Goal: Task Accomplishment & Management: Manage account settings

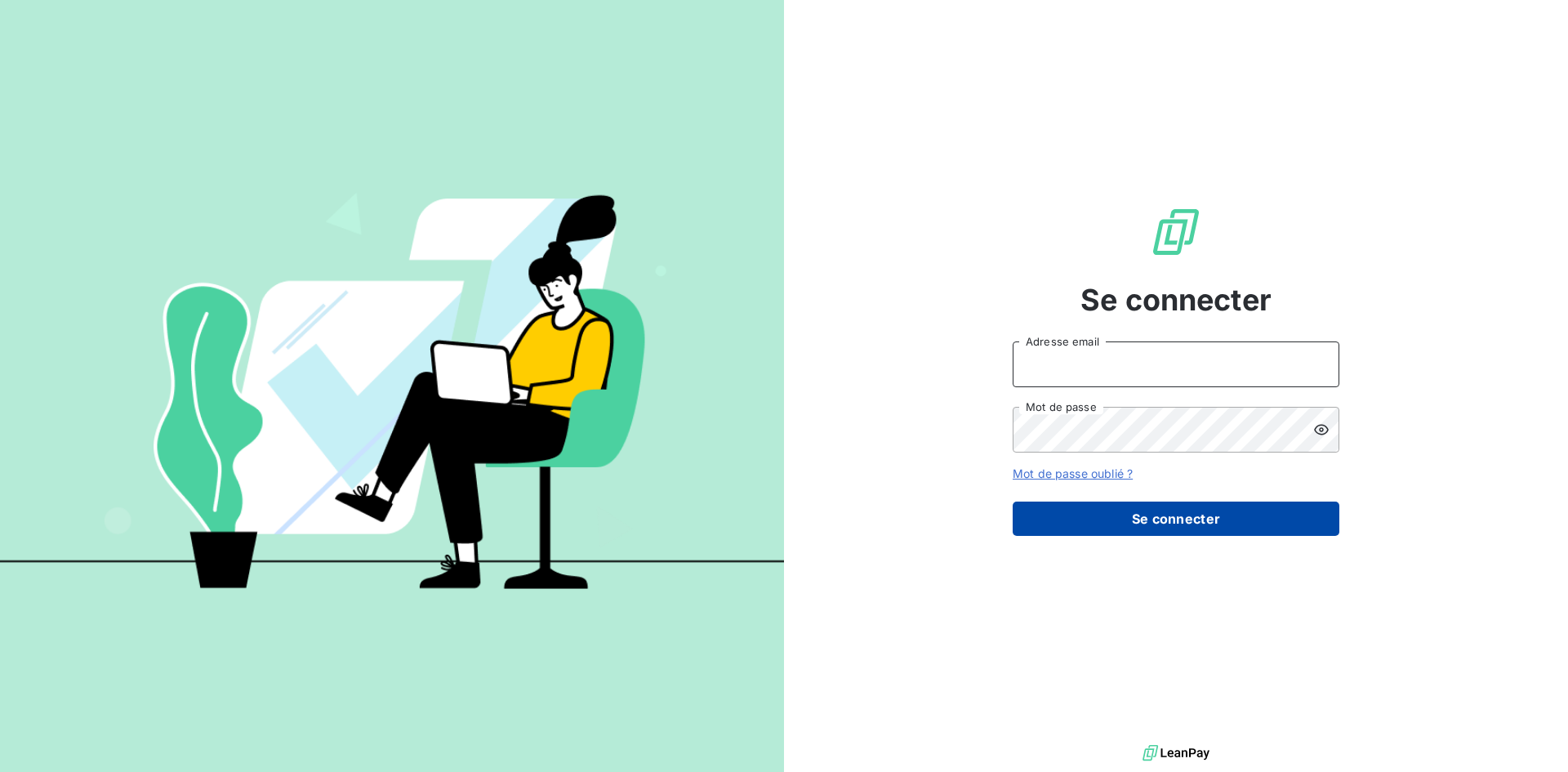
type input "[PERSON_NAME][EMAIL_ADDRESS][PERSON_NAME][DOMAIN_NAME]"
click at [1205, 515] on button "Se connecter" at bounding box center [1176, 519] width 327 height 35
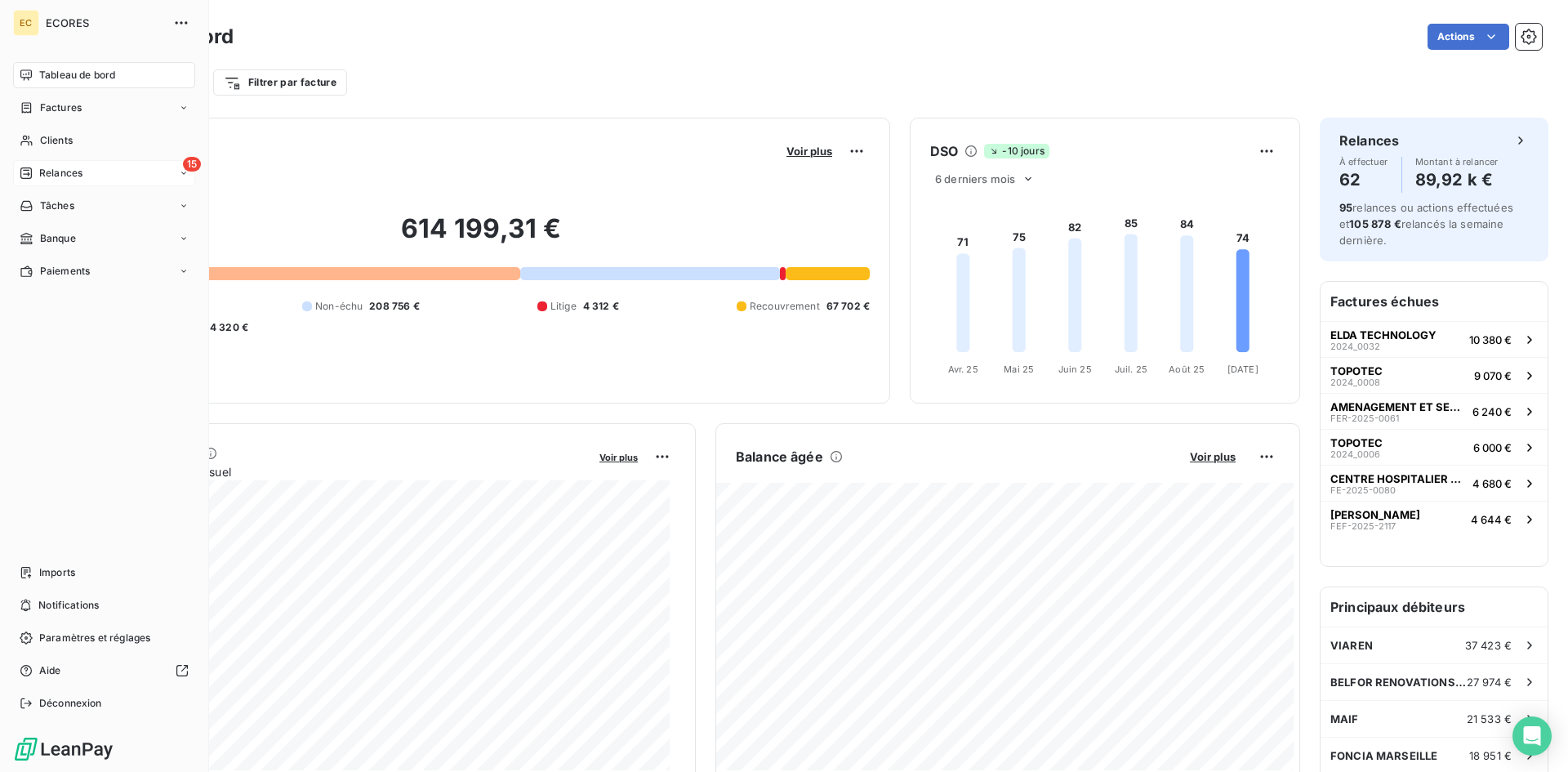
click at [68, 178] on span "Relances" at bounding box center [61, 173] width 43 height 15
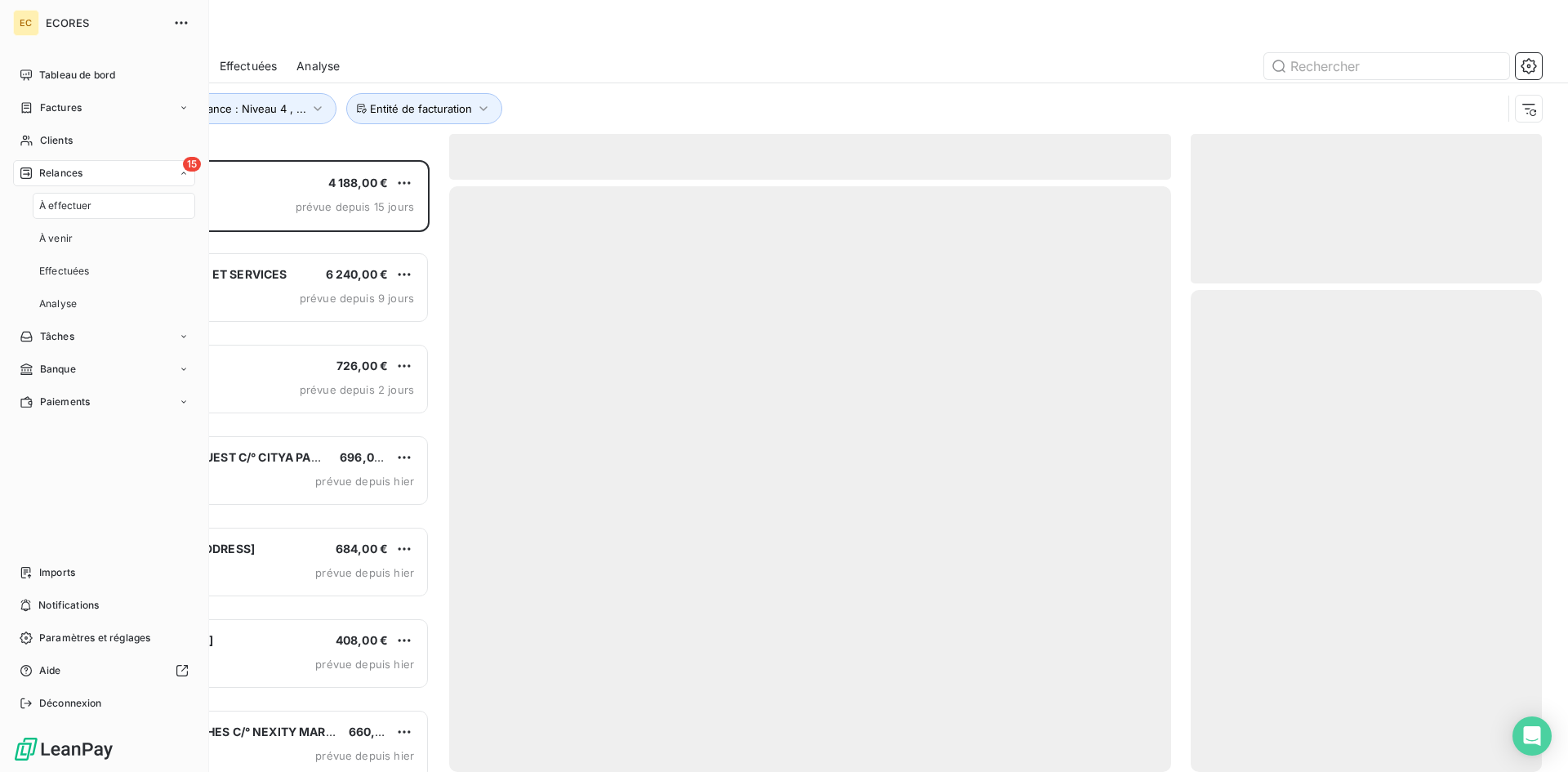
scroll to position [600, 339]
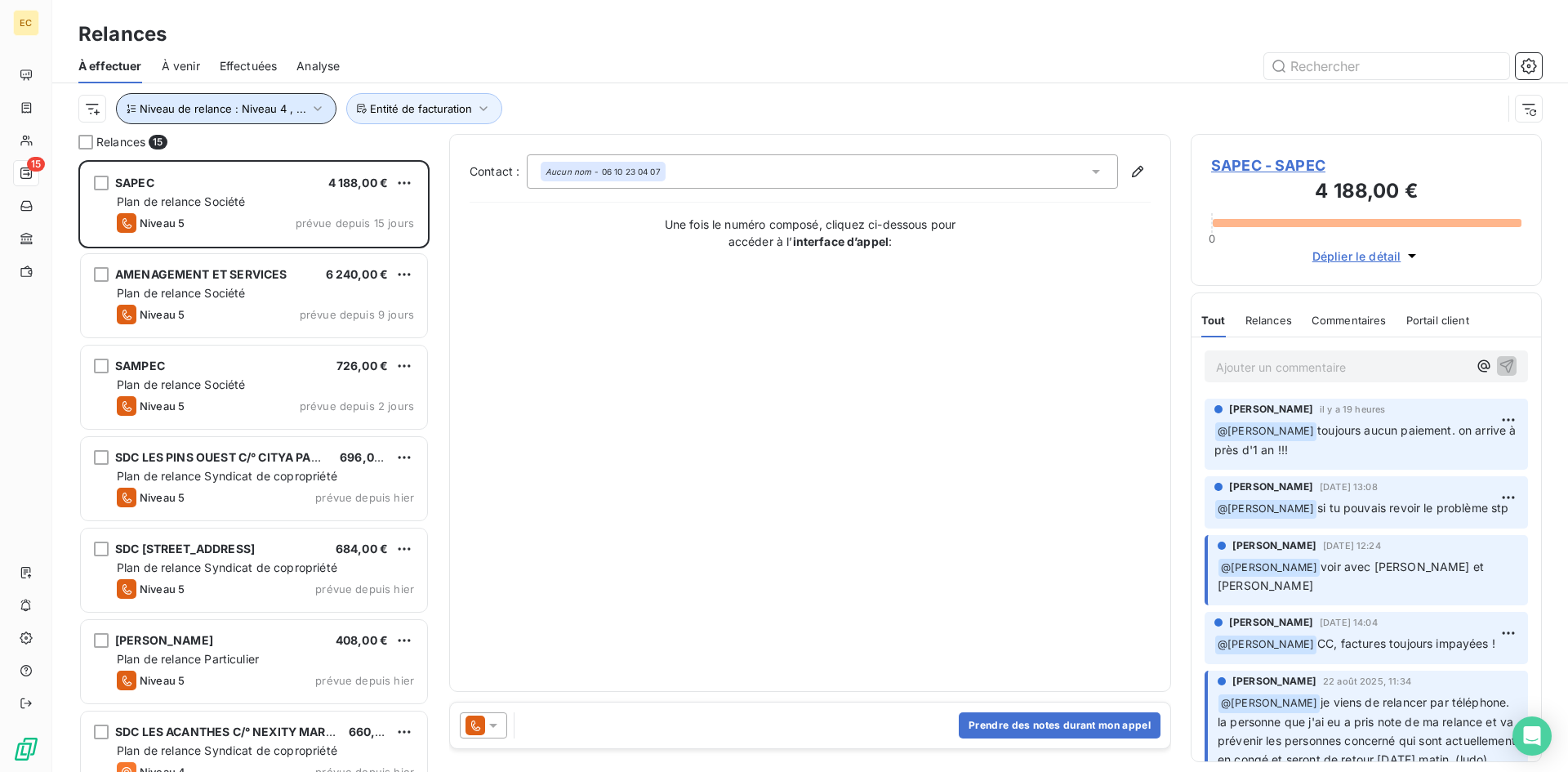
click at [313, 109] on icon "button" at bounding box center [318, 109] width 16 height 16
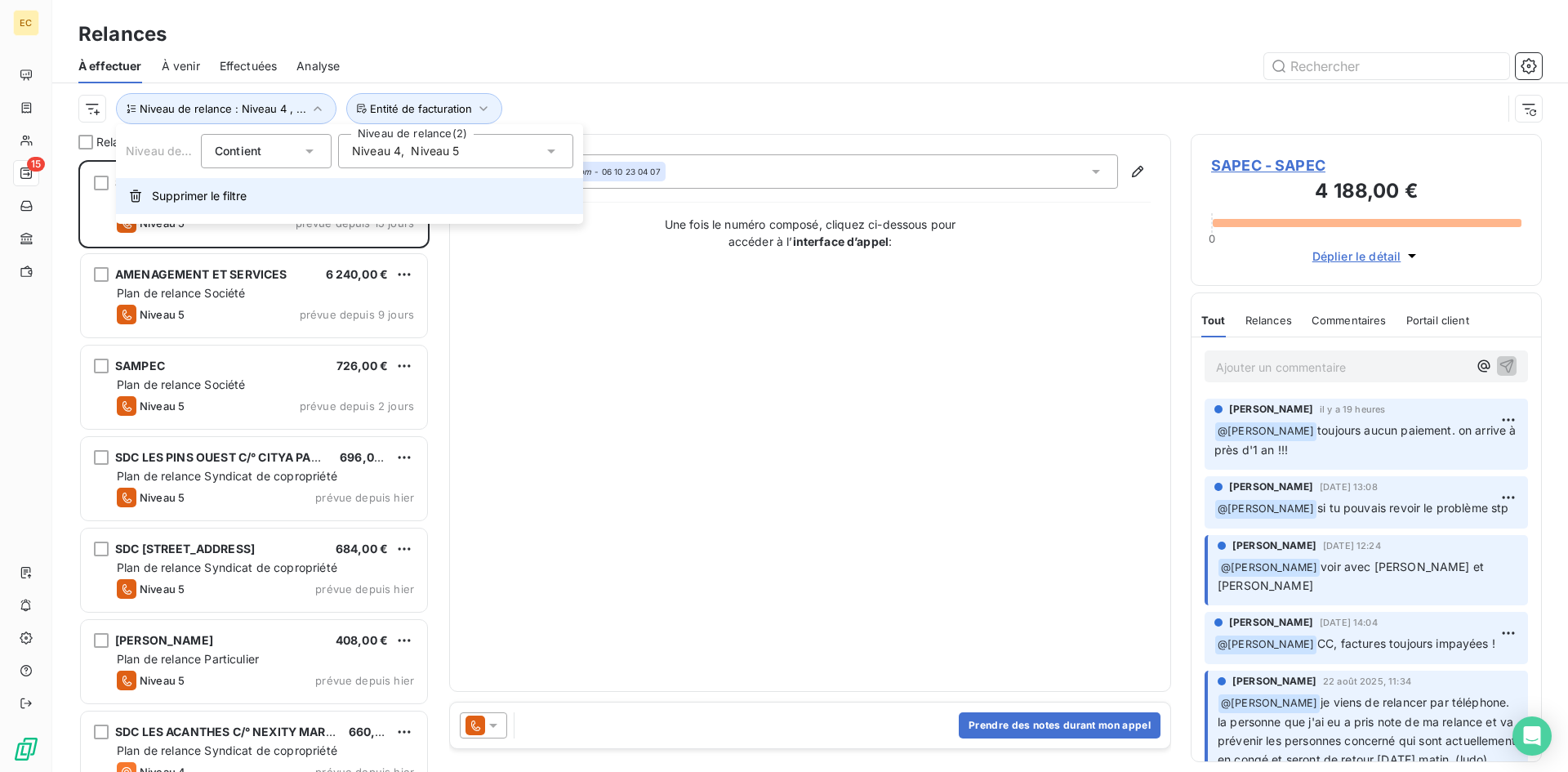
click at [214, 195] on span "Supprimer le filtre" at bounding box center [199, 196] width 95 height 16
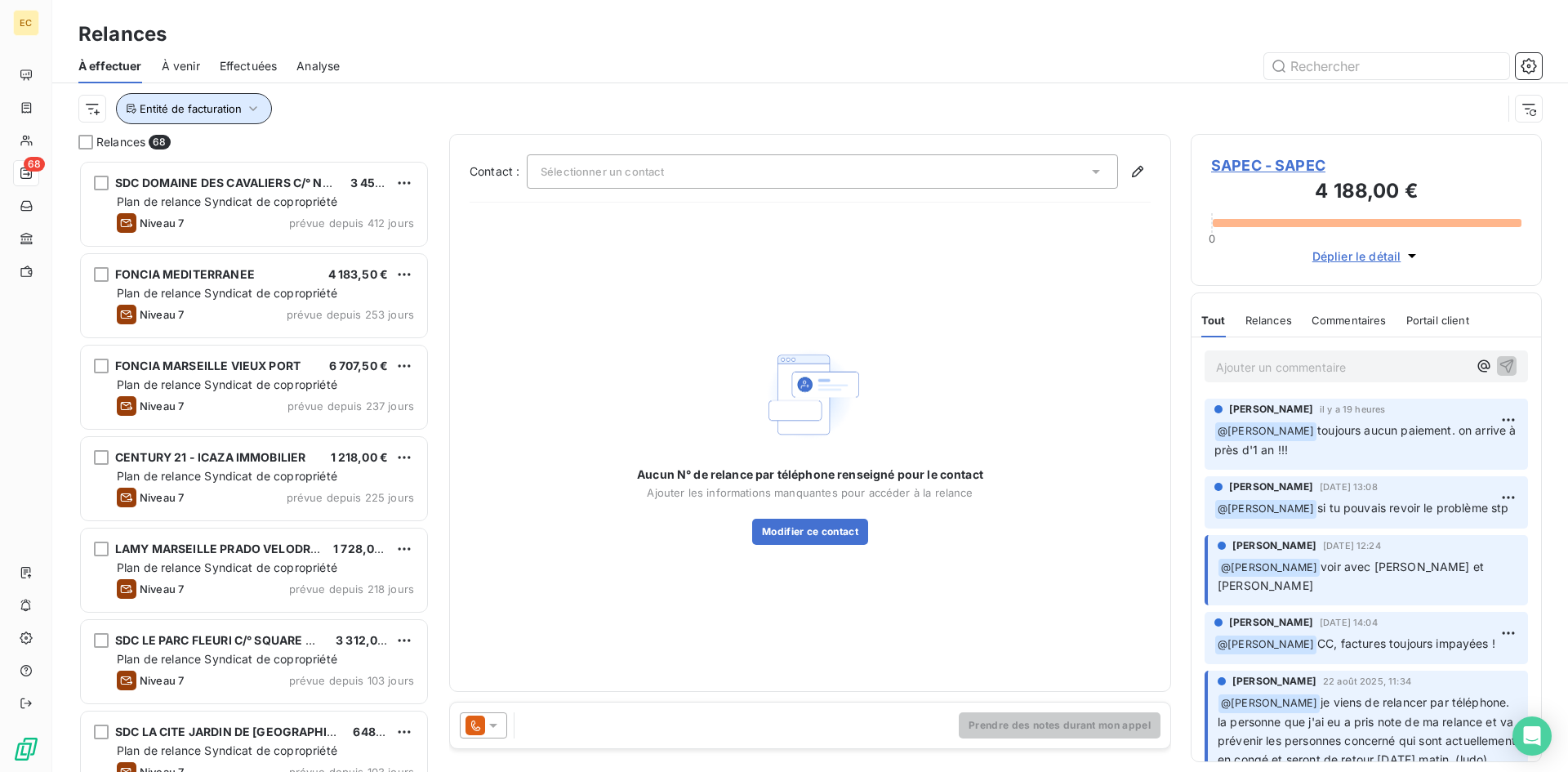
click at [237, 107] on span "Entité de facturation" at bounding box center [191, 109] width 102 height 13
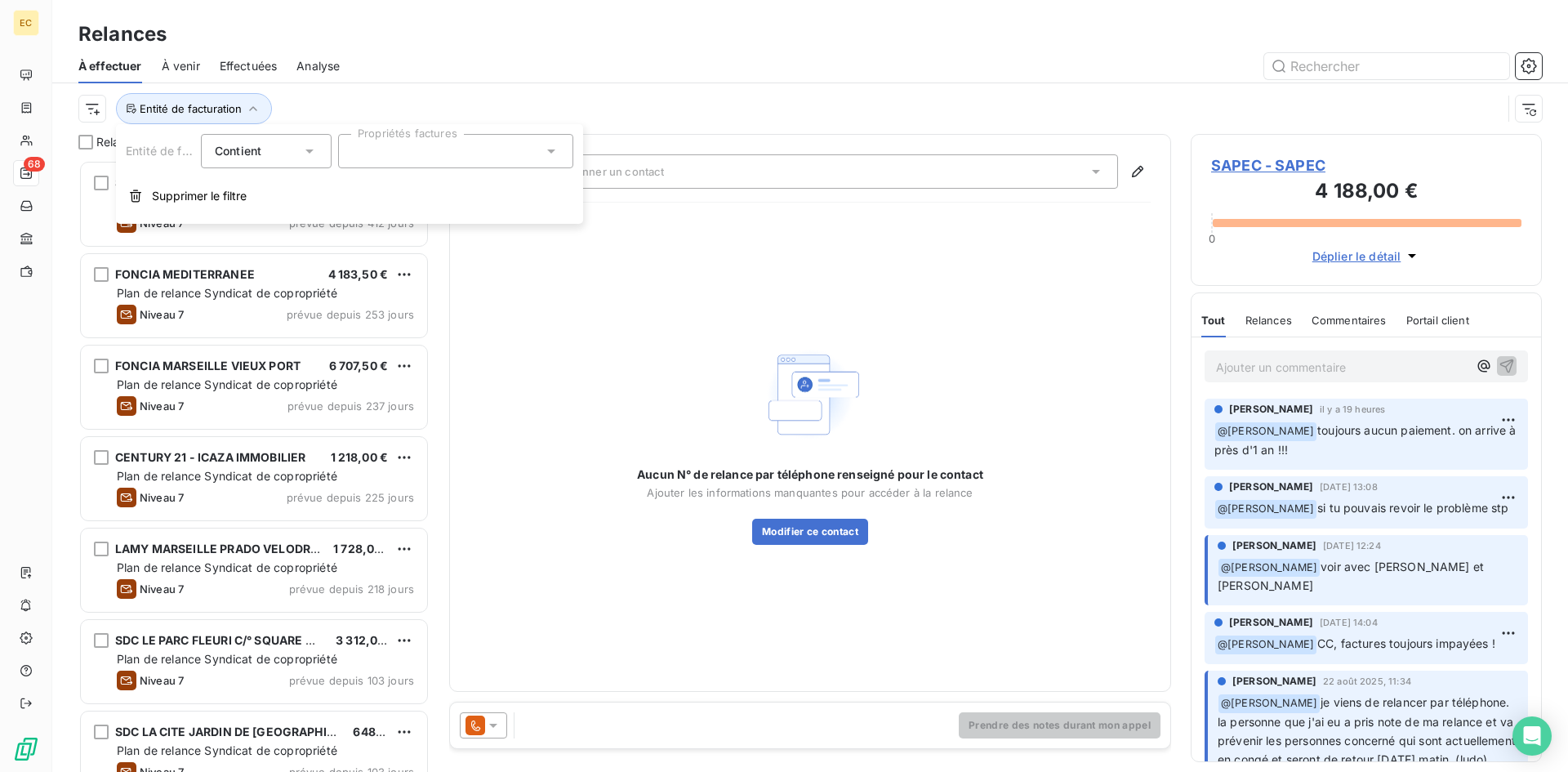
click at [375, 159] on div at bounding box center [455, 151] width 235 height 35
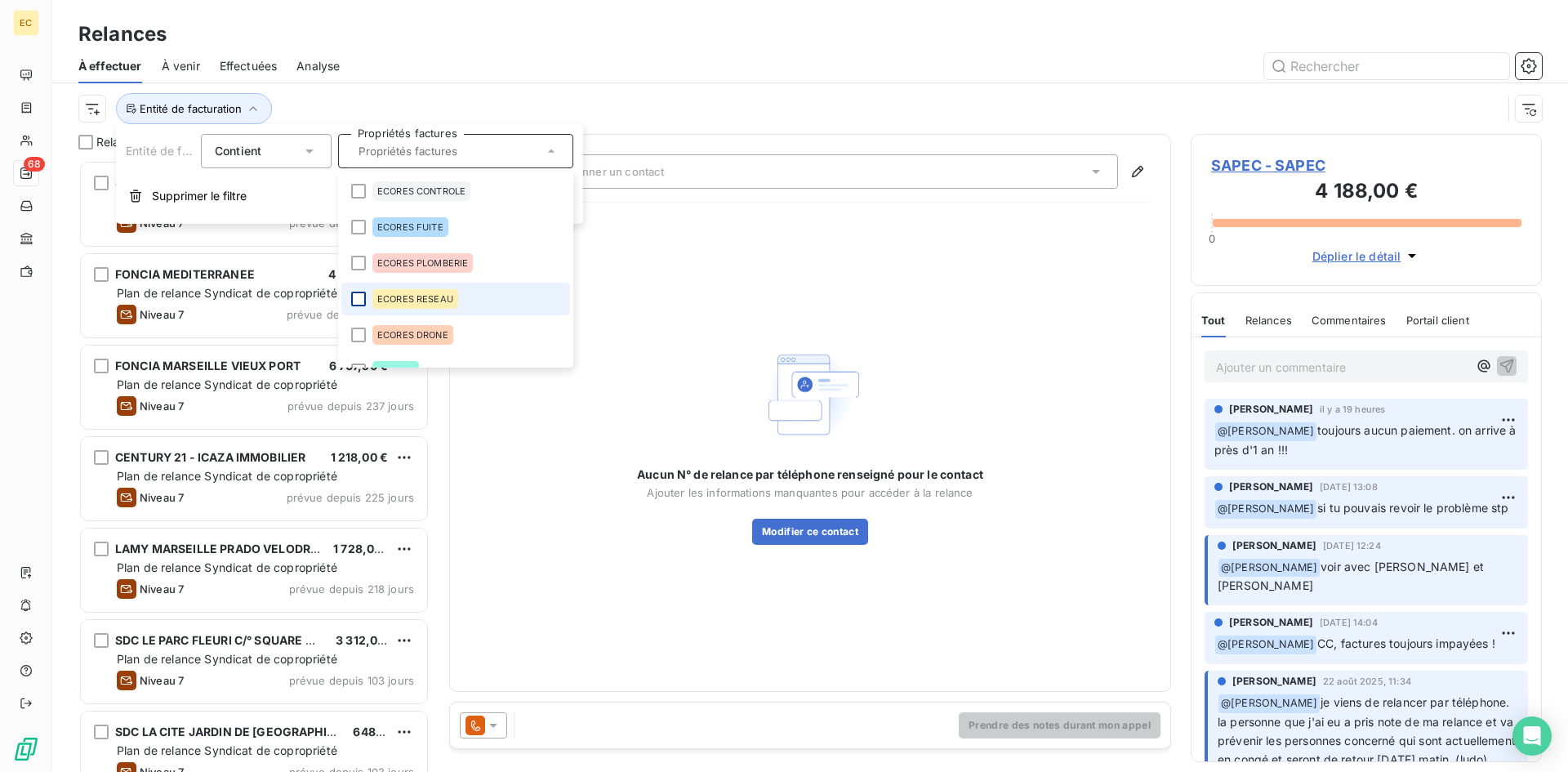
click at [360, 300] on div at bounding box center [359, 299] width 15 height 15
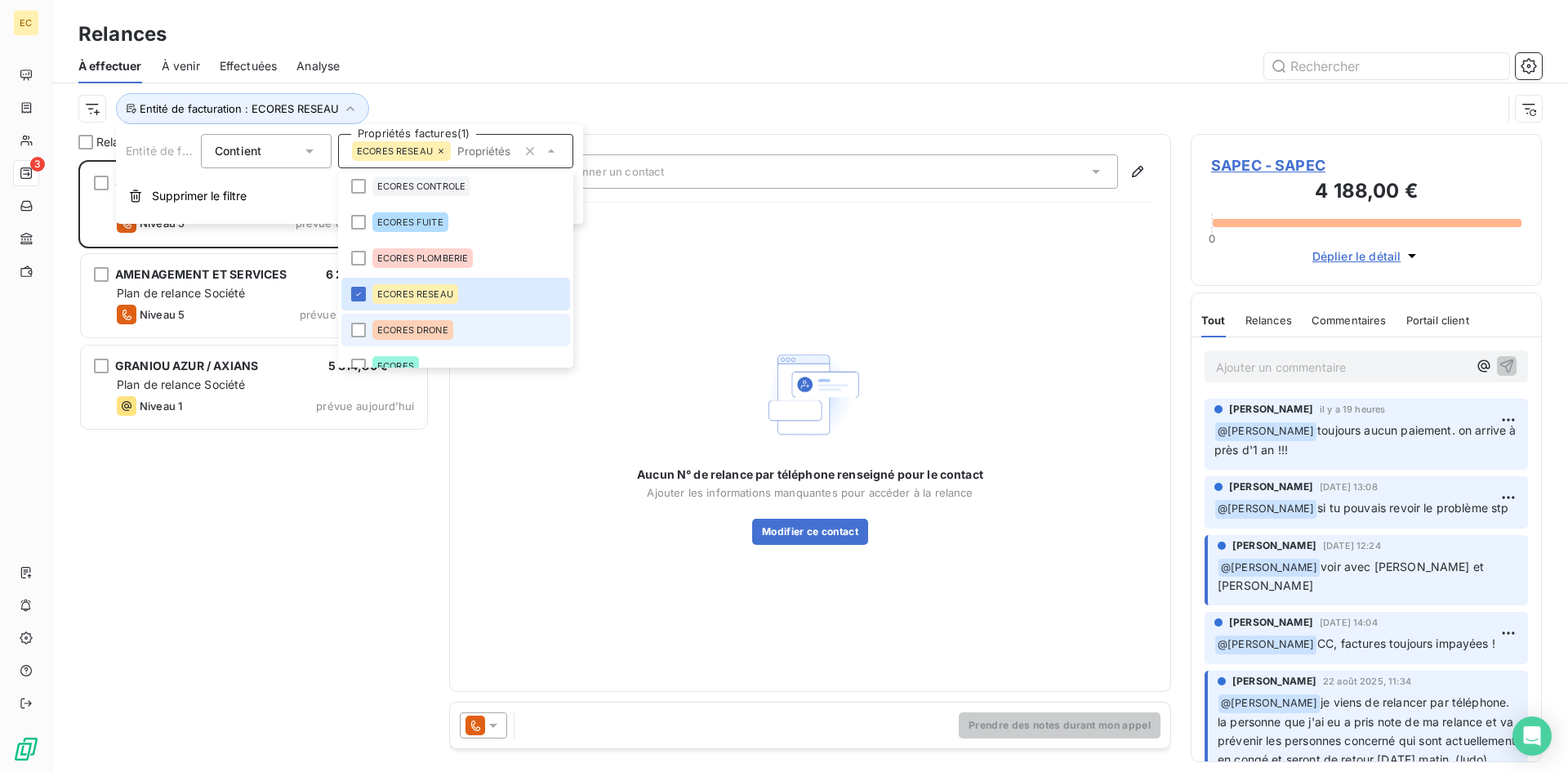
scroll to position [0, 0]
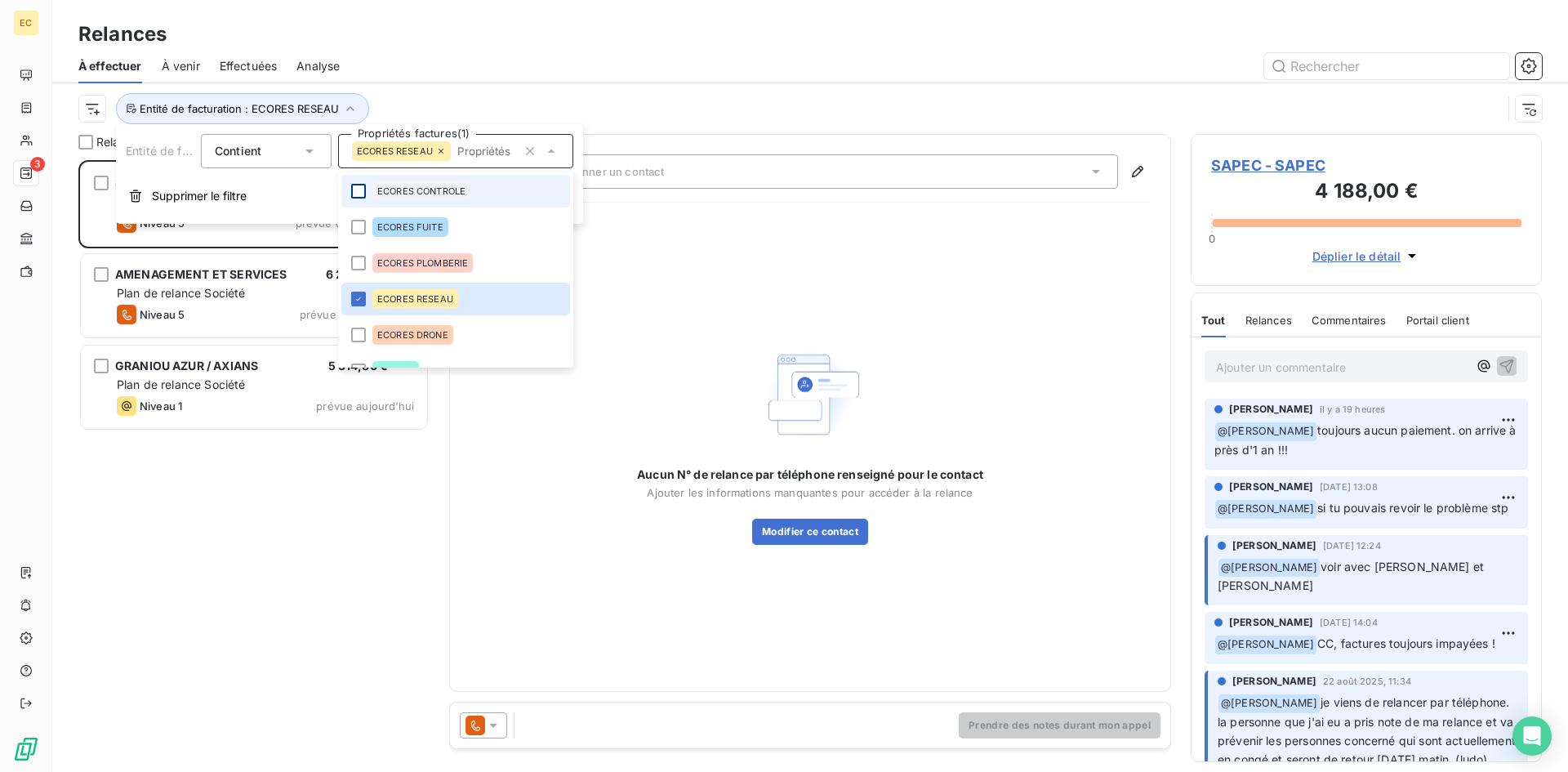
click at [358, 192] on div at bounding box center [359, 191] width 15 height 15
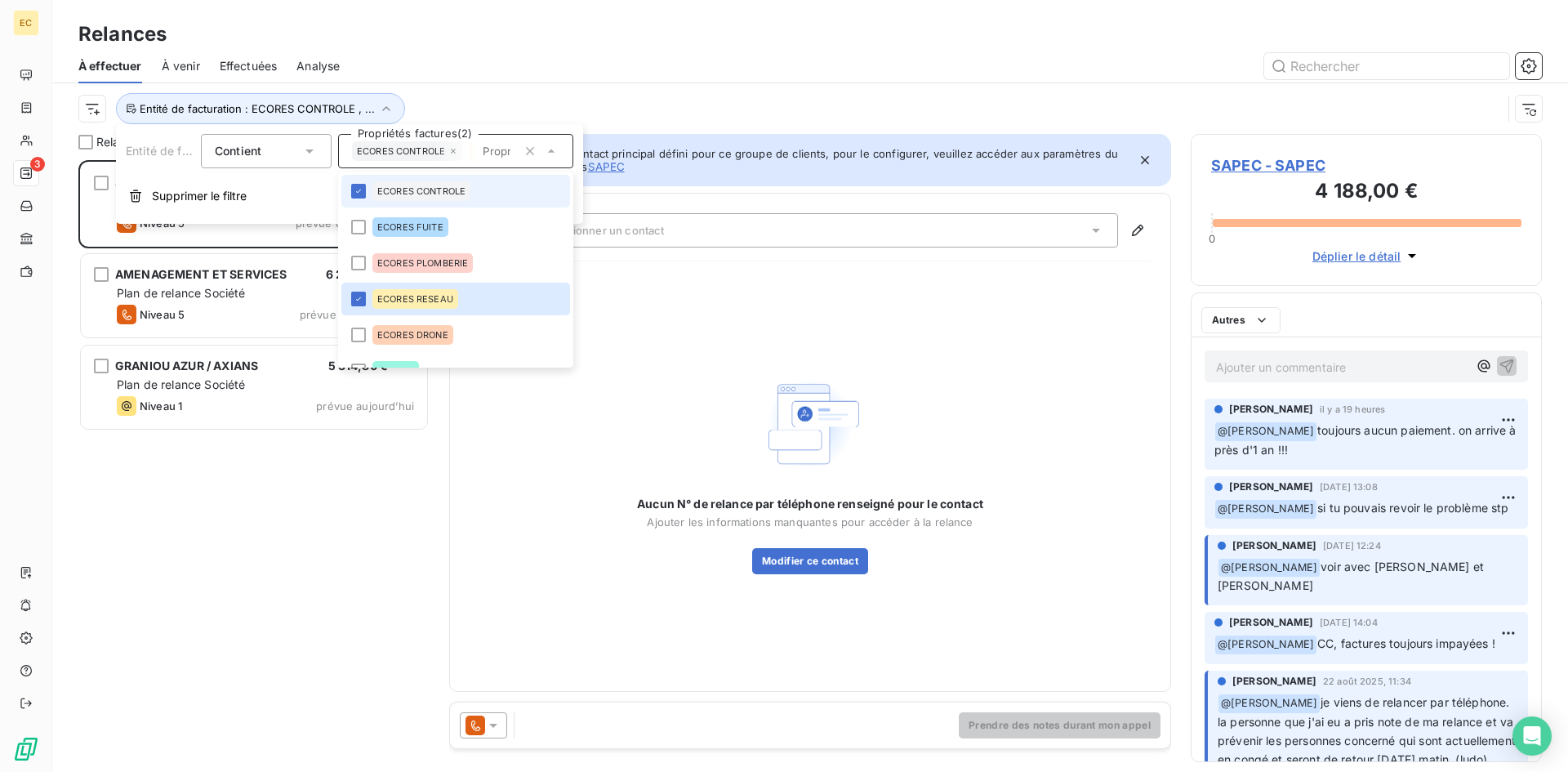
scroll to position [600, 339]
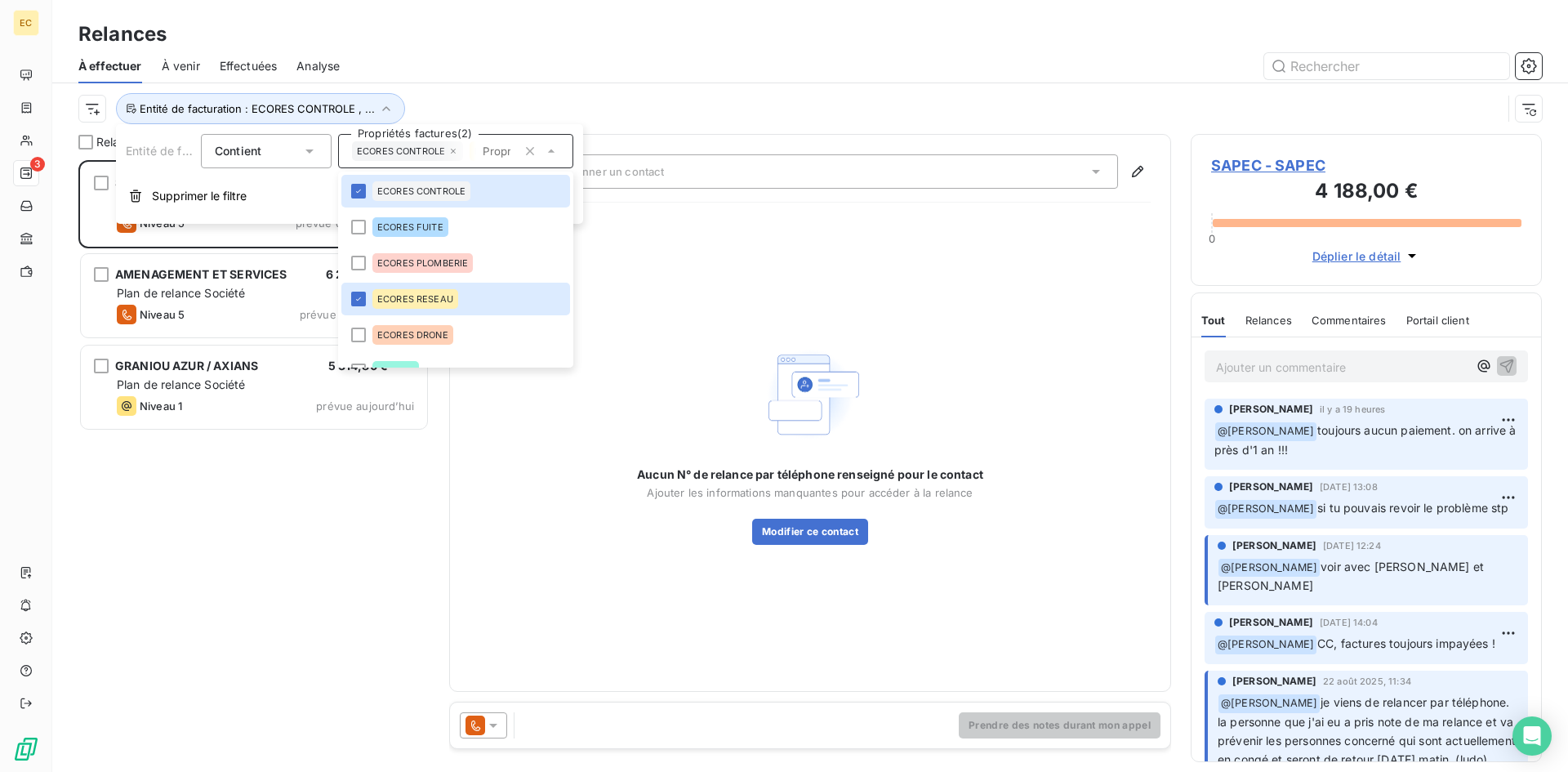
click at [286, 583] on div "SAPEC 4 188,00 € Plan de relance Société Niveau 5 prévue depuis 15 jours AMENAG…" at bounding box center [254, 465] width 351 height 611
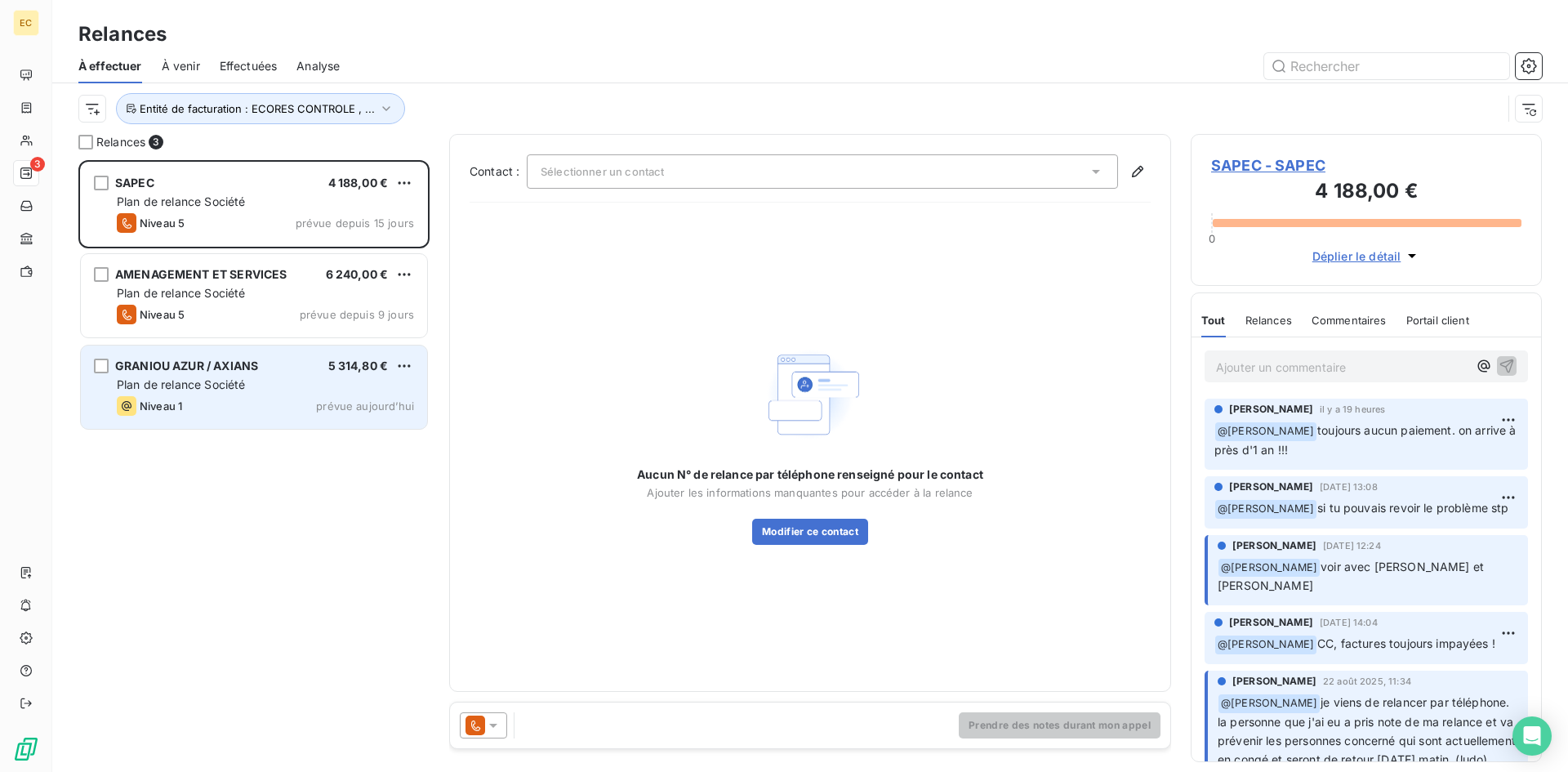
click at [190, 396] on div "Niveau 1 prévue aujourd’hui" at bounding box center [266, 406] width 297 height 20
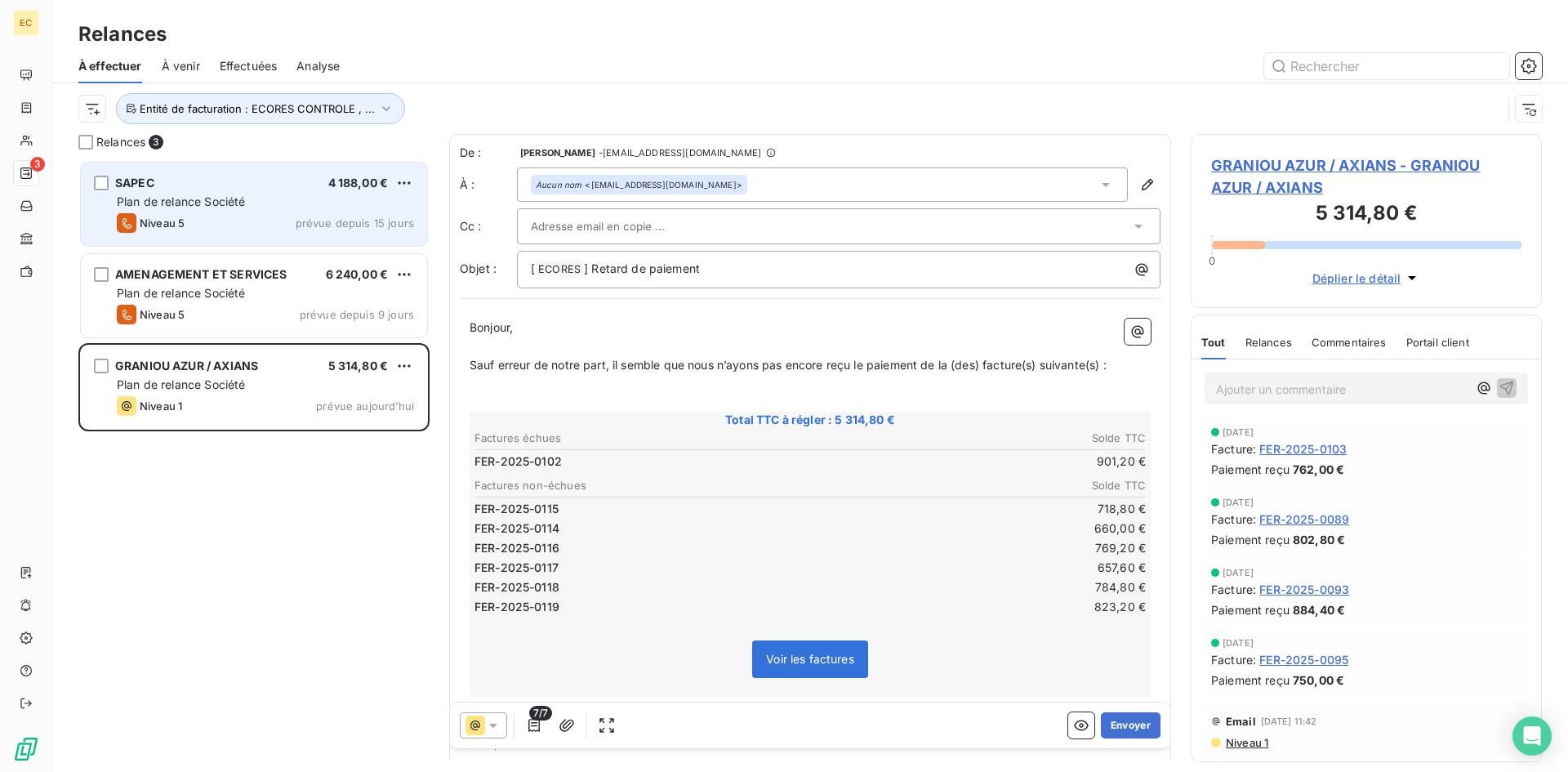
click at [217, 193] on div "SAPEC 4 188,00 € Plan de relance Société Niveau 5 prévue depuis 15 jours" at bounding box center [254, 204] width 346 height 83
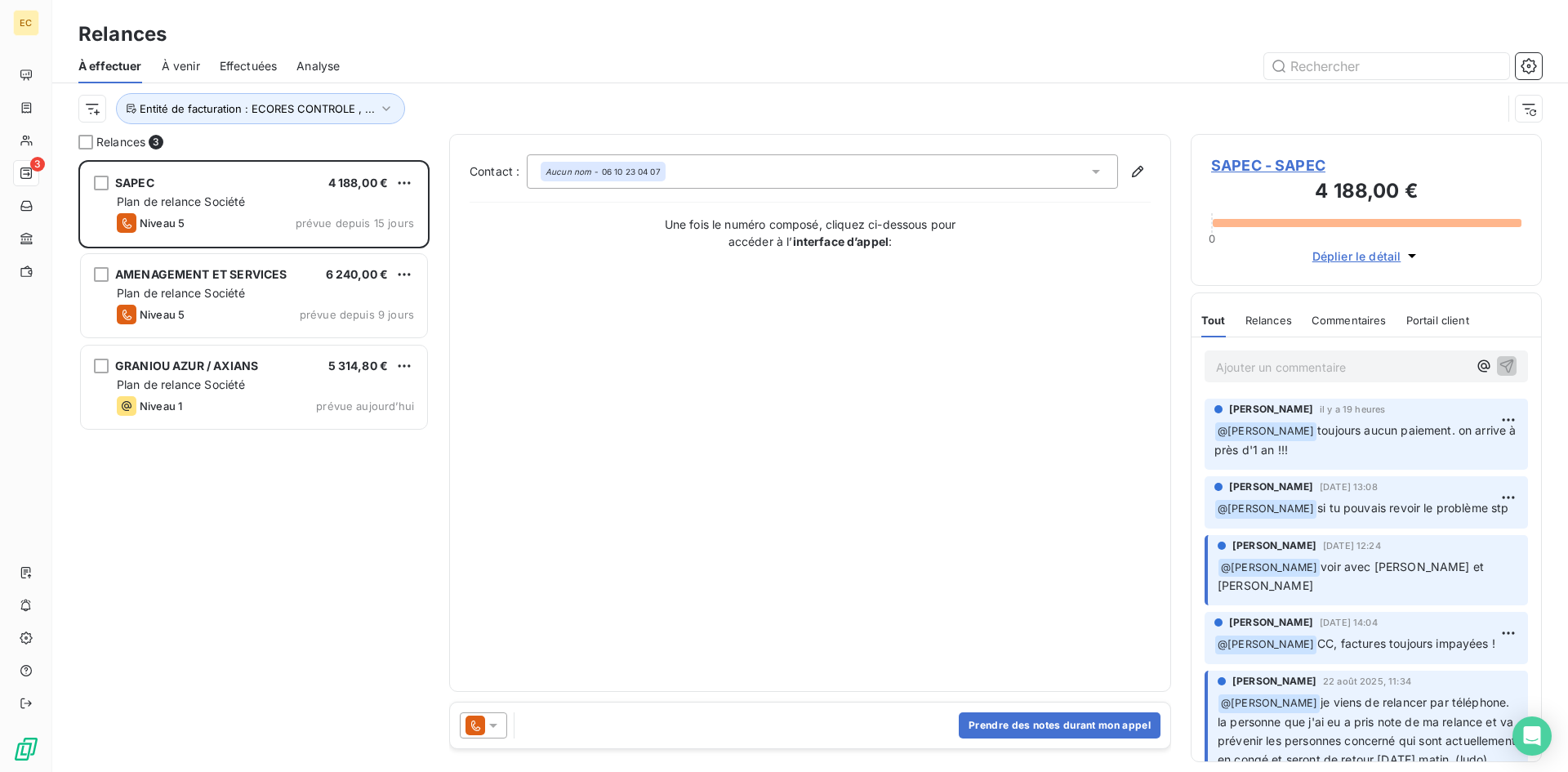
click at [1262, 162] on span "SAPEC - SAPEC" at bounding box center [1366, 165] width 310 height 22
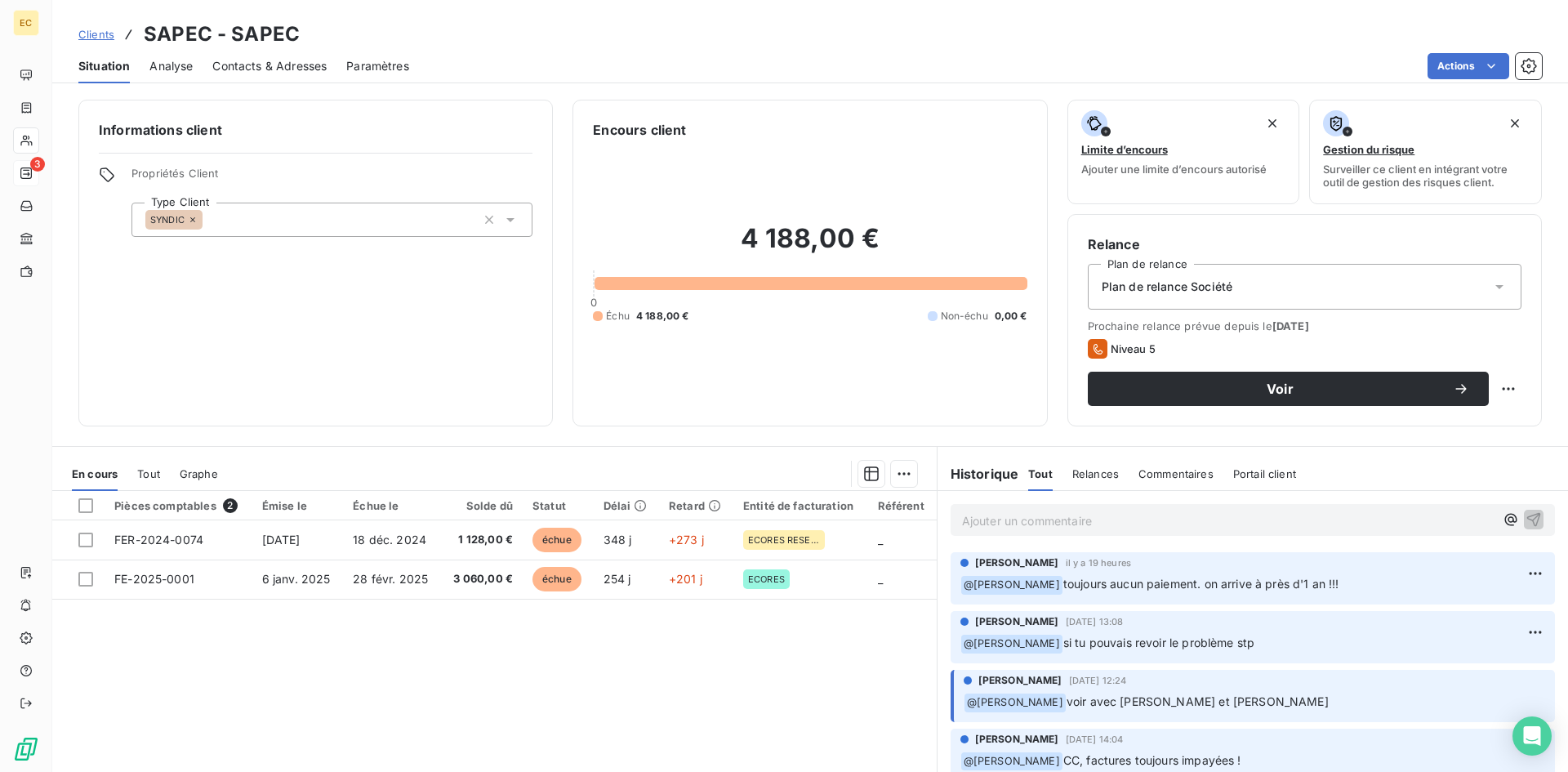
click at [1051, 526] on p "Ajouter un commentaire ﻿" at bounding box center [1227, 520] width 532 height 21
click at [1527, 517] on icon "button" at bounding box center [1533, 519] width 14 height 14
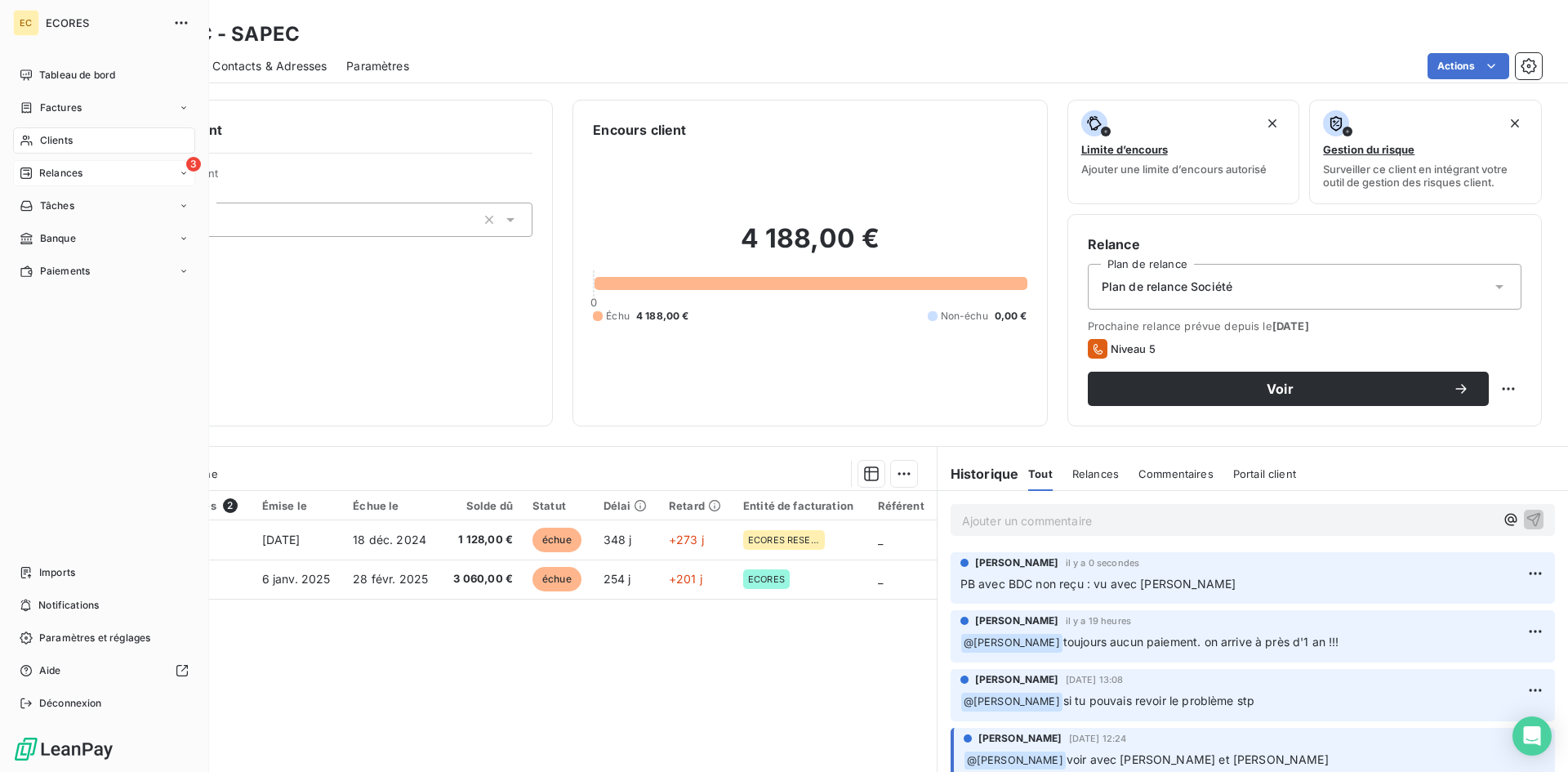
click at [74, 185] on div "3 Relances" at bounding box center [104, 173] width 182 height 26
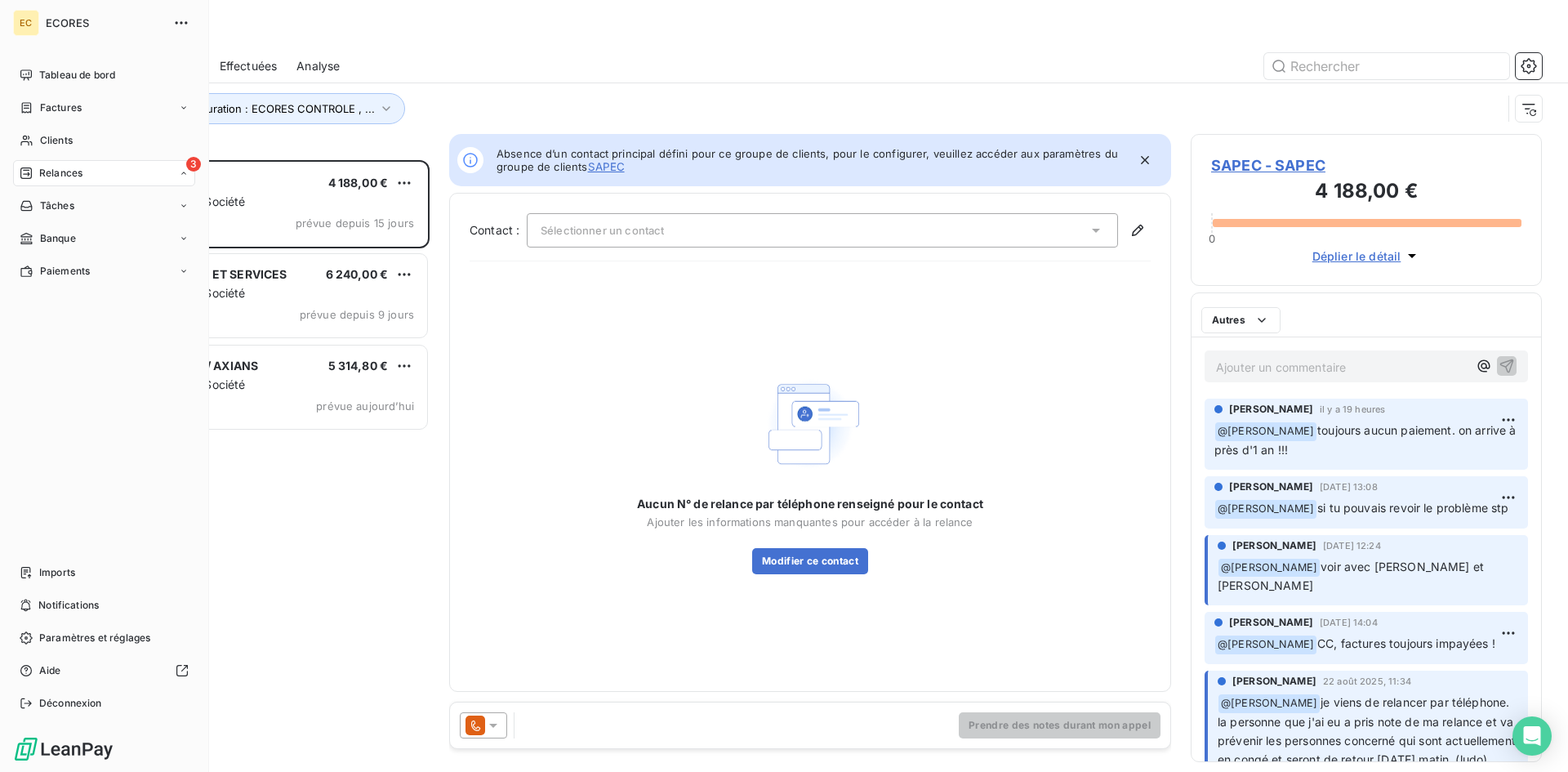
scroll to position [600, 339]
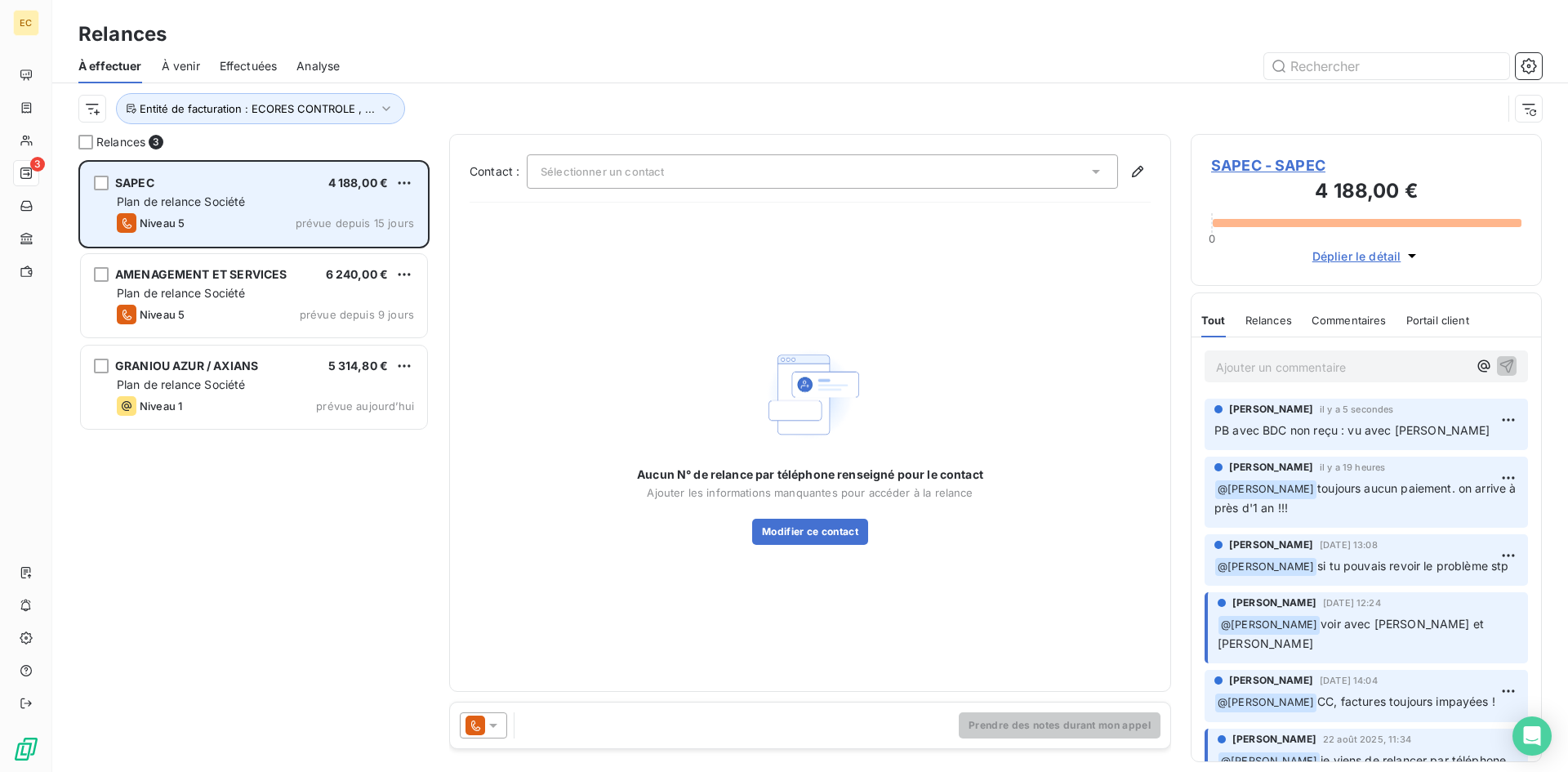
click at [244, 213] on div "Niveau 5 prévue depuis 15 jours" at bounding box center [266, 223] width 297 height 20
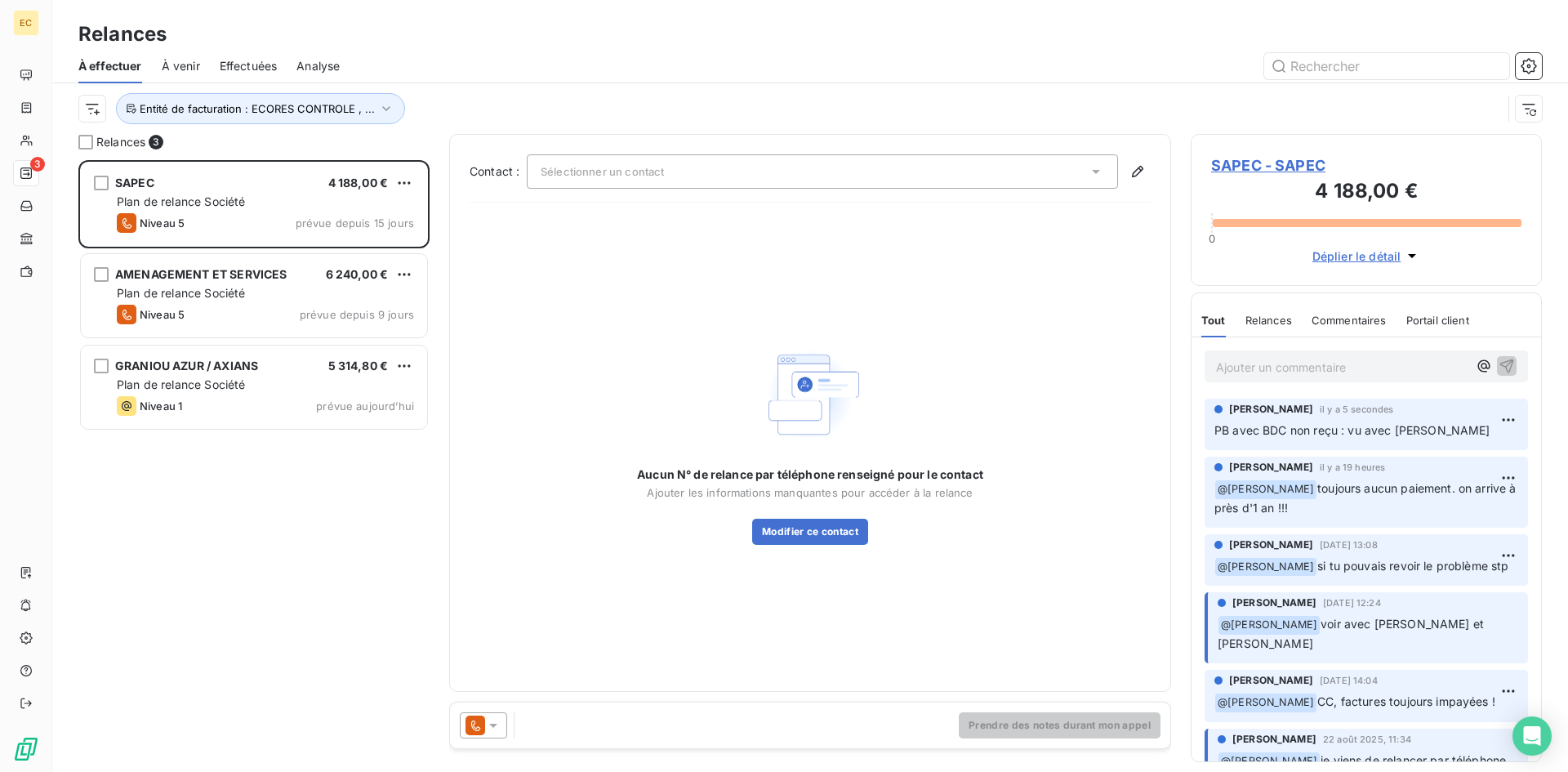
click at [1271, 168] on span "SAPEC - SAPEC" at bounding box center [1366, 165] width 310 height 22
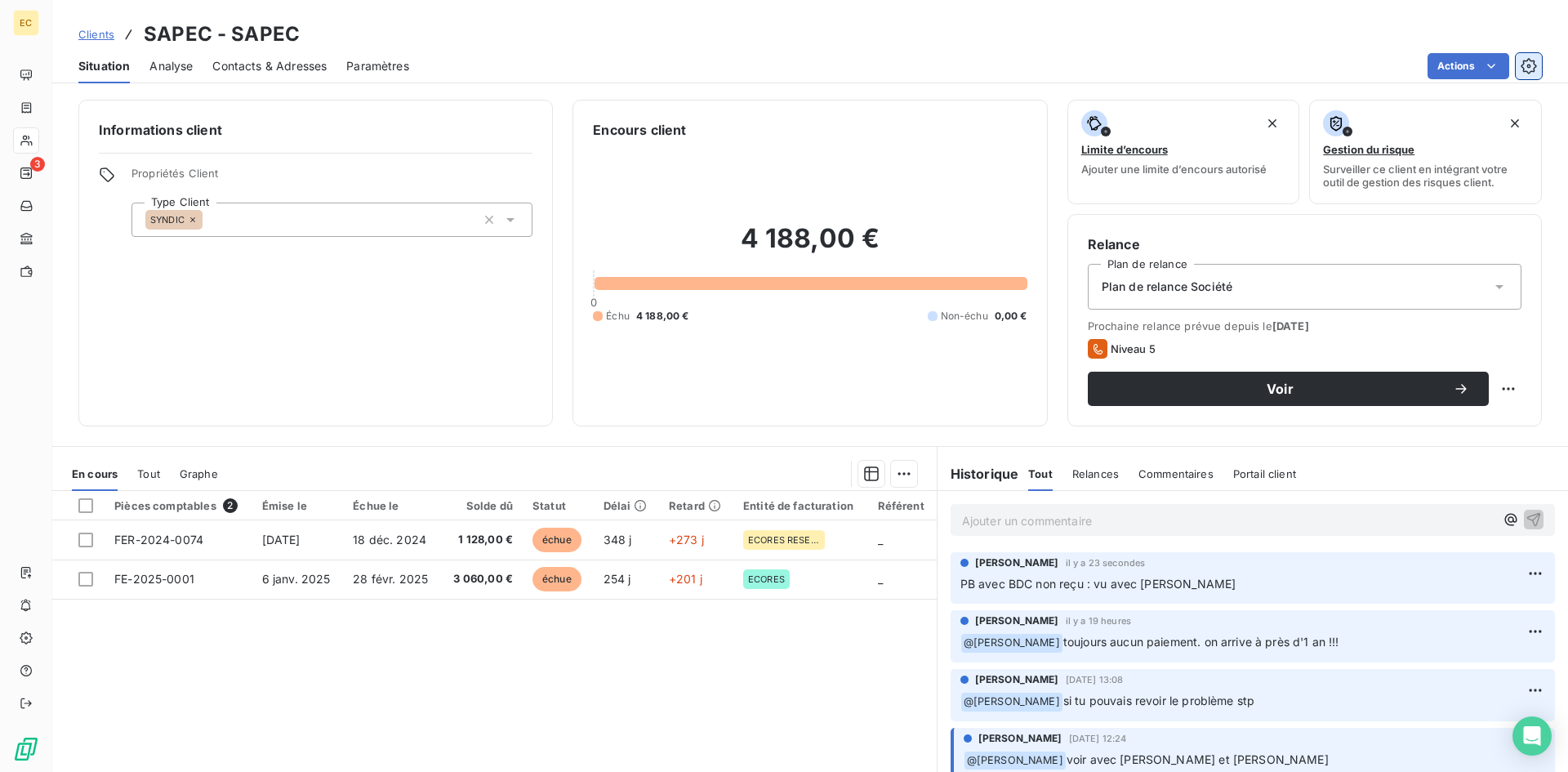
click at [1528, 65] on icon "button" at bounding box center [1528, 66] width 16 height 16
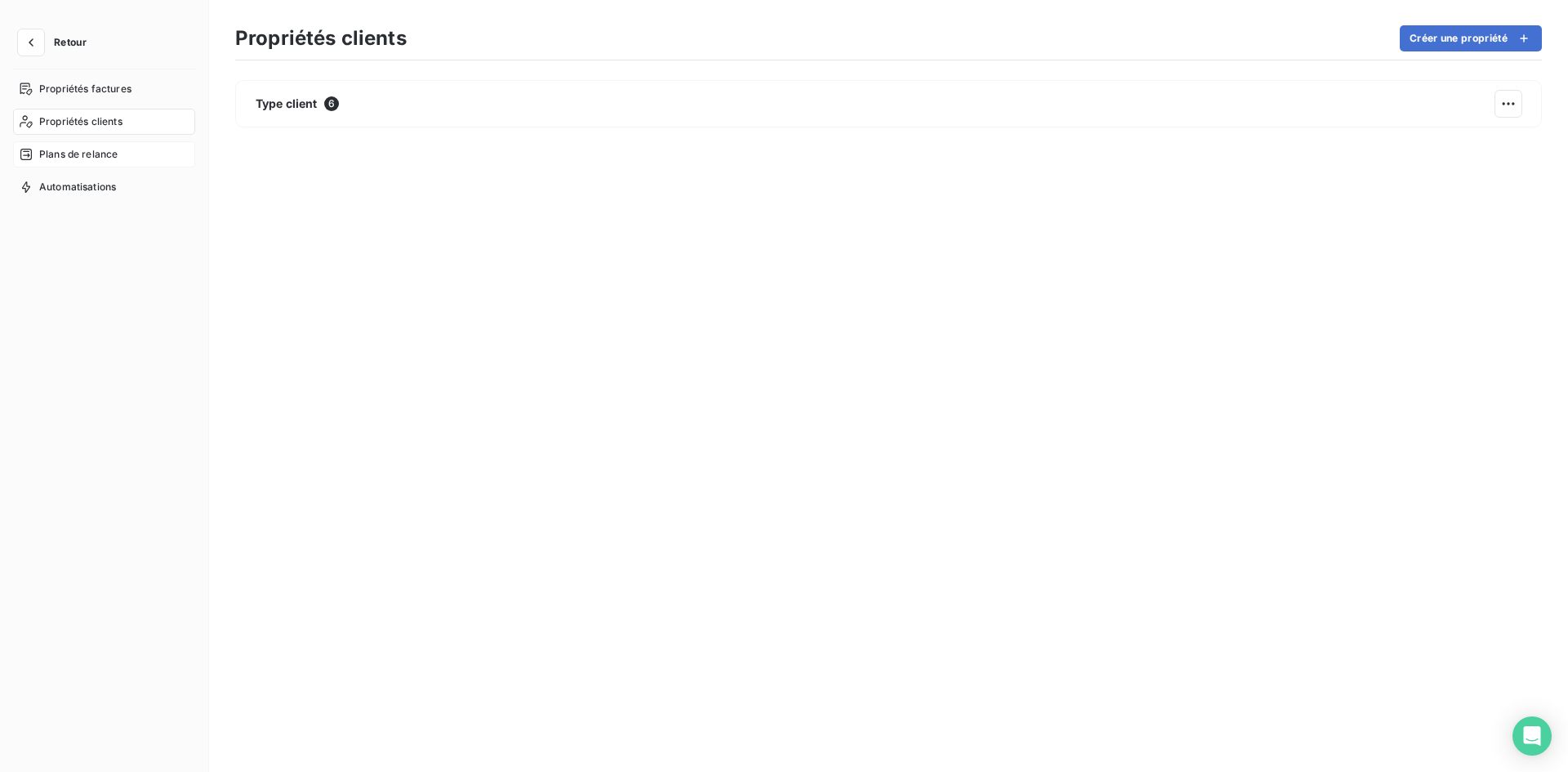
click at [69, 148] on span "Plans de relance" at bounding box center [78, 154] width 78 height 15
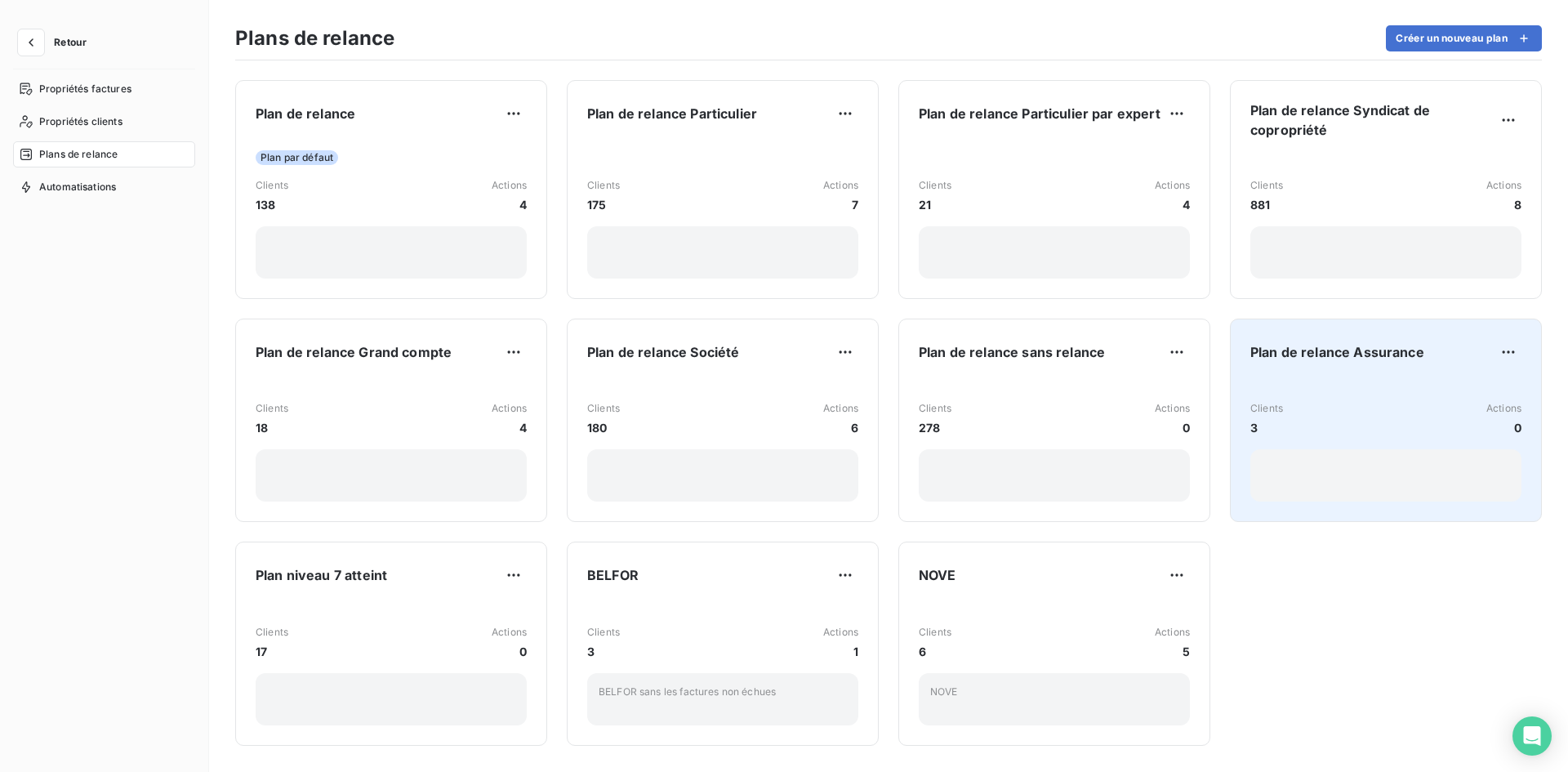
click at [1342, 400] on div "Clients 3 Actions 0" at bounding box center [1386, 440] width 271 height 124
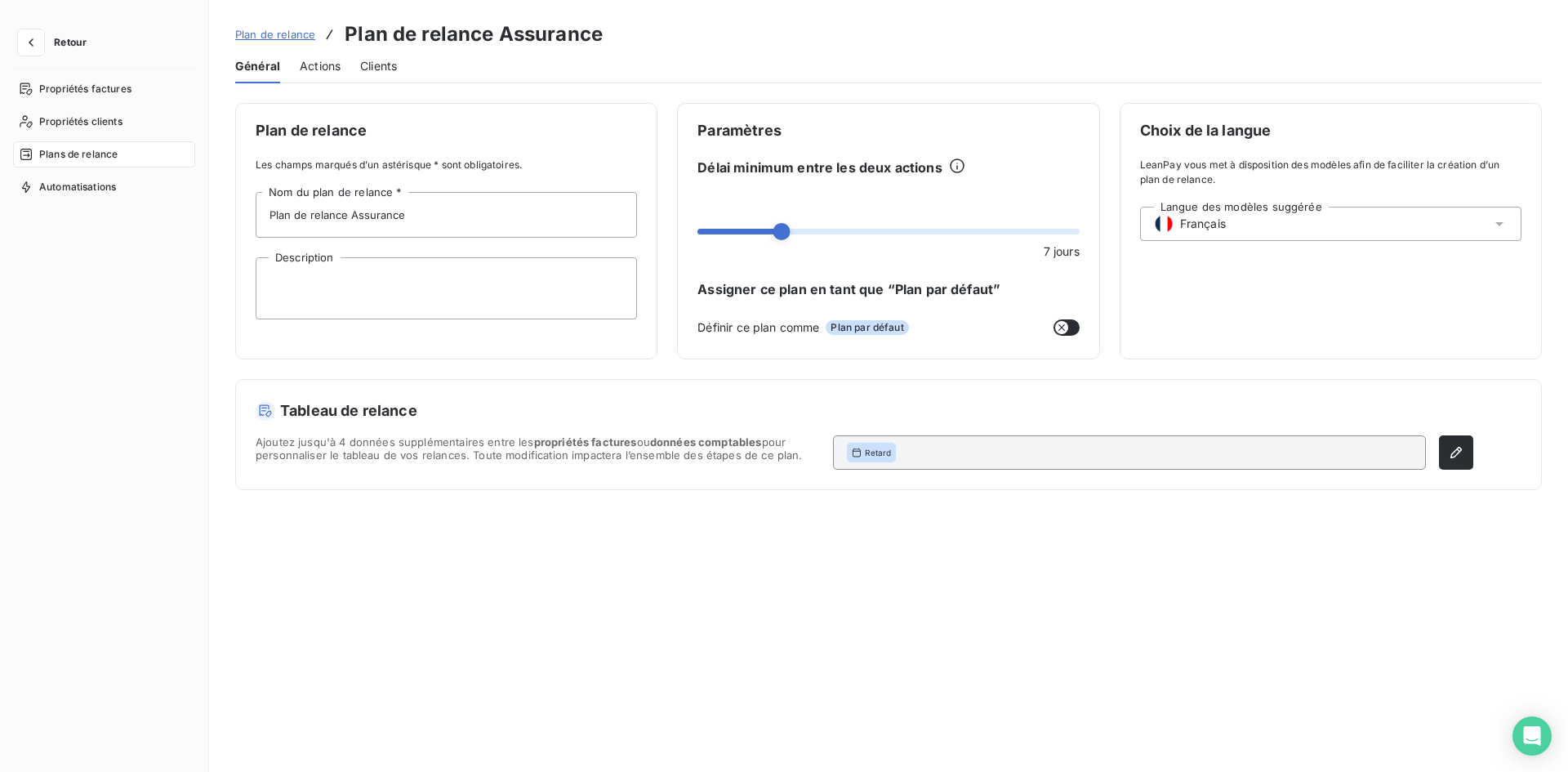
click at [397, 67] on span "Clients" at bounding box center [379, 66] width 37 height 16
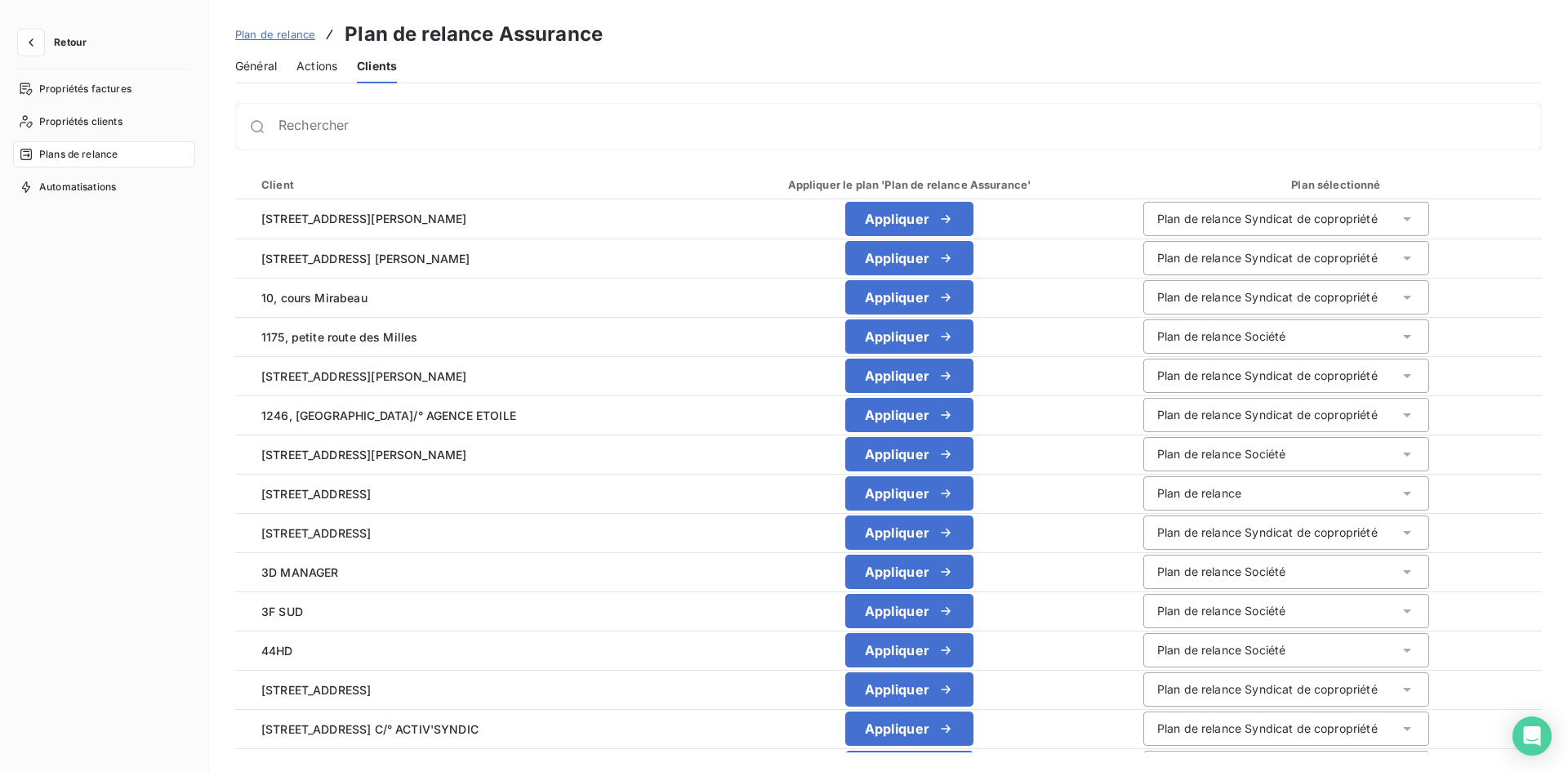
click at [275, 31] on span "Plan de relance" at bounding box center [275, 35] width 80 height 13
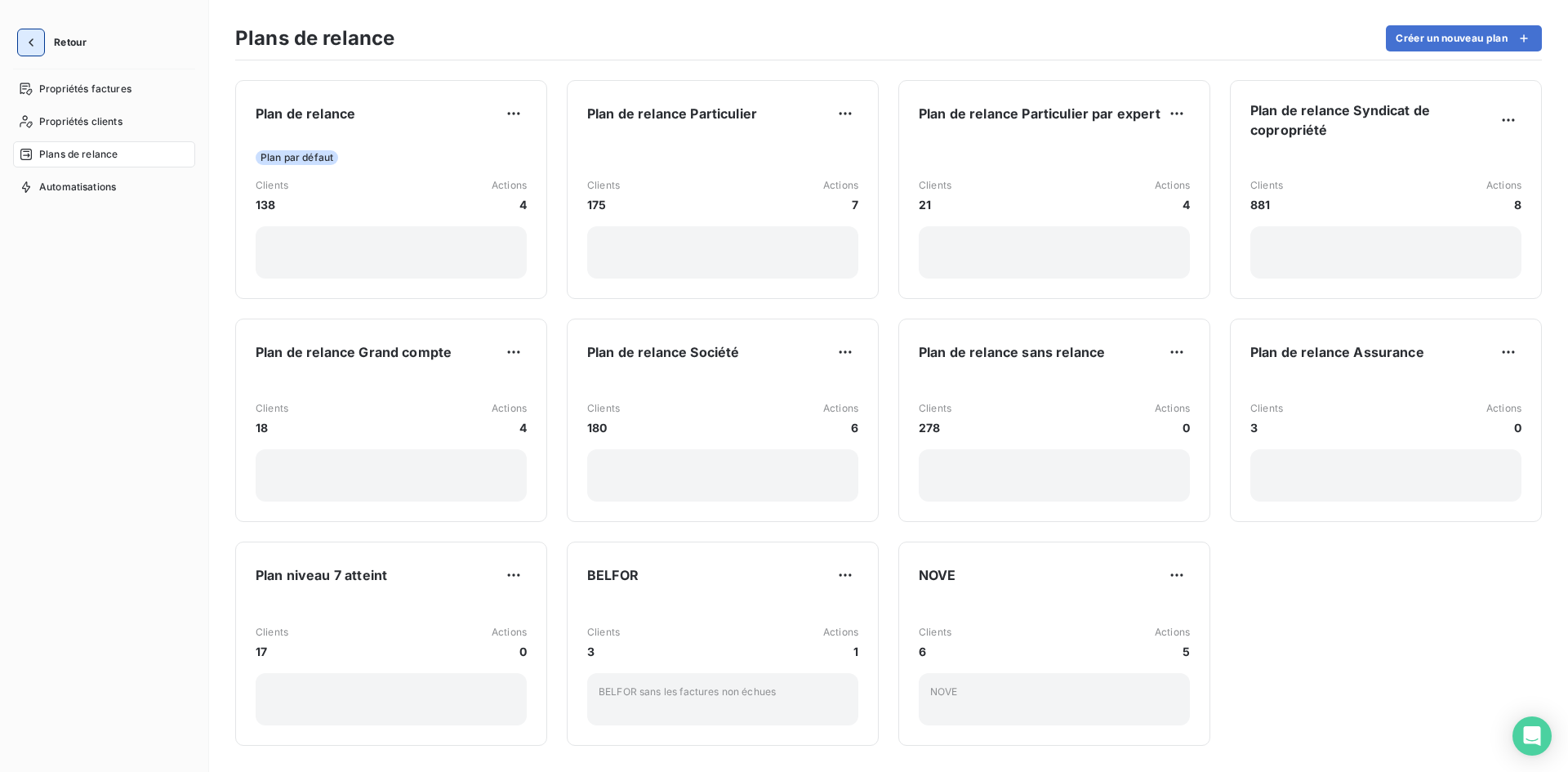
click at [28, 46] on icon "button" at bounding box center [31, 43] width 16 height 16
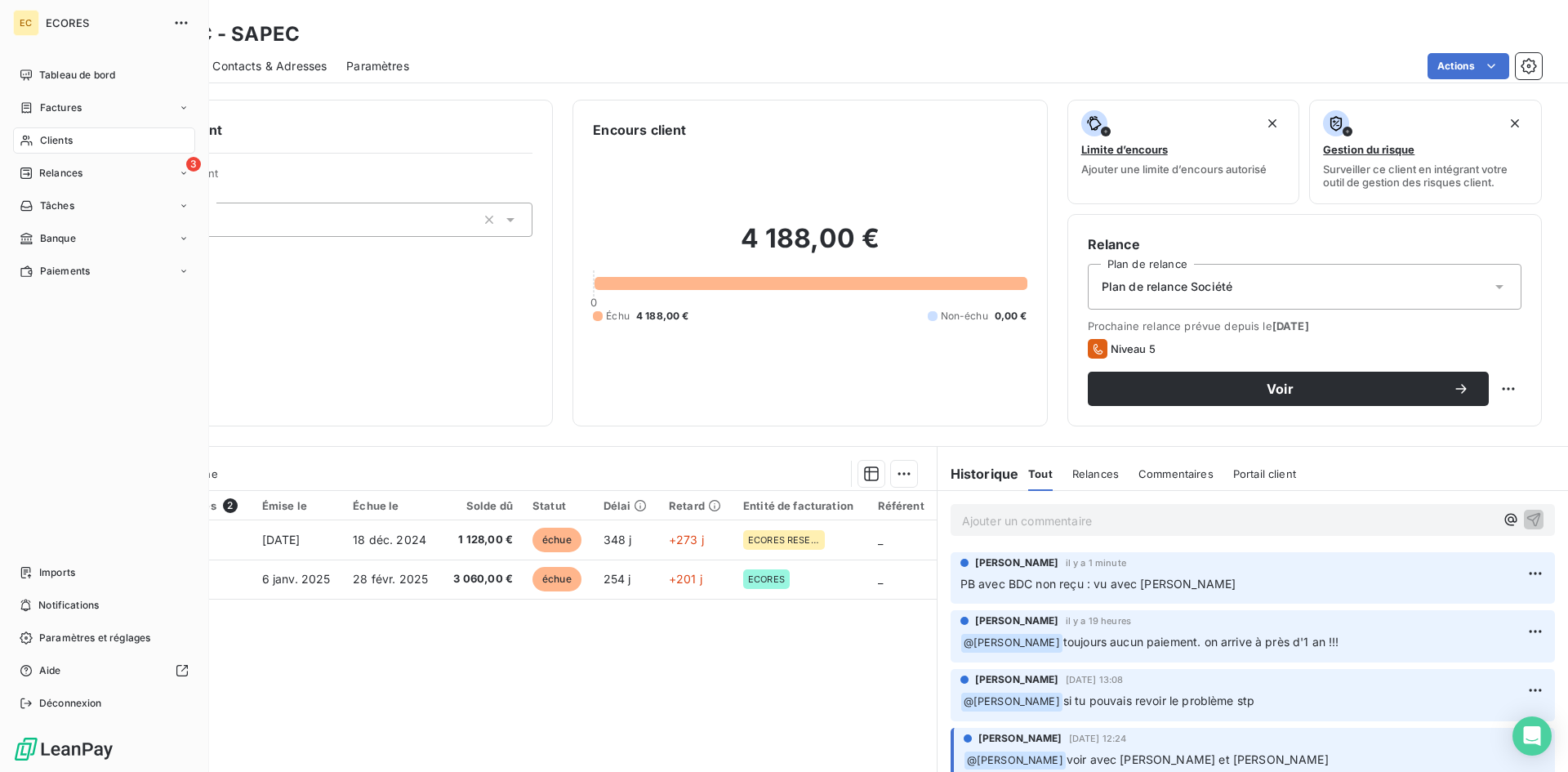
click at [87, 138] on div "Clients" at bounding box center [104, 140] width 182 height 26
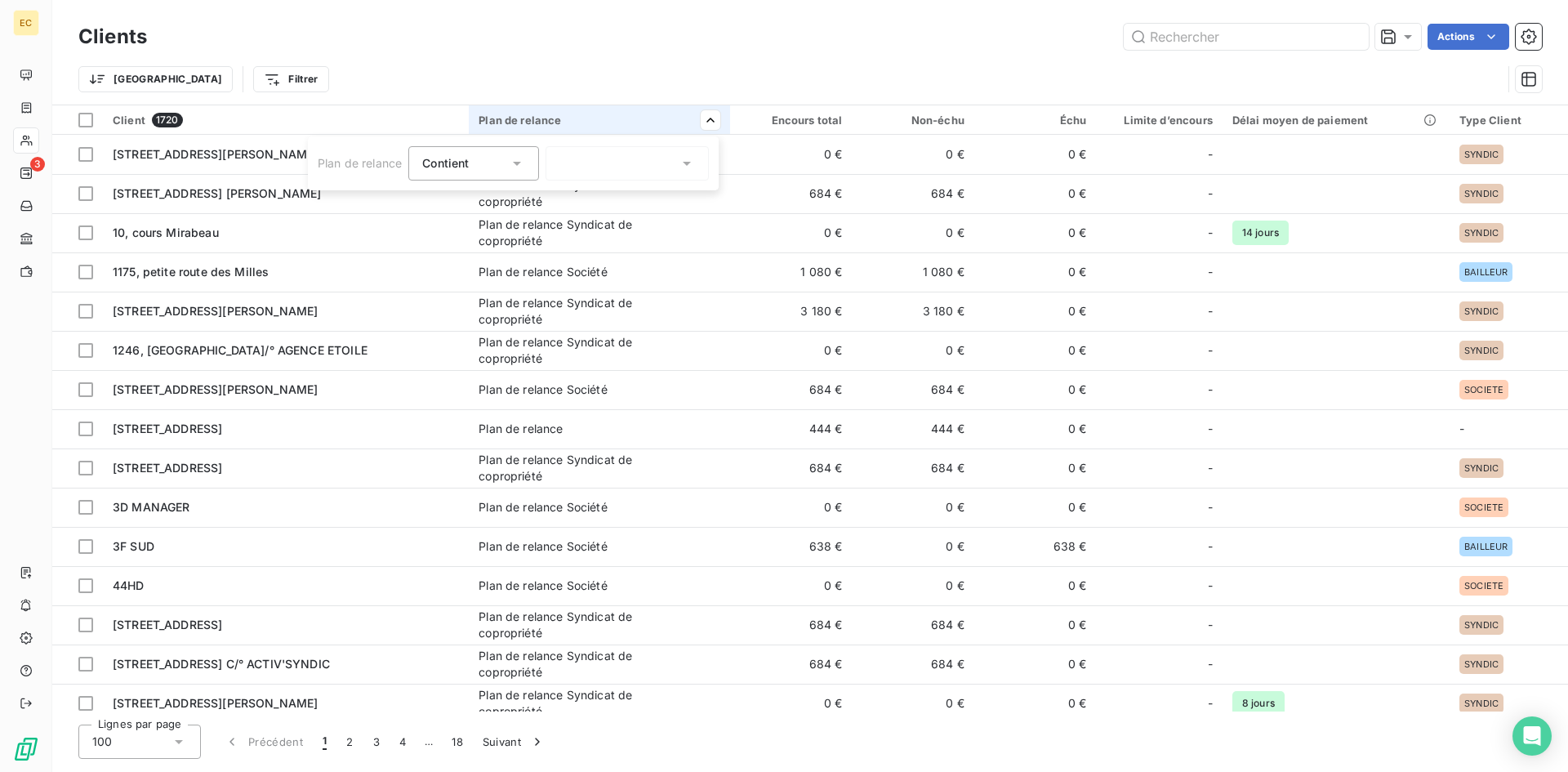
click at [690, 159] on icon at bounding box center [687, 163] width 16 height 16
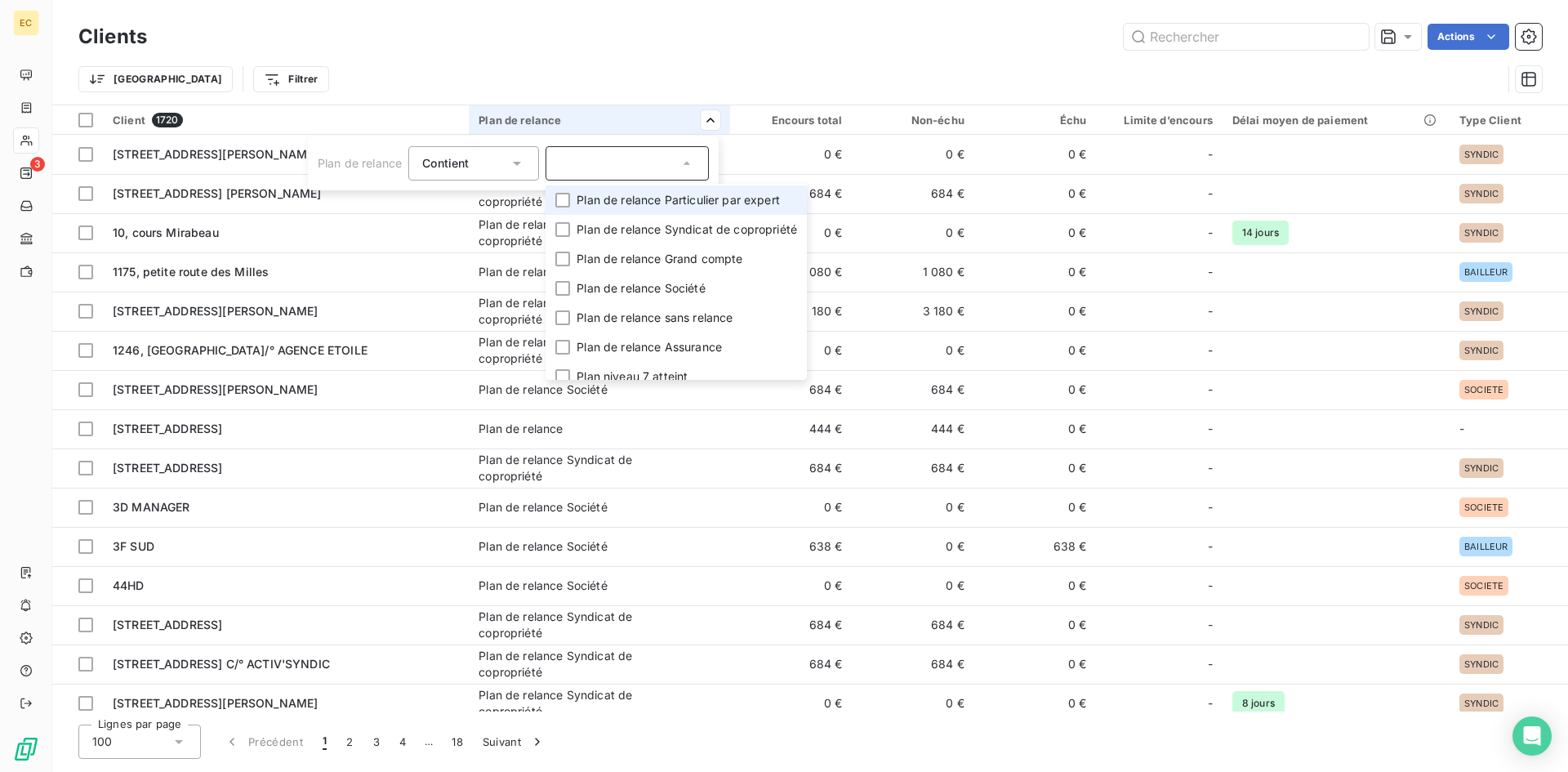
scroll to position [58, 0]
click at [684, 316] on span "Plan de relance sans relance" at bounding box center [654, 317] width 156 height 16
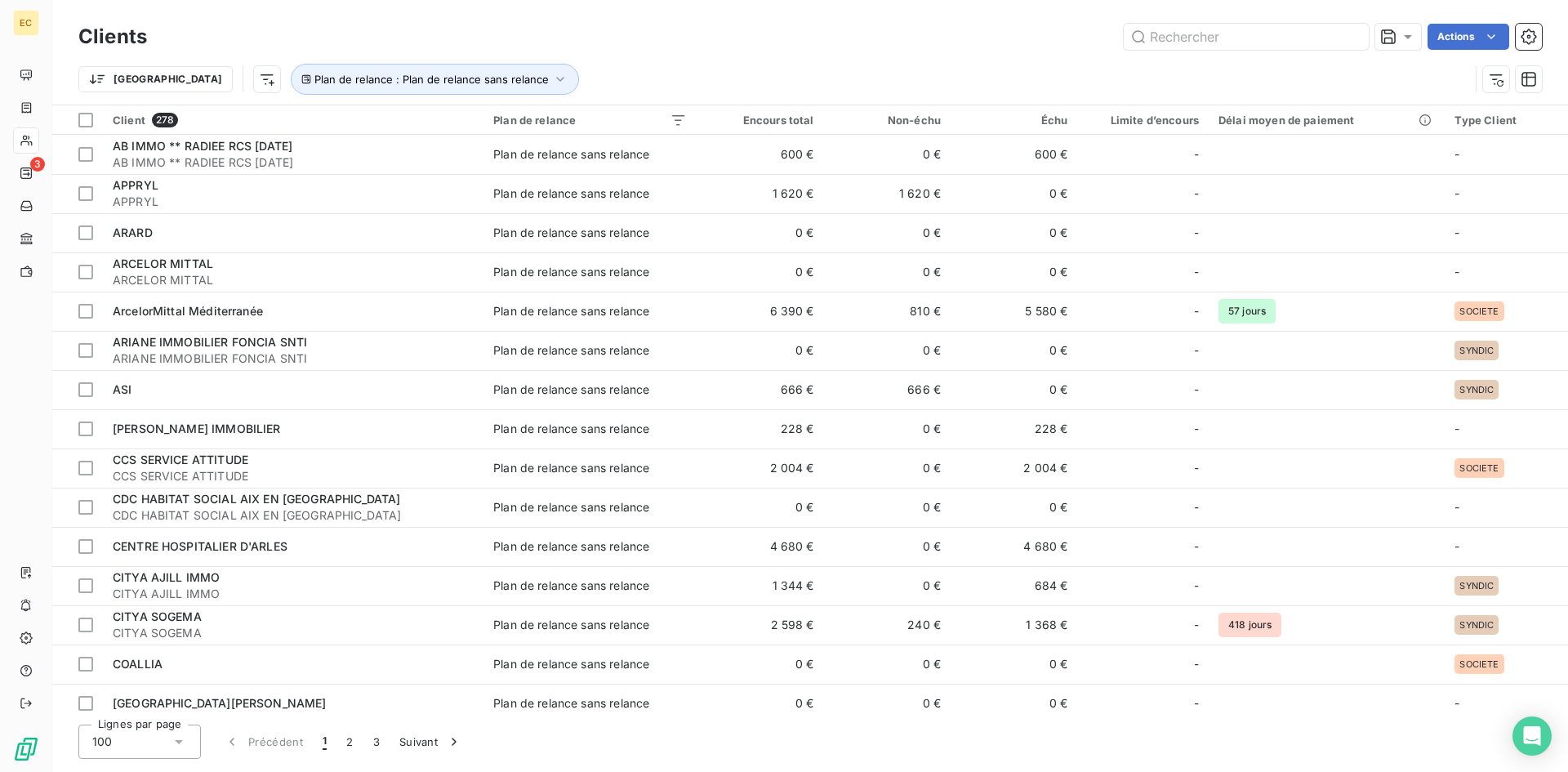
click at [718, 72] on html "EC 3 Clients Actions Trier Plan de relance : Plan de relance sans relance Clien…" at bounding box center [784, 386] width 1568 height 772
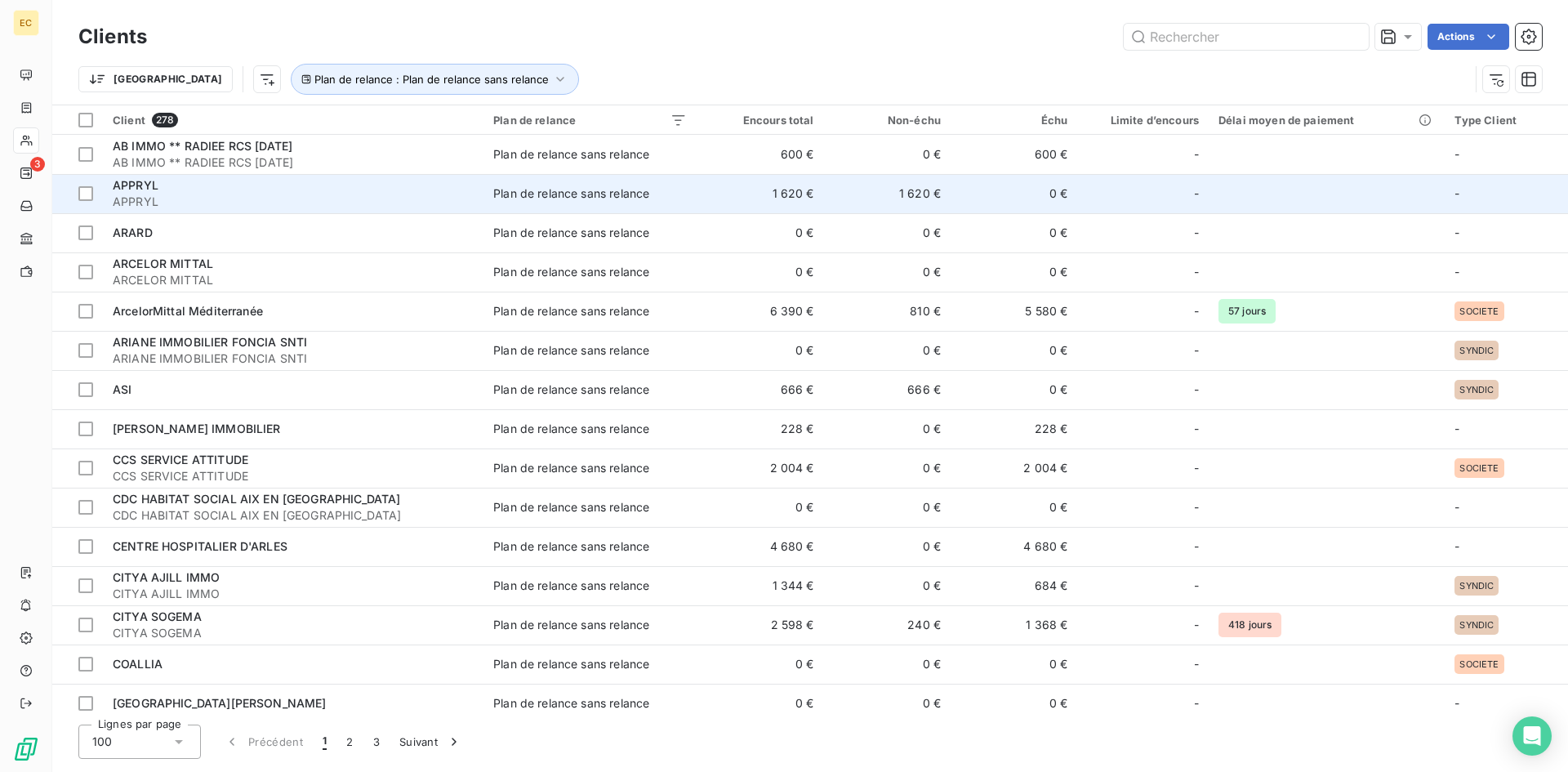
click at [222, 195] on span "APPRYL" at bounding box center [294, 202] width 361 height 16
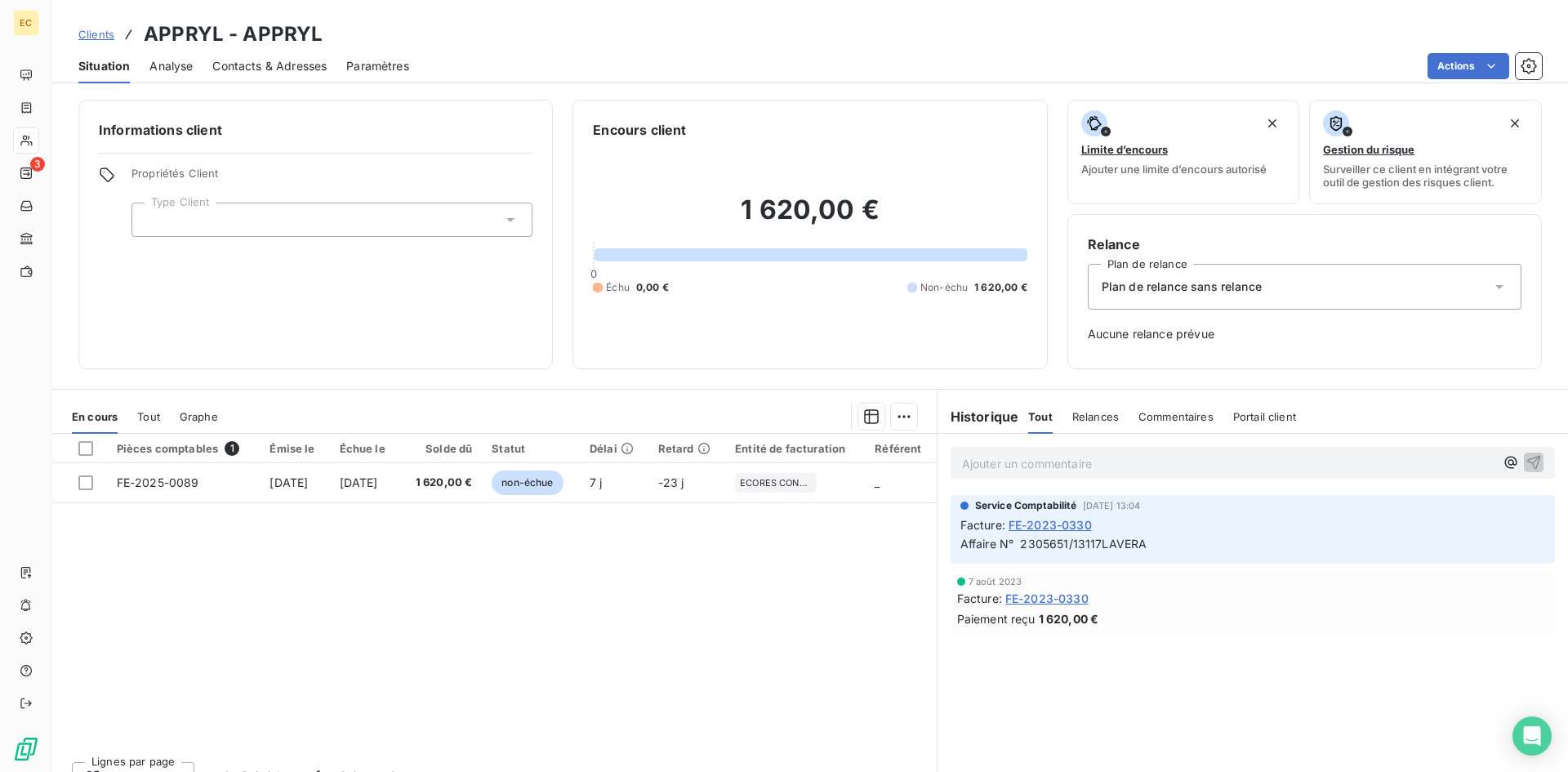
click at [303, 71] on span "Contacts & Adresses" at bounding box center [269, 66] width 115 height 16
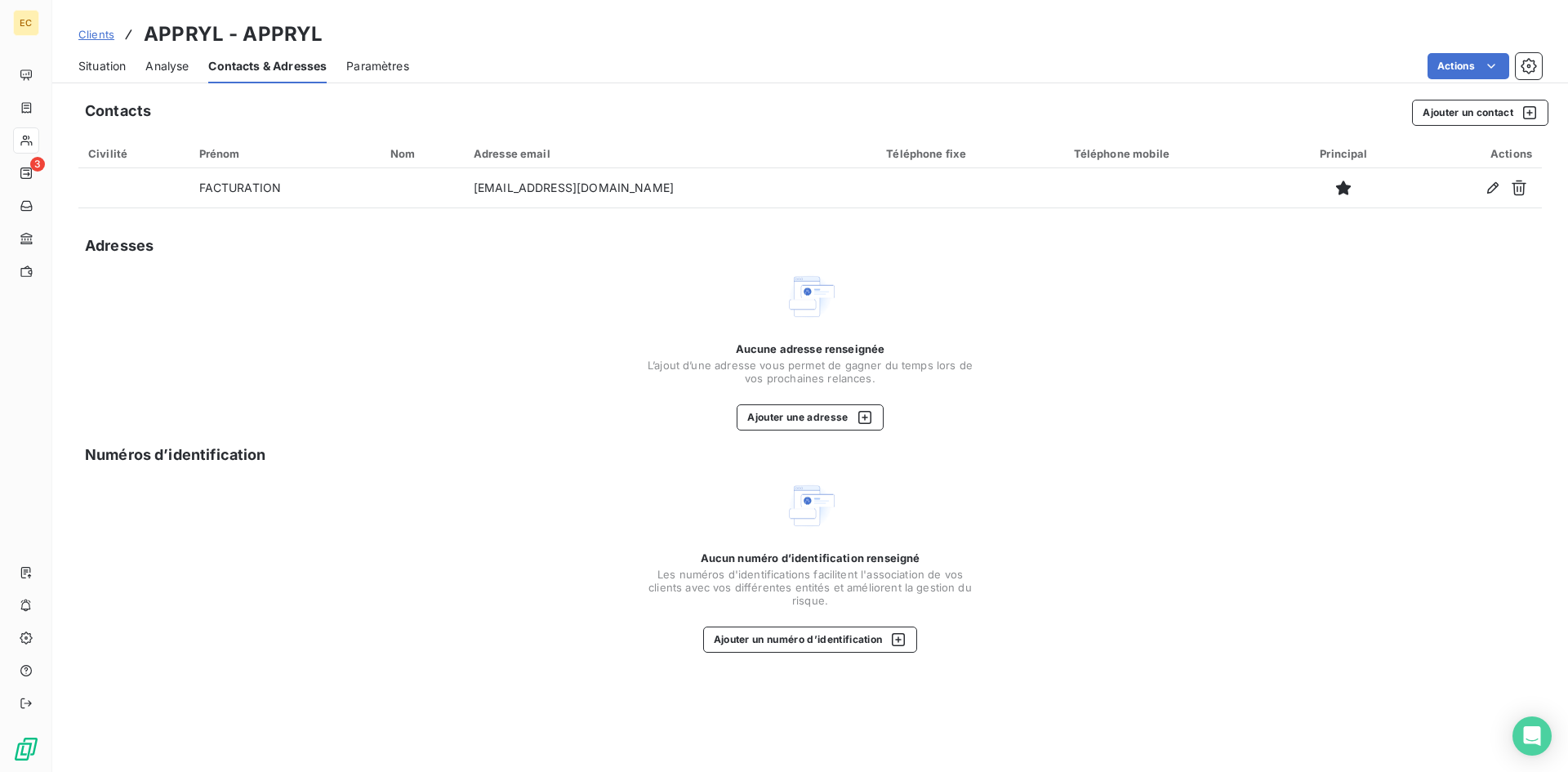
click at [102, 63] on span "Situation" at bounding box center [101, 66] width 47 height 16
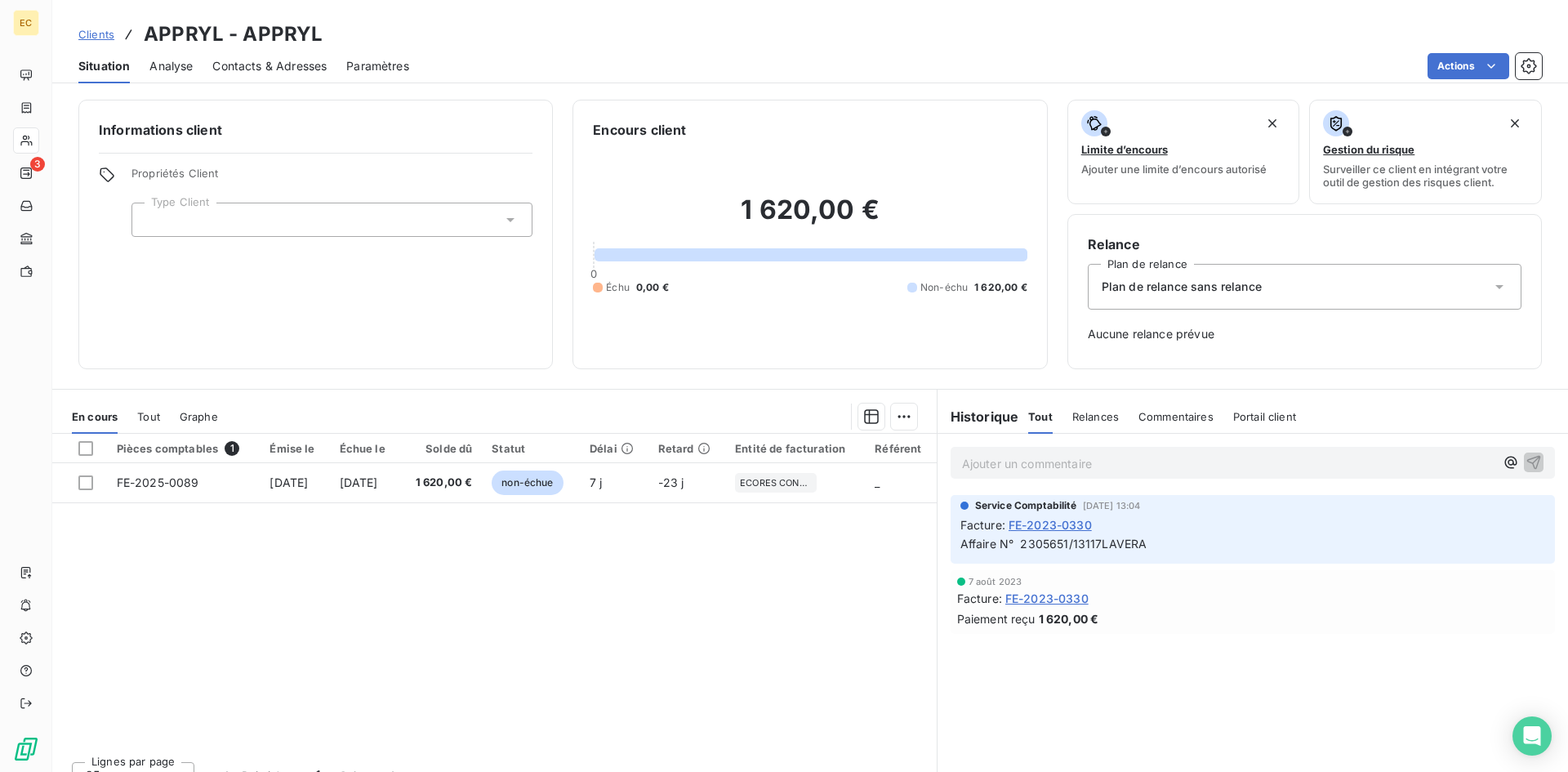
click at [1270, 290] on div "Plan de relance sans relance" at bounding box center [1305, 286] width 434 height 45
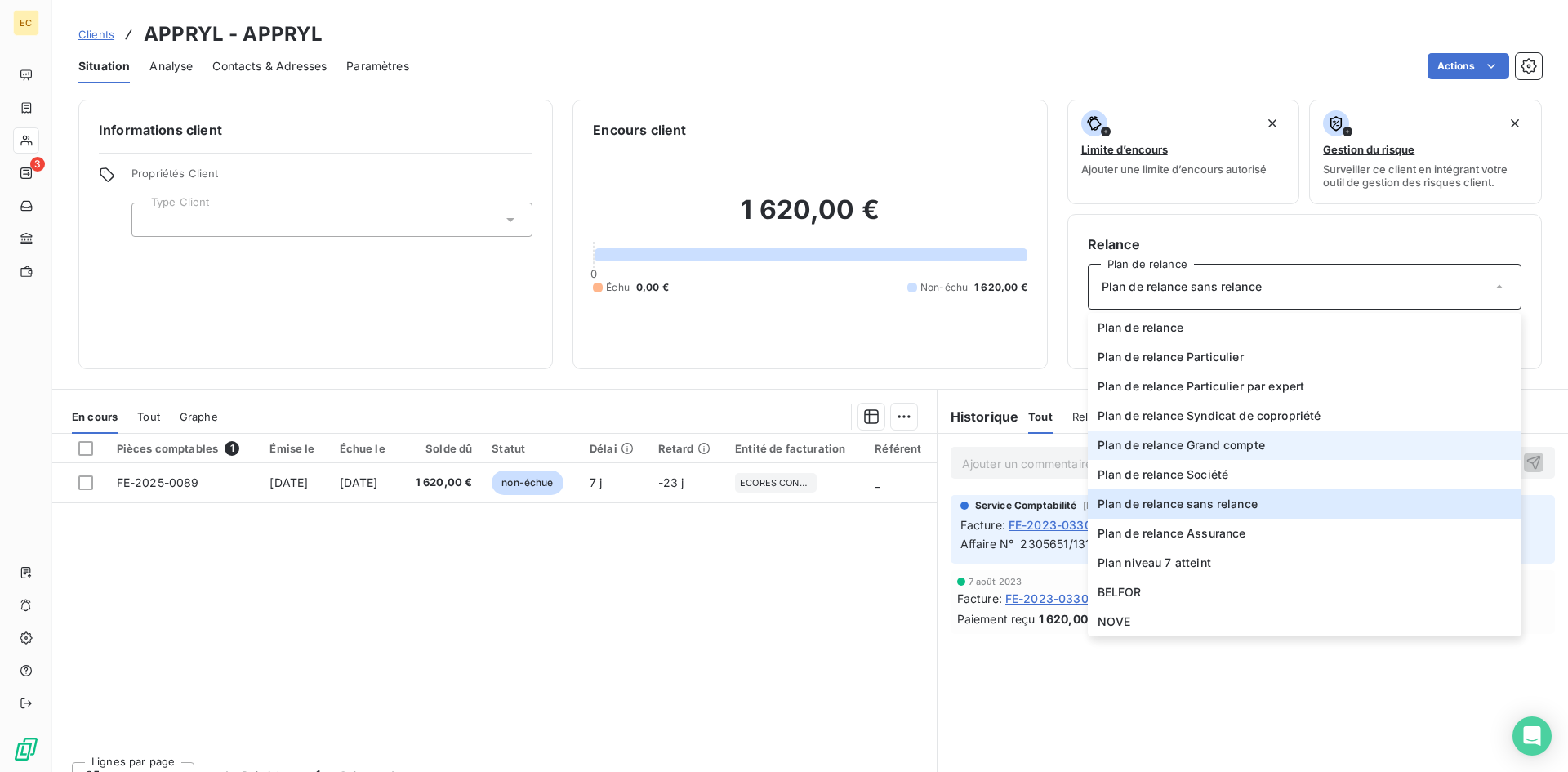
click at [1230, 446] on span "Plan de relance Grand compte" at bounding box center [1181, 445] width 167 height 16
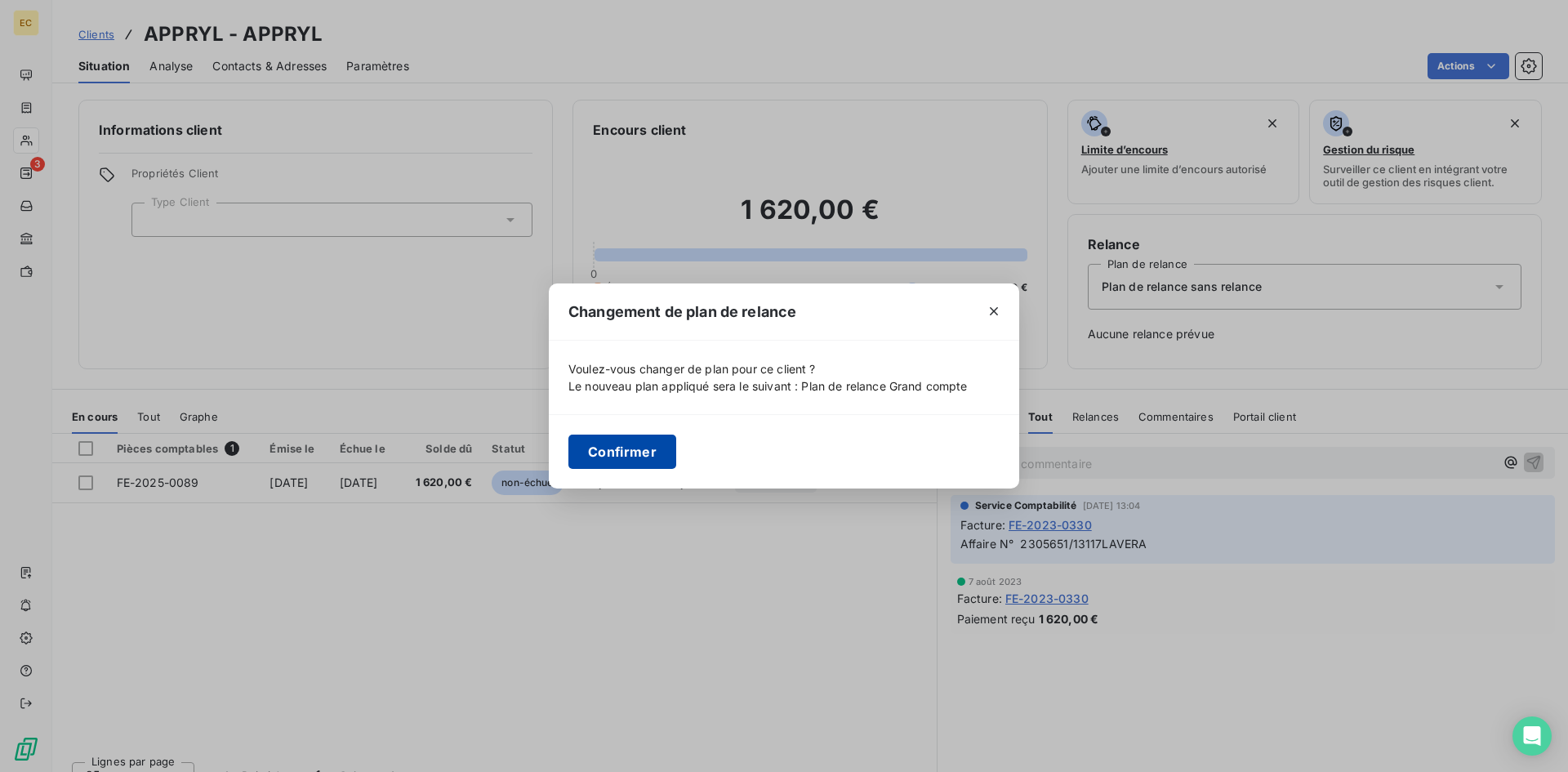
click at [633, 450] on button "Confirmer" at bounding box center [622, 452] width 108 height 35
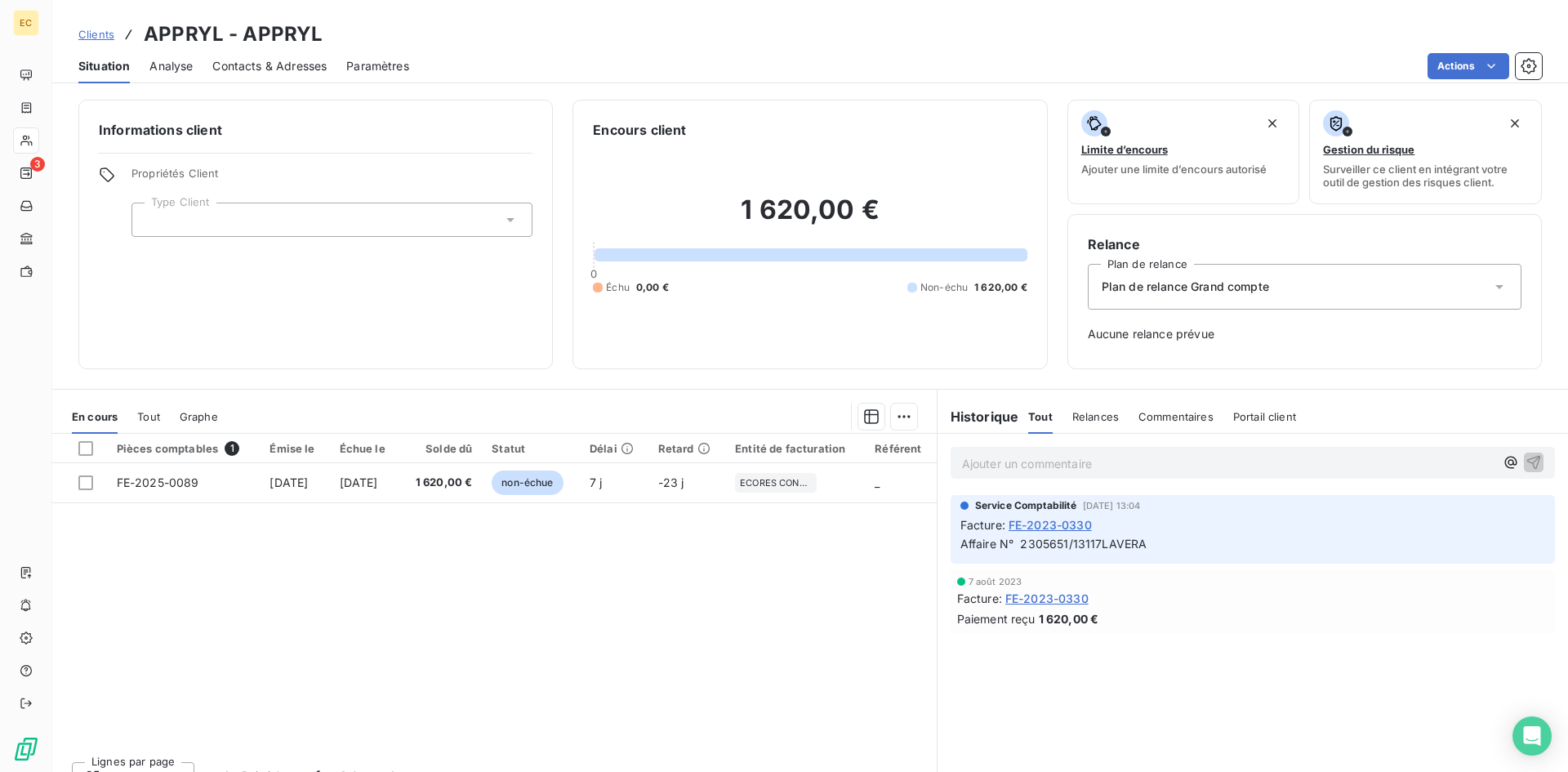
click at [97, 35] on span "Clients" at bounding box center [97, 35] width 36 height 13
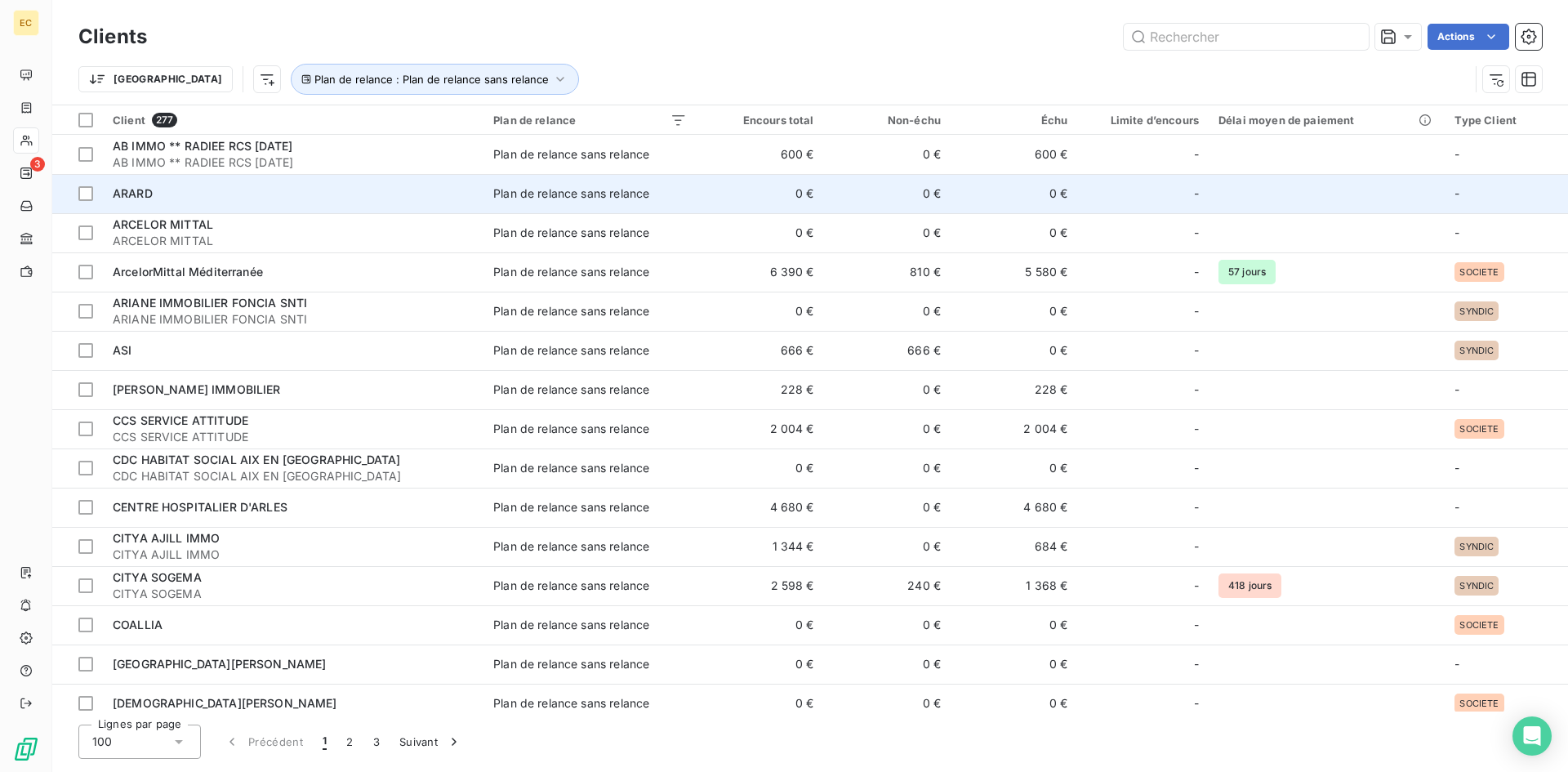
click at [280, 198] on div "ARARD" at bounding box center [294, 194] width 361 height 16
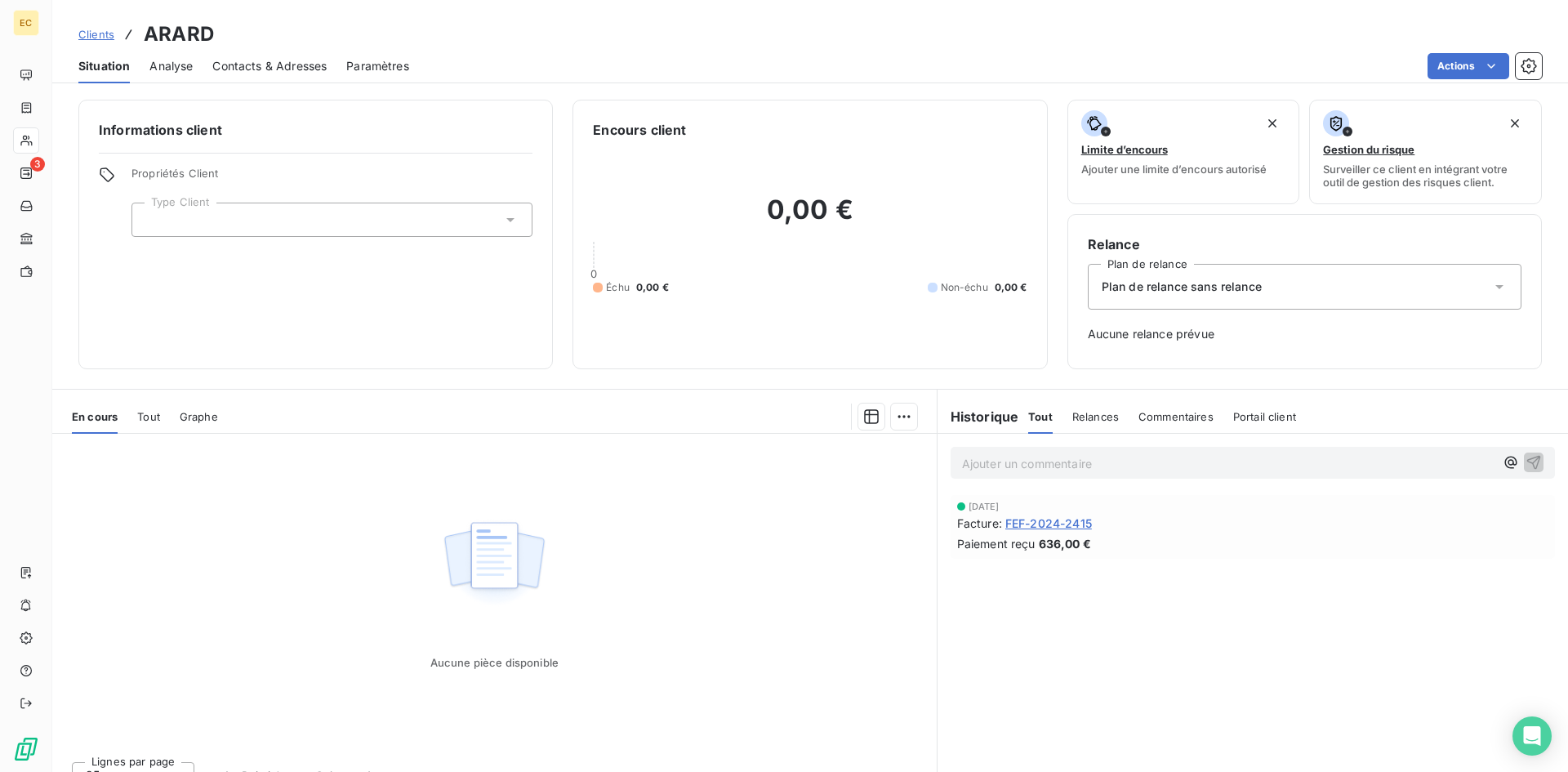
click at [96, 35] on span "Clients" at bounding box center [97, 35] width 36 height 13
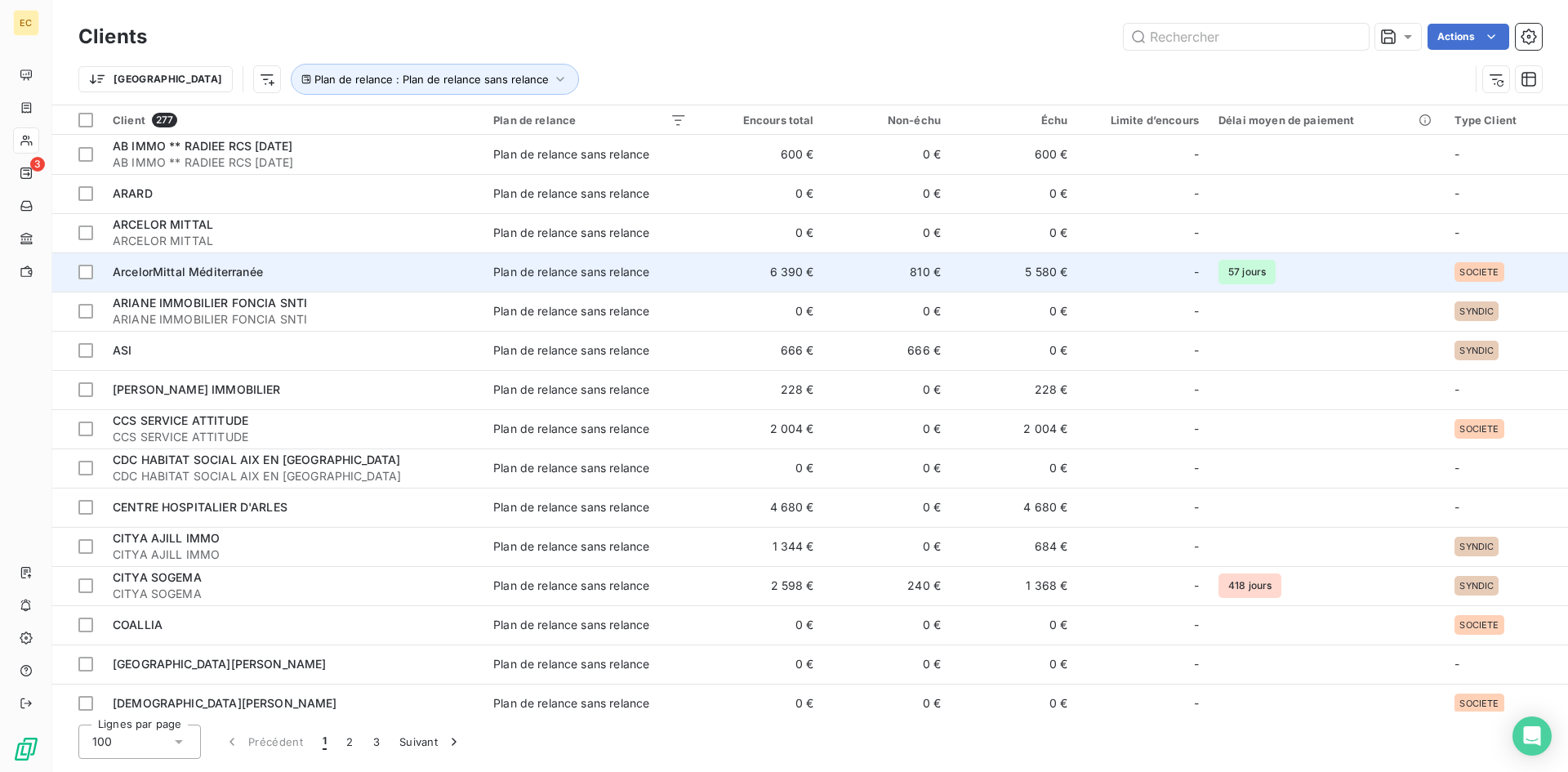
click at [198, 276] on span "ArcelorMittal Méditerranée" at bounding box center [188, 271] width 150 height 14
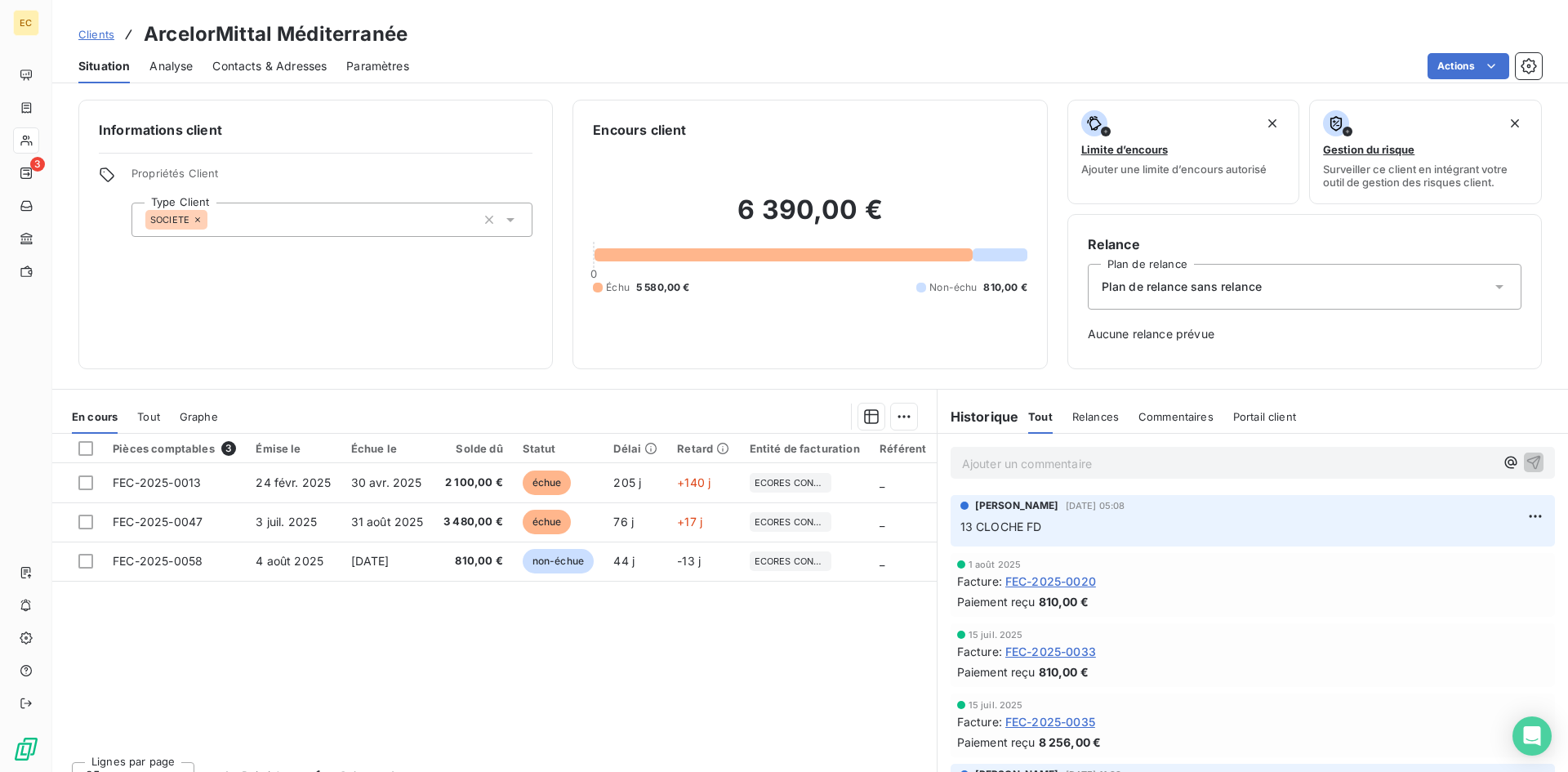
click at [1165, 415] on span "Commentaires" at bounding box center [1175, 417] width 75 height 13
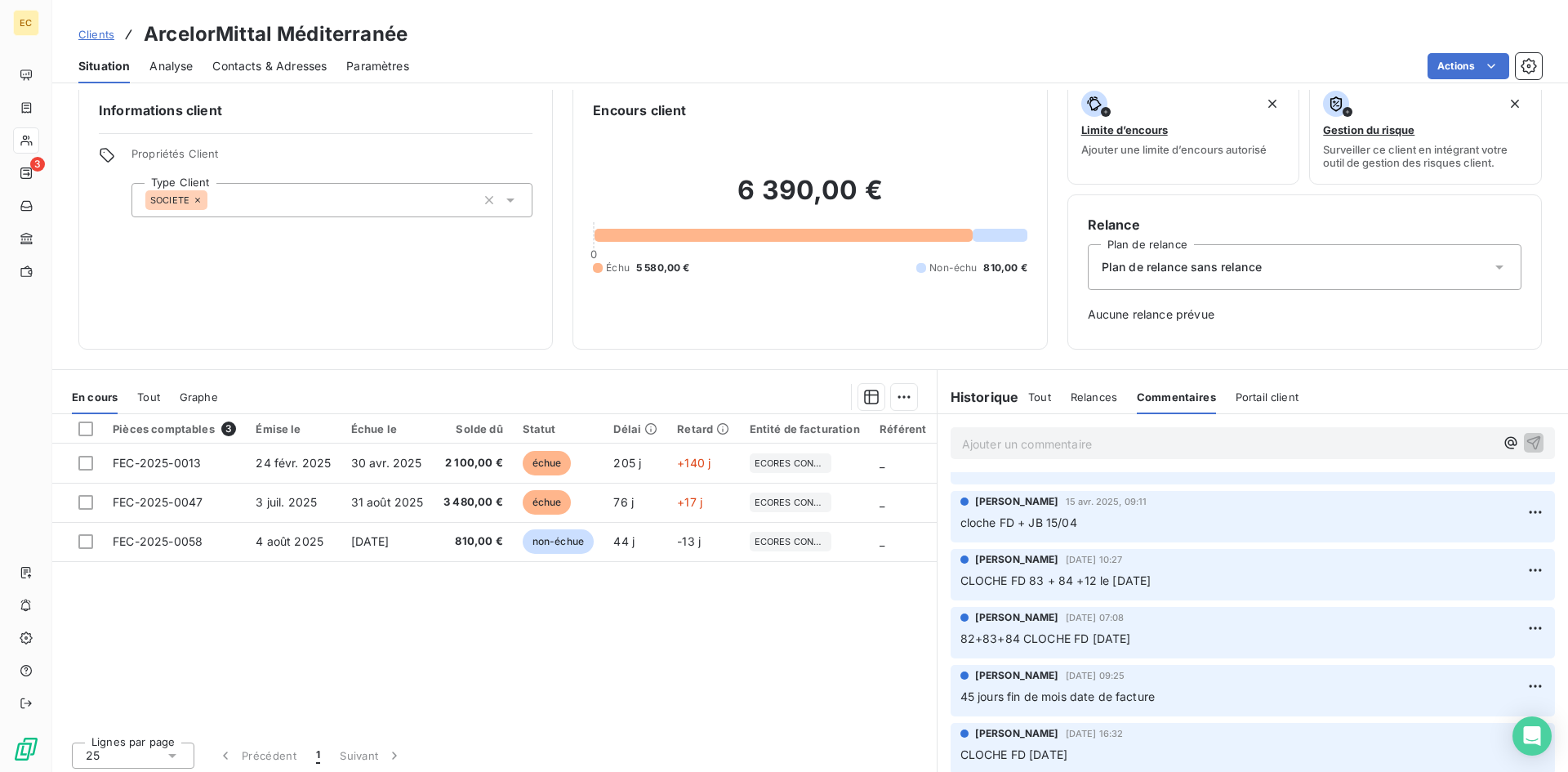
scroll to position [26, 0]
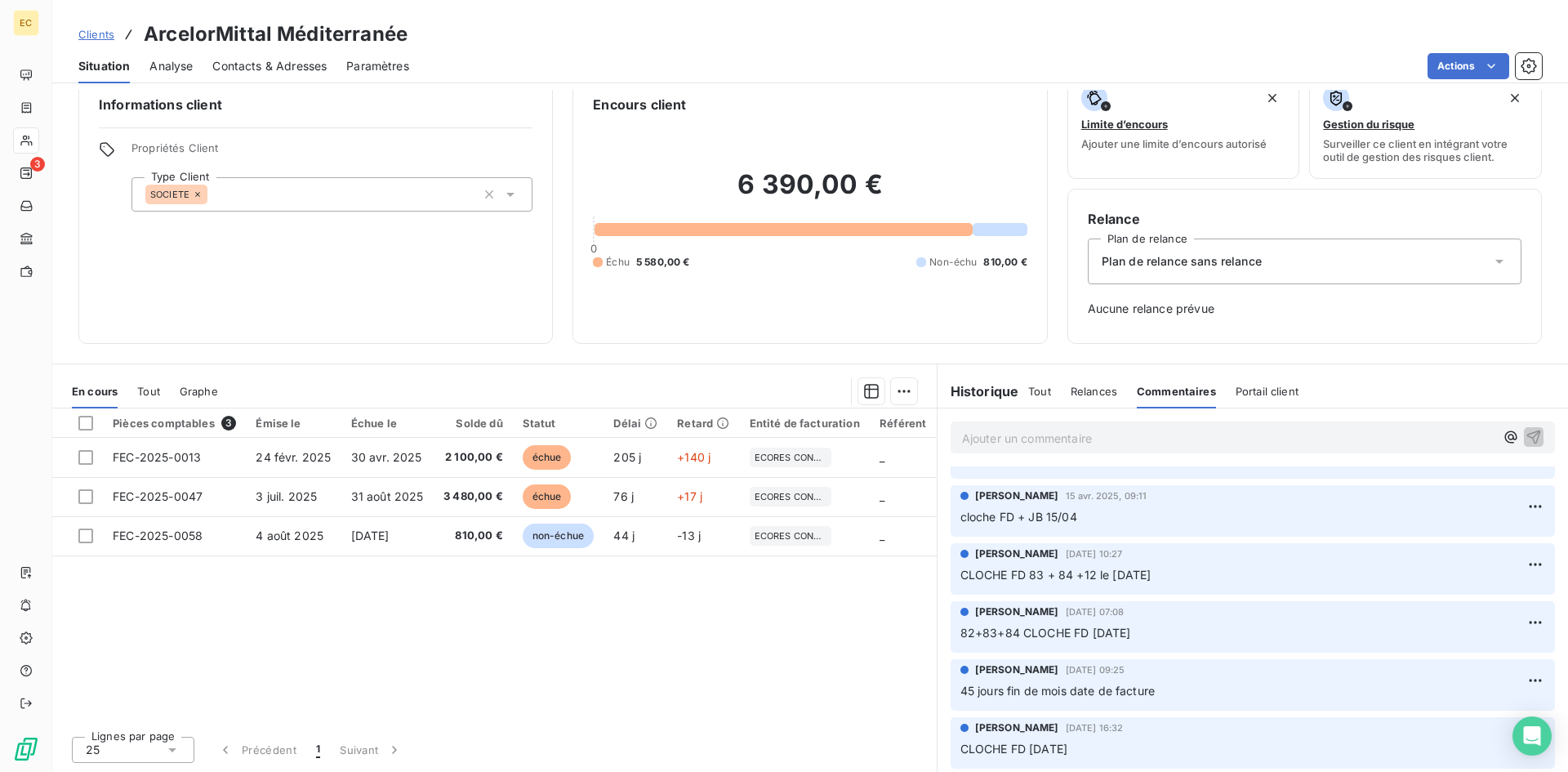
click at [1218, 261] on span "Plan de relance sans relance" at bounding box center [1181, 261] width 160 height 16
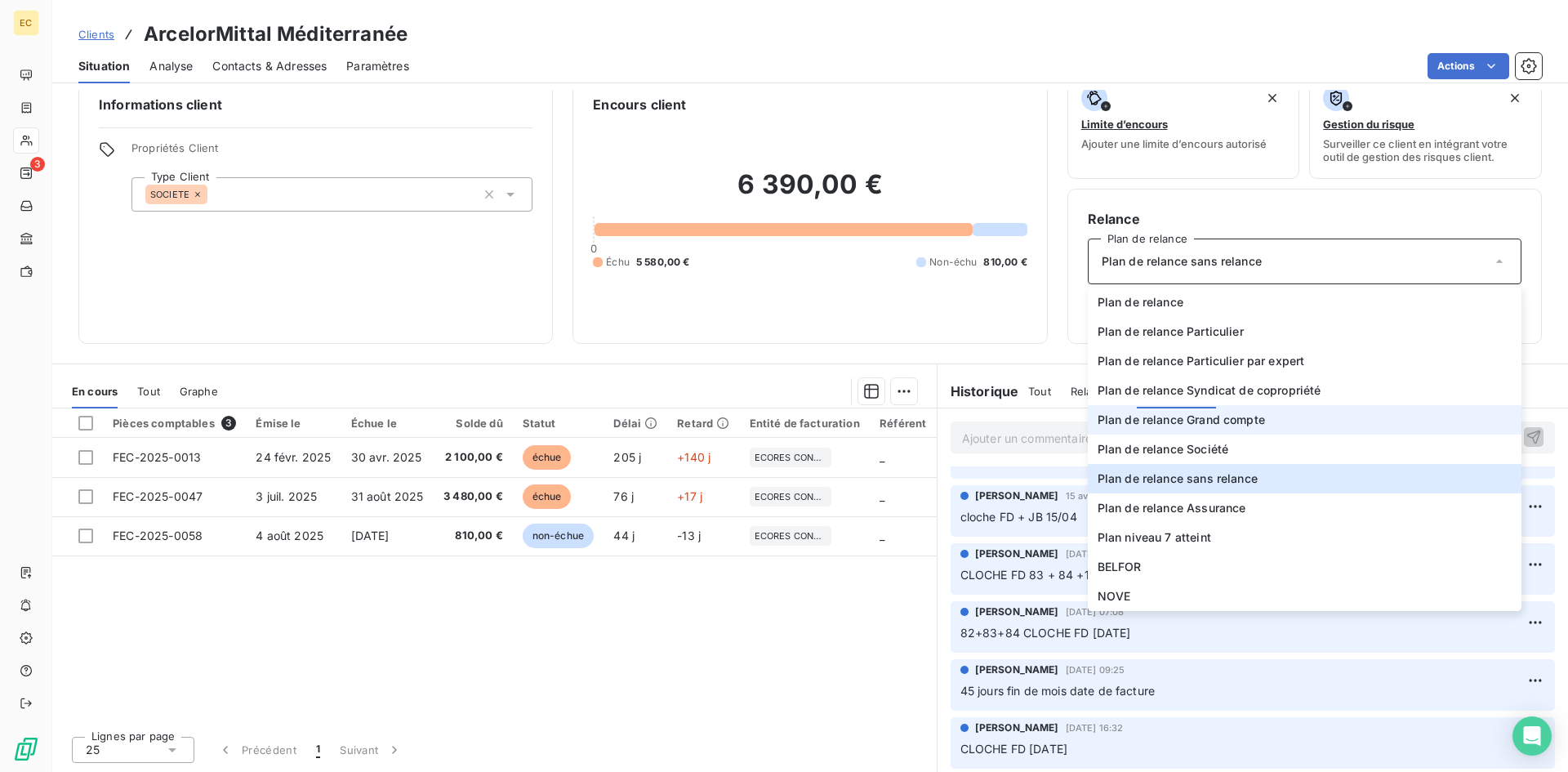
click at [1200, 417] on span "Plan de relance Grand compte" at bounding box center [1181, 420] width 167 height 16
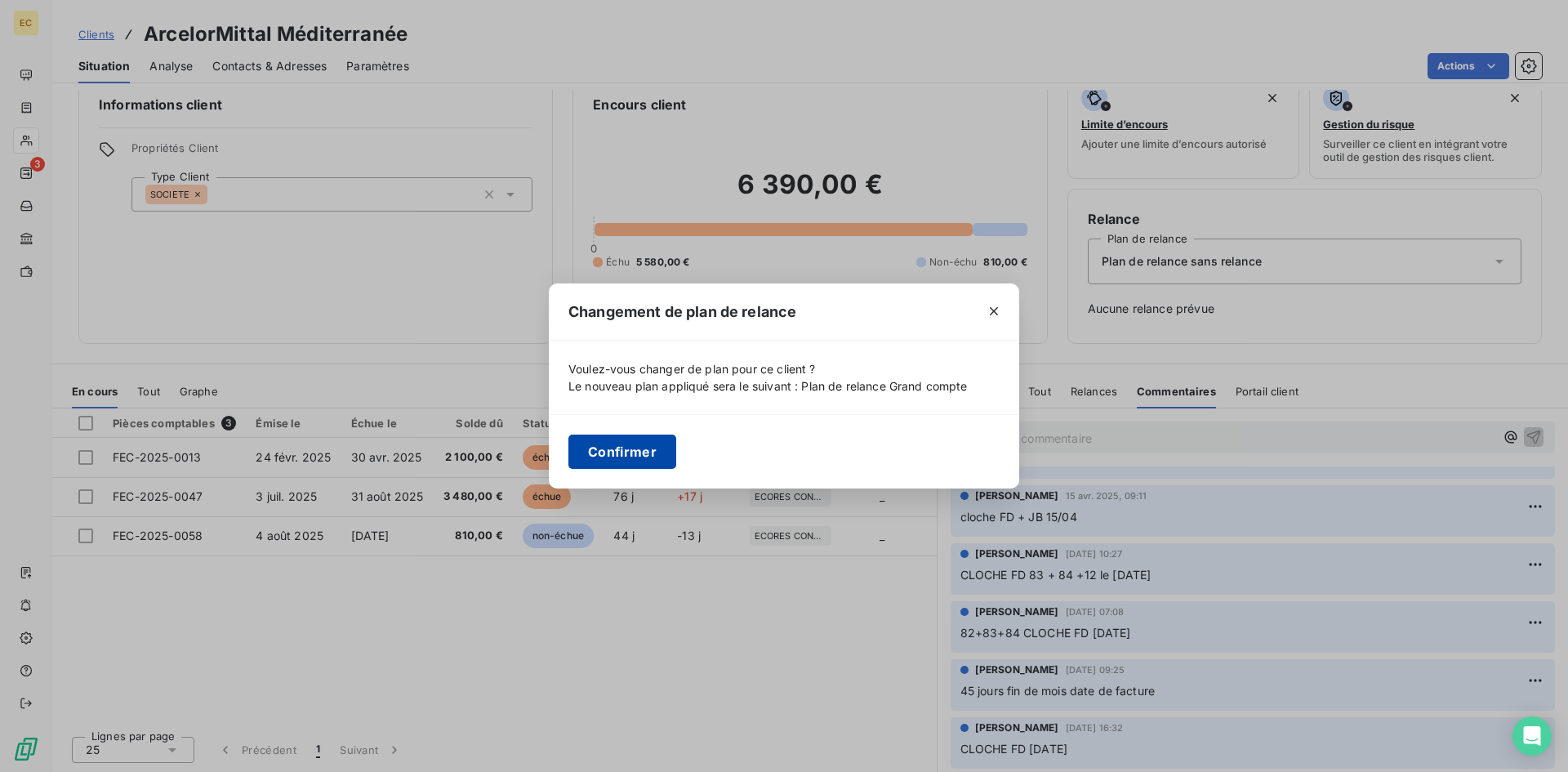
click at [643, 450] on button "Confirmer" at bounding box center [622, 452] width 108 height 35
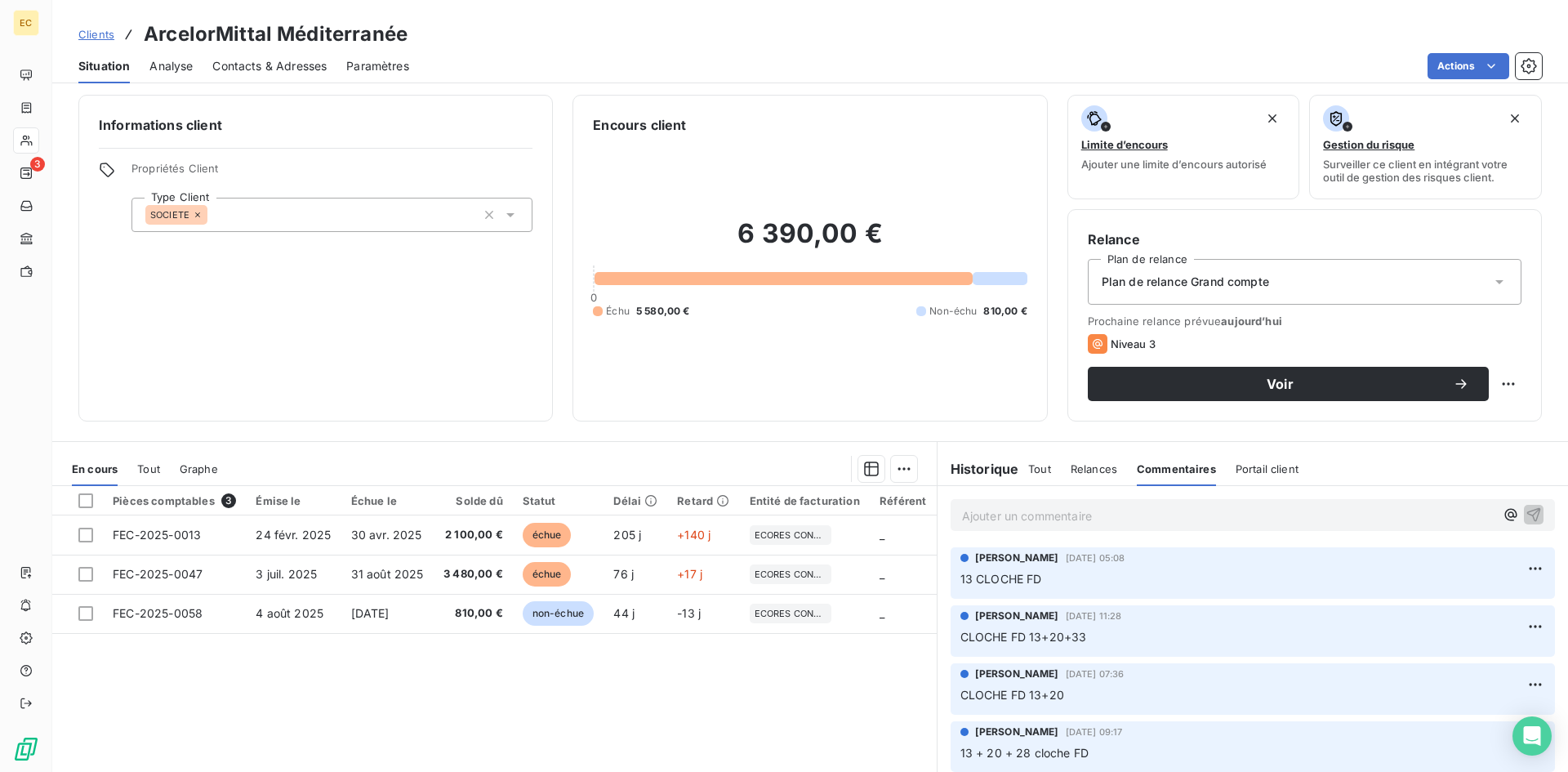
scroll to position [0, 0]
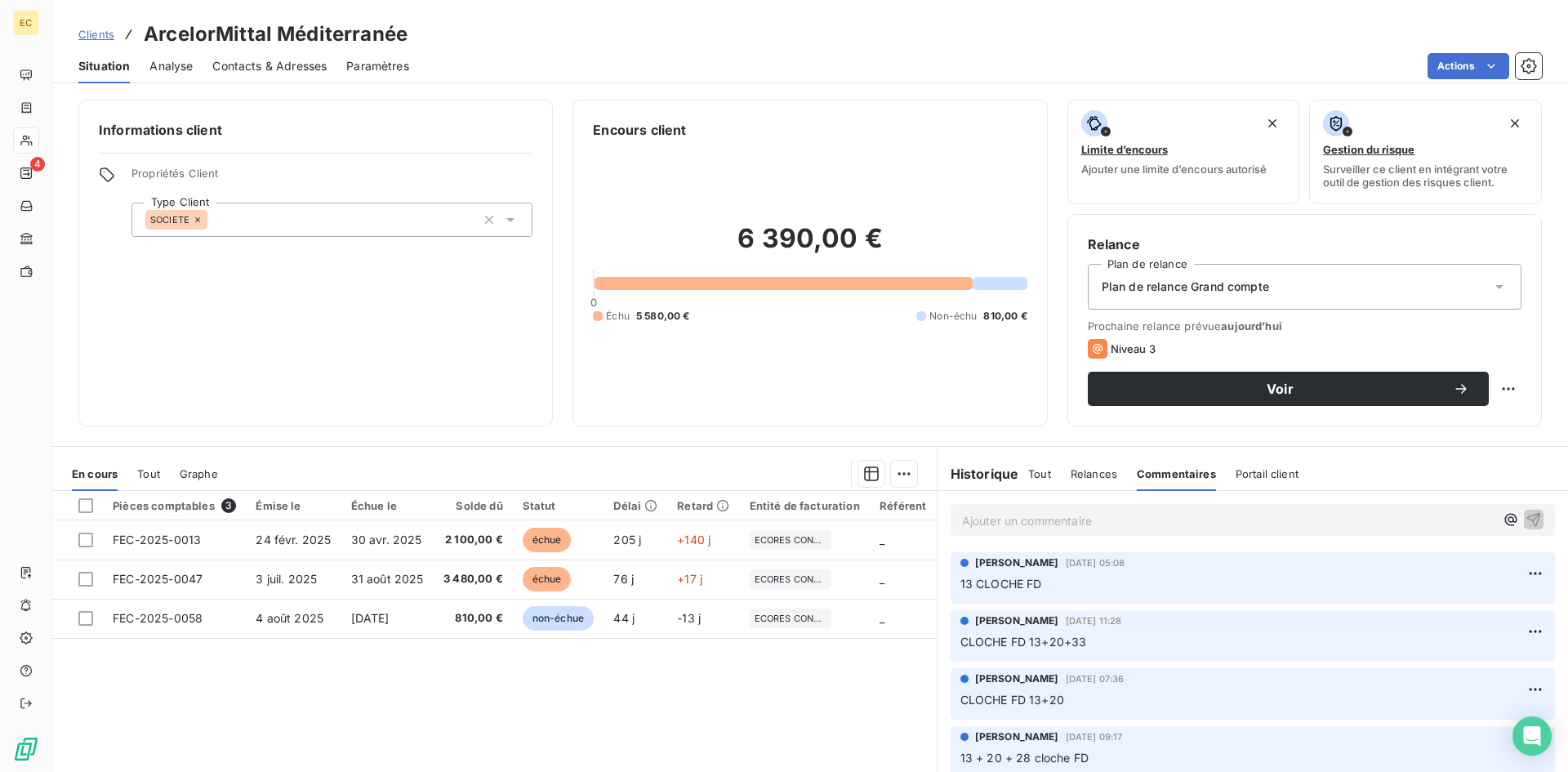
click at [1097, 522] on p "Ajouter un commentaire ﻿" at bounding box center [1227, 520] width 532 height 21
drag, startPoint x: 1108, startPoint y: 517, endPoint x: 953, endPoint y: 515, distance: 155.0
click at [953, 515] on div "cloche FD (13+47) 17/09" at bounding box center [1252, 519] width 605 height 31
copy span "cloche FD (13+47) 17/09"
click at [1525, 516] on icon "button" at bounding box center [1533, 519] width 16 height 16
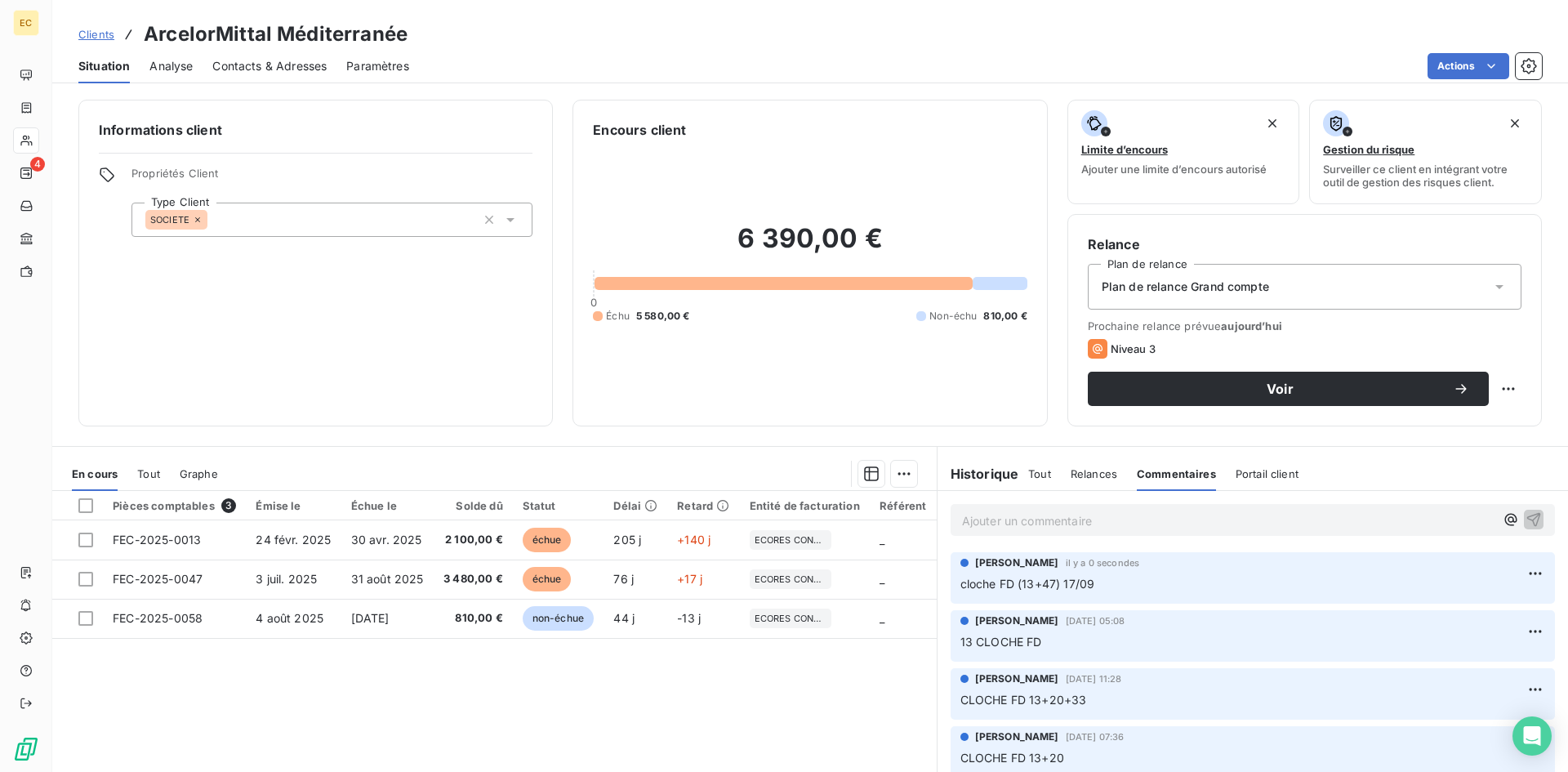
click at [97, 36] on span "Clients" at bounding box center [97, 35] width 36 height 13
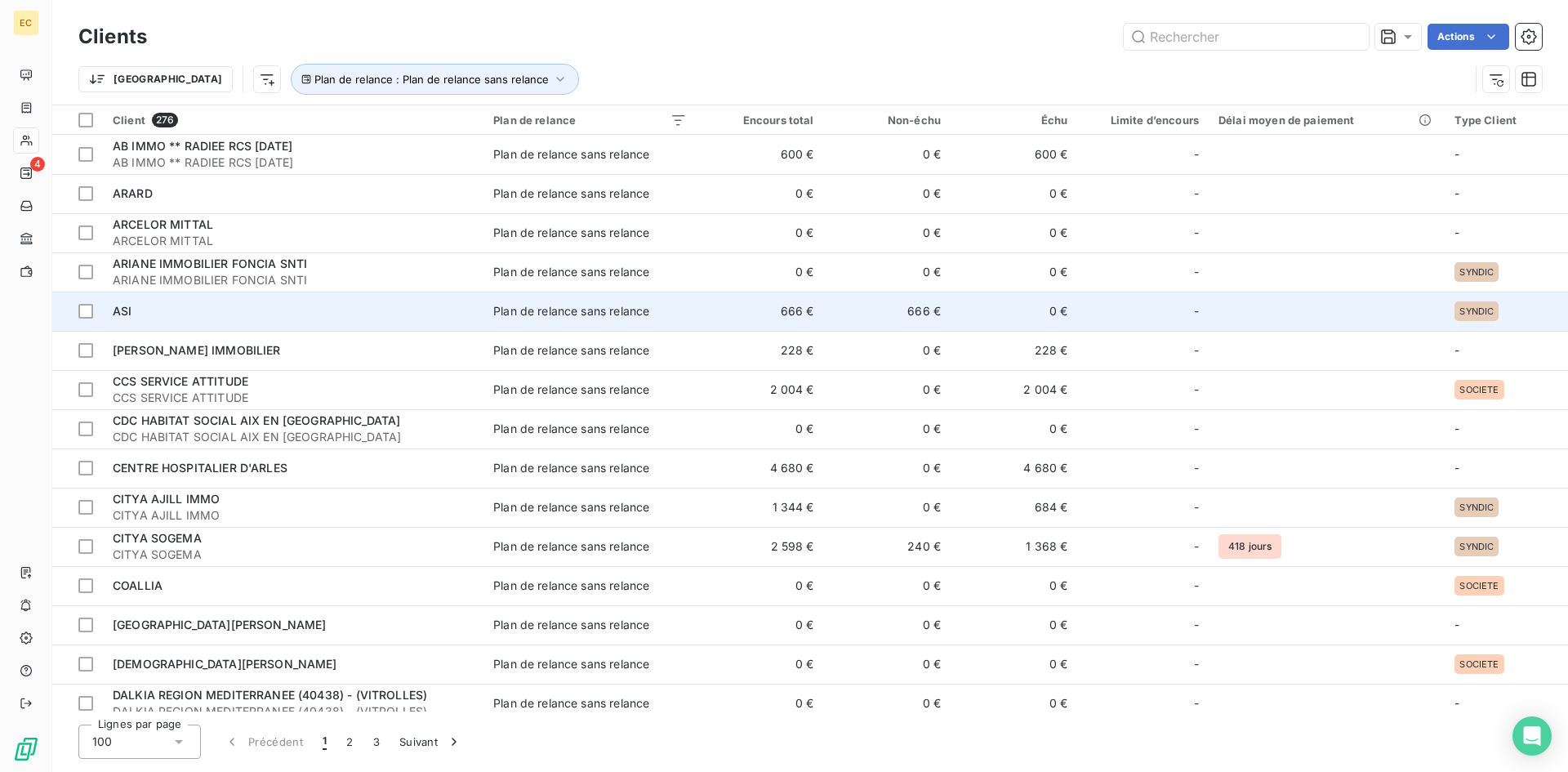
click at [217, 313] on div "ASI" at bounding box center [294, 311] width 361 height 16
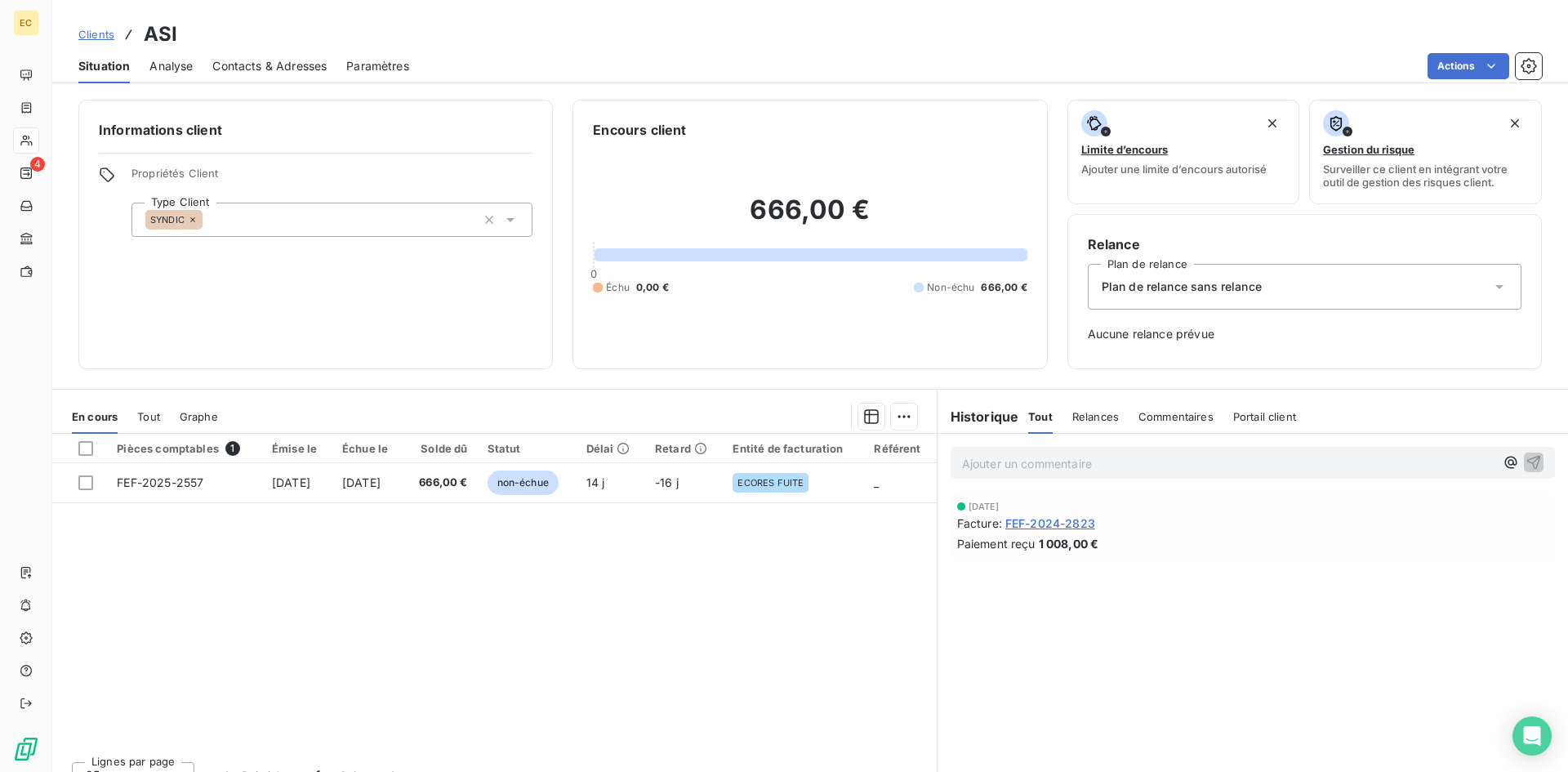
click at [1183, 282] on span "Plan de relance sans relance" at bounding box center [1181, 287] width 160 height 16
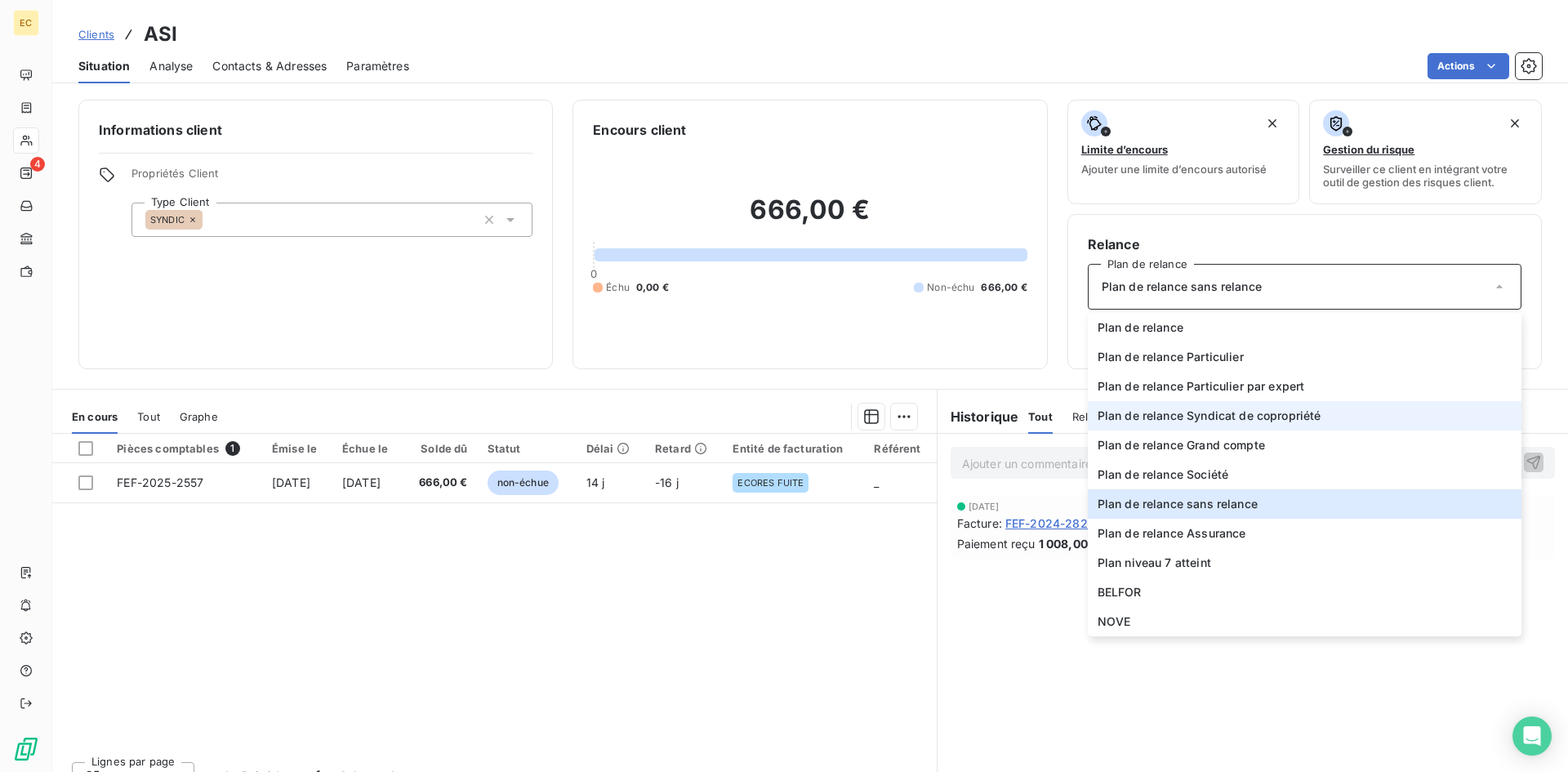
click at [1232, 418] on span "Plan de relance Syndicat de copropriété" at bounding box center [1209, 416] width 224 height 16
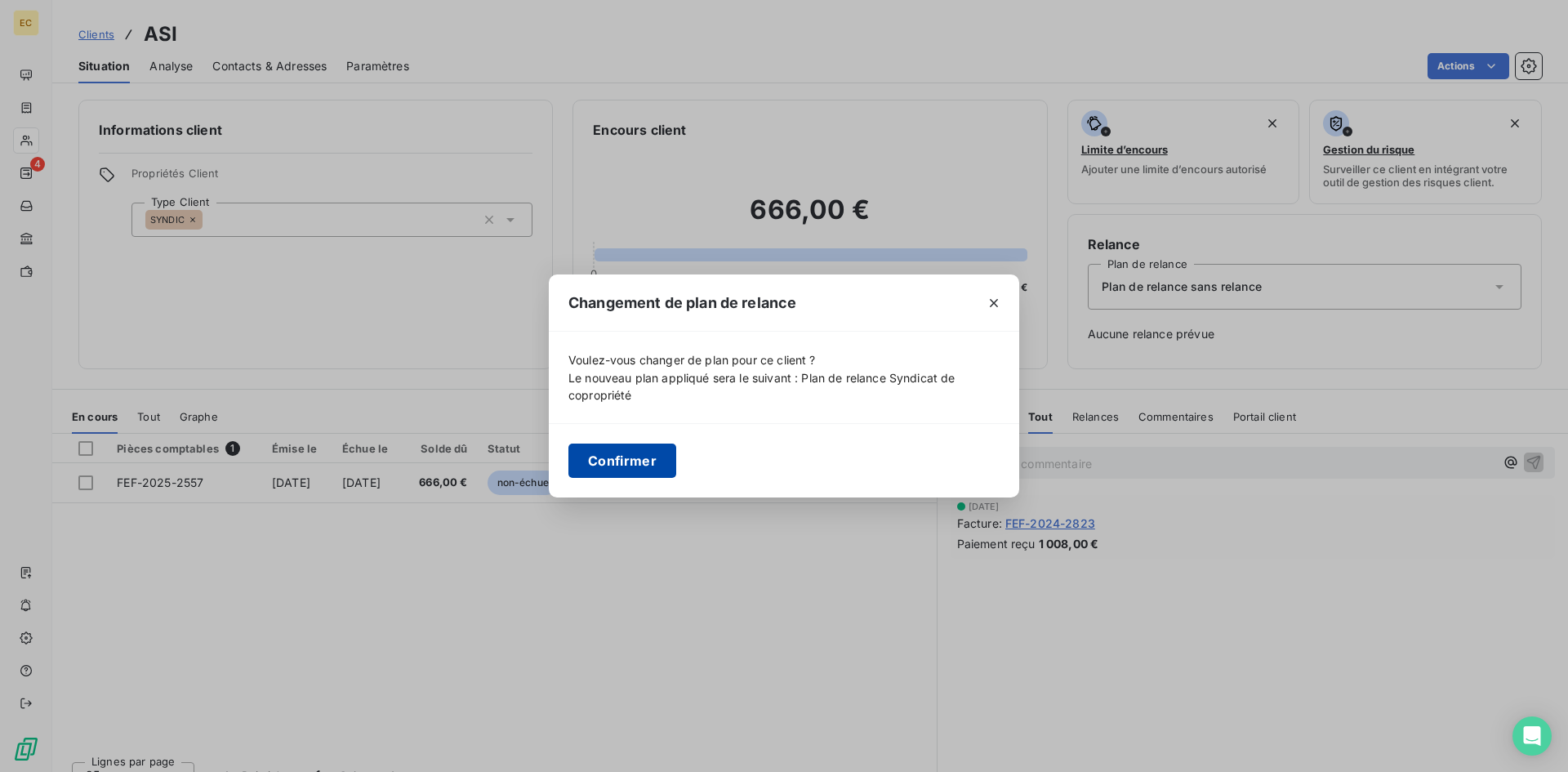
click at [653, 454] on button "Confirmer" at bounding box center [622, 461] width 108 height 35
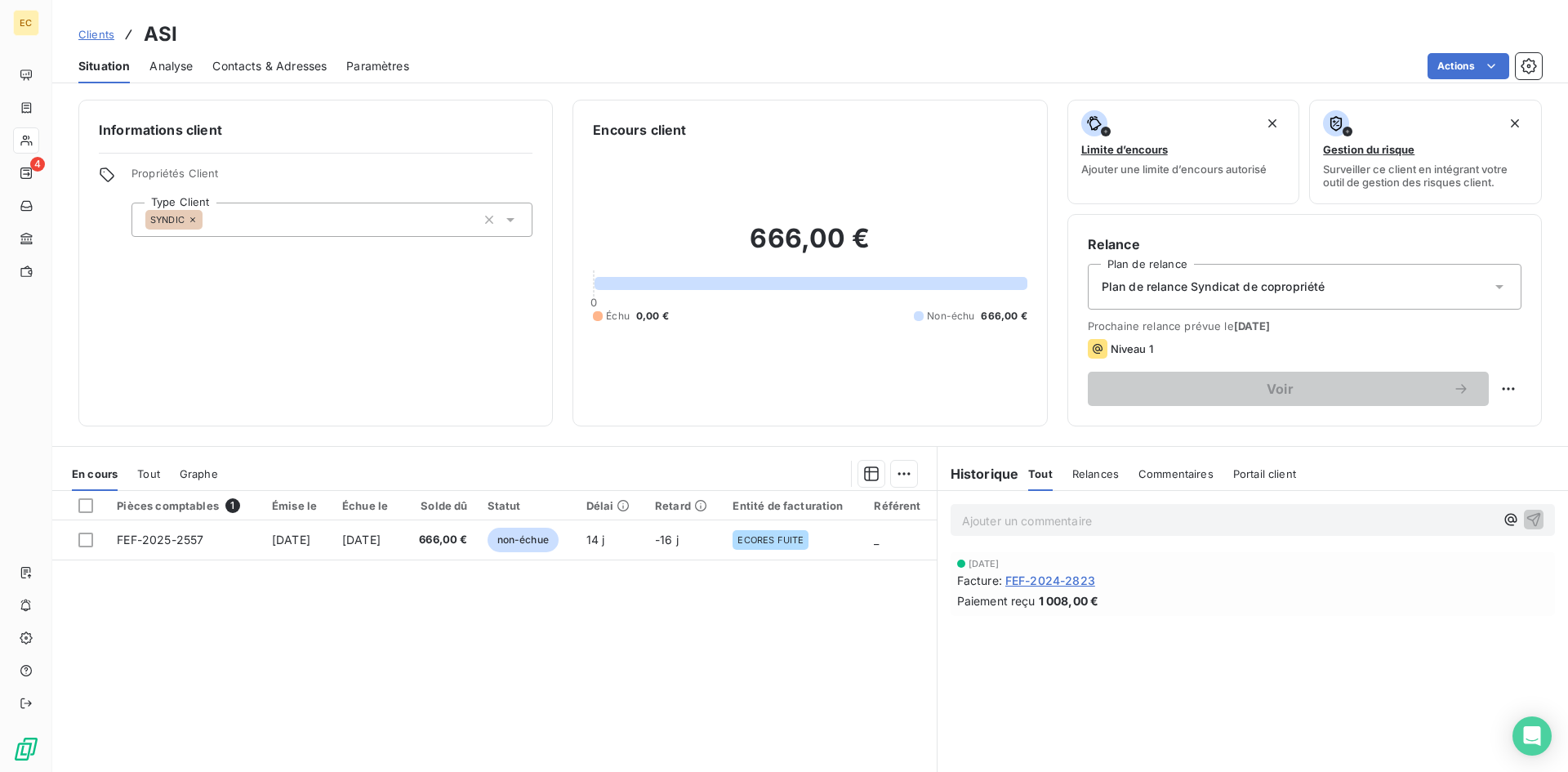
click at [95, 35] on span "Clients" at bounding box center [97, 35] width 36 height 13
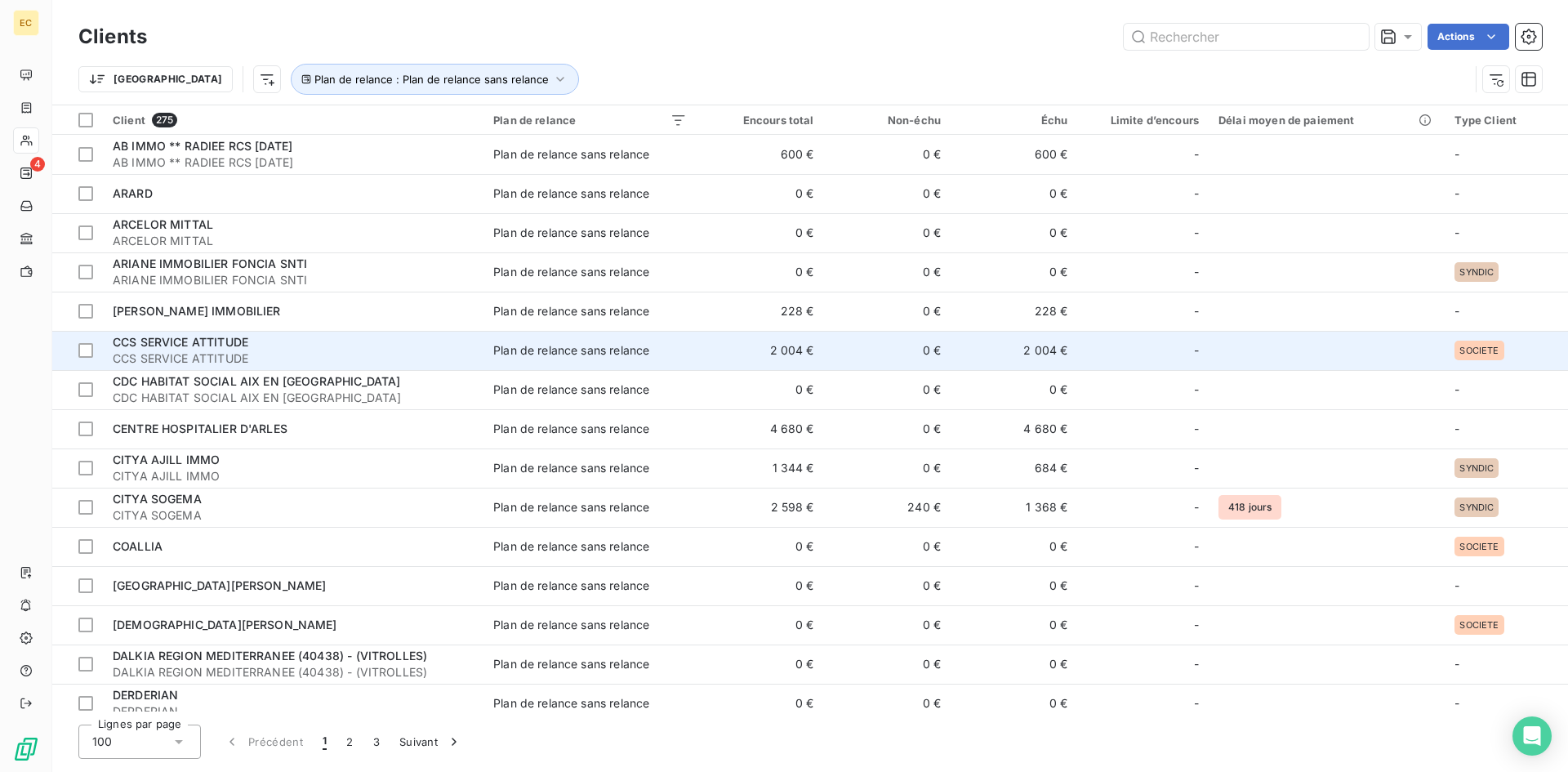
click at [303, 345] on div "CCS SERVICE ATTITUDE" at bounding box center [294, 342] width 361 height 16
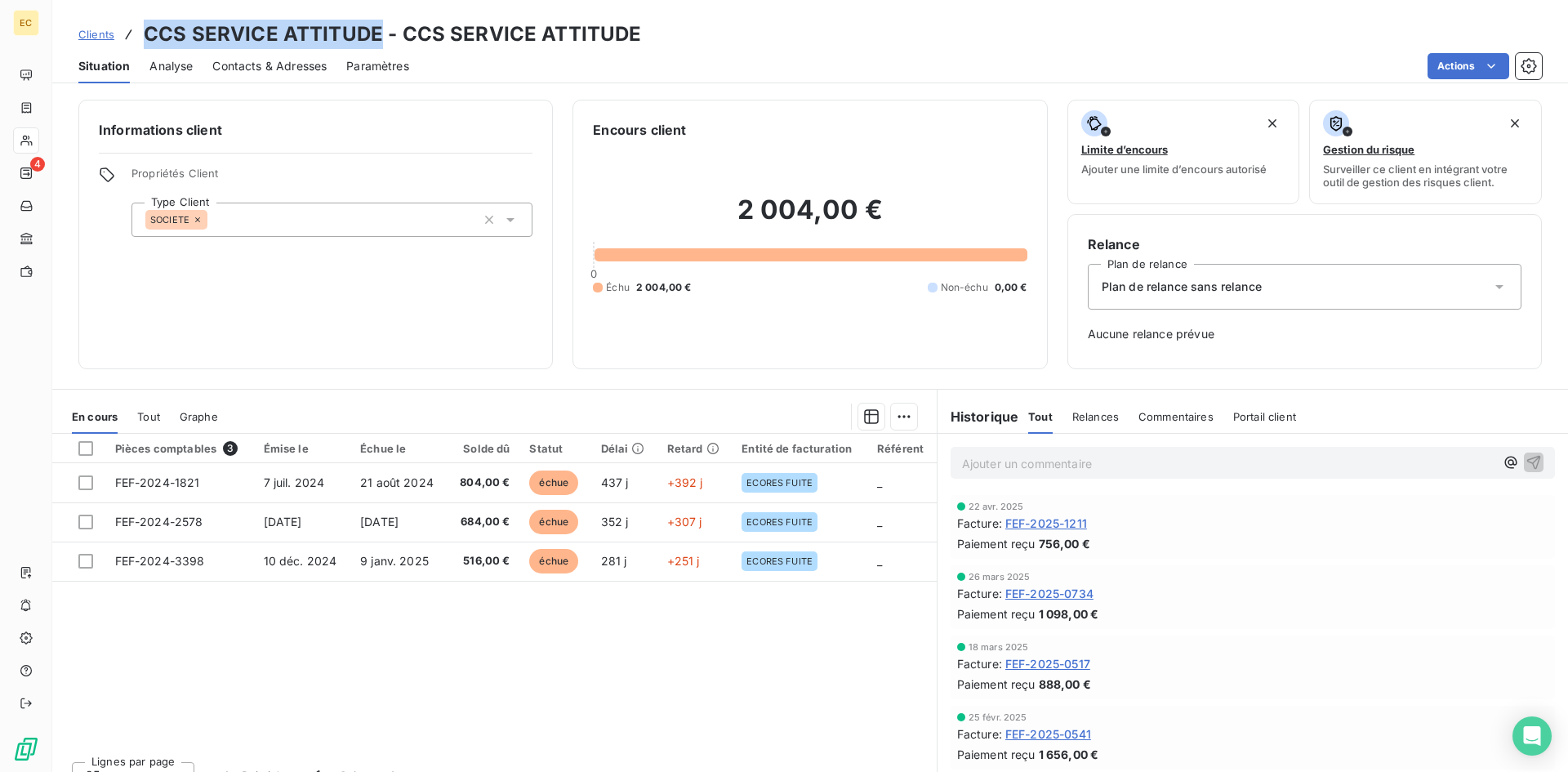
drag, startPoint x: 146, startPoint y: 35, endPoint x: 377, endPoint y: 38, distance: 231.0
click at [377, 38] on h3 "CCS SERVICE ATTITUDE - CCS SERVICE ATTITUDE" at bounding box center [392, 35] width 497 height 30
copy h3 "CCS SERVICE ATTITUDE"
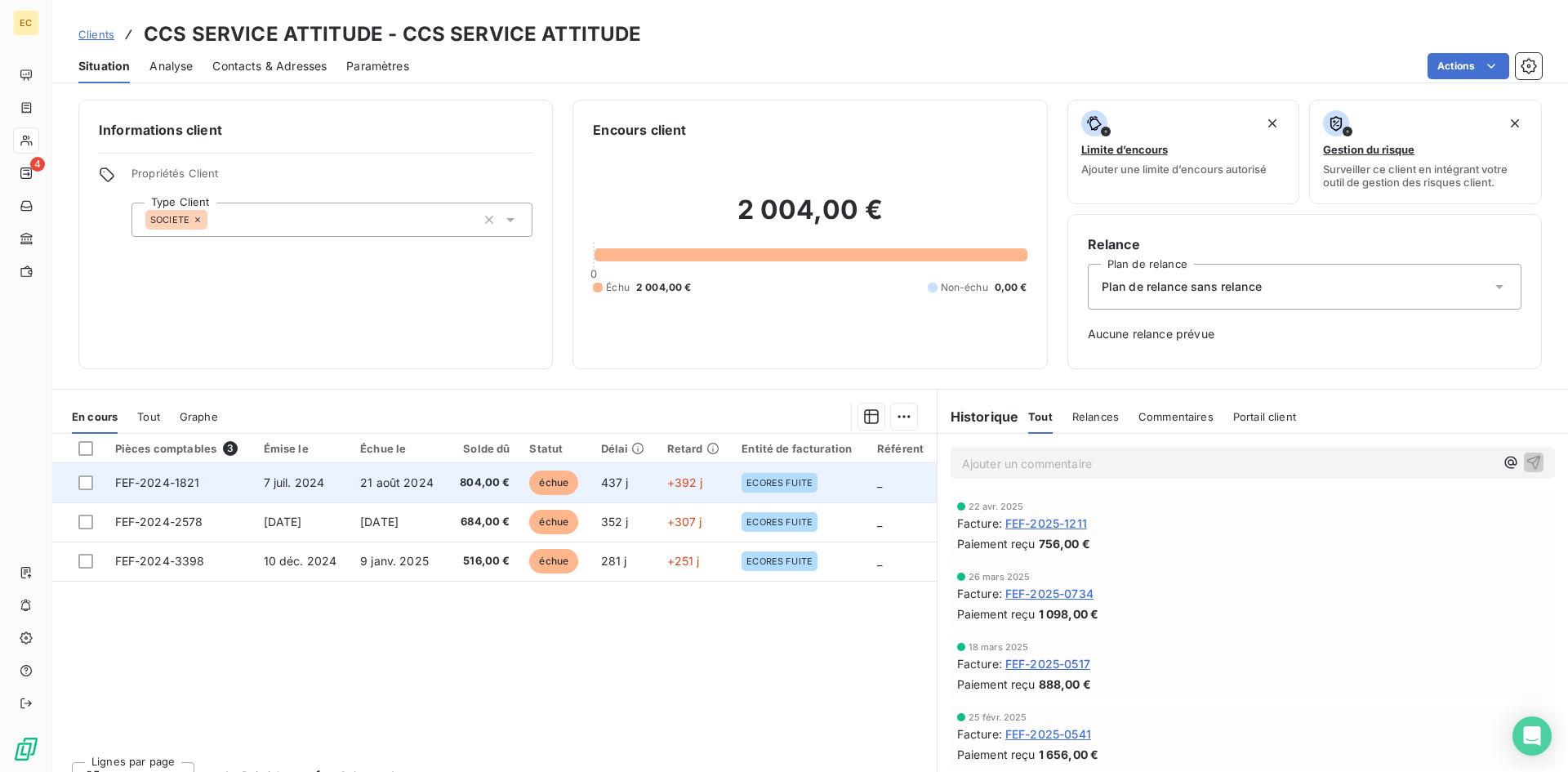
click at [366, 475] on span "21 août 2024" at bounding box center [397, 482] width 73 height 14
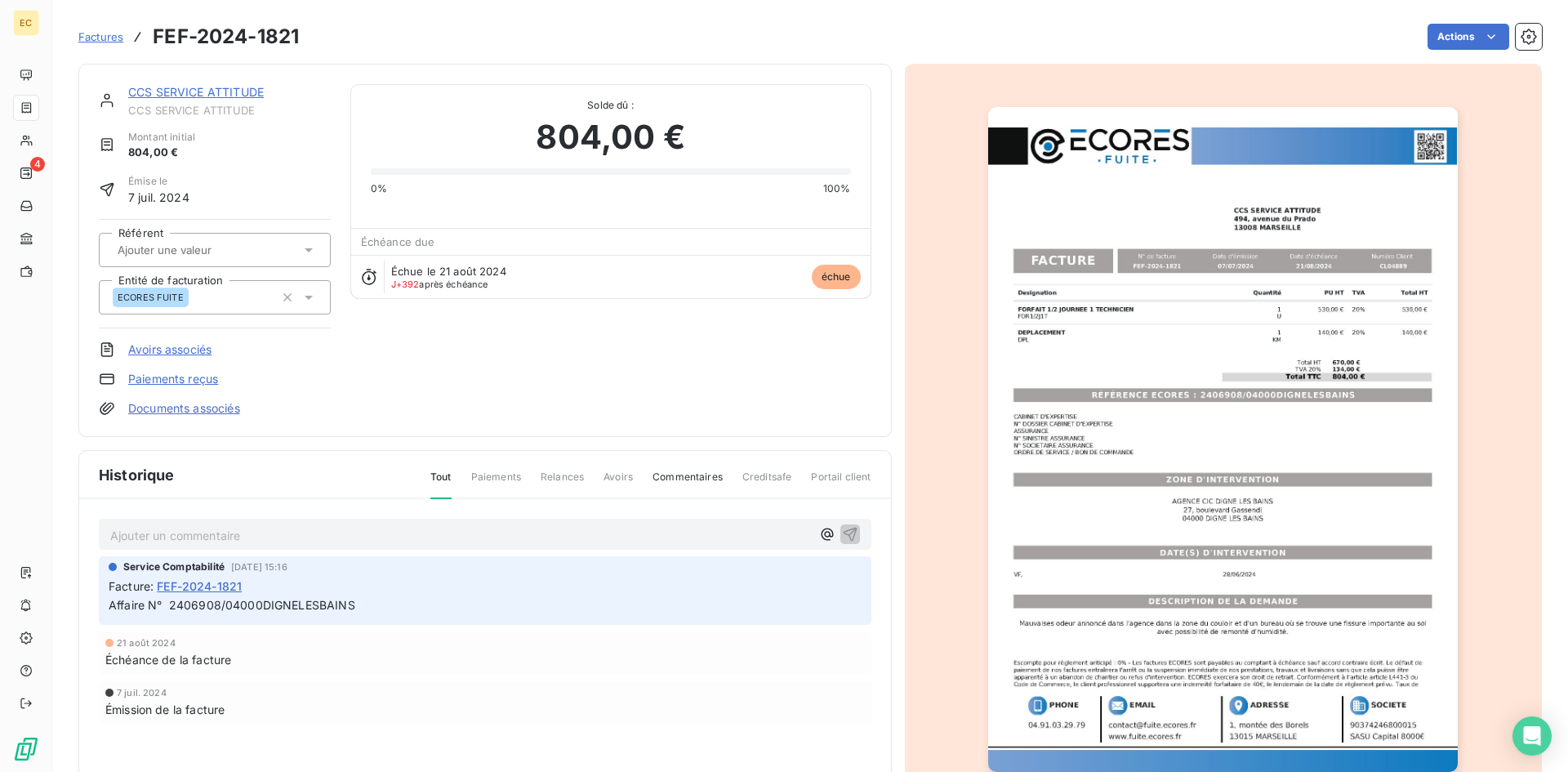
click at [195, 91] on link "CCS SERVICE ATTITUDE" at bounding box center [195, 92] width 135 height 14
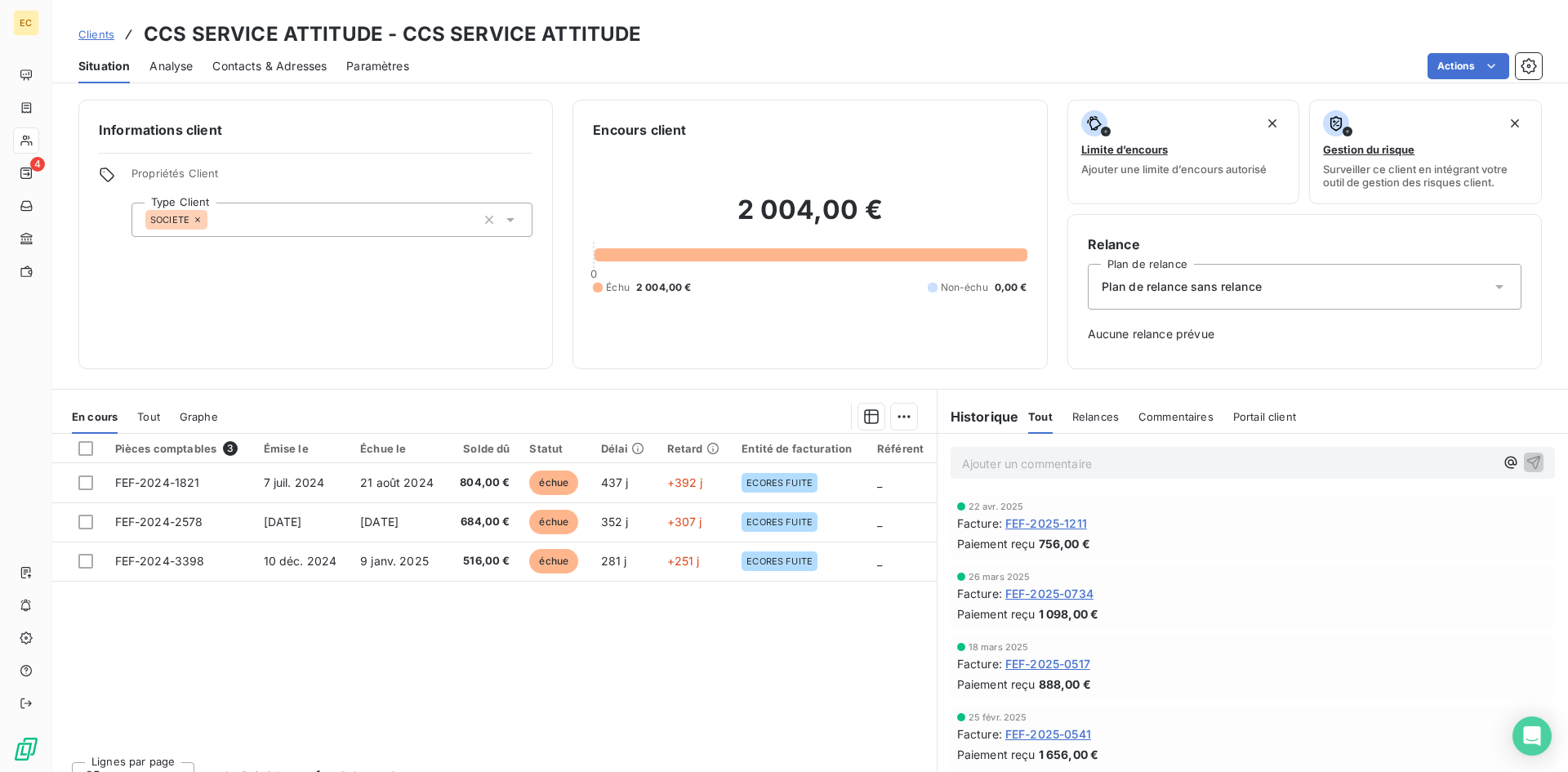
click at [1023, 527] on span "FEF-2025-1211" at bounding box center [1046, 523] width 82 height 17
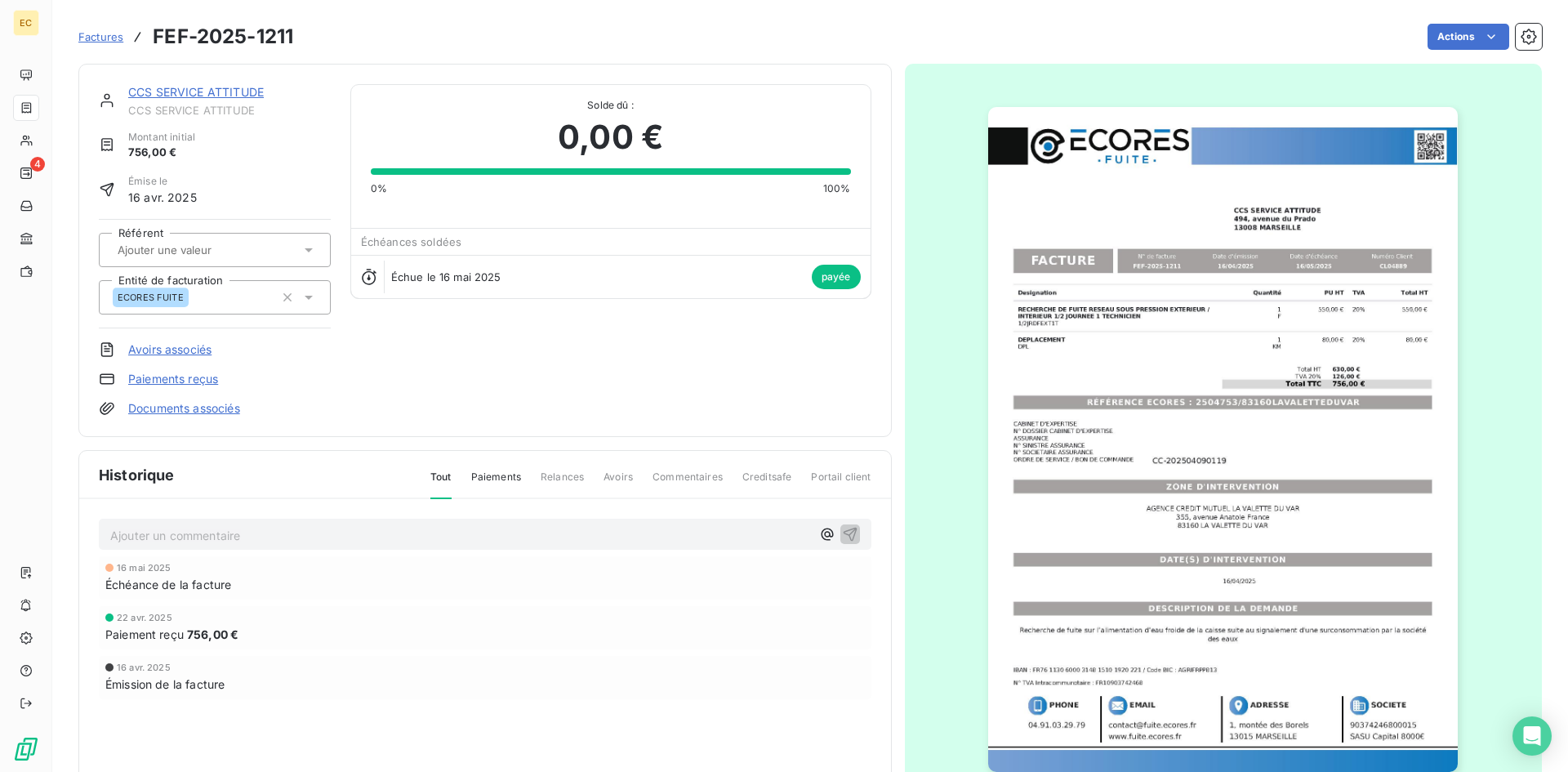
click at [238, 87] on link "CCS SERVICE ATTITUDE" at bounding box center [195, 92] width 135 height 14
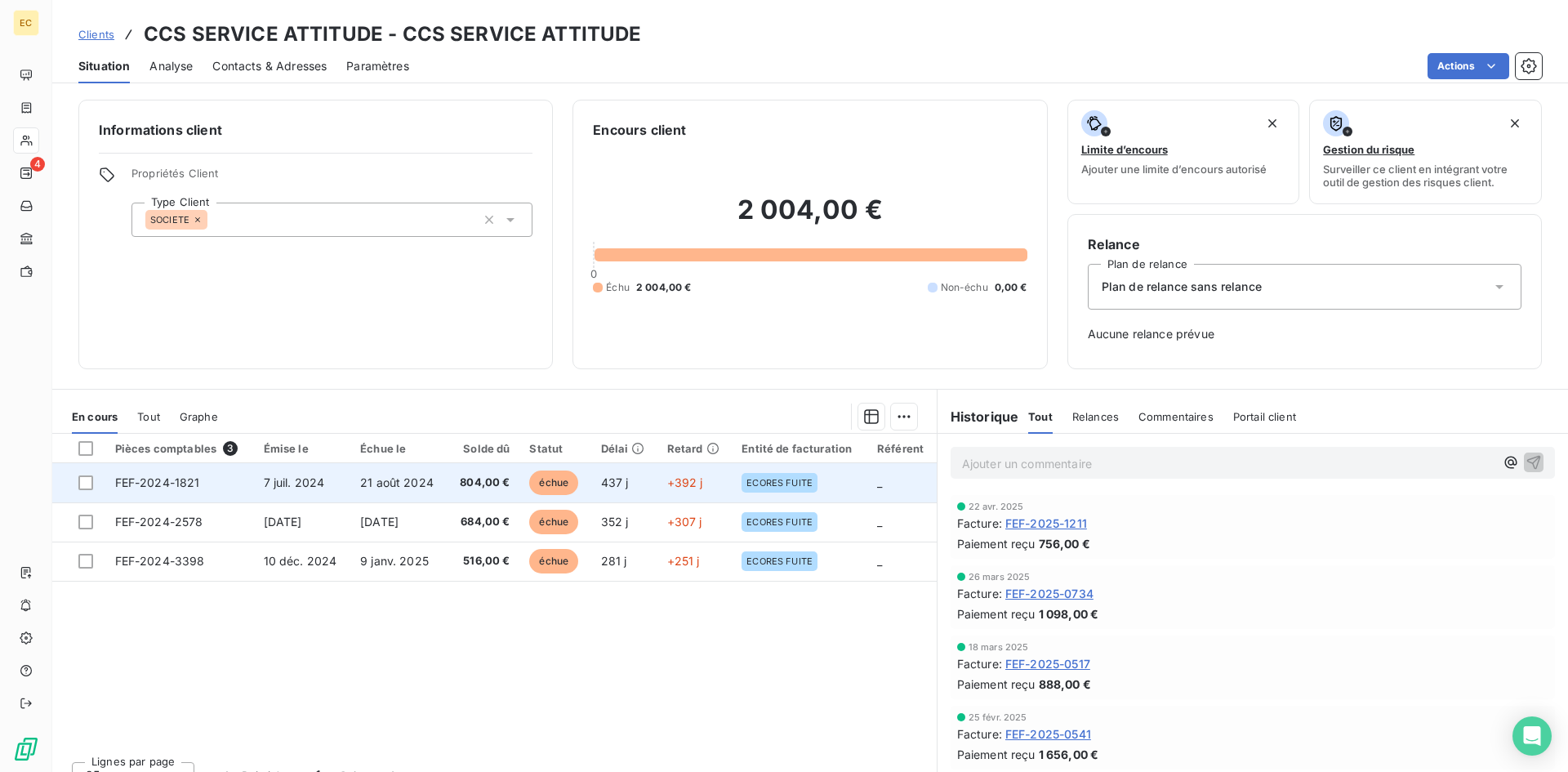
click at [358, 478] on td "21 août 2024" at bounding box center [399, 482] width 97 height 40
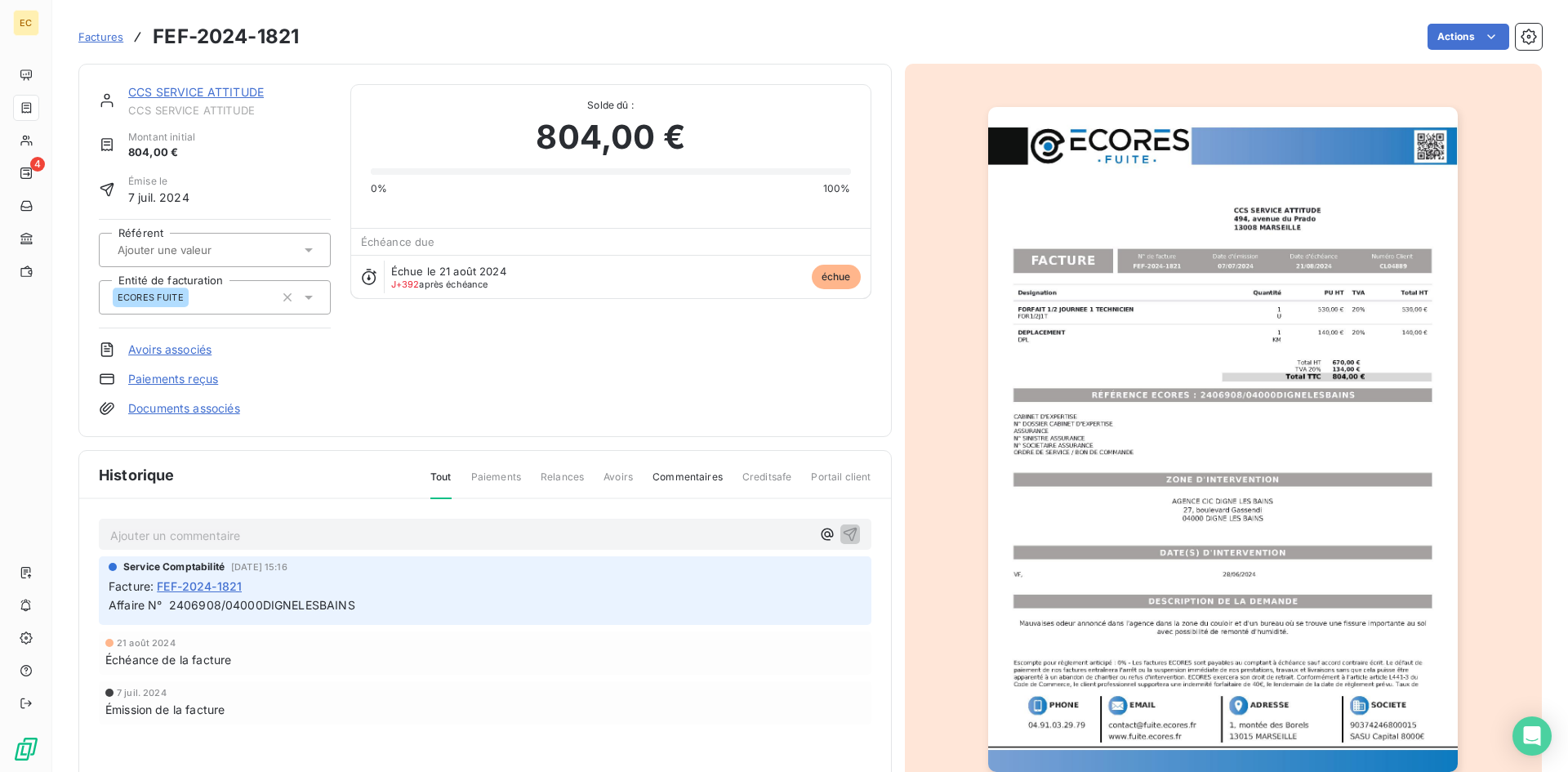
click at [163, 87] on link "CCS SERVICE ATTITUDE" at bounding box center [195, 92] width 135 height 14
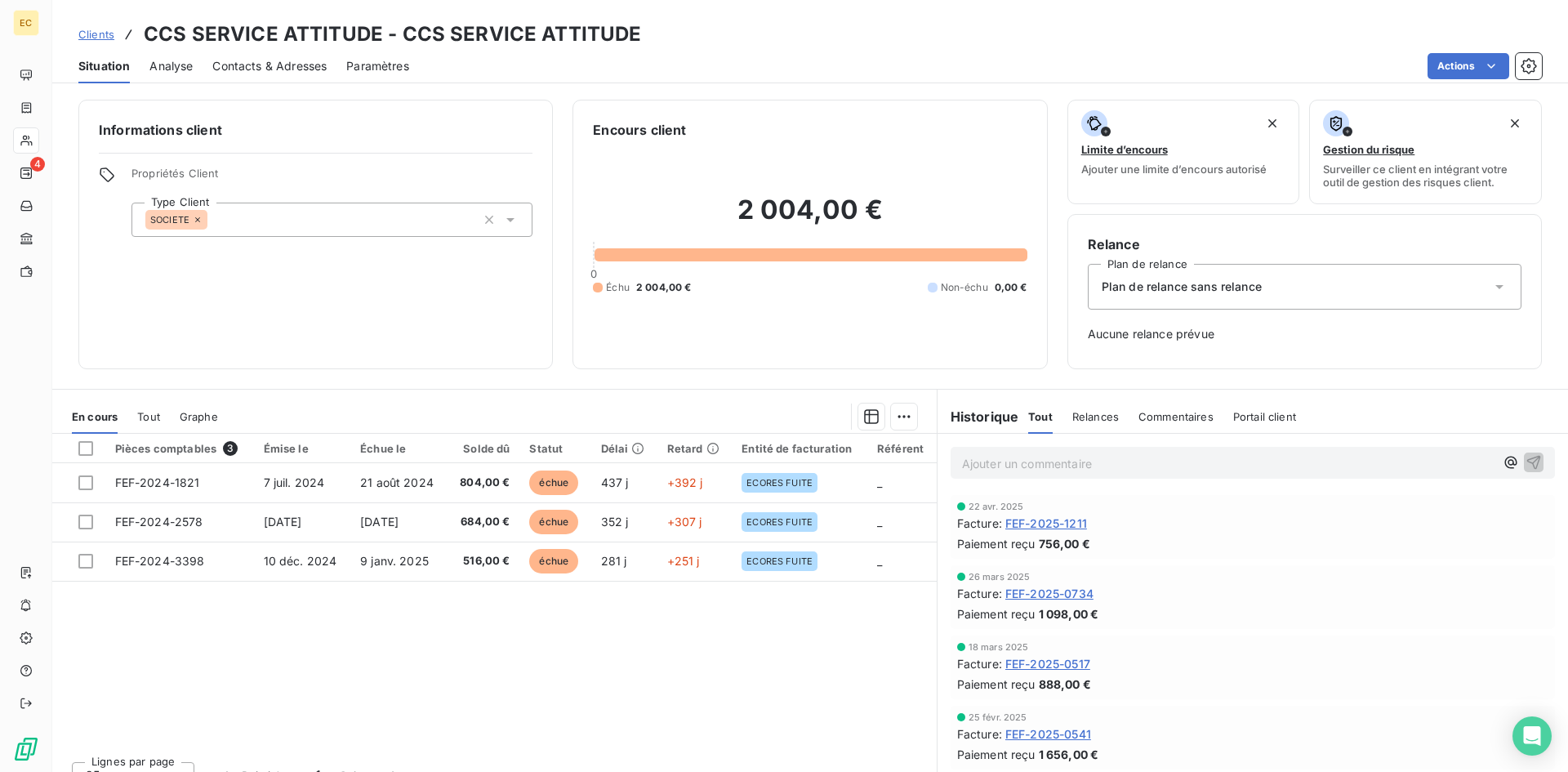
click at [1184, 277] on div "Plan de relance sans relance" at bounding box center [1305, 286] width 434 height 45
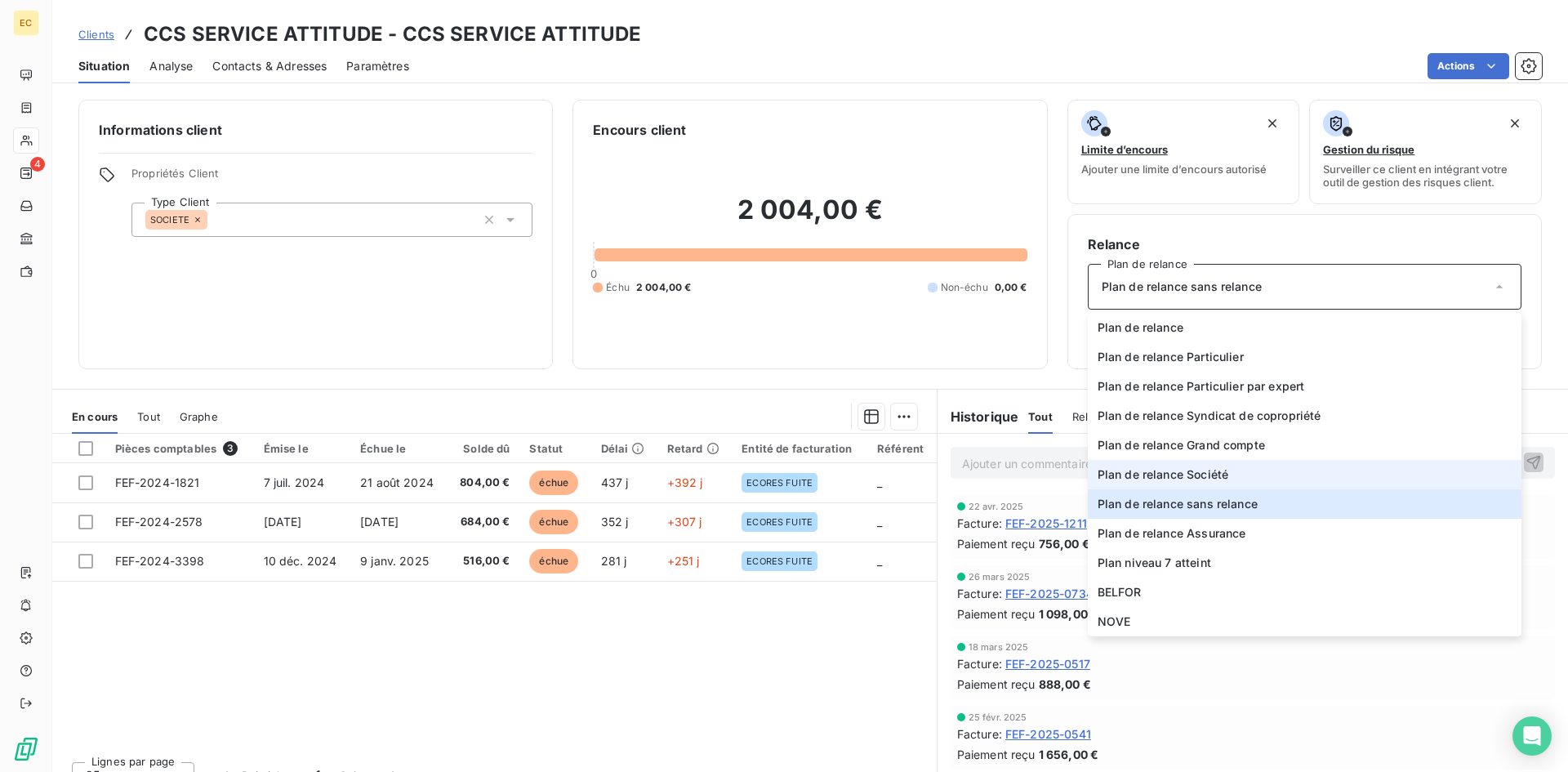
click at [1208, 473] on span "Plan de relance Société" at bounding box center [1163, 474] width 130 height 16
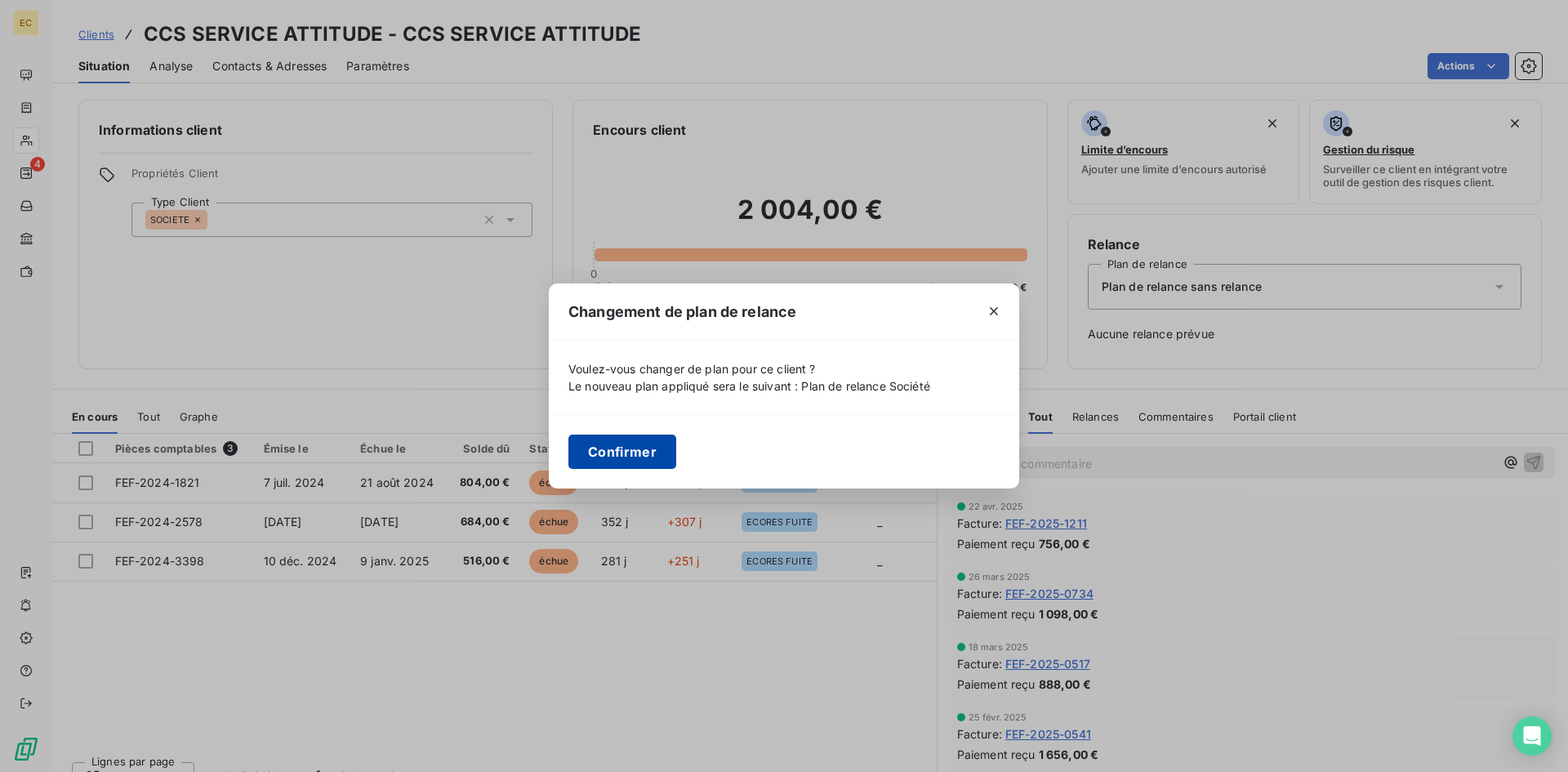
click at [619, 448] on button "Confirmer" at bounding box center [622, 452] width 108 height 35
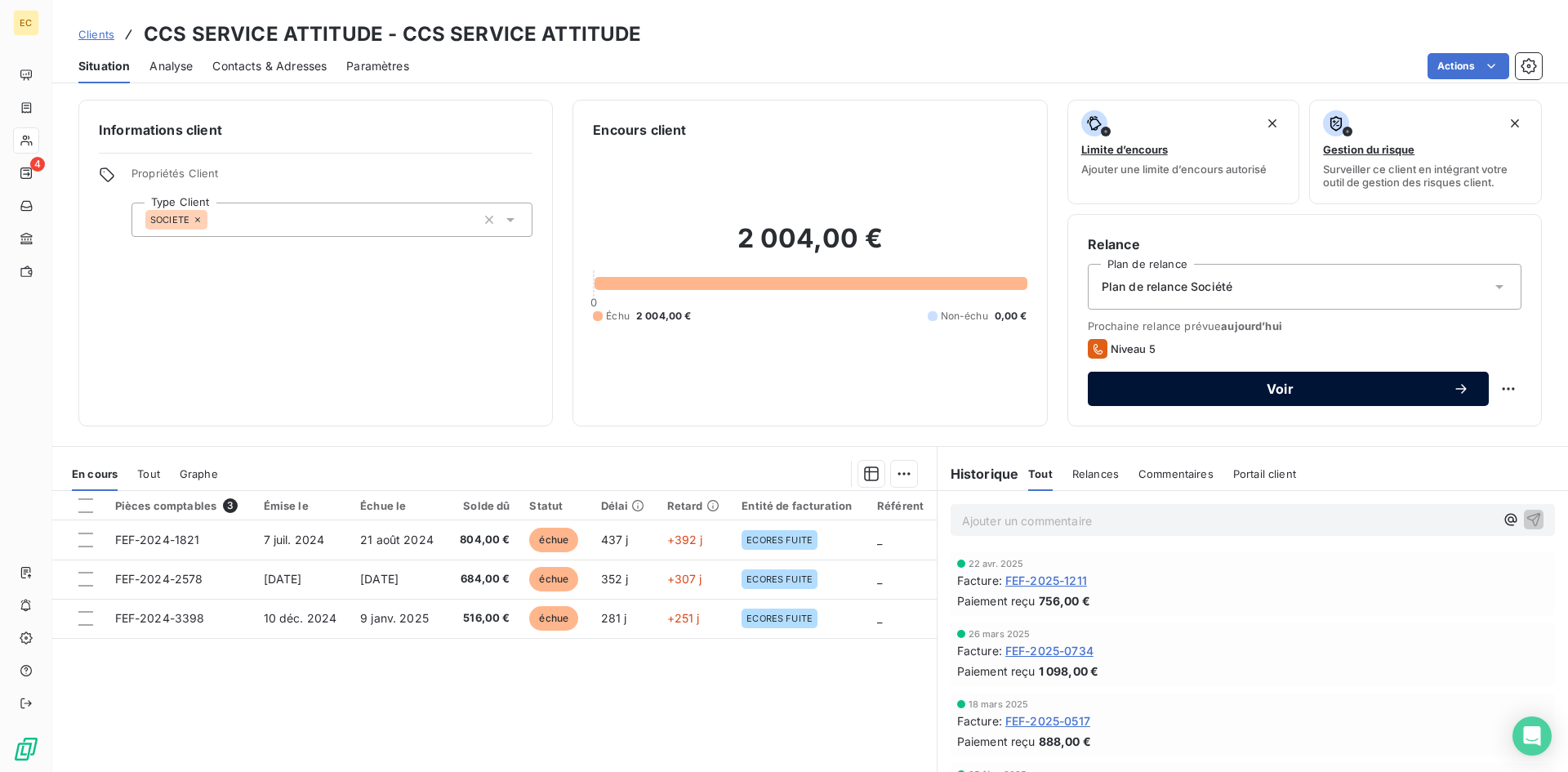
click at [1262, 394] on span "Voir" at bounding box center [1279, 388] width 346 height 13
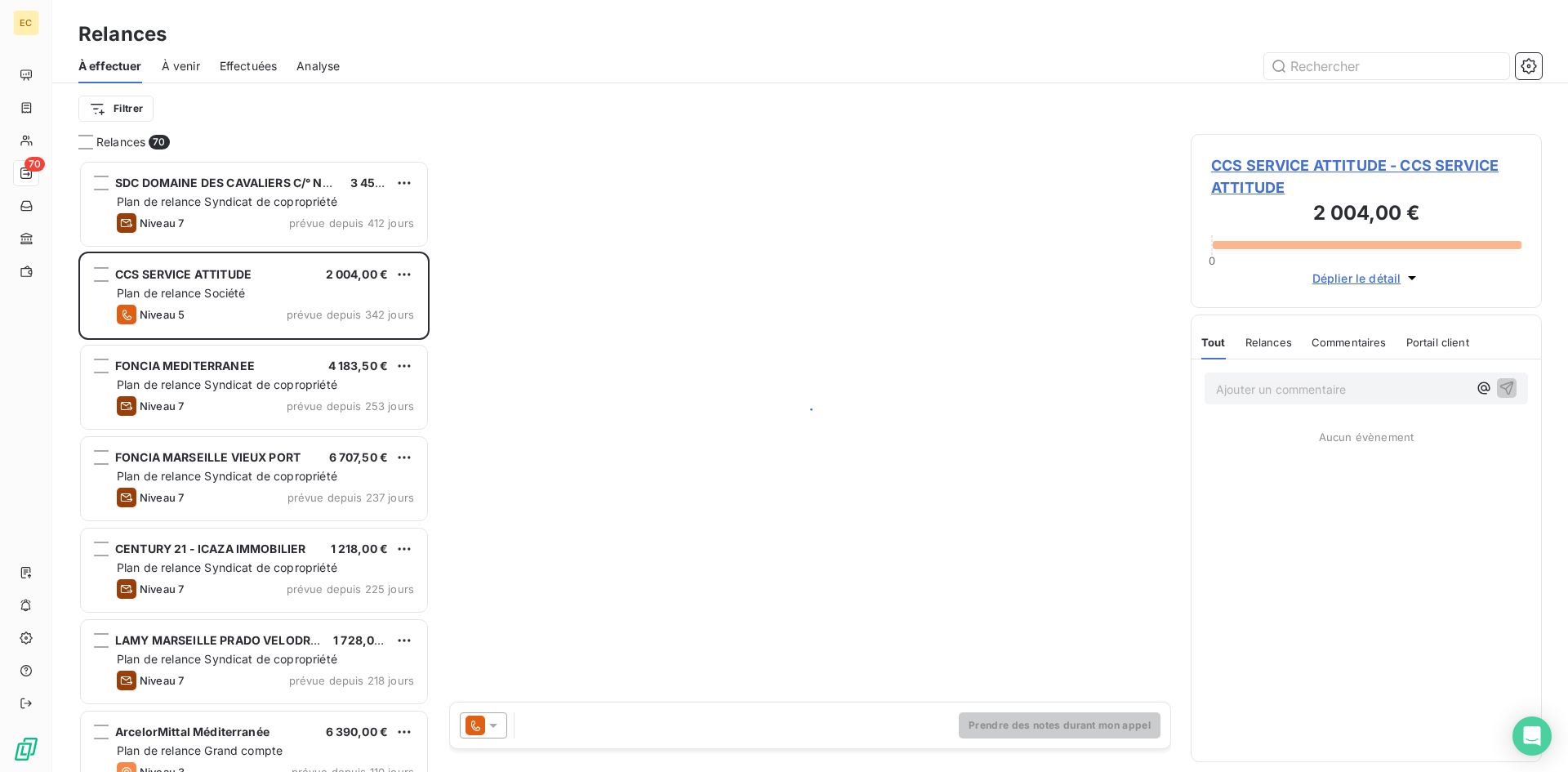
scroll to position [600, 339]
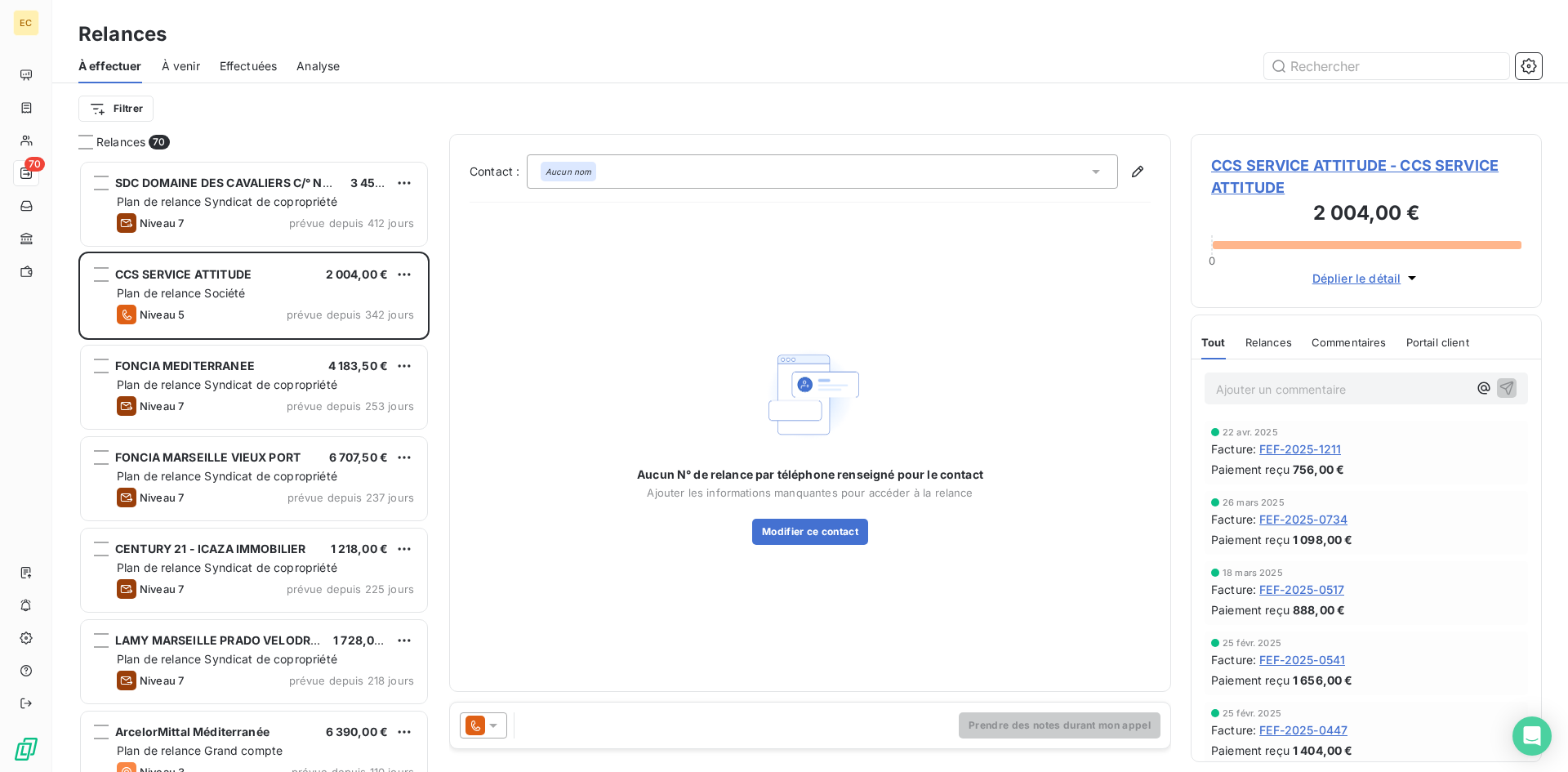
click at [493, 721] on icon at bounding box center [493, 725] width 16 height 16
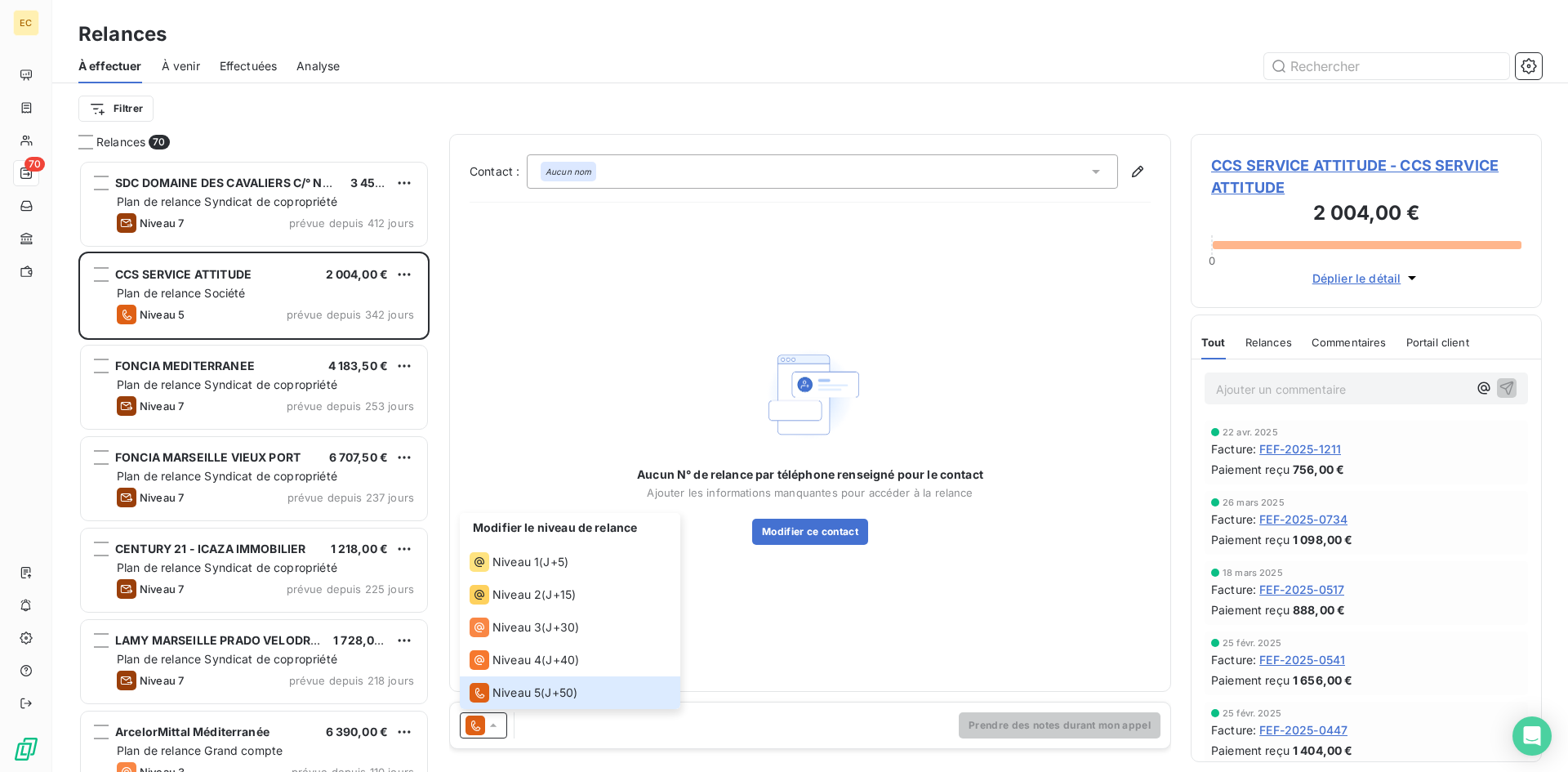
click at [1262, 179] on span "CCS SERVICE ATTITUDE - CCS SERVICE ATTITUDE" at bounding box center [1366, 176] width 310 height 44
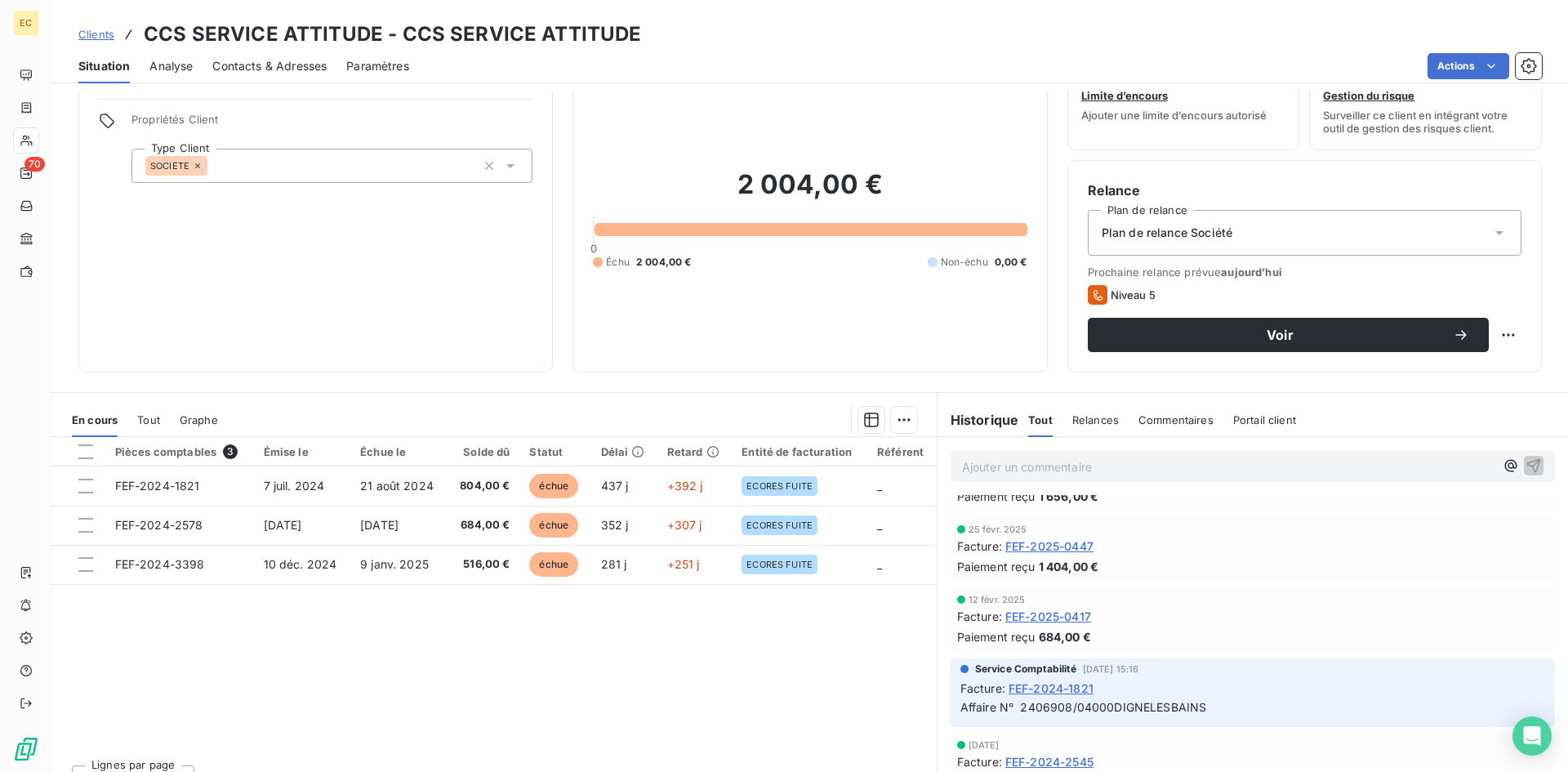
scroll to position [82, 0]
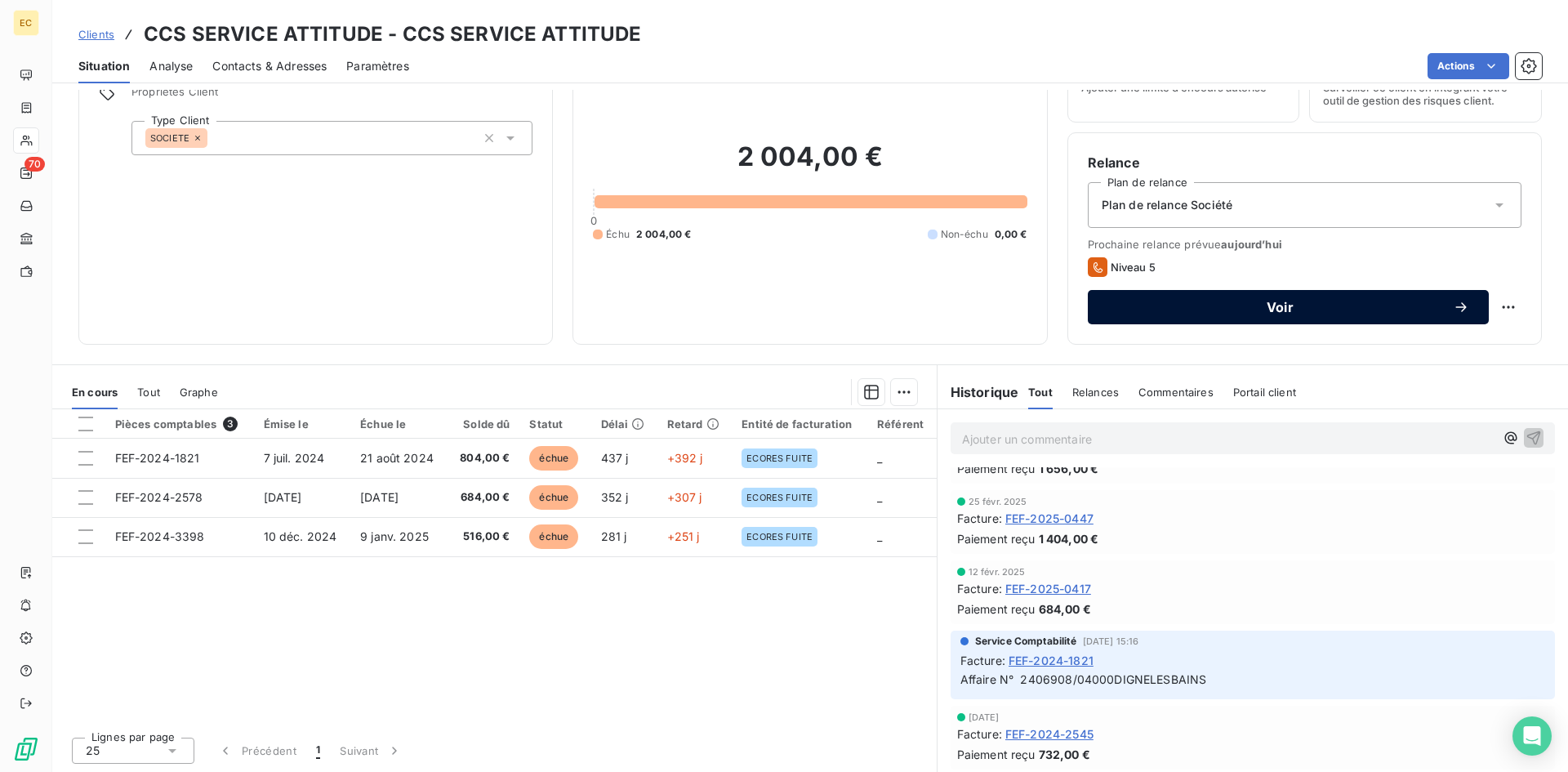
click at [1304, 302] on span "Voir" at bounding box center [1279, 307] width 346 height 13
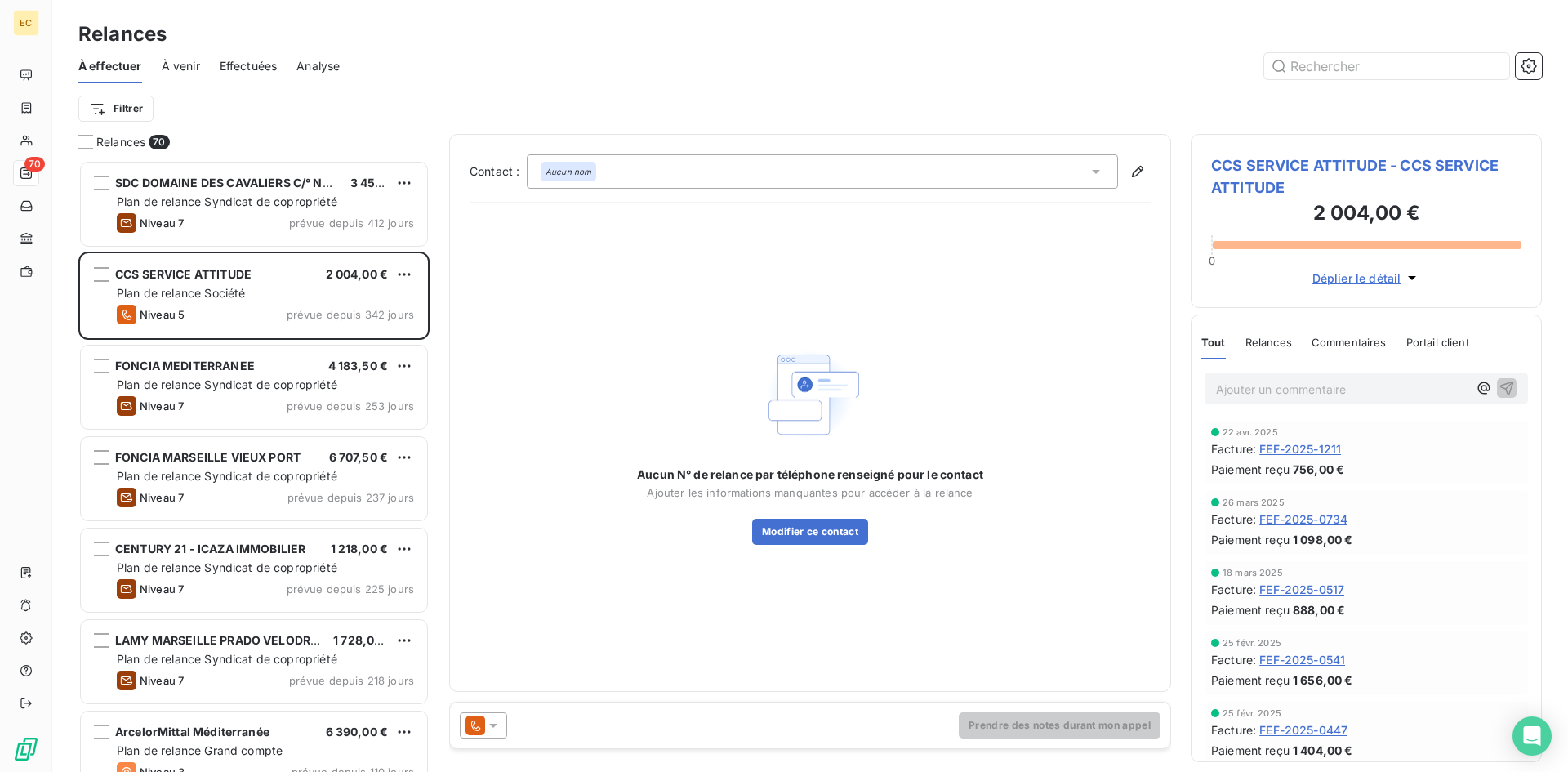
scroll to position [600, 339]
click at [491, 723] on icon at bounding box center [493, 725] width 8 height 4
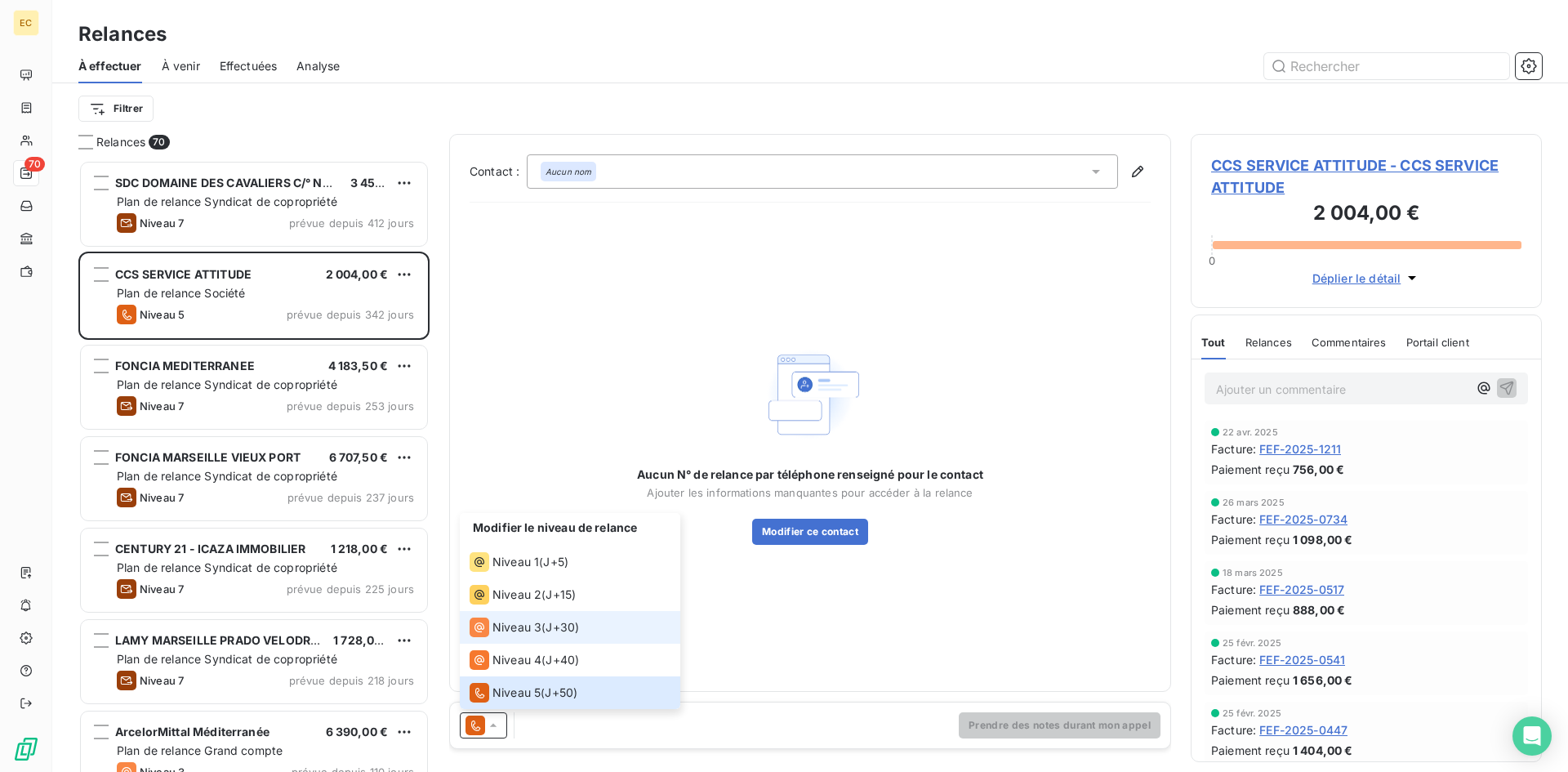
click at [498, 622] on span "Niveau 3" at bounding box center [516, 627] width 49 height 16
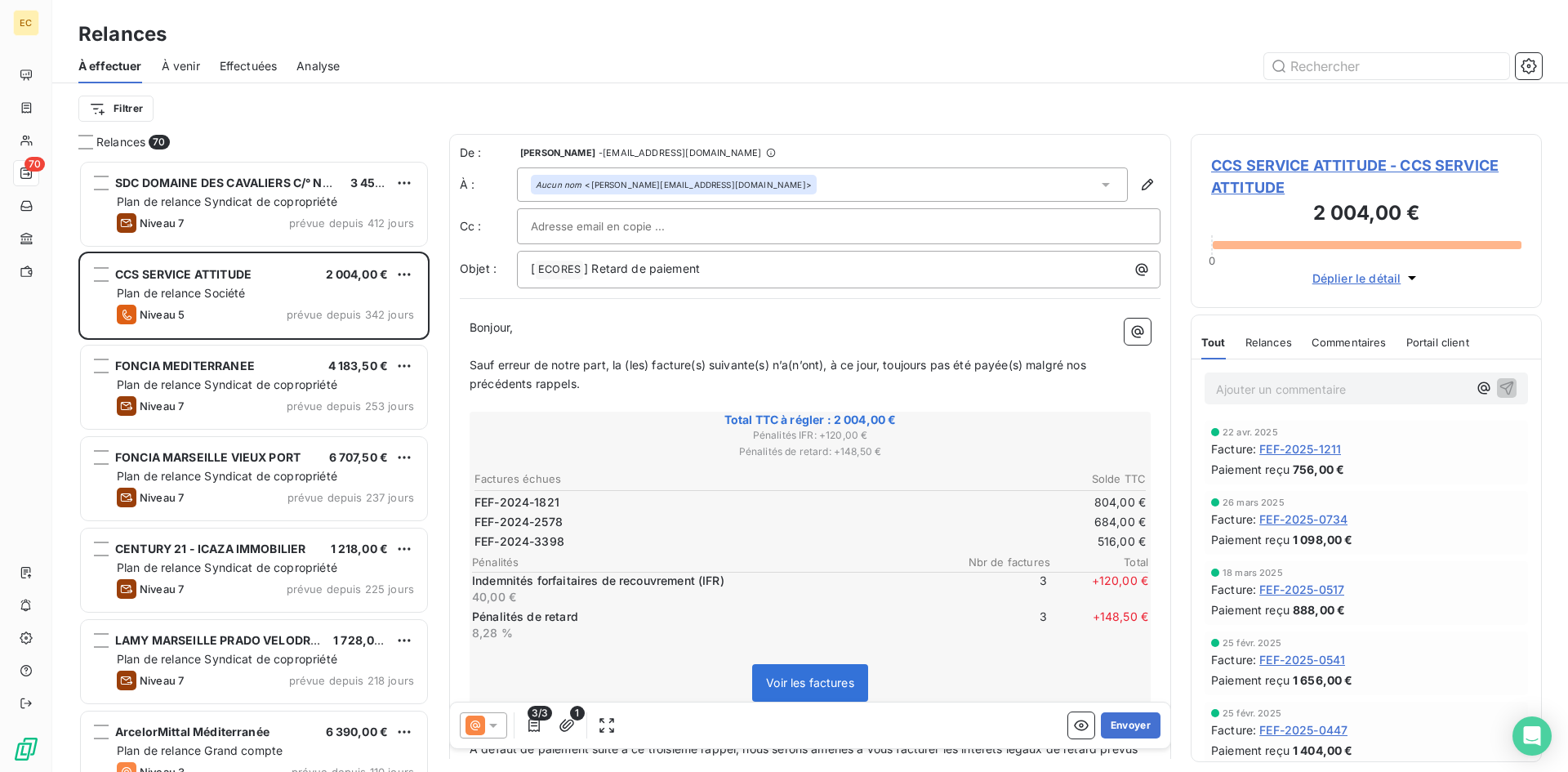
click at [614, 234] on input "text" at bounding box center [618, 226] width 176 height 25
click at [630, 219] on input "text" at bounding box center [618, 226] width 176 height 25
paste input "mehdi.achour@cic.fr"
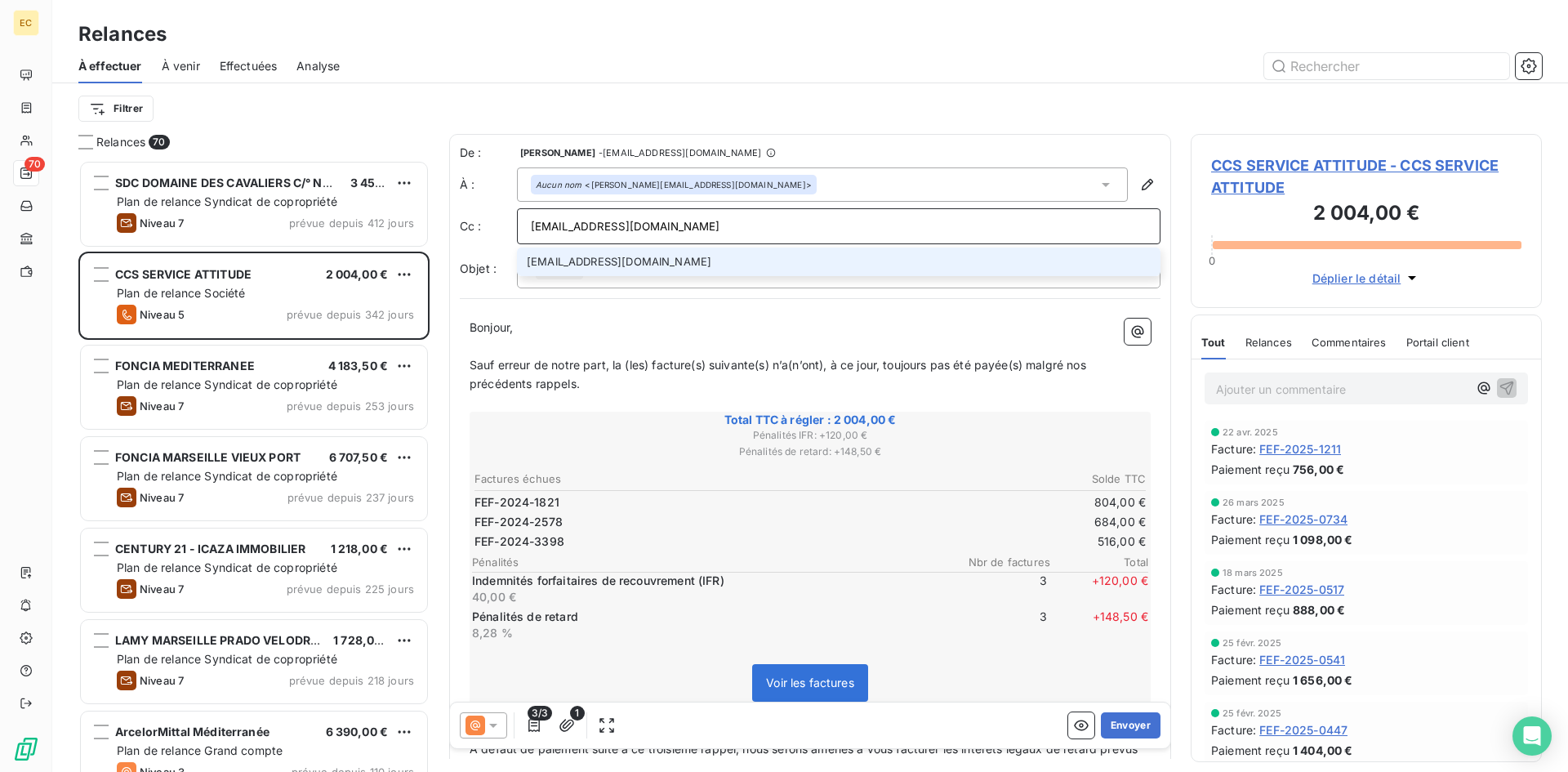
type input "mehdi.achour@cic.fr"
click at [596, 272] on li "mehdi.achour@cic.fr" at bounding box center [839, 261] width 643 height 29
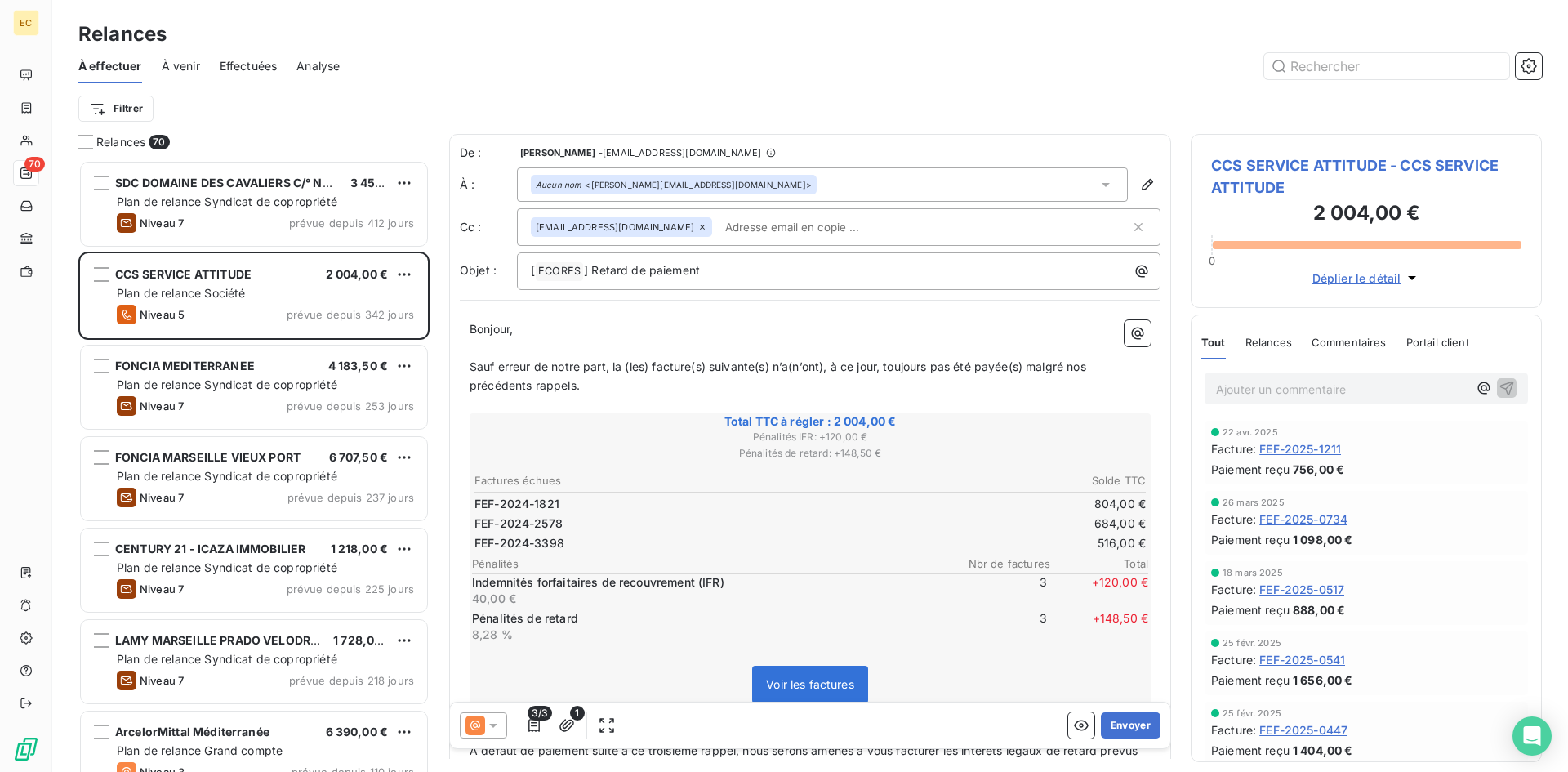
click at [1101, 184] on icon at bounding box center [1105, 185] width 8 height 4
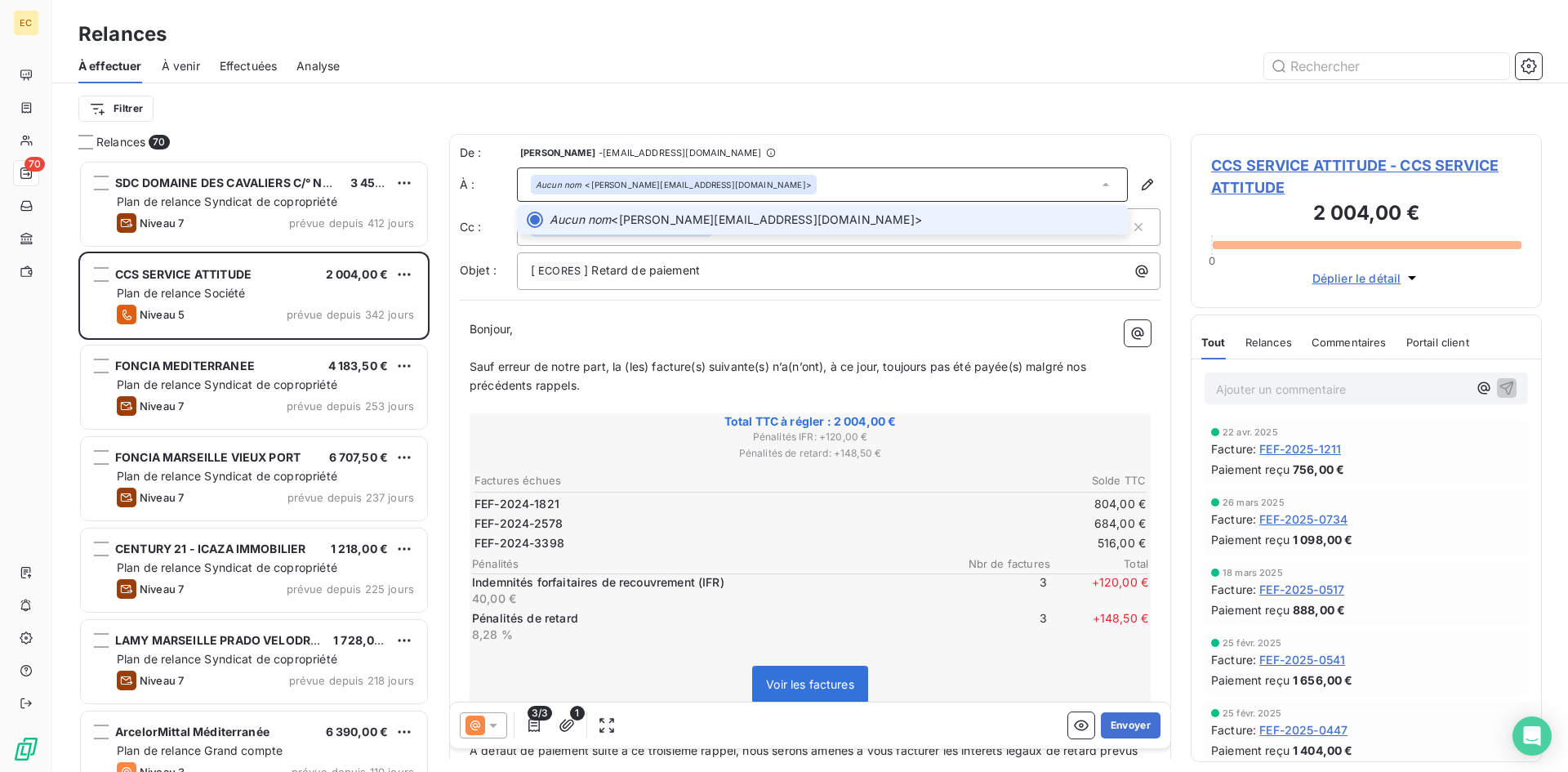
click at [1098, 184] on icon at bounding box center [1106, 185] width 16 height 16
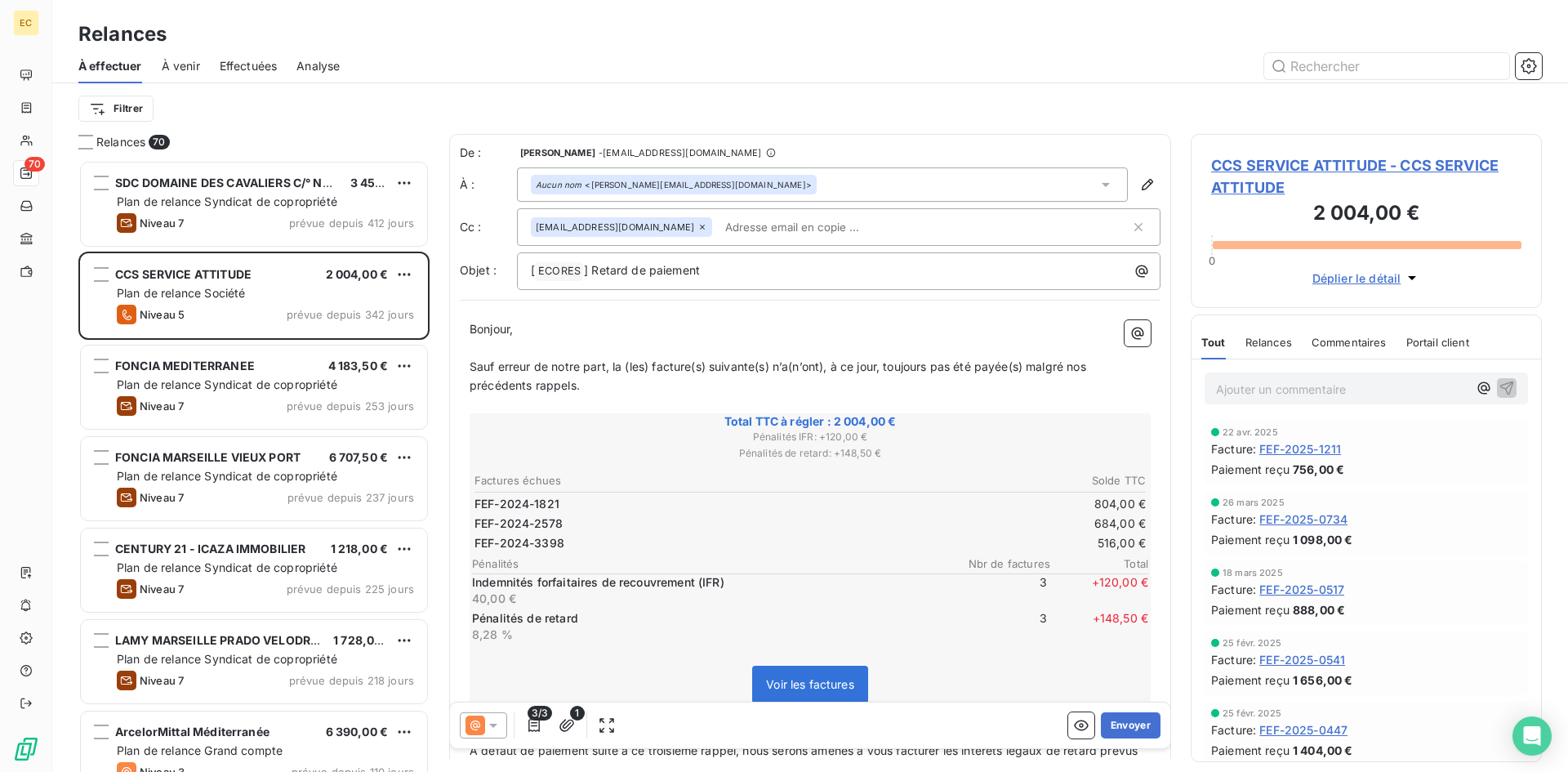
click at [801, 689] on span "Voir les factures" at bounding box center [810, 684] width 88 height 14
click at [1111, 727] on button "Envoyer" at bounding box center [1130, 725] width 59 height 26
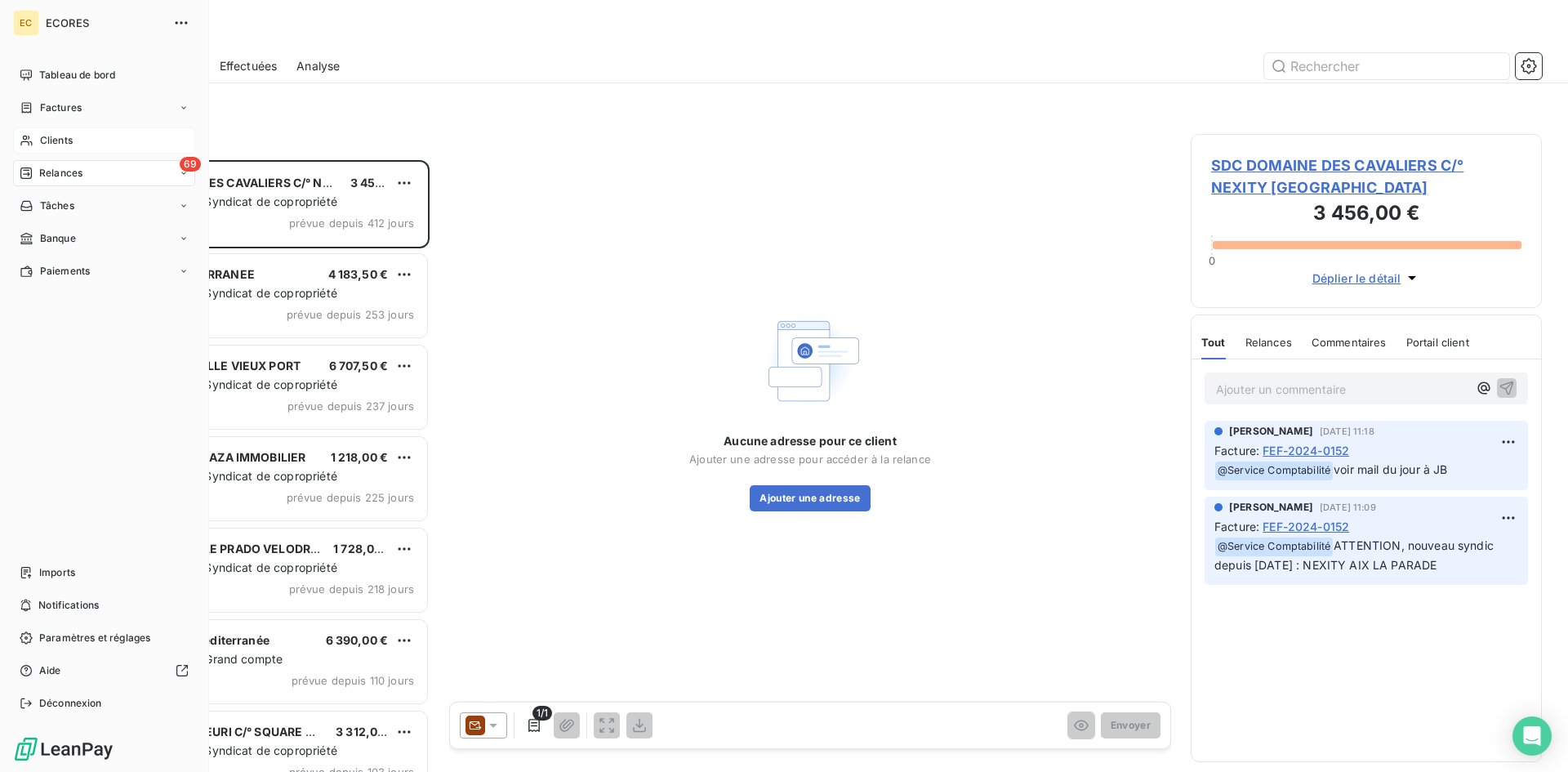
click at [52, 138] on span "Clients" at bounding box center [57, 140] width 33 height 15
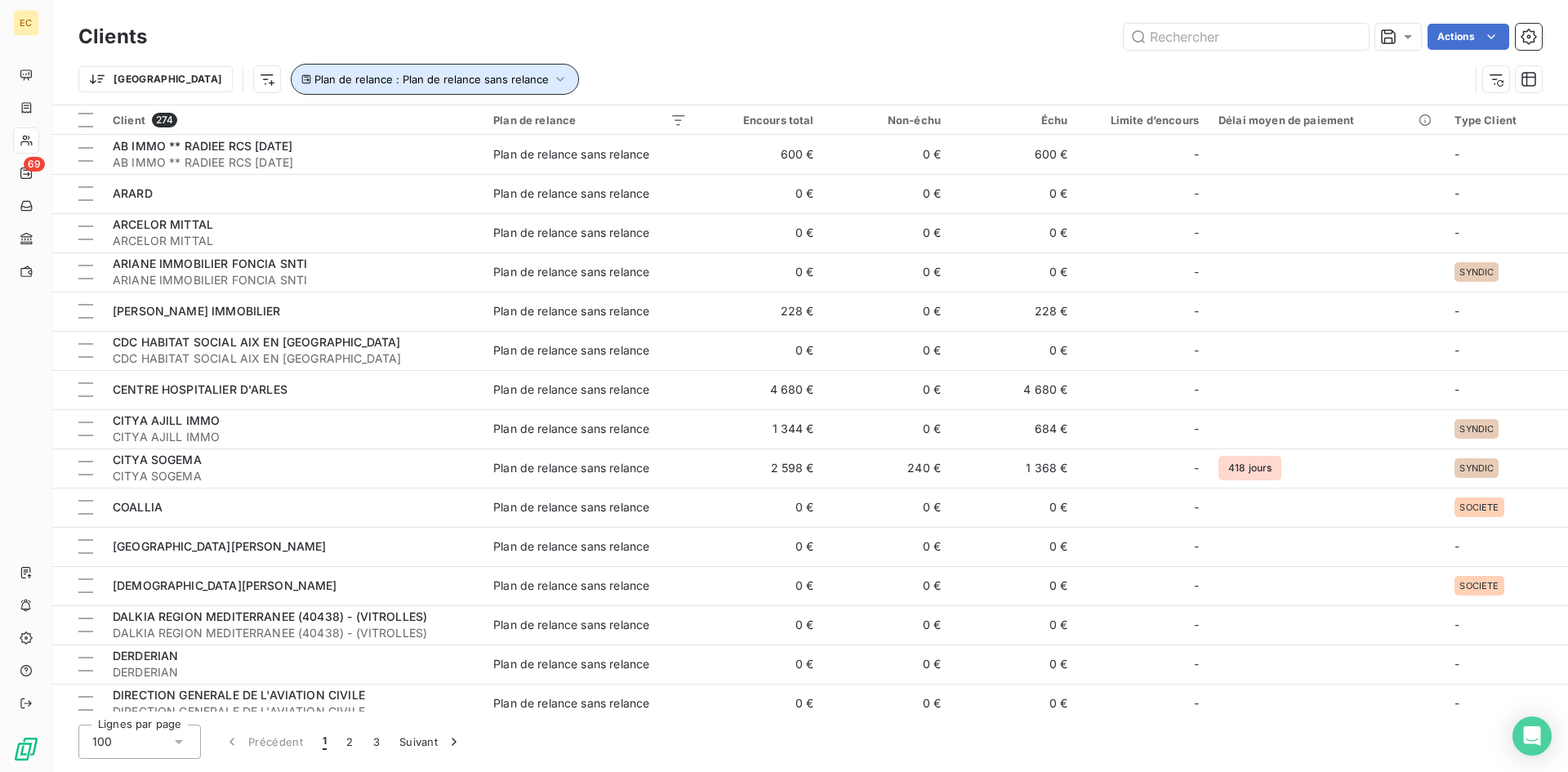
click at [552, 77] on icon "button" at bounding box center [560, 79] width 16 height 16
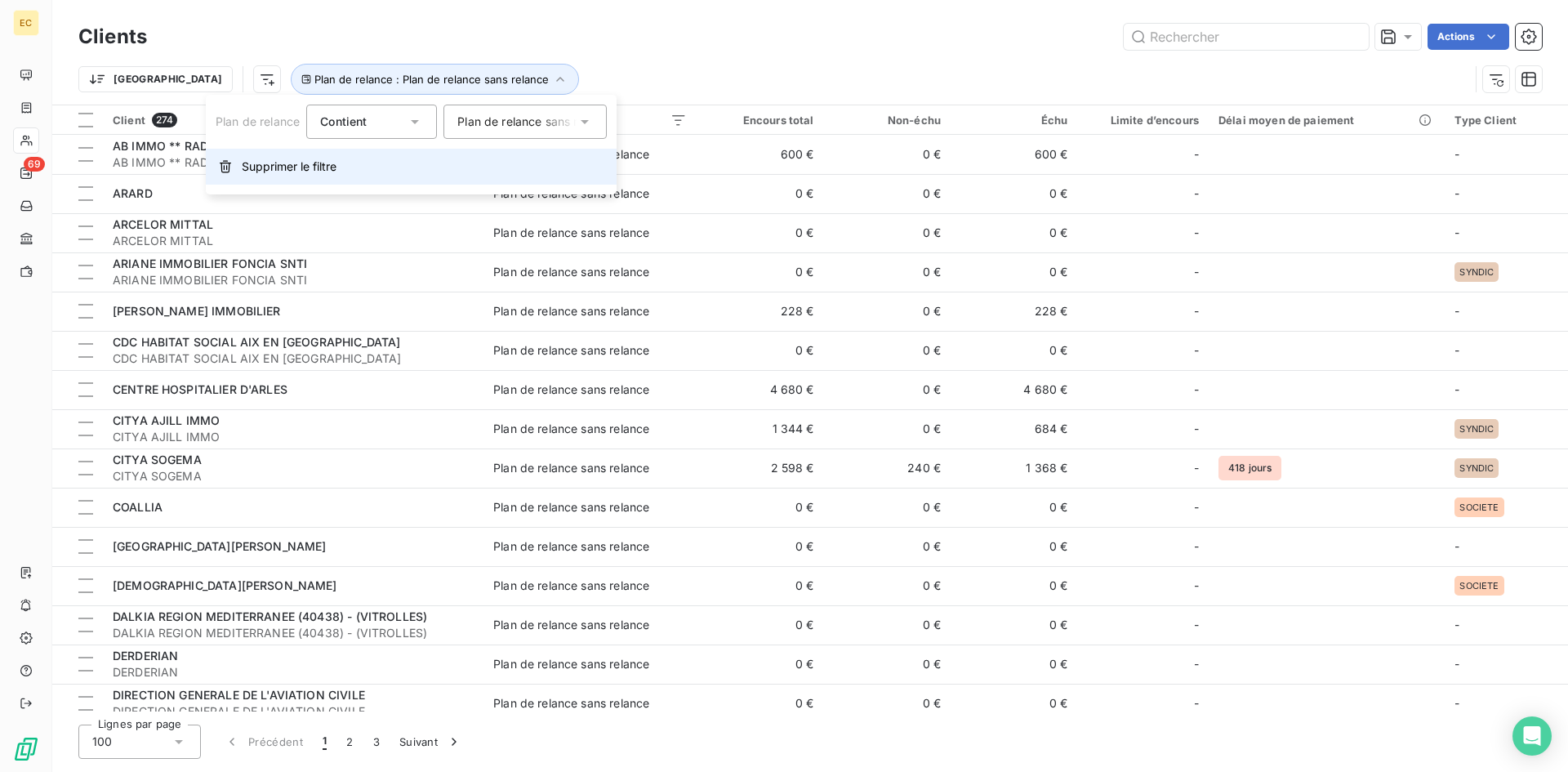
click at [293, 166] on span "Supprimer le filtre" at bounding box center [289, 167] width 95 height 16
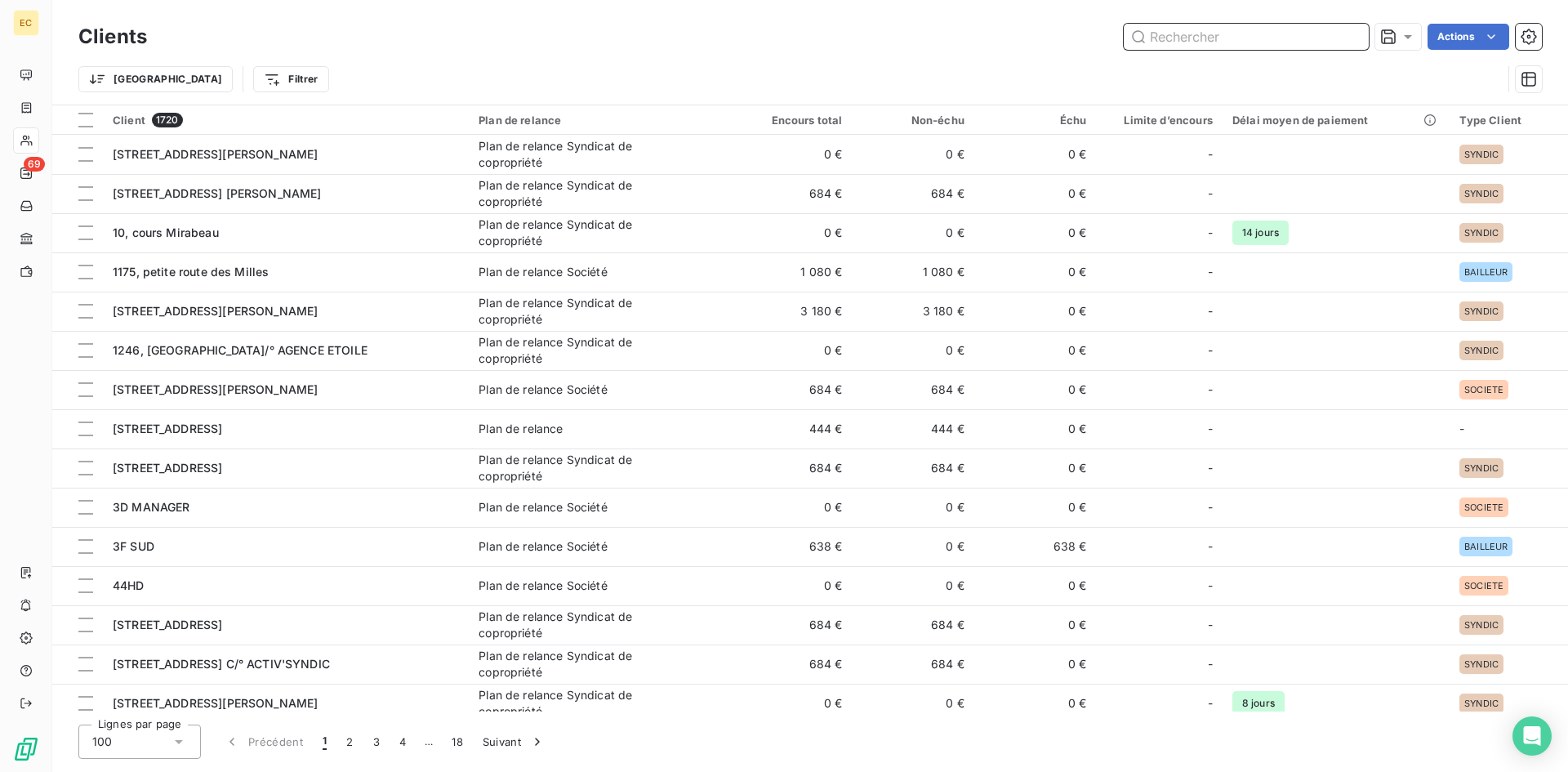
click at [1255, 38] on input "text" at bounding box center [1245, 37] width 245 height 26
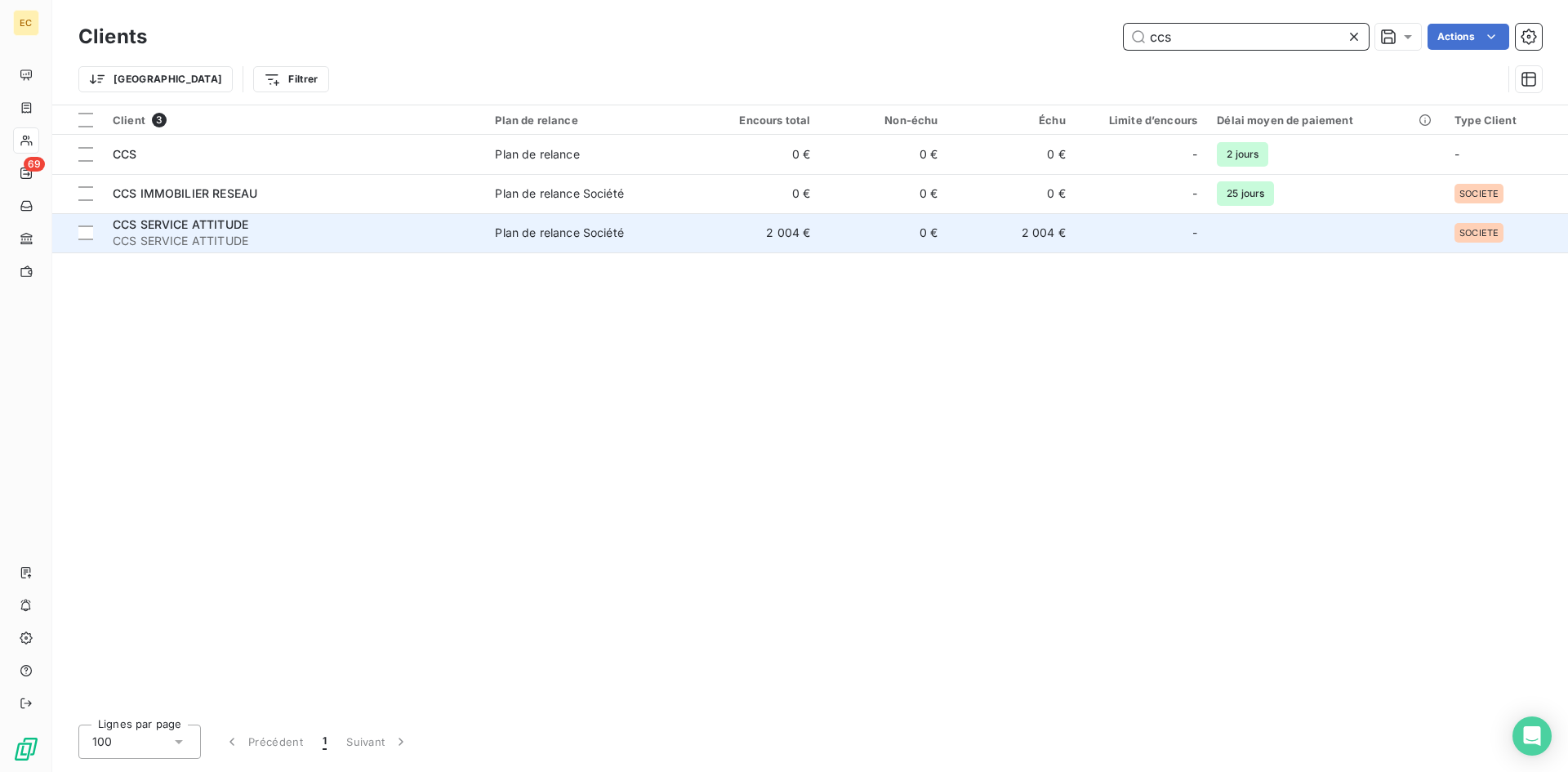
type input "ccs"
click at [252, 217] on div "CCS SERVICE ATTITUDE" at bounding box center [294, 224] width 363 height 16
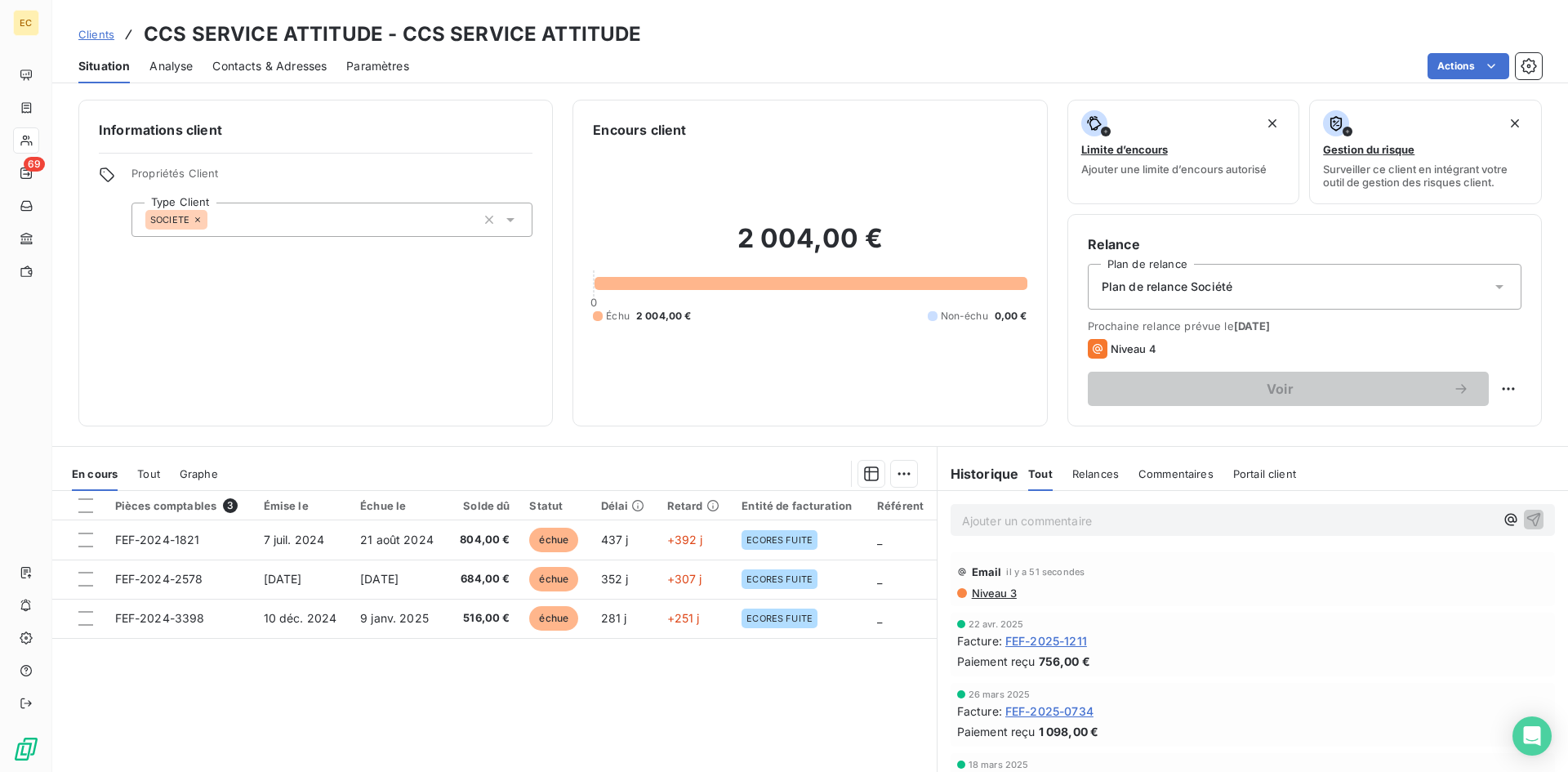
click at [1085, 525] on p "Ajouter un commentaire ﻿" at bounding box center [1227, 520] width 532 height 21
click at [1504, 522] on icon "button" at bounding box center [1510, 520] width 12 height 12
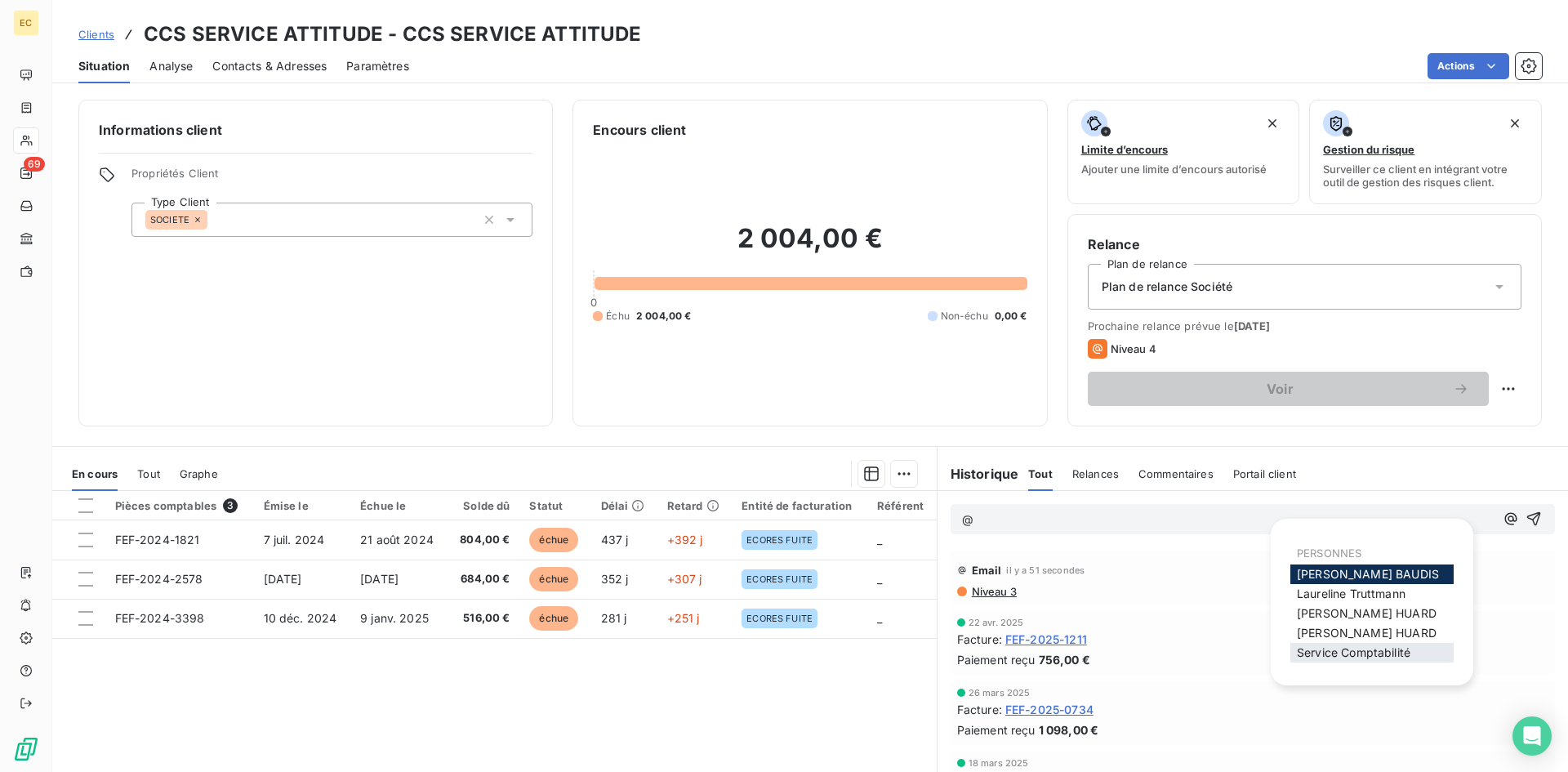
click at [1401, 647] on span "Service Comptabilité" at bounding box center [1354, 652] width 114 height 14
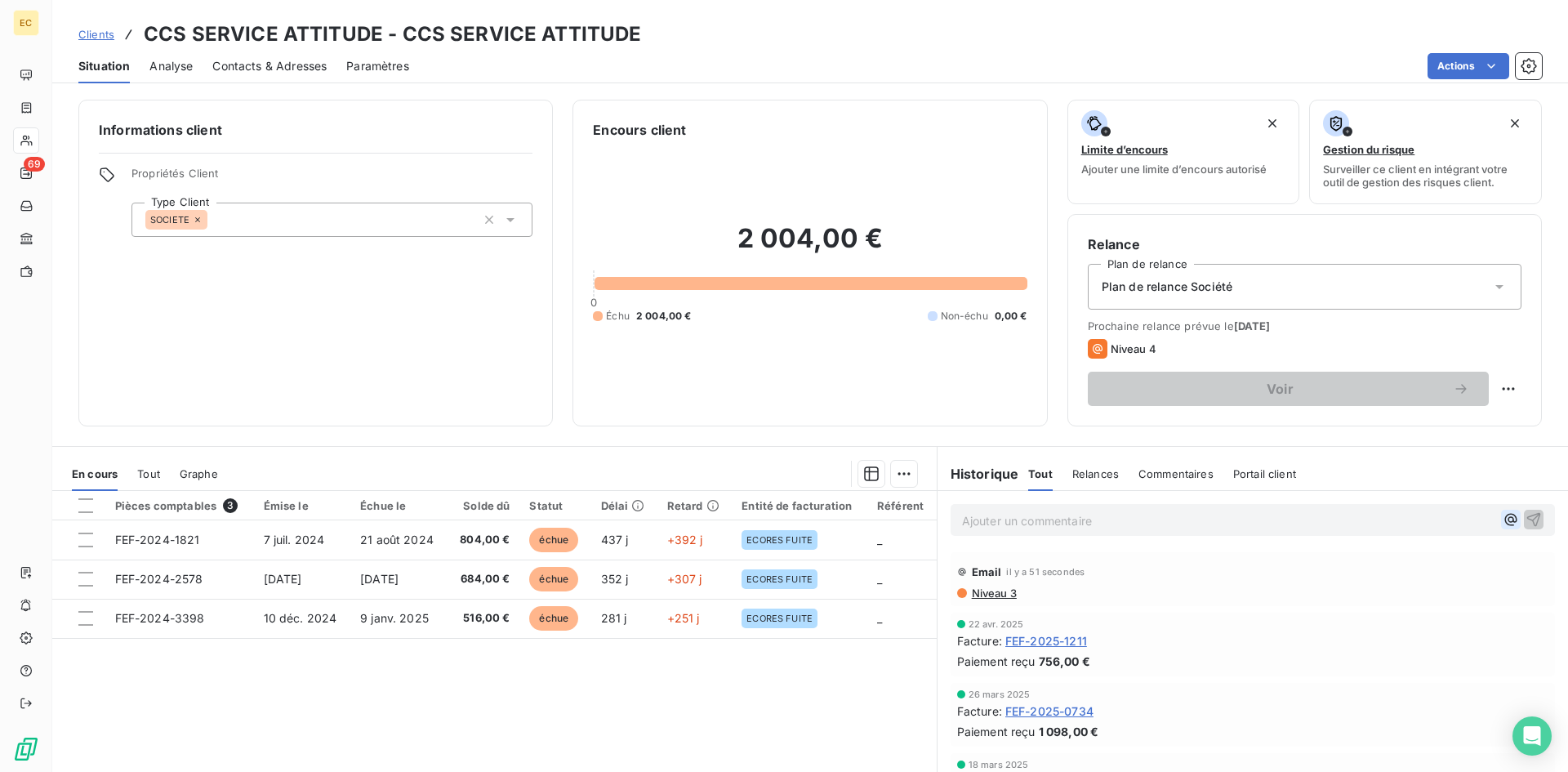
click at [1504, 517] on icon "button" at bounding box center [1510, 520] width 12 height 12
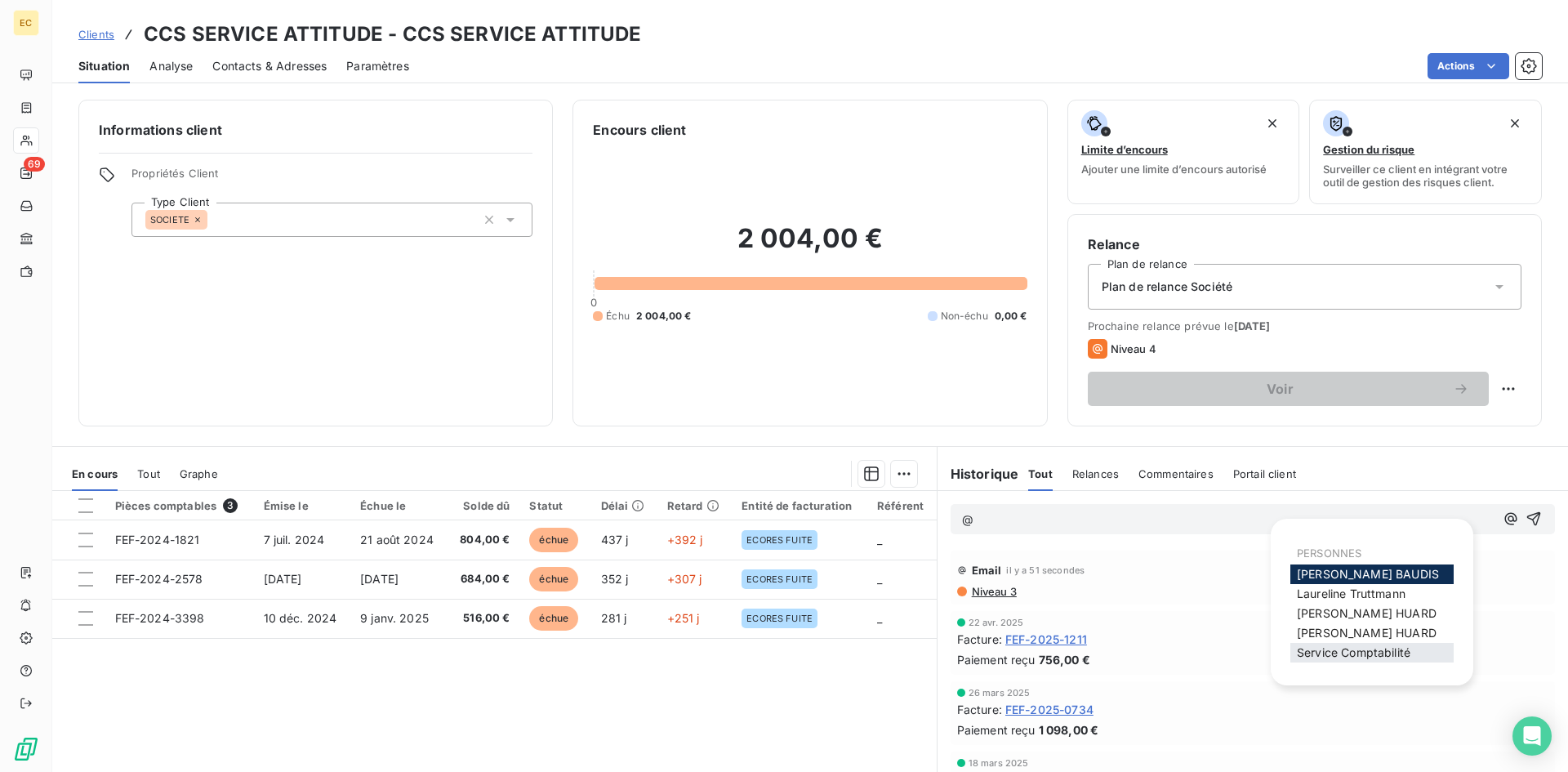
click at [1377, 655] on span "Service Comptabilité" at bounding box center [1354, 652] width 114 height 14
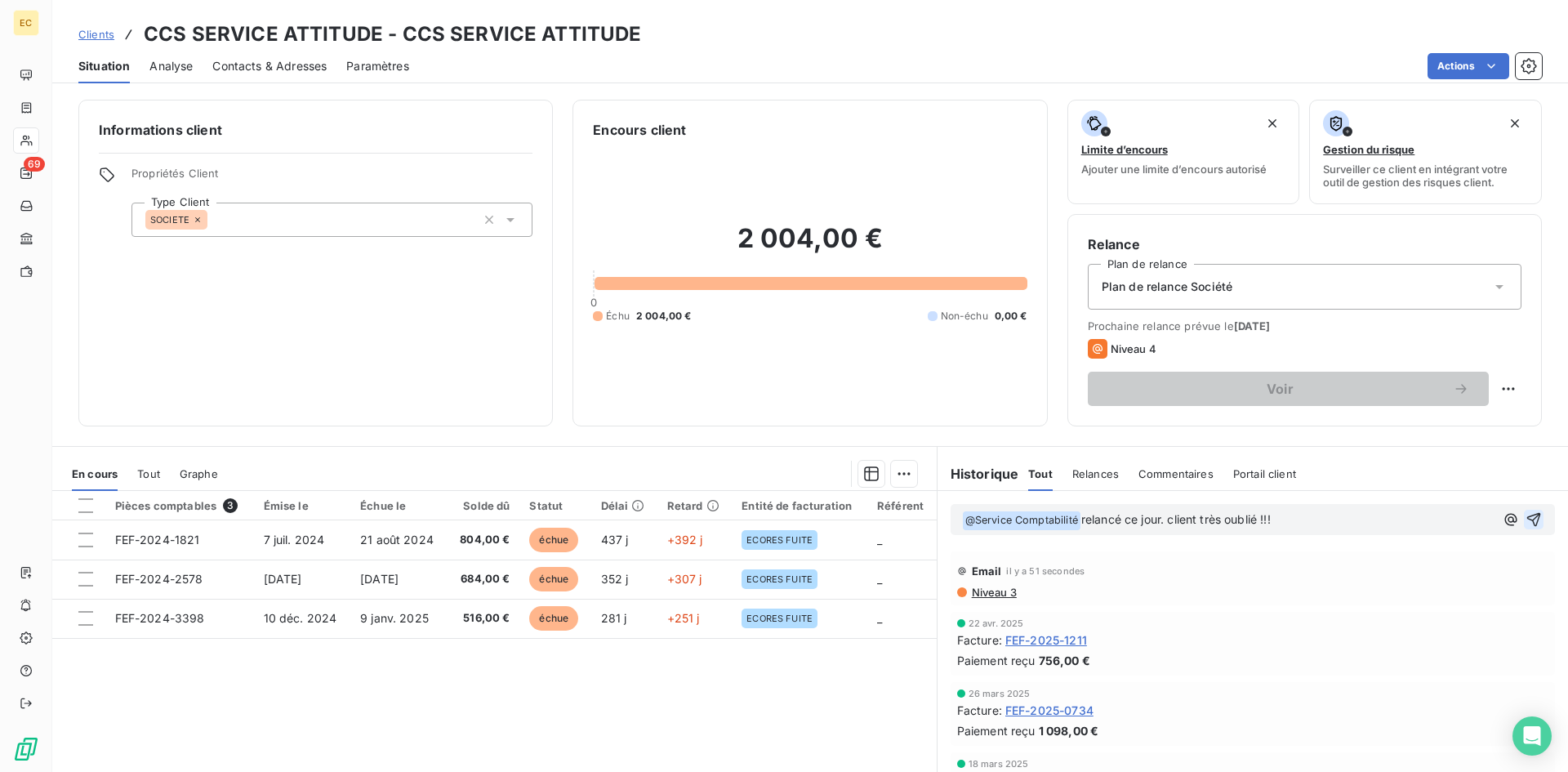
click at [1527, 519] on icon "button" at bounding box center [1533, 520] width 14 height 14
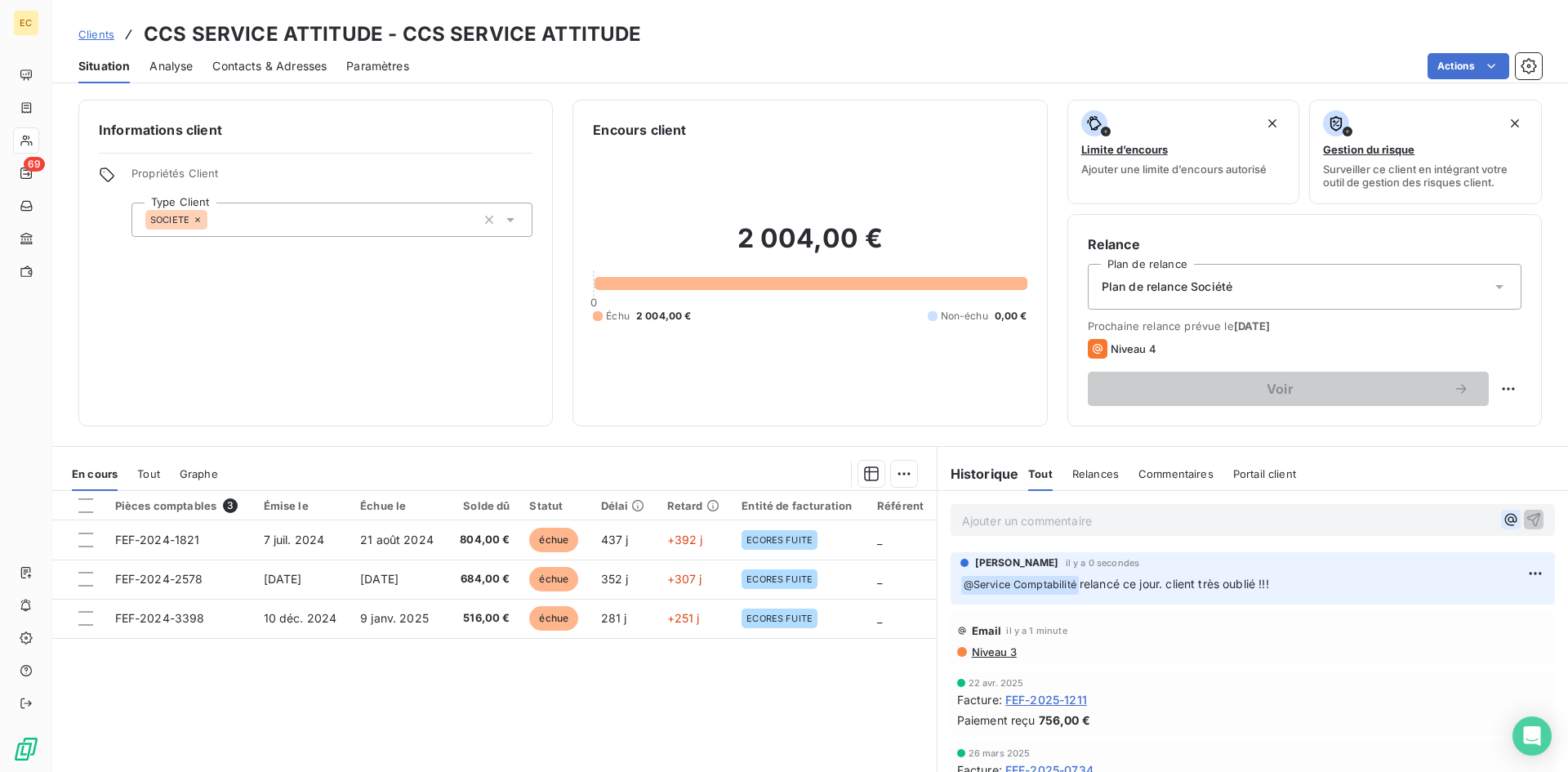
click at [1504, 520] on icon "button" at bounding box center [1510, 520] width 12 height 12
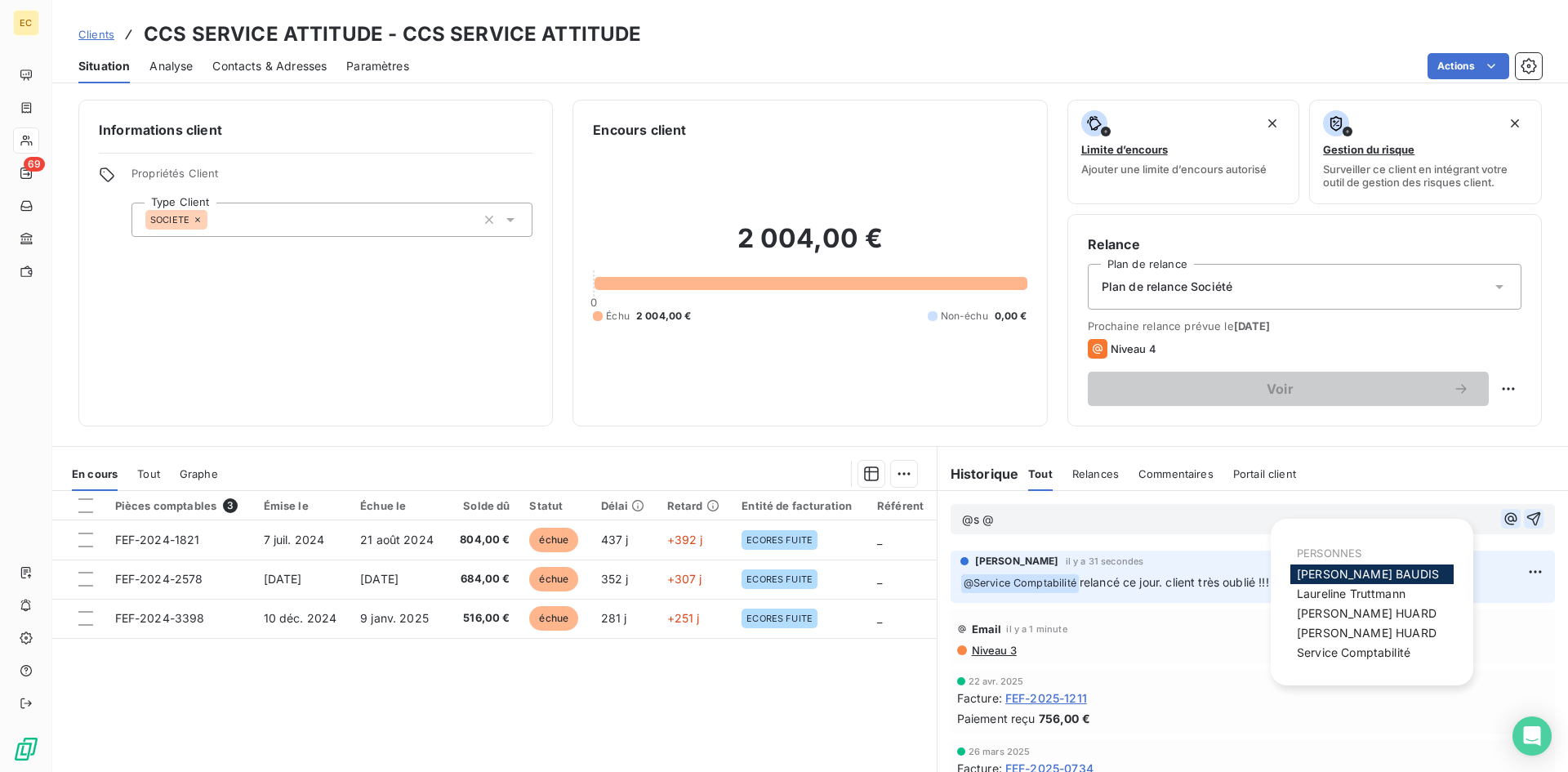
click at [1504, 515] on icon "button" at bounding box center [1510, 519] width 12 height 12
click at [1403, 644] on div "Service Comptabilité" at bounding box center [1372, 652] width 163 height 20
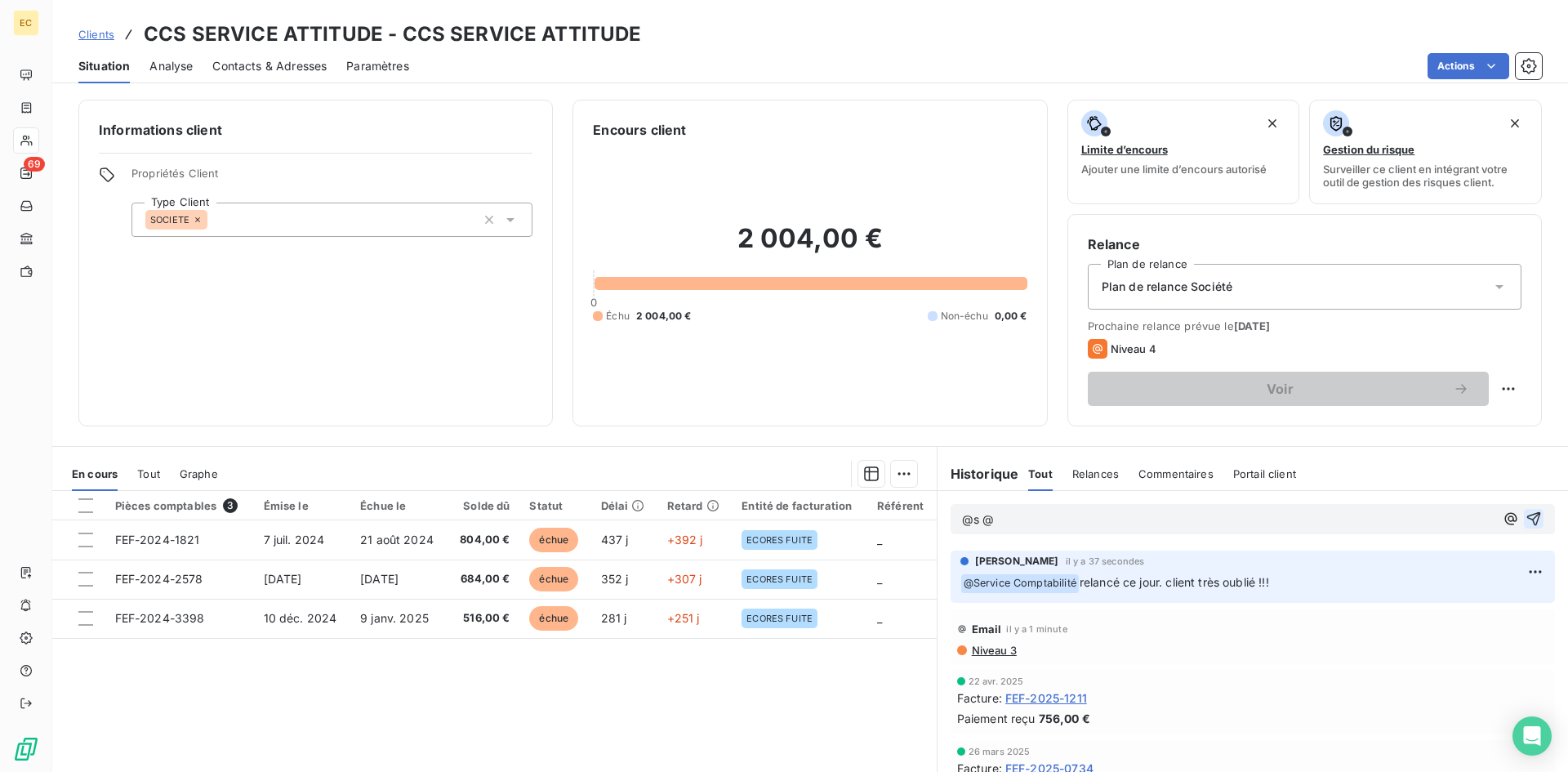
drag, startPoint x: 1081, startPoint y: 532, endPoint x: 945, endPoint y: 523, distance: 136.3
click at [950, 523] on div "@s @" at bounding box center [1252, 519] width 605 height 31
drag, startPoint x: 1024, startPoint y: 519, endPoint x: 901, endPoint y: 515, distance: 123.1
click at [901, 515] on div "En cours Tout Graphe Pièces comptables 3 Émise le Échue le Solde dû Statut Déla…" at bounding box center [809, 650] width 1515 height 408
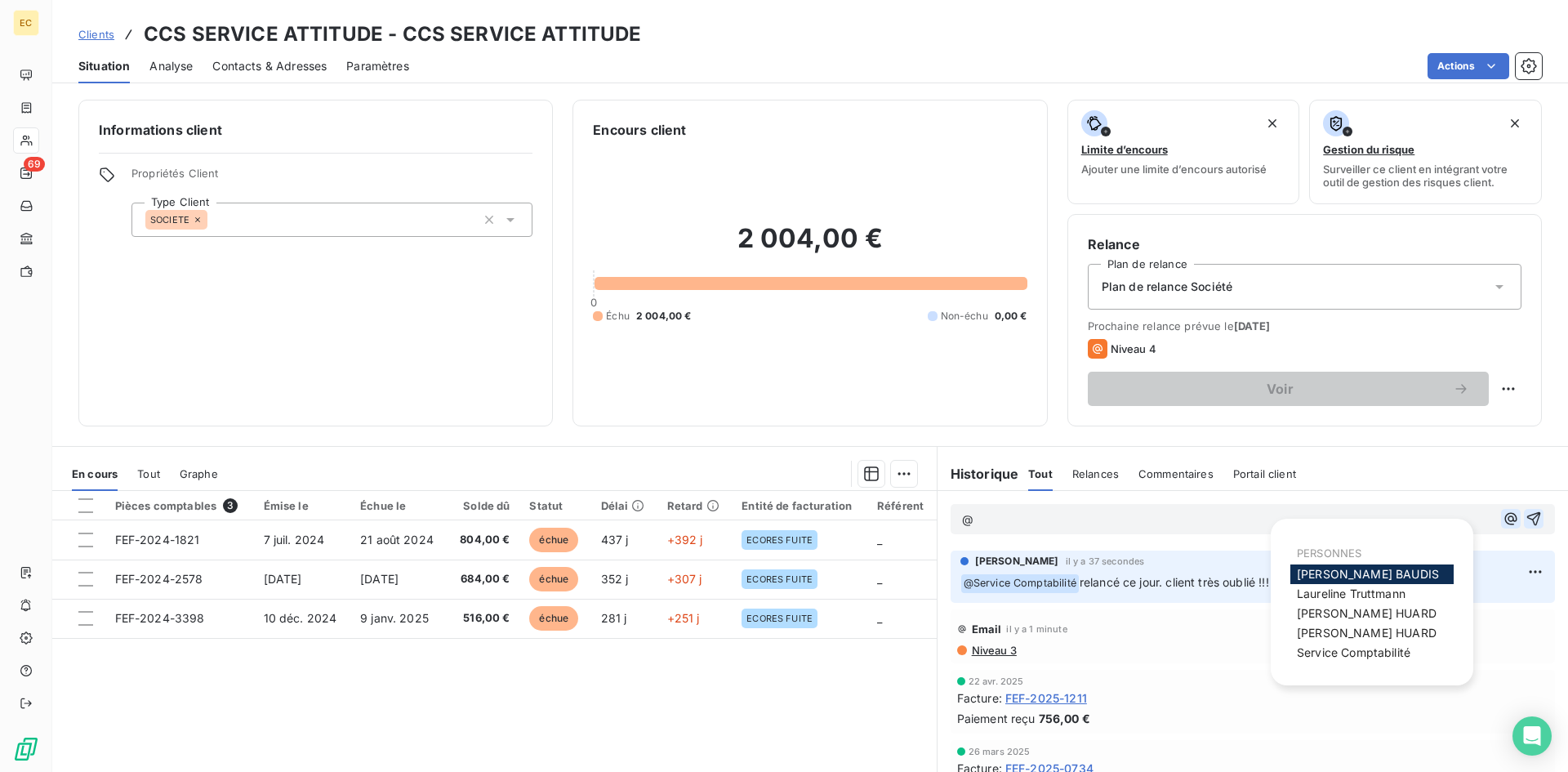
click at [1503, 513] on icon "button" at bounding box center [1511, 519] width 16 height 16
click at [1335, 652] on span "Service Comptabilité" at bounding box center [1354, 652] width 114 height 14
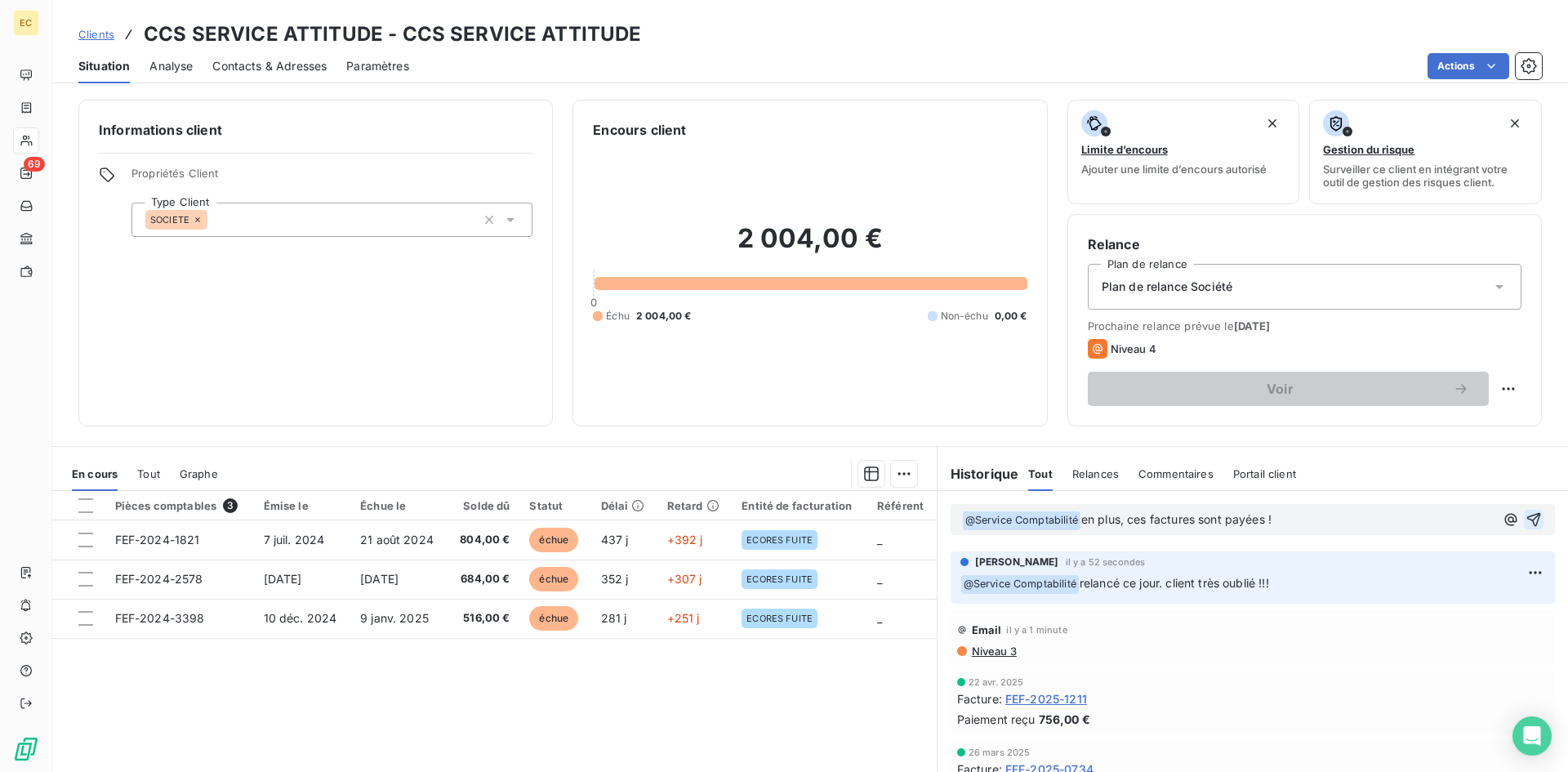
click at [1527, 518] on icon "button" at bounding box center [1533, 520] width 14 height 14
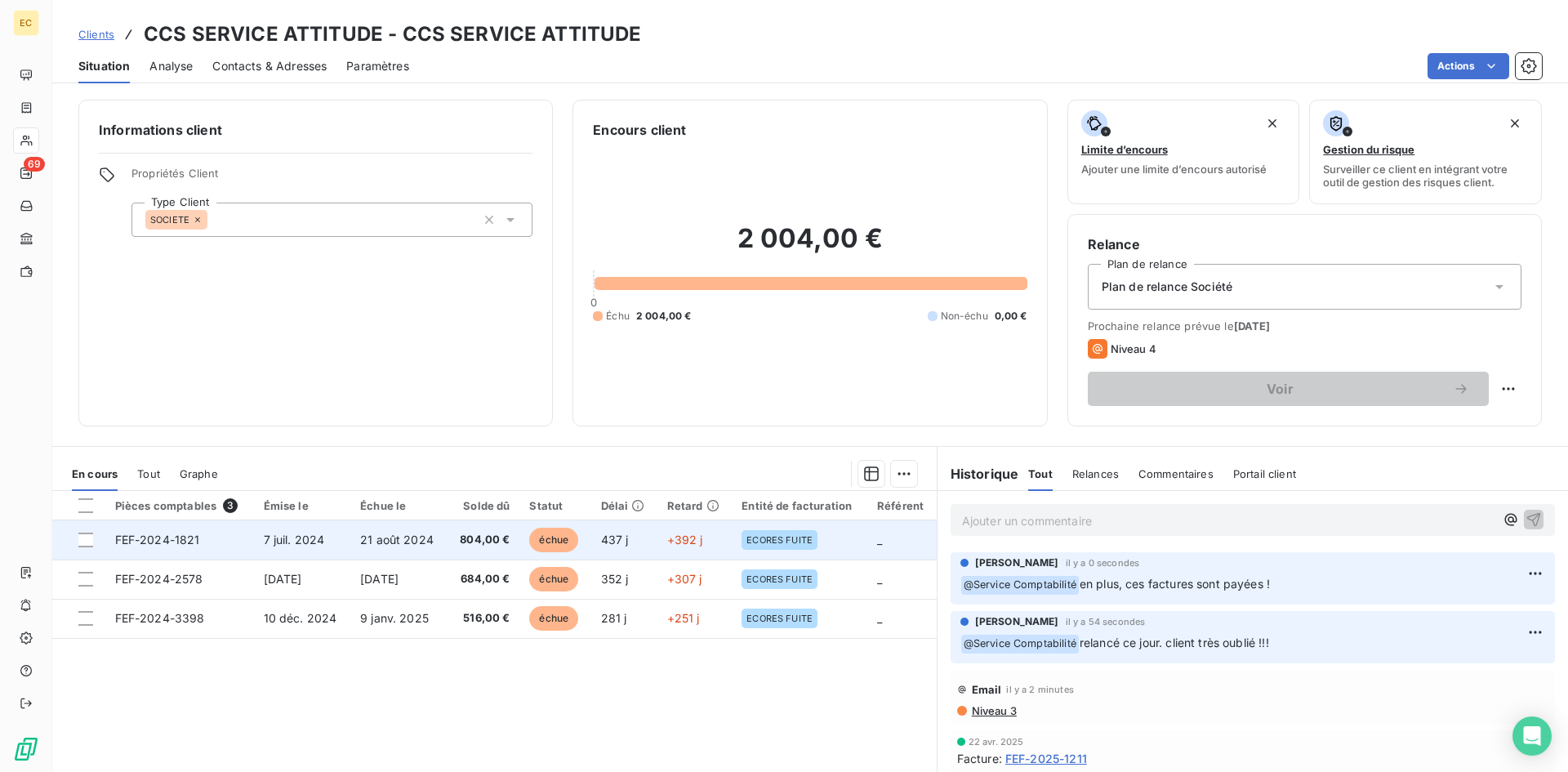
click at [317, 543] on span "7 juil. 2024" at bounding box center [294, 539] width 61 height 14
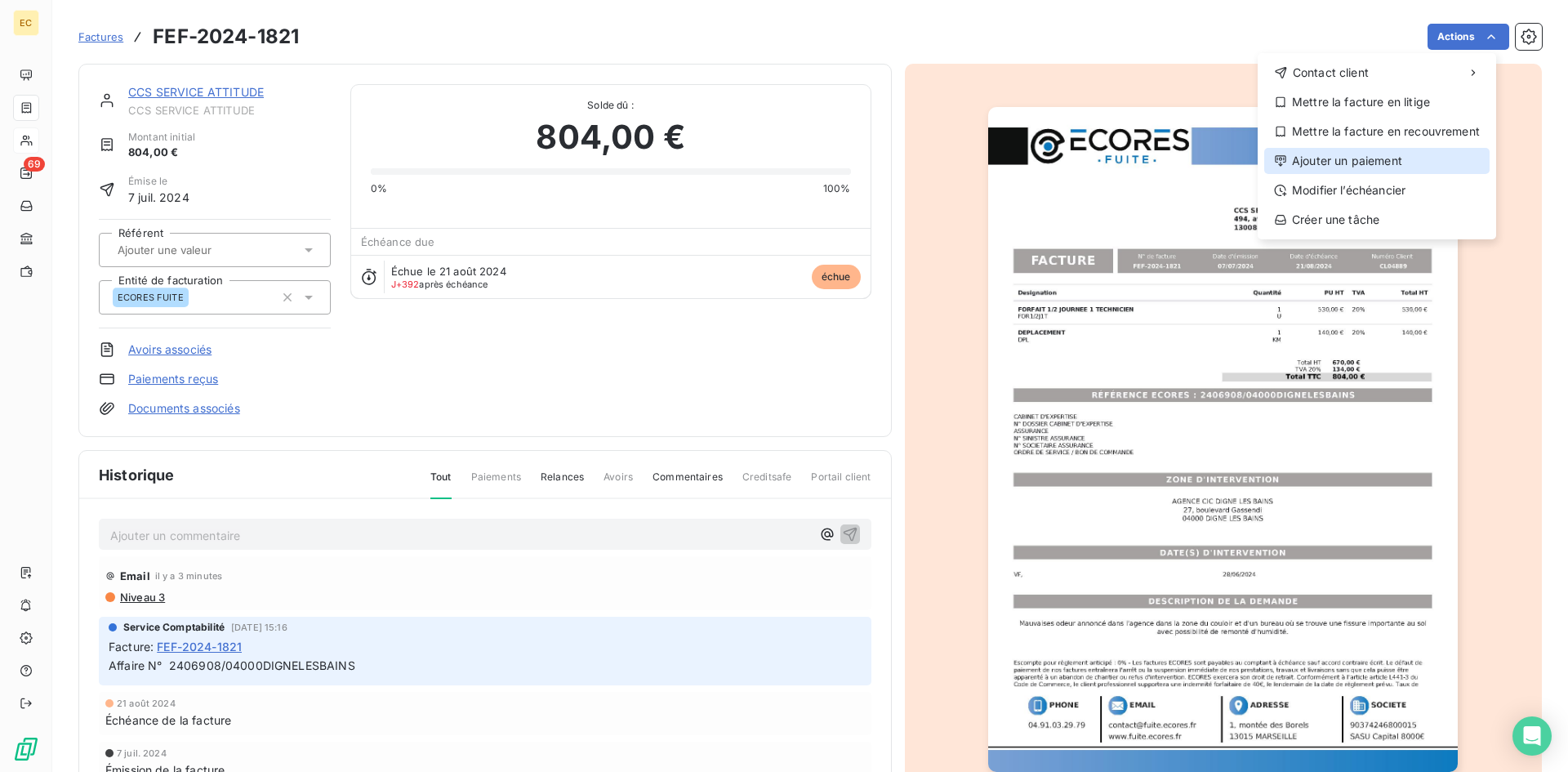
click at [1410, 152] on div "Ajouter un paiement" at bounding box center [1376, 161] width 225 height 26
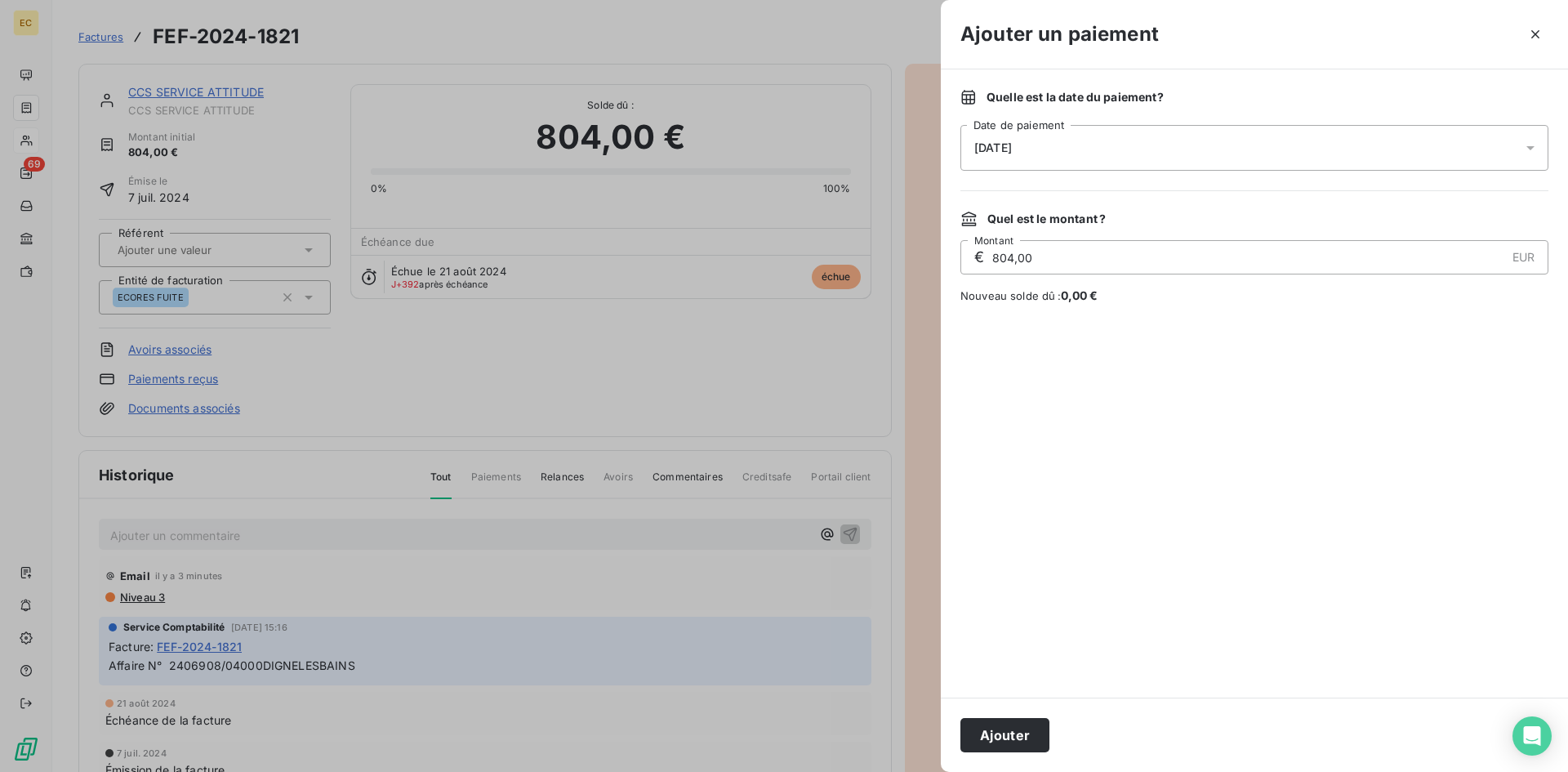
click at [1136, 152] on div "17/09/2025" at bounding box center [1254, 147] width 588 height 45
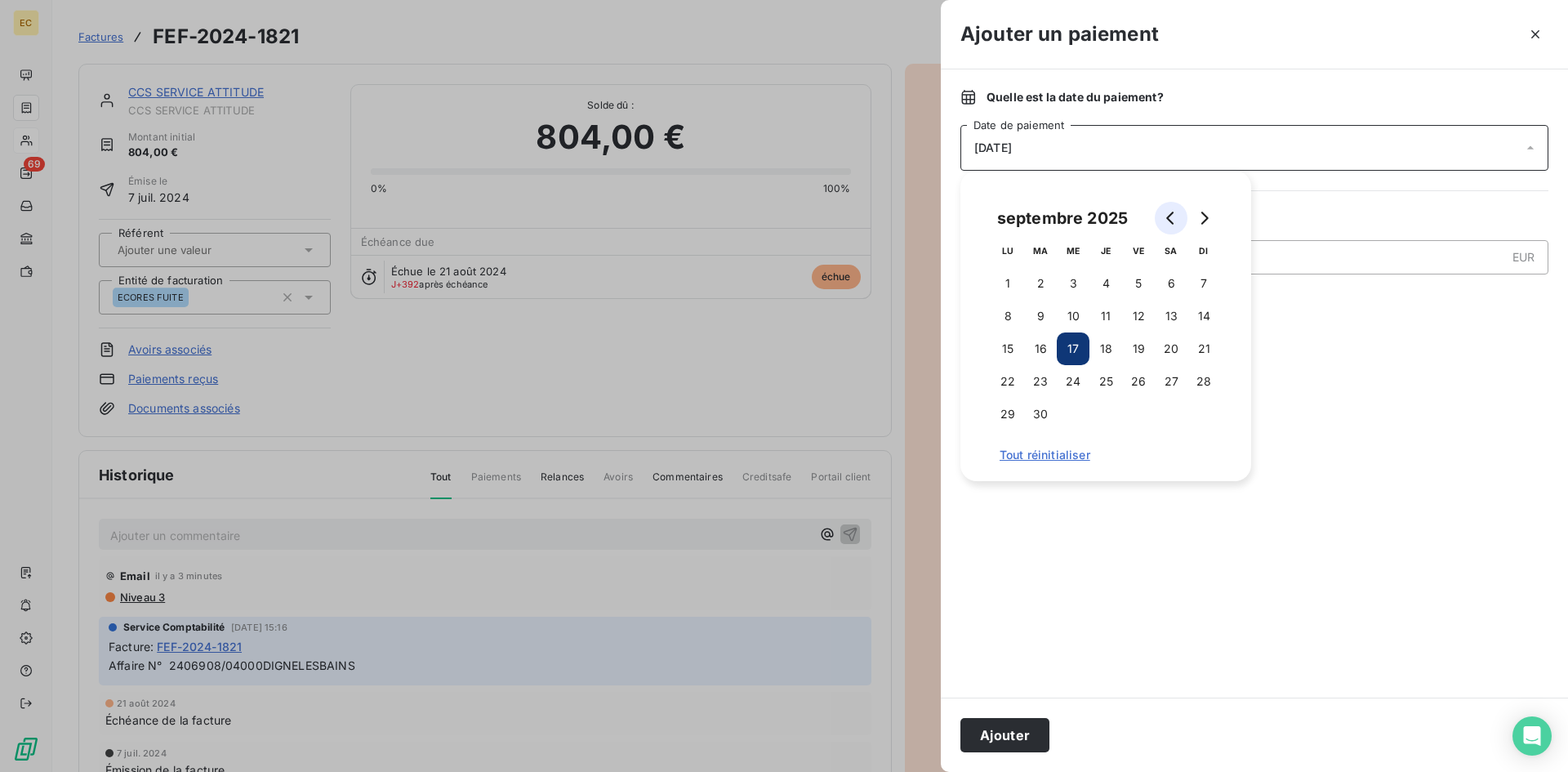
click at [1157, 224] on button "Go to previous month" at bounding box center [1171, 219] width 33 height 33
click at [1162, 219] on button "Go to previous month" at bounding box center [1171, 219] width 33 height 33
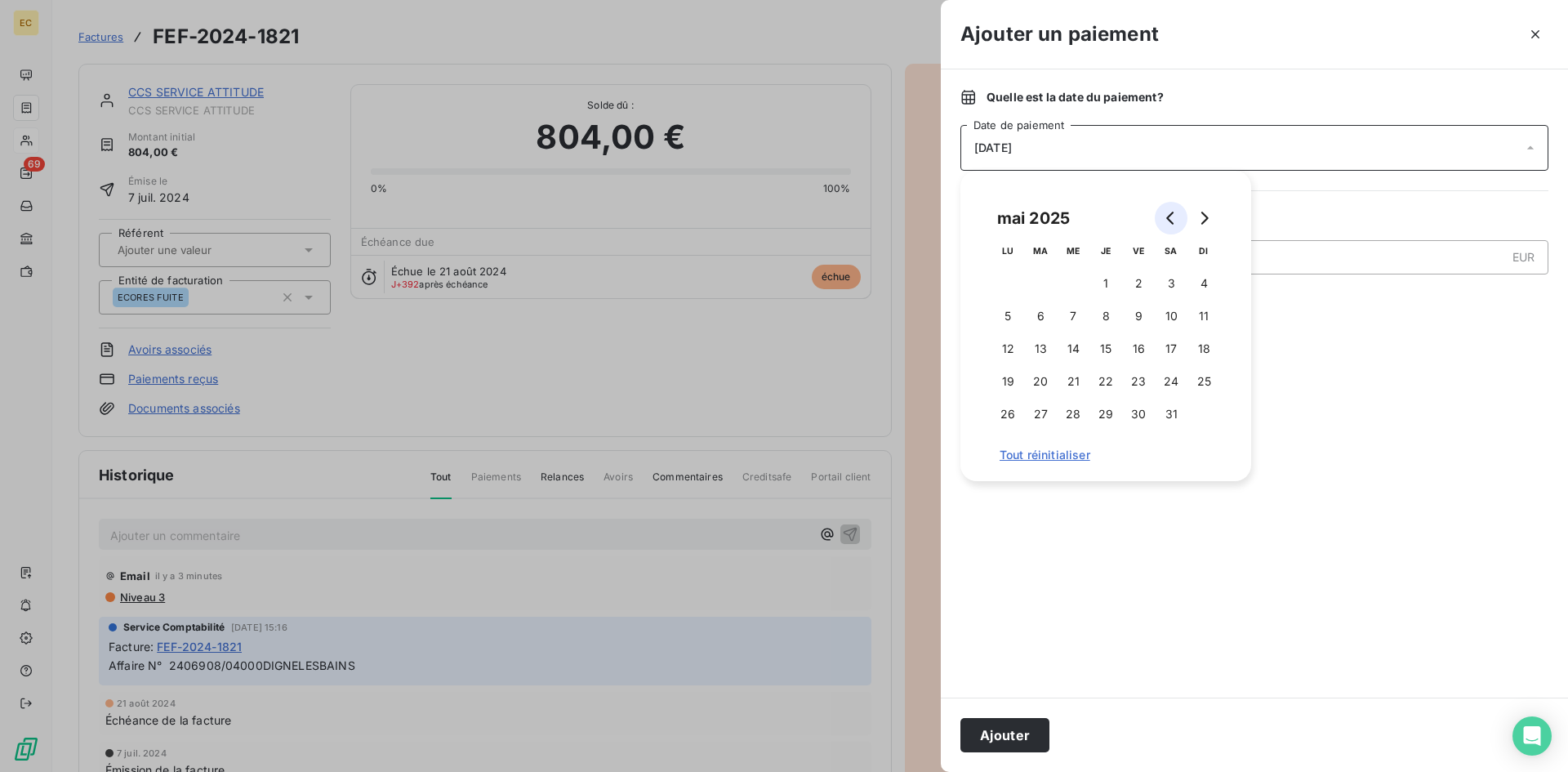
click at [1162, 219] on button "Go to previous month" at bounding box center [1171, 219] width 33 height 33
click at [1069, 355] on button "11" at bounding box center [1073, 349] width 33 height 33
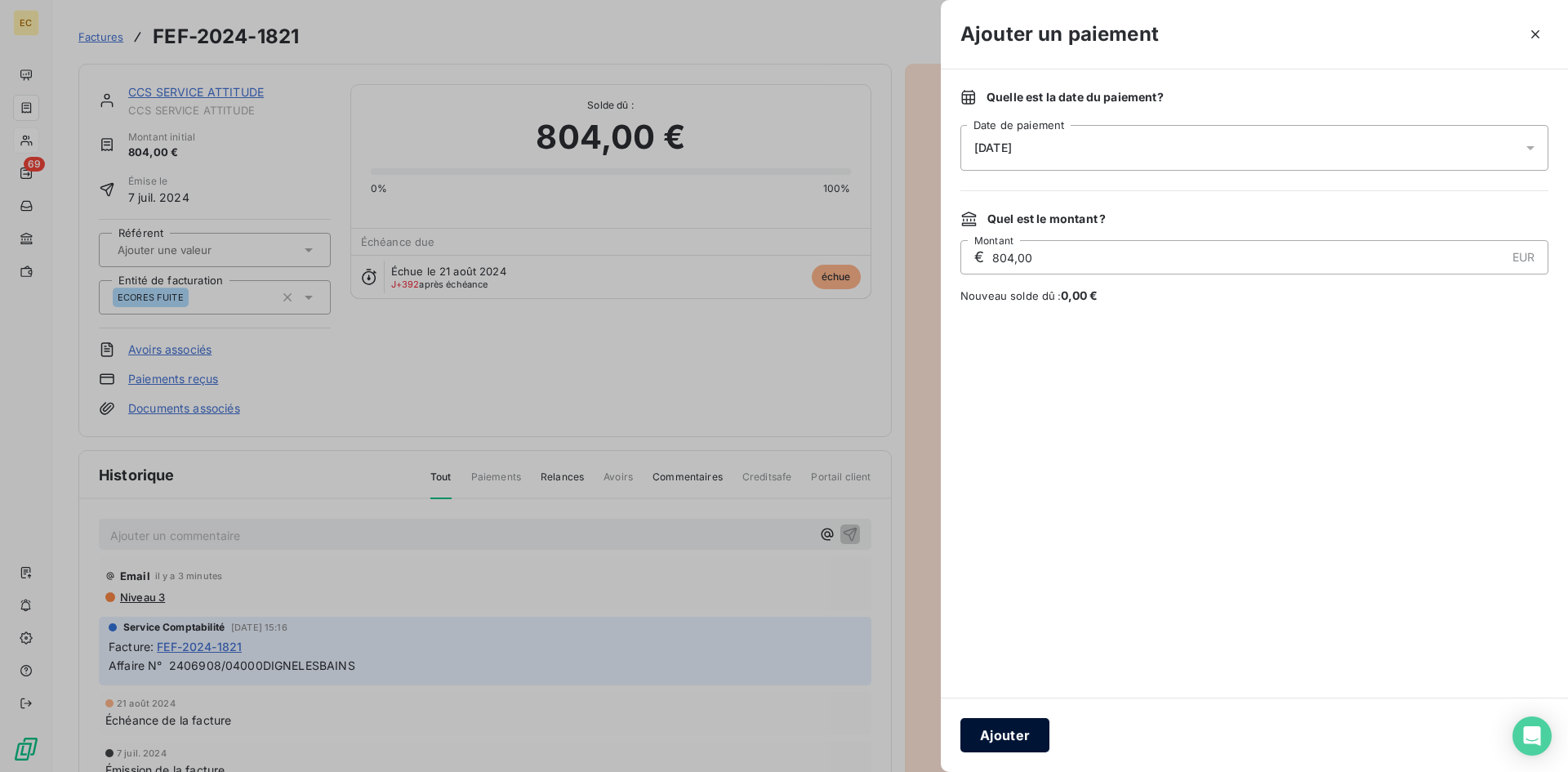
click at [990, 740] on button "Ajouter" at bounding box center [1005, 735] width 89 height 35
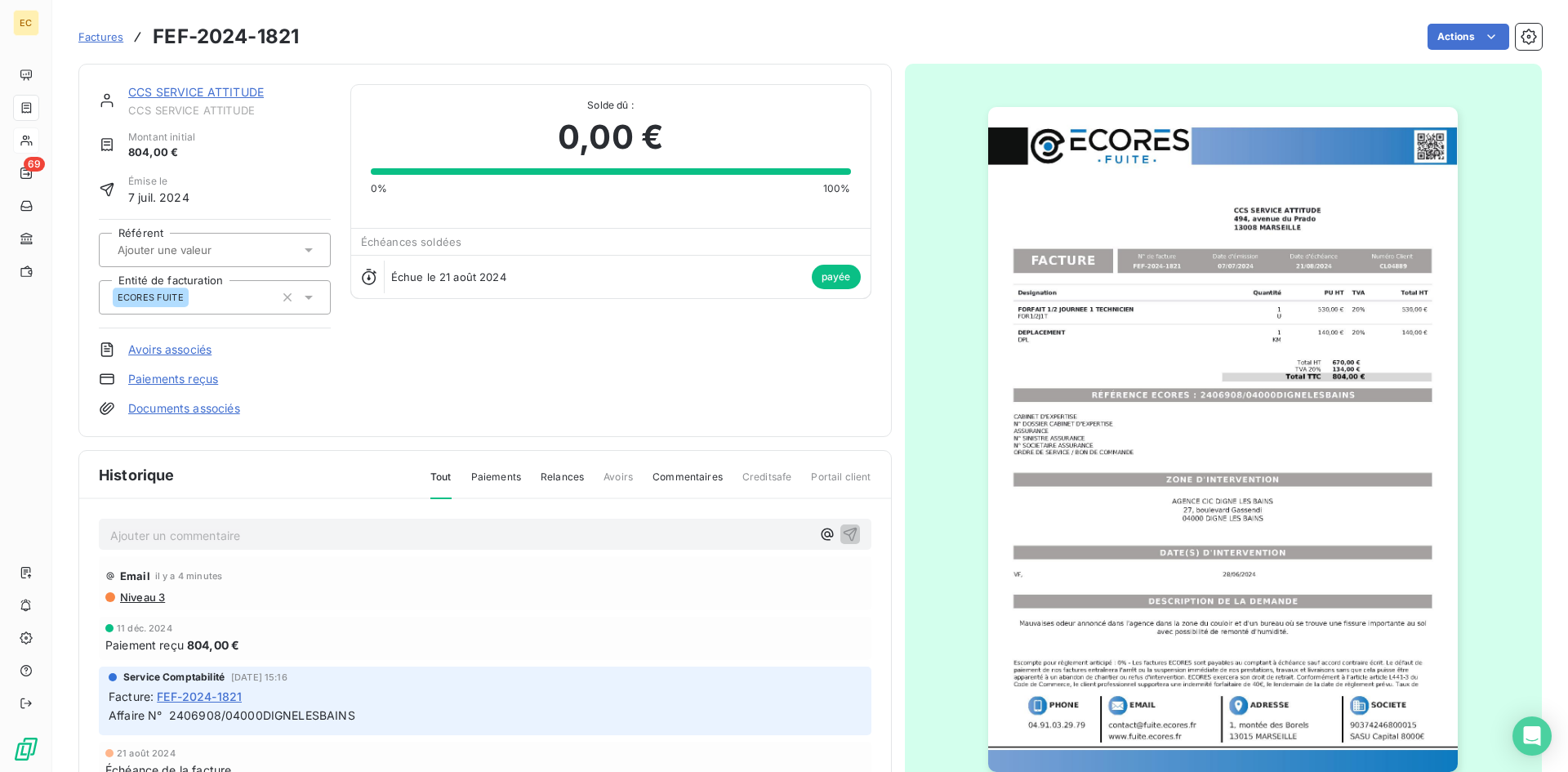
click at [202, 95] on link "CCS SERVICE ATTITUDE" at bounding box center [195, 92] width 135 height 14
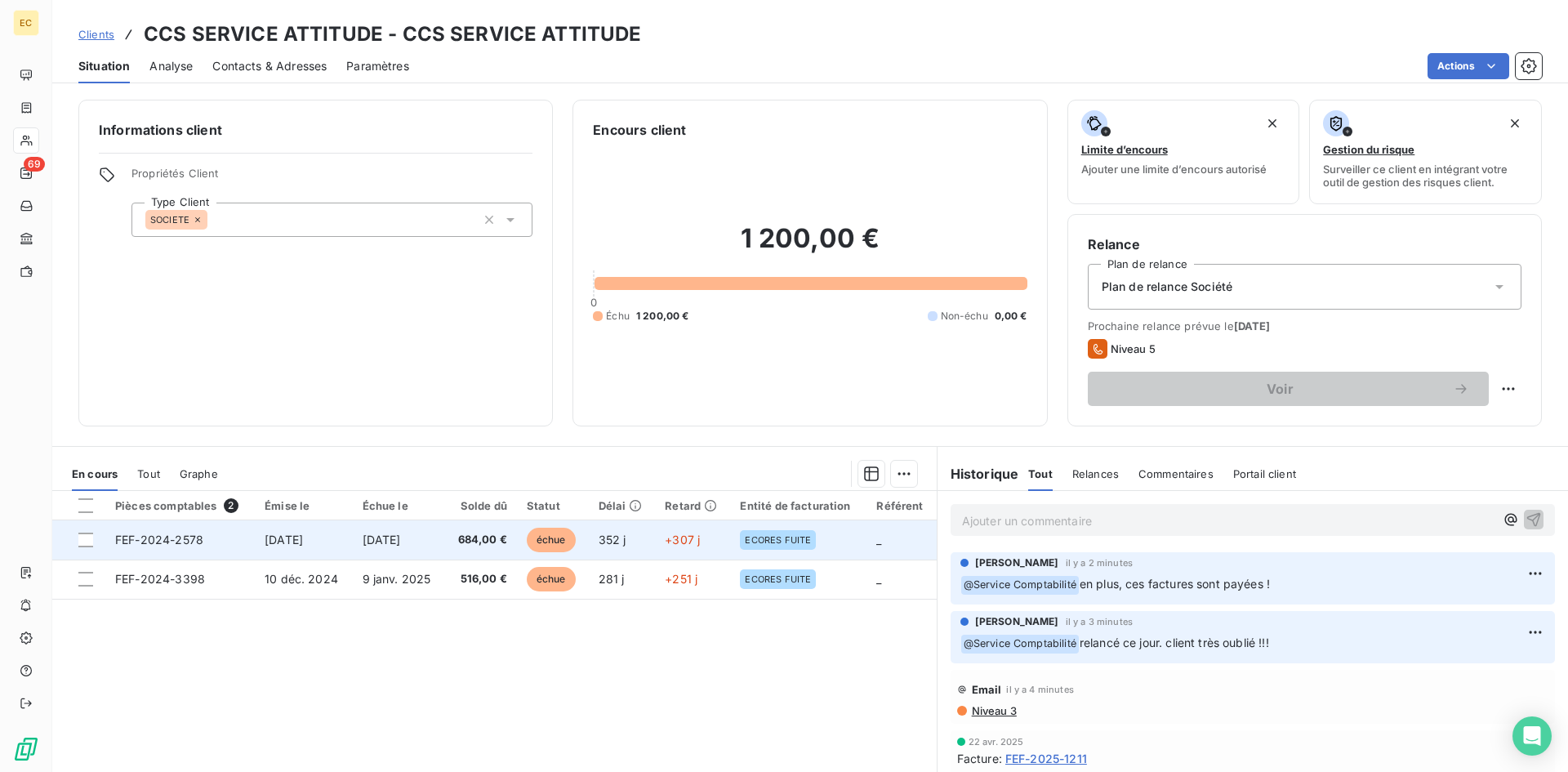
click at [236, 541] on td "FEF-2024-2578" at bounding box center [180, 540] width 149 height 40
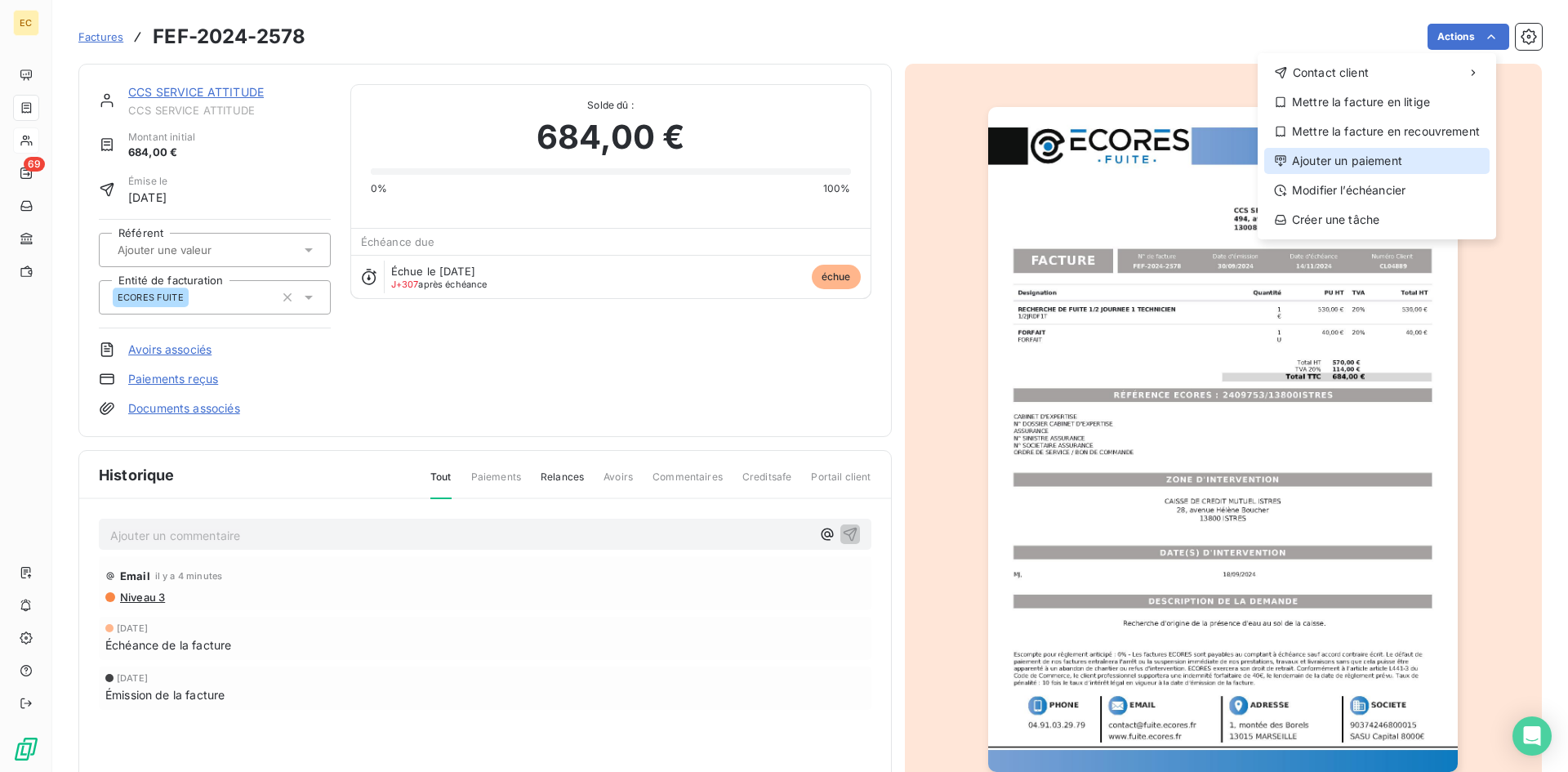
click at [1398, 159] on div "Ajouter un paiement" at bounding box center [1376, 161] width 225 height 26
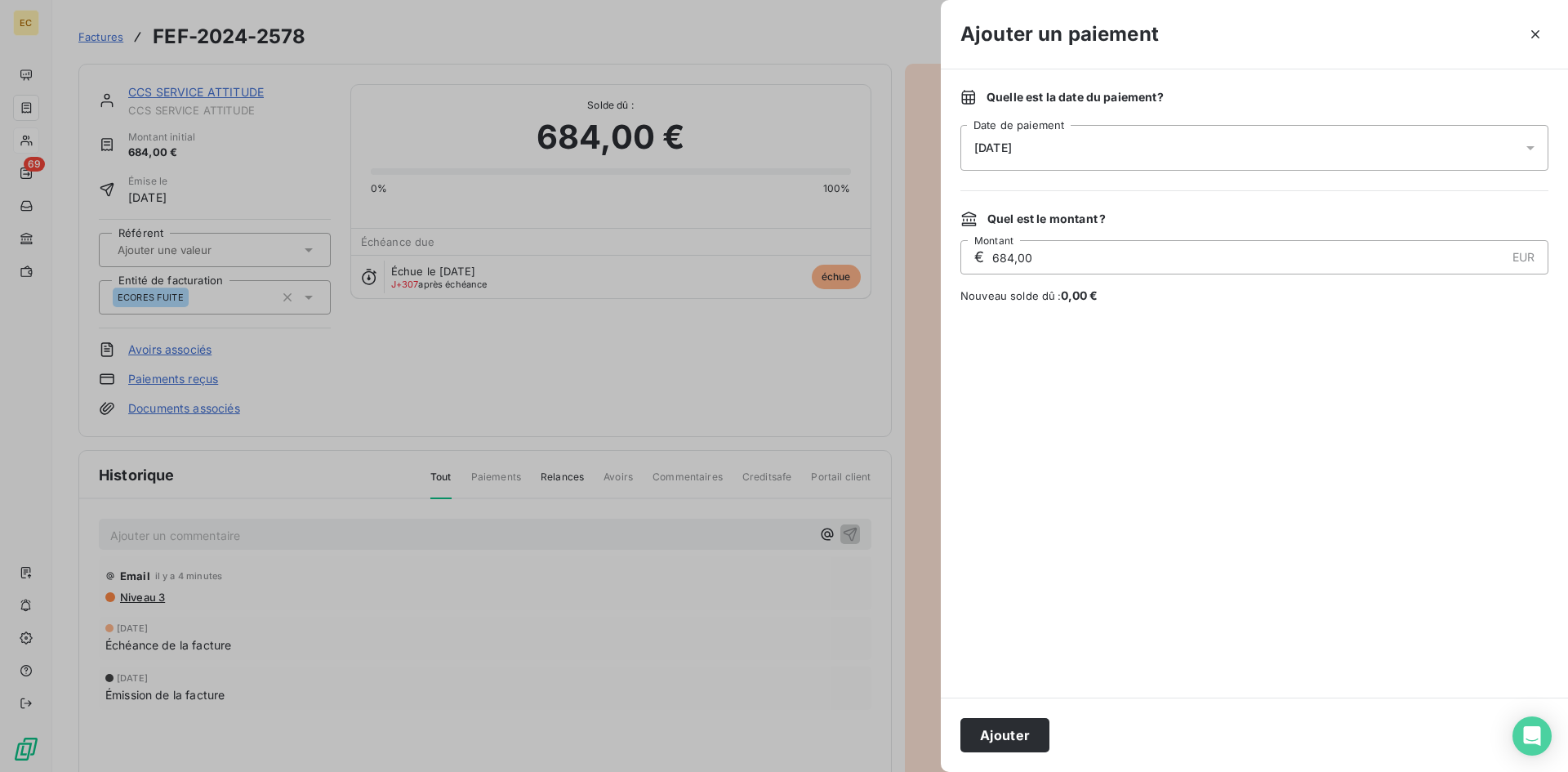
click at [1040, 156] on div "[DATE]" at bounding box center [1254, 147] width 588 height 45
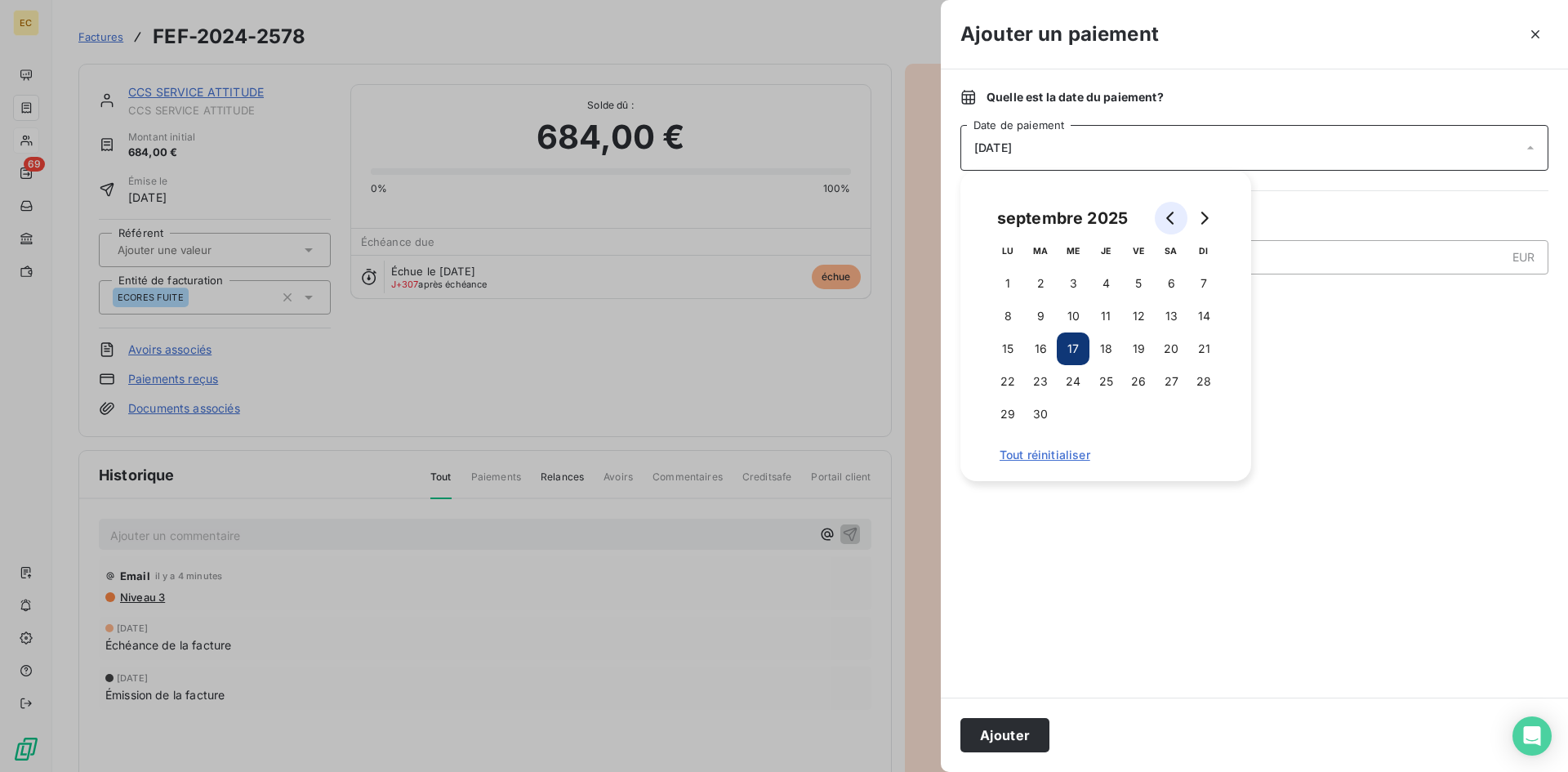
click at [1166, 212] on icon "Go to previous month" at bounding box center [1171, 218] width 13 height 13
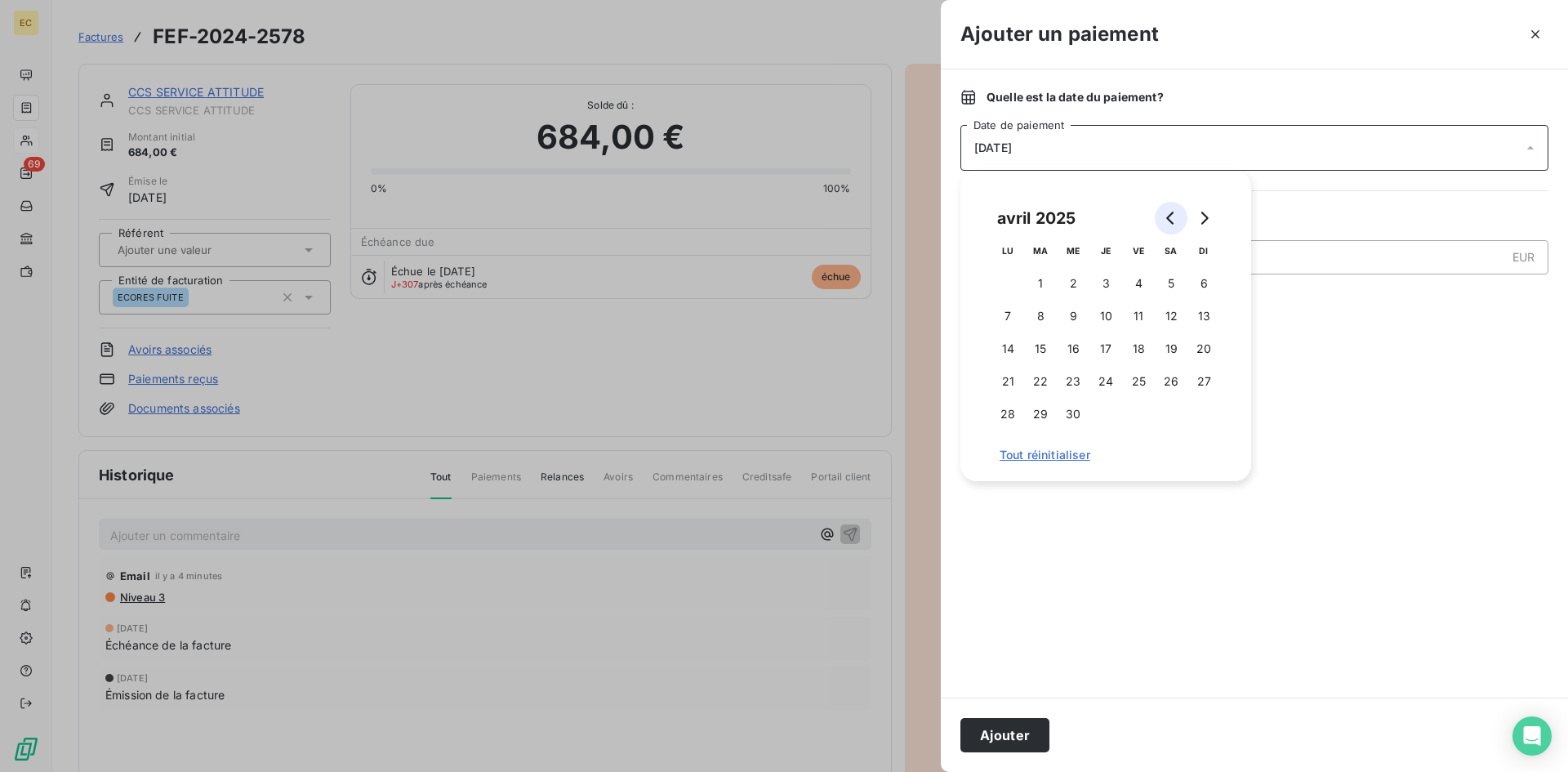
click at [1166, 212] on icon "Go to previous month" at bounding box center [1171, 218] width 13 height 13
click at [1111, 337] on button "12" at bounding box center [1106, 349] width 33 height 33
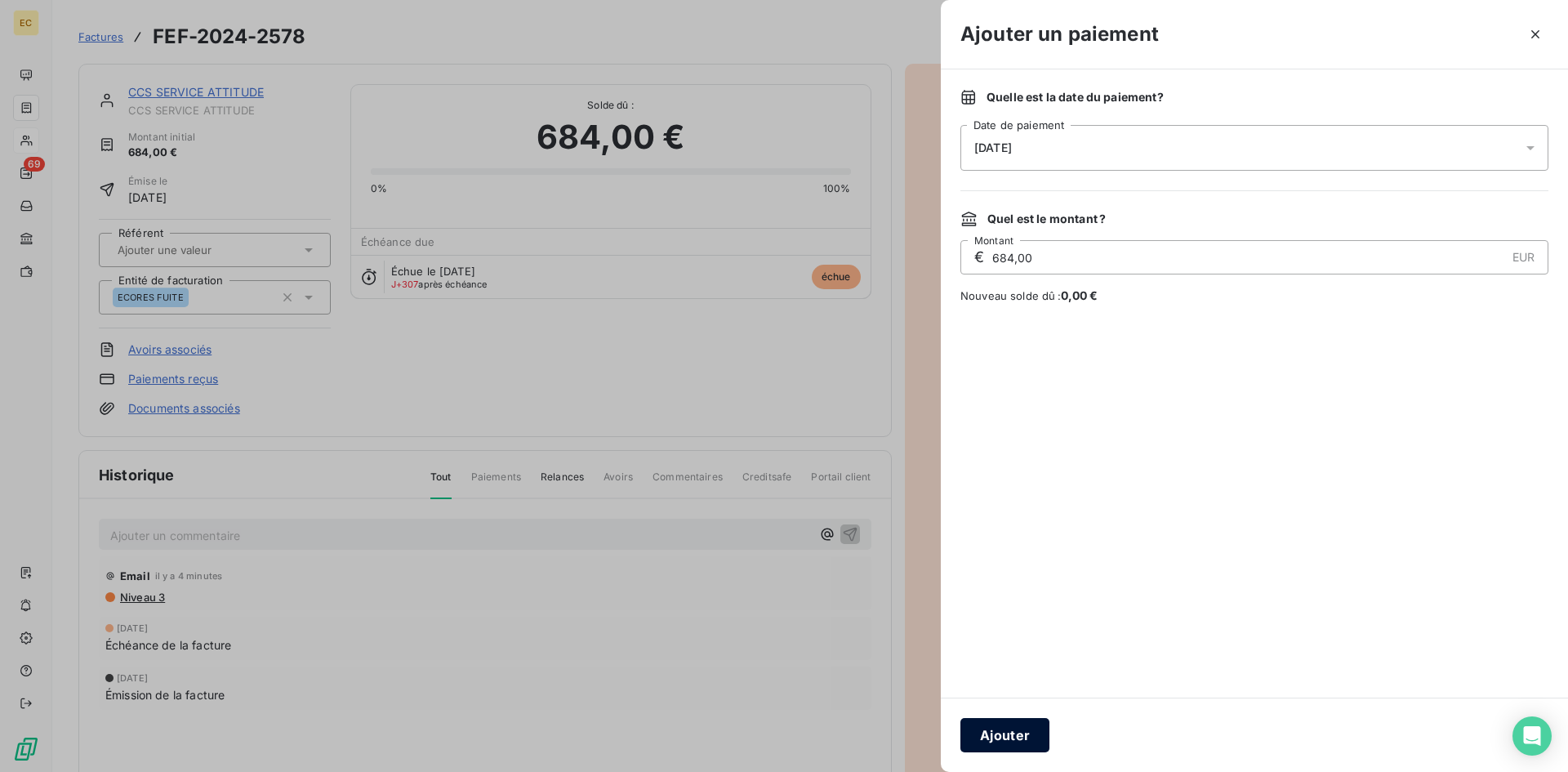
click at [1015, 731] on button "Ajouter" at bounding box center [1005, 735] width 89 height 35
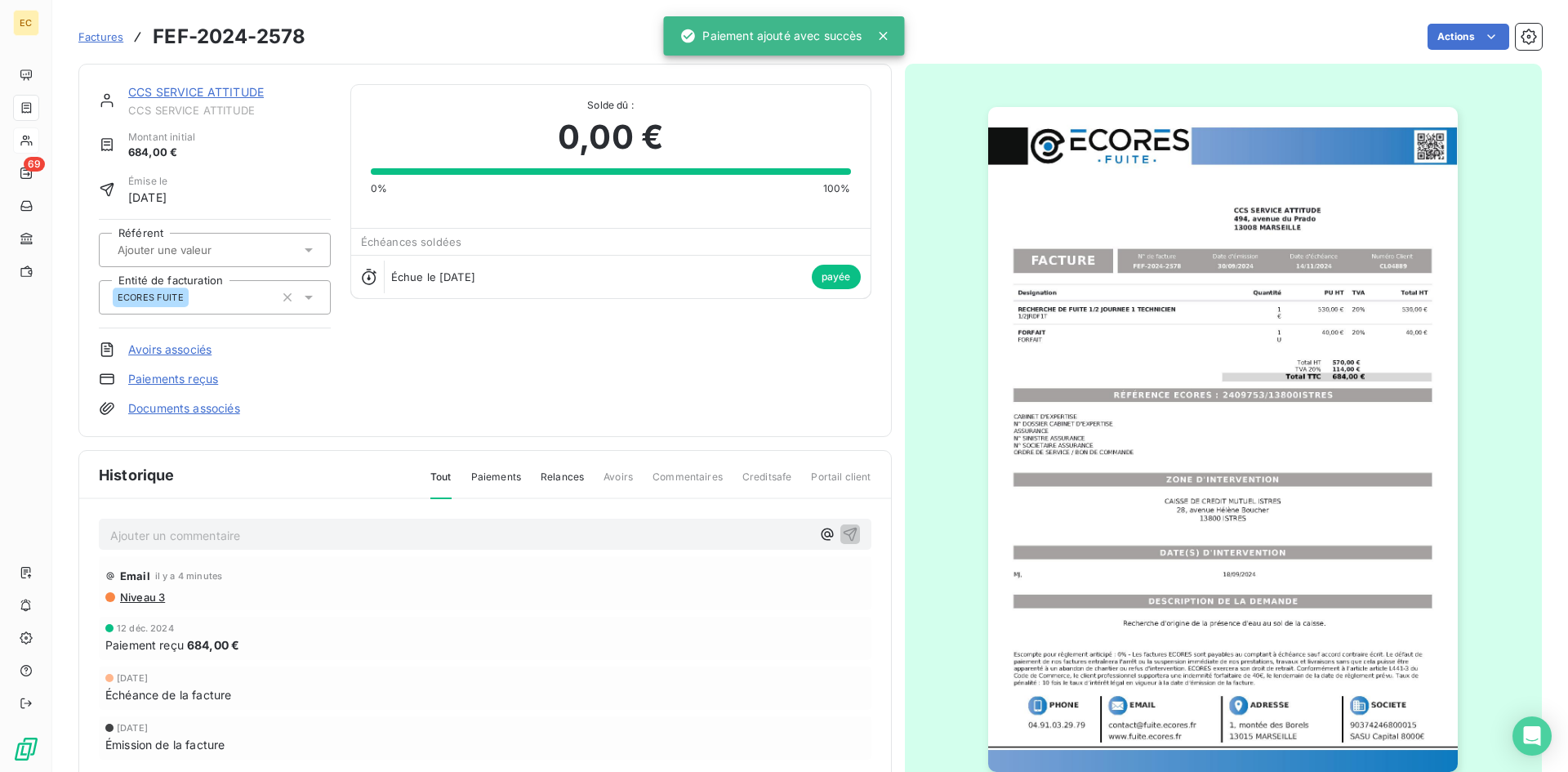
click at [147, 94] on link "CCS SERVICE ATTITUDE" at bounding box center [195, 92] width 135 height 14
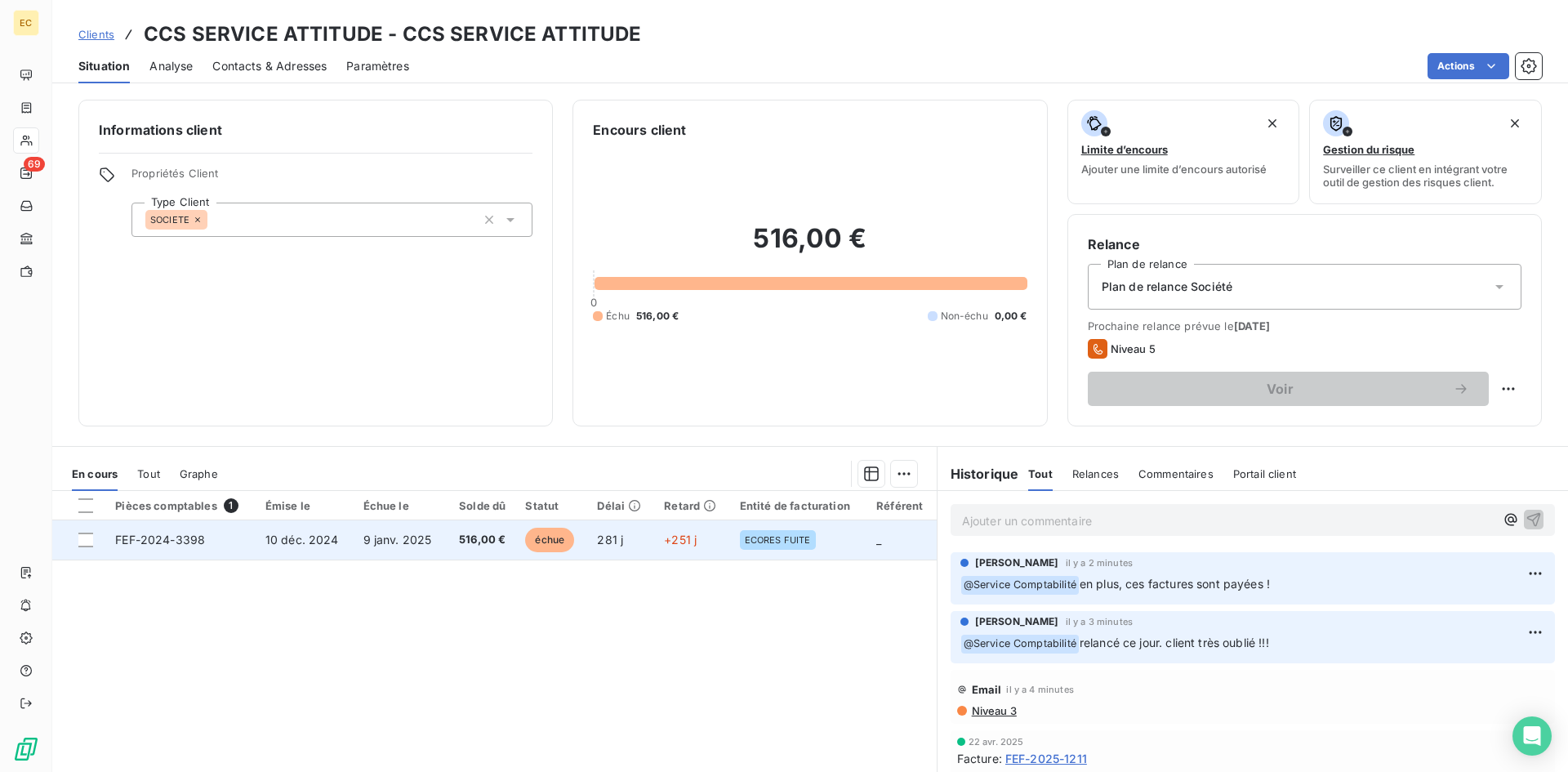
click at [215, 539] on td "FEF-2024-3398" at bounding box center [181, 540] width 150 height 40
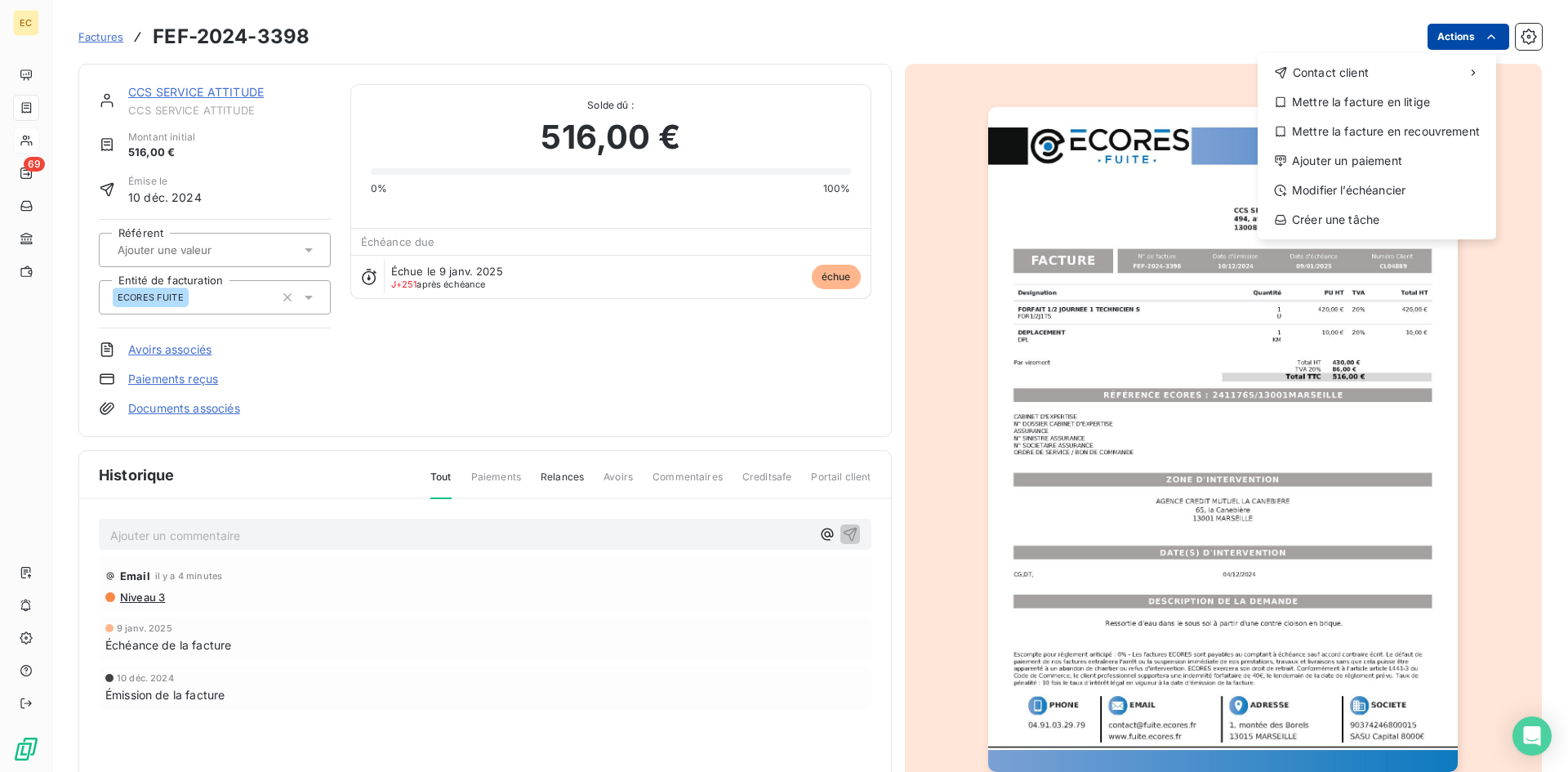
click at [1440, 34] on html "EC 69 Factures FEF-2024-3398 Actions Contact client Mettre la facture en litige…" at bounding box center [784, 386] width 1568 height 772
click at [1418, 153] on div "Ajouter un paiement" at bounding box center [1376, 161] width 225 height 26
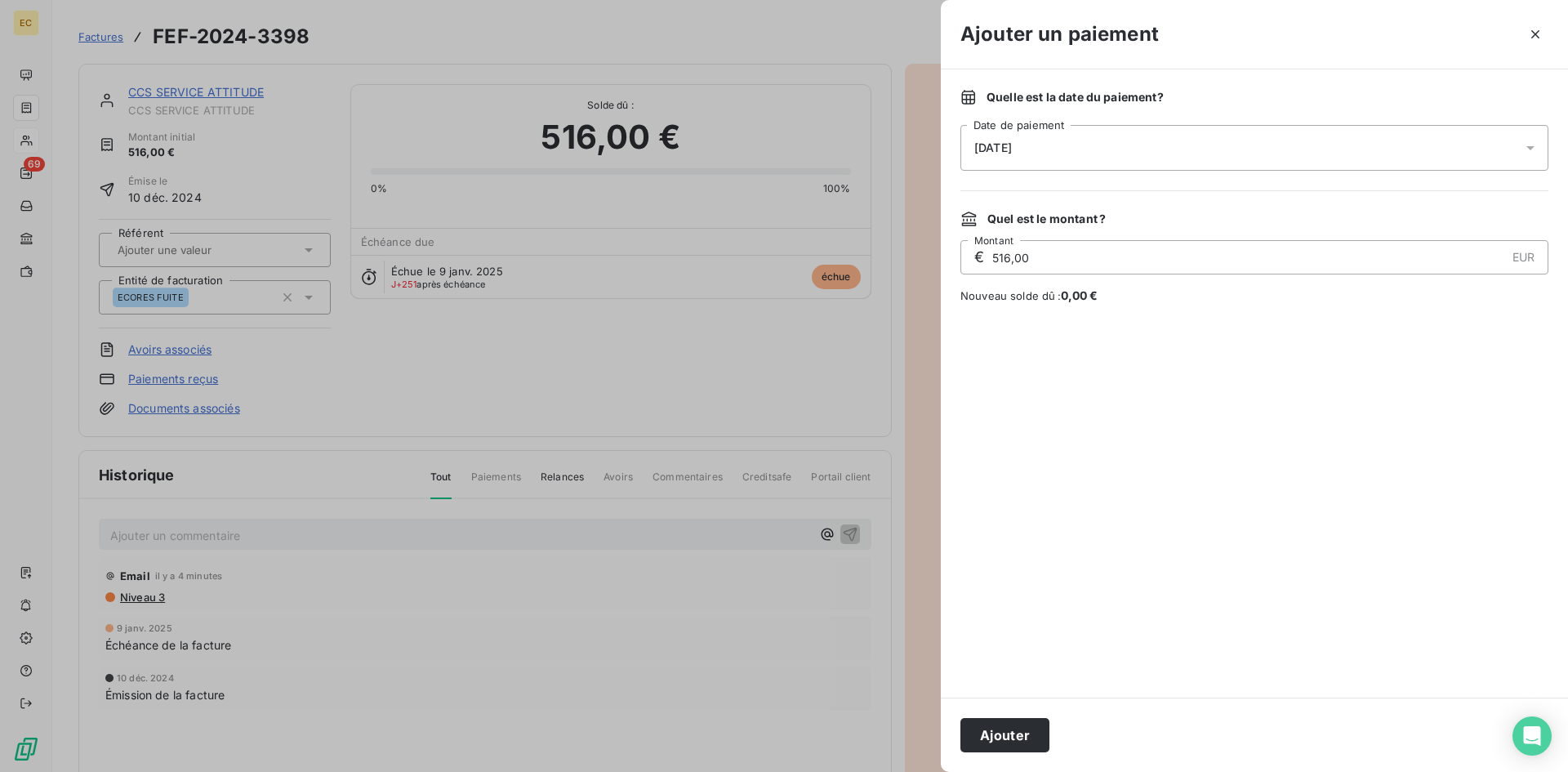
click at [1057, 148] on div "[DATE]" at bounding box center [1254, 147] width 588 height 45
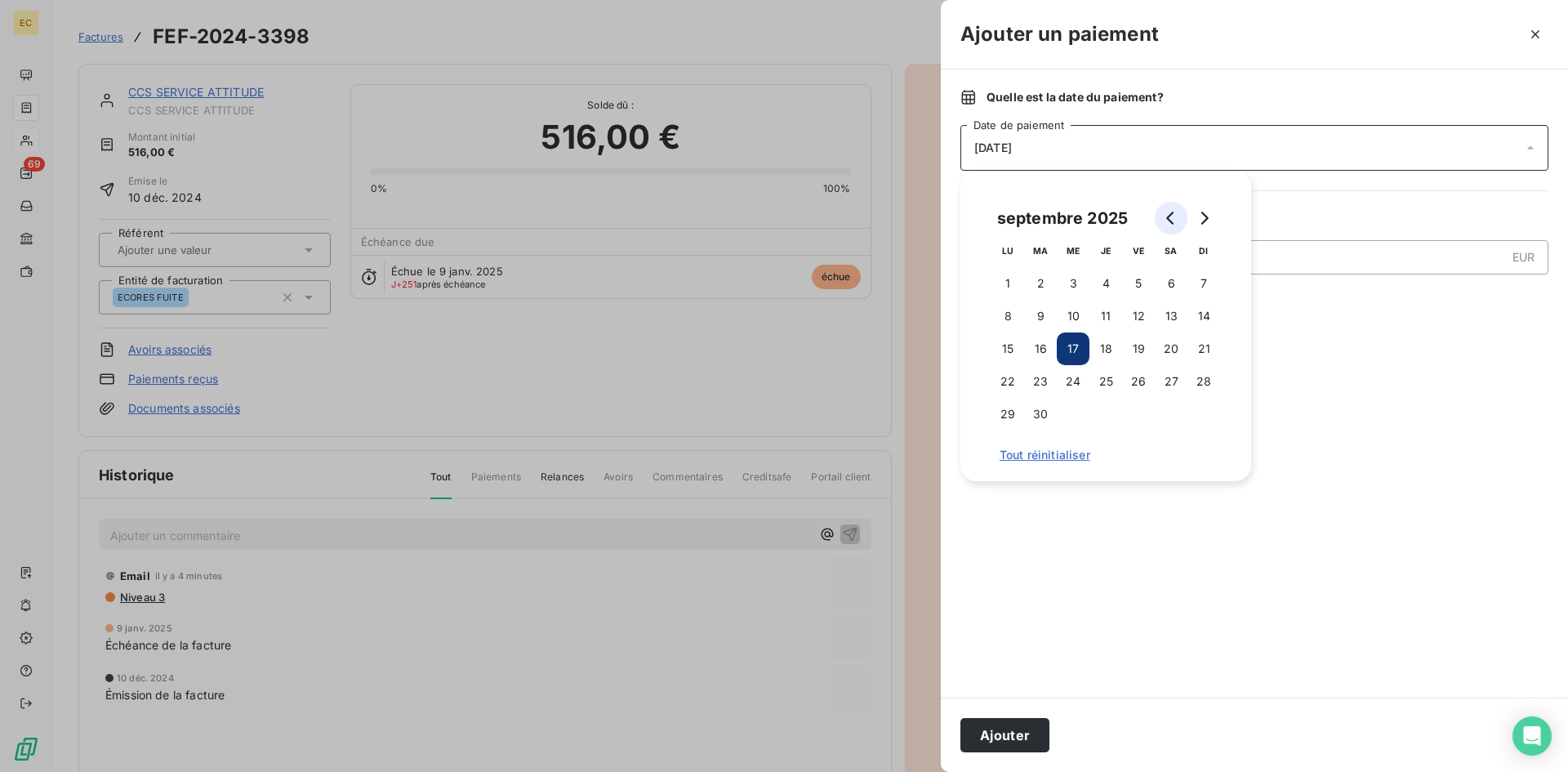
click at [1170, 208] on button "Go to previous month" at bounding box center [1171, 219] width 33 height 33
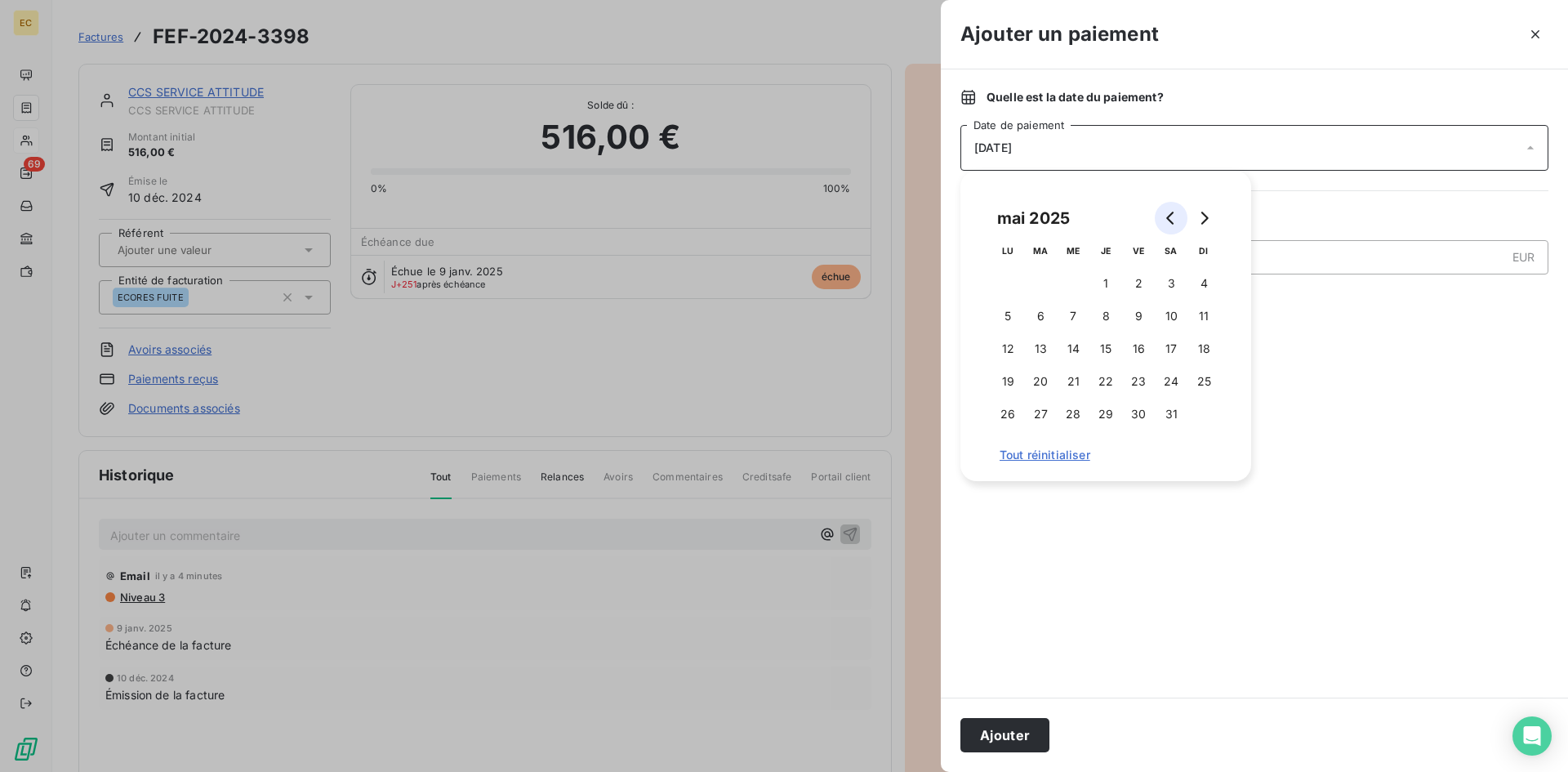
click at [1170, 208] on button "Go to previous month" at bounding box center [1171, 219] width 33 height 33
click at [1111, 346] on button "12" at bounding box center [1106, 349] width 33 height 33
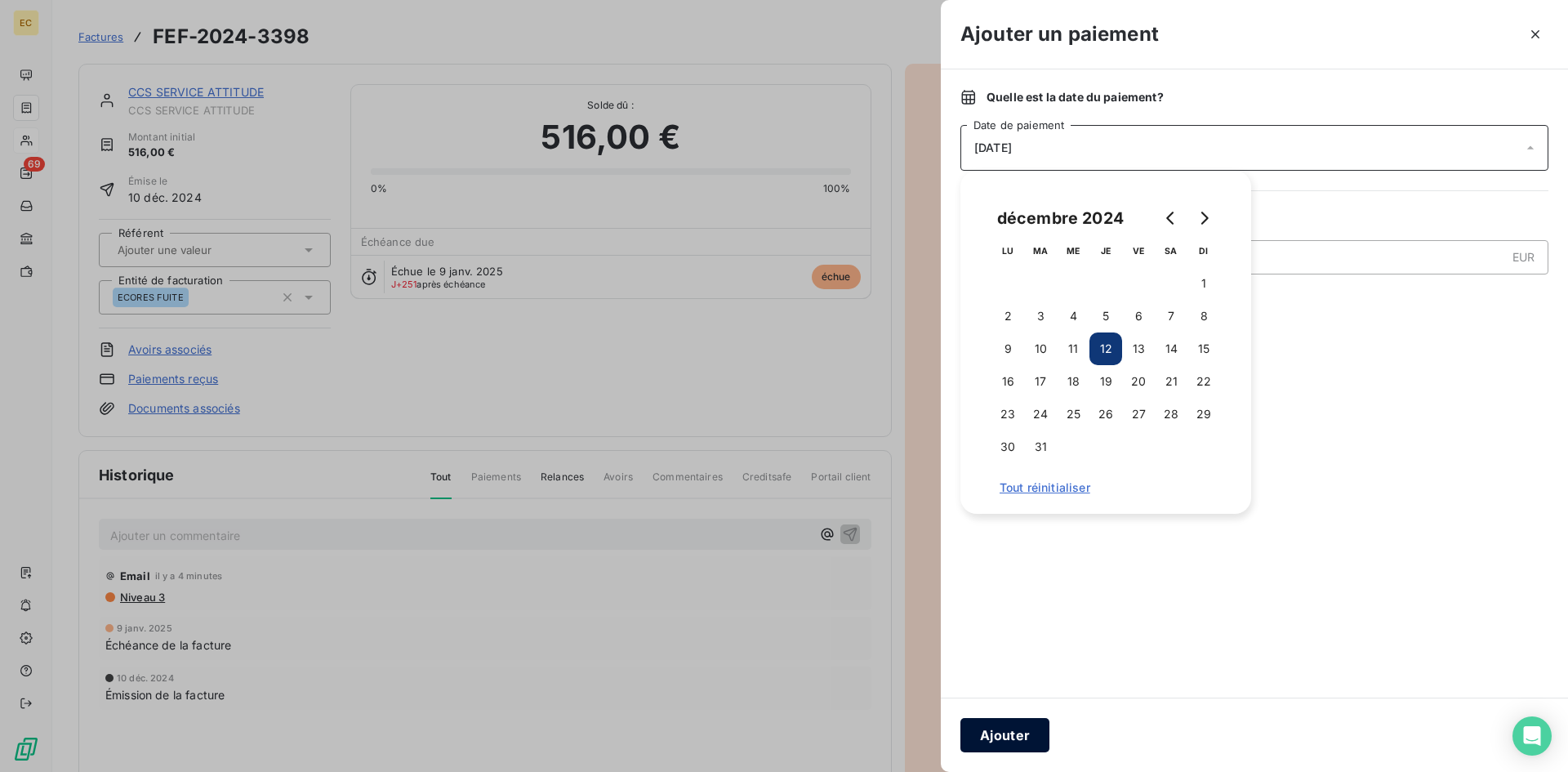
click at [1020, 741] on button "Ajouter" at bounding box center [1005, 735] width 89 height 35
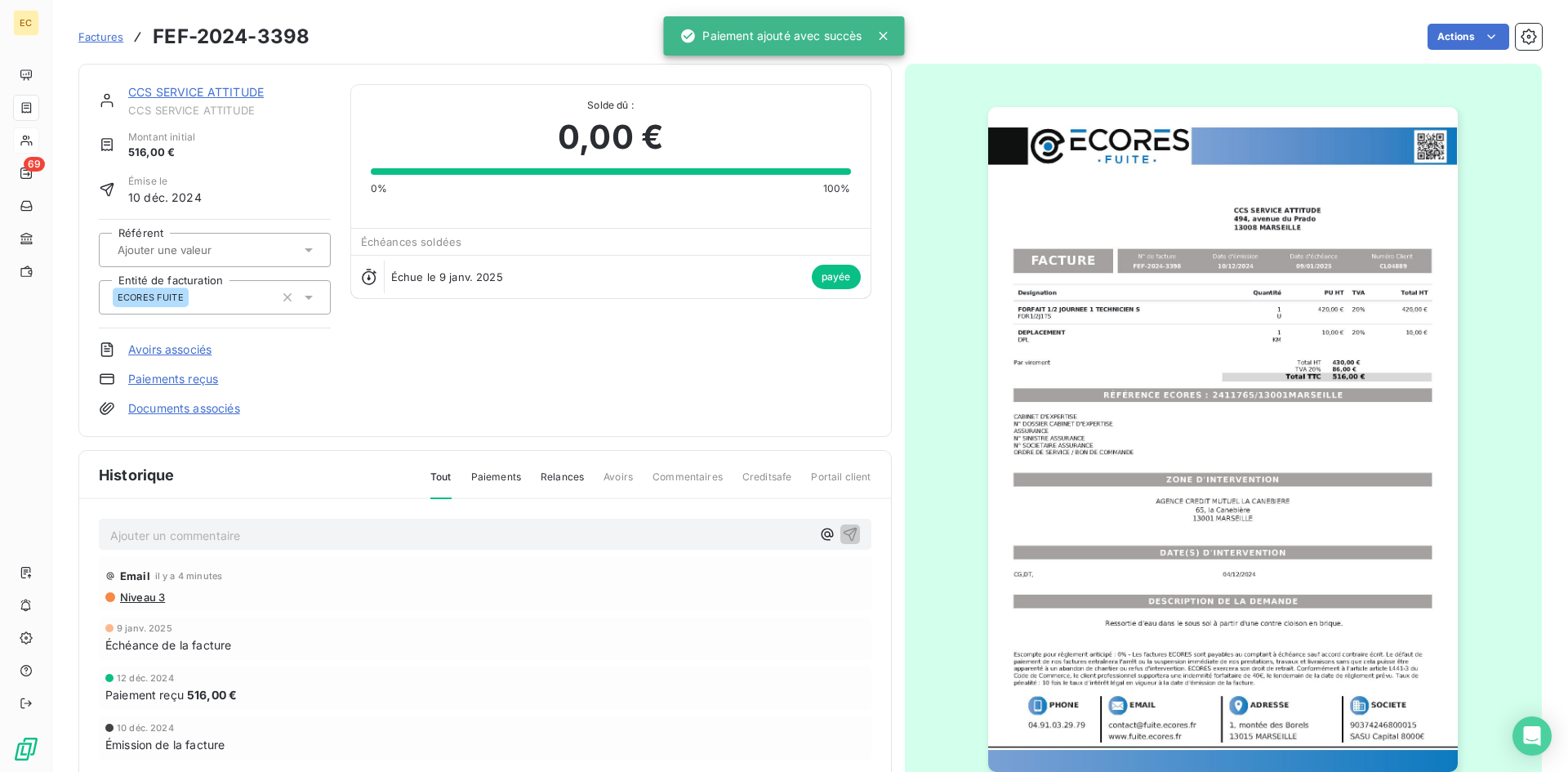
click at [194, 92] on link "CCS SERVICE ATTITUDE" at bounding box center [195, 92] width 135 height 14
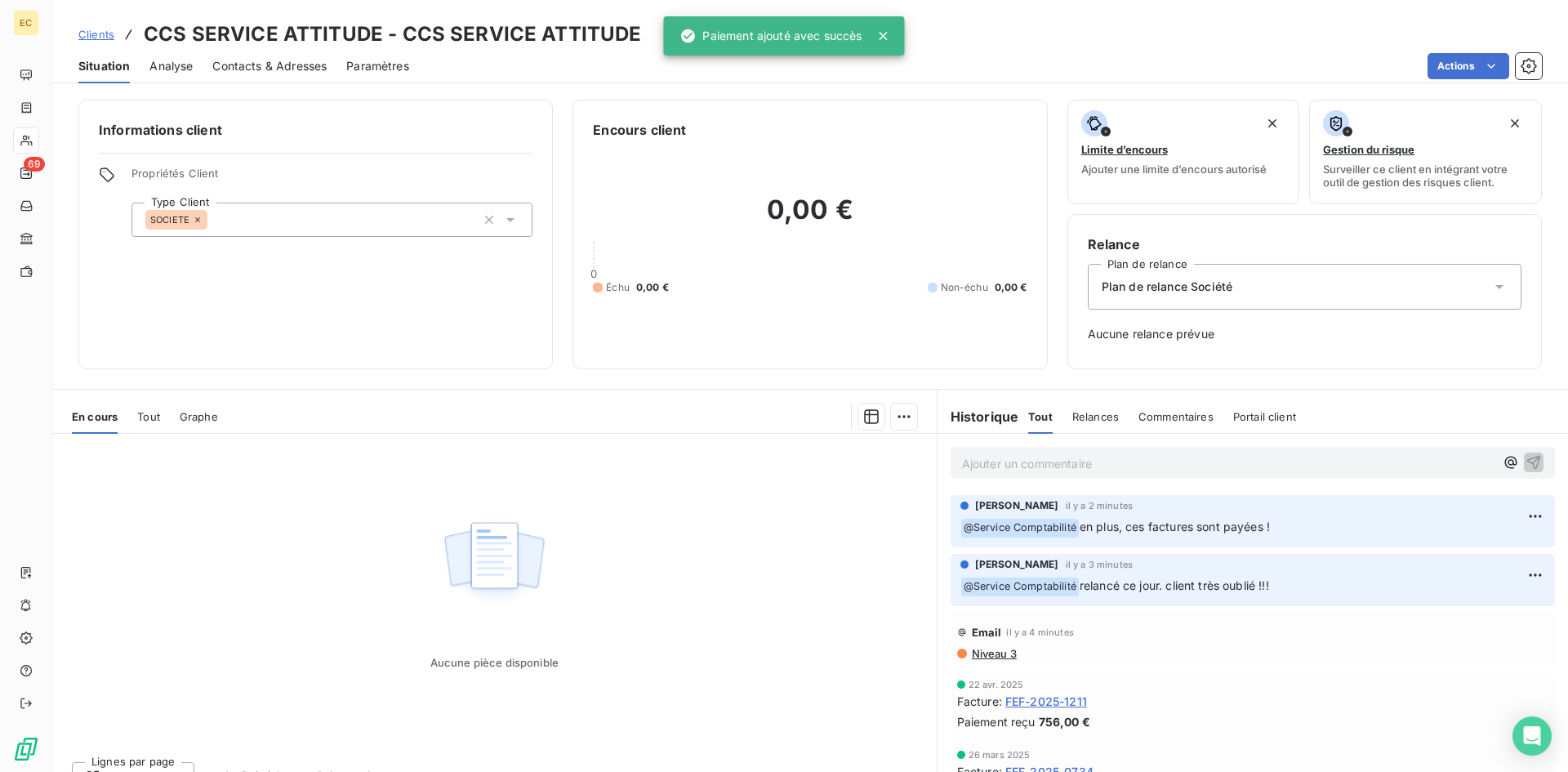
click at [95, 36] on span "Clients" at bounding box center [97, 35] width 36 height 13
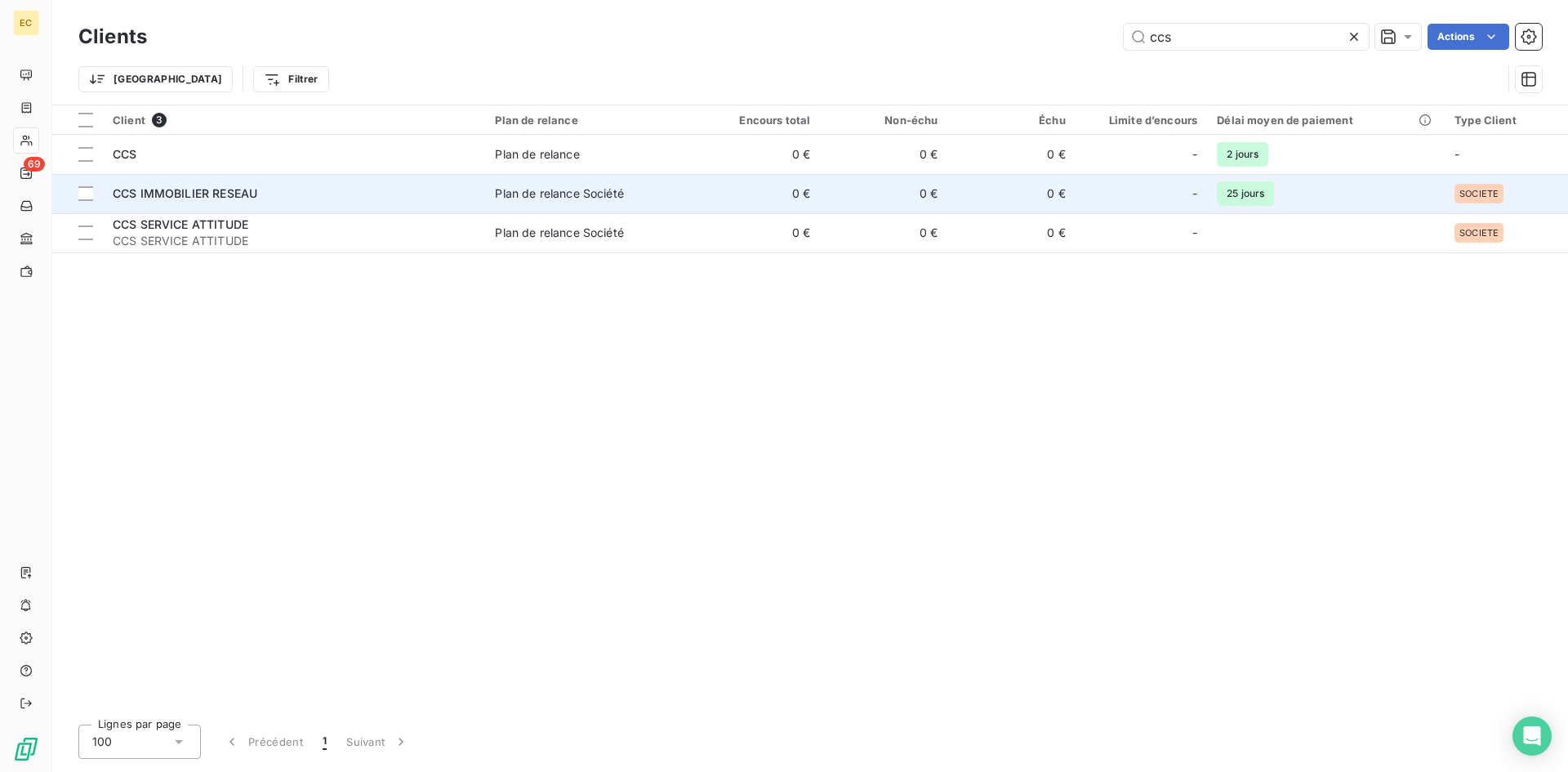
click at [204, 200] on span "CCS IMMOBILIER RESEAU" at bounding box center [185, 193] width 144 height 14
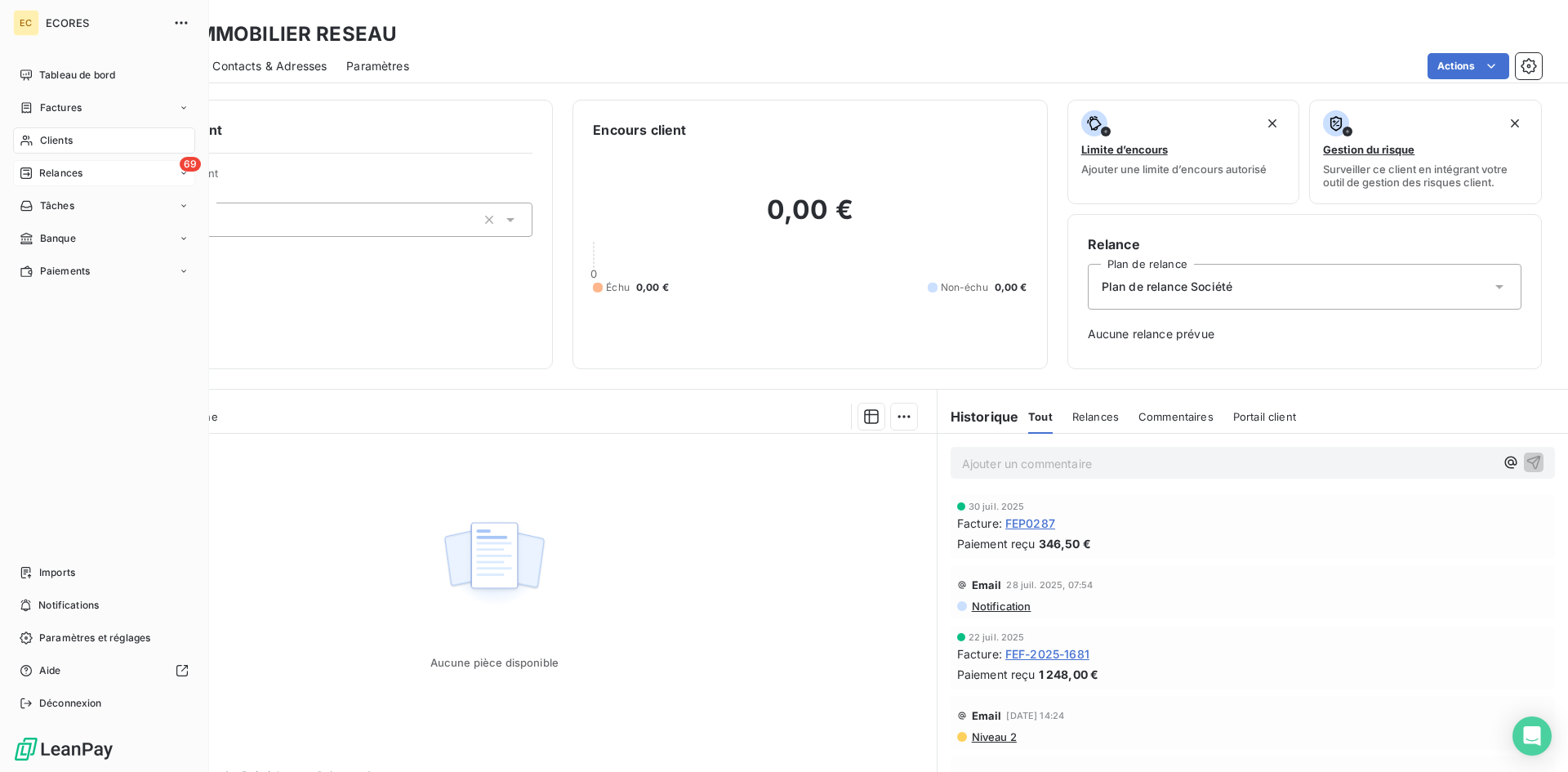
click at [71, 177] on span "Relances" at bounding box center [61, 173] width 43 height 15
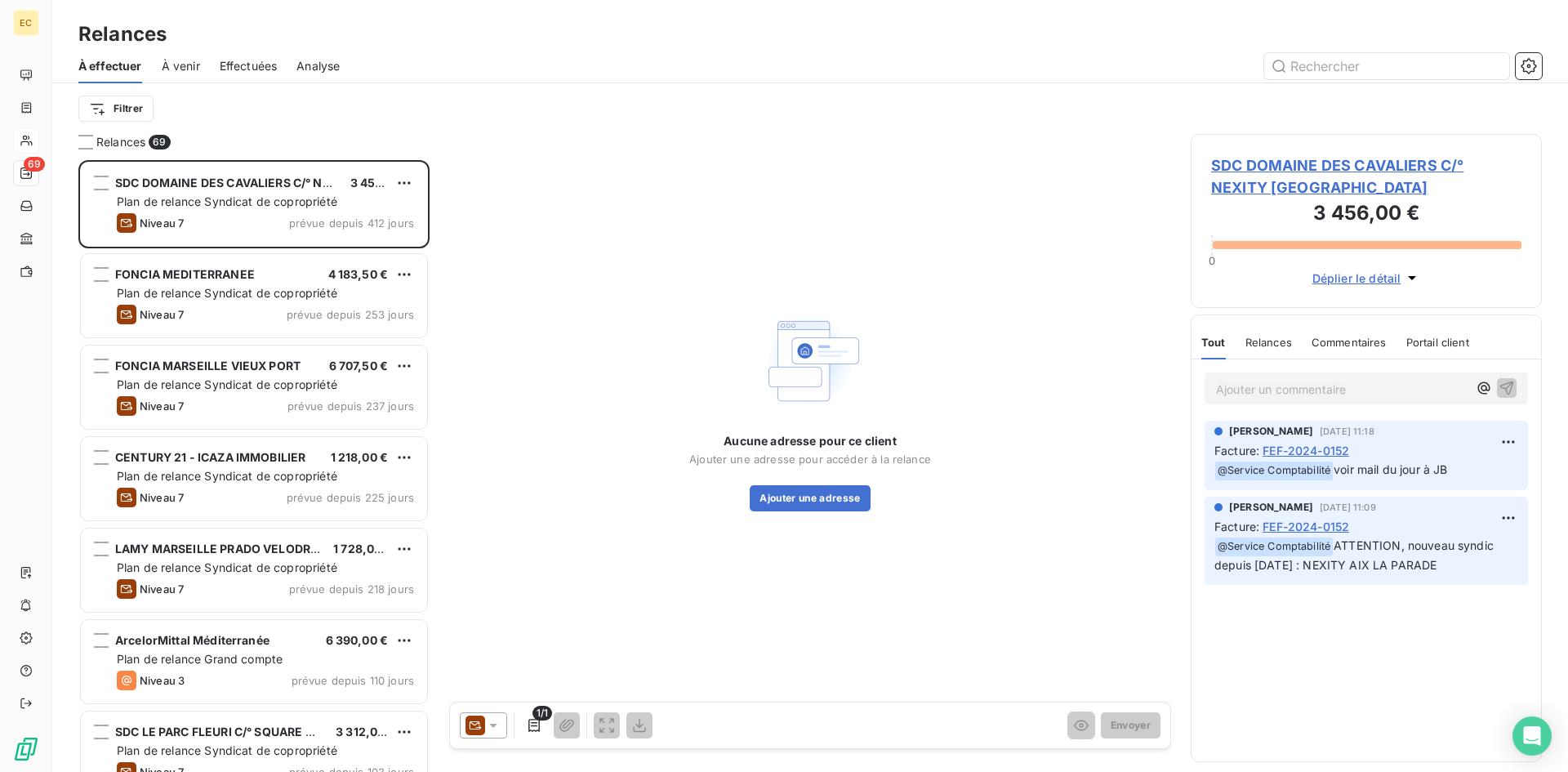
scroll to position [600, 339]
click at [134, 111] on html "EC 69 Relances À effectuer À venir Effectuées Analyse Filtrer Relances 69 SDC D…" at bounding box center [784, 386] width 1568 height 772
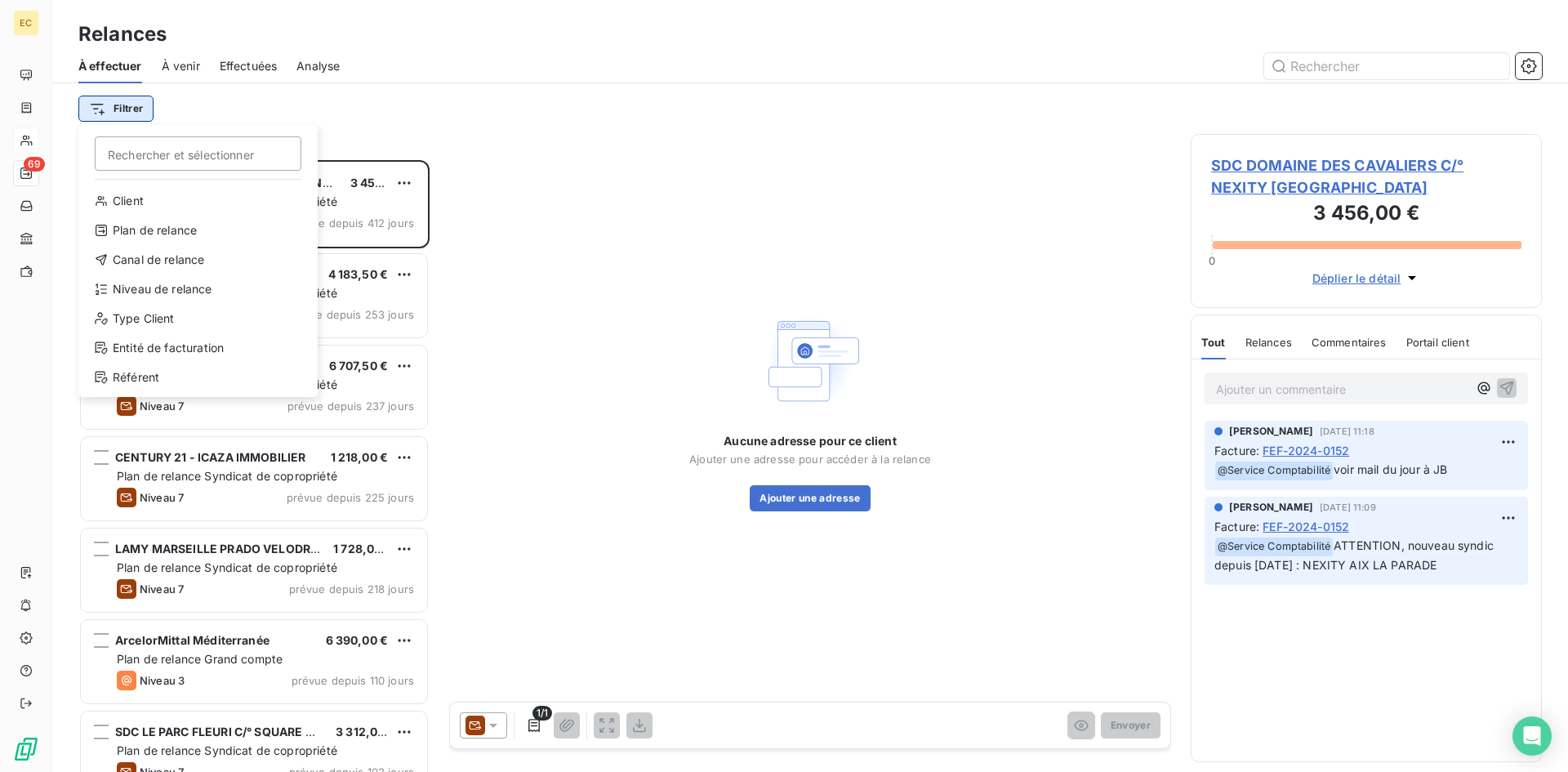
click at [134, 111] on html "EC 69 Relances À effectuer À venir Effectuées Analyse Filtrer Rechercher et sél…" at bounding box center [784, 386] width 1568 height 772
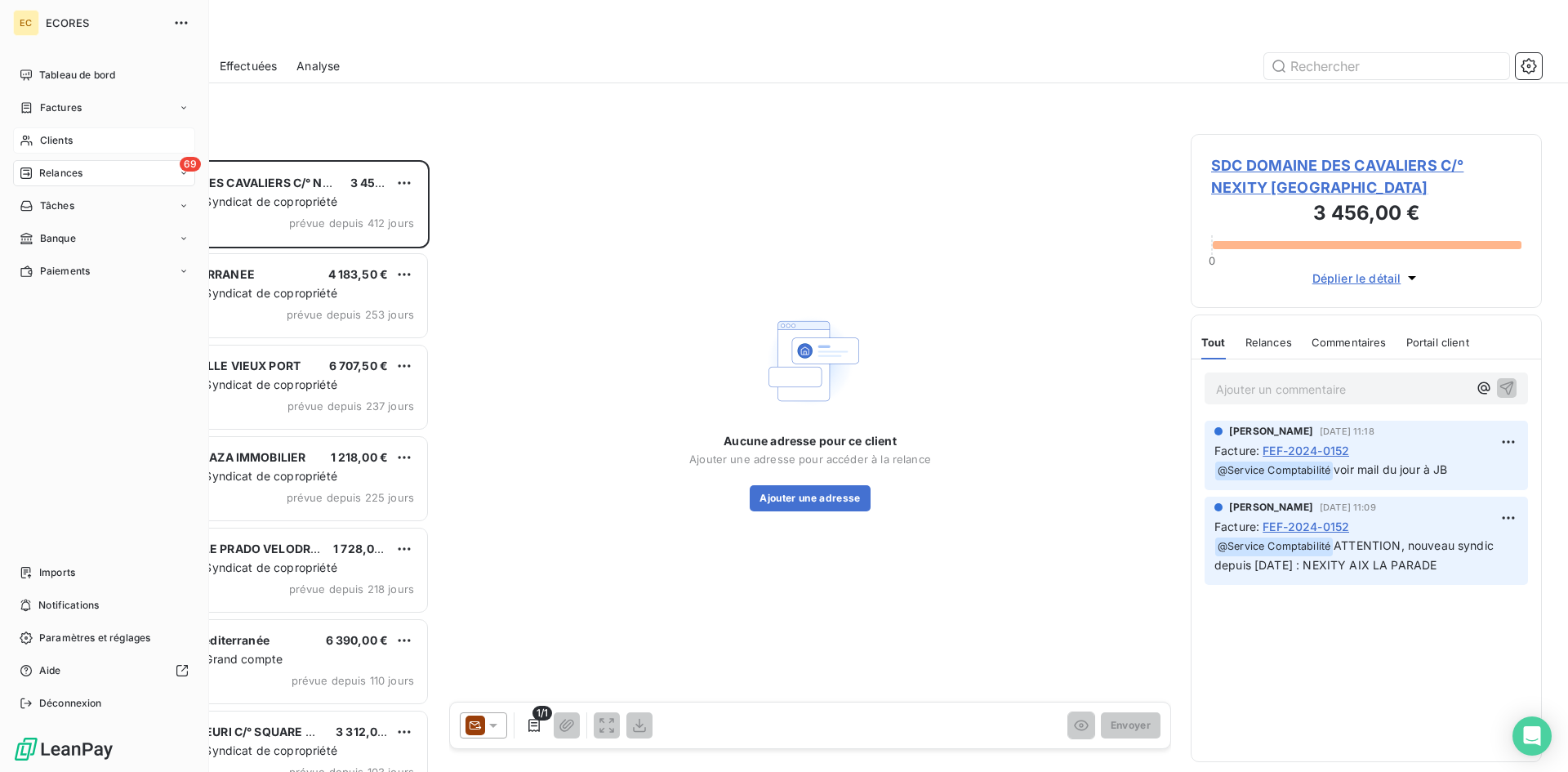
click at [60, 139] on span "Clients" at bounding box center [57, 140] width 33 height 15
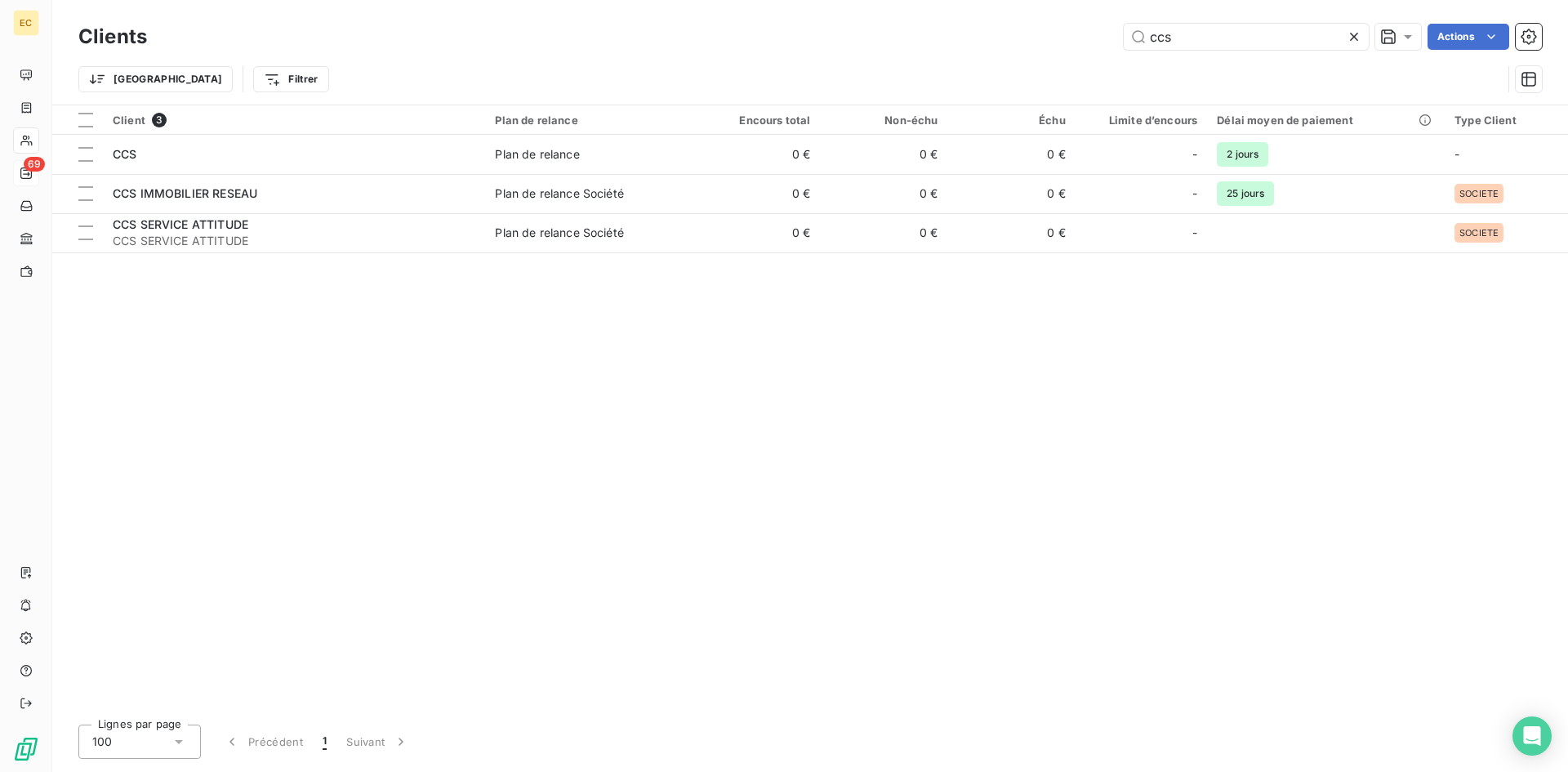
click at [1353, 35] on icon at bounding box center [1354, 37] width 16 height 16
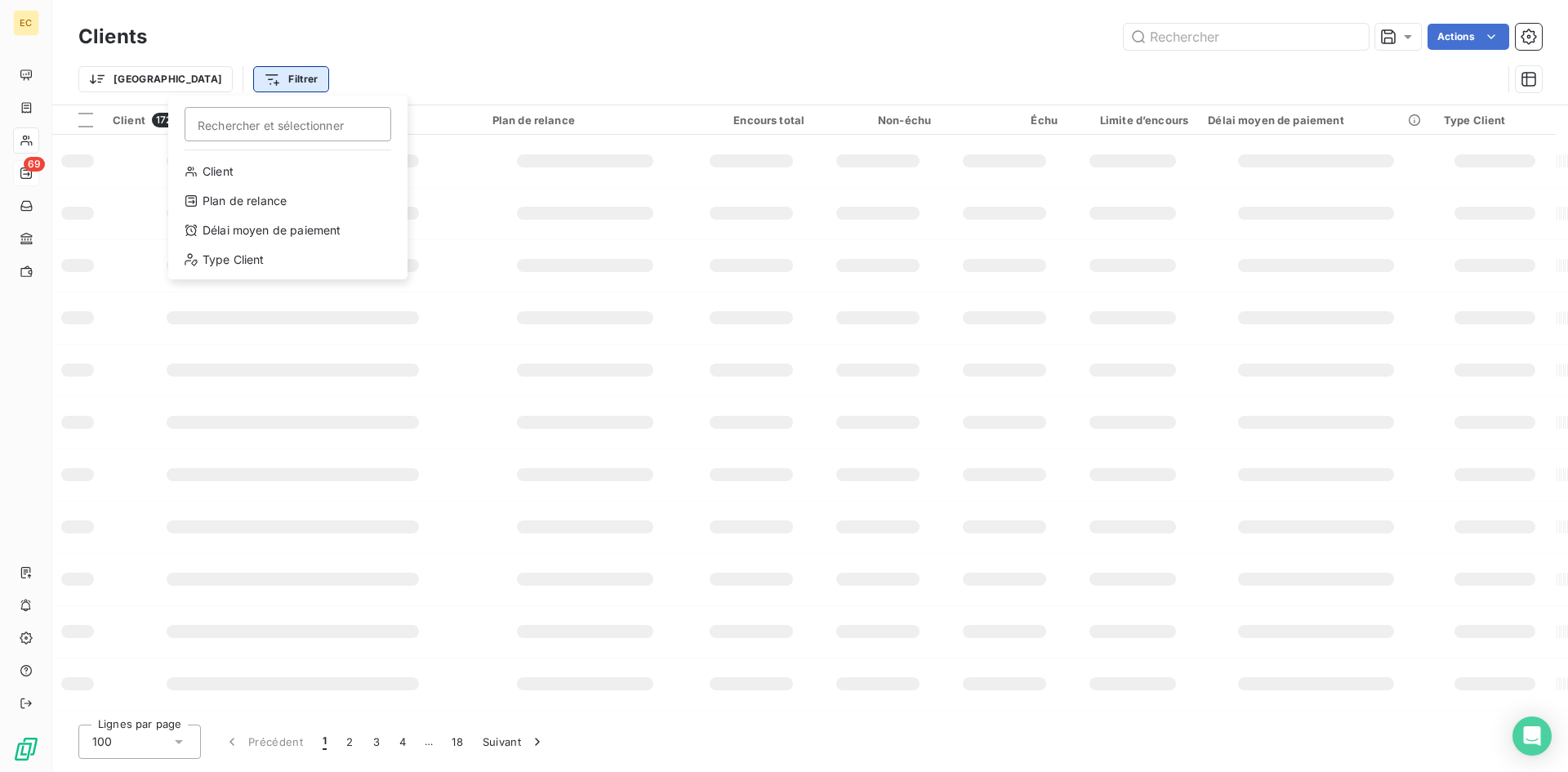
click at [198, 81] on html "EC 69 Clients Actions Trier Filtrer Rechercher et sélectionner Client Plan de r…" at bounding box center [784, 386] width 1568 height 772
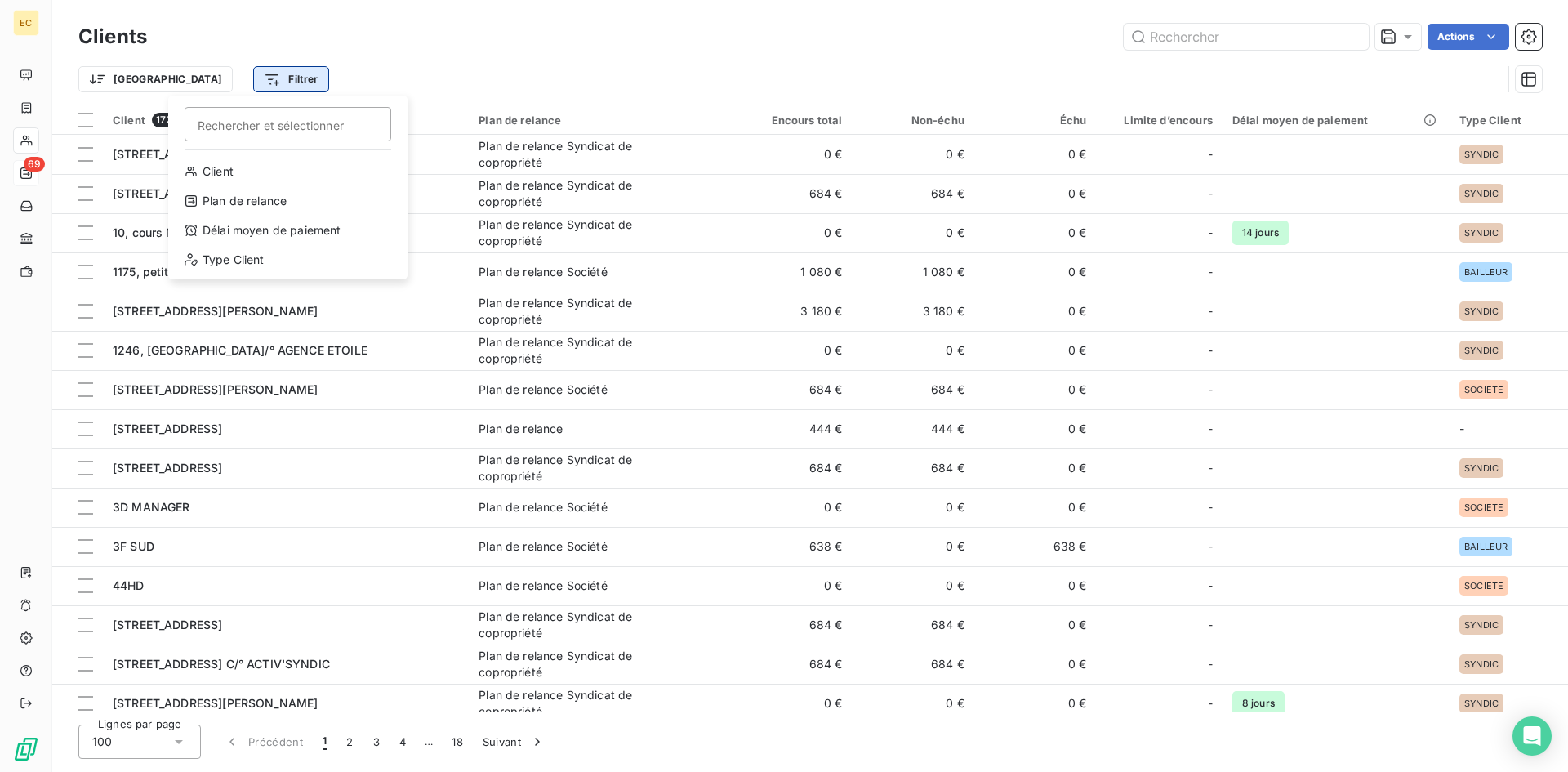
click at [198, 81] on html "EC 69 Clients Actions Trier Filtrer Rechercher et sélectionner Client Plan de r…" at bounding box center [784, 386] width 1568 height 772
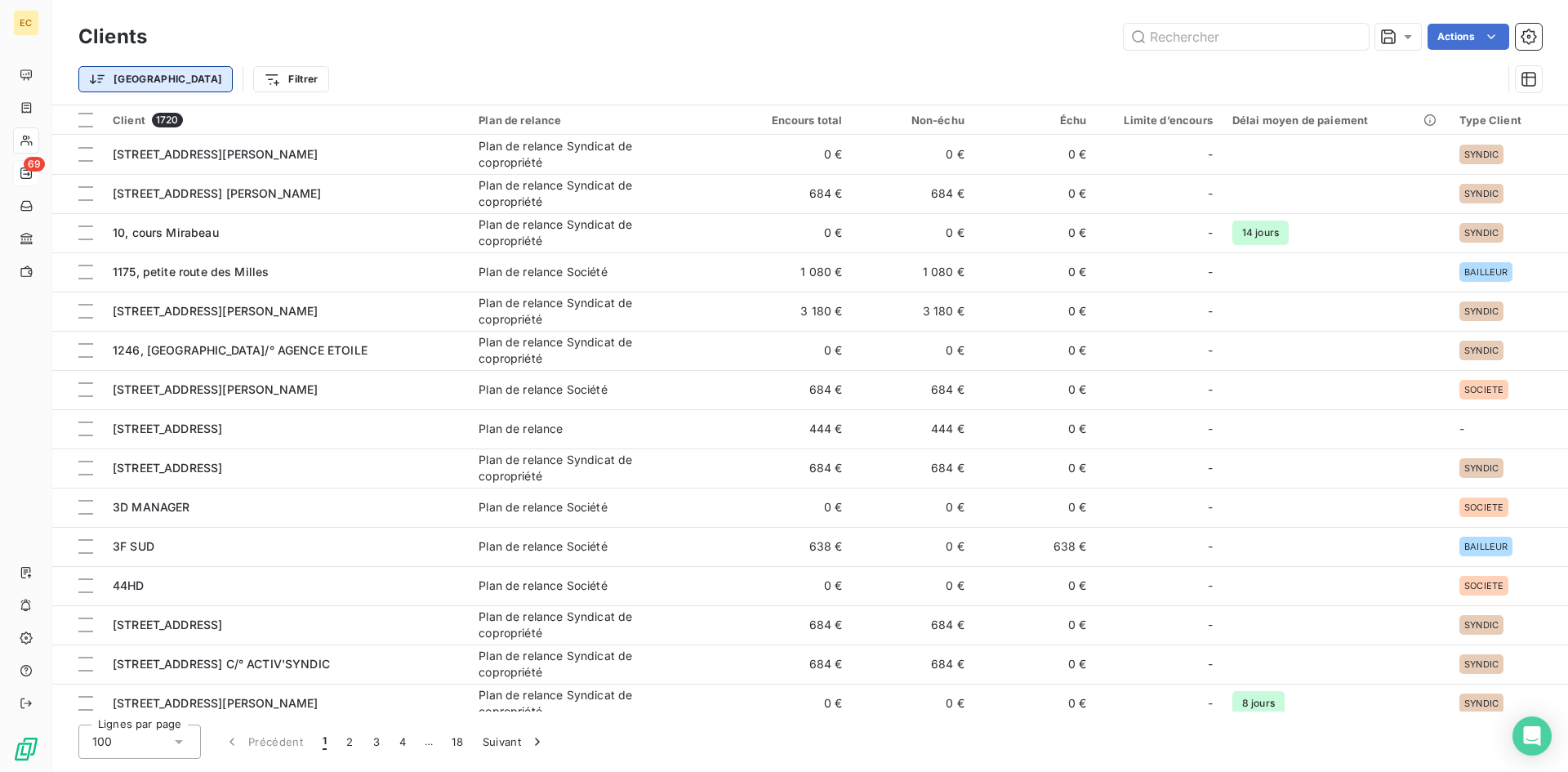
click at [134, 81] on html "EC 69 Clients Actions Trier Filtrer Client 1720 Plan de relance Encours total N…" at bounding box center [784, 386] width 1568 height 772
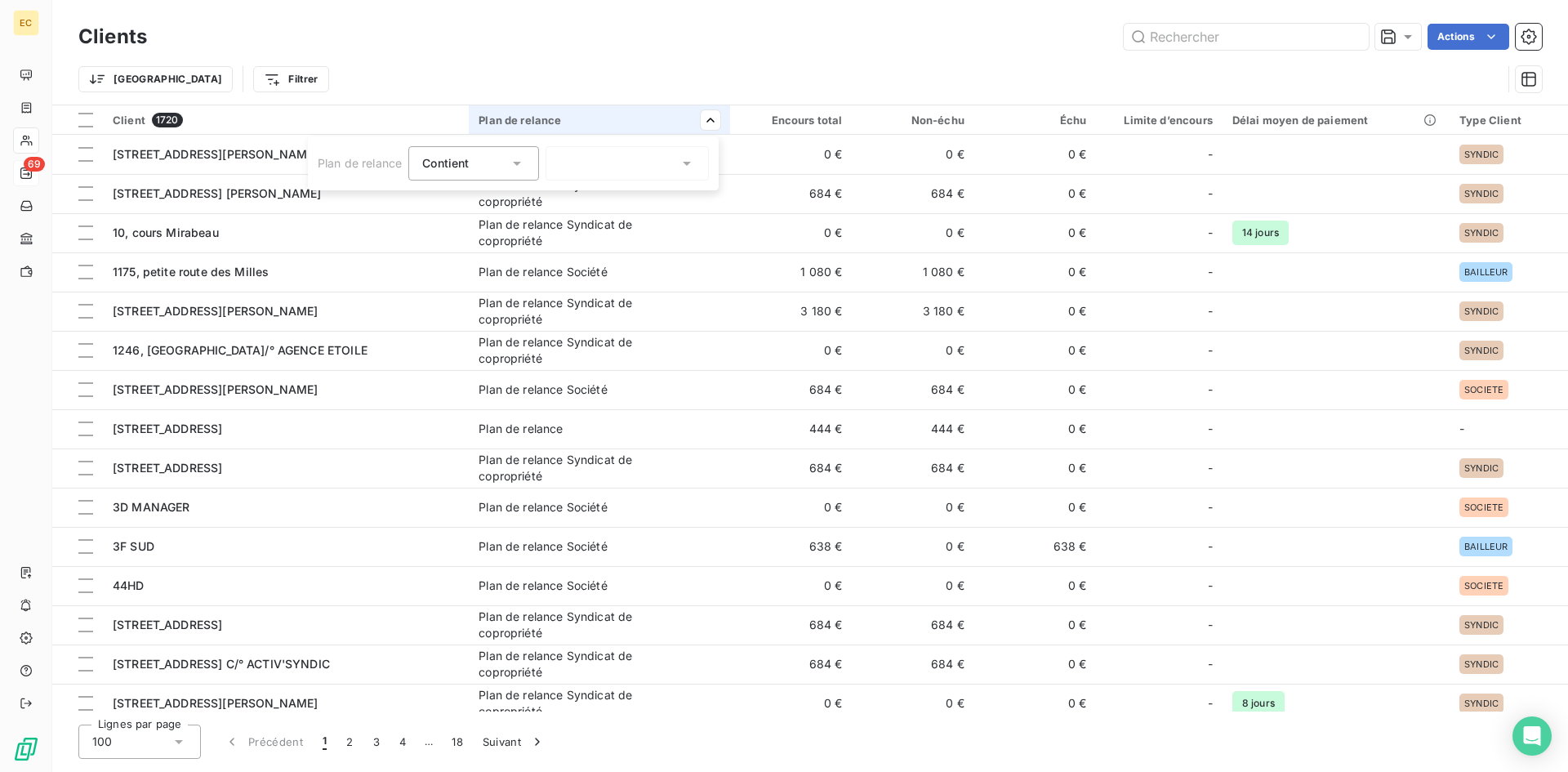
click at [688, 164] on icon at bounding box center [687, 163] width 8 height 4
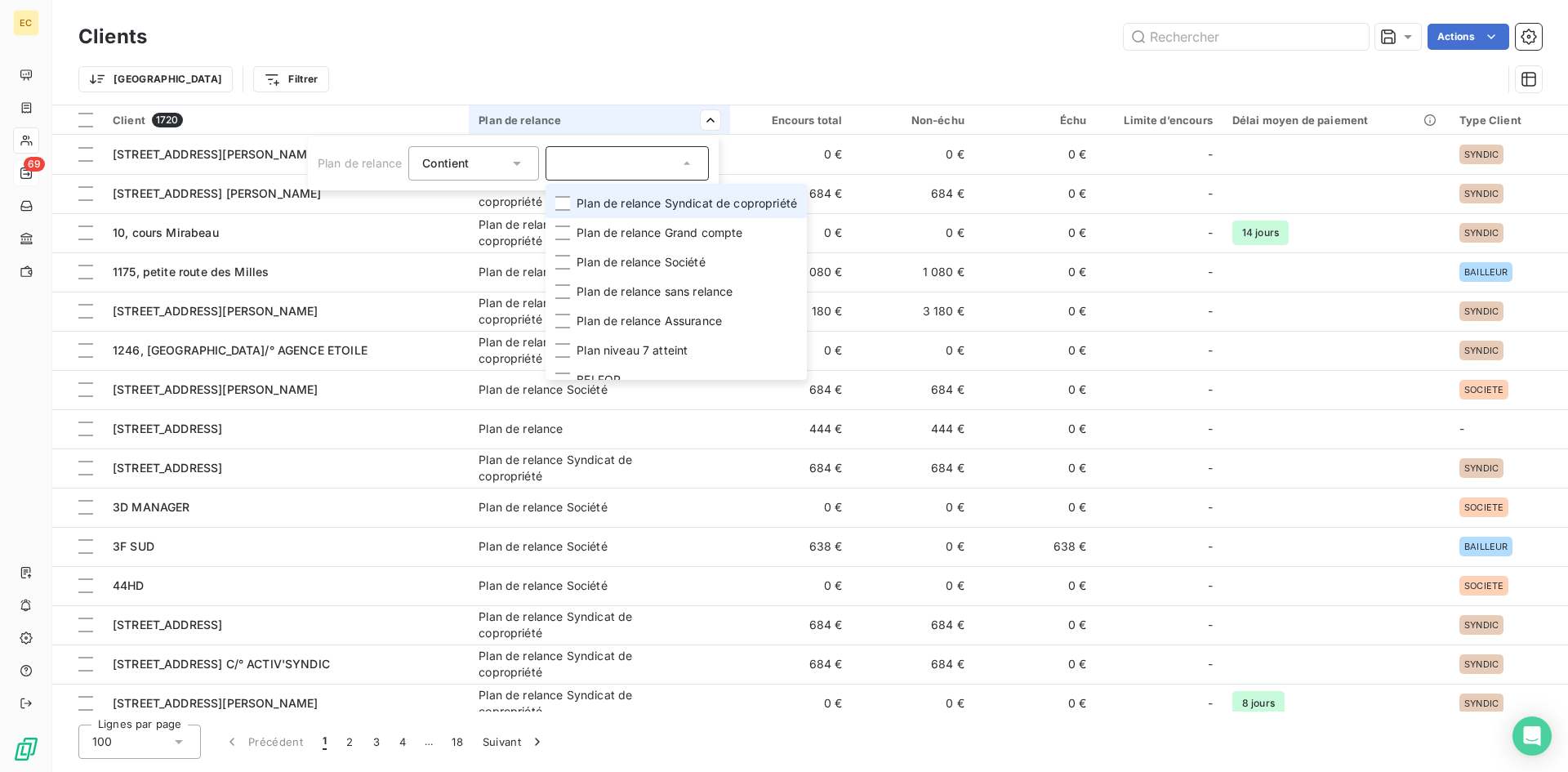
scroll to position [139, 0]
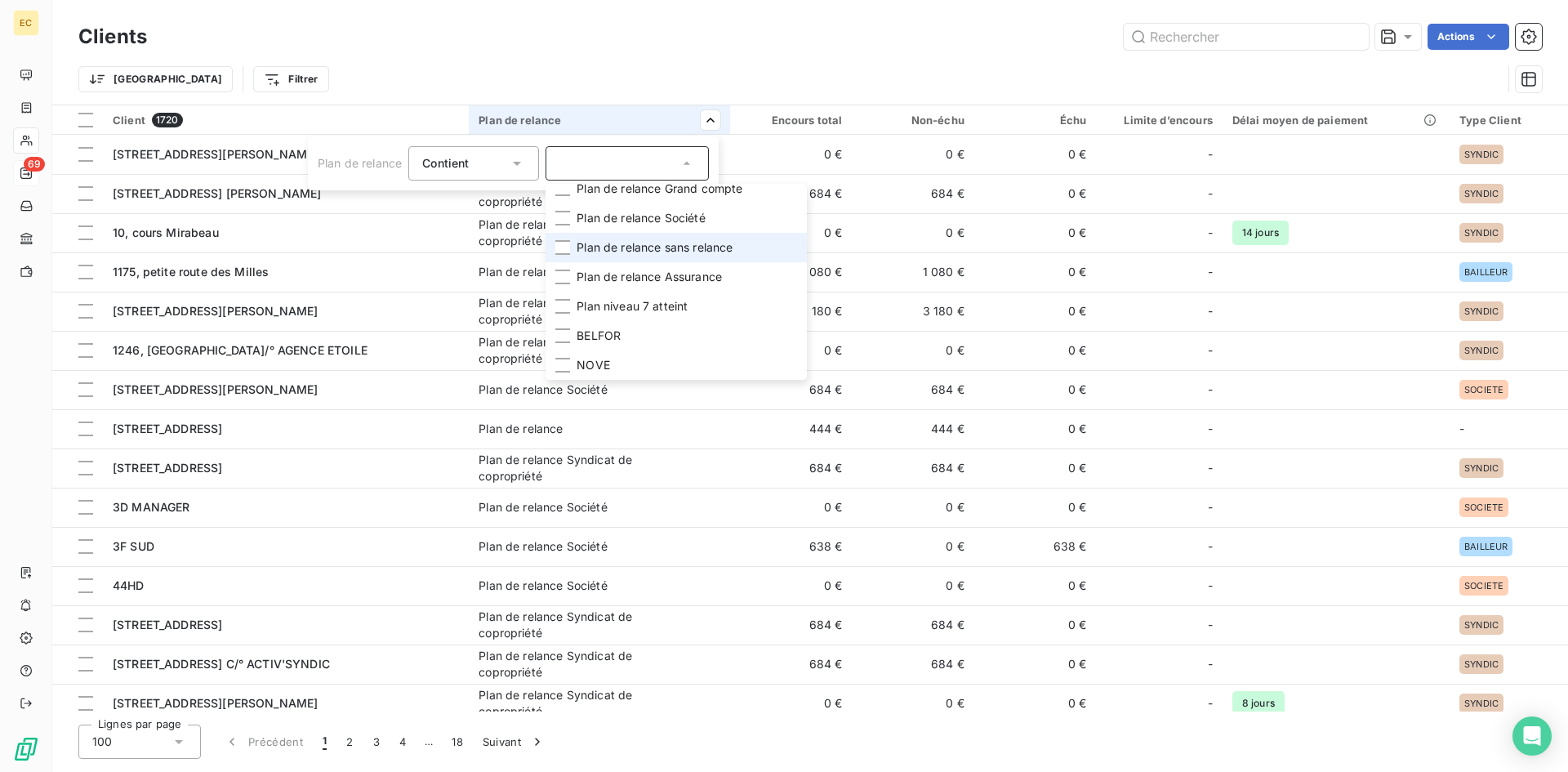
click at [674, 242] on li "Plan de relance sans relance" at bounding box center [676, 247] width 261 height 30
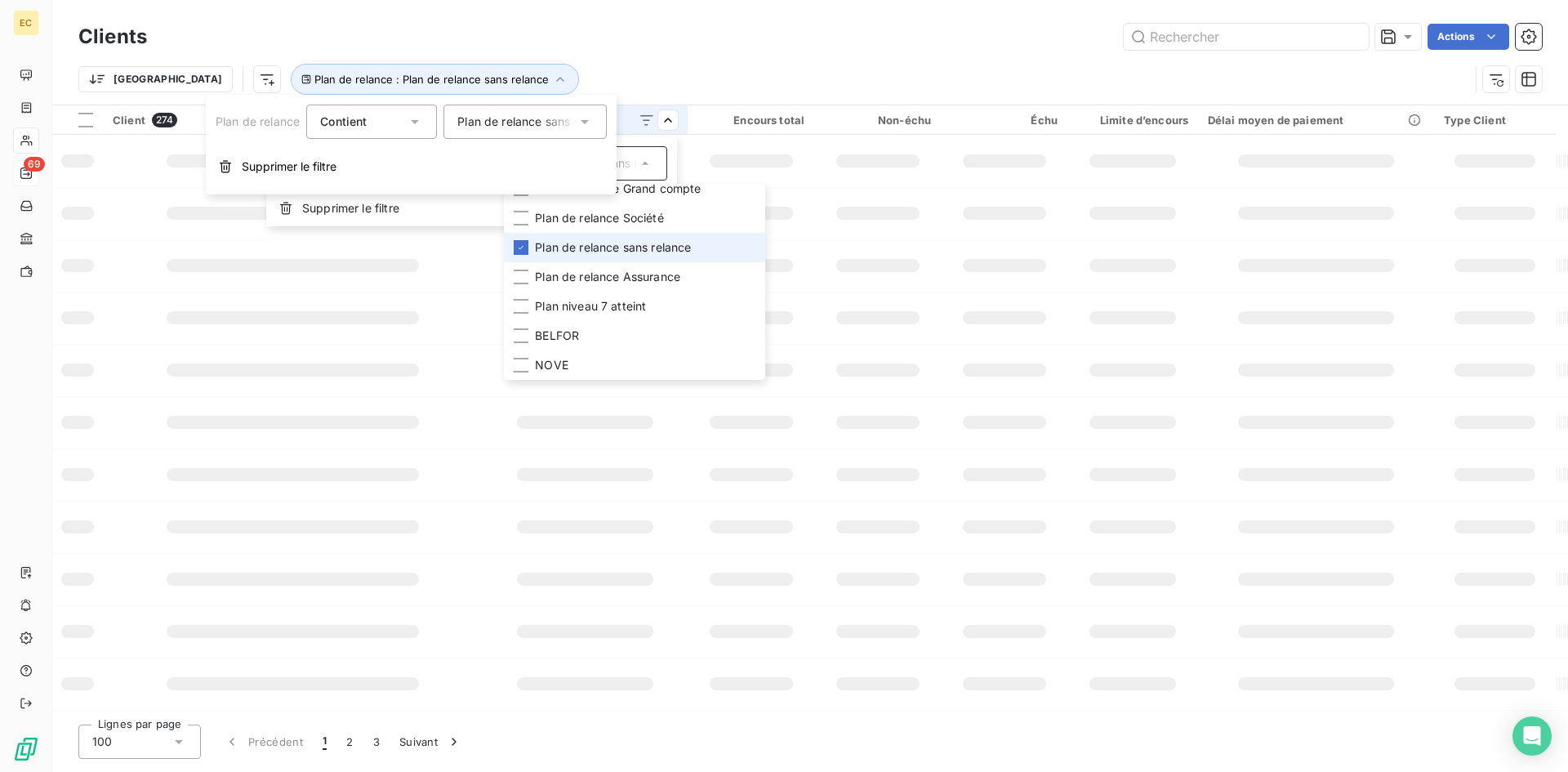
scroll to position [127, 0]
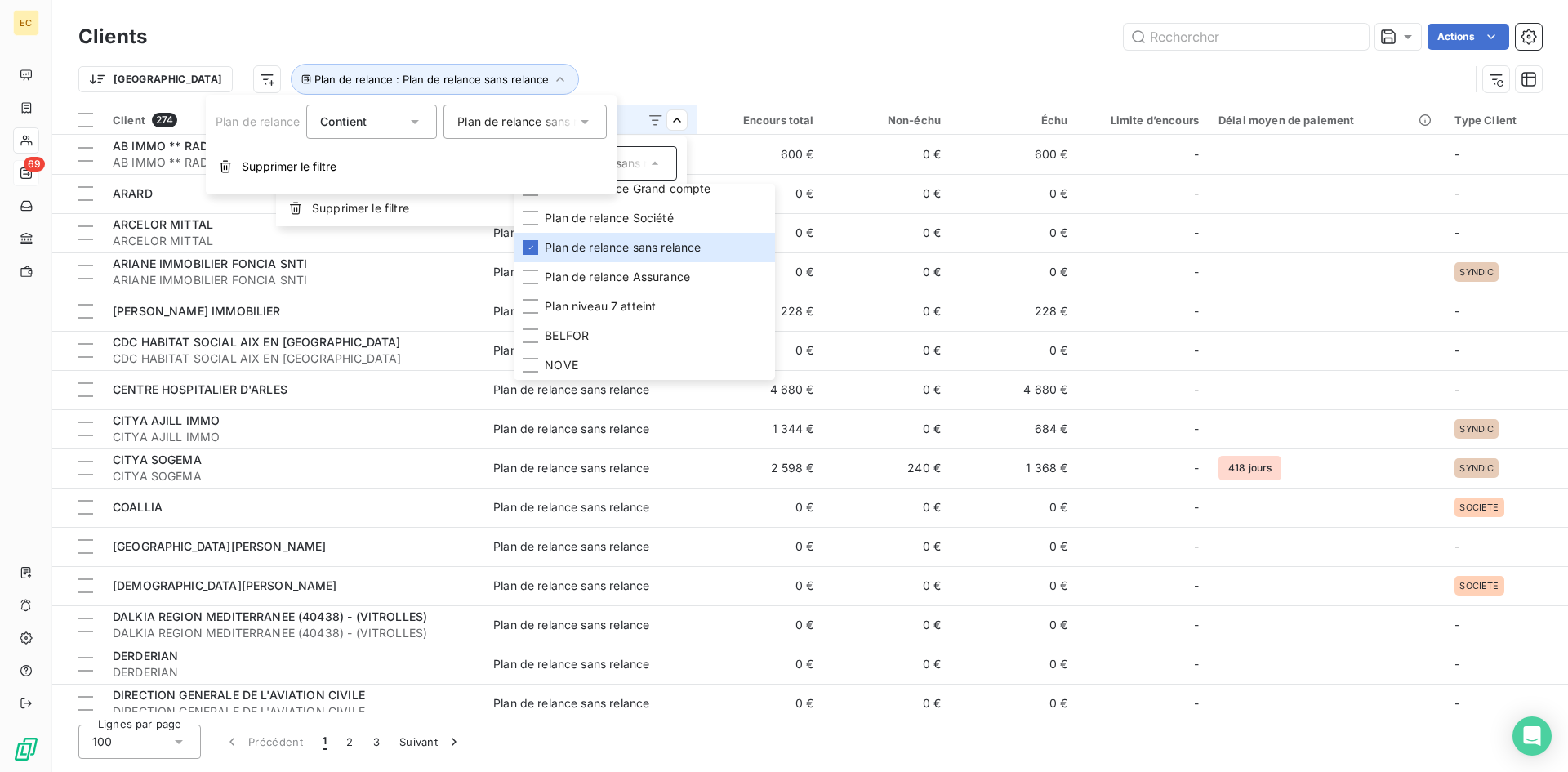
click at [736, 57] on html "EC 69 Clients Actions Trier Plan de relance : Plan de relance sans relance Clie…" at bounding box center [784, 386] width 1568 height 772
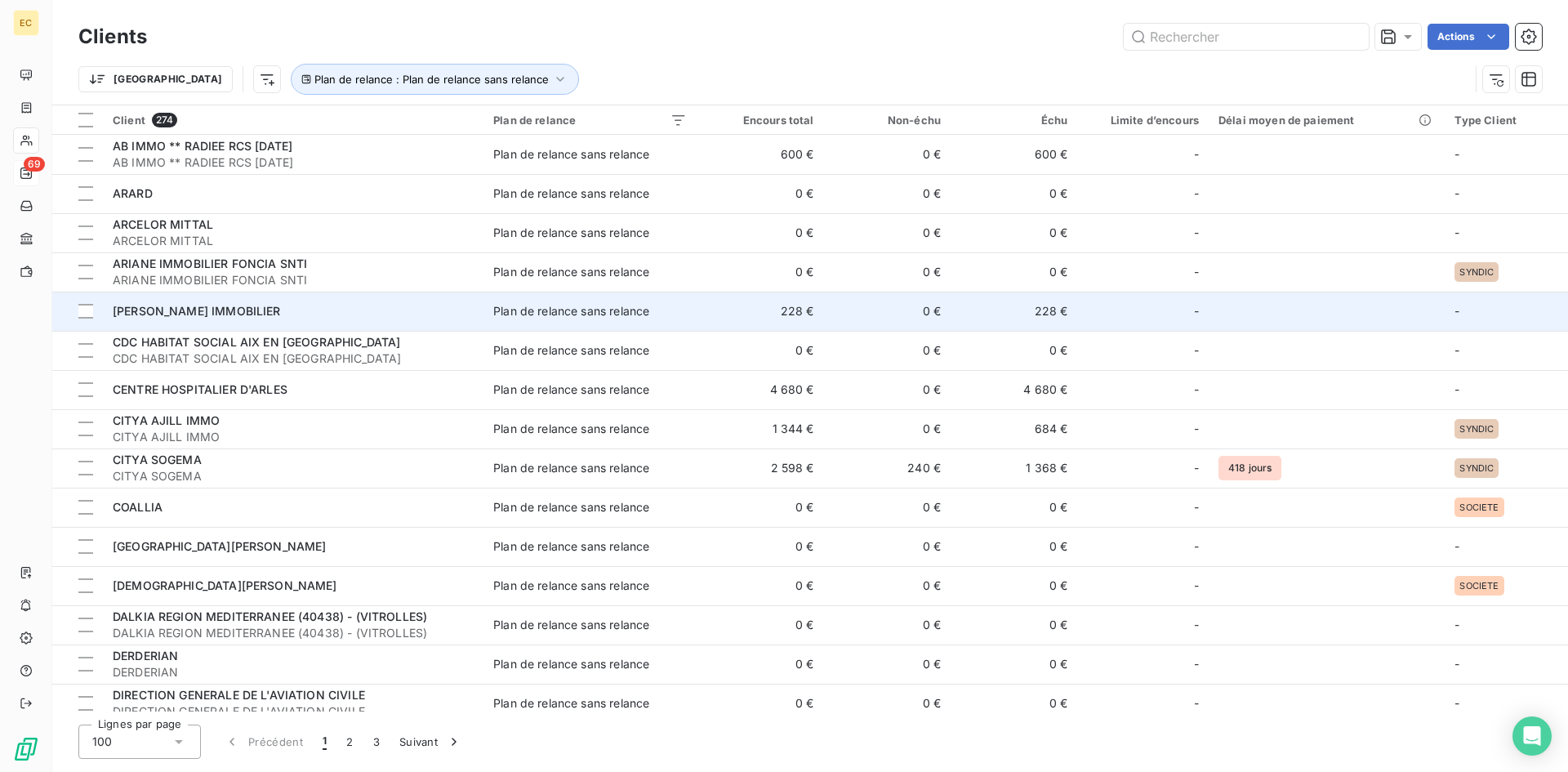
click at [301, 328] on td "BOURELLY IMMOBILIER" at bounding box center [293, 311] width 380 height 40
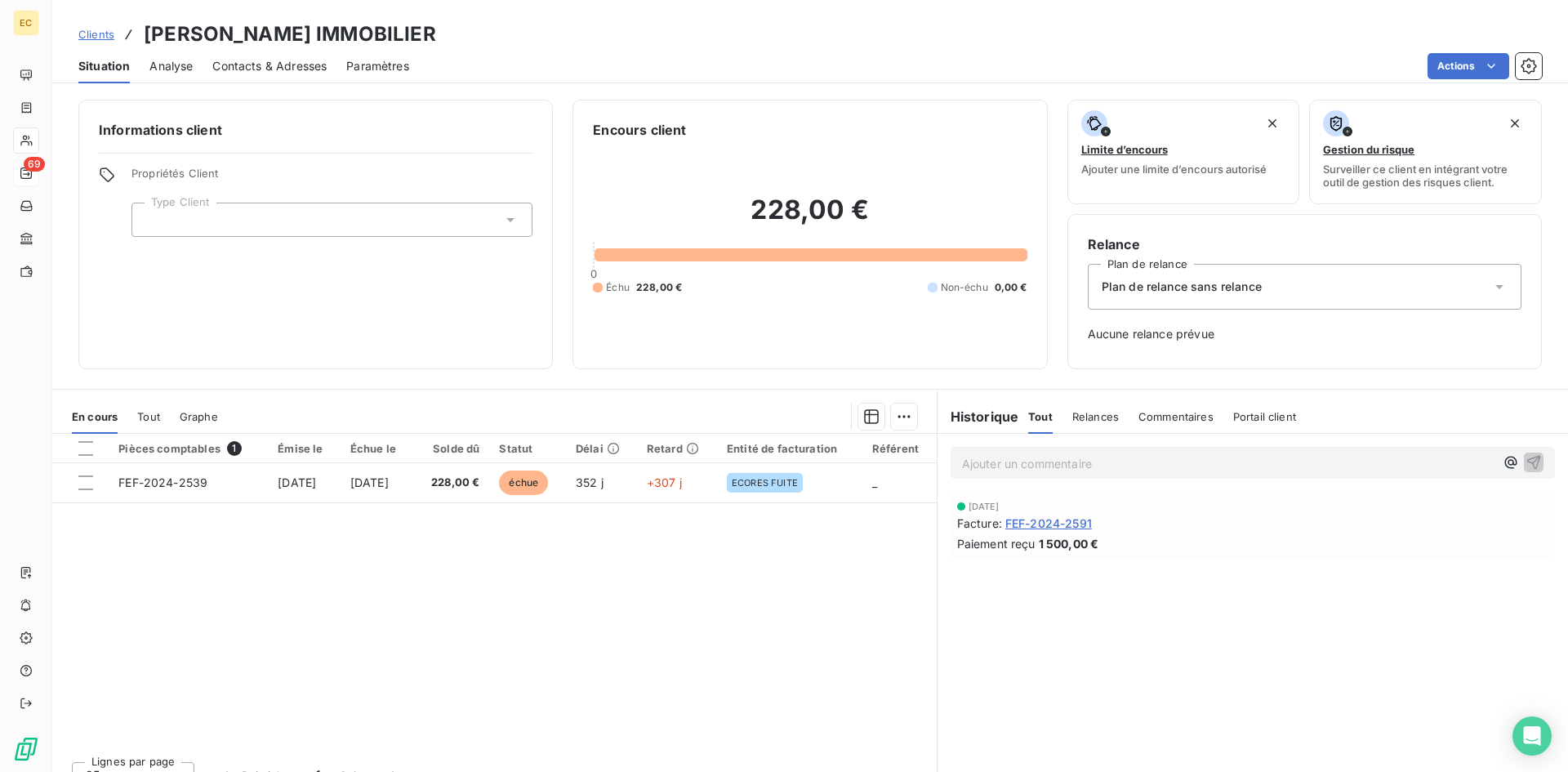
click at [1258, 290] on div "Plan de relance sans relance" at bounding box center [1305, 286] width 434 height 45
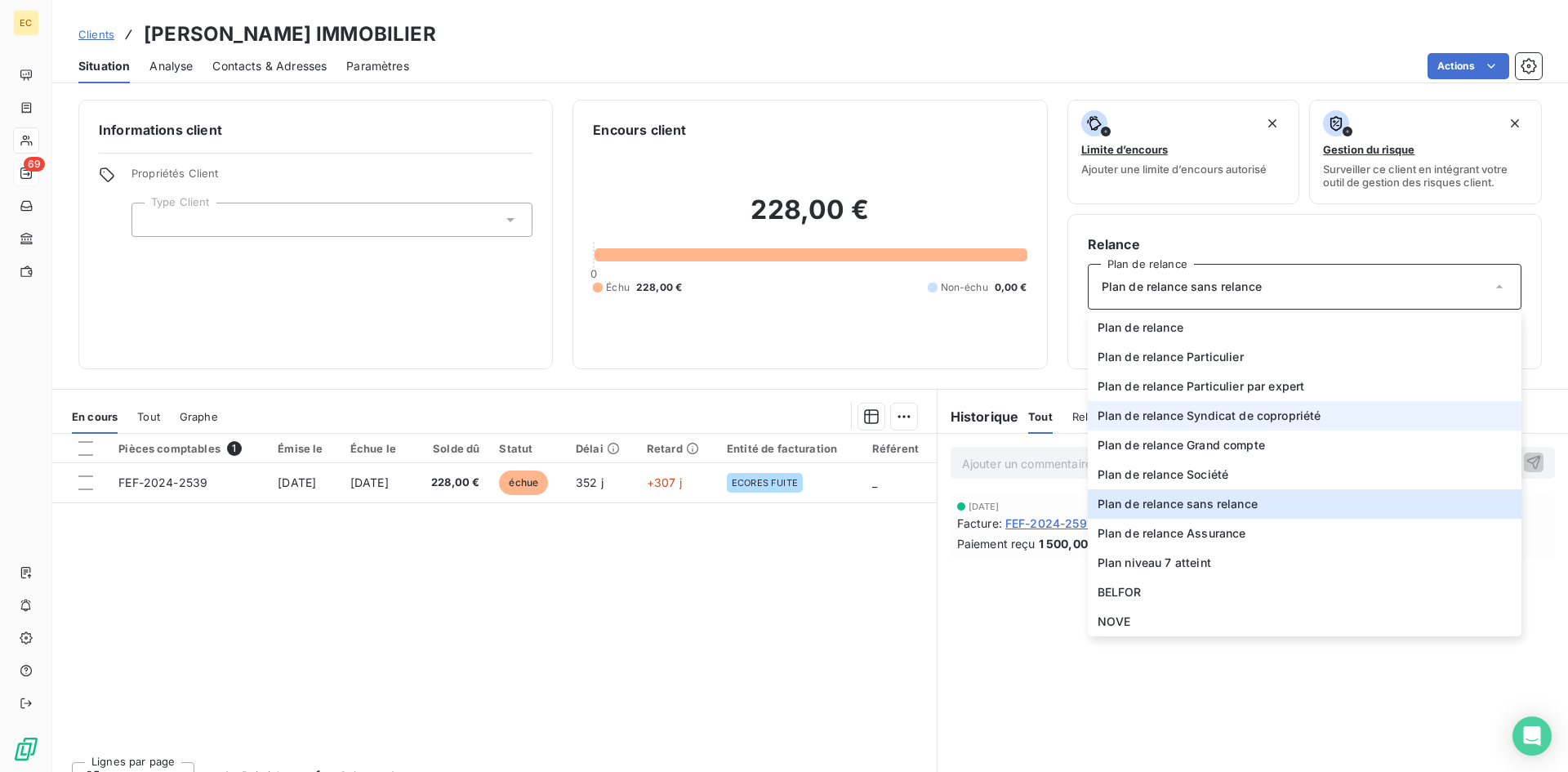
click at [1224, 414] on span "Plan de relance Syndicat de copropriété" at bounding box center [1209, 416] width 224 height 16
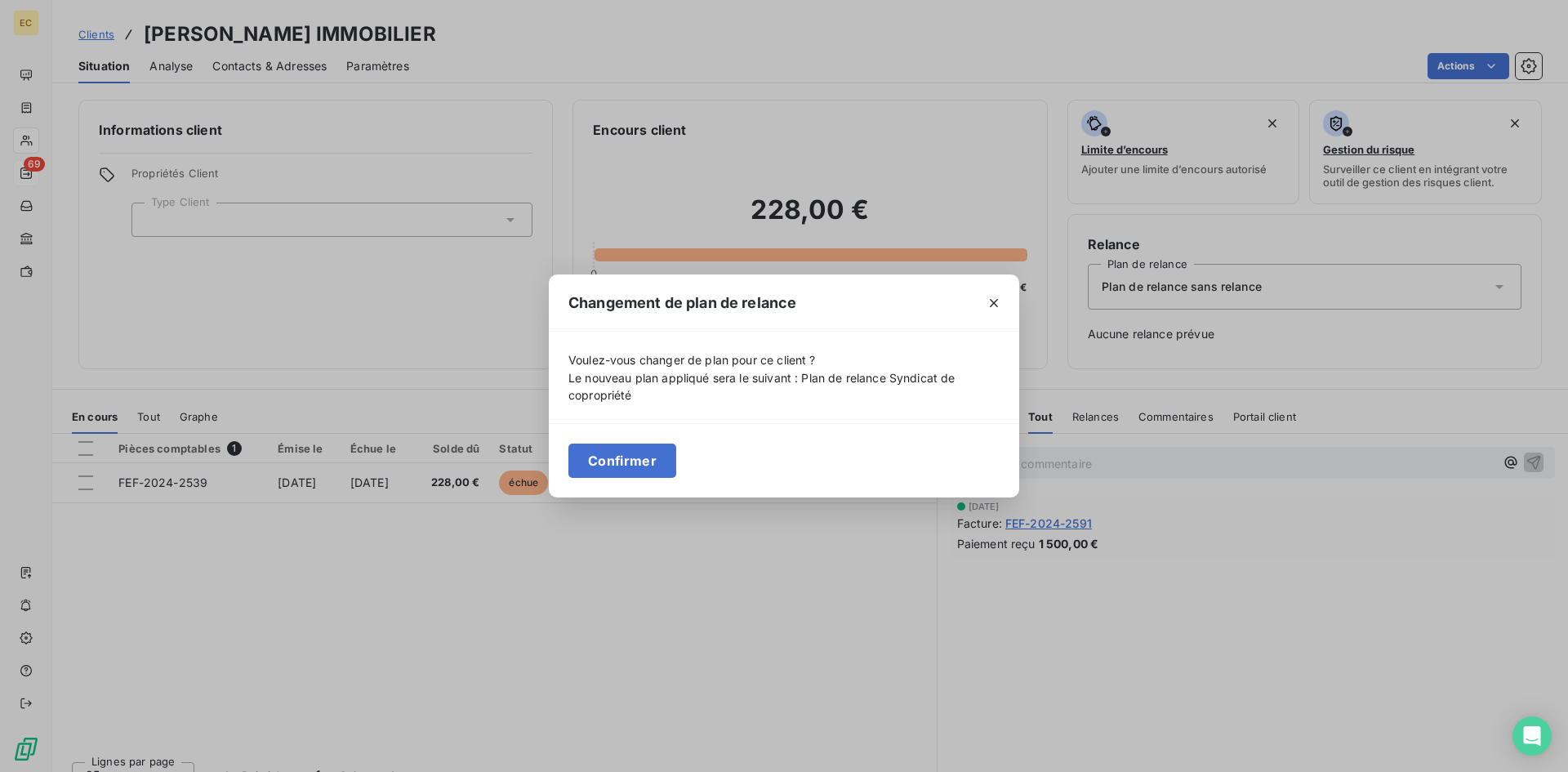
drag, startPoint x: 640, startPoint y: 464, endPoint x: 633, endPoint y: 459, distance: 8.6
click at [638, 463] on button "Confirmer" at bounding box center [622, 461] width 108 height 35
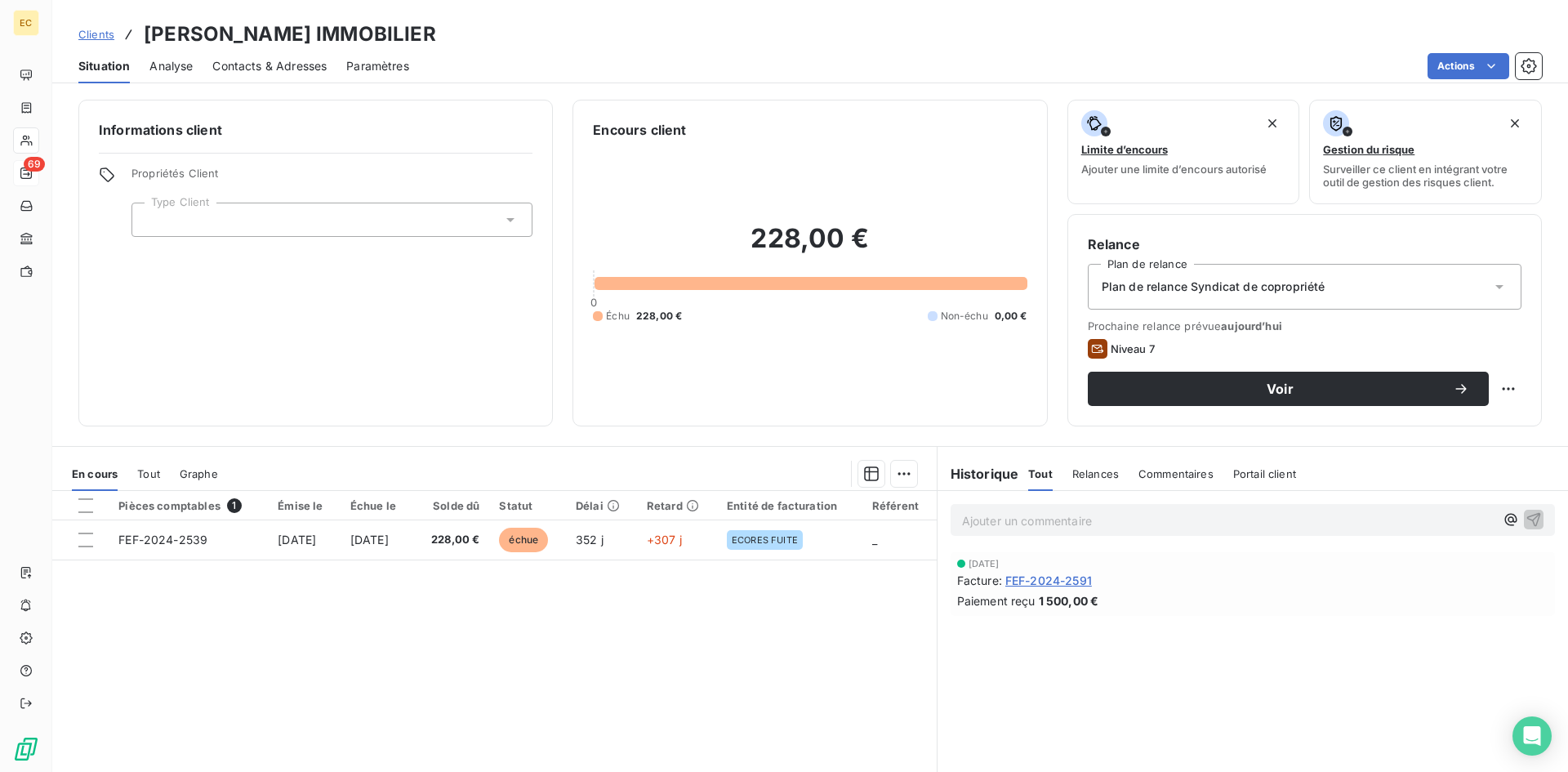
click at [224, 224] on div at bounding box center [332, 220] width 401 height 35
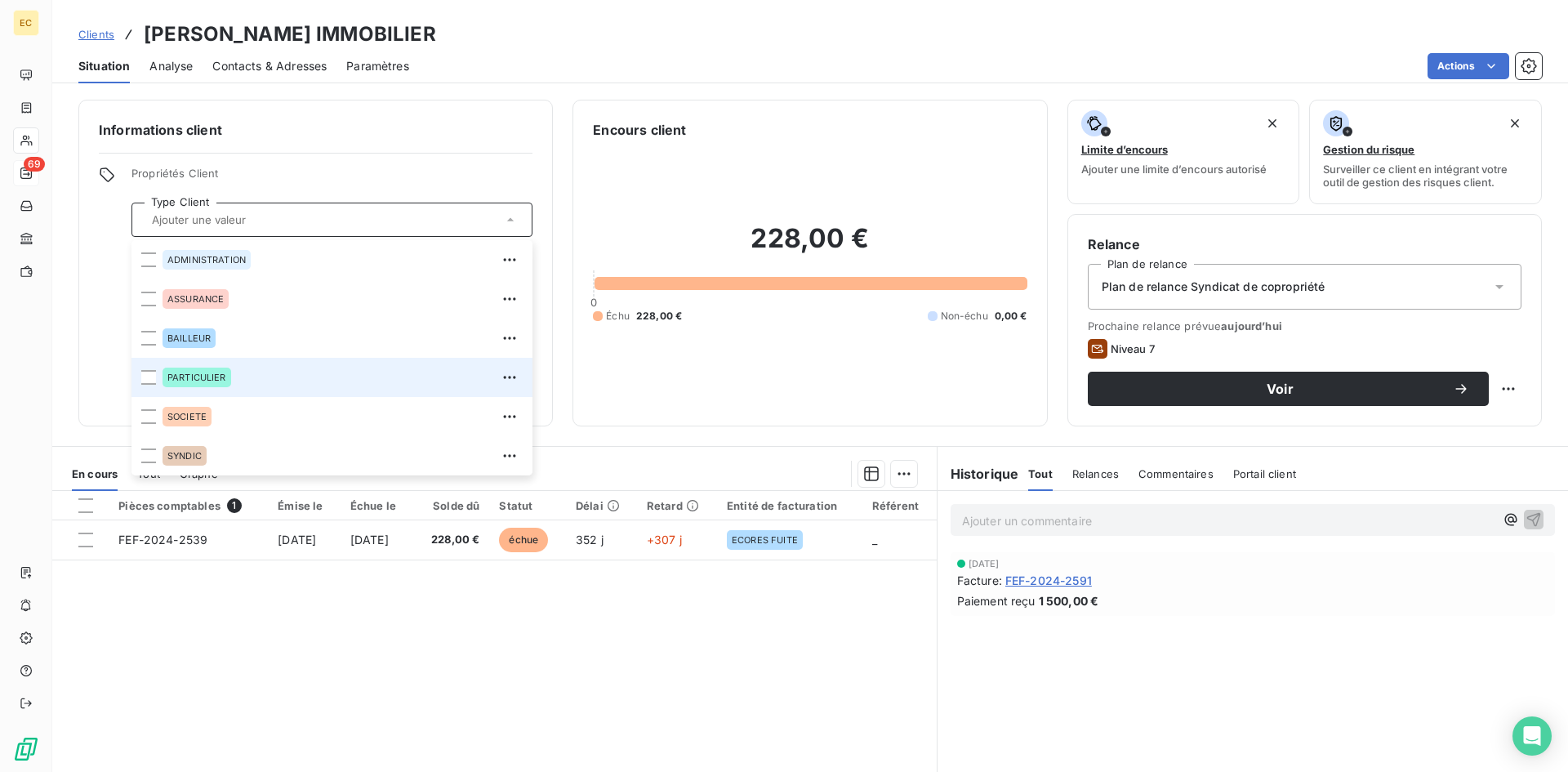
scroll to position [82, 0]
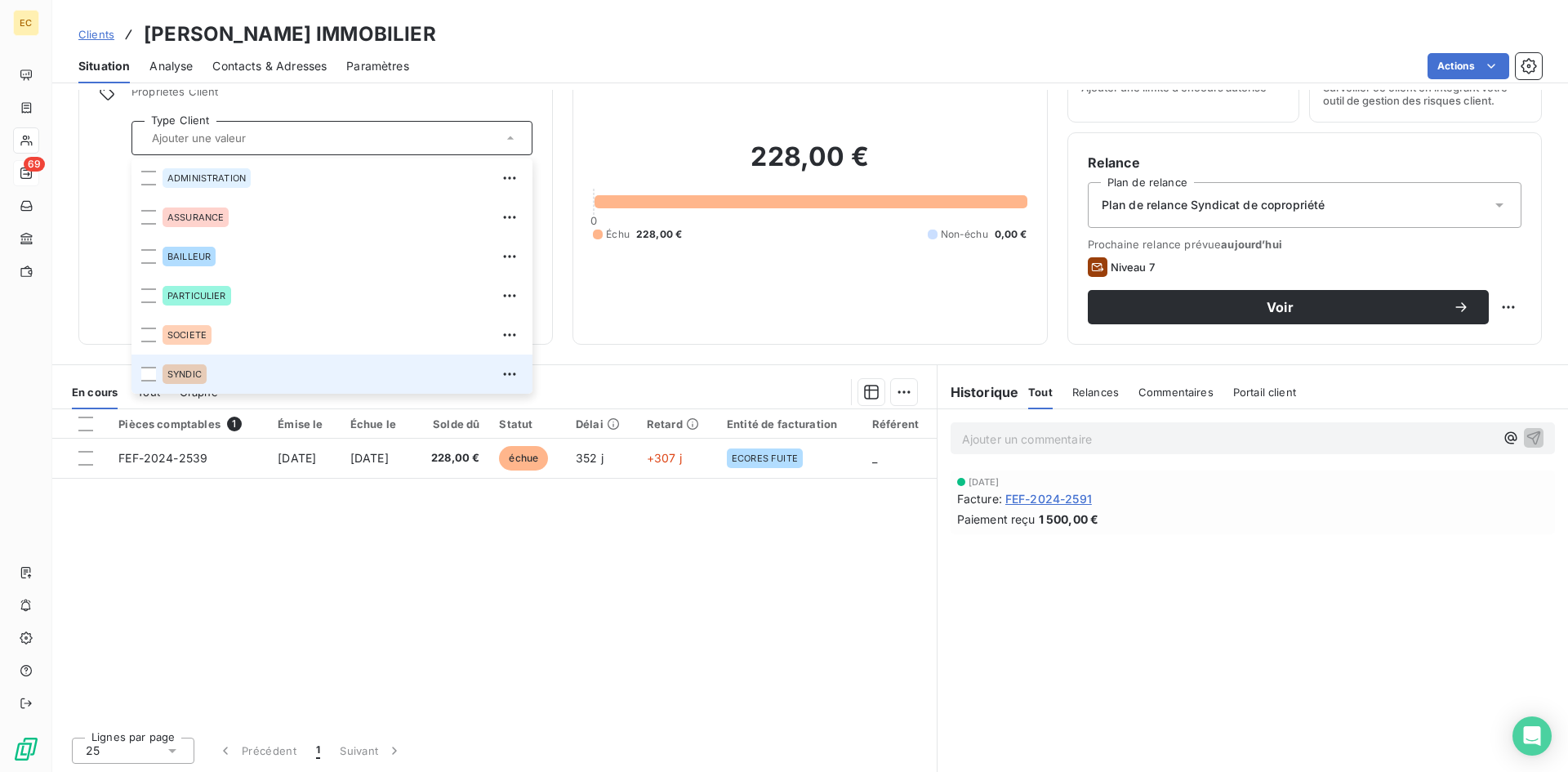
click at [186, 374] on span "SYNDIC" at bounding box center [185, 374] width 35 height 10
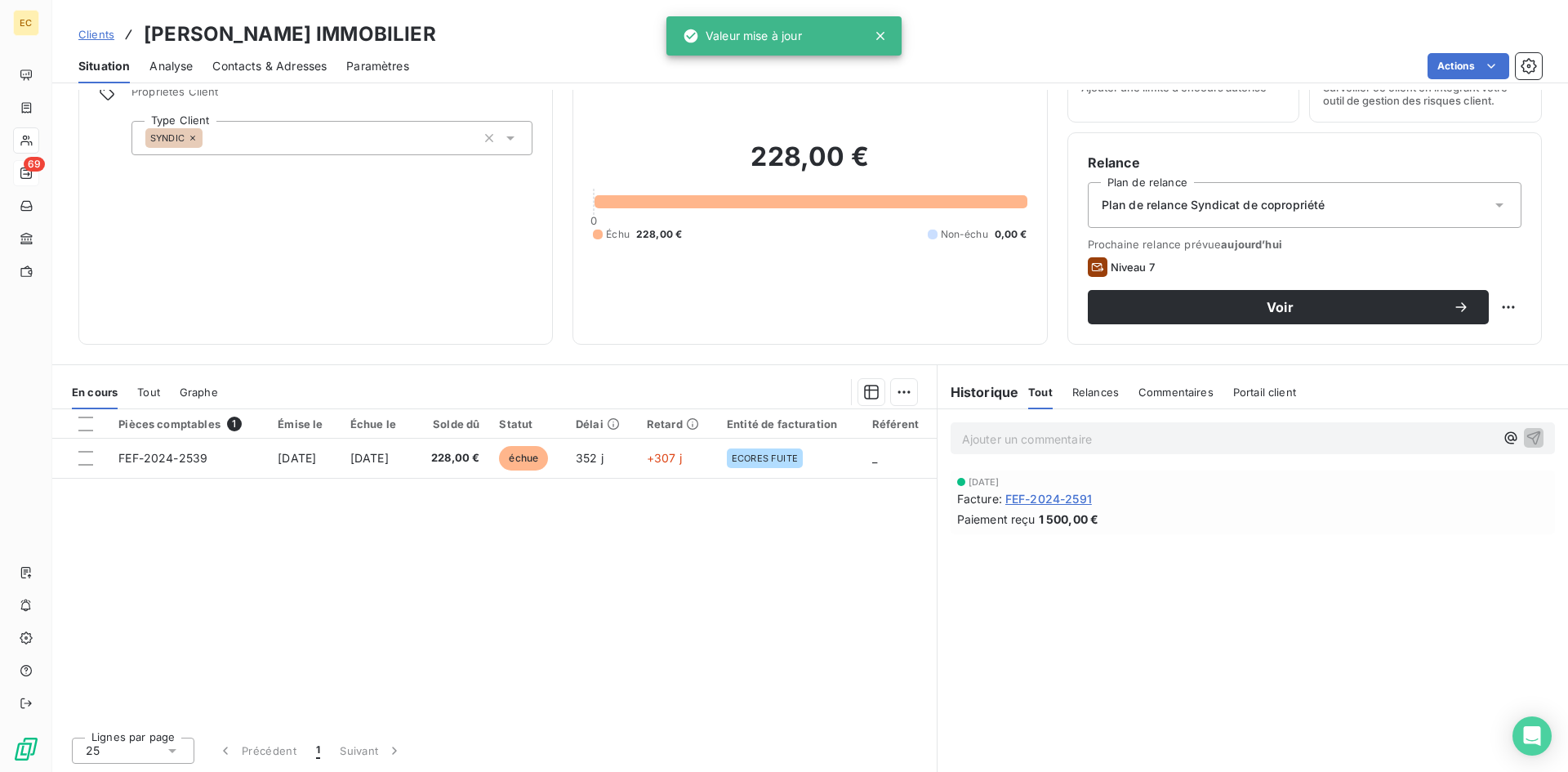
click at [429, 591] on div "Pièces comptables 1 Émise le Échue le Solde dû Statut Délai Retard Entité de fa…" at bounding box center [494, 566] width 884 height 314
click at [97, 37] on span "Clients" at bounding box center [97, 35] width 36 height 13
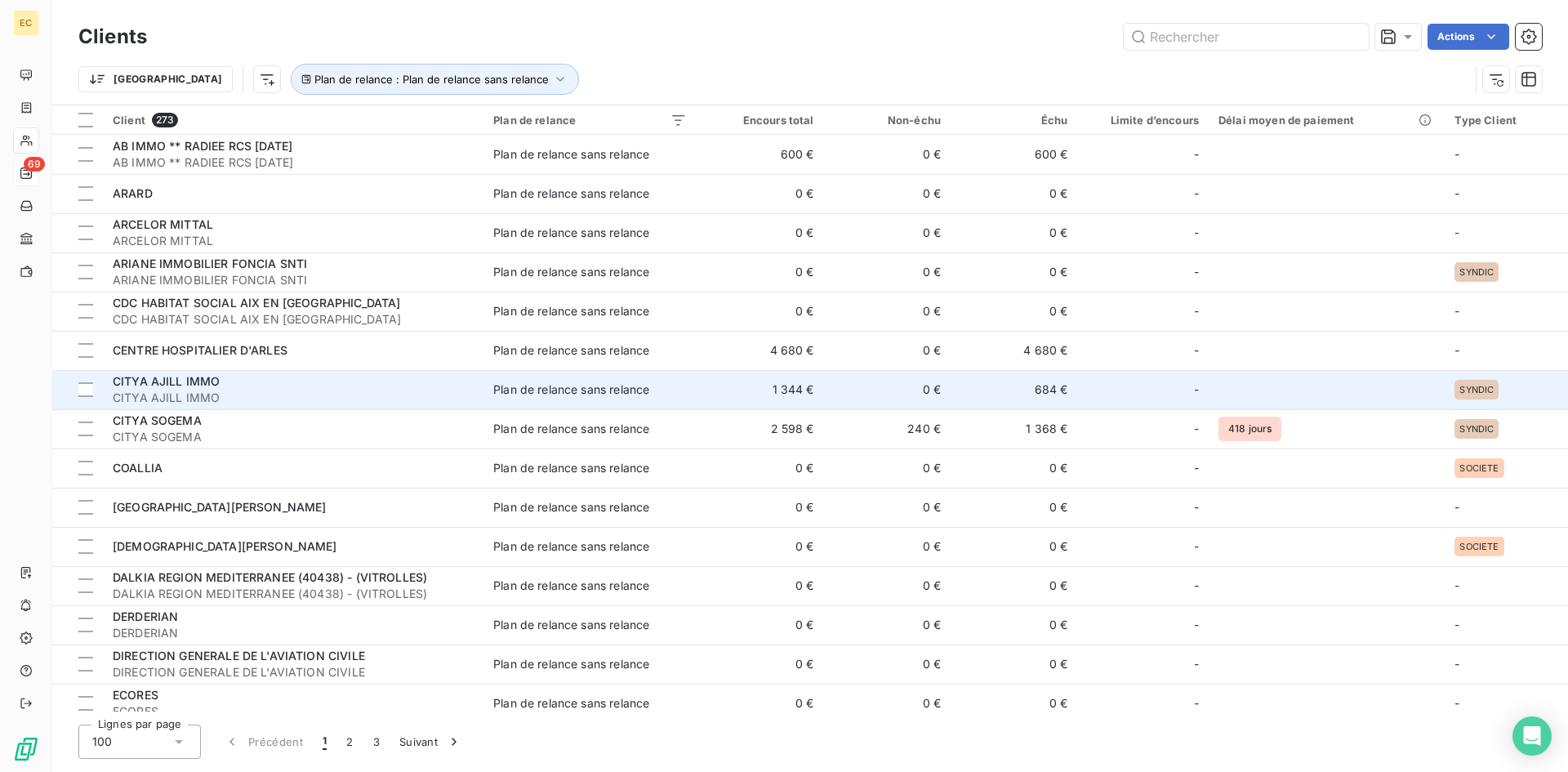
click at [337, 397] on span "CITYA AJILL IMMO" at bounding box center [294, 398] width 361 height 16
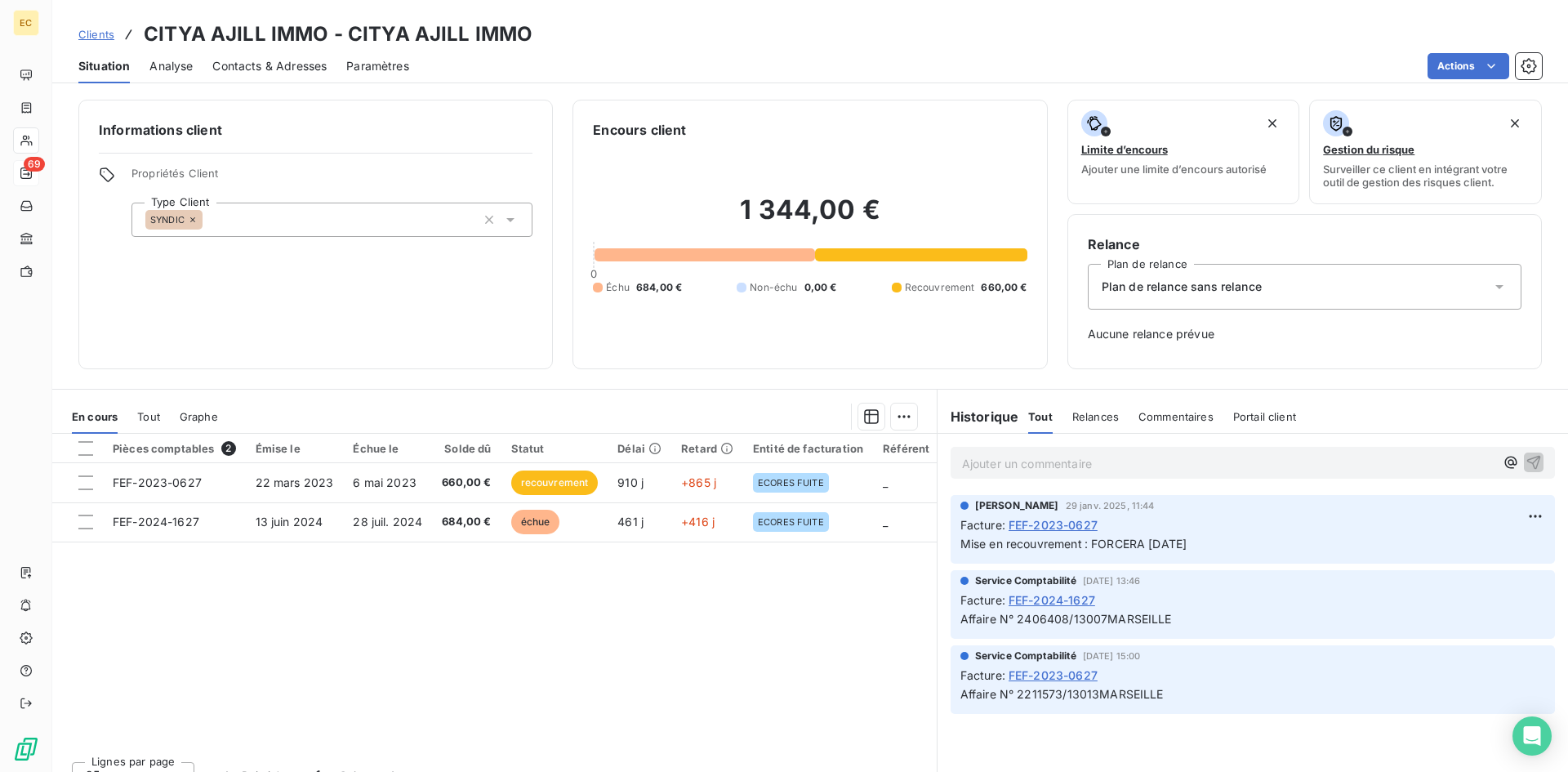
click at [1161, 288] on span "Plan de relance sans relance" at bounding box center [1181, 287] width 160 height 16
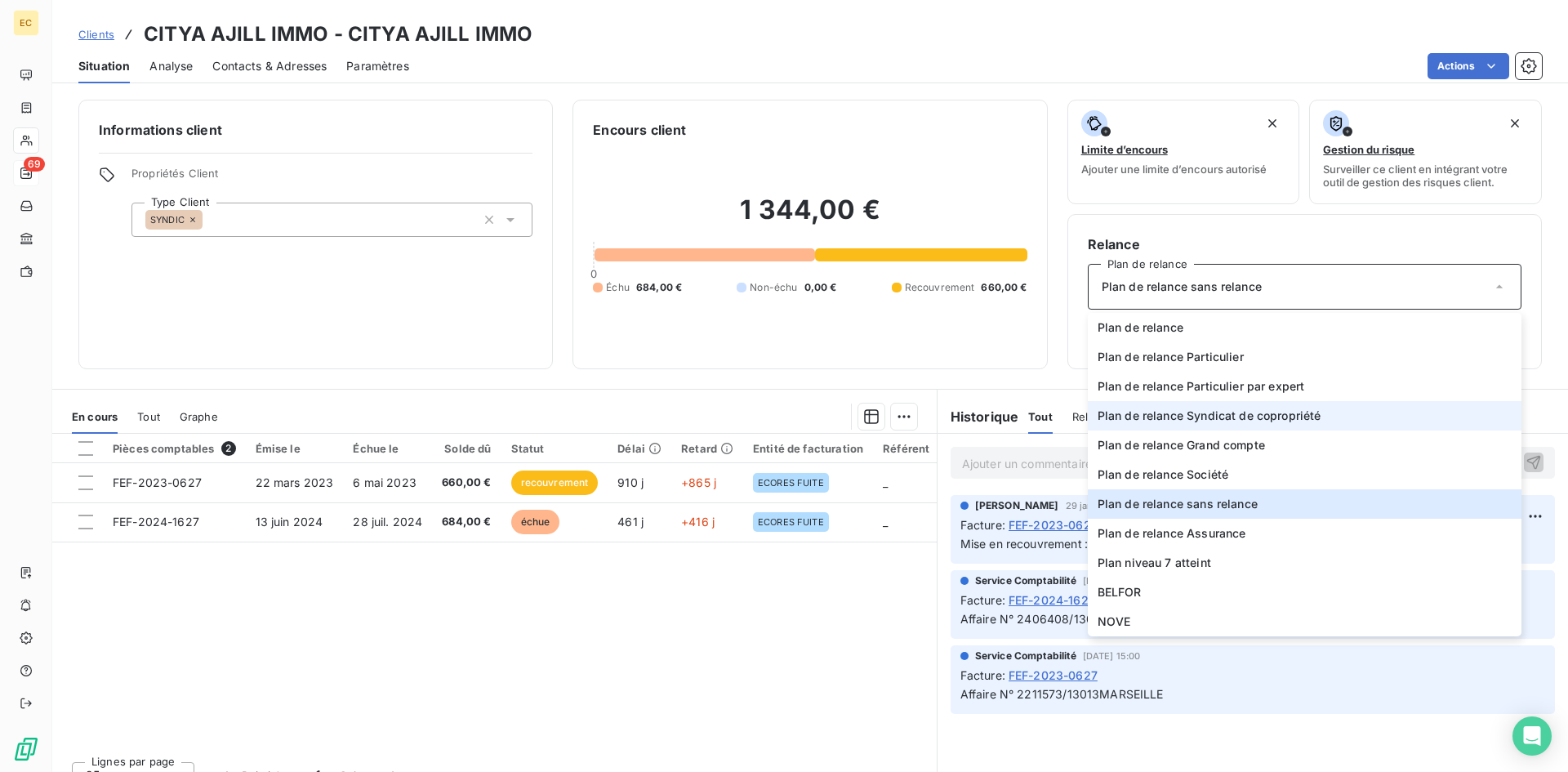
click at [1182, 413] on span "Plan de relance Syndicat de copropriété" at bounding box center [1209, 416] width 224 height 16
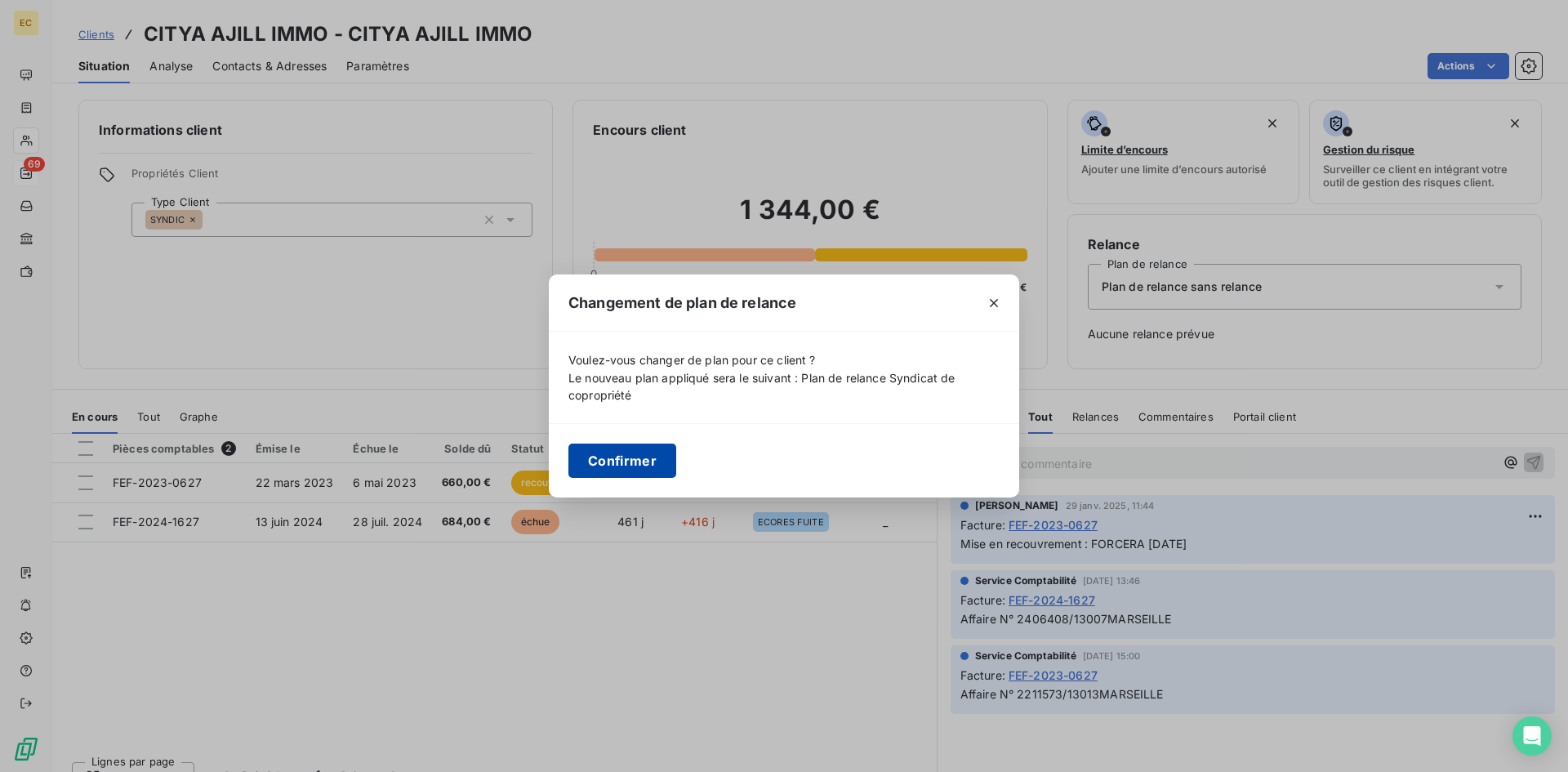
click at [622, 459] on button "Confirmer" at bounding box center [622, 461] width 108 height 35
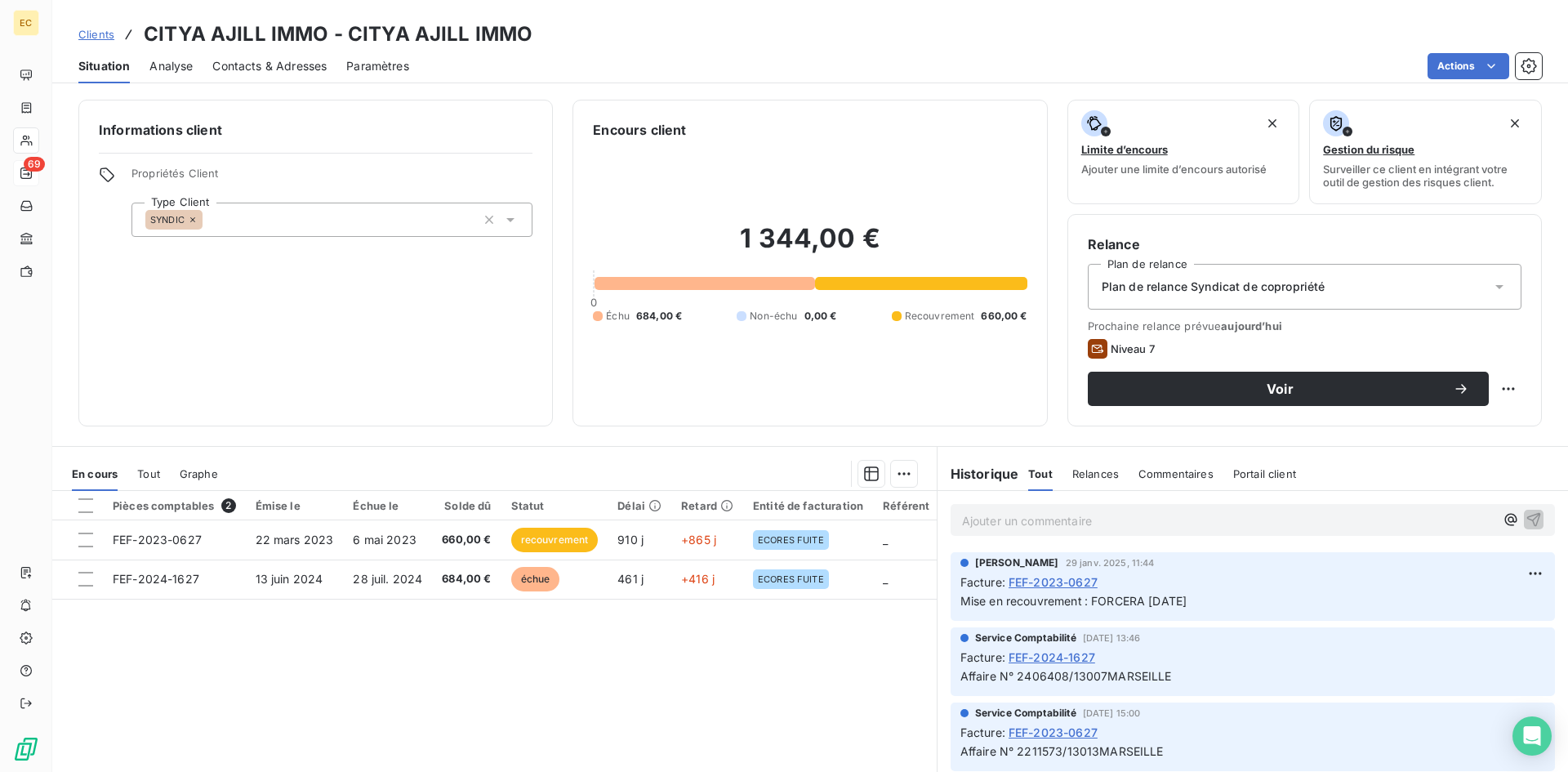
click at [101, 38] on span "Clients" at bounding box center [97, 35] width 36 height 13
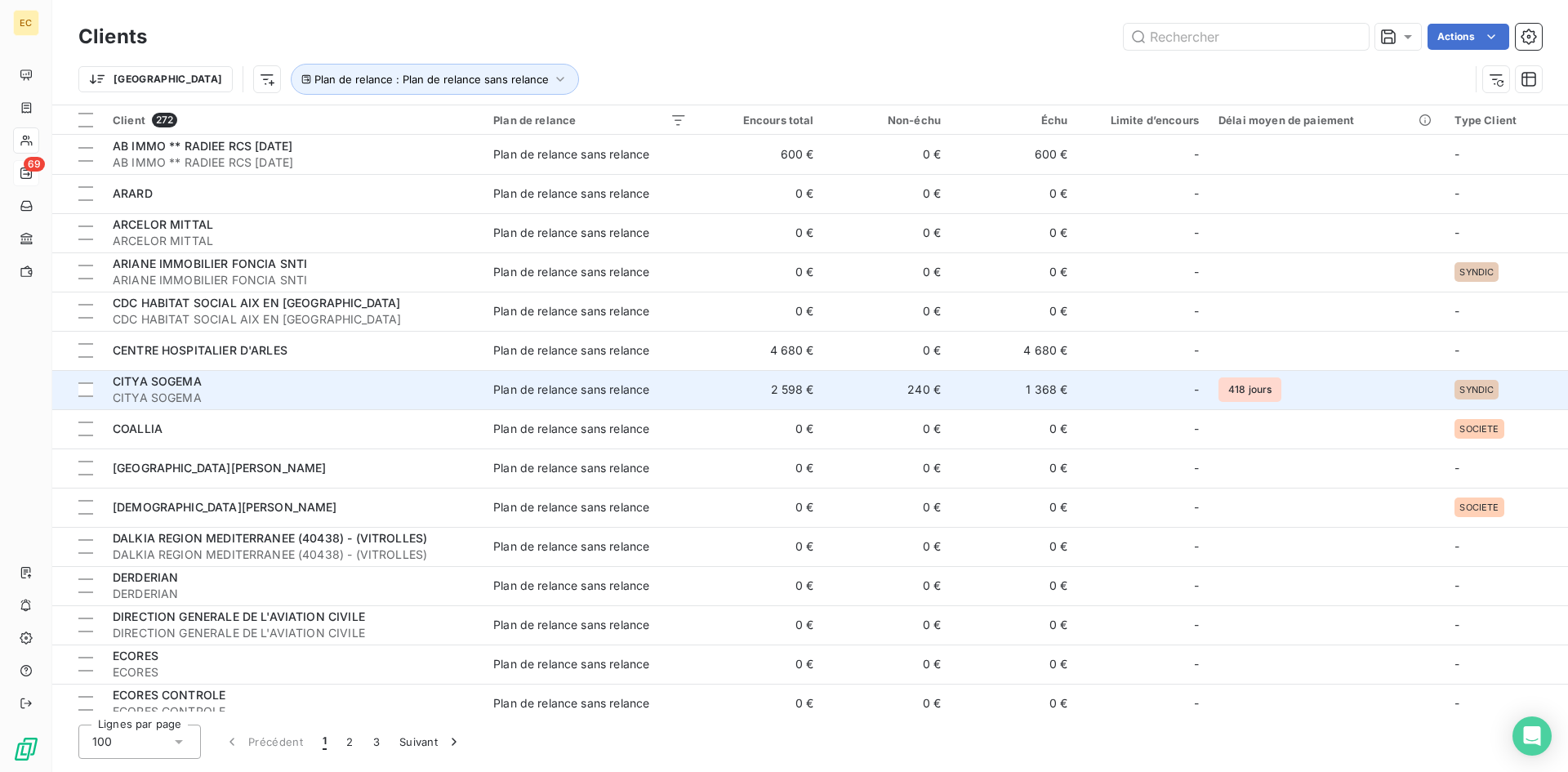
click at [261, 396] on span "CITYA SOGEMA" at bounding box center [294, 398] width 361 height 16
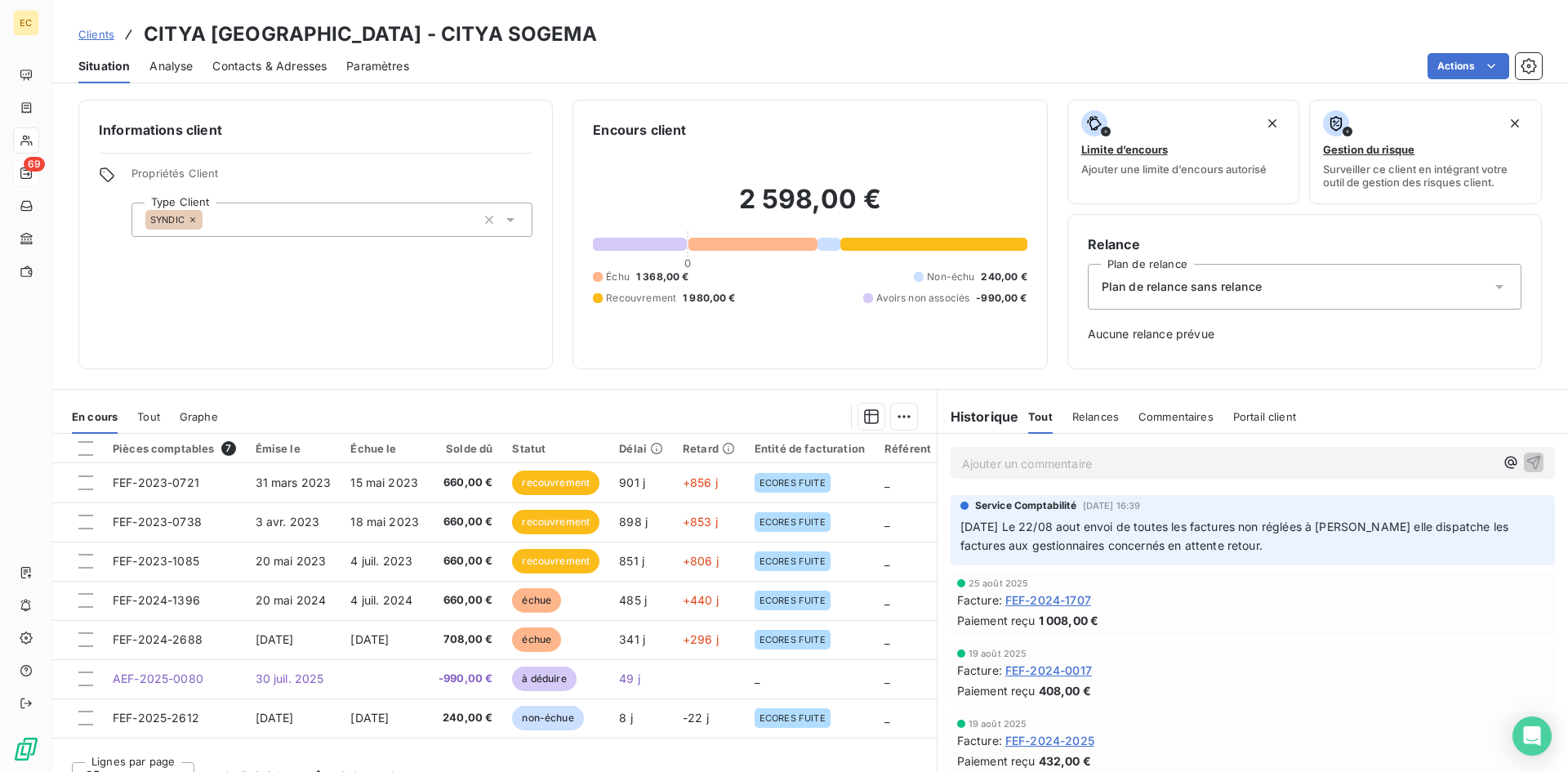
click at [1211, 290] on span "Plan de relance sans relance" at bounding box center [1181, 287] width 160 height 16
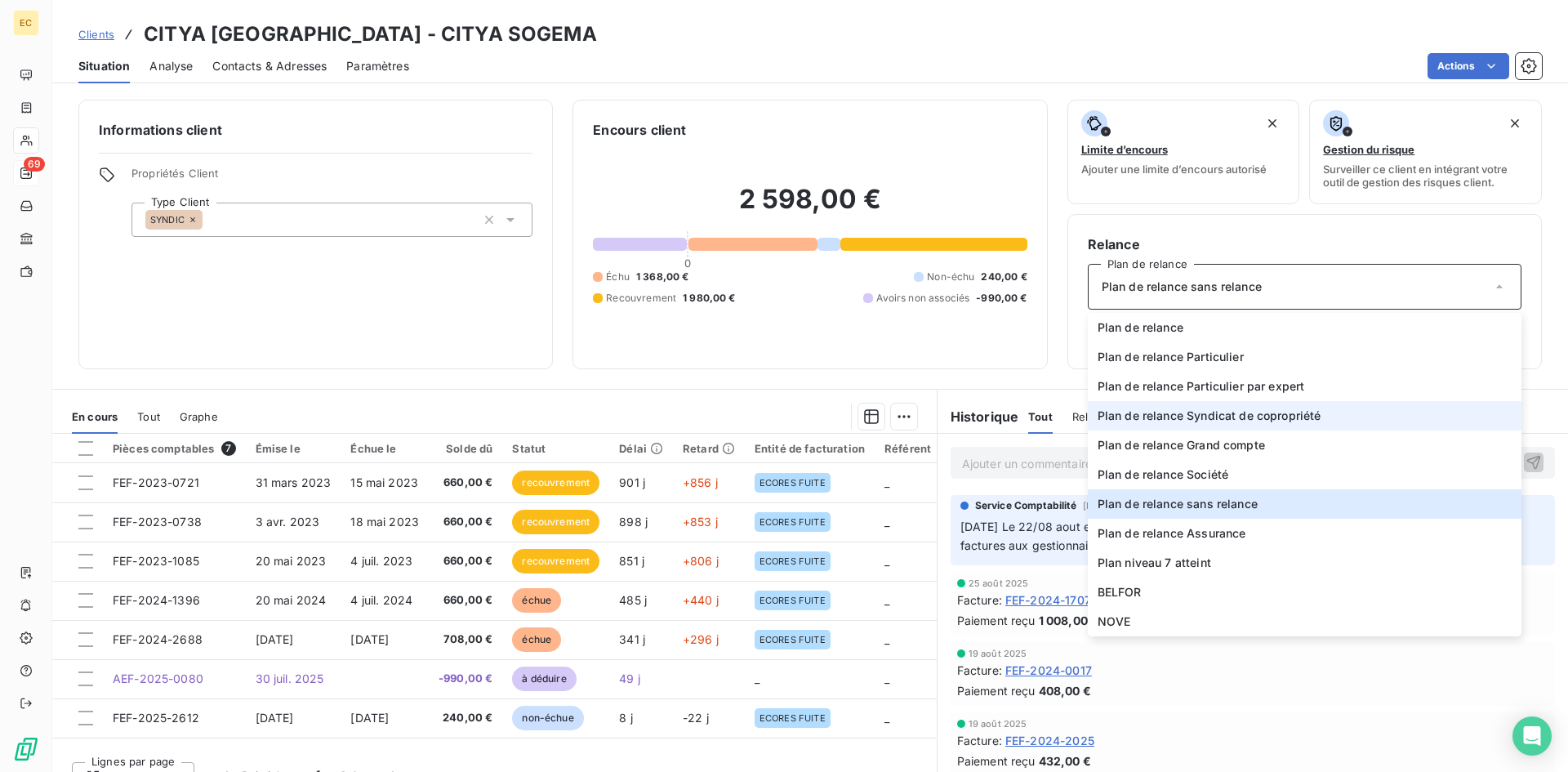
click at [1211, 420] on span "Plan de relance Syndicat de copropriété" at bounding box center [1209, 416] width 224 height 16
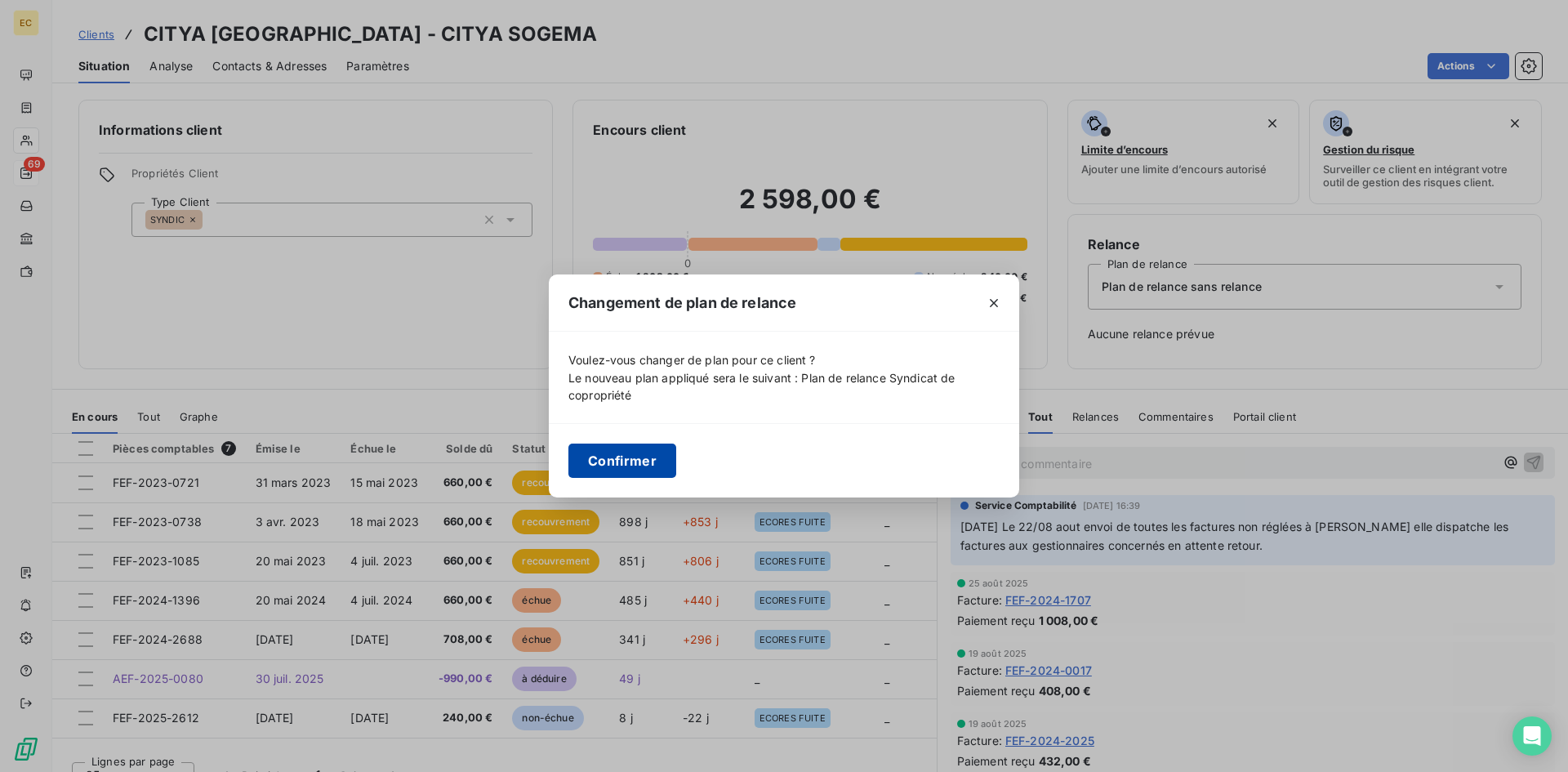
click at [610, 467] on button "Confirmer" at bounding box center [622, 461] width 108 height 35
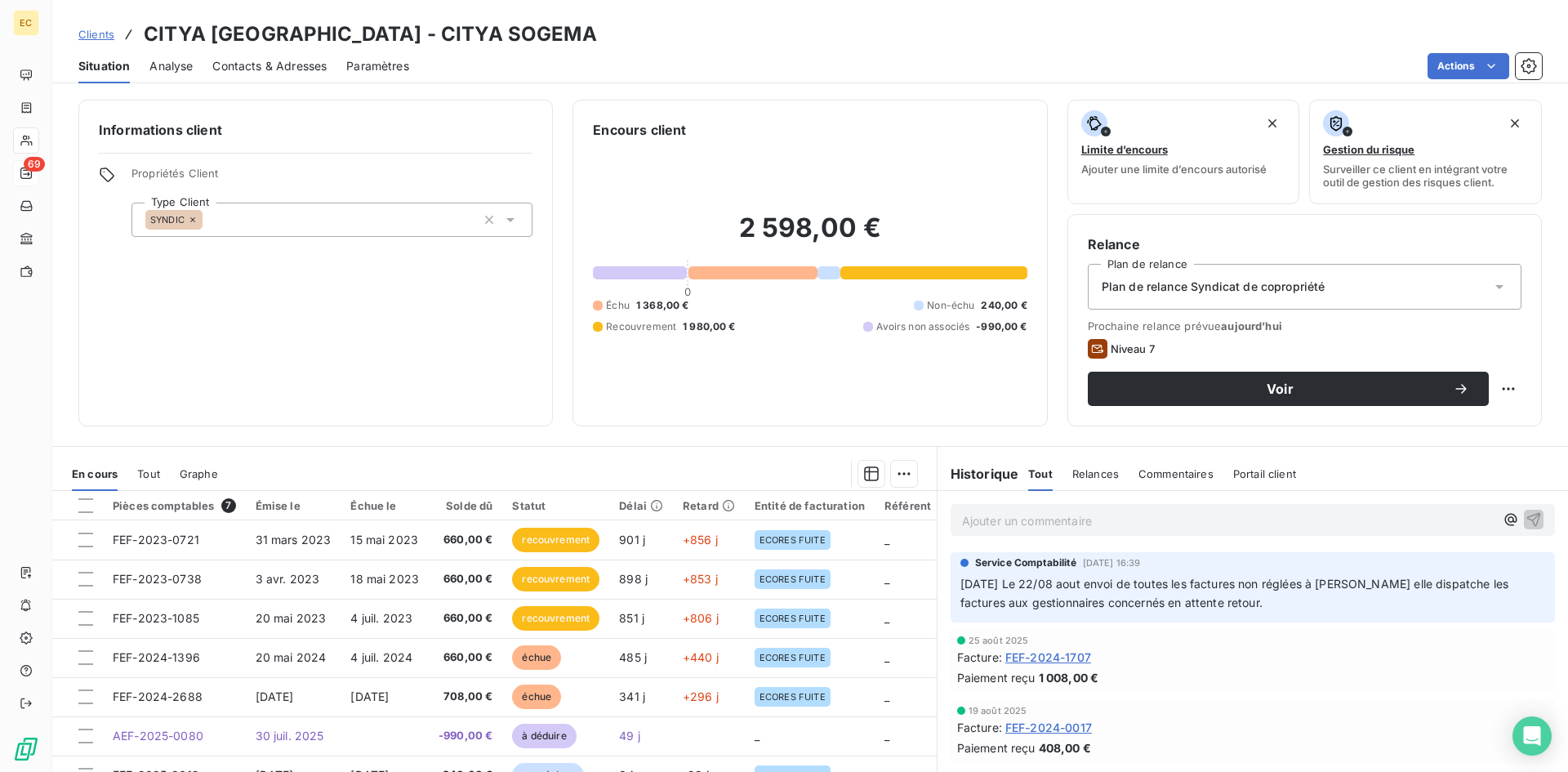
scroll to position [82, 0]
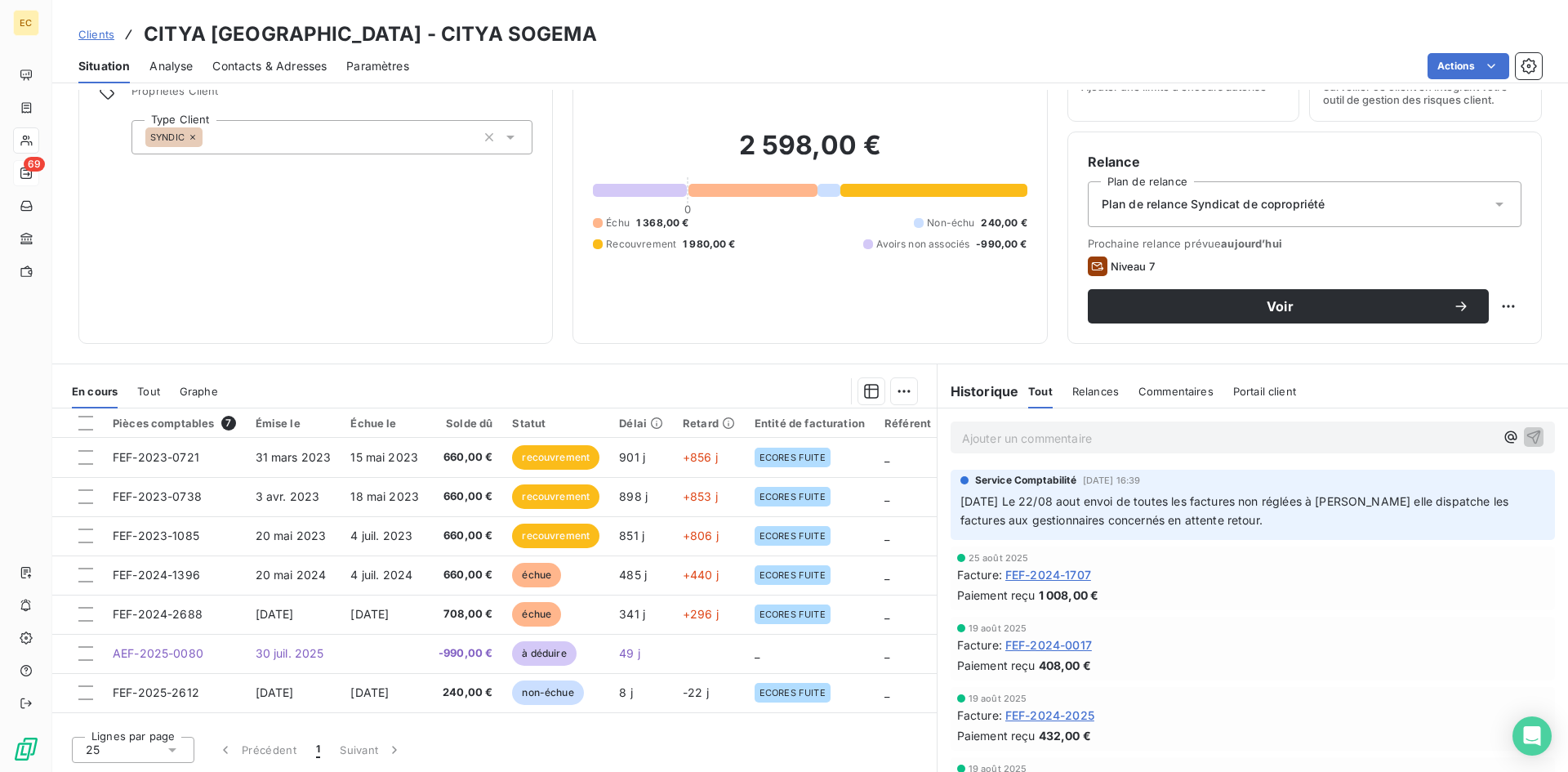
click at [96, 35] on span "Clients" at bounding box center [97, 35] width 36 height 13
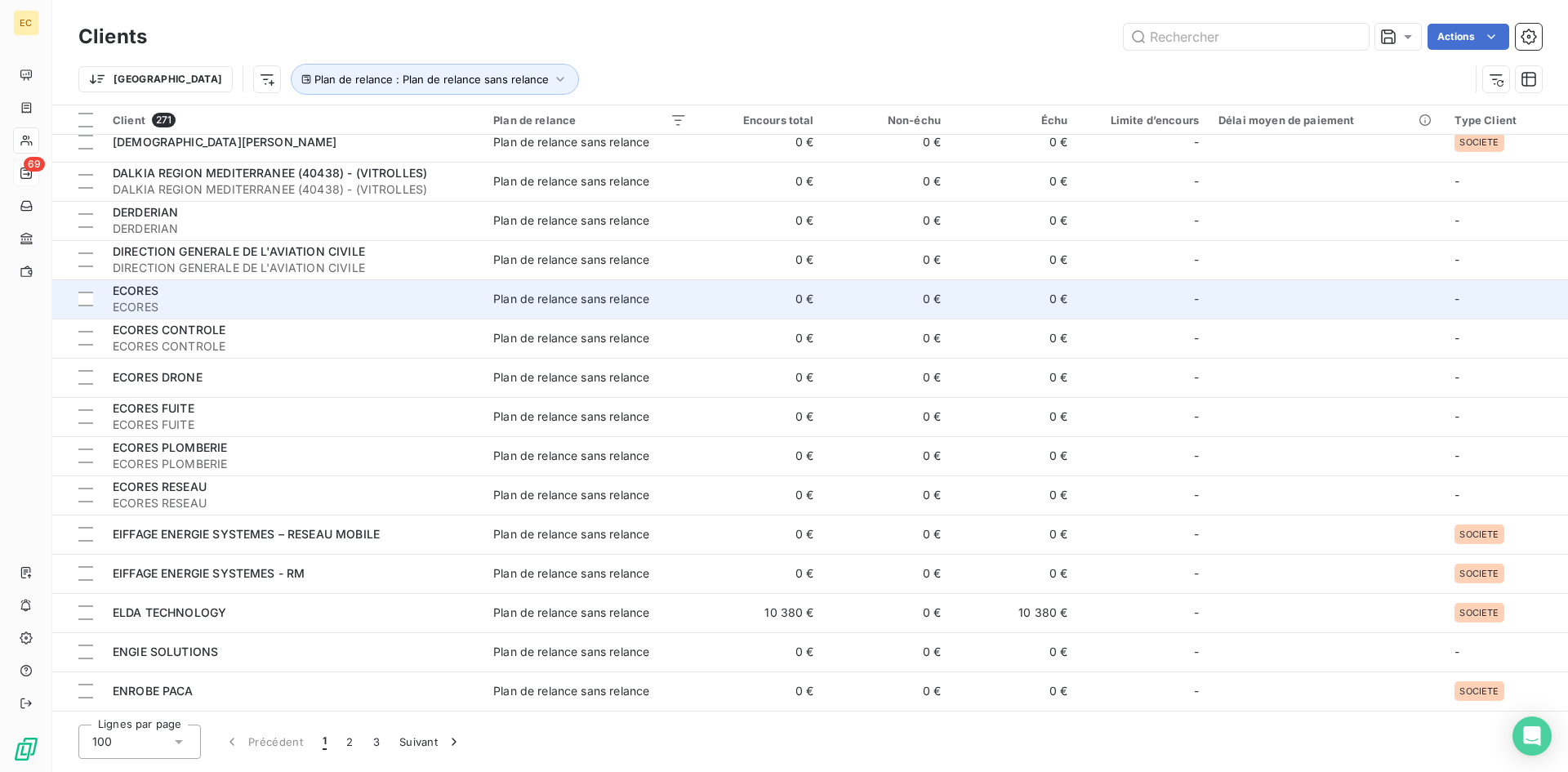
scroll to position [327, 0]
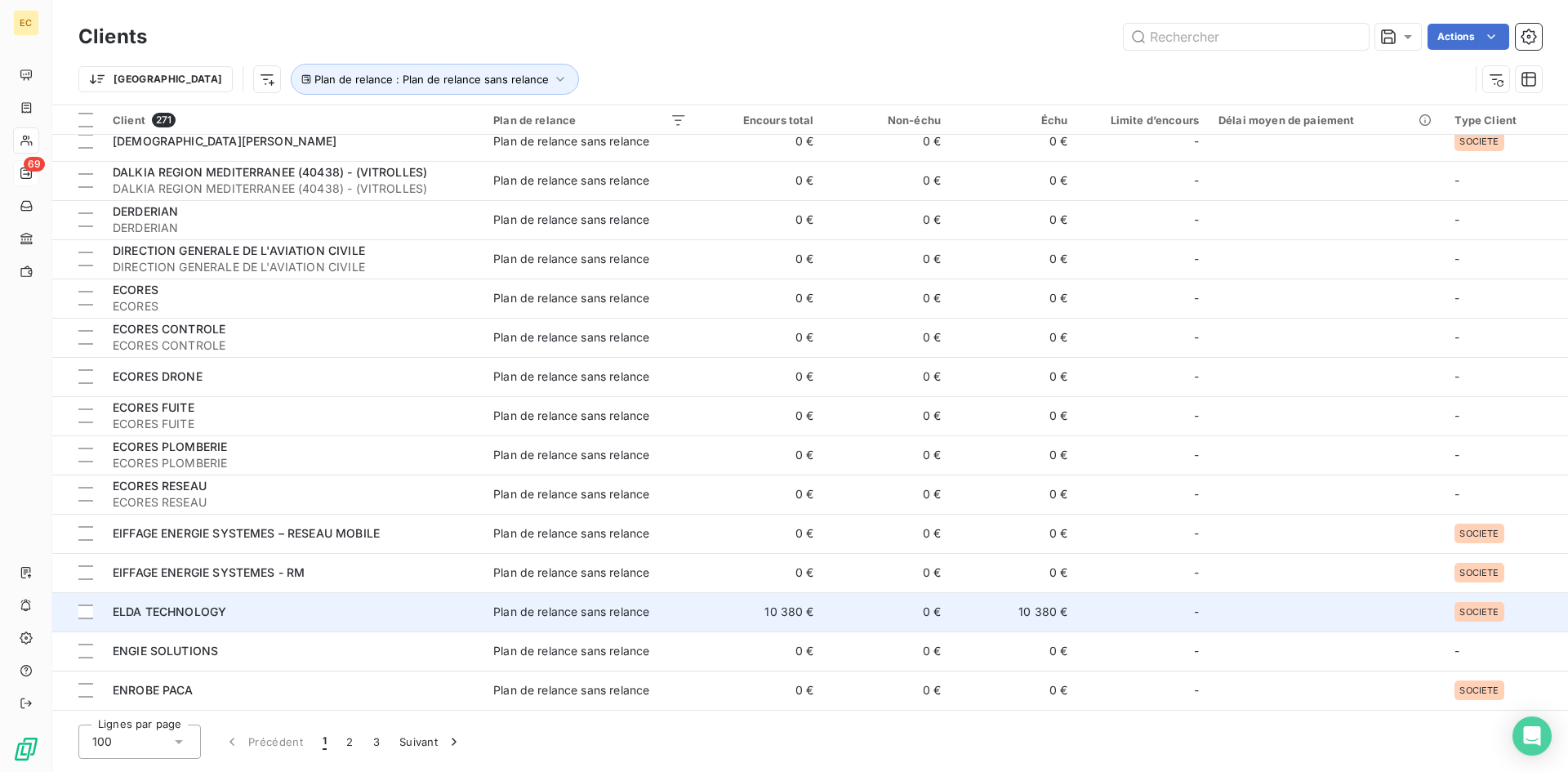
click at [276, 613] on div "ELDA TECHNOLOGY" at bounding box center [294, 612] width 361 height 16
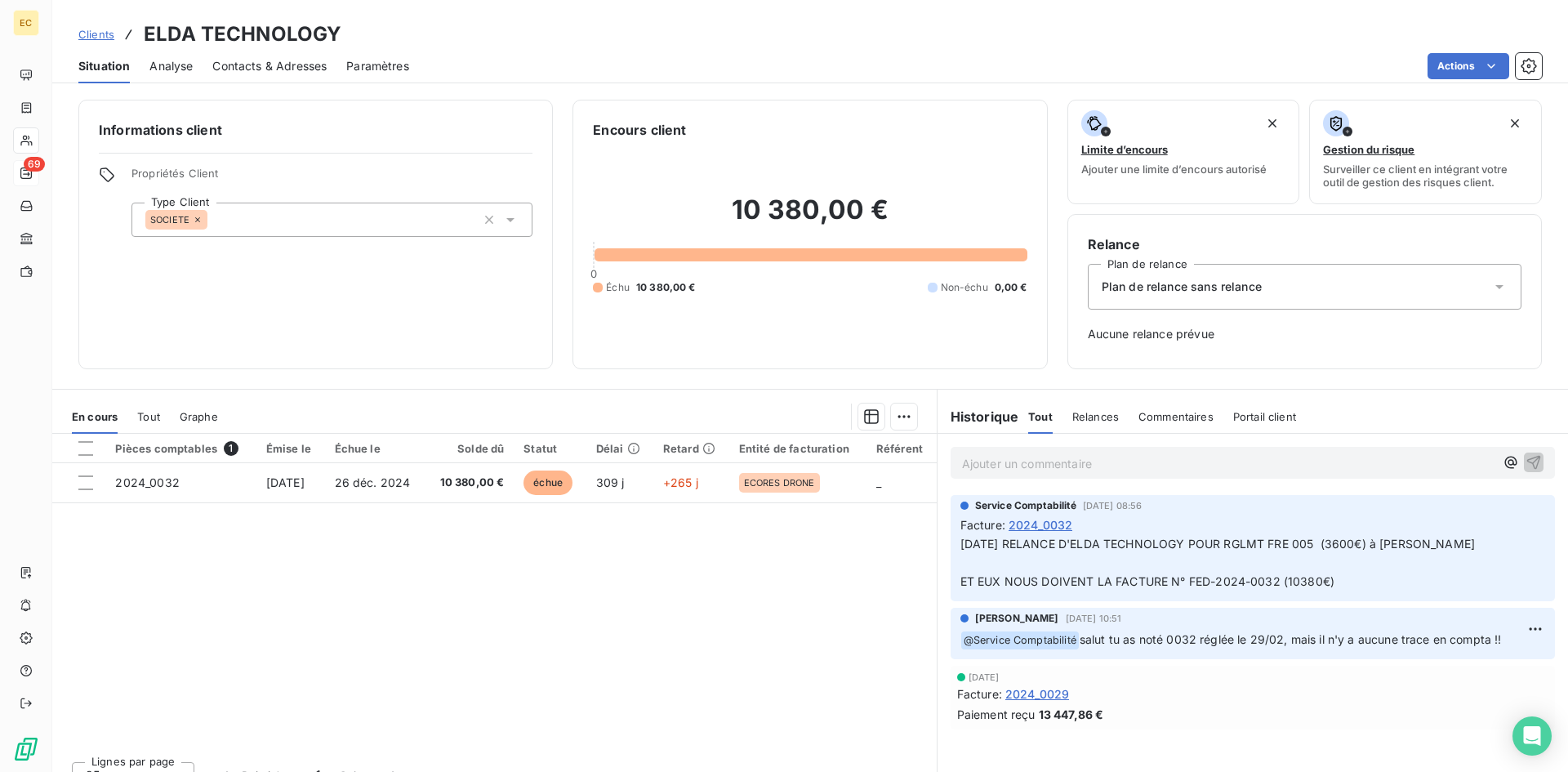
click at [1198, 288] on span "Plan de relance sans relance" at bounding box center [1181, 287] width 160 height 16
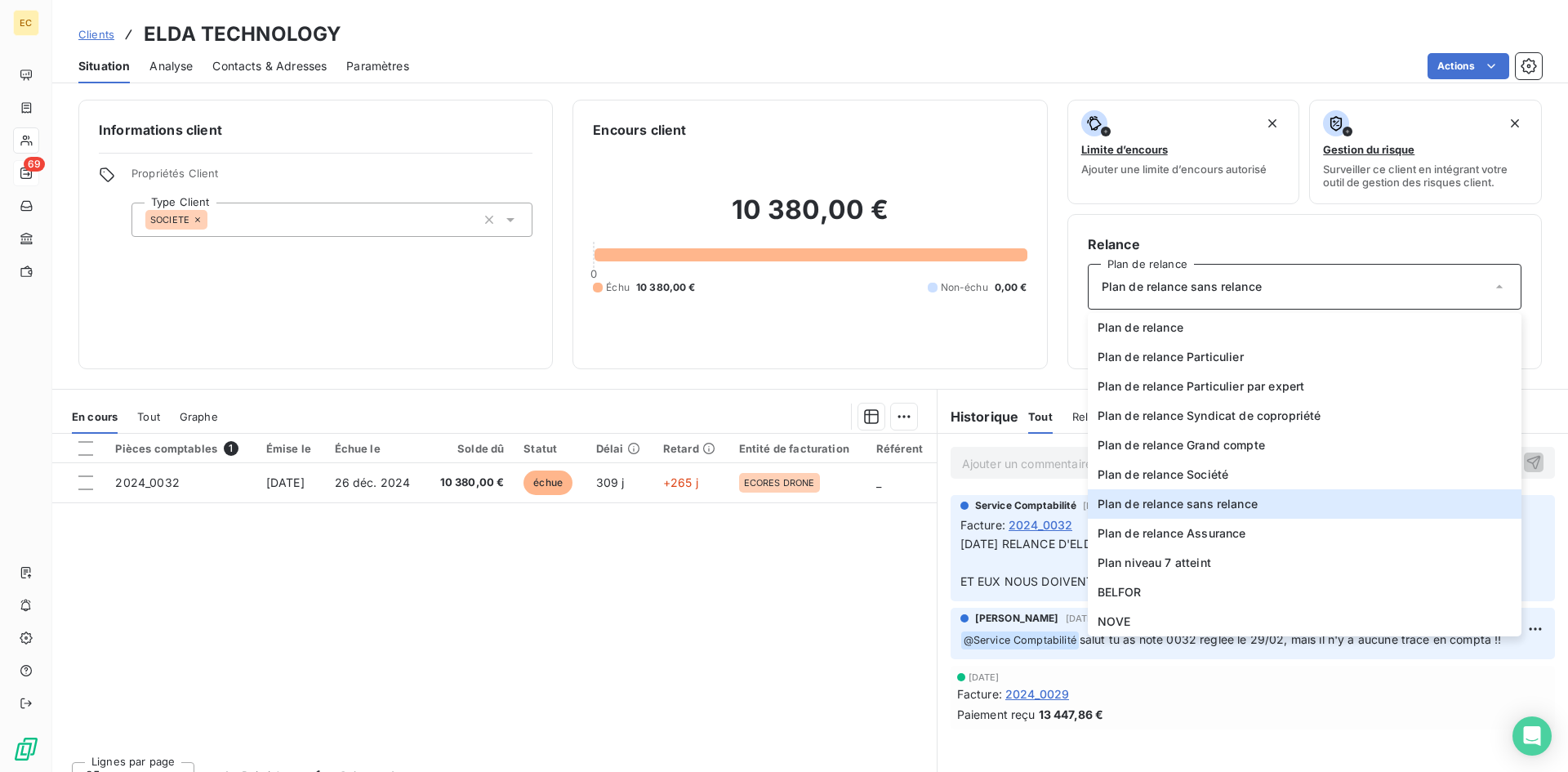
click at [350, 311] on div "Informations client Propriétés Client Type Client SOCIETE" at bounding box center [315, 234] width 474 height 270
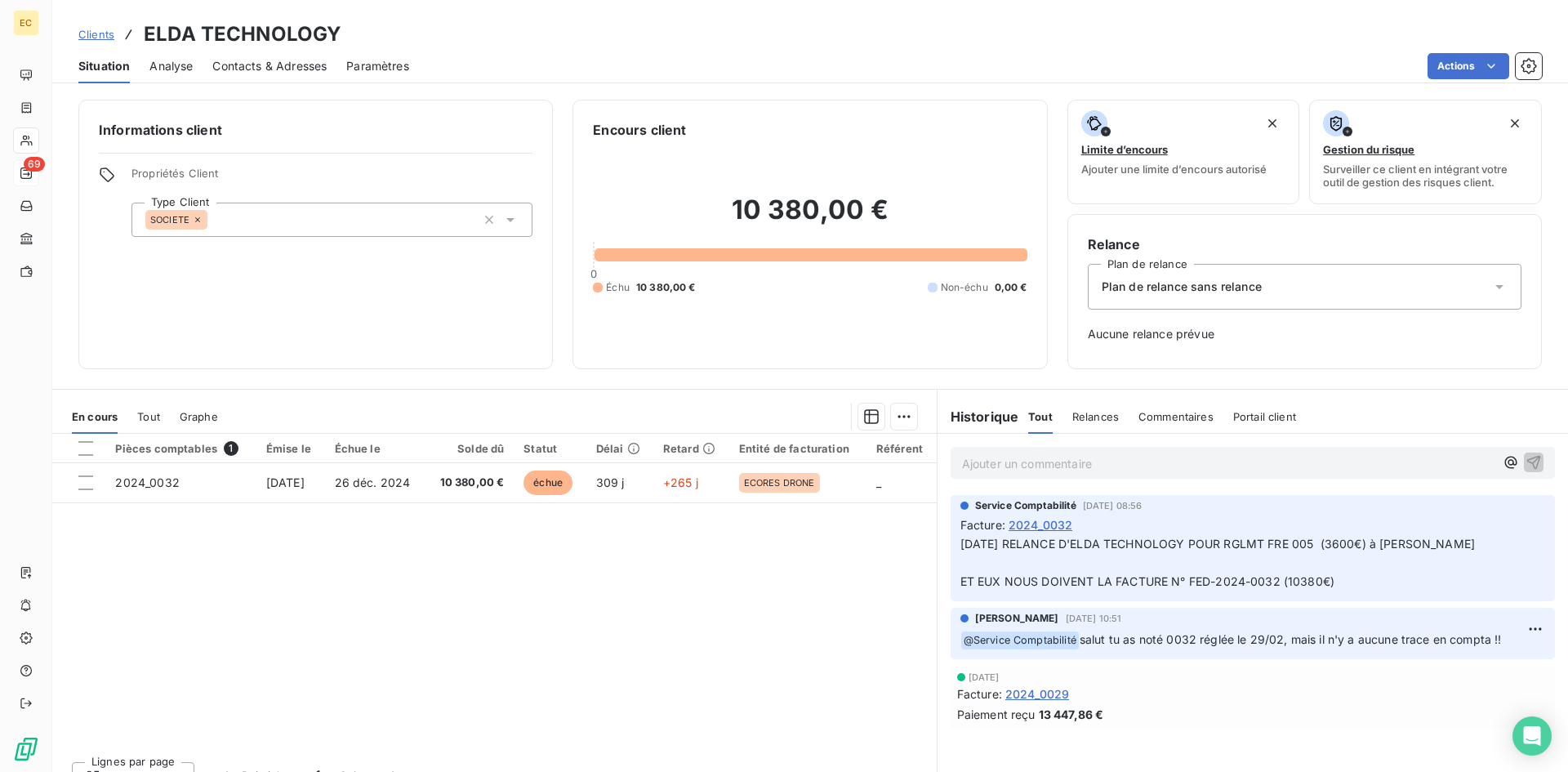
click at [97, 35] on span "Clients" at bounding box center [97, 35] width 36 height 13
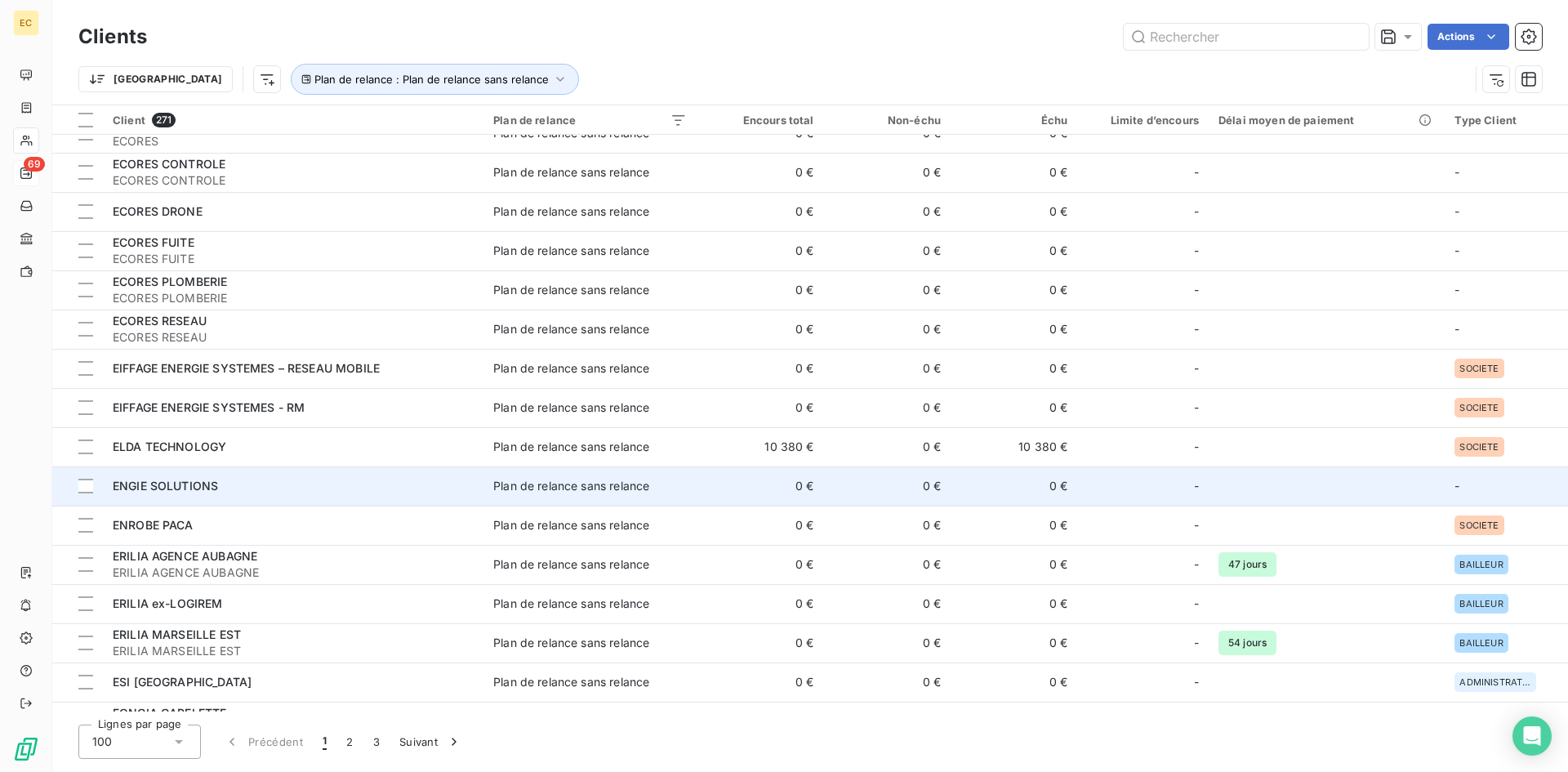
scroll to position [735, 0]
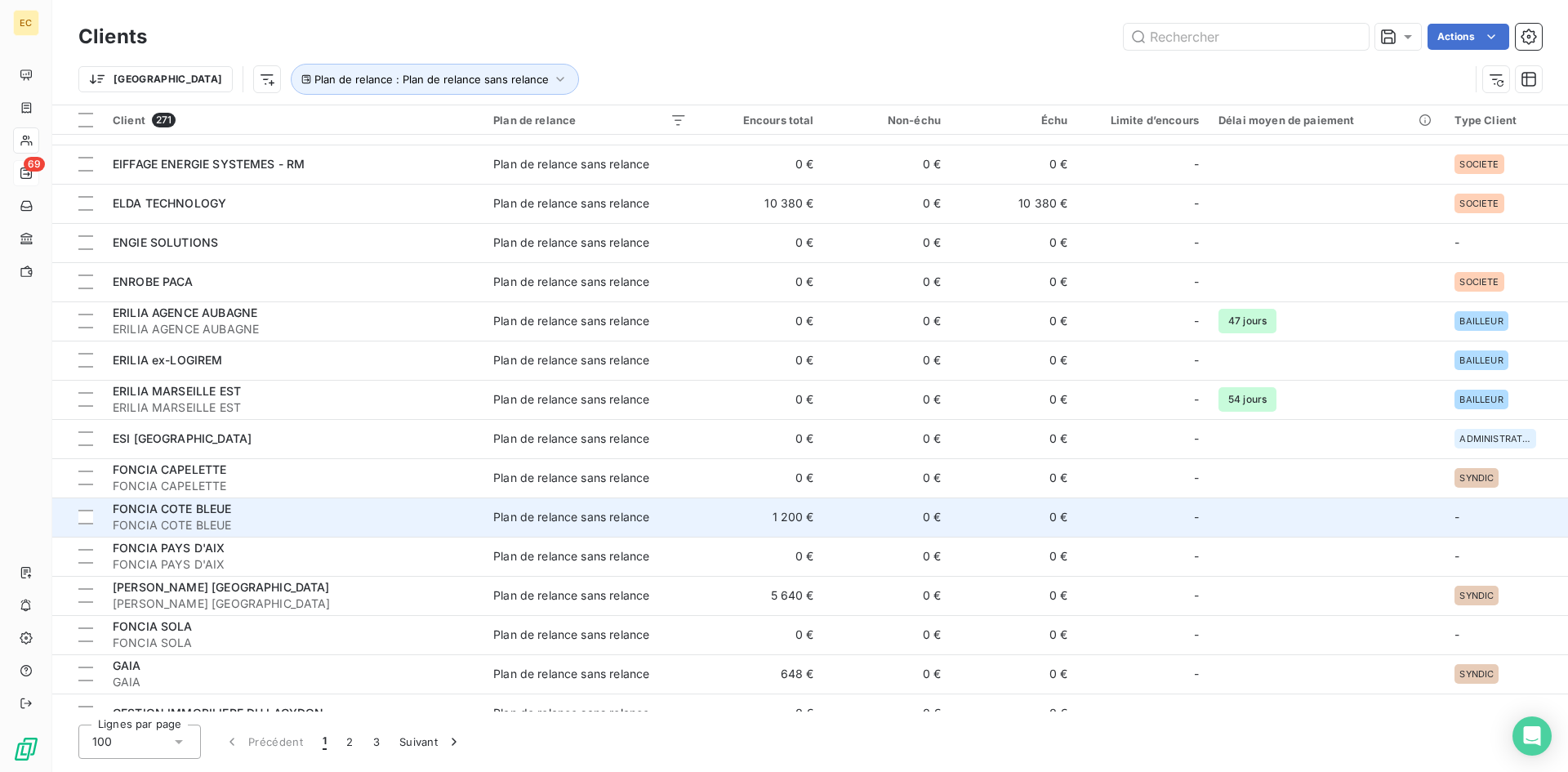
click at [313, 526] on span "FONCIA COTE BLEUE" at bounding box center [294, 525] width 361 height 16
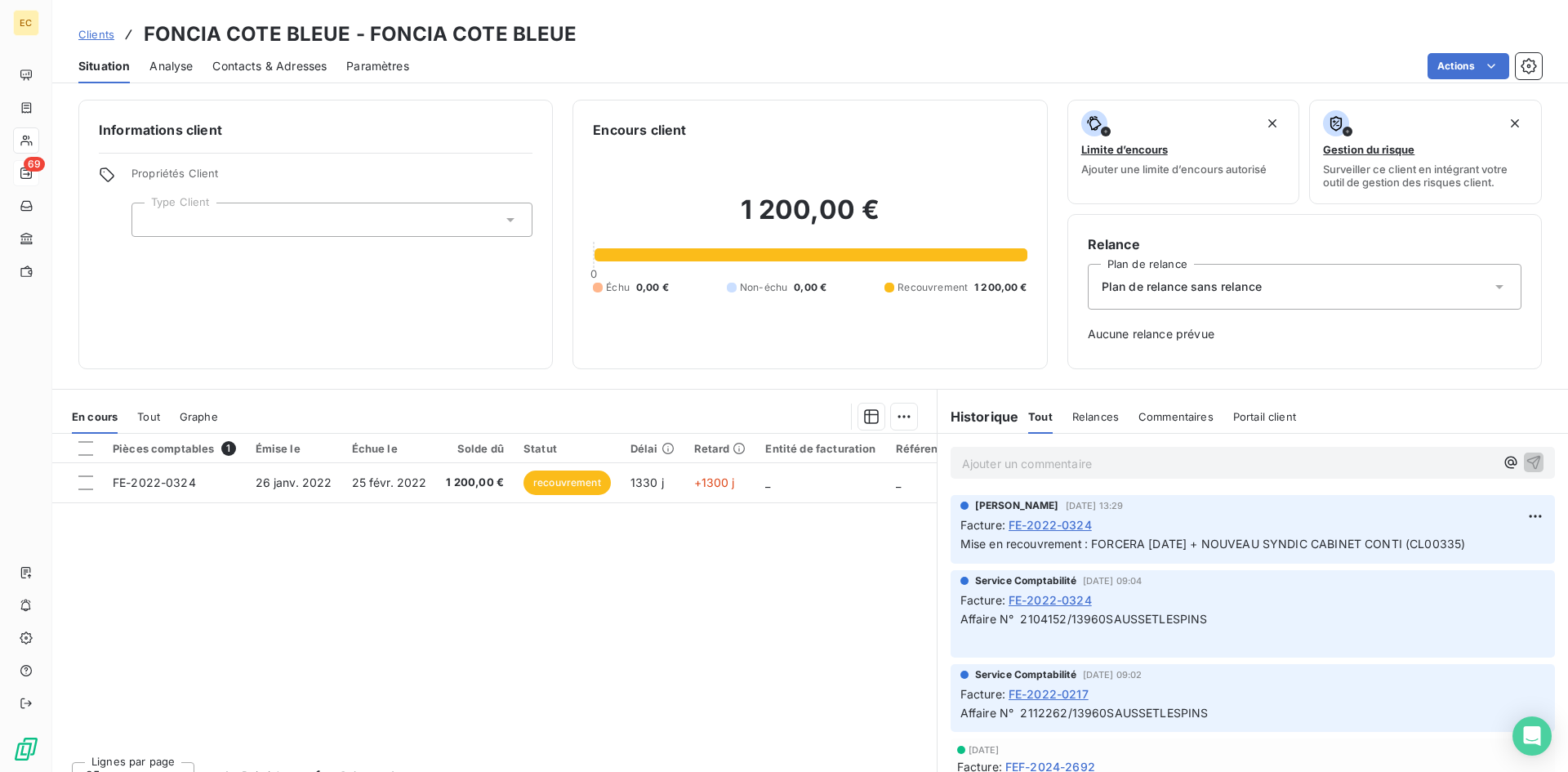
drag, startPoint x: 396, startPoint y: 221, endPoint x: 367, endPoint y: 228, distance: 29.8
click at [395, 220] on div at bounding box center [332, 220] width 401 height 35
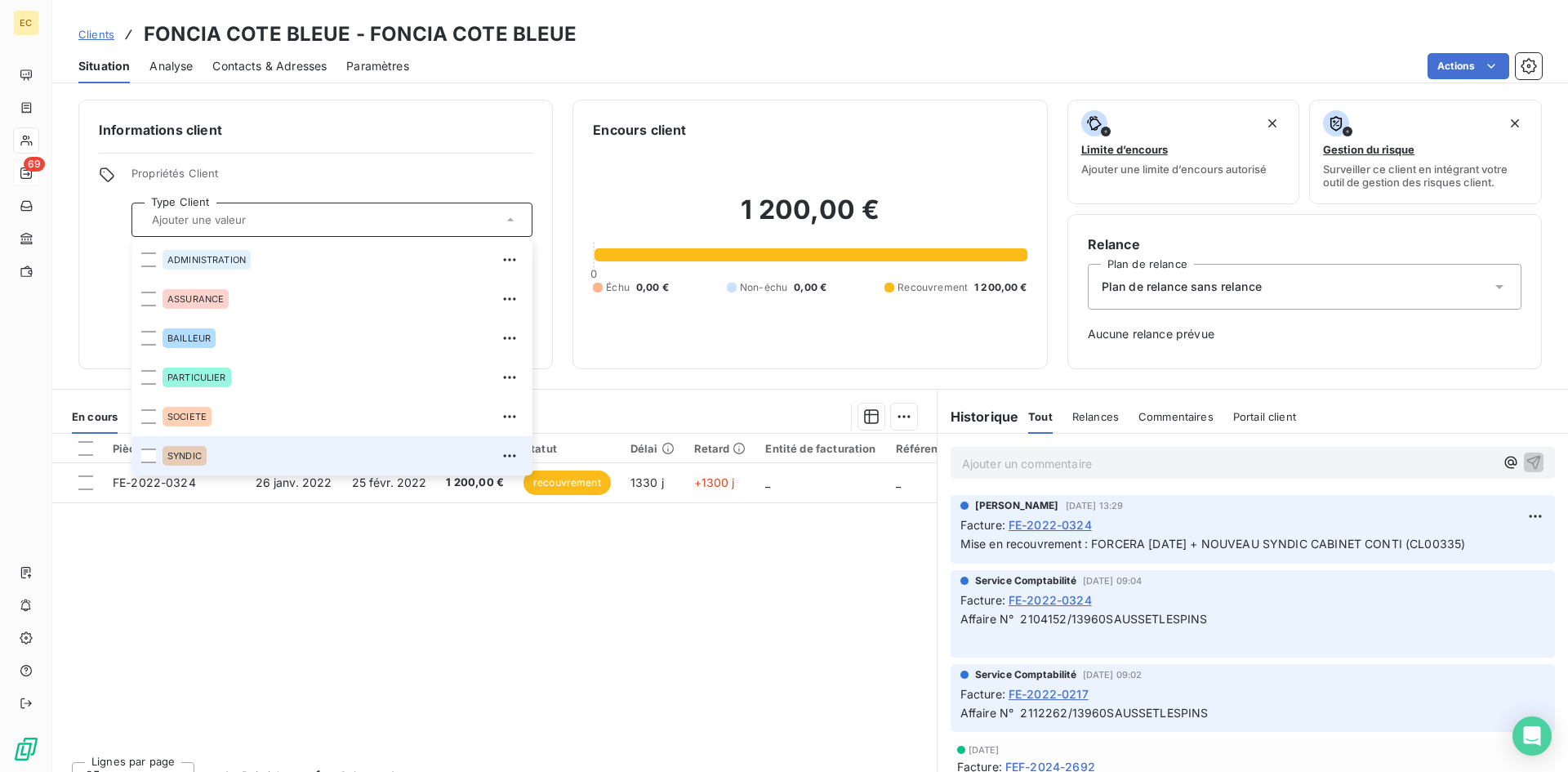
click at [183, 450] on span "SYNDIC" at bounding box center [185, 455] width 35 height 10
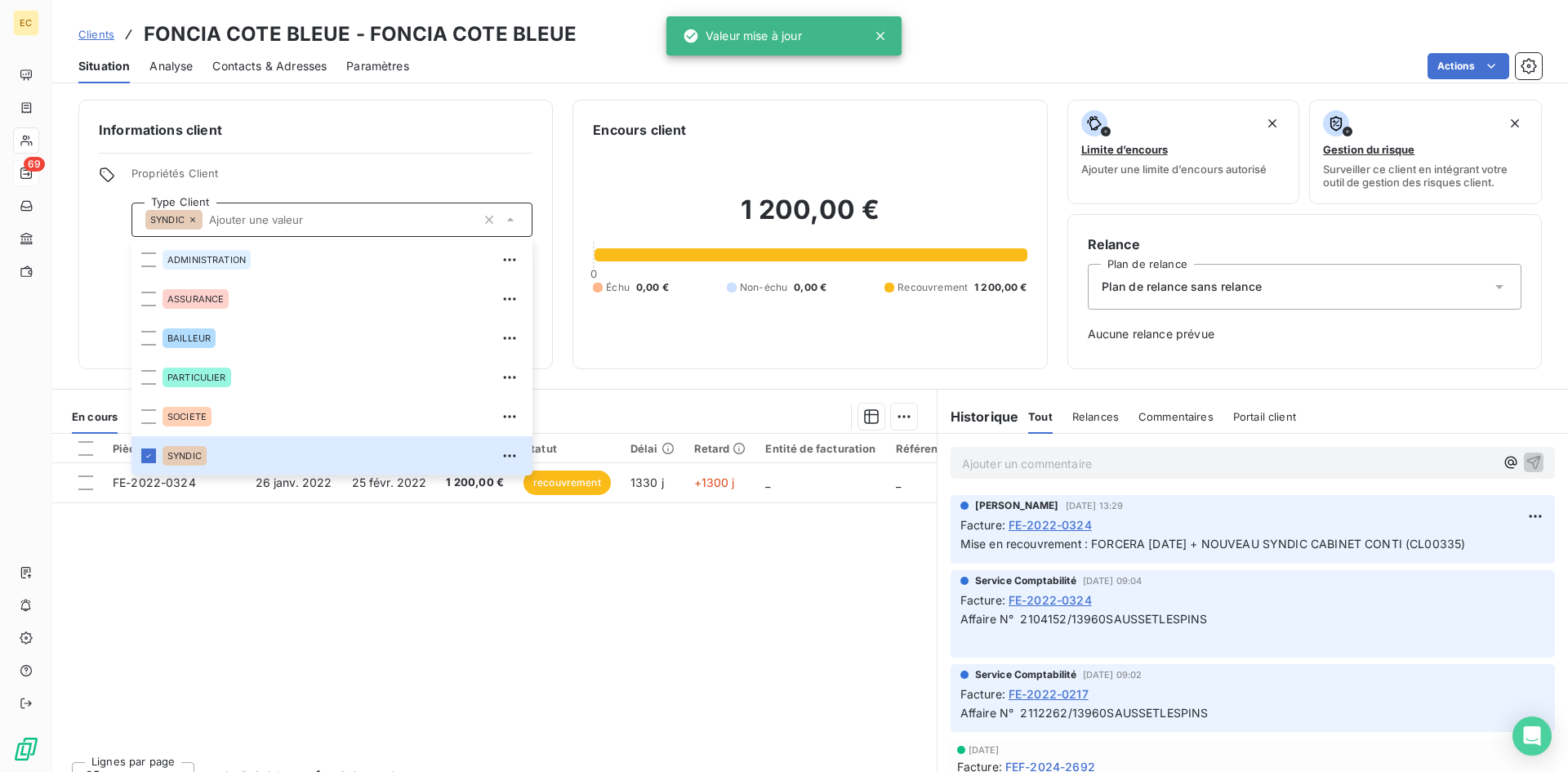
click at [259, 647] on div "Pièces comptables 1 Émise le Échue le Solde dû Statut Délai Retard Entité de fa…" at bounding box center [494, 591] width 884 height 314
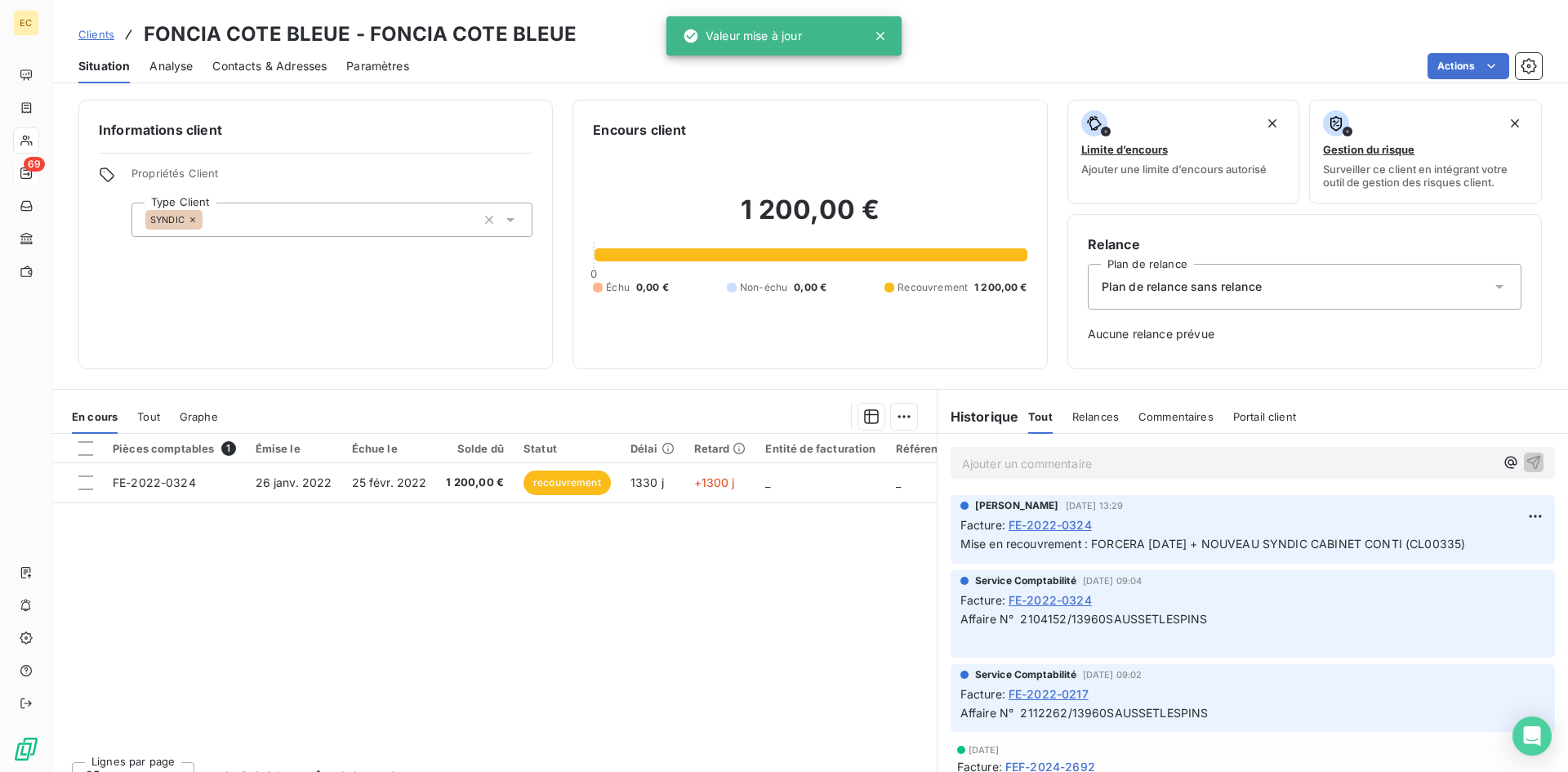
click at [99, 38] on span "Clients" at bounding box center [97, 35] width 36 height 13
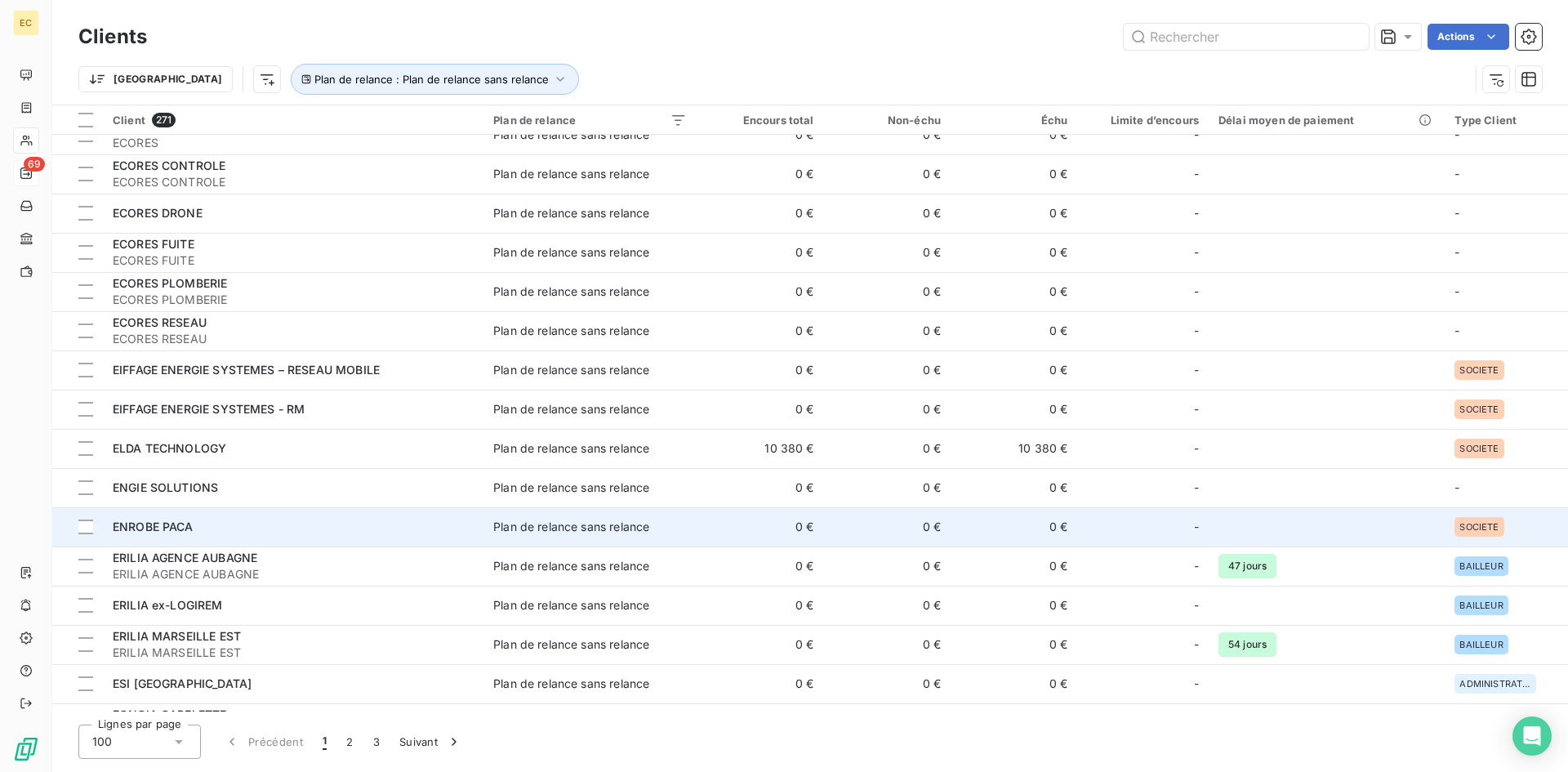
scroll to position [817, 0]
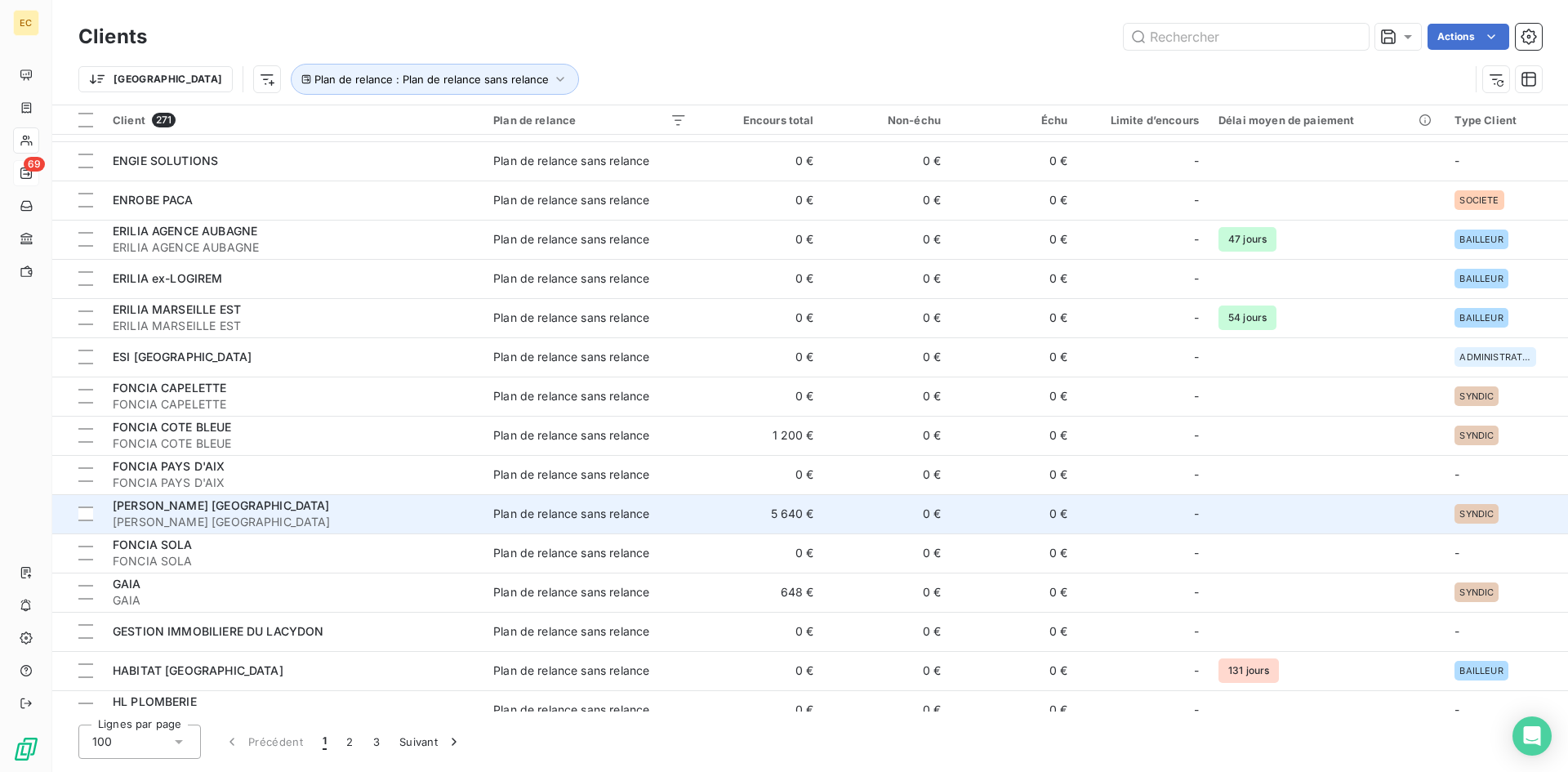
click at [410, 502] on div "FONCIA PRADO MARSEILLE" at bounding box center [294, 506] width 361 height 16
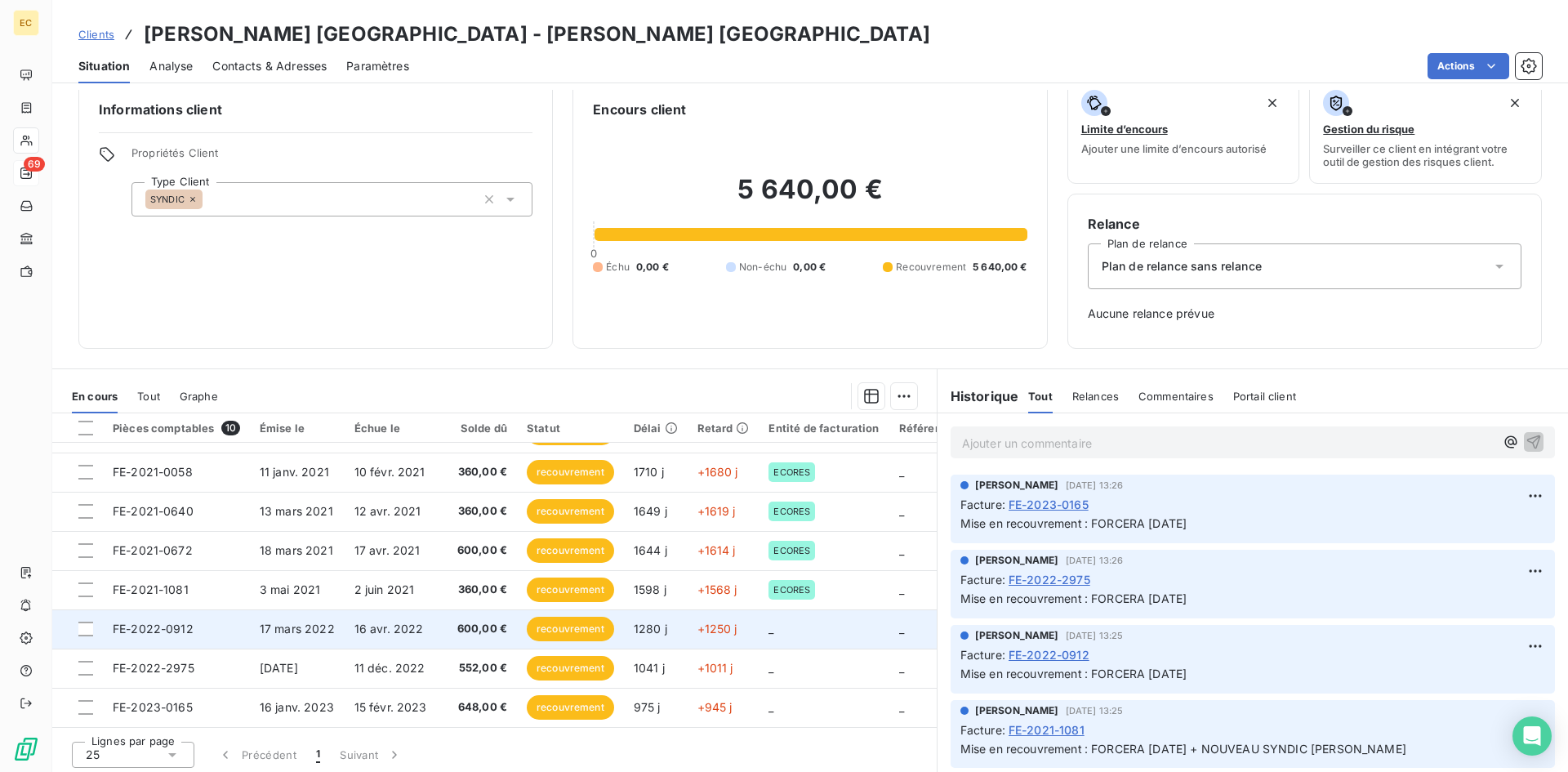
scroll to position [26, 0]
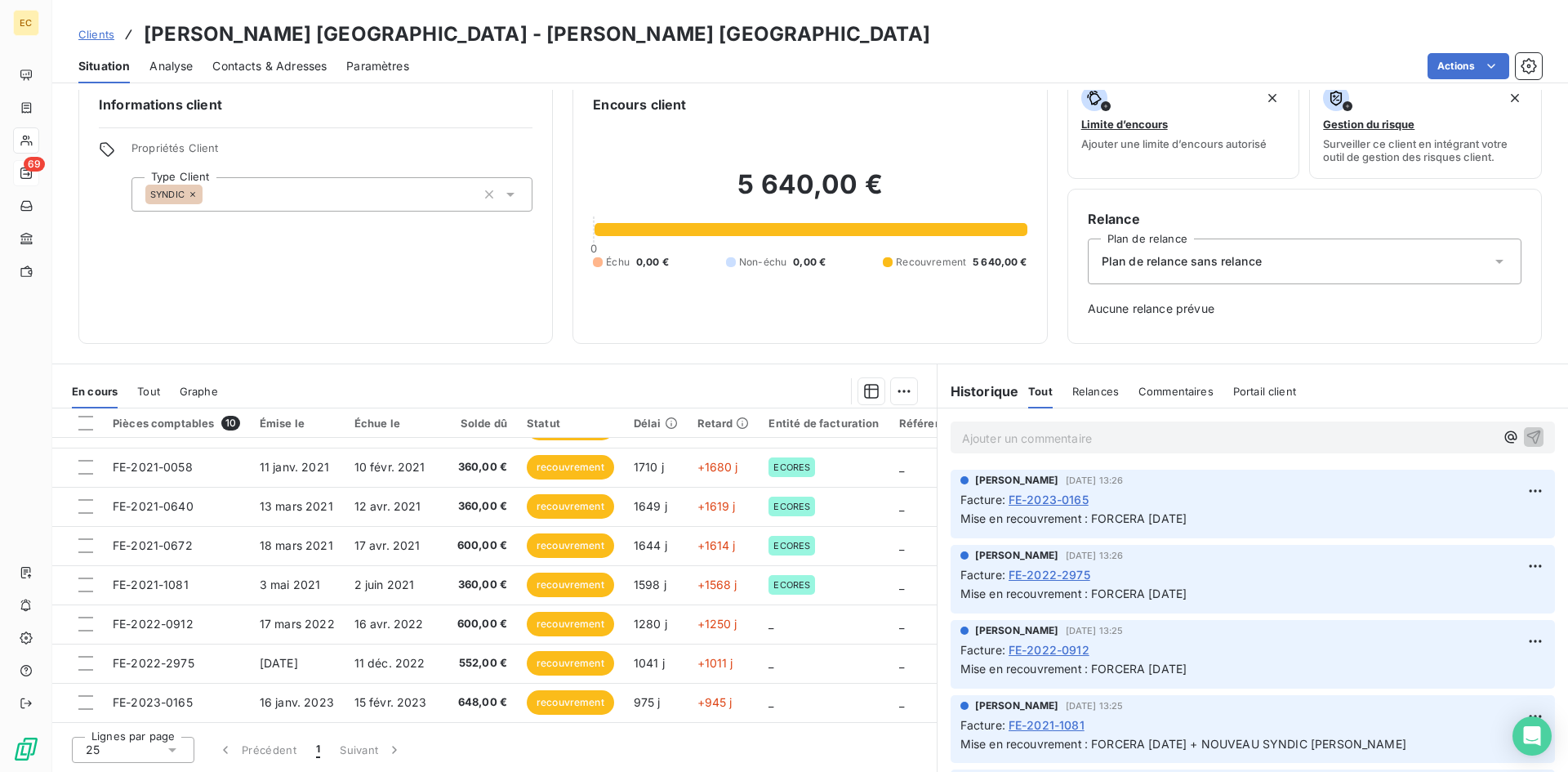
click at [97, 35] on span "Clients" at bounding box center [97, 35] width 36 height 13
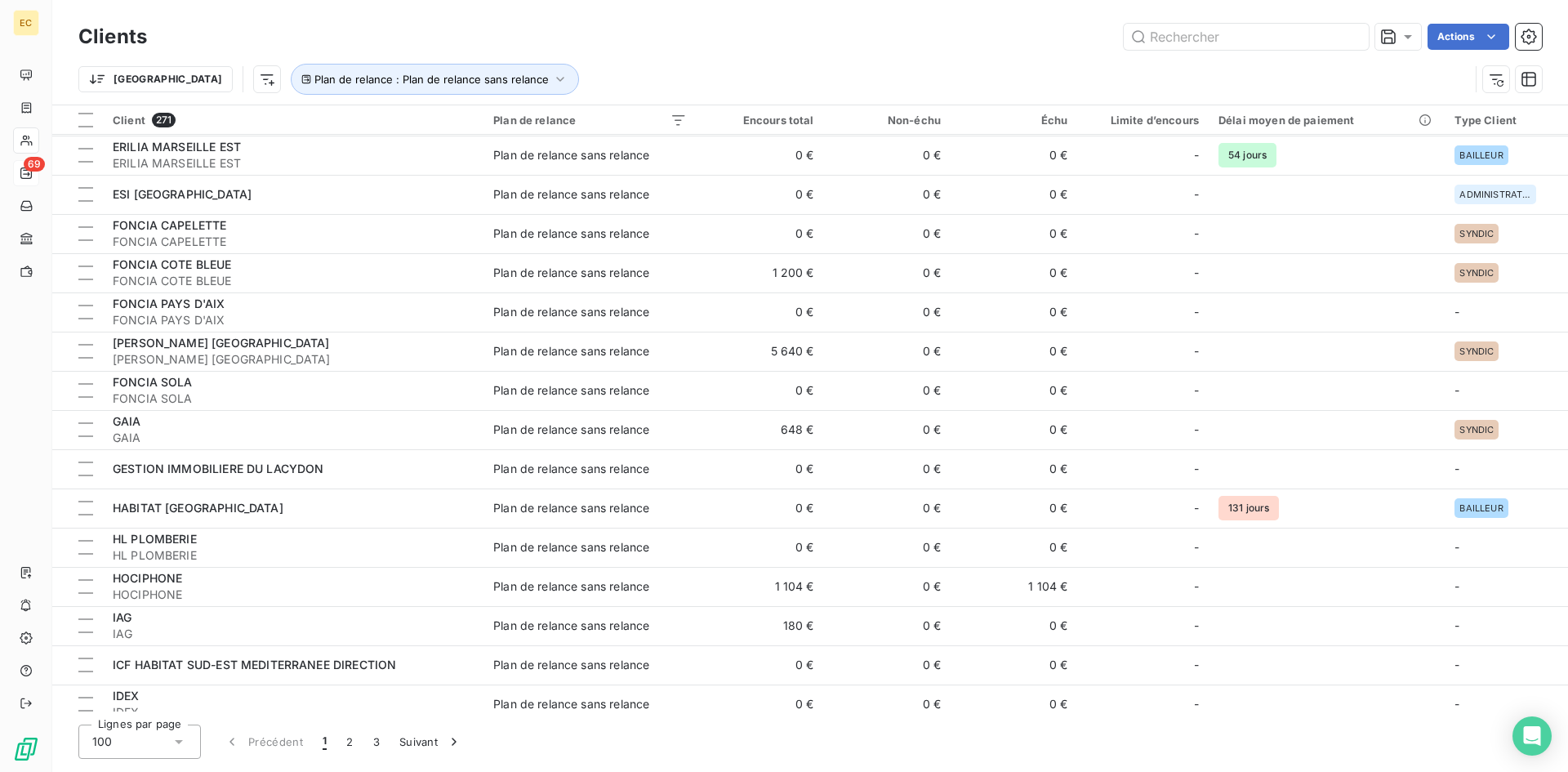
scroll to position [980, 0]
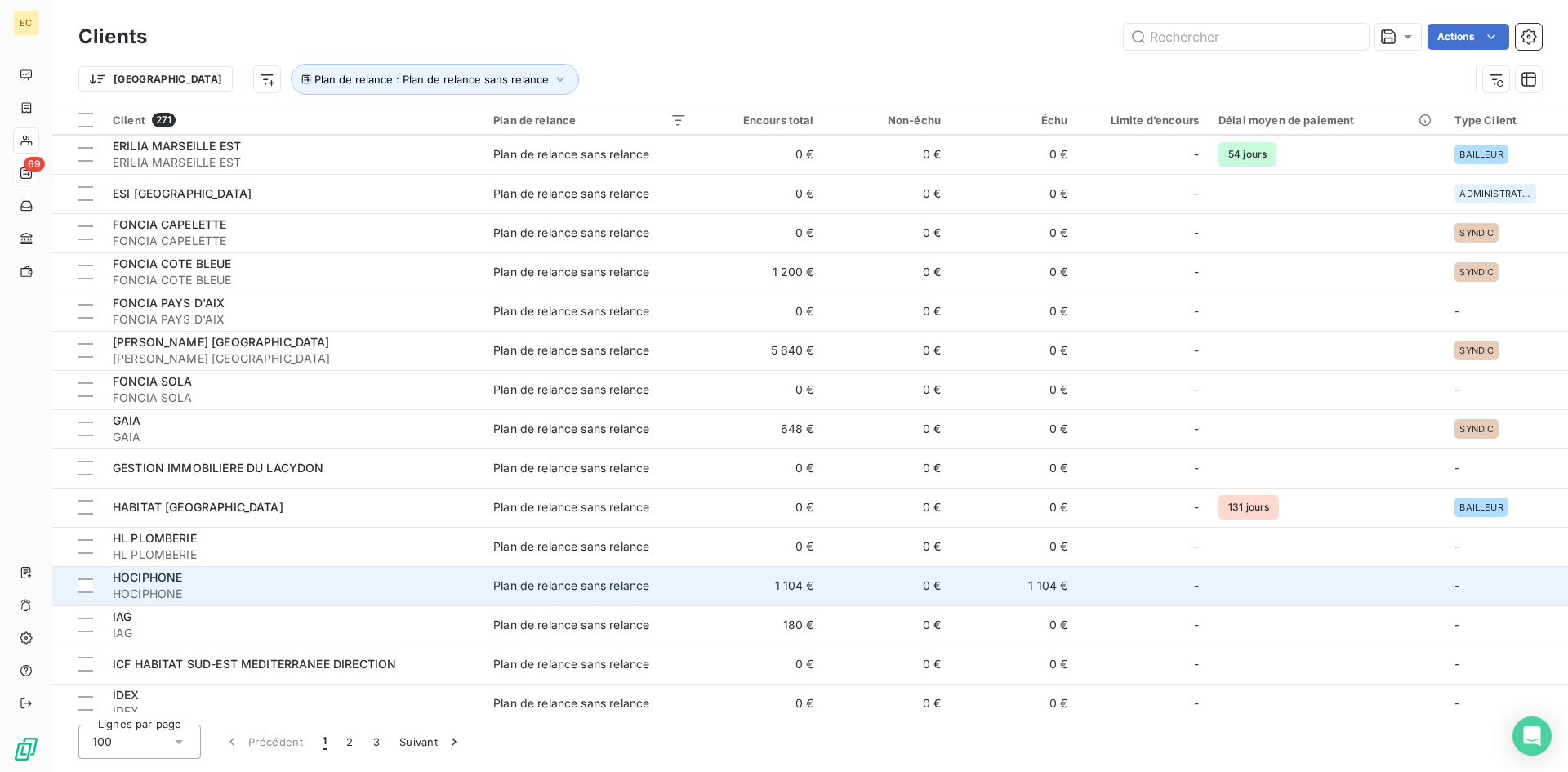
click at [305, 589] on span "HOCIPHONE" at bounding box center [294, 594] width 361 height 16
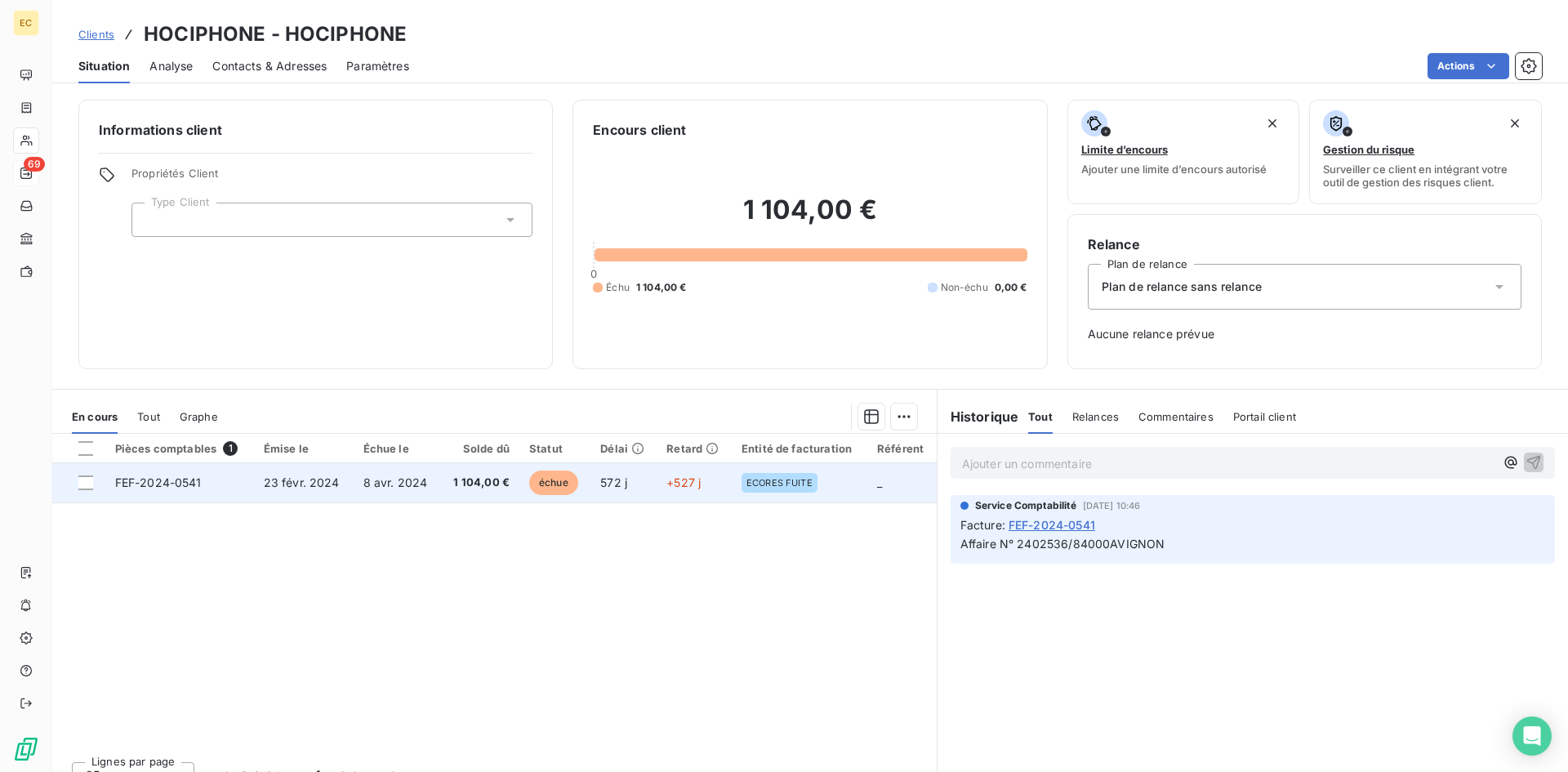
click at [323, 486] on span "23 févr. 2024" at bounding box center [302, 482] width 76 height 14
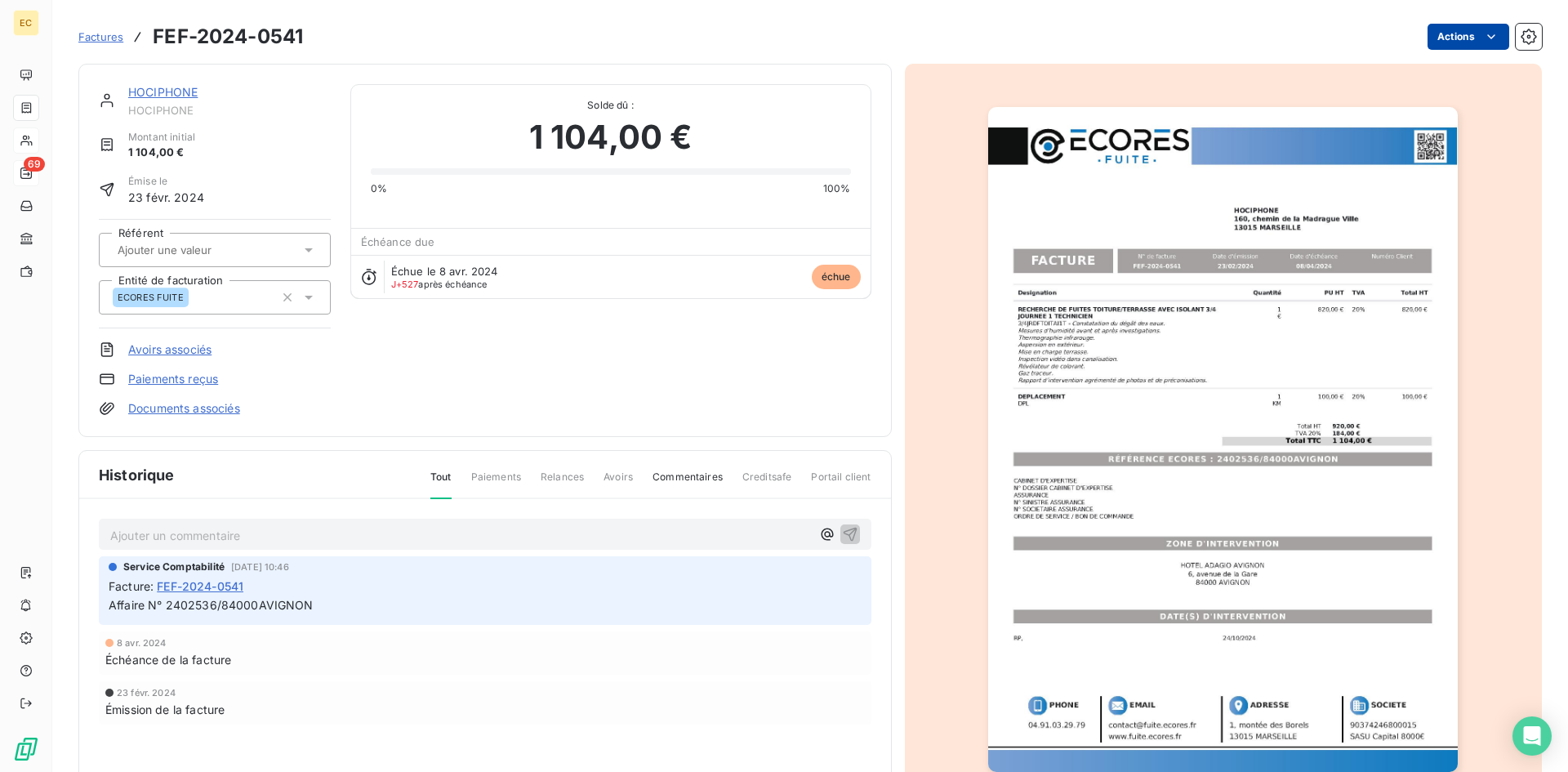
click at [1467, 40] on html "EC 69 Factures FEF-2024-0541 Actions HOCIPHONE HOCIPHONE Montant initial 1 104,…" at bounding box center [784, 386] width 1568 height 772
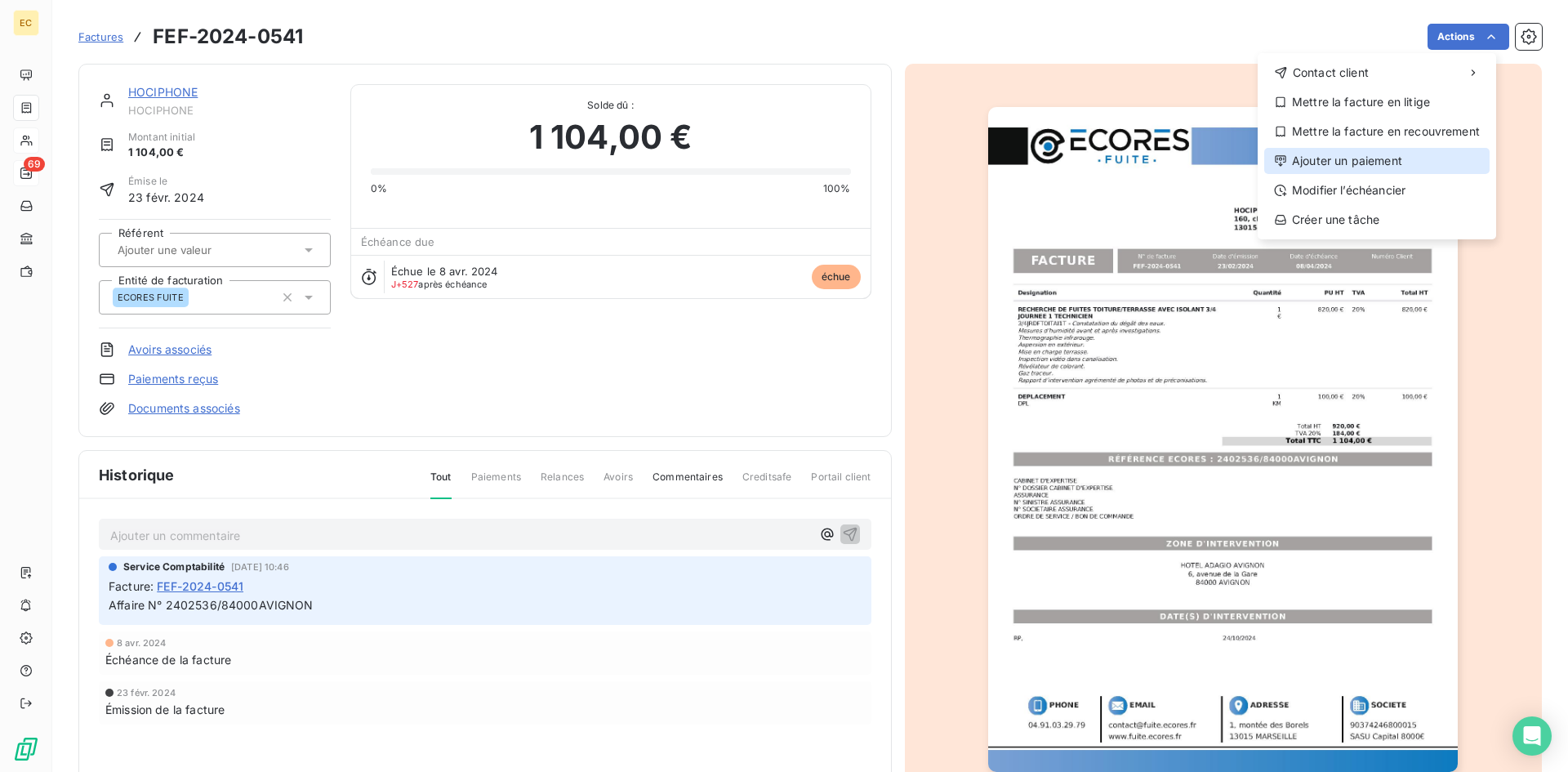
click at [1420, 150] on div "Ajouter un paiement" at bounding box center [1376, 161] width 225 height 26
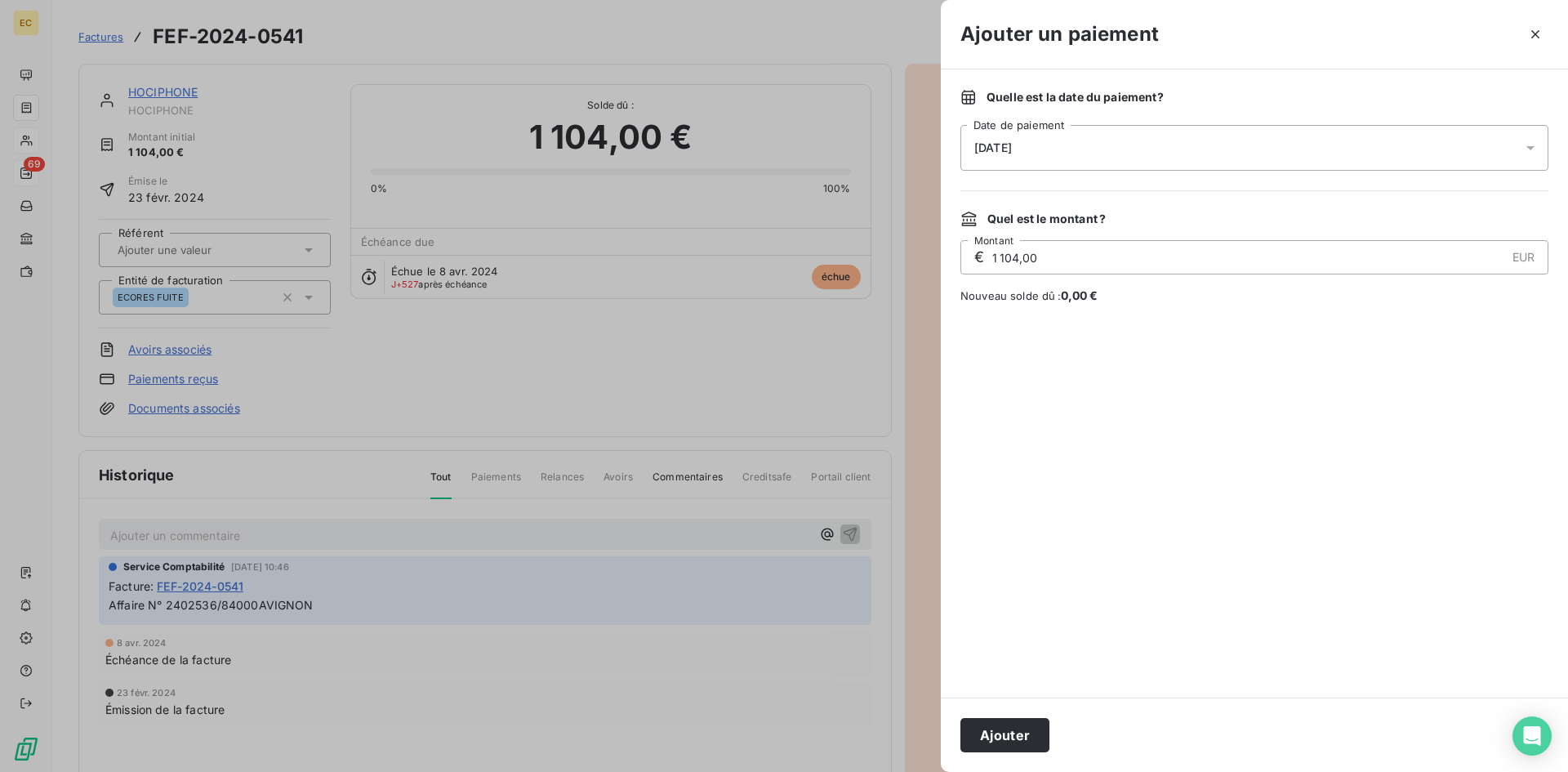
click at [996, 145] on span "17/09/2025" at bounding box center [993, 148] width 38 height 13
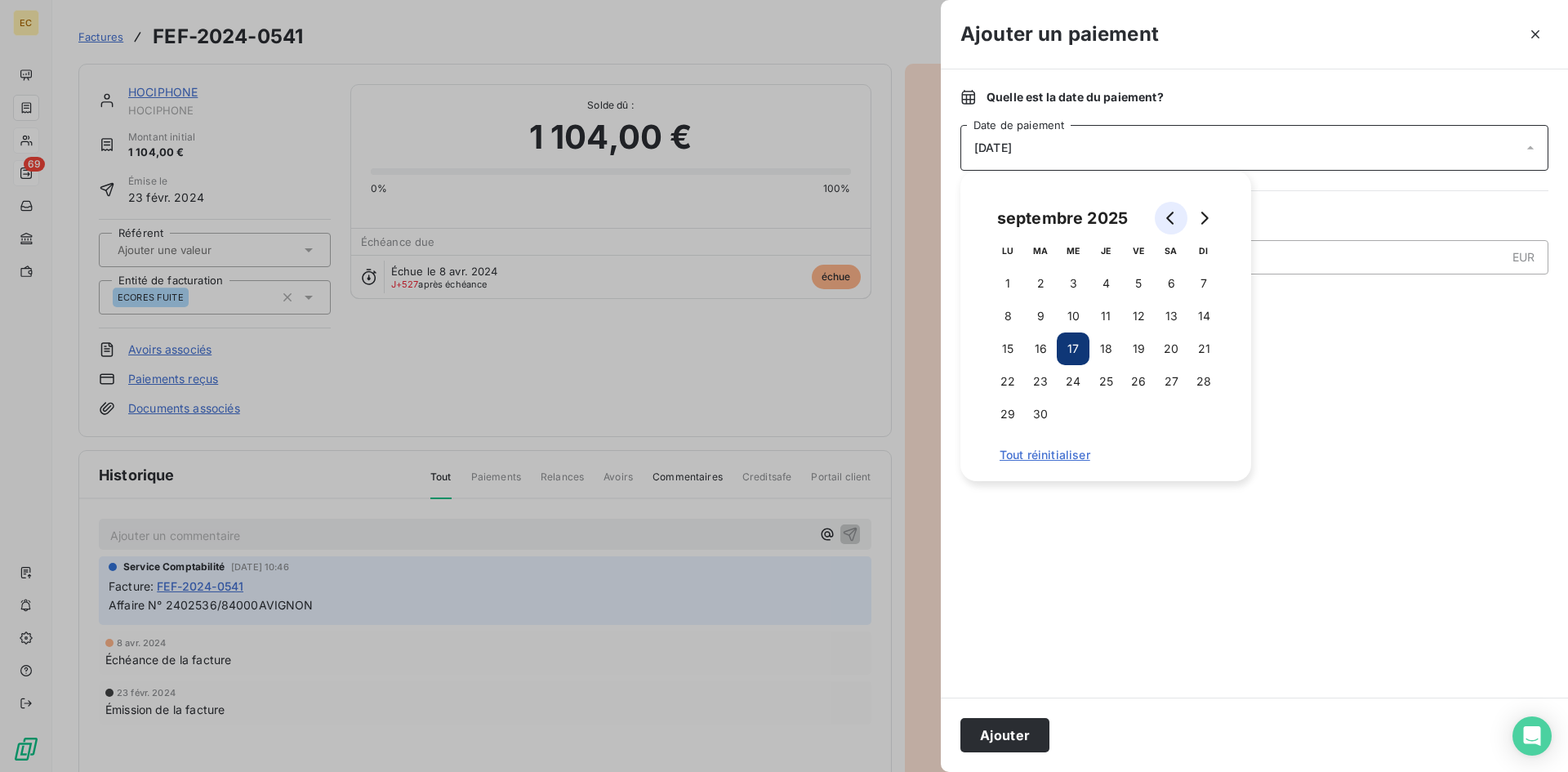
click at [1165, 221] on icon "Go to previous month" at bounding box center [1171, 218] width 13 height 13
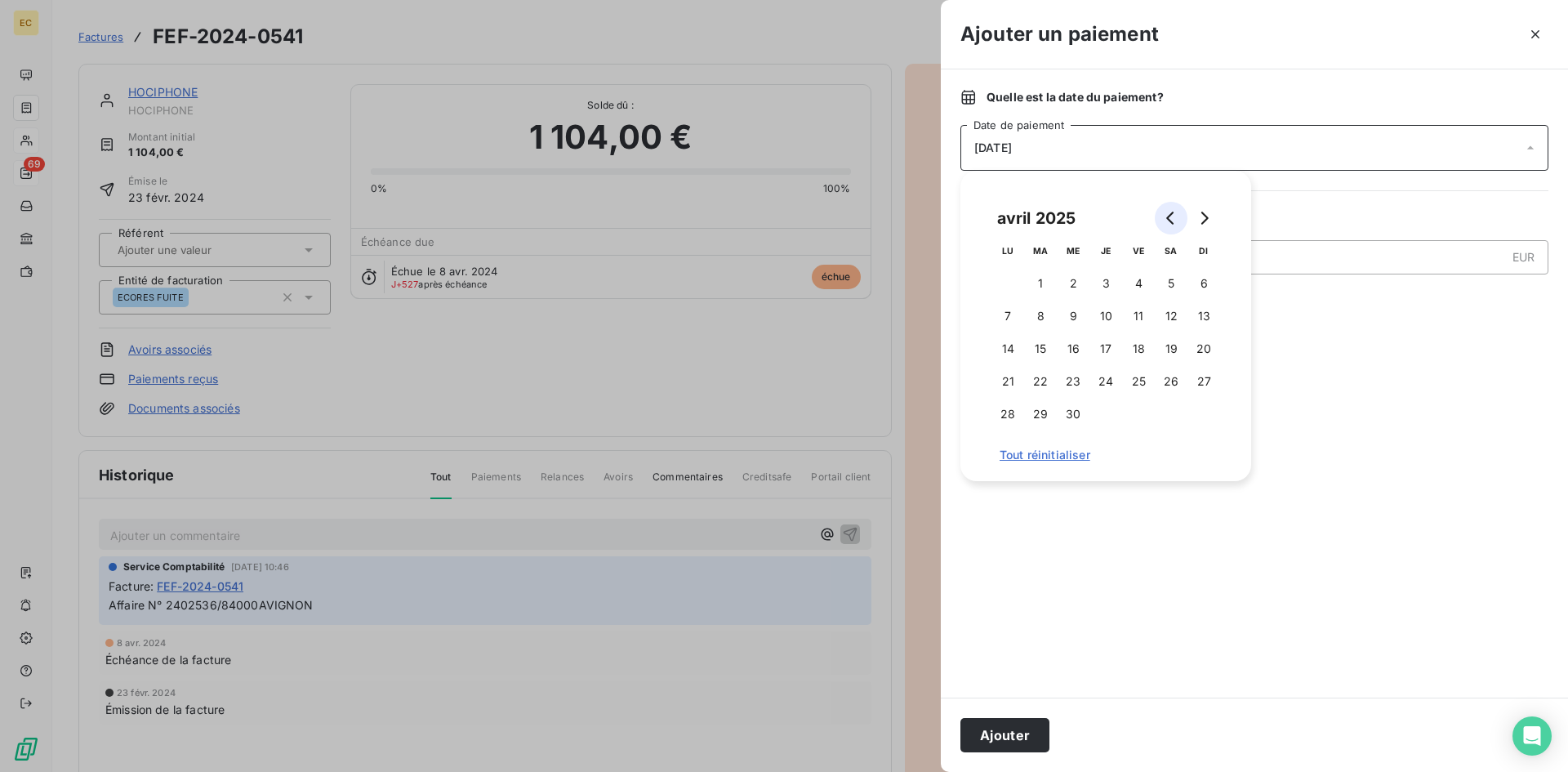
click at [1165, 221] on icon "Go to previous month" at bounding box center [1171, 218] width 13 height 13
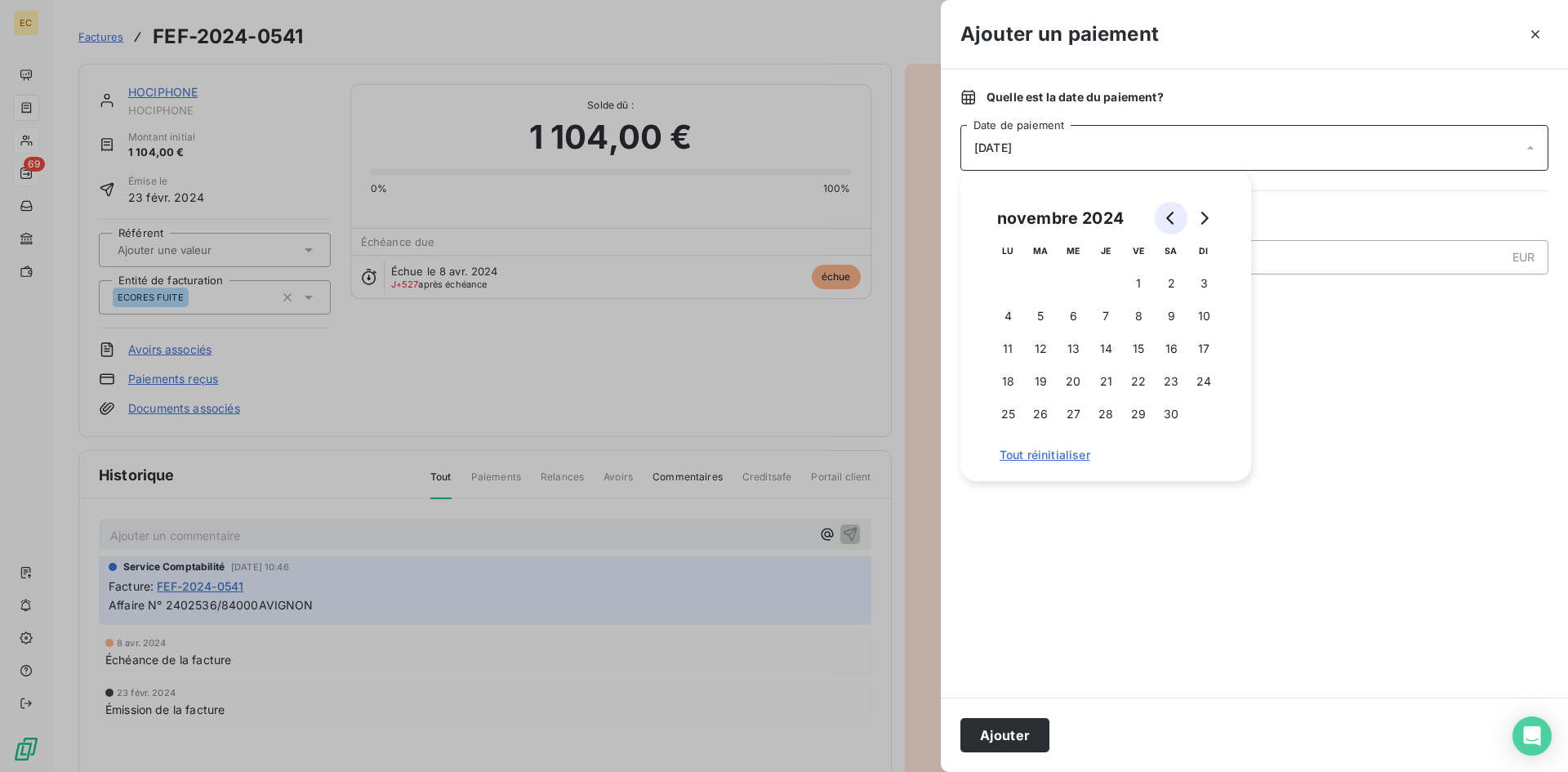
click at [1165, 221] on icon "Go to previous month" at bounding box center [1171, 218] width 13 height 13
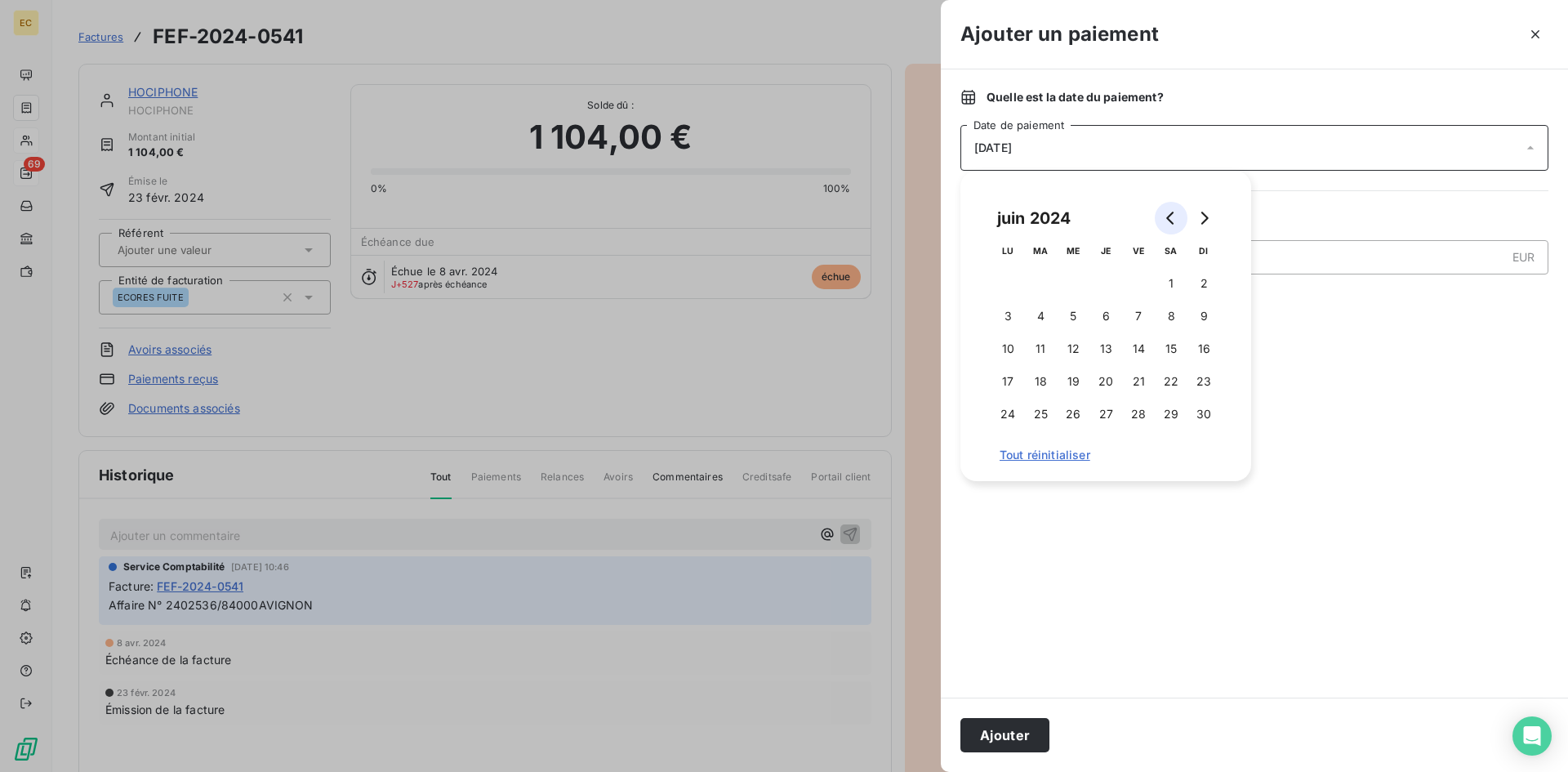
click at [1165, 221] on icon "Go to previous month" at bounding box center [1171, 218] width 13 height 13
click at [1165, 222] on icon "Go to previous month" at bounding box center [1171, 218] width 13 height 13
click at [1165, 223] on icon "Go to previous month" at bounding box center [1171, 218] width 13 height 13
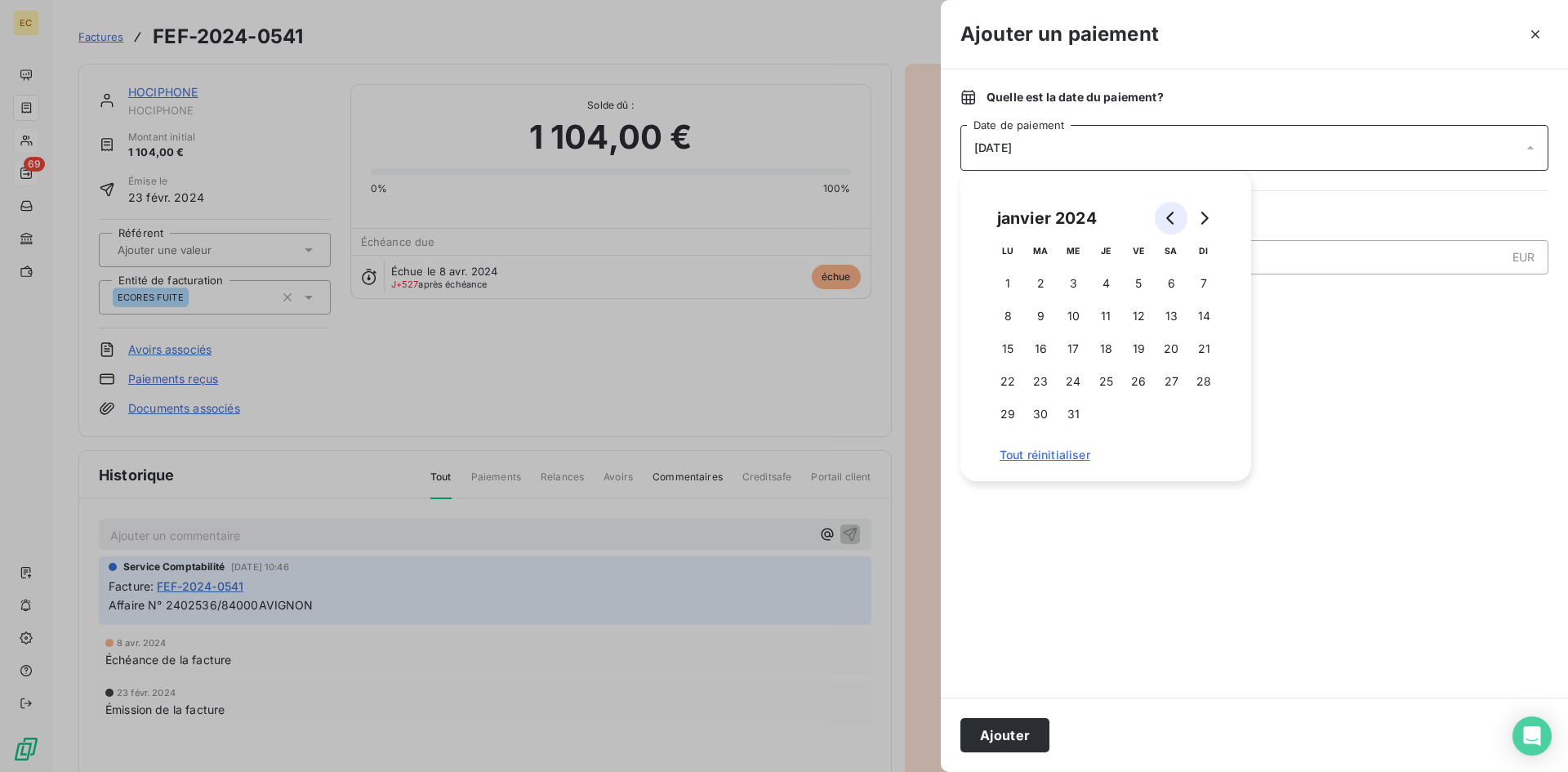
click at [1165, 224] on icon "Go to previous month" at bounding box center [1171, 218] width 13 height 13
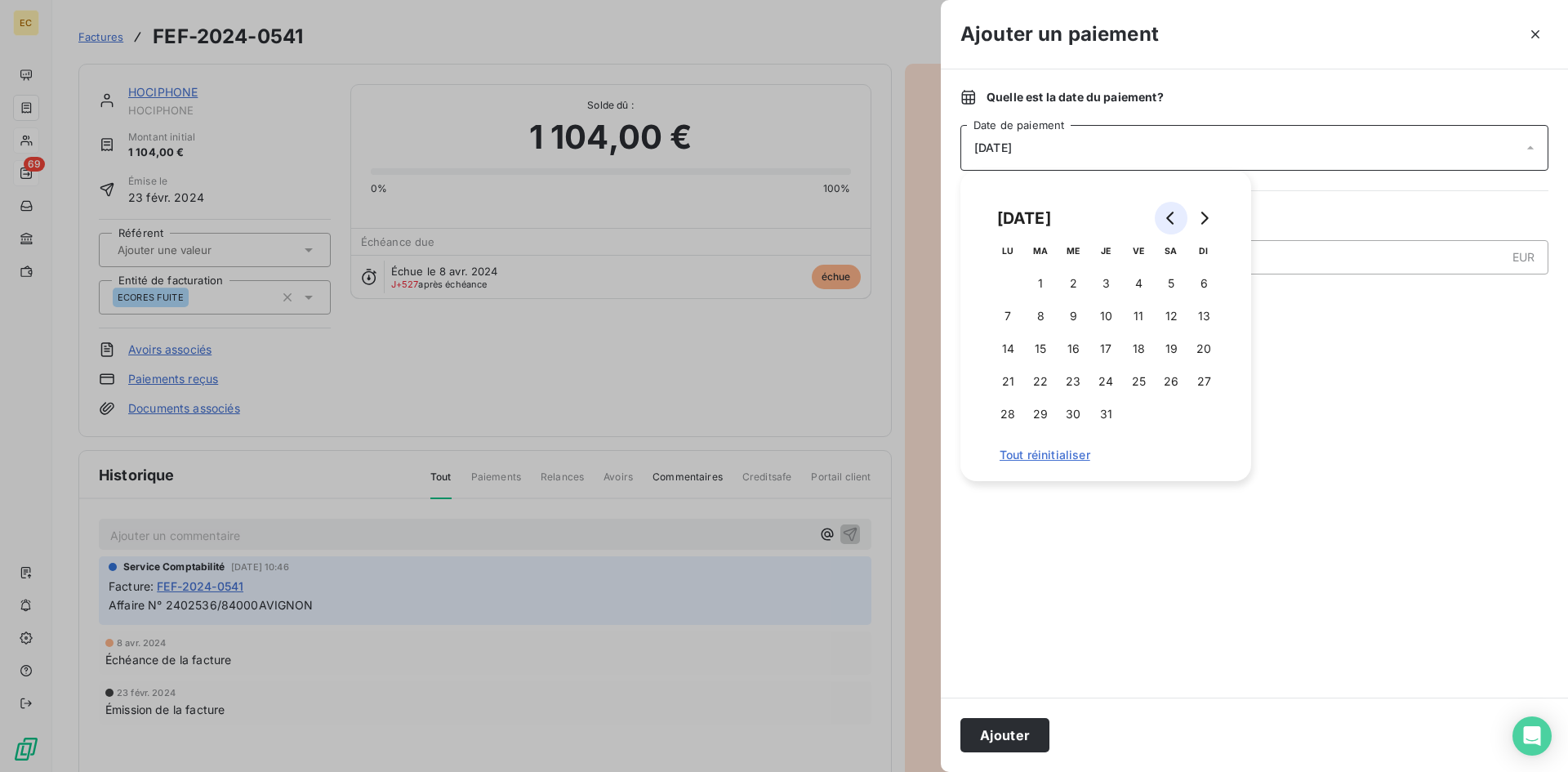
click at [1165, 224] on icon "Go to previous month" at bounding box center [1171, 218] width 13 height 13
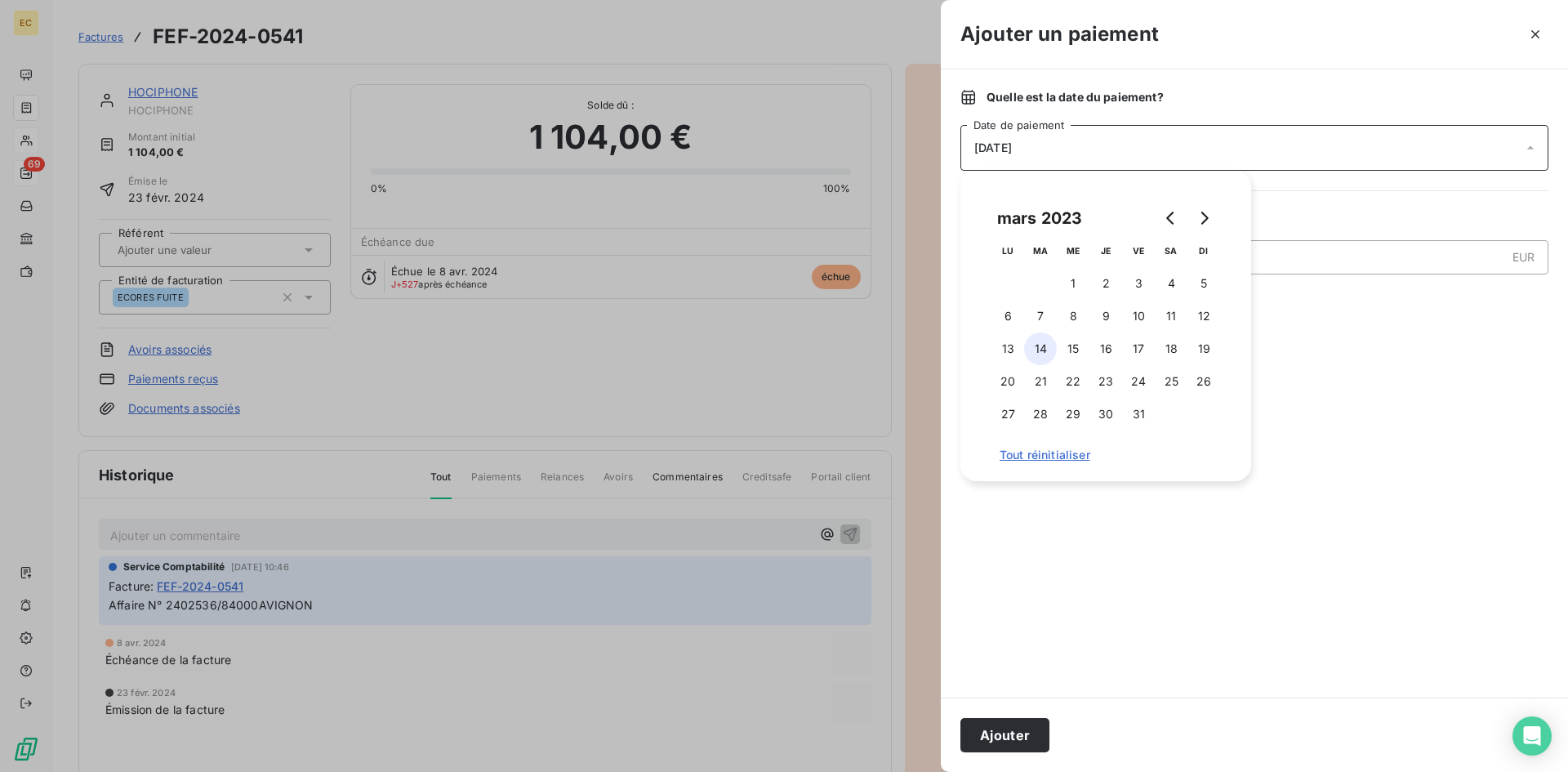
click at [1041, 346] on button "14" at bounding box center [1040, 349] width 33 height 33
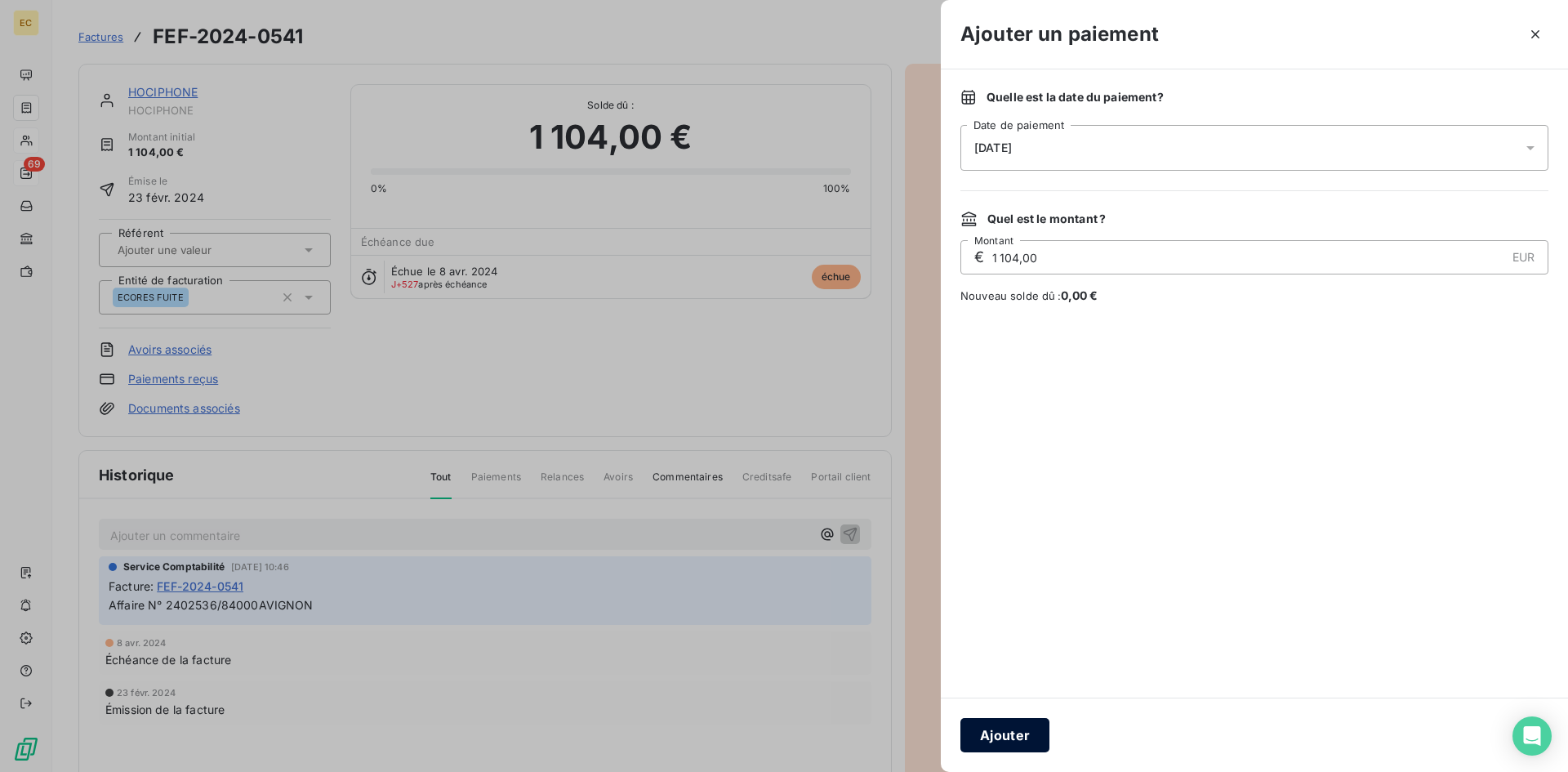
click at [1007, 728] on button "Ajouter" at bounding box center [1005, 735] width 89 height 35
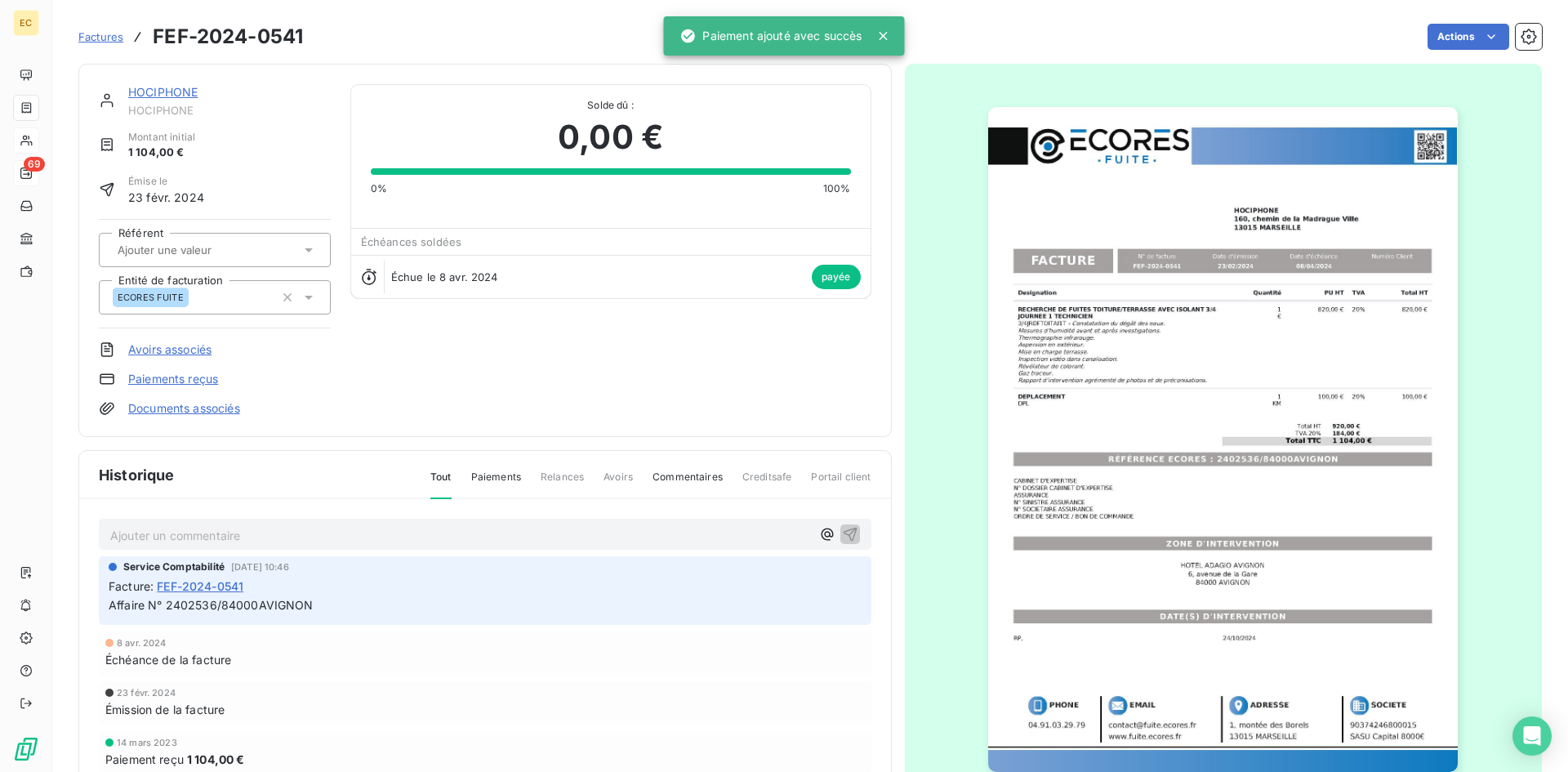
click at [87, 35] on span "Factures" at bounding box center [101, 37] width 45 height 13
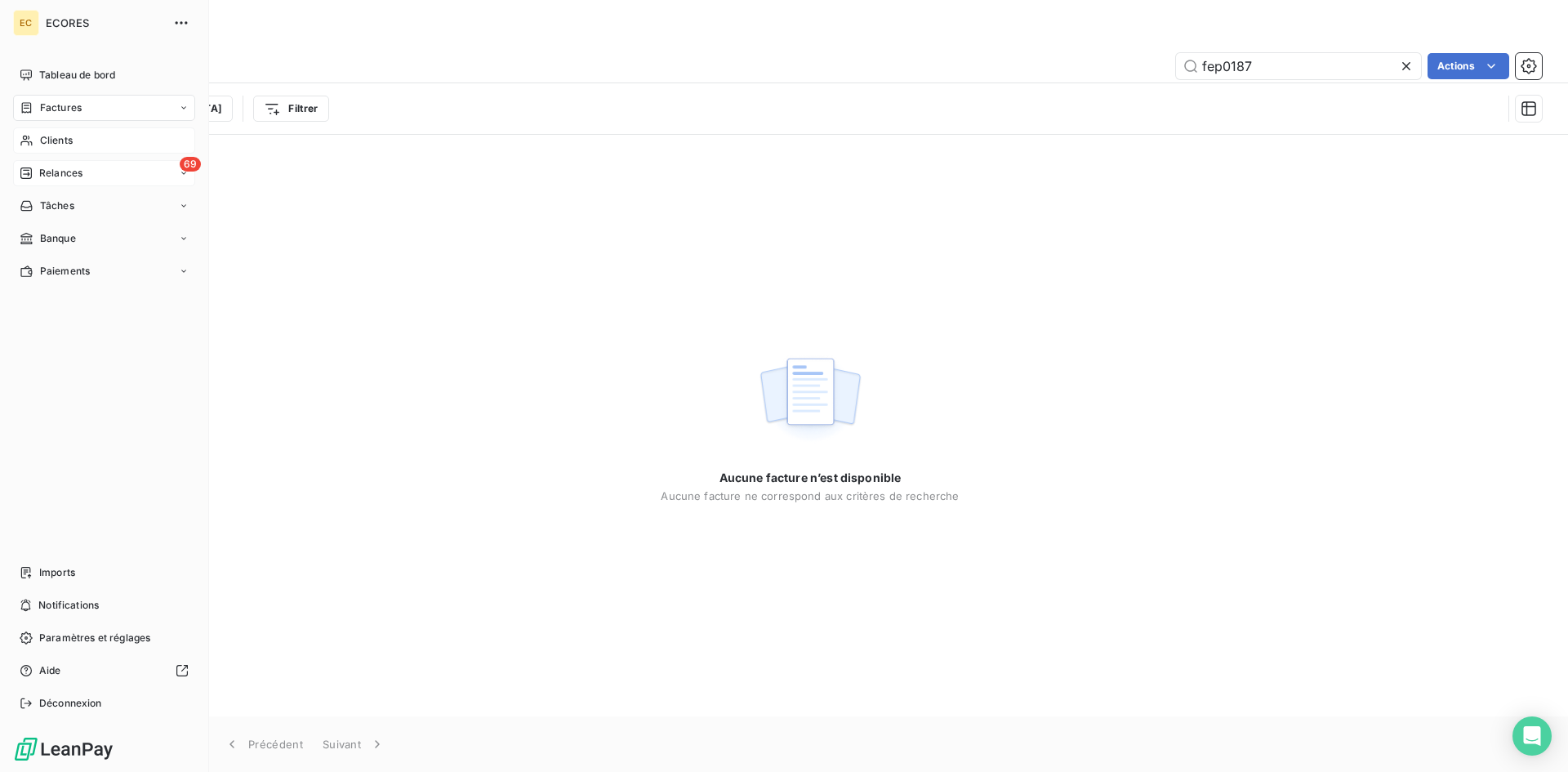
click at [54, 144] on span "Clients" at bounding box center [57, 140] width 33 height 15
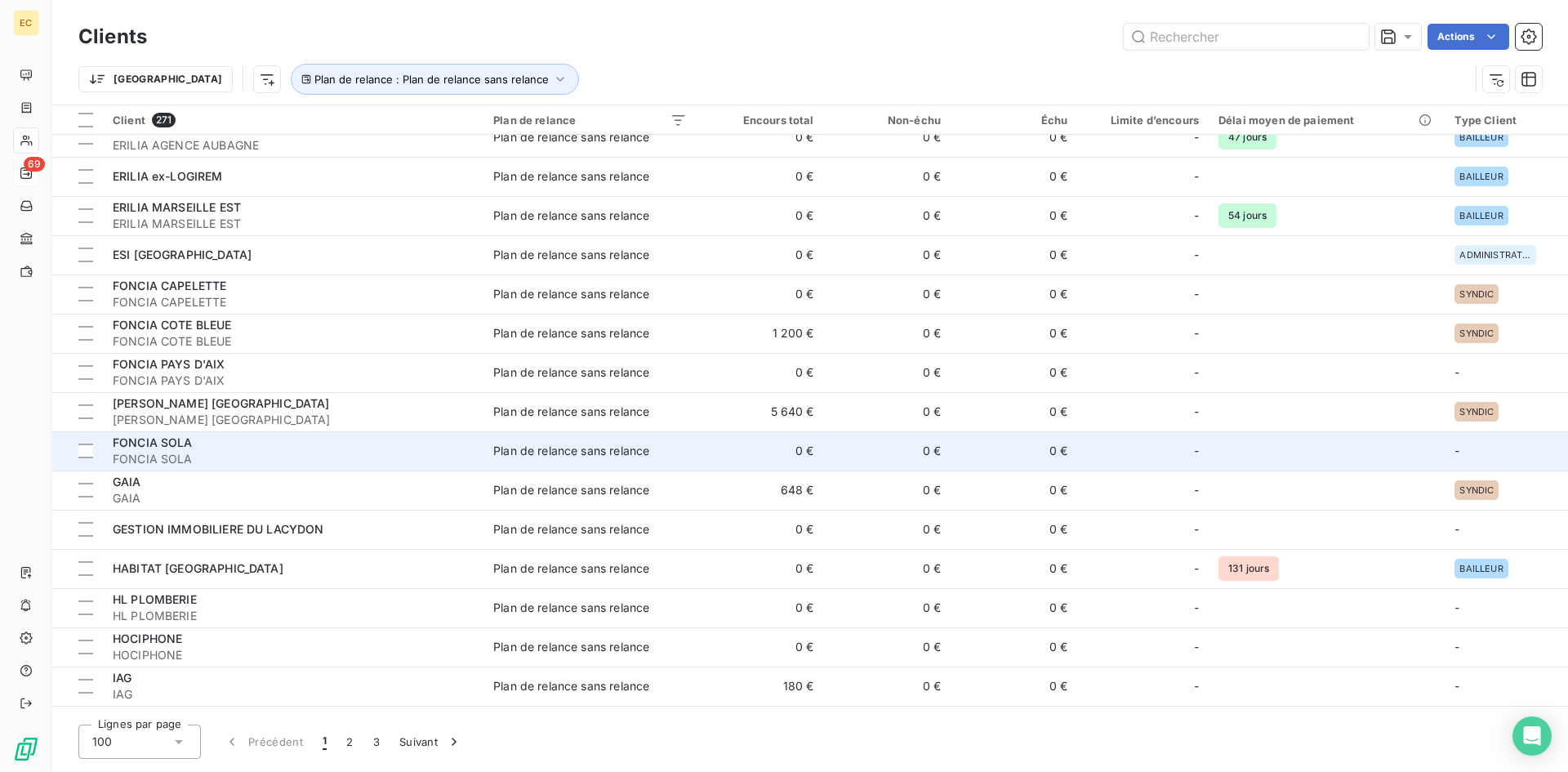
scroll to position [1062, 0]
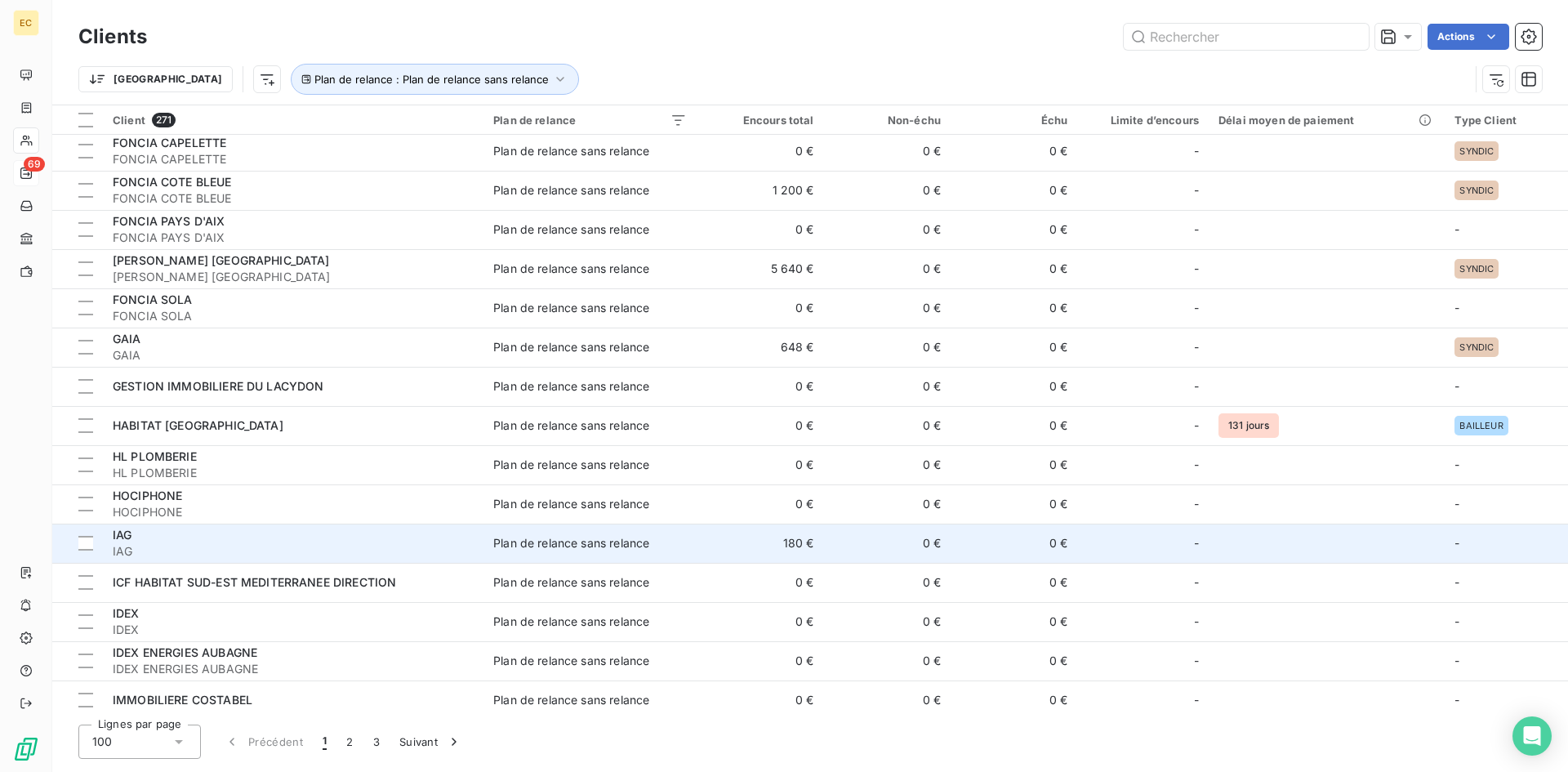
click at [587, 534] on td "Plan de relance sans relance" at bounding box center [590, 544] width 213 height 40
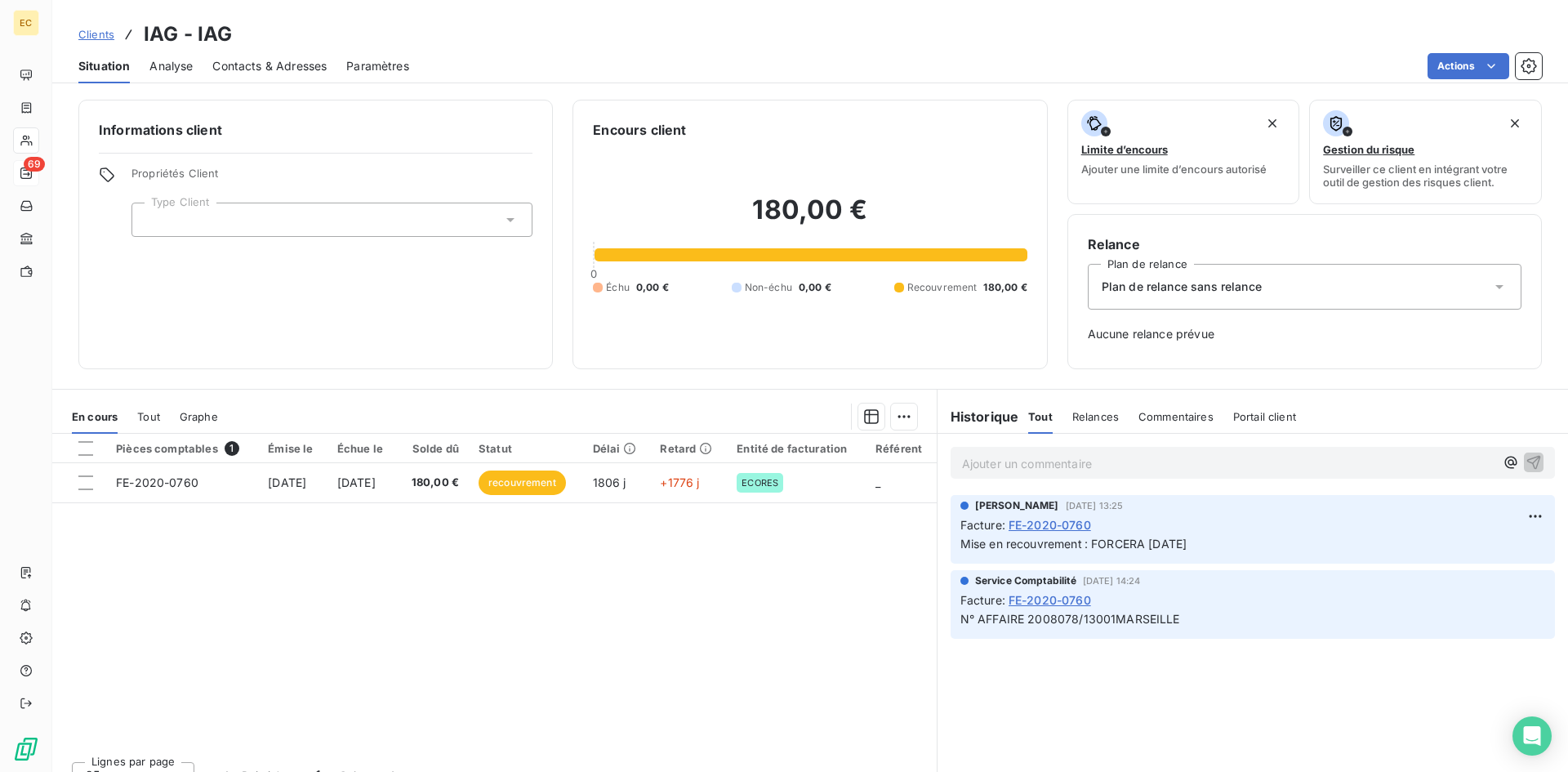
click at [89, 33] on span "Clients" at bounding box center [97, 35] width 36 height 13
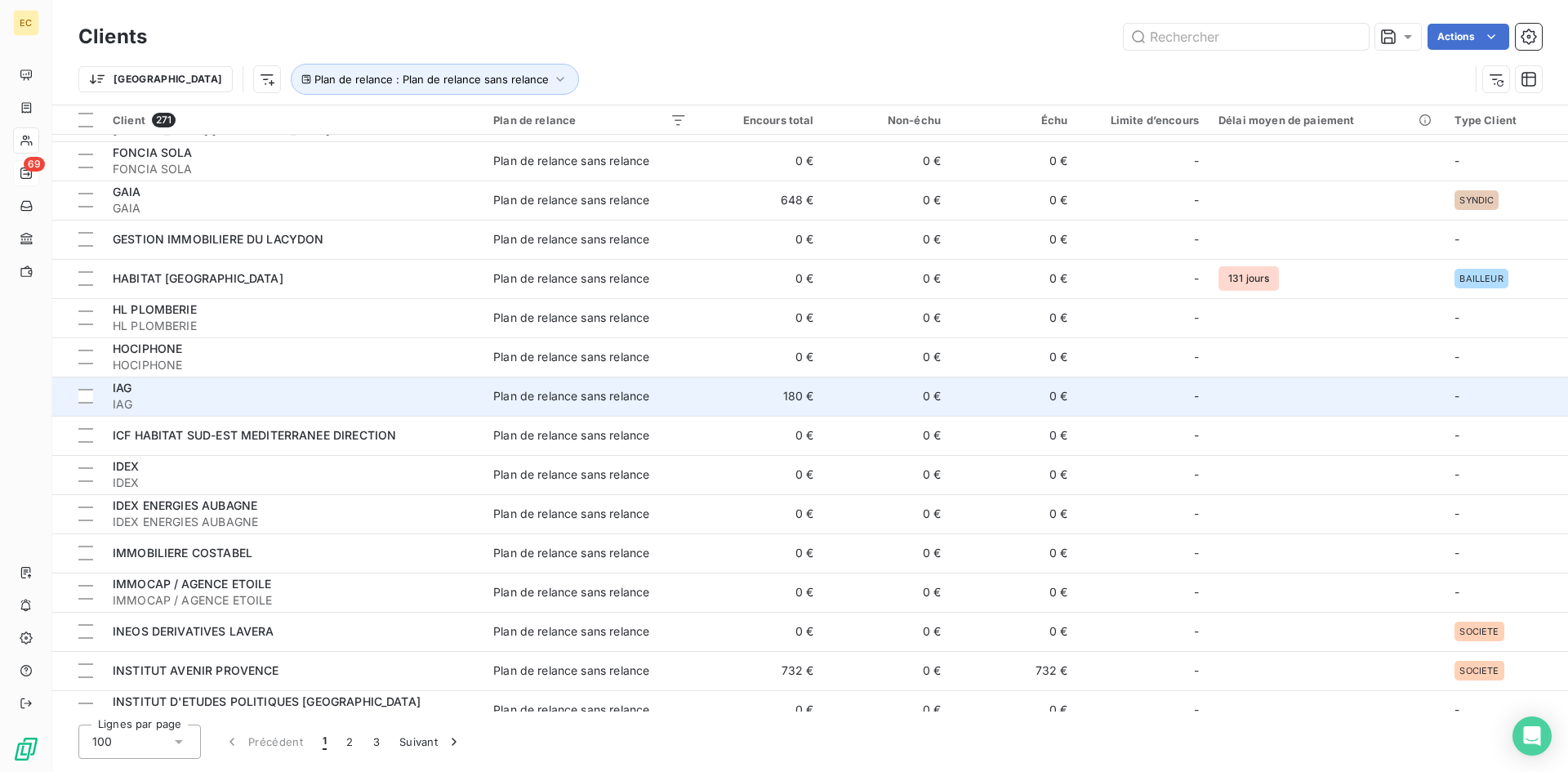
scroll to position [1306, 0]
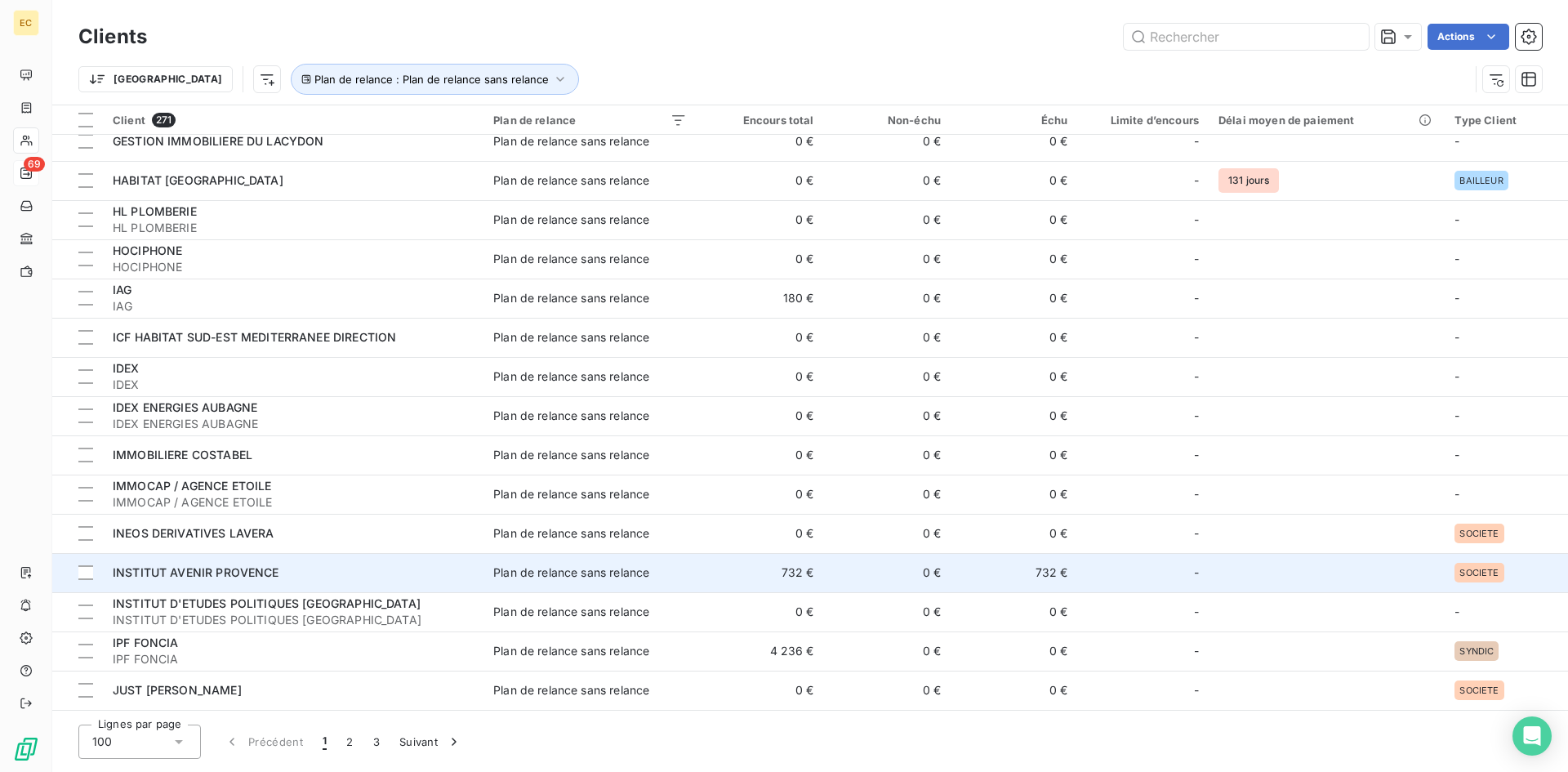
click at [601, 572] on div "Plan de relance sans relance" at bounding box center [571, 572] width 156 height 16
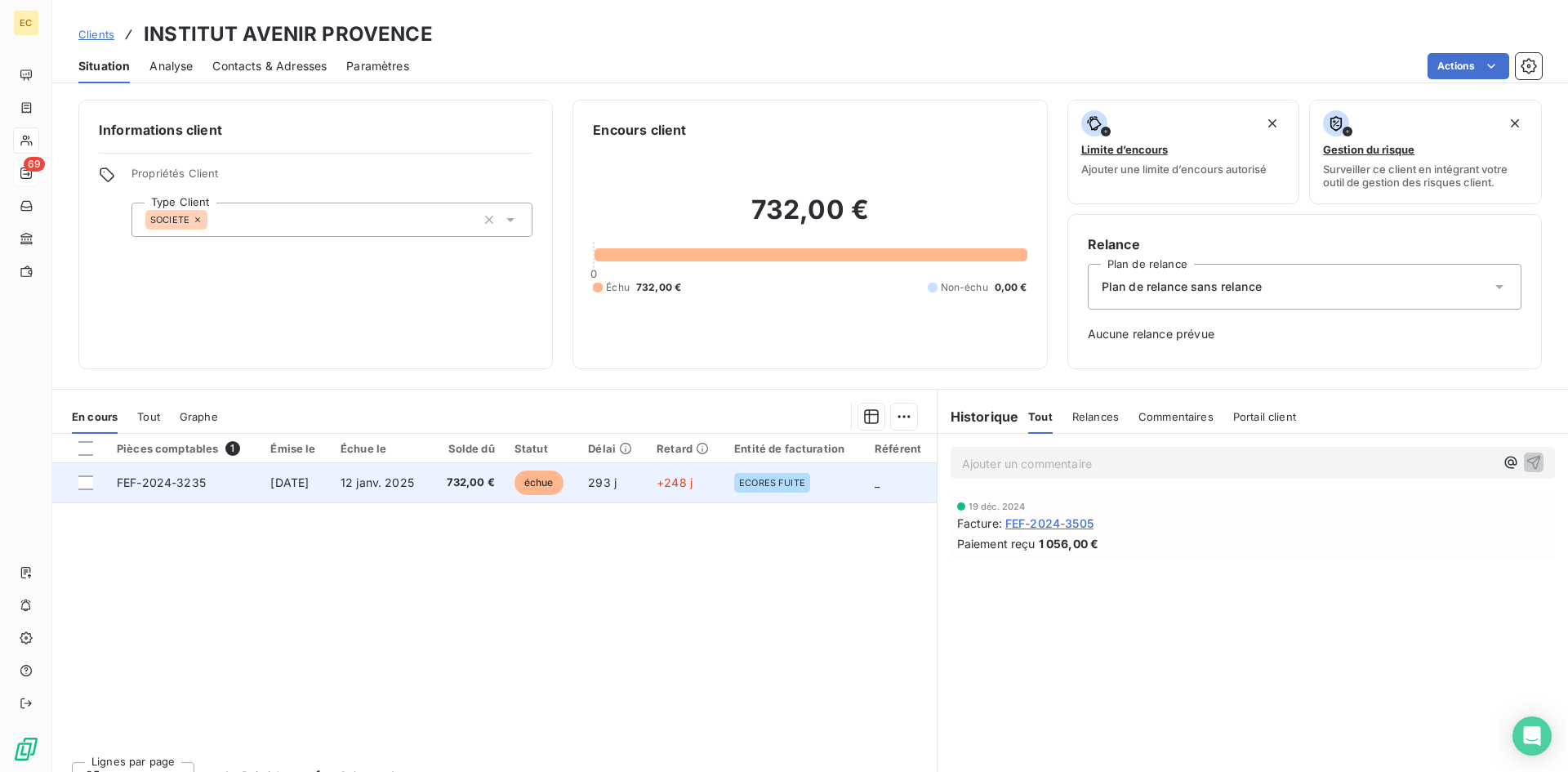
click at [331, 480] on td "28 nov. 2024" at bounding box center [295, 482] width 70 height 40
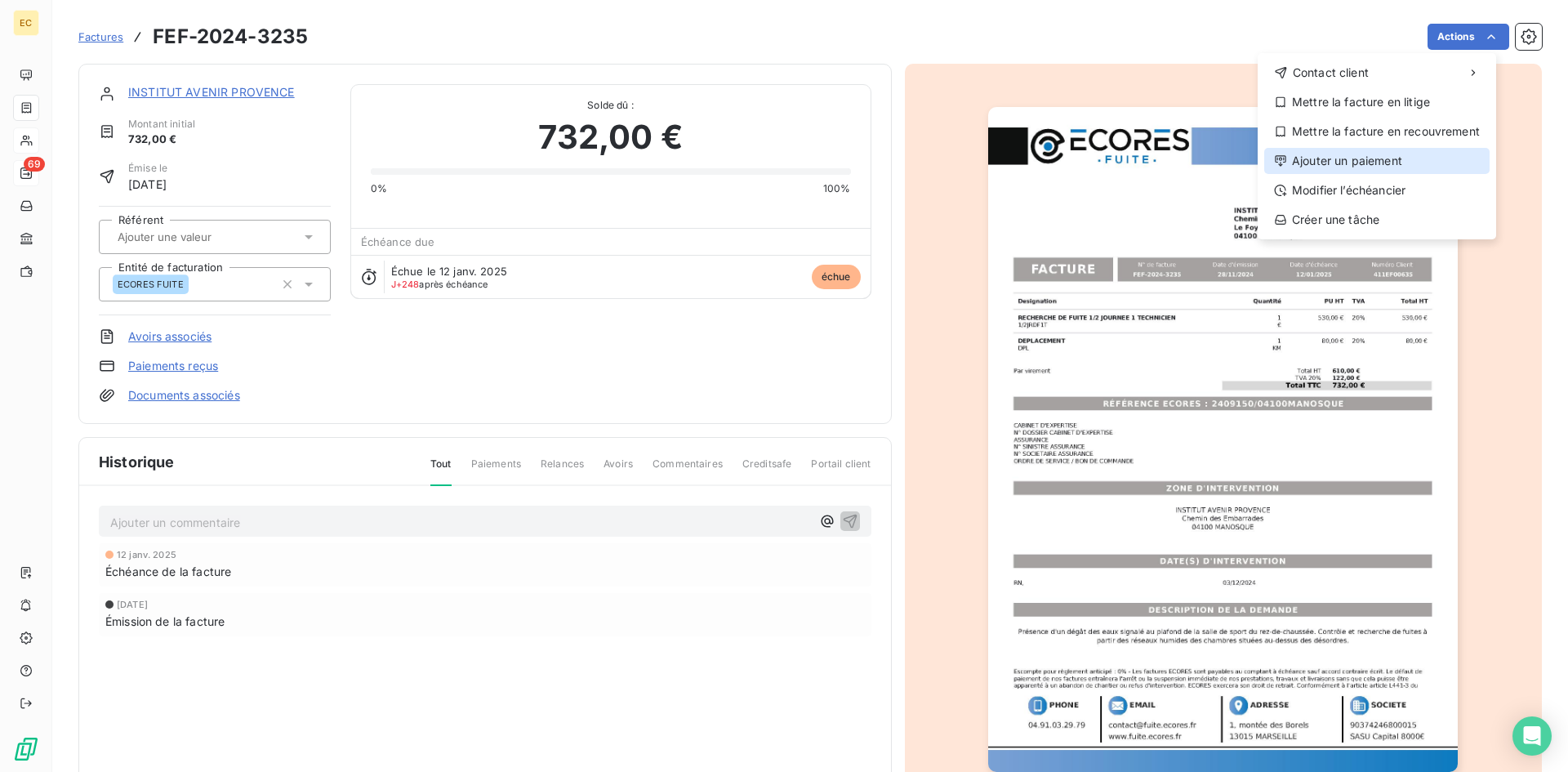
click at [1411, 153] on div "Ajouter un paiement" at bounding box center [1376, 161] width 225 height 26
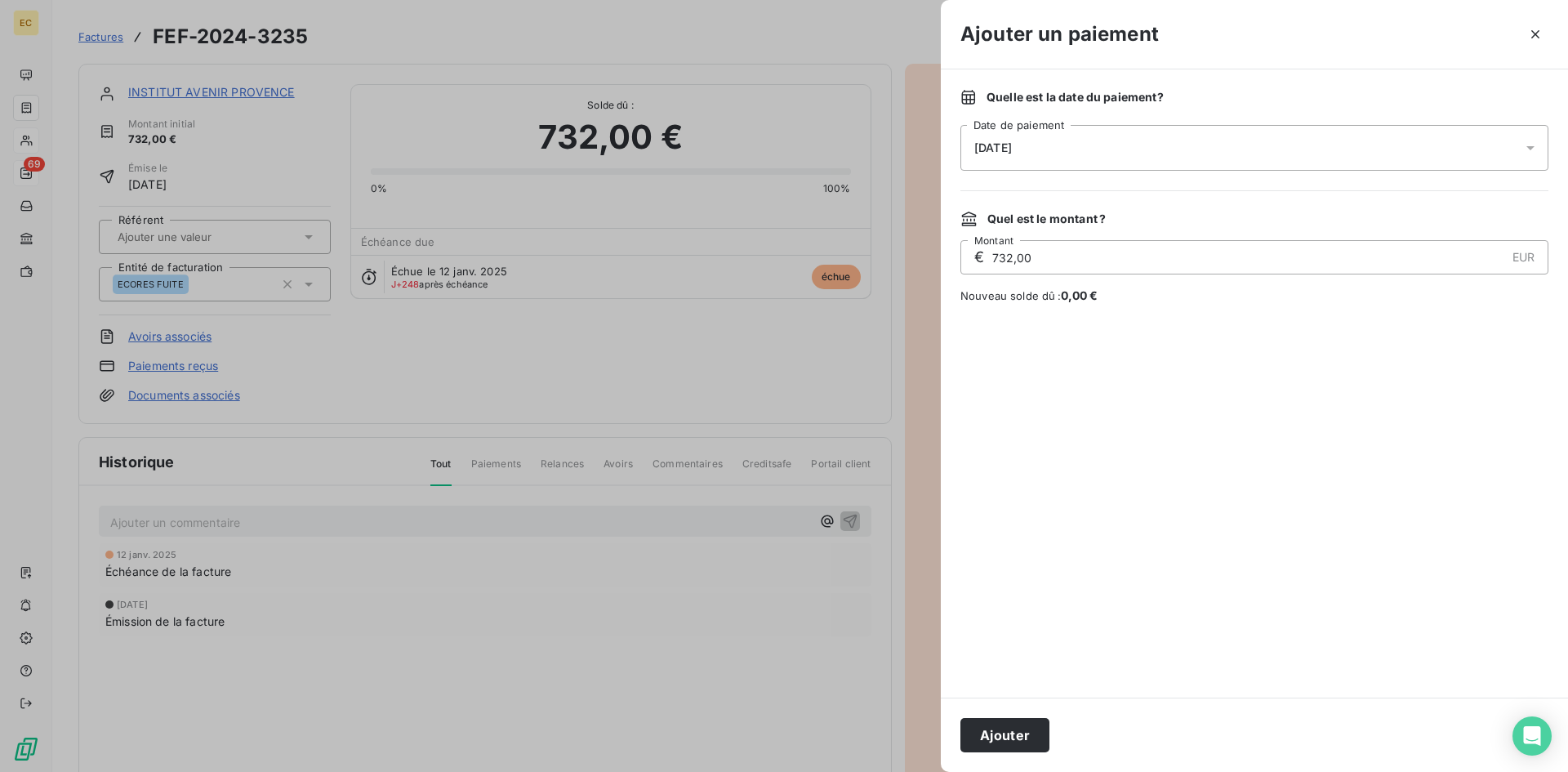
click at [1123, 140] on div "17/09/2025" at bounding box center [1254, 147] width 588 height 45
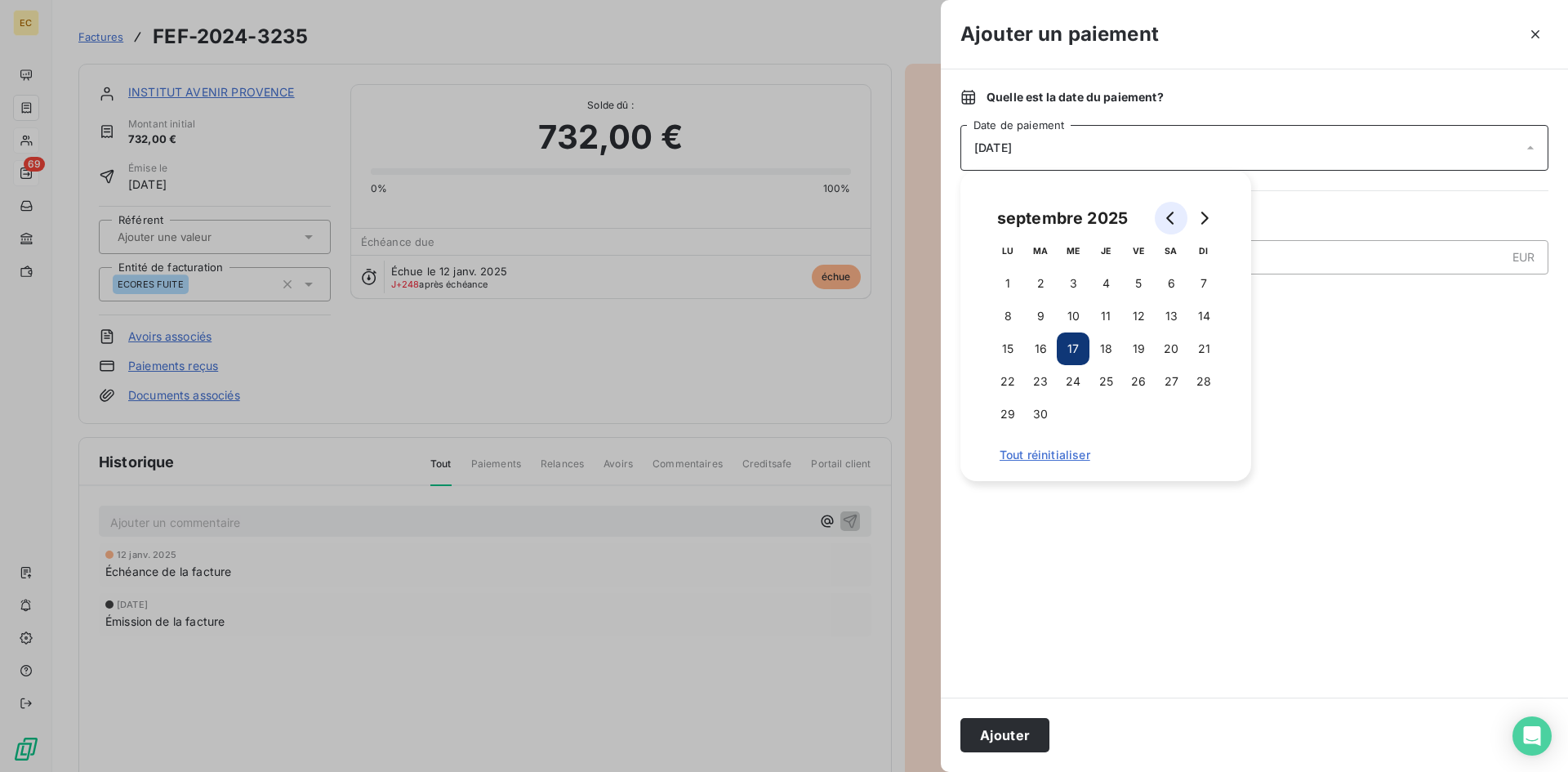
click at [1169, 217] on icon "Go to previous month" at bounding box center [1170, 218] width 7 height 13
click at [1168, 217] on icon "Go to previous month" at bounding box center [1170, 218] width 7 height 13
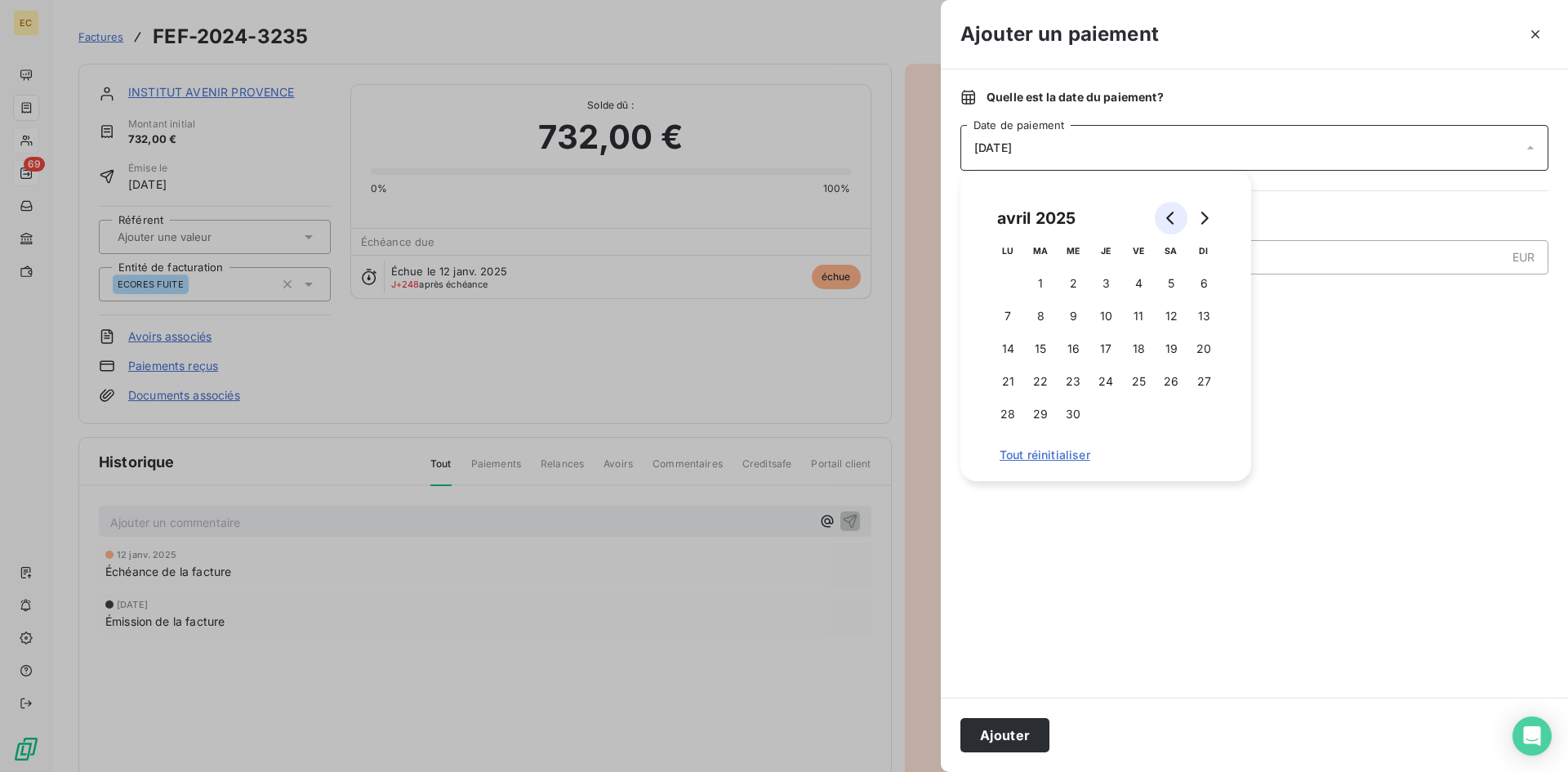
click at [1167, 217] on icon "Go to previous month" at bounding box center [1170, 218] width 7 height 13
click at [1106, 346] on button "12" at bounding box center [1106, 349] width 33 height 33
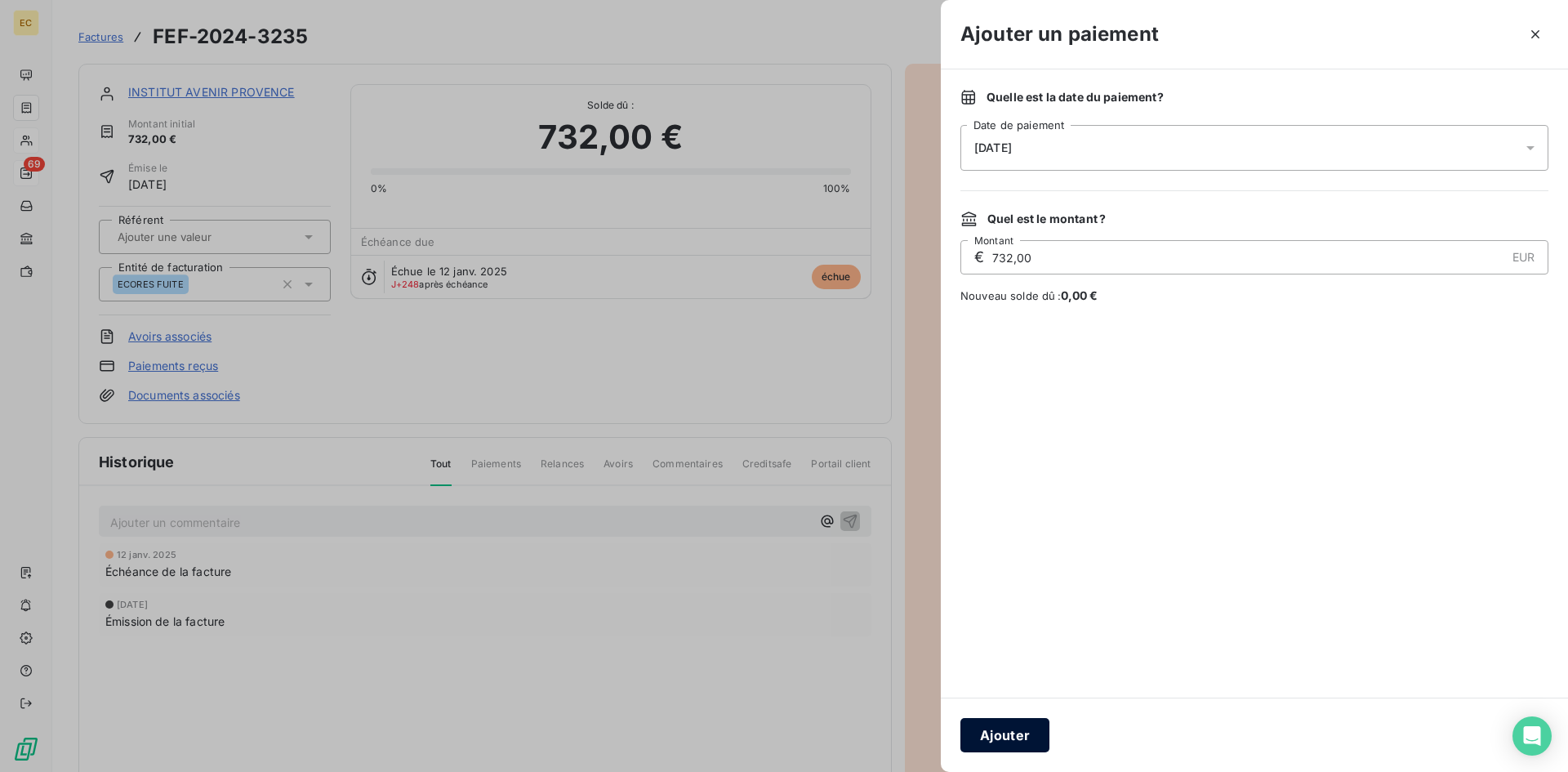
click at [1005, 735] on button "Ajouter" at bounding box center [1005, 735] width 89 height 35
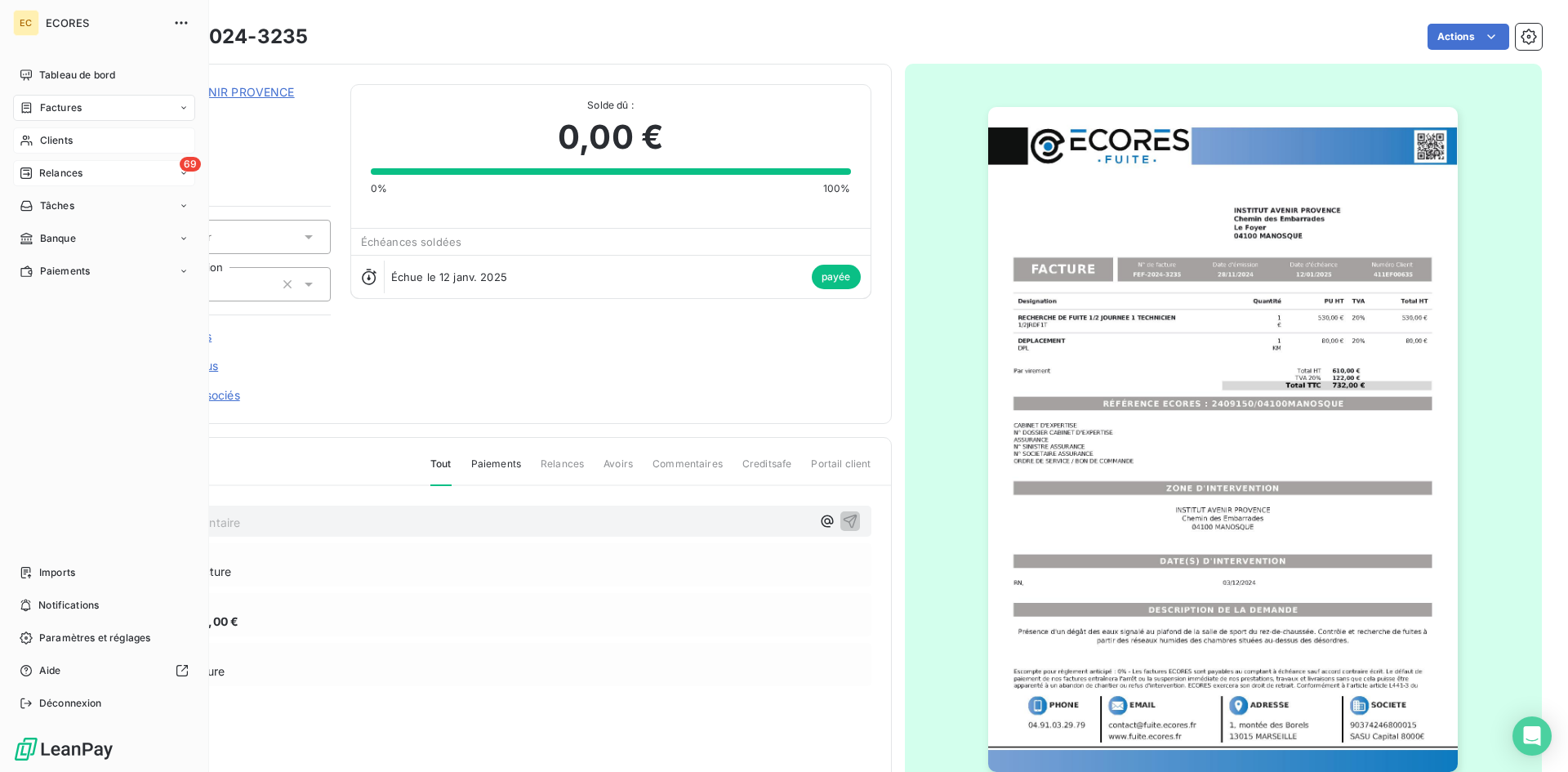
click at [73, 135] on span "Clients" at bounding box center [57, 140] width 33 height 15
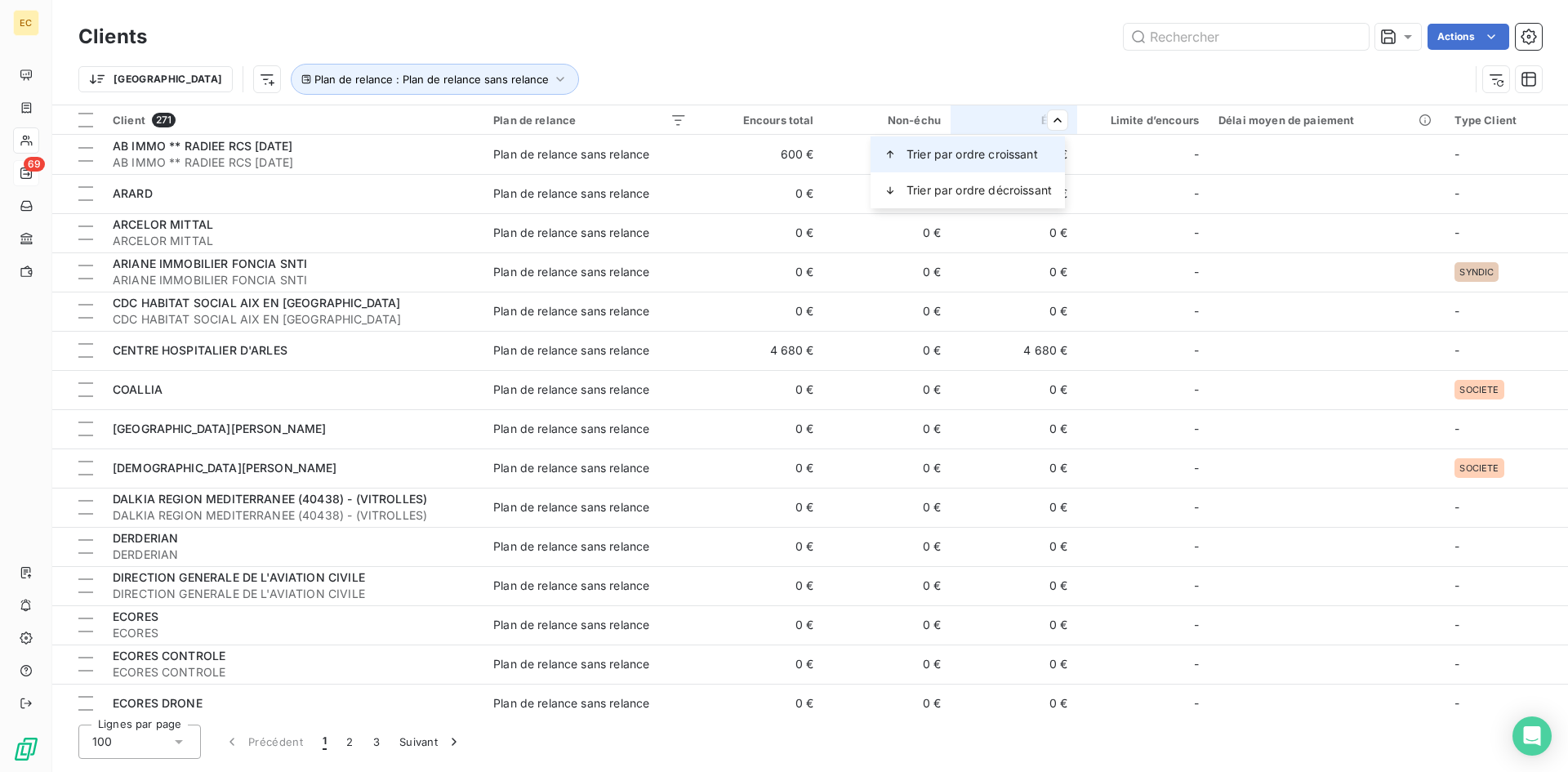
click at [1024, 156] on span "Trier par ordre croissant" at bounding box center [972, 154] width 131 height 16
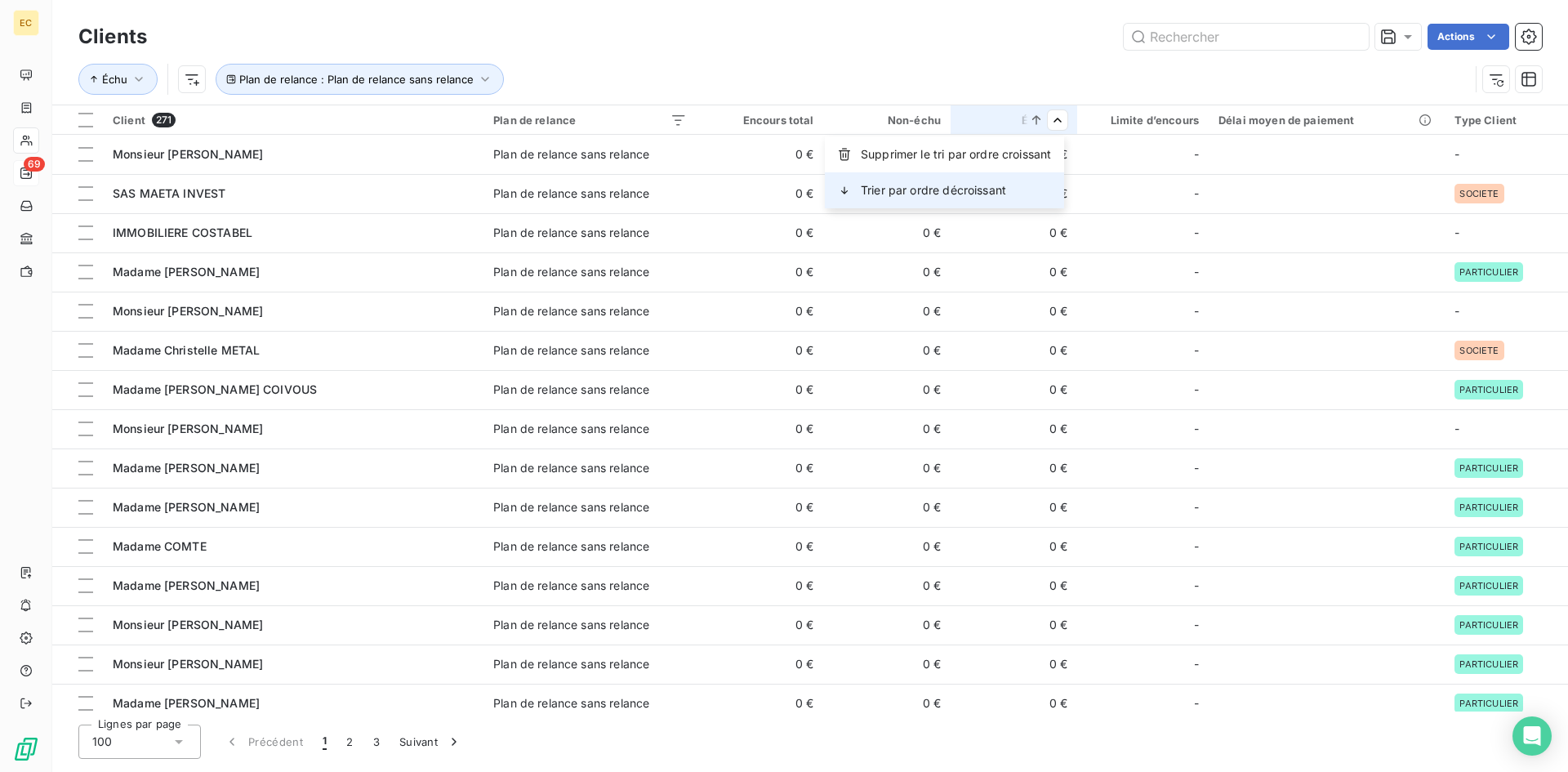
click at [996, 193] on span "Trier par ordre décroissant" at bounding box center [933, 191] width 145 height 16
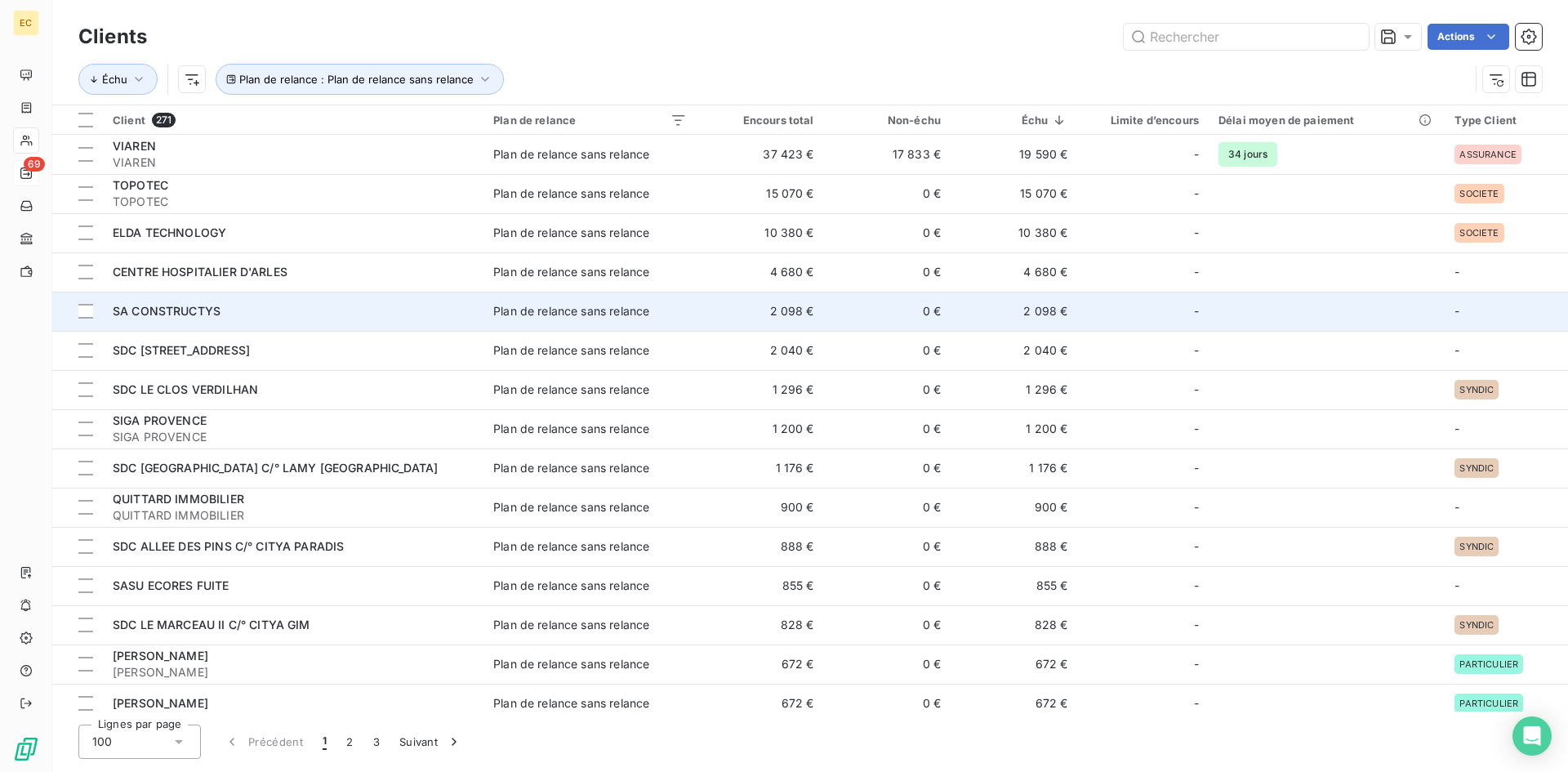
click at [256, 314] on div "SA CONSTRUCTYS" at bounding box center [294, 311] width 361 height 16
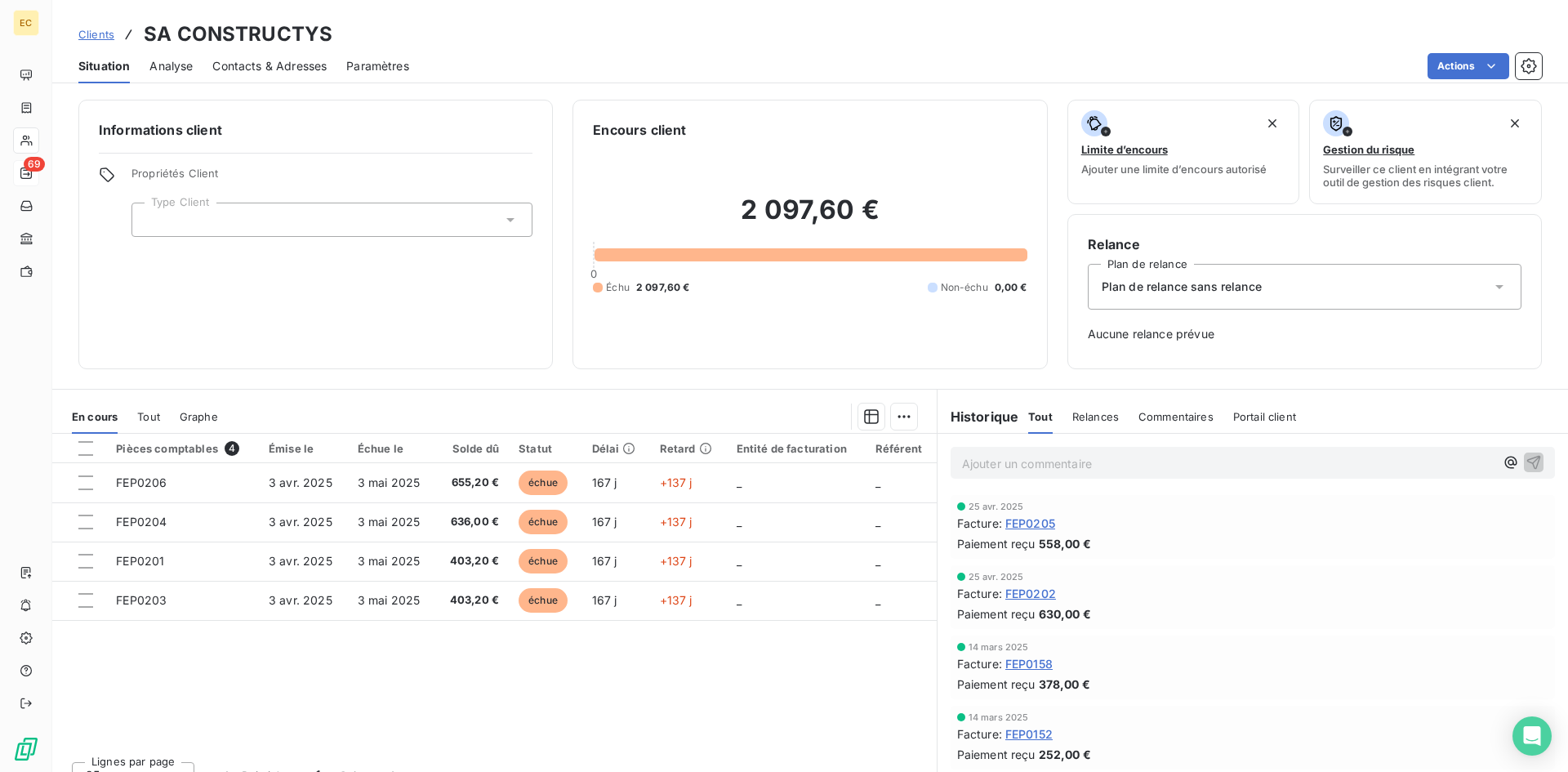
click at [88, 35] on span "Clients" at bounding box center [97, 35] width 36 height 13
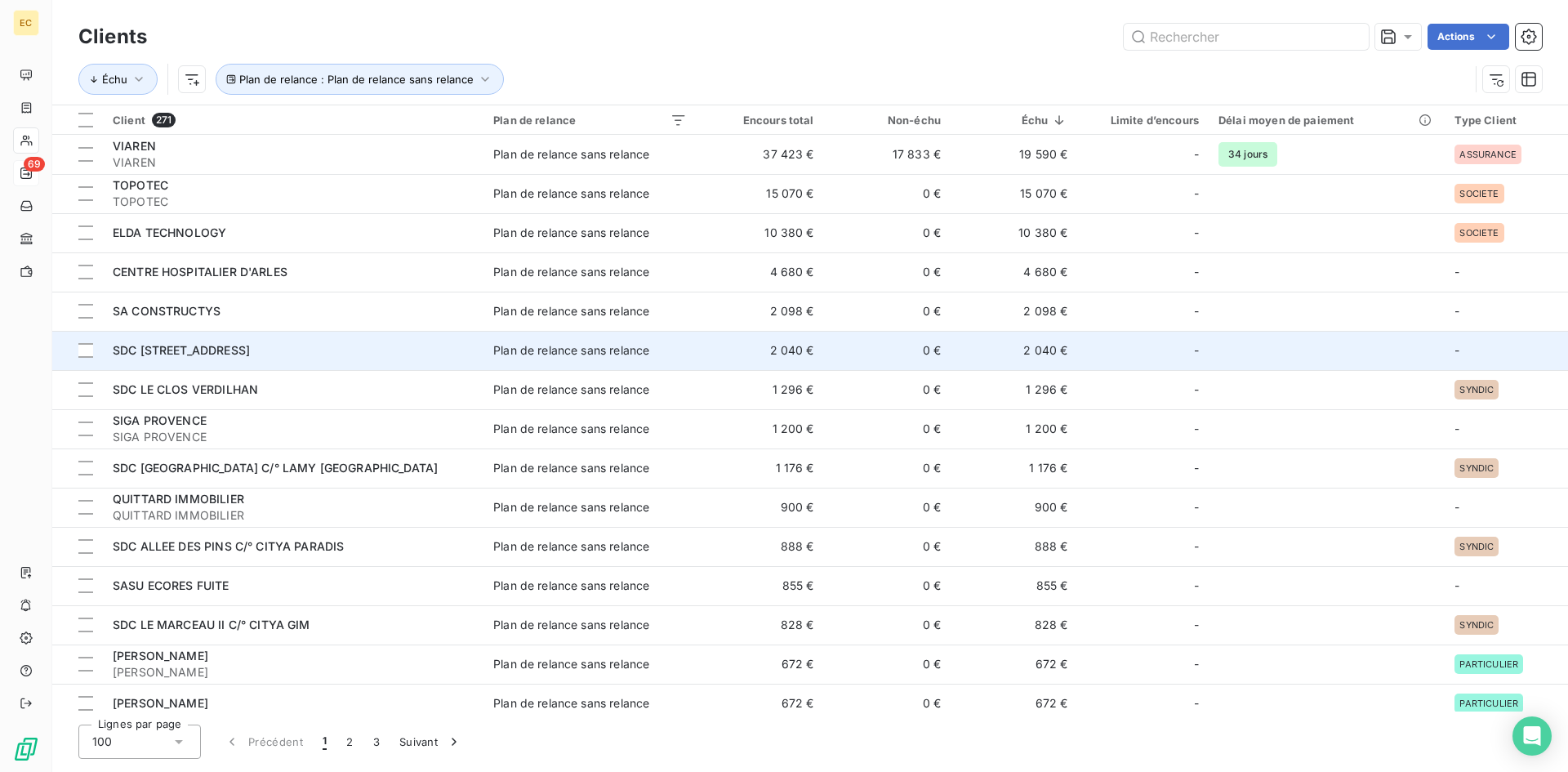
click at [361, 351] on div "SDC 11, RUE DELILLE" at bounding box center [294, 351] width 361 height 16
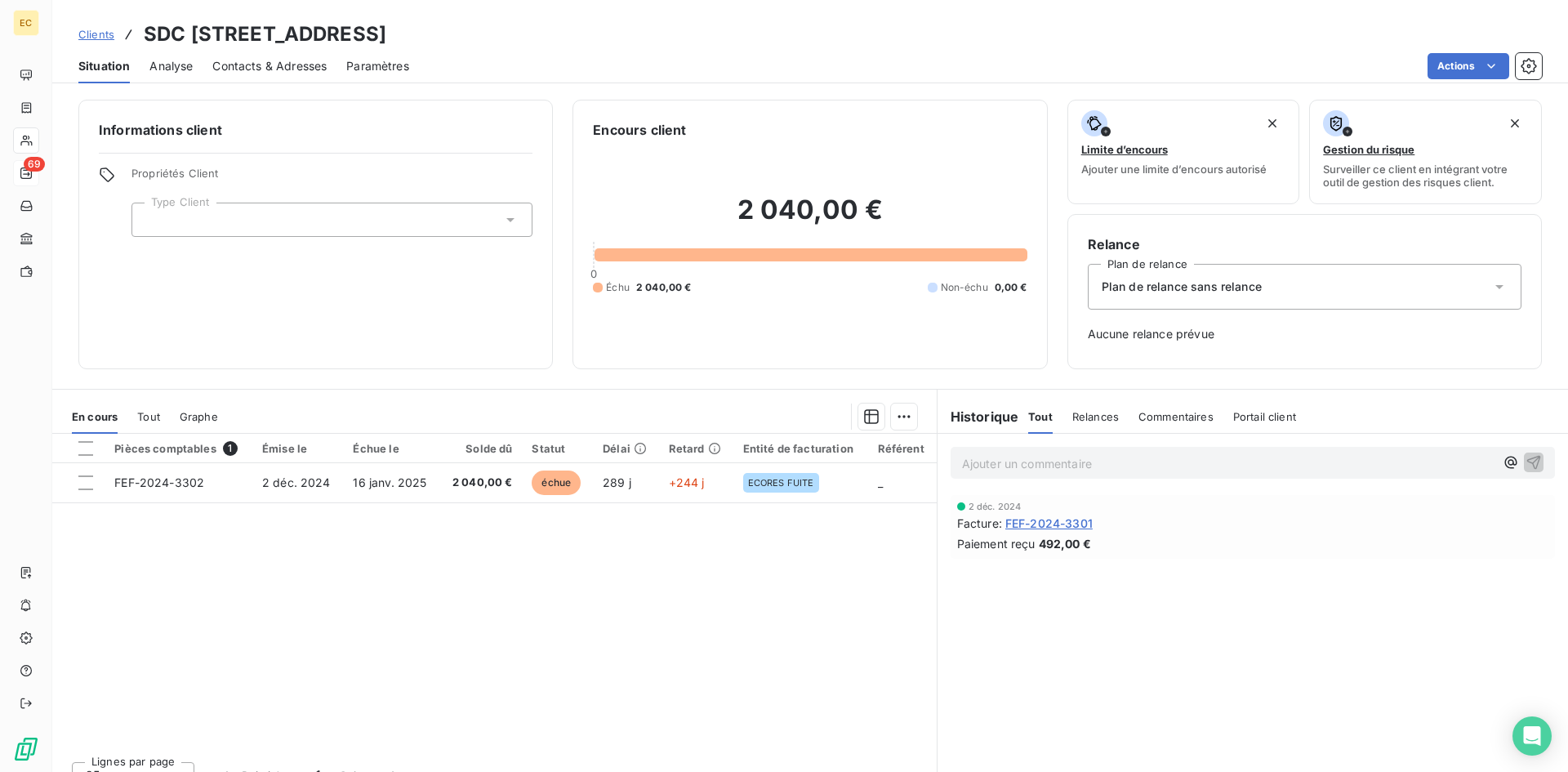
click at [259, 225] on div at bounding box center [332, 220] width 401 height 35
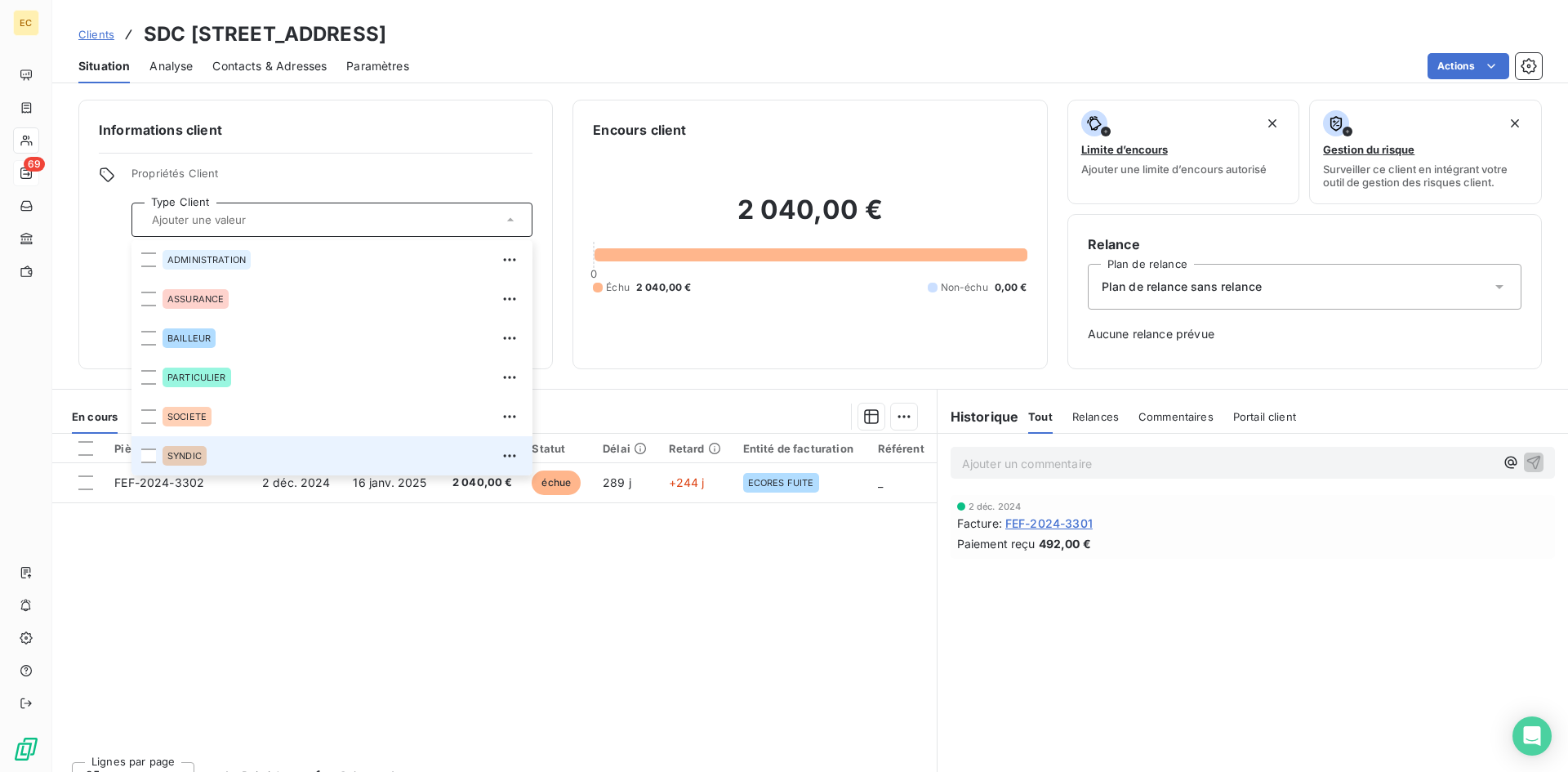
click at [213, 450] on div "SYNDIC" at bounding box center [342, 456] width 360 height 26
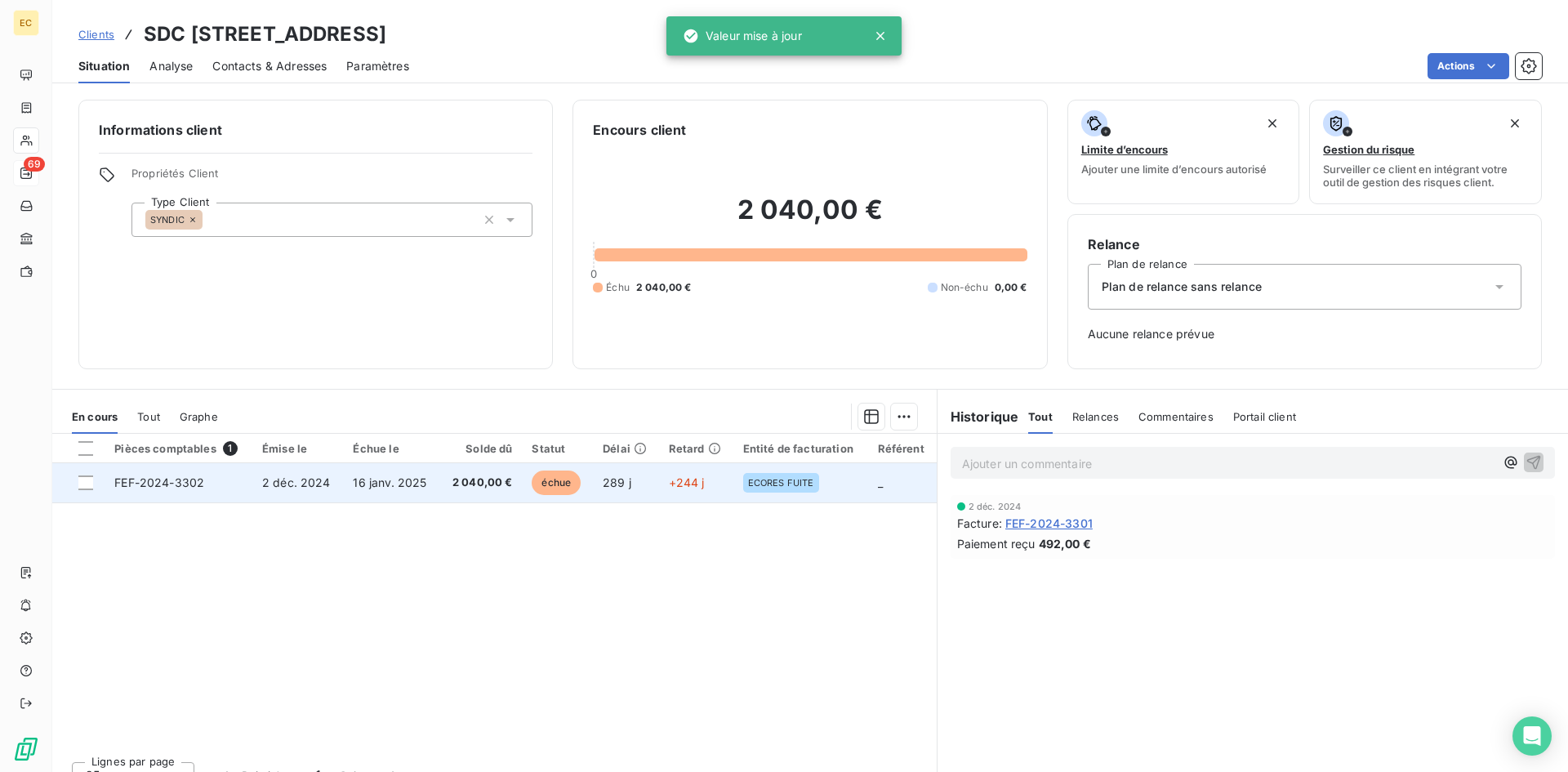
click at [643, 478] on td "289 j" at bounding box center [626, 482] width 66 height 40
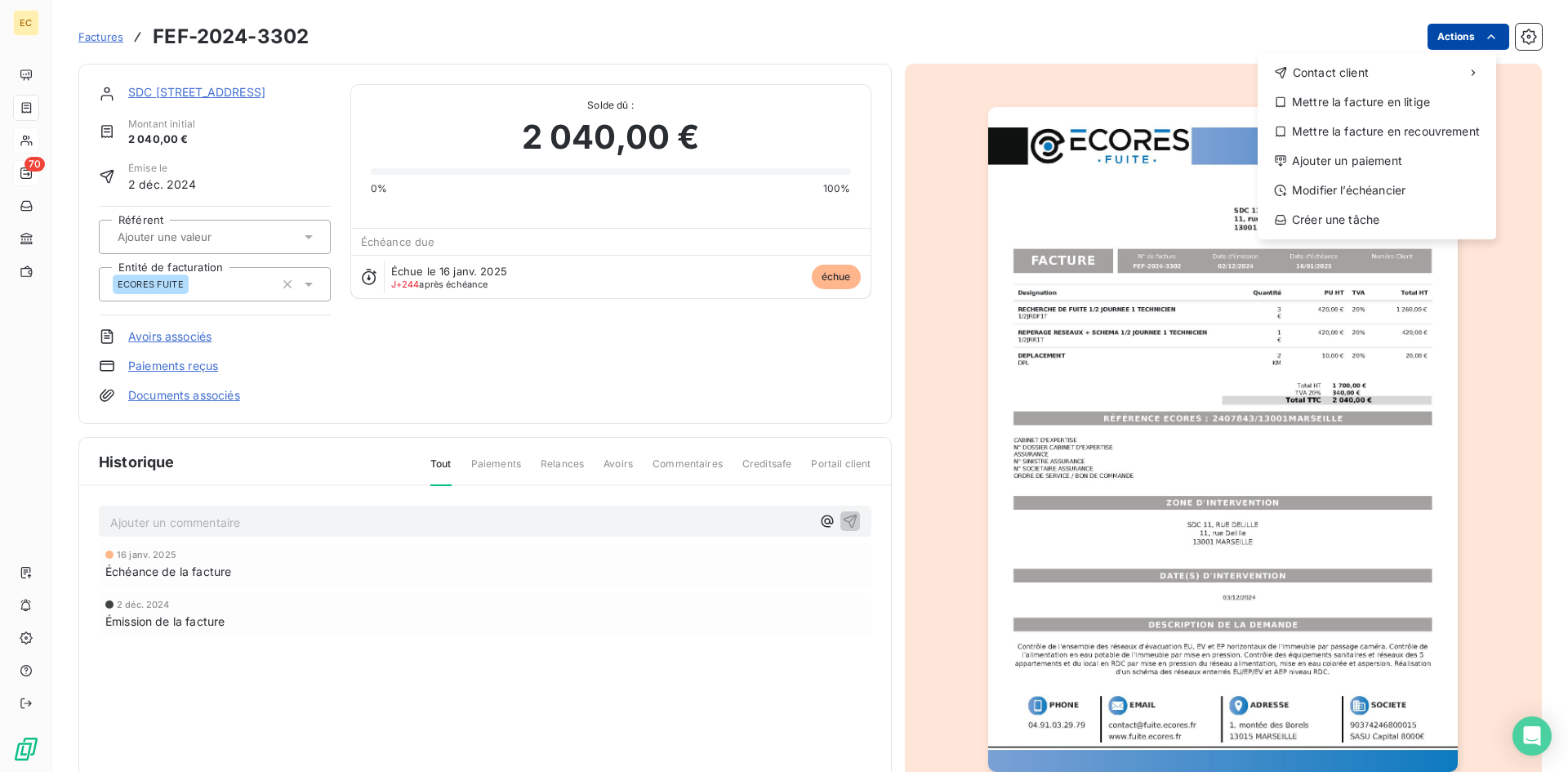
click at [1467, 33] on html "EC 70 Factures FEF-2024-3302 Actions Contact client Mettre la facture en litige…" at bounding box center [784, 386] width 1568 height 772
click at [1371, 159] on div "Ajouter un paiement" at bounding box center [1376, 161] width 225 height 26
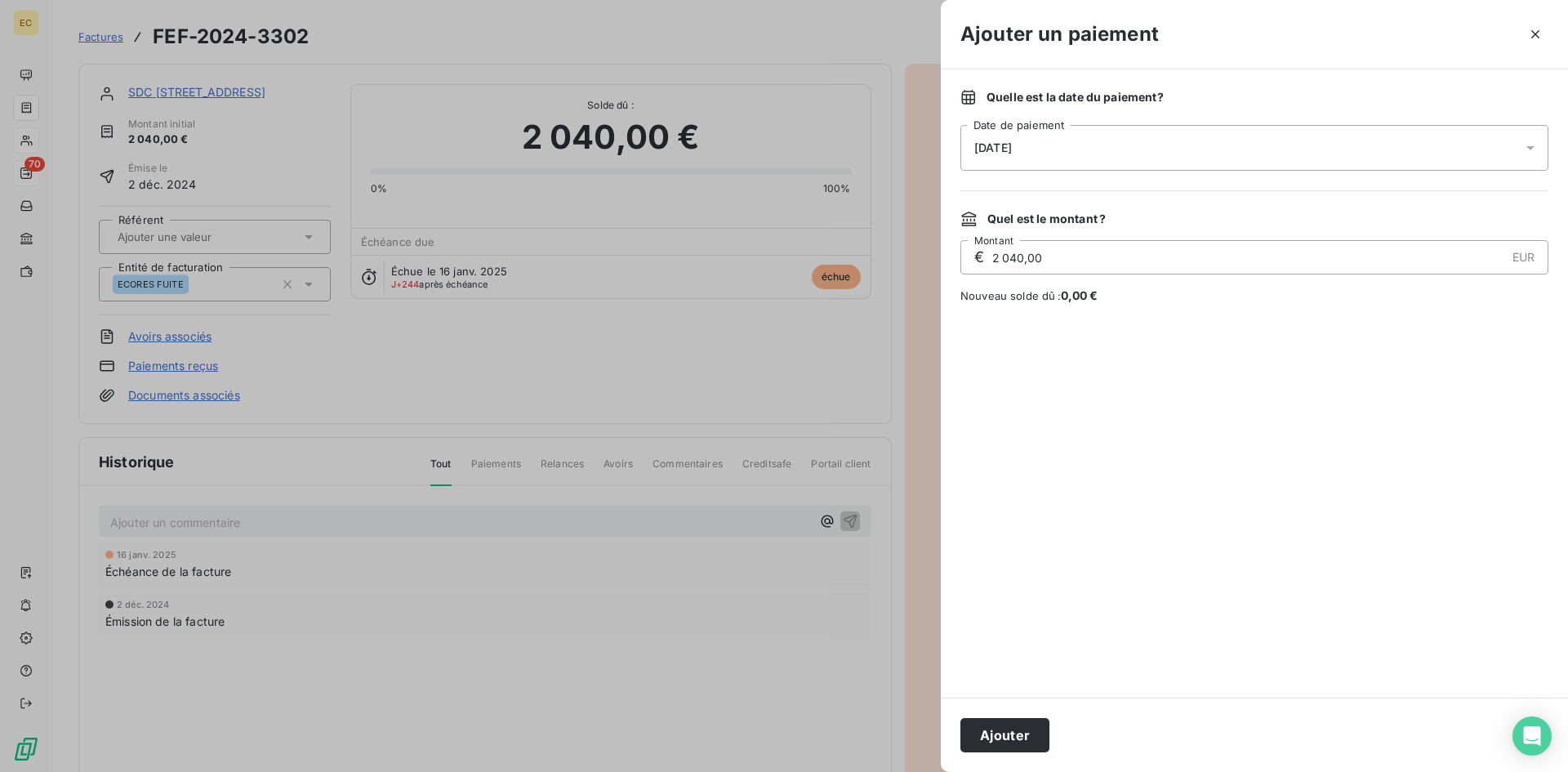
click at [1090, 146] on div "17/09/2025" at bounding box center [1254, 147] width 588 height 45
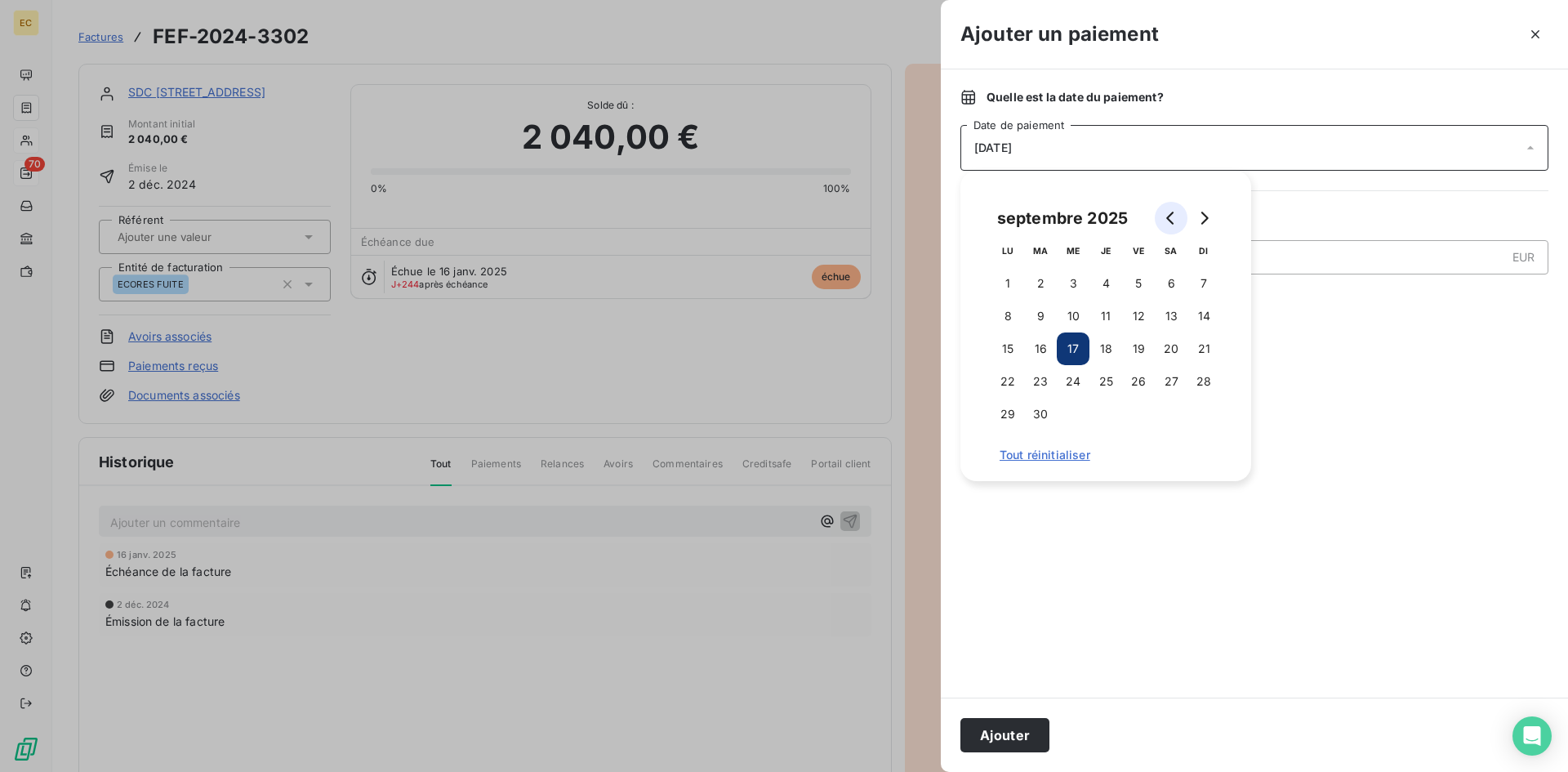
click at [1169, 218] on icon "Go to previous month" at bounding box center [1171, 218] width 13 height 13
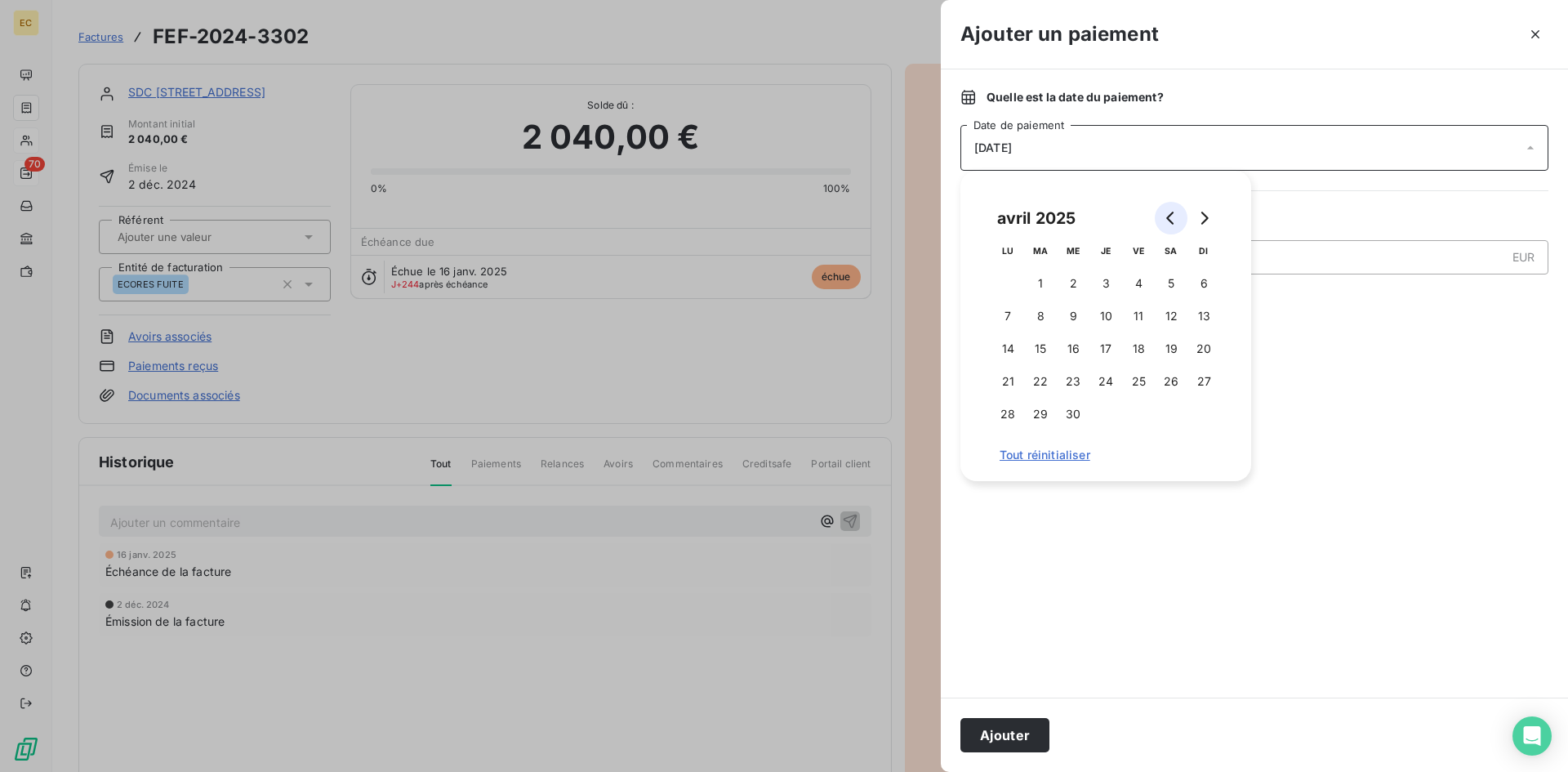
click at [1169, 218] on icon "Go to previous month" at bounding box center [1171, 218] width 13 height 13
click at [1168, 219] on icon "Go to previous month" at bounding box center [1170, 218] width 7 height 13
click at [1012, 347] on button "9" at bounding box center [1008, 349] width 33 height 33
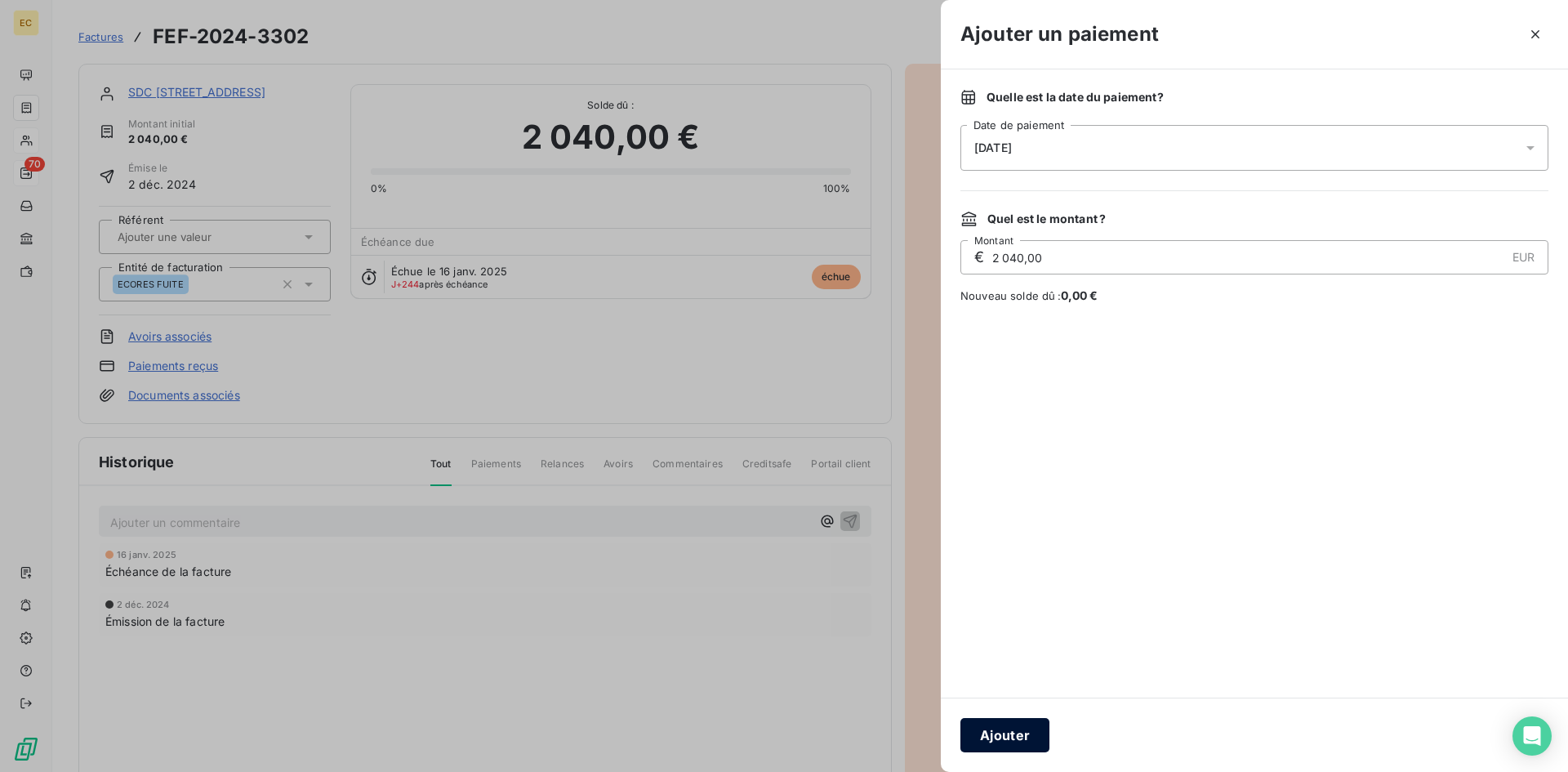
click at [1005, 739] on button "Ajouter" at bounding box center [1005, 735] width 89 height 35
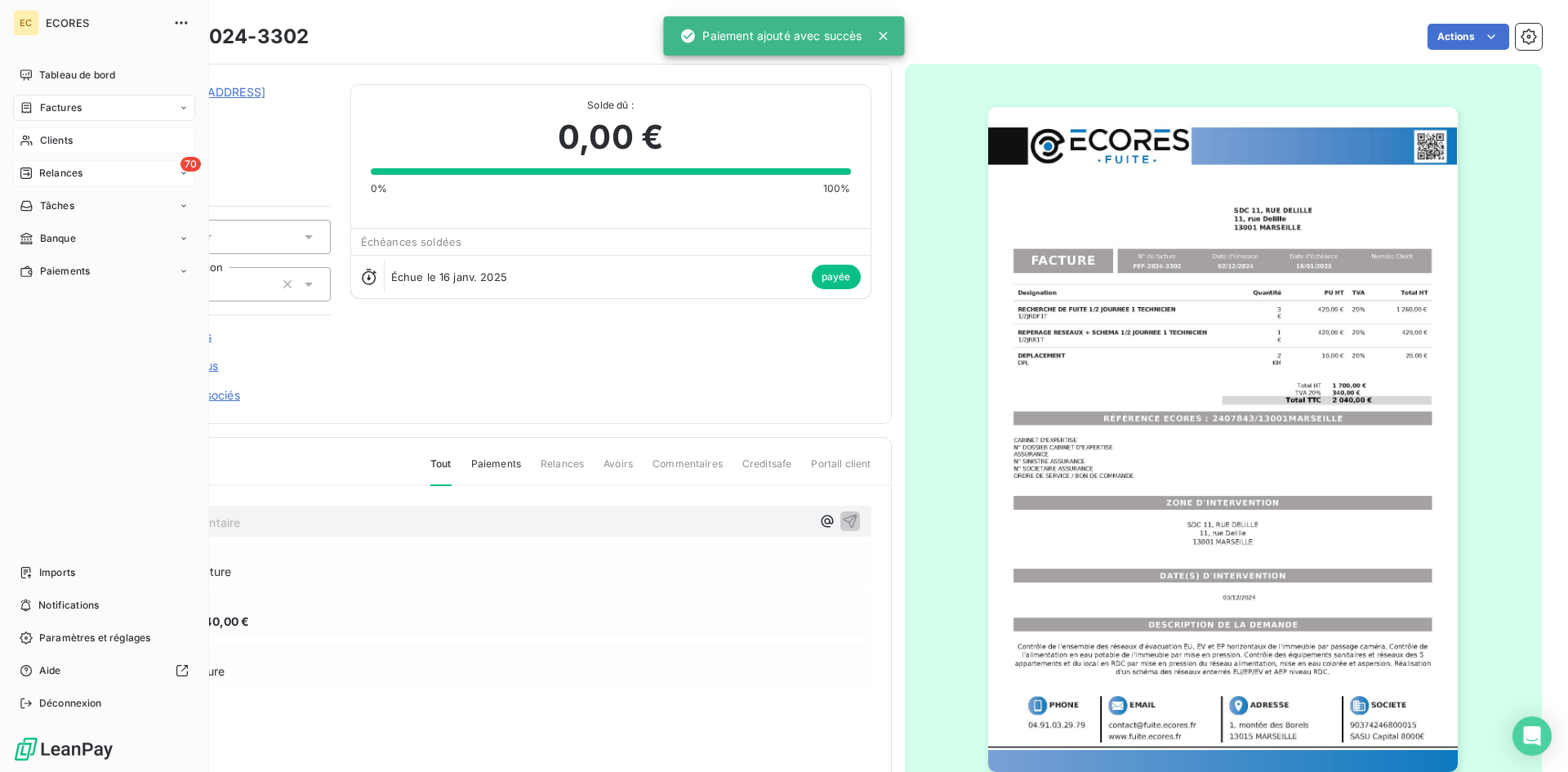
click at [56, 139] on span "Clients" at bounding box center [57, 140] width 33 height 15
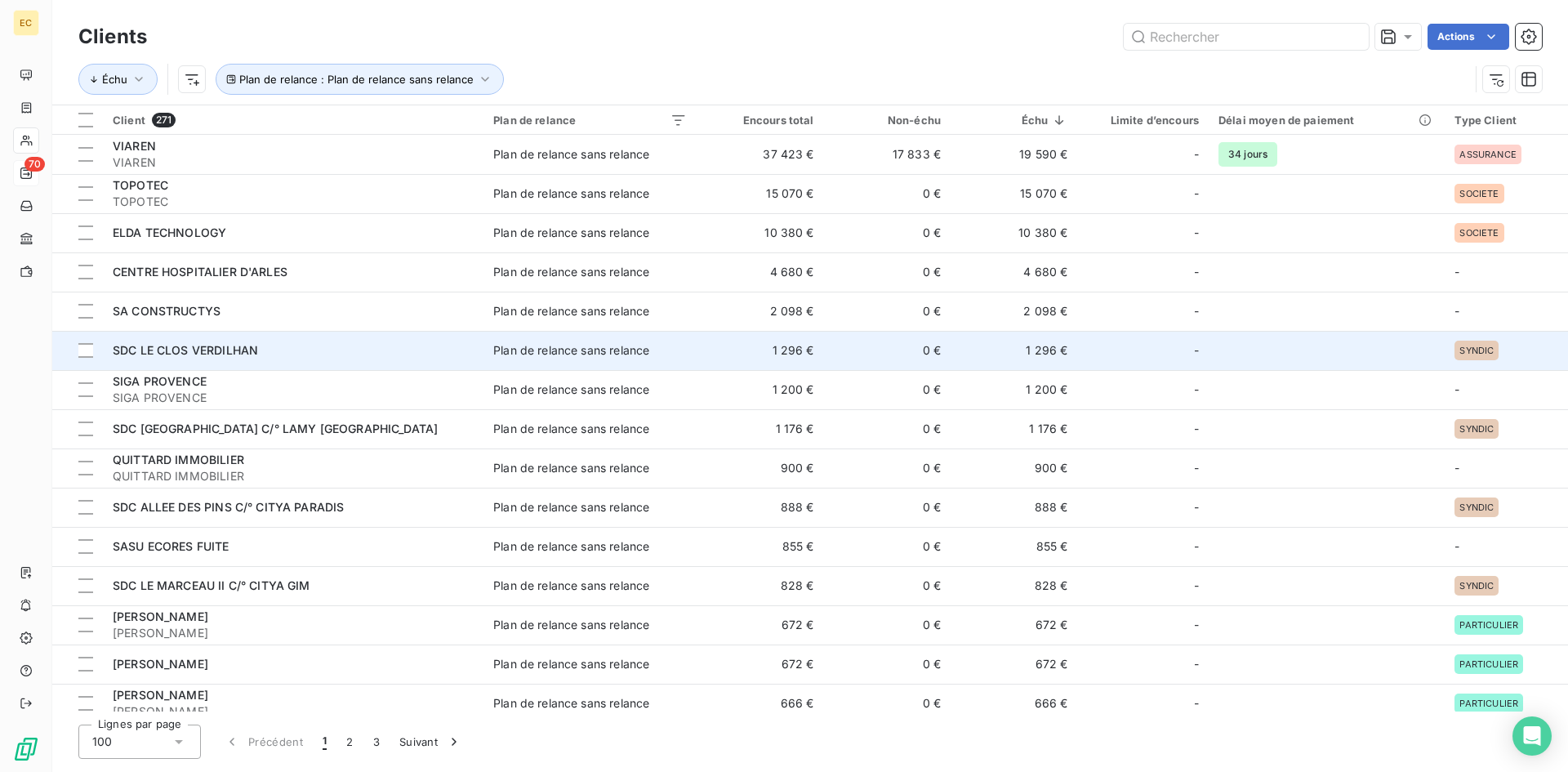
click at [283, 350] on div "SDC LE CLOS VERDILHAN" at bounding box center [294, 351] width 361 height 16
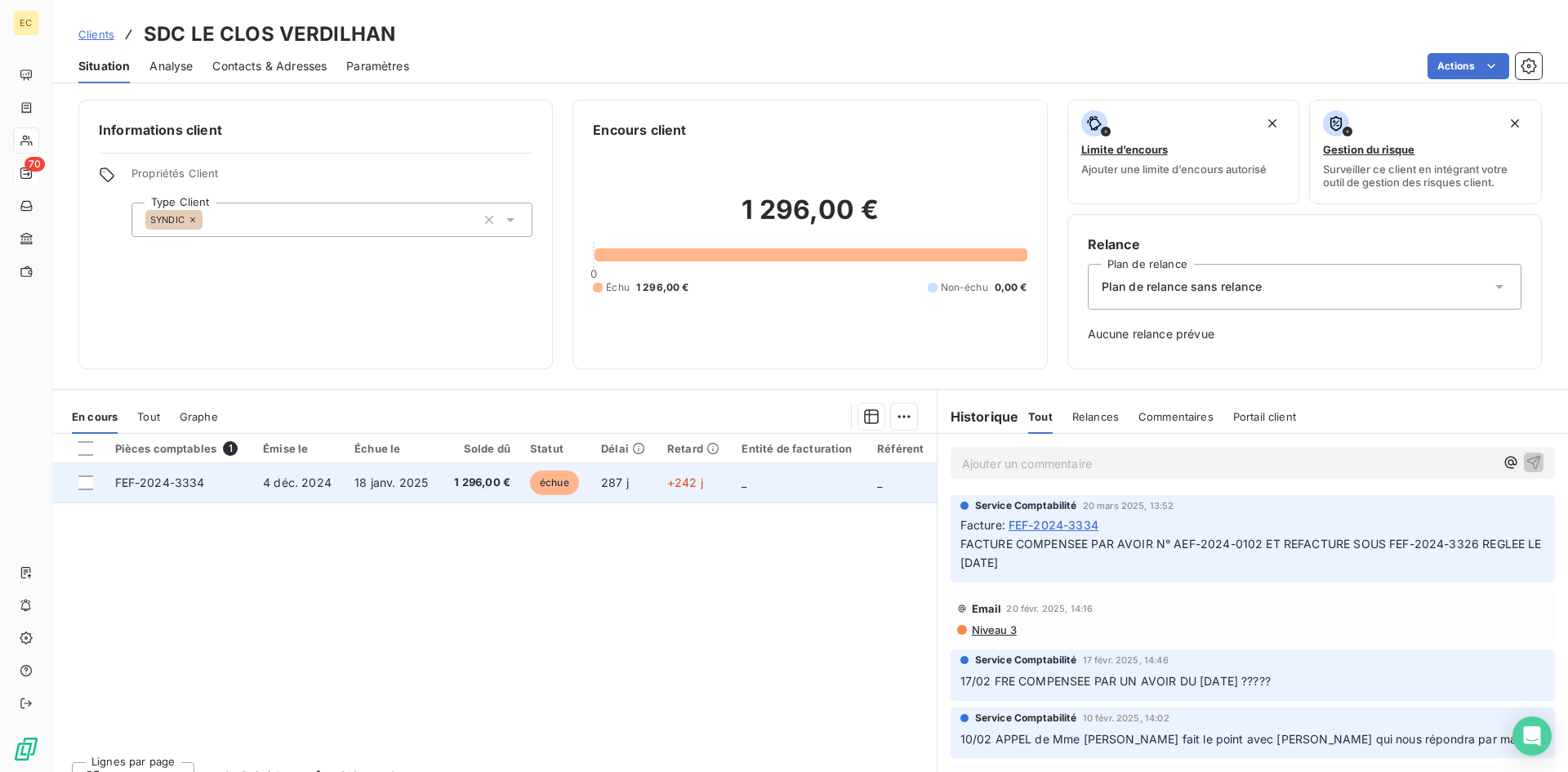
click at [386, 486] on span "18 janv. 2025" at bounding box center [391, 482] width 73 height 14
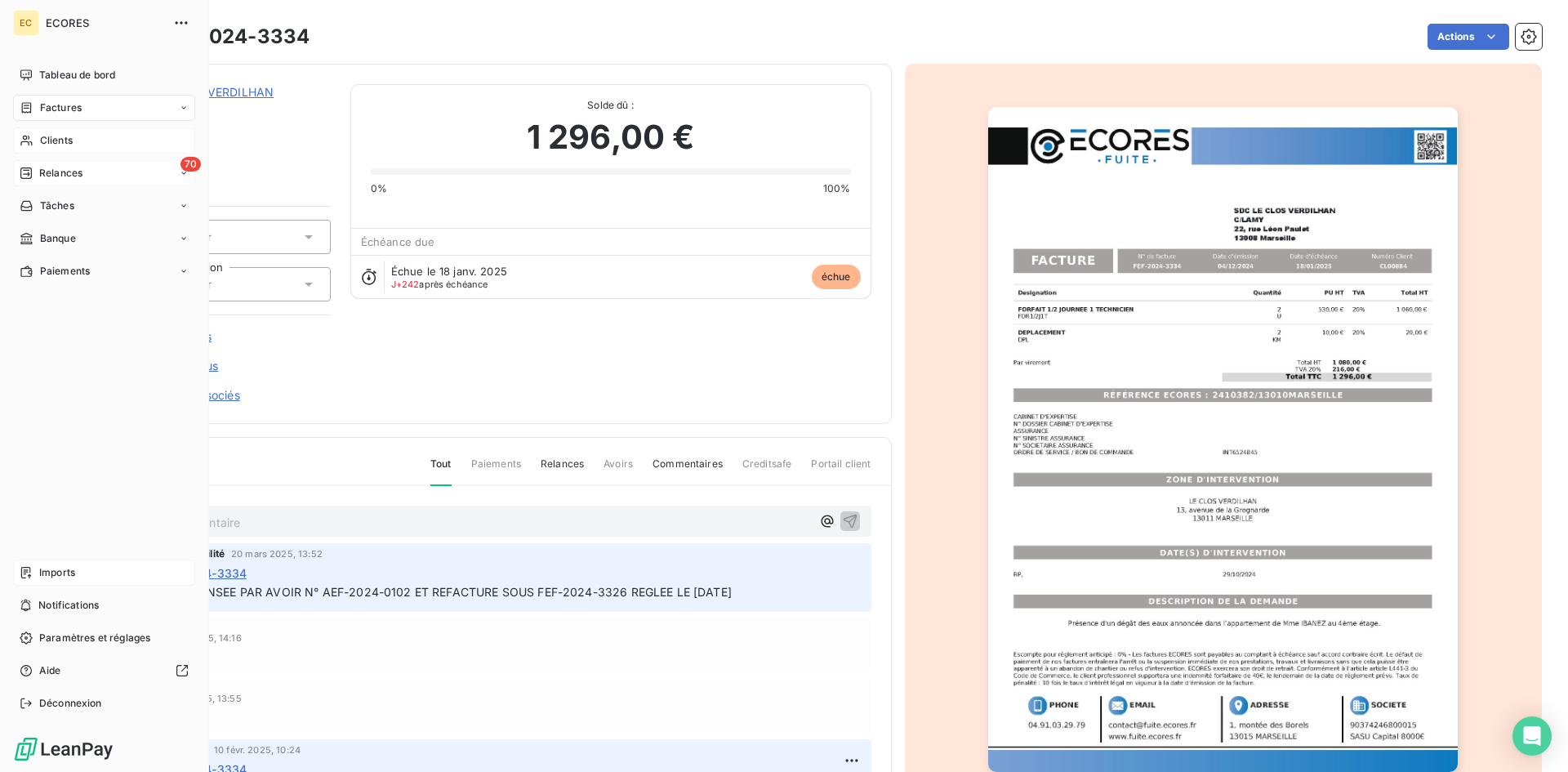
click at [44, 573] on span "Imports" at bounding box center [58, 572] width 36 height 15
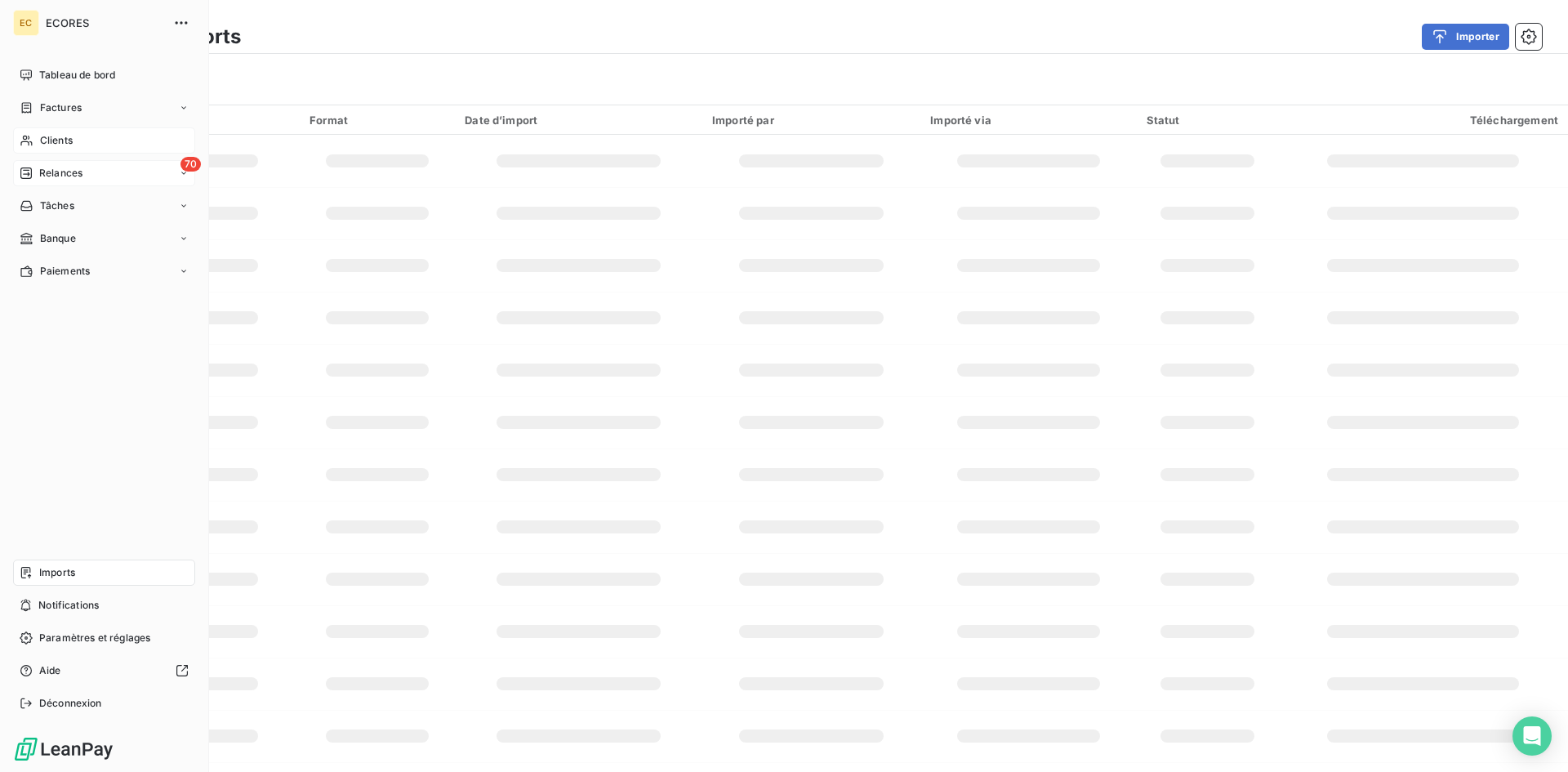
click at [44, 574] on span "Imports" at bounding box center [58, 572] width 36 height 15
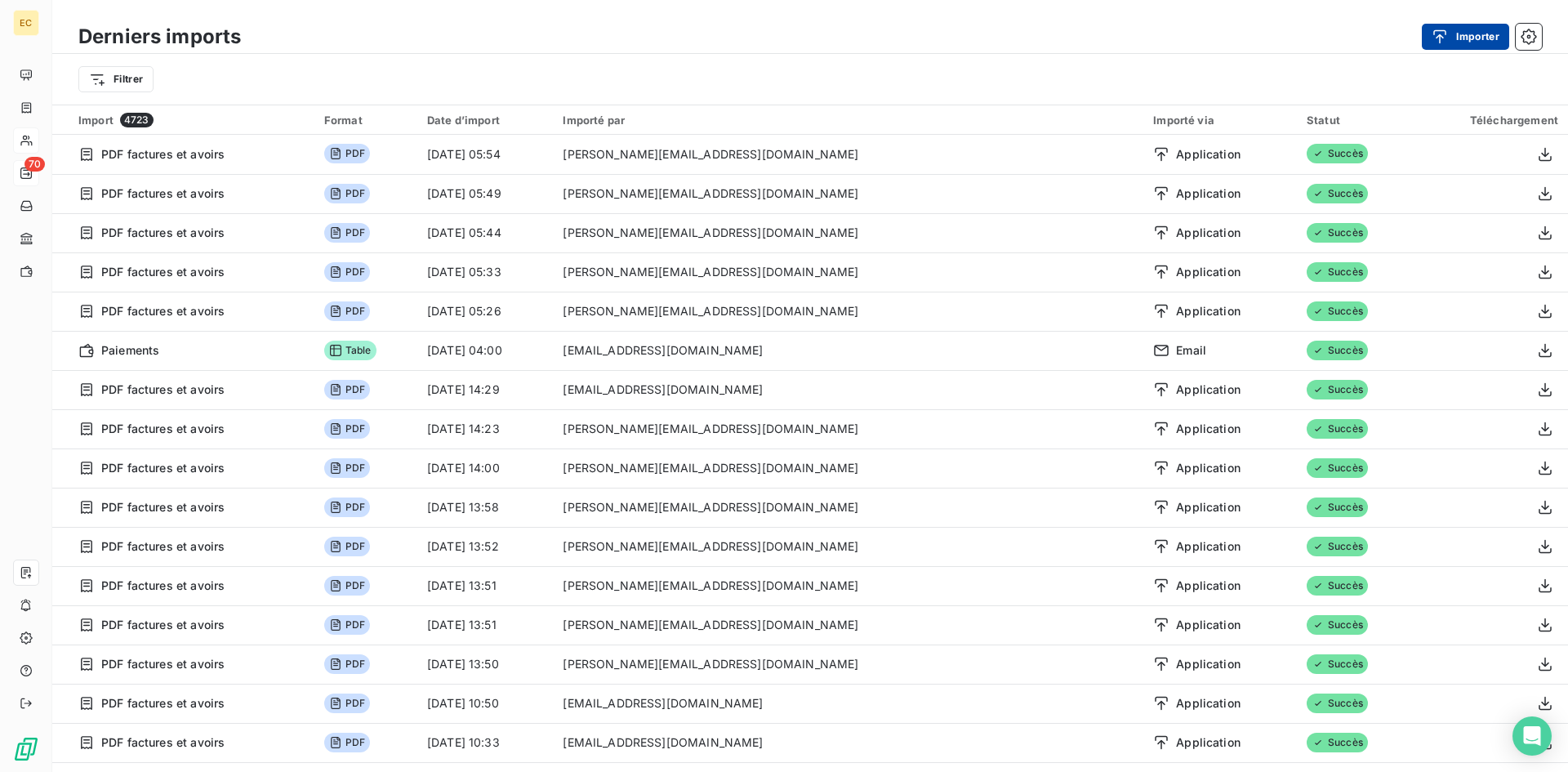
click at [1461, 37] on button "Importer" at bounding box center [1466, 37] width 87 height 26
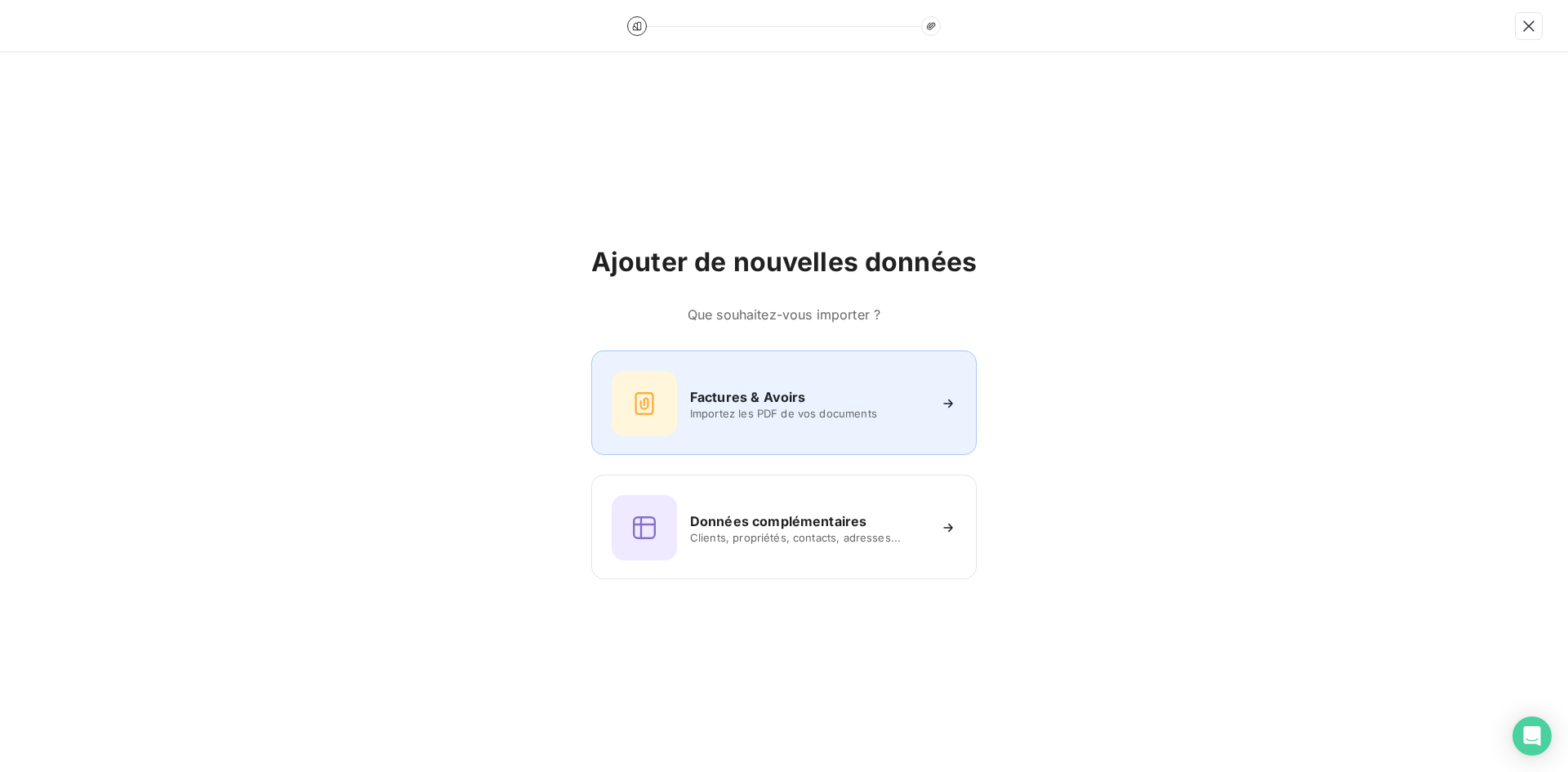
click at [695, 425] on div "Factures & Avoirs Importez les PDF de vos documents" at bounding box center [784, 402] width 345 height 65
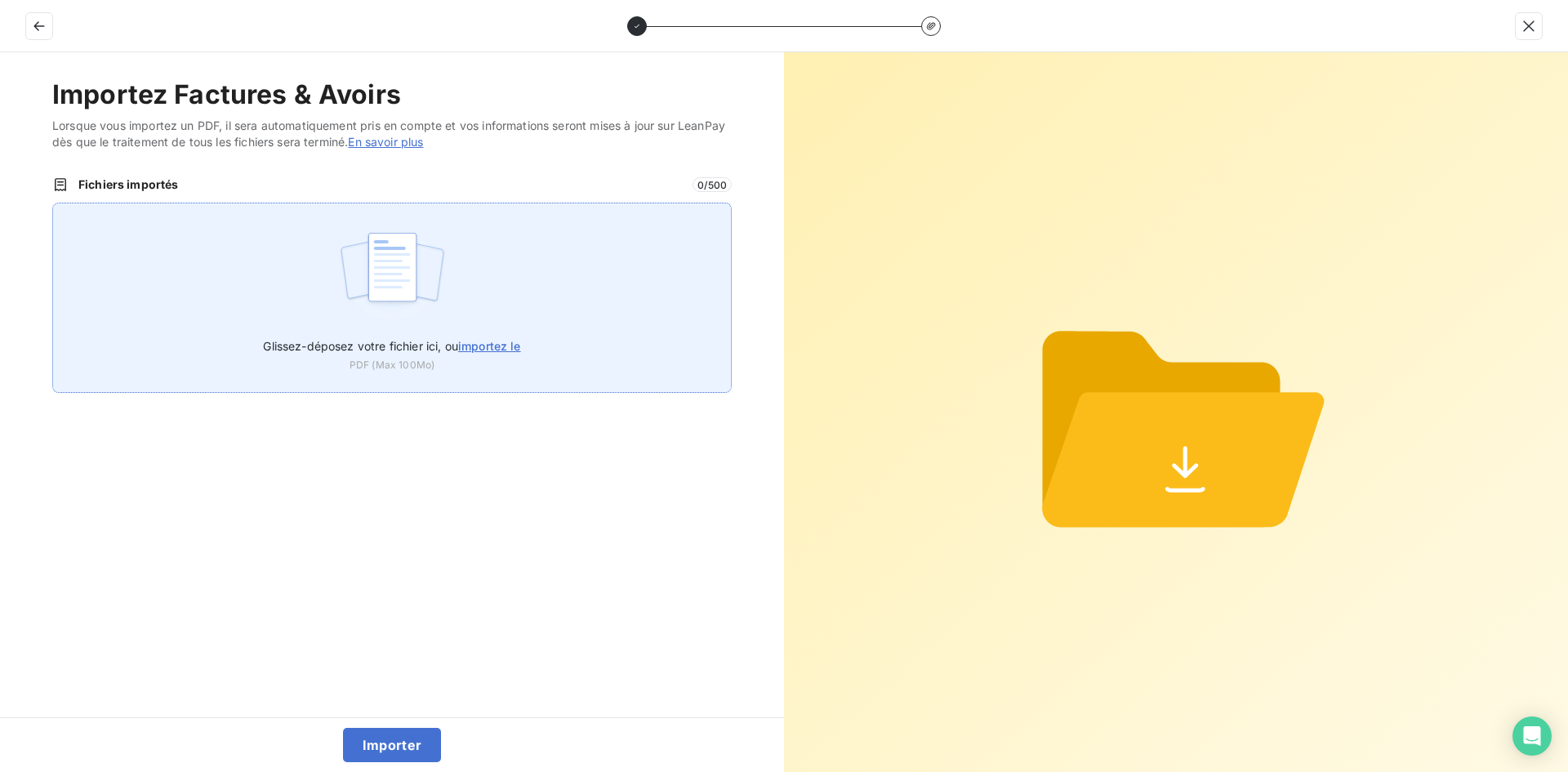
click at [366, 297] on img at bounding box center [393, 275] width 109 height 105
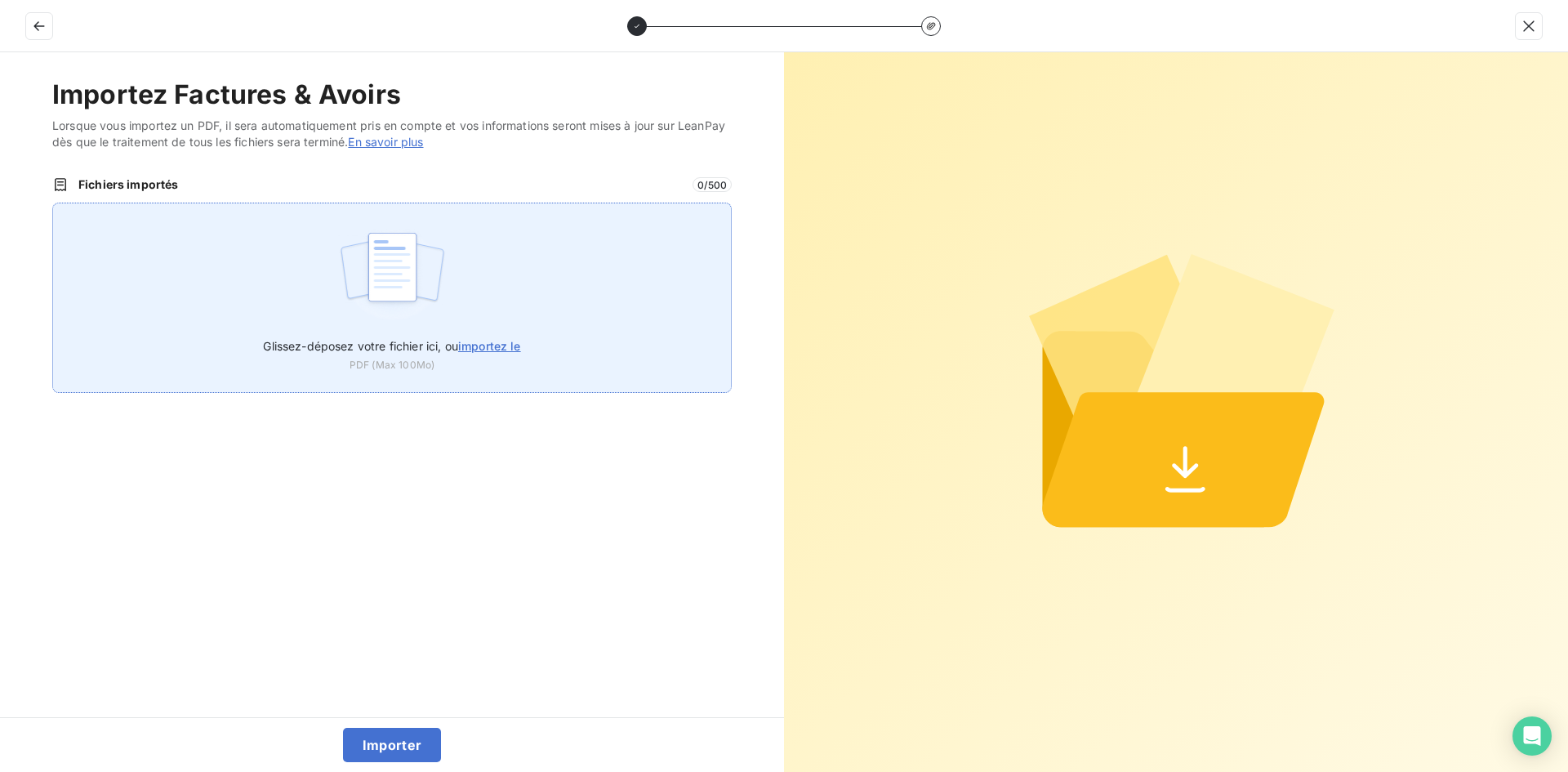
type input "C:\fakepath\AEF-2024-0102.pdf"
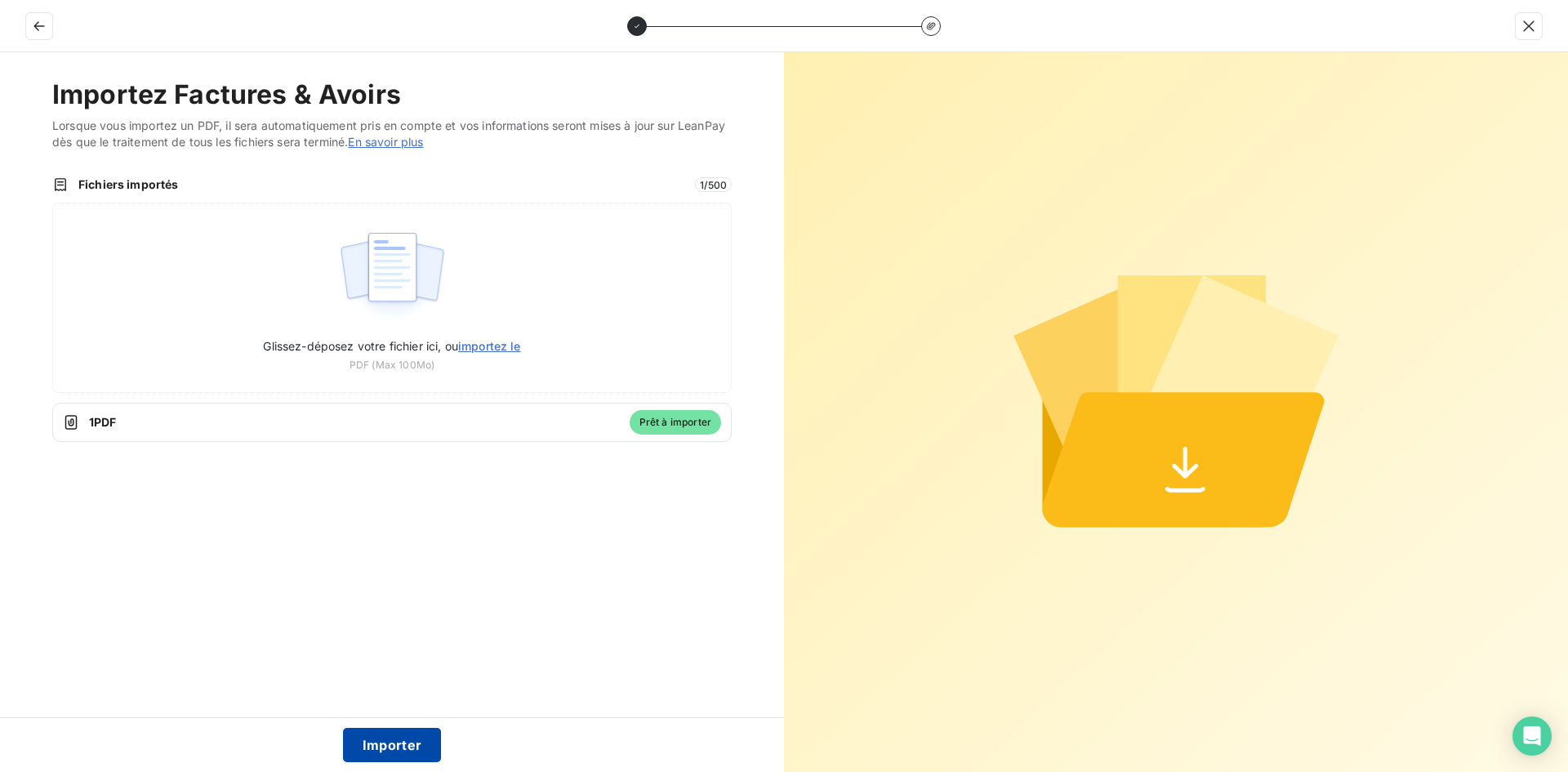
click at [414, 734] on button "Importer" at bounding box center [393, 745] width 99 height 35
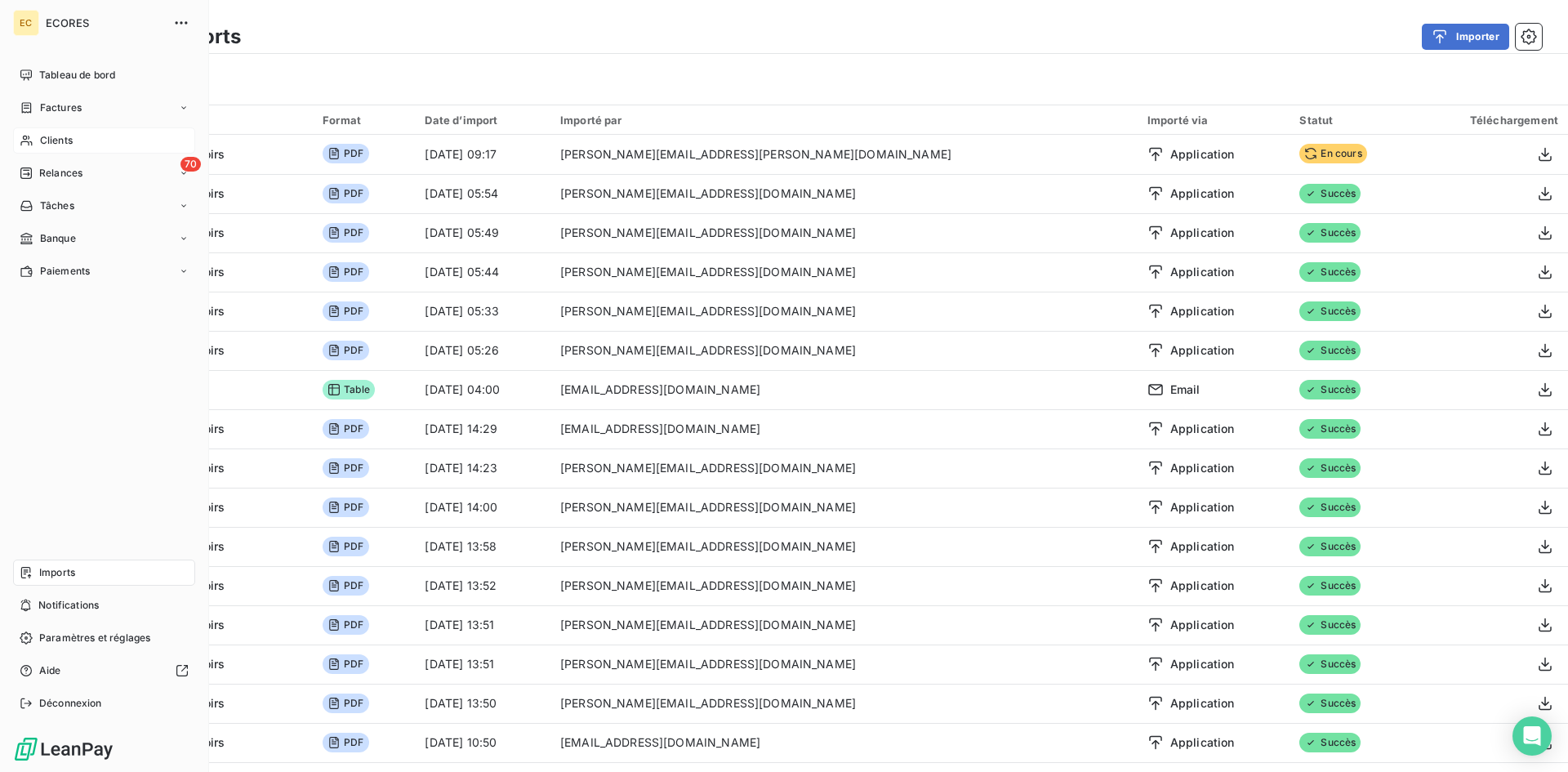
click at [80, 139] on div "Clients" at bounding box center [104, 140] width 182 height 26
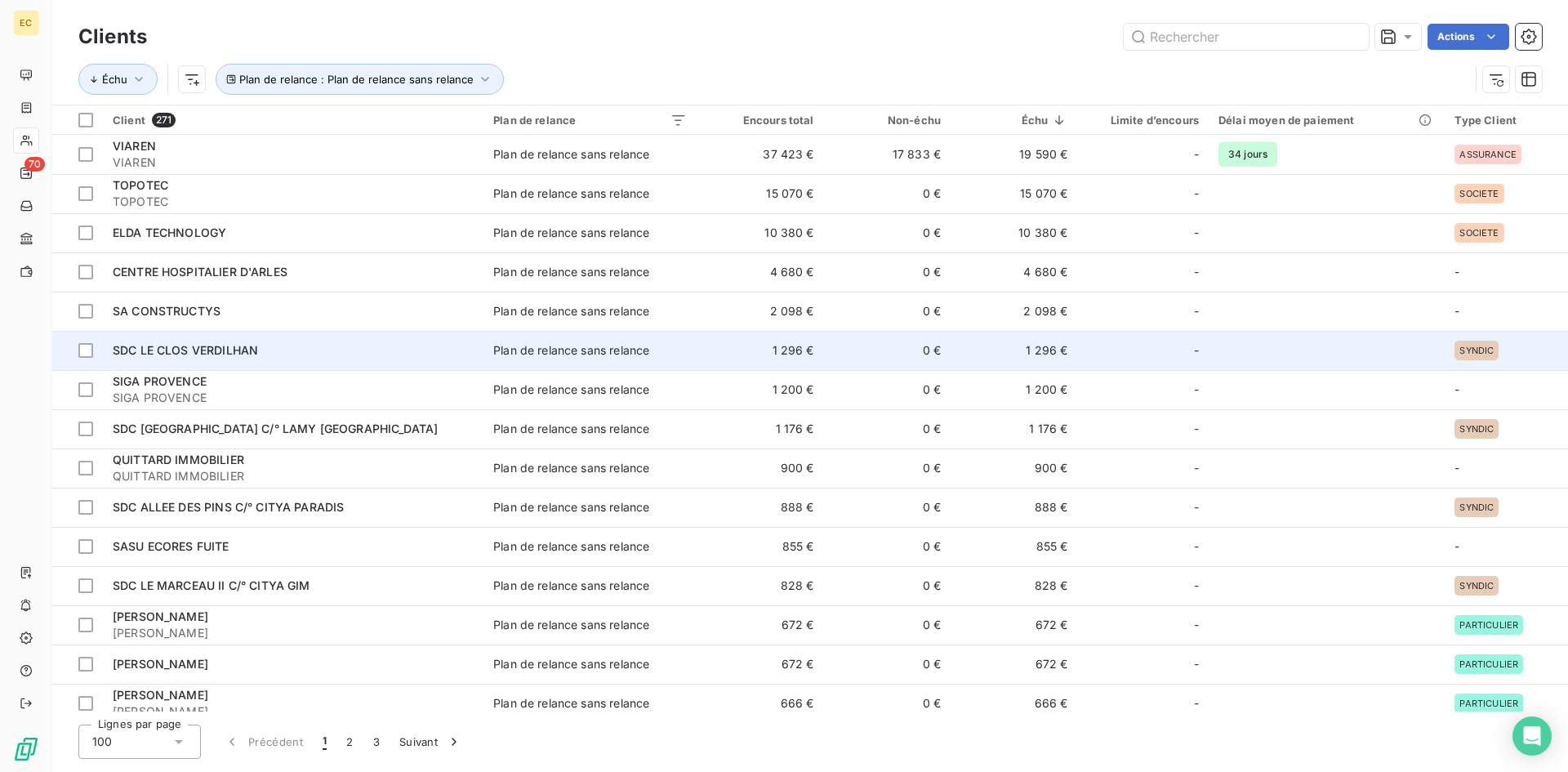
click at [200, 341] on td "SDC LE CLOS VERDILHAN" at bounding box center [293, 351] width 380 height 40
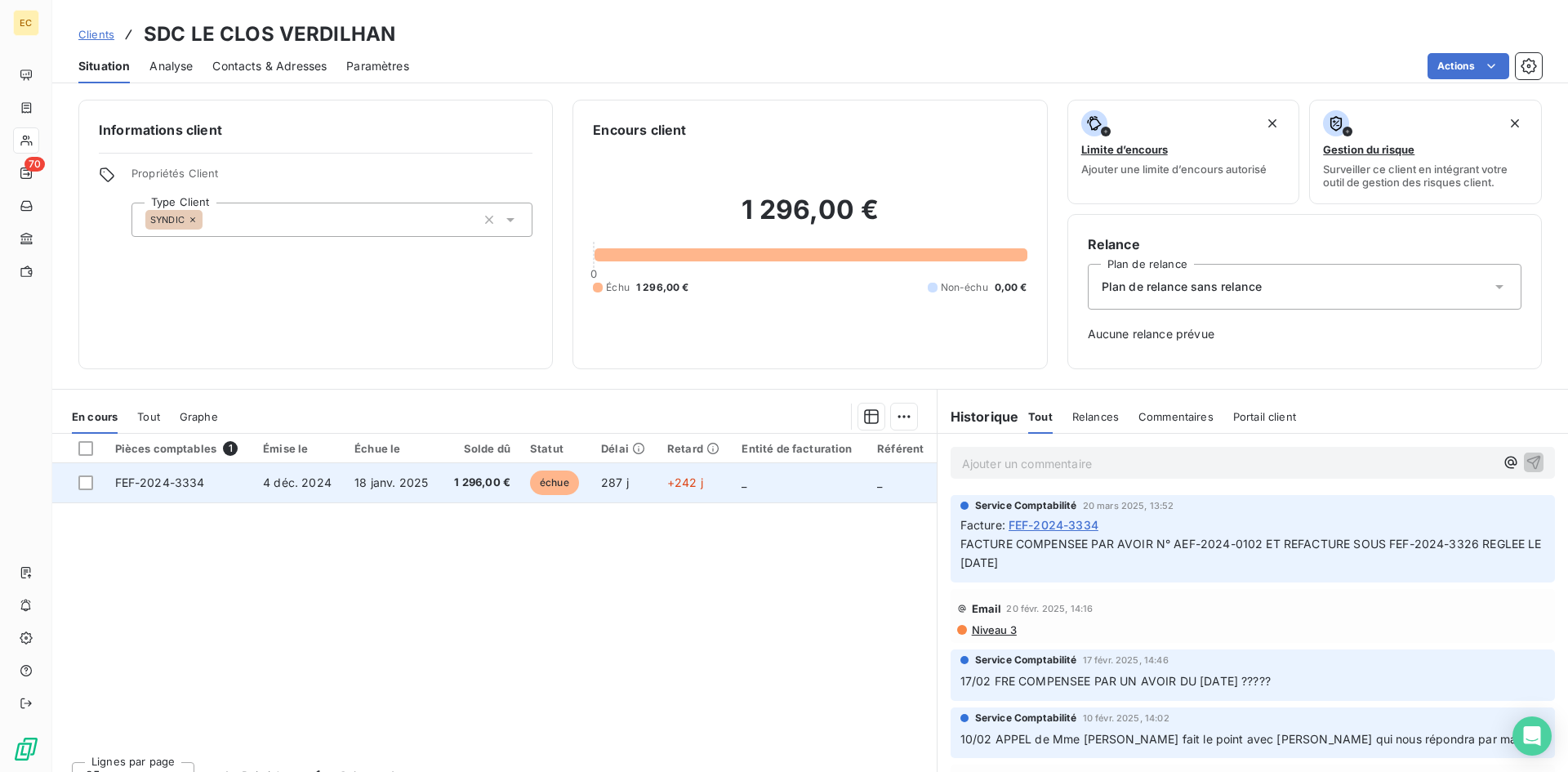
click at [259, 482] on td "4 déc. 2024" at bounding box center [299, 482] width 92 height 40
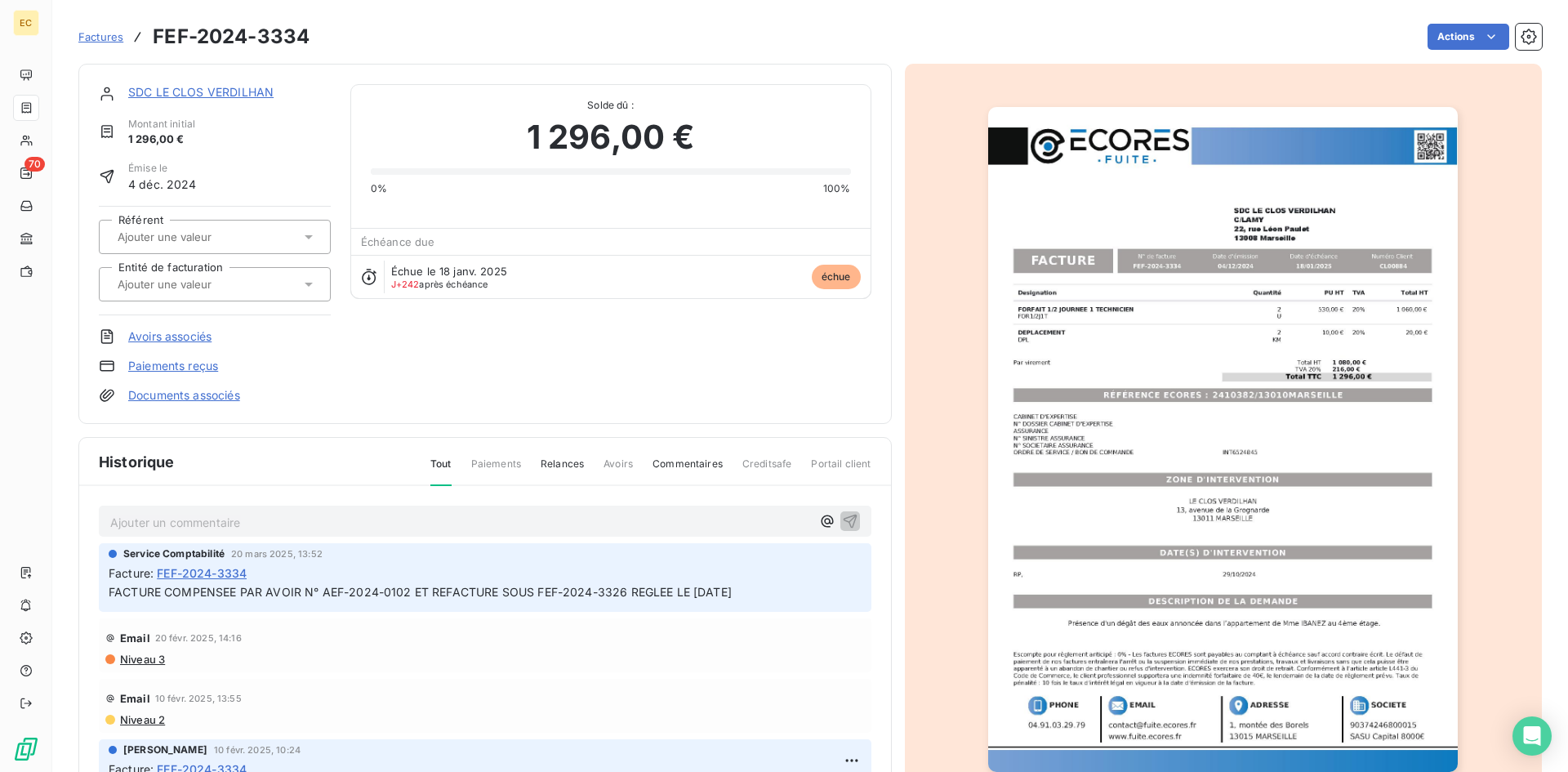
click at [181, 338] on link "Avoirs associés" at bounding box center [169, 337] width 83 height 16
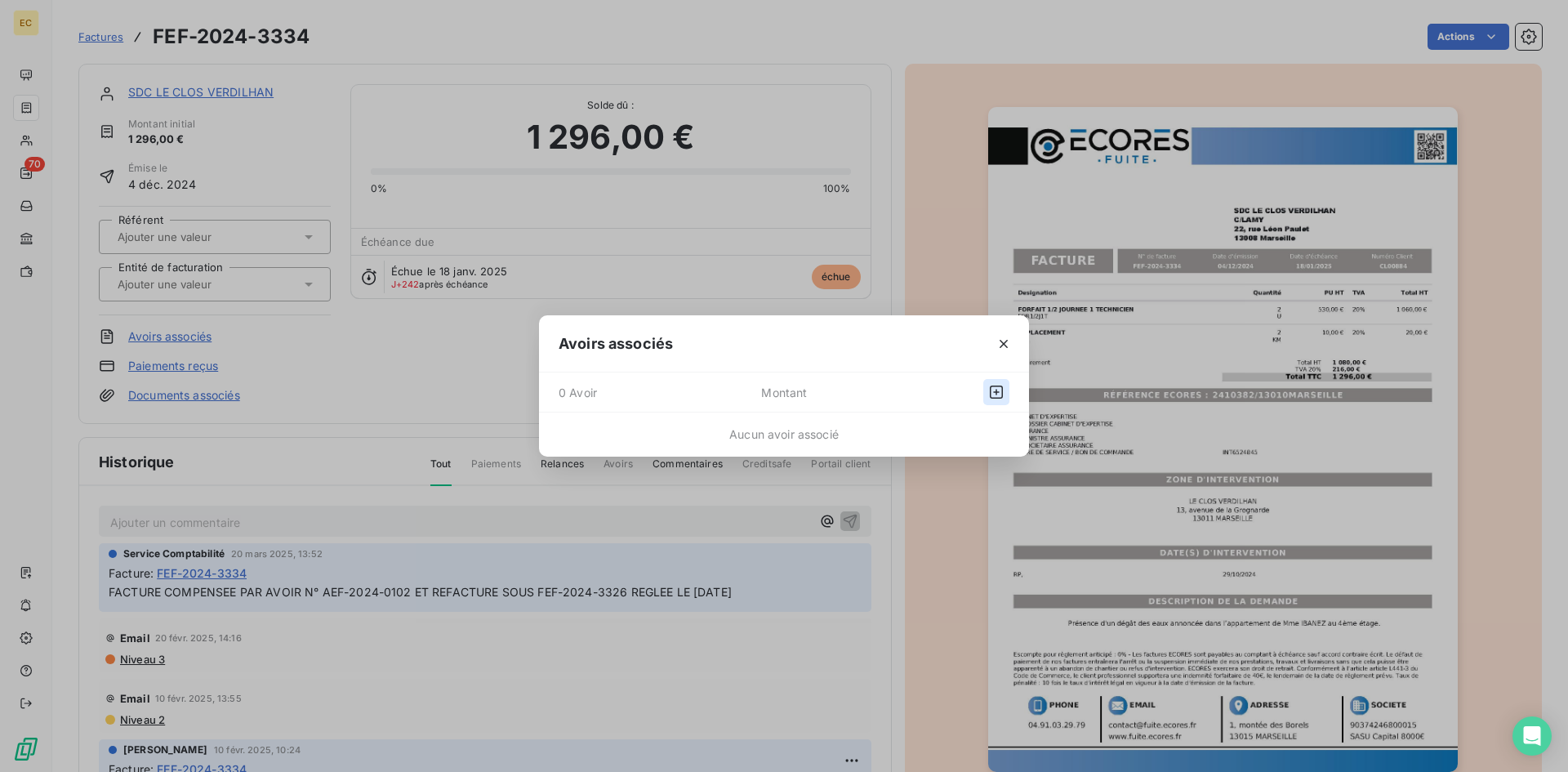
click at [991, 393] on icon "button" at bounding box center [996, 392] width 16 height 16
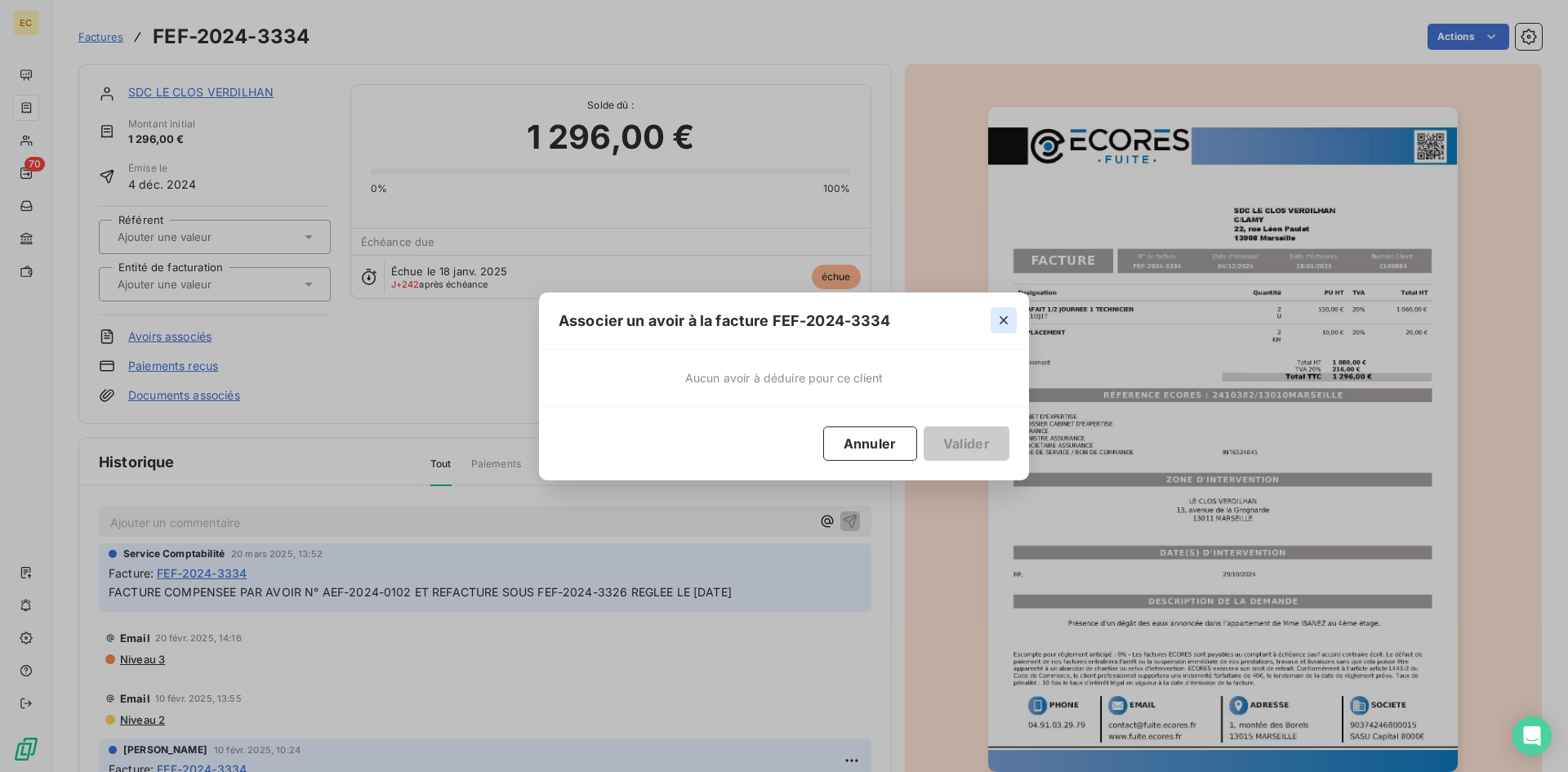
click at [999, 315] on icon "button" at bounding box center [1004, 320] width 16 height 16
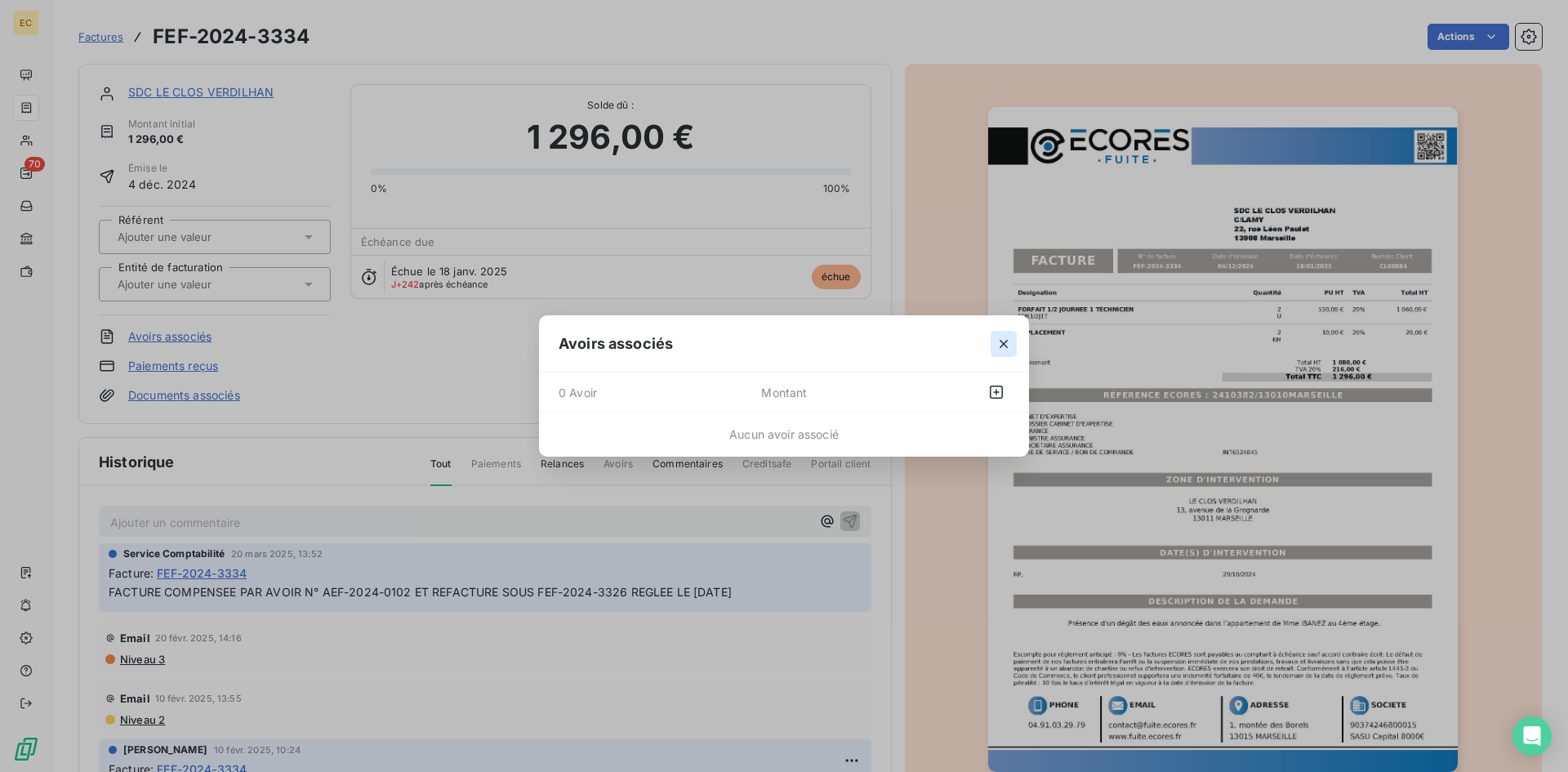
click at [1007, 343] on icon "button" at bounding box center [1004, 344] width 16 height 16
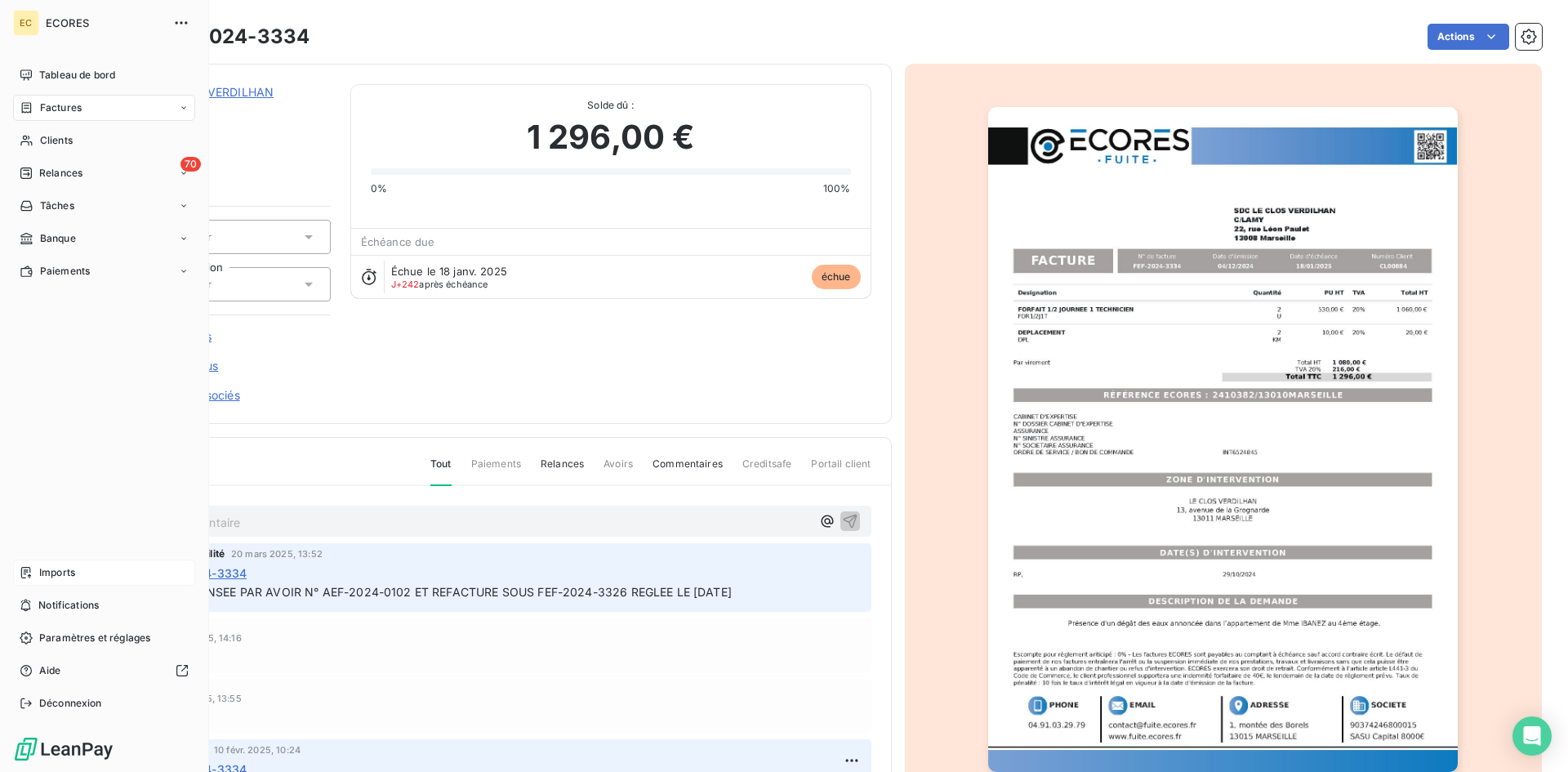
click at [59, 571] on span "Imports" at bounding box center [58, 572] width 36 height 15
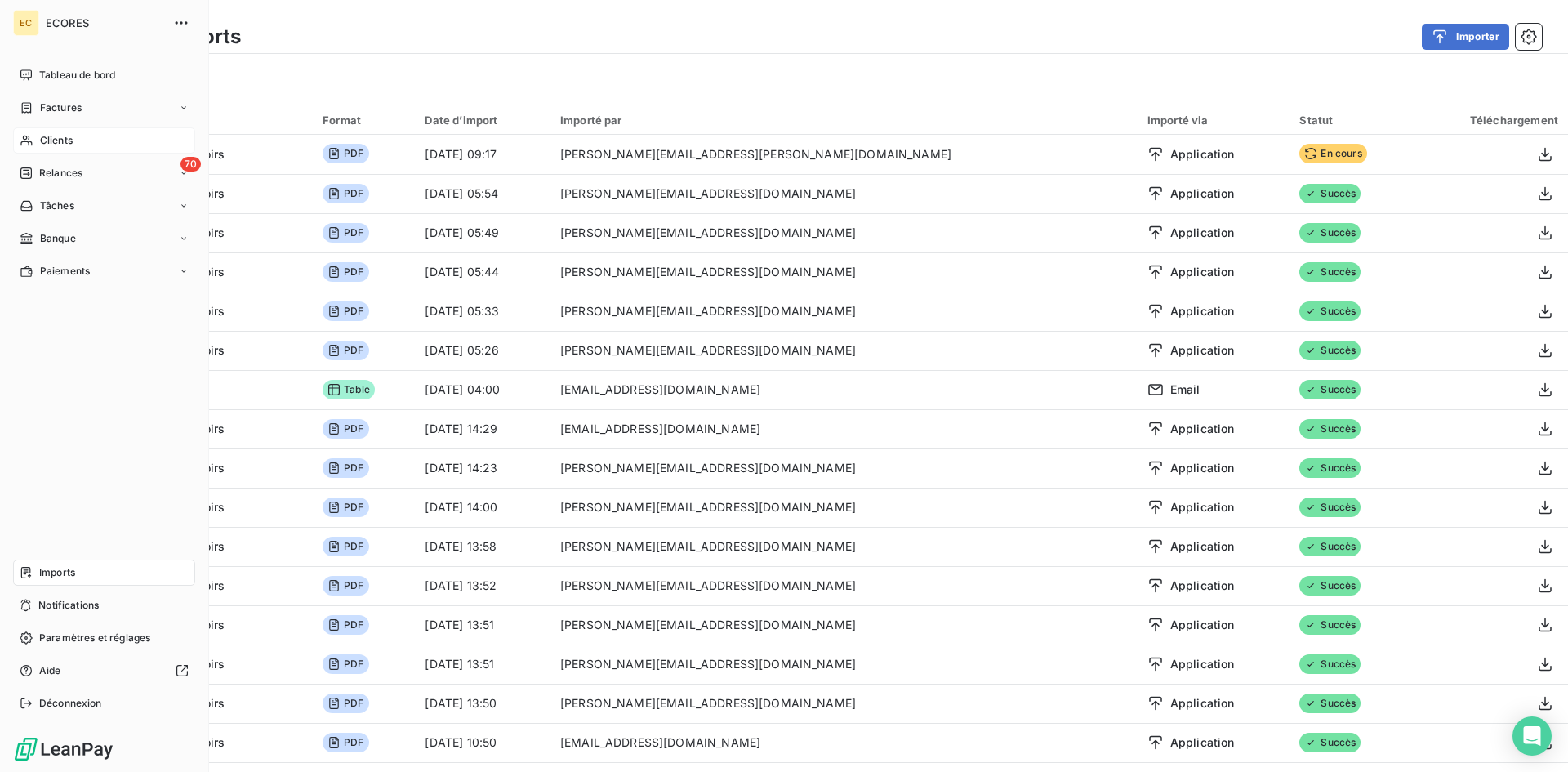
click at [48, 146] on span "Clients" at bounding box center [57, 140] width 33 height 15
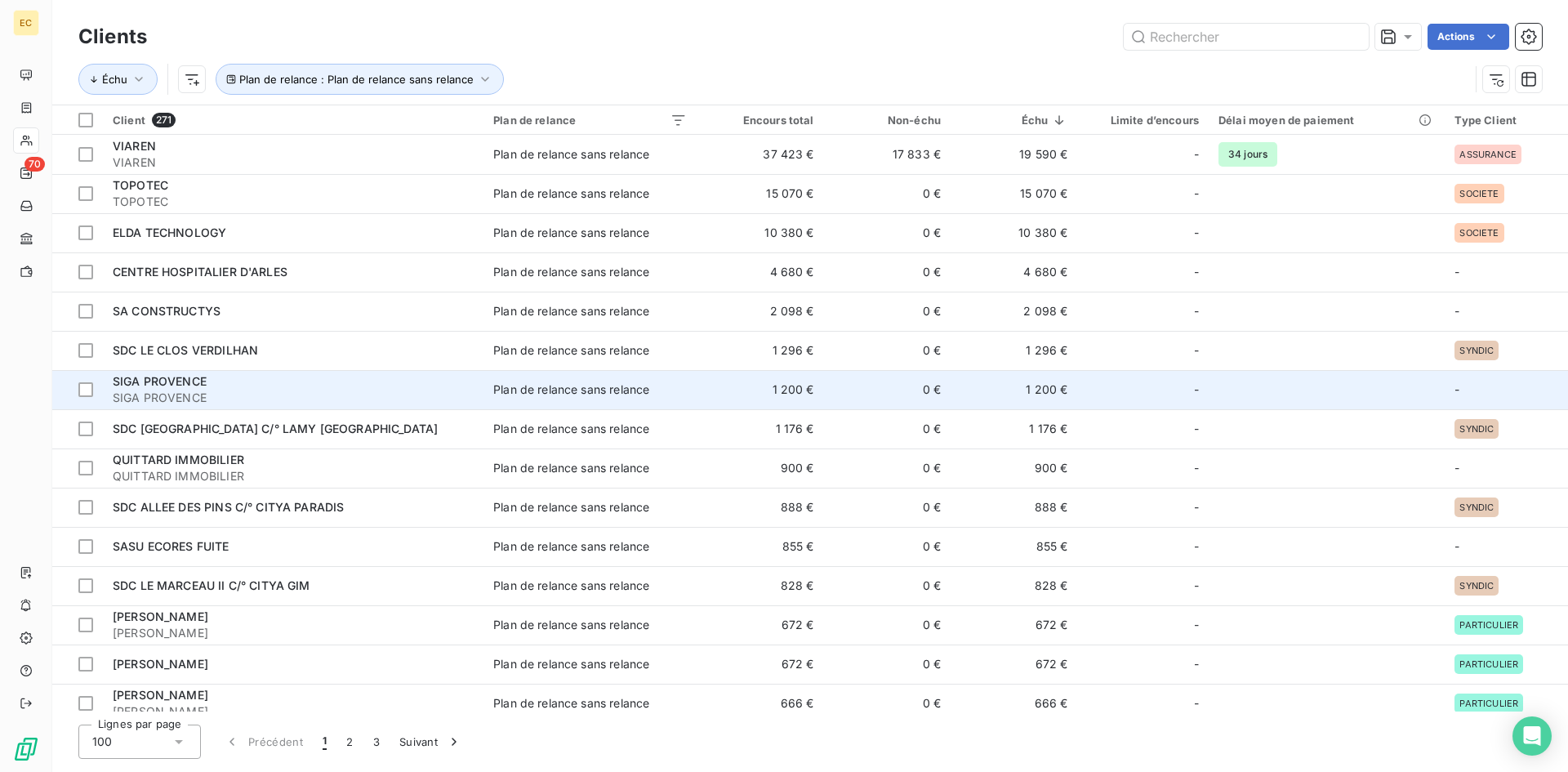
click at [177, 397] on span "SIGA PROVENCE" at bounding box center [294, 398] width 361 height 16
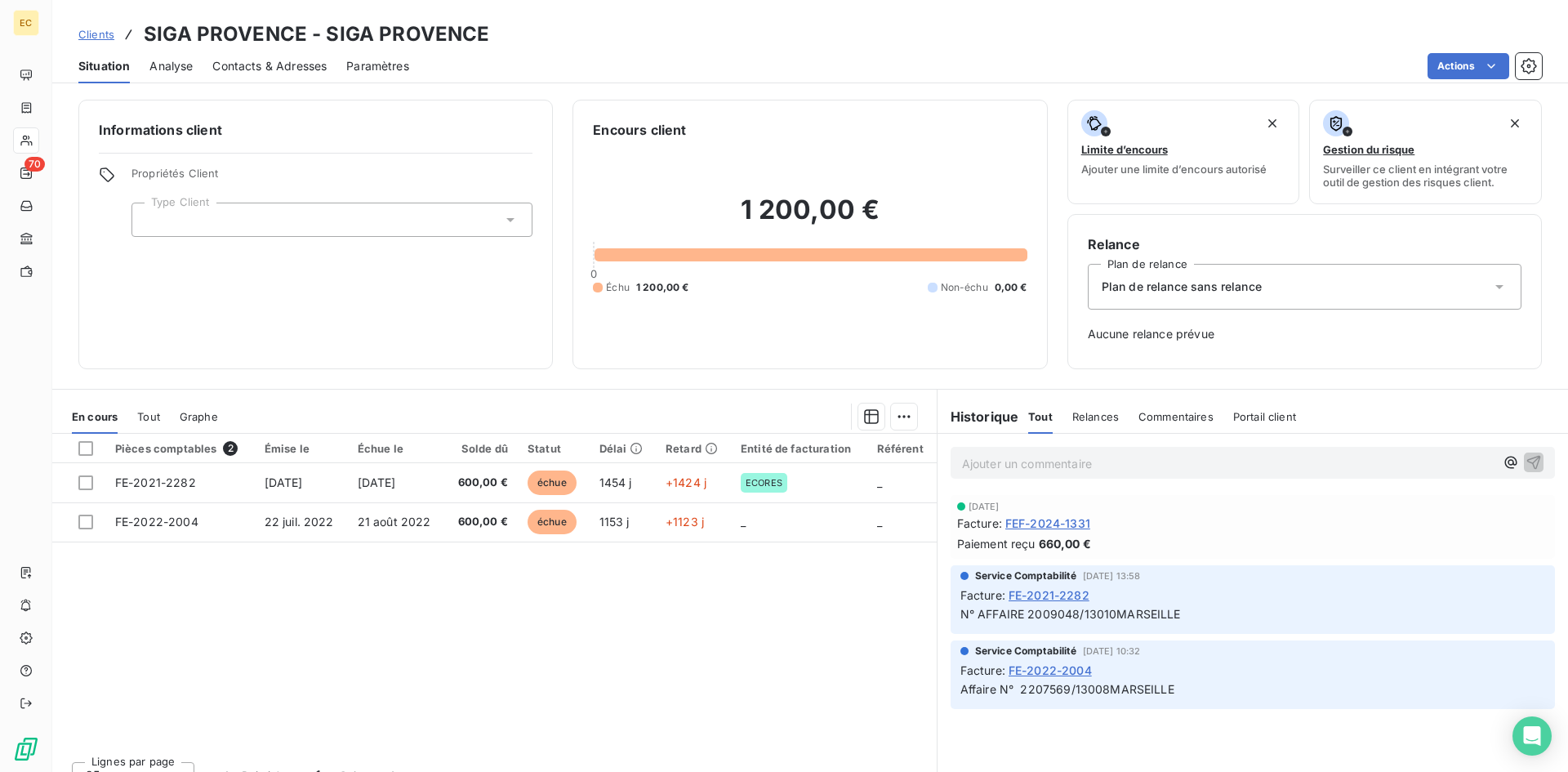
click at [209, 224] on div at bounding box center [332, 220] width 401 height 35
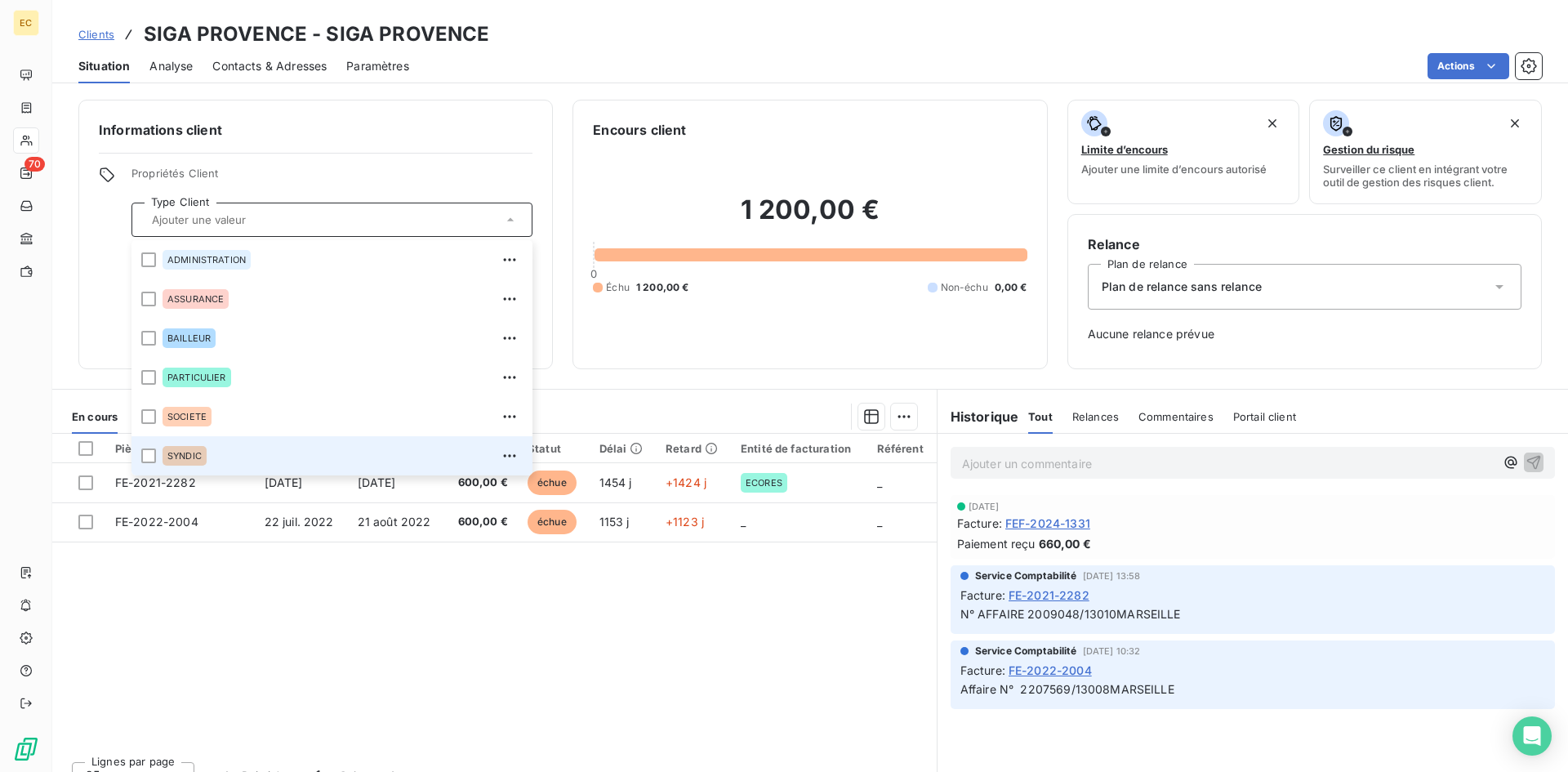
click at [190, 450] on div "SYNDIC" at bounding box center [184, 456] width 44 height 20
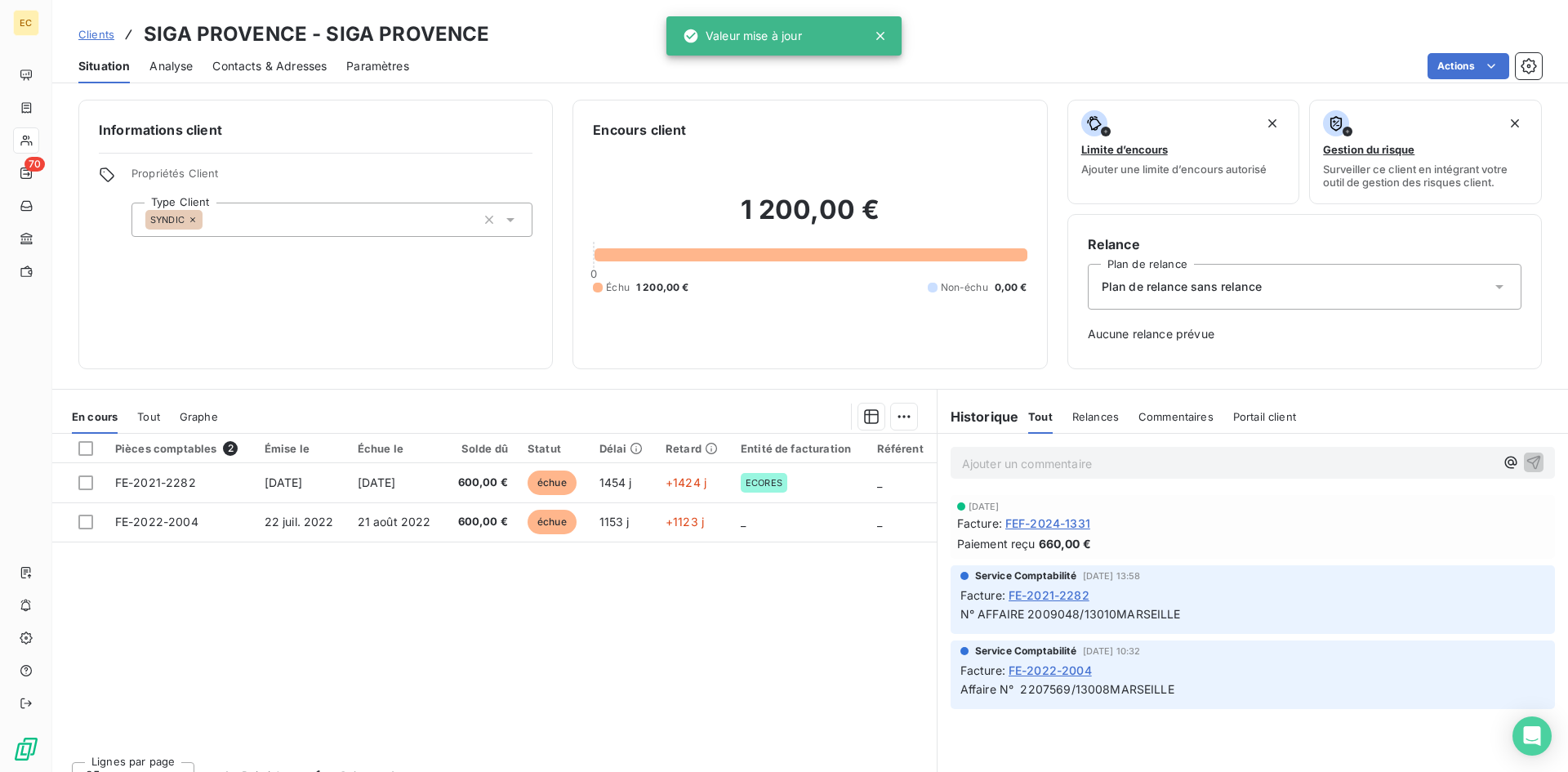
click at [329, 137] on h6 "Informations client" at bounding box center [316, 130] width 434 height 20
click at [92, 38] on span "Clients" at bounding box center [97, 35] width 36 height 13
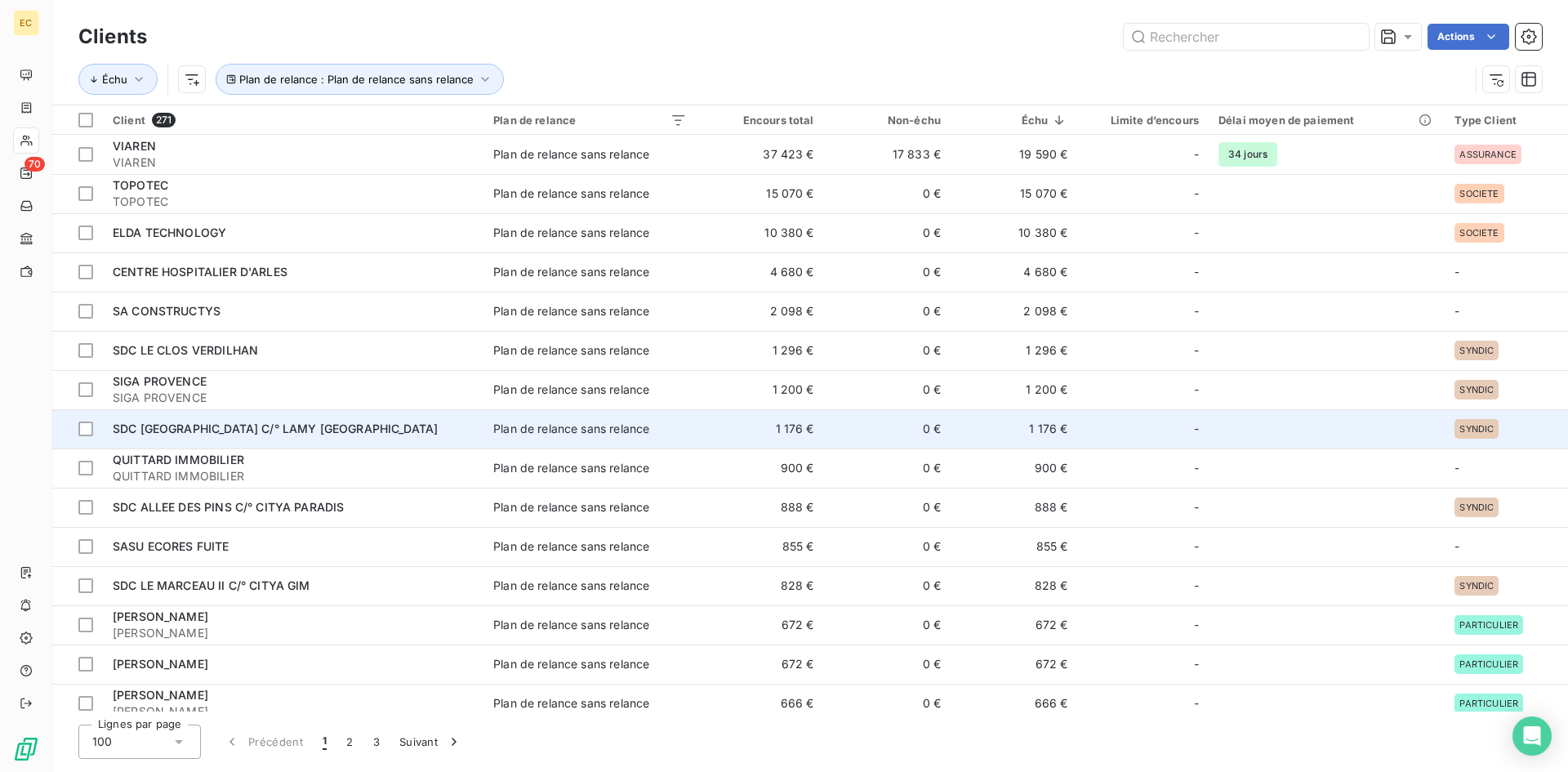
click at [219, 426] on span "SDC PARC DES JONQUILLES C/° LAMY MARSEILLE" at bounding box center [275, 428] width 325 height 14
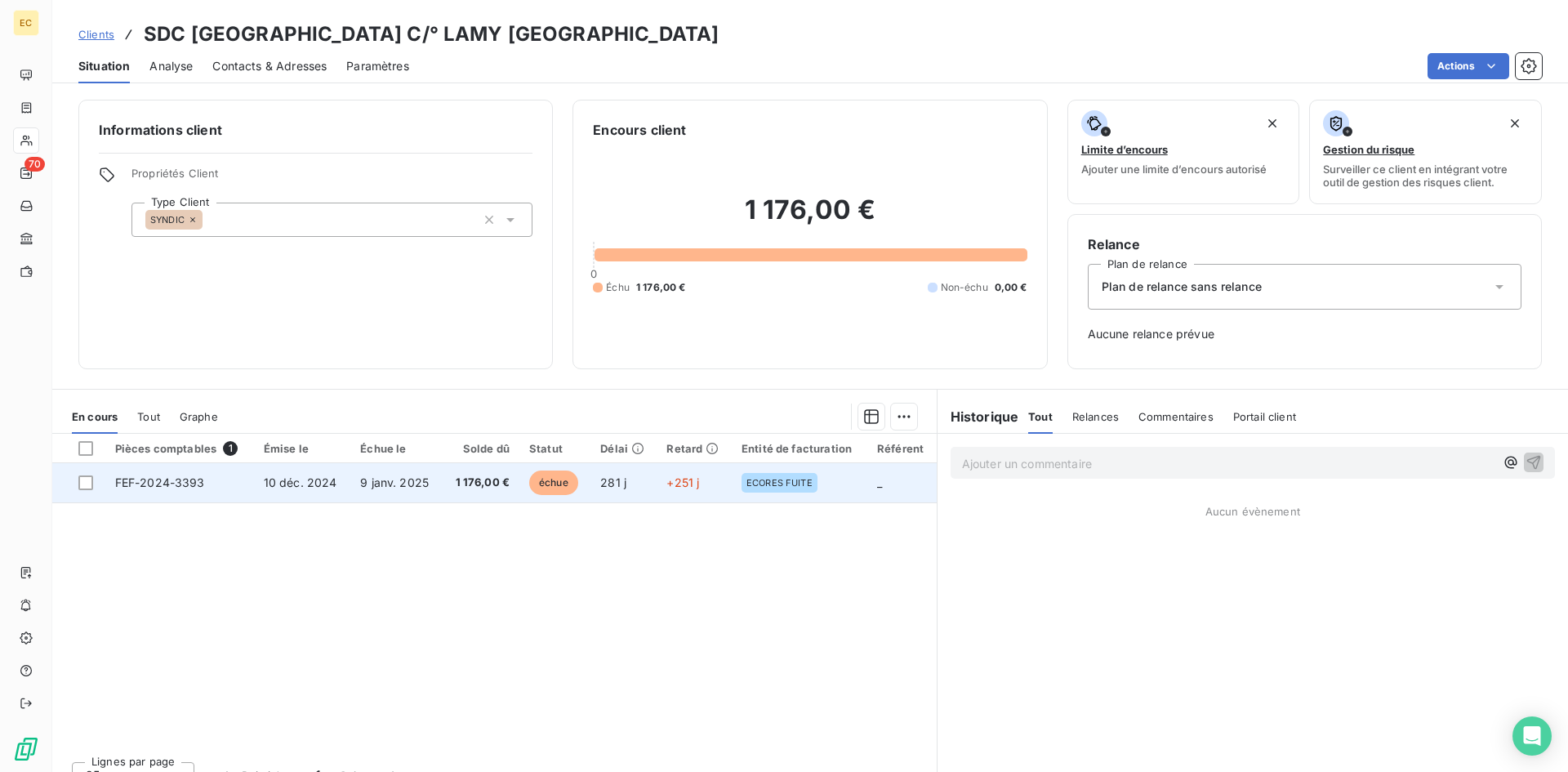
click at [262, 487] on td "10 déc. 2024" at bounding box center [303, 482] width 97 height 40
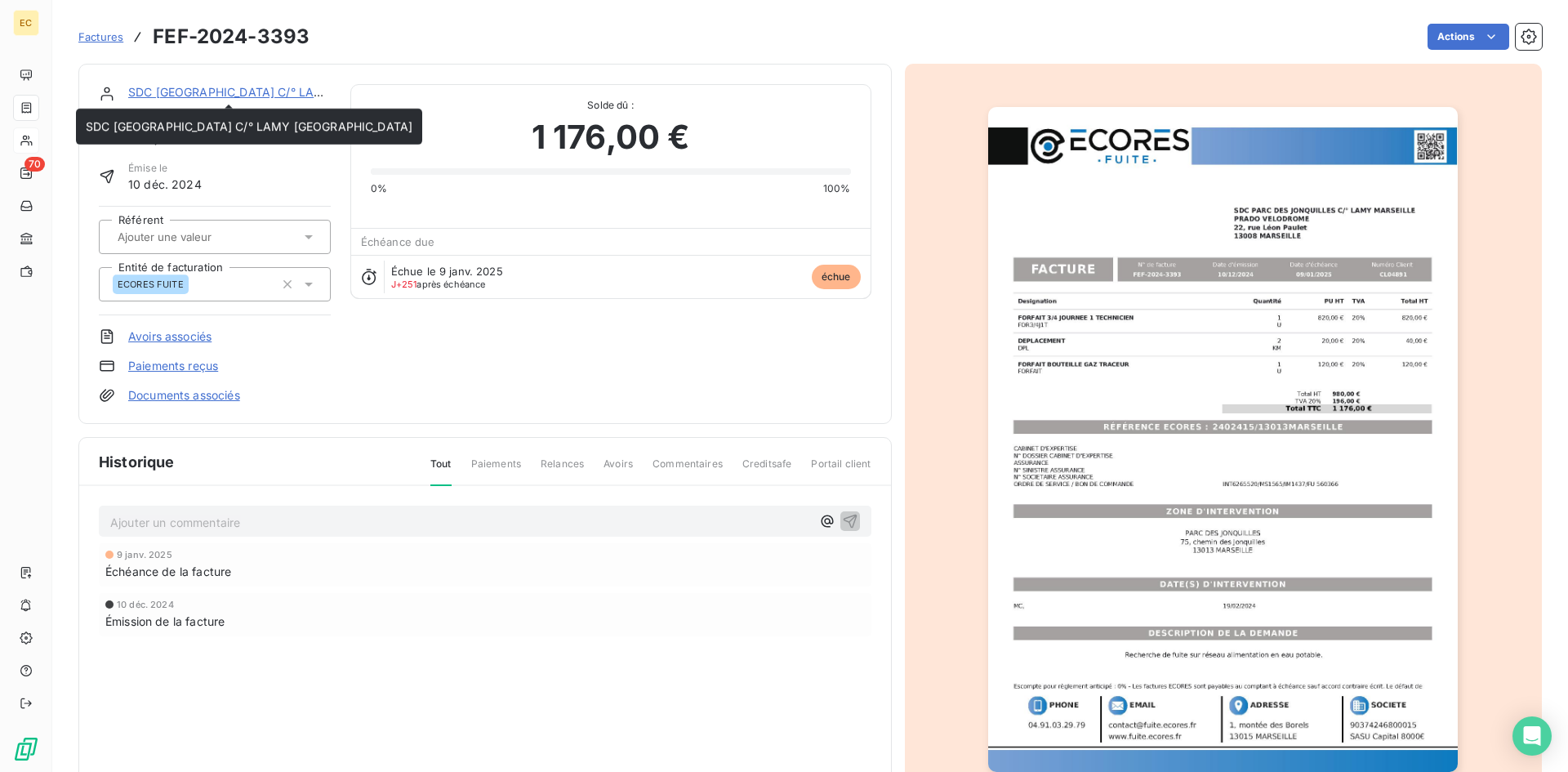
click at [228, 92] on link "SDC PARC DES JONQUILLES C/° LAMY MARSEILLE" at bounding box center [291, 92] width 327 height 14
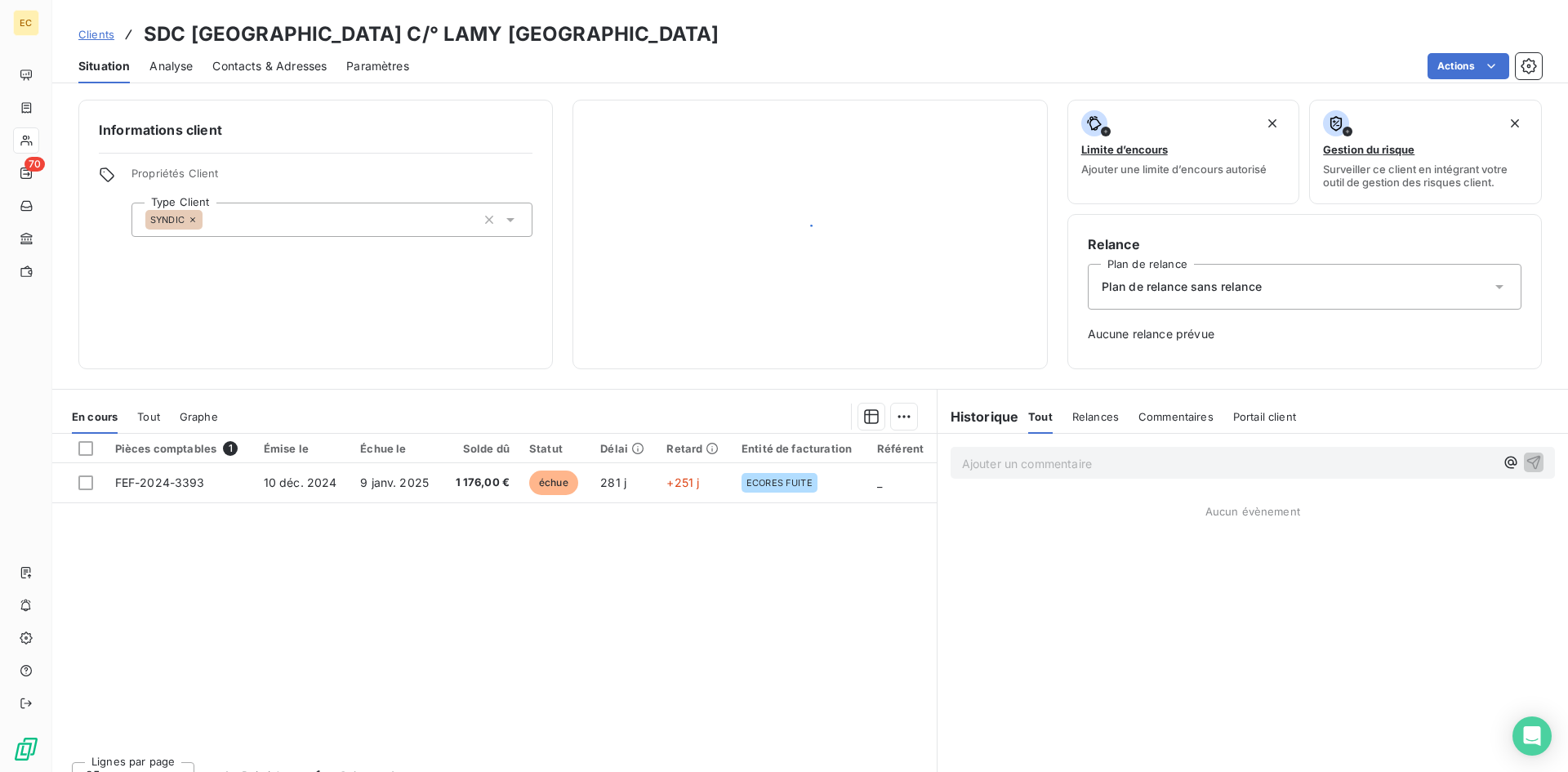
click at [228, 92] on div "Informations client Propriétés Client Type Client SYNDIC Limite d’encours Ajout…" at bounding box center [809, 431] width 1515 height 682
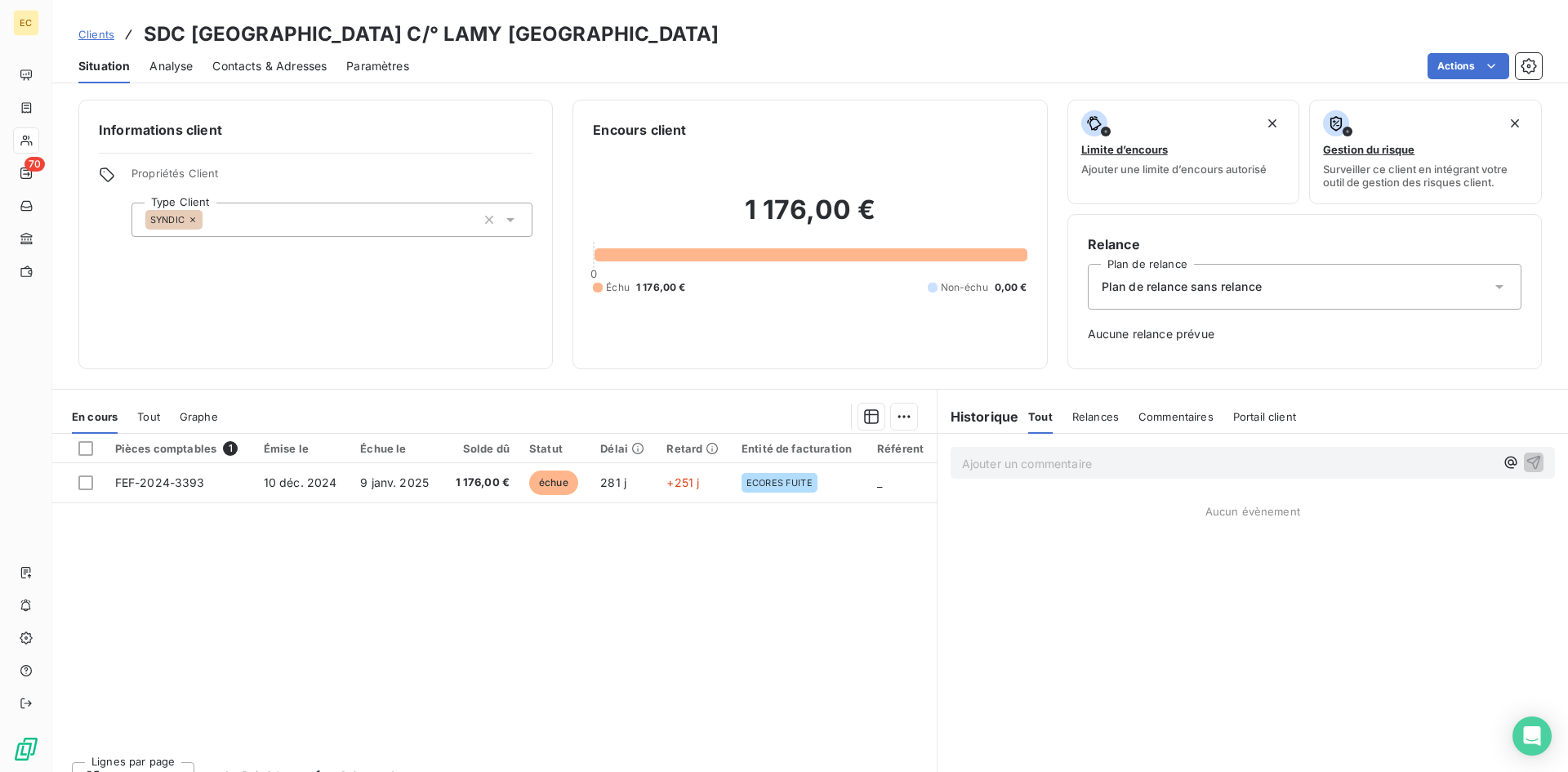
click at [1242, 294] on div "Plan de relance sans relance" at bounding box center [1305, 286] width 434 height 45
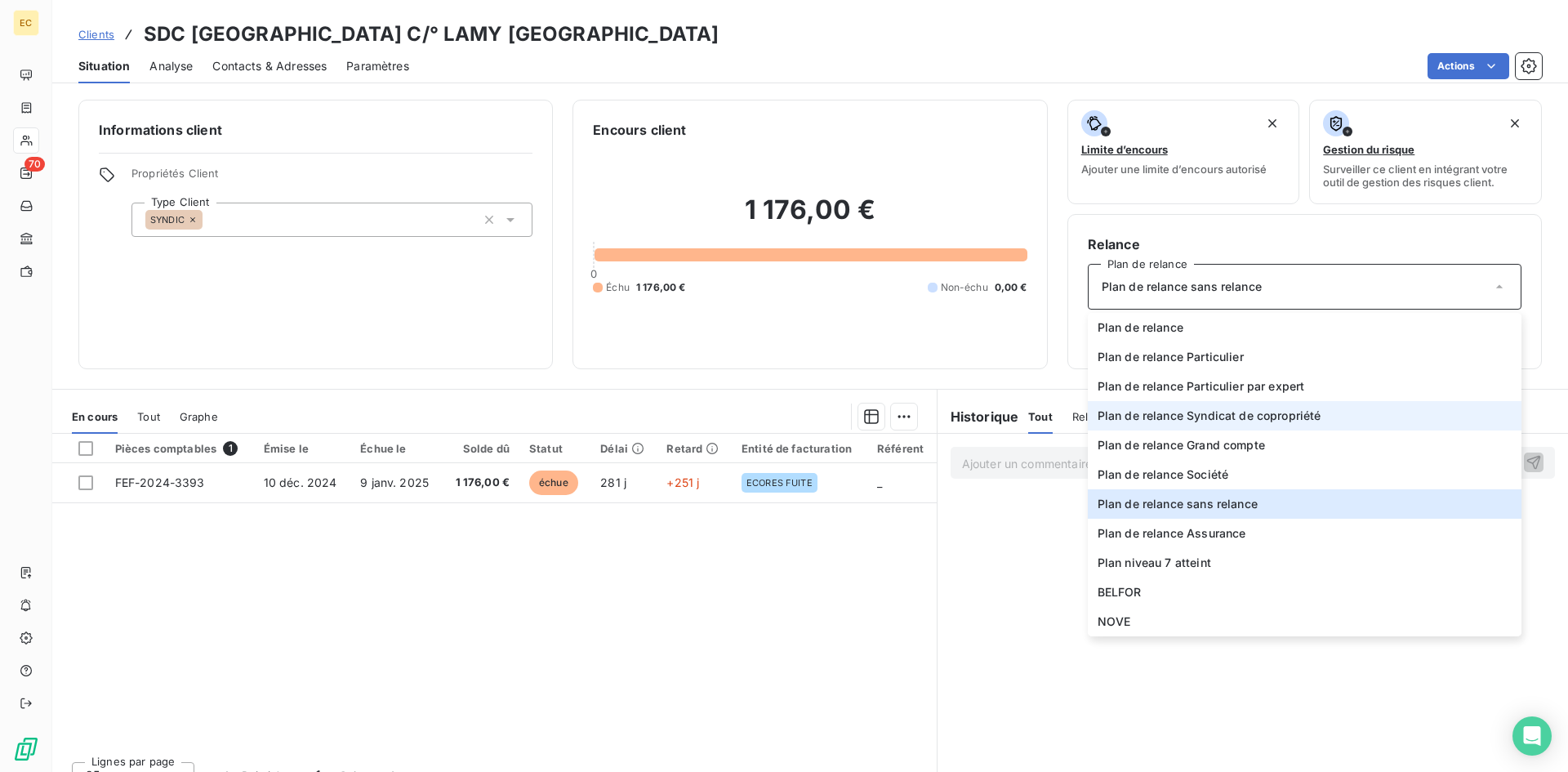
click at [1209, 419] on span "Plan de relance Syndicat de copropriété" at bounding box center [1209, 416] width 224 height 16
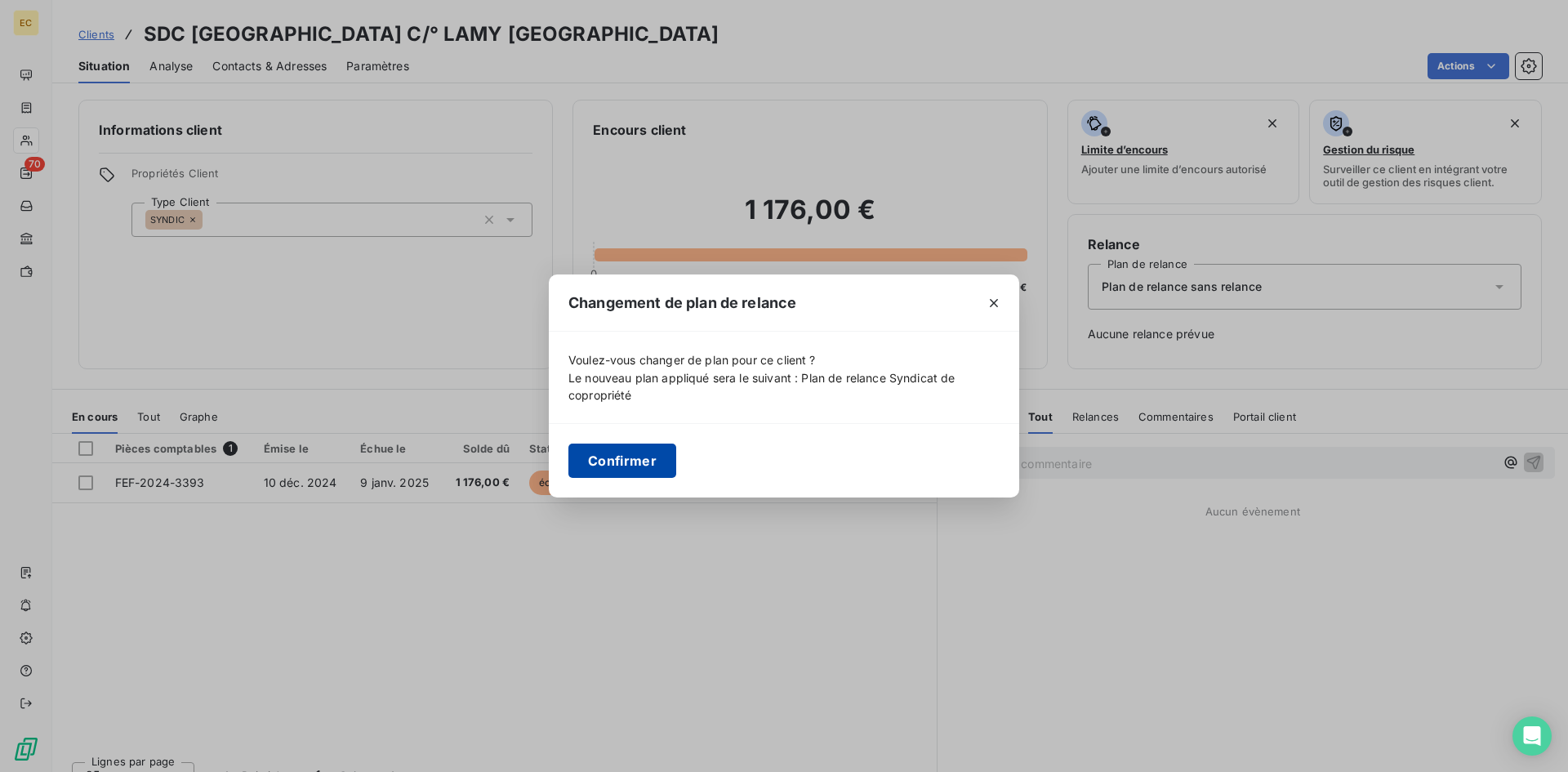
click at [626, 460] on button "Confirmer" at bounding box center [622, 461] width 108 height 35
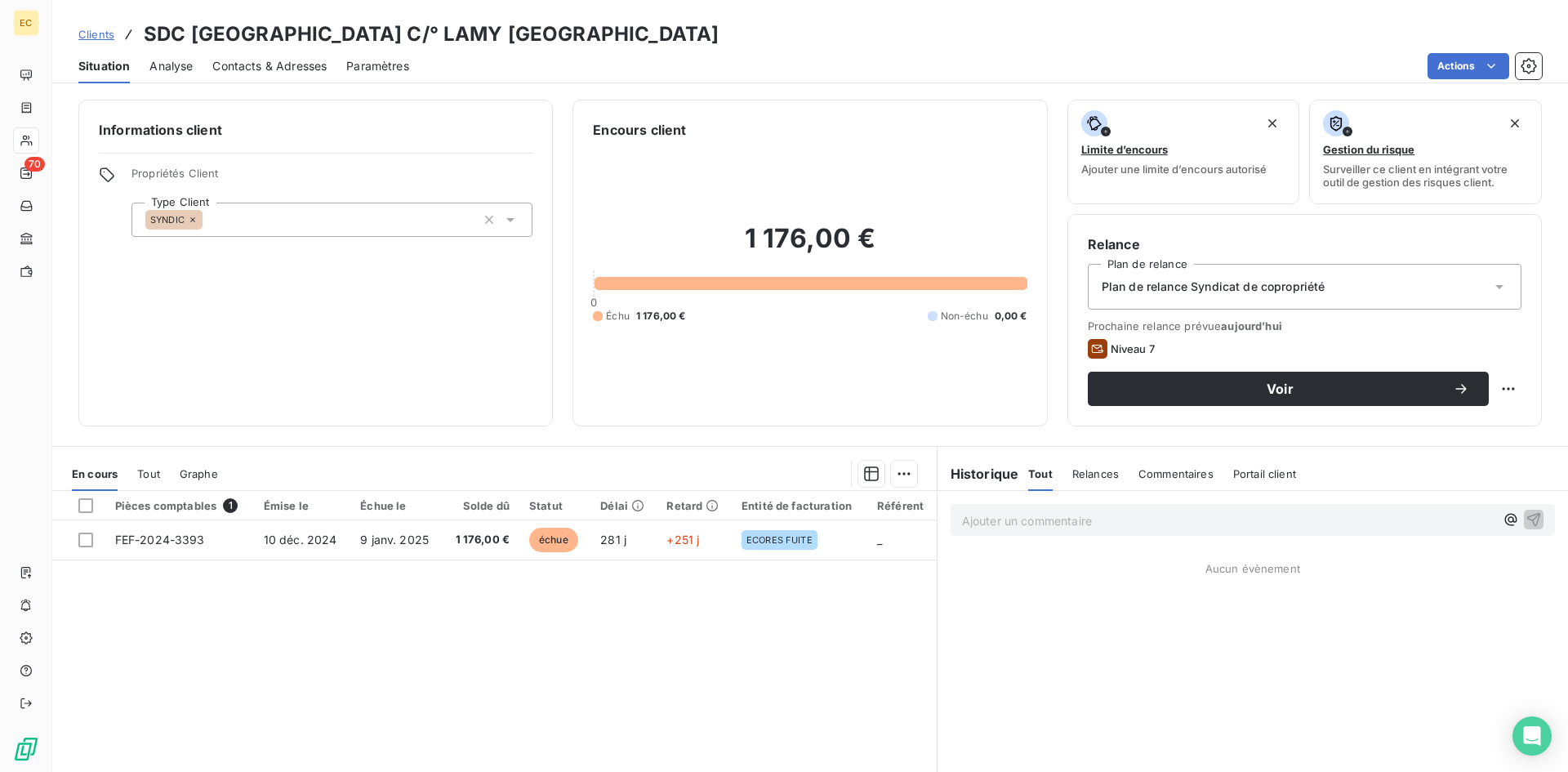
click at [99, 37] on span "Clients" at bounding box center [97, 35] width 36 height 13
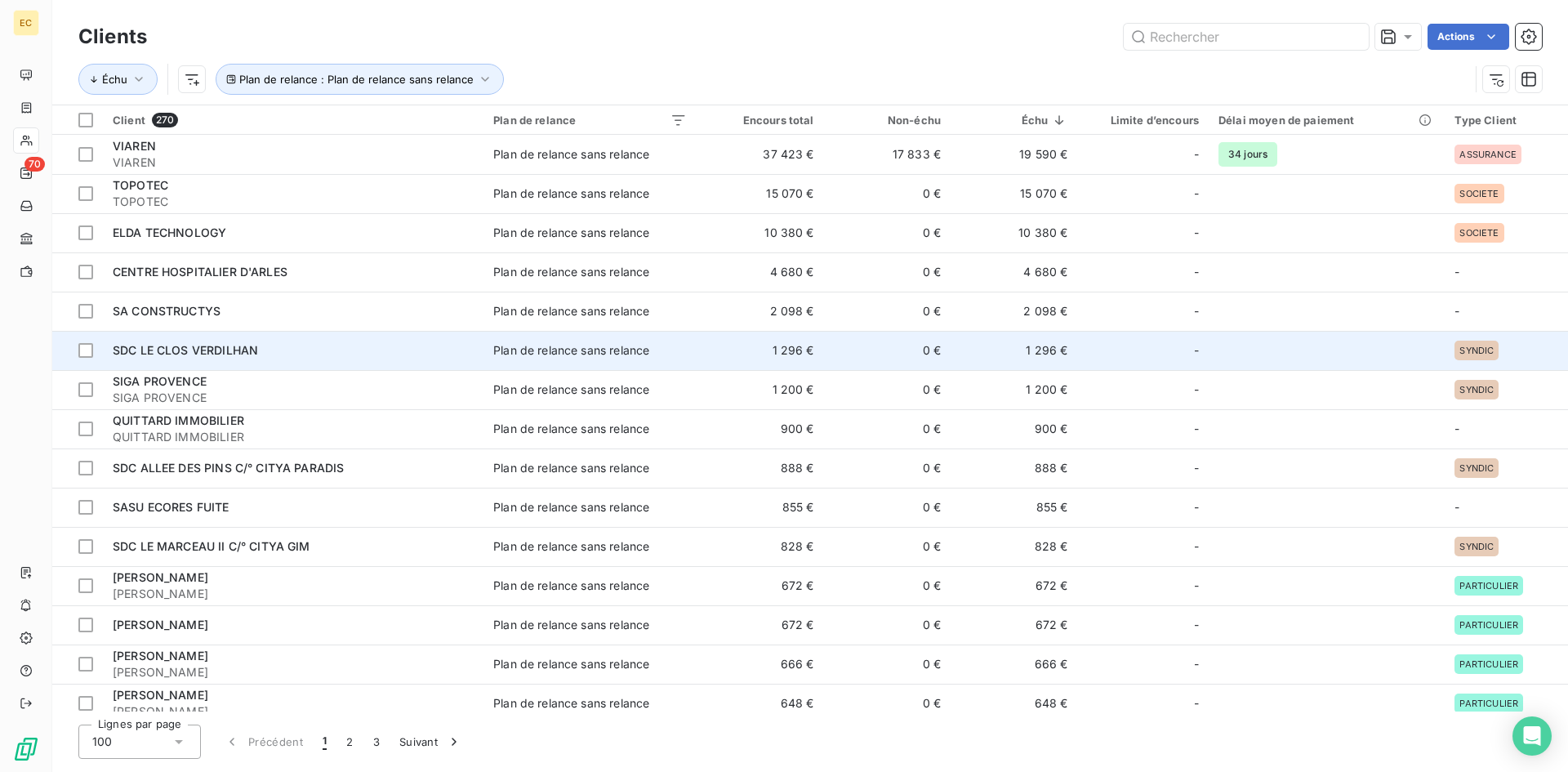
click at [173, 341] on td "SDC LE CLOS VERDILHAN" at bounding box center [293, 351] width 380 height 40
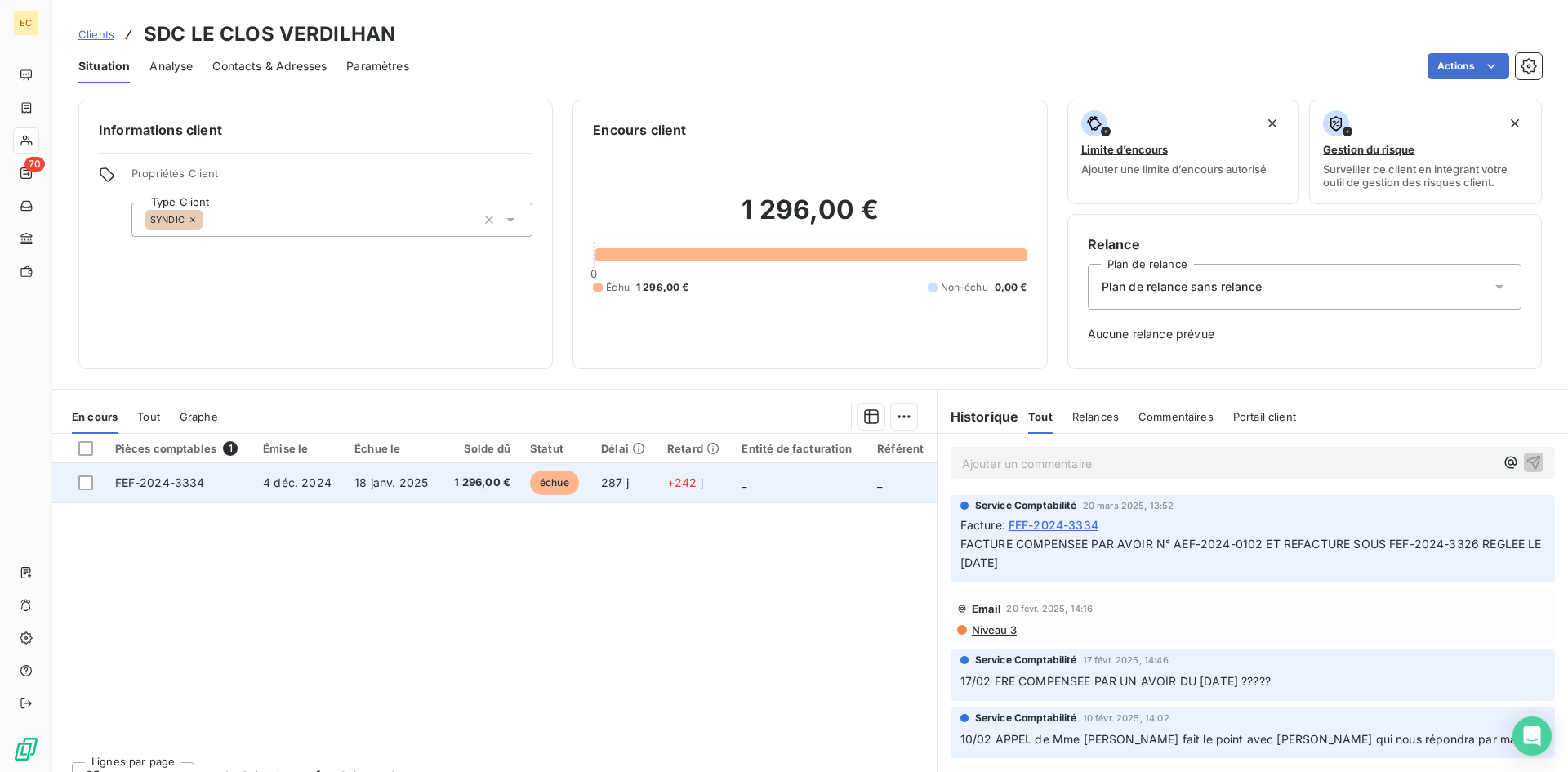
click at [585, 486] on td "échue" at bounding box center [556, 482] width 71 height 40
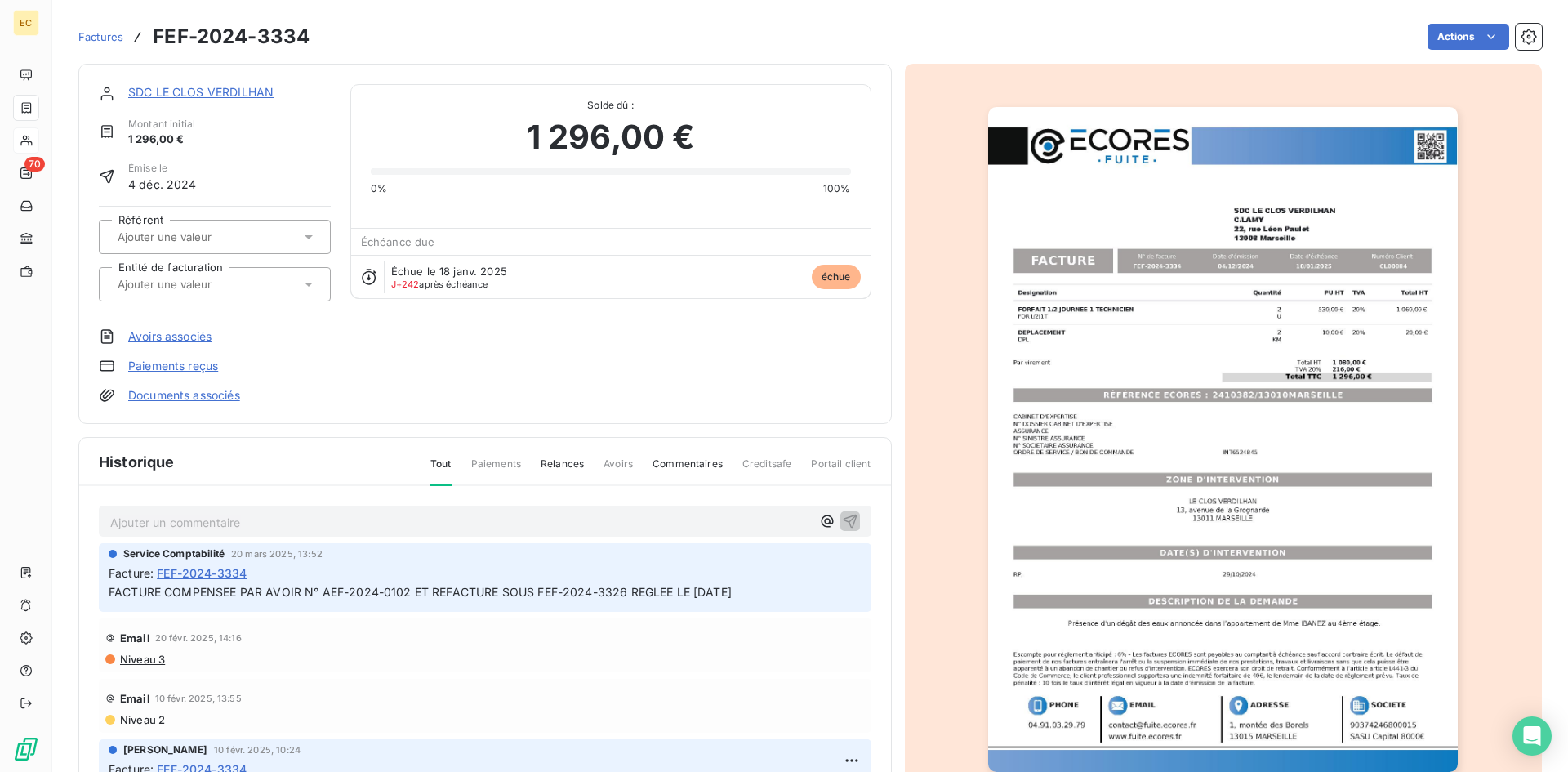
click at [178, 337] on link "Avoirs associés" at bounding box center [169, 337] width 83 height 16
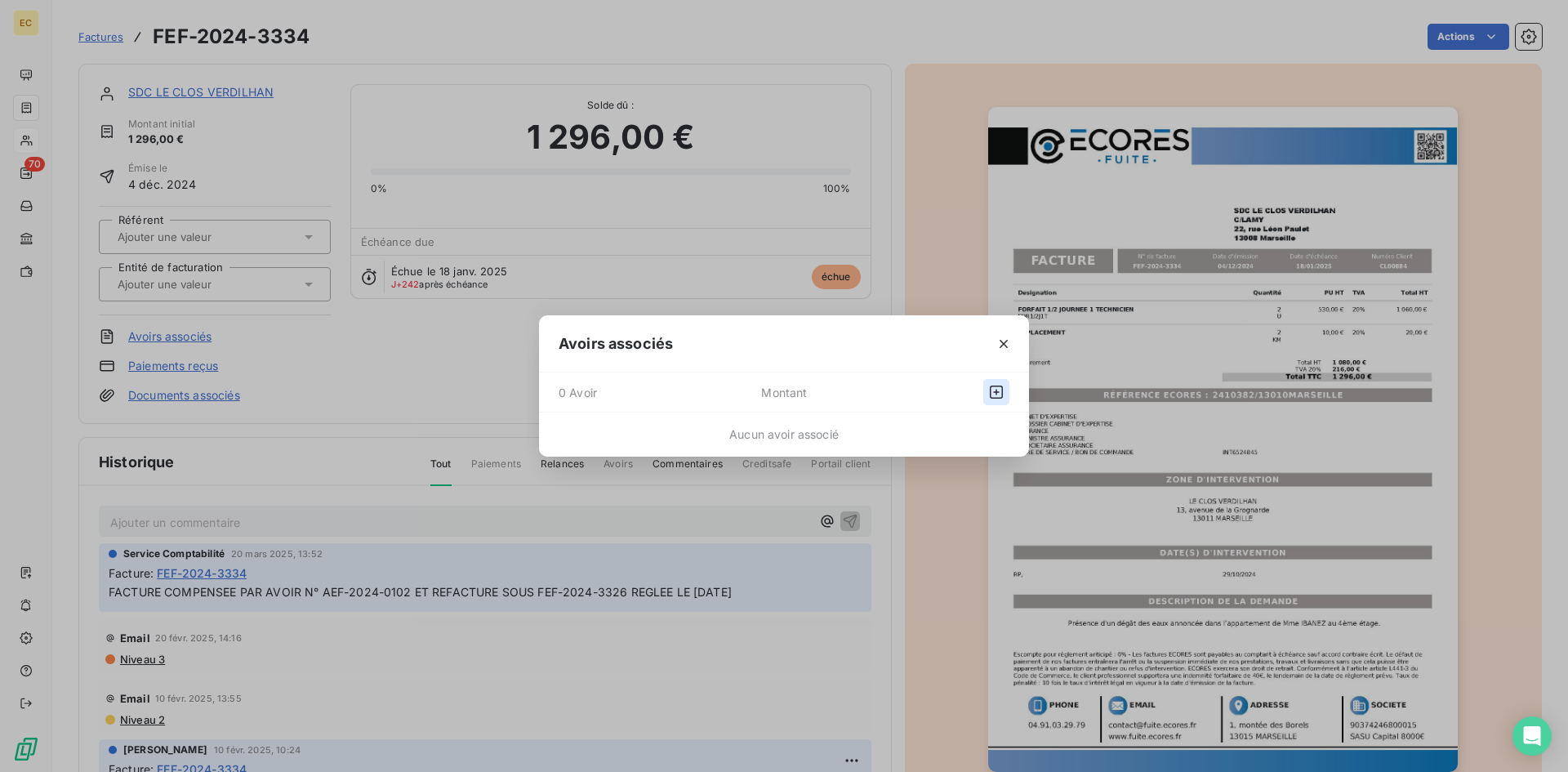
click at [994, 391] on icon "button" at bounding box center [996, 392] width 16 height 16
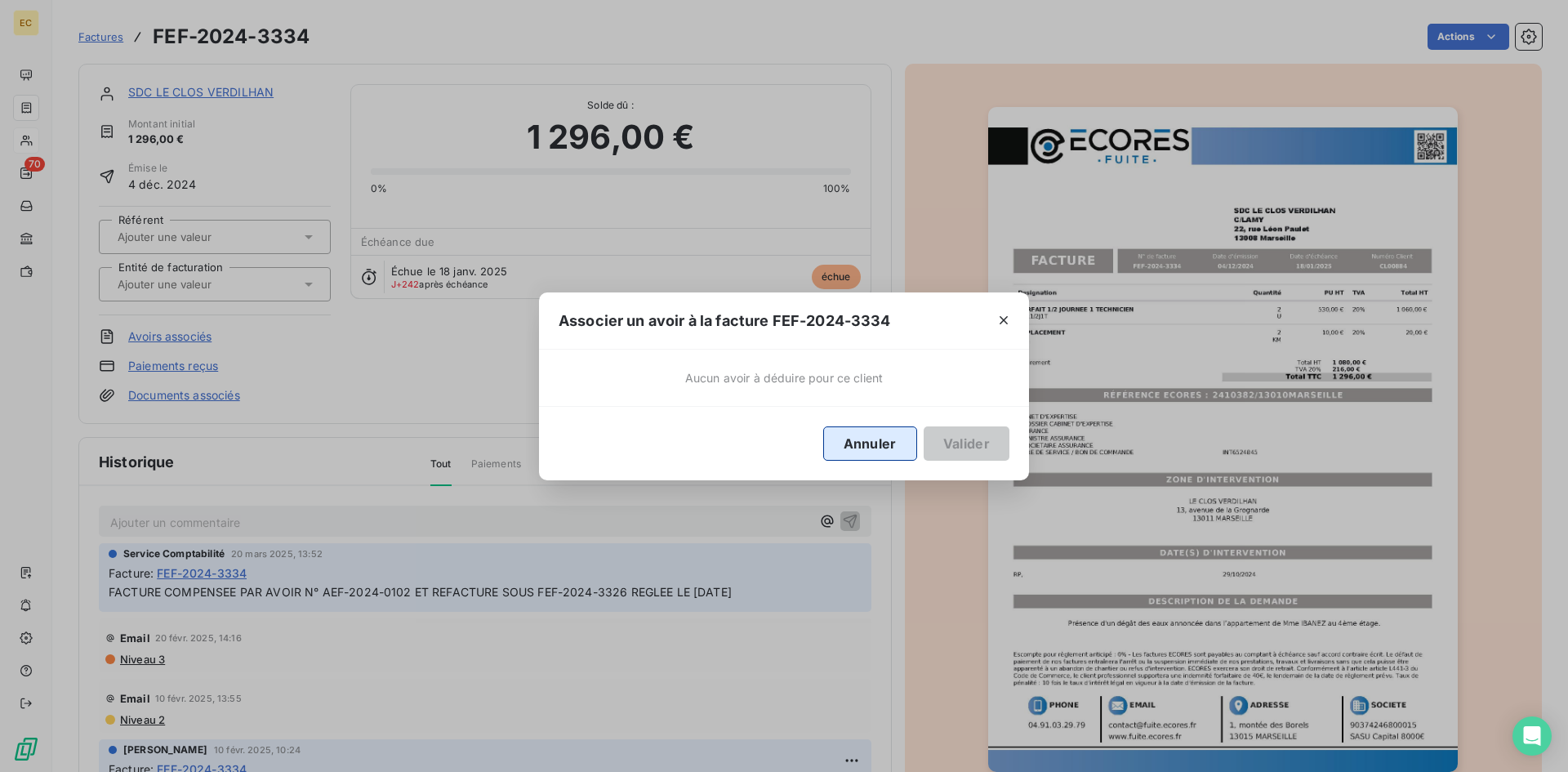
click at [895, 440] on button "Annuler" at bounding box center [870, 444] width 94 height 35
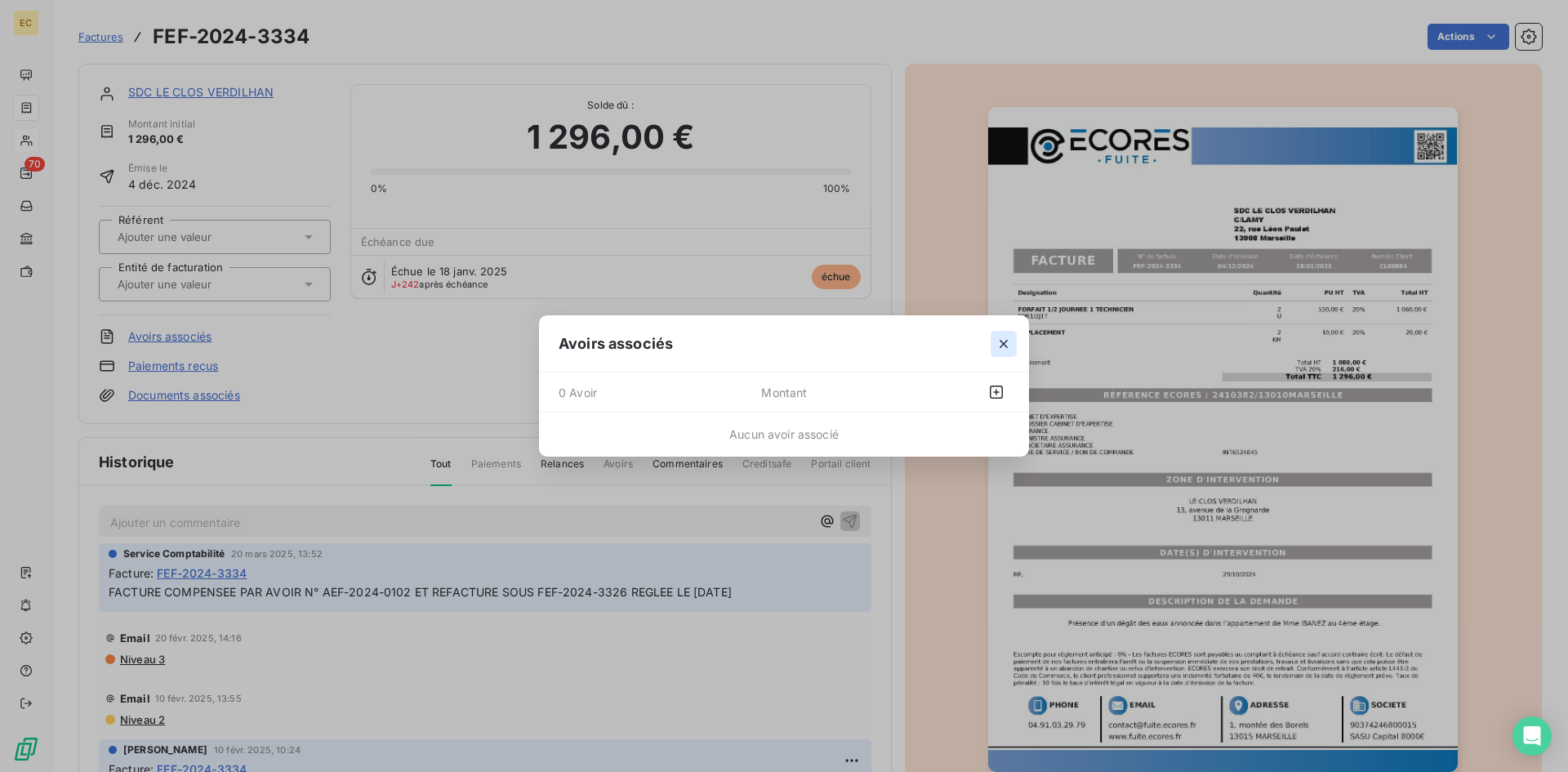
click at [997, 346] on icon "button" at bounding box center [1004, 344] width 16 height 16
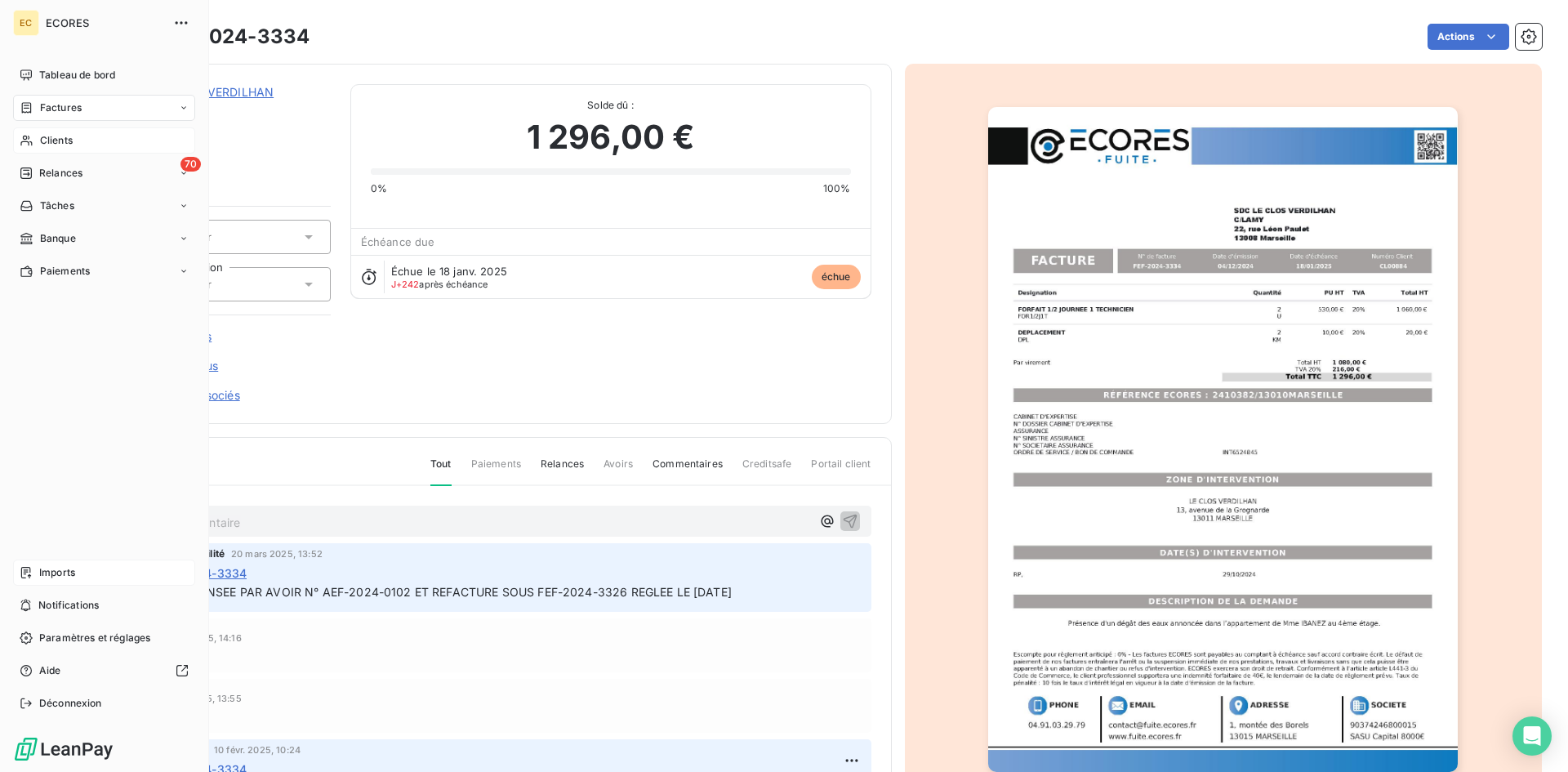
click at [35, 576] on div "Imports" at bounding box center [104, 572] width 182 height 26
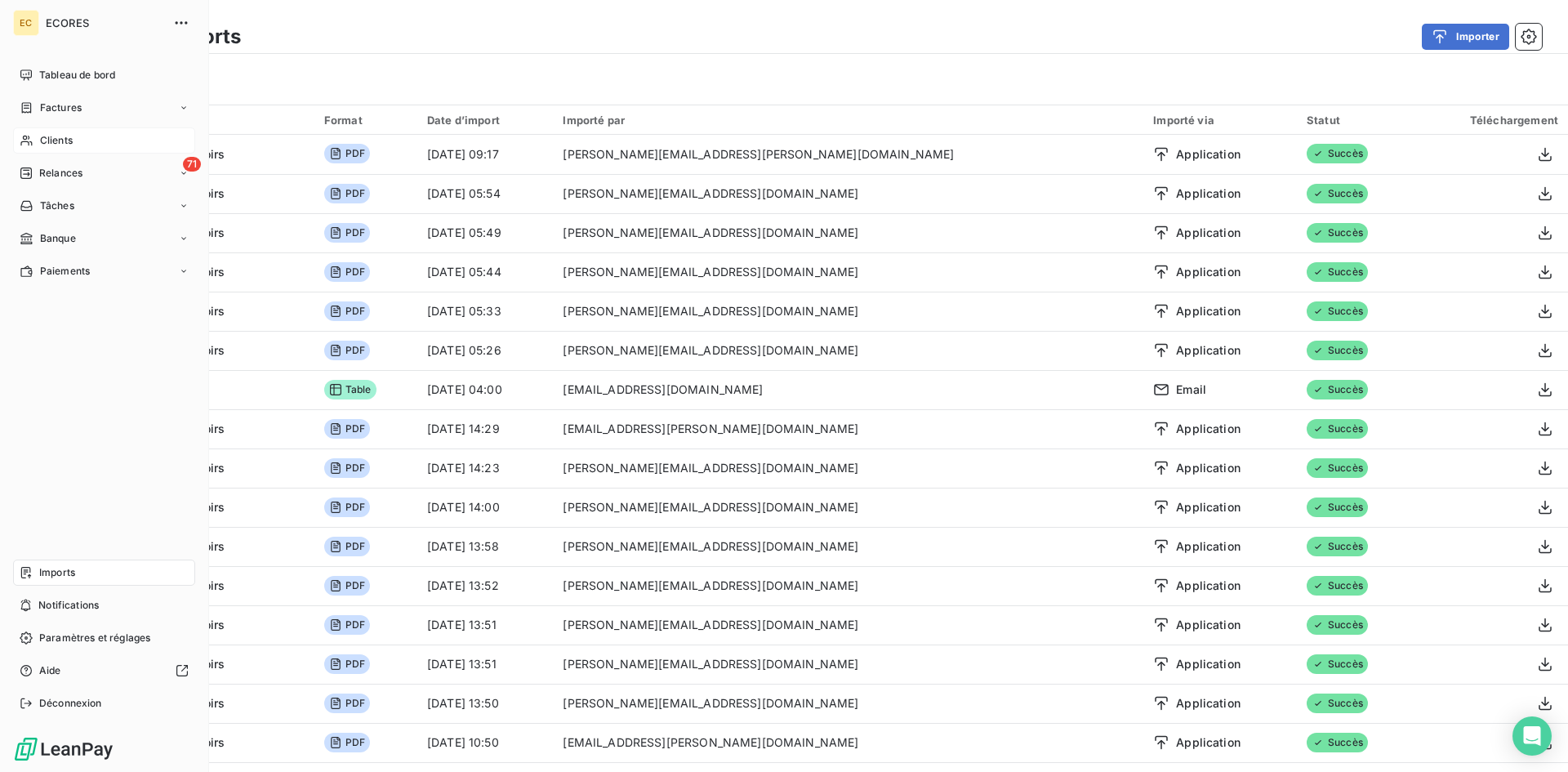
click at [78, 141] on div "Clients" at bounding box center [104, 140] width 182 height 26
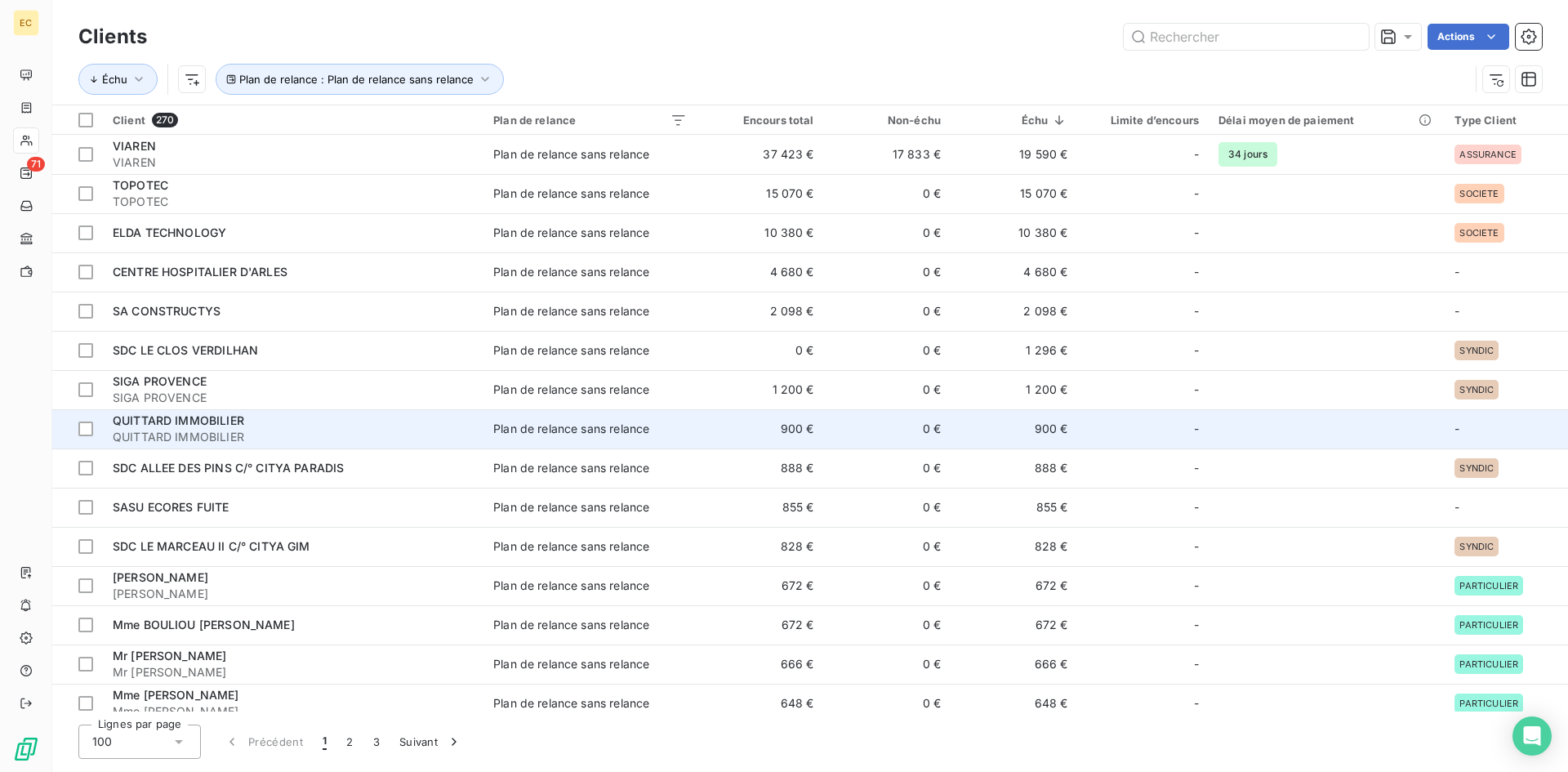
click at [261, 435] on span "QUITTARD IMMOBILIER" at bounding box center [294, 437] width 361 height 16
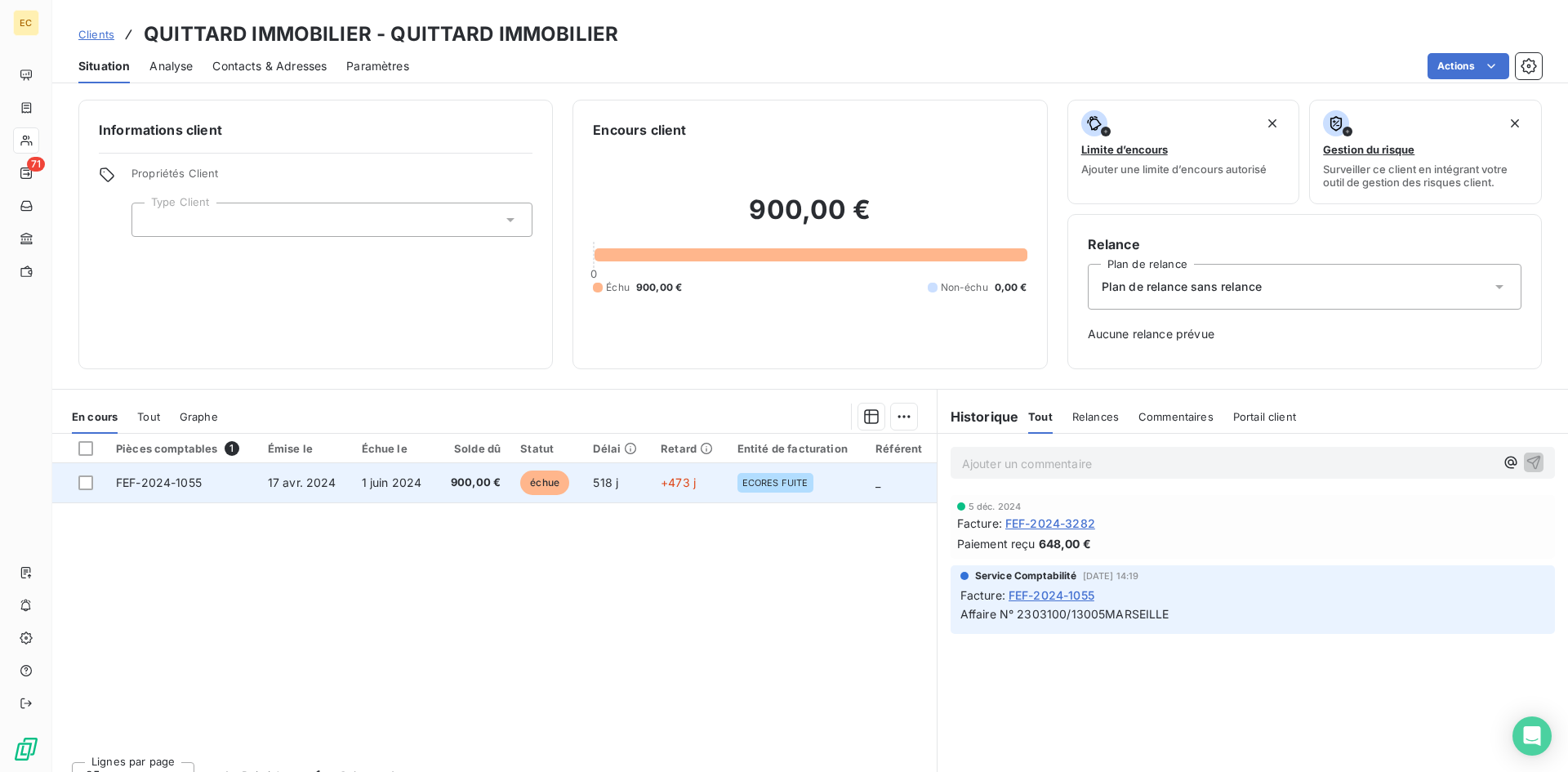
click at [418, 482] on span "1 juin 2024" at bounding box center [392, 482] width 60 height 14
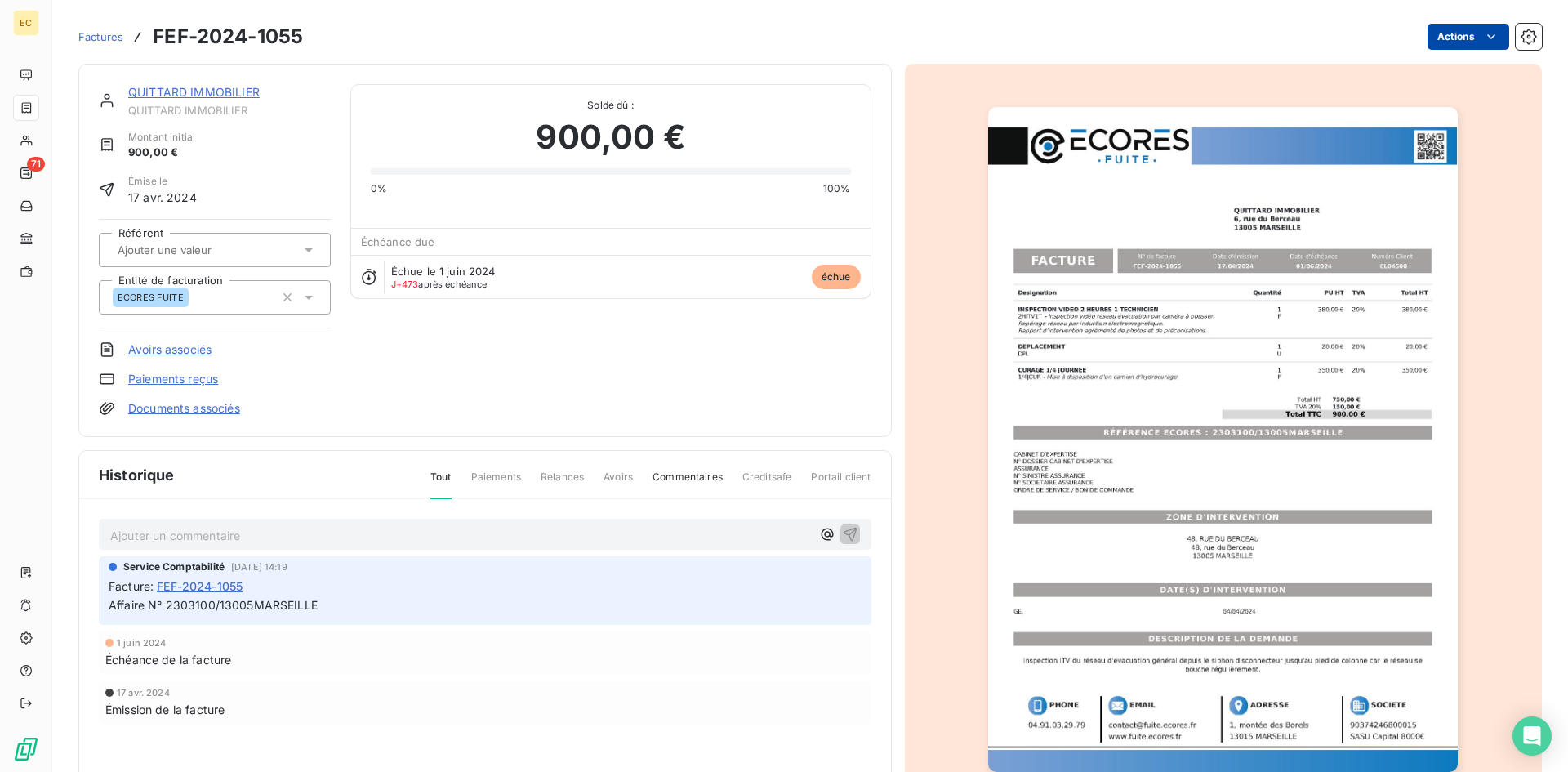
click at [1462, 35] on html "EC 71 Factures FEF-2024-1055 Actions QUITTARD IMMOBILIER QUITTARD IMMOBILIER Mo…" at bounding box center [784, 386] width 1568 height 772
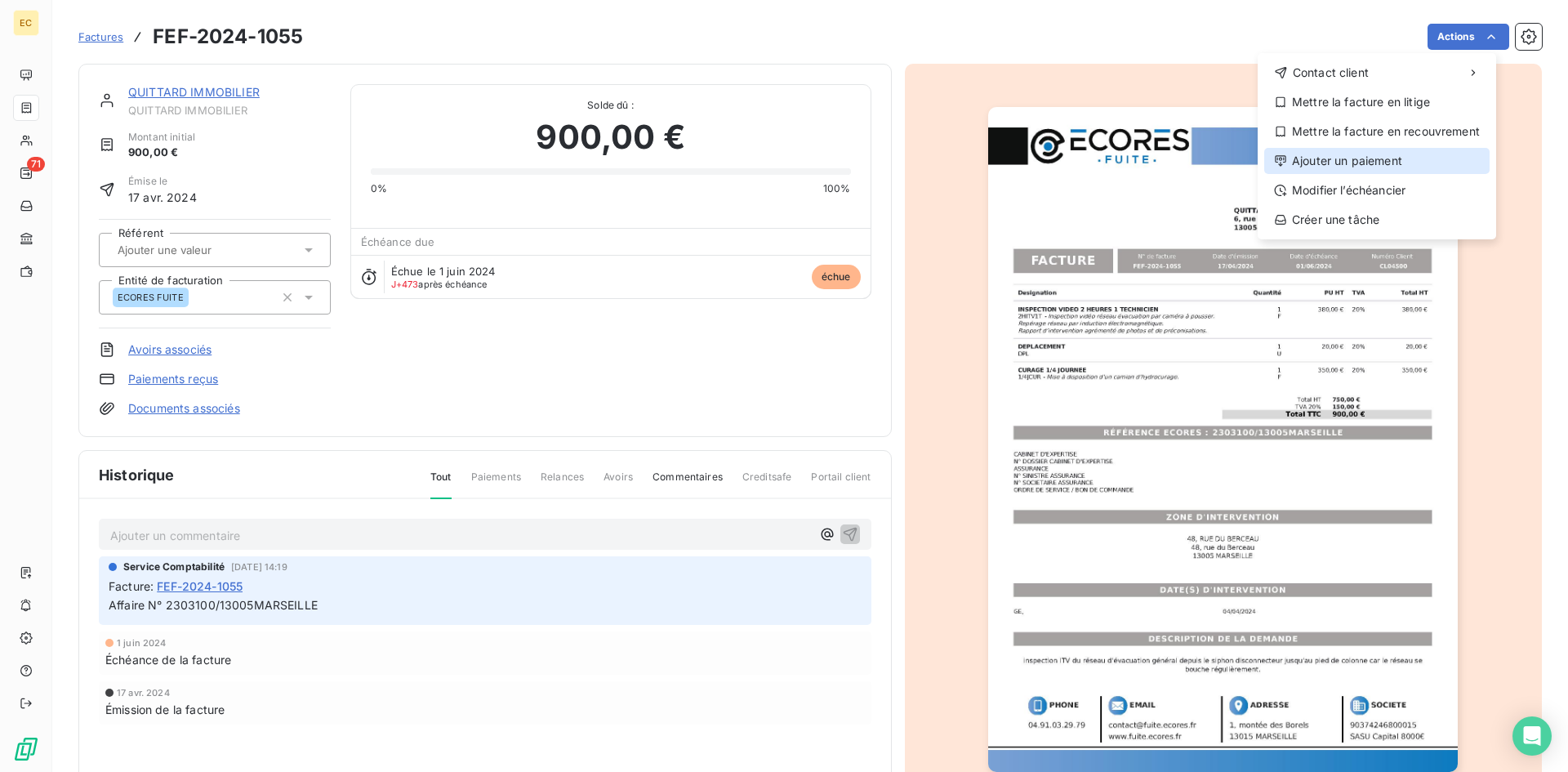
click at [1396, 157] on div "Ajouter un paiement" at bounding box center [1376, 161] width 225 height 26
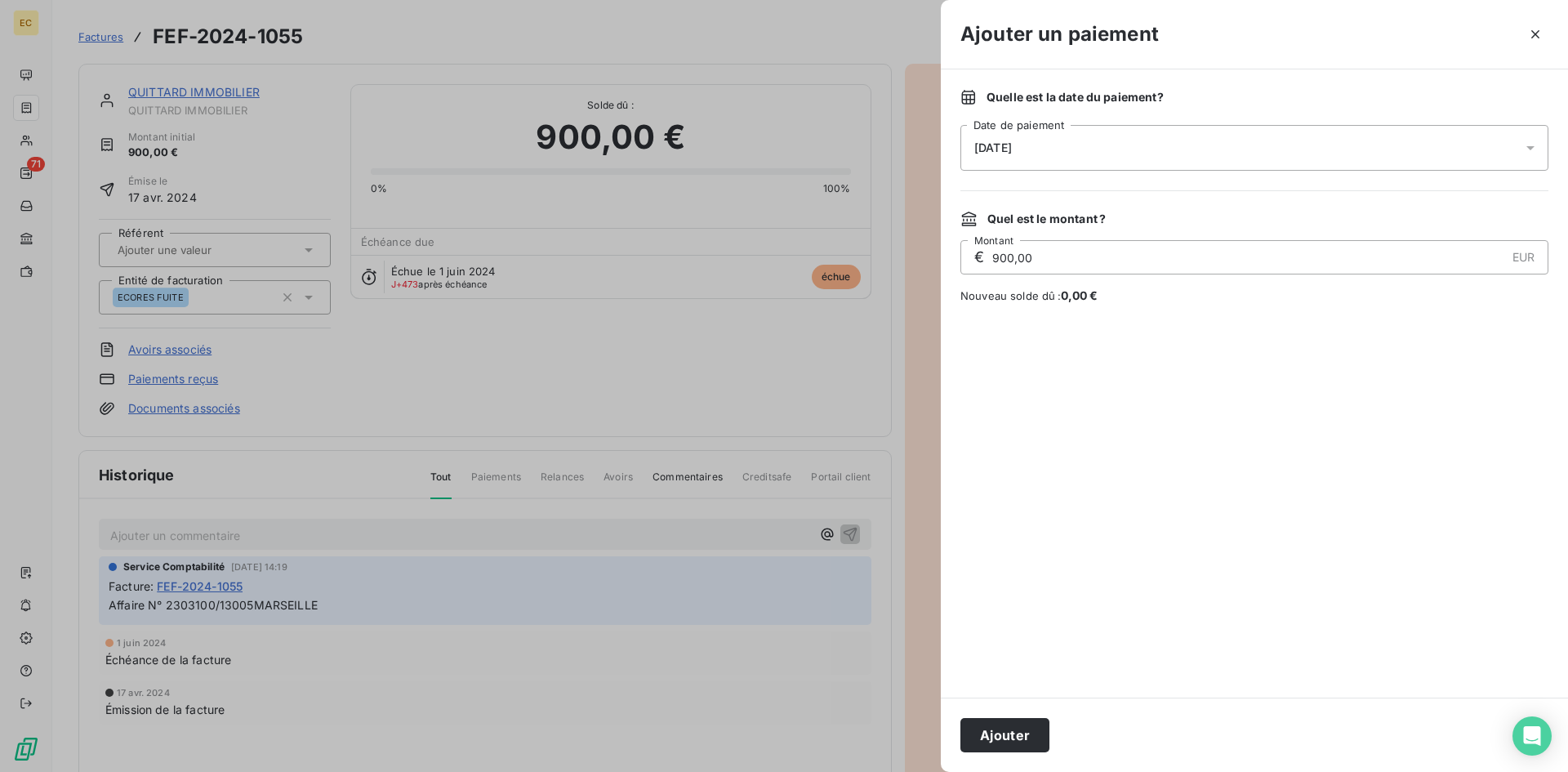
click at [1048, 148] on div "[DATE]" at bounding box center [1254, 147] width 588 height 45
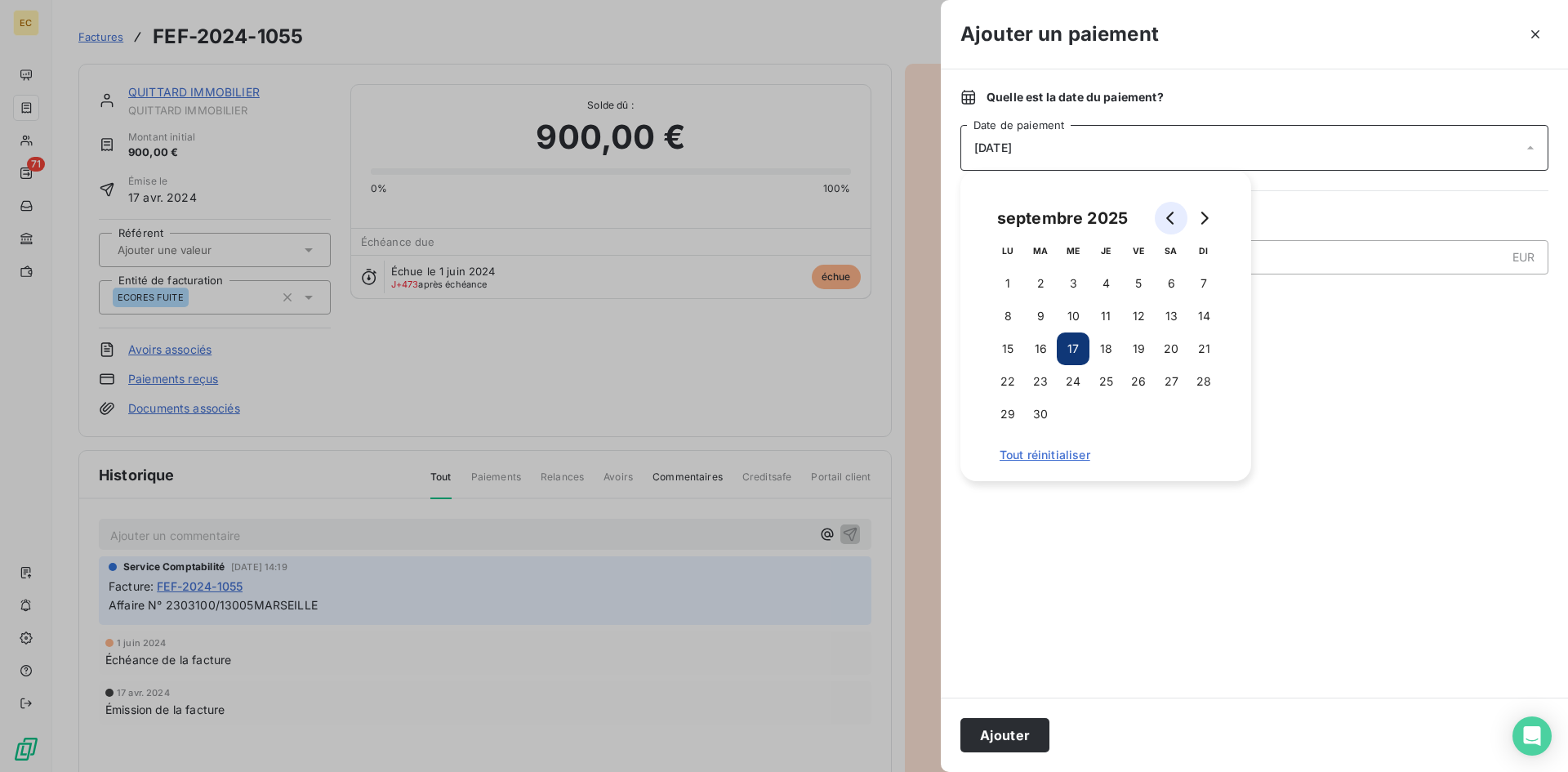
click at [1166, 217] on icon "Go to previous month" at bounding box center [1171, 218] width 13 height 13
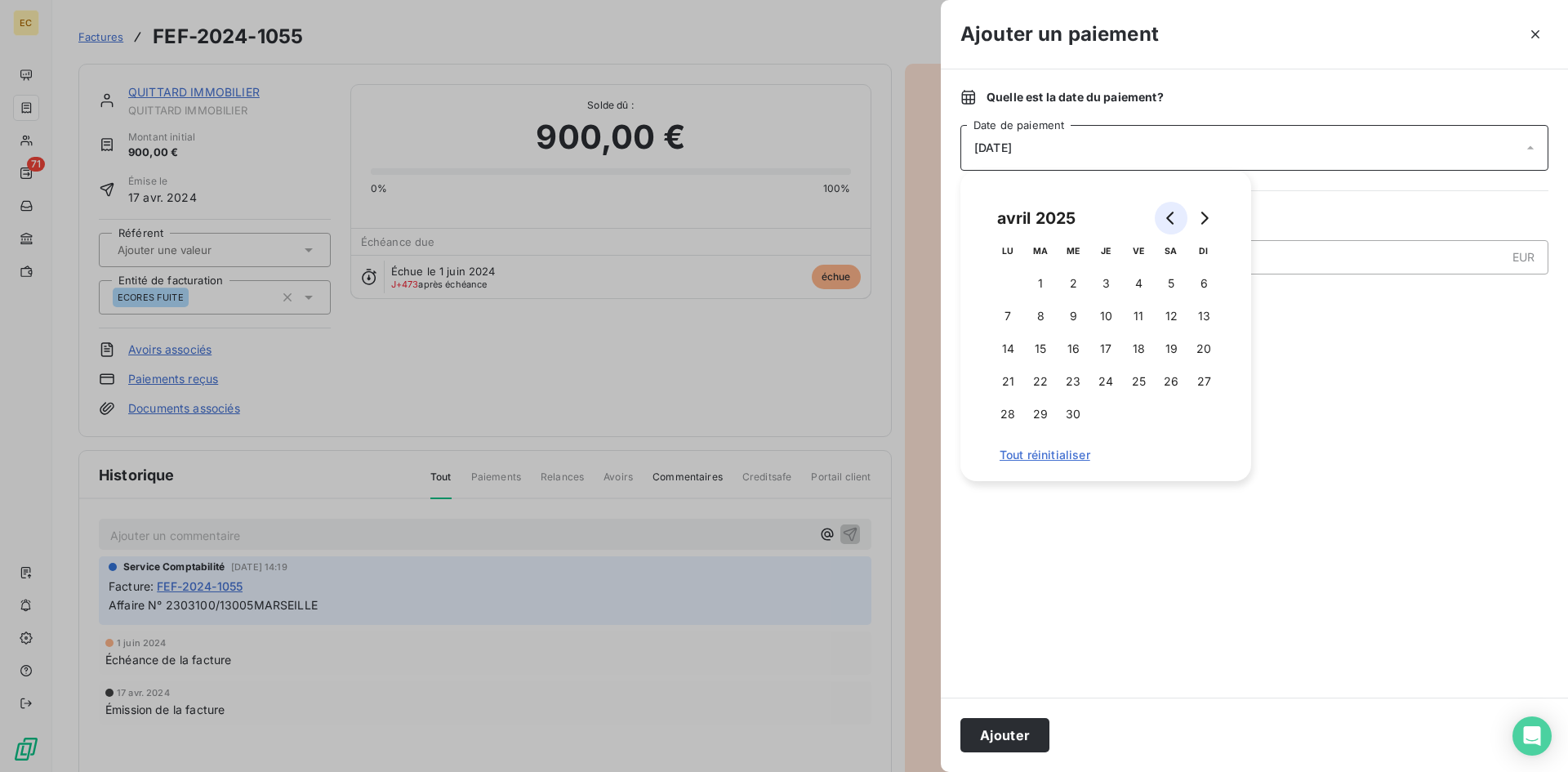
click at [1166, 217] on icon "Go to previous month" at bounding box center [1171, 218] width 13 height 13
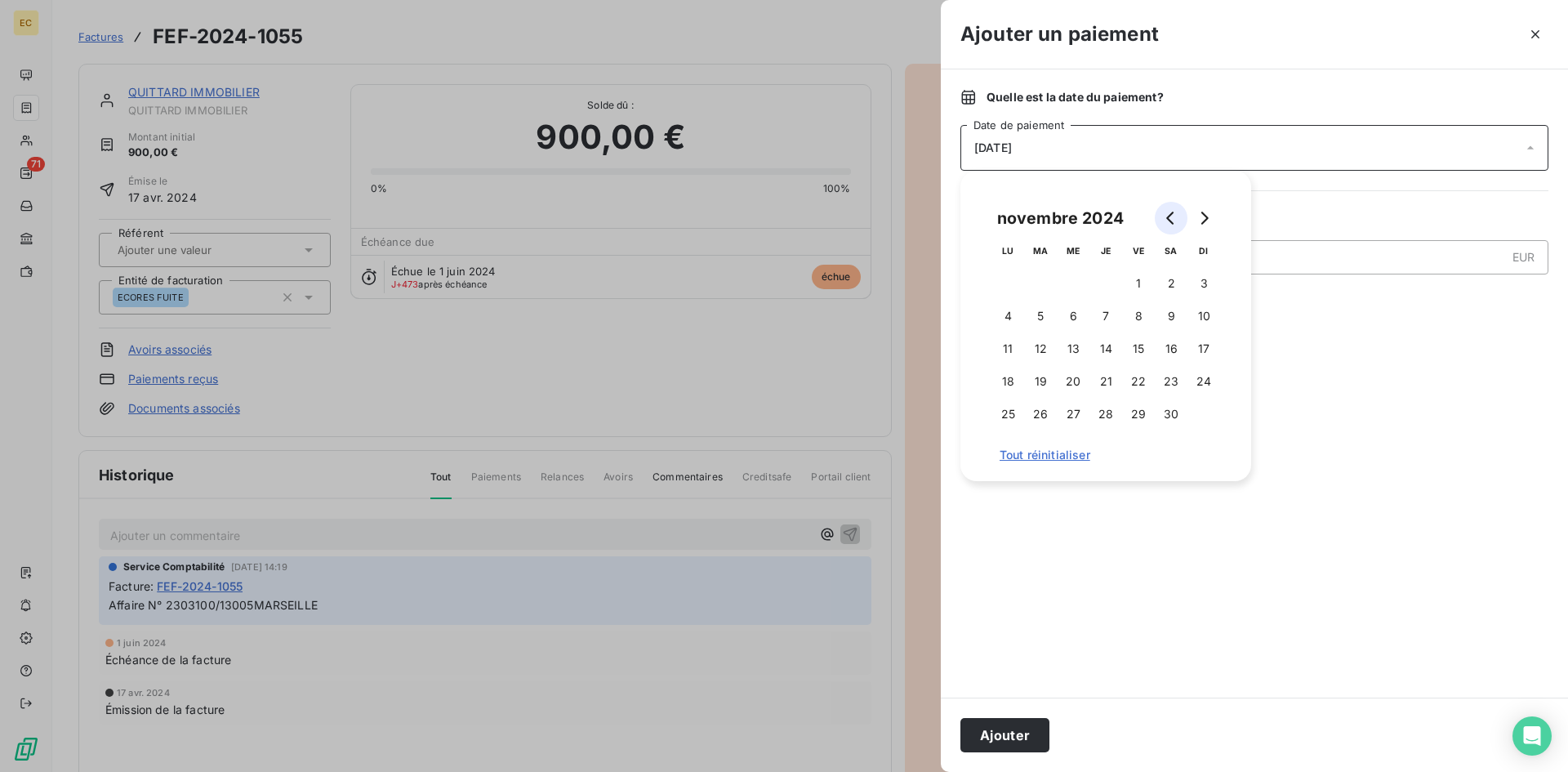
click at [1166, 217] on icon "Go to previous month" at bounding box center [1171, 218] width 13 height 13
click at [1015, 346] on button "9" at bounding box center [1008, 349] width 33 height 33
click at [1015, 727] on button "Ajouter" at bounding box center [1005, 735] width 89 height 35
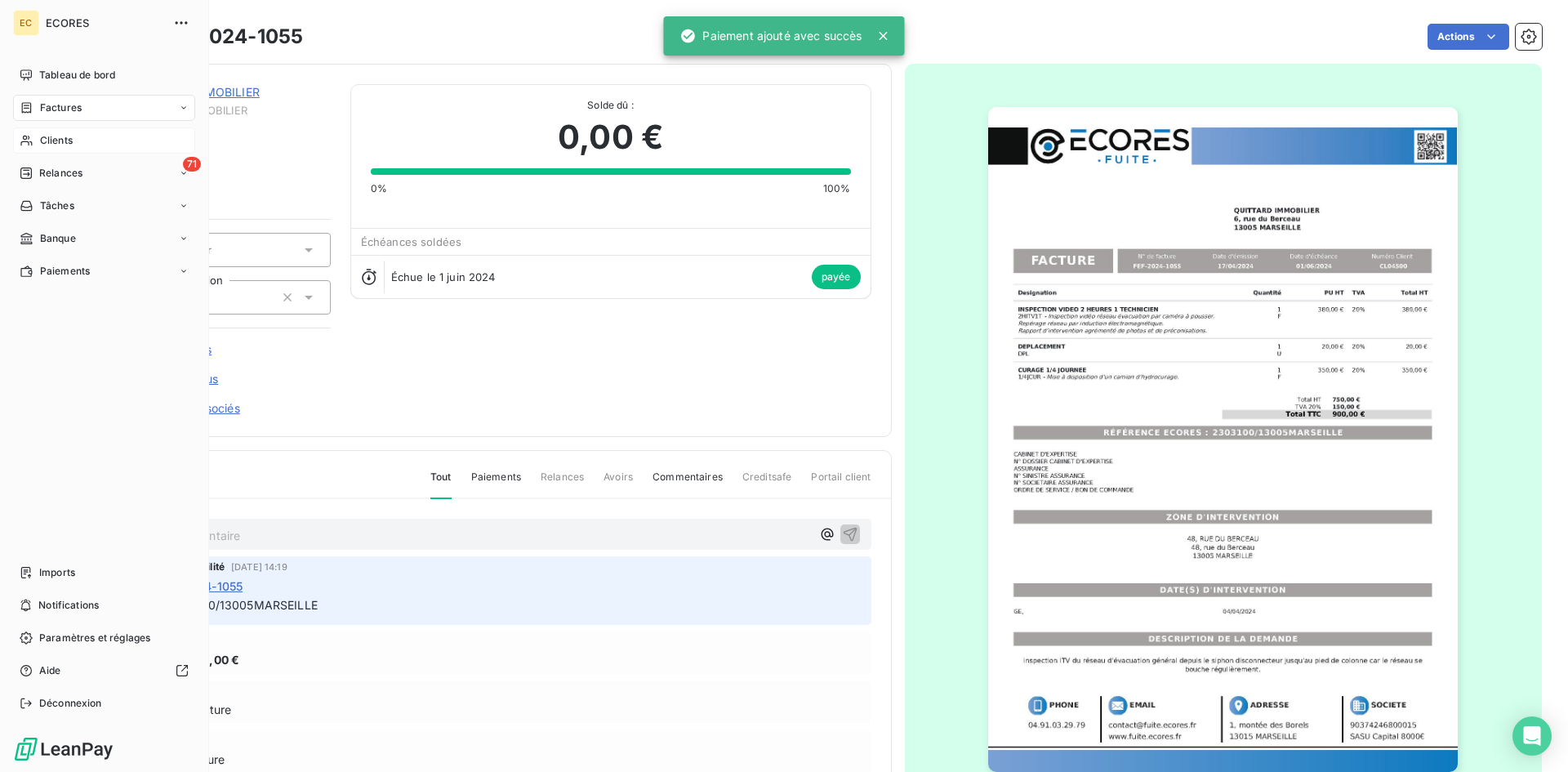
click at [78, 141] on div "Clients" at bounding box center [104, 140] width 182 height 26
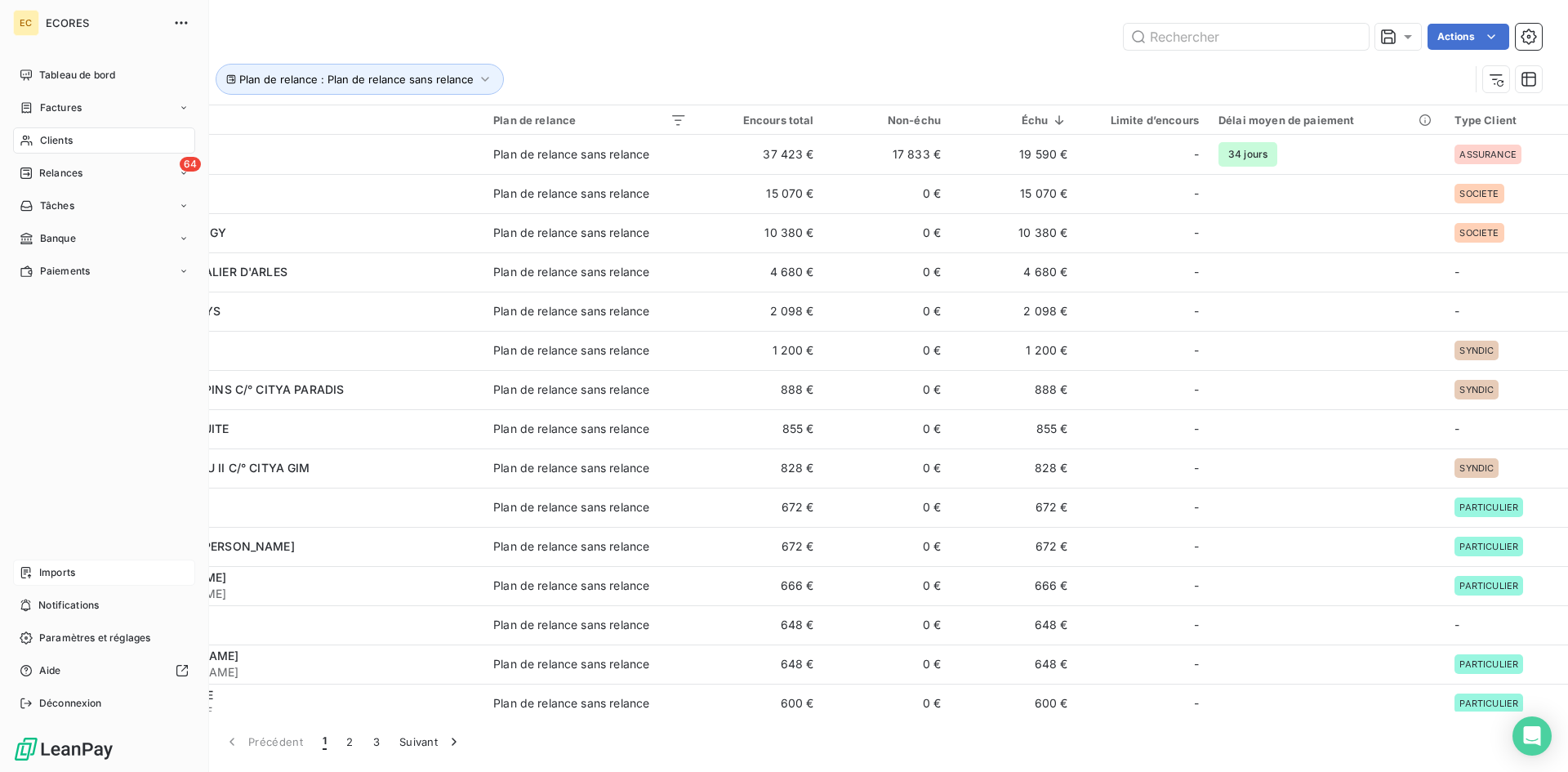
click at [64, 570] on span "Imports" at bounding box center [58, 572] width 36 height 15
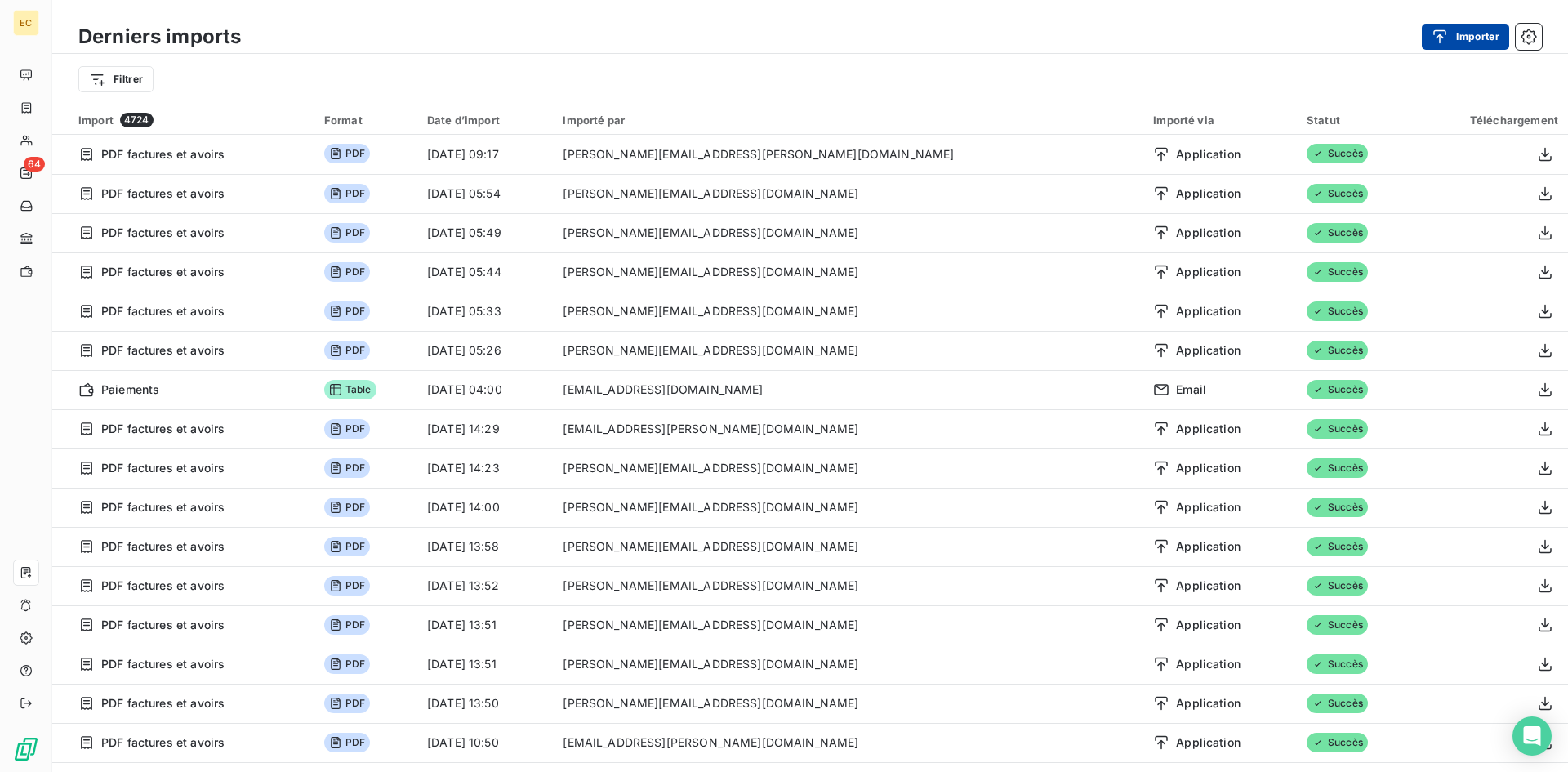
click at [1470, 39] on button "Importer" at bounding box center [1466, 37] width 87 height 26
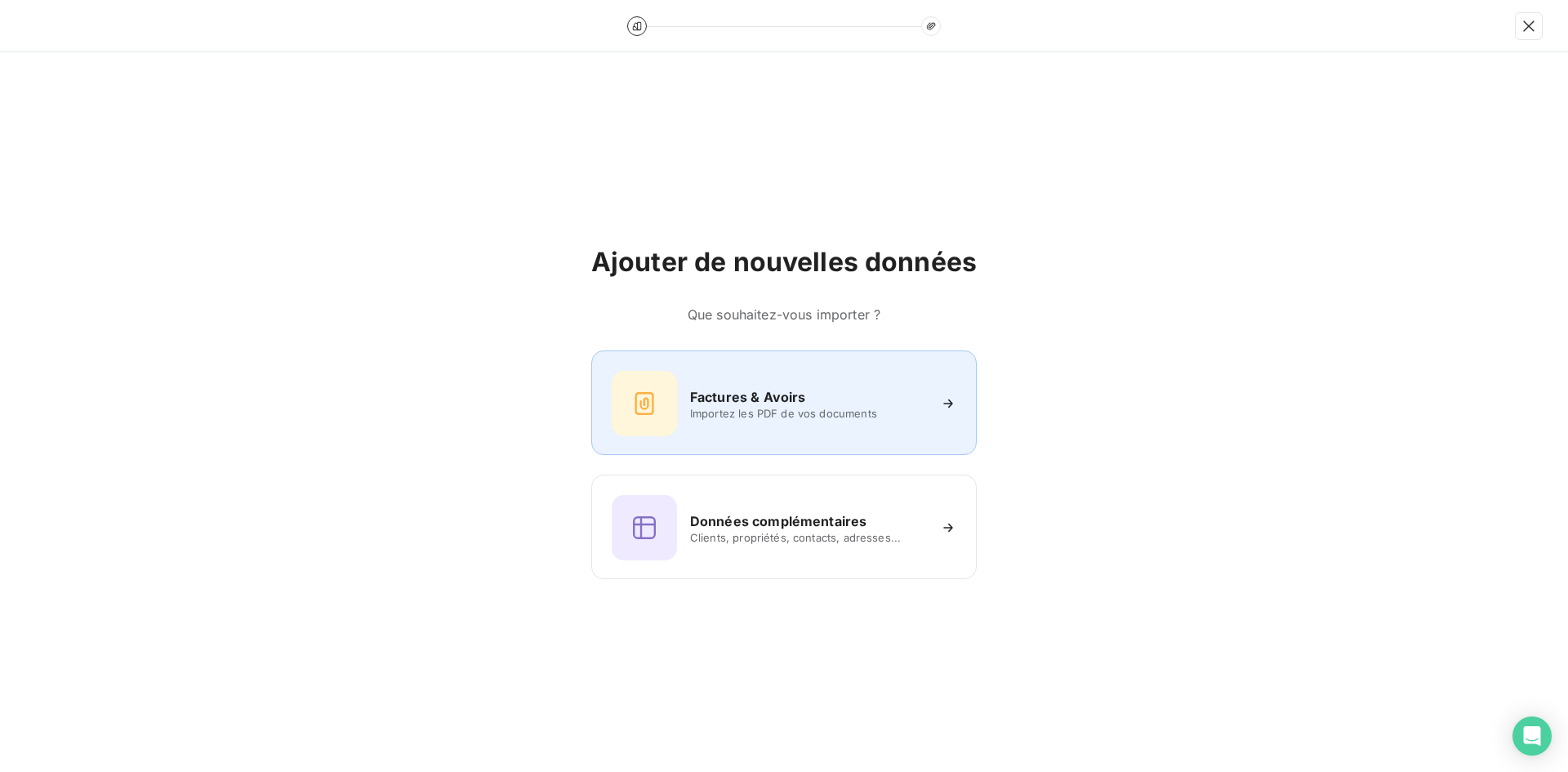
click at [767, 417] on span "Importez les PDF de vos documents" at bounding box center [808, 413] width 237 height 13
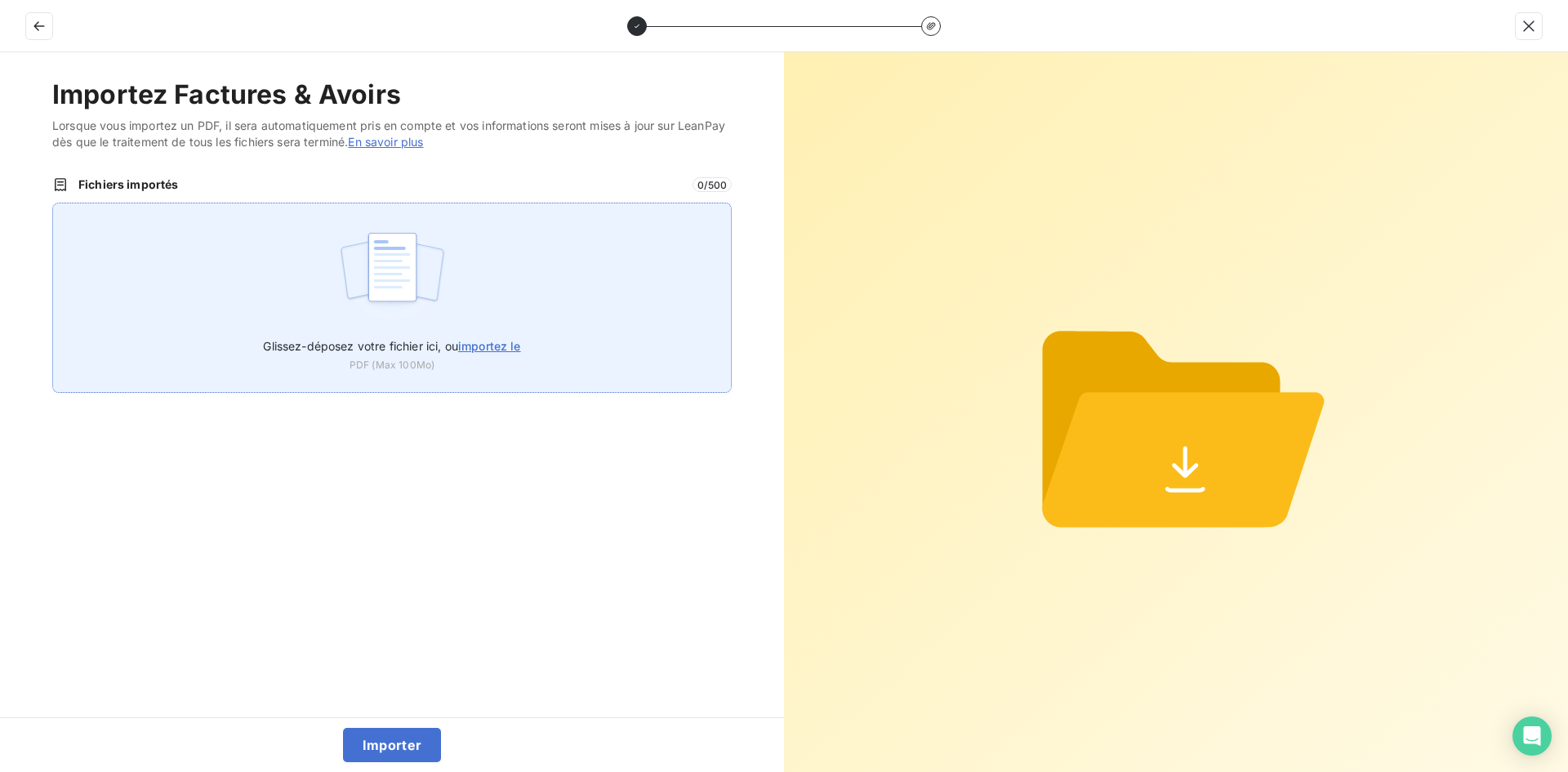
click at [390, 285] on img at bounding box center [393, 275] width 109 height 105
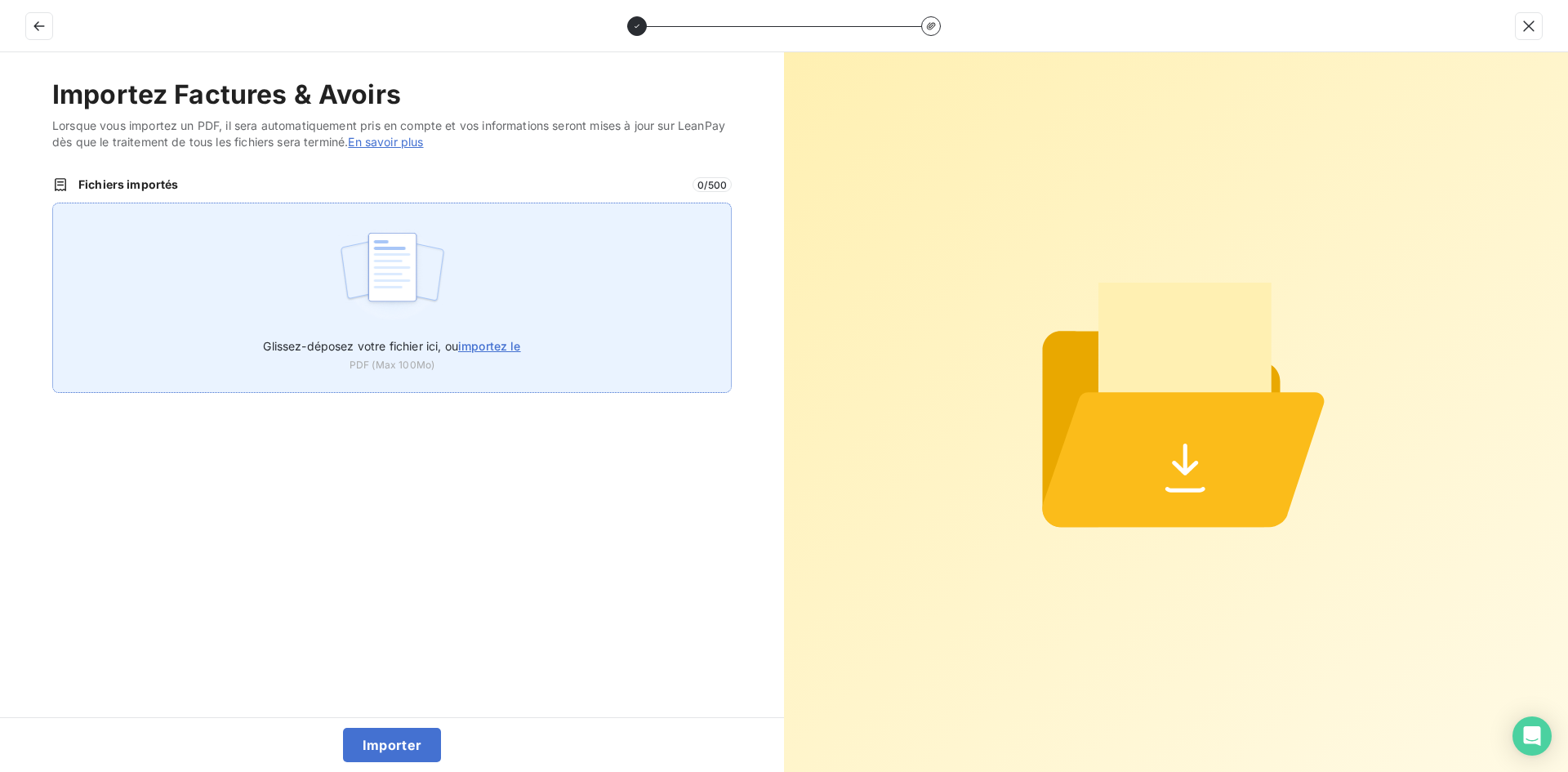
type input "C:\fakepath\FEF-2025-0697.pdf"
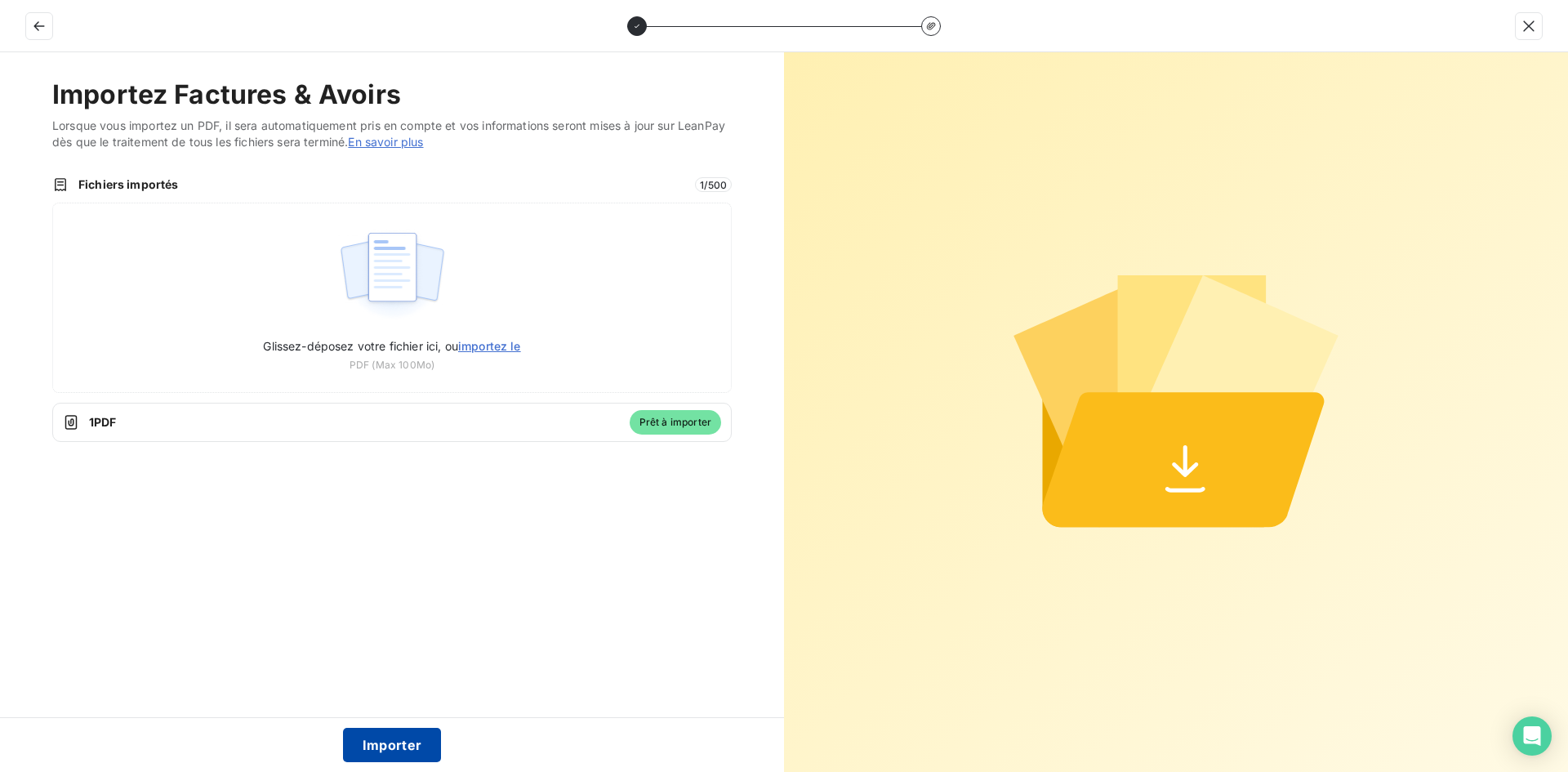
click at [398, 731] on button "Importer" at bounding box center [393, 745] width 99 height 35
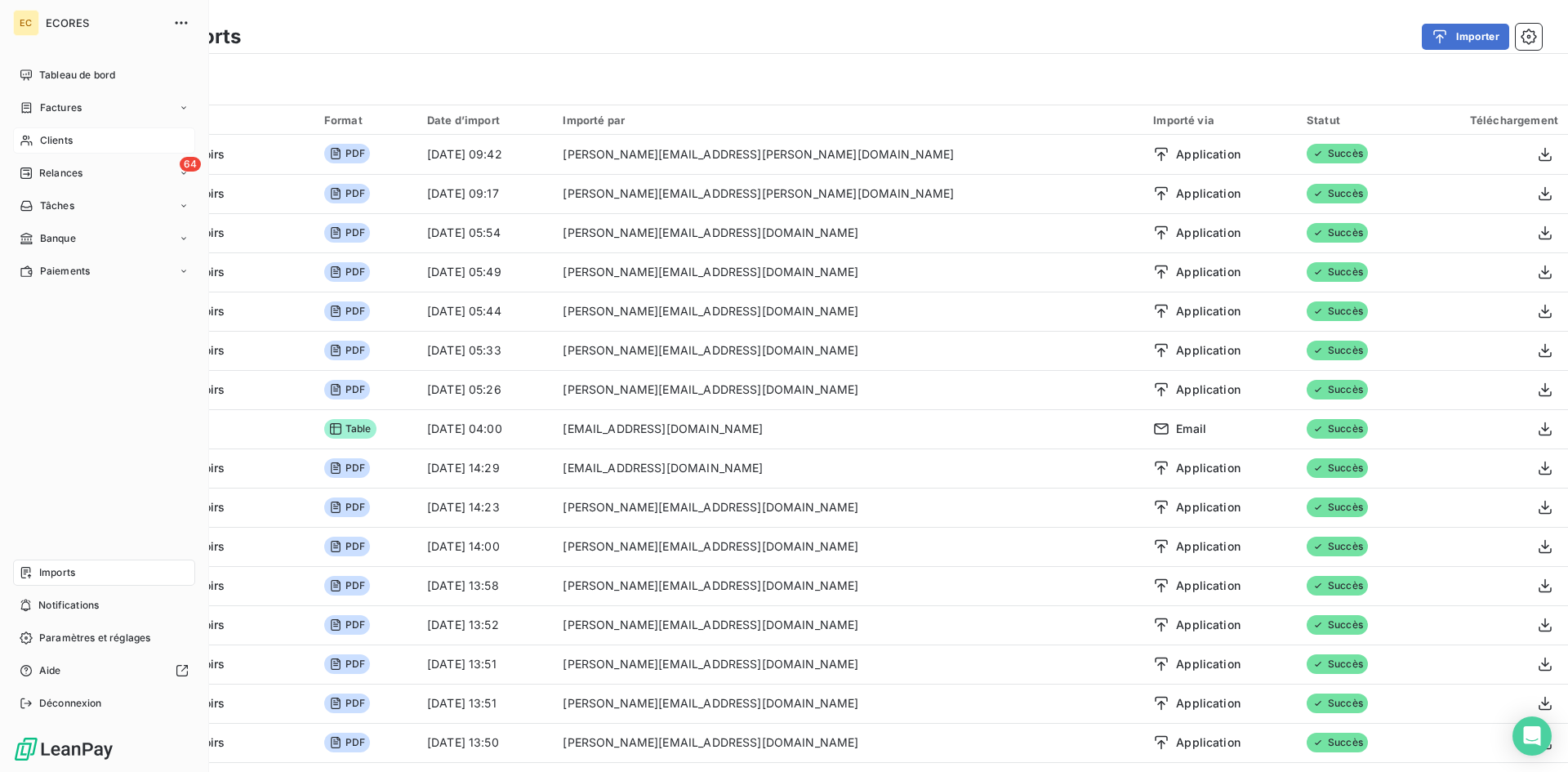
drag, startPoint x: 98, startPoint y: 141, endPoint x: 111, endPoint y: 141, distance: 13.0
click at [98, 141] on div "Clients" at bounding box center [104, 140] width 182 height 26
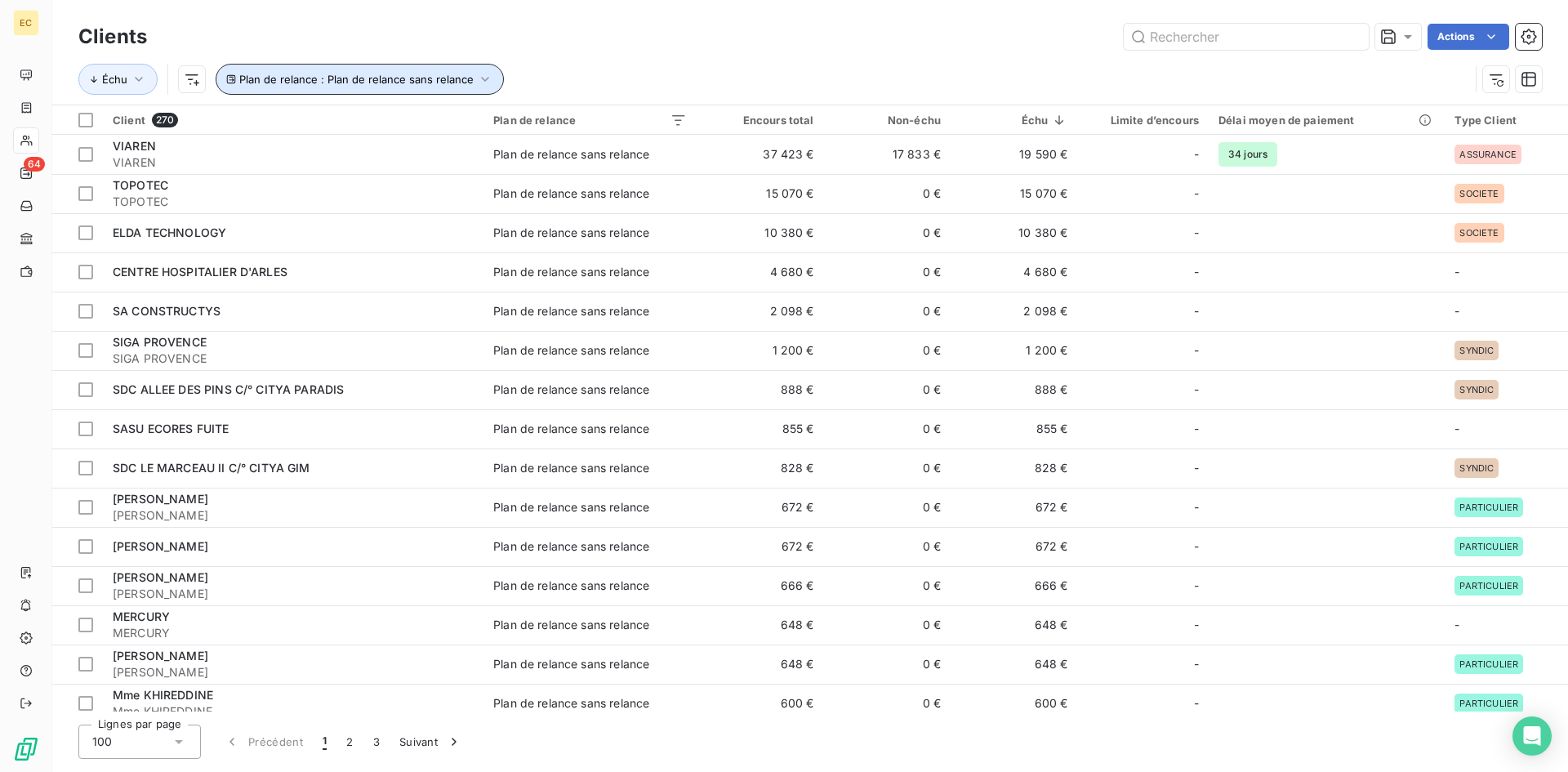
click at [478, 76] on icon "button" at bounding box center [485, 79] width 16 height 16
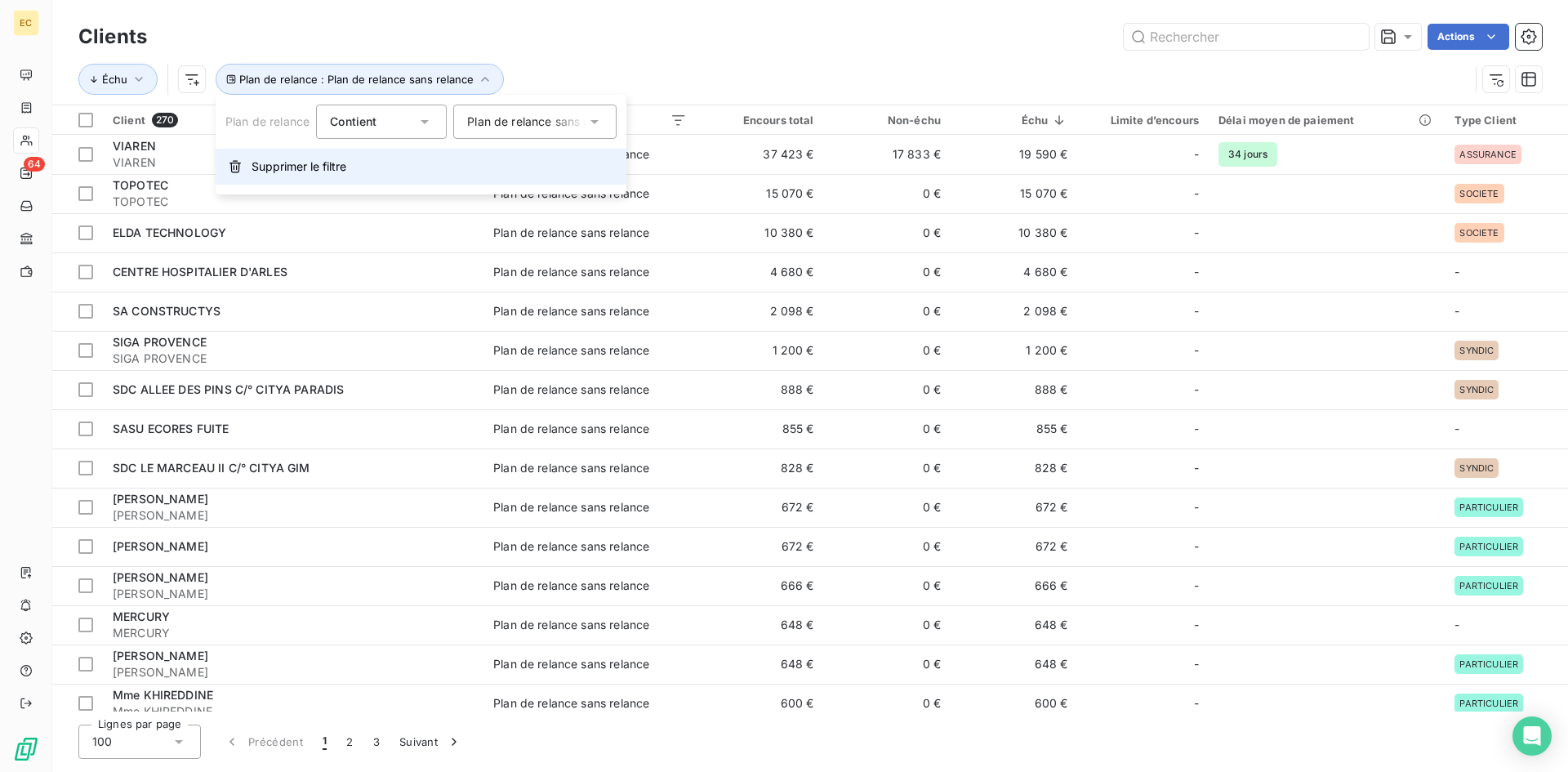
click at [296, 163] on span "Supprimer le filtre" at bounding box center [299, 167] width 95 height 16
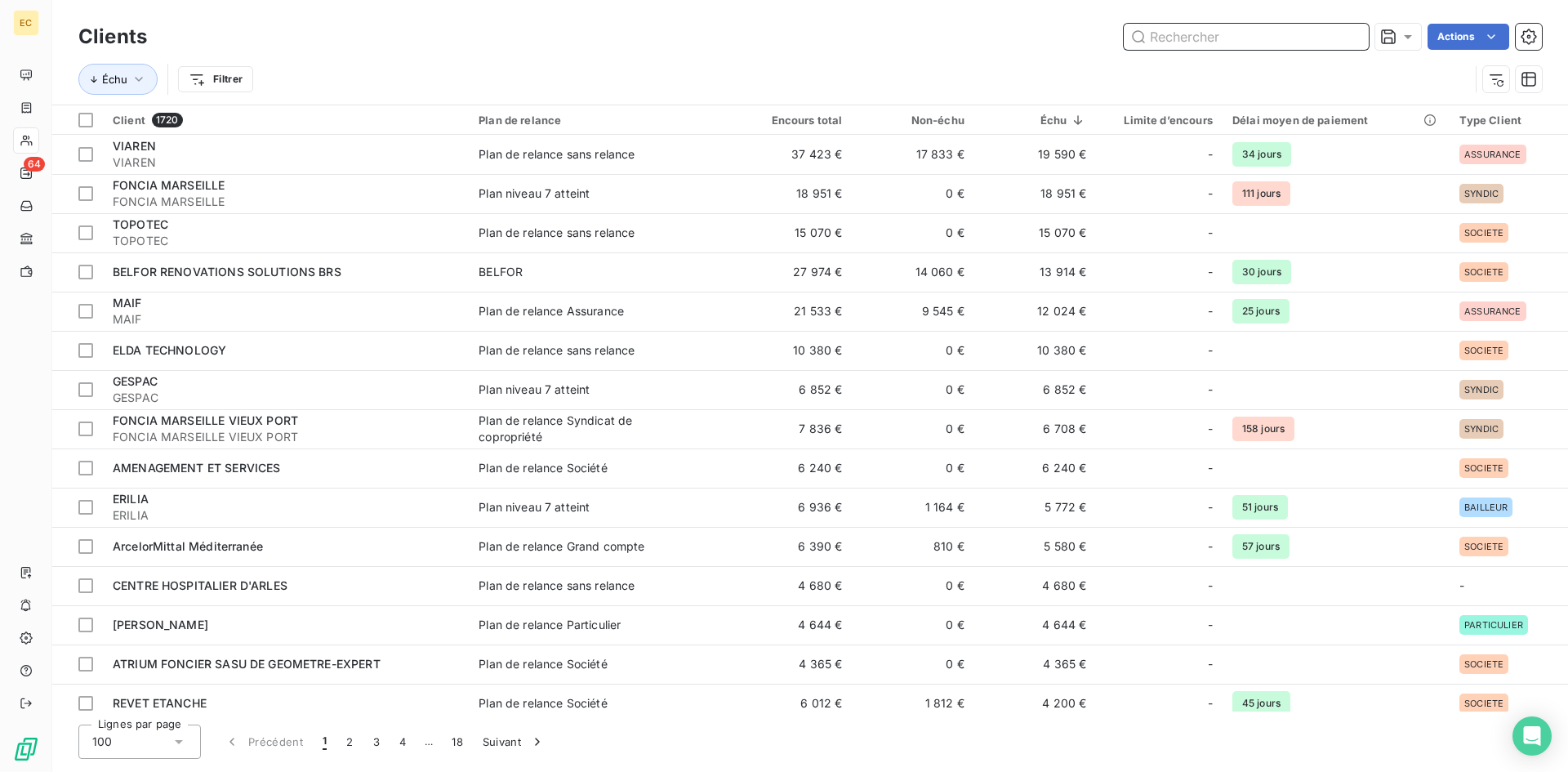
click at [1152, 38] on input "text" at bounding box center [1245, 37] width 245 height 26
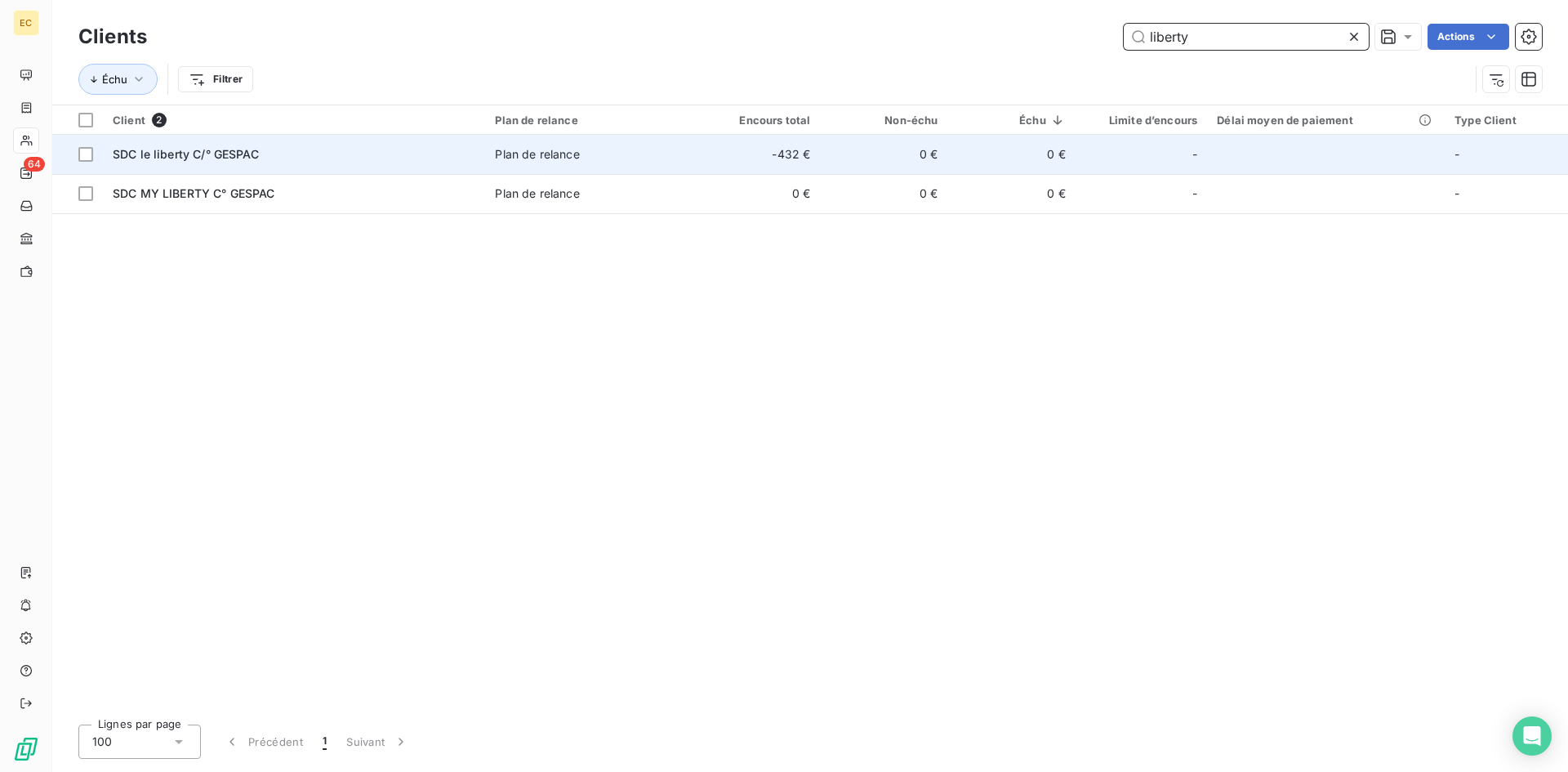
type input "liberty"
click at [274, 159] on div "SDC le liberty C/° GESPAC" at bounding box center [294, 154] width 363 height 16
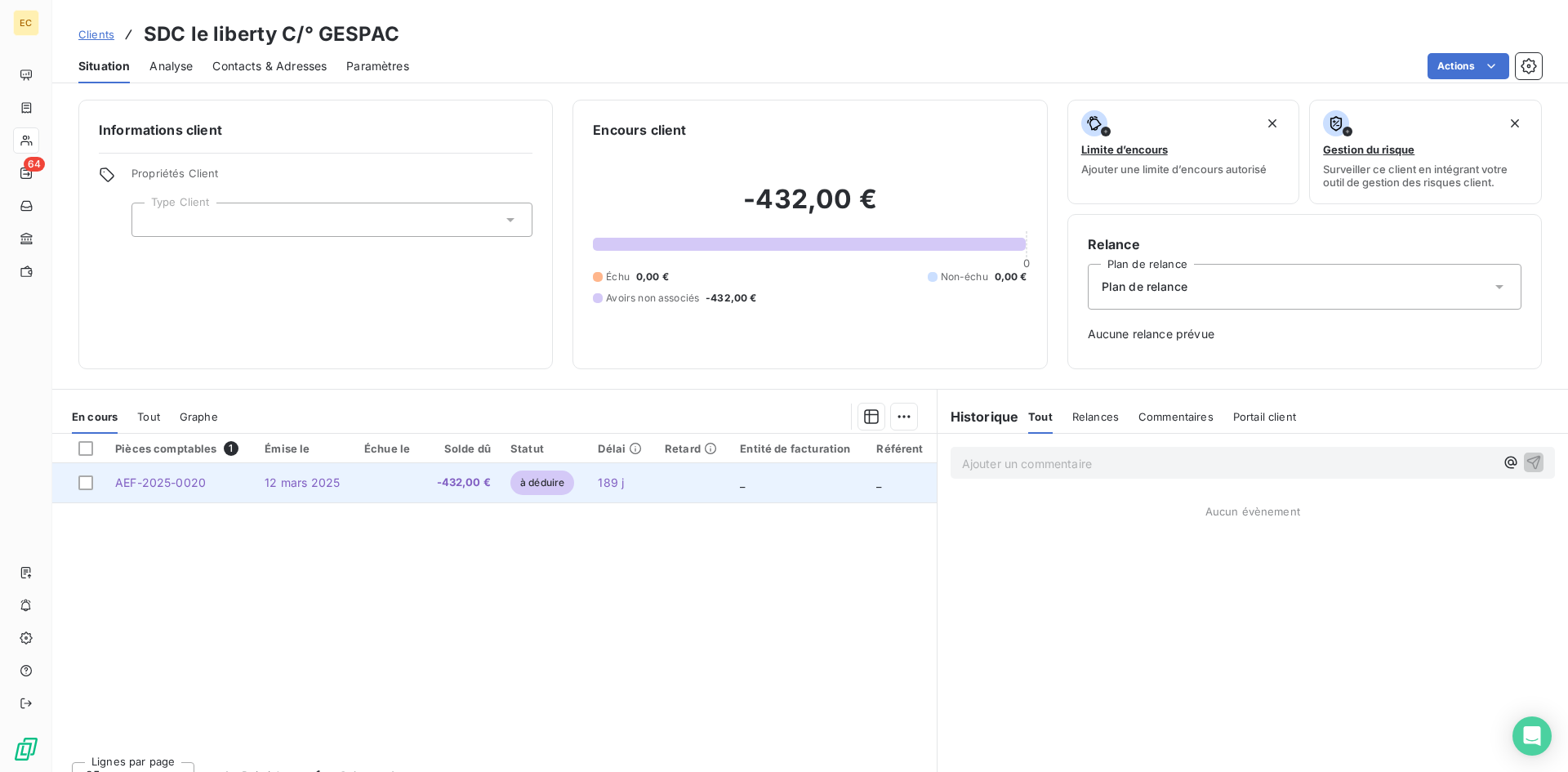
click at [231, 490] on td "AEF-2025-0020" at bounding box center [180, 482] width 149 height 40
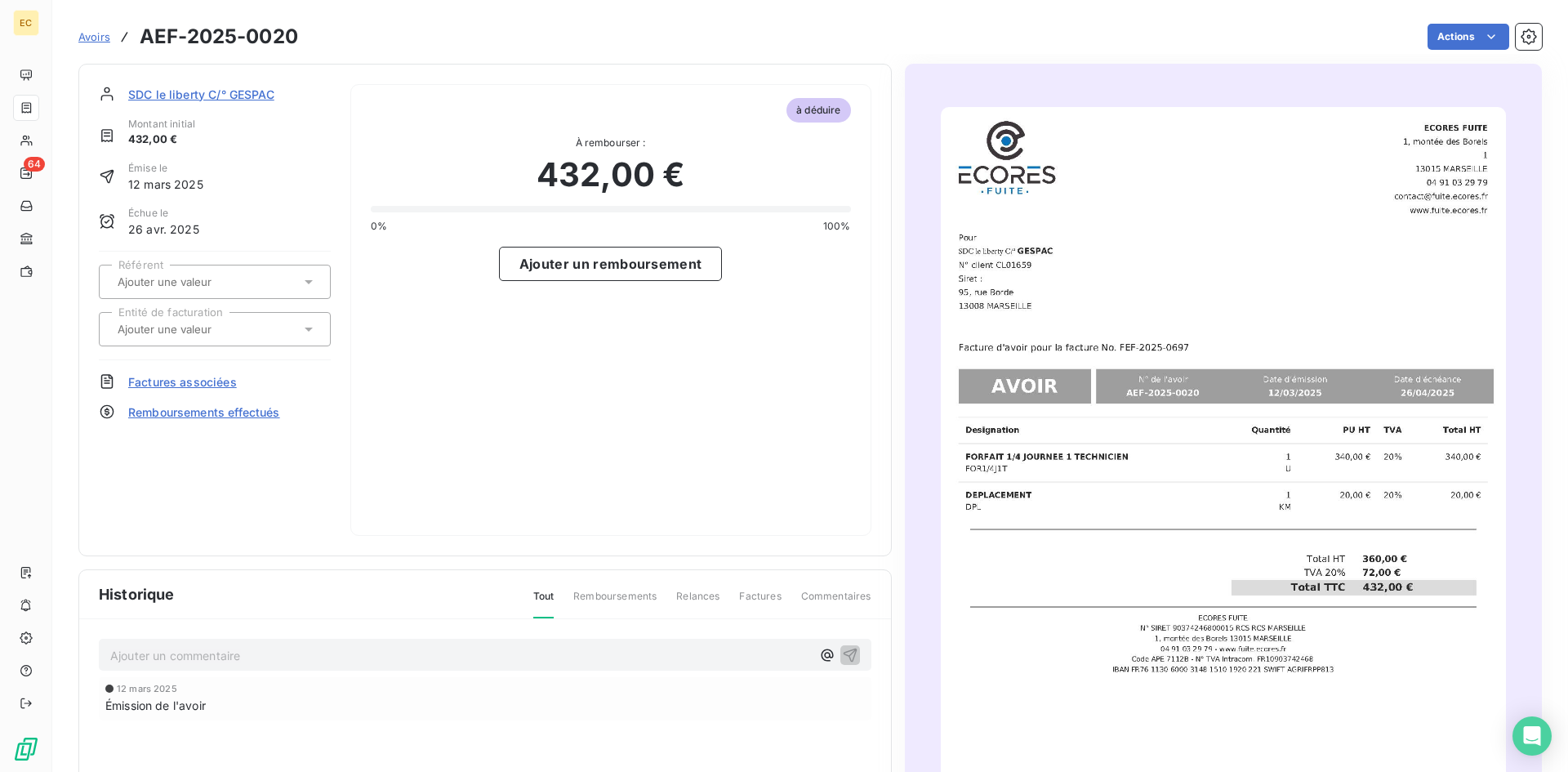
click at [187, 377] on span "Factures associées" at bounding box center [182, 381] width 109 height 17
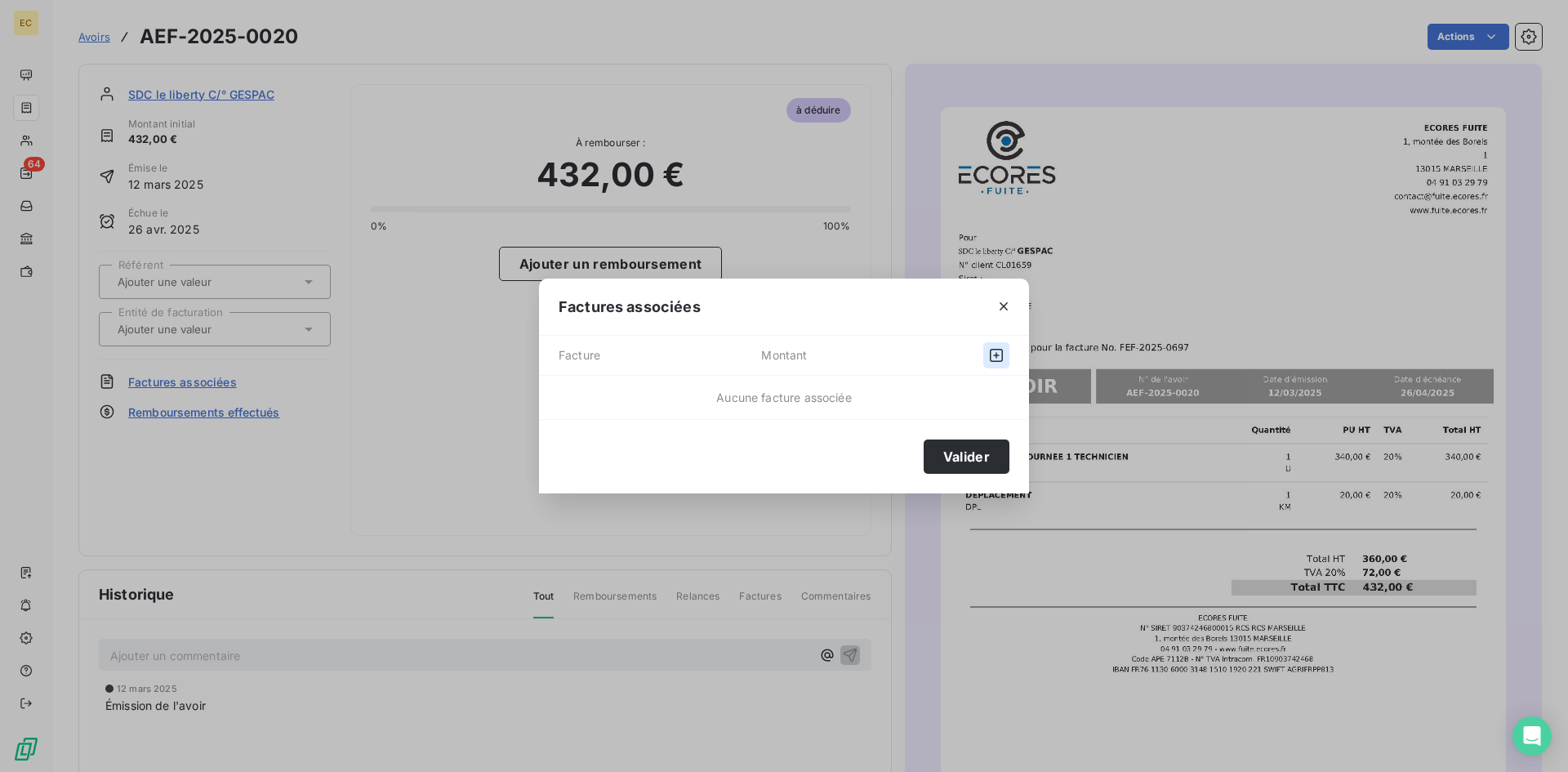
click at [991, 358] on icon "button" at bounding box center [996, 355] width 16 height 16
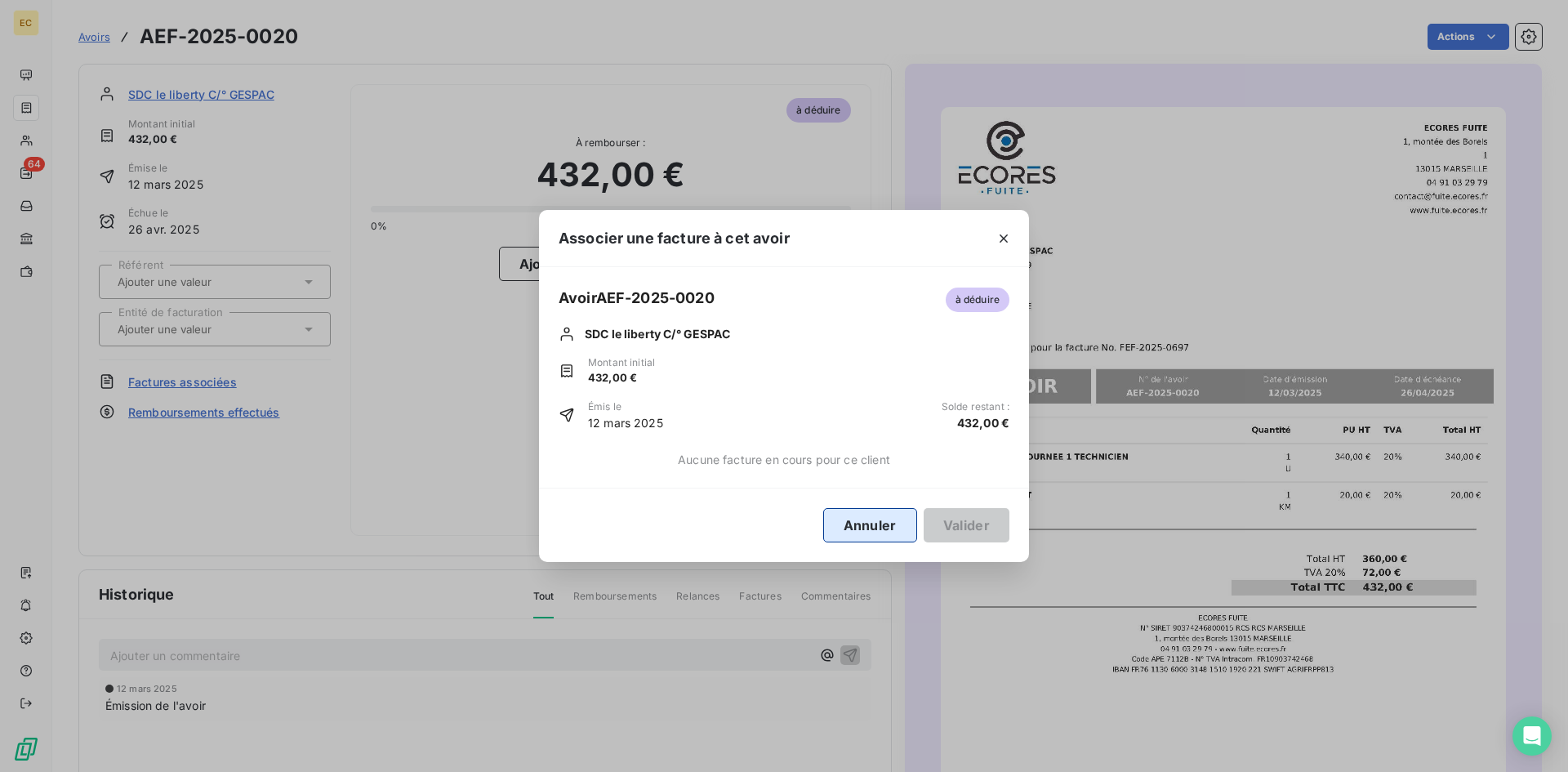
click at [876, 529] on button "Annuler" at bounding box center [870, 525] width 94 height 35
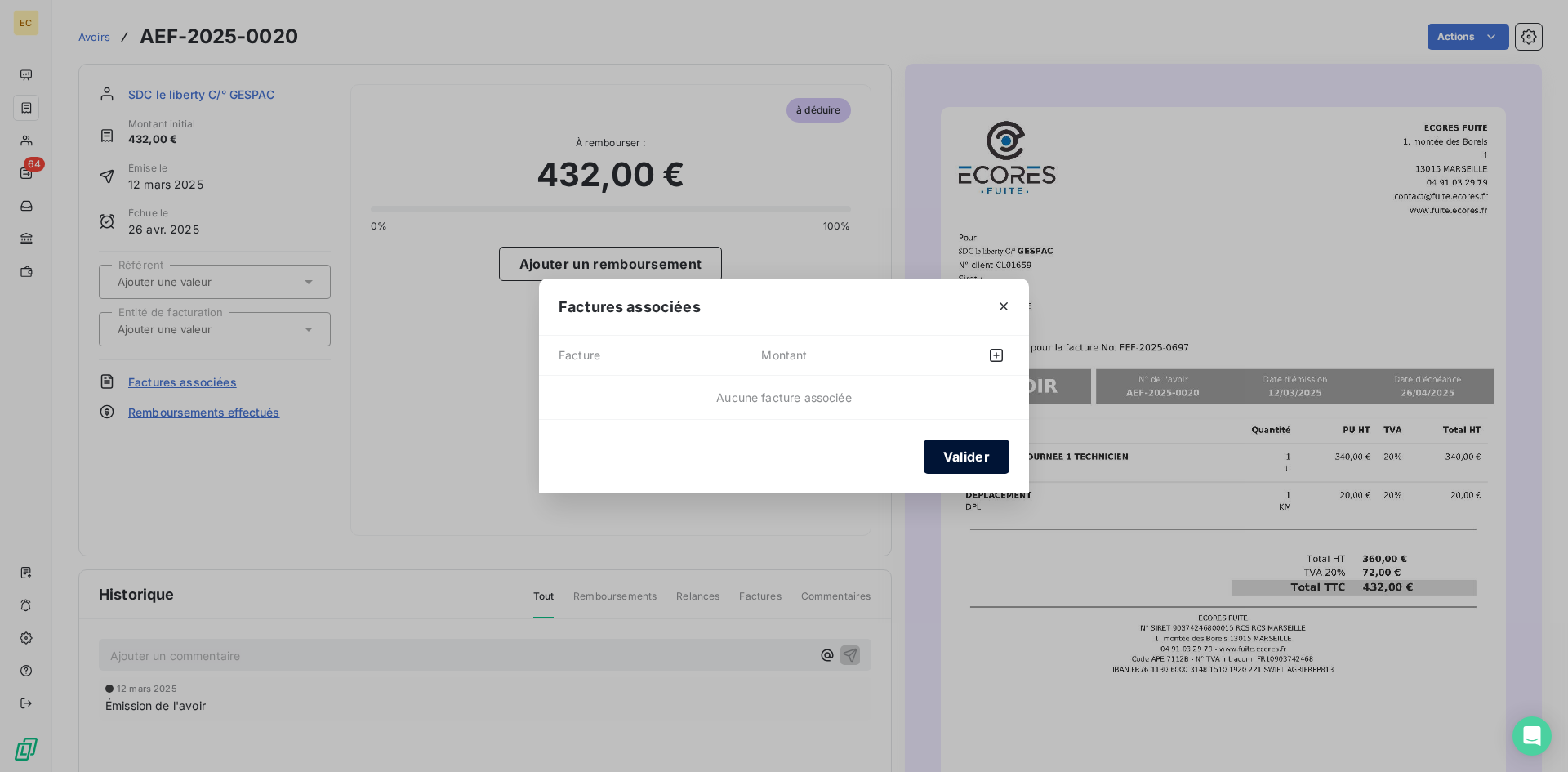
click at [974, 459] on button "Valider" at bounding box center [967, 457] width 86 height 35
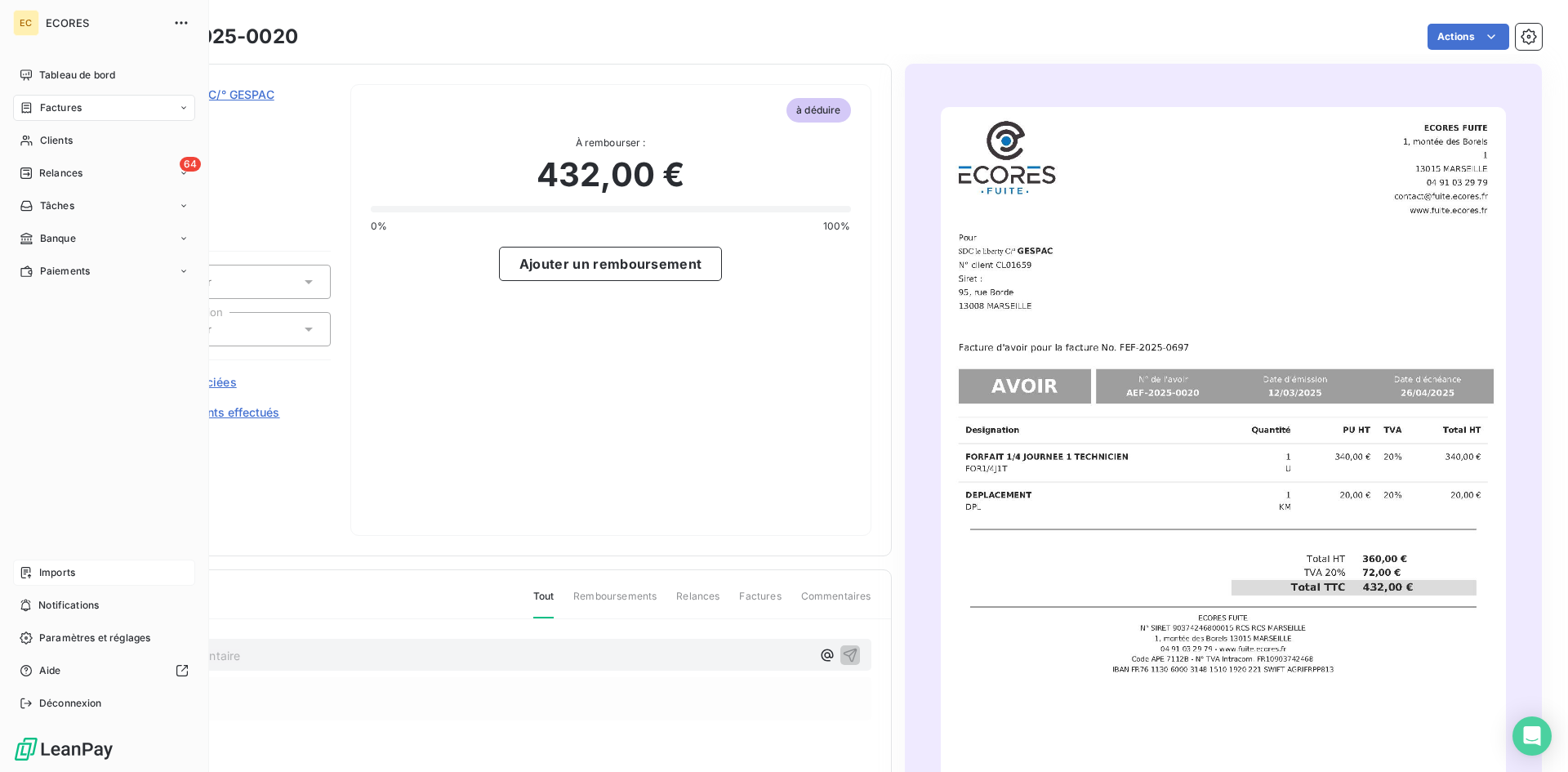
click at [60, 572] on span "Imports" at bounding box center [58, 572] width 36 height 15
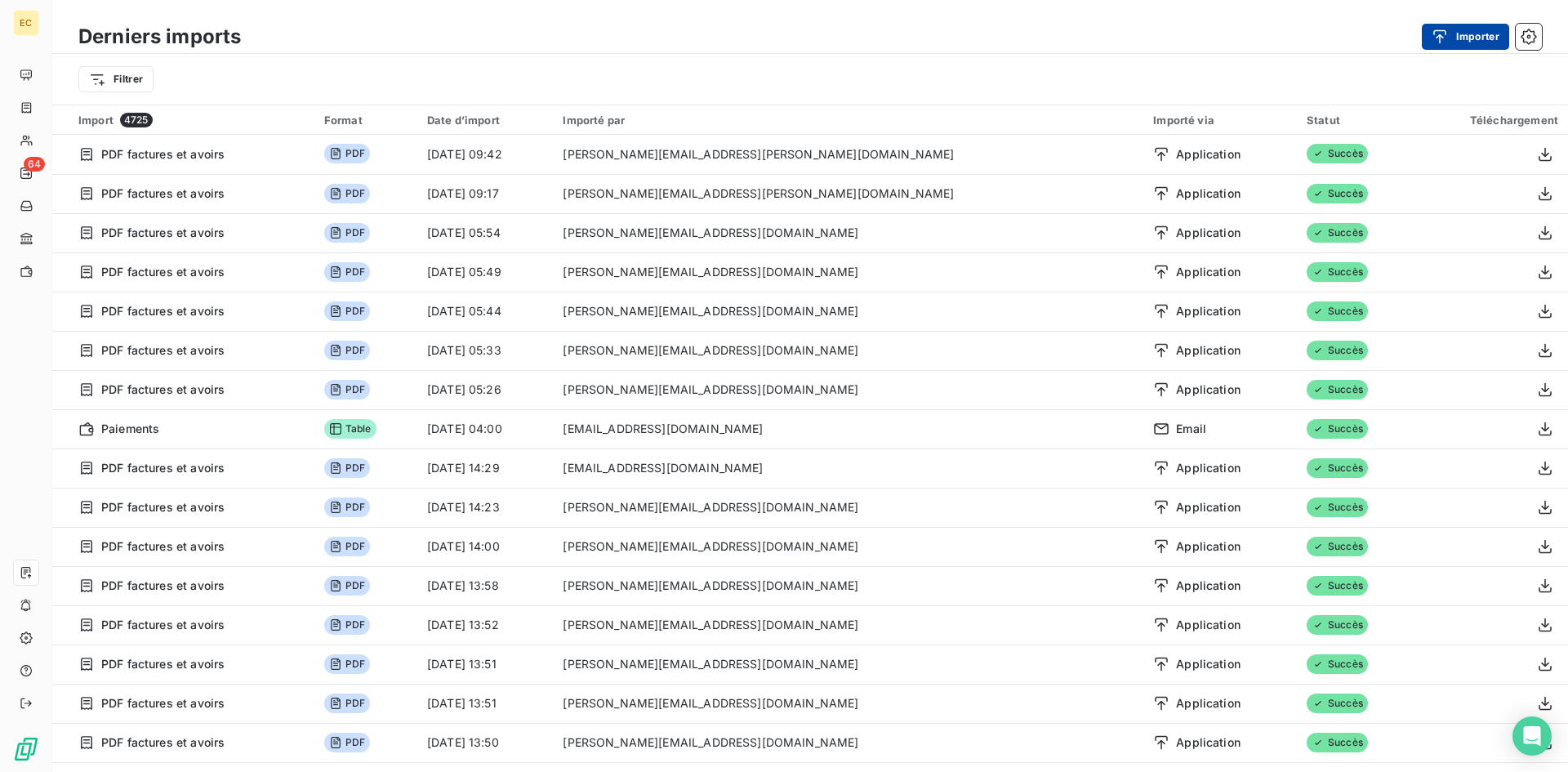
click at [1476, 31] on button "Importer" at bounding box center [1466, 37] width 87 height 26
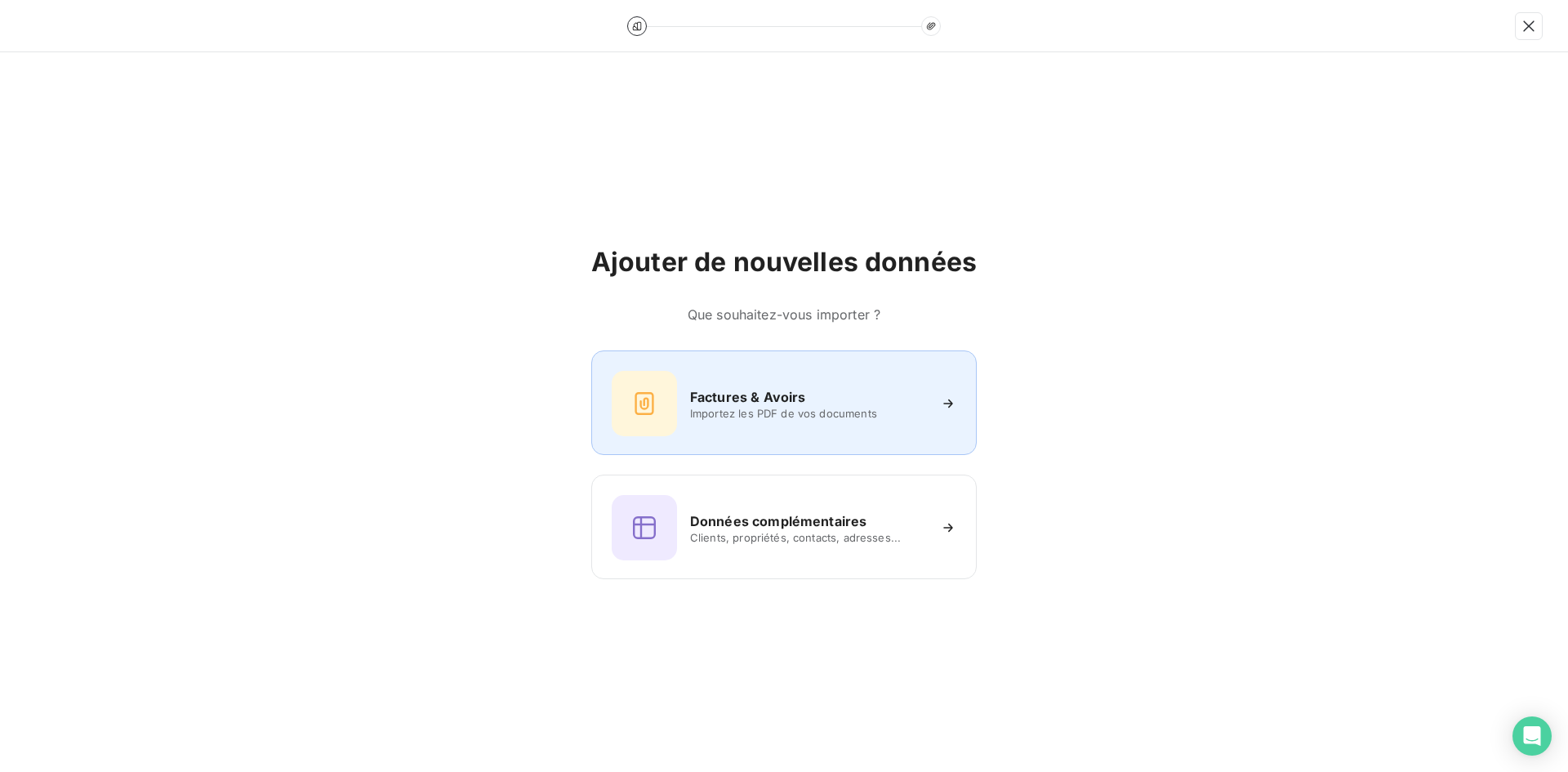
click at [715, 398] on h6 "Factures & Avoirs" at bounding box center [748, 397] width 116 height 20
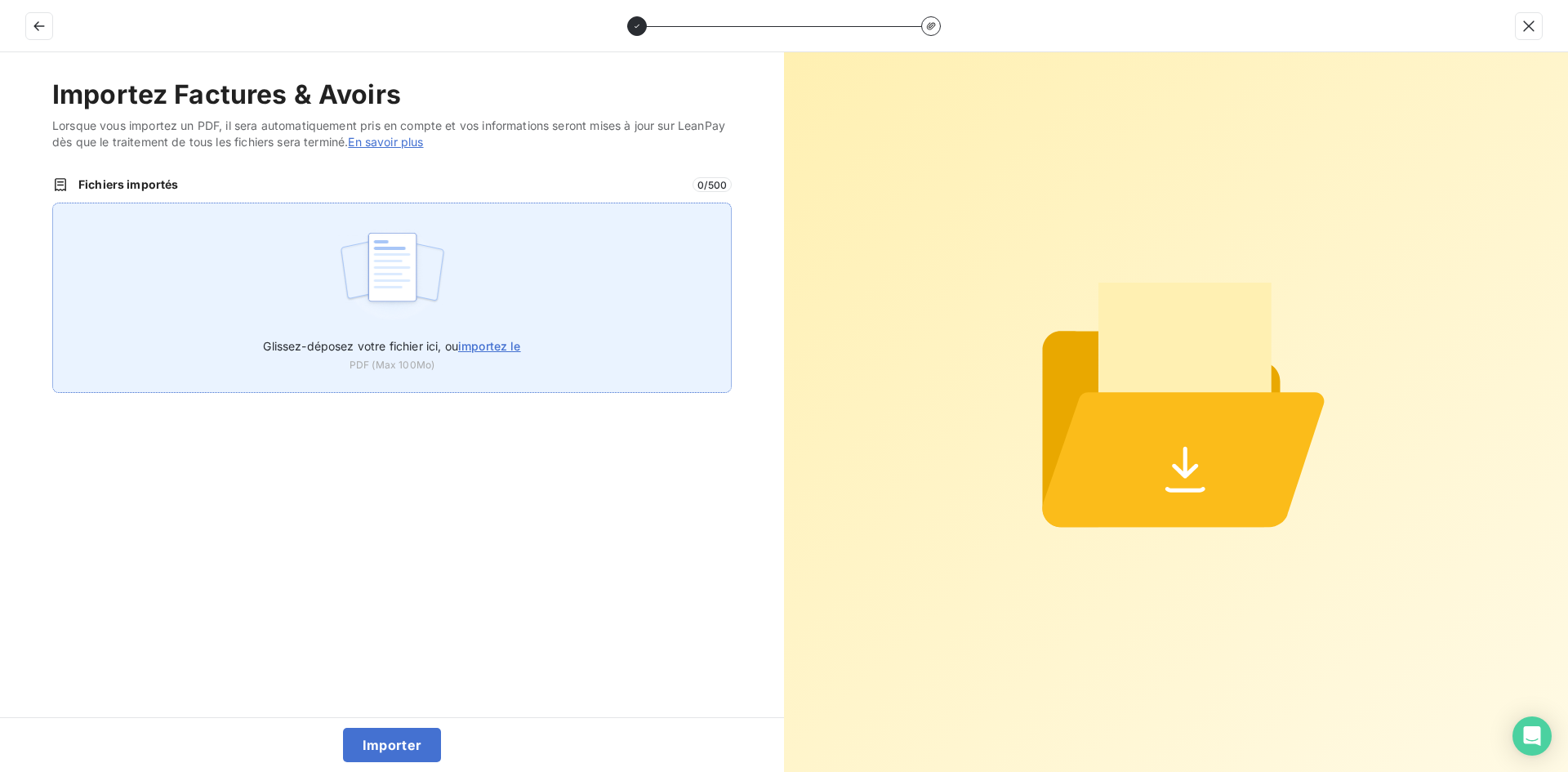
click at [254, 291] on div "Glissez-déposez votre fichier ici, ou importez le PDF (Max 100Mo)" at bounding box center [392, 298] width 680 height 191
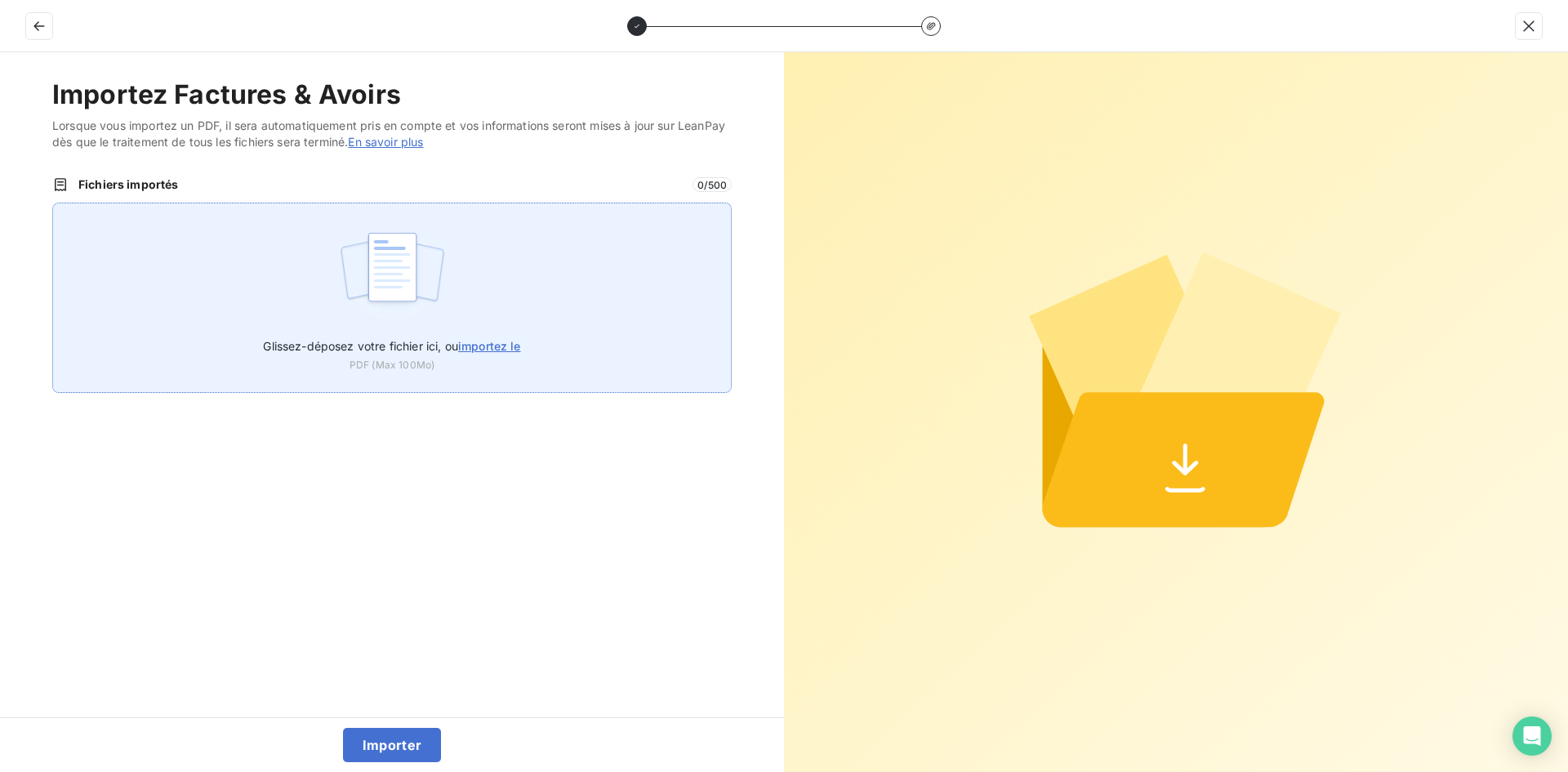
type input "C:\fakepath\AEF-2025-0020.pdf"
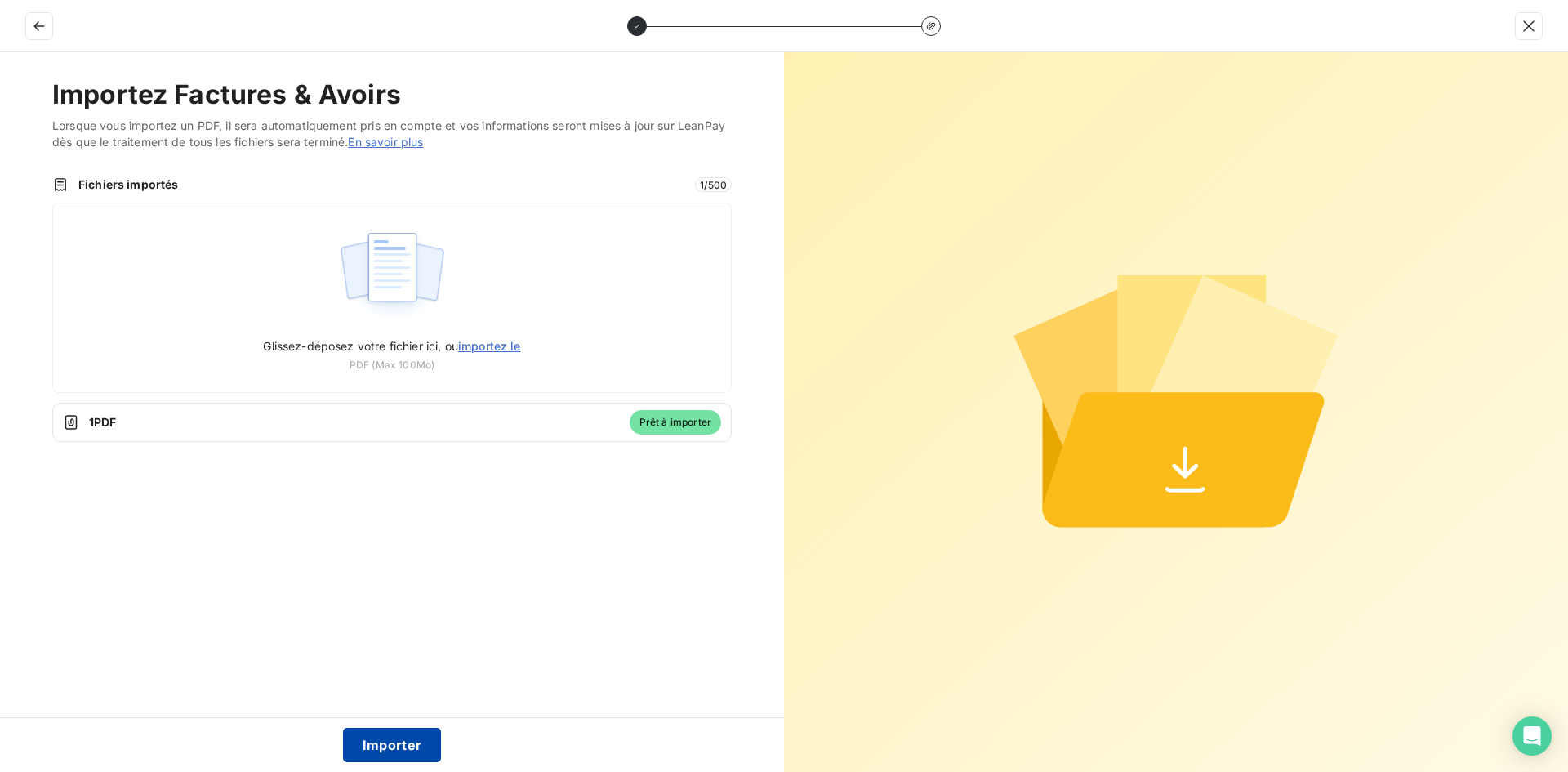
click at [412, 743] on button "Importer" at bounding box center [393, 745] width 99 height 35
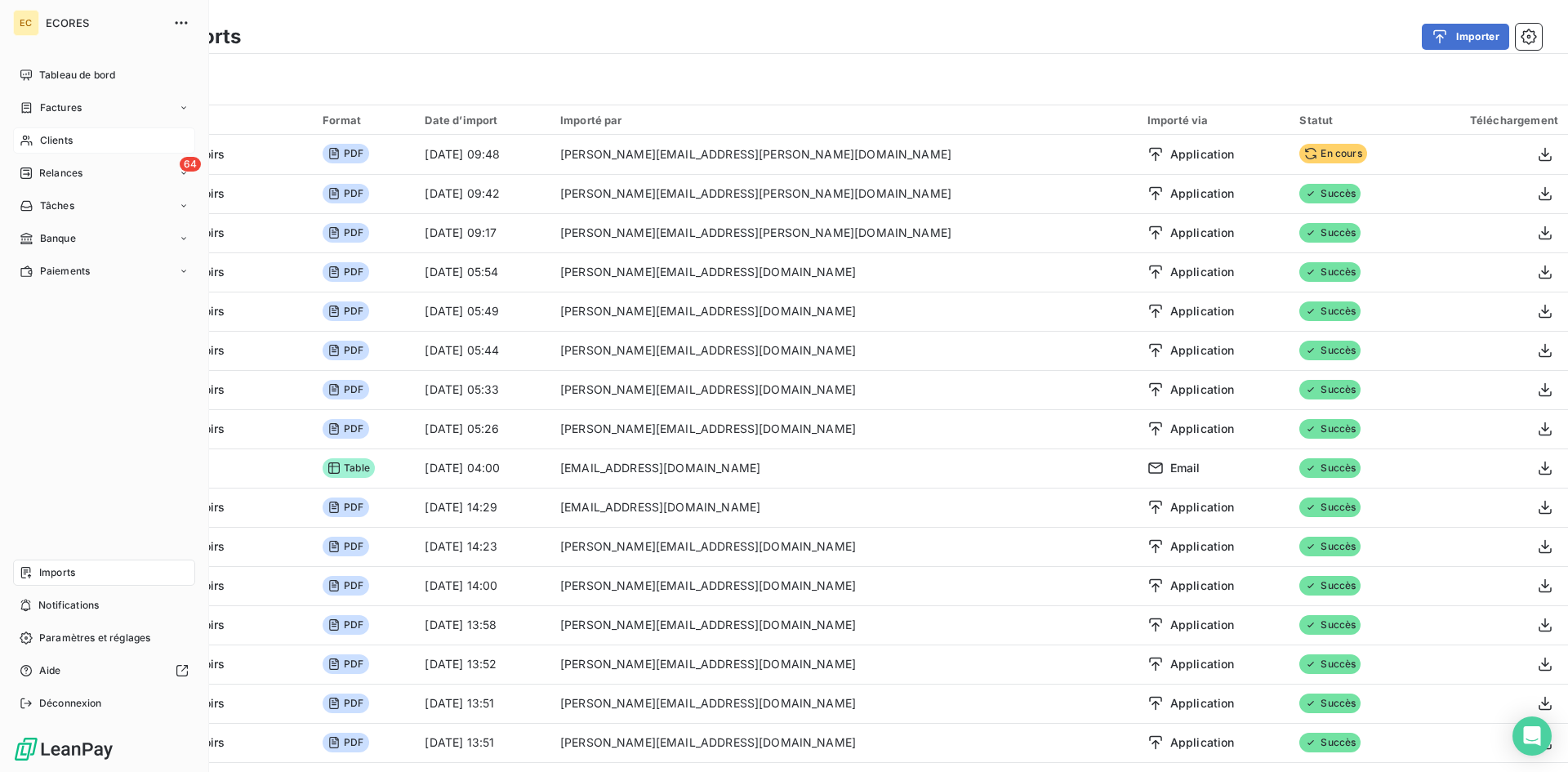
click at [67, 144] on span "Clients" at bounding box center [57, 140] width 33 height 15
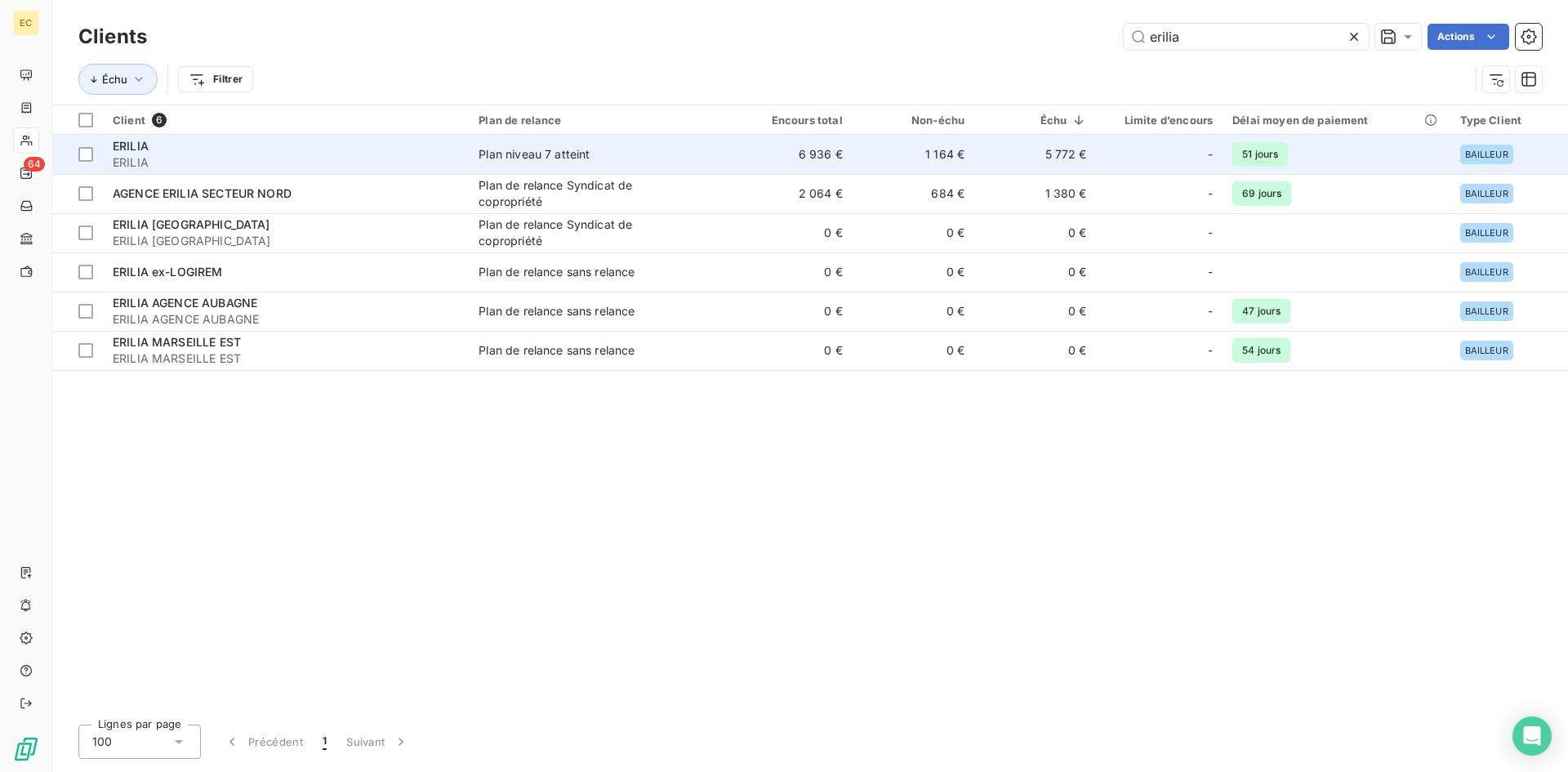
type input "erilia"
click at [268, 154] on span "ERILIA" at bounding box center [286, 162] width 346 height 16
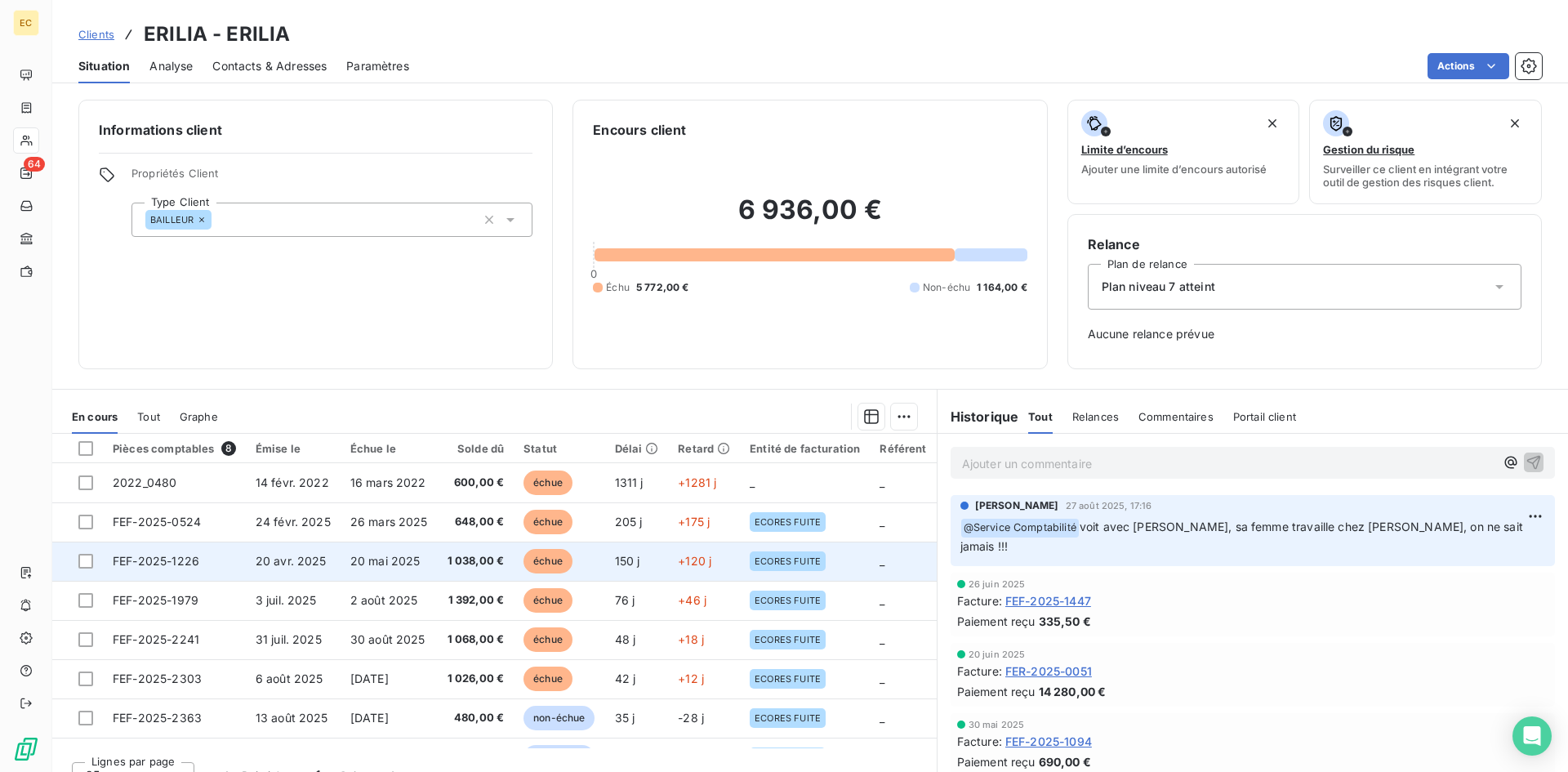
click at [213, 560] on td "FEF-2025-1226" at bounding box center [174, 561] width 143 height 40
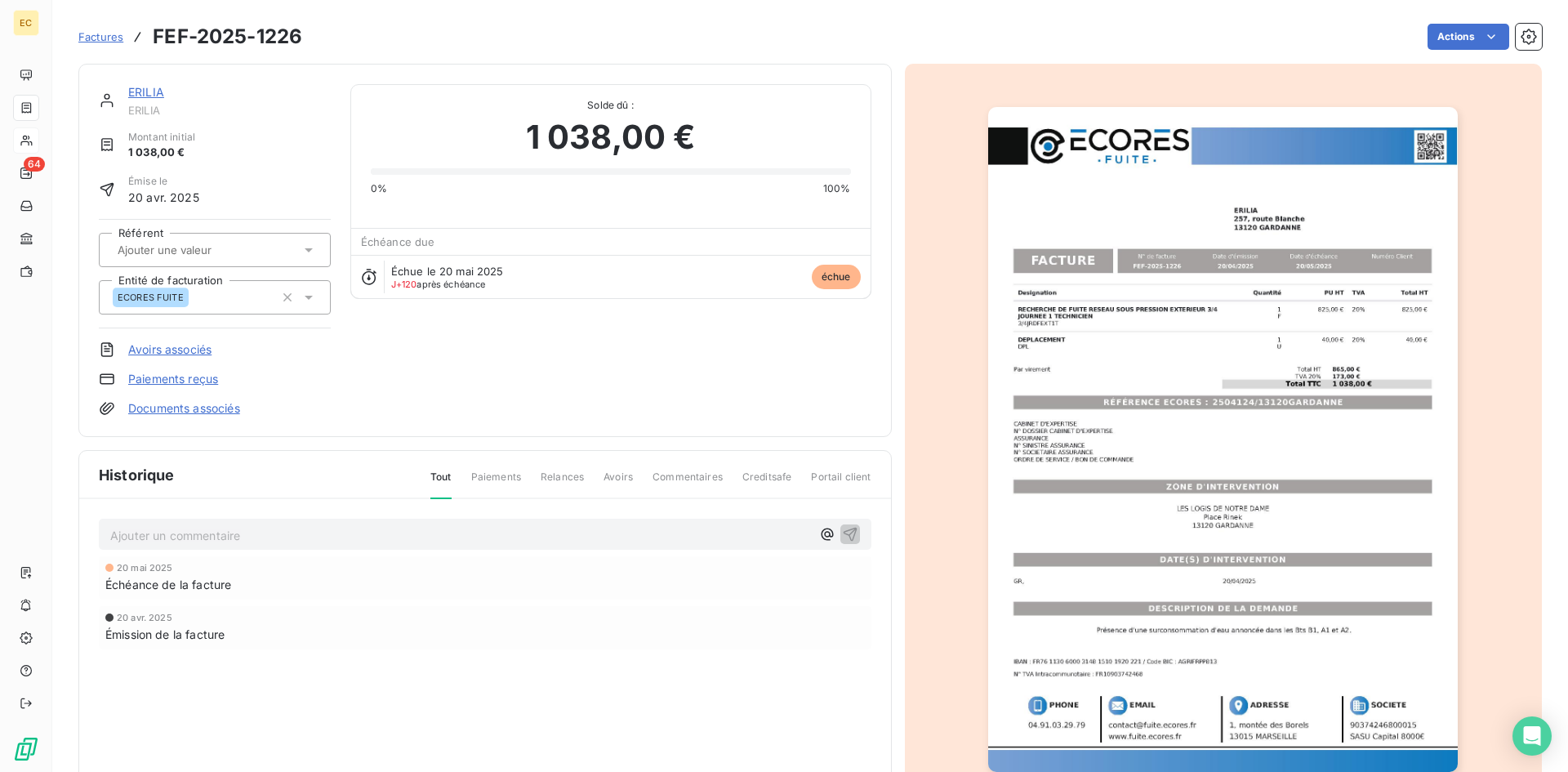
click at [150, 90] on link "ERILIA" at bounding box center [146, 92] width 36 height 14
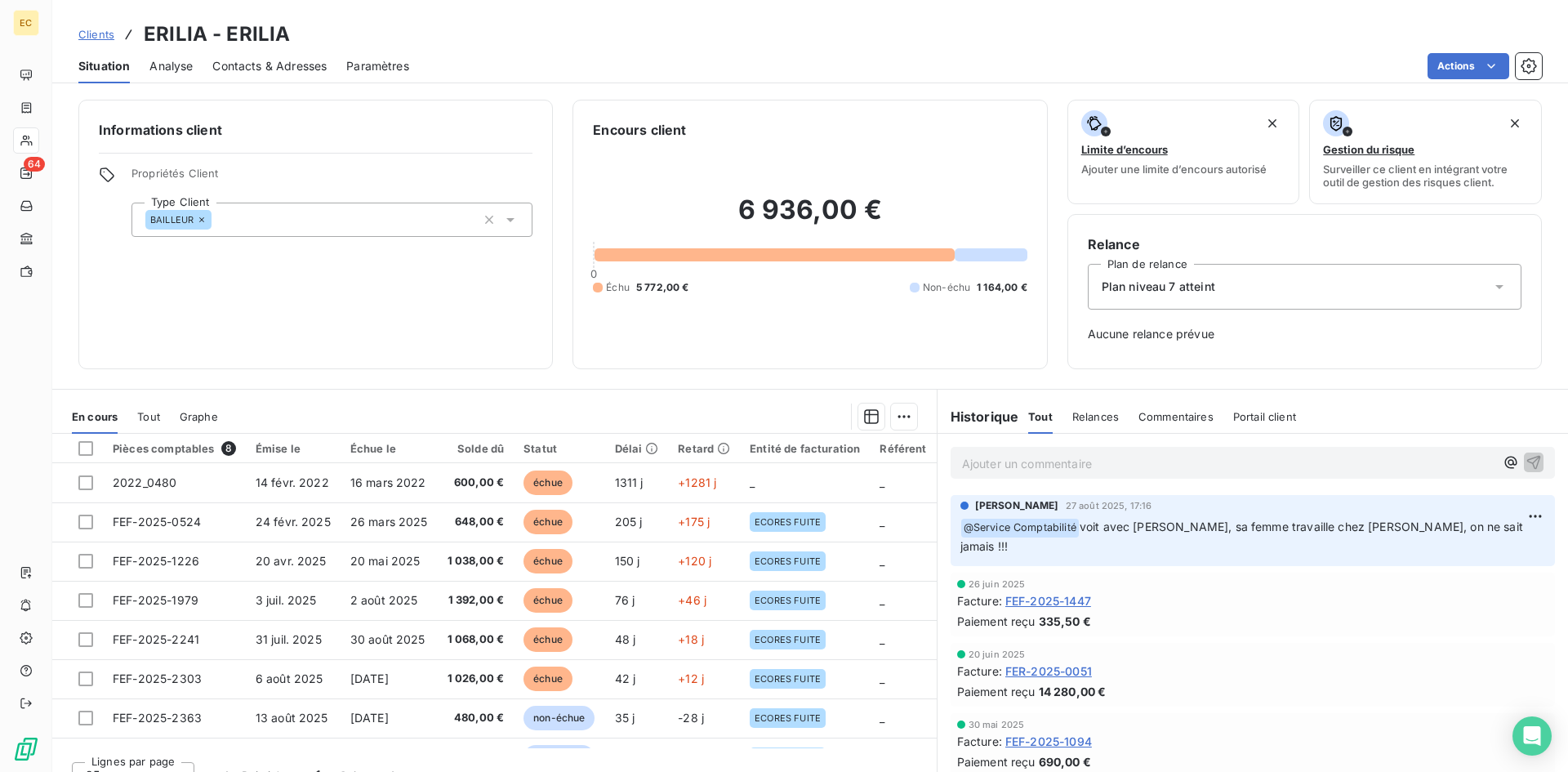
click at [271, 65] on span "Contacts & Adresses" at bounding box center [269, 66] width 115 height 16
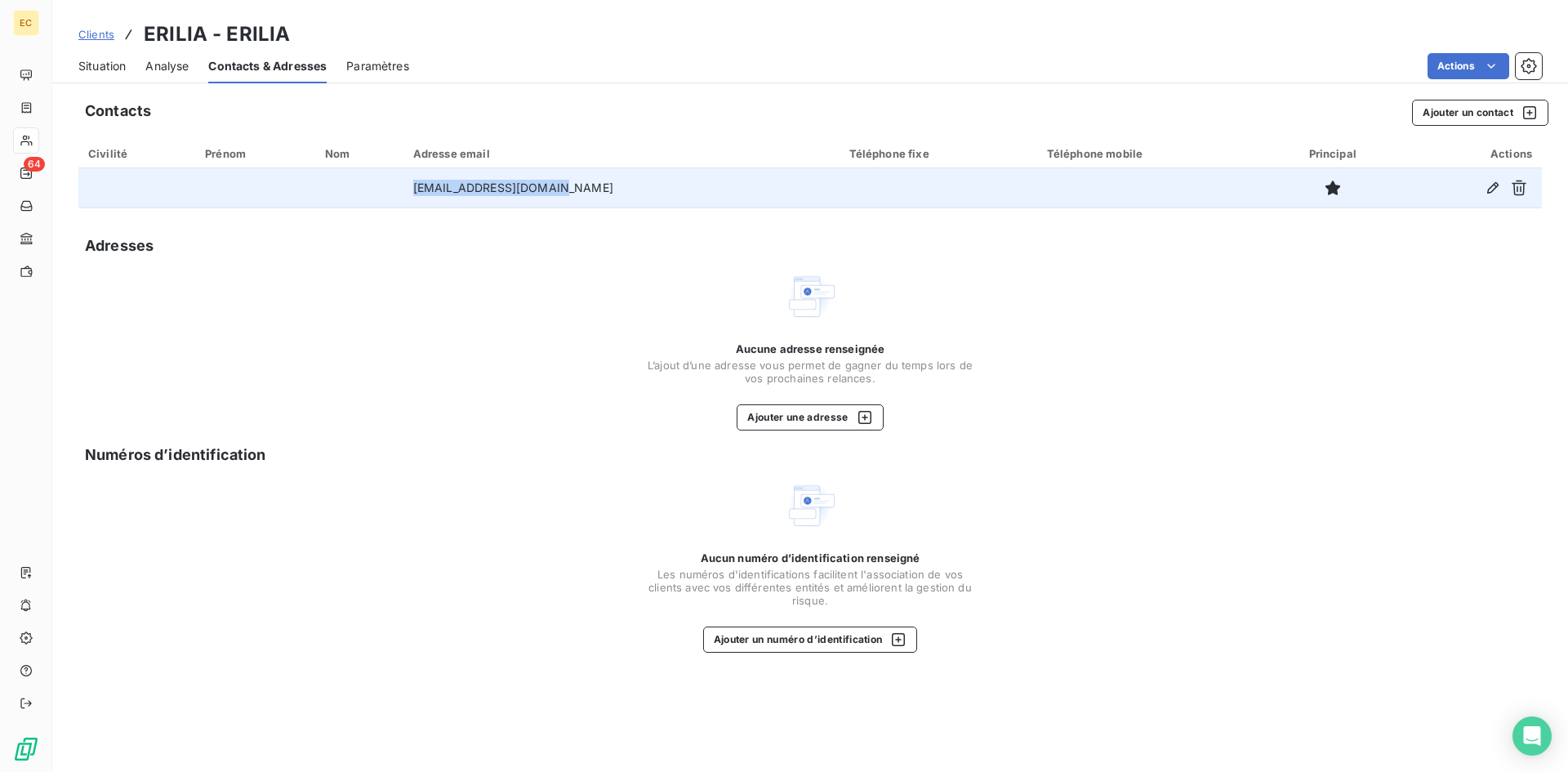
drag, startPoint x: 593, startPoint y: 188, endPoint x: 464, endPoint y: 193, distance: 129.1
click at [452, 198] on td "comptabilite@erilia.fr" at bounding box center [621, 188] width 436 height 40
copy td "comptabilite@erilia.fr"
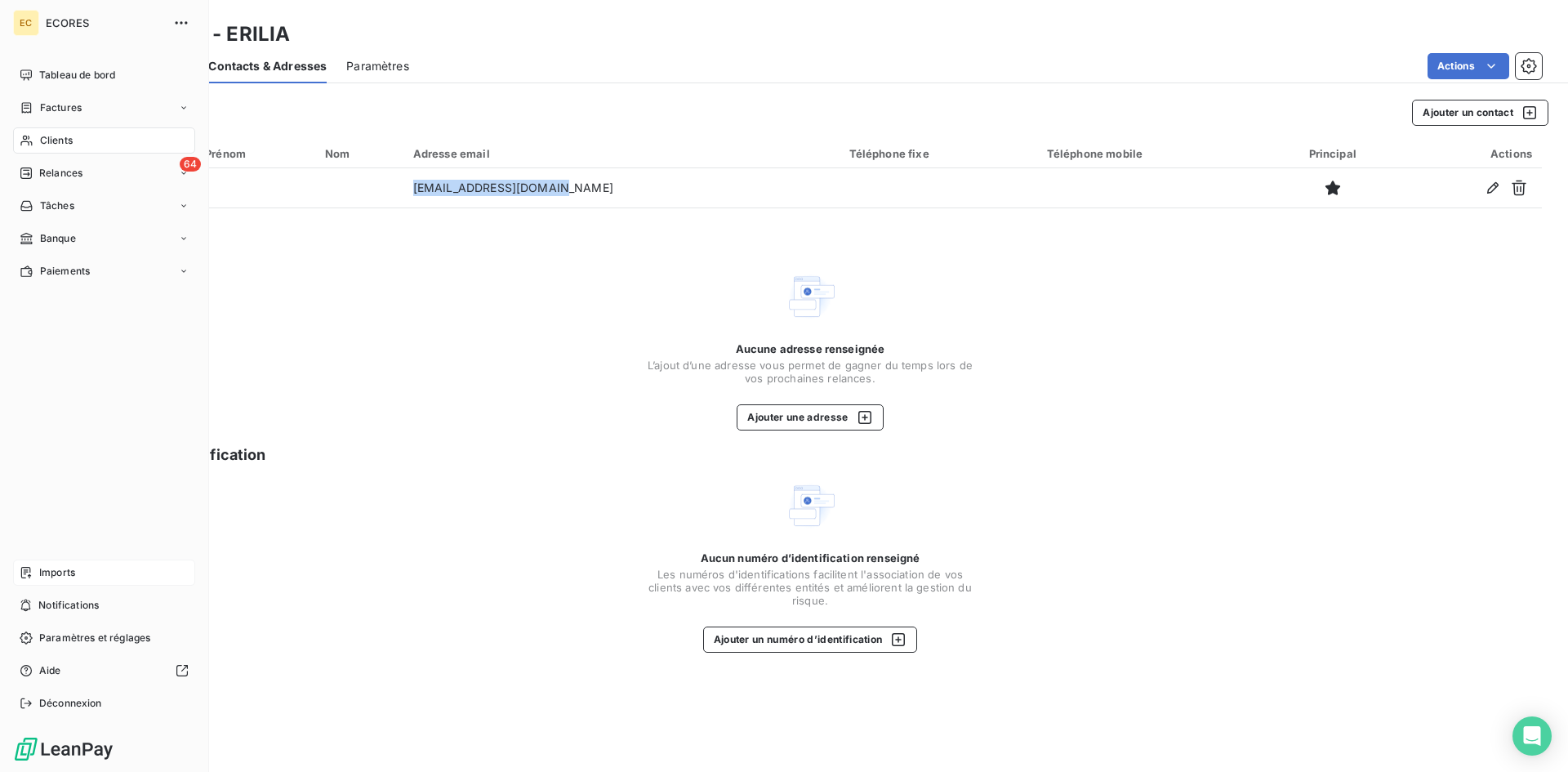
drag, startPoint x: 49, startPoint y: 560, endPoint x: 48, endPoint y: 574, distance: 14.0
click at [48, 574] on span "Imports" at bounding box center [58, 572] width 36 height 15
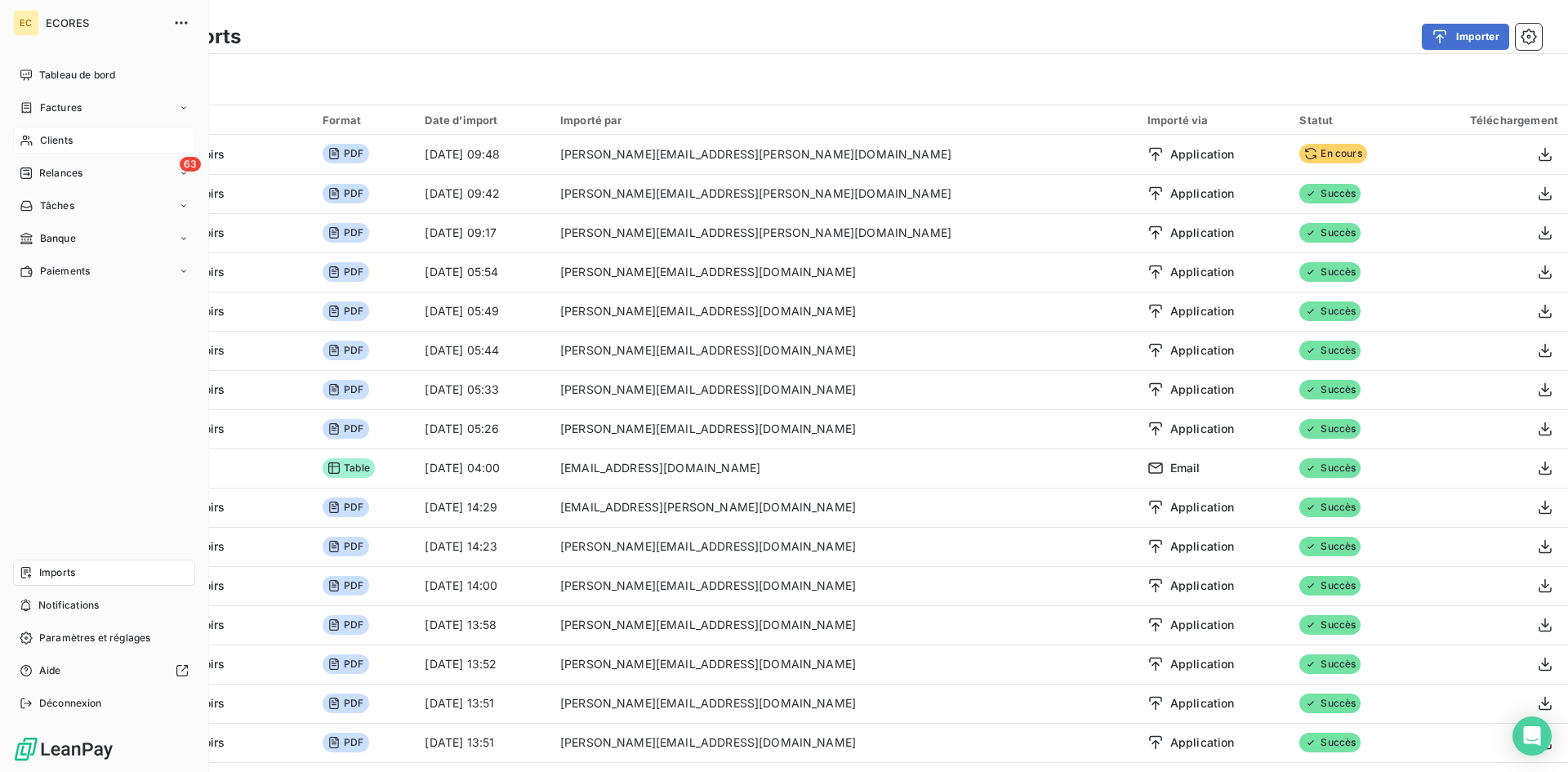
click at [65, 137] on span "Clients" at bounding box center [57, 140] width 33 height 15
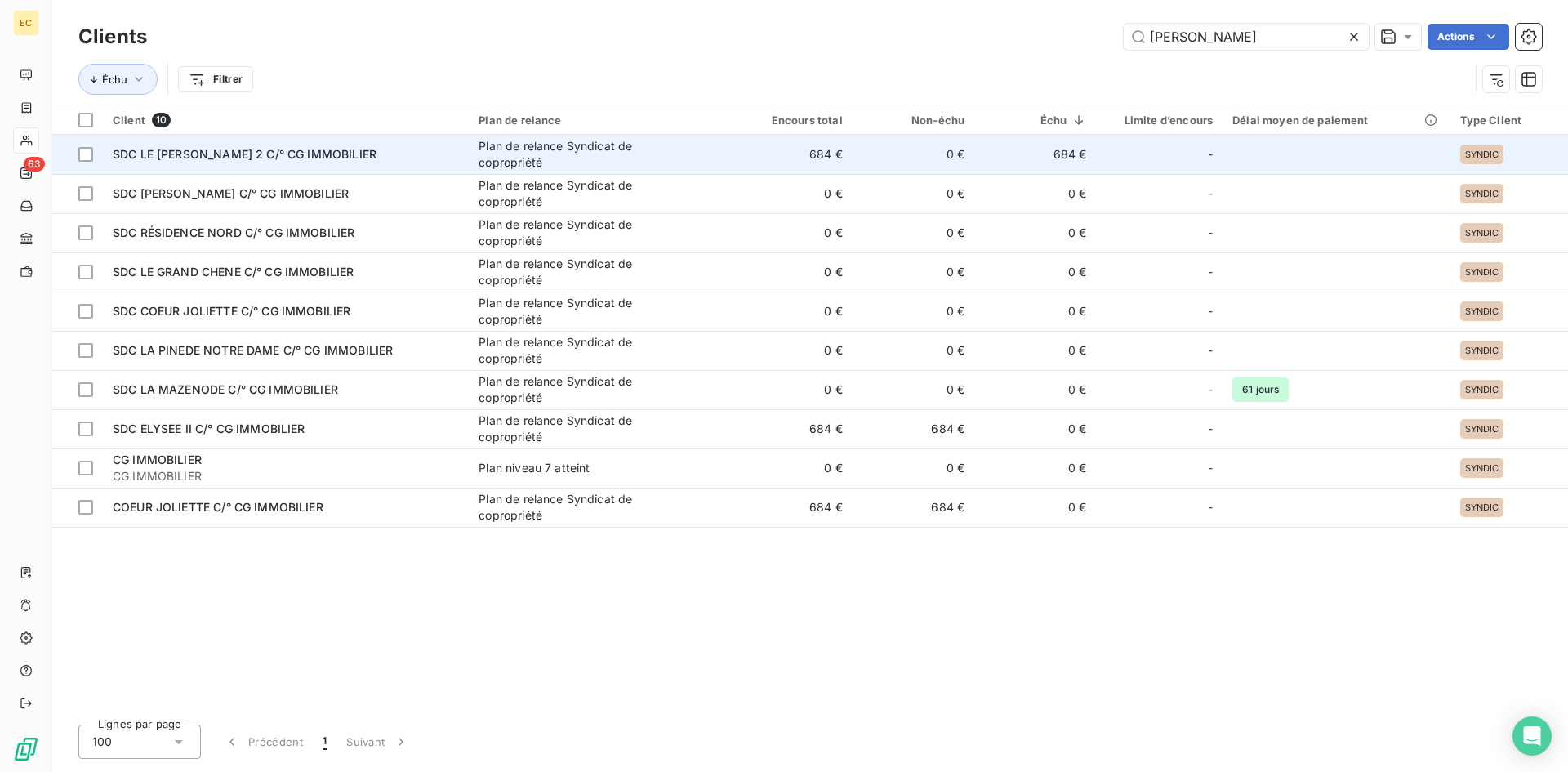
type input "[PERSON_NAME]"
click at [258, 153] on span "SDC LE [PERSON_NAME] 2 C/° CG IMMOBILIER" at bounding box center [245, 153] width 264 height 14
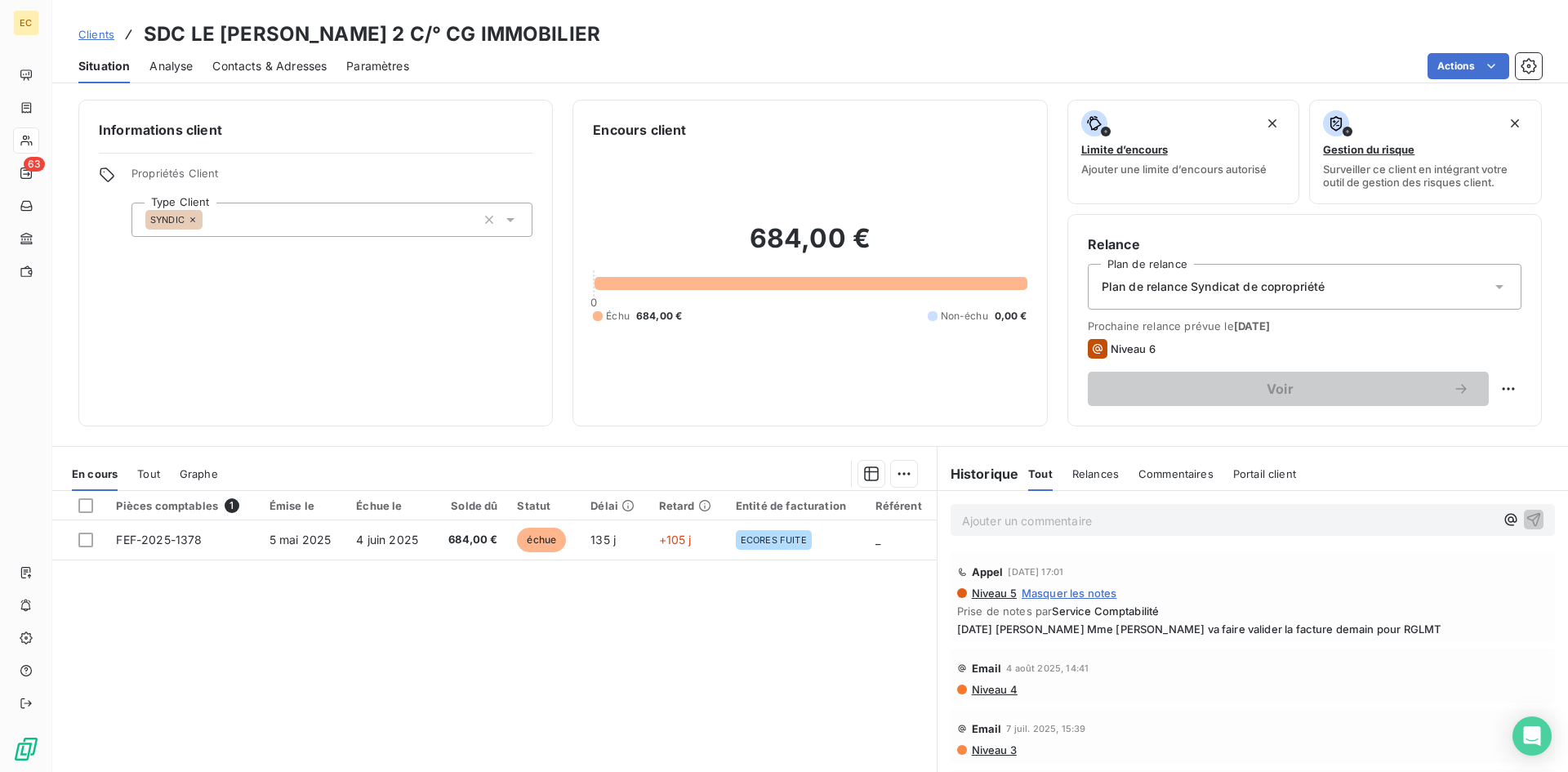
click at [267, 64] on span "Contacts & Adresses" at bounding box center [269, 66] width 115 height 16
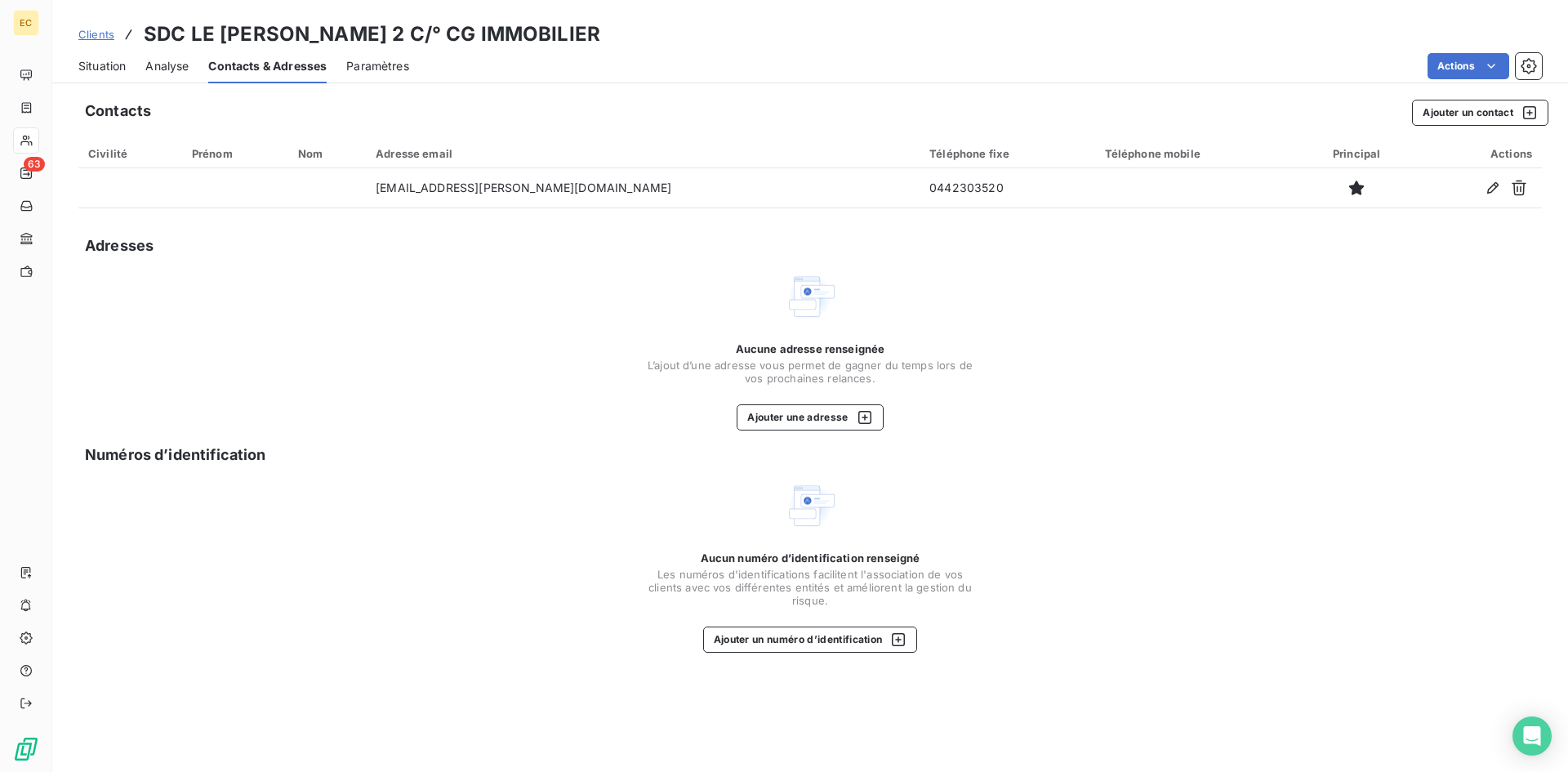
click at [92, 67] on span "Situation" at bounding box center [101, 66] width 47 height 16
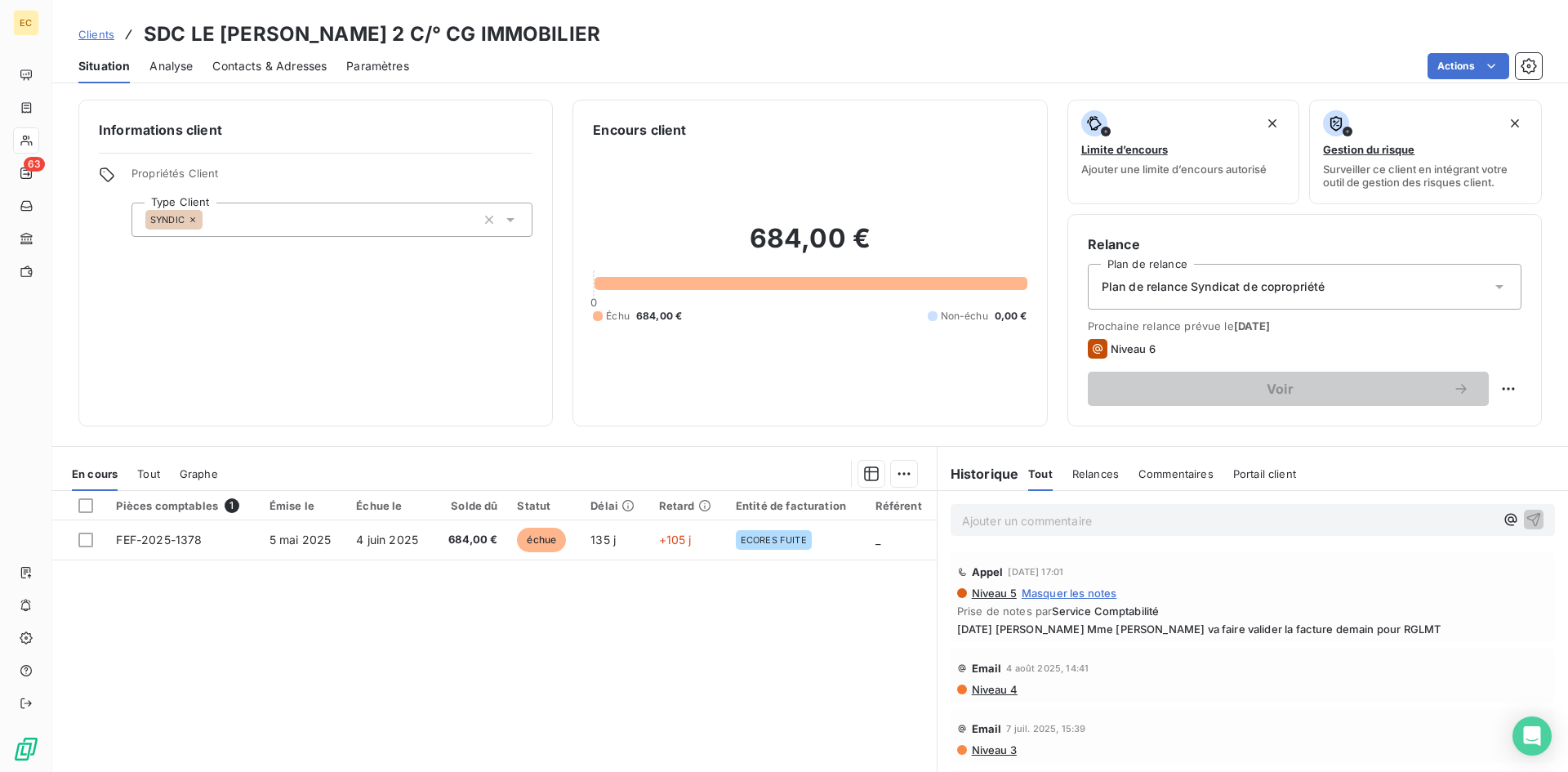
click at [268, 69] on span "Contacts & Adresses" at bounding box center [269, 66] width 115 height 16
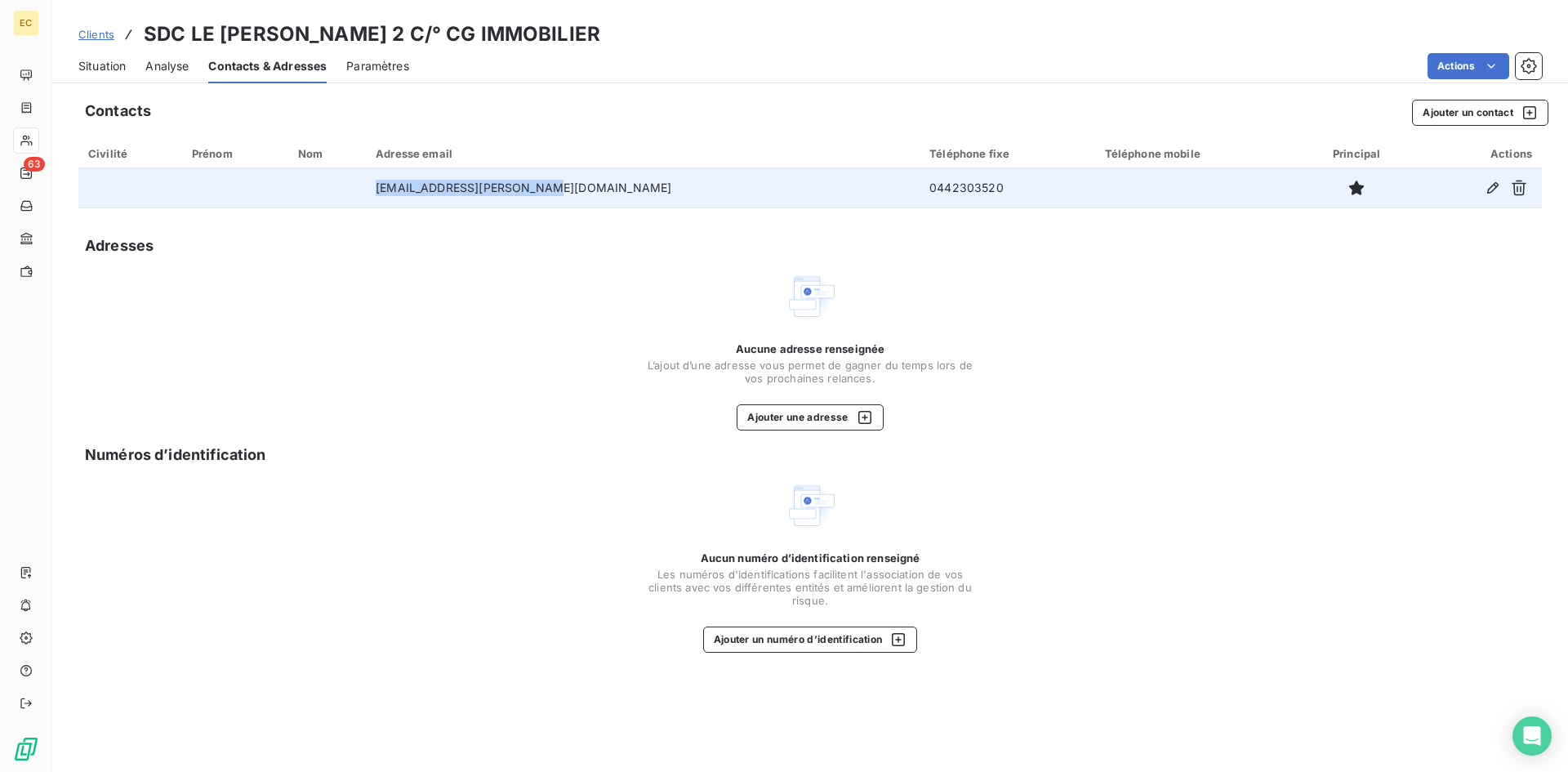
drag, startPoint x: 591, startPoint y: 190, endPoint x: 433, endPoint y: 190, distance: 158.0
click at [433, 190] on td "[EMAIL_ADDRESS][PERSON_NAME][DOMAIN_NAME]" at bounding box center [643, 188] width 553 height 40
copy td "[EMAIL_ADDRESS][PERSON_NAME][DOMAIN_NAME]"
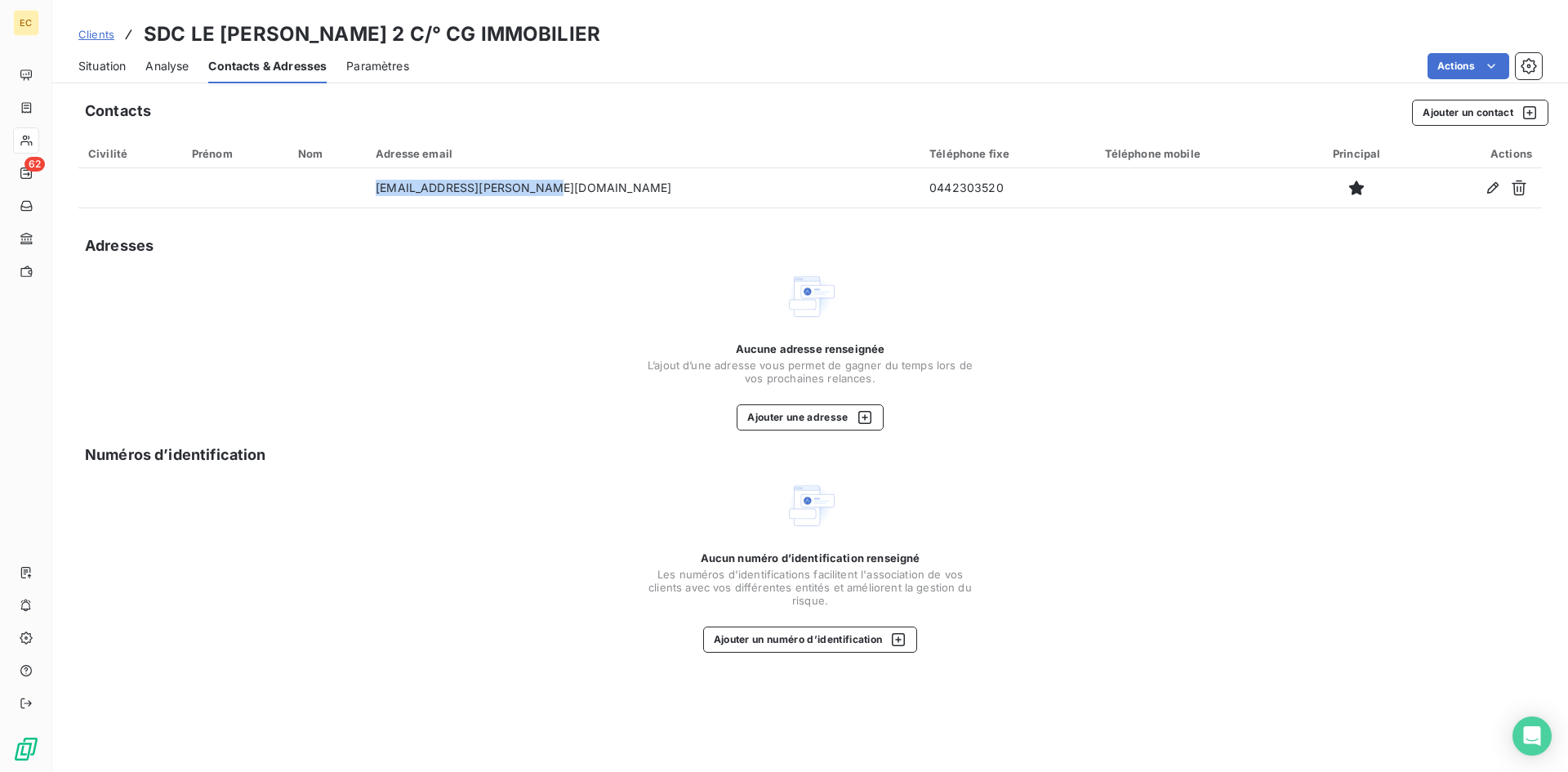
click at [92, 37] on span "Clients" at bounding box center [97, 35] width 36 height 13
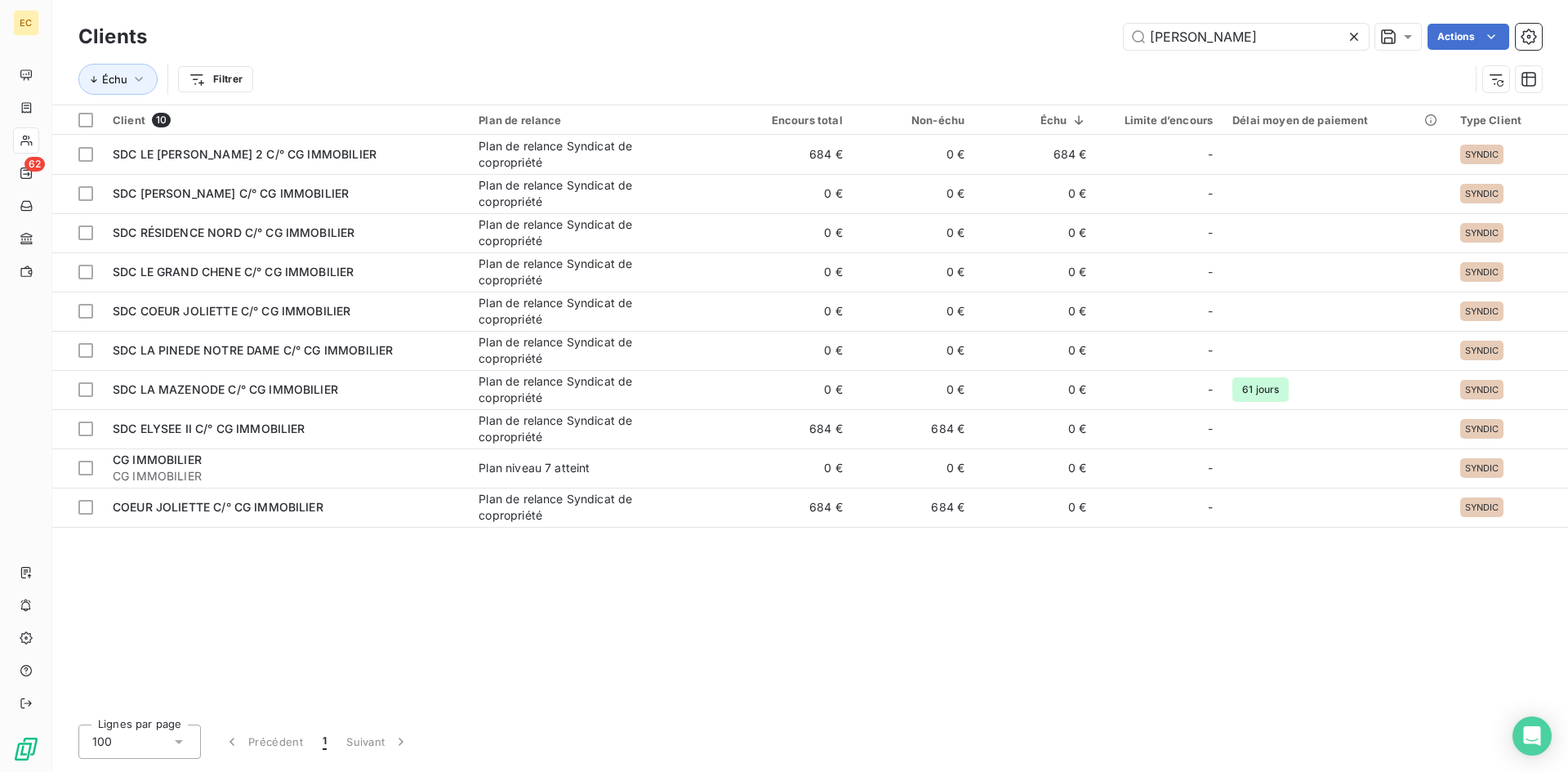
drag, startPoint x: 1236, startPoint y: 34, endPoint x: 1038, endPoint y: 41, distance: 198.1
click at [1038, 41] on div "[PERSON_NAME] Actions" at bounding box center [854, 37] width 1375 height 26
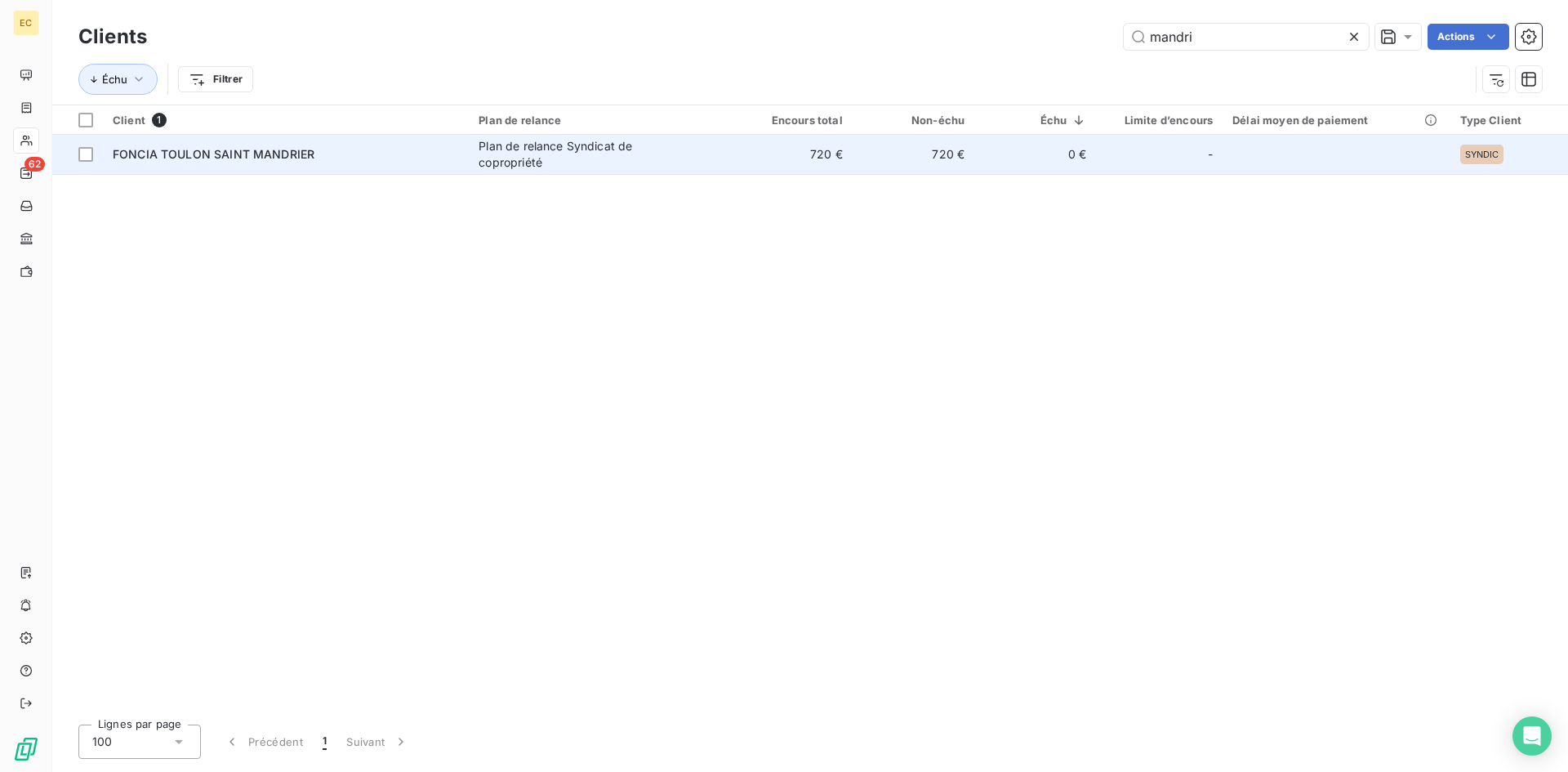
type input "mandri"
click at [218, 161] on div "FONCIA TOULON SAINT MANDRIER" at bounding box center [286, 154] width 346 height 16
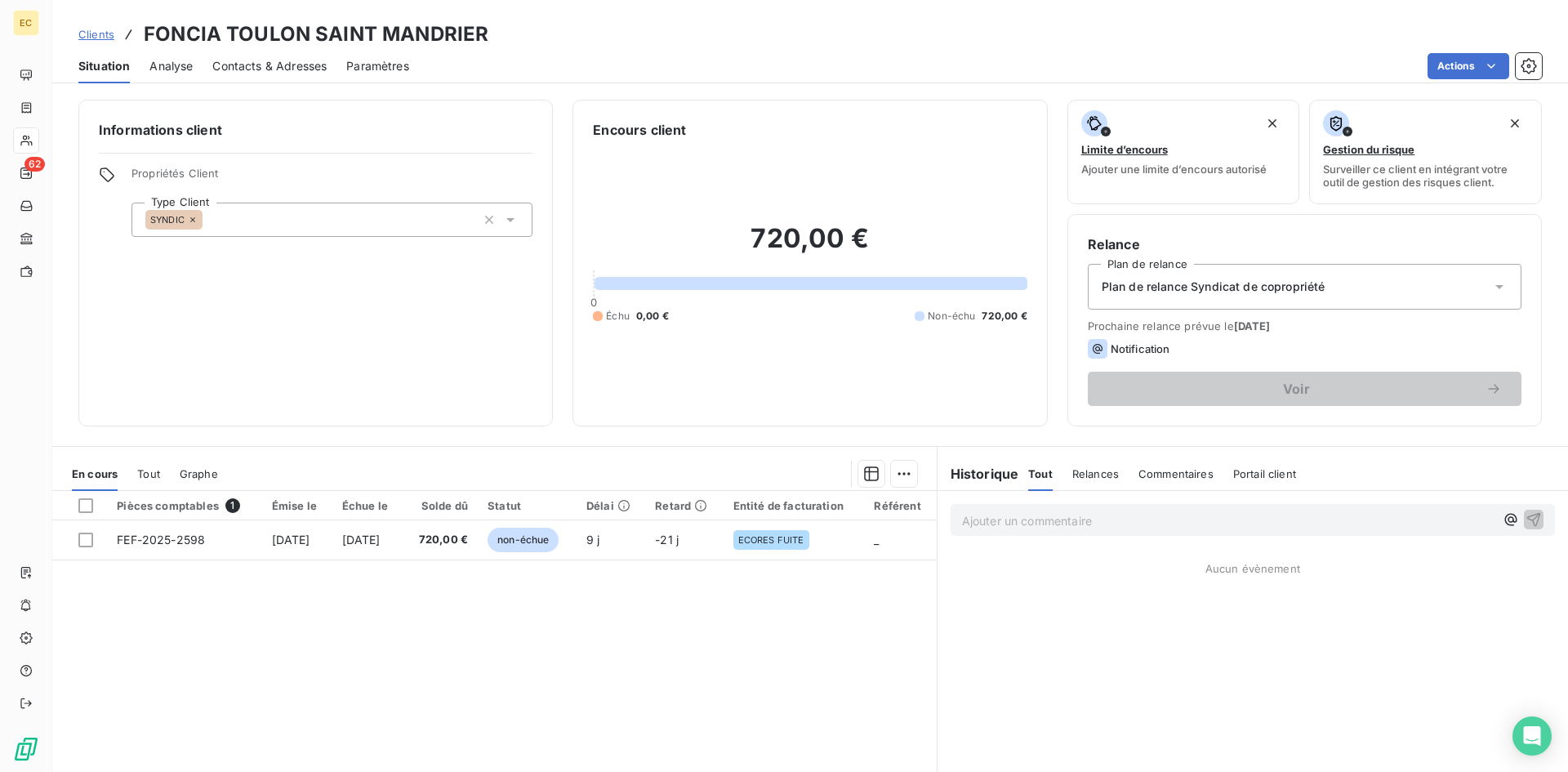
click at [279, 66] on span "Contacts & Adresses" at bounding box center [269, 66] width 115 height 16
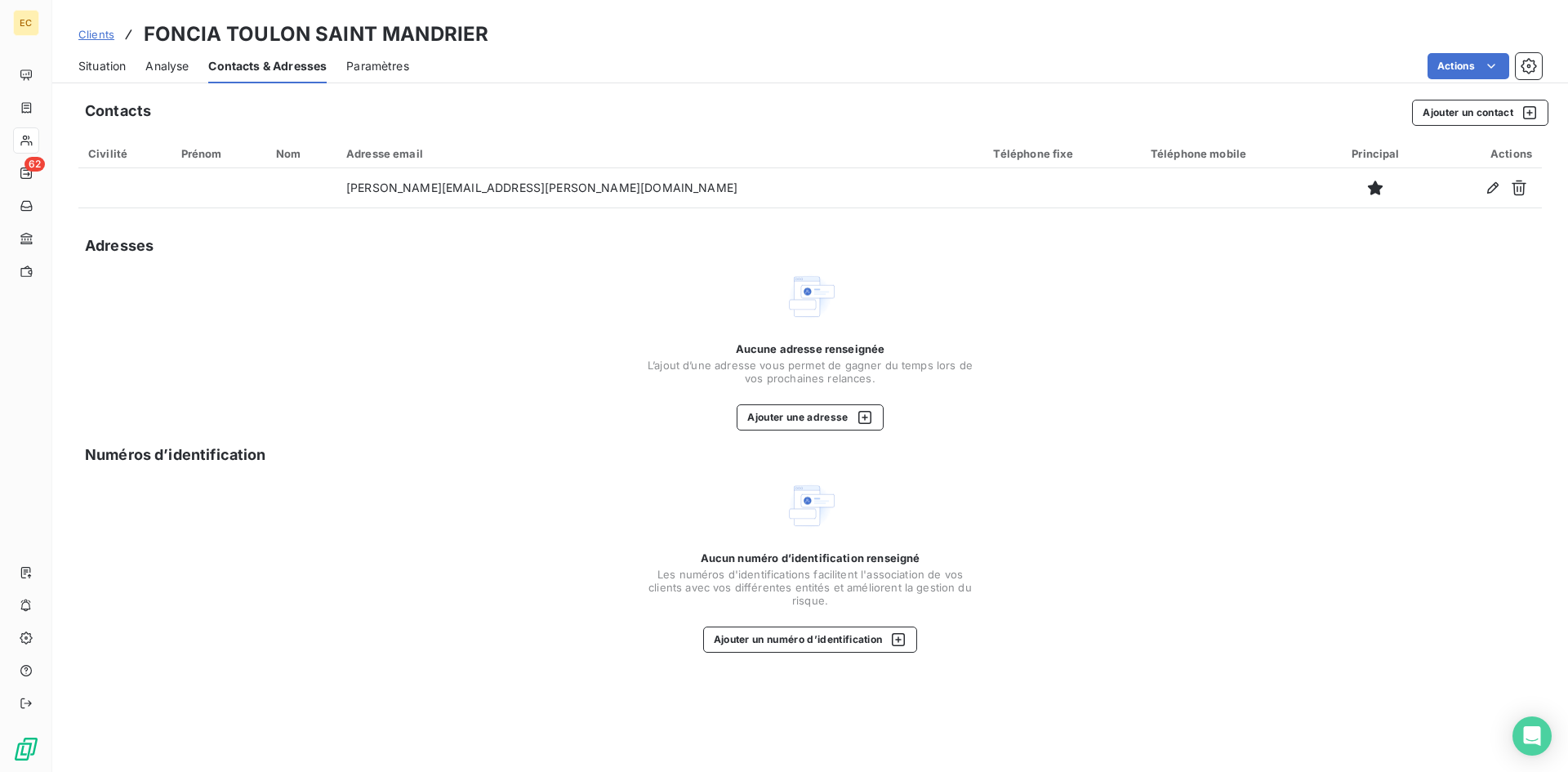
click at [114, 64] on span "Situation" at bounding box center [101, 66] width 47 height 16
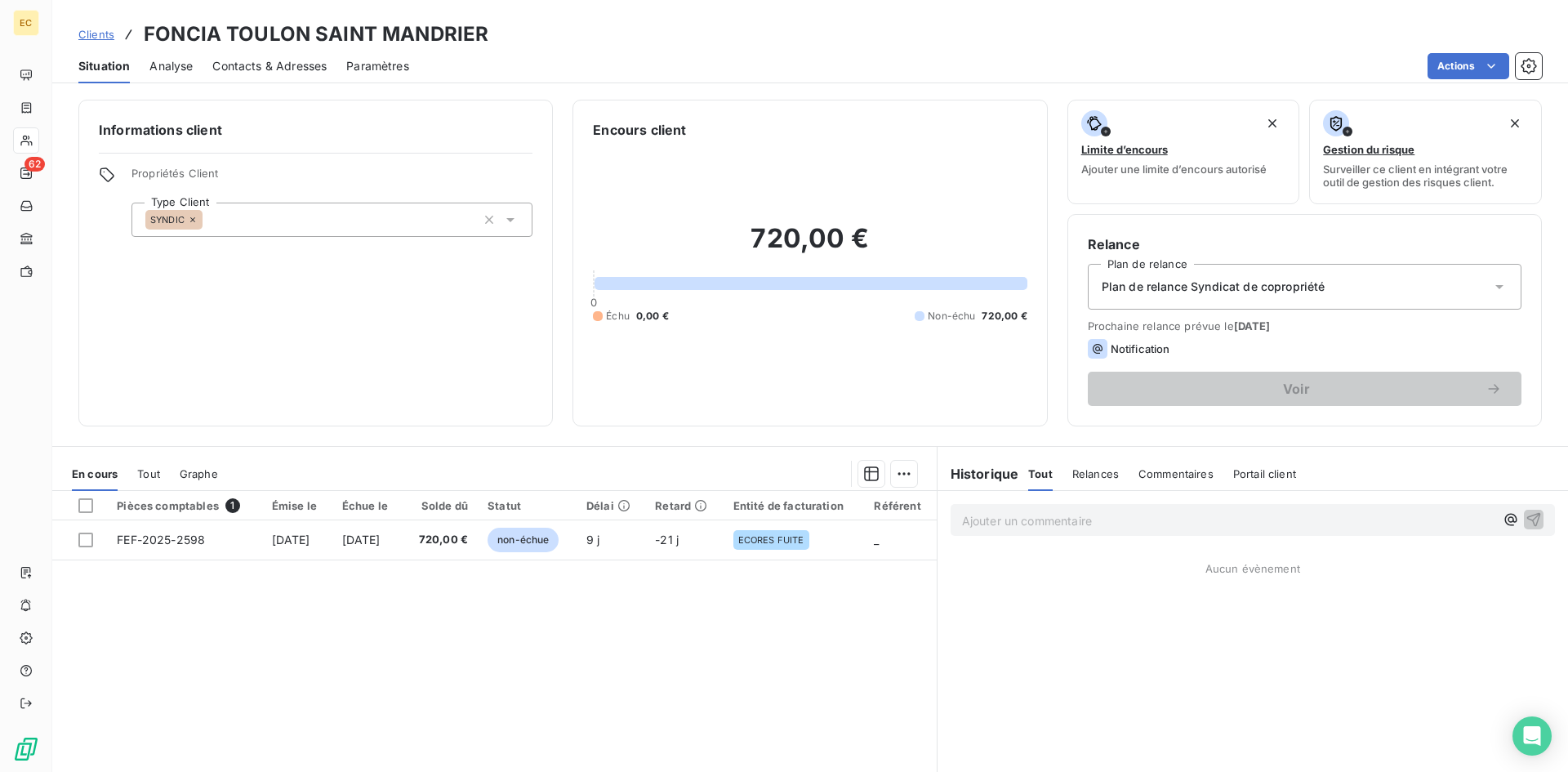
click at [278, 65] on span "Contacts & Adresses" at bounding box center [269, 66] width 115 height 16
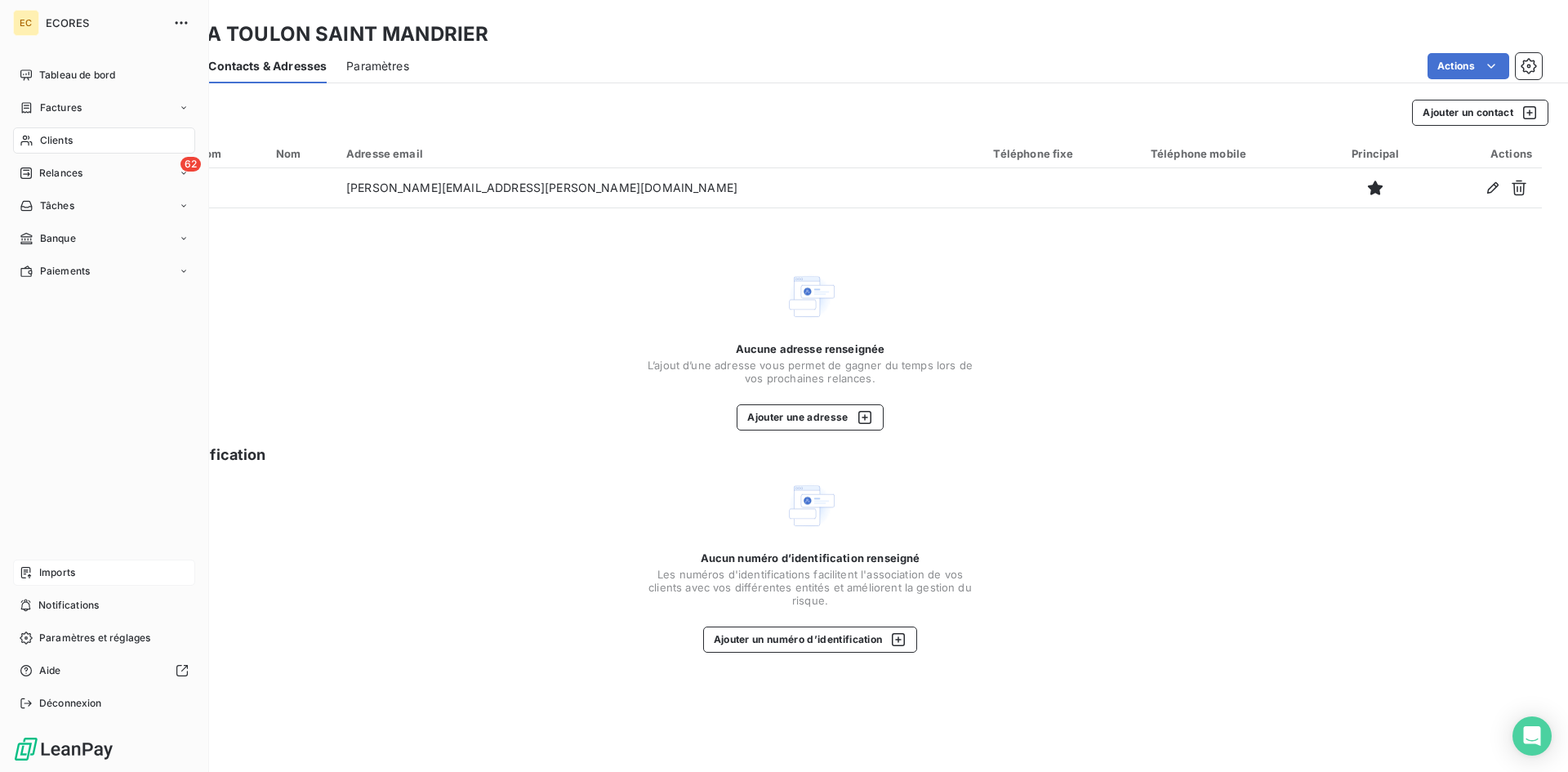
click at [45, 572] on span "Imports" at bounding box center [58, 572] width 36 height 15
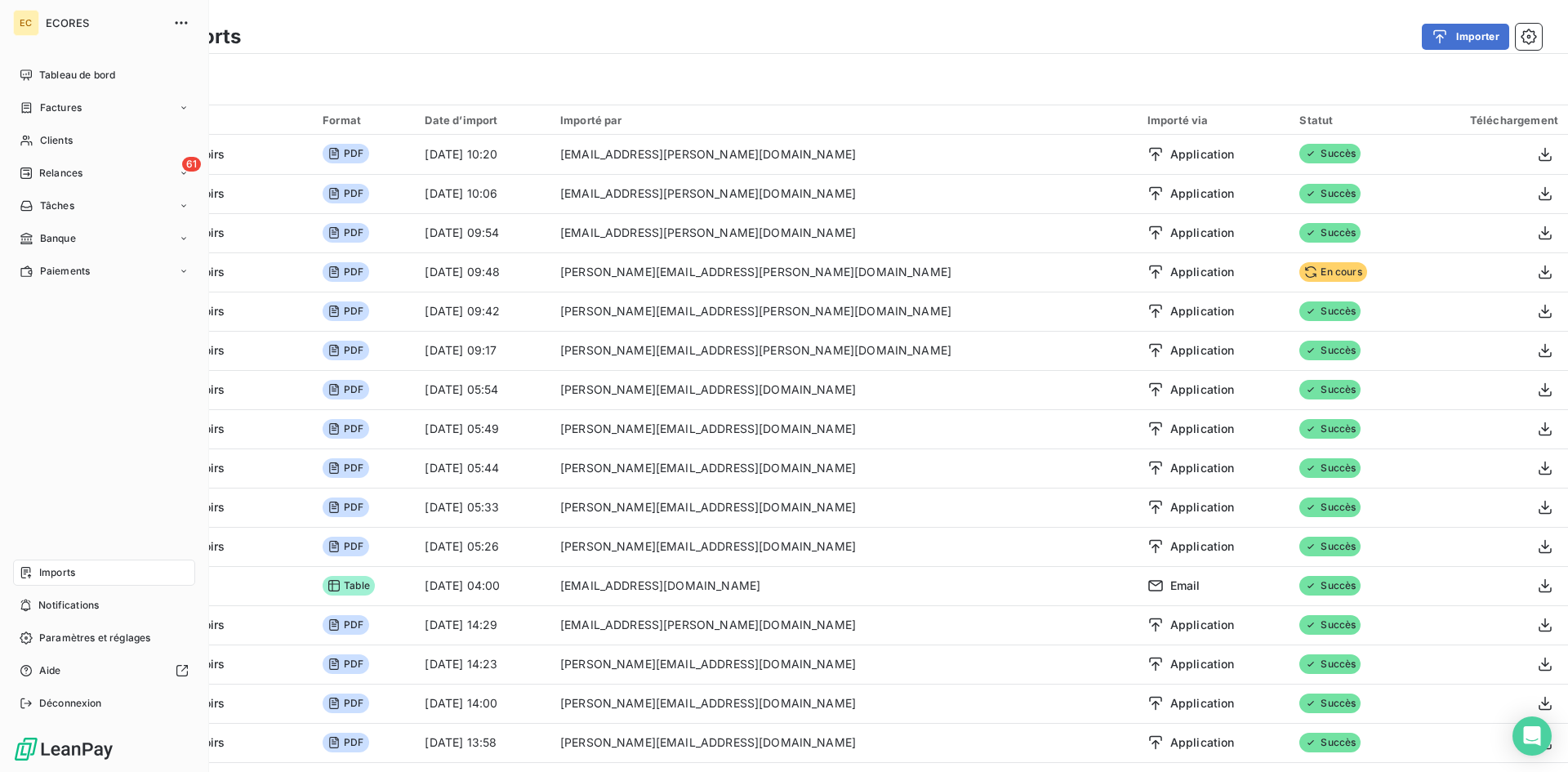
click at [51, 572] on span "Imports" at bounding box center [58, 572] width 36 height 15
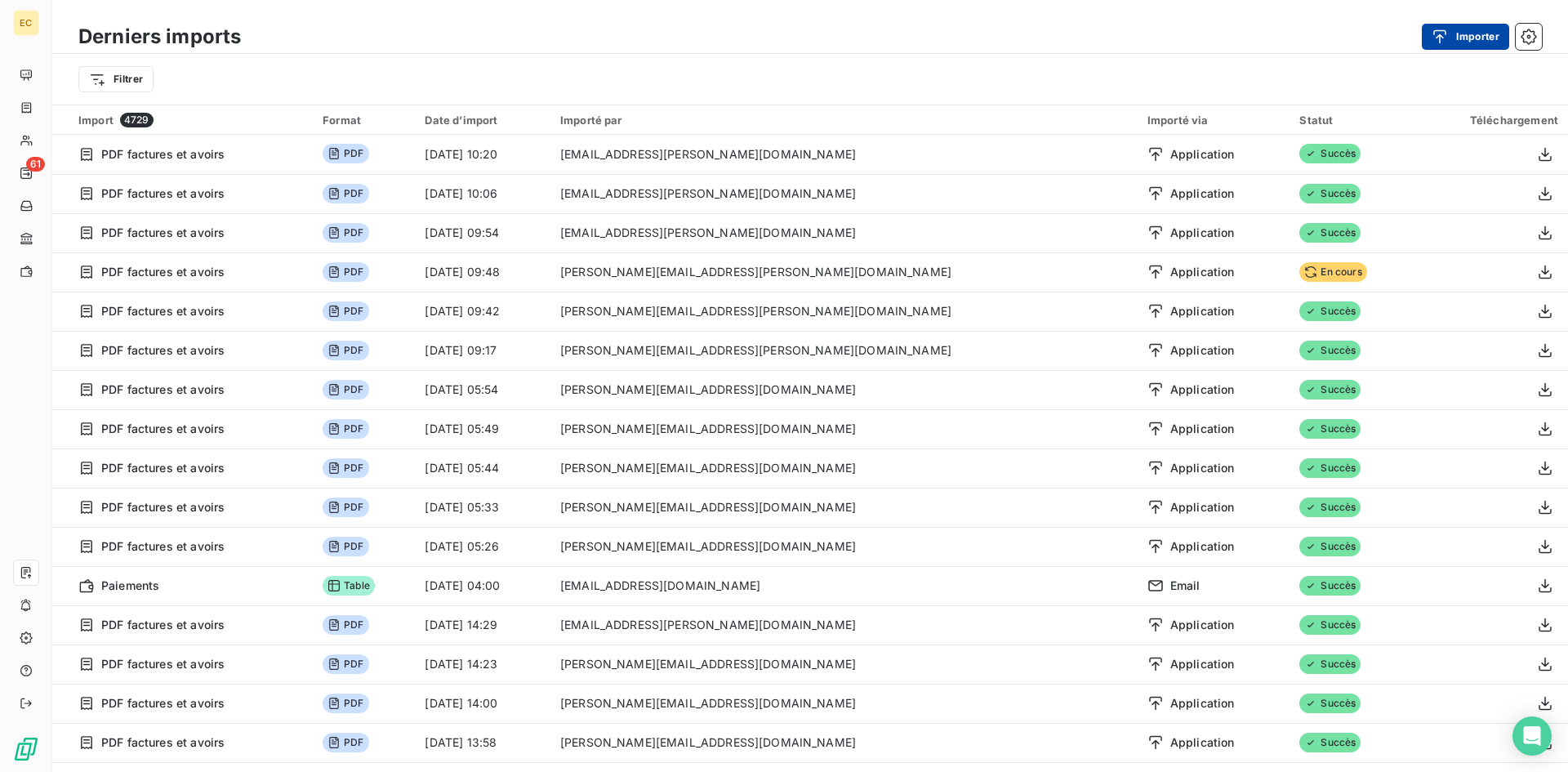
click at [1456, 31] on button "Importer" at bounding box center [1466, 37] width 87 height 26
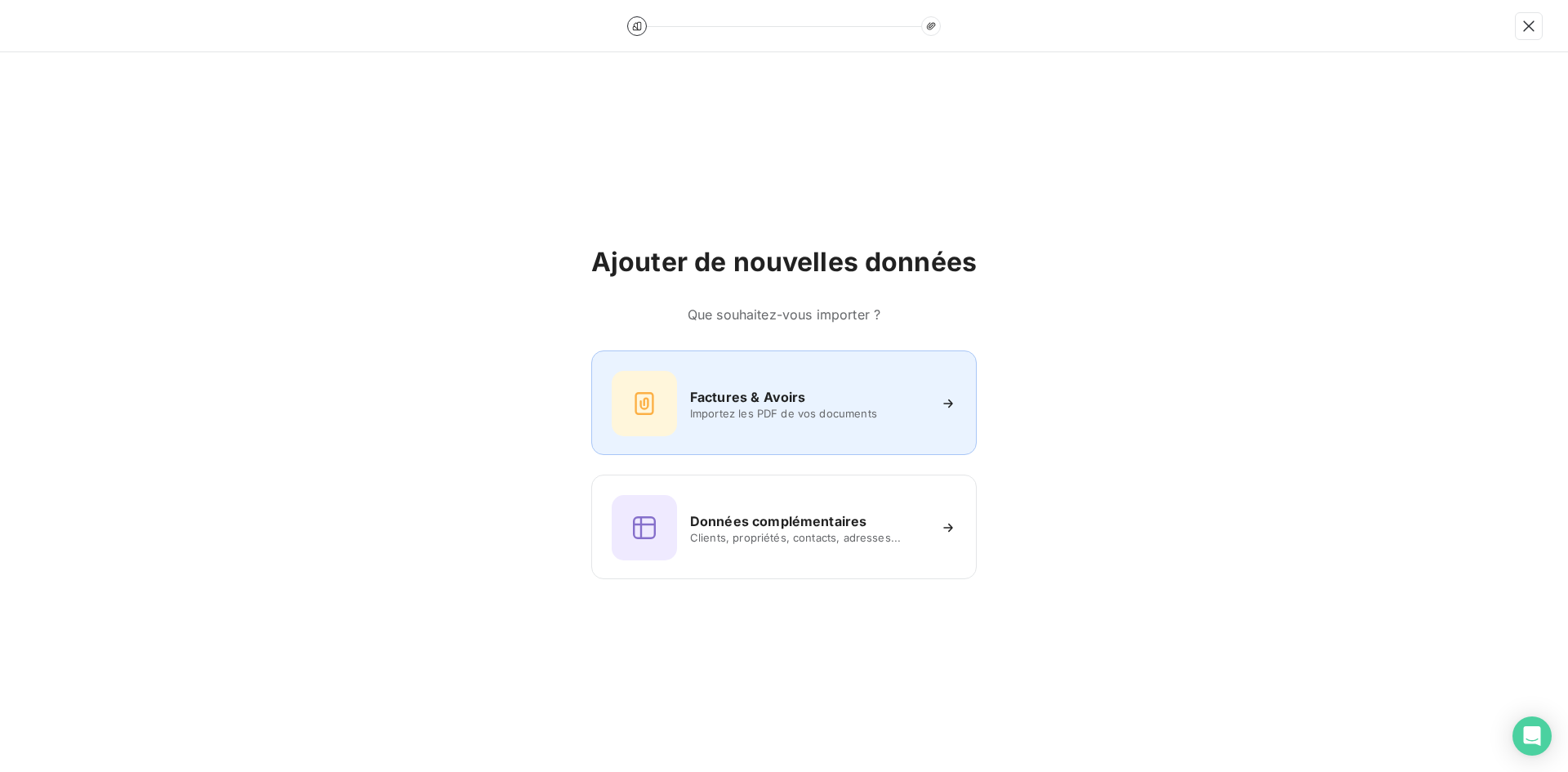
click at [780, 397] on h6 "Factures & Avoirs" at bounding box center [748, 397] width 116 height 20
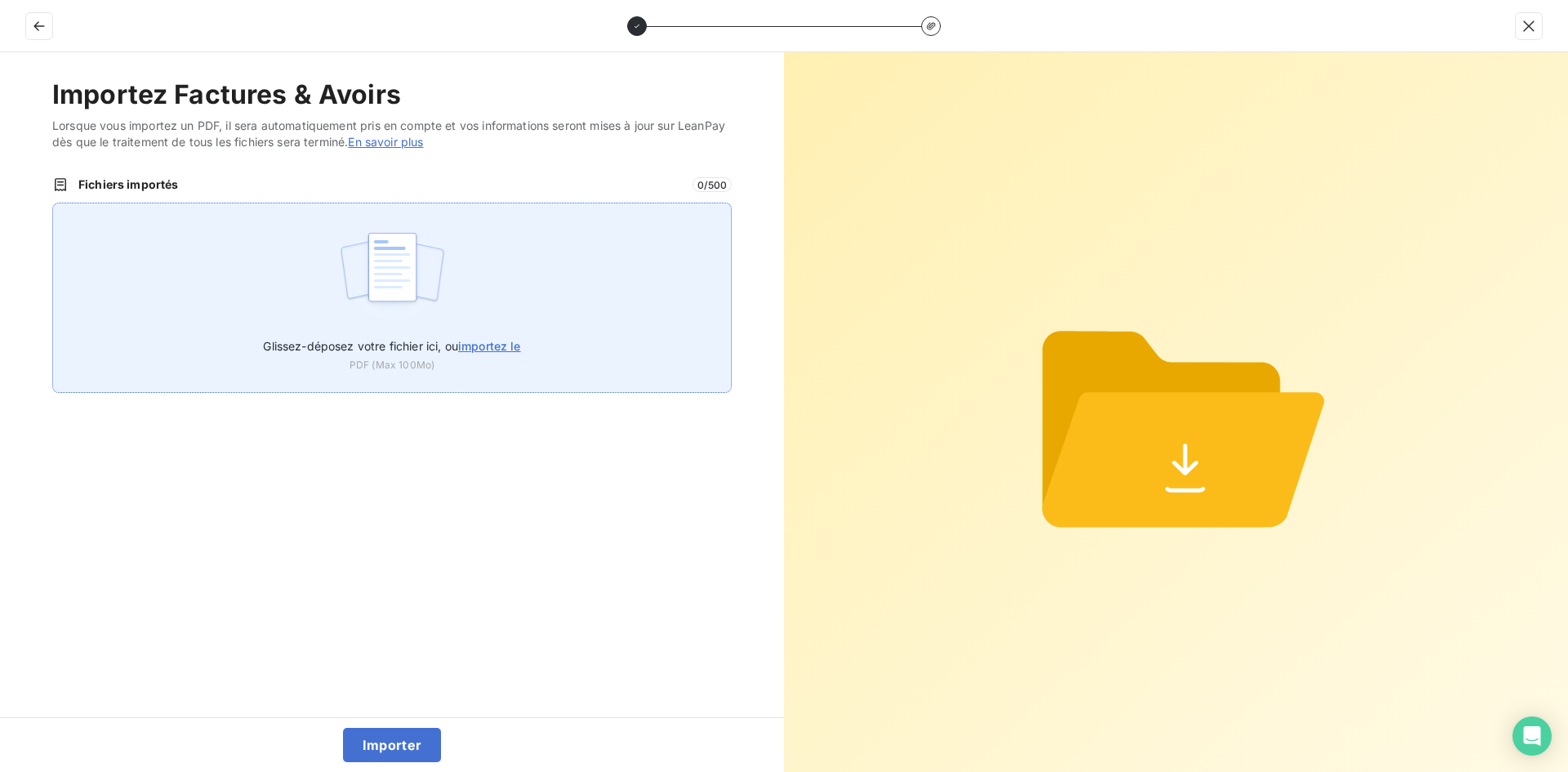
click at [376, 286] on img at bounding box center [393, 275] width 109 height 105
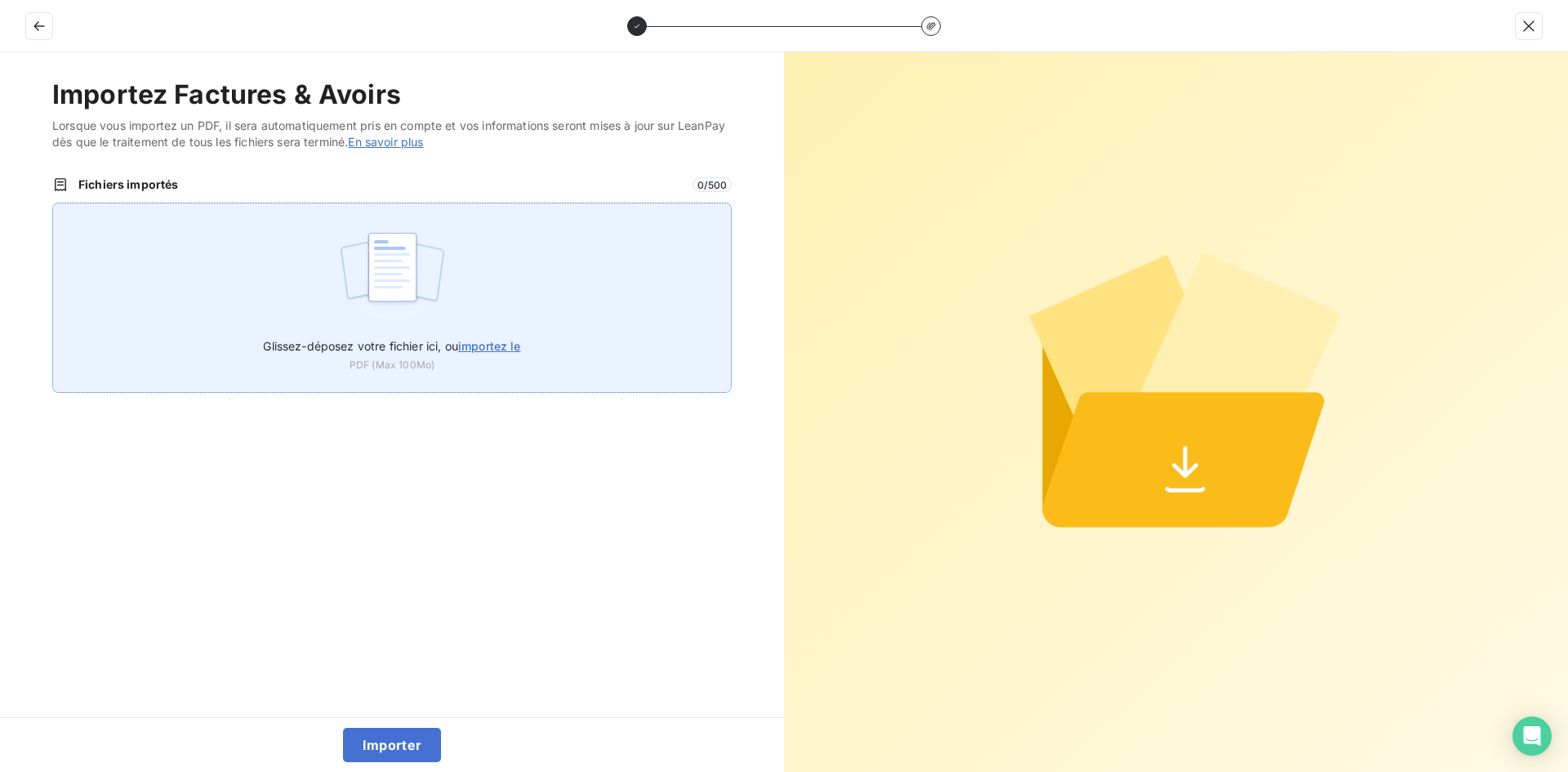
type input "C:\fakepath\AEF-2025-0093.pdf"
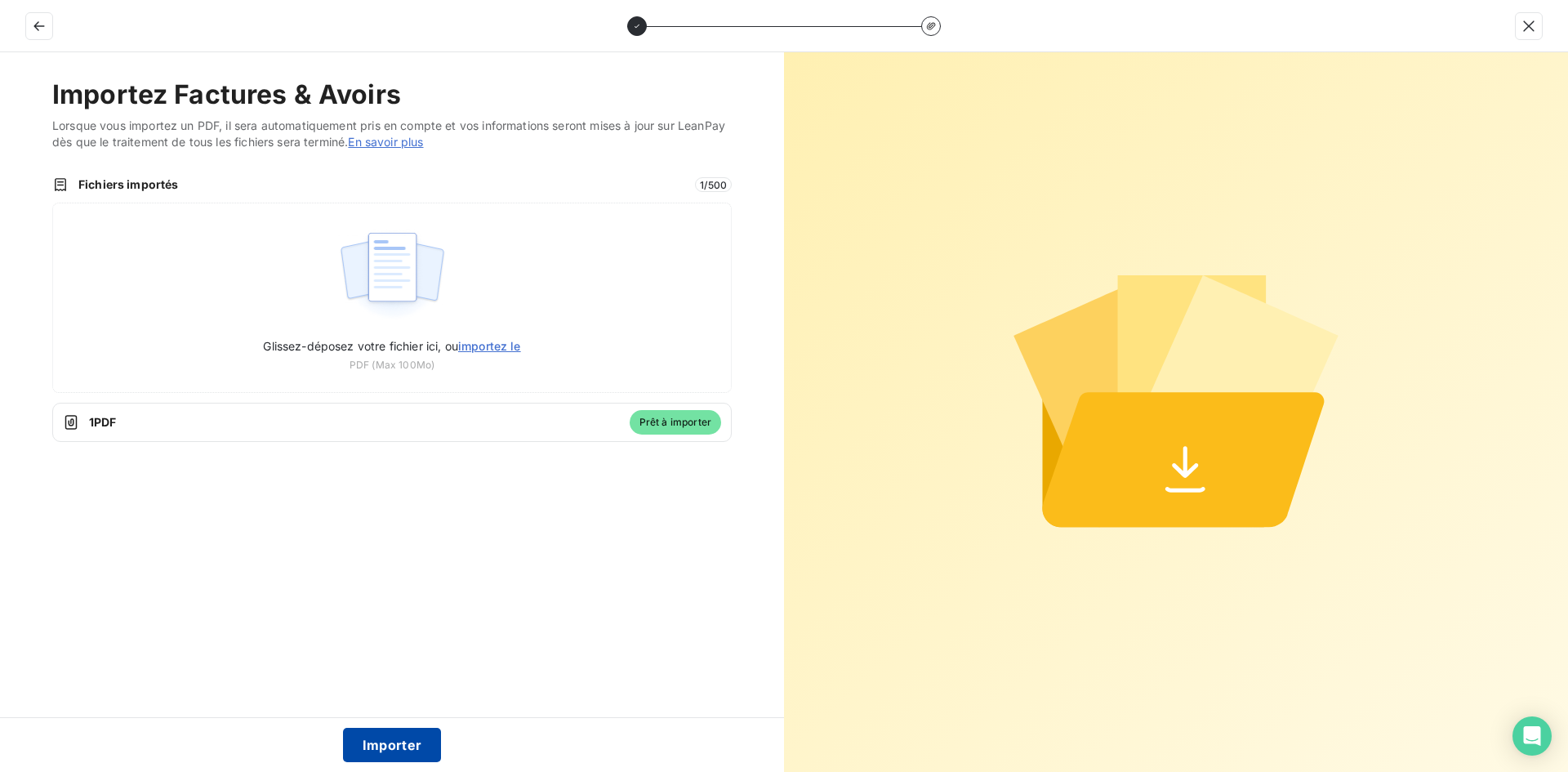
click at [379, 738] on button "Importer" at bounding box center [393, 745] width 99 height 35
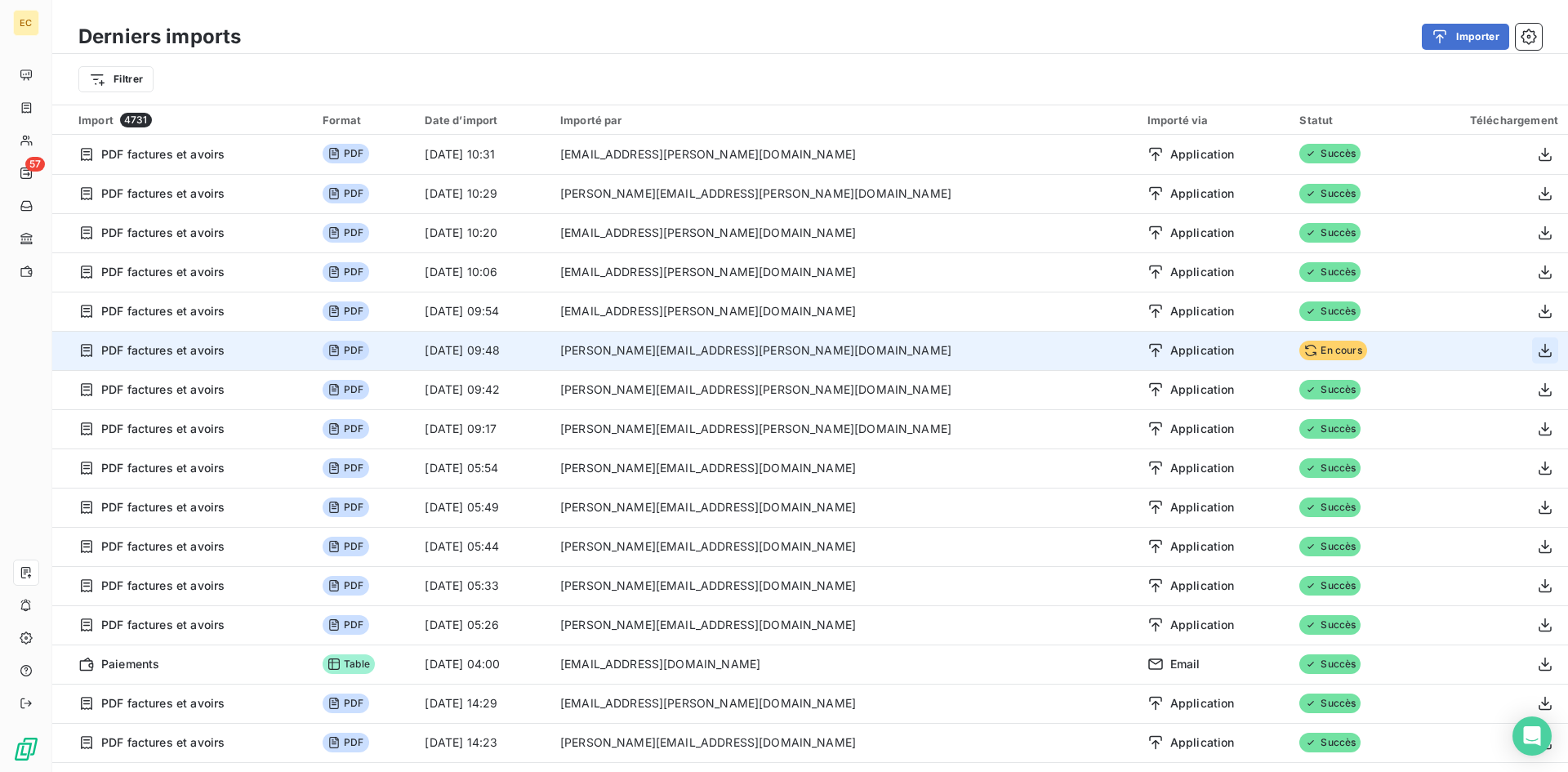
click at [1538, 350] on icon "button" at bounding box center [1545, 351] width 13 height 14
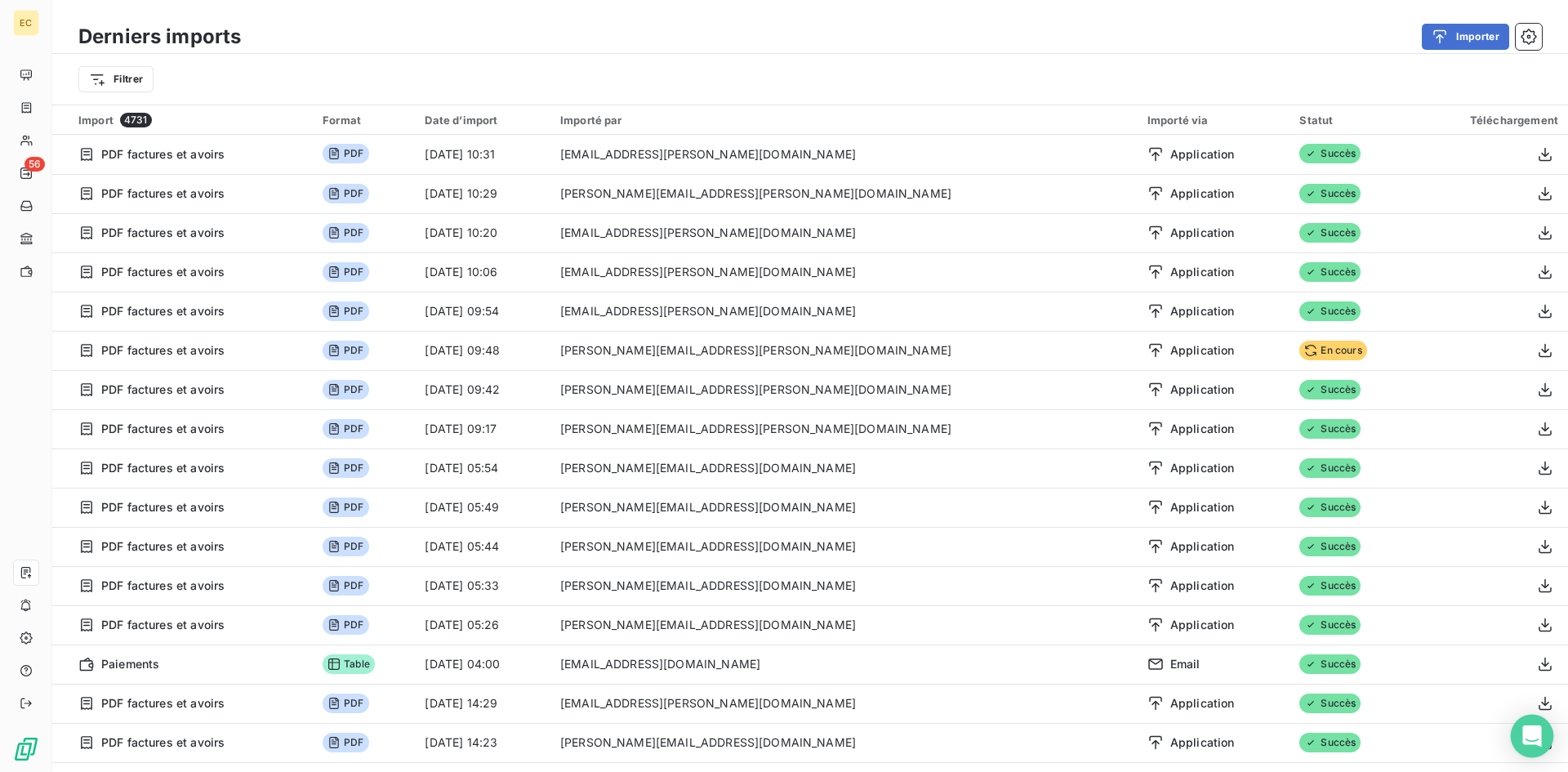
click at [1531, 737] on icon "Open Intercom Messenger" at bounding box center [1531, 736] width 19 height 21
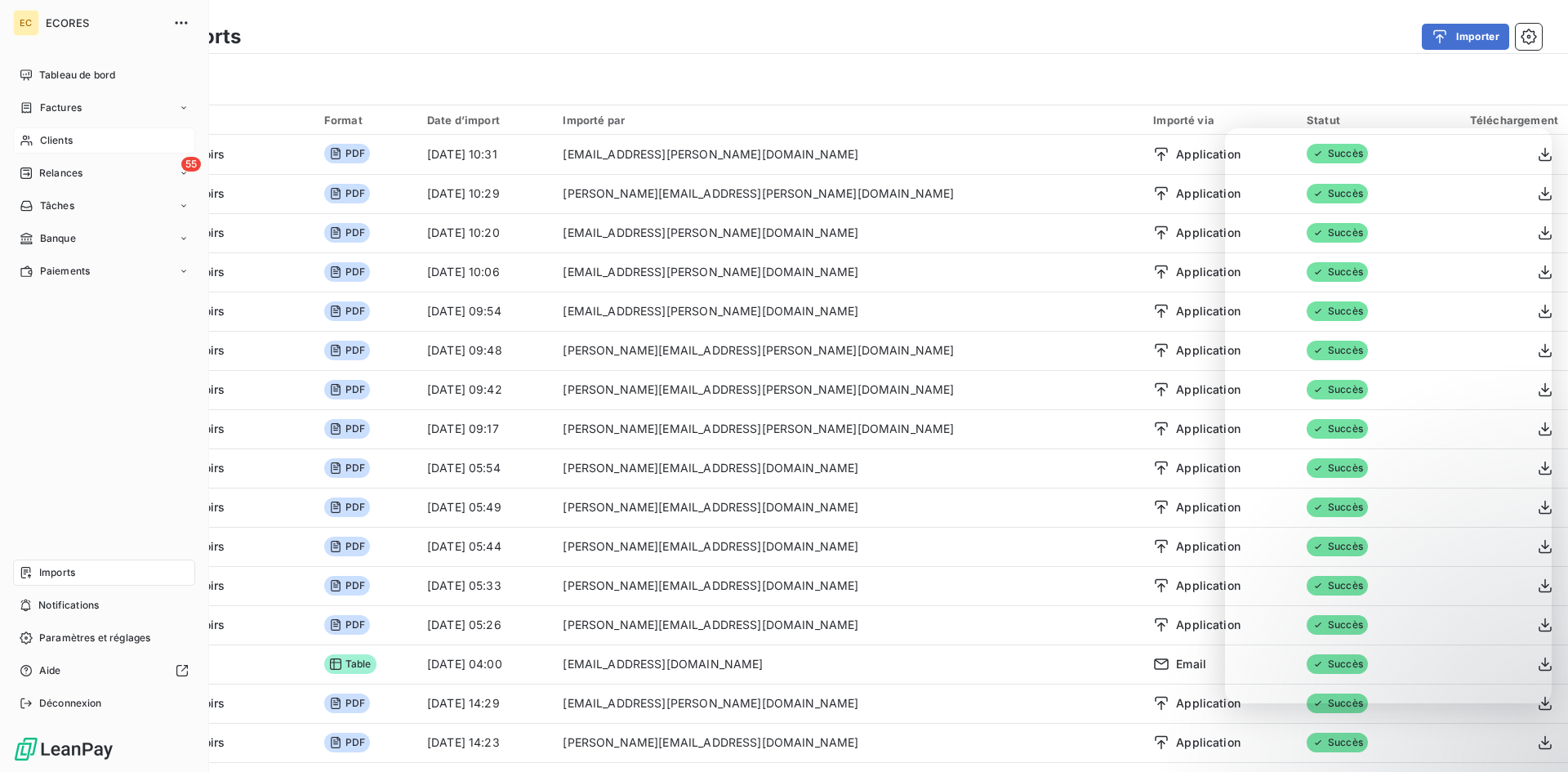
click at [54, 138] on span "Clients" at bounding box center [57, 140] width 33 height 15
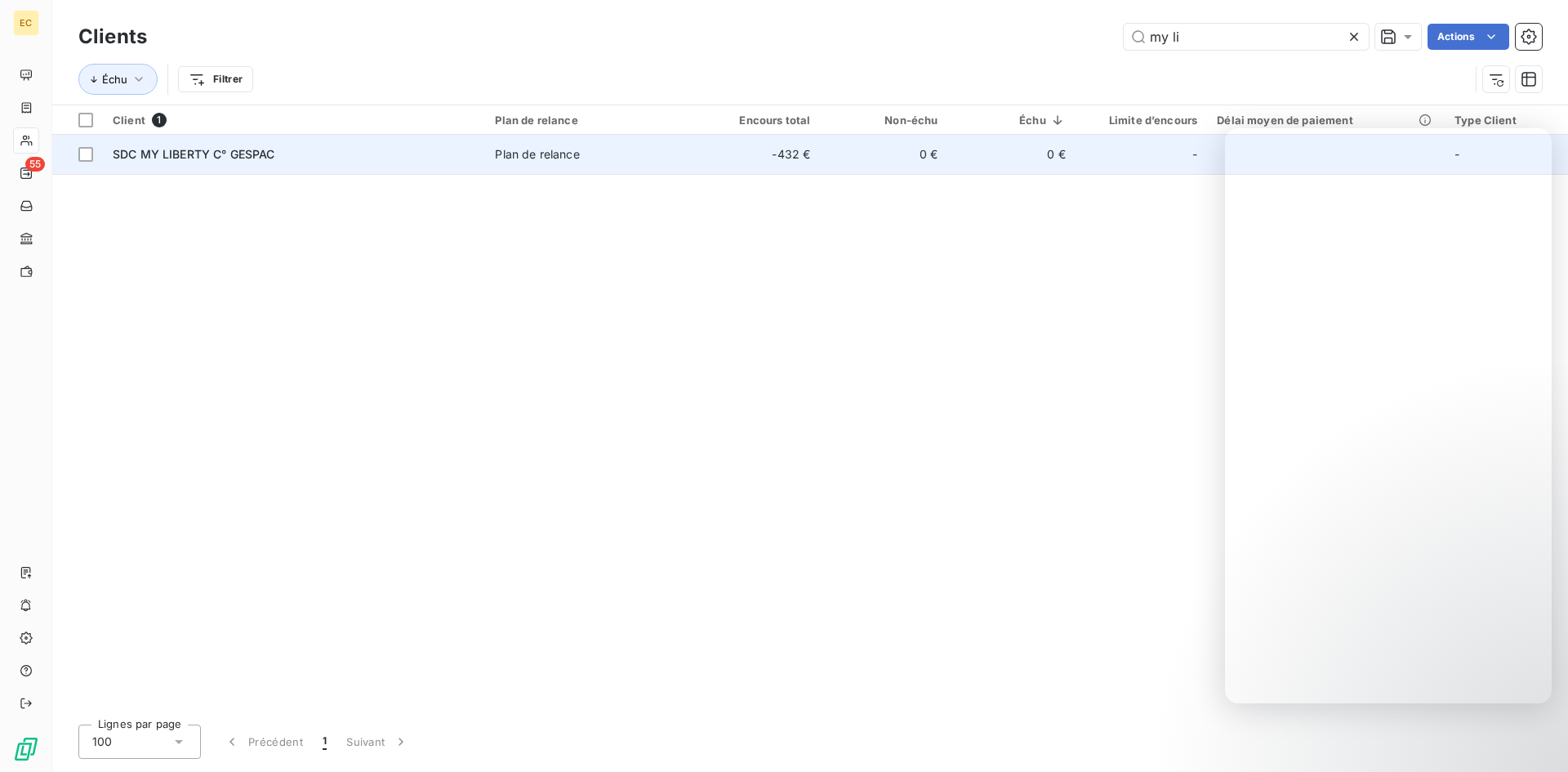
type input "my li"
click at [157, 153] on span "SDC MY LIBERTY C° GESPAC" at bounding box center [194, 153] width 162 height 14
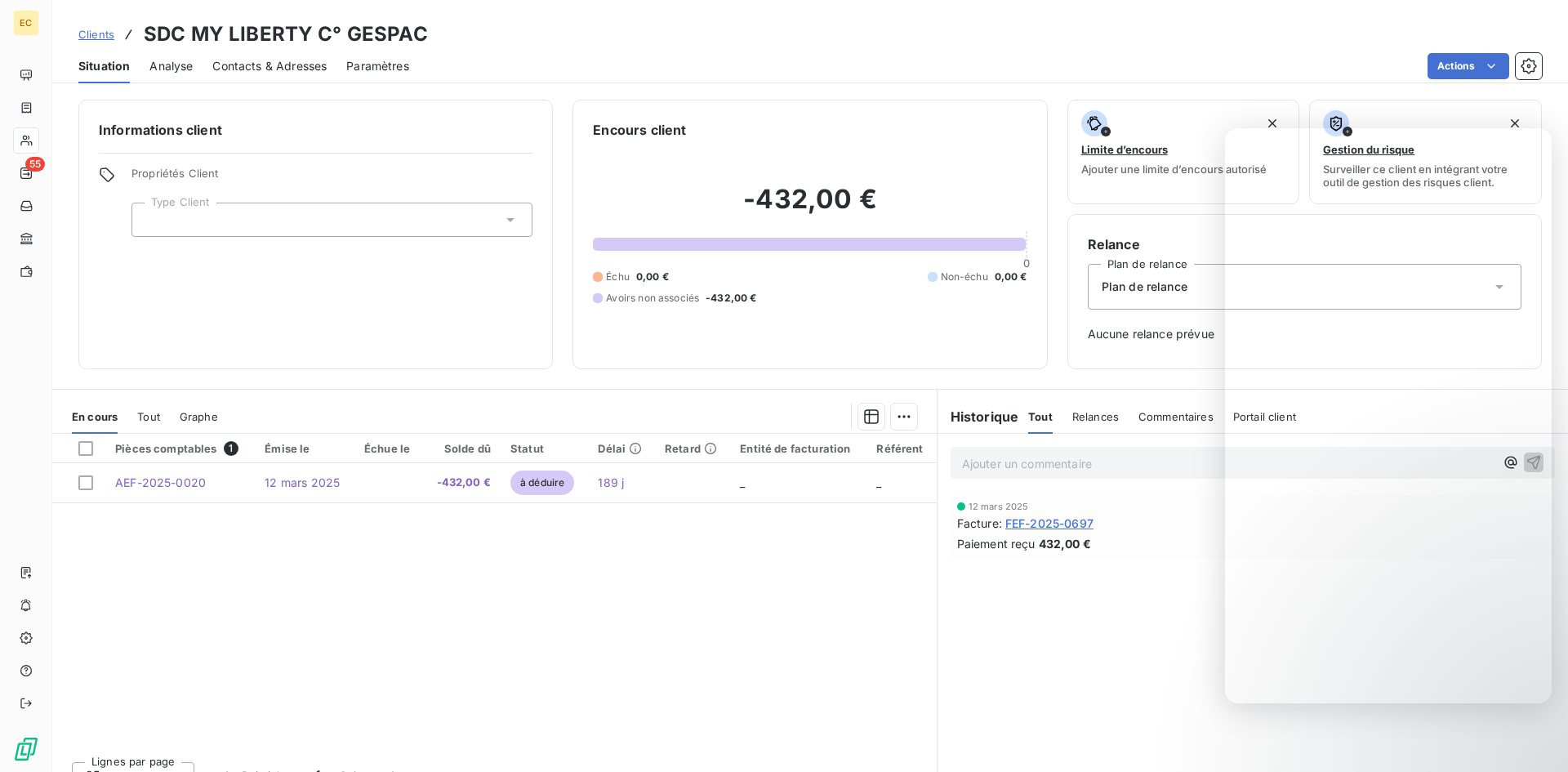
click at [217, 223] on div at bounding box center [332, 220] width 401 height 35
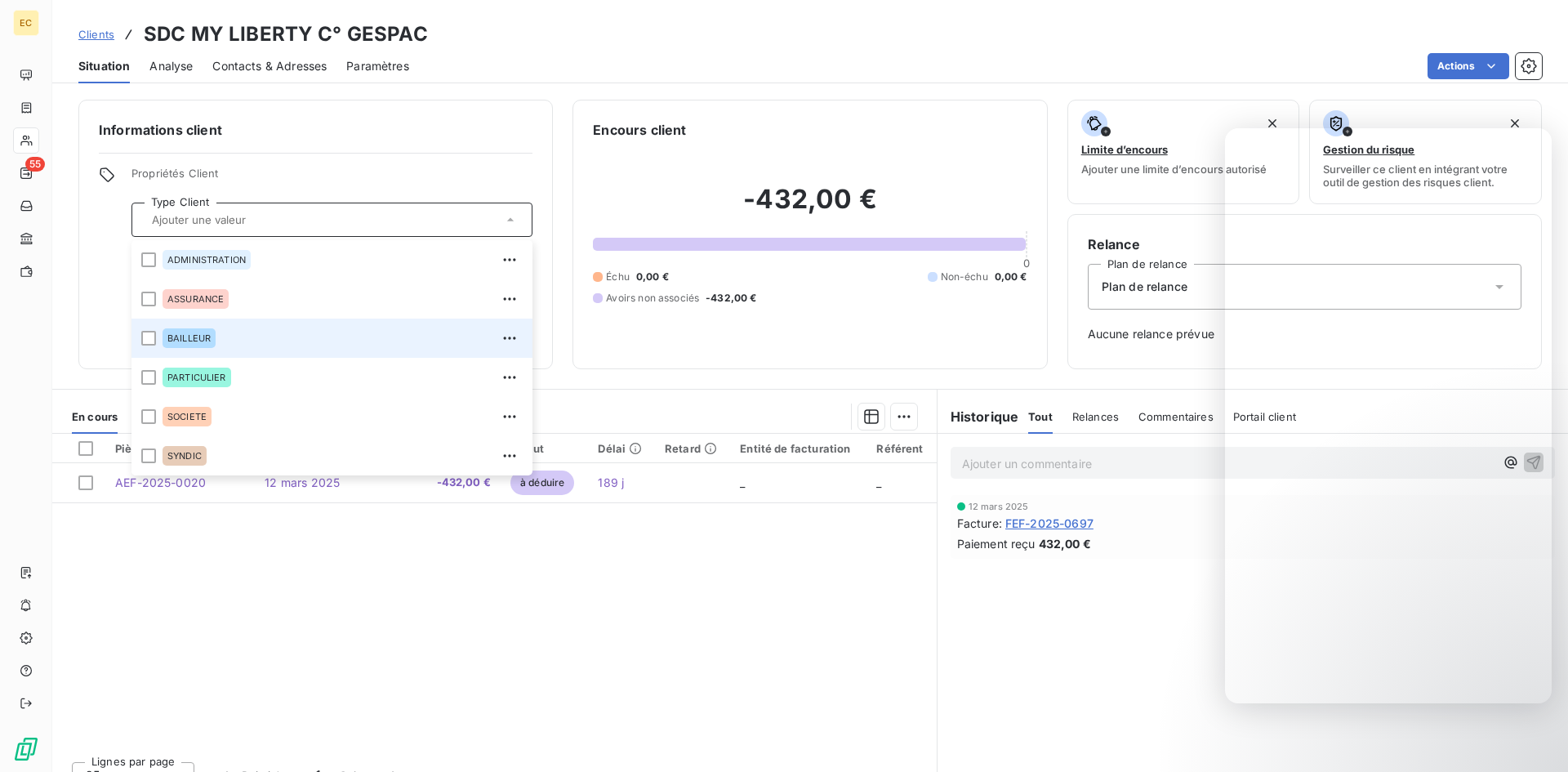
click at [187, 341] on span "BAILLEUR" at bounding box center [189, 338] width 43 height 10
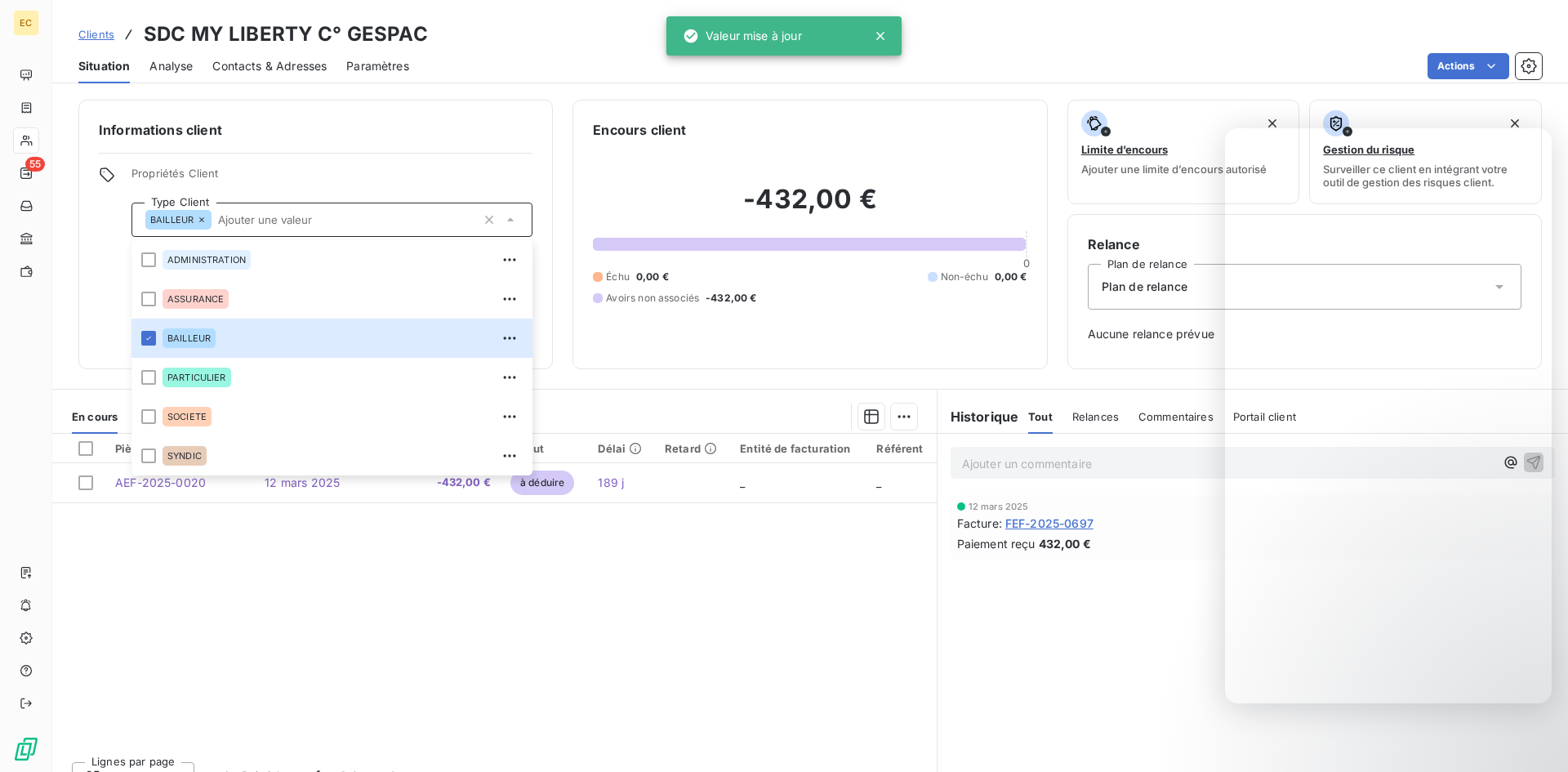
click at [203, 586] on div "Pièces comptables 1 Émise le Échue le Solde dû Statut Délai Retard Entité de fa…" at bounding box center [494, 591] width 884 height 314
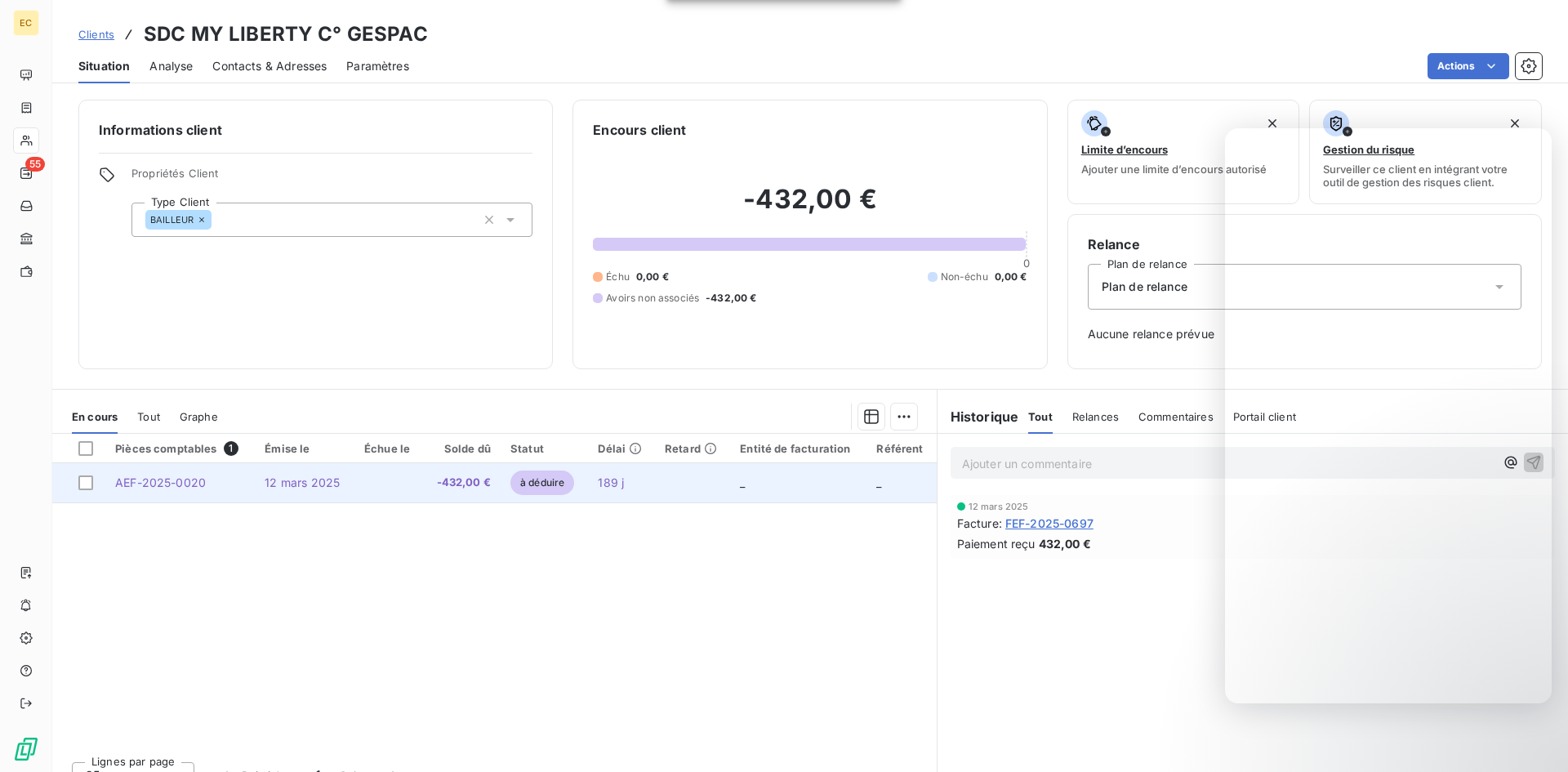
click at [313, 482] on span "12 mars 2025" at bounding box center [302, 482] width 75 height 14
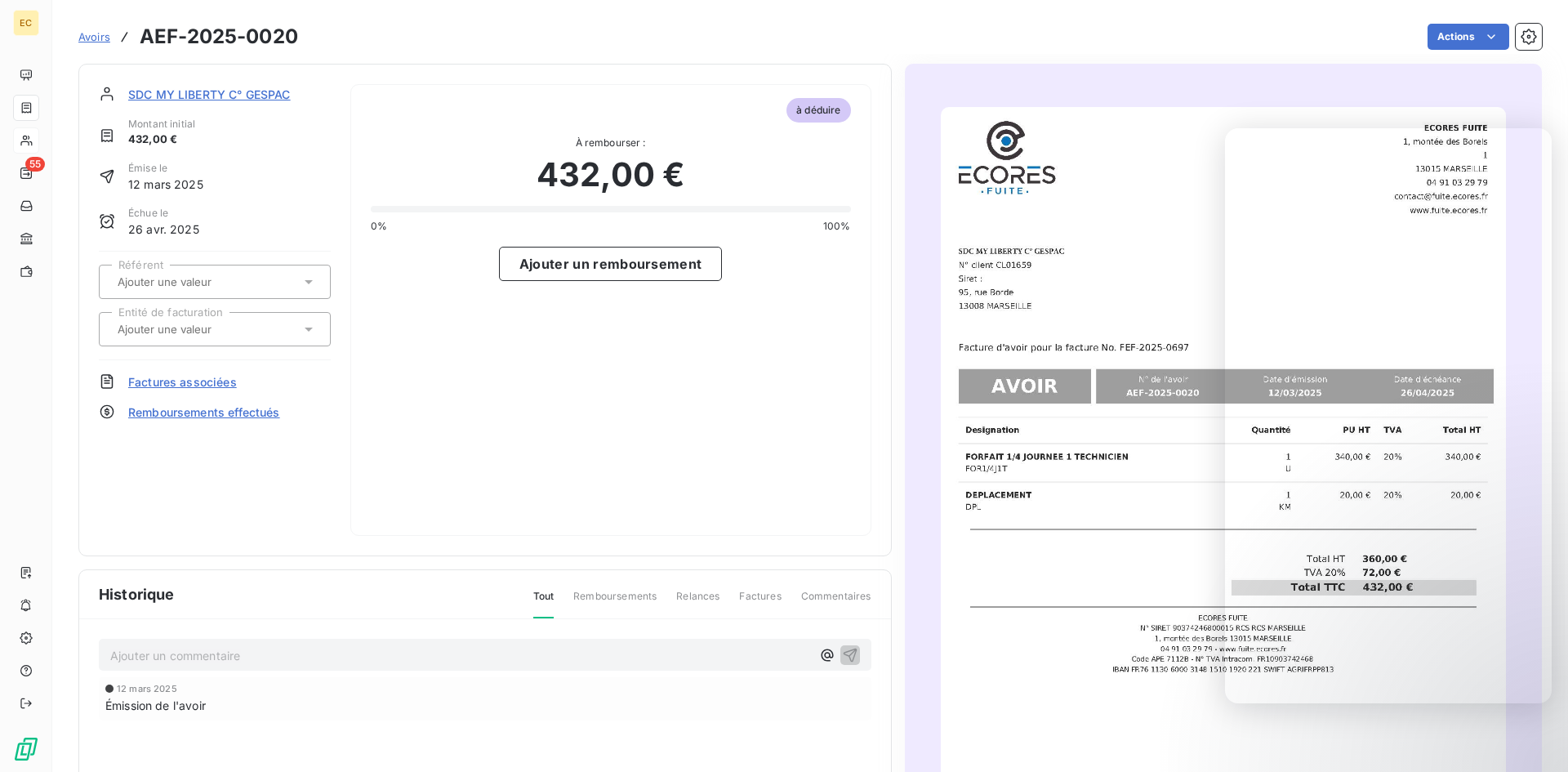
click at [219, 379] on span "Factures associées" at bounding box center [182, 381] width 109 height 17
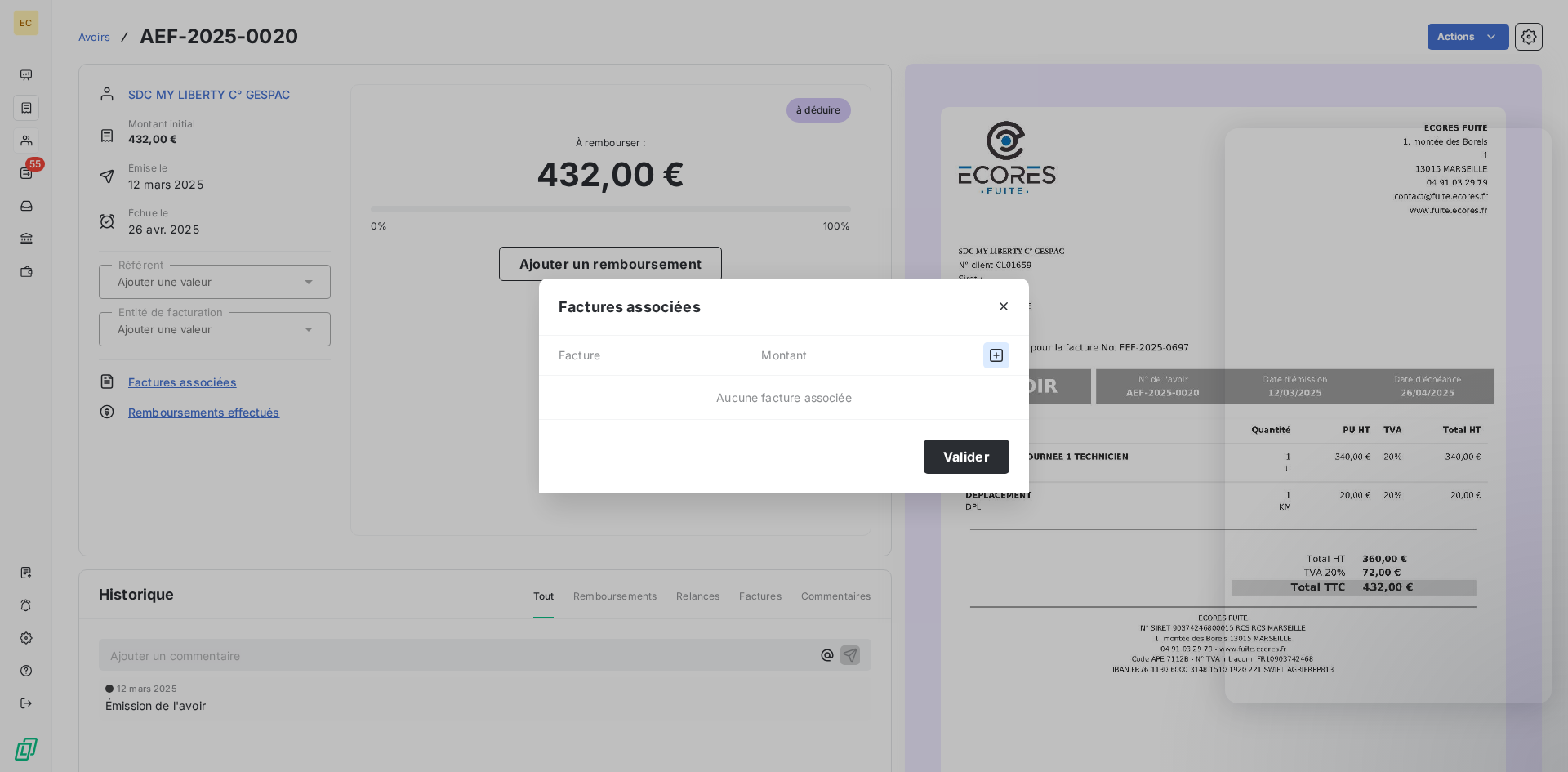
click at [996, 355] on icon "button" at bounding box center [996, 355] width 13 height 13
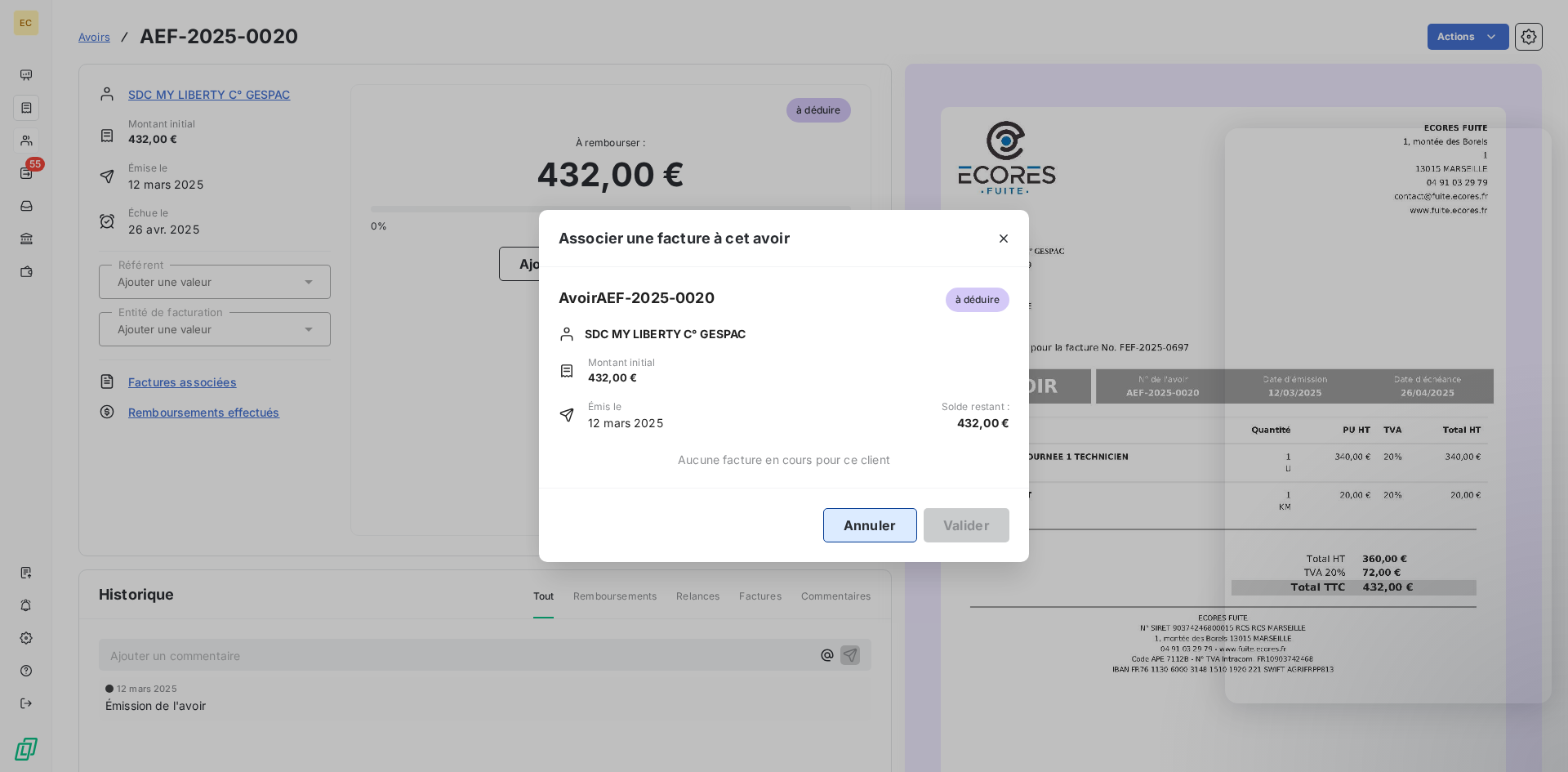
click at [866, 520] on button "Annuler" at bounding box center [870, 525] width 94 height 35
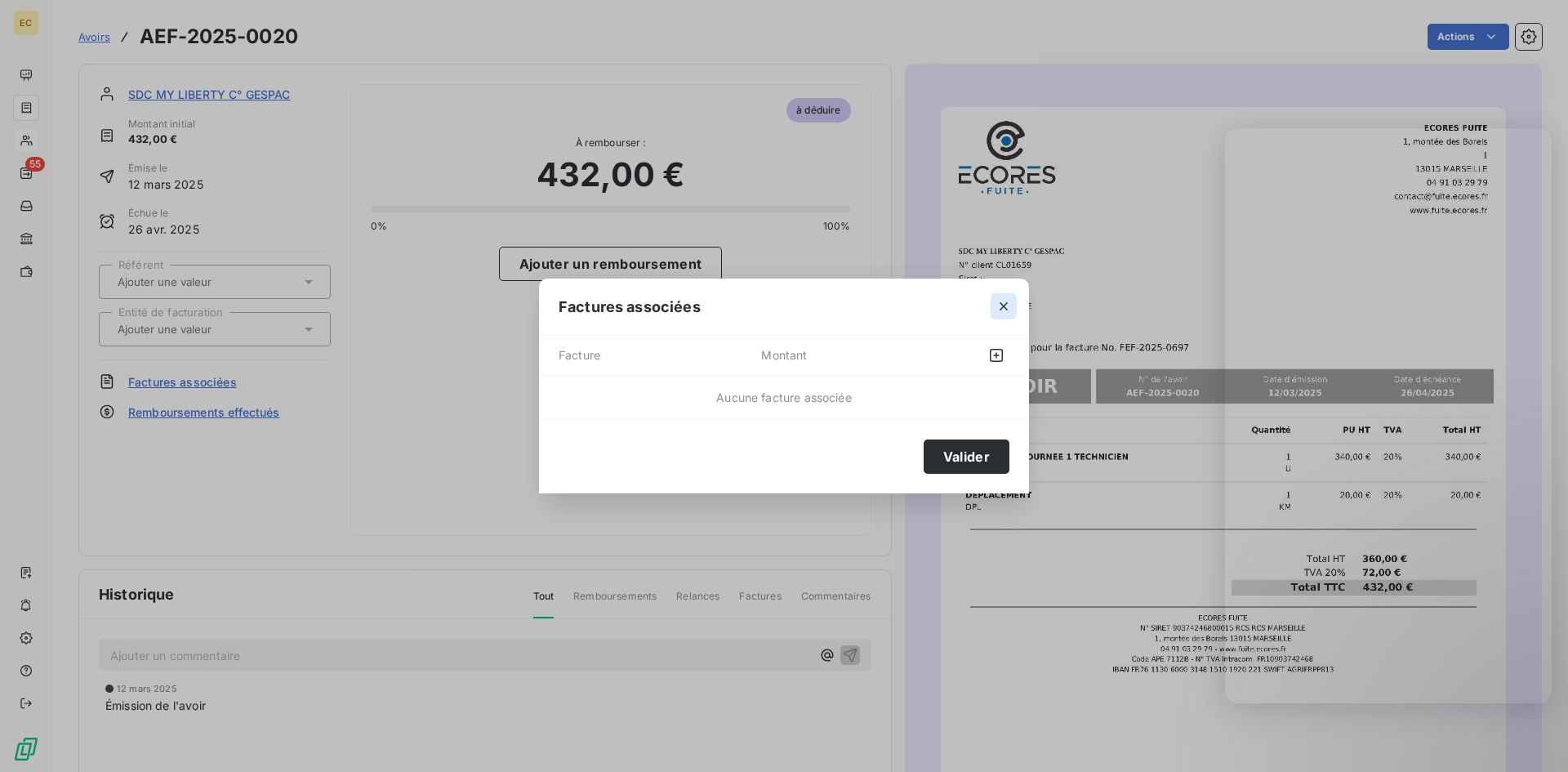
click at [1004, 308] on icon "button" at bounding box center [1004, 306] width 16 height 16
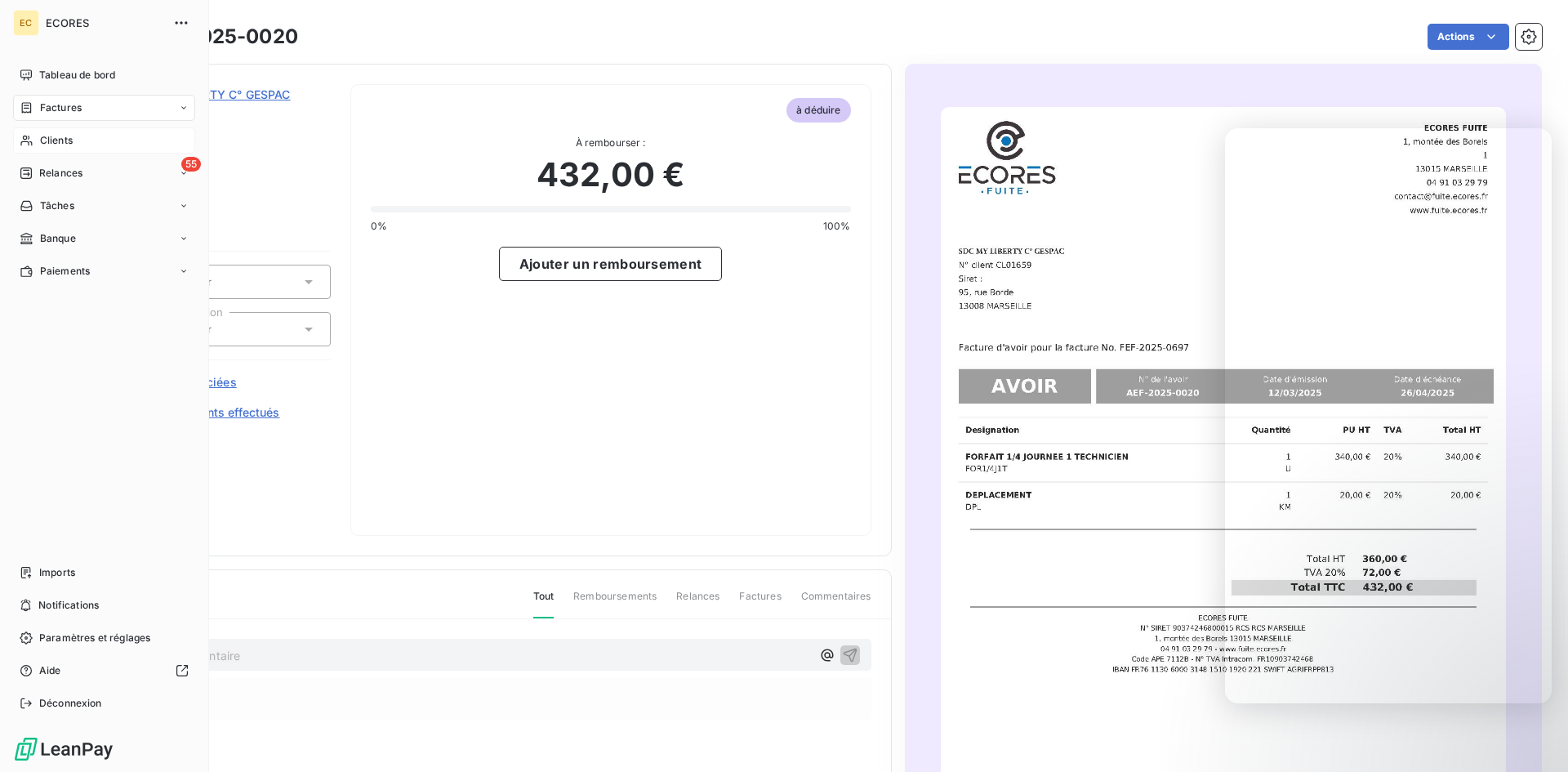
click at [52, 134] on span "Clients" at bounding box center [57, 140] width 33 height 15
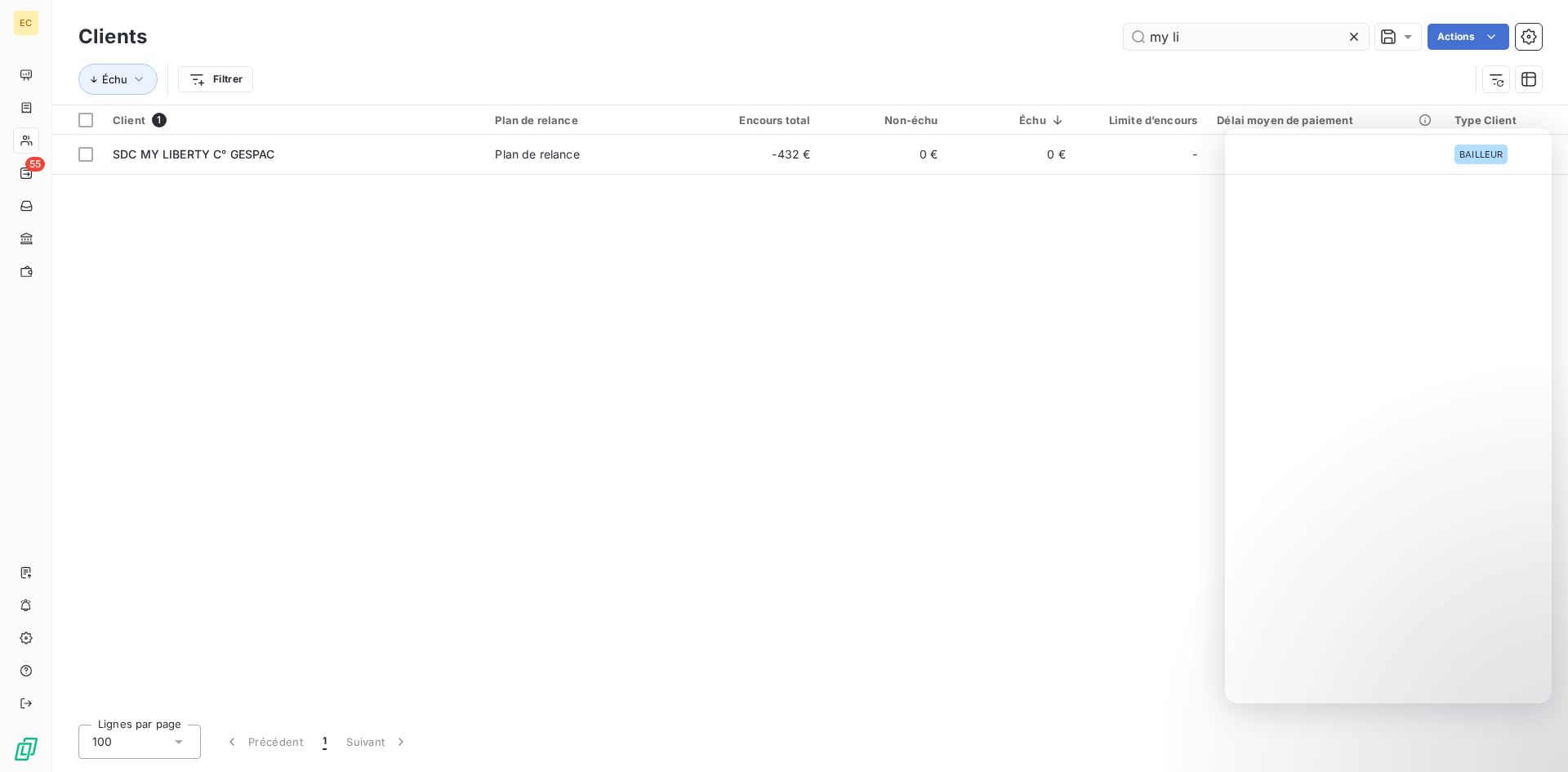
drag, startPoint x: 1205, startPoint y: 42, endPoint x: 1140, endPoint y: 42, distance: 65.0
click at [1140, 42] on input "my li" at bounding box center [1245, 37] width 245 height 26
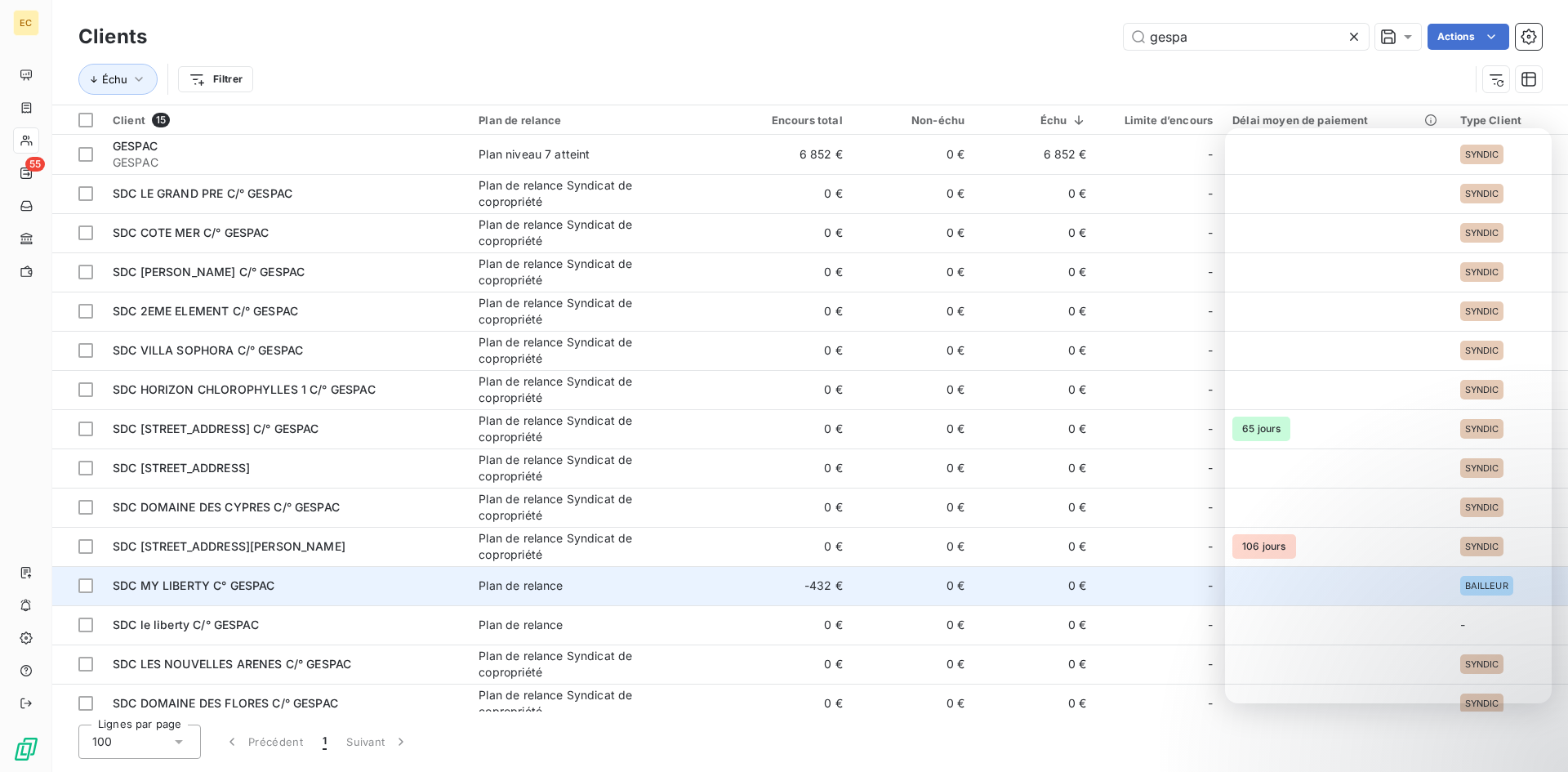
type input "gespa"
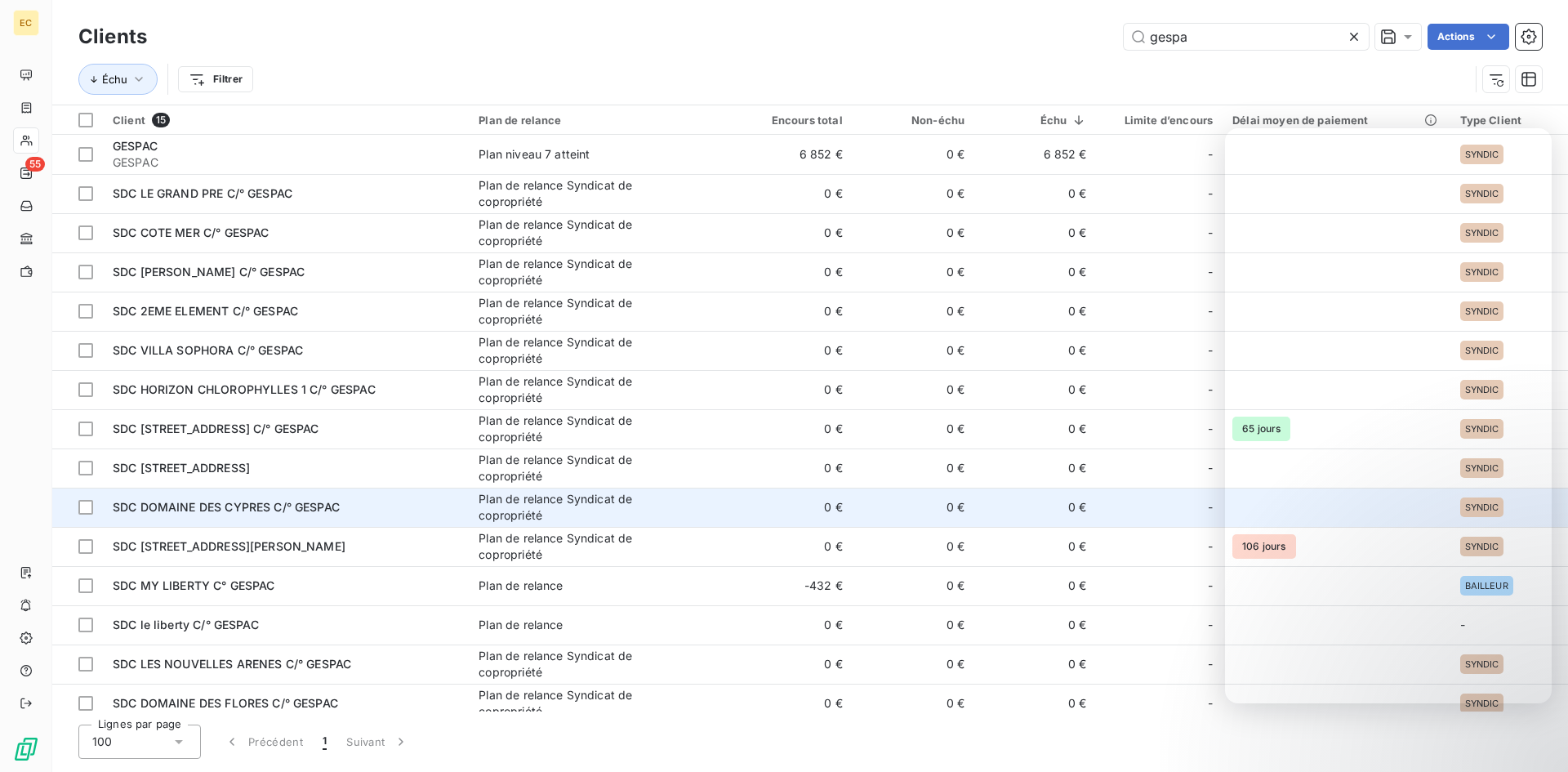
drag, startPoint x: 196, startPoint y: 592, endPoint x: 390, endPoint y: 515, distance: 208.7
click at [389, 545] on tbody "GESPAC GESPAC Plan niveau 7 atteint 6 852 € 0 € 6 852 € - SYNDIC SDC LE GRAND P…" at bounding box center [809, 428] width 1515 height 588
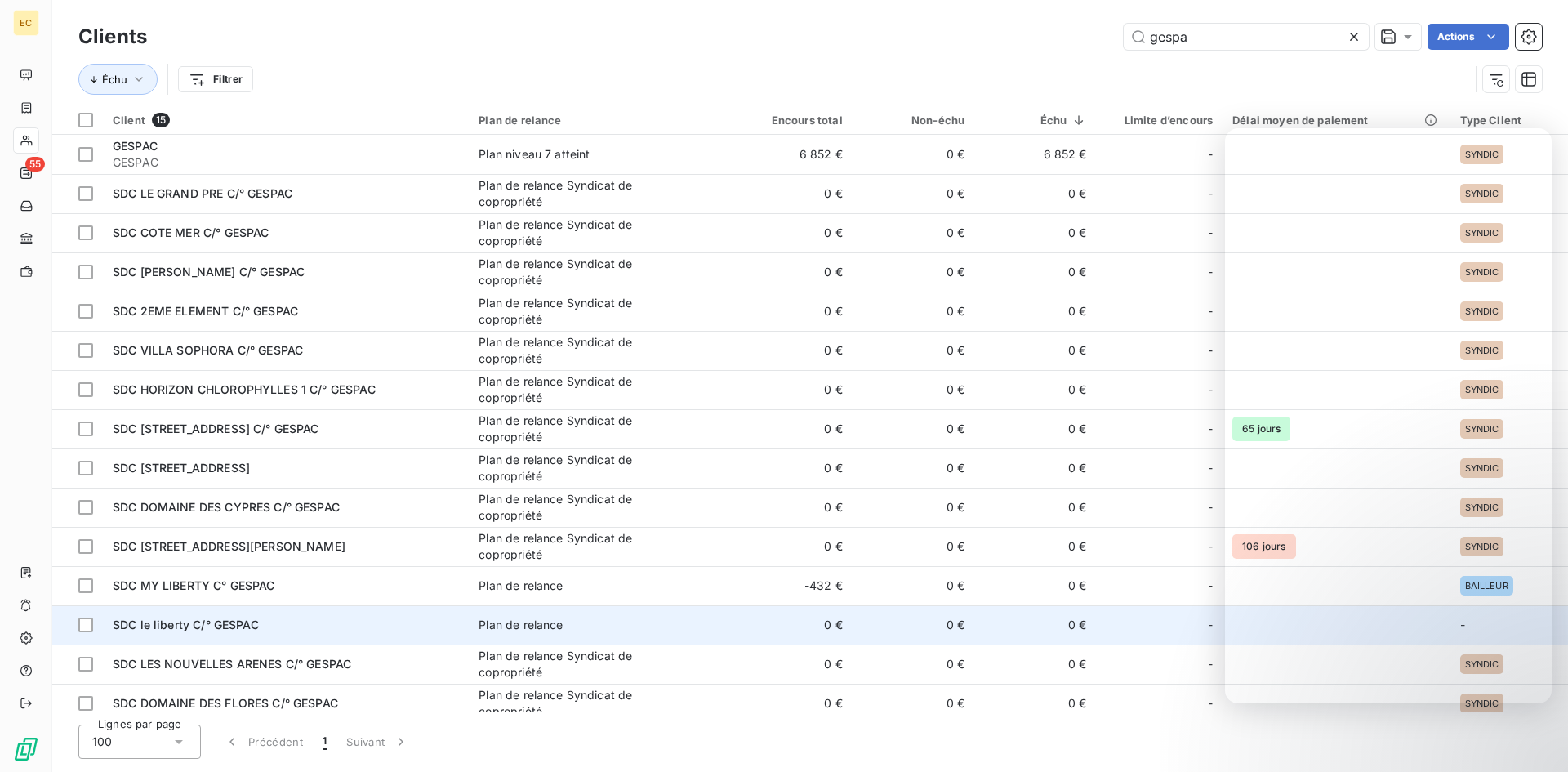
click at [214, 614] on td "SDC le liberty C/° GESPAC" at bounding box center [286, 625] width 366 height 40
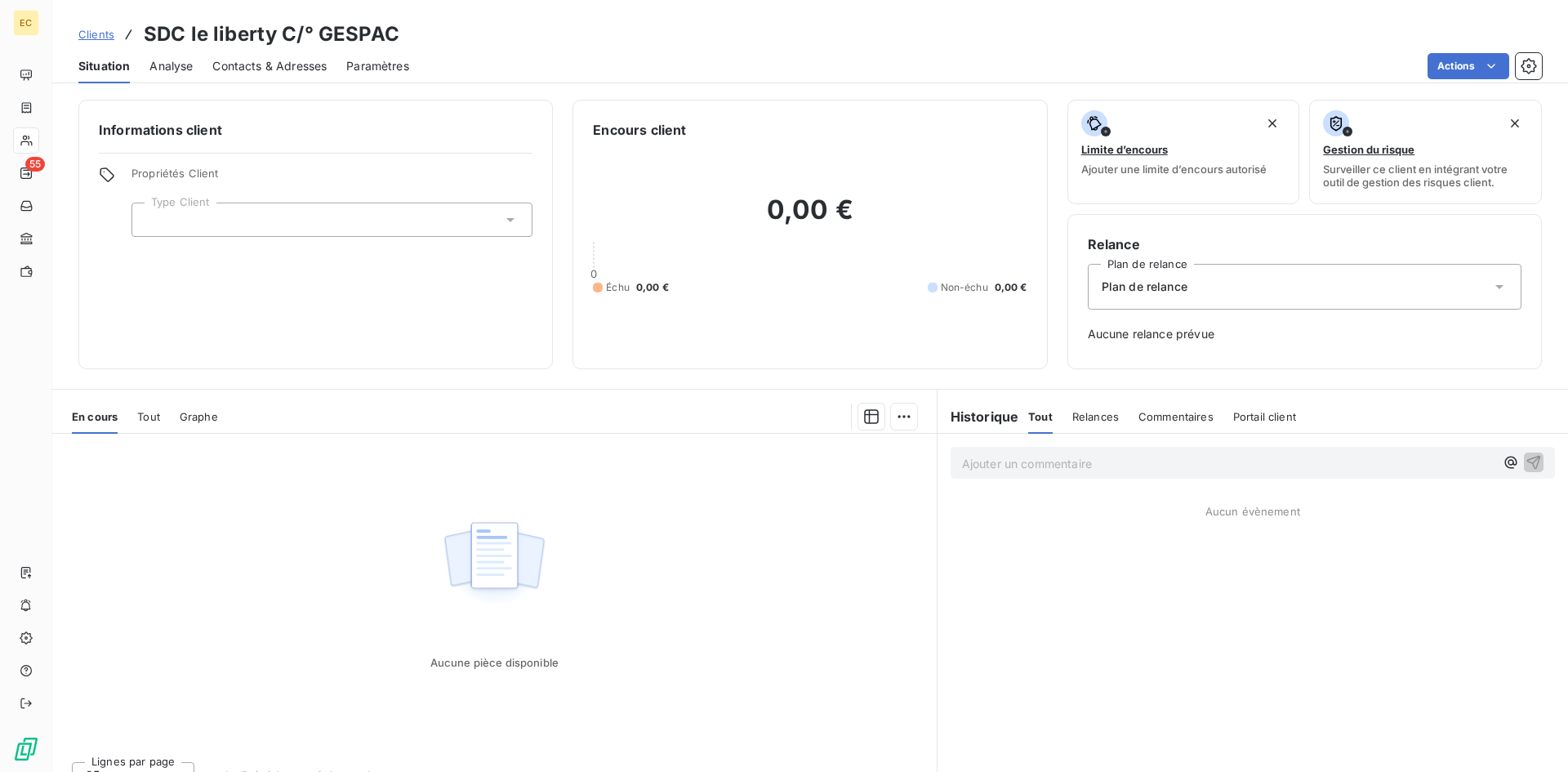
click at [97, 30] on span "Clients" at bounding box center [97, 35] width 36 height 13
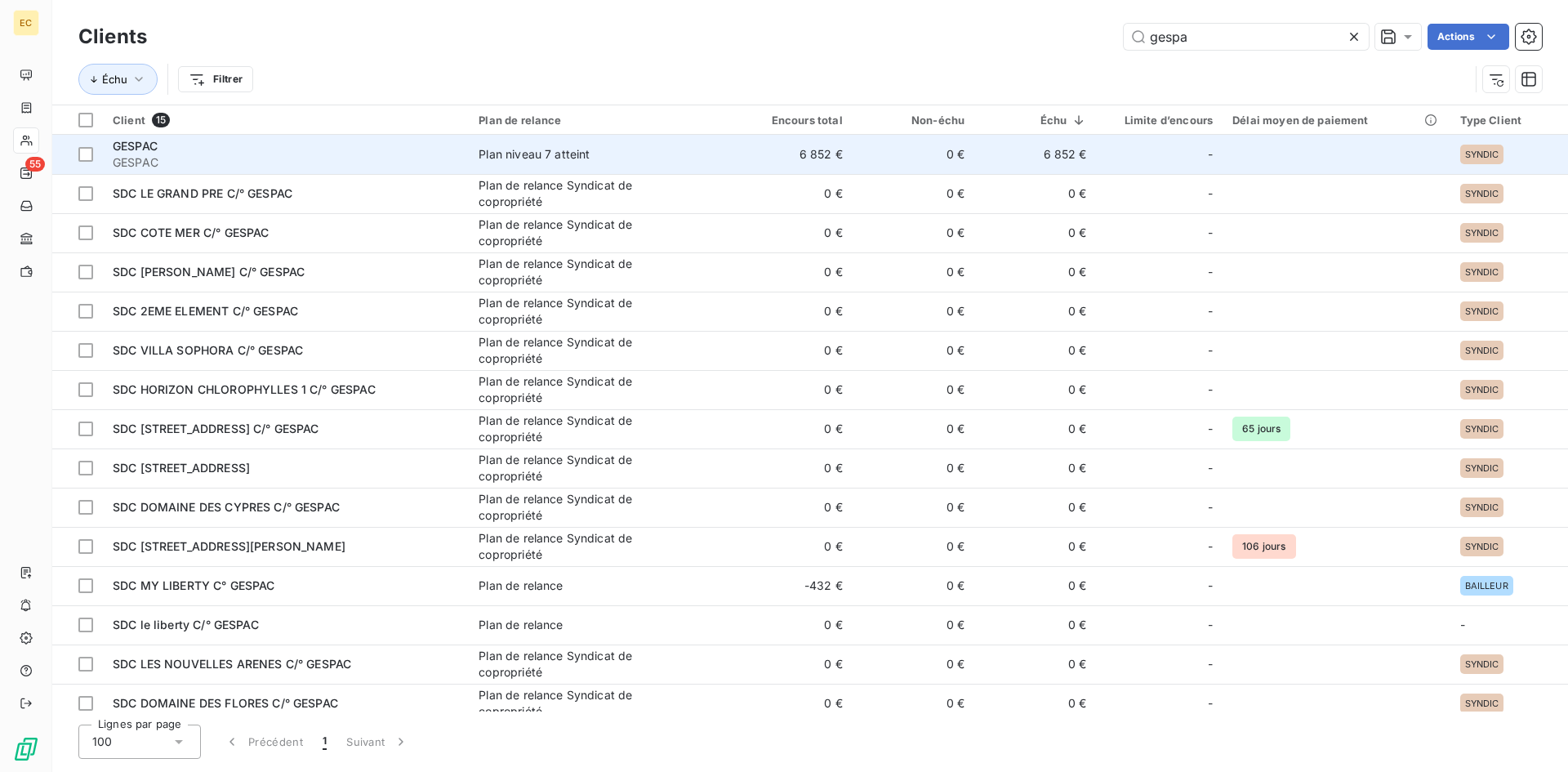
click at [164, 149] on div "GESPAC" at bounding box center [286, 146] width 346 height 16
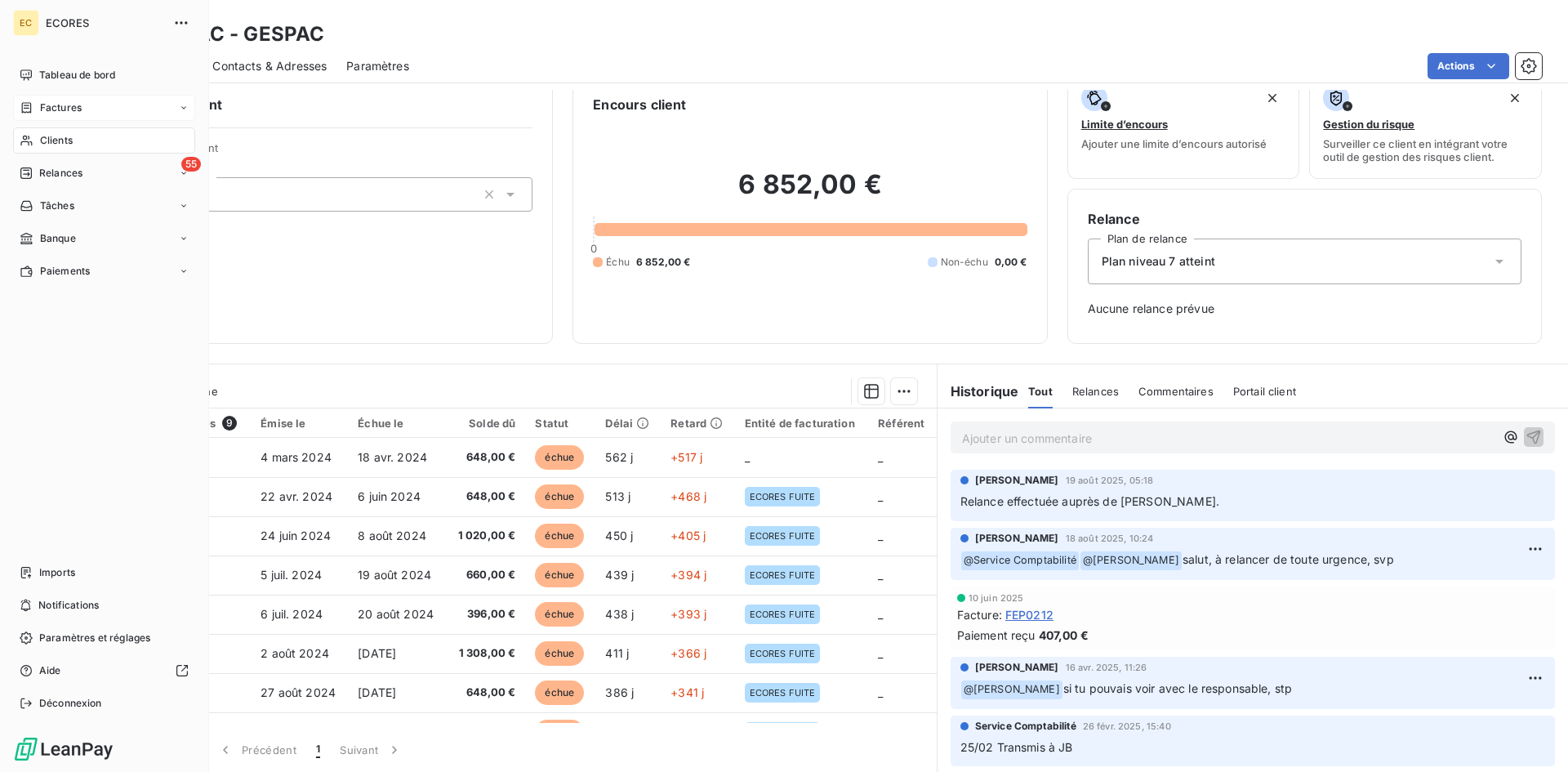
click at [68, 110] on span "Factures" at bounding box center [61, 108] width 41 height 15
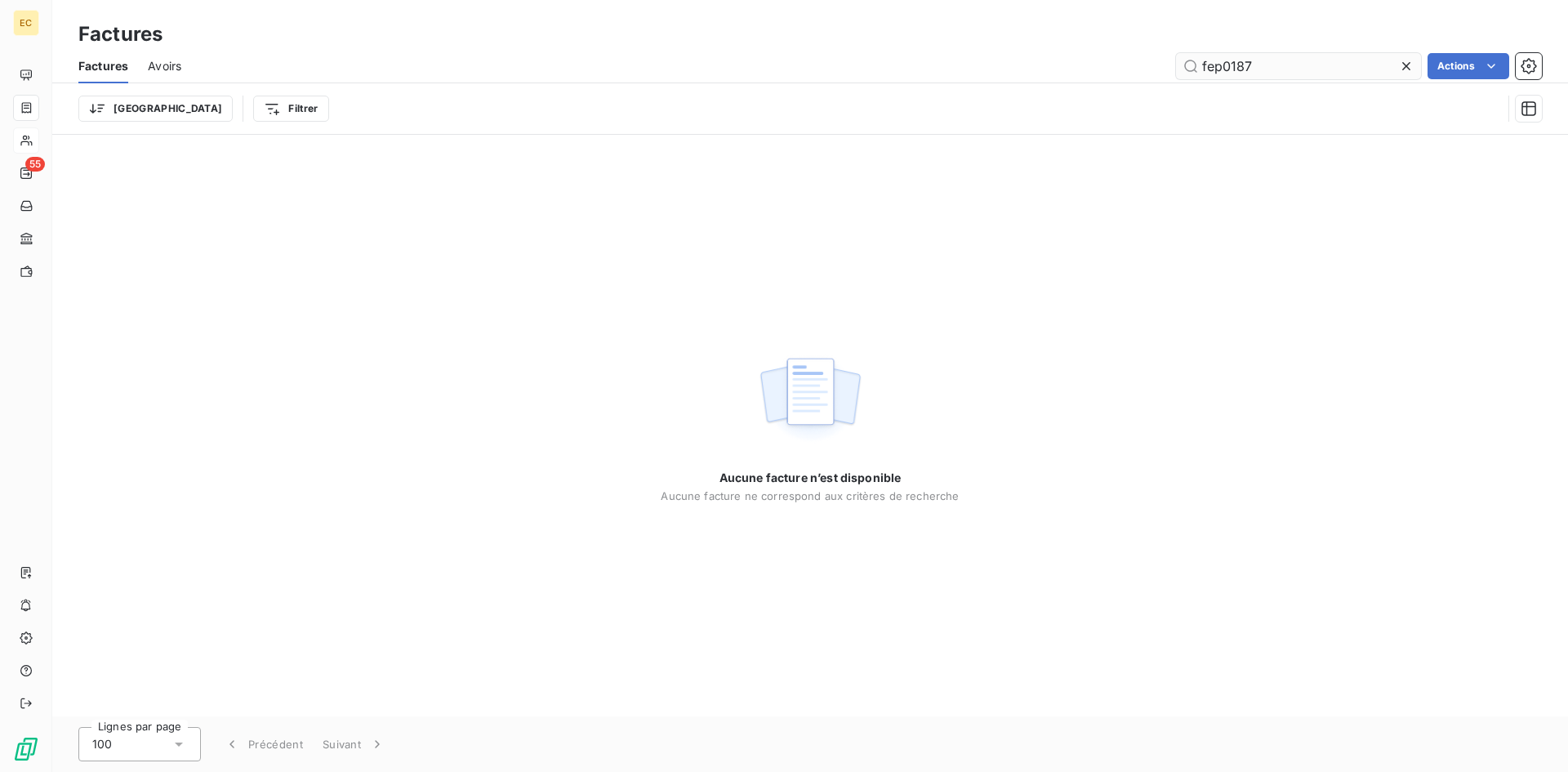
drag, startPoint x: 1318, startPoint y: 59, endPoint x: 1182, endPoint y: 62, distance: 136.0
click at [1182, 62] on input "fep0187" at bounding box center [1298, 66] width 245 height 26
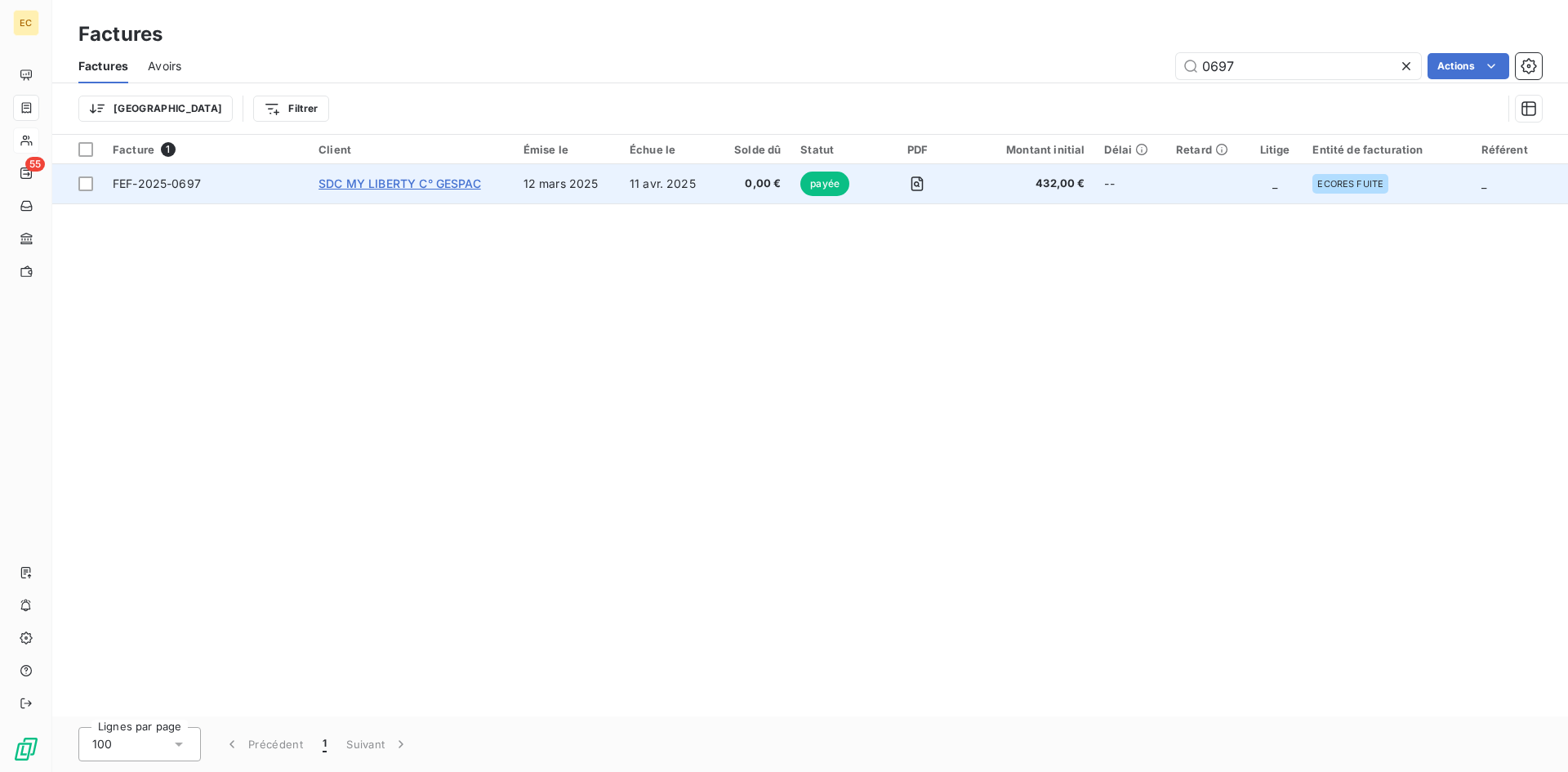
type input "0697"
click at [360, 186] on span "SDC MY LIBERTY C° GESPAC" at bounding box center [399, 183] width 162 height 14
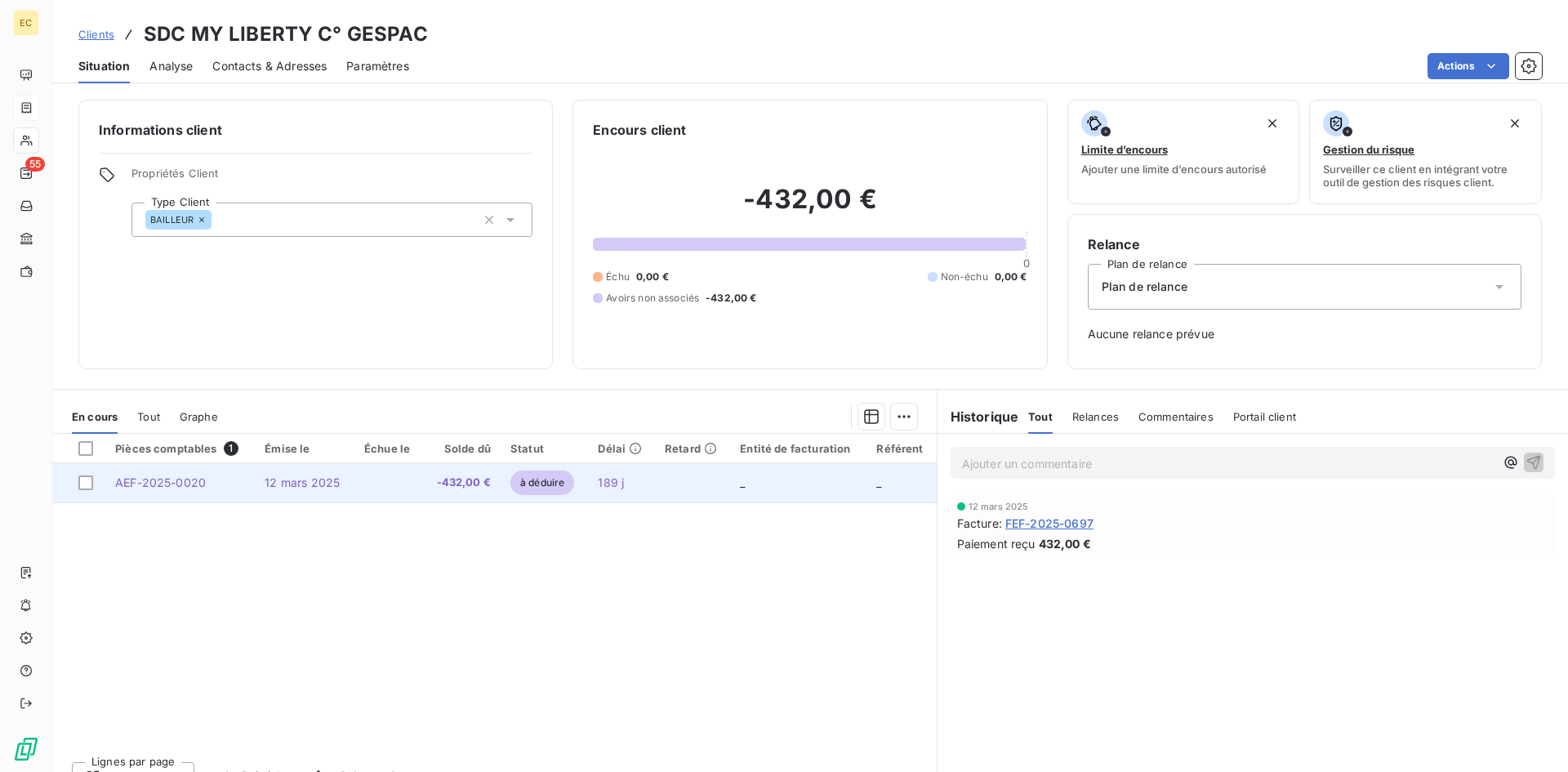
click at [647, 478] on td "189 j" at bounding box center [621, 482] width 67 height 40
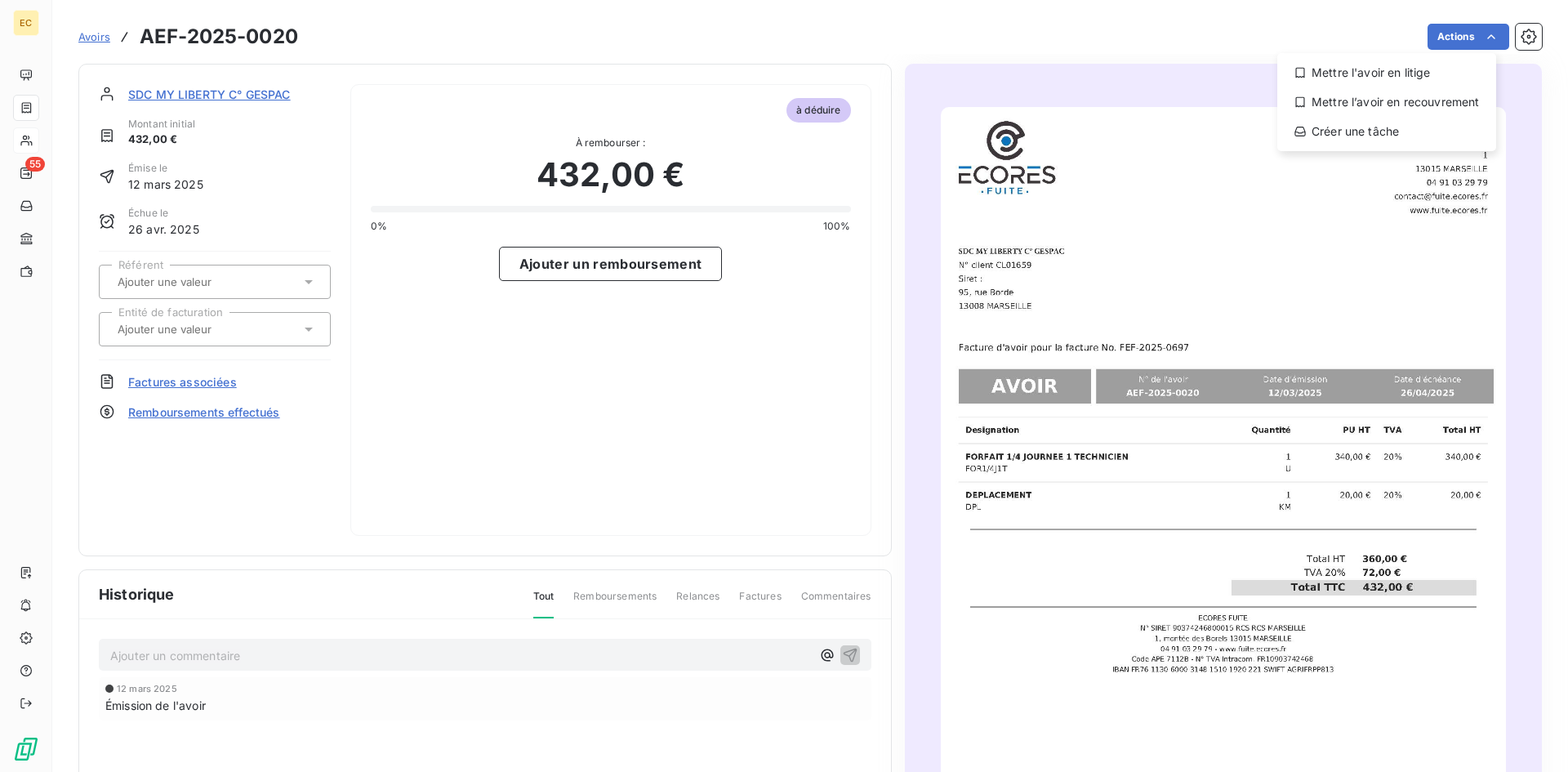
click at [717, 407] on html "EC 55 Avoirs AEF-2025-0020 Actions Mettre l'avoir en litige Mettre l’avoir en r…" at bounding box center [784, 386] width 1568 height 772
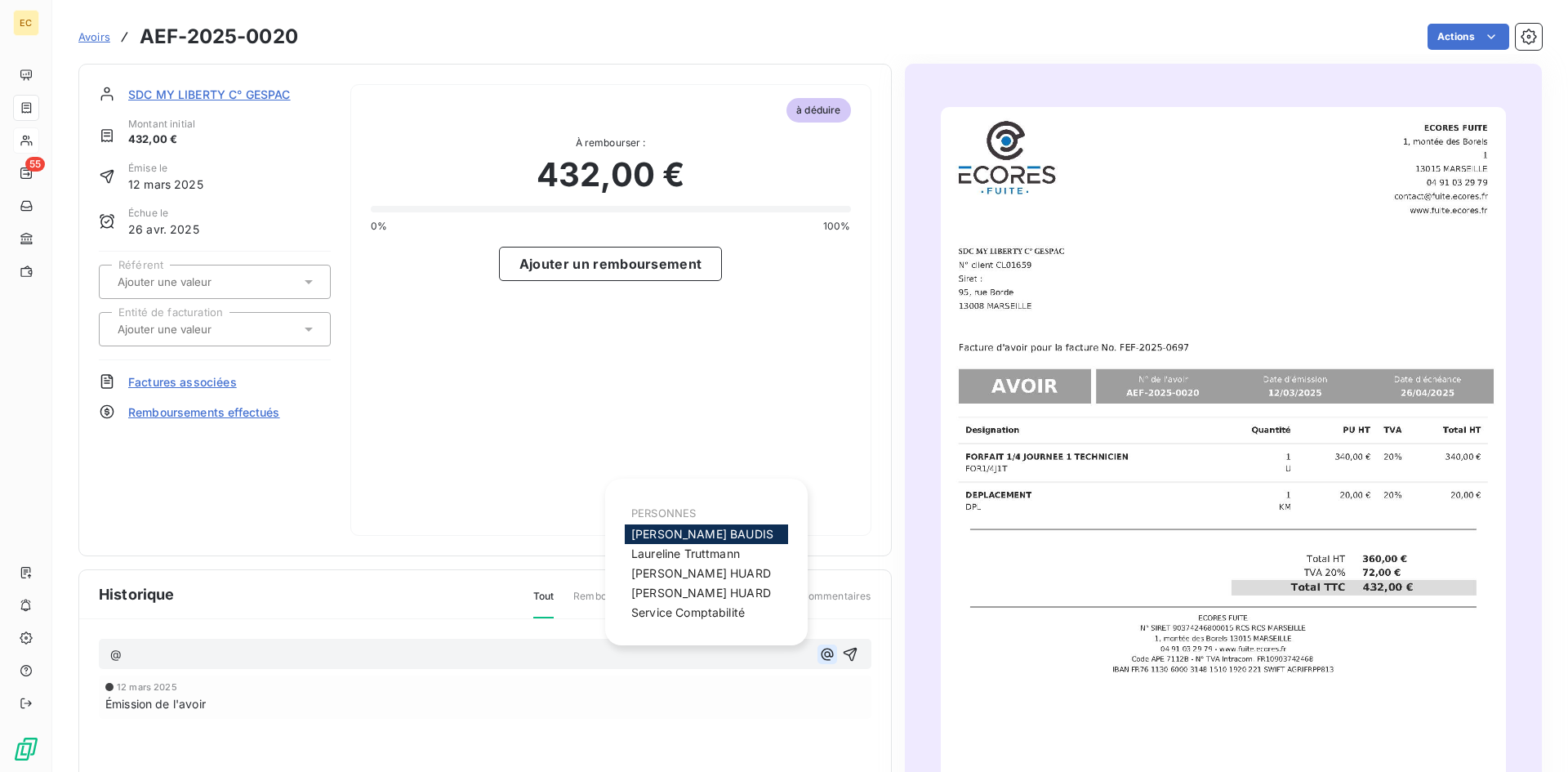
click at [820, 646] on icon "button" at bounding box center [827, 654] width 16 height 16
click at [687, 529] on span "Julien BAUDIS" at bounding box center [702, 534] width 142 height 14
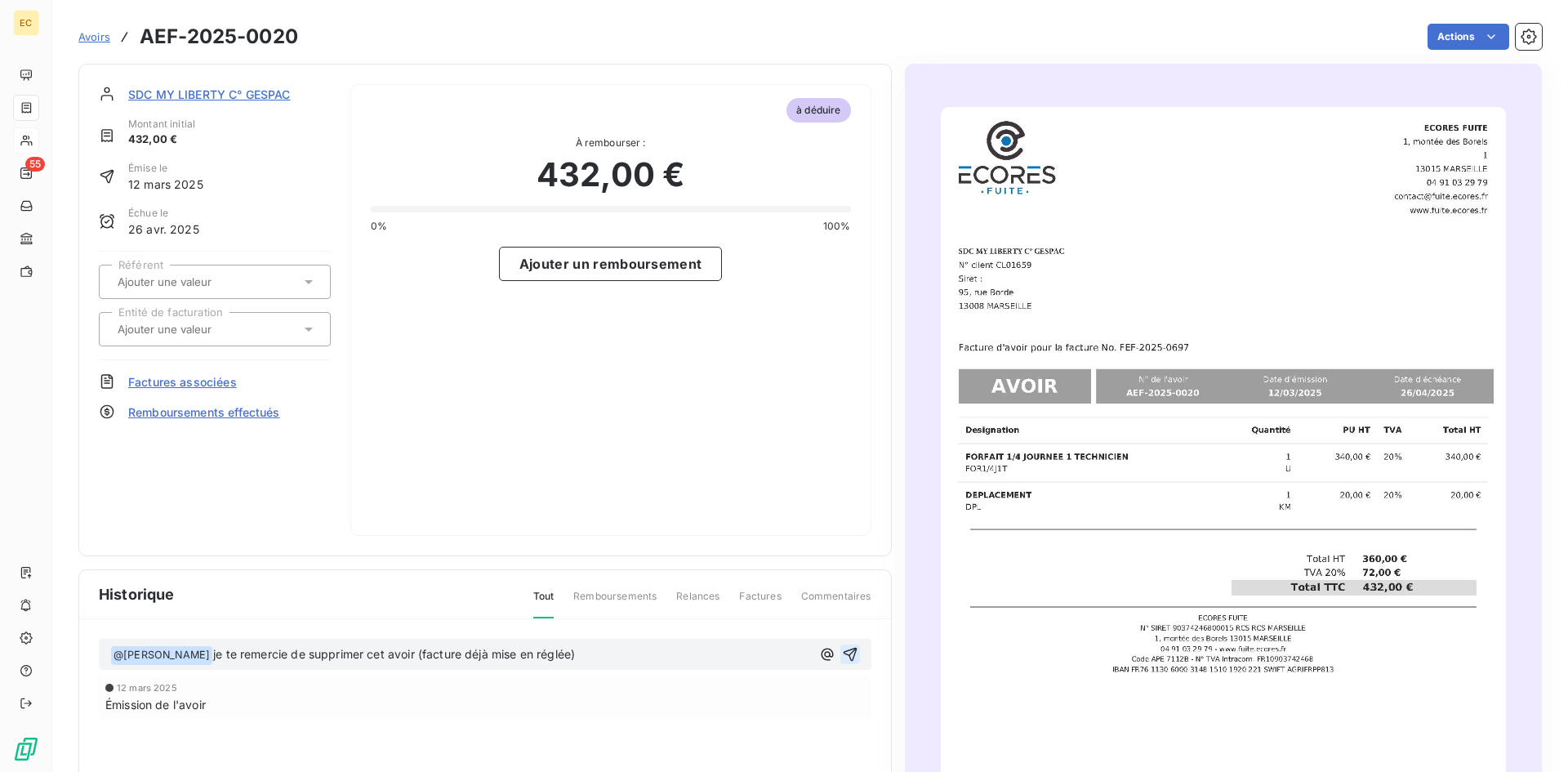
click at [847, 647] on icon "button" at bounding box center [850, 654] width 14 height 14
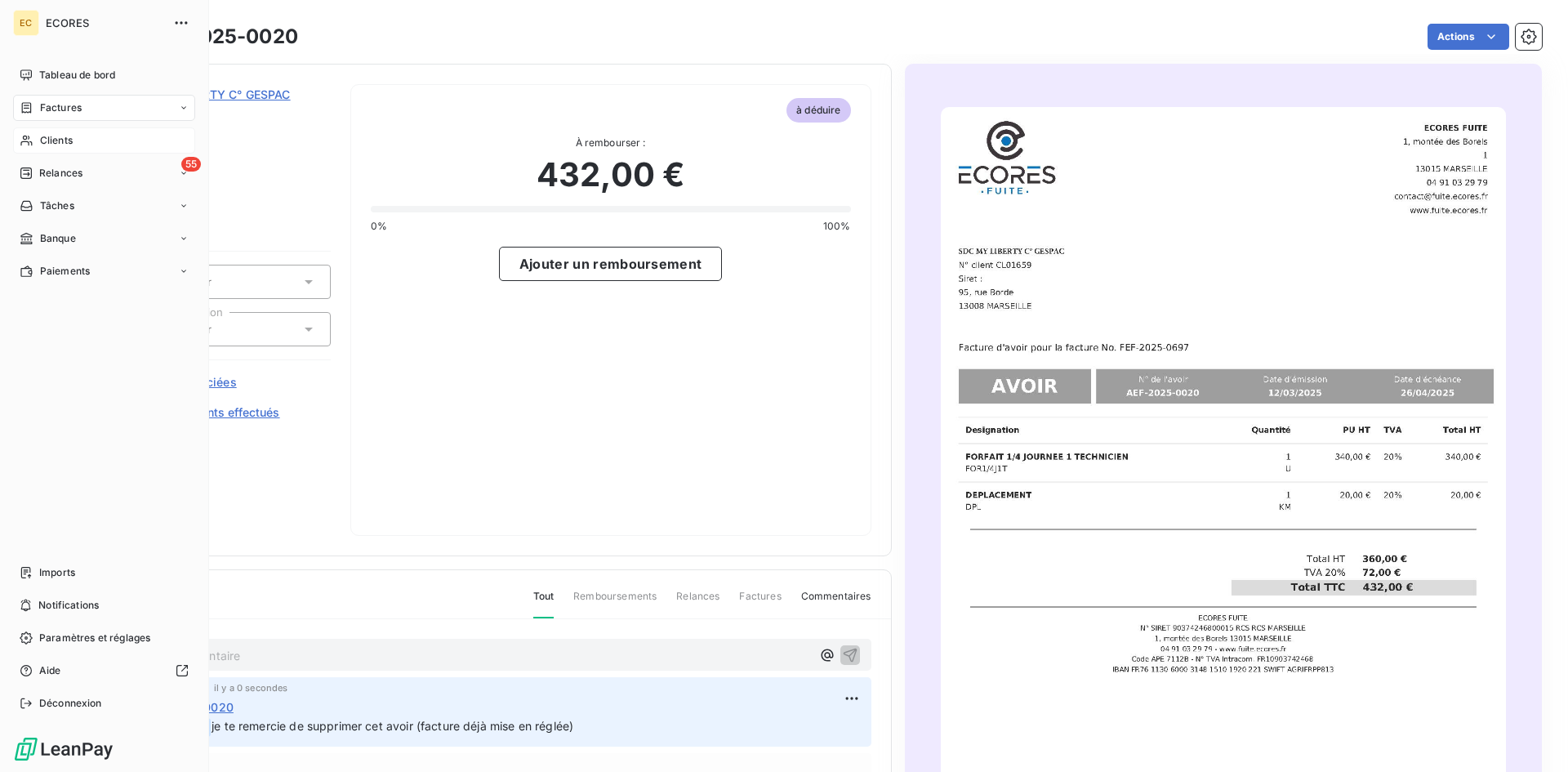
click at [60, 108] on span "Factures" at bounding box center [61, 108] width 41 height 15
click at [115, 111] on div "Factures" at bounding box center [104, 108] width 182 height 26
click at [90, 139] on div "Factures" at bounding box center [114, 140] width 162 height 26
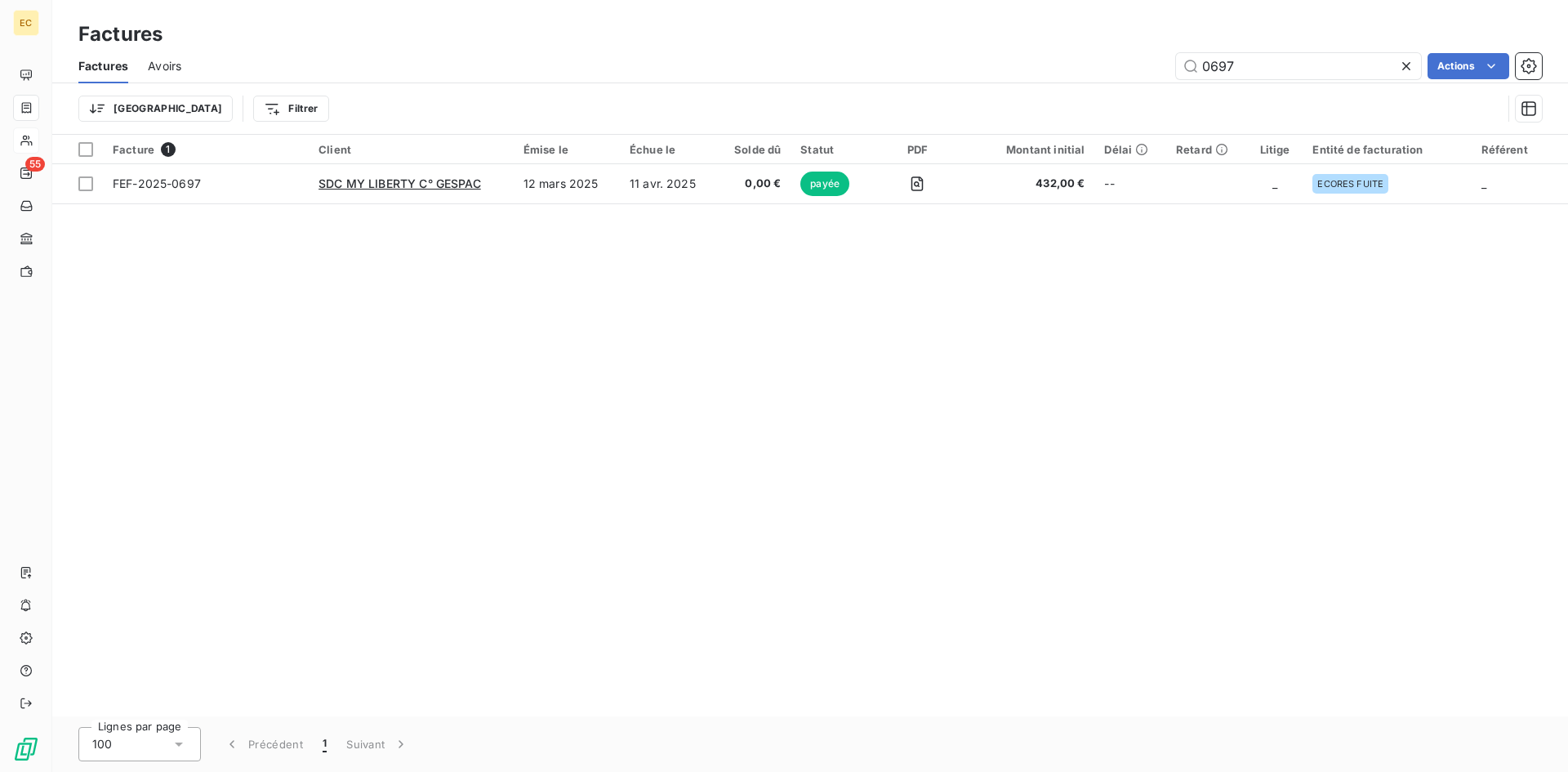
click at [1410, 64] on icon at bounding box center [1406, 66] width 16 height 16
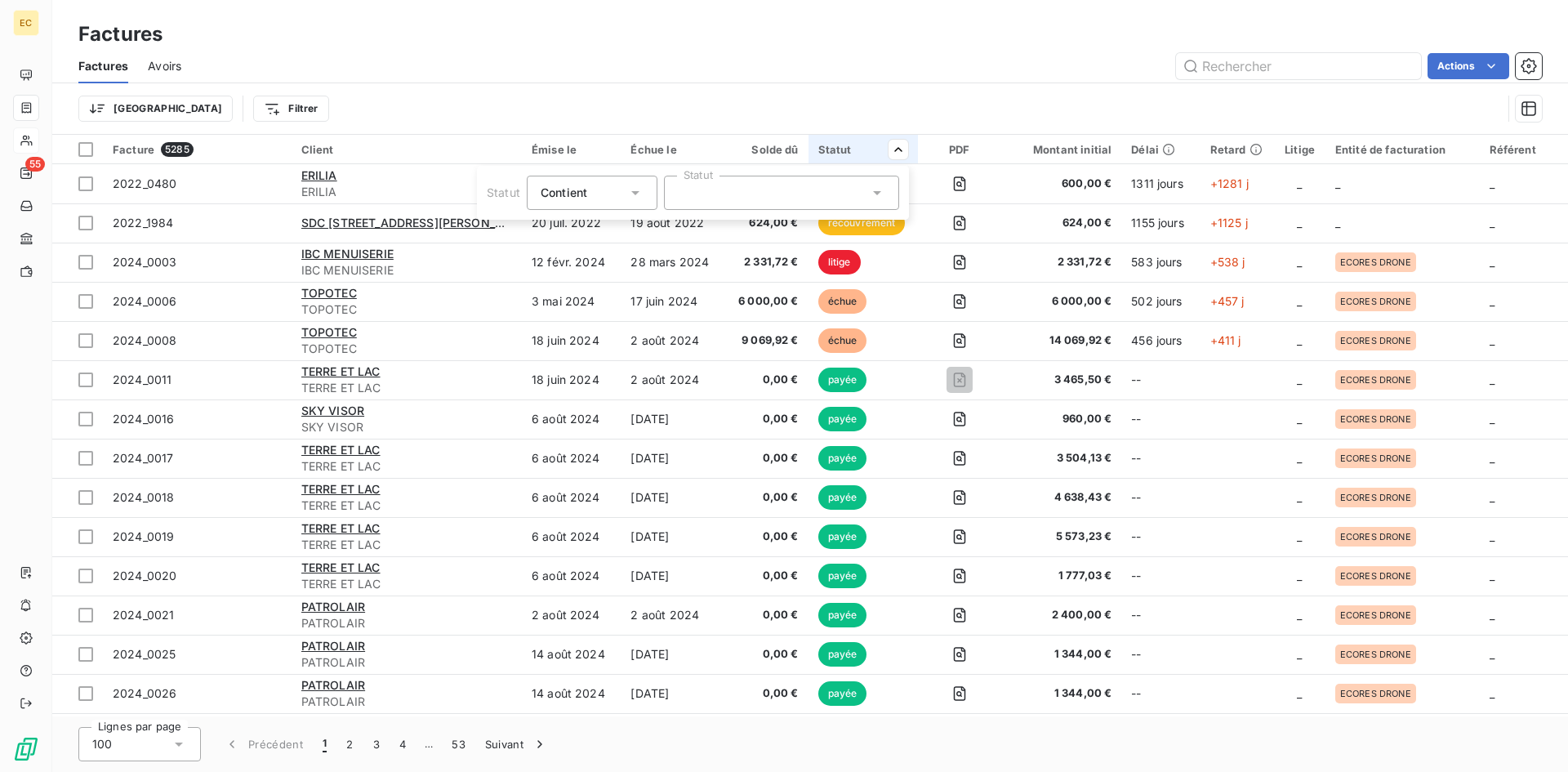
click at [877, 192] on icon at bounding box center [877, 193] width 8 height 4
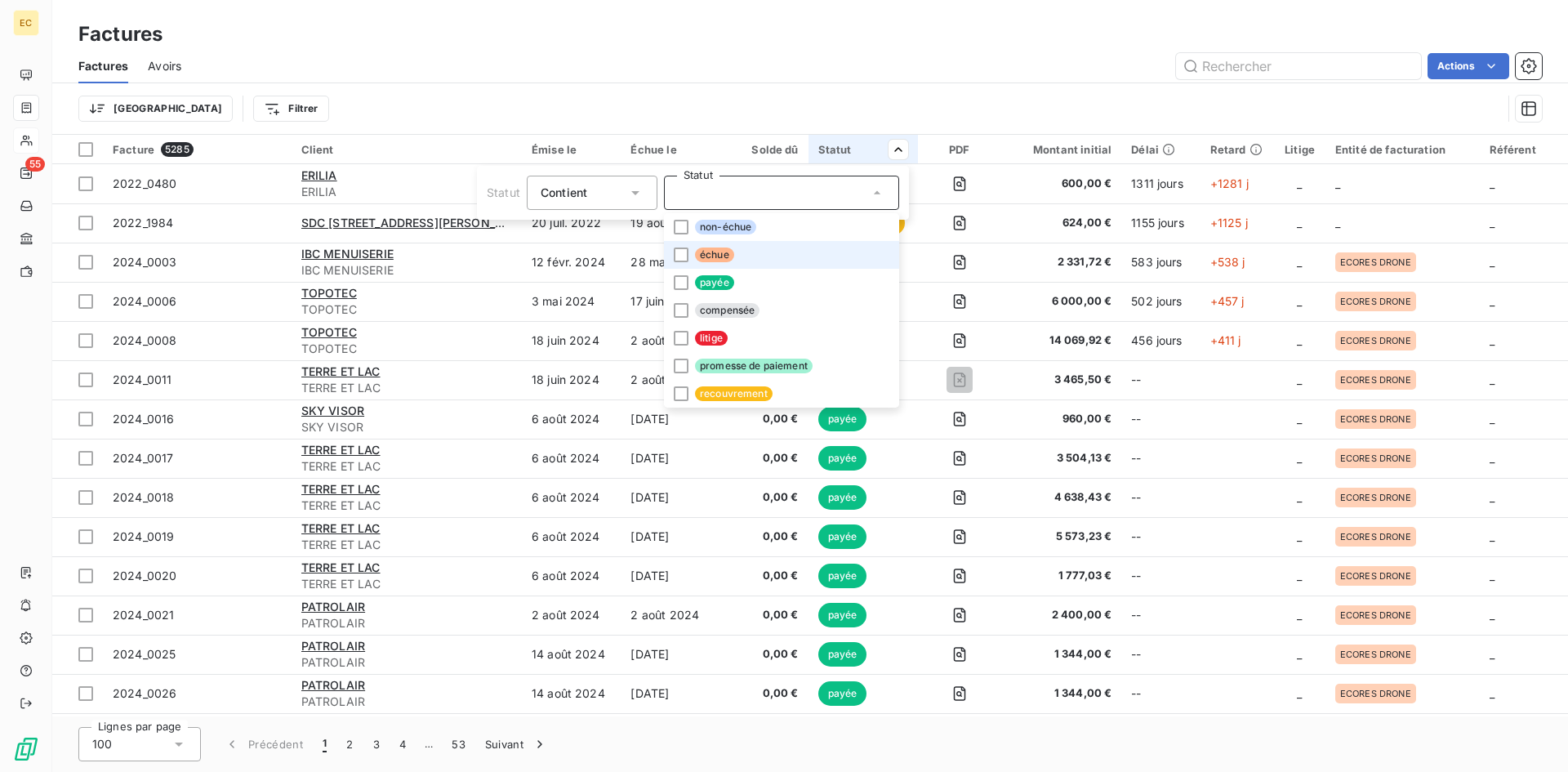
click at [713, 250] on span "échue" at bounding box center [714, 255] width 40 height 15
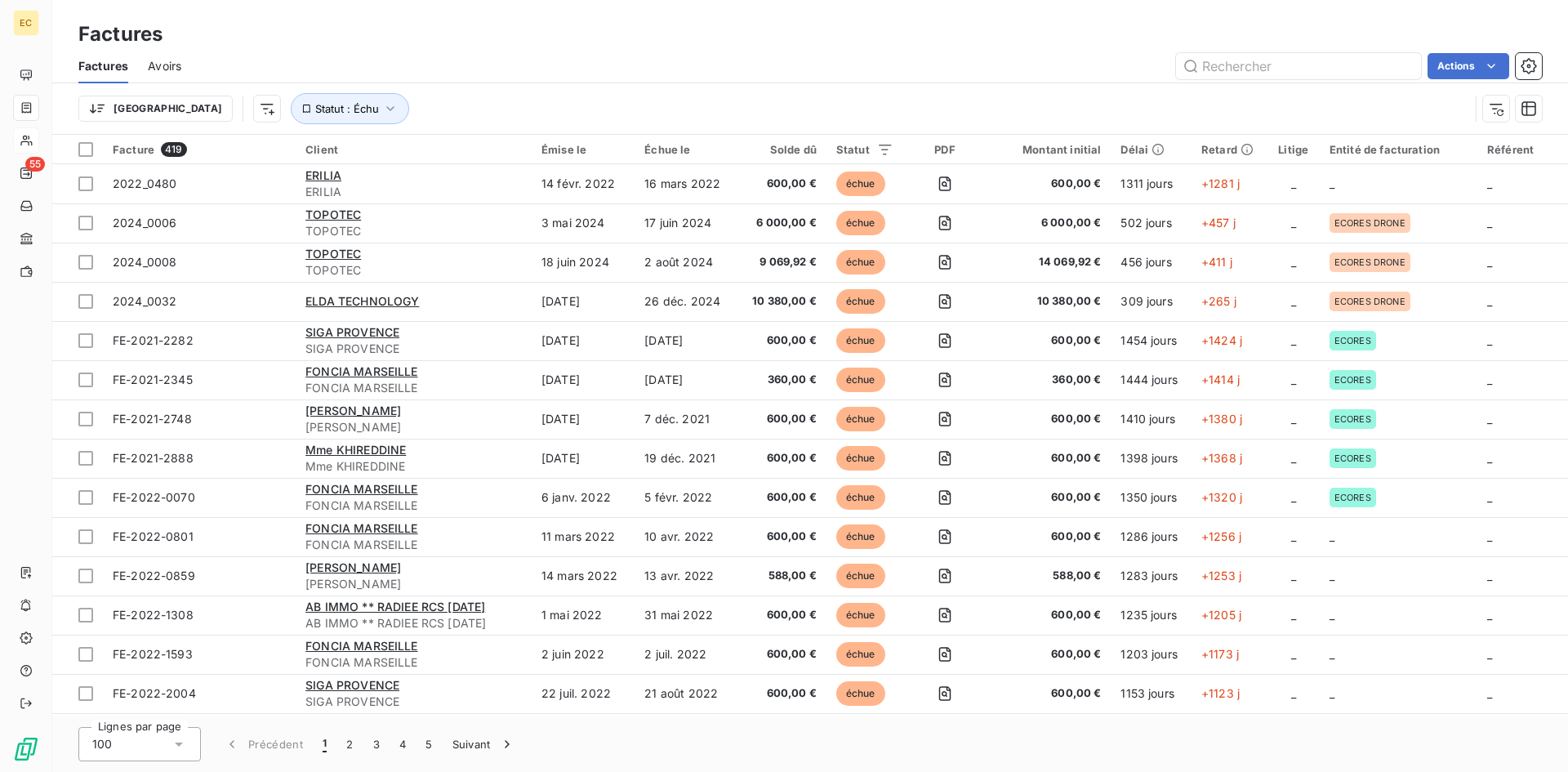
click at [830, 72] on html "EC 55 Factures Factures Avoirs Actions Trier Statut : Échu Facture 419 Client É…" at bounding box center [784, 386] width 1568 height 772
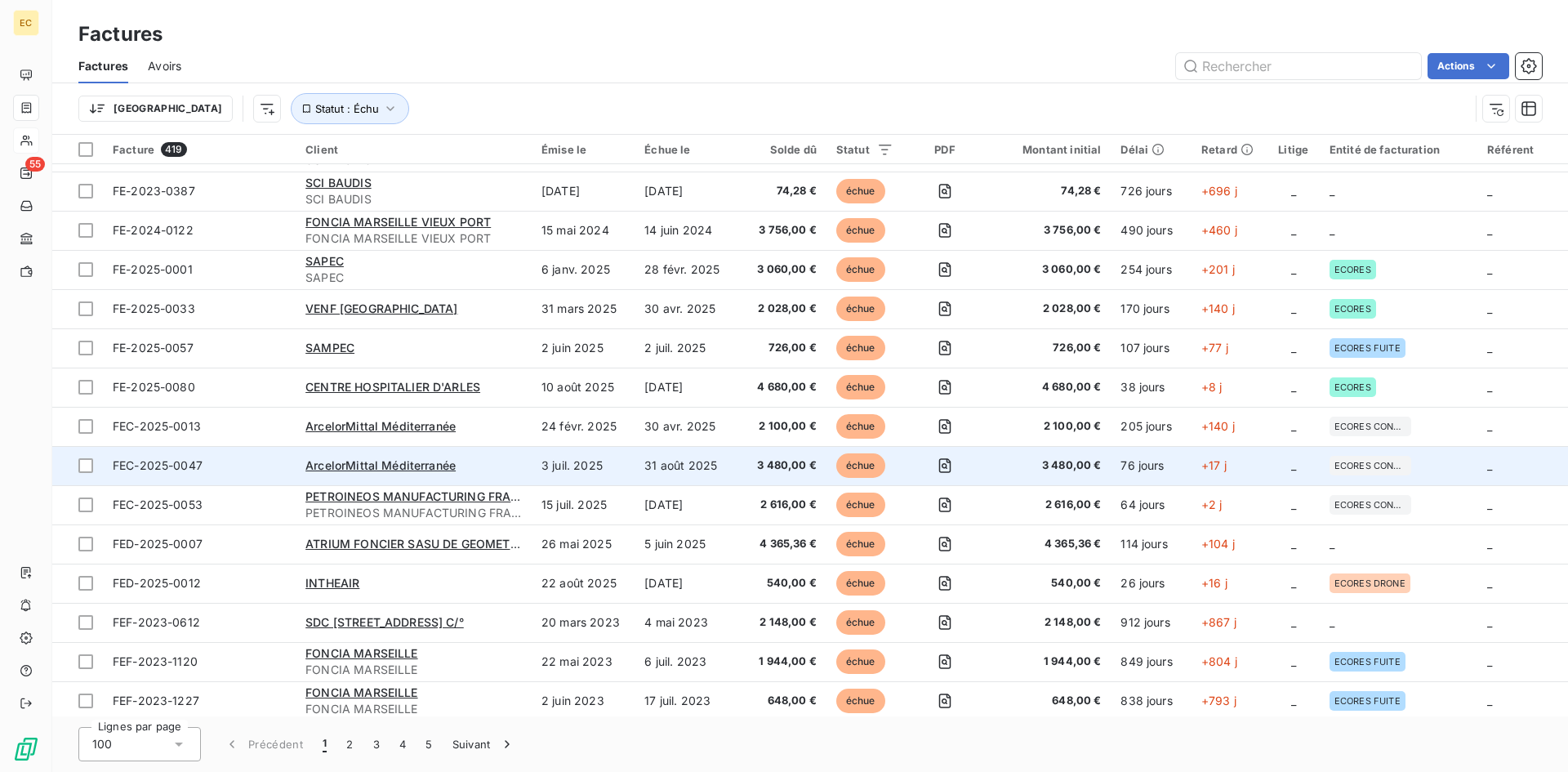
scroll to position [817, 0]
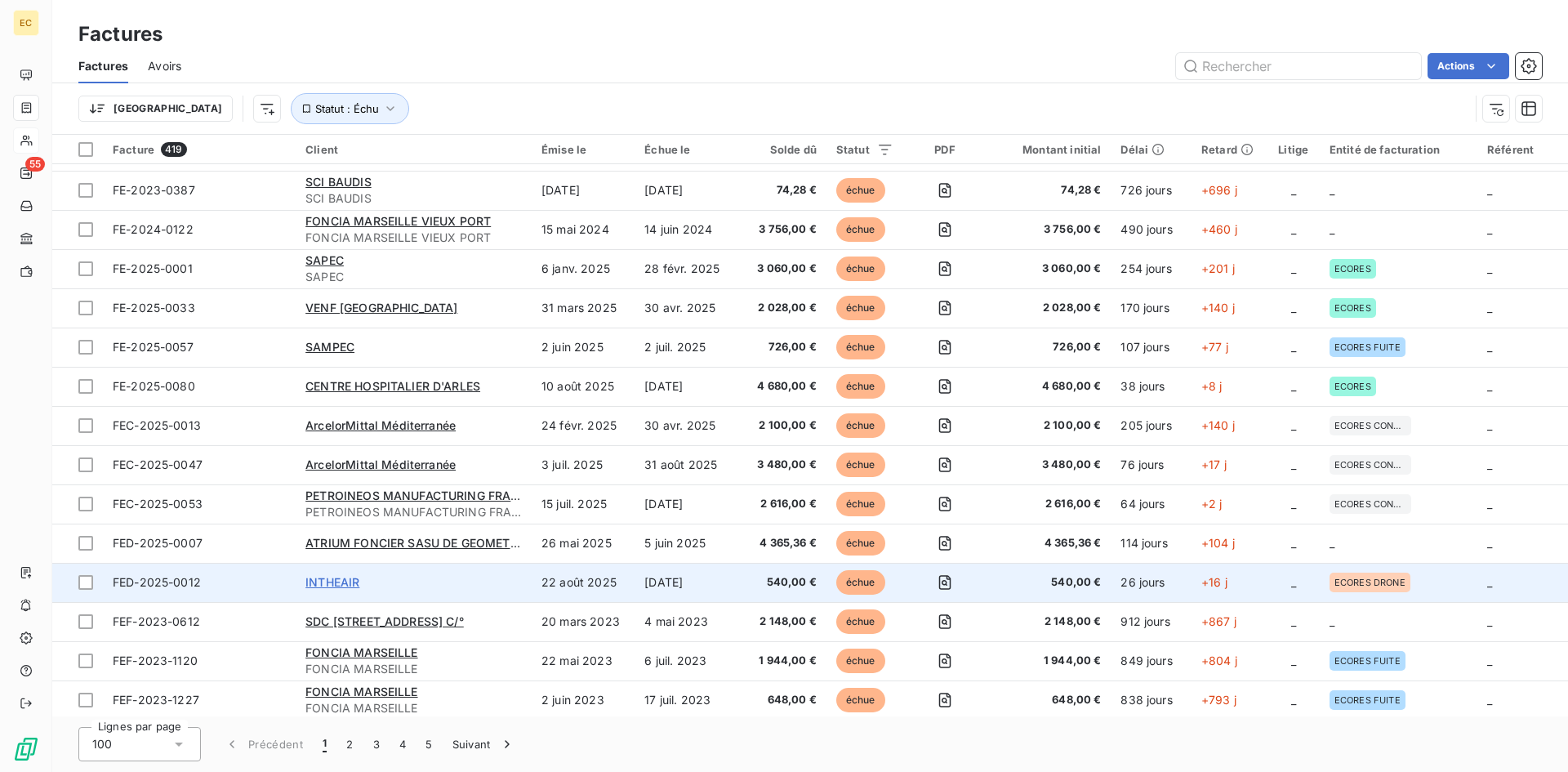
click at [331, 587] on span "INTHEAIR" at bounding box center [332, 581] width 54 height 14
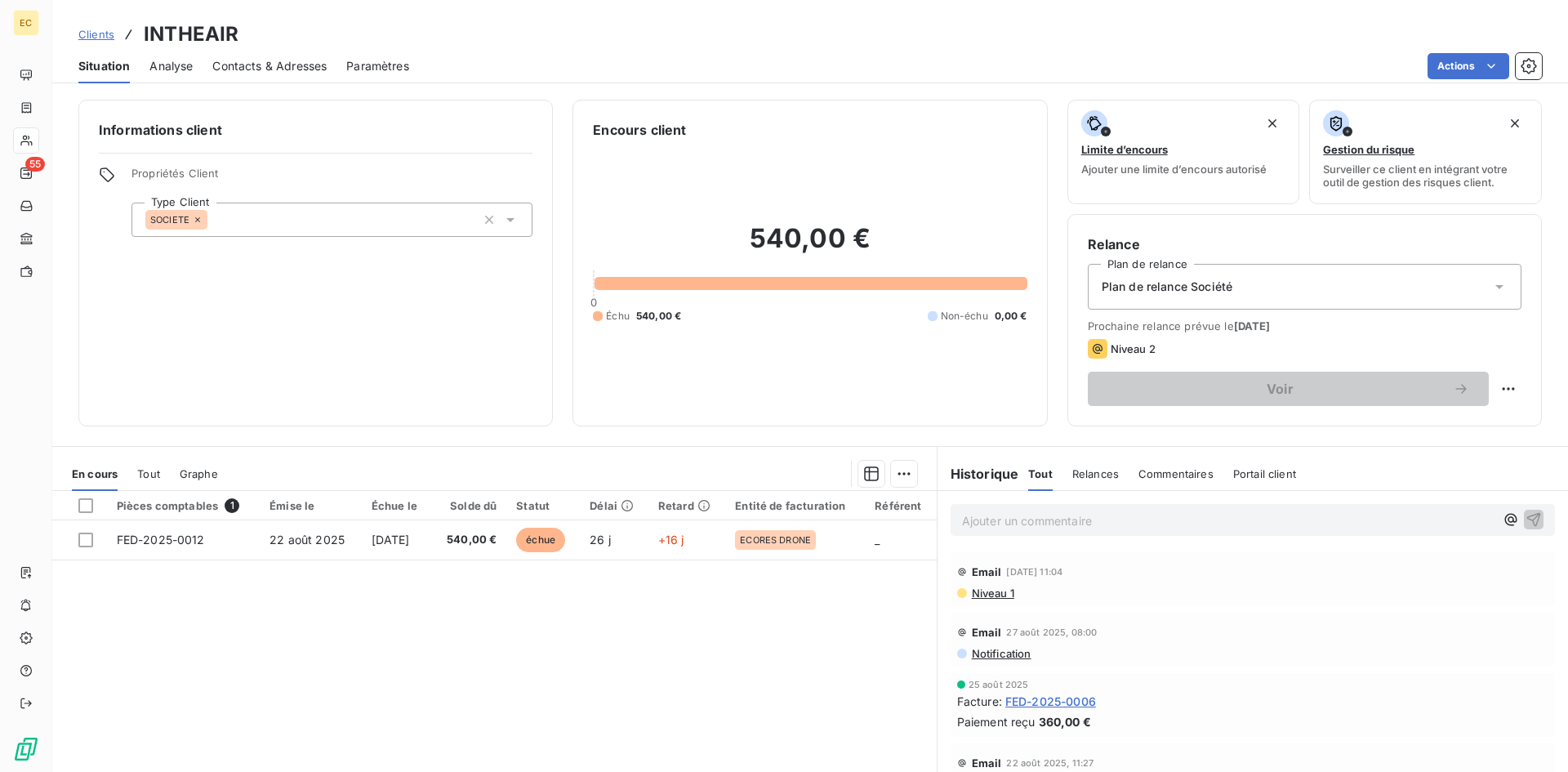
click at [252, 68] on span "Contacts & Adresses" at bounding box center [269, 66] width 115 height 16
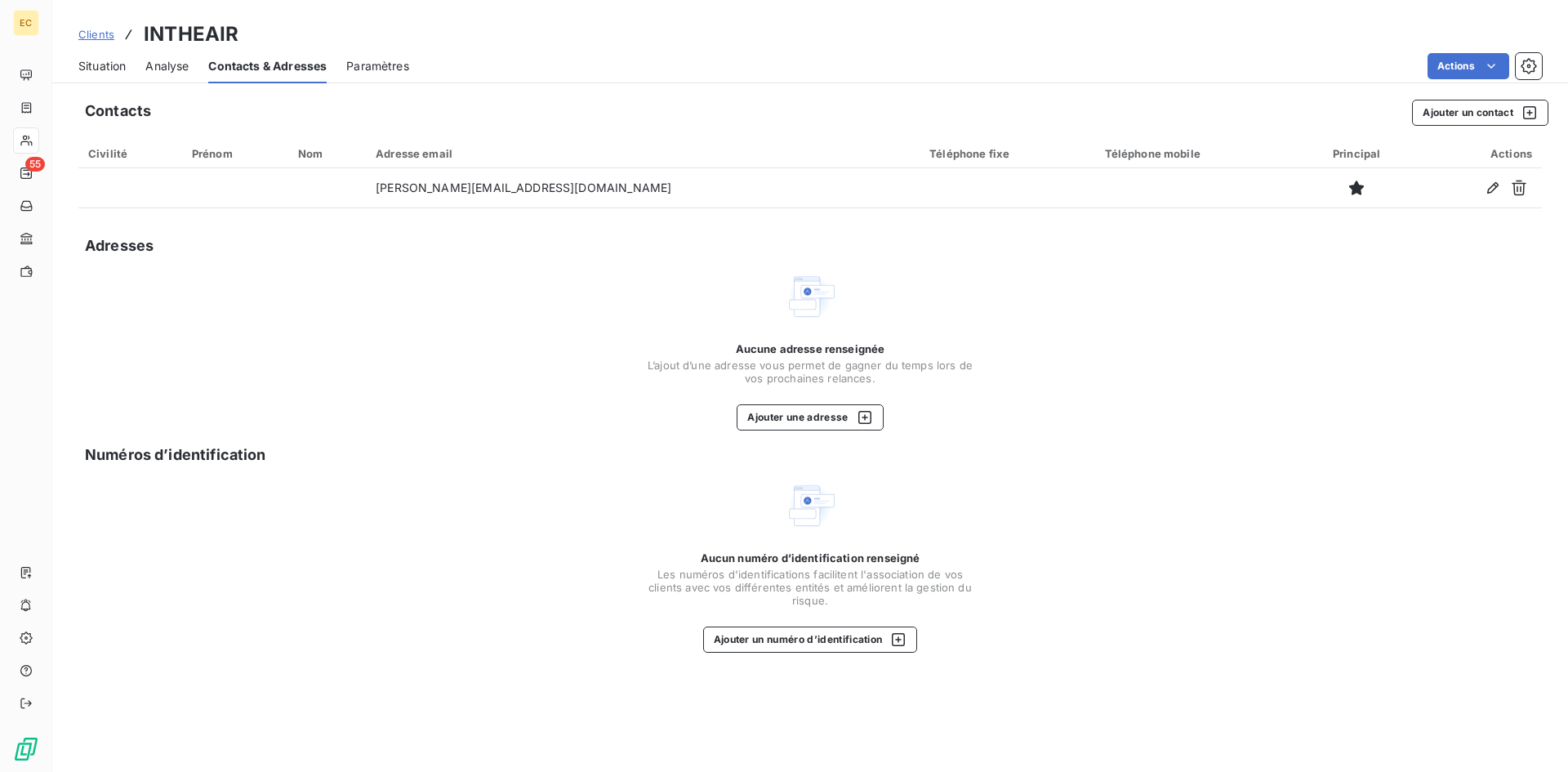
click at [107, 68] on span "Situation" at bounding box center [101, 66] width 47 height 16
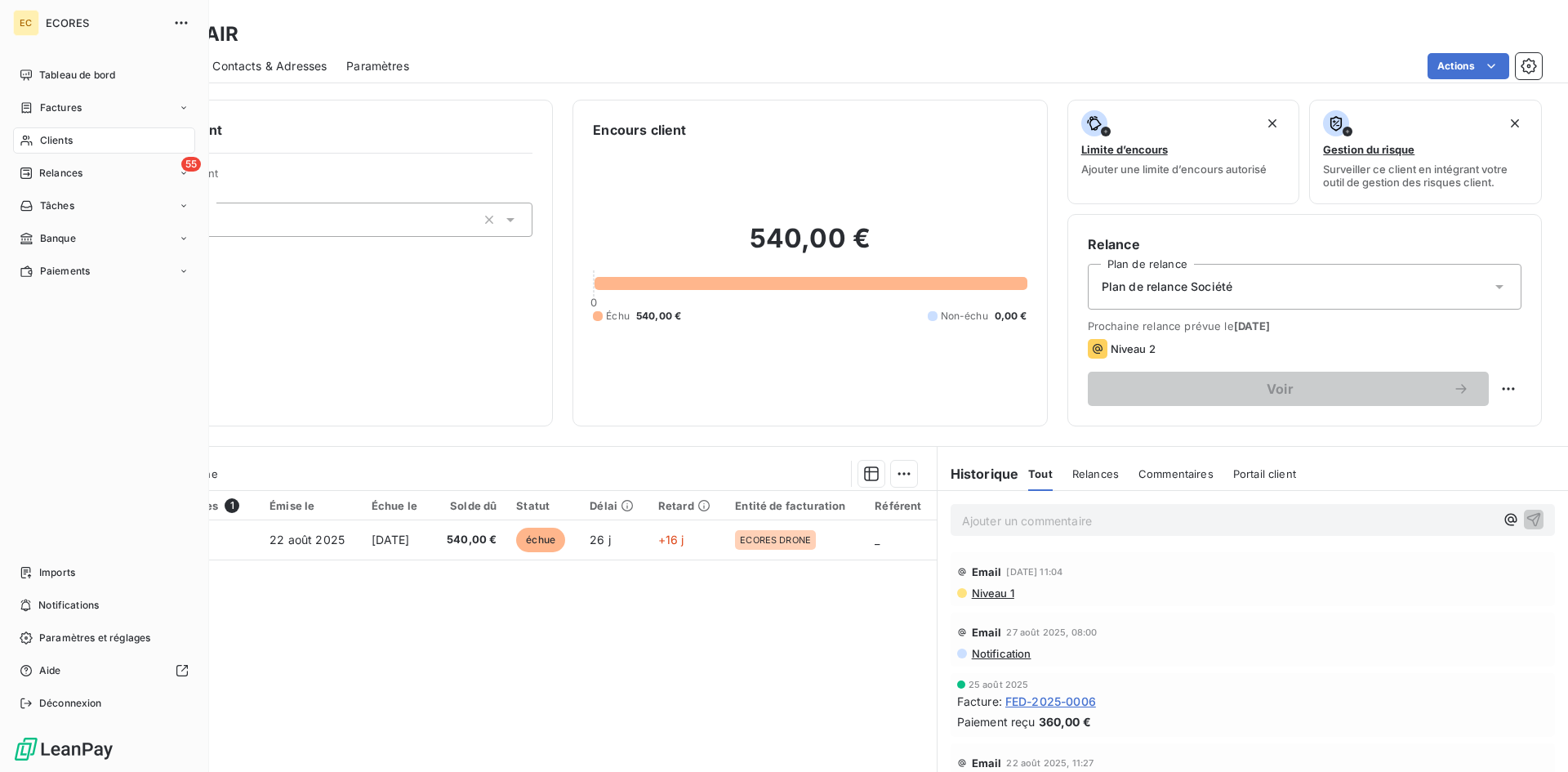
click at [81, 114] on span "Factures" at bounding box center [61, 108] width 41 height 15
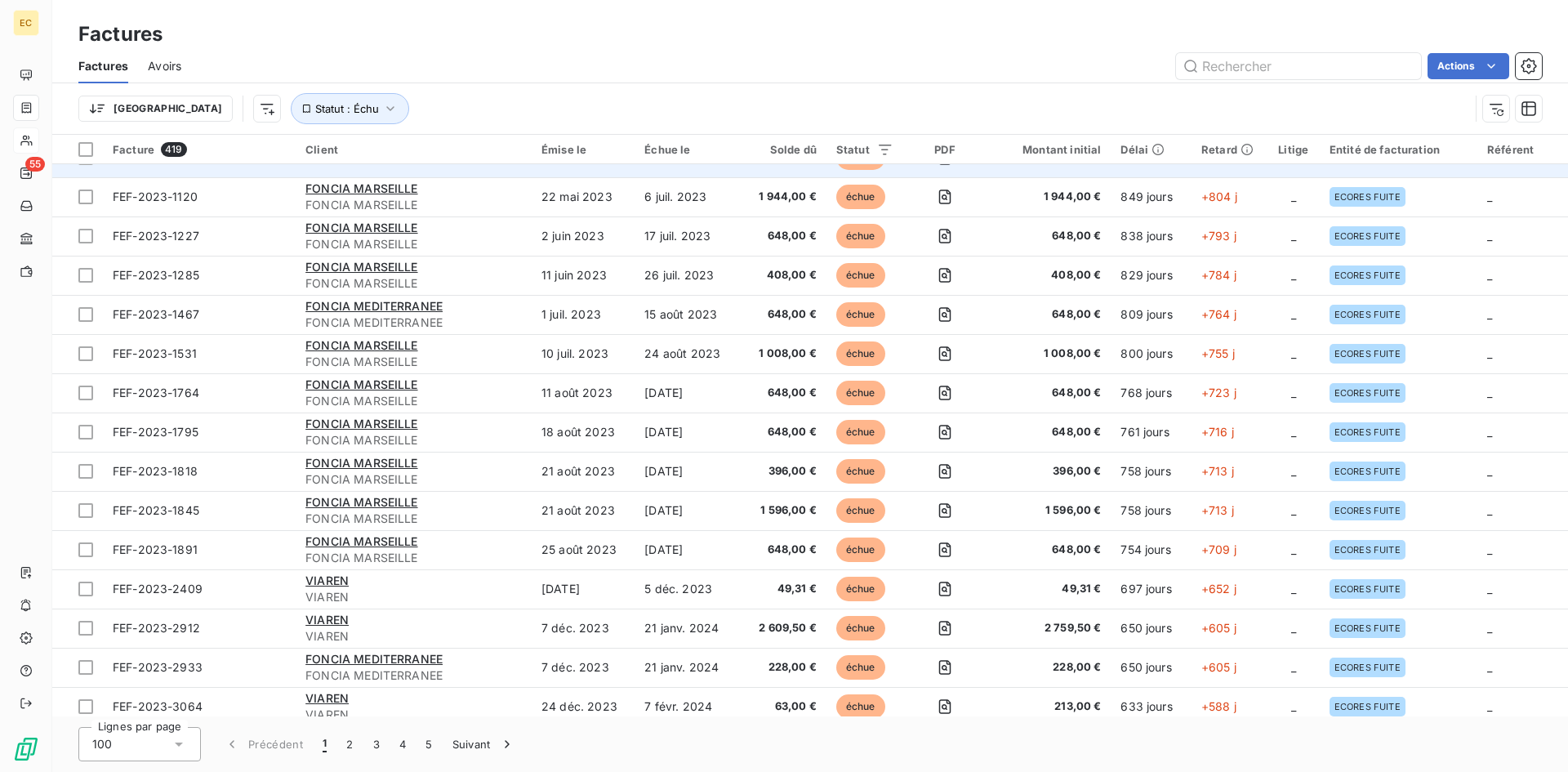
scroll to position [1306, 0]
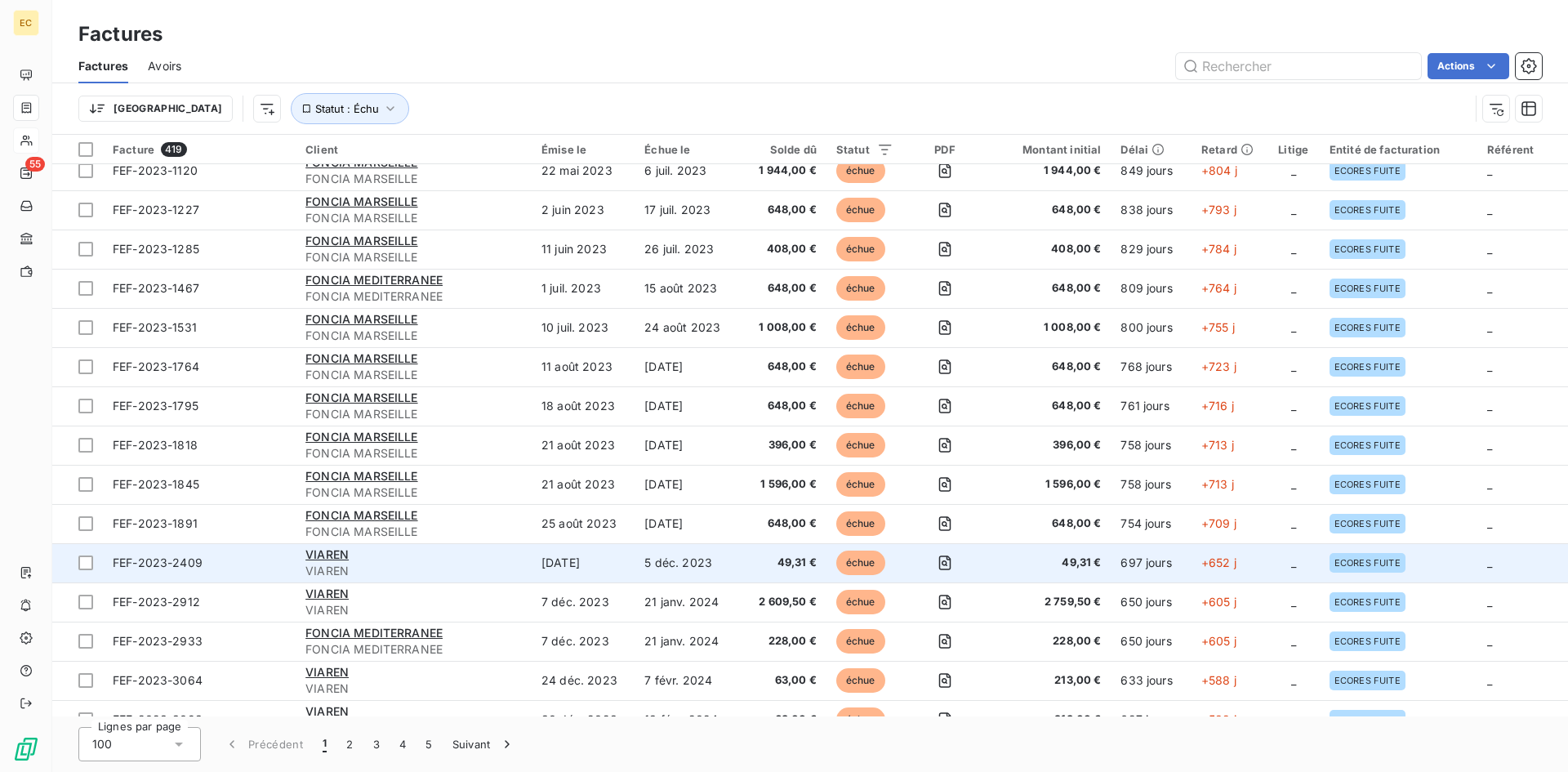
click at [421, 561] on div "VIAREN" at bounding box center [413, 554] width 216 height 16
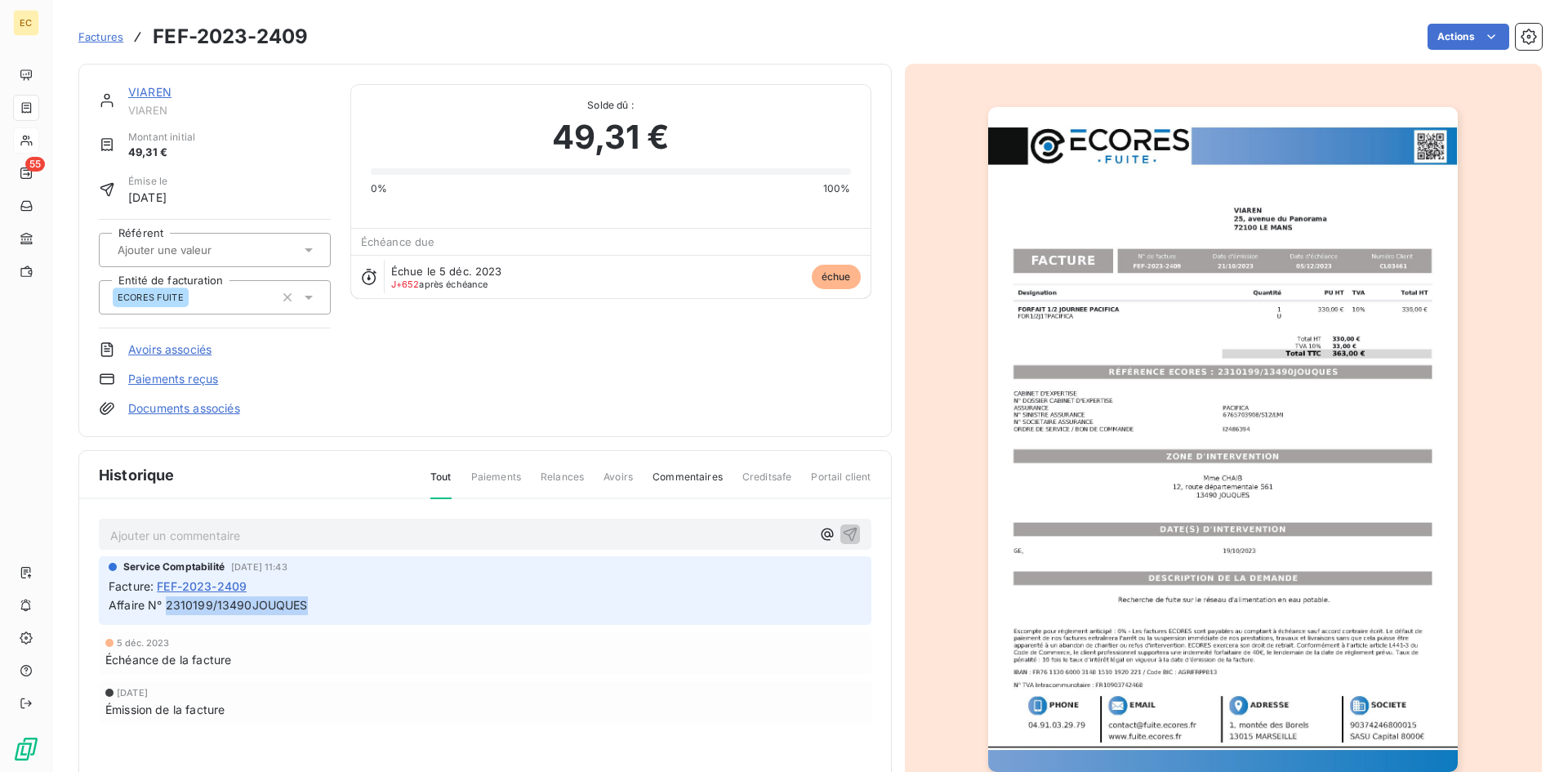
drag, startPoint x: 305, startPoint y: 600, endPoint x: 167, endPoint y: 605, distance: 138.1
click at [167, 605] on span "Affaire N° 2310199/13490JOUQUES" at bounding box center [209, 605] width 200 height 14
copy span "2310199/13490JOUQUES"
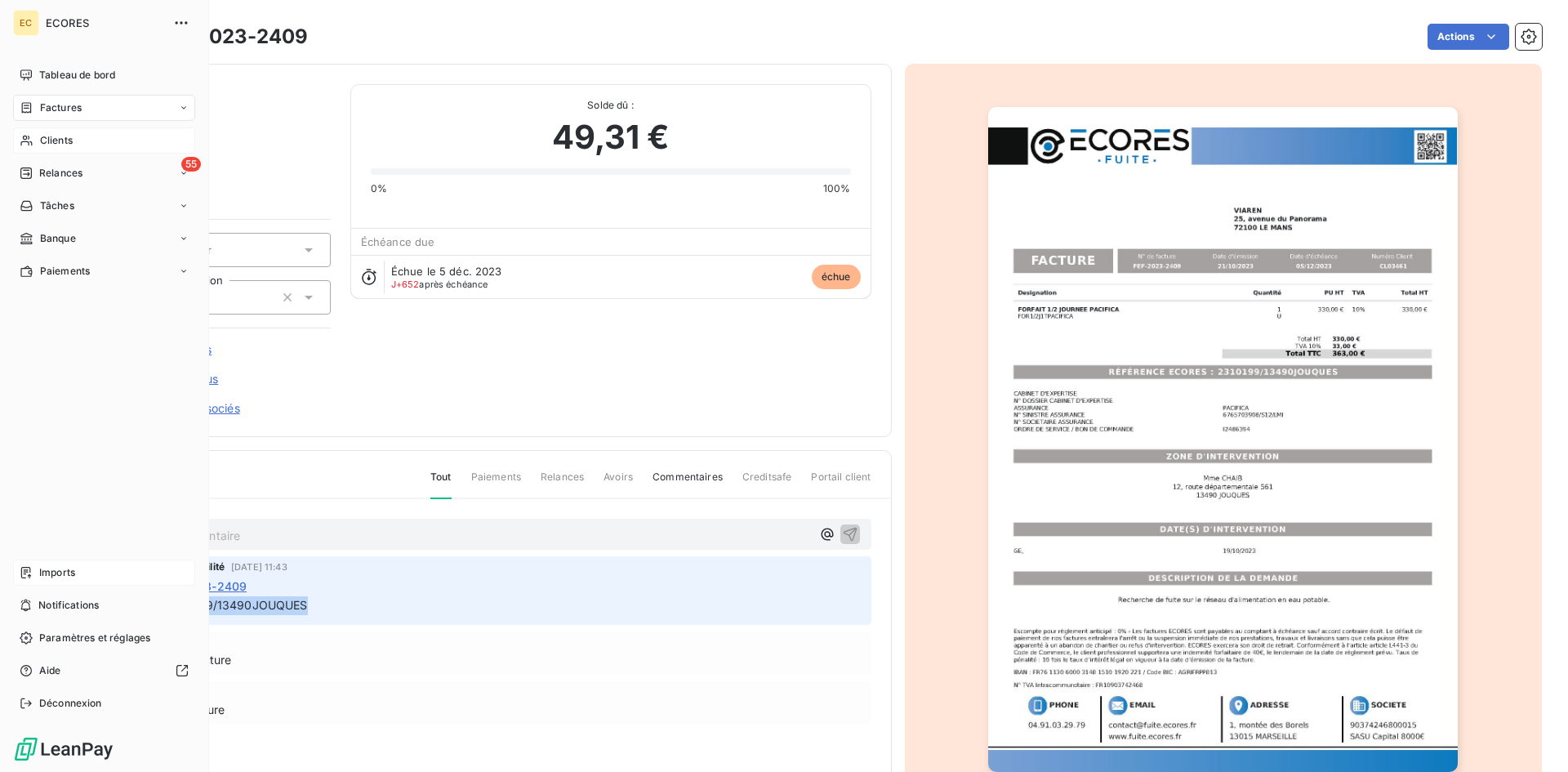
click at [81, 575] on div "Imports" at bounding box center [104, 572] width 182 height 26
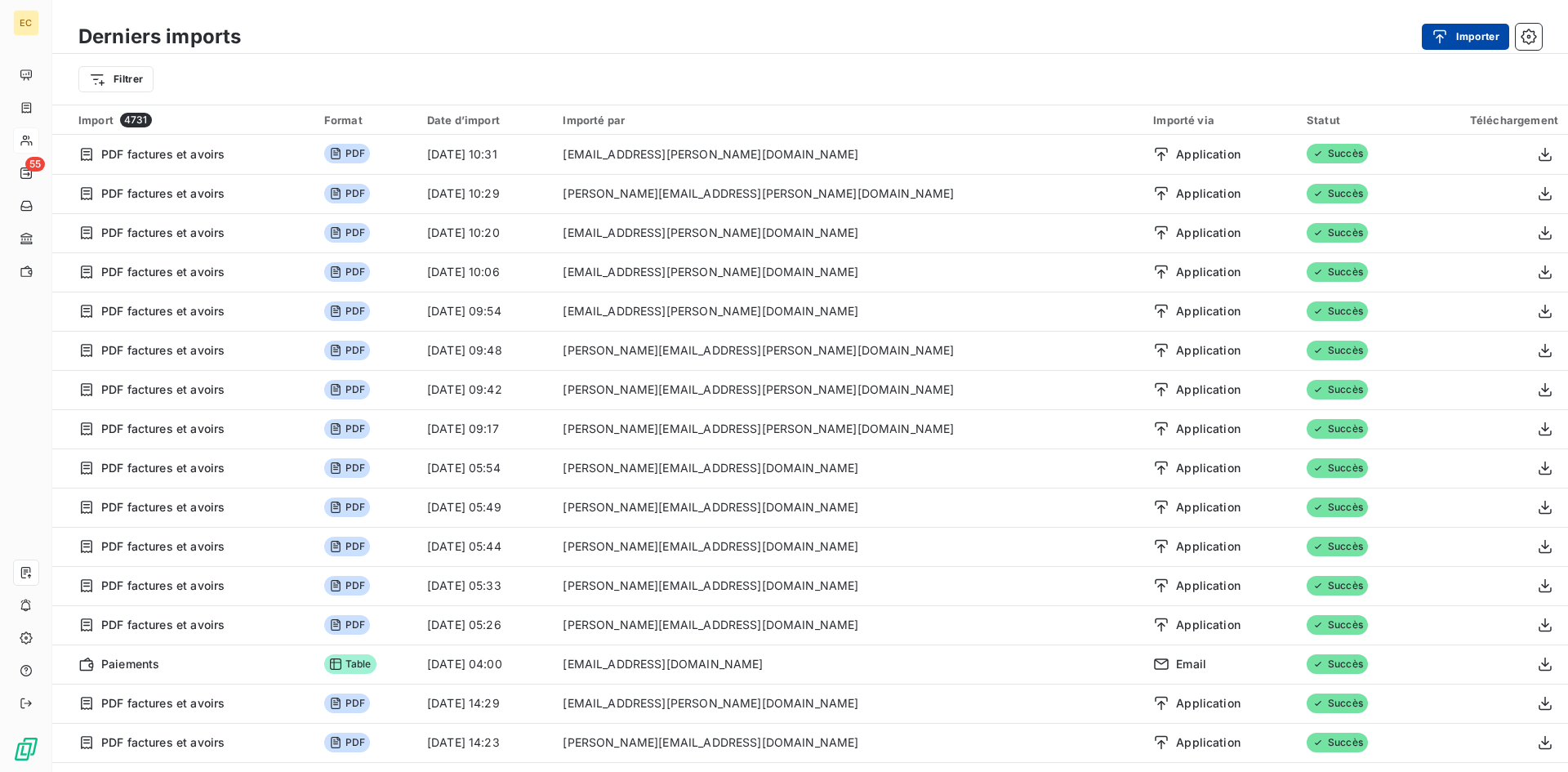
click at [1470, 33] on button "Importer" at bounding box center [1466, 37] width 87 height 26
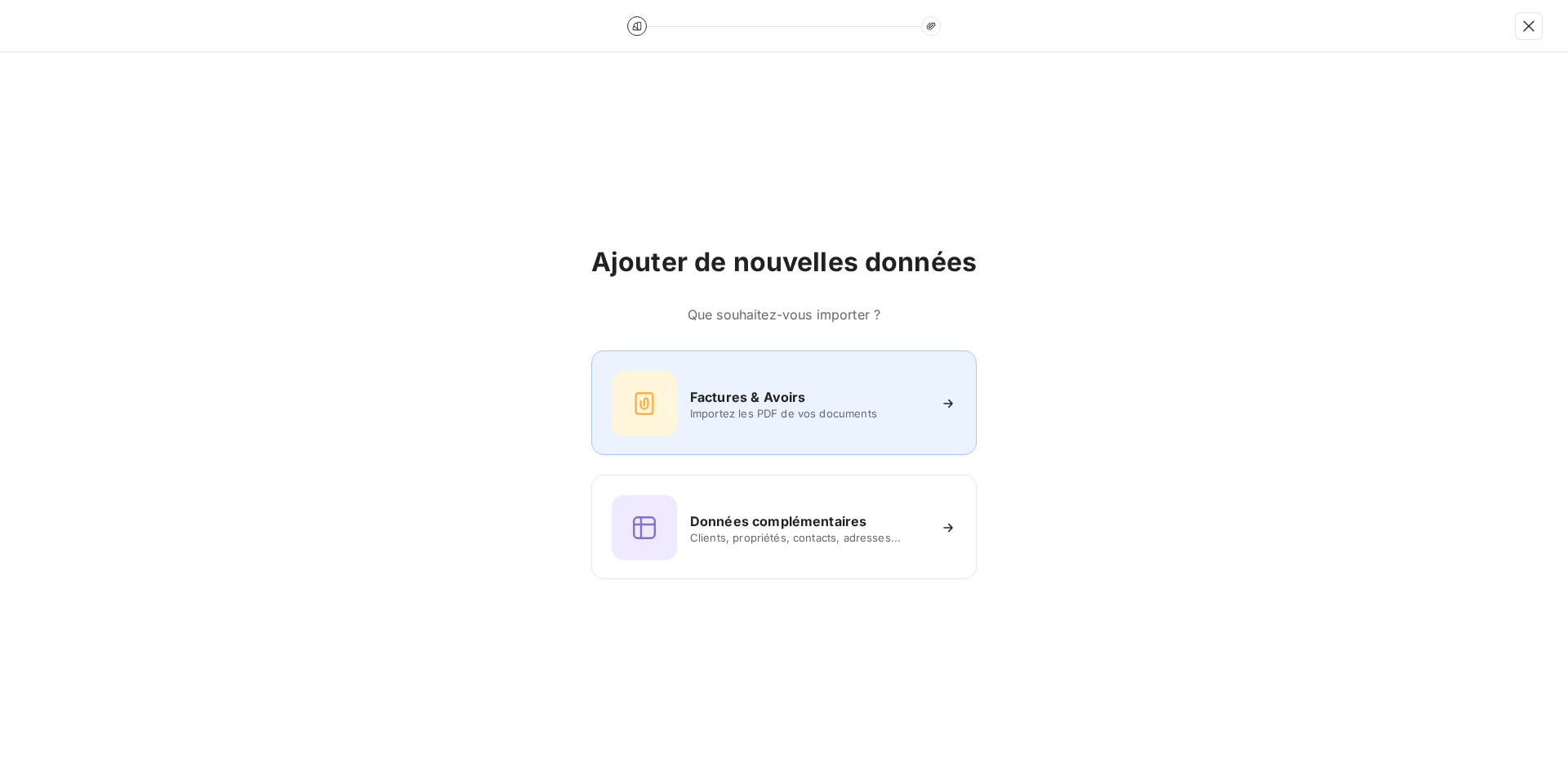
click at [699, 413] on span "Importez les PDF de vos documents" at bounding box center [808, 413] width 237 height 13
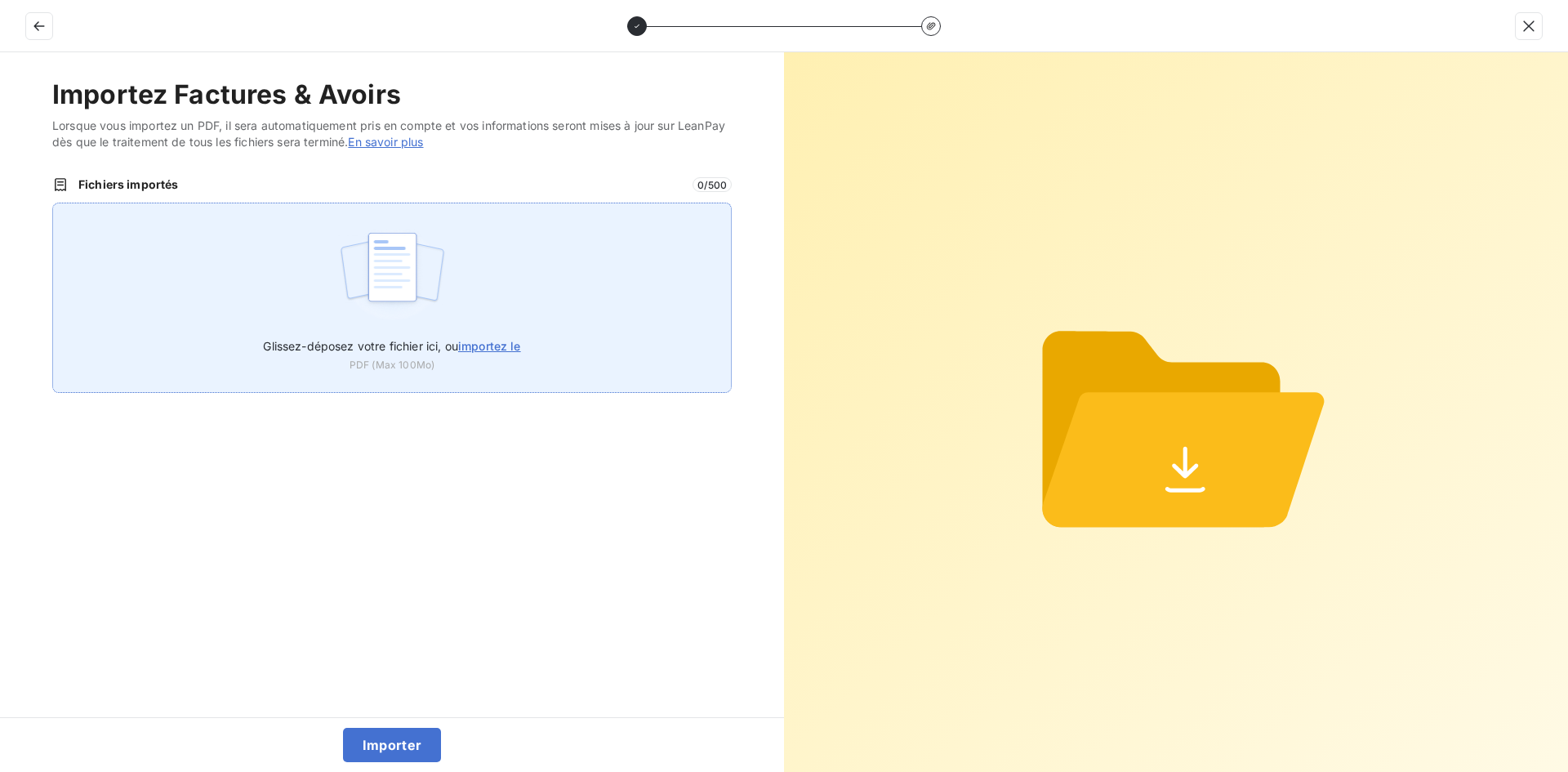
click at [379, 282] on img at bounding box center [393, 275] width 109 height 105
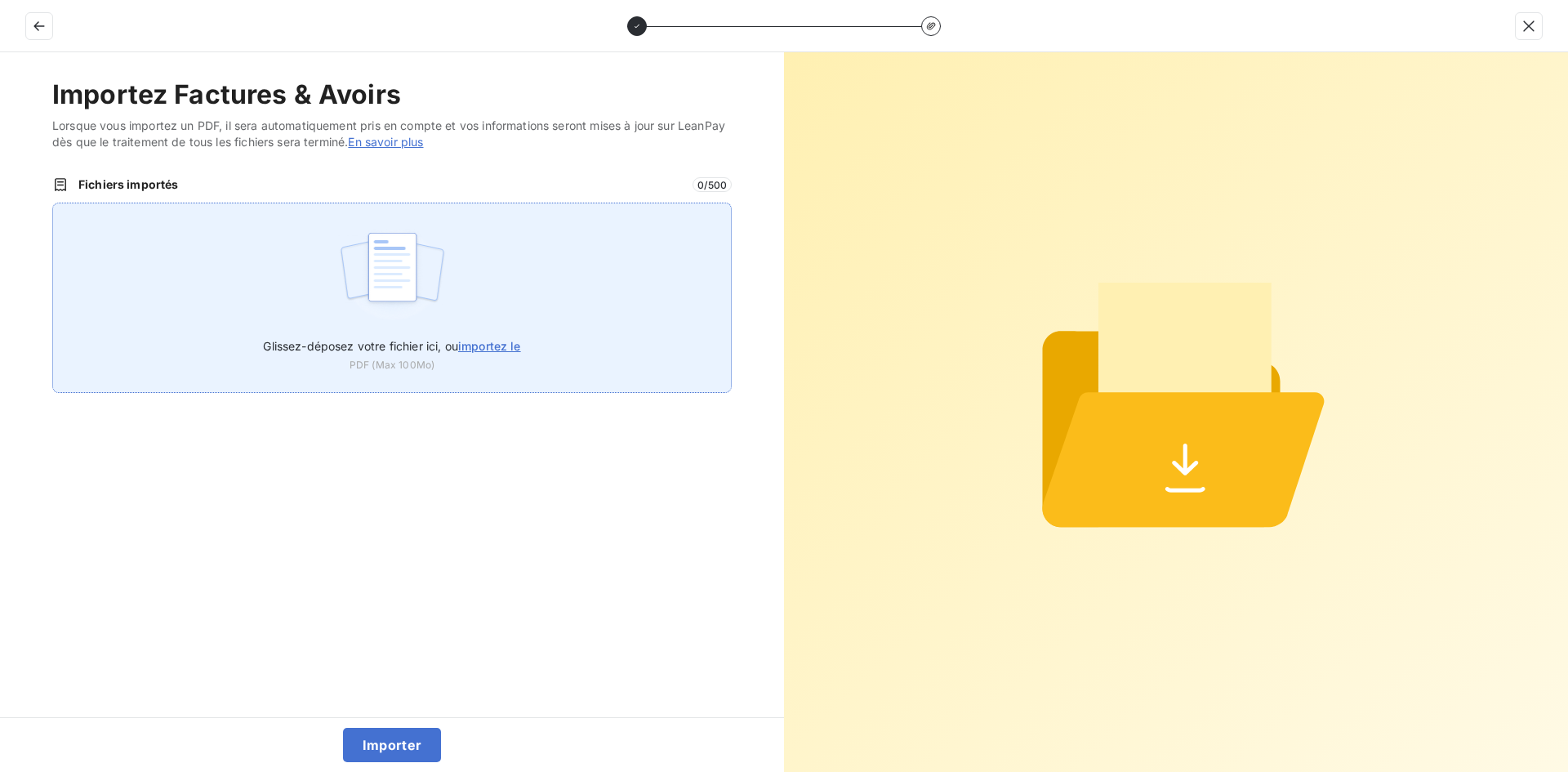
type input "C:\fakepath\AEF-2025-0094.pdf"
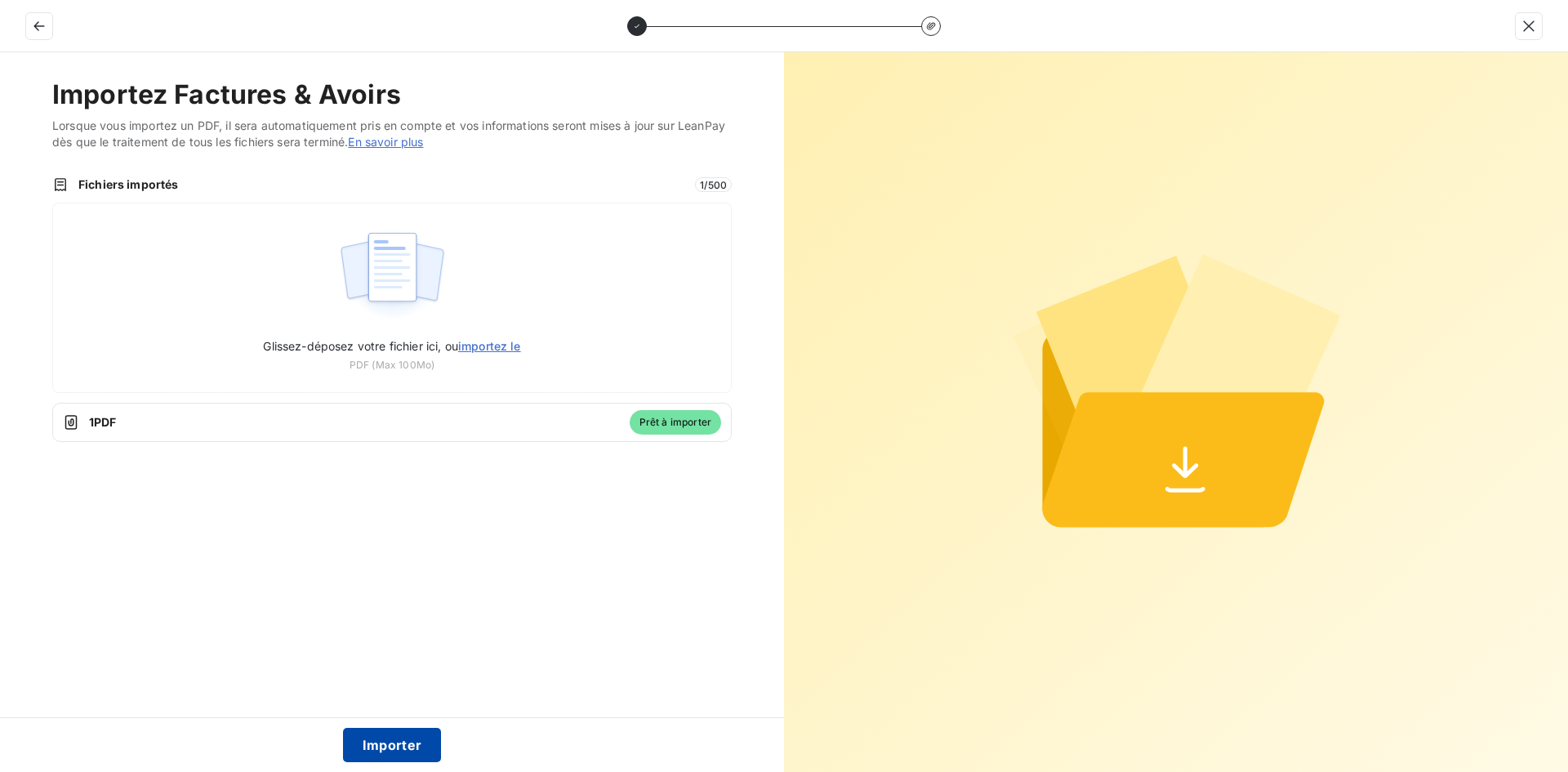
click at [392, 746] on button "Importer" at bounding box center [393, 745] width 99 height 35
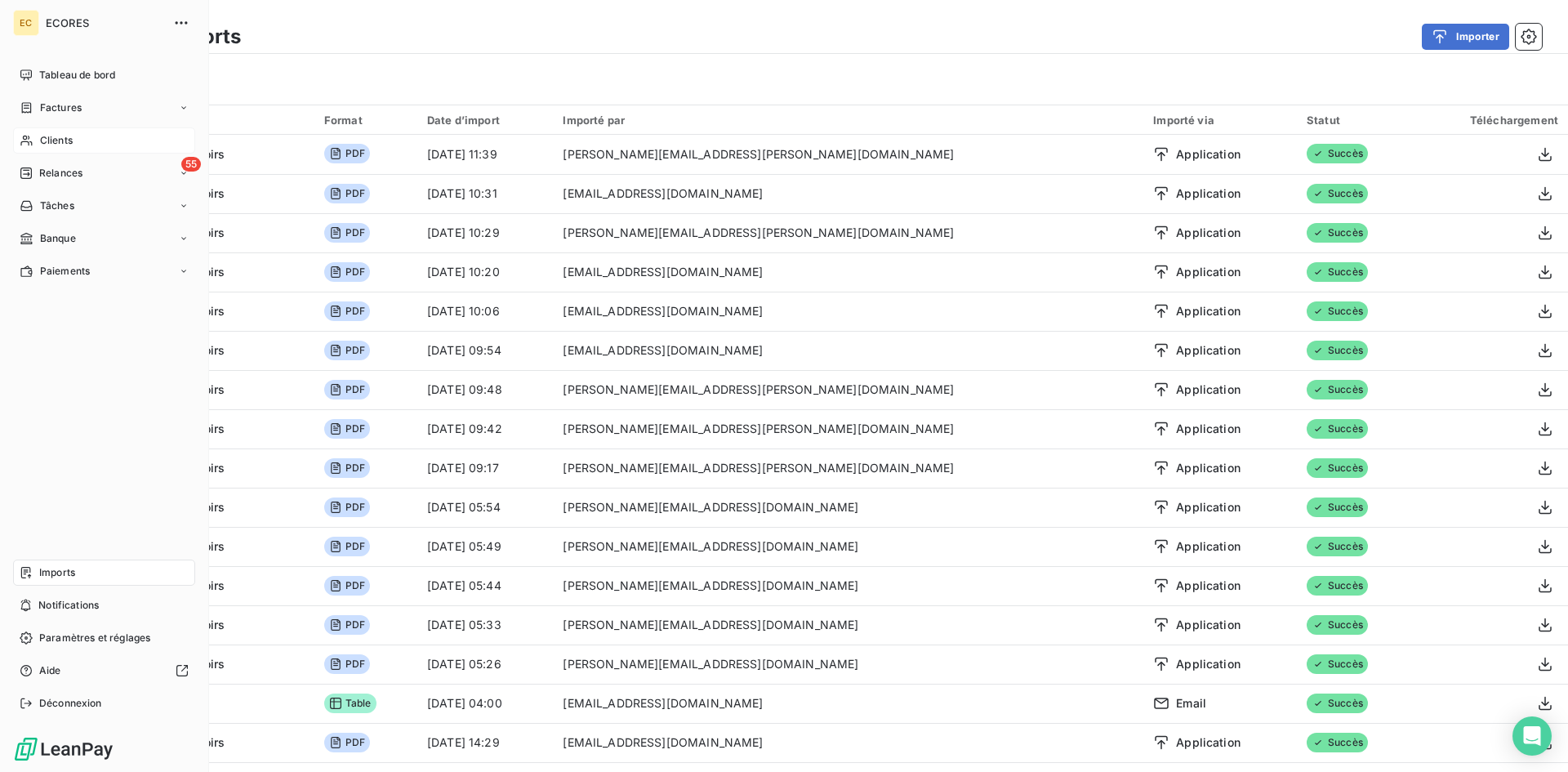
drag, startPoint x: 51, startPoint y: 136, endPoint x: 83, endPoint y: 136, distance: 32.0
click at [55, 136] on span "Clients" at bounding box center [57, 140] width 33 height 15
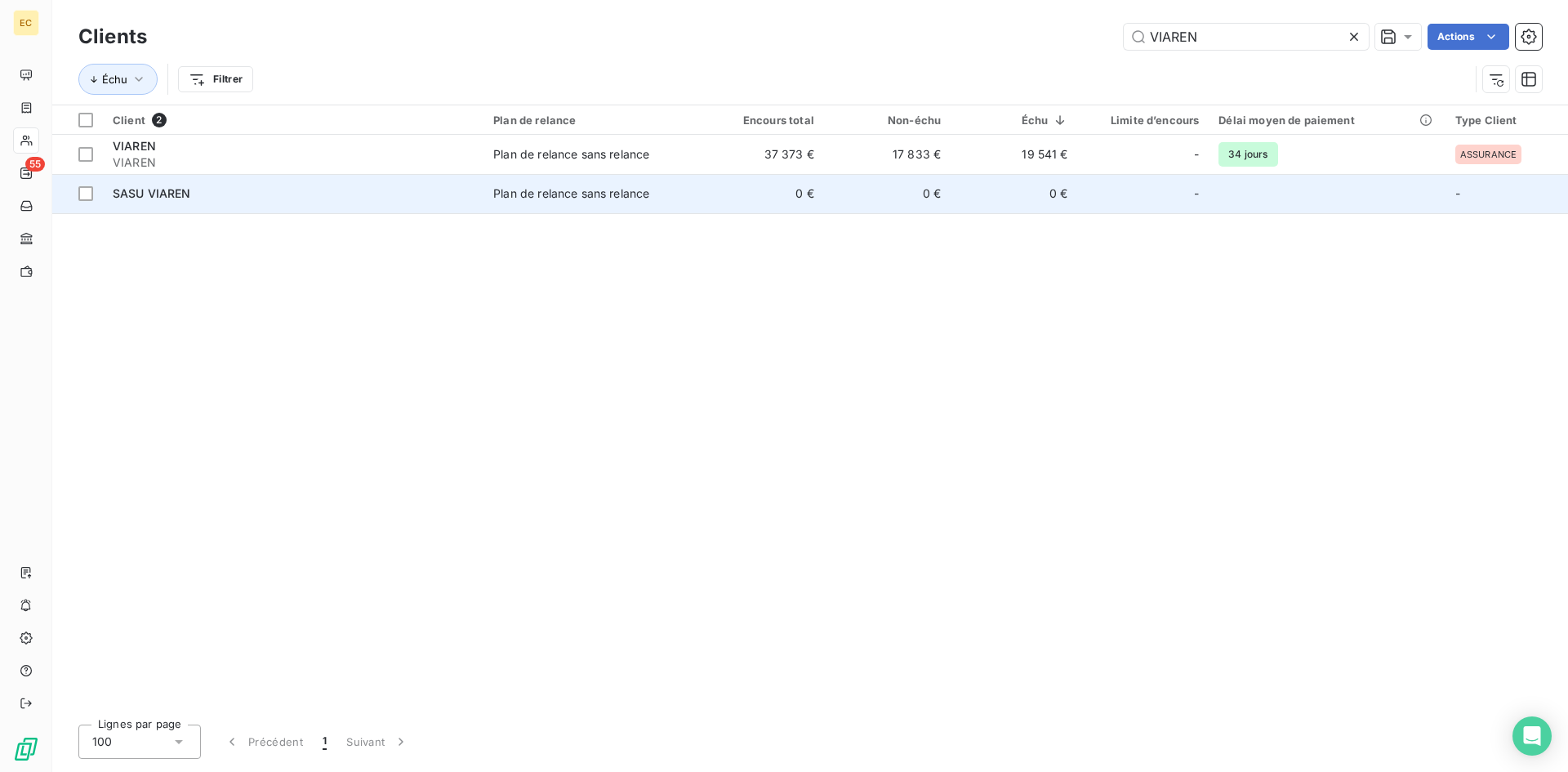
type input "VIAREN"
click at [364, 196] on div "SASU VIAREN" at bounding box center [294, 194] width 361 height 16
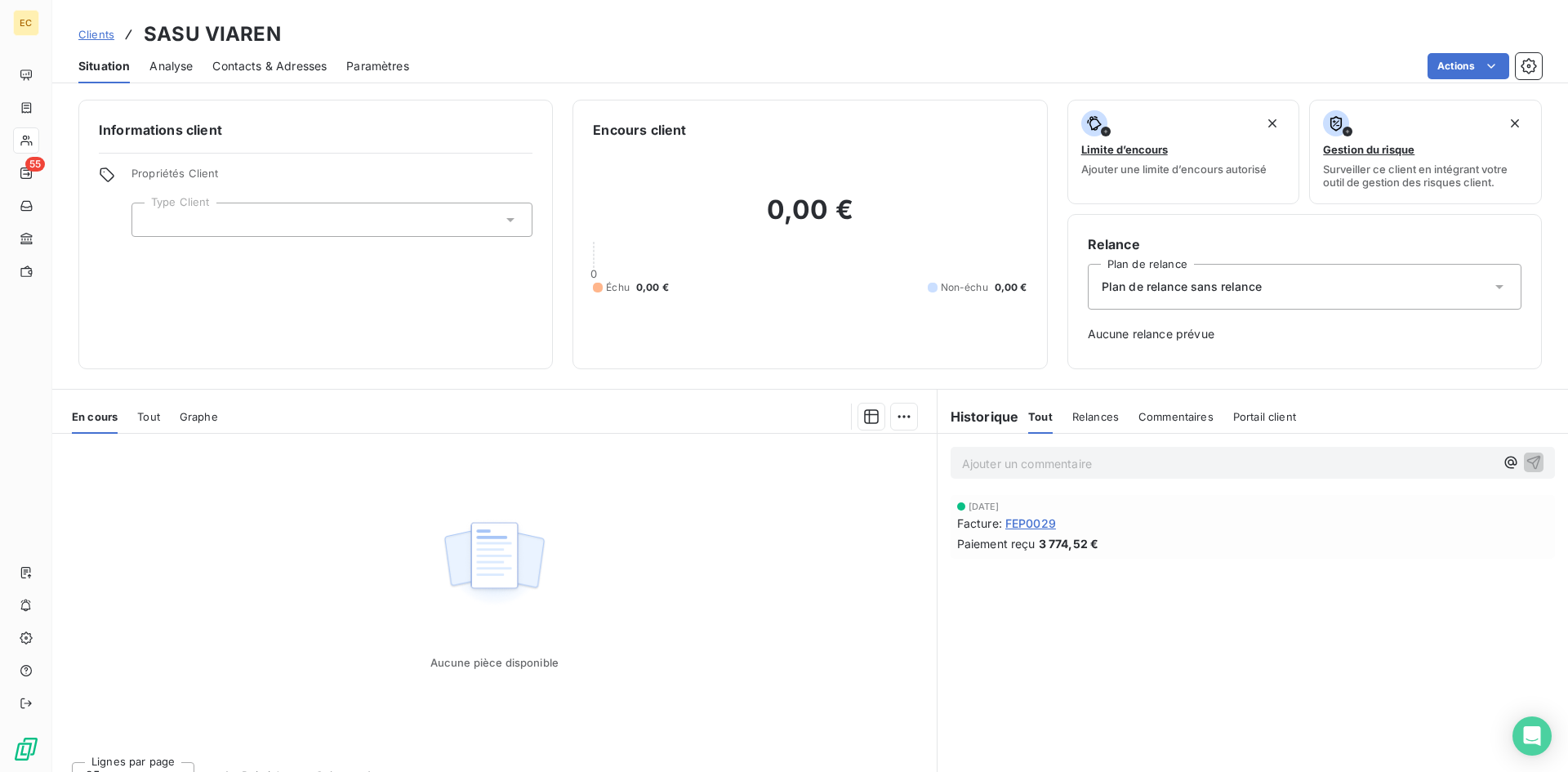
click at [104, 35] on span "Clients" at bounding box center [97, 35] width 36 height 13
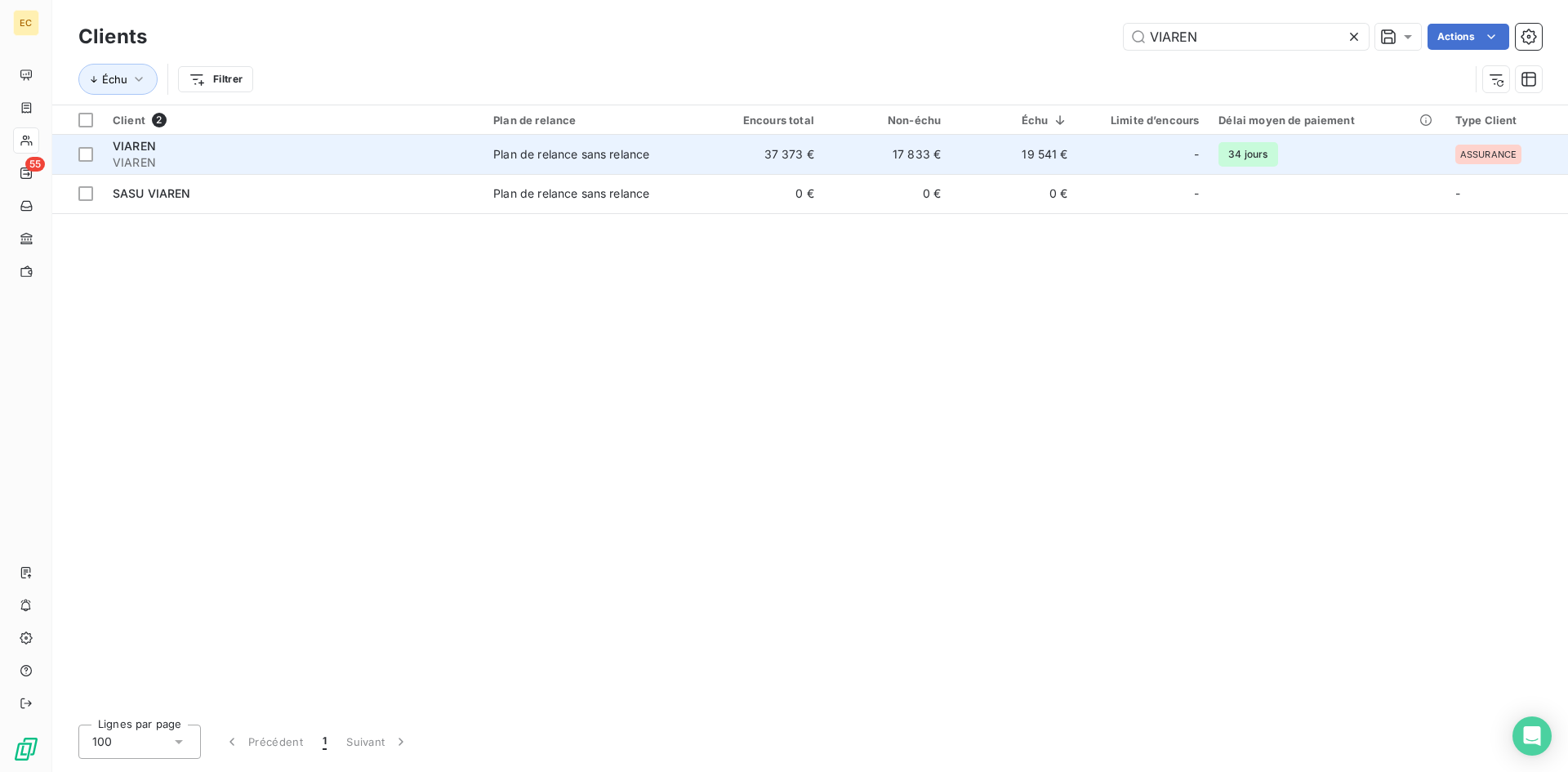
click at [253, 142] on div "VIAREN" at bounding box center [294, 146] width 361 height 16
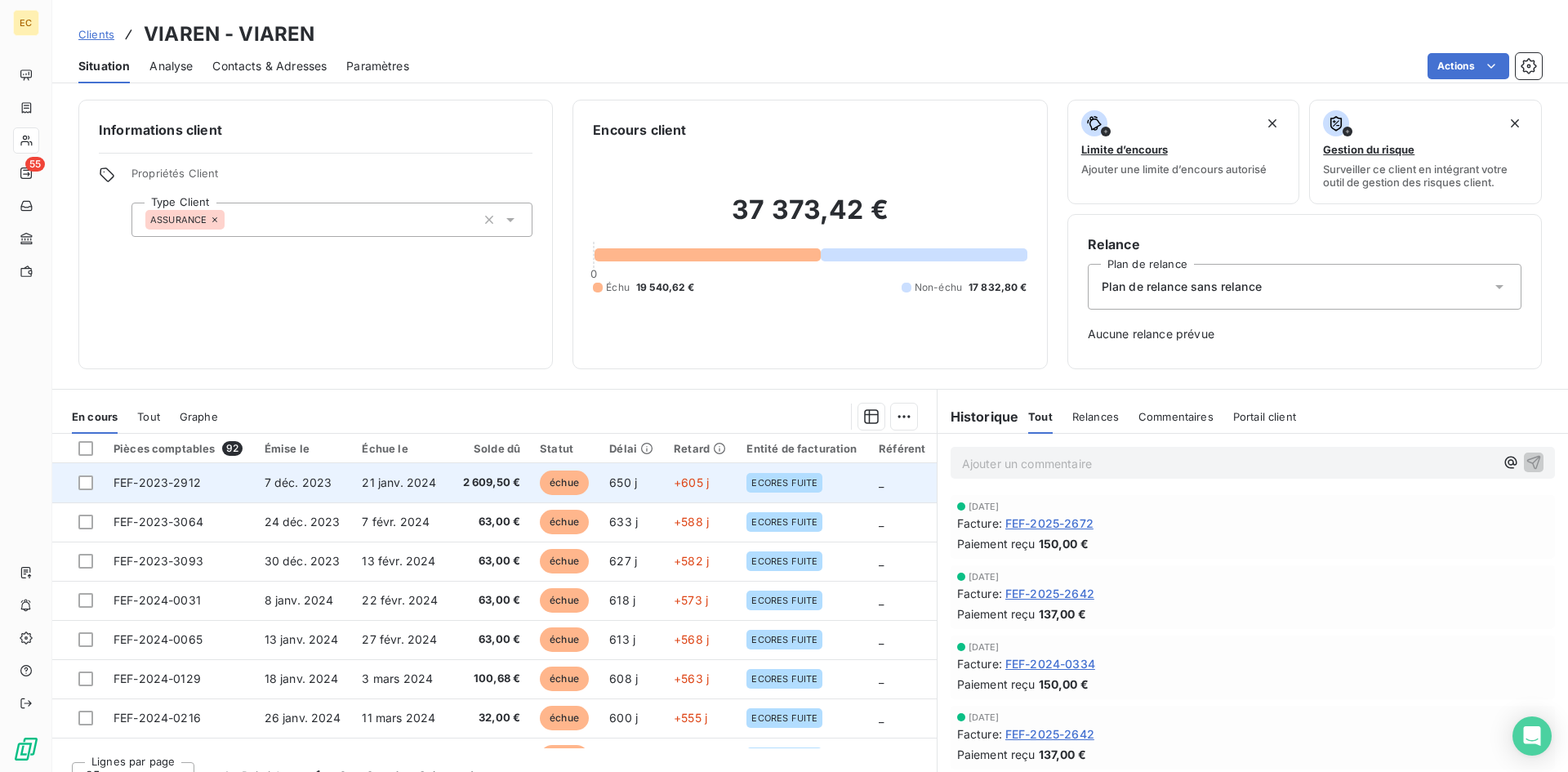
click at [219, 482] on td "FEF-2023-2912" at bounding box center [179, 482] width 151 height 40
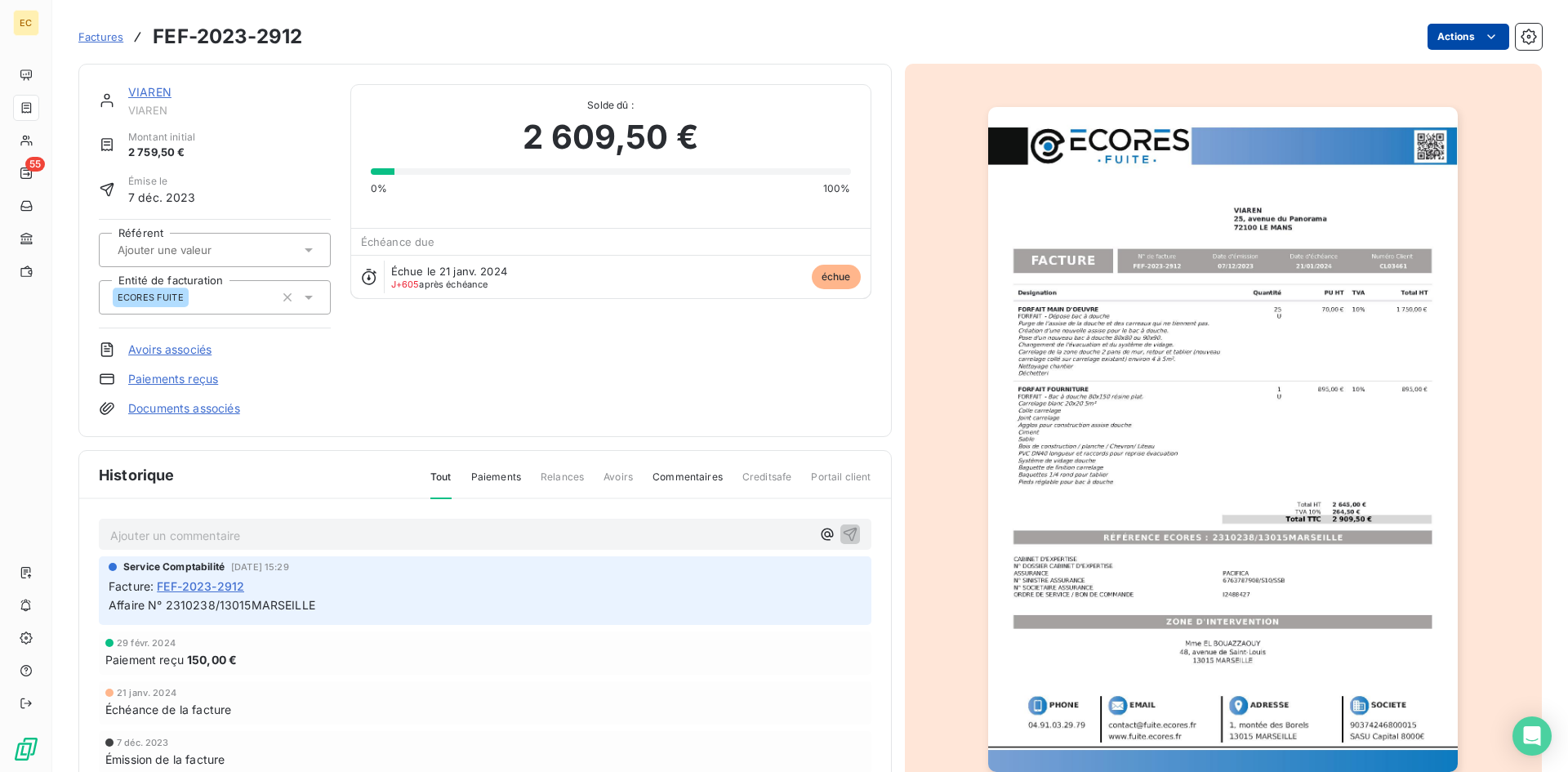
click at [1453, 40] on html "EC 55 Factures FEF-2023-2912 Actions VIAREN VIAREN Montant initial 2 759,50 € É…" at bounding box center [784, 386] width 1568 height 772
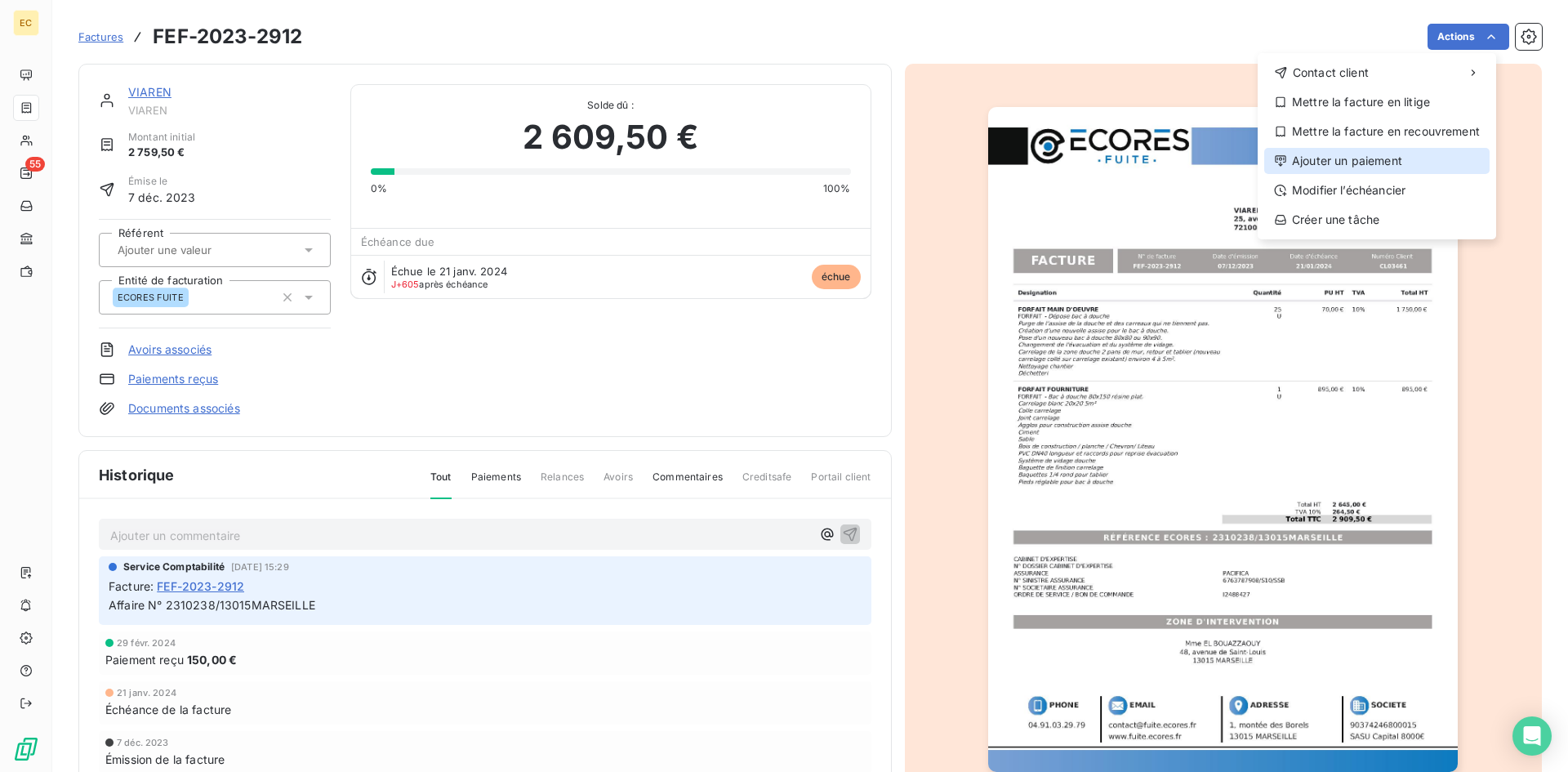
click at [1378, 156] on div "Ajouter un paiement" at bounding box center [1376, 161] width 225 height 26
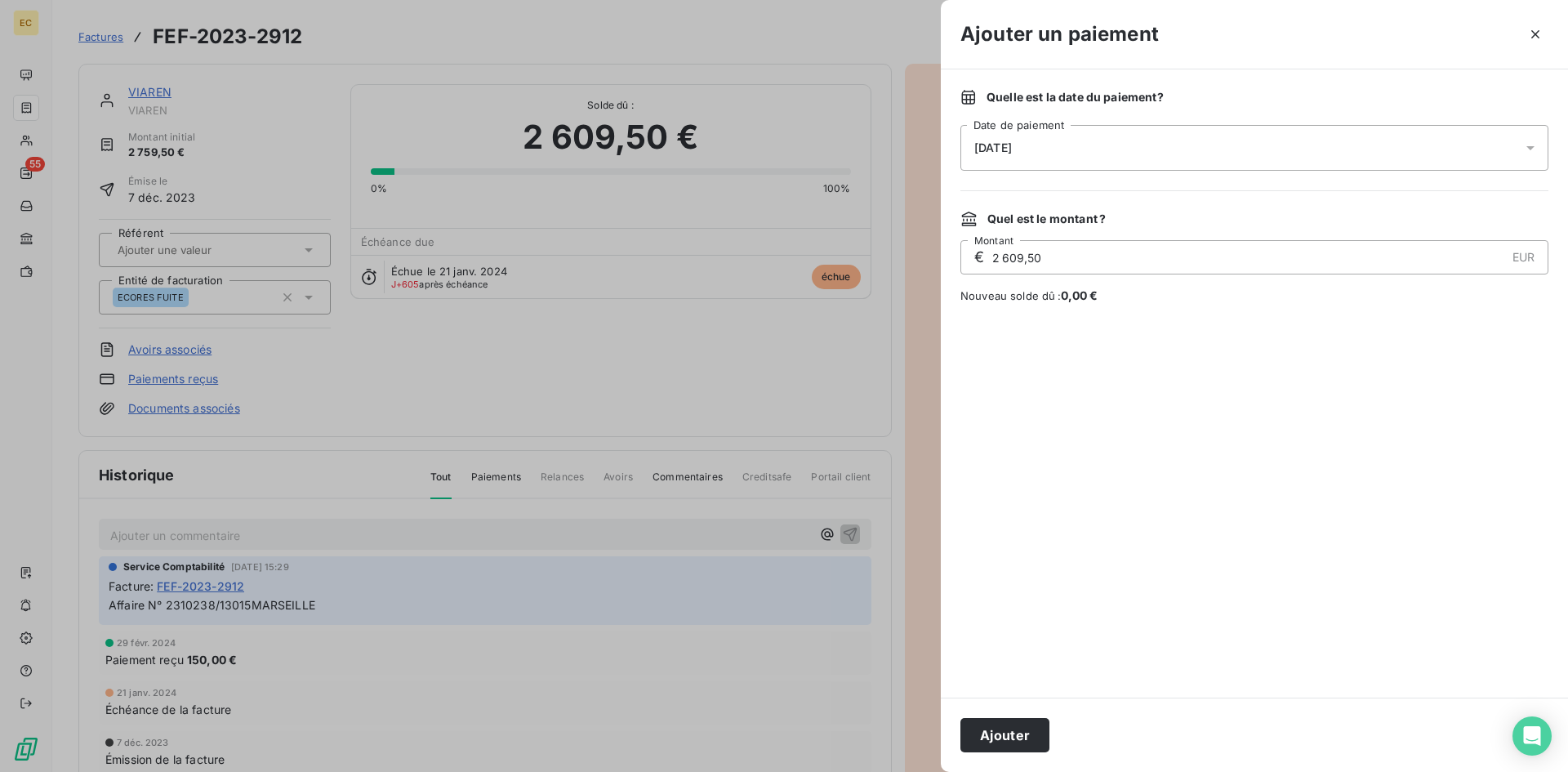
click at [1177, 158] on div "[DATE]" at bounding box center [1254, 147] width 588 height 45
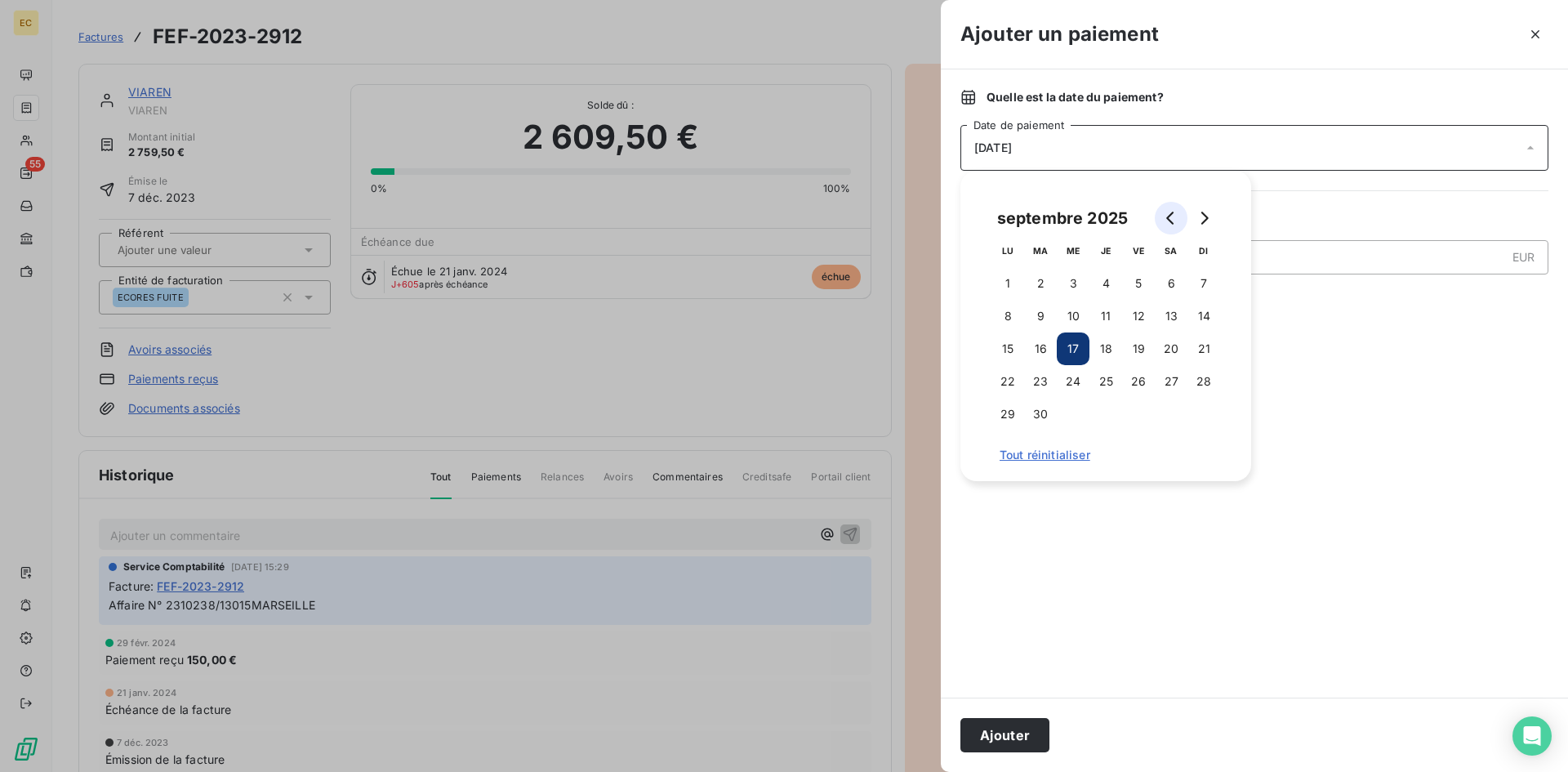
click at [1171, 214] on icon "Go to previous month" at bounding box center [1170, 218] width 7 height 13
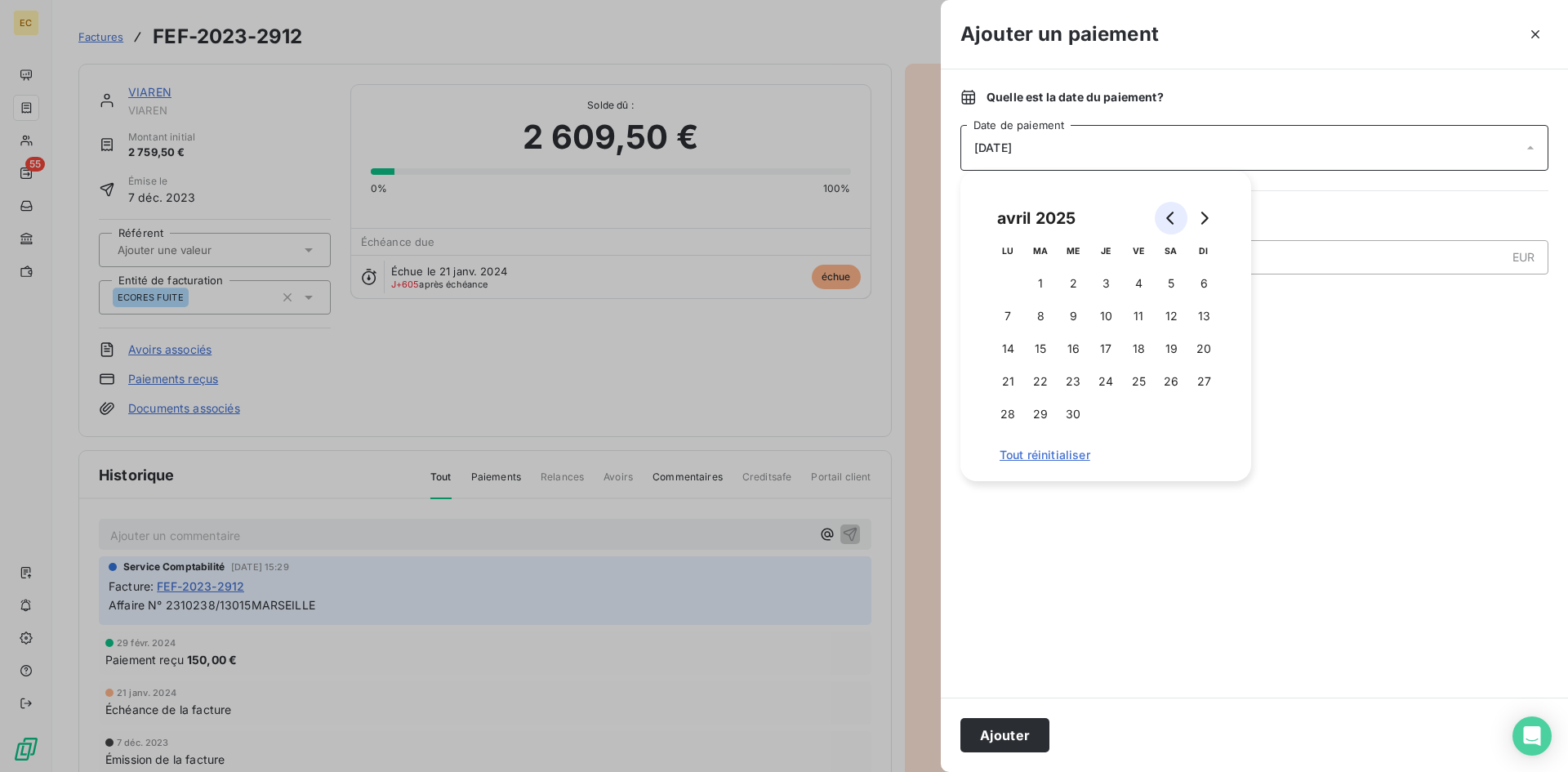
click at [1171, 214] on icon "Go to previous month" at bounding box center [1170, 218] width 7 height 13
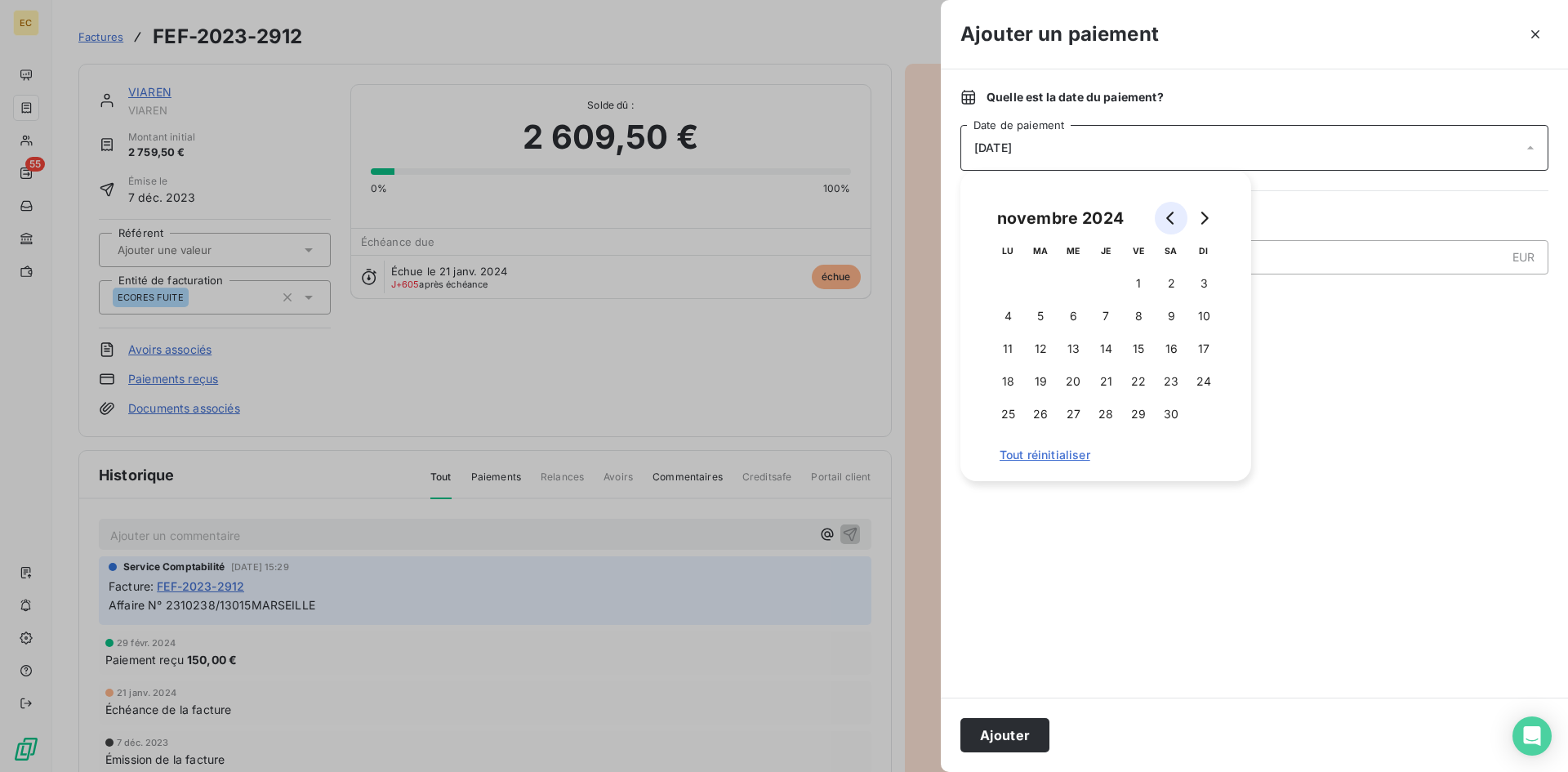
click at [1171, 214] on icon "Go to previous month" at bounding box center [1170, 218] width 7 height 13
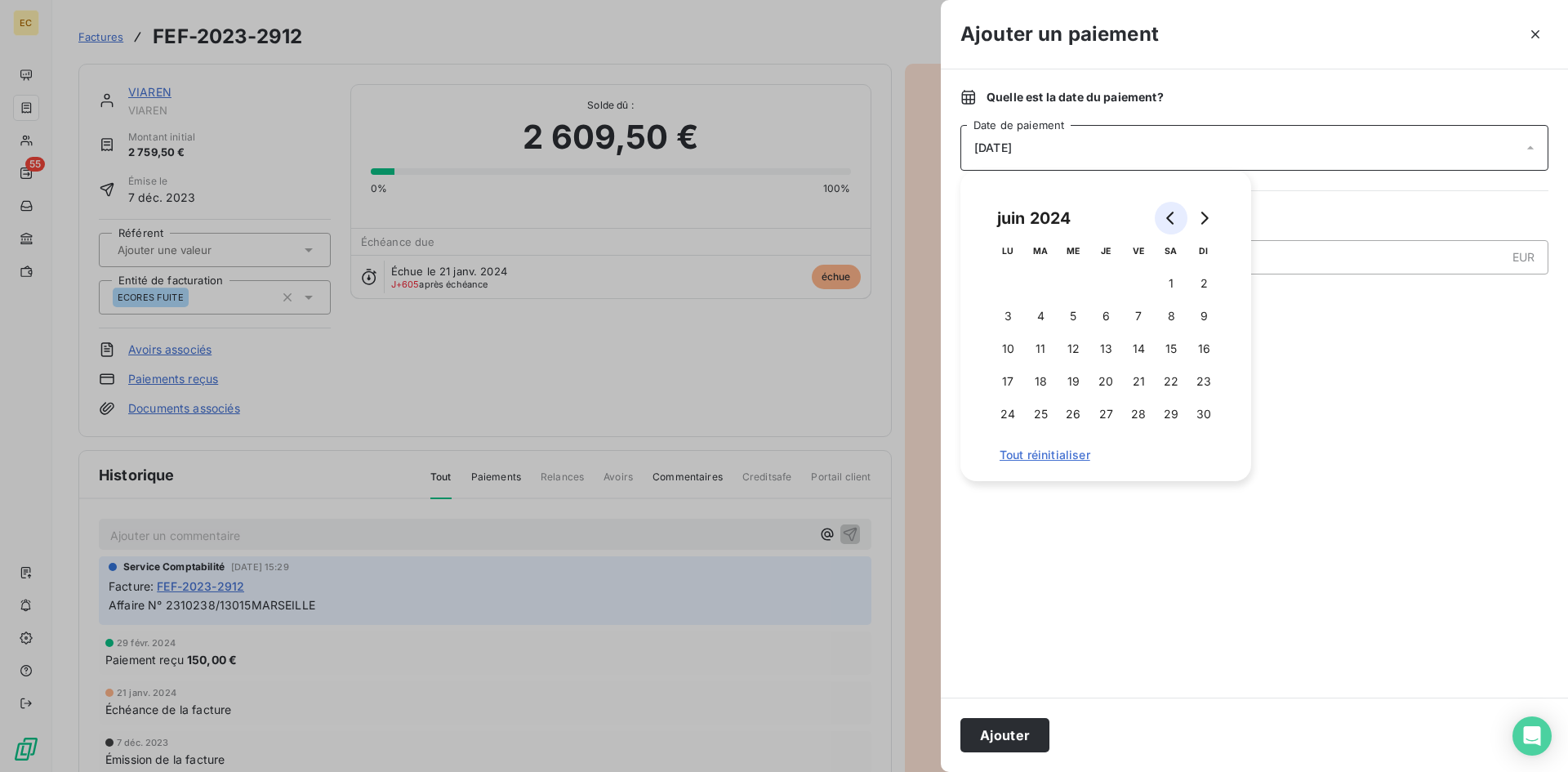
click at [1171, 214] on icon "Go to previous month" at bounding box center [1170, 218] width 7 height 13
click at [1079, 308] on button "7" at bounding box center [1073, 316] width 33 height 33
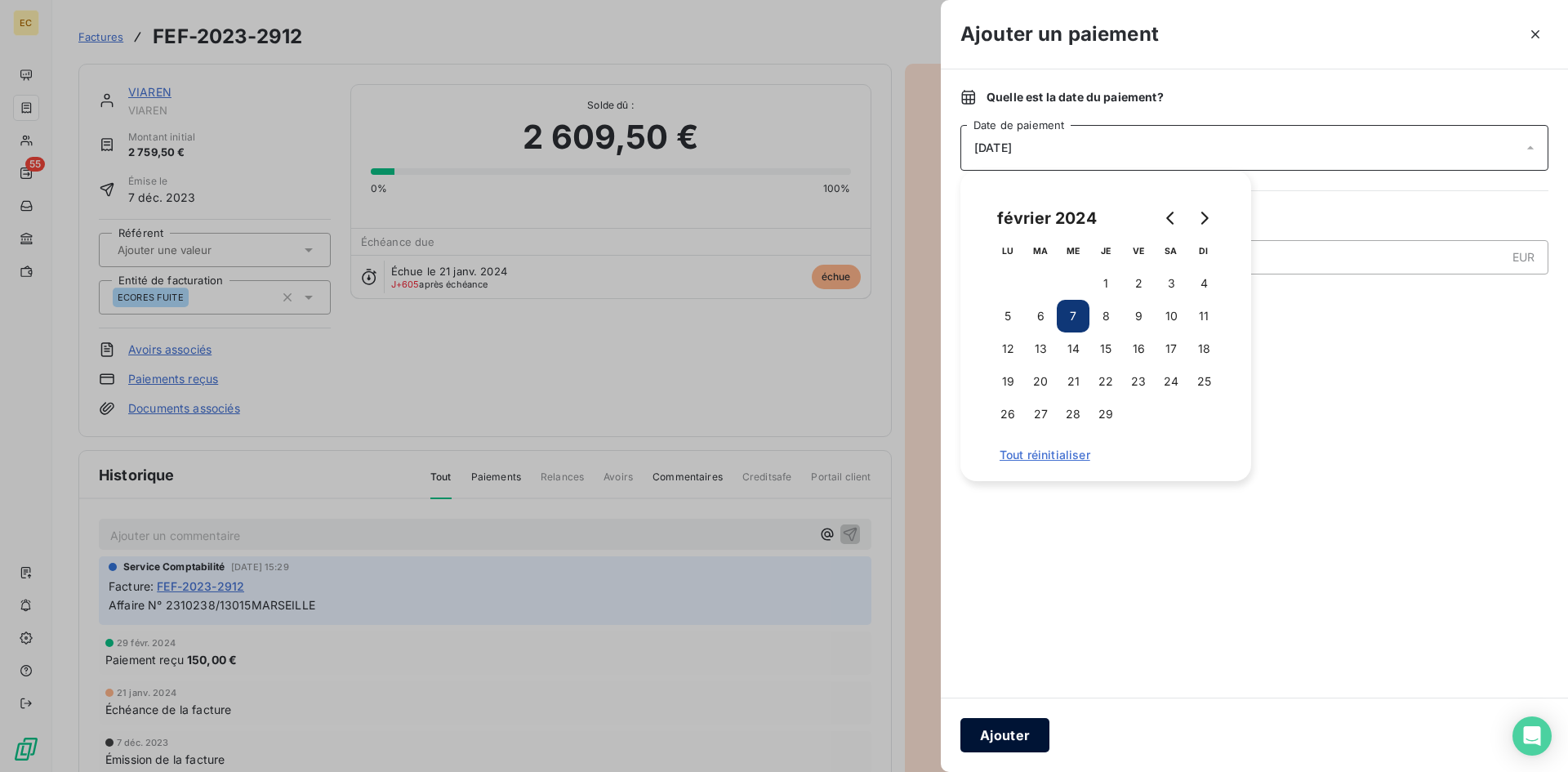
click at [1015, 739] on button "Ajouter" at bounding box center [1005, 735] width 89 height 35
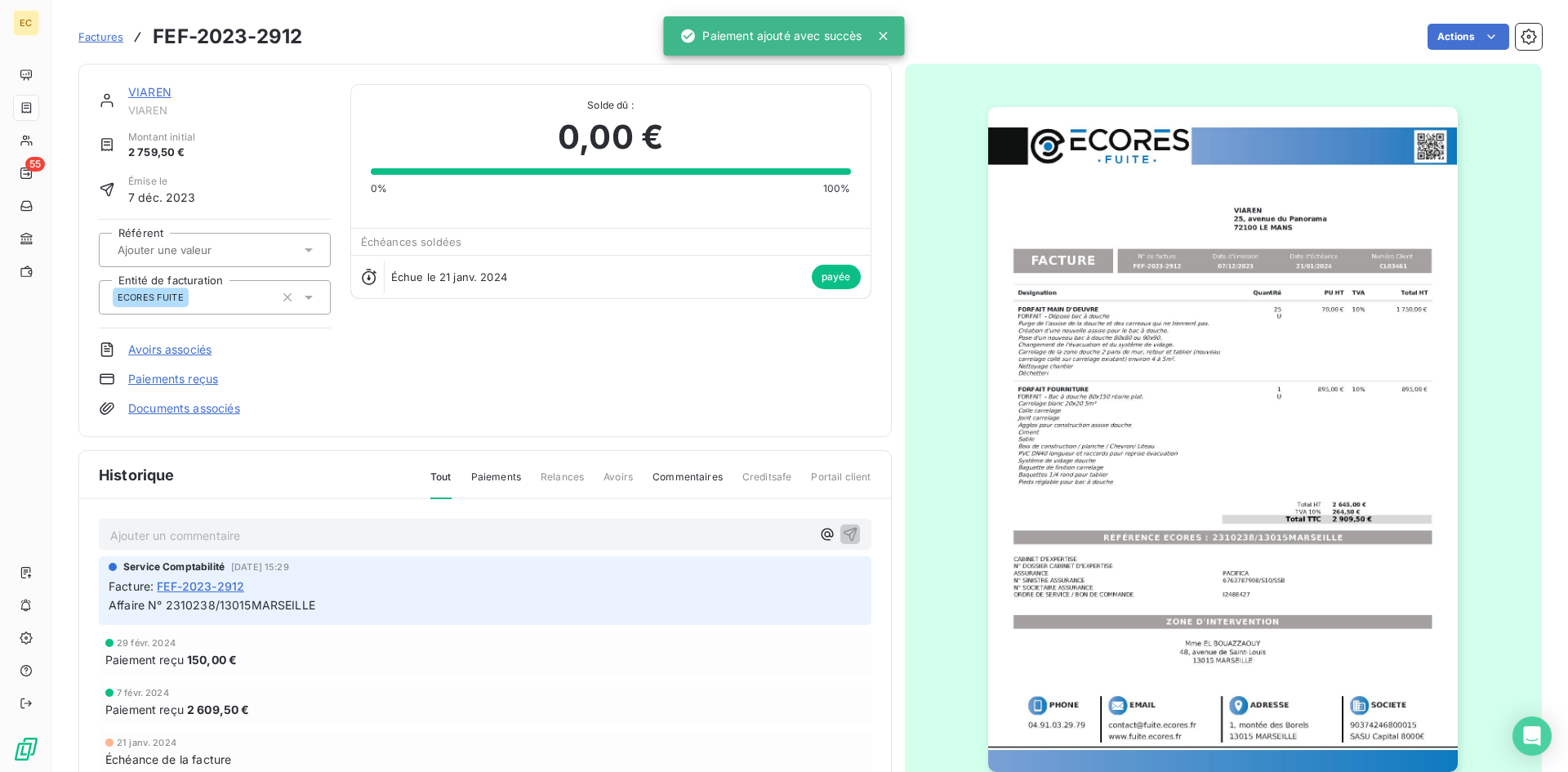
click at [144, 92] on link "VIAREN" at bounding box center [149, 92] width 43 height 14
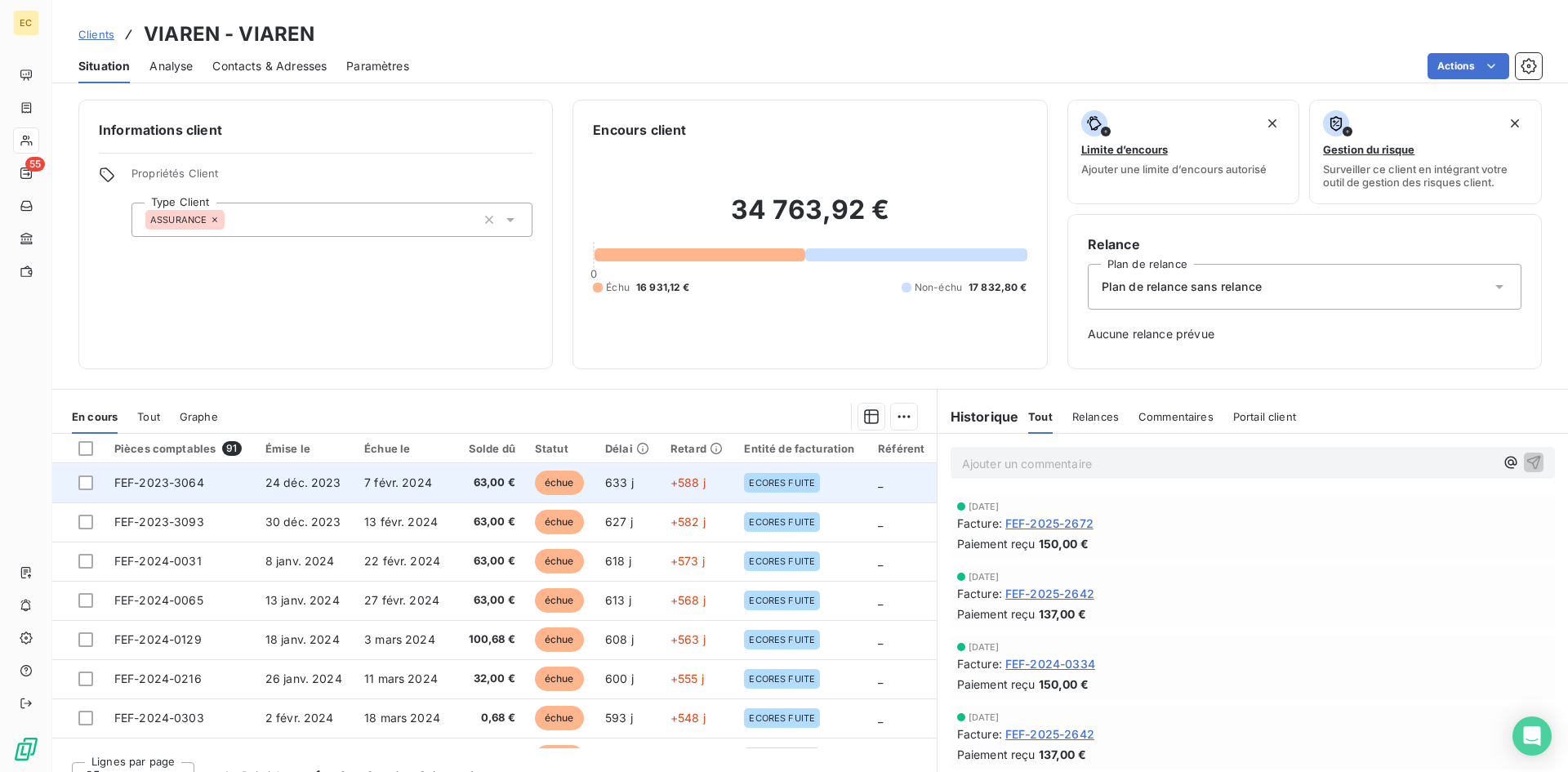
click at [333, 485] on span "24 déc. 2023" at bounding box center [304, 482] width 76 height 14
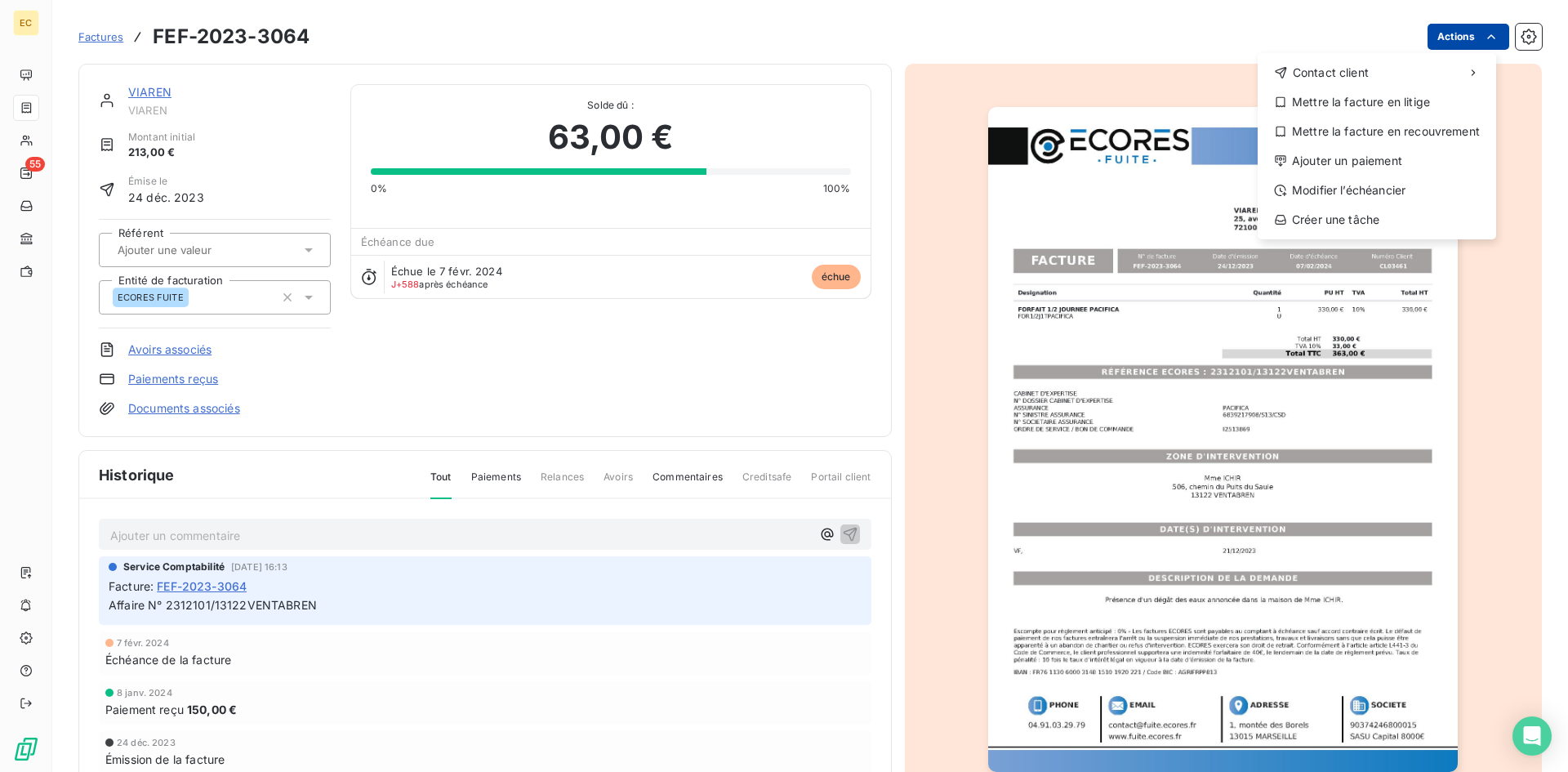
click at [1457, 26] on html "EC 55 Factures FEF-2023-3064 Actions Contact client Mettre la facture en litige…" at bounding box center [784, 386] width 1568 height 772
click at [1365, 158] on div "Ajouter un paiement" at bounding box center [1376, 161] width 225 height 26
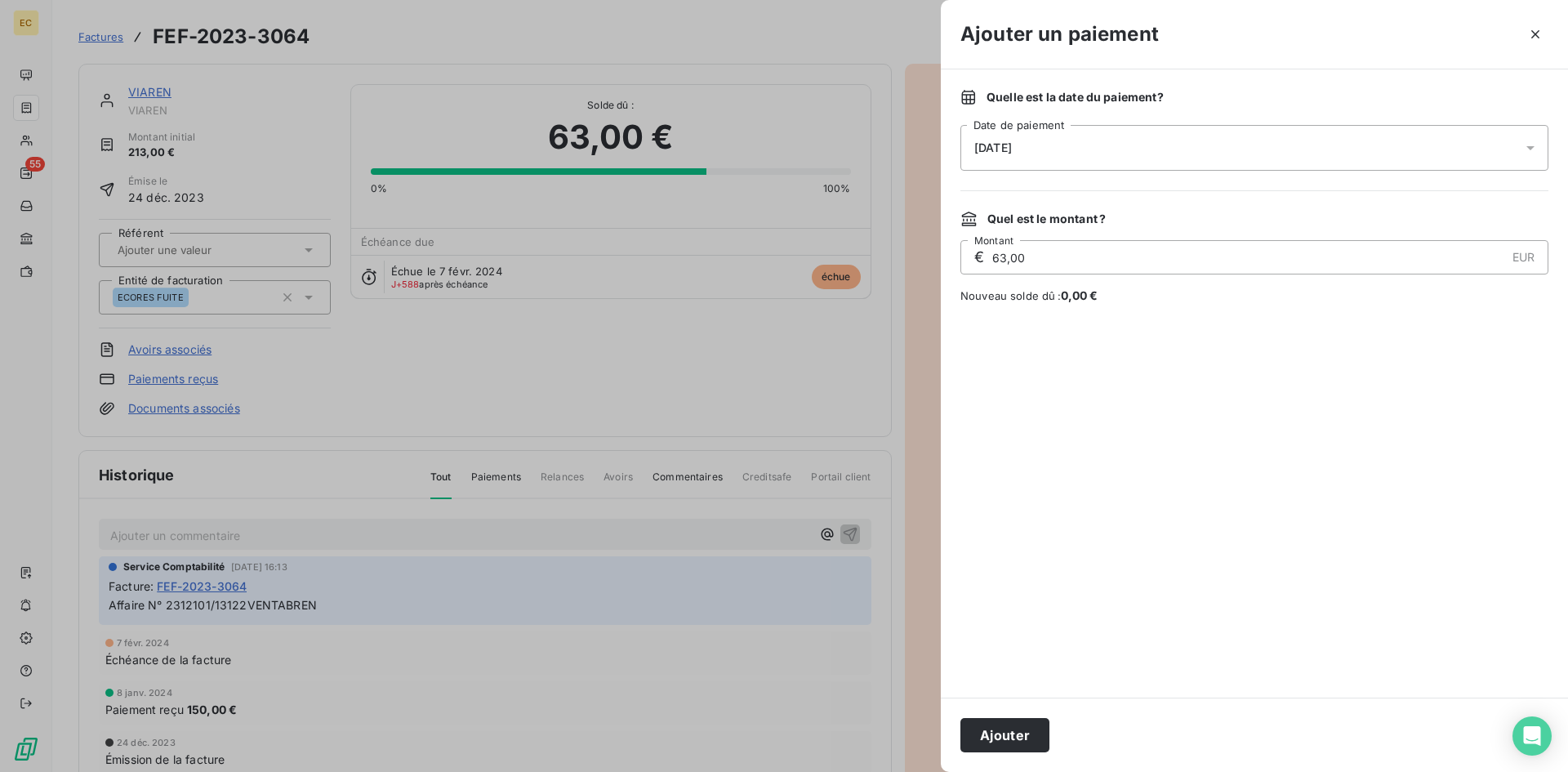
click at [1042, 151] on div "[DATE]" at bounding box center [1254, 147] width 588 height 45
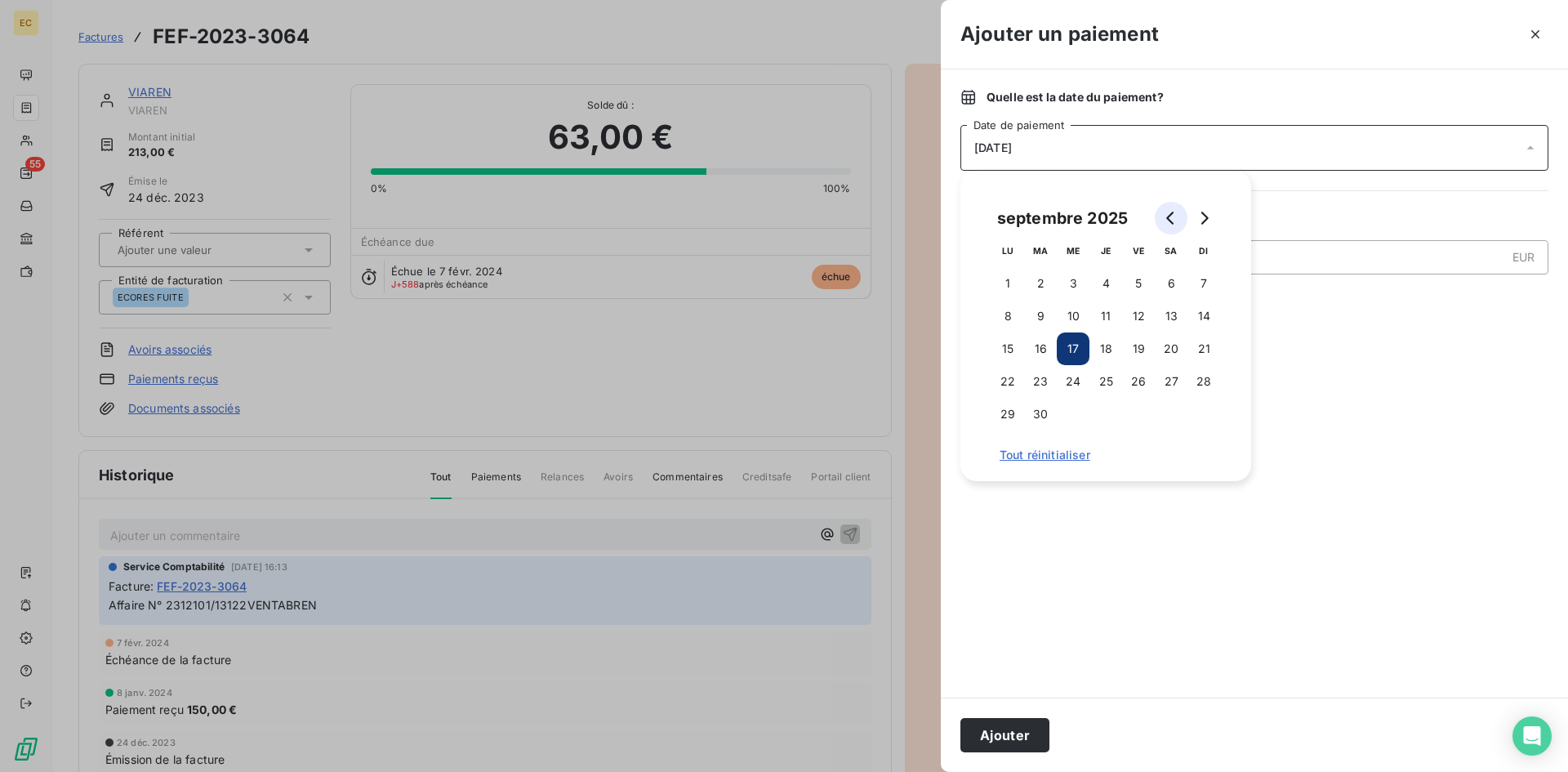
click at [1165, 216] on icon "Go to previous month" at bounding box center [1171, 218] width 13 height 13
click at [1164, 216] on button "Go to previous month" at bounding box center [1171, 219] width 33 height 33
click at [1163, 216] on button "Go to previous month" at bounding box center [1171, 219] width 33 height 33
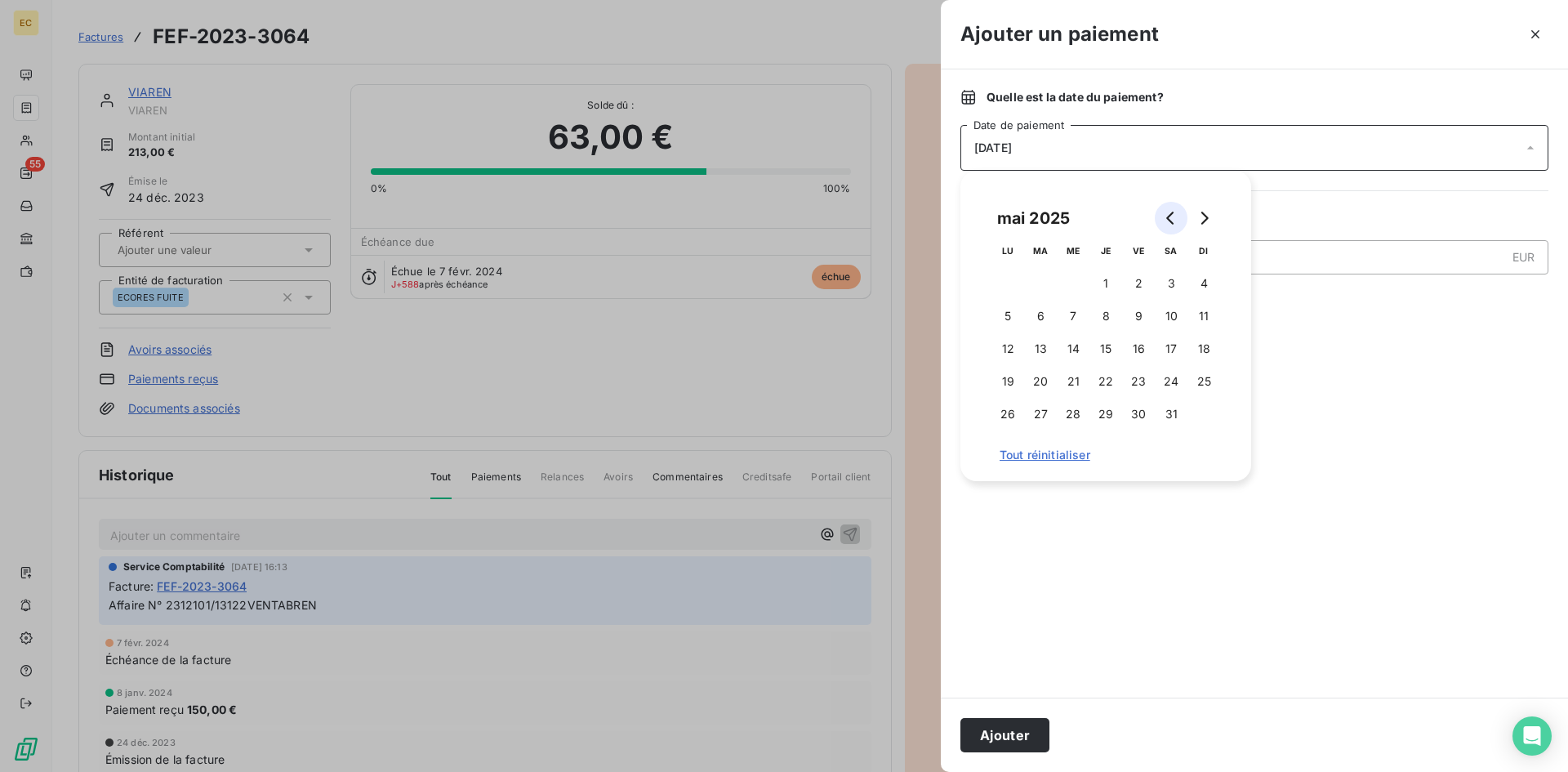
click at [1163, 216] on button "Go to previous month" at bounding box center [1171, 219] width 33 height 33
click at [1157, 217] on button "Go to previous month" at bounding box center [1171, 219] width 33 height 33
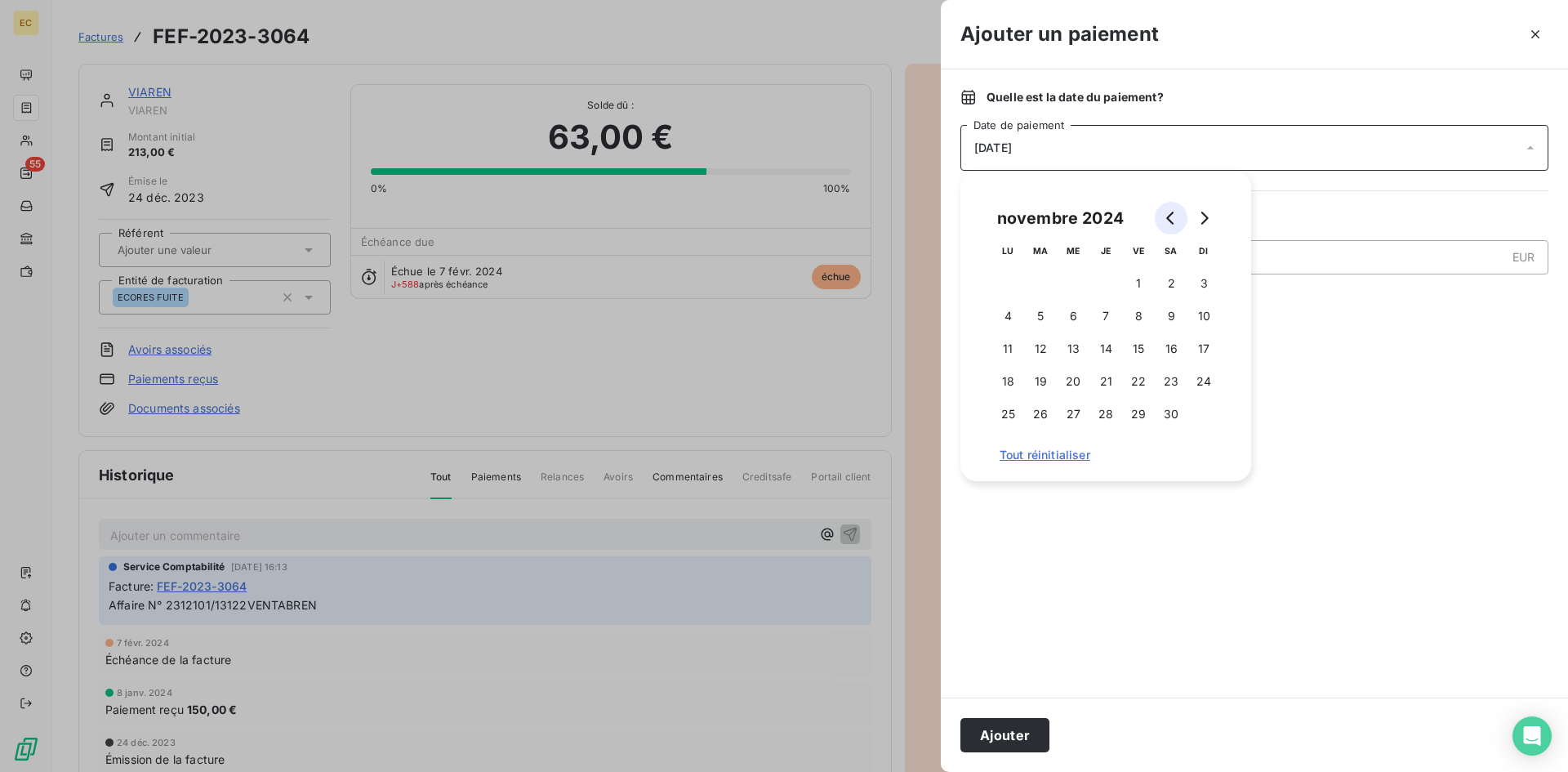
click at [1157, 217] on button "Go to previous month" at bounding box center [1171, 219] width 33 height 33
click at [1156, 218] on button "Go to previous month" at bounding box center [1171, 219] width 33 height 33
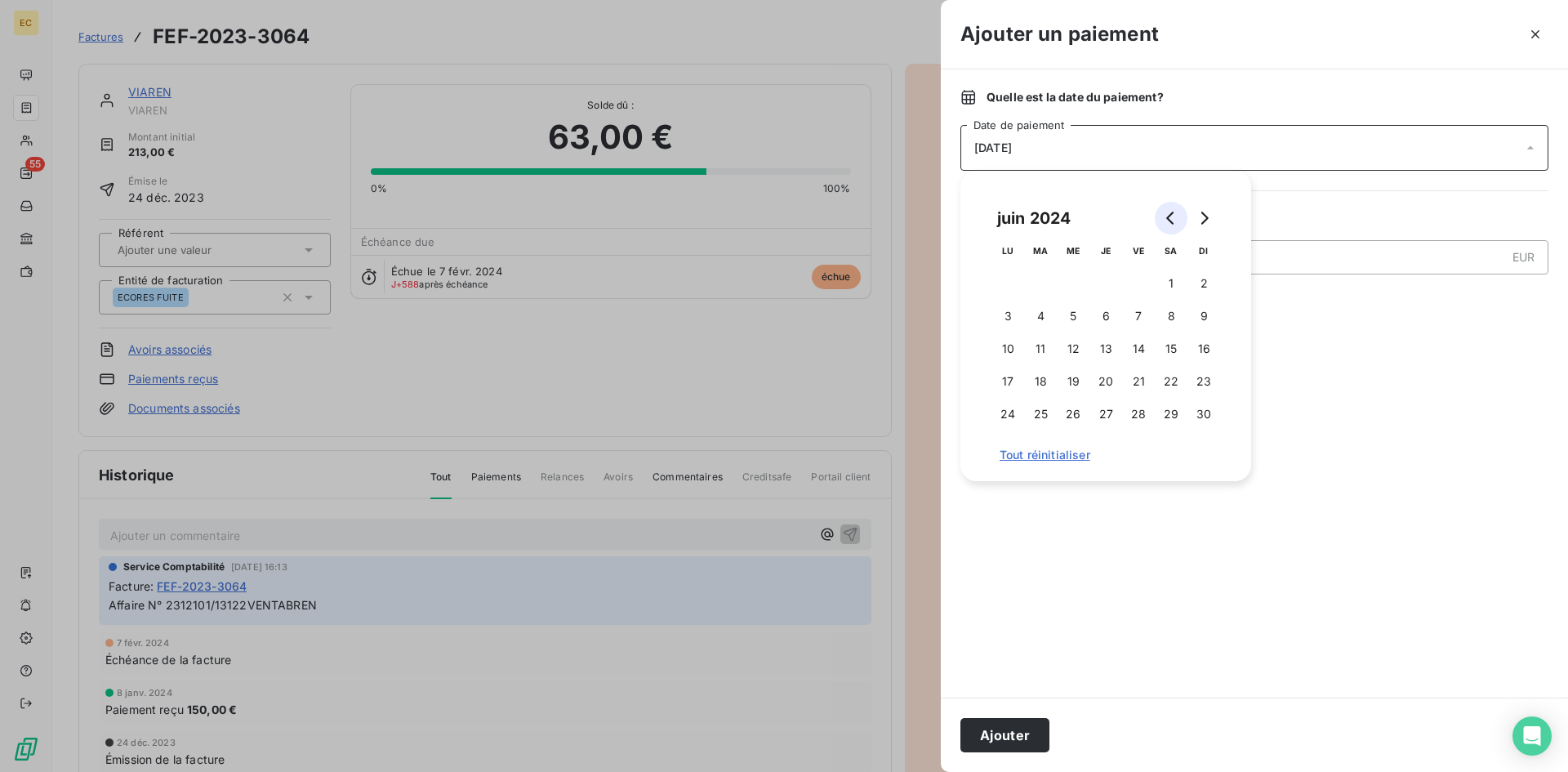
click at [1156, 218] on button "Go to previous month" at bounding box center [1171, 219] width 33 height 33
click at [1156, 219] on button "Go to previous month" at bounding box center [1171, 219] width 33 height 33
click at [1075, 315] on button "7" at bounding box center [1073, 316] width 33 height 33
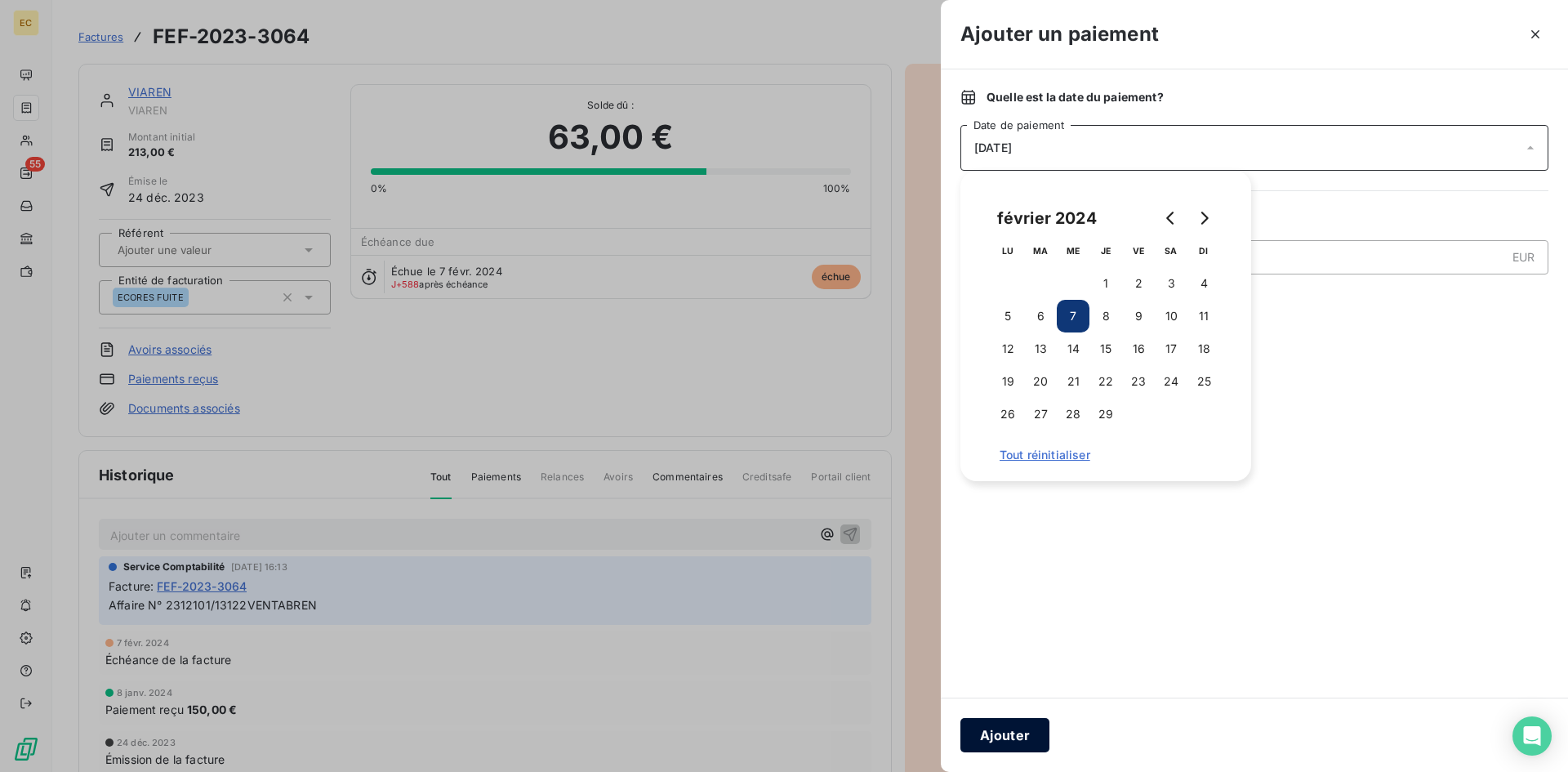
click at [1010, 725] on button "Ajouter" at bounding box center [1005, 735] width 89 height 35
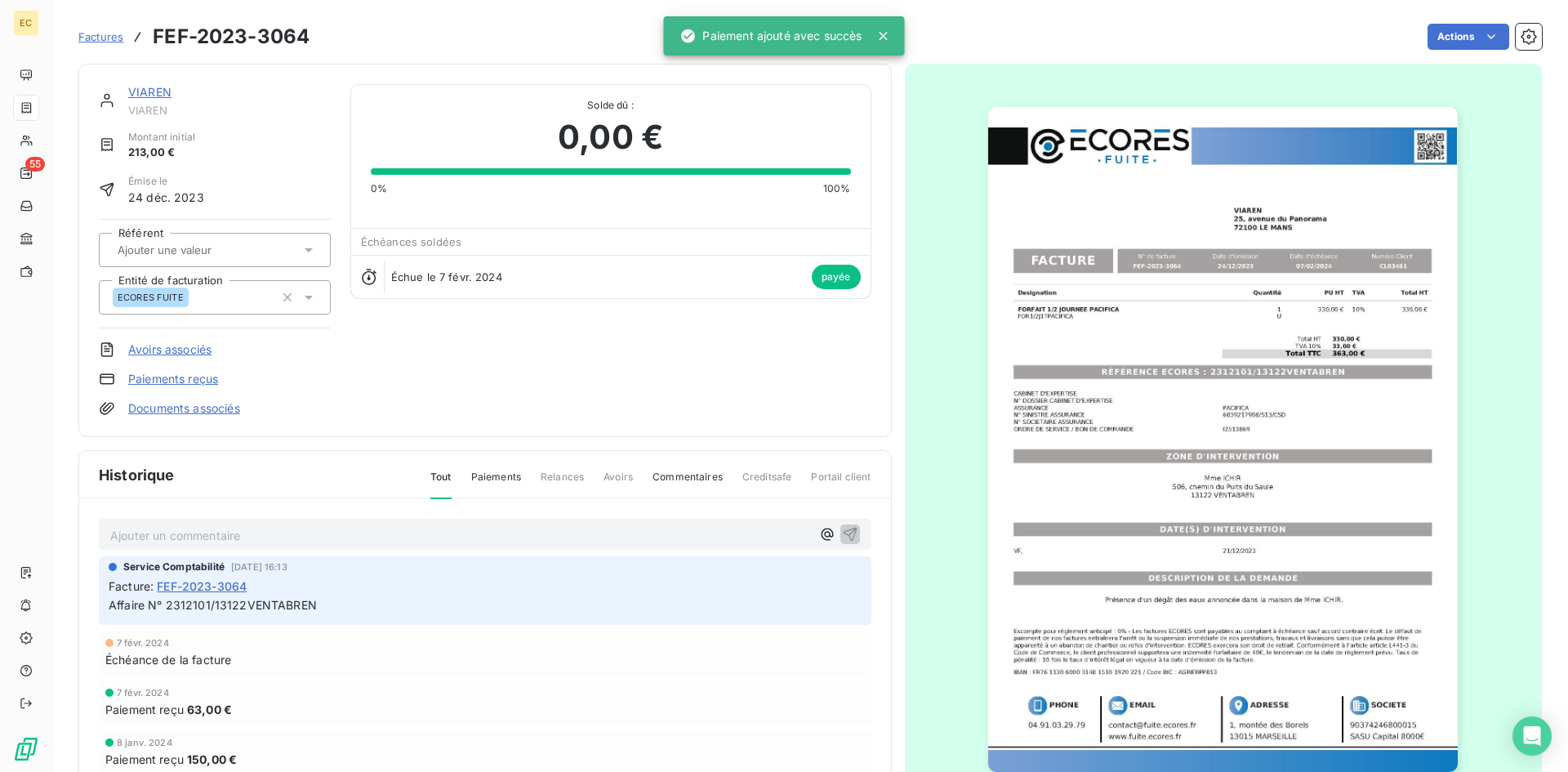
click at [138, 91] on link "VIAREN" at bounding box center [149, 92] width 43 height 14
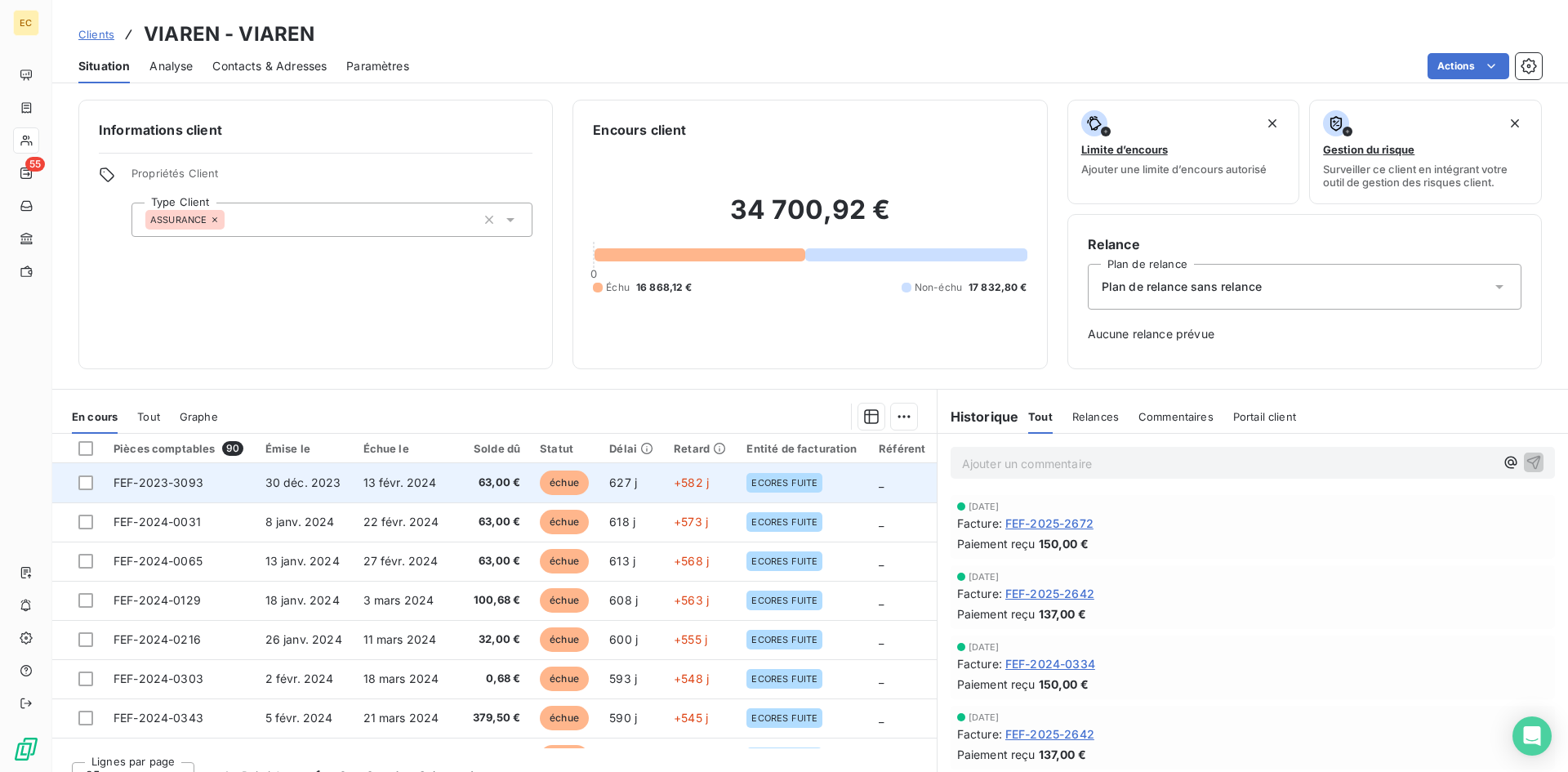
click at [377, 476] on span "13 févr. 2024" at bounding box center [400, 482] width 73 height 14
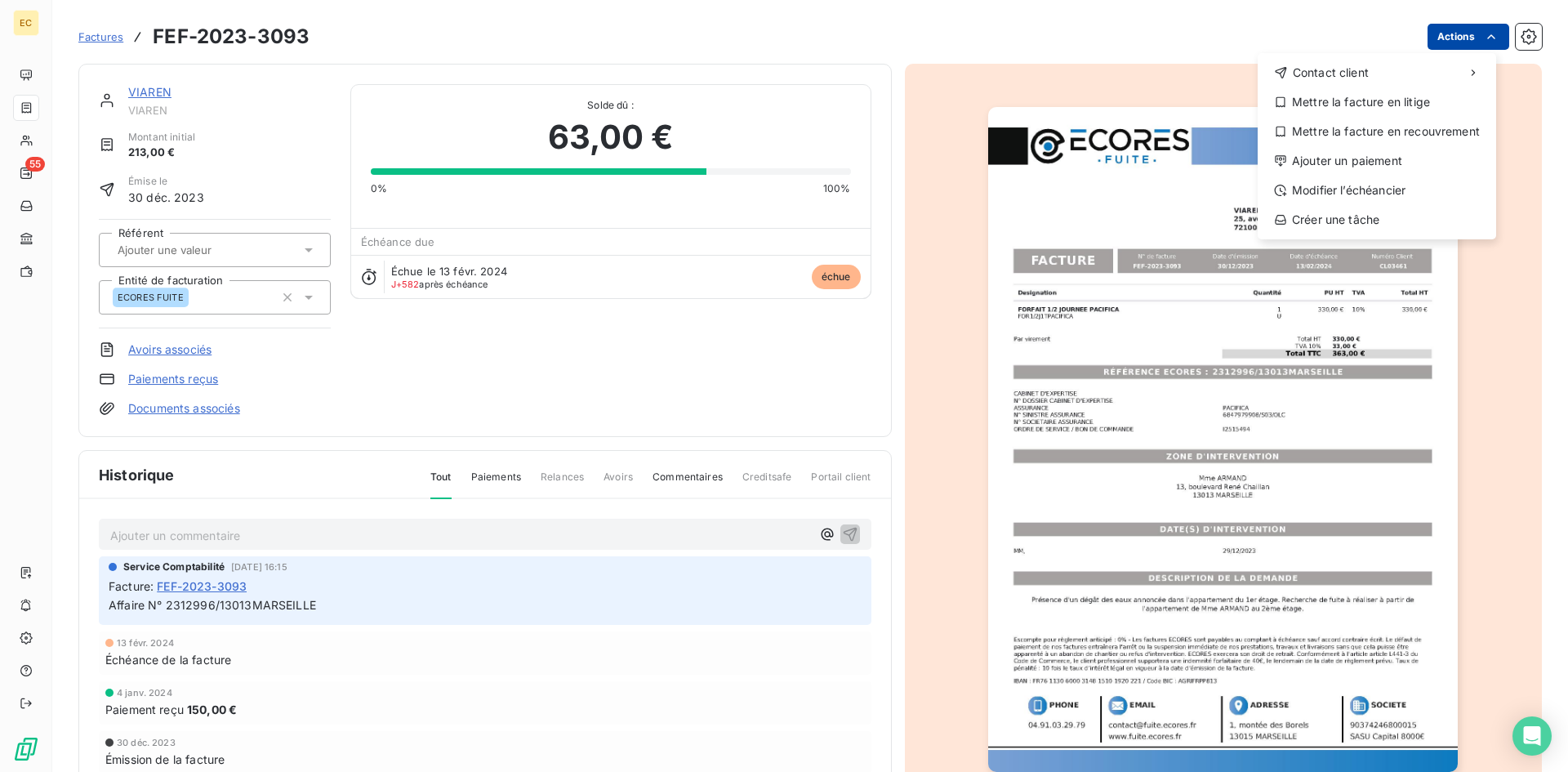
click at [1466, 38] on html "EC 55 Factures FEF-2023-3093 Actions Contact client Mettre la facture en litige…" at bounding box center [784, 386] width 1568 height 772
click at [1384, 162] on div "Ajouter un paiement" at bounding box center [1376, 161] width 225 height 26
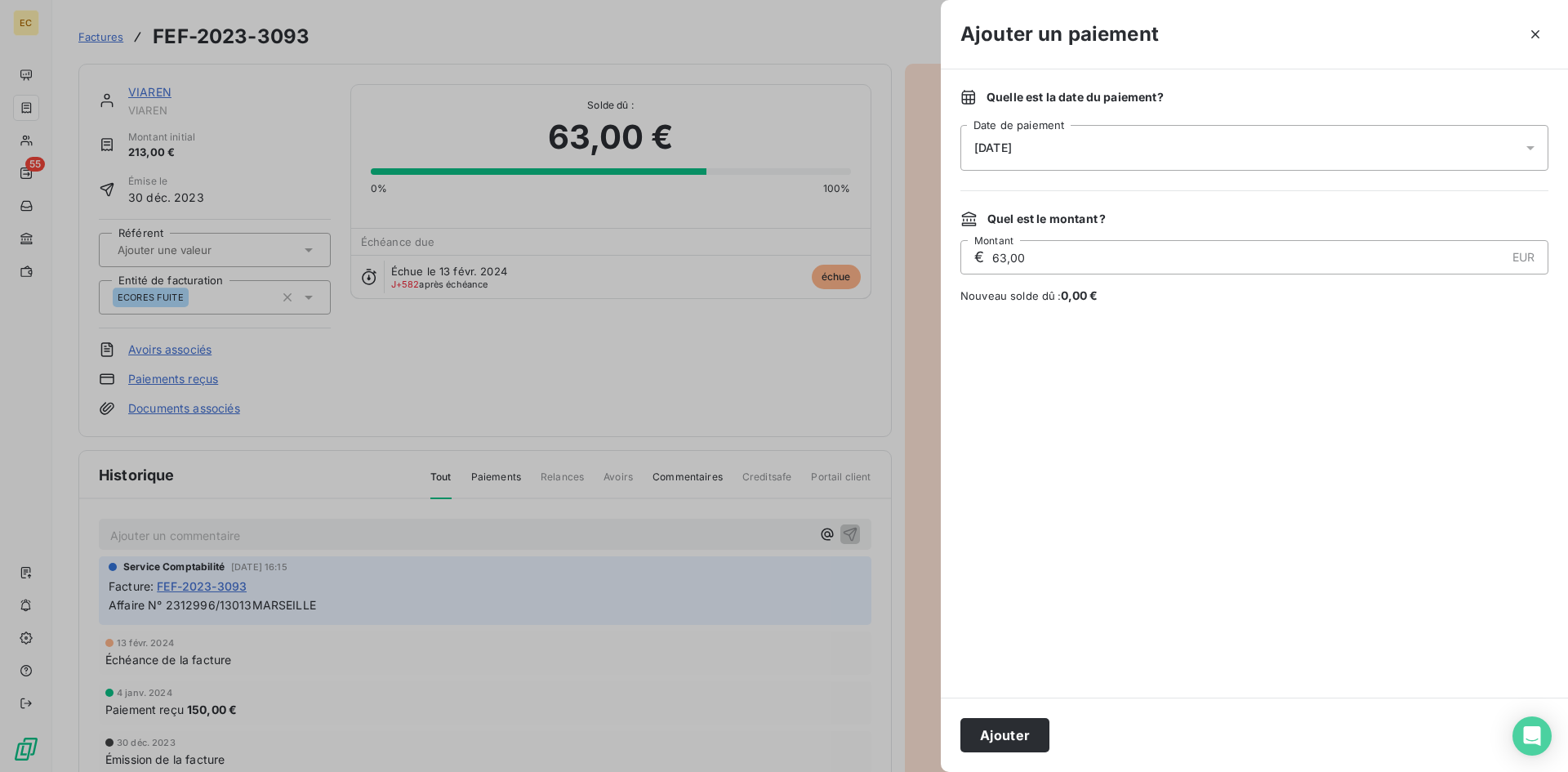
click at [1089, 134] on div "[DATE]" at bounding box center [1254, 147] width 588 height 45
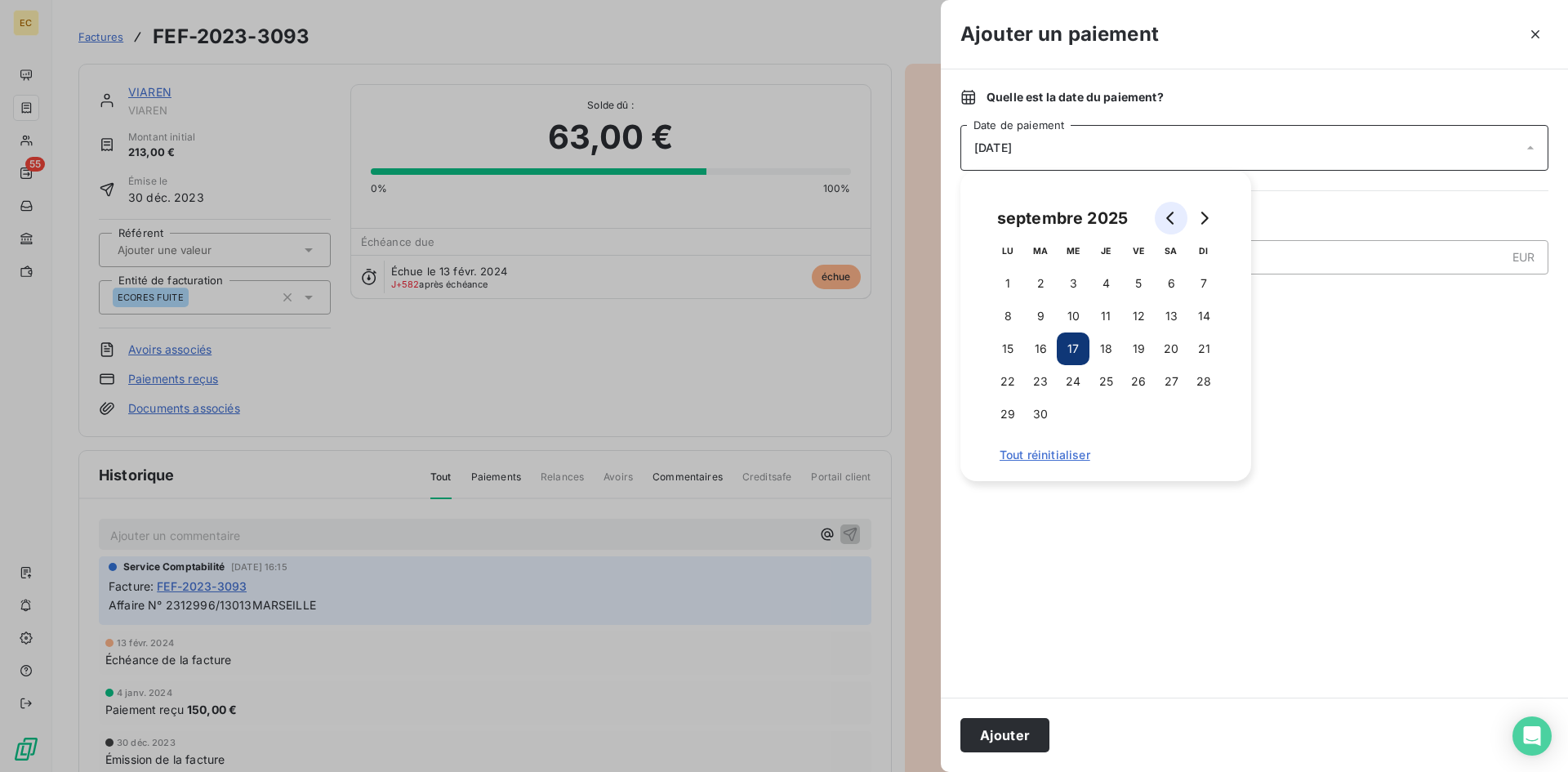
click at [1163, 217] on button "Go to previous month" at bounding box center [1171, 219] width 33 height 33
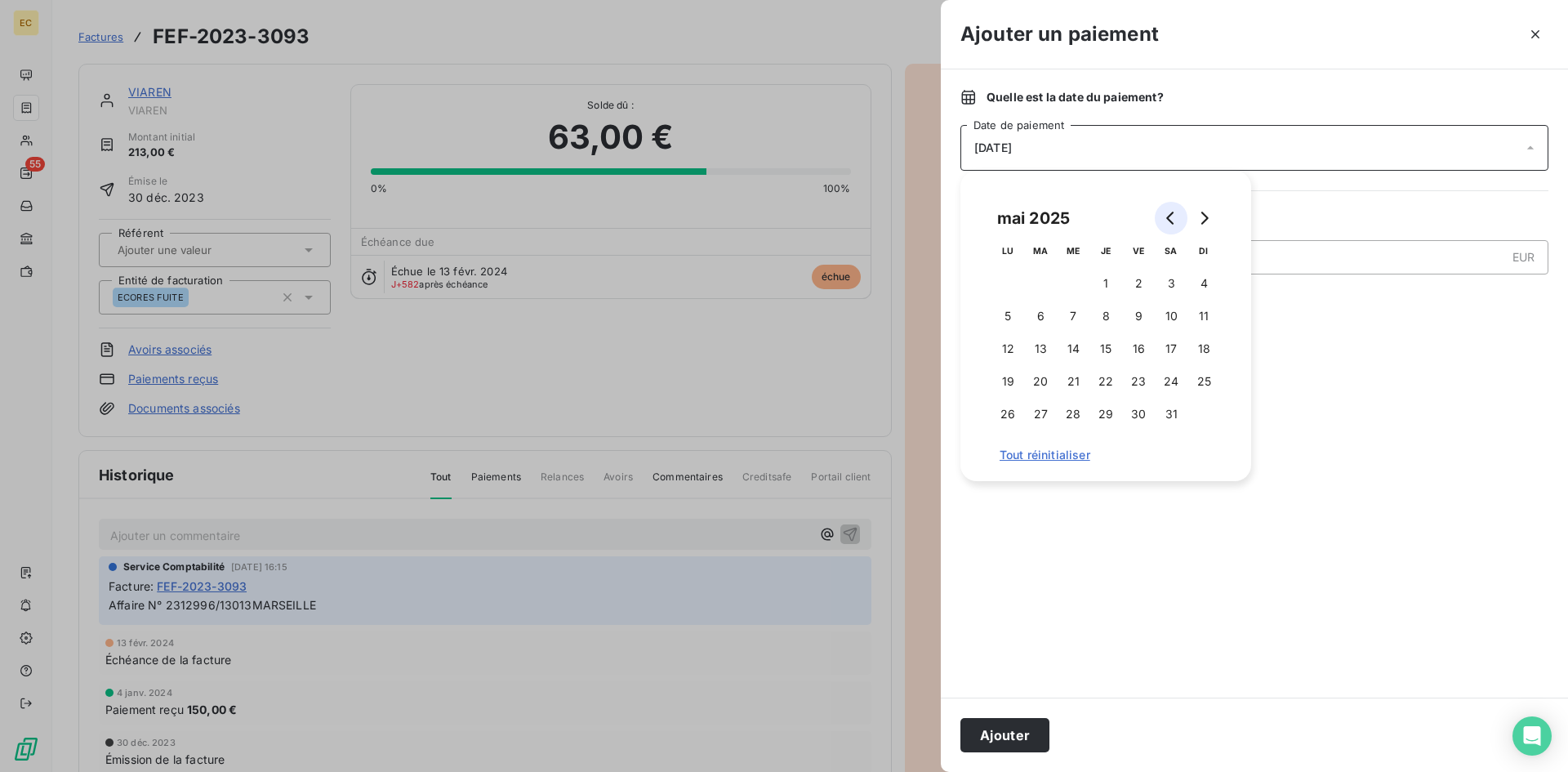
click at [1163, 217] on button "Go to previous month" at bounding box center [1171, 219] width 33 height 33
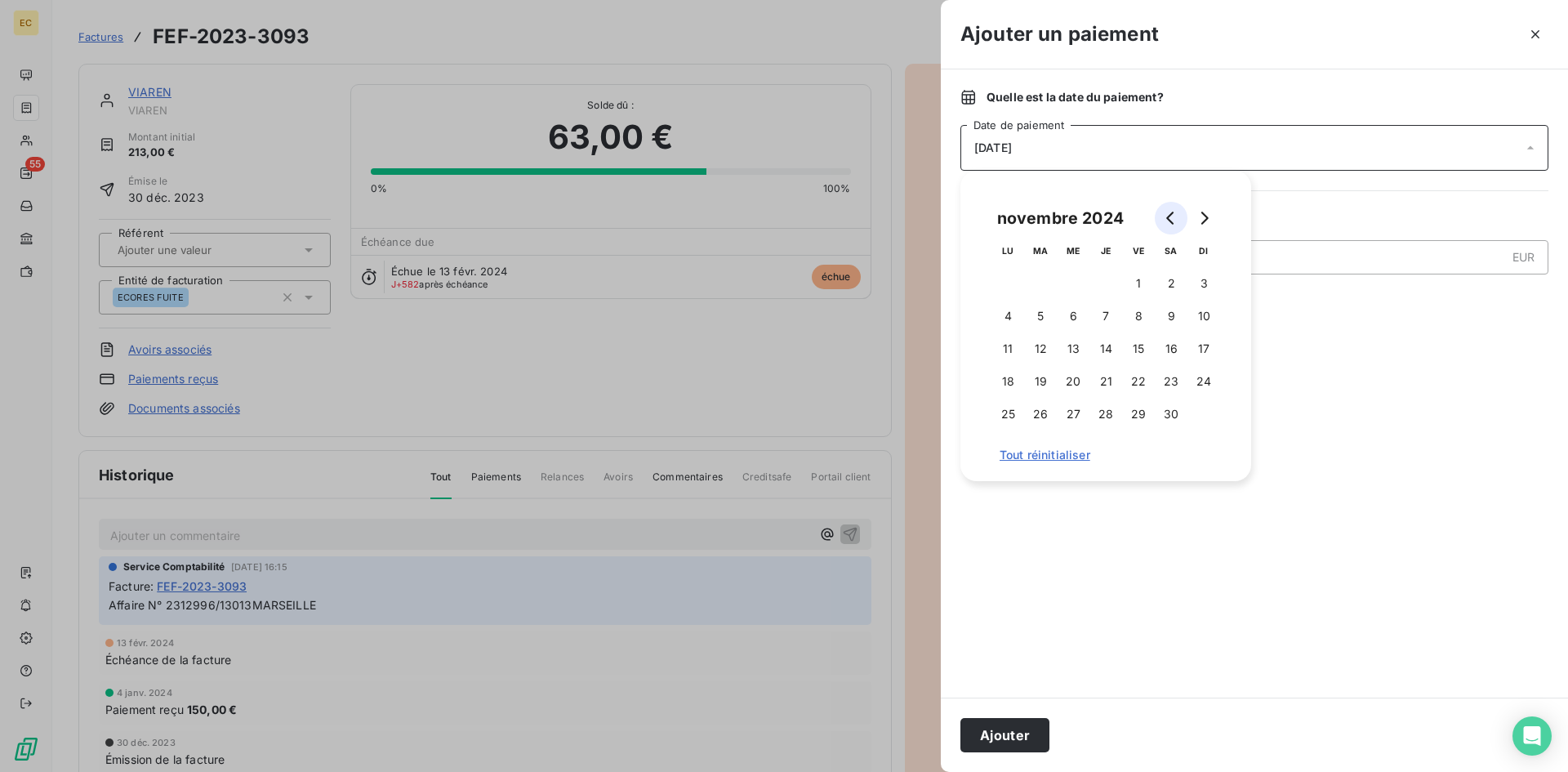
click at [1163, 217] on button "Go to previous month" at bounding box center [1171, 219] width 33 height 33
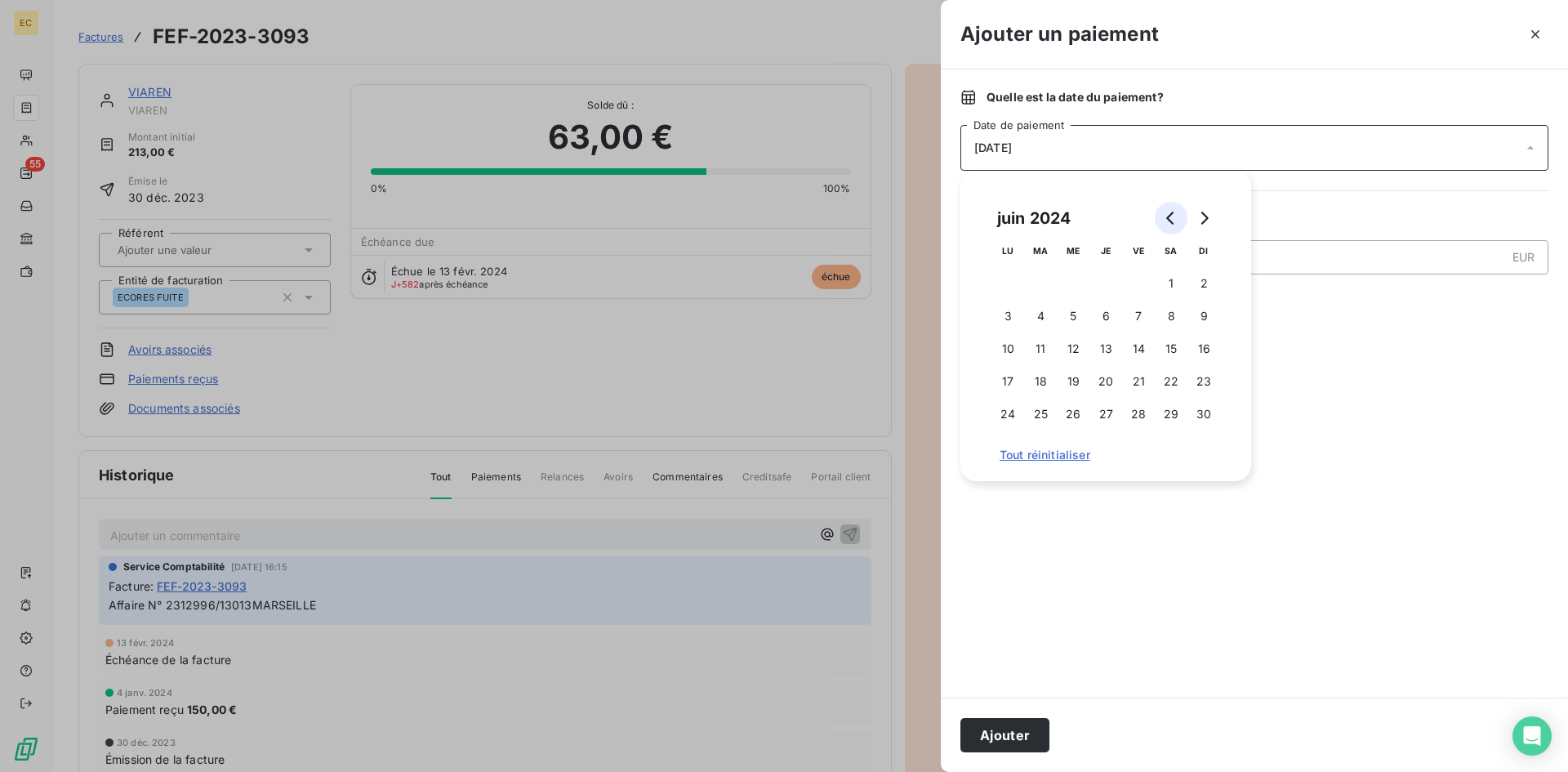
click at [1163, 217] on button "Go to previous month" at bounding box center [1171, 219] width 33 height 33
click at [1074, 317] on button "7" at bounding box center [1073, 316] width 33 height 33
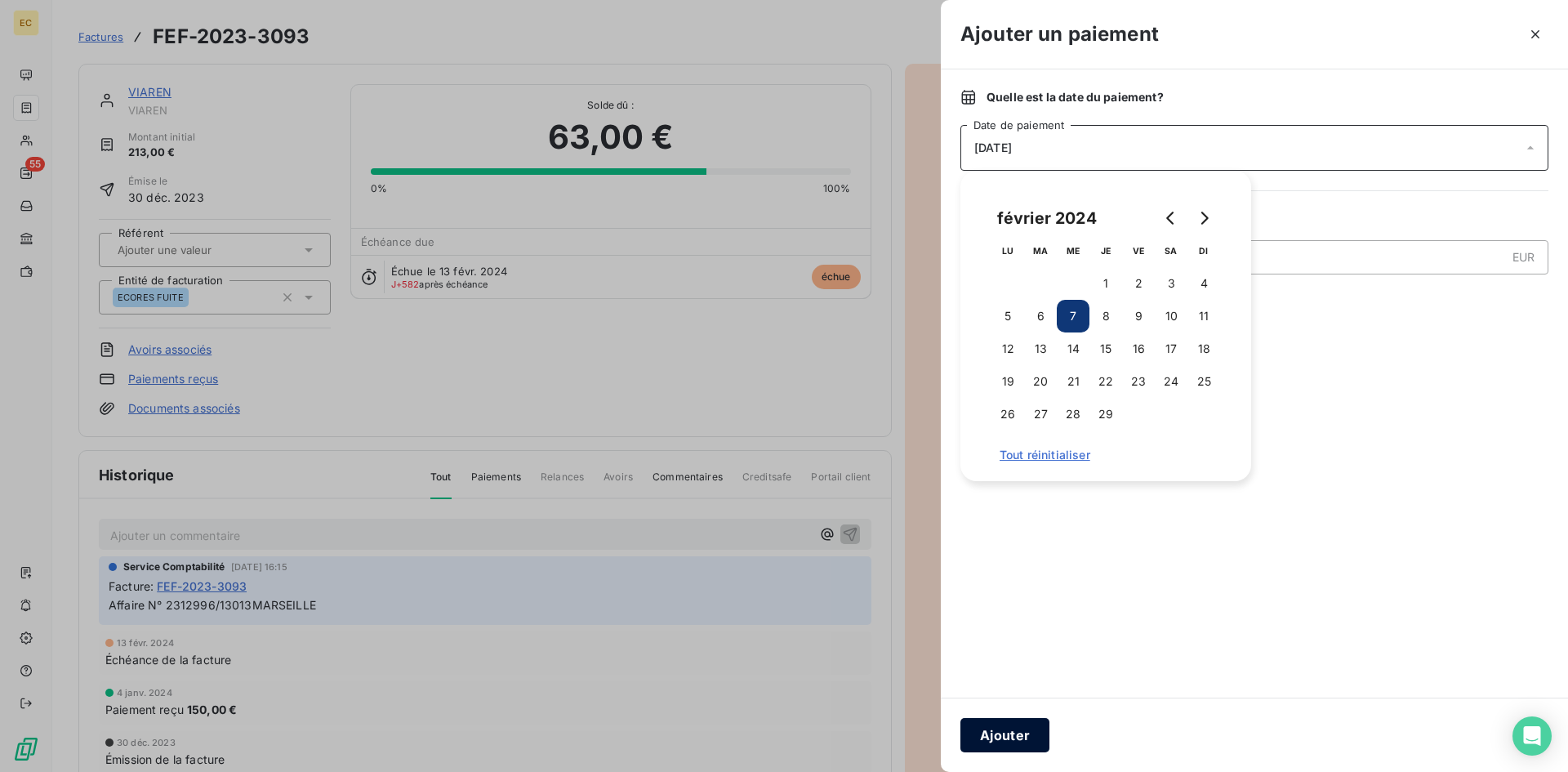
click at [1025, 727] on button "Ajouter" at bounding box center [1005, 735] width 89 height 35
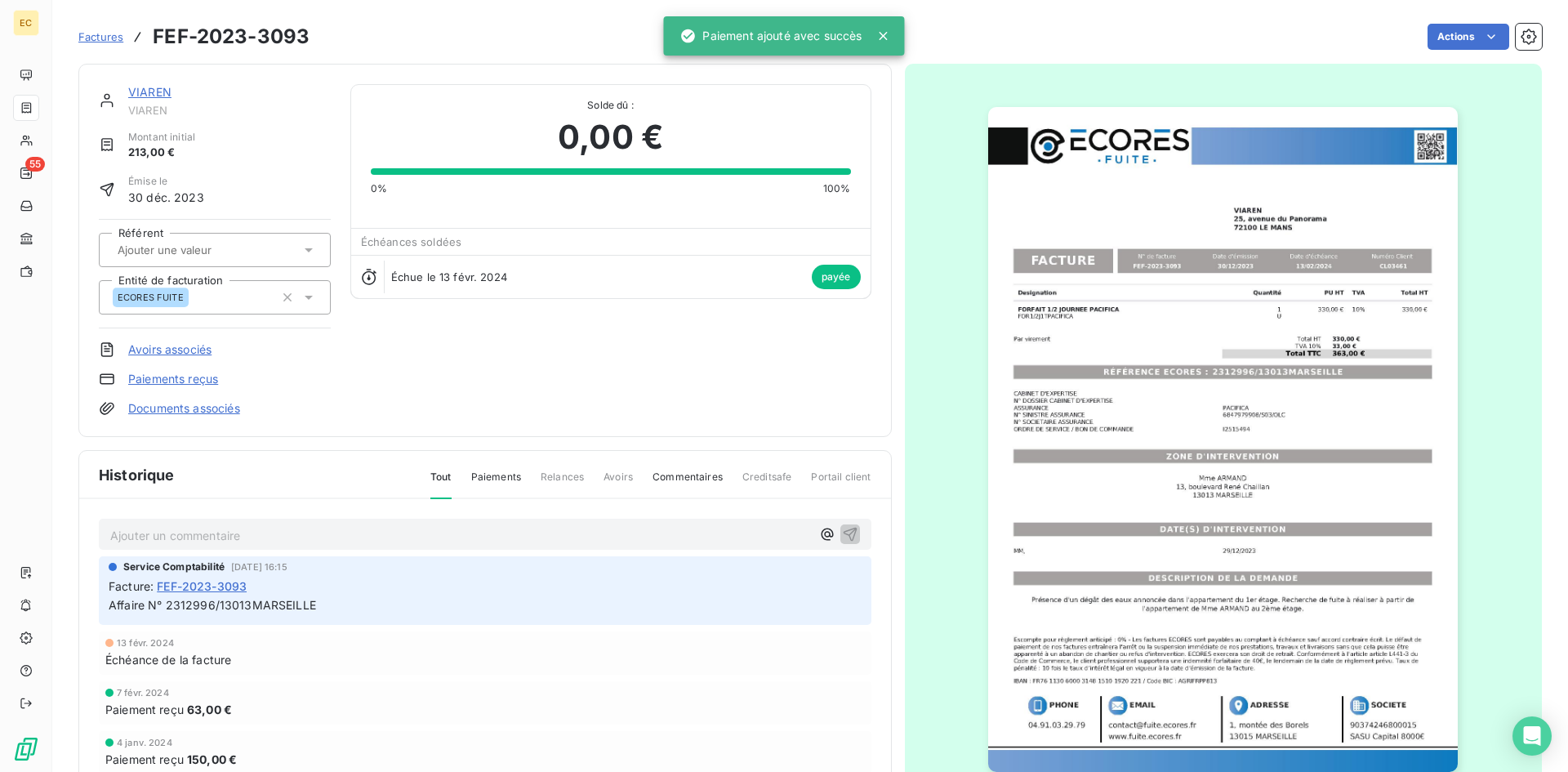
click at [161, 92] on link "VIAREN" at bounding box center [149, 92] width 43 height 14
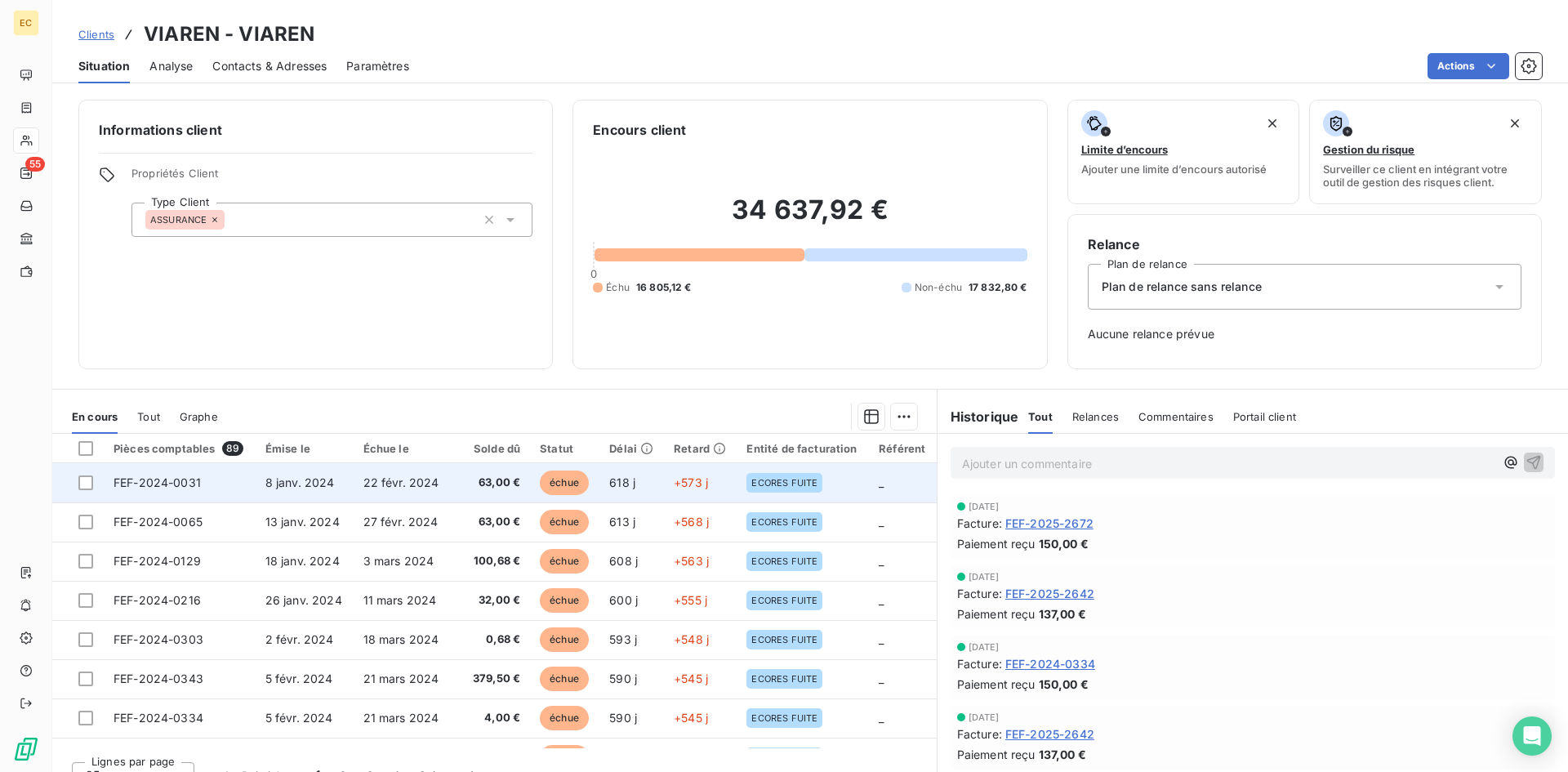
click at [316, 486] on span "8 janv. 2024" at bounding box center [300, 482] width 69 height 14
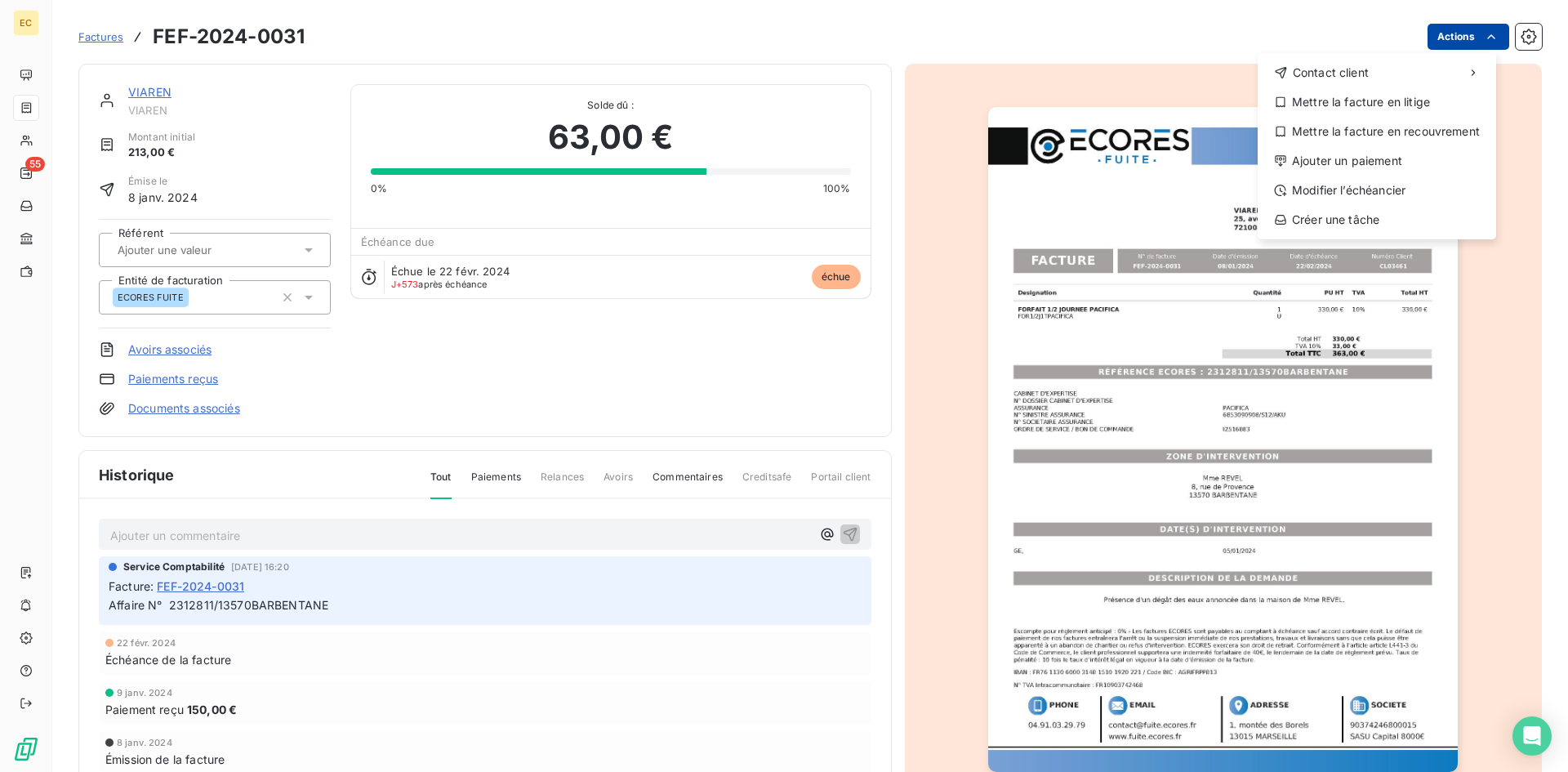
click at [1454, 36] on html "EC 55 Factures FEF-2024-0031 Actions Contact client Mettre la facture en litige…" at bounding box center [784, 386] width 1568 height 772
click at [1356, 158] on div "Ajouter un paiement" at bounding box center [1376, 161] width 225 height 26
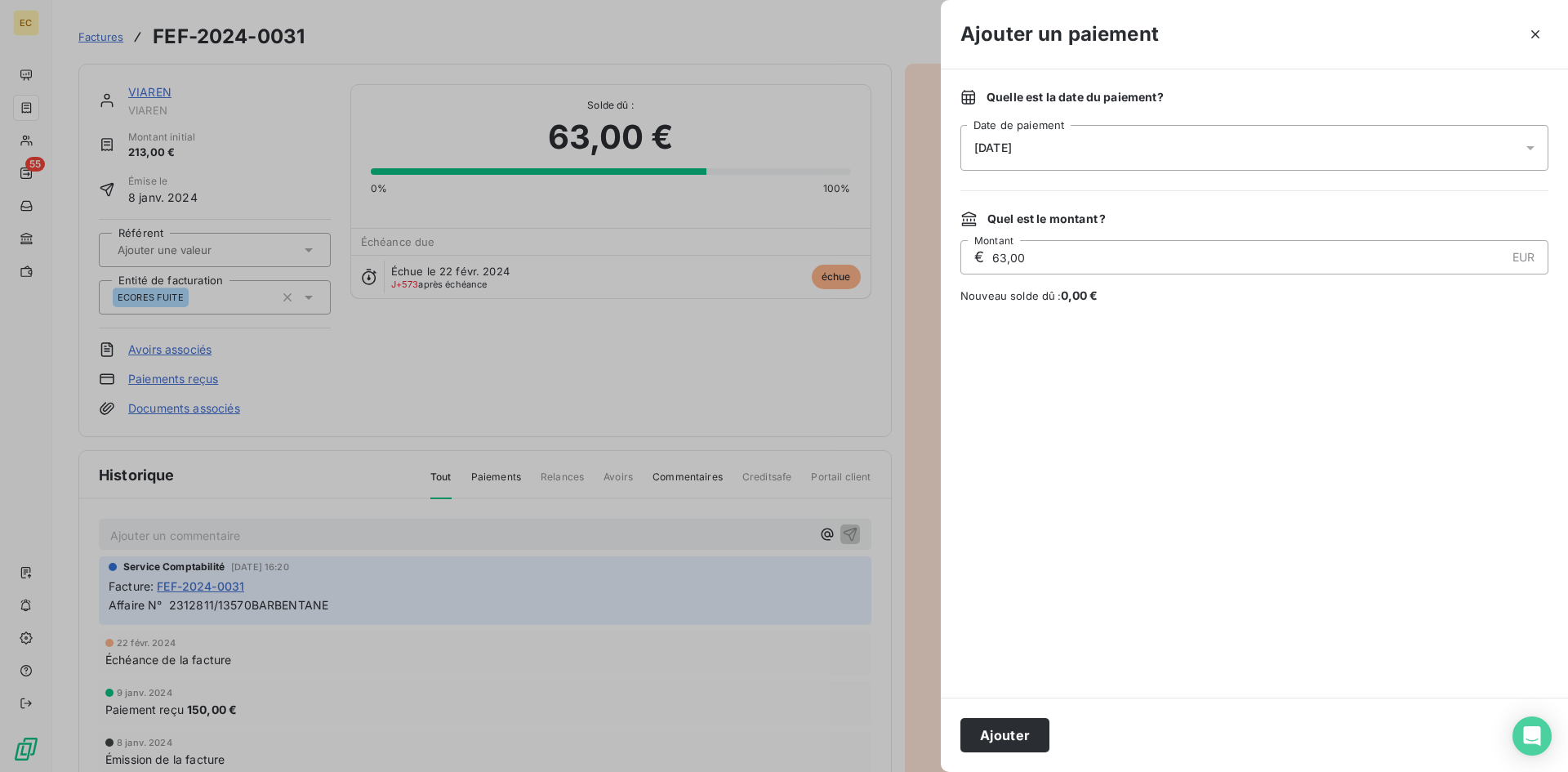
click at [1012, 141] on span "[DATE]" at bounding box center [993, 148] width 38 height 13
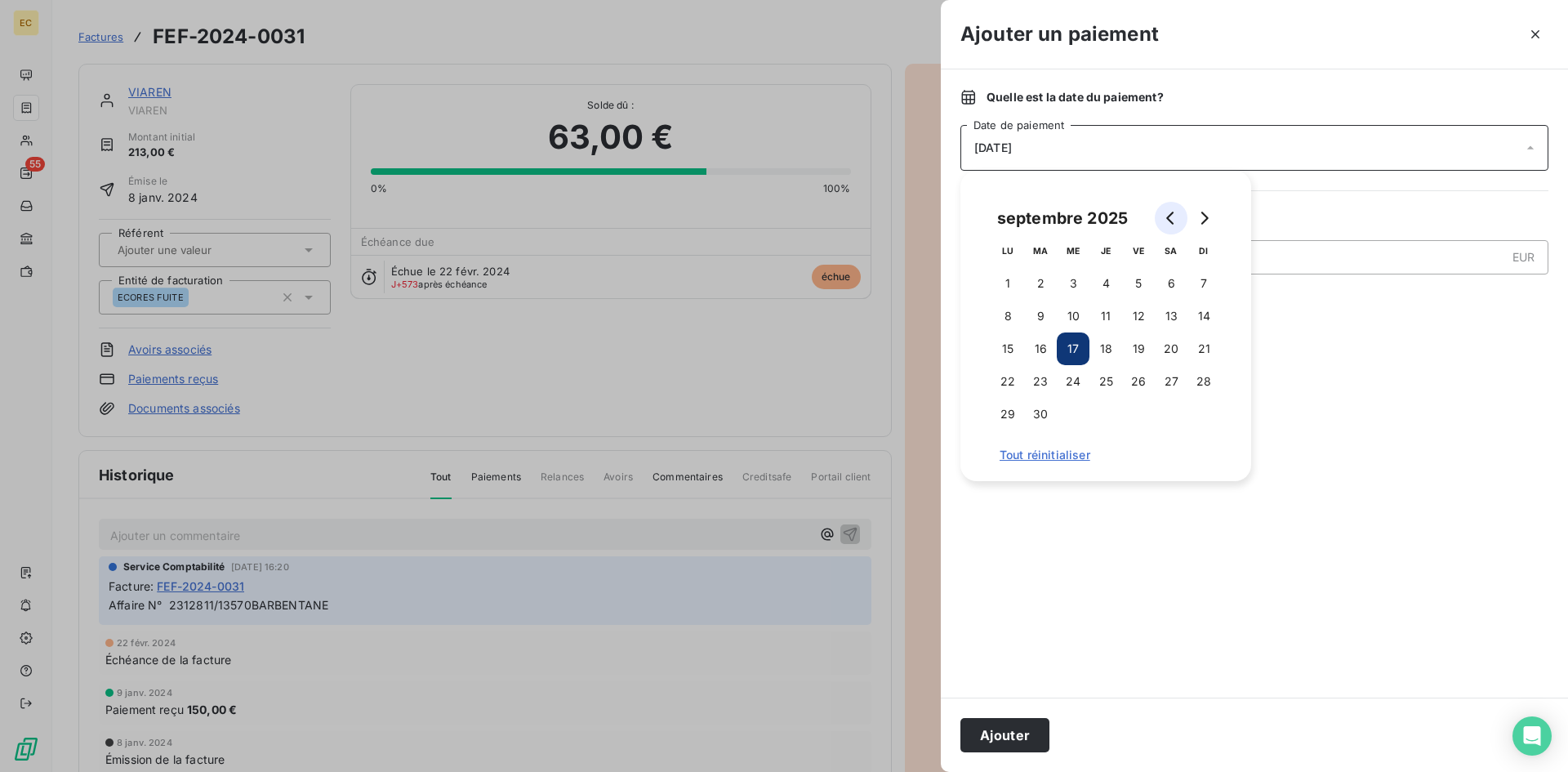
click at [1170, 214] on icon "Go to previous month" at bounding box center [1170, 218] width 7 height 13
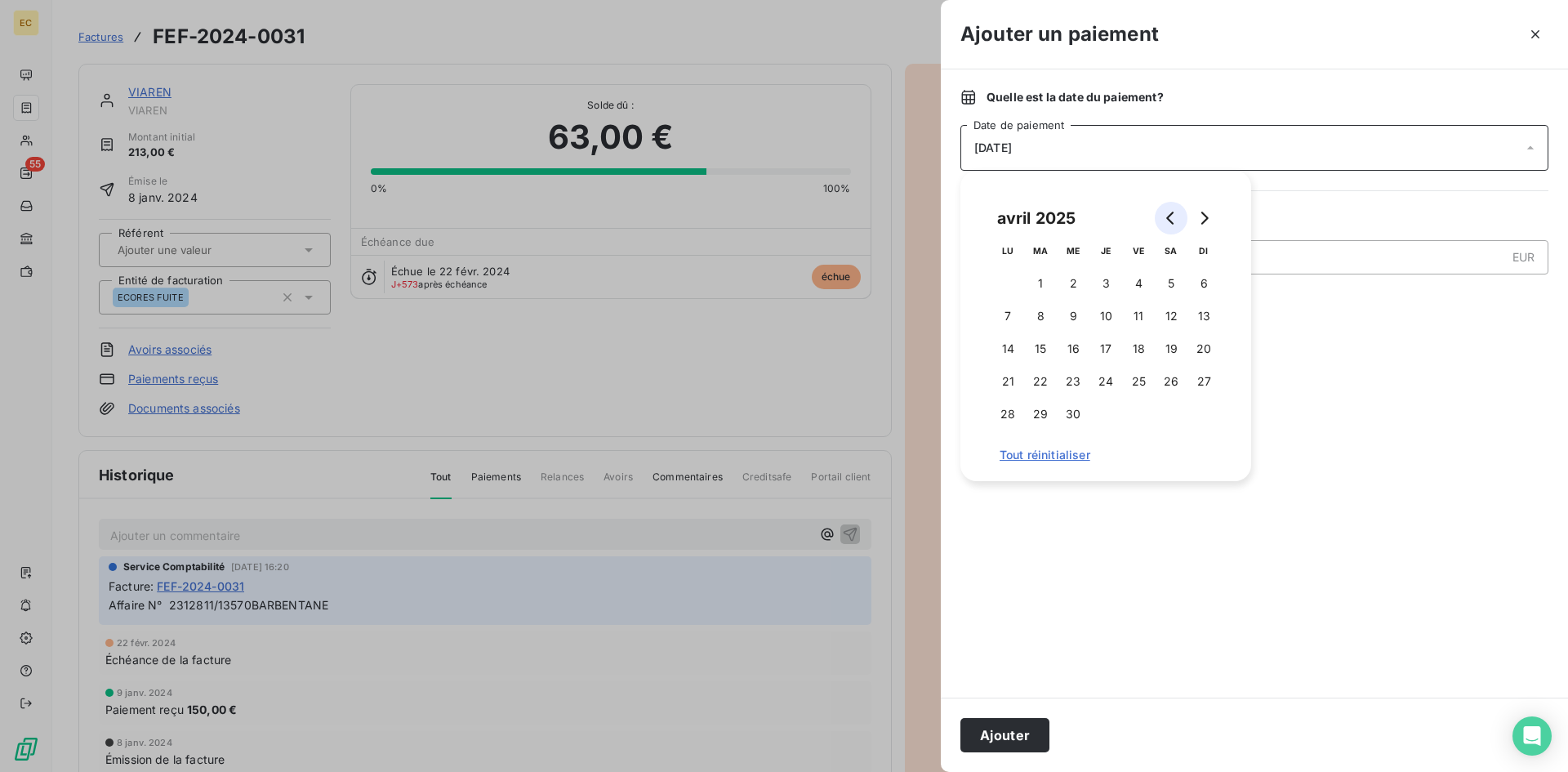
click at [1170, 214] on icon "Go to previous month" at bounding box center [1170, 218] width 7 height 13
click at [1170, 214] on icon "Go to previous month" at bounding box center [1171, 218] width 13 height 13
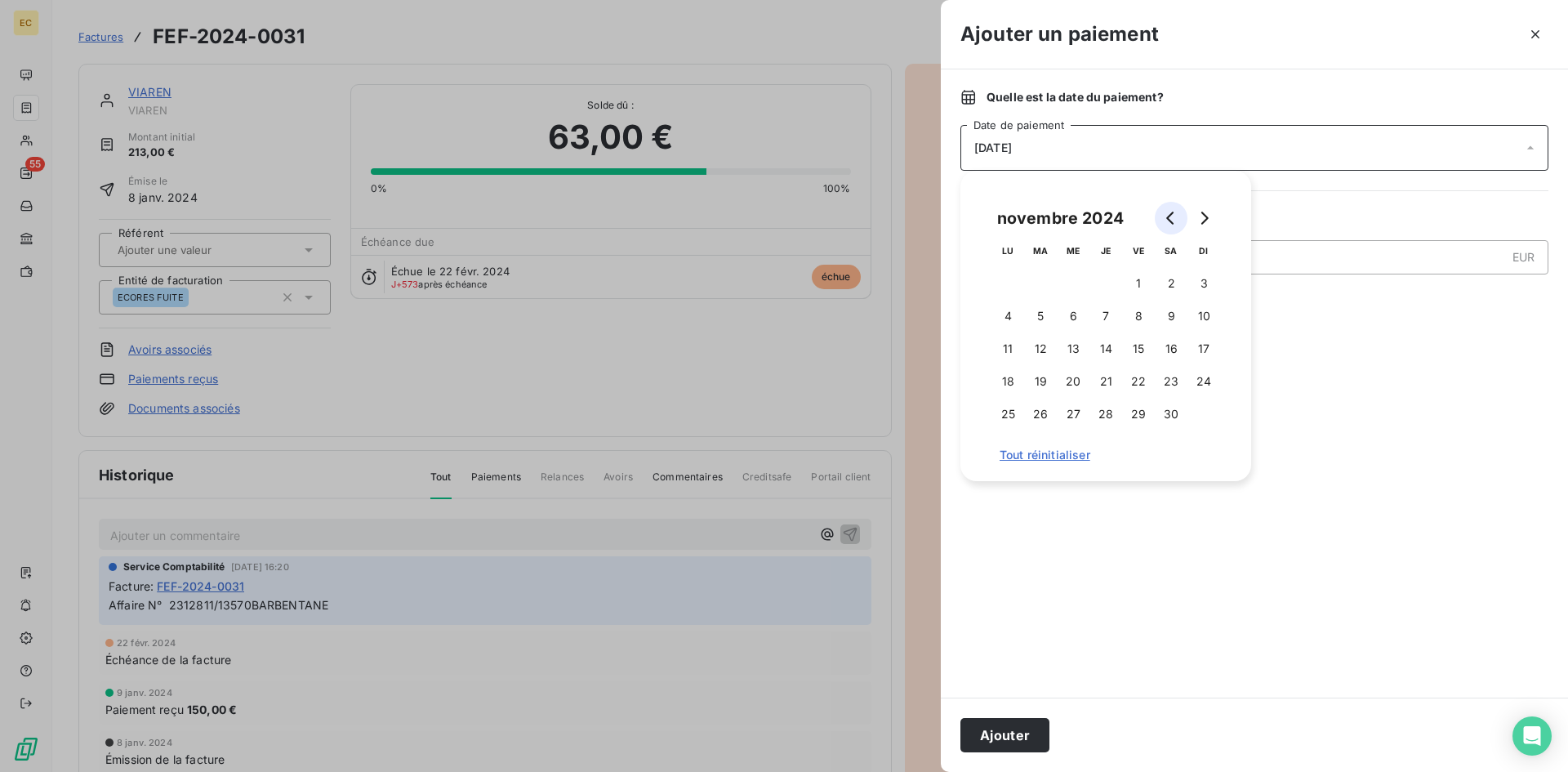
click at [1170, 214] on icon "Go to previous month" at bounding box center [1171, 218] width 13 height 13
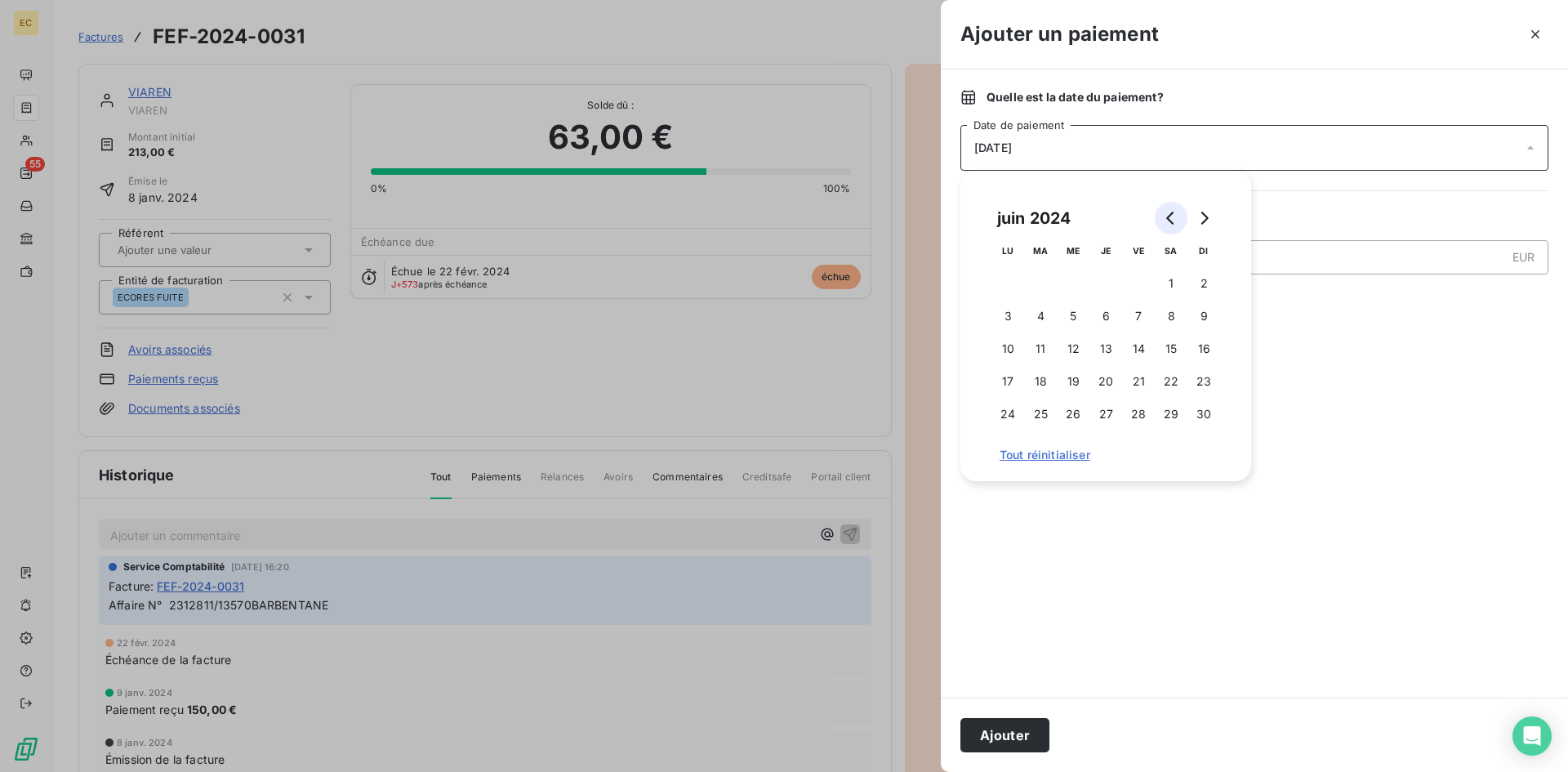
click at [1170, 214] on icon "Go to previous month" at bounding box center [1171, 218] width 13 height 13
click at [1168, 214] on icon "Go to previous month" at bounding box center [1171, 218] width 13 height 13
click at [1167, 215] on icon "Go to previous month" at bounding box center [1171, 218] width 13 height 13
click at [1083, 308] on button "7" at bounding box center [1073, 316] width 33 height 33
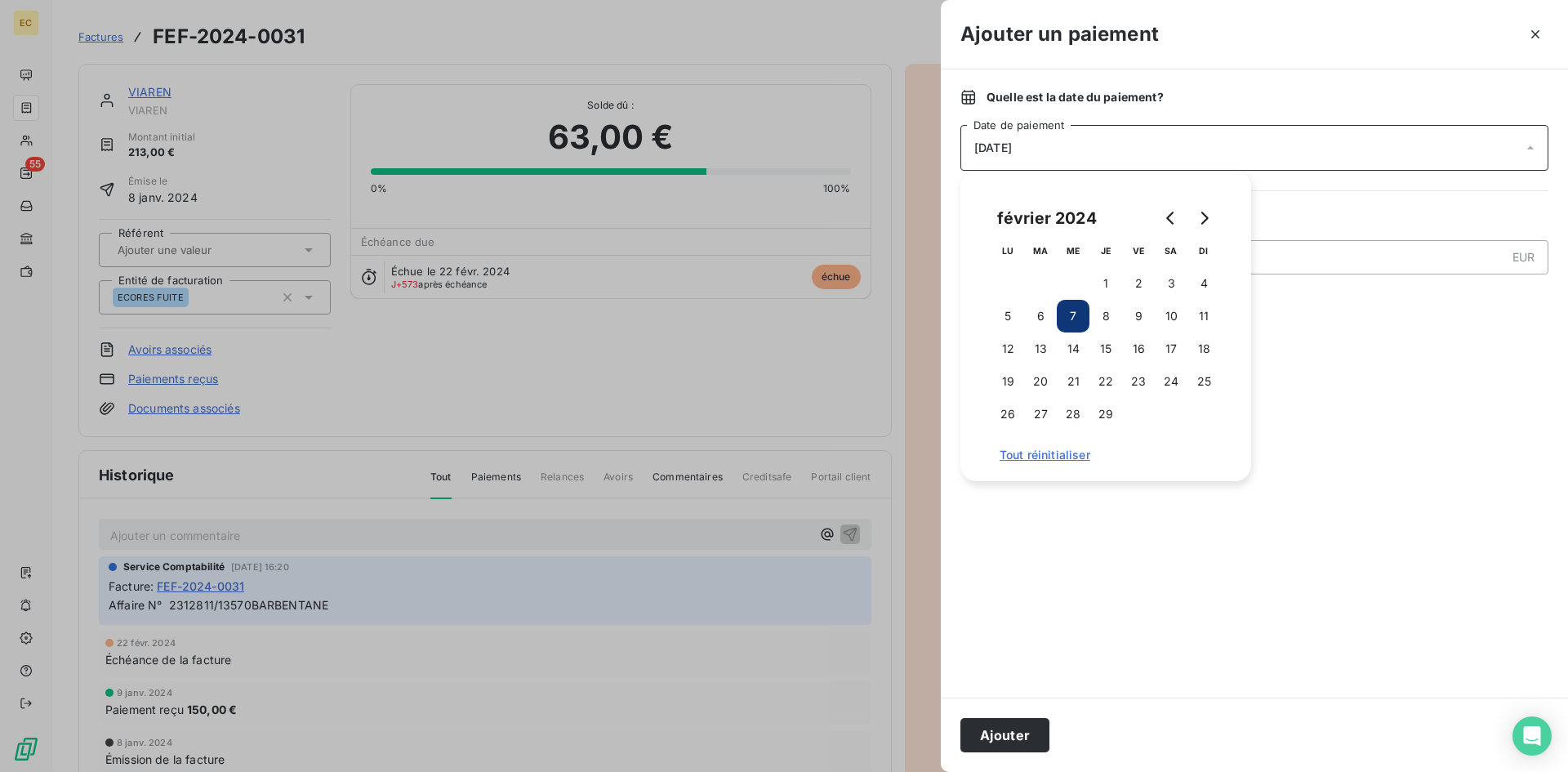
click at [1018, 737] on button "Ajouter" at bounding box center [1005, 735] width 89 height 35
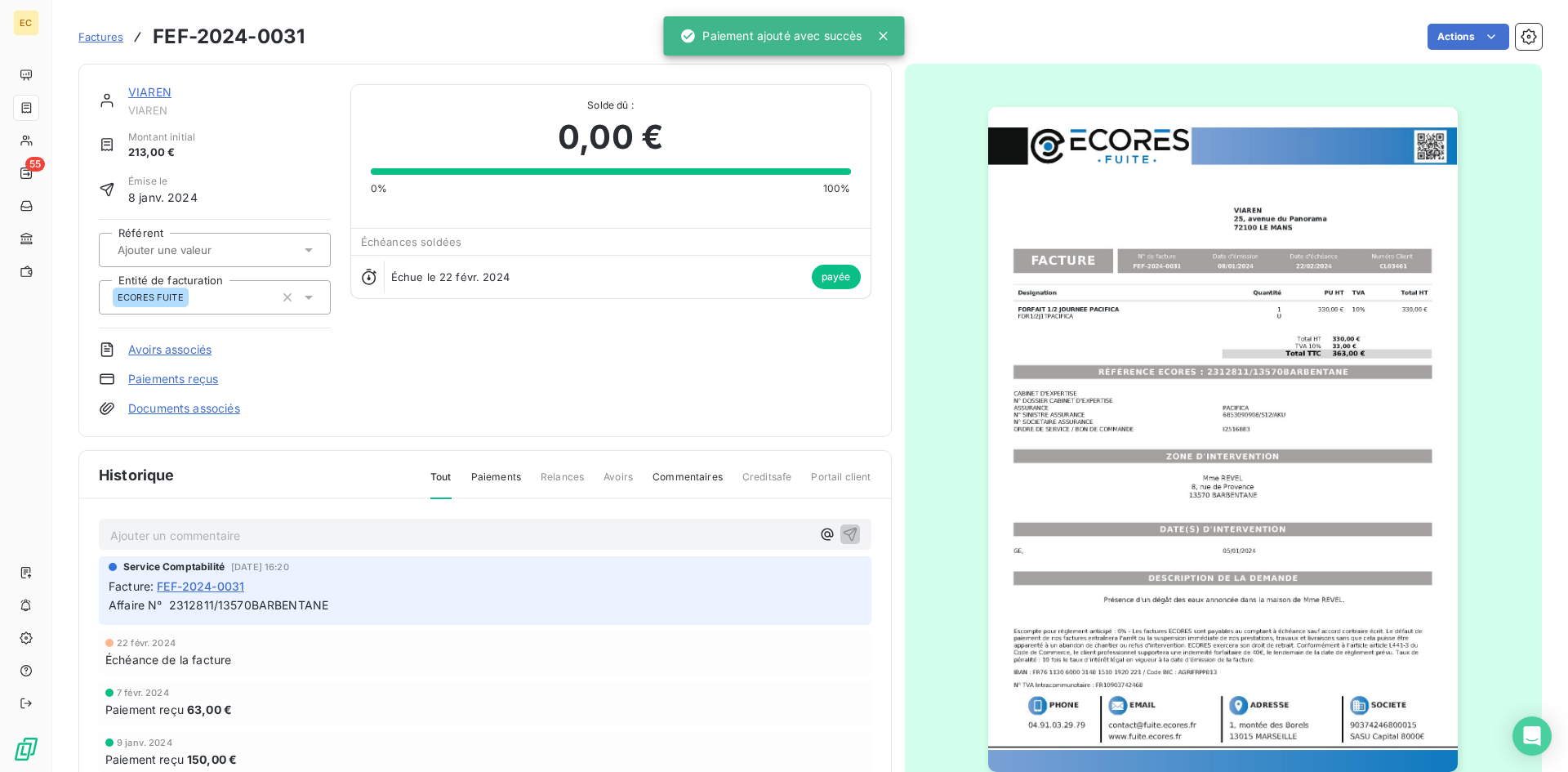
click at [164, 96] on link "VIAREN" at bounding box center [149, 92] width 43 height 14
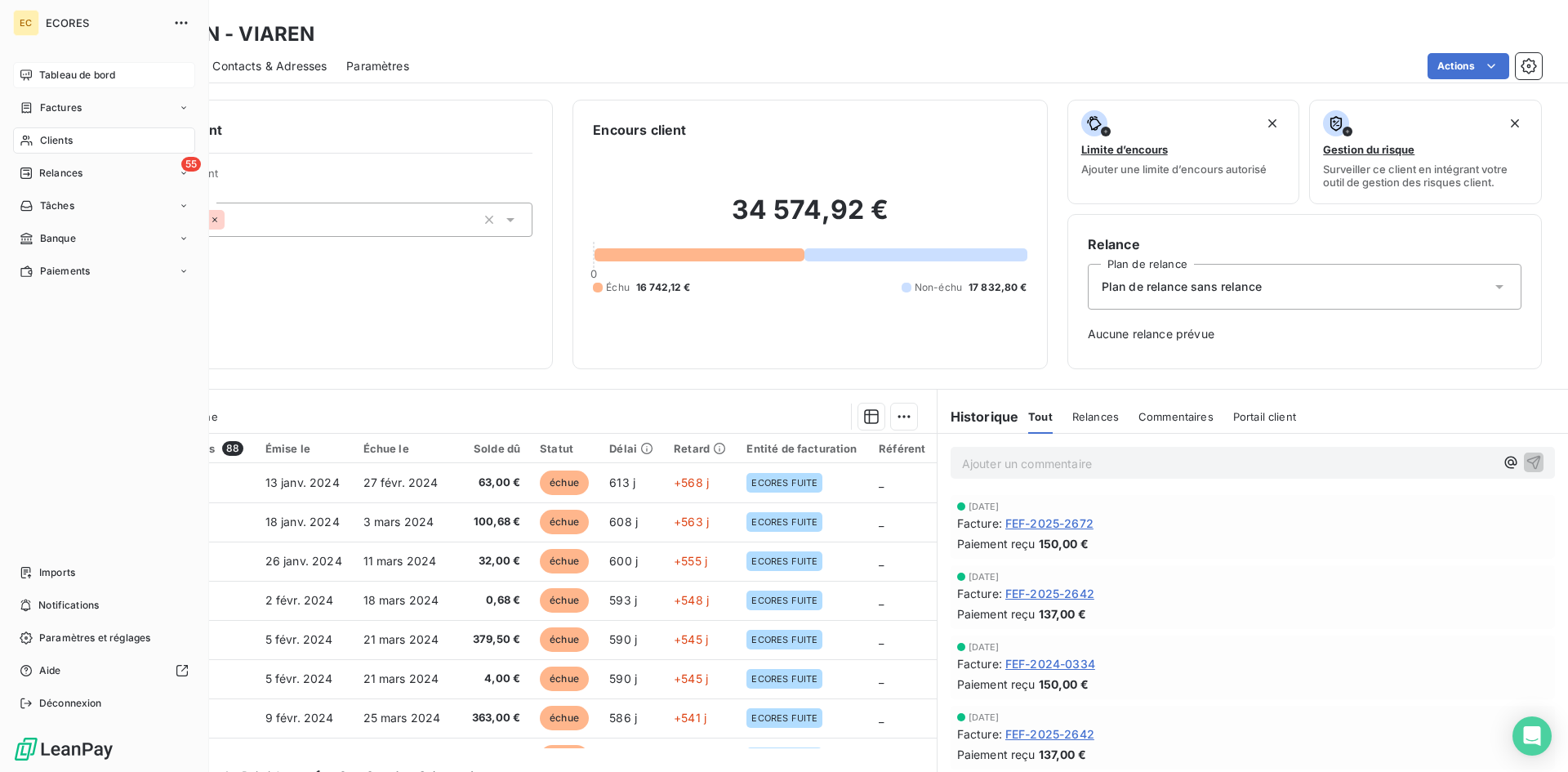
click at [74, 74] on span "Tableau de bord" at bounding box center [78, 75] width 76 height 15
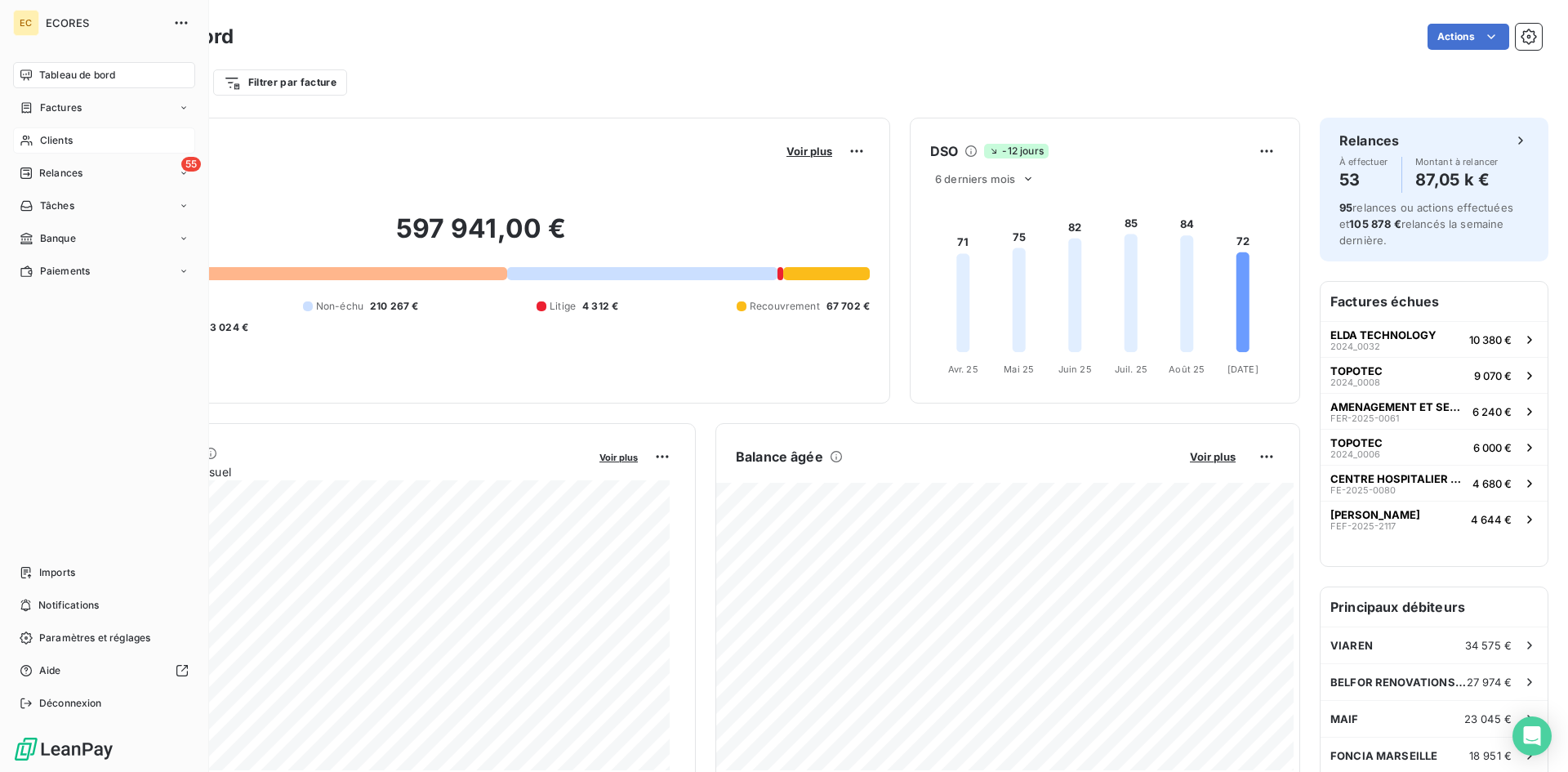
click at [69, 139] on span "Clients" at bounding box center [57, 140] width 33 height 15
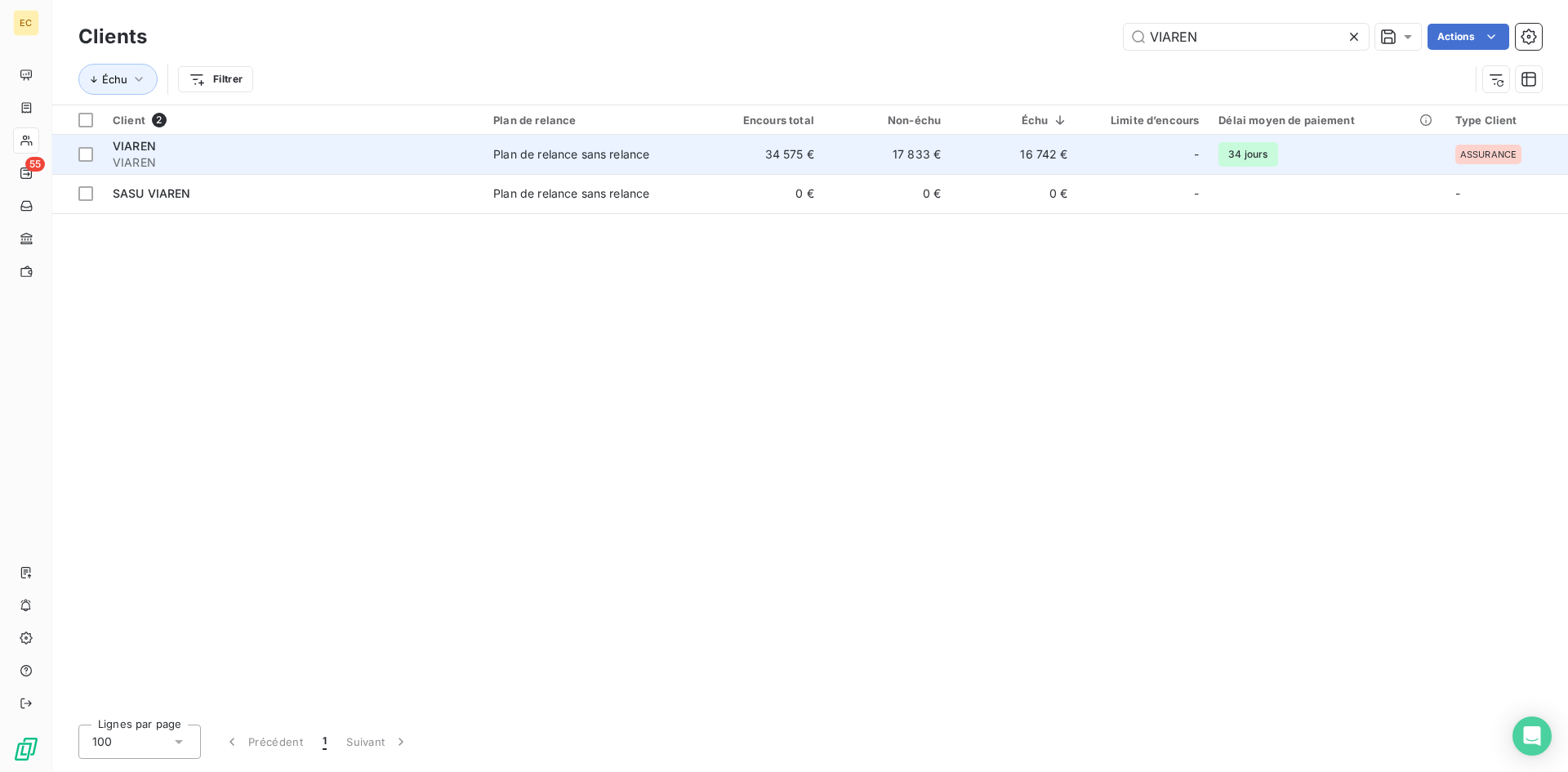
click at [258, 160] on span "VIAREN" at bounding box center [294, 162] width 361 height 16
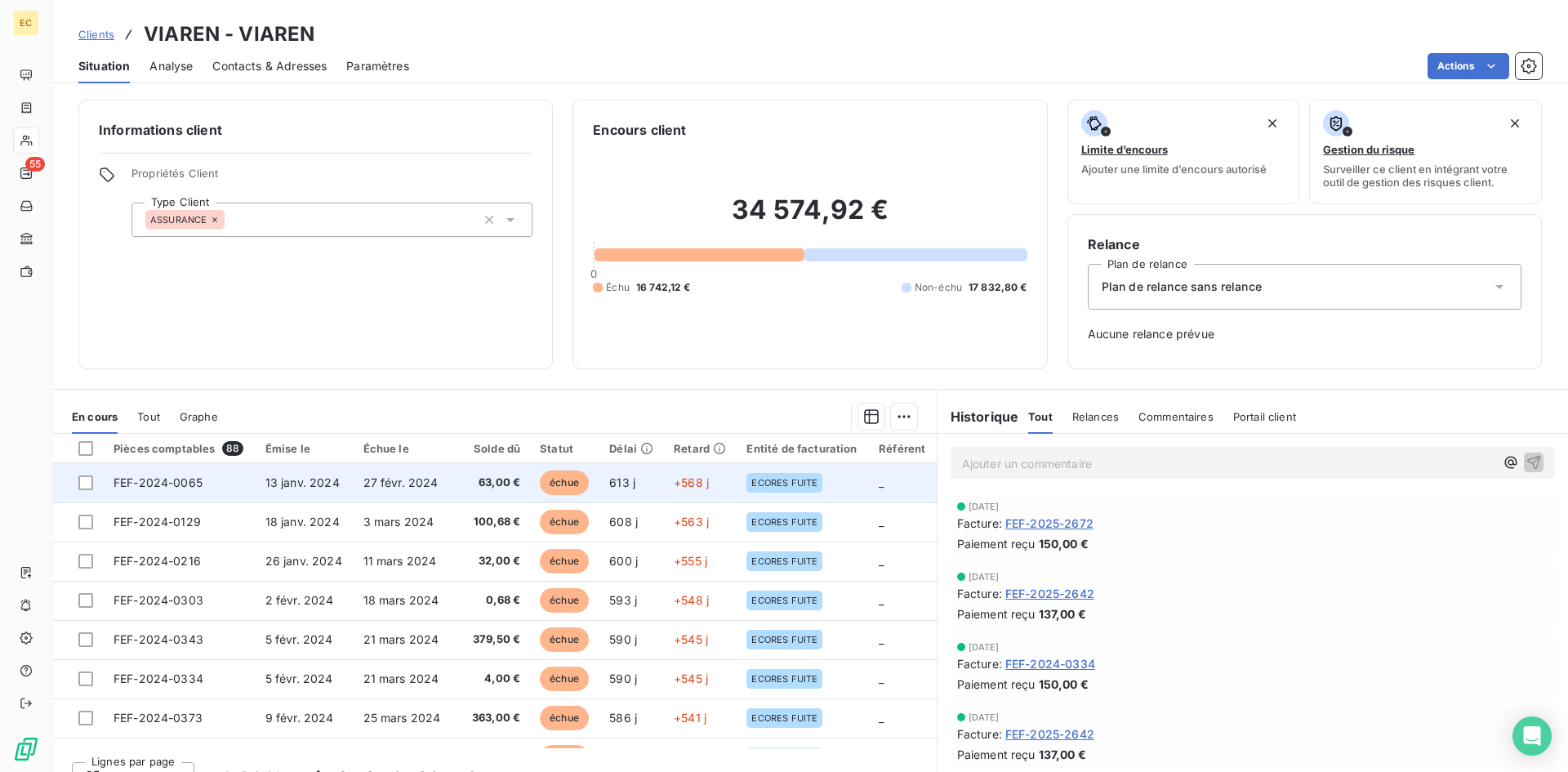
click at [367, 485] on span "27 févr. 2024" at bounding box center [401, 482] width 75 height 14
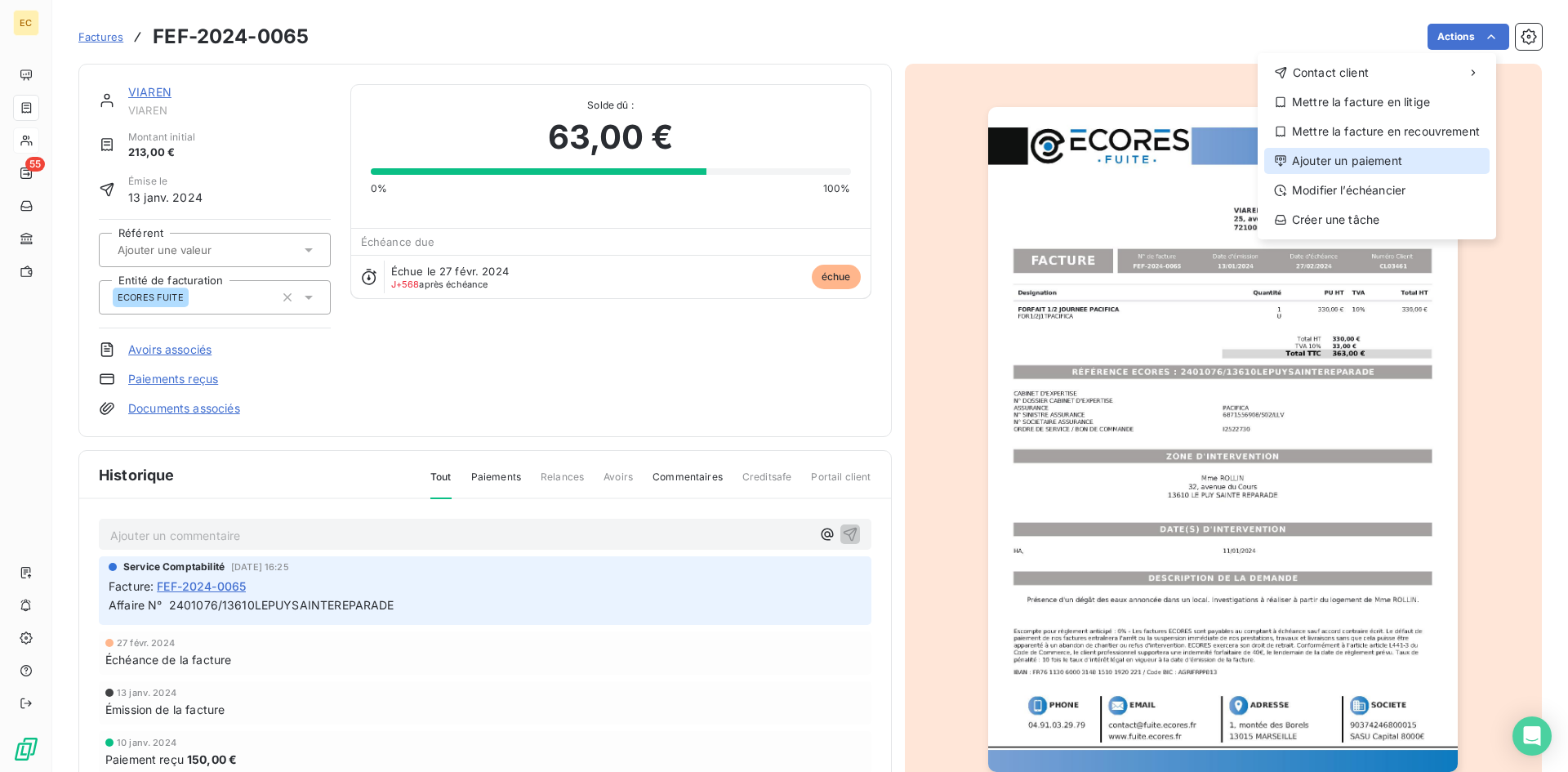
click at [1386, 164] on div "Ajouter un paiement" at bounding box center [1376, 161] width 225 height 26
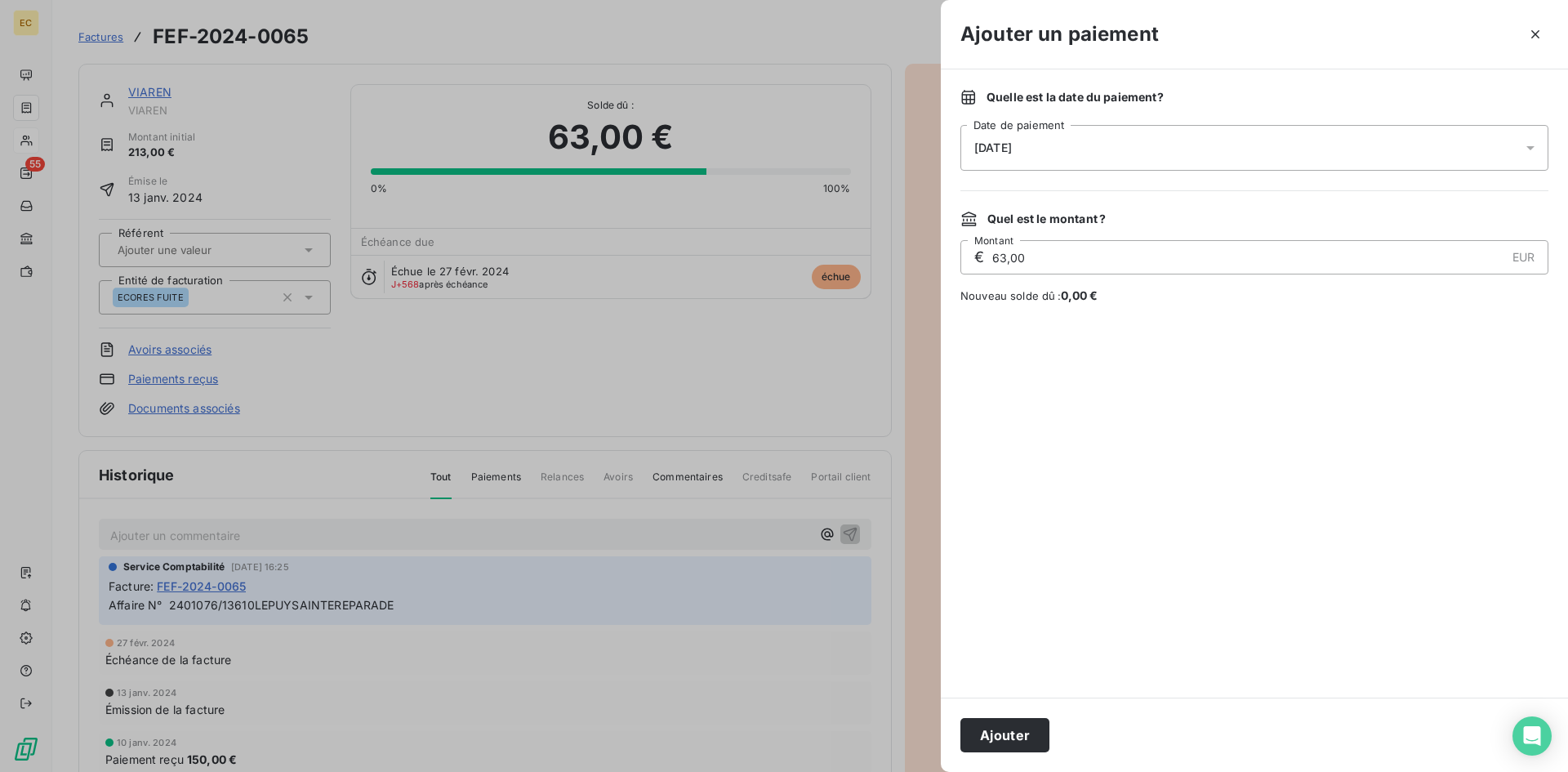
click at [1123, 152] on div "[DATE]" at bounding box center [1254, 147] width 588 height 45
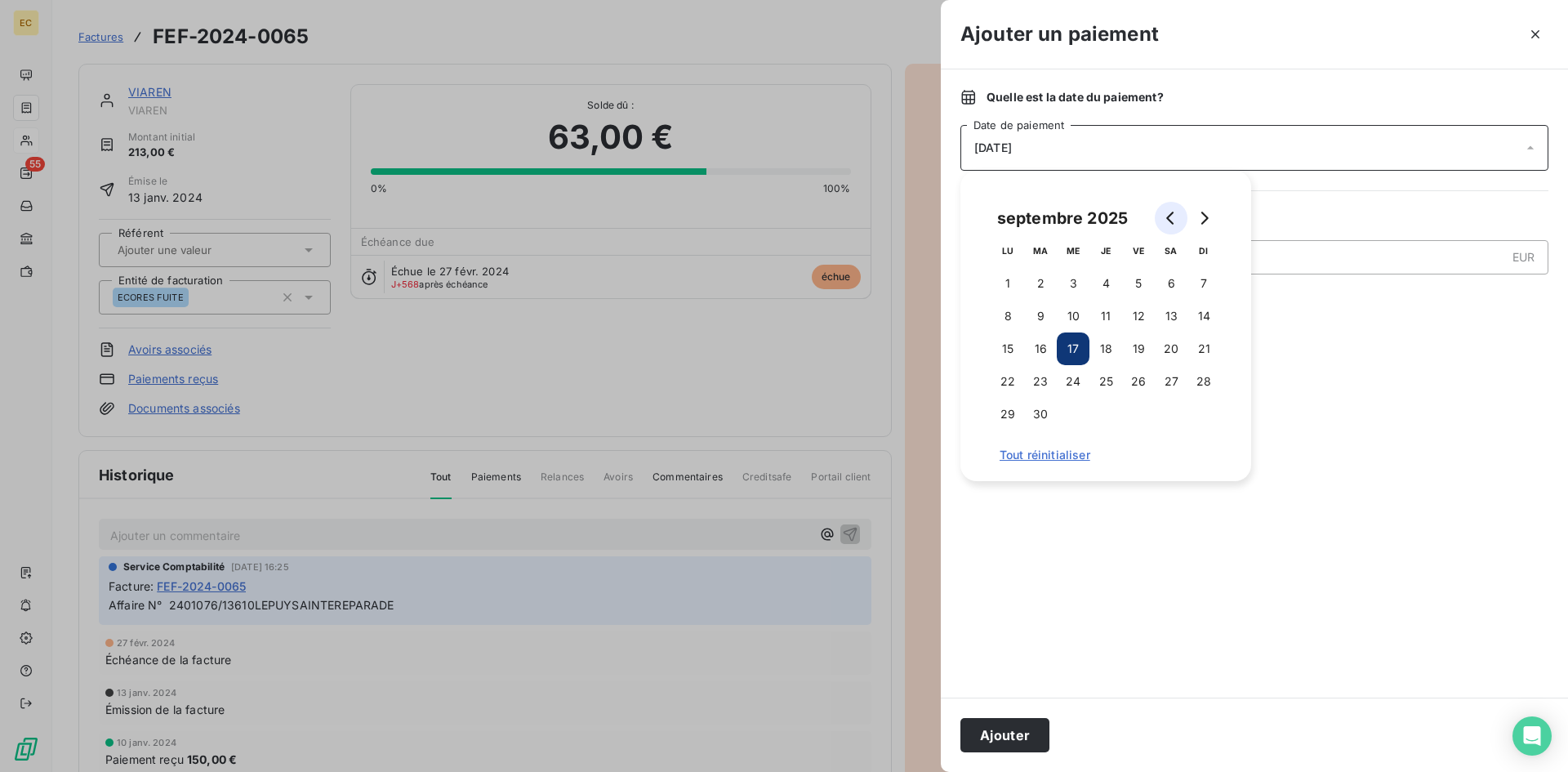
click at [1165, 211] on icon "Go to previous month" at bounding box center [1171, 218] width 13 height 13
click at [1165, 213] on icon "Go to previous month" at bounding box center [1171, 218] width 13 height 13
click at [1165, 214] on icon "Go to previous month" at bounding box center [1171, 218] width 13 height 13
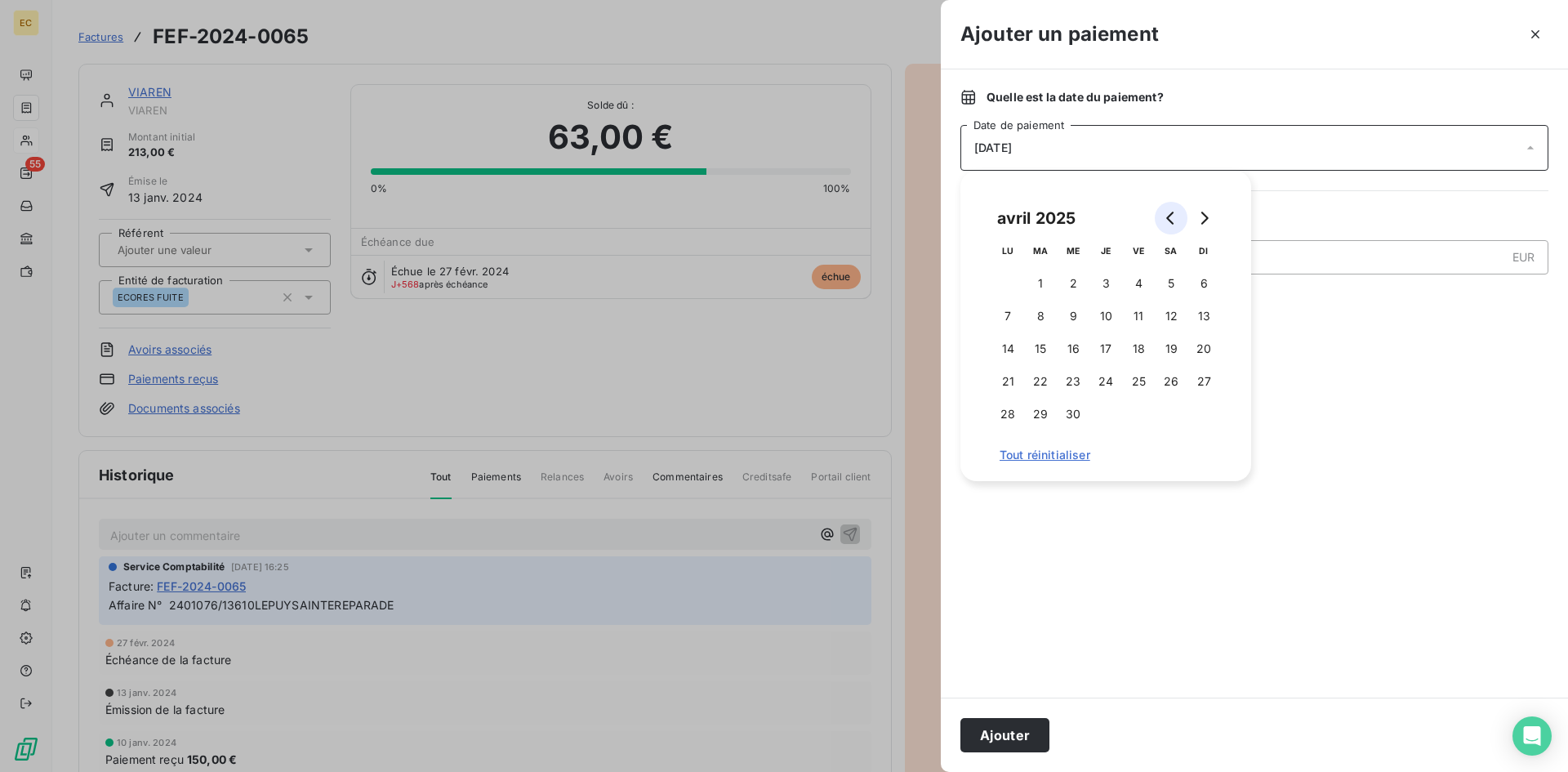
click at [1165, 214] on icon "Go to previous month" at bounding box center [1171, 218] width 13 height 13
click at [1164, 214] on button "Go to previous month" at bounding box center [1171, 219] width 33 height 33
click at [1163, 214] on button "Go to previous month" at bounding box center [1171, 219] width 33 height 33
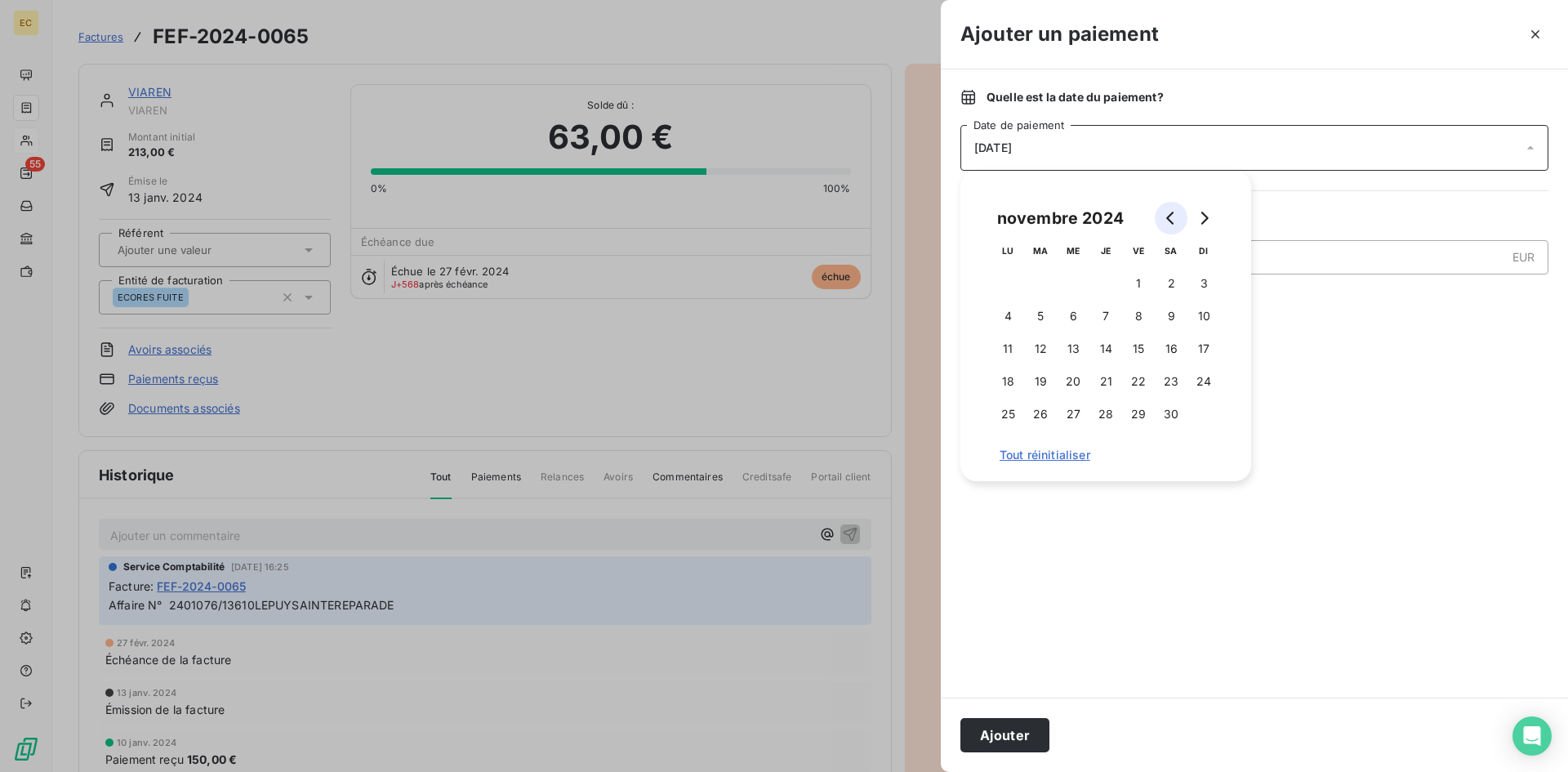
click at [1163, 214] on button "Go to previous month" at bounding box center [1171, 219] width 33 height 33
click at [1163, 215] on button "Go to previous month" at bounding box center [1171, 219] width 33 height 33
click at [1163, 217] on button "Go to previous month" at bounding box center [1171, 219] width 33 height 33
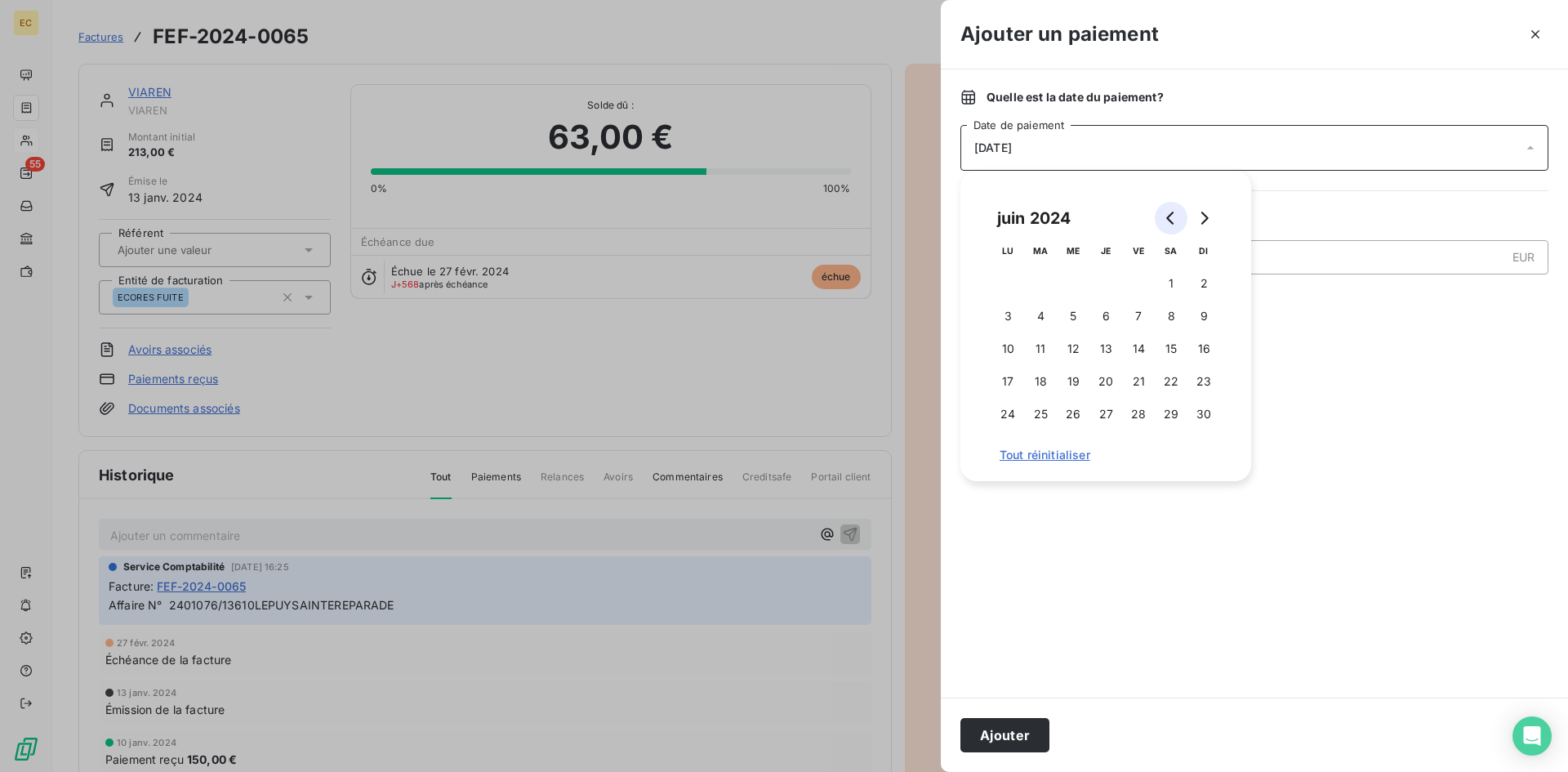
click at [1163, 219] on button "Go to previous month" at bounding box center [1171, 219] width 33 height 33
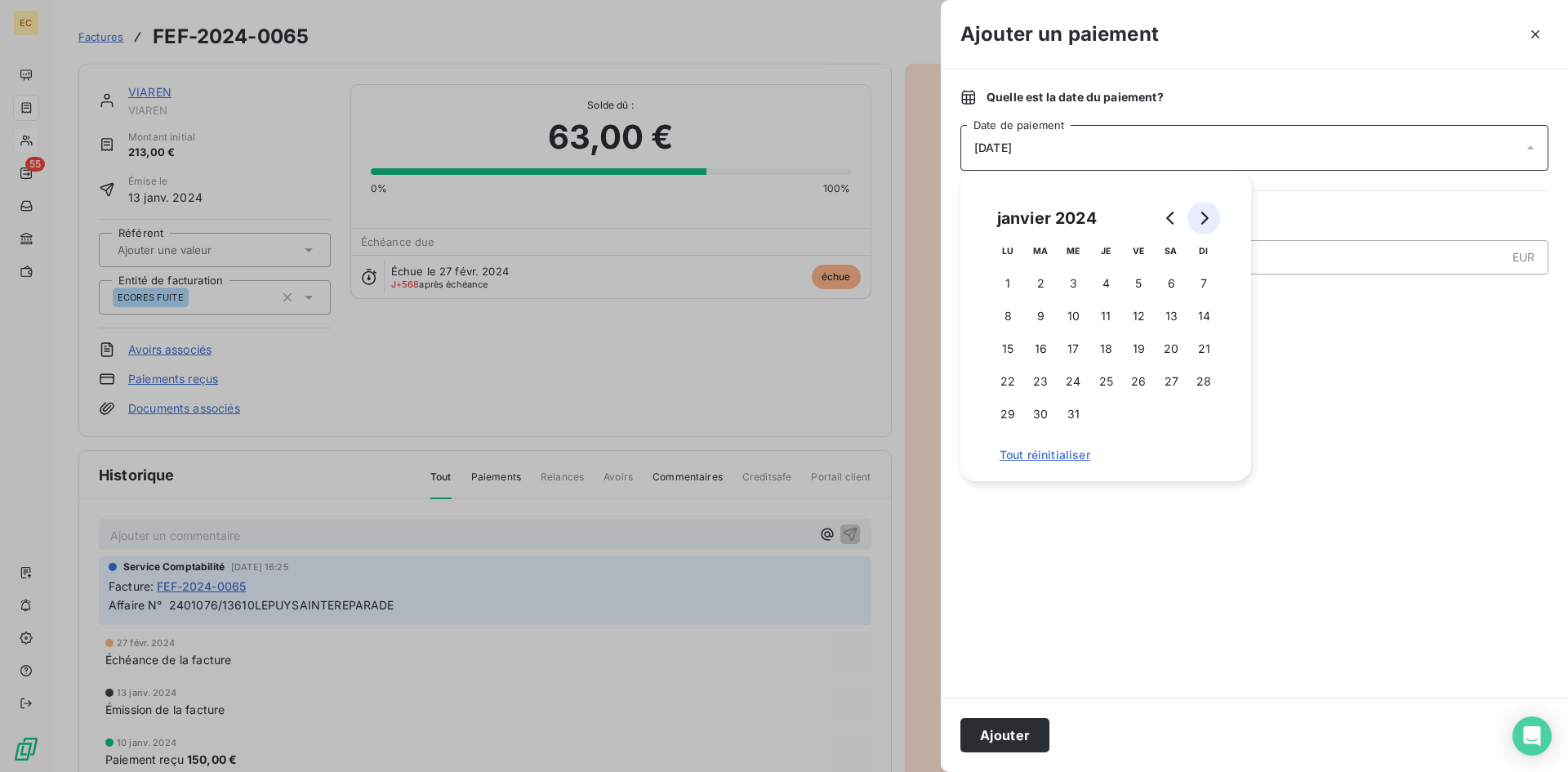
click at [1208, 223] on icon "Go to next month" at bounding box center [1203, 218] width 13 height 13
click at [1078, 313] on button "7" at bounding box center [1073, 316] width 33 height 33
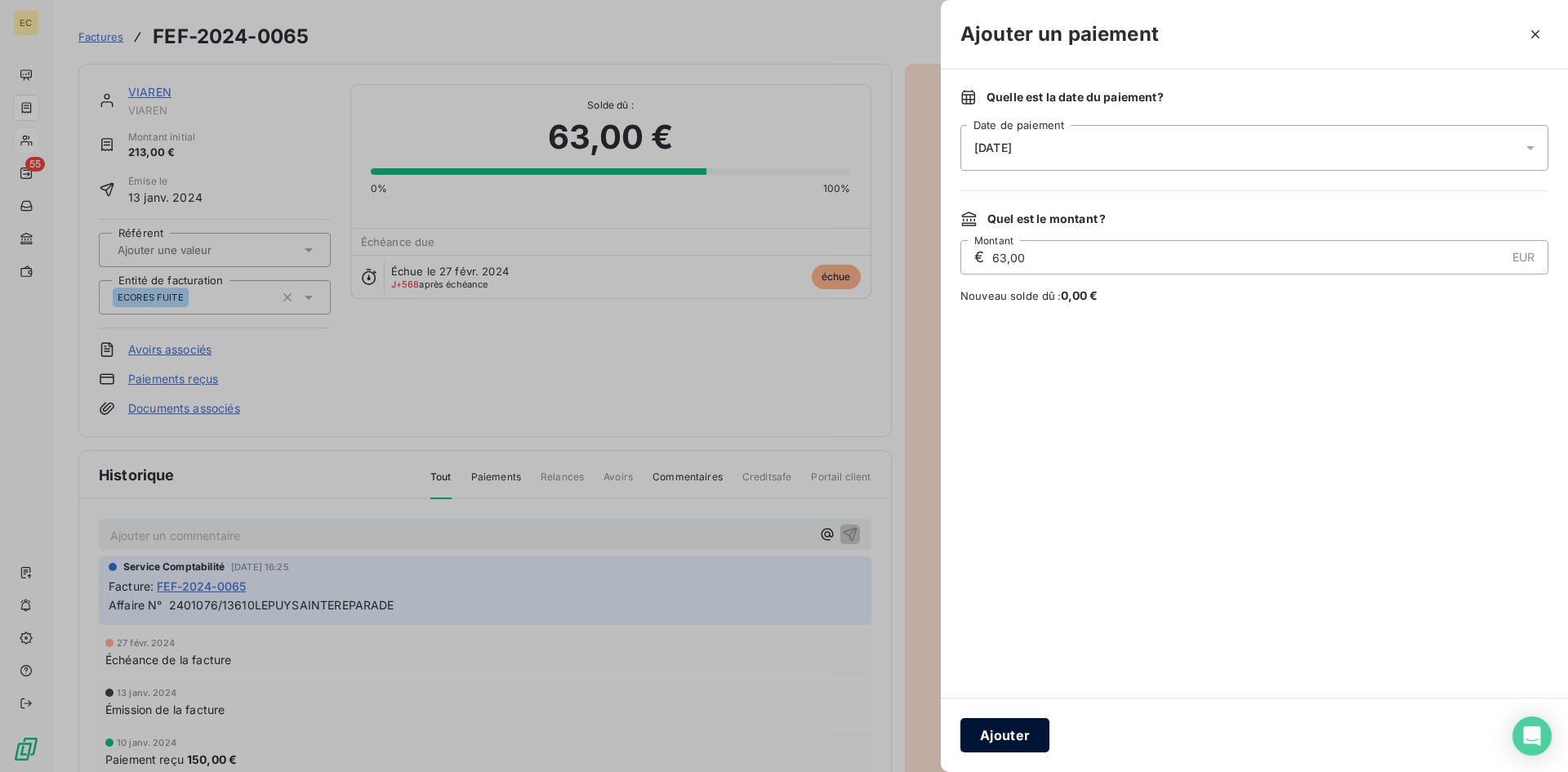
click at [1031, 735] on button "Ajouter" at bounding box center [1005, 735] width 89 height 35
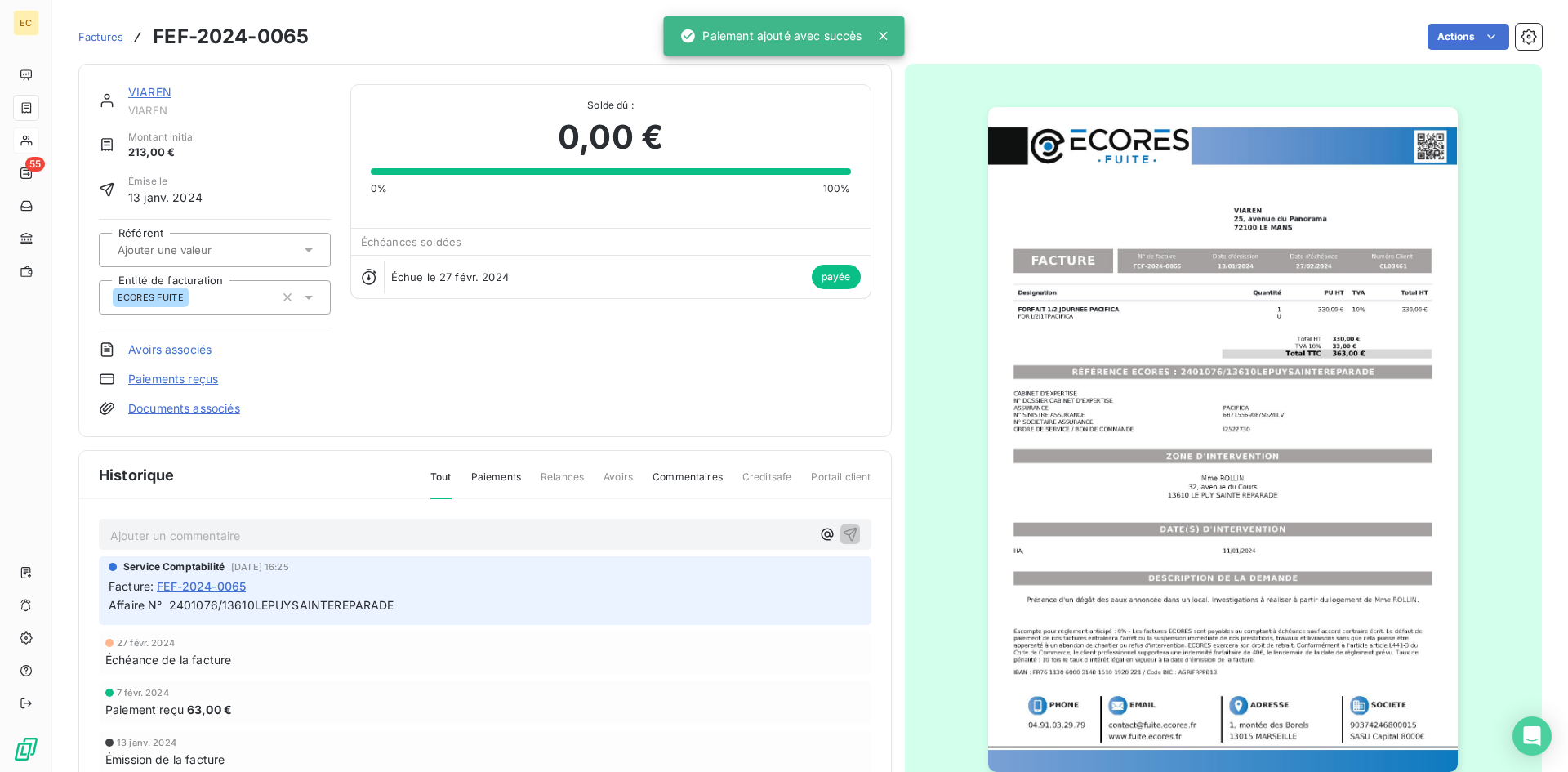
click at [152, 92] on link "VIAREN" at bounding box center [149, 92] width 43 height 14
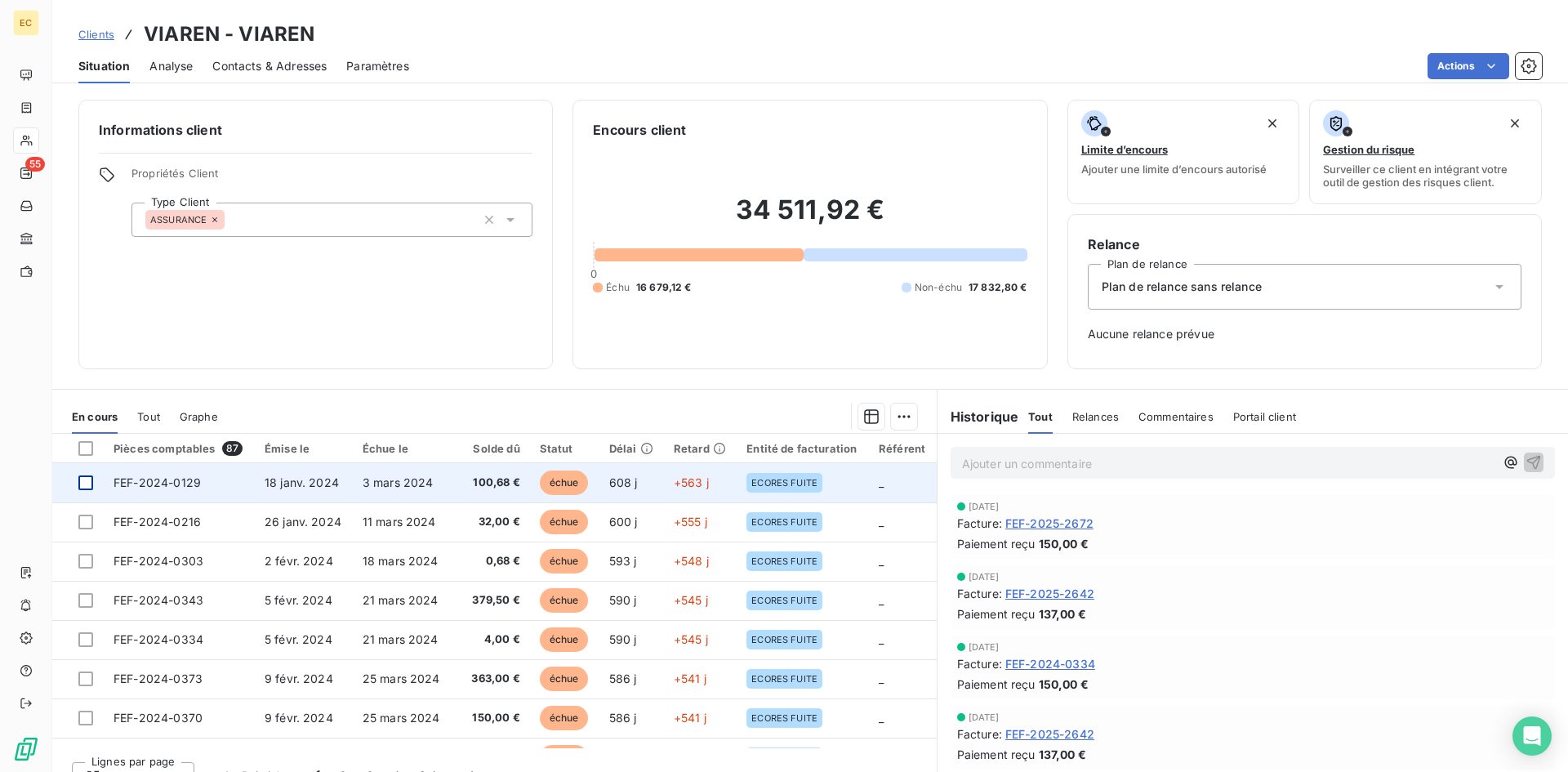
click at [87, 480] on div at bounding box center [86, 482] width 15 height 15
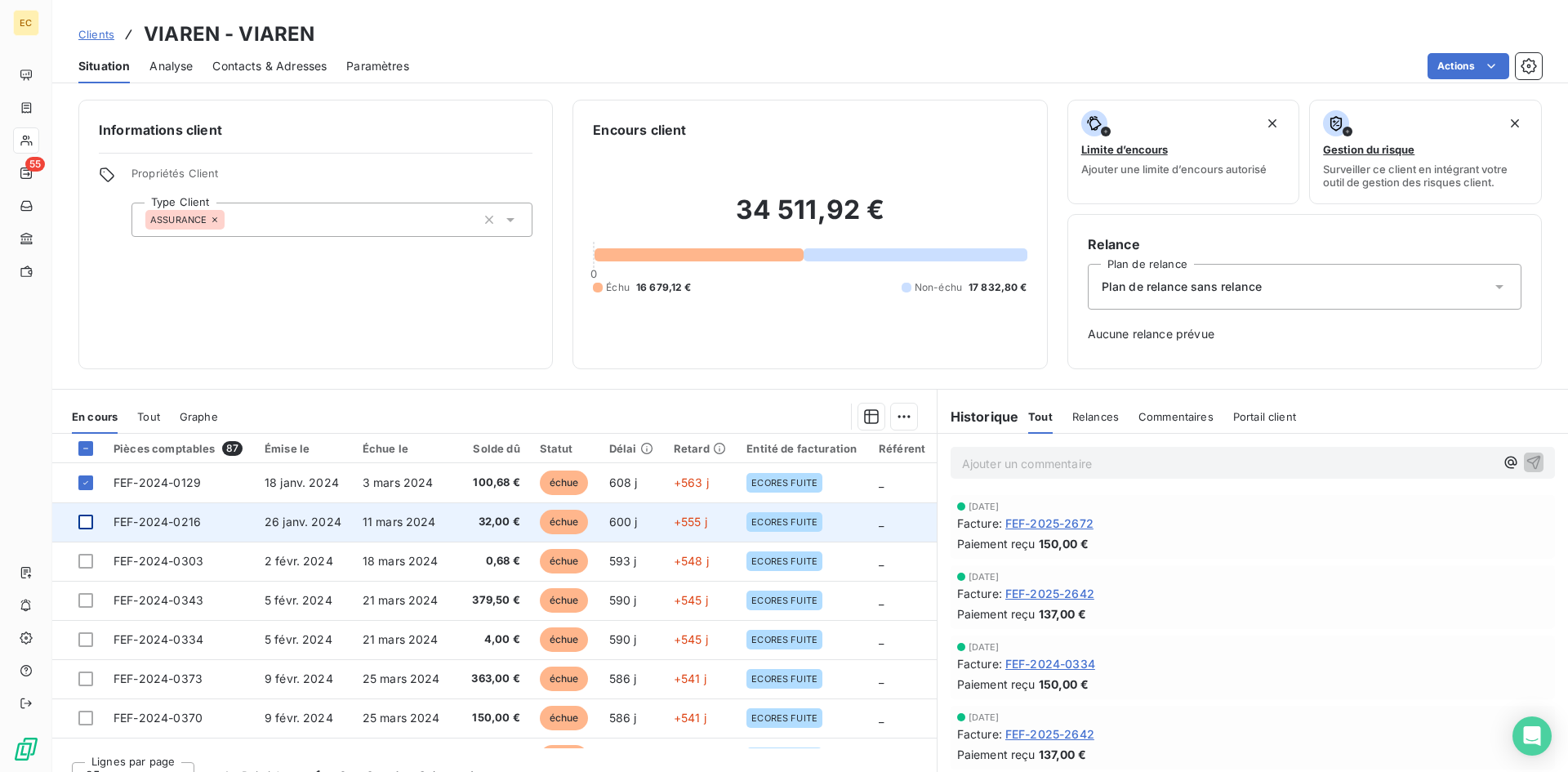
click at [82, 528] on div at bounding box center [86, 522] width 15 height 15
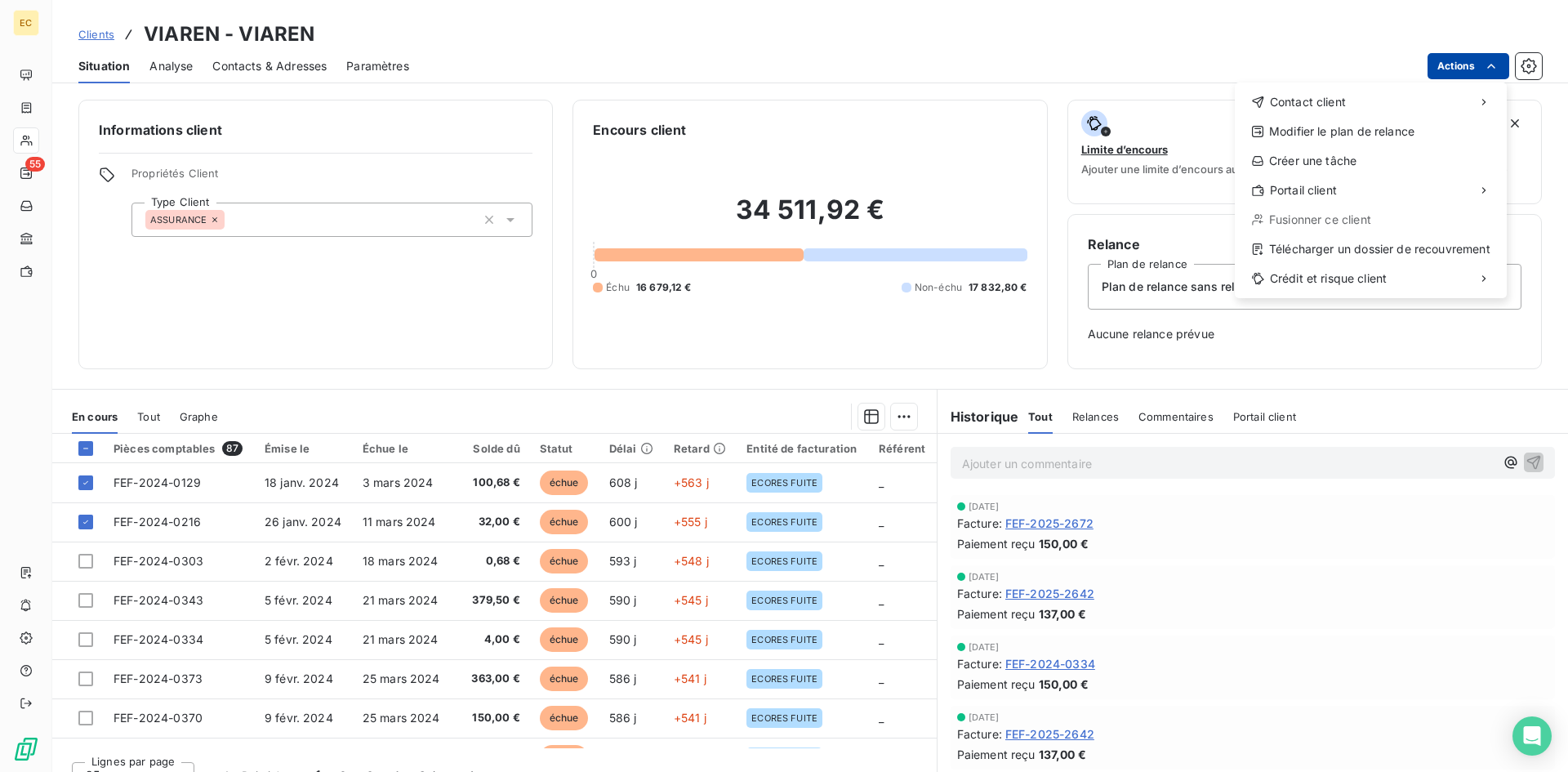
click at [1478, 63] on html "EC 55 Clients VIAREN - VIAREN Situation Analyse Contacts & Adresses Paramètres …" at bounding box center [784, 386] width 1568 height 772
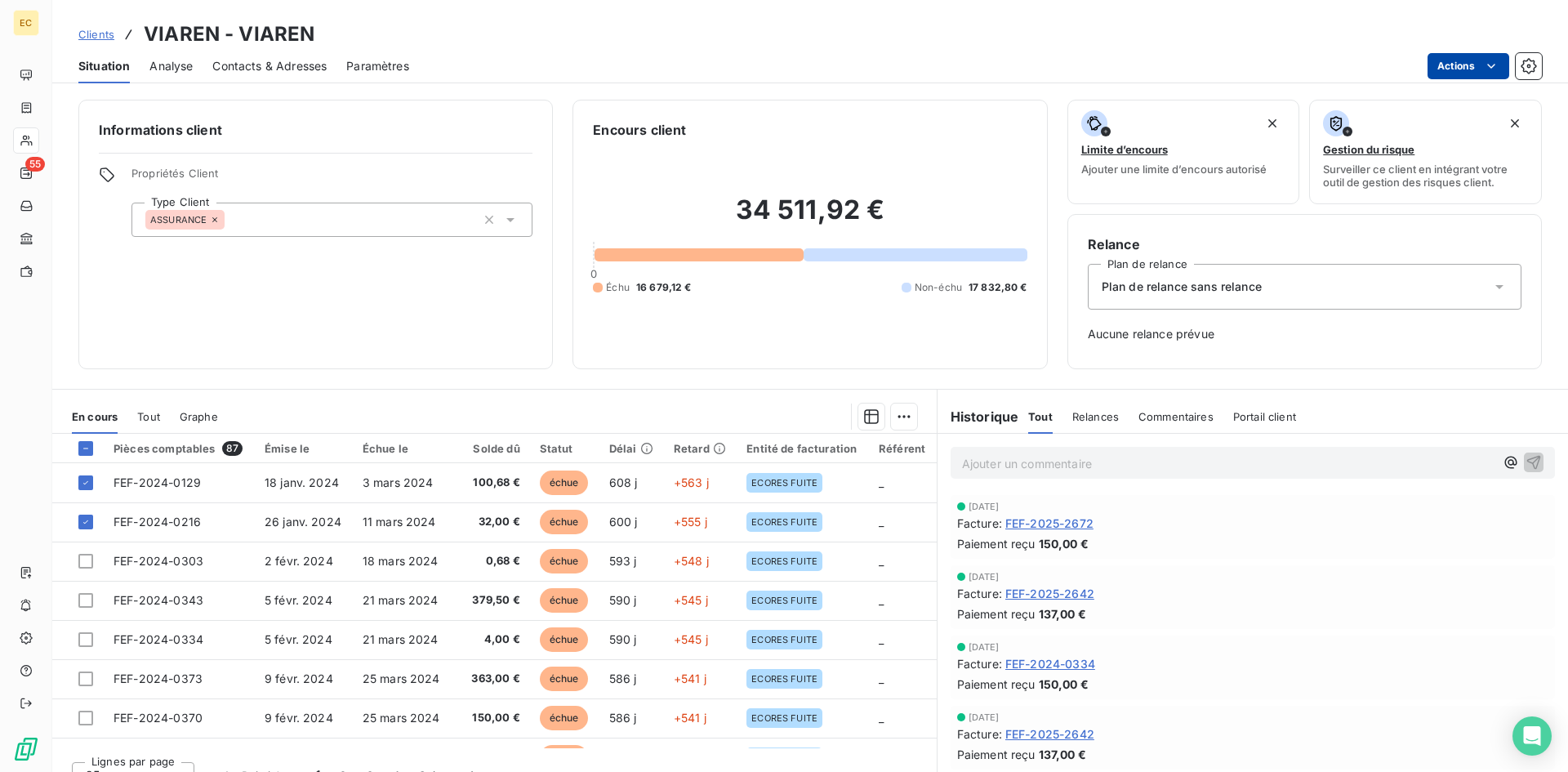
click at [1478, 63] on html "EC 55 Clients VIAREN - VIAREN Situation Analyse Contacts & Adresses Paramètres …" at bounding box center [784, 386] width 1568 height 772
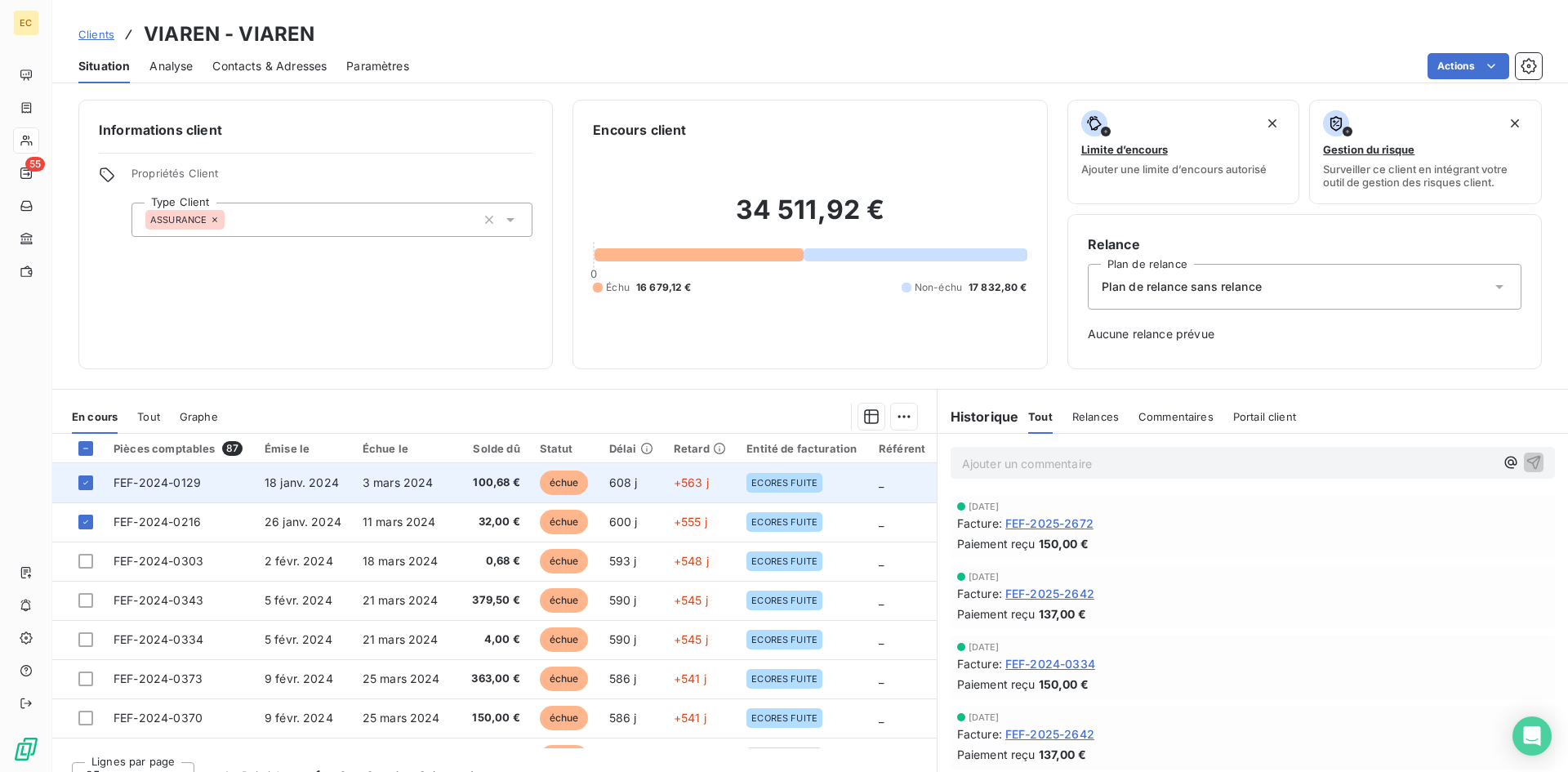
click at [177, 481] on span "FEF-2024-0129" at bounding box center [158, 482] width 87 height 14
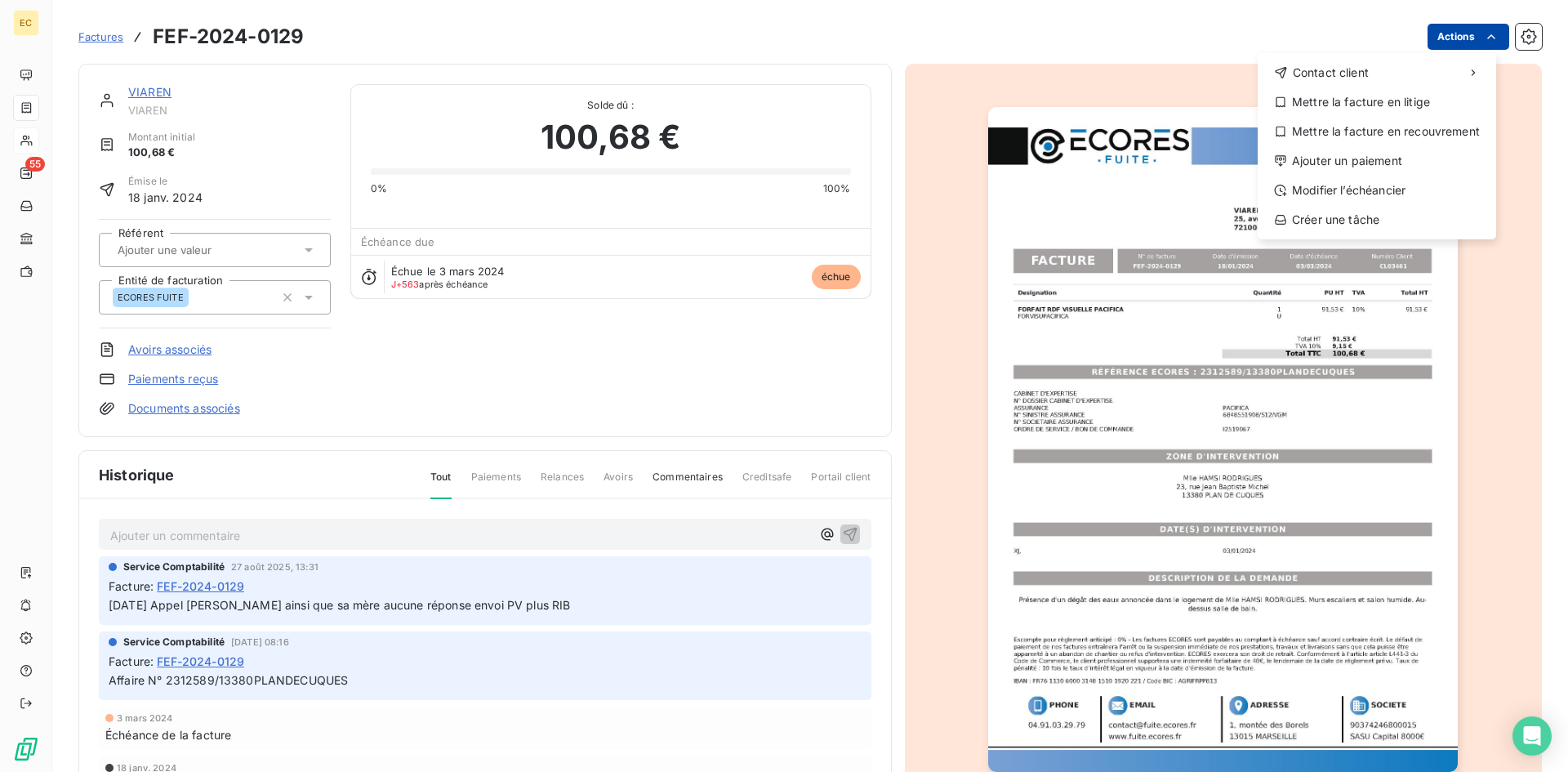
click at [1460, 33] on html "EC 55 Factures FEF-2024-0129 Actions Contact client Mettre la facture en litige…" at bounding box center [784, 386] width 1568 height 772
click at [1415, 157] on div "Ajouter un paiement" at bounding box center [1376, 161] width 225 height 26
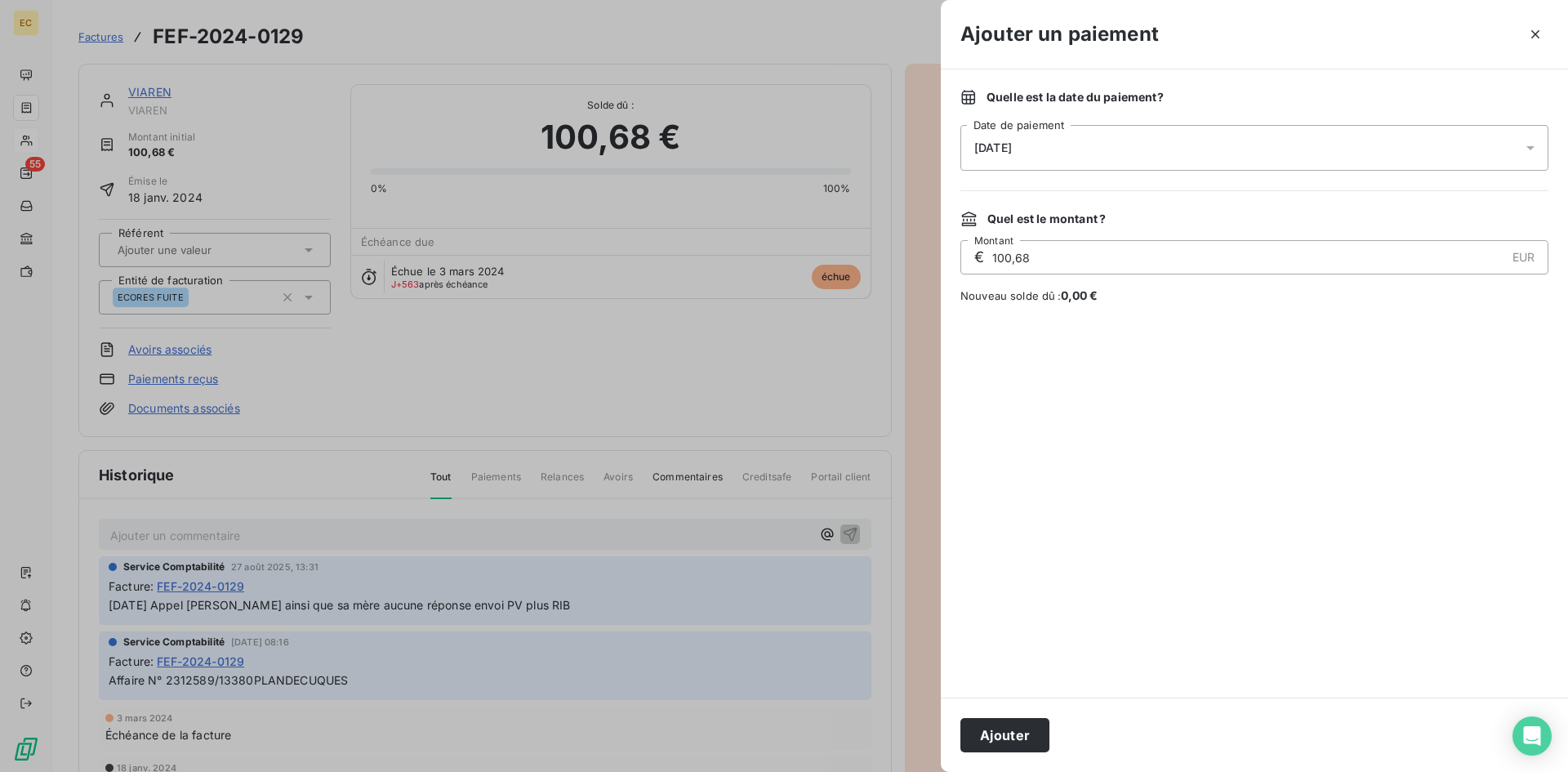
click at [1012, 150] on span "[DATE]" at bounding box center [993, 148] width 38 height 13
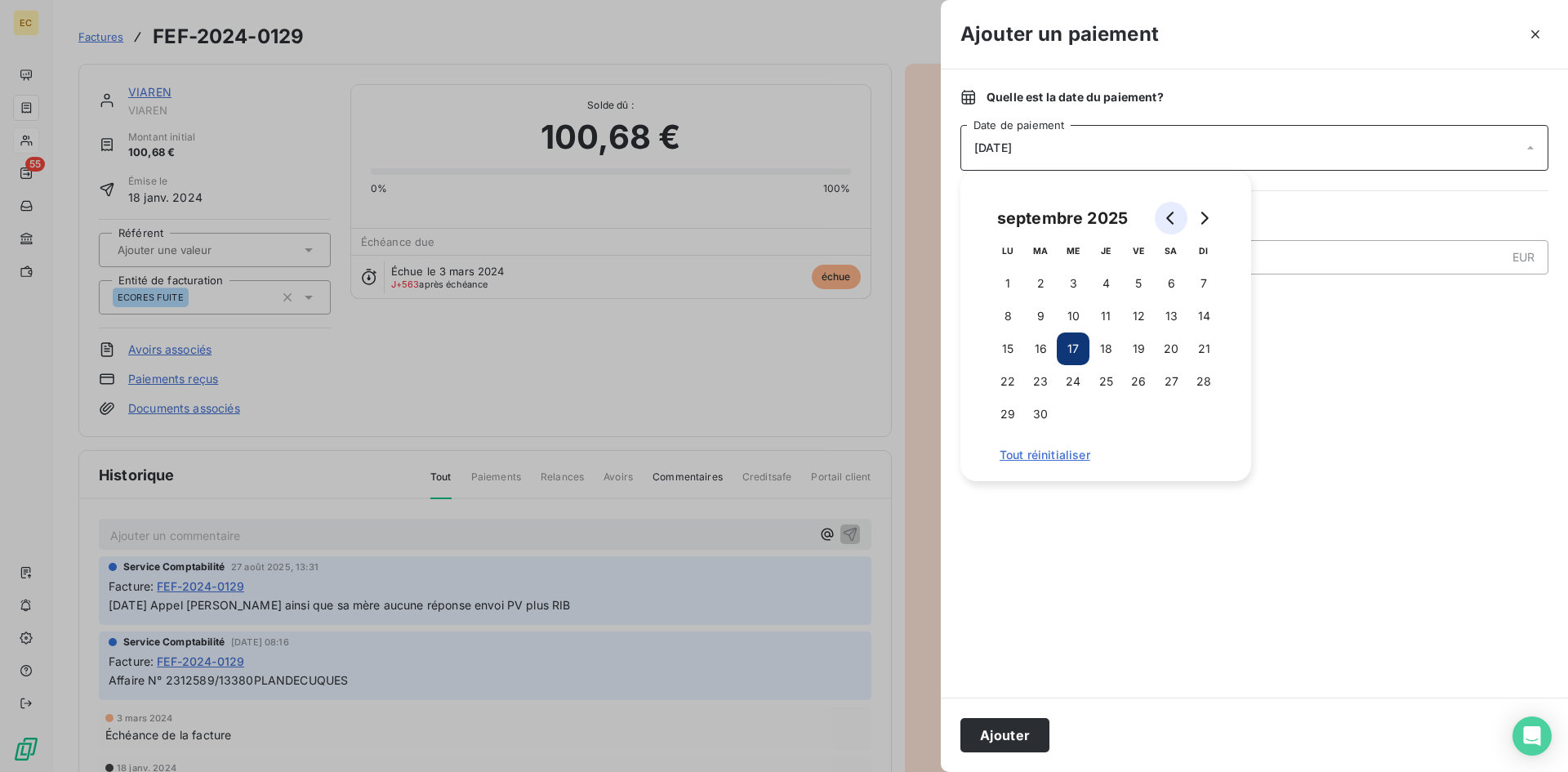
click at [1168, 224] on button "Go to previous month" at bounding box center [1171, 219] width 33 height 33
click at [1168, 224] on icon "Go to previous month" at bounding box center [1171, 218] width 13 height 13
click at [1168, 223] on icon "Go to previous month" at bounding box center [1171, 218] width 13 height 13
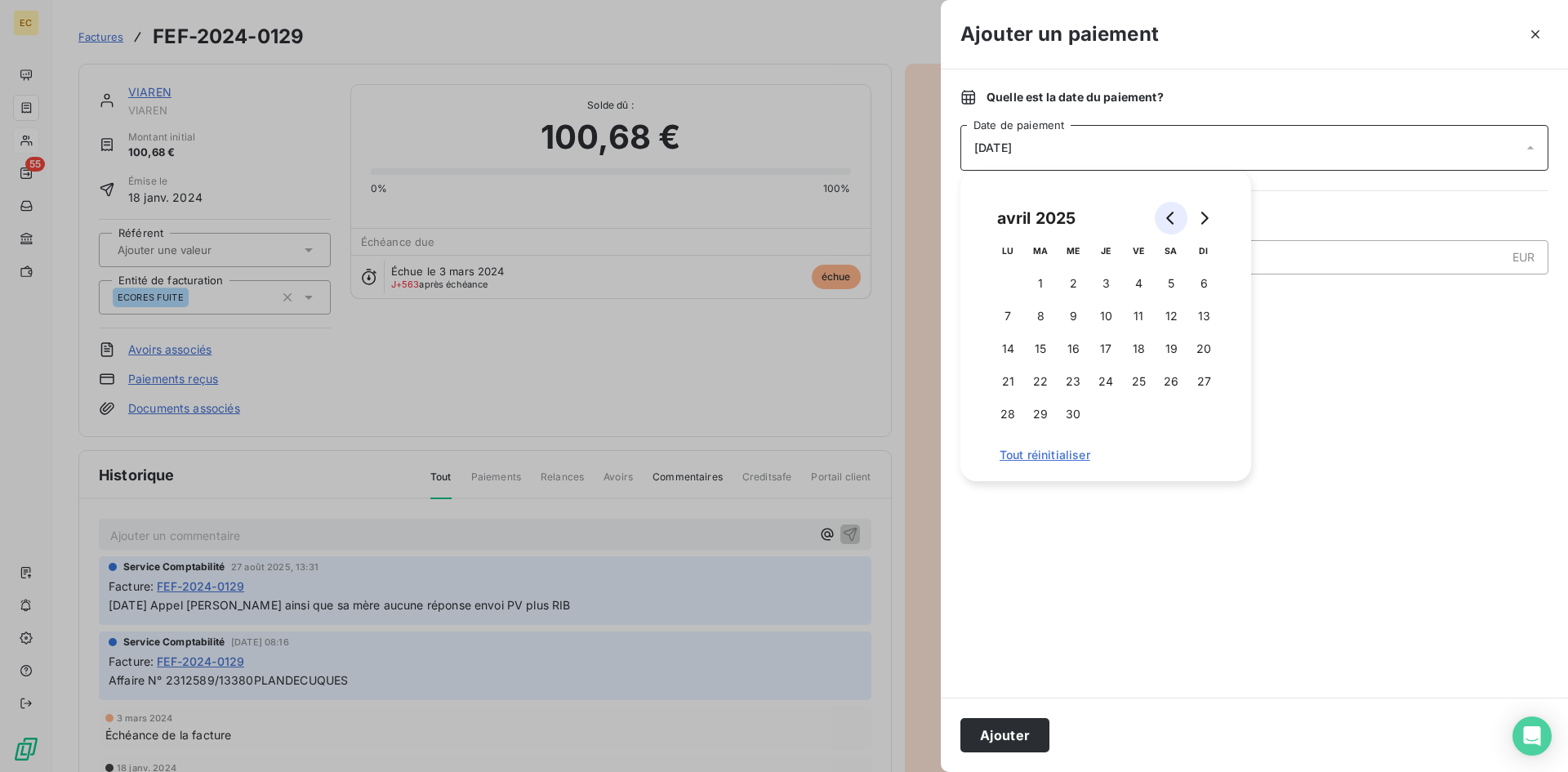
click at [1166, 219] on icon "Go to previous month" at bounding box center [1171, 218] width 13 height 13
click at [1166, 219] on icon "Go to previous month" at bounding box center [1171, 218] width 13 height 13
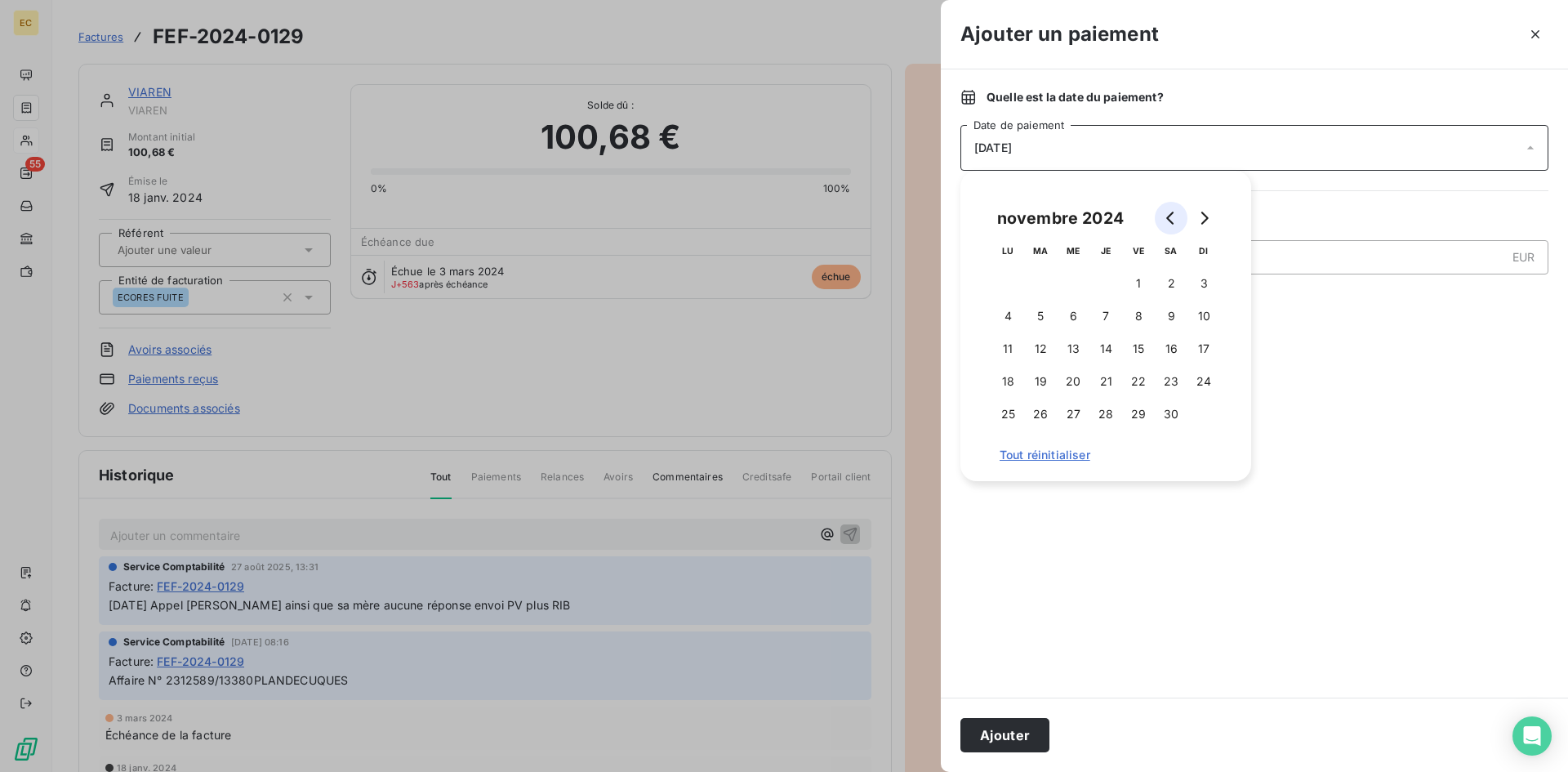
click at [1166, 219] on icon "Go to previous month" at bounding box center [1171, 218] width 13 height 13
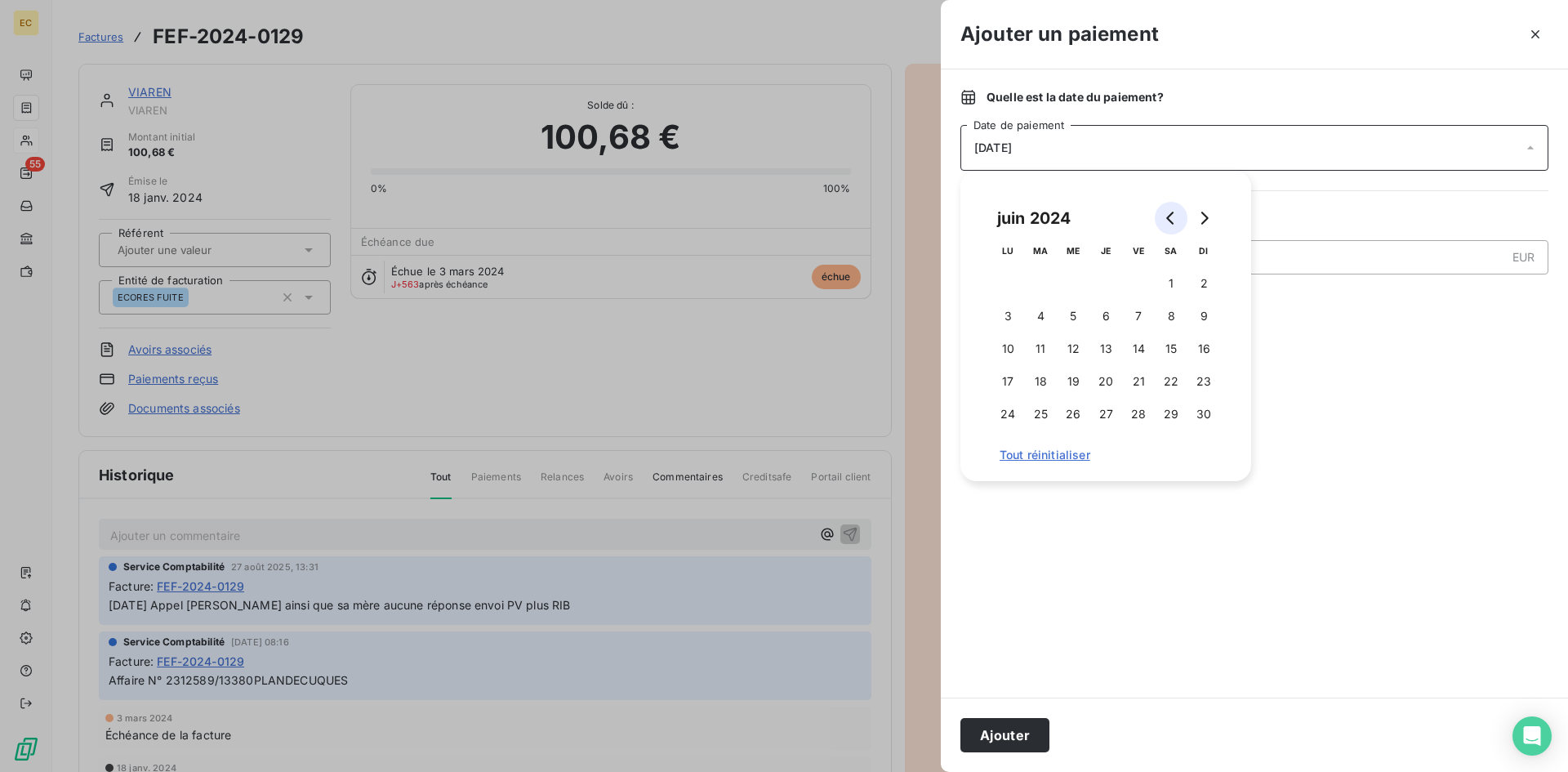
click at [1166, 219] on icon "Go to previous month" at bounding box center [1171, 218] width 13 height 13
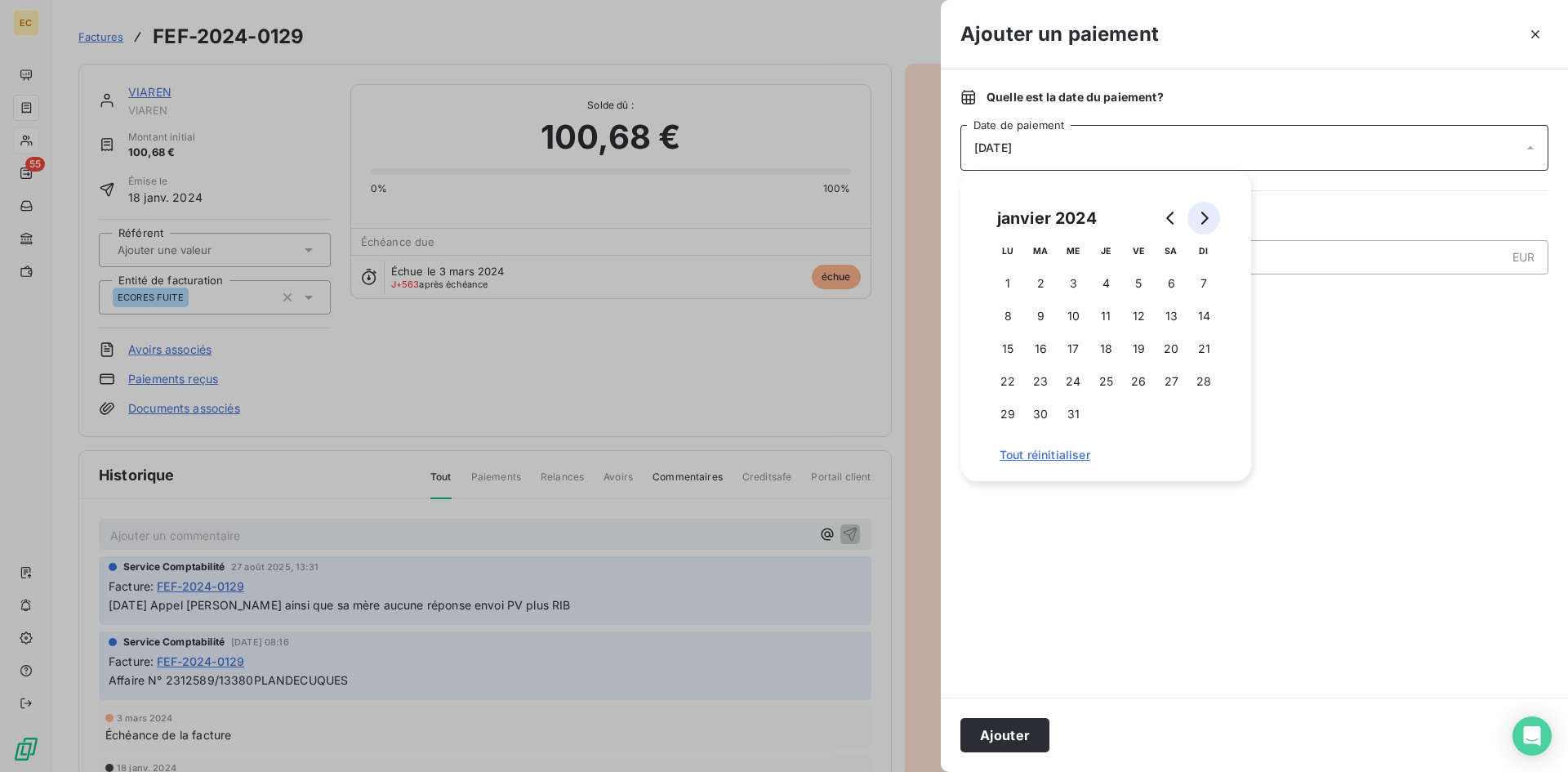
click at [1198, 216] on icon "Go to next month" at bounding box center [1203, 218] width 13 height 13
click at [1081, 311] on button "7" at bounding box center [1073, 316] width 33 height 33
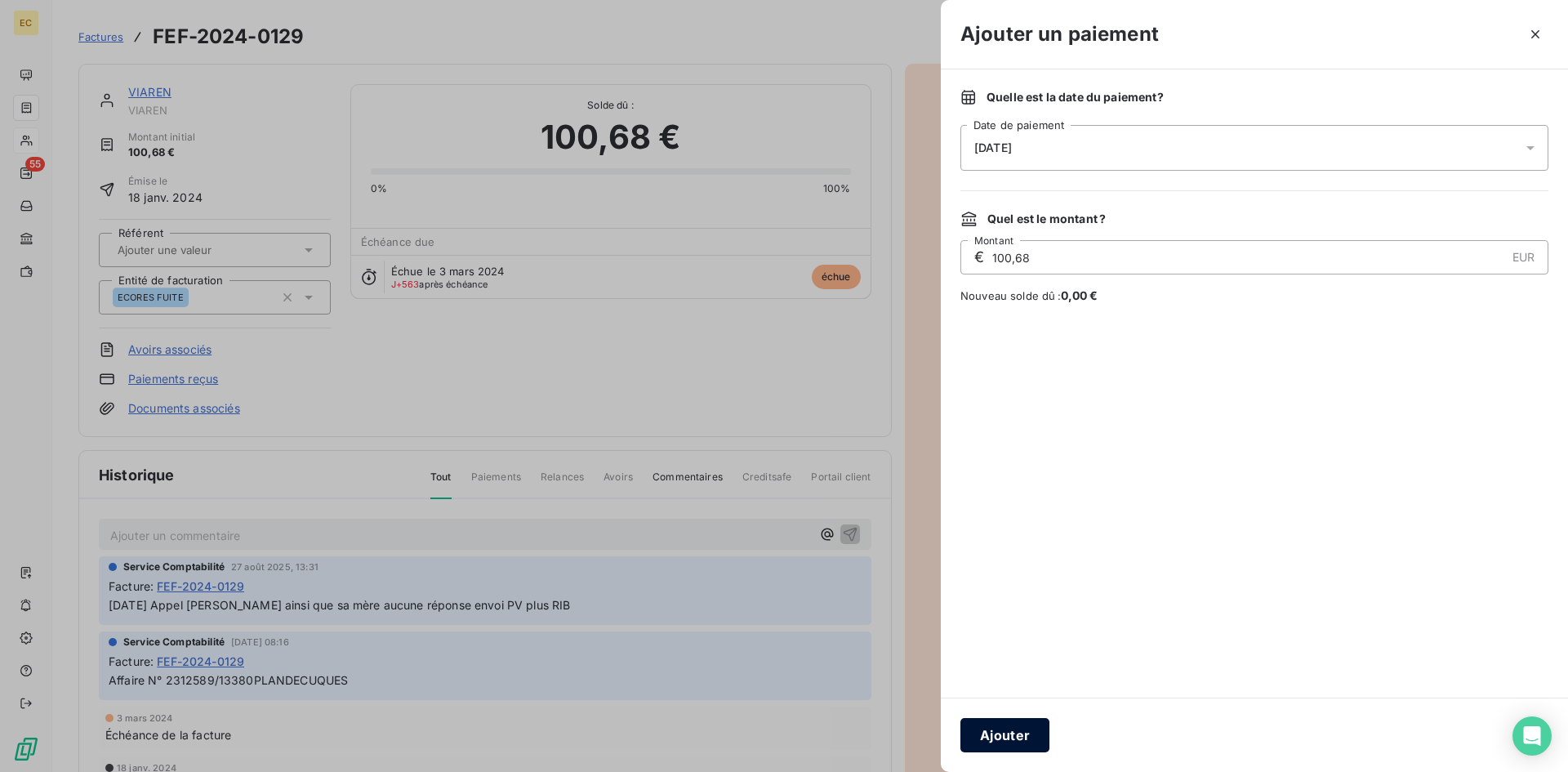
click at [1015, 742] on button "Ajouter" at bounding box center [1005, 735] width 89 height 35
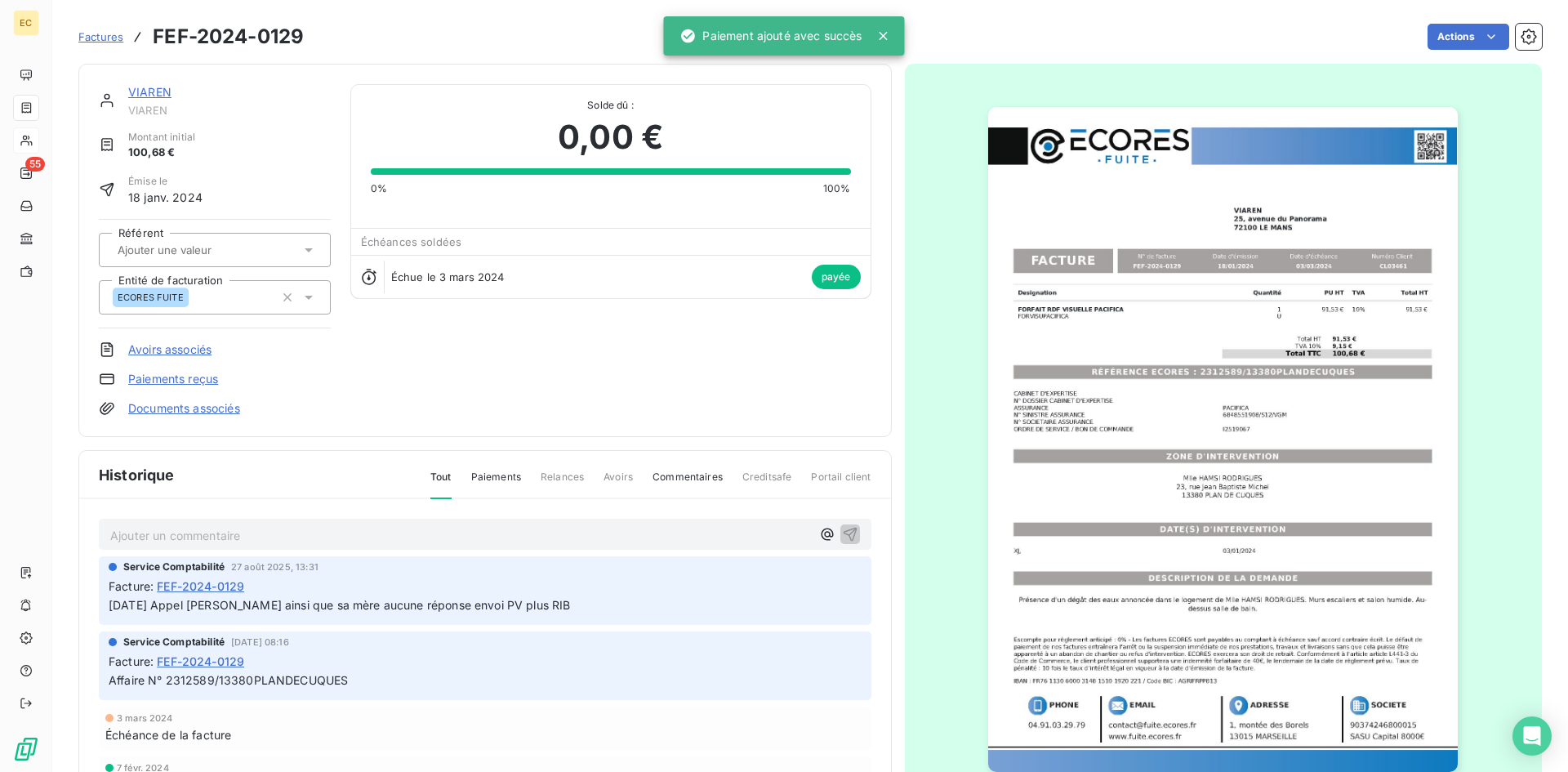
click at [153, 95] on link "VIAREN" at bounding box center [149, 92] width 43 height 14
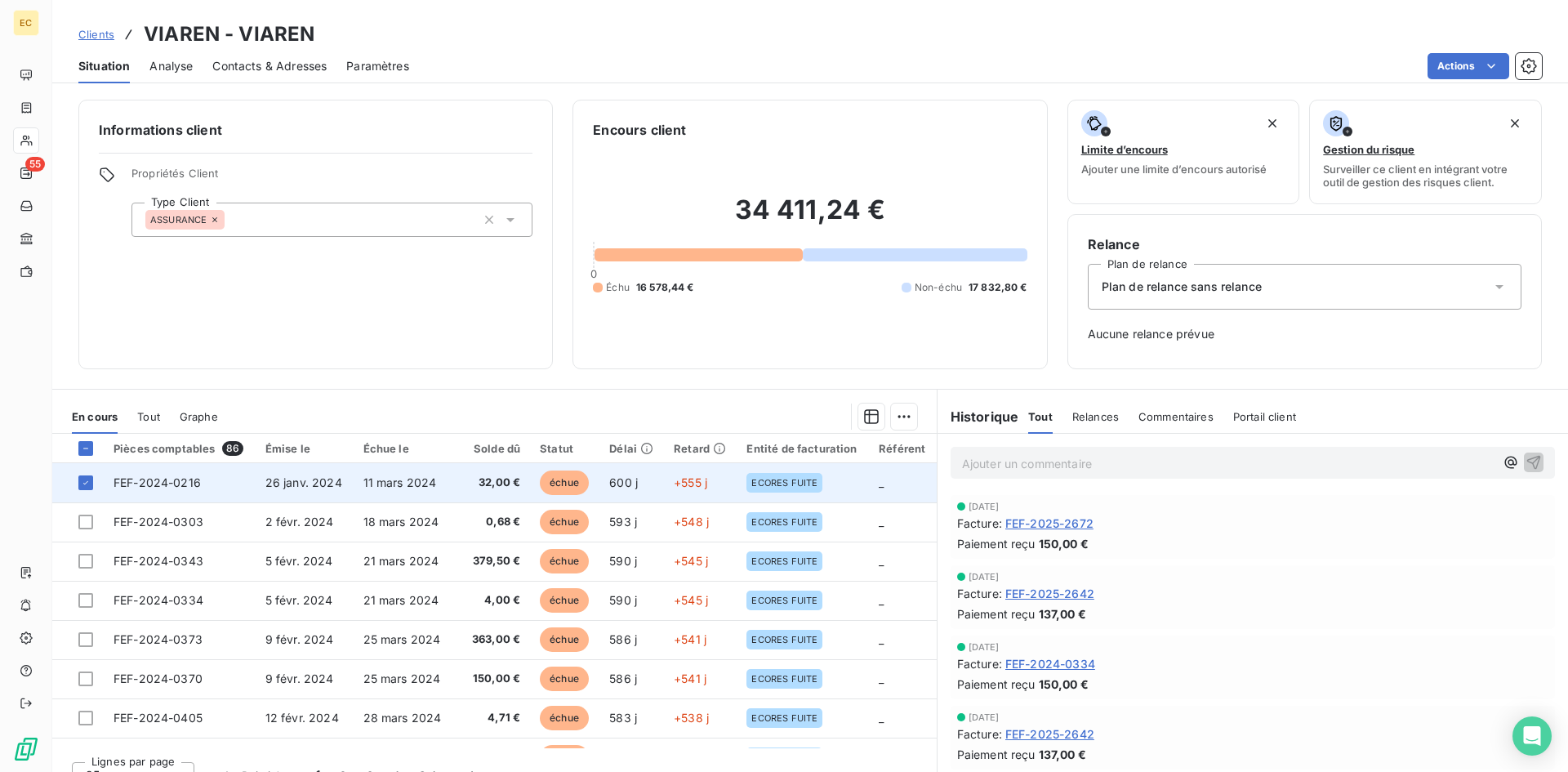
click at [326, 481] on span "26 janv. 2024" at bounding box center [304, 482] width 77 height 14
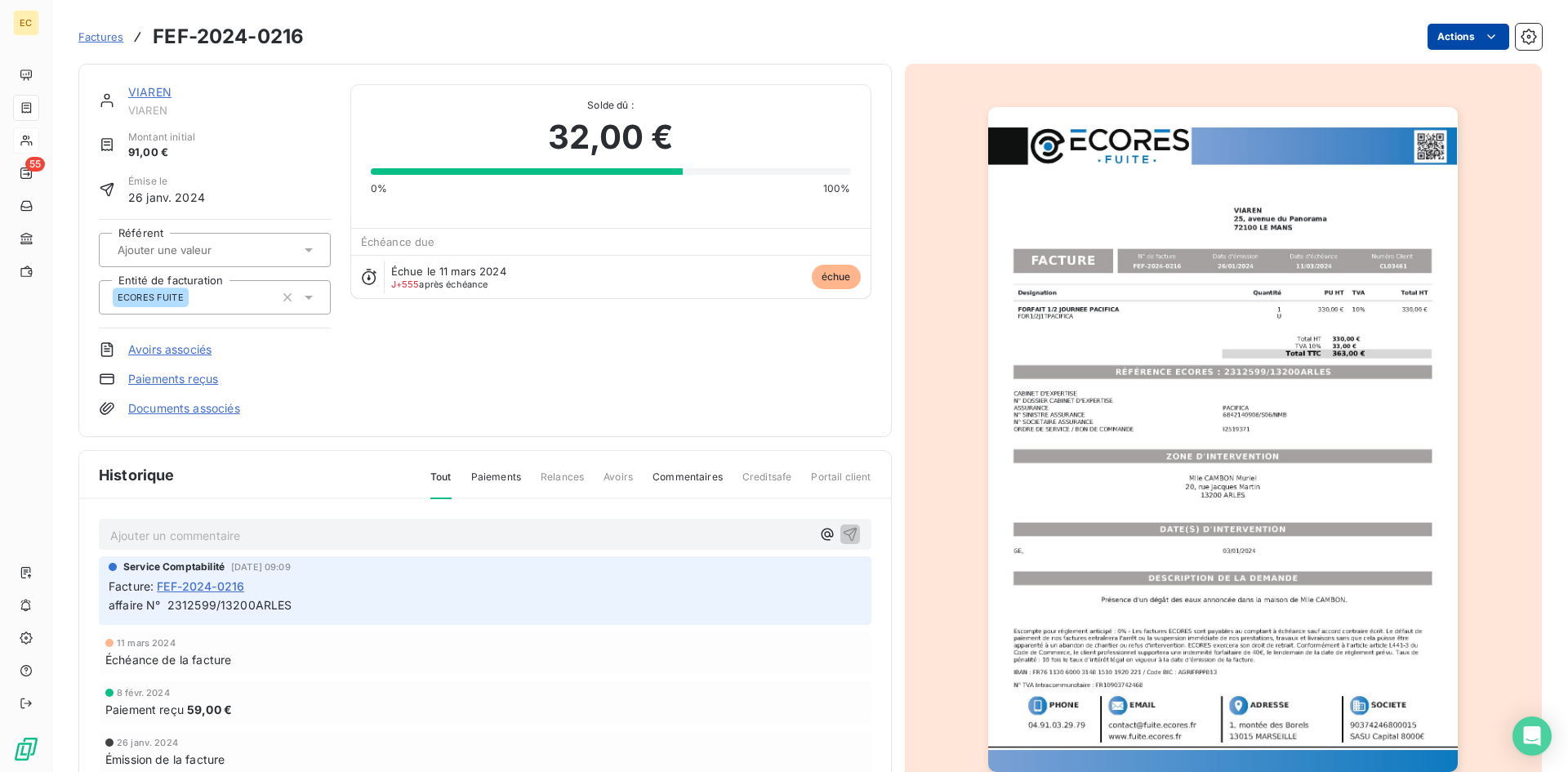
click at [1470, 40] on html "EC 55 Factures FEF-2024-0216 Actions VIAREN VIAREN Montant initial 91,00 € Émis…" at bounding box center [784, 386] width 1568 height 772
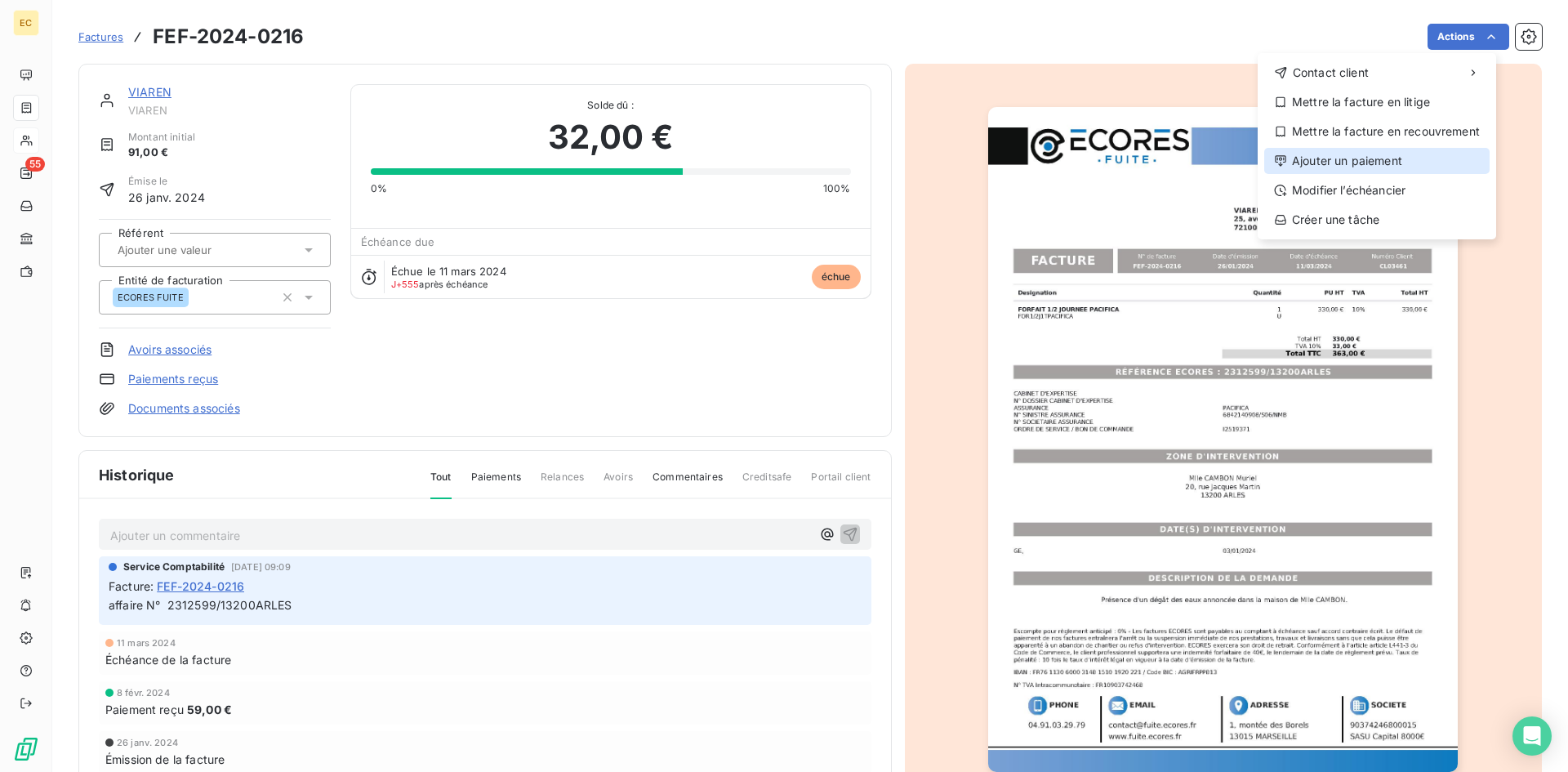
click at [1363, 156] on div "Ajouter un paiement" at bounding box center [1376, 161] width 225 height 26
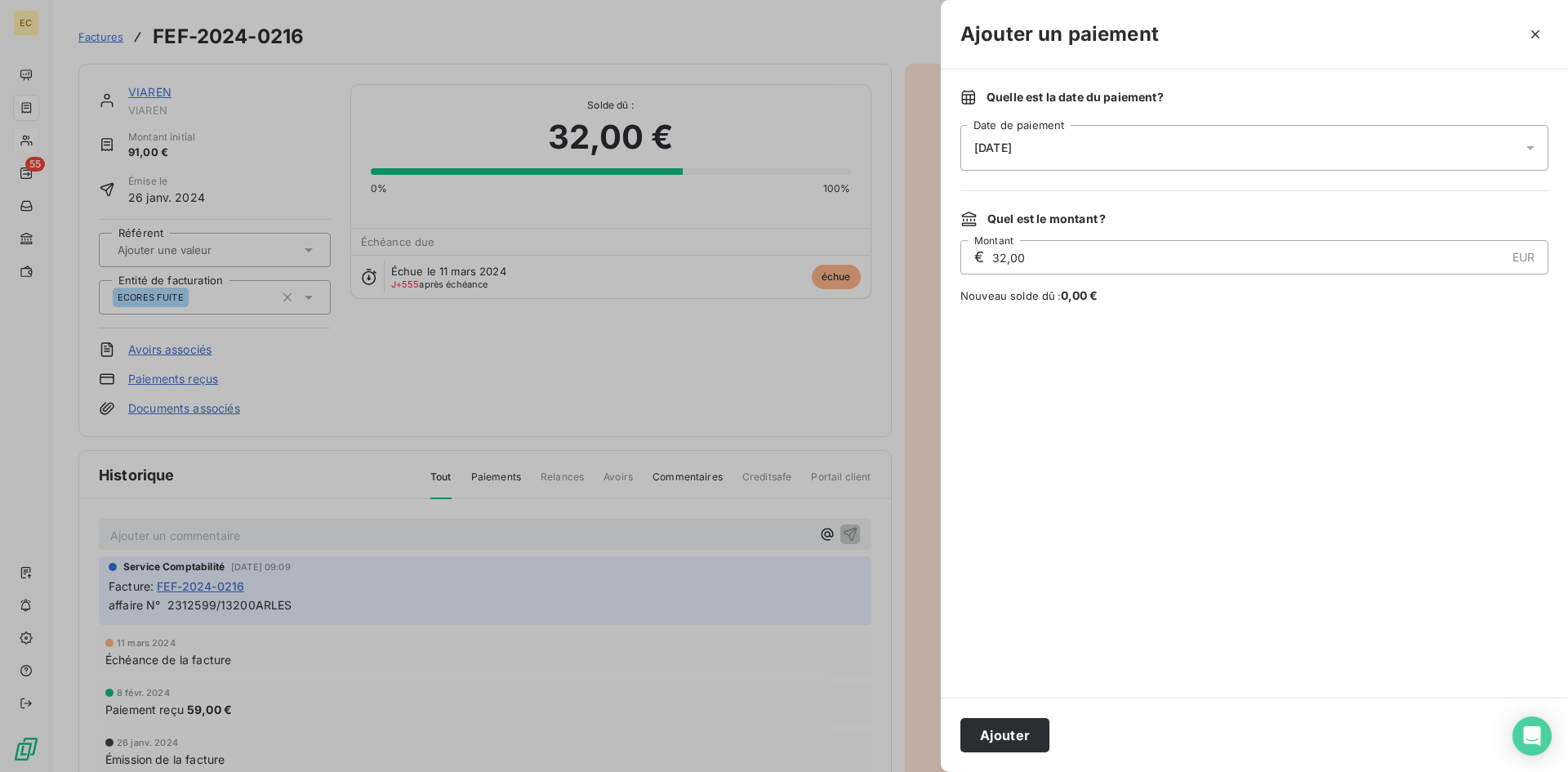
click at [1082, 147] on div "[DATE]" at bounding box center [1254, 147] width 588 height 45
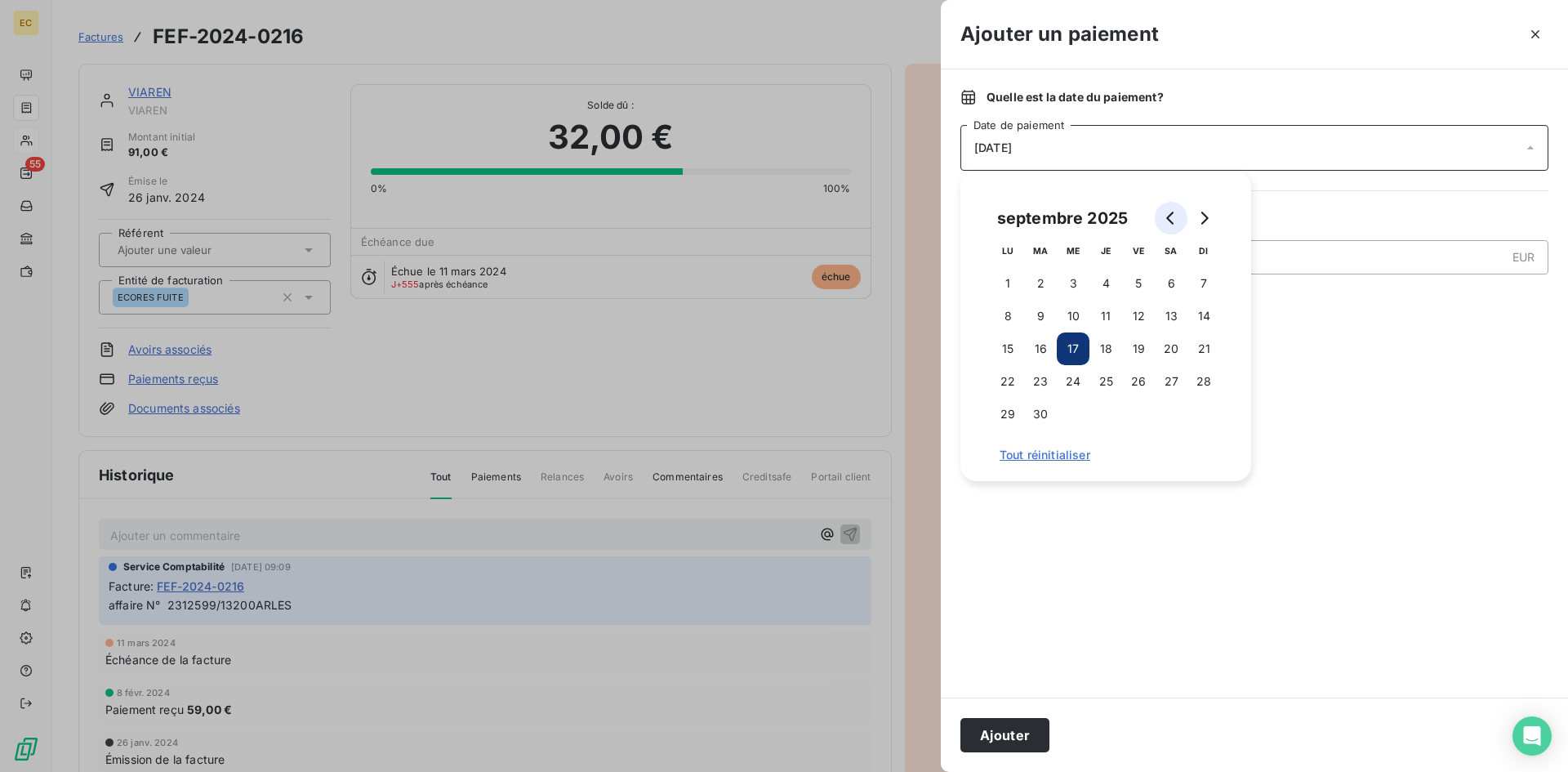
click at [1165, 217] on icon "Go to previous month" at bounding box center [1171, 218] width 13 height 13
click at [1165, 216] on icon "Go to previous month" at bounding box center [1171, 218] width 13 height 13
click at [1165, 216] on icon "Go to previous month" at bounding box center [1171, 218] width 13 height 13
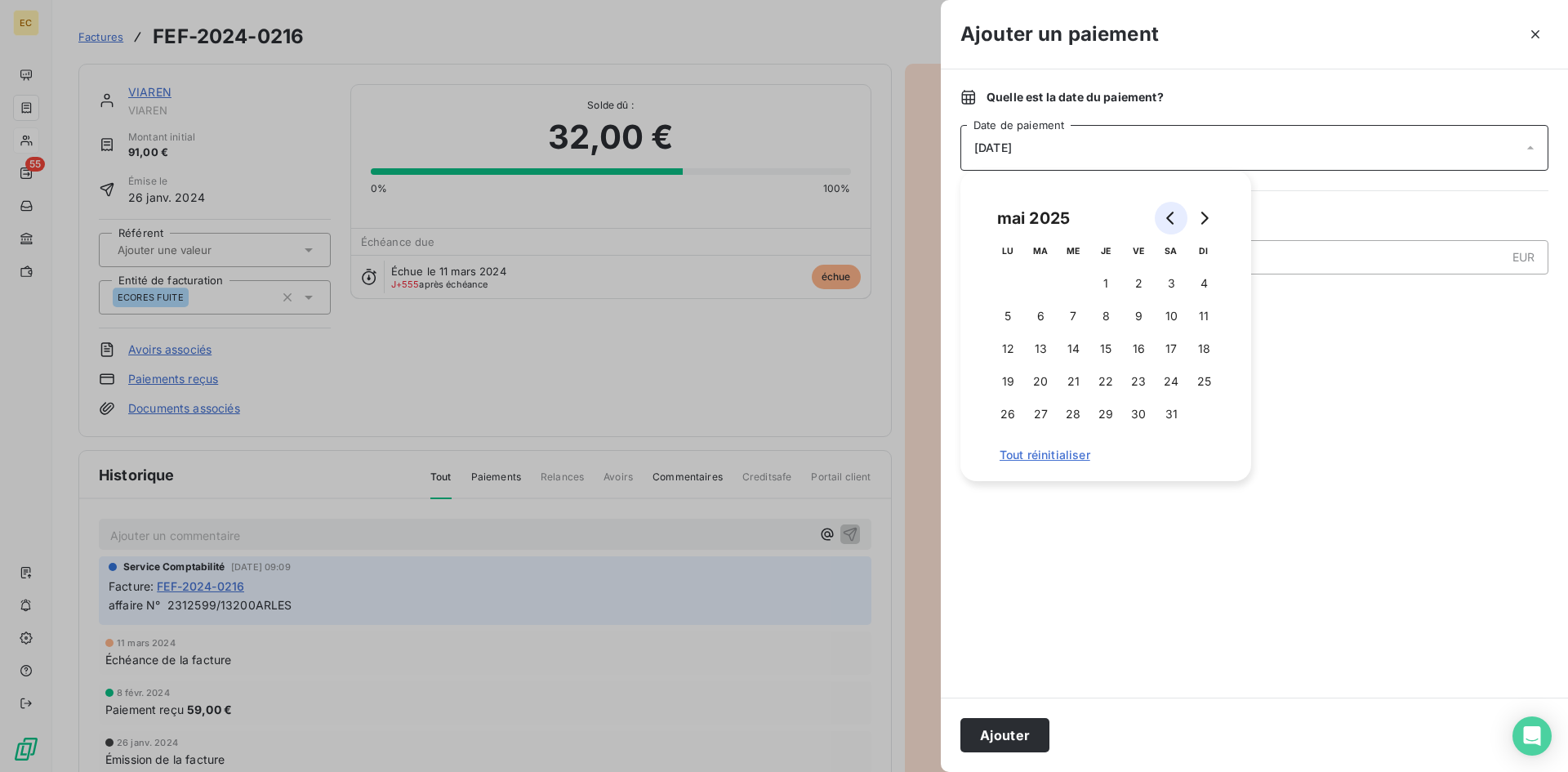
click at [1164, 215] on button "Go to previous month" at bounding box center [1171, 219] width 33 height 33
click at [1163, 214] on button "Go to previous month" at bounding box center [1171, 219] width 33 height 33
click at [1161, 213] on button "Go to previous month" at bounding box center [1171, 219] width 33 height 33
click at [1160, 211] on button "Go to previous month" at bounding box center [1171, 219] width 33 height 33
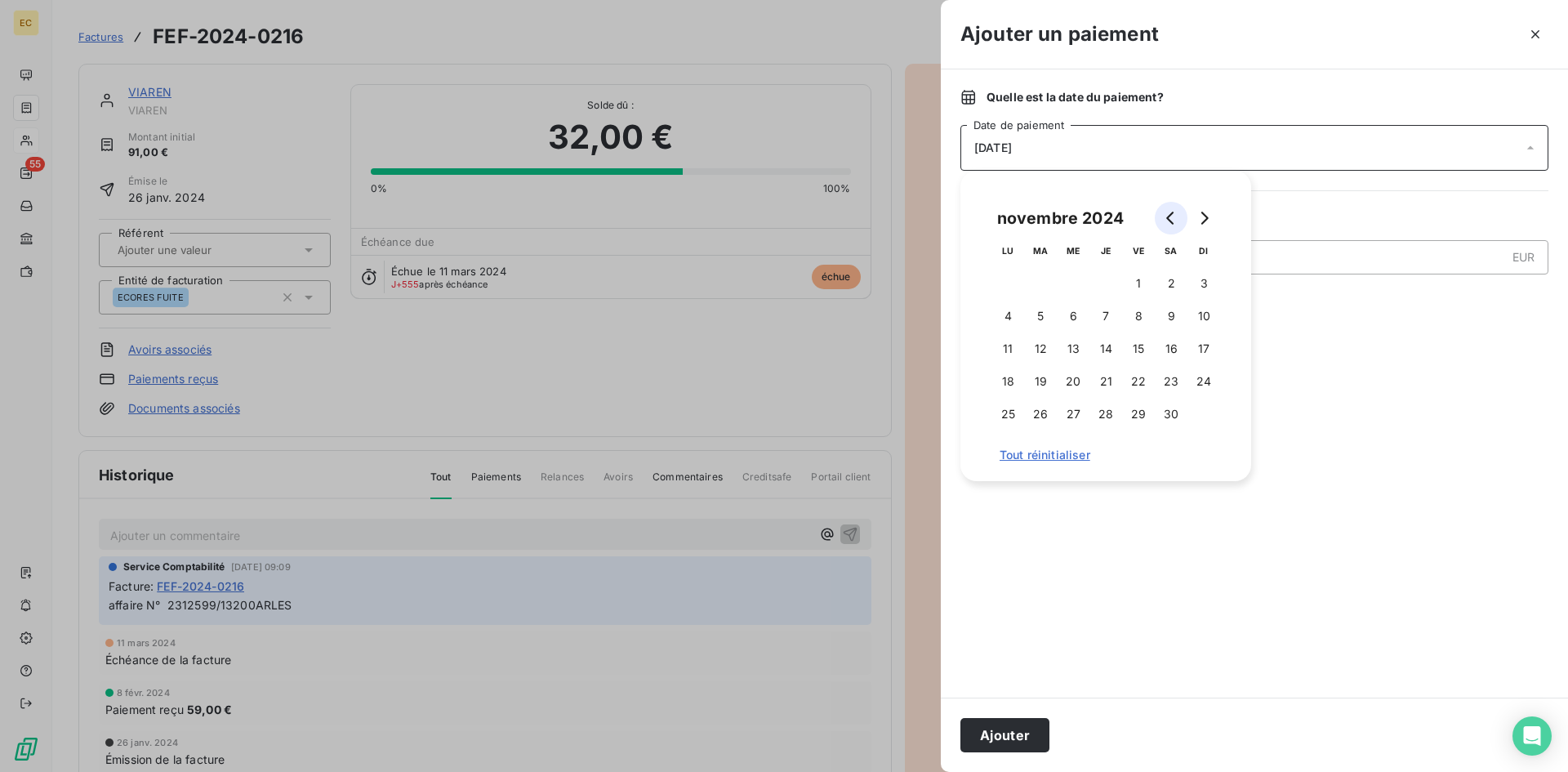
click at [1161, 211] on button "Go to previous month" at bounding box center [1171, 219] width 33 height 33
click at [1161, 211] on button "Go to previous month" at bounding box center [1171, 219] width 33 height 33
click at [1163, 211] on button "Go to previous month" at bounding box center [1171, 219] width 33 height 33
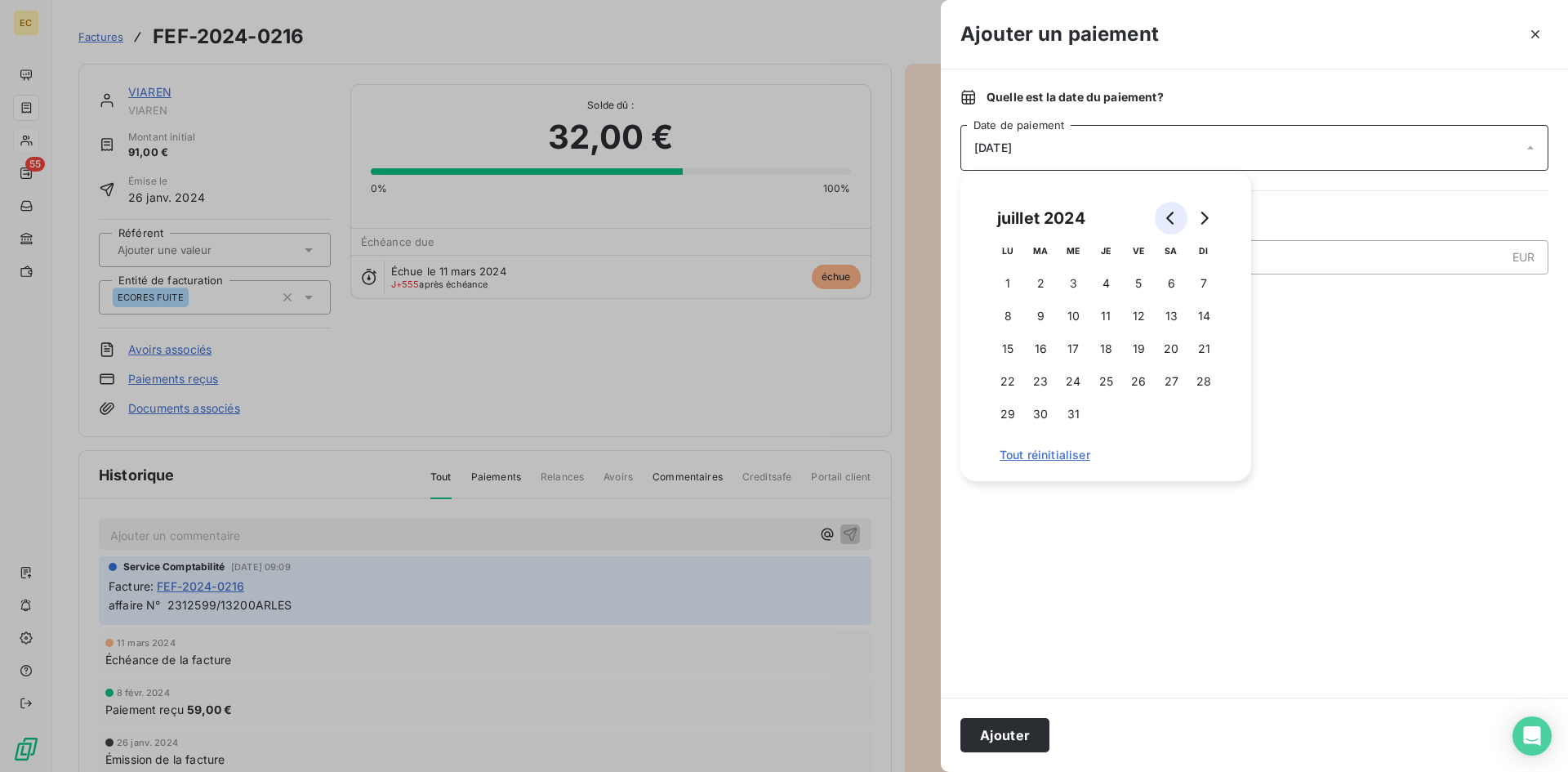
click at [1163, 211] on button "Go to previous month" at bounding box center [1171, 219] width 33 height 33
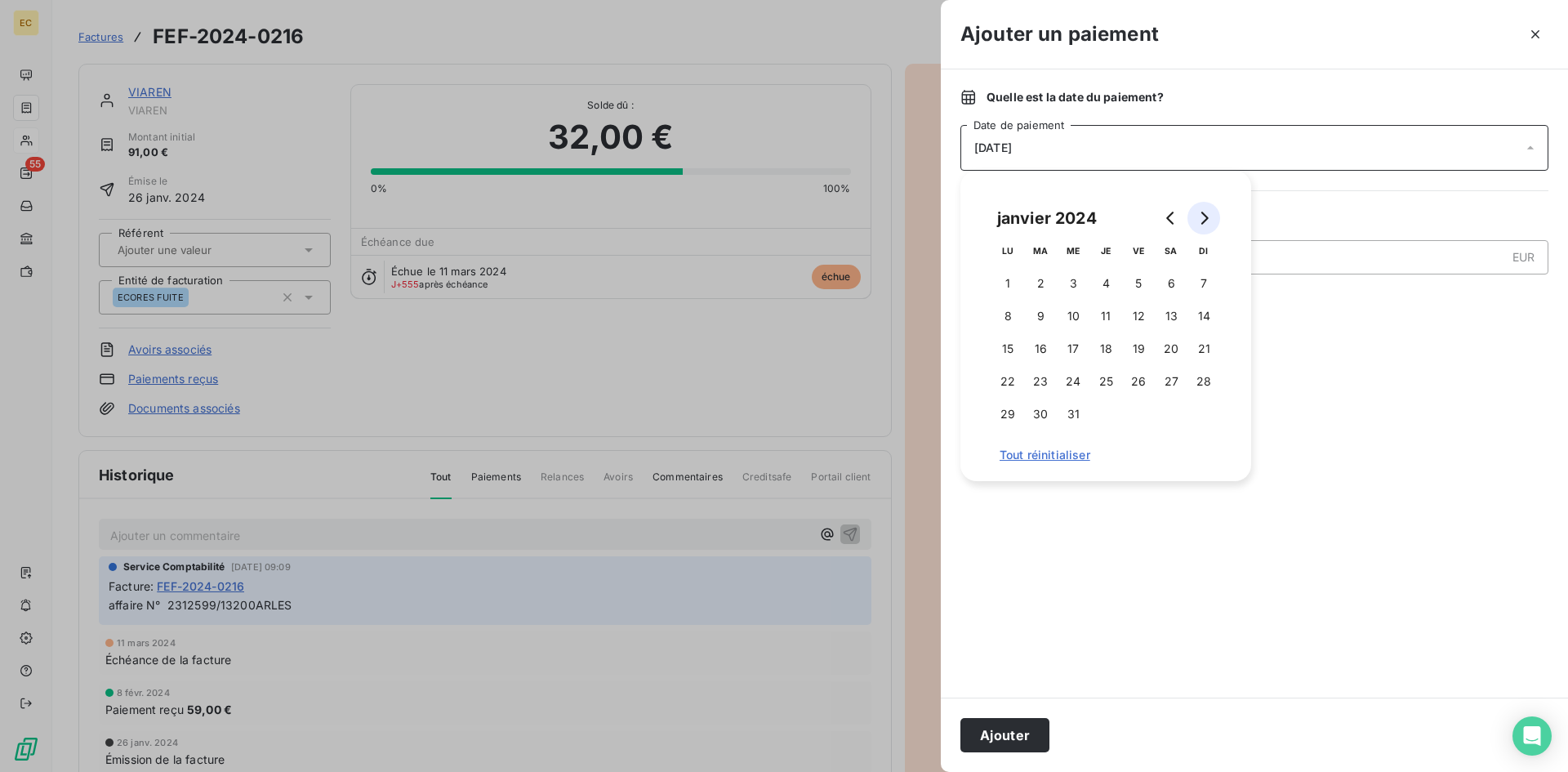
click at [1196, 216] on button "Go to next month" at bounding box center [1203, 219] width 33 height 33
click at [1198, 216] on icon "Go to next month" at bounding box center [1203, 218] width 13 height 13
click at [1102, 313] on button "7" at bounding box center [1106, 316] width 33 height 33
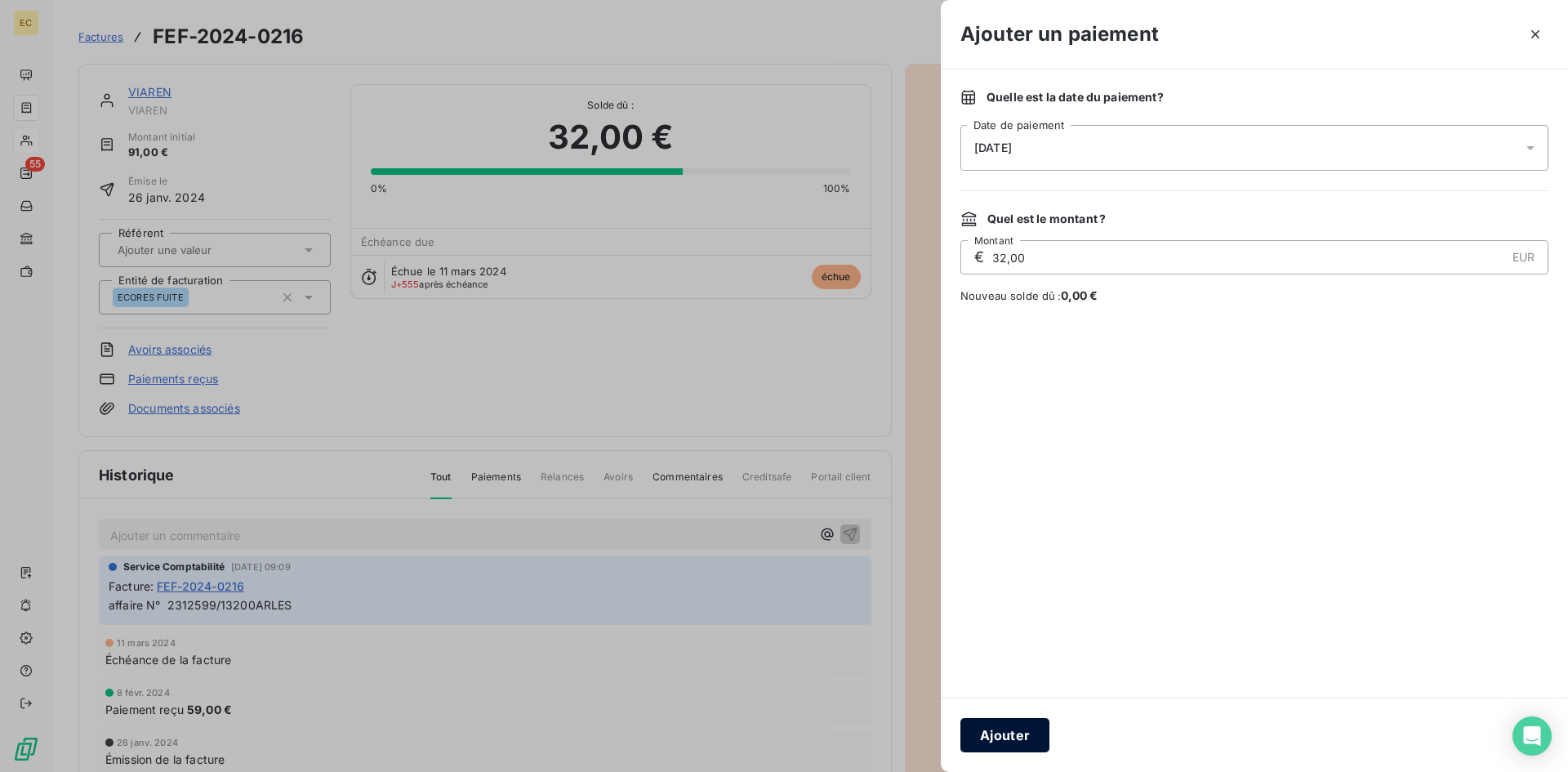
click at [1015, 729] on button "Ajouter" at bounding box center [1005, 735] width 89 height 35
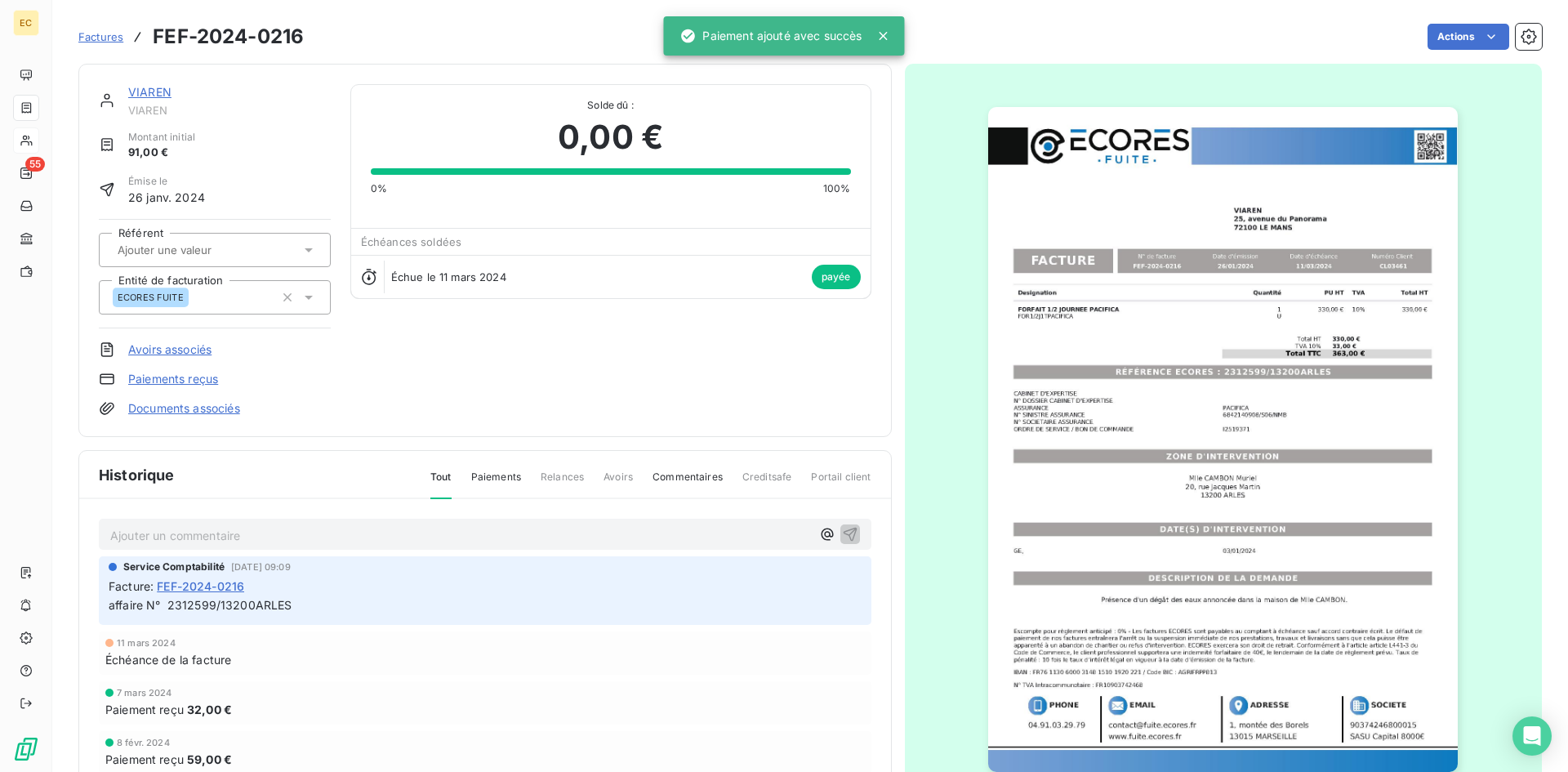
click at [156, 92] on link "VIAREN" at bounding box center [149, 92] width 43 height 14
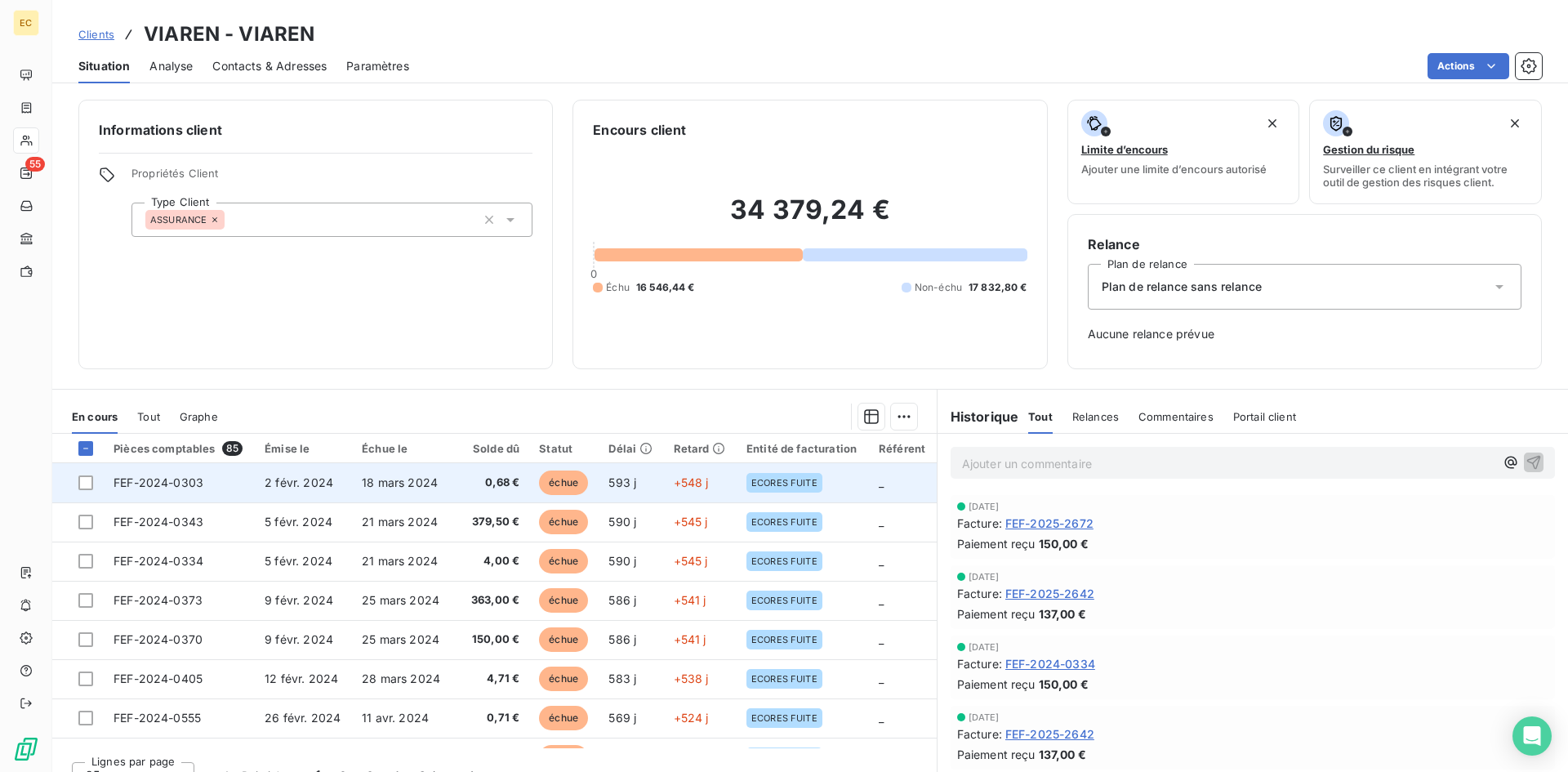
click at [439, 484] on td "18 mars 2024" at bounding box center [402, 482] width 100 height 40
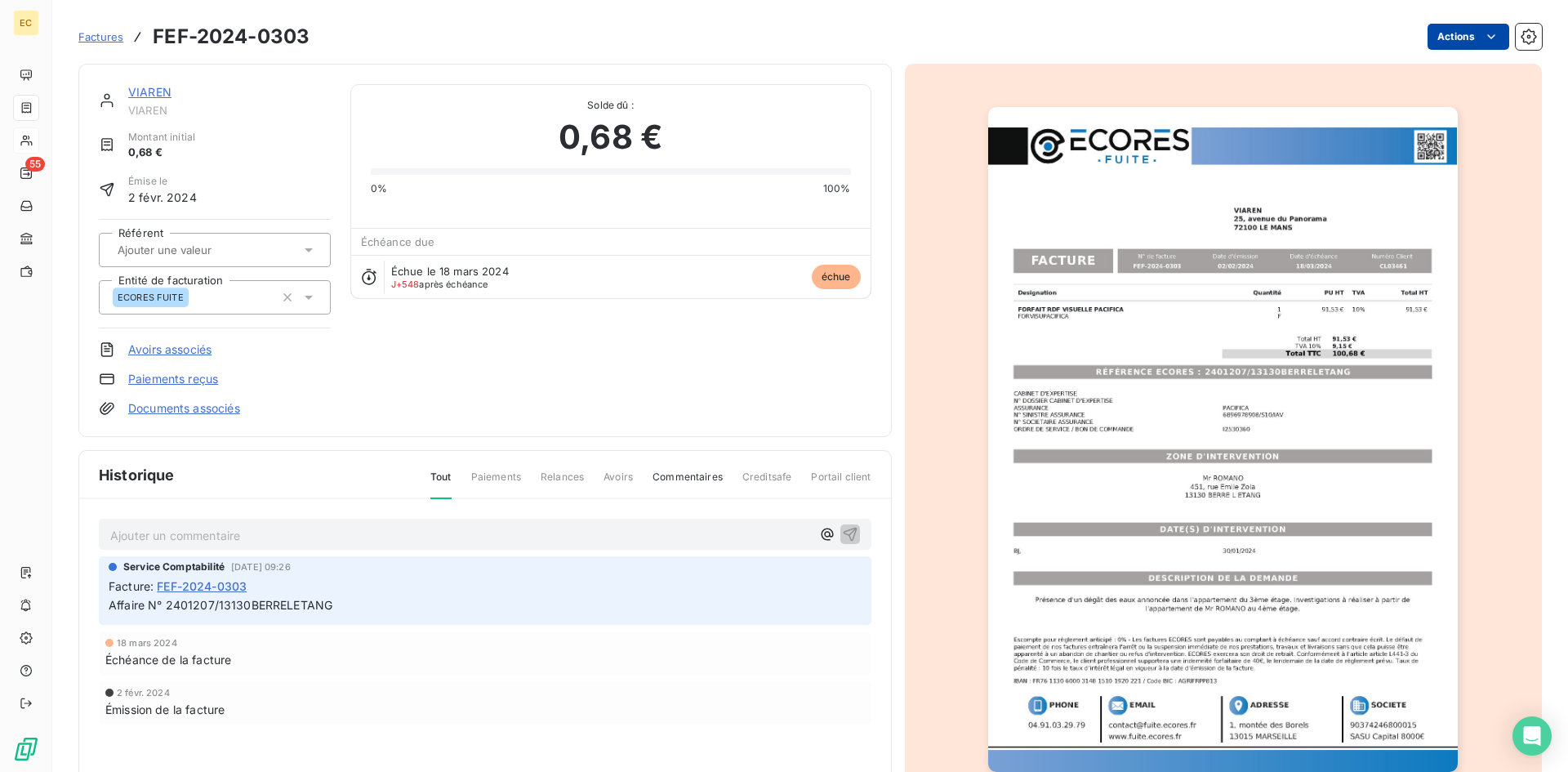
click at [1463, 32] on html "EC 55 Factures FEF-2024-0303 Actions VIAREN VIAREN Montant initial 0,68 € Émise…" at bounding box center [784, 386] width 1568 height 772
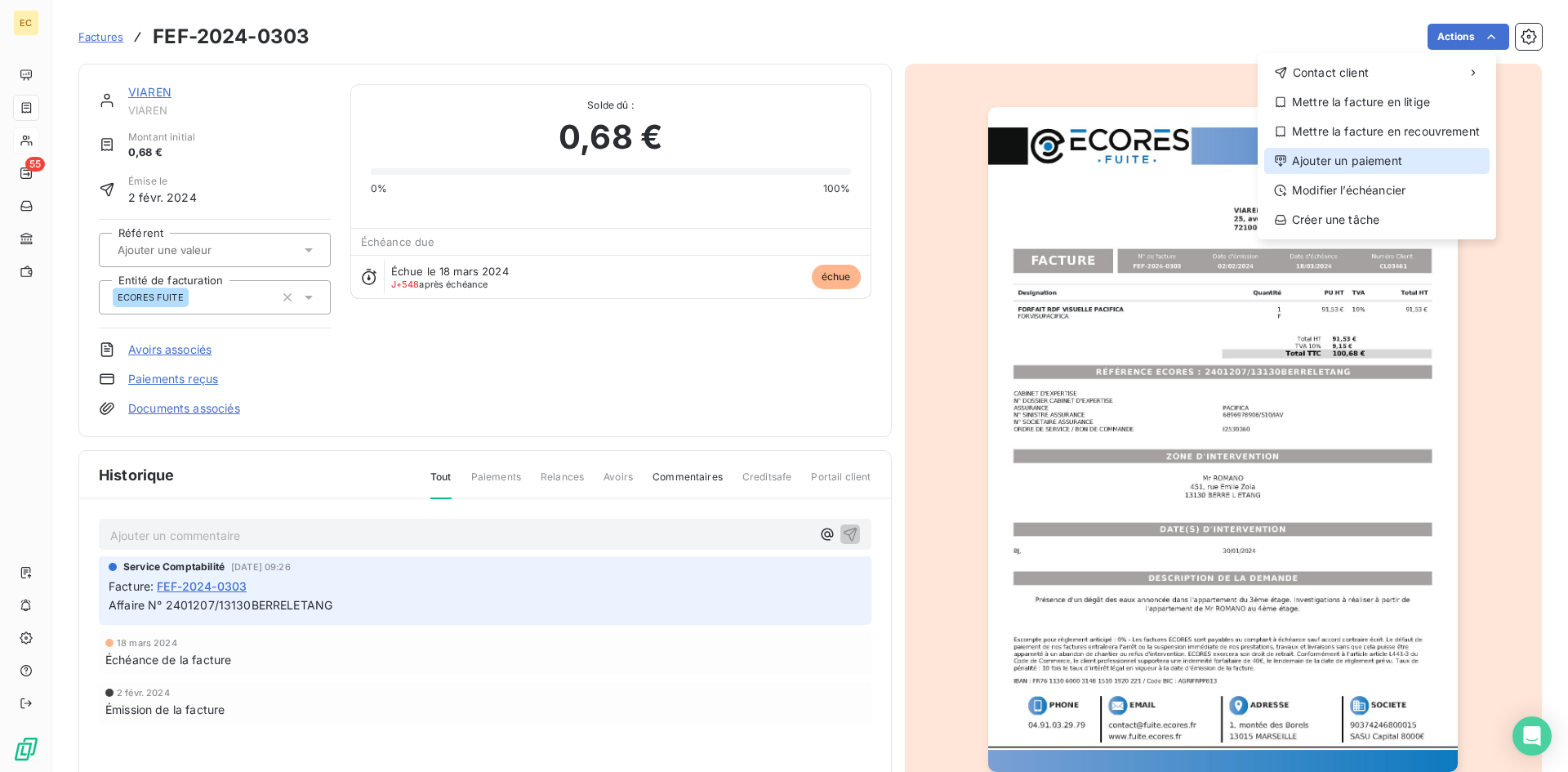
click at [1377, 162] on div "Ajouter un paiement" at bounding box center [1376, 161] width 225 height 26
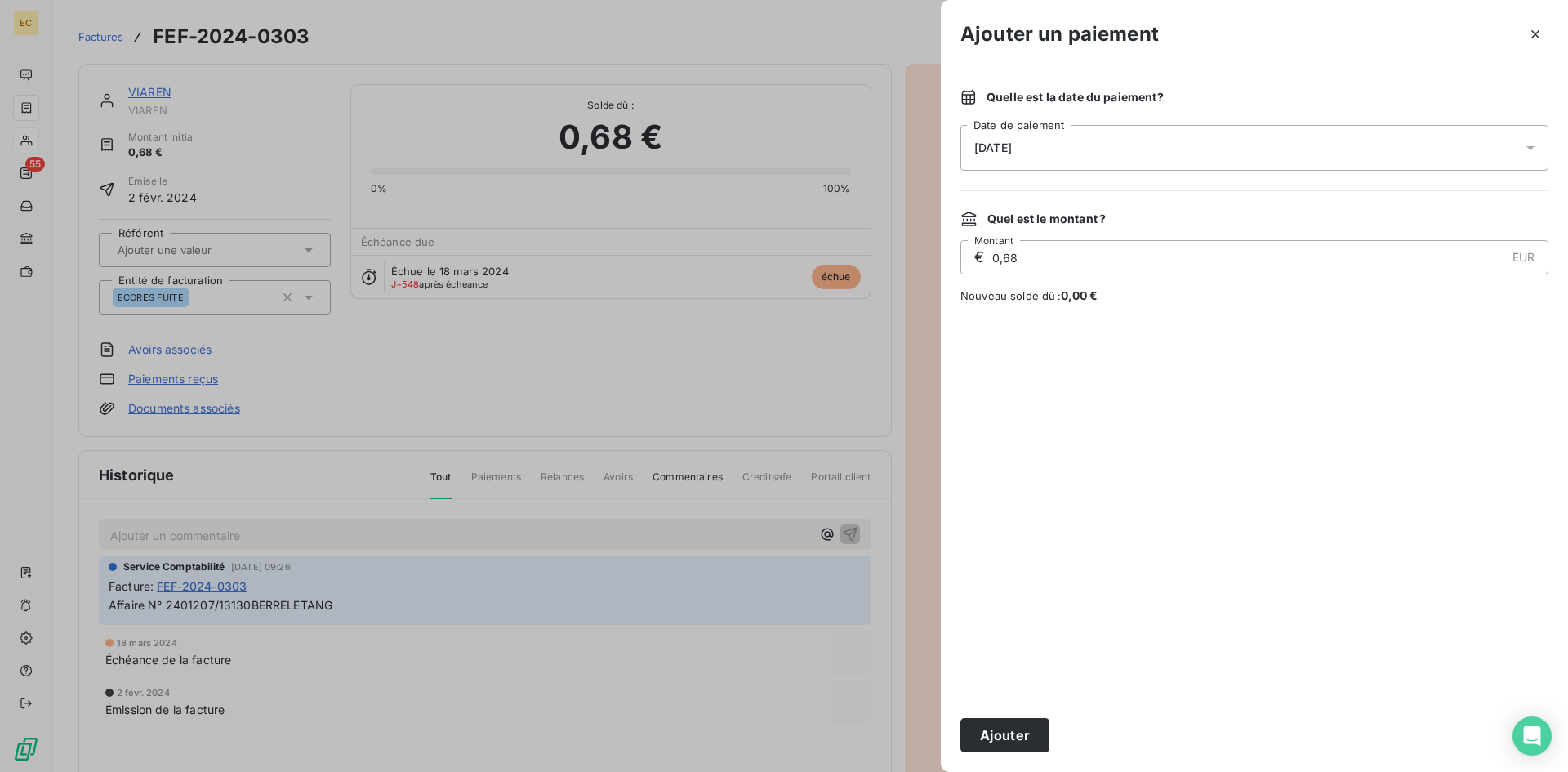
click at [1048, 149] on div "[DATE]" at bounding box center [1254, 147] width 588 height 45
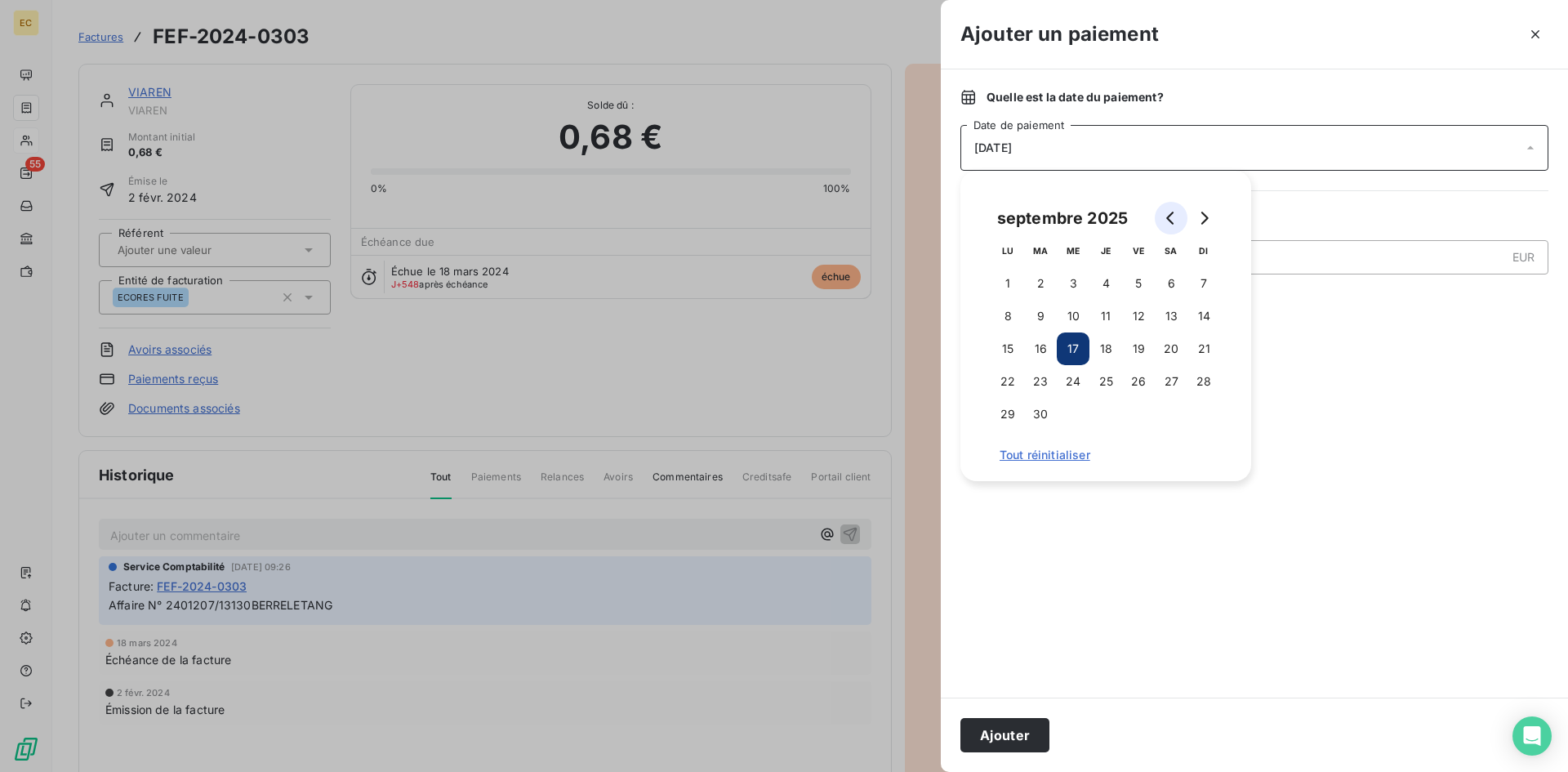
click at [1161, 214] on button "Go to previous month" at bounding box center [1171, 219] width 33 height 33
click at [1162, 214] on button "Go to previous month" at bounding box center [1171, 219] width 33 height 33
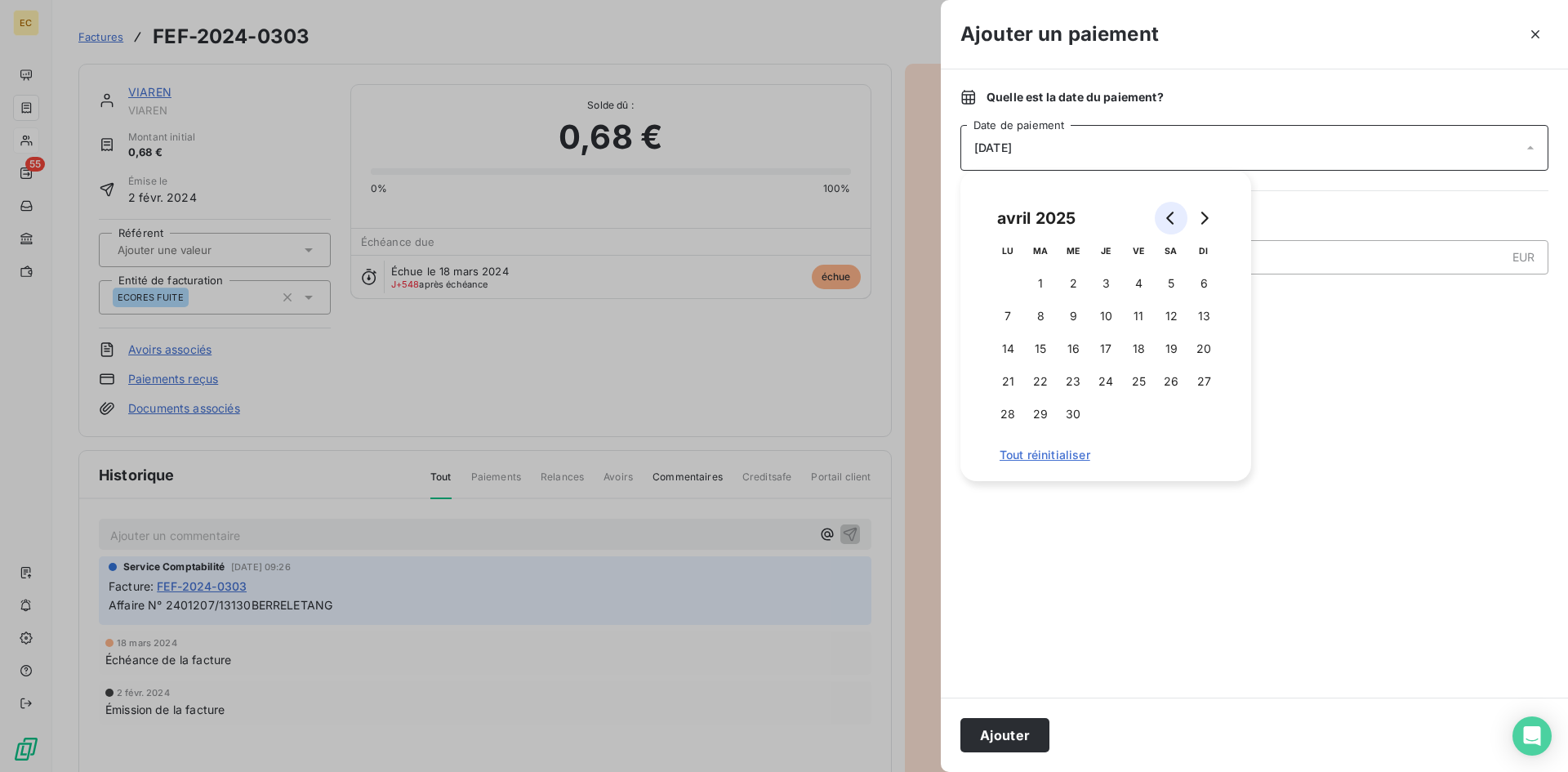
click at [1162, 214] on button "Go to previous month" at bounding box center [1171, 219] width 33 height 33
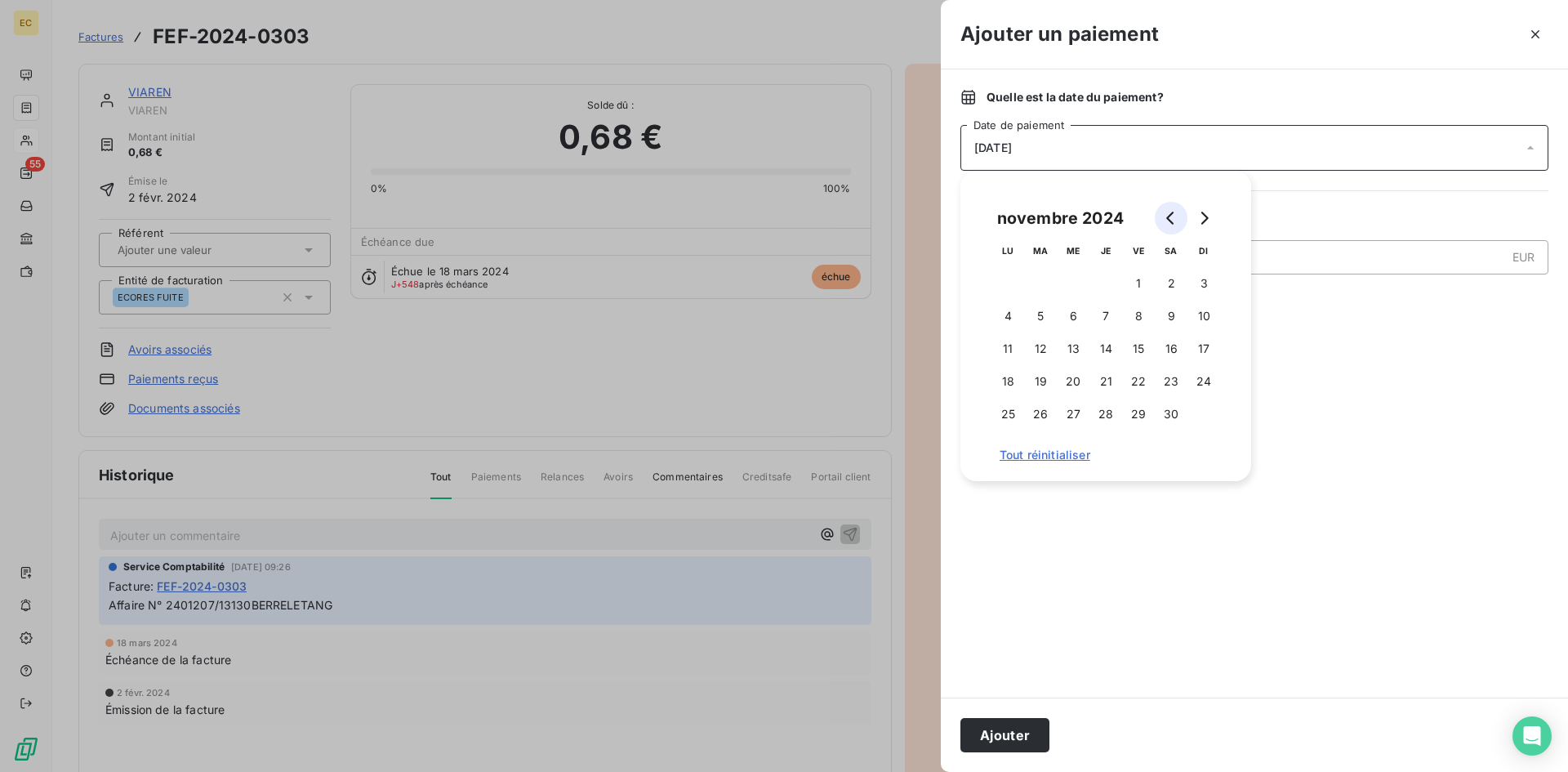
click at [1162, 214] on button "Go to previous month" at bounding box center [1171, 219] width 33 height 33
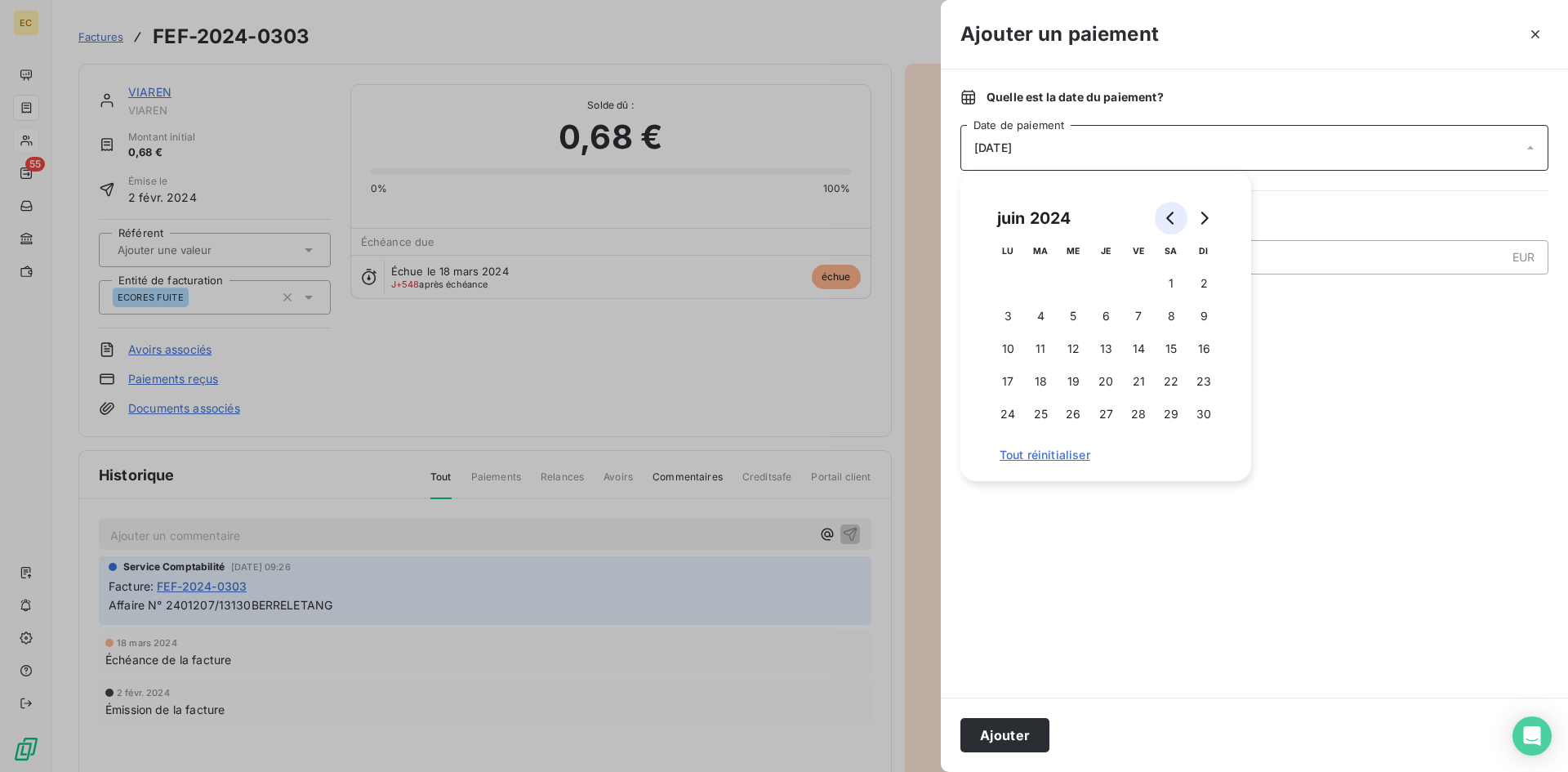
click at [1162, 214] on button "Go to previous month" at bounding box center [1171, 219] width 33 height 33
click at [1114, 311] on button "7" at bounding box center [1106, 316] width 33 height 33
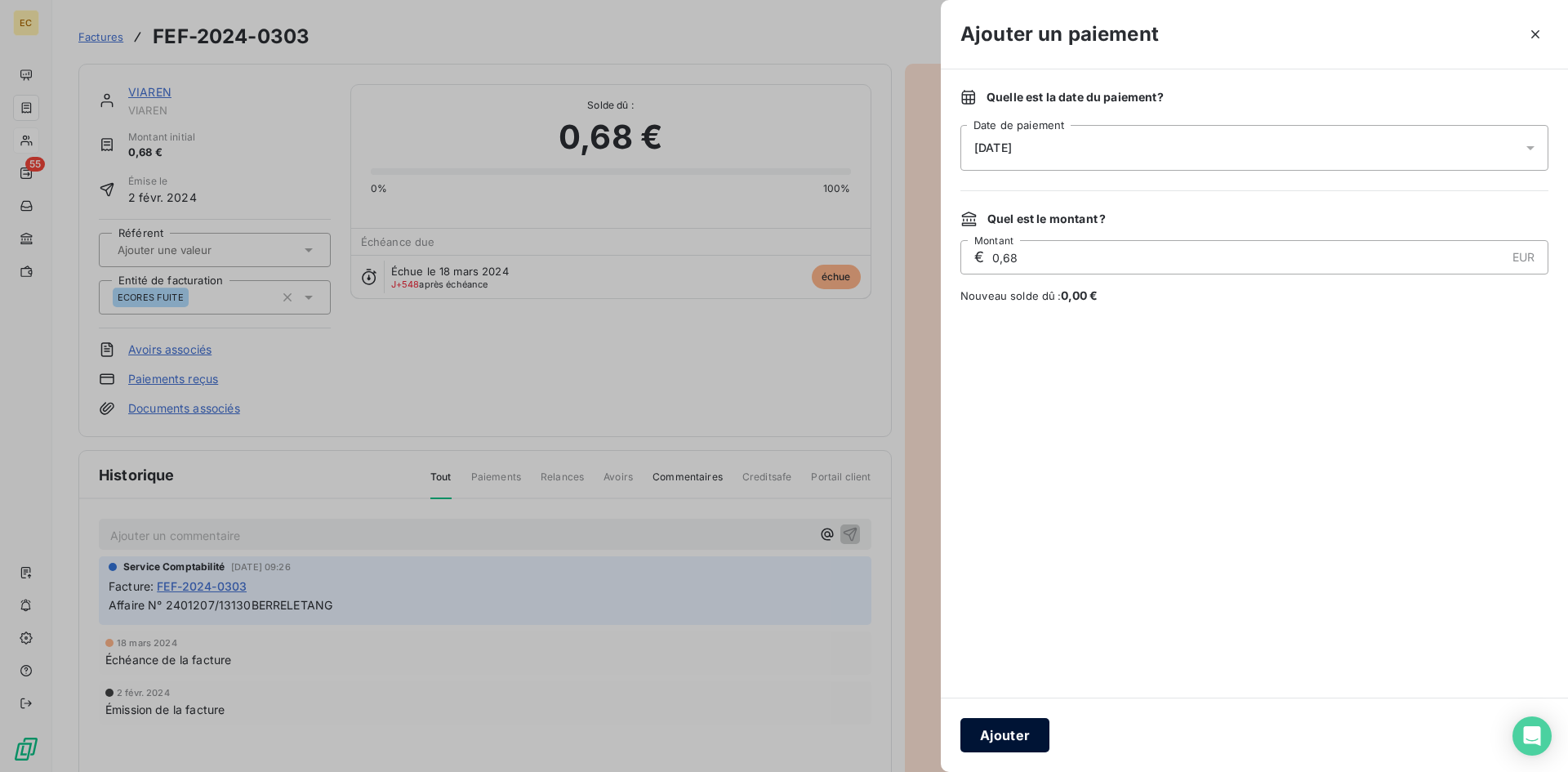
click at [1009, 732] on button "Ajouter" at bounding box center [1005, 735] width 89 height 35
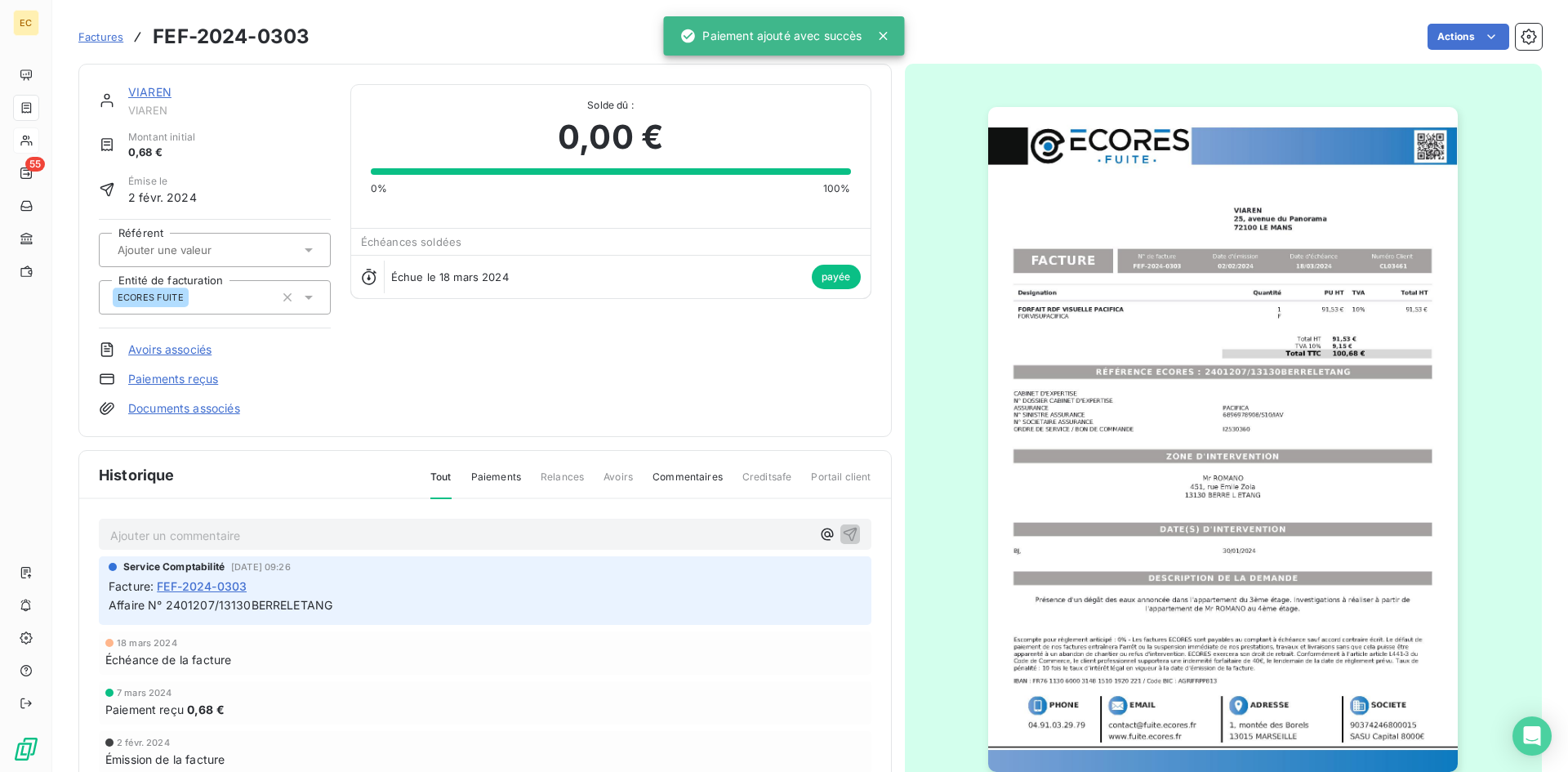
click at [142, 91] on link "VIAREN" at bounding box center [149, 92] width 43 height 14
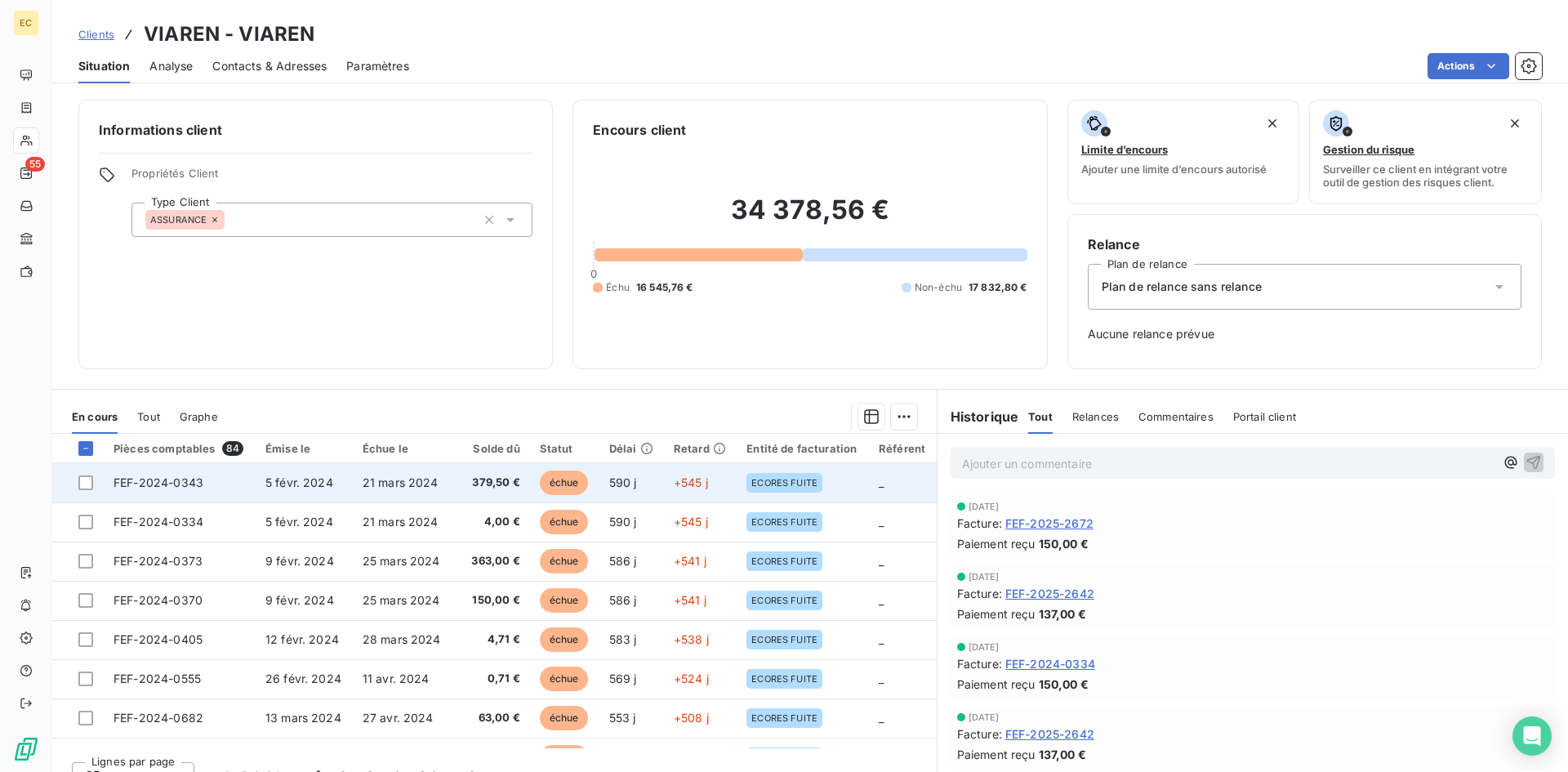
click at [245, 485] on td "FEF-2024-0343" at bounding box center [180, 482] width 152 height 40
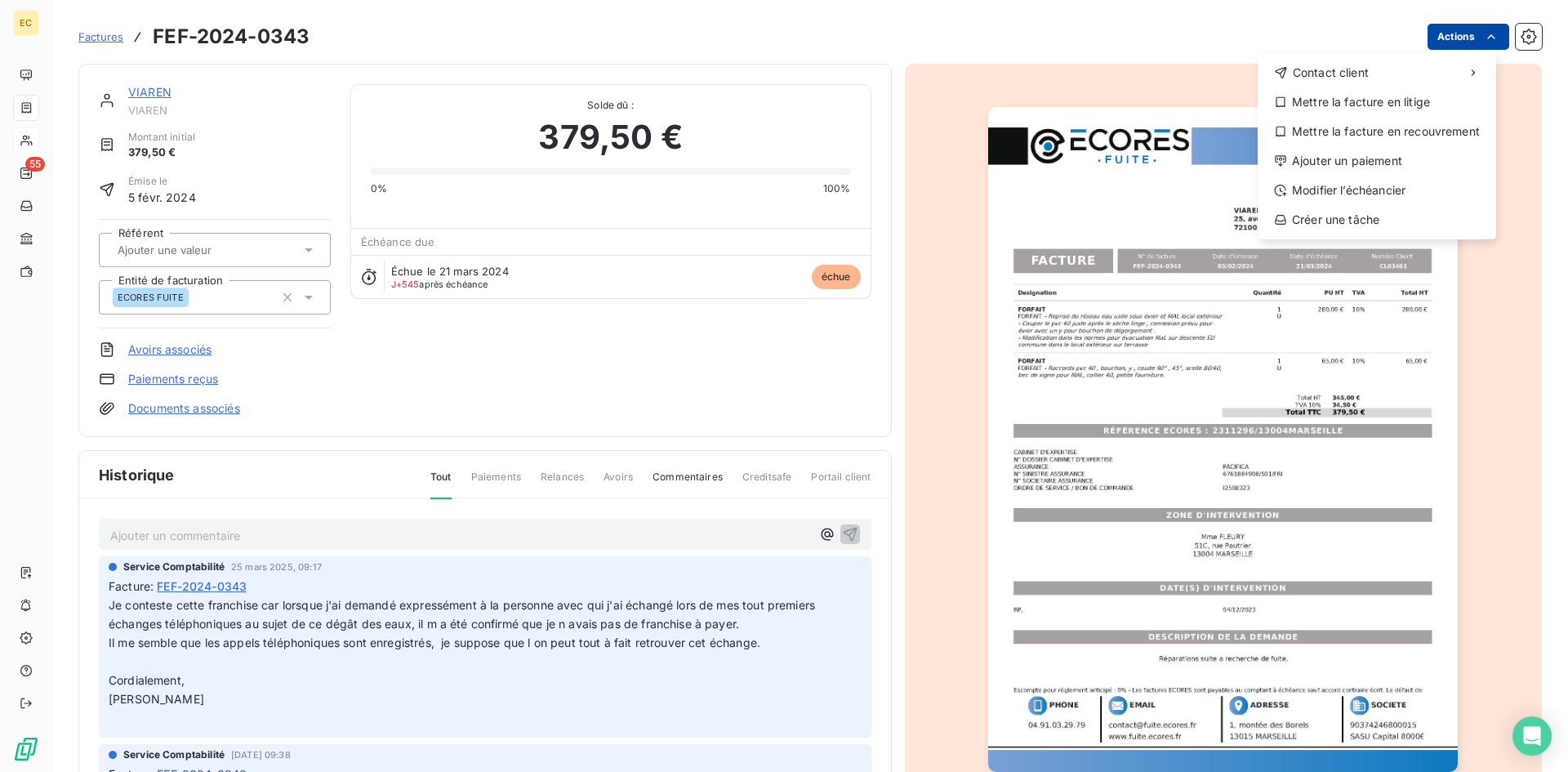
click at [1466, 38] on html "EC 55 Factures FEF-2024-0343 Actions Contact client Mettre la facture en litige…" at bounding box center [784, 386] width 1568 height 772
click at [1429, 160] on div "Ajouter un paiement" at bounding box center [1376, 161] width 225 height 26
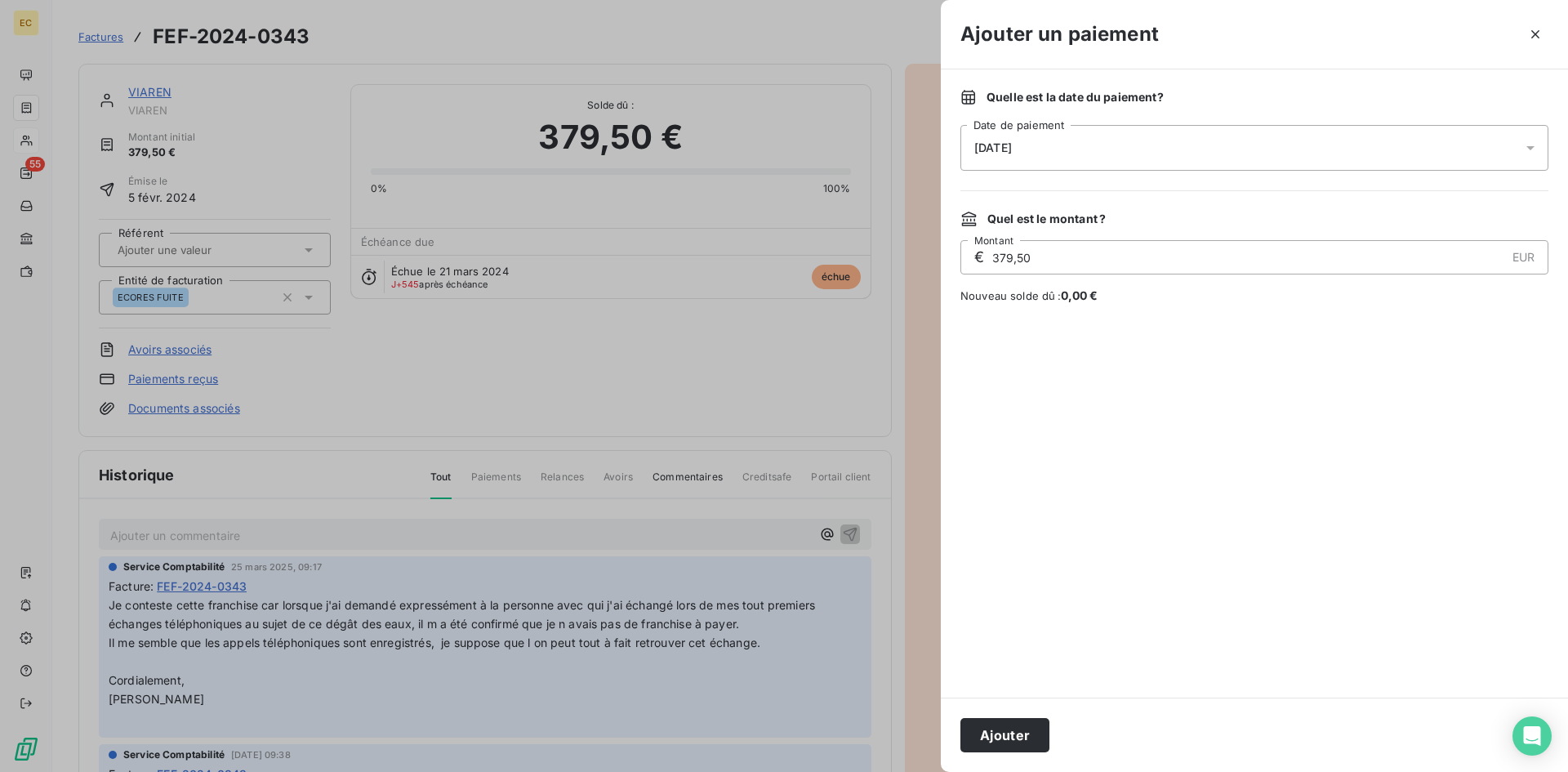
click at [1238, 154] on div "[DATE]" at bounding box center [1254, 147] width 588 height 45
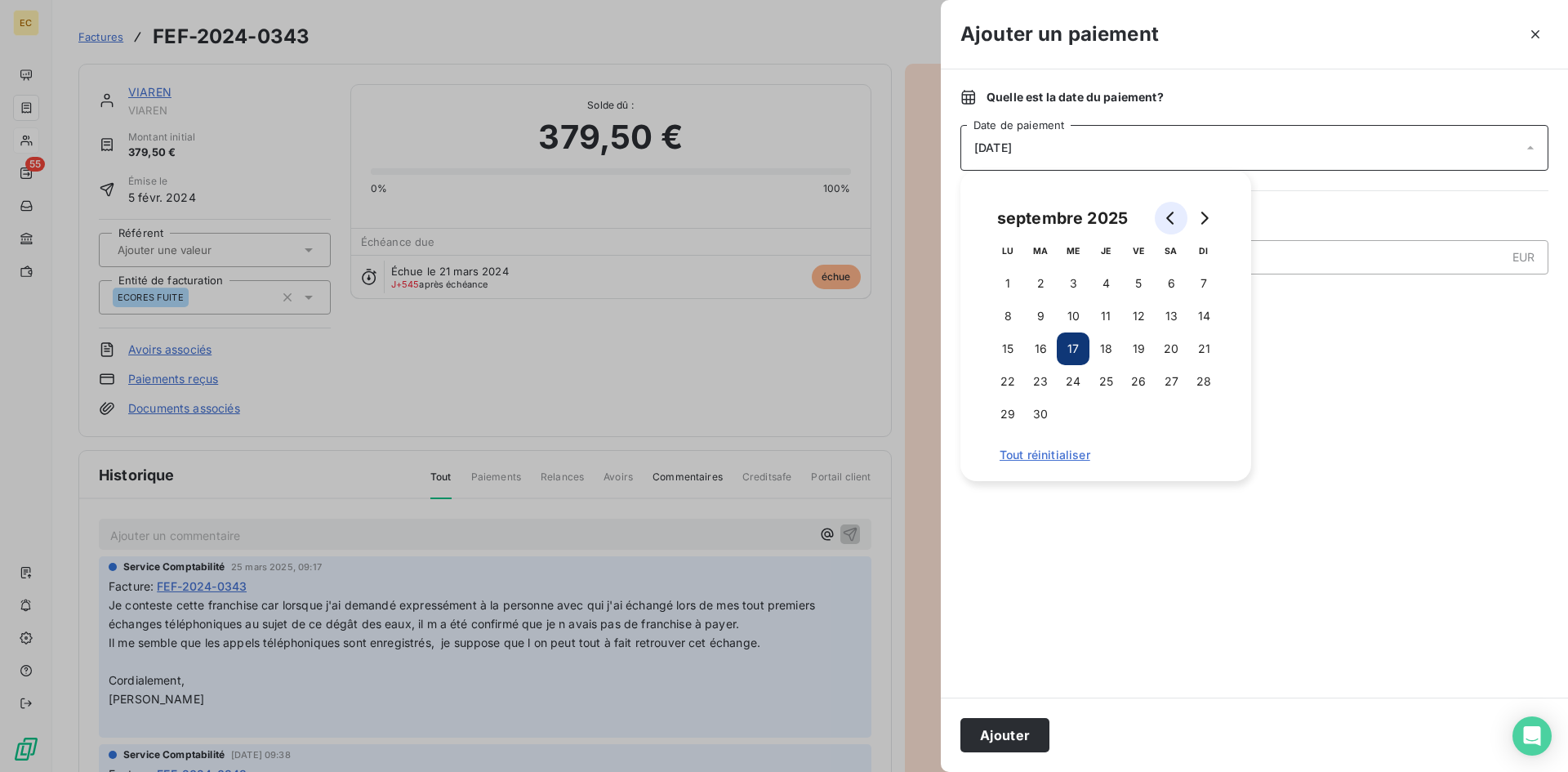
click at [1171, 222] on icon "Go to previous month" at bounding box center [1170, 218] width 7 height 13
click at [1170, 222] on icon "Go to previous month" at bounding box center [1171, 218] width 13 height 13
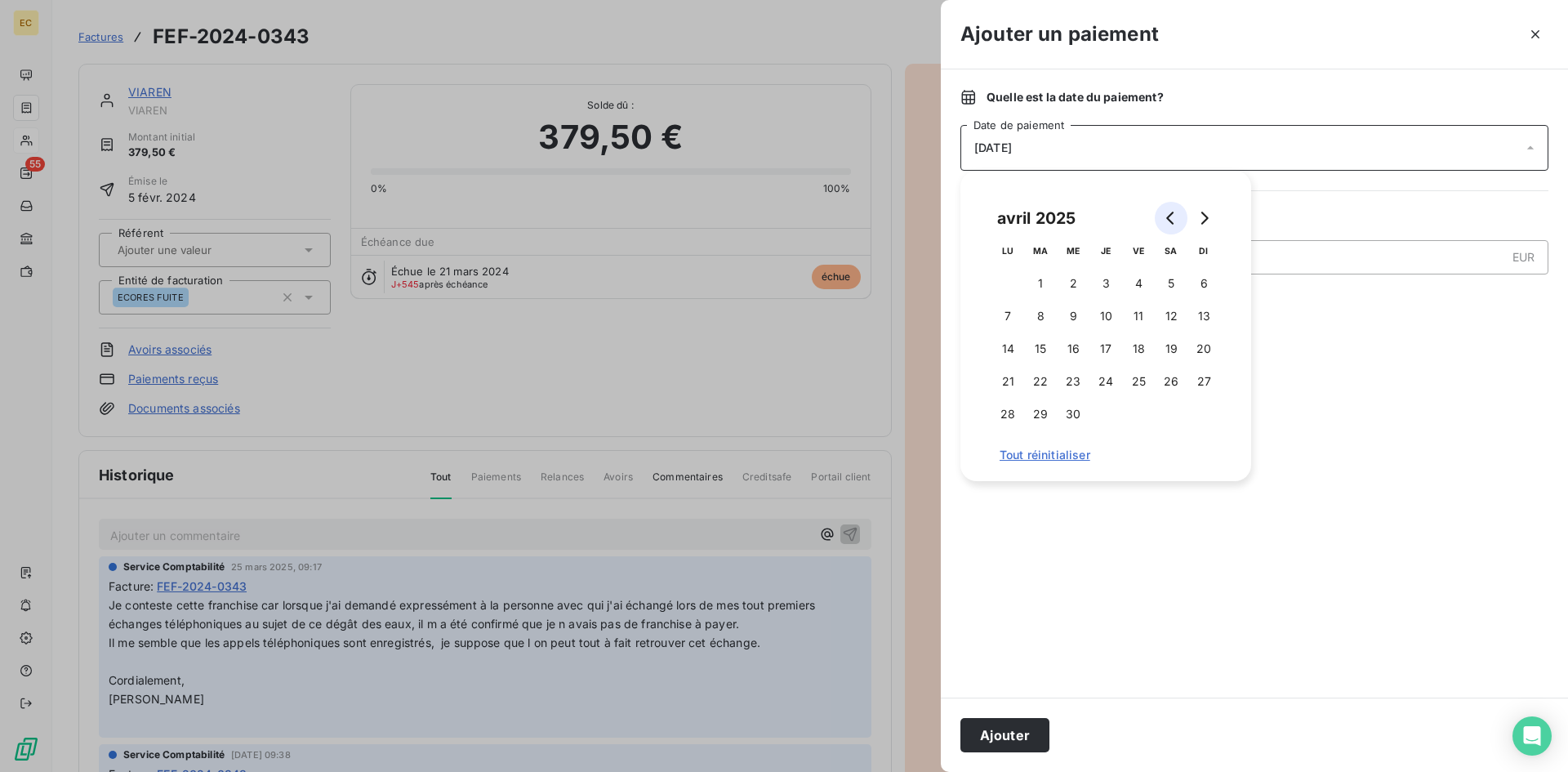
click at [1170, 222] on icon "Go to previous month" at bounding box center [1171, 218] width 13 height 13
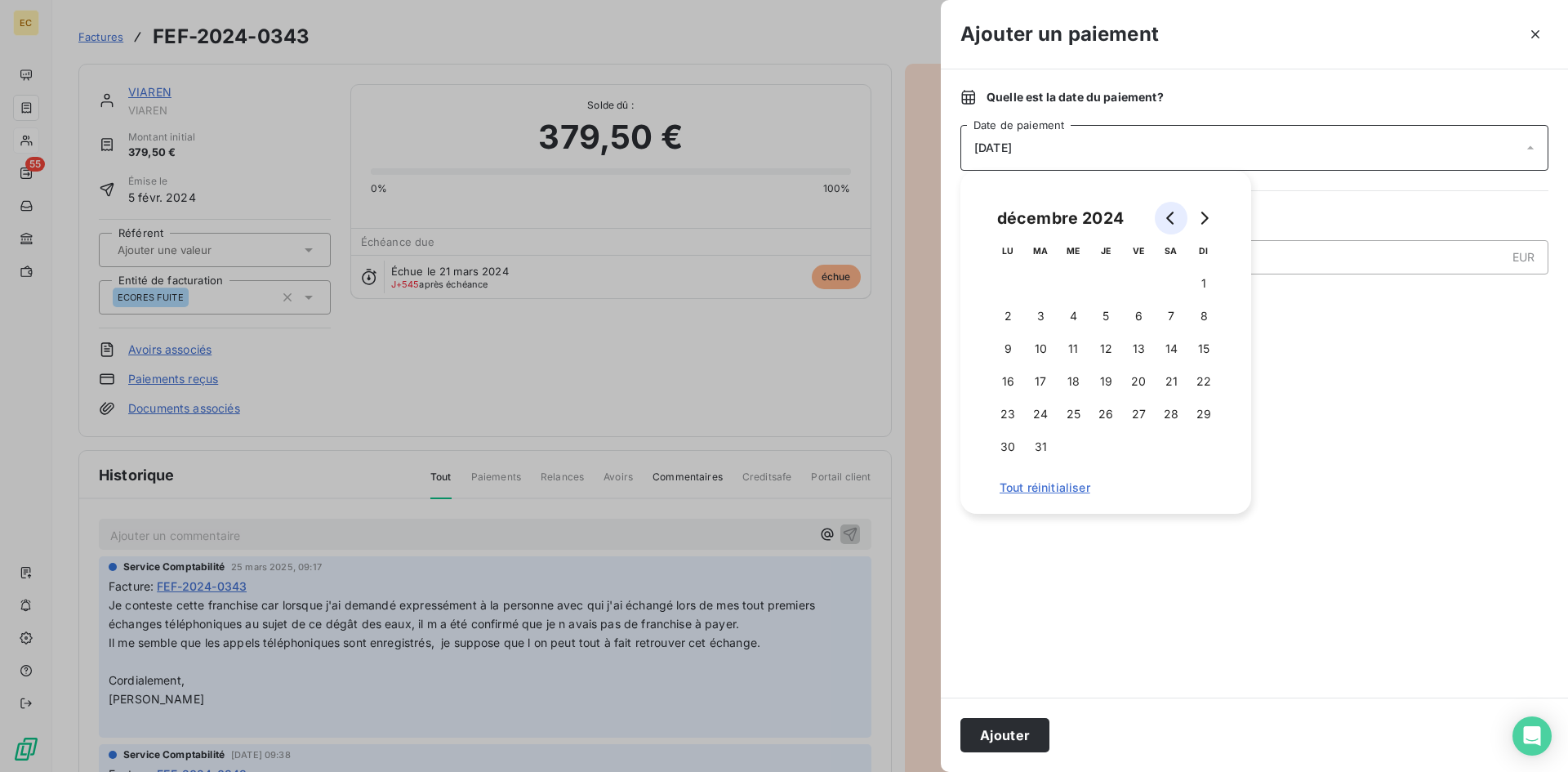
click at [1170, 222] on icon "Go to previous month" at bounding box center [1171, 218] width 13 height 13
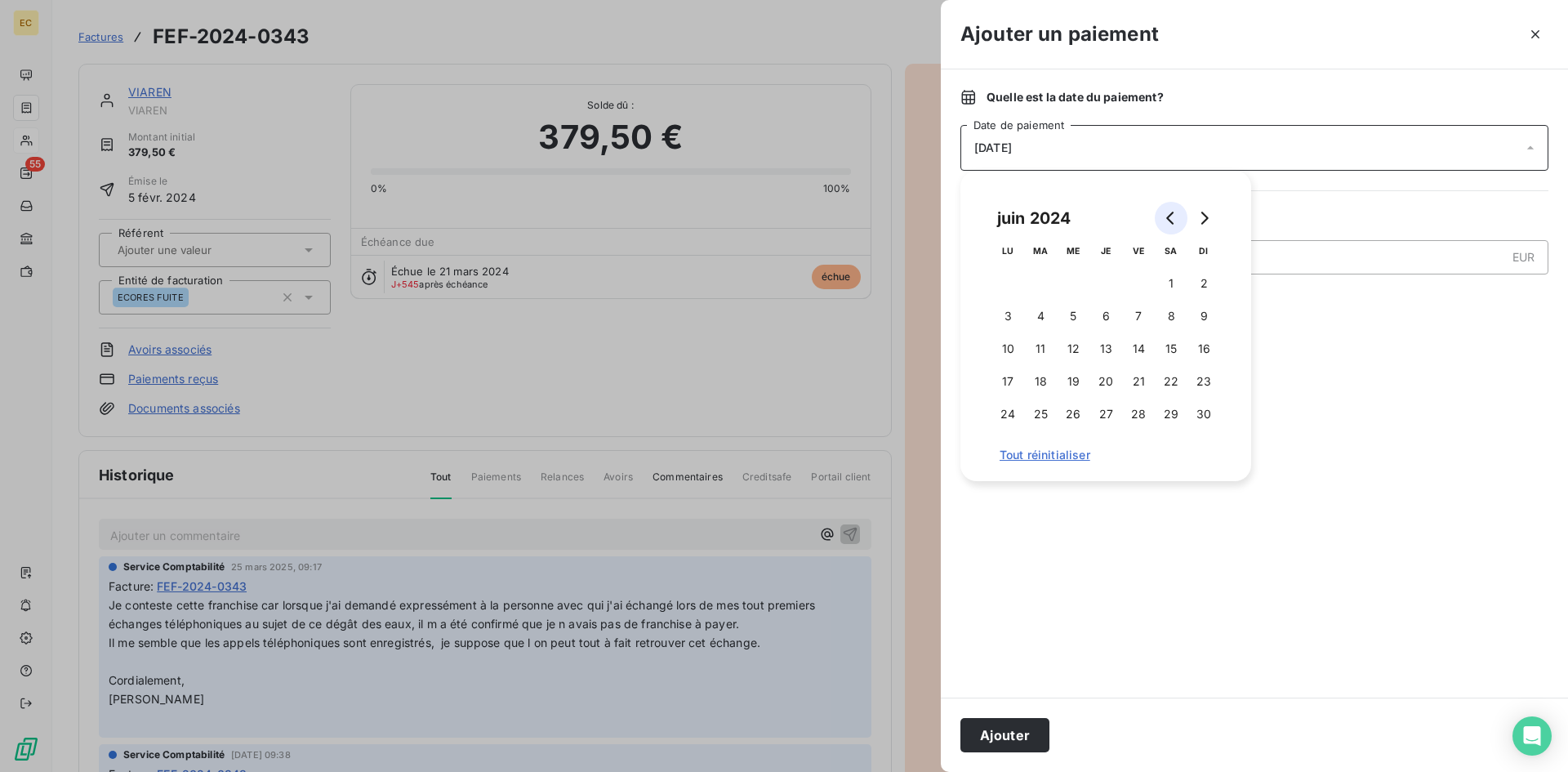
click at [1170, 222] on icon "Go to previous month" at bounding box center [1171, 218] width 13 height 13
click at [1115, 317] on button "7" at bounding box center [1106, 316] width 33 height 33
click at [1019, 733] on button "Ajouter" at bounding box center [1005, 735] width 89 height 35
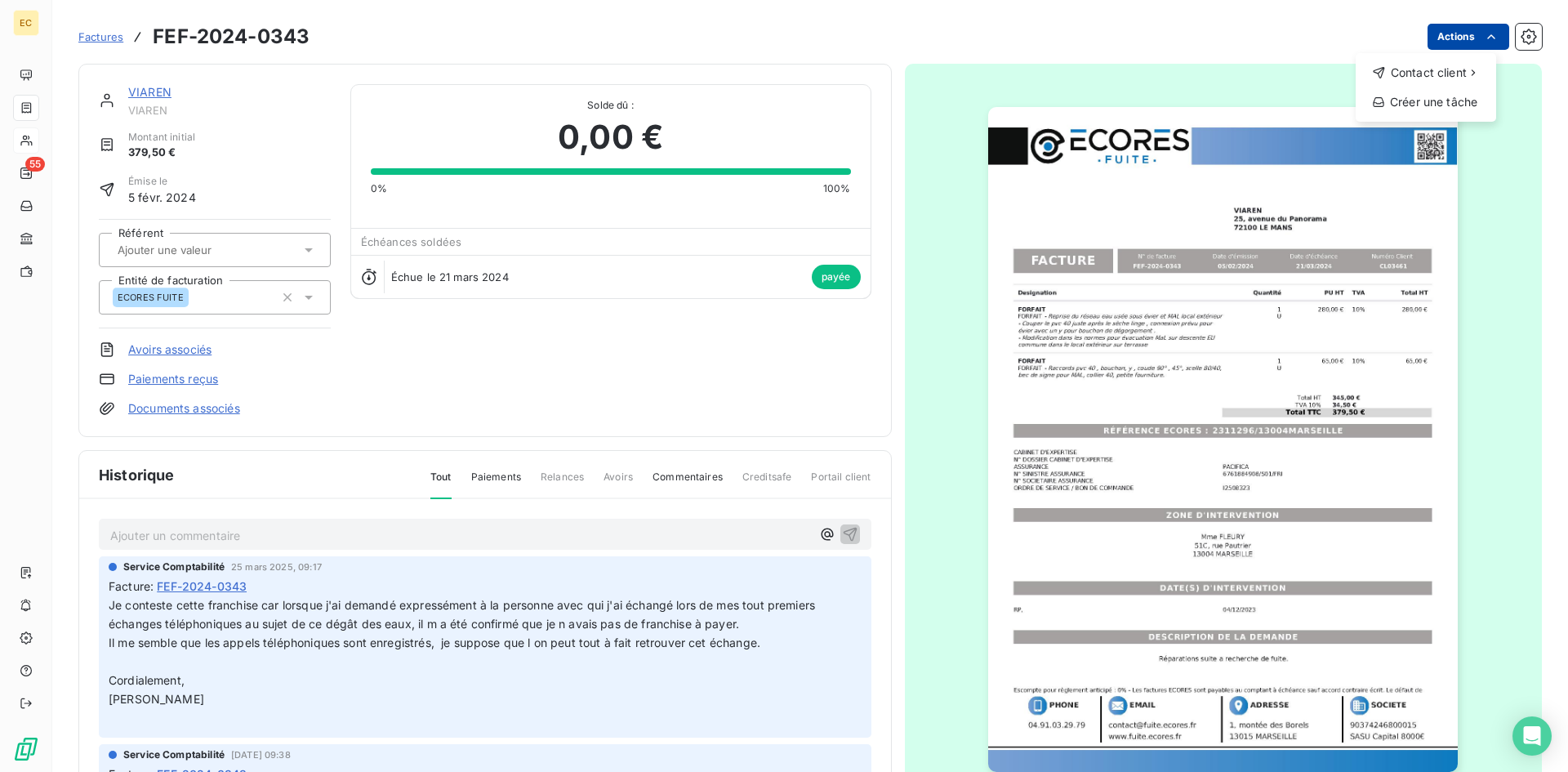
click at [1438, 32] on html "EC 55 Factures FEF-2024-0343 Actions Contact client Créer une tâche VIAREN VIAR…" at bounding box center [784, 386] width 1568 height 772
click at [1438, 32] on html "EC 55 Factures FEF-2024-0343 Actions VIAREN VIAREN [GEOGRAPHIC_DATA] initial 37…" at bounding box center [784, 386] width 1568 height 772
click at [177, 534] on p "Ajouter un commentaire ﻿" at bounding box center [460, 535] width 700 height 21
click at [842, 530] on icon "button" at bounding box center [850, 534] width 16 height 16
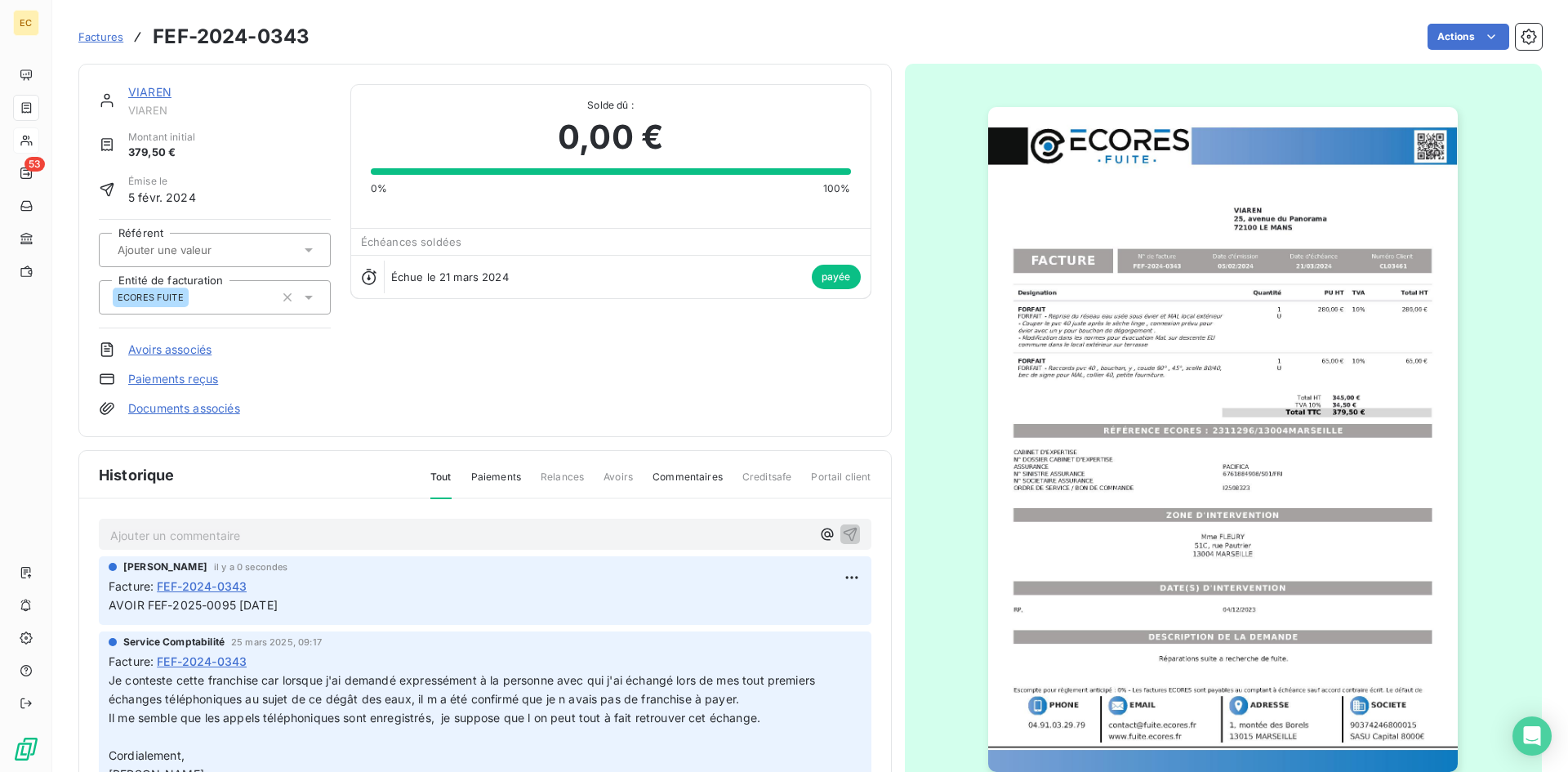
click at [103, 40] on span "Factures" at bounding box center [101, 37] width 45 height 13
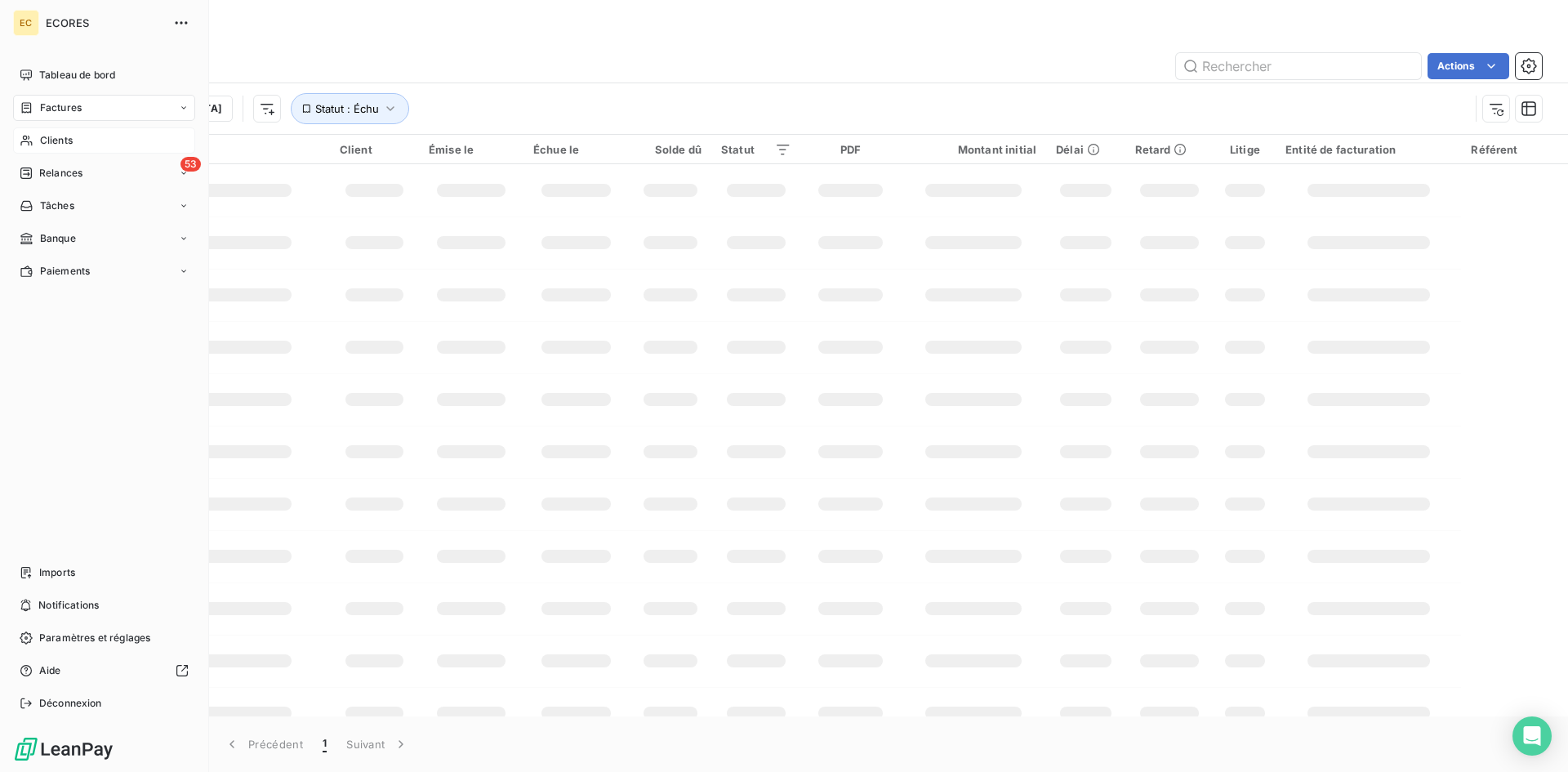
click at [44, 139] on span "Clients" at bounding box center [57, 140] width 33 height 15
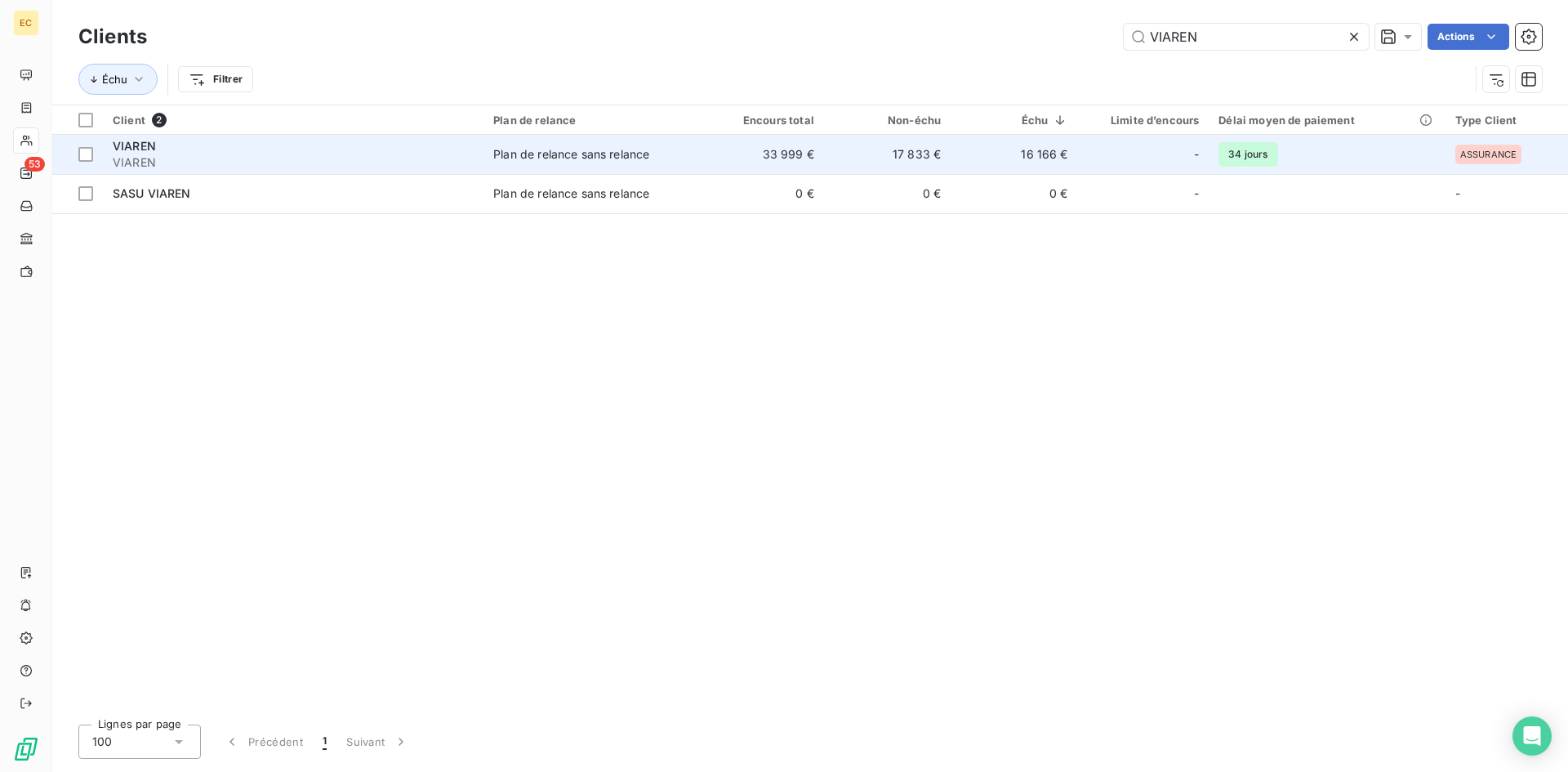
click at [204, 171] on td "VIAREN VIAREN" at bounding box center [293, 154] width 380 height 40
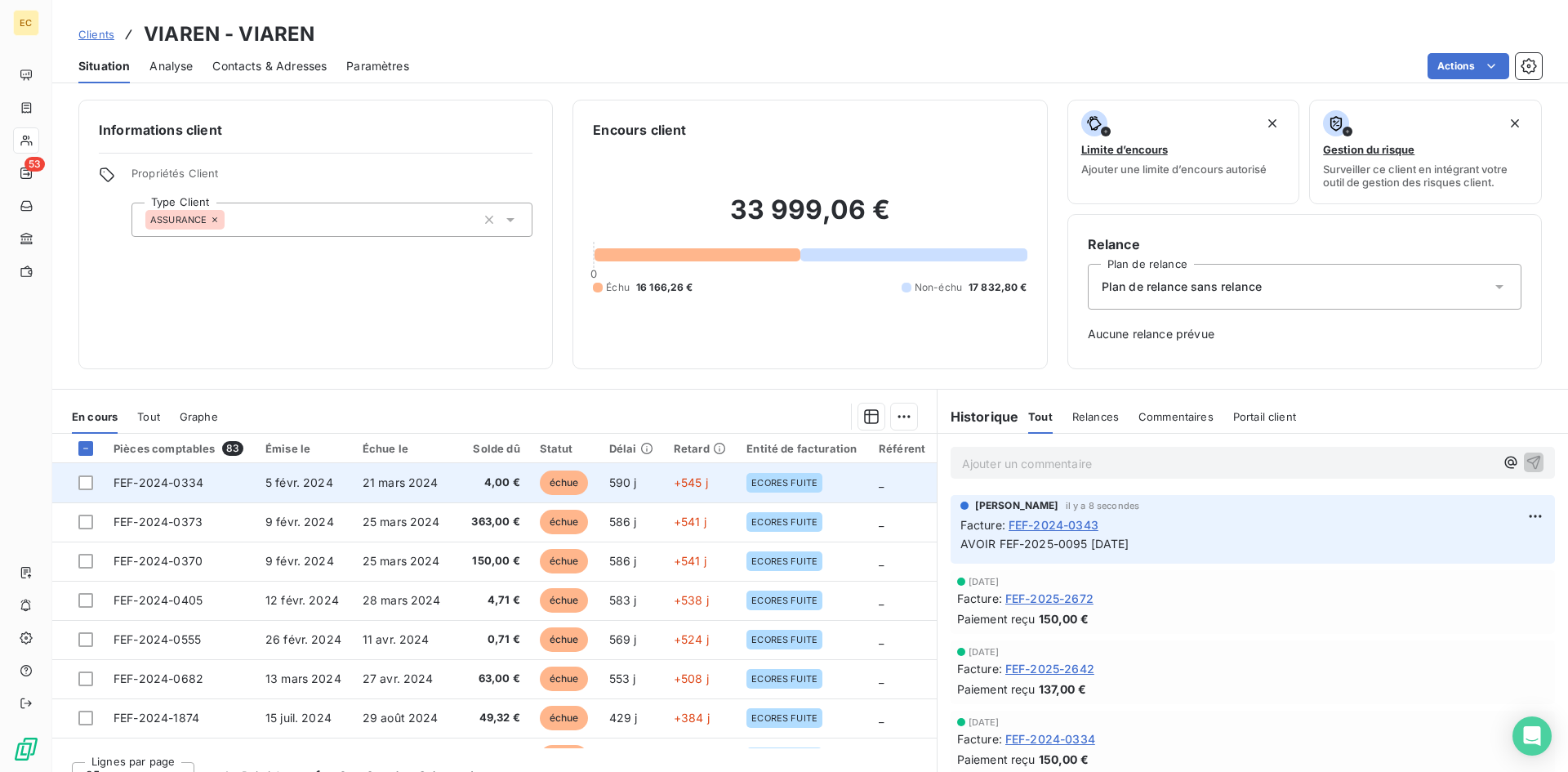
click at [333, 486] on td "5 févr. 2024" at bounding box center [304, 482] width 97 height 40
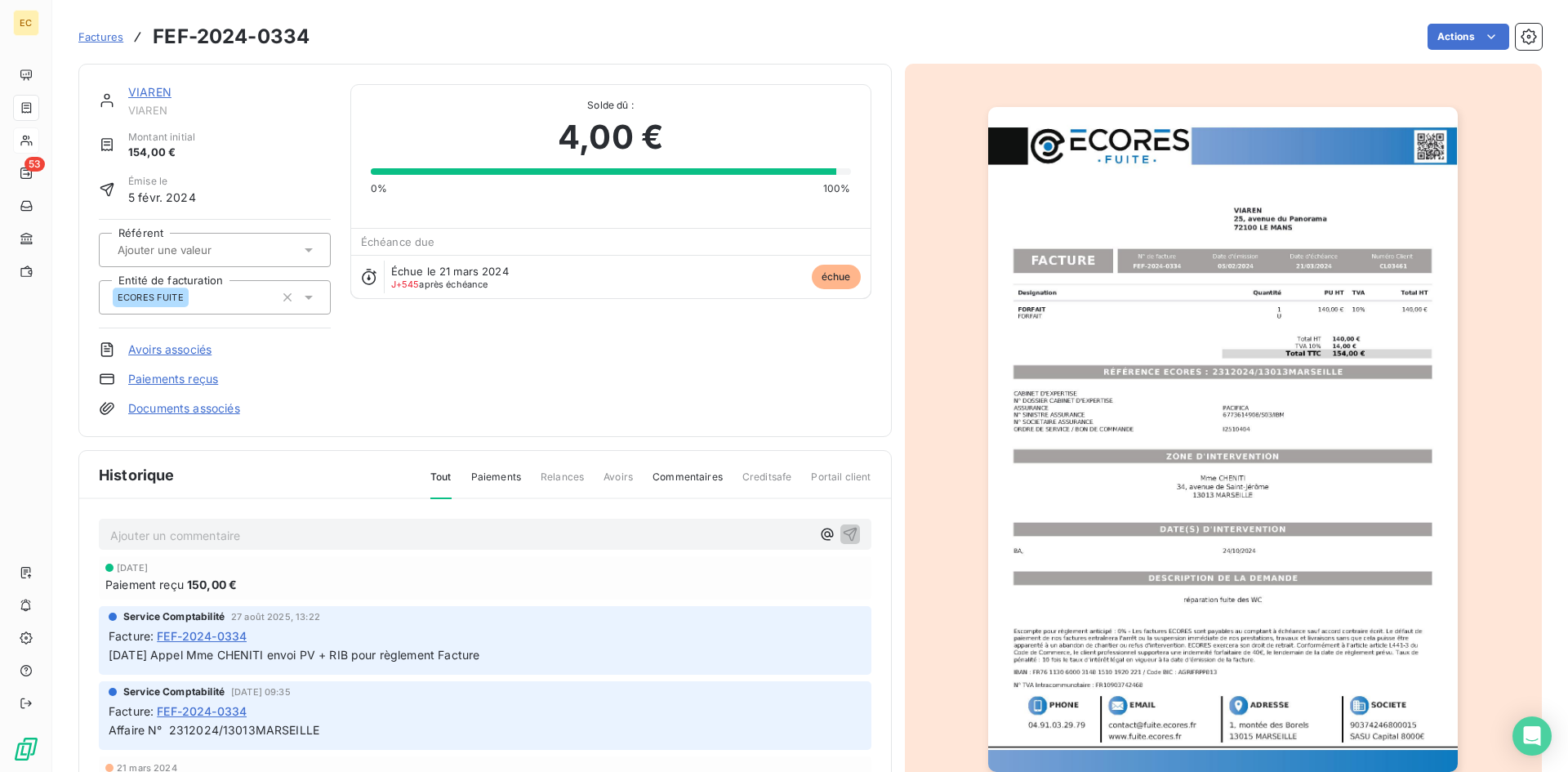
click at [197, 350] on link "Avoirs associés" at bounding box center [169, 350] width 83 height 16
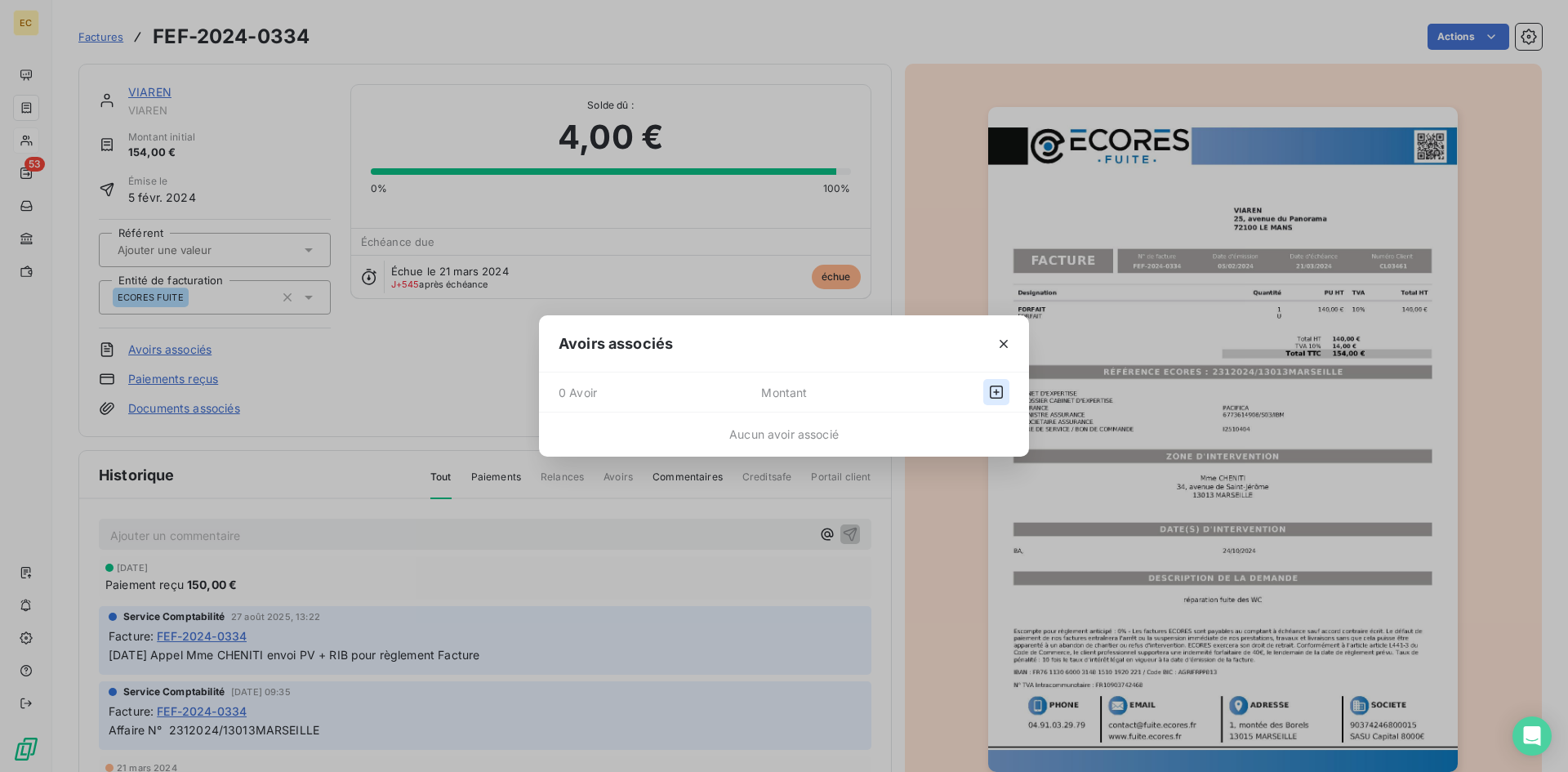
click at [1001, 390] on icon "button" at bounding box center [996, 392] width 16 height 16
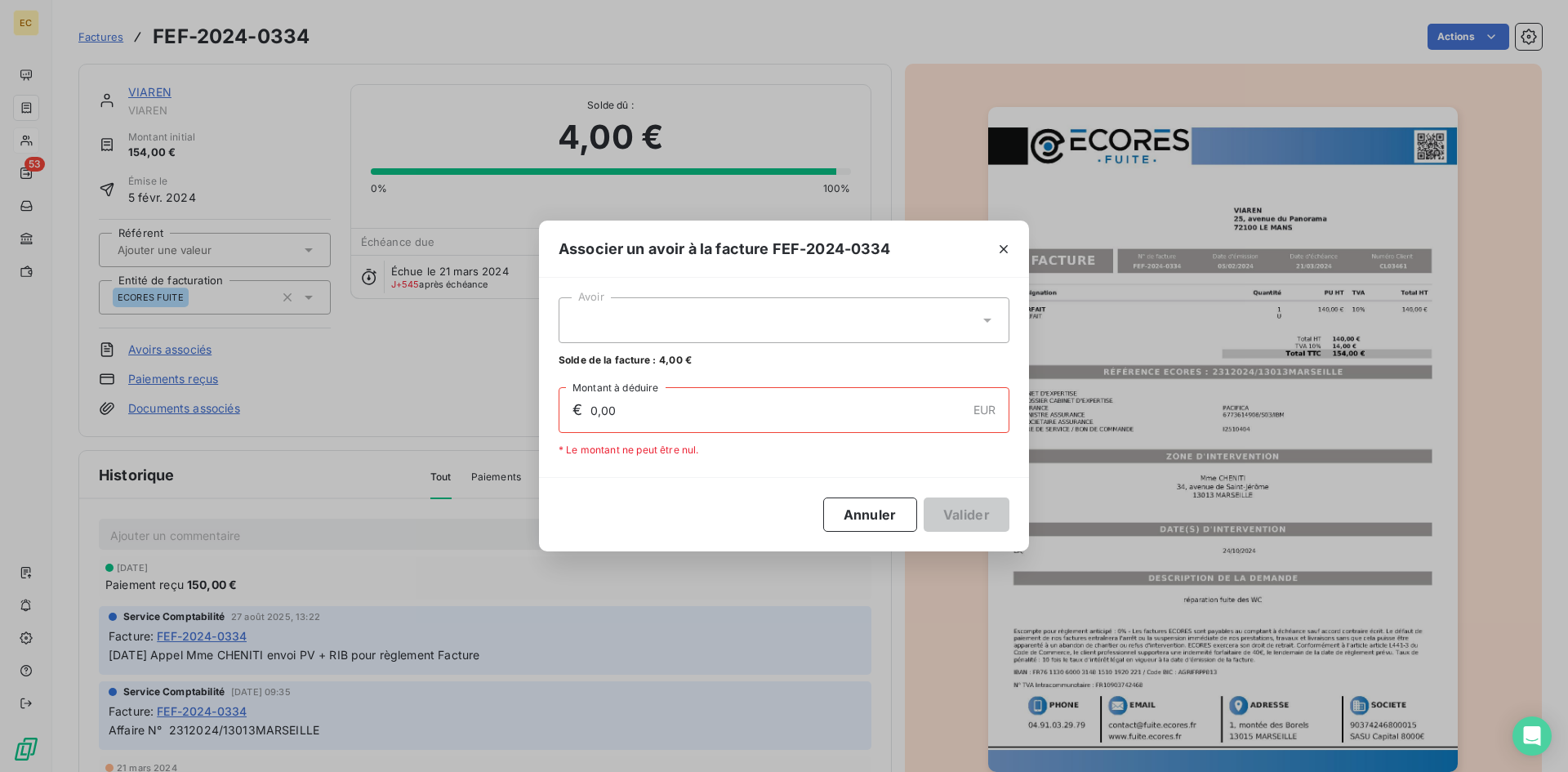
click at [684, 328] on div at bounding box center [784, 319] width 450 height 45
click at [670, 357] on div "AEF-2025-0096 4,00 €" at bounding box center [784, 360] width 431 height 16
type input "4,00"
click at [964, 512] on button "Valider" at bounding box center [967, 515] width 86 height 35
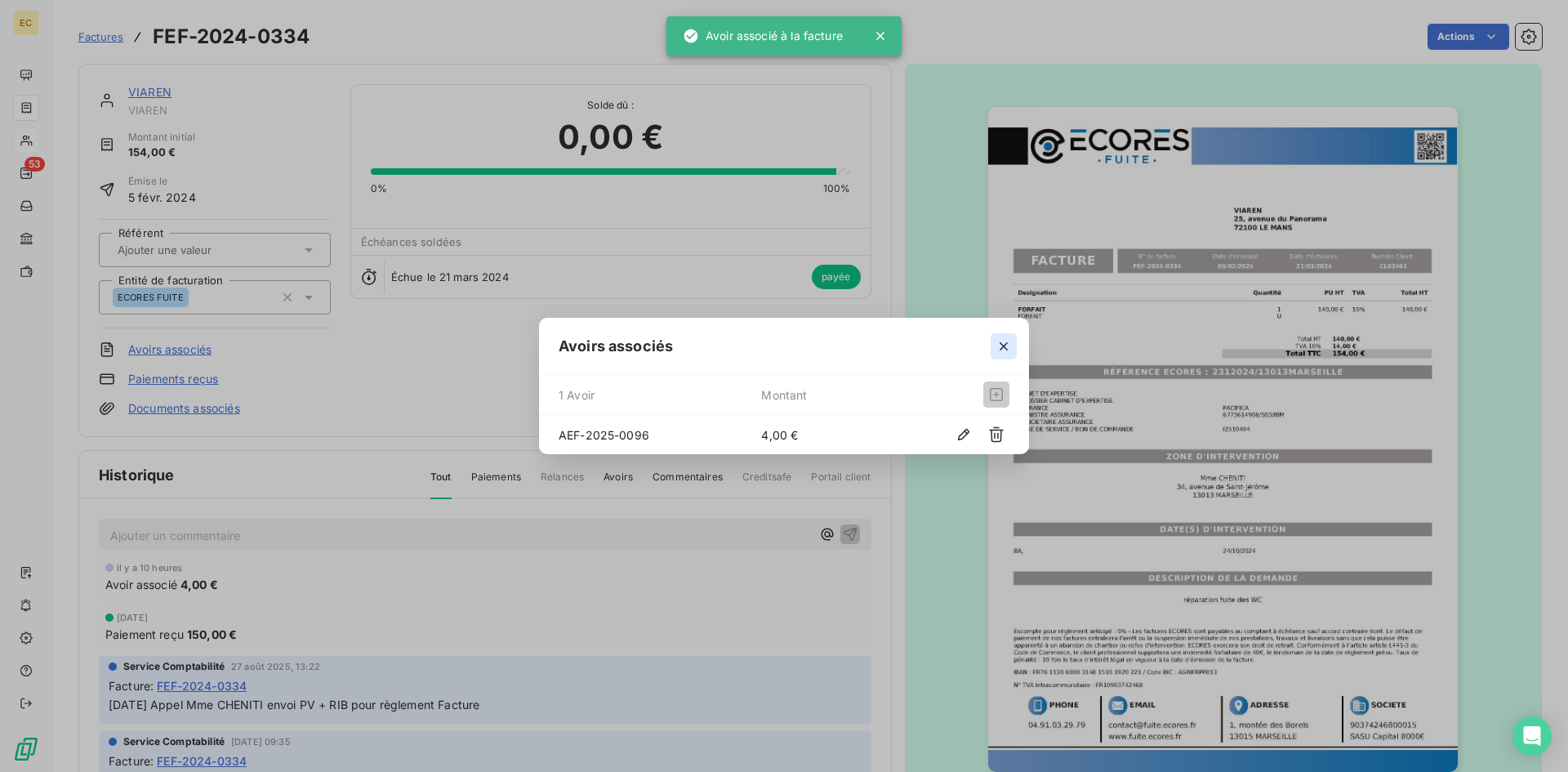
click at [1005, 349] on icon "button" at bounding box center [1004, 346] width 16 height 16
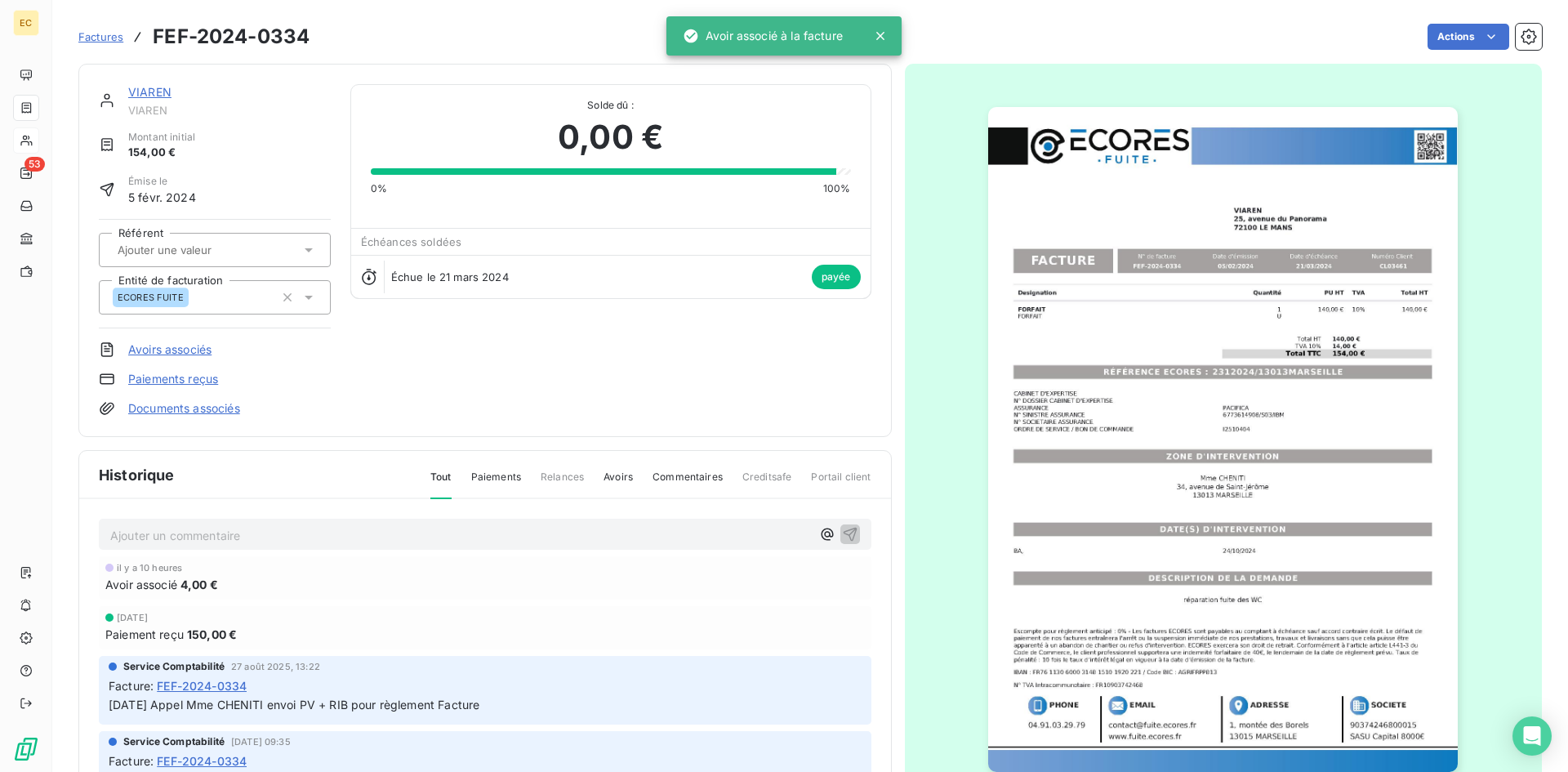
click at [155, 92] on link "VIAREN" at bounding box center [149, 92] width 43 height 14
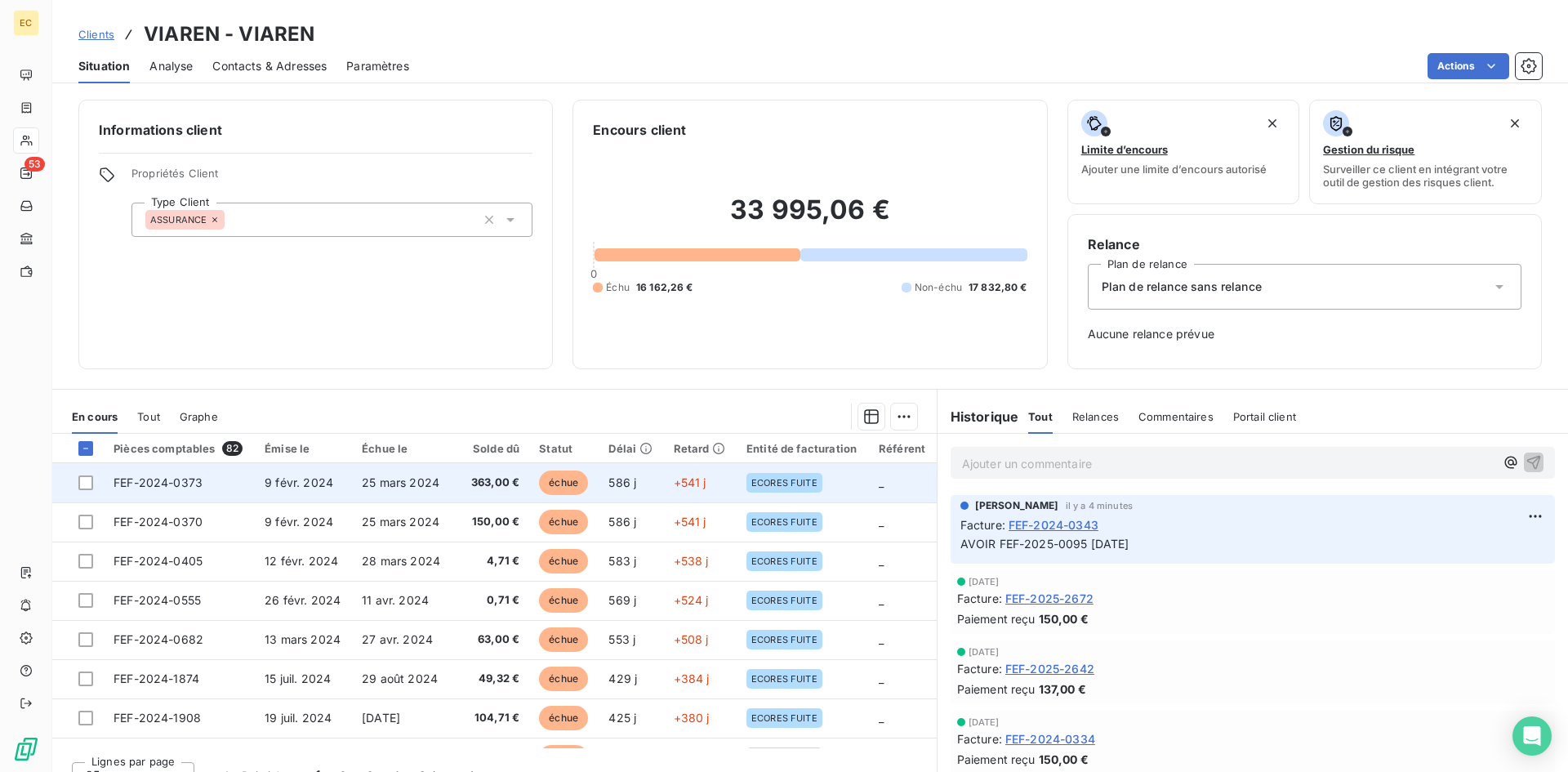
click at [220, 479] on td "FEF-2024-0373" at bounding box center [179, 482] width 151 height 40
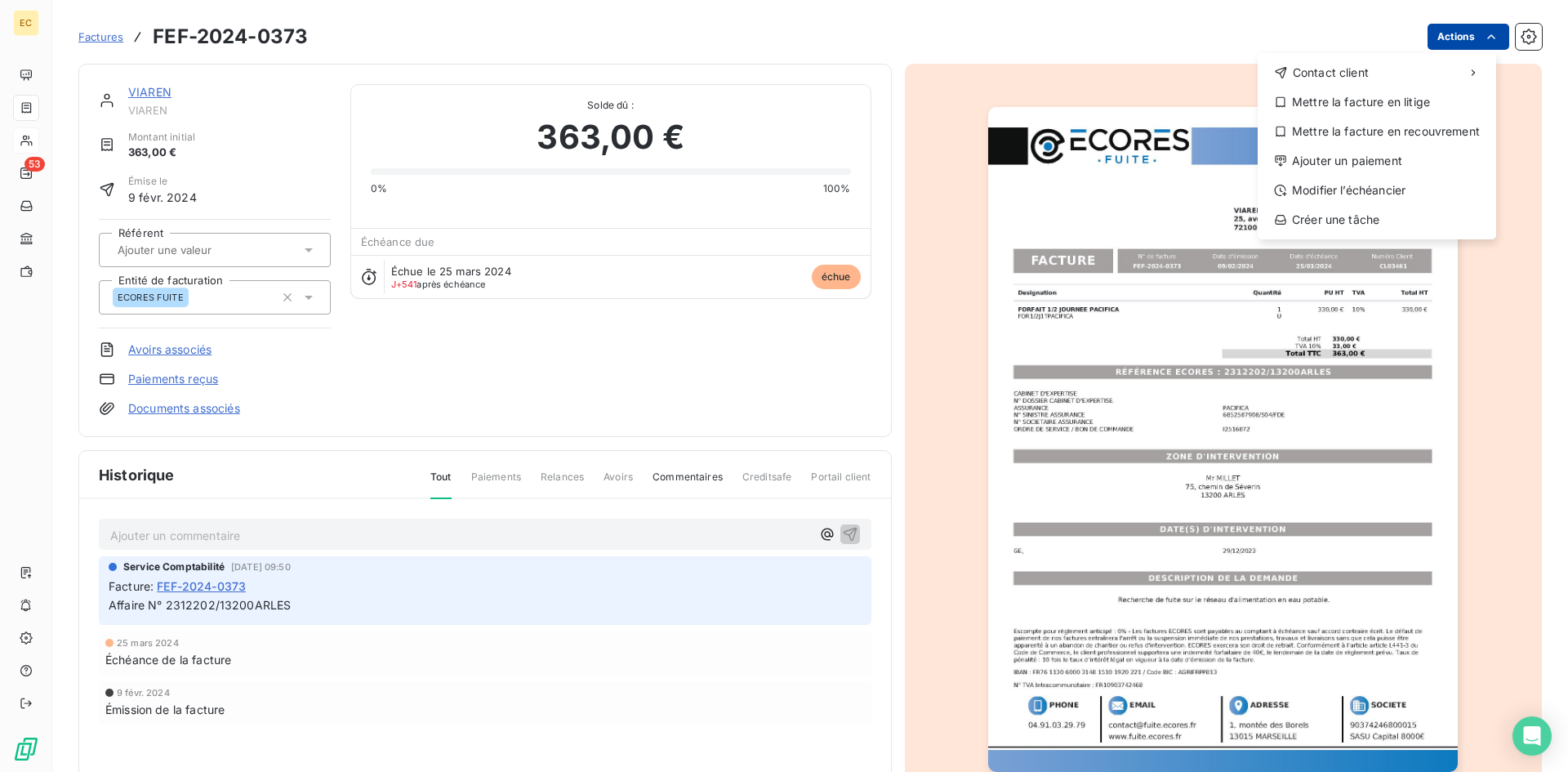
click at [1441, 31] on html "EC 53 Factures FEF-2024-0373 Actions Contact client Mettre la facture en litige…" at bounding box center [784, 386] width 1568 height 772
click at [1354, 158] on div "Ajouter un paiement" at bounding box center [1376, 161] width 225 height 26
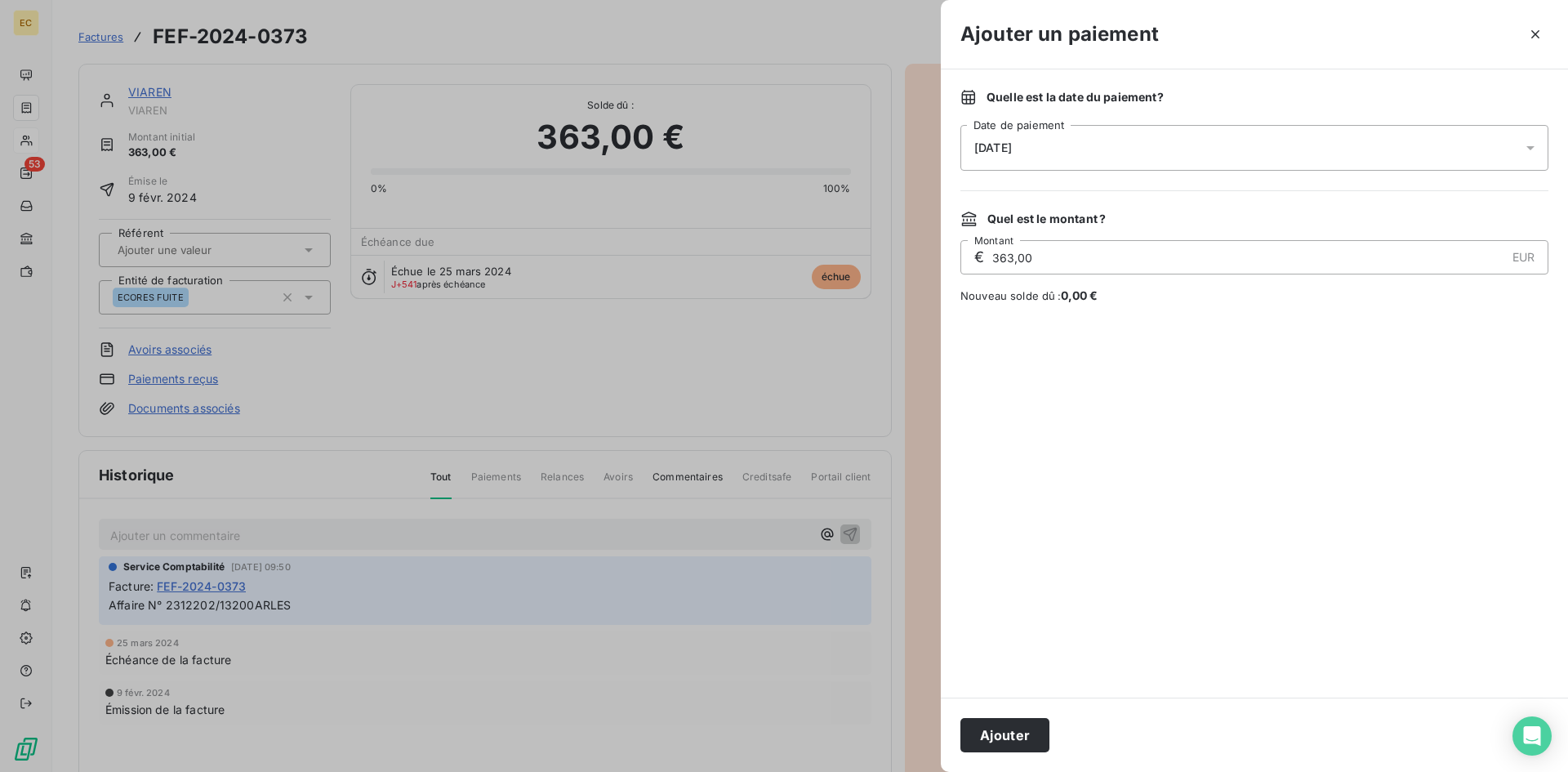
click at [1100, 131] on div "[DATE]" at bounding box center [1254, 147] width 588 height 45
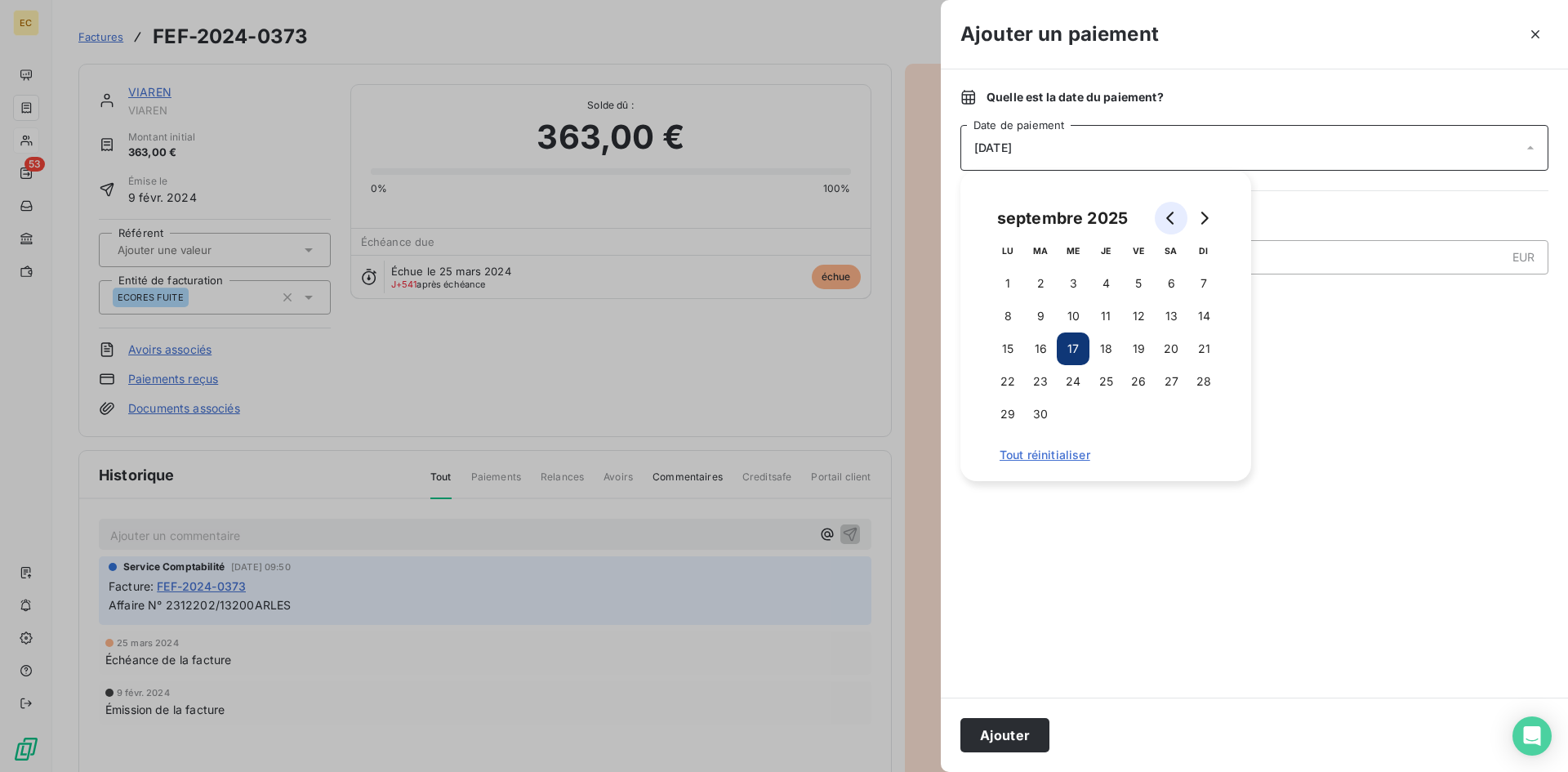
click at [1163, 220] on button "Go to previous month" at bounding box center [1171, 219] width 33 height 33
click at [1163, 219] on button "Go to previous month" at bounding box center [1171, 219] width 33 height 33
click at [1165, 219] on icon "Go to previous month" at bounding box center [1171, 218] width 13 height 13
click at [1165, 218] on icon "Go to previous month" at bounding box center [1171, 218] width 13 height 13
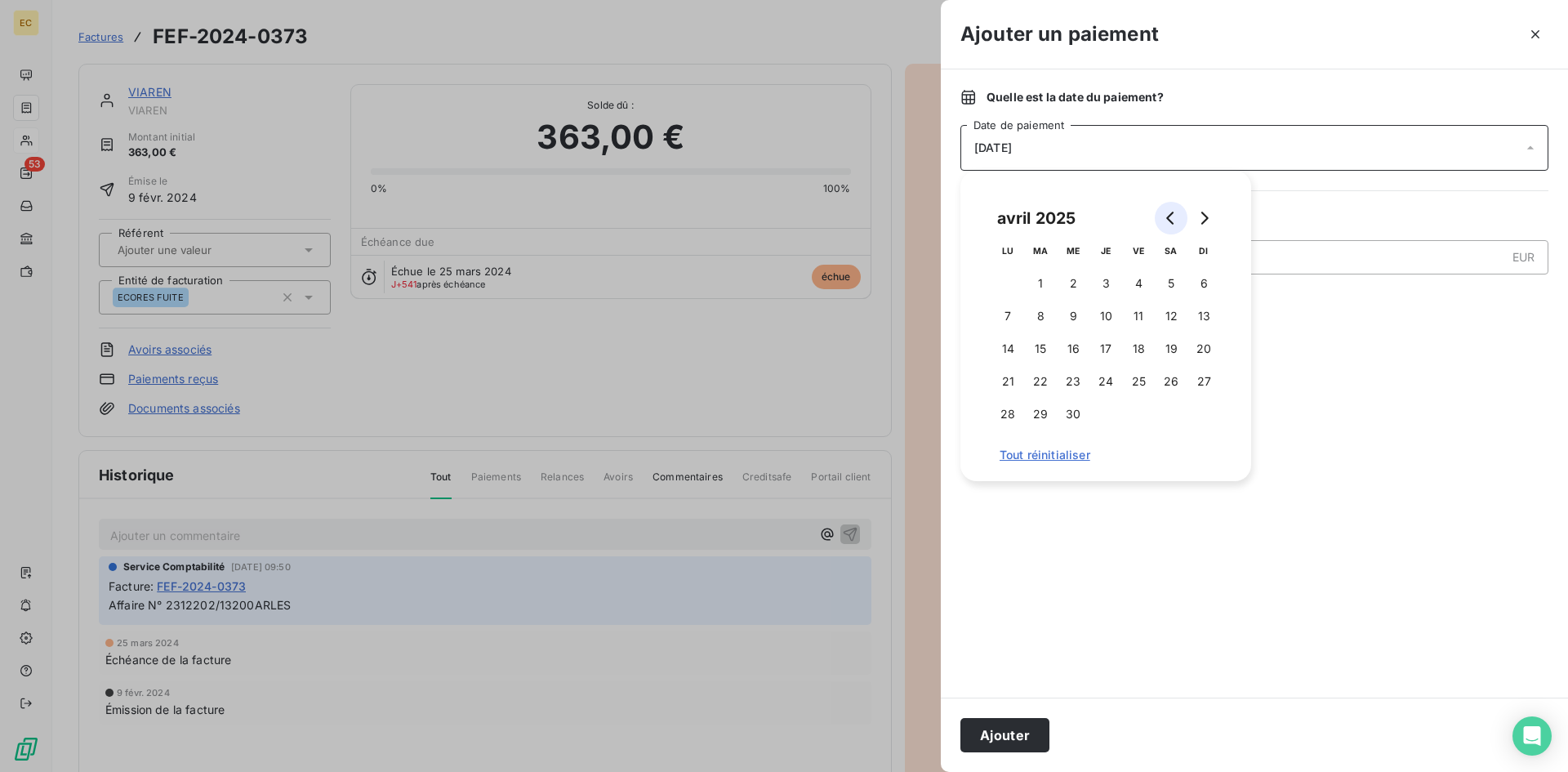
click at [1165, 218] on icon "Go to previous month" at bounding box center [1171, 218] width 13 height 13
click at [1165, 217] on icon "Go to previous month" at bounding box center [1171, 218] width 13 height 13
click at [1166, 216] on icon "Go to previous month" at bounding box center [1171, 218] width 13 height 13
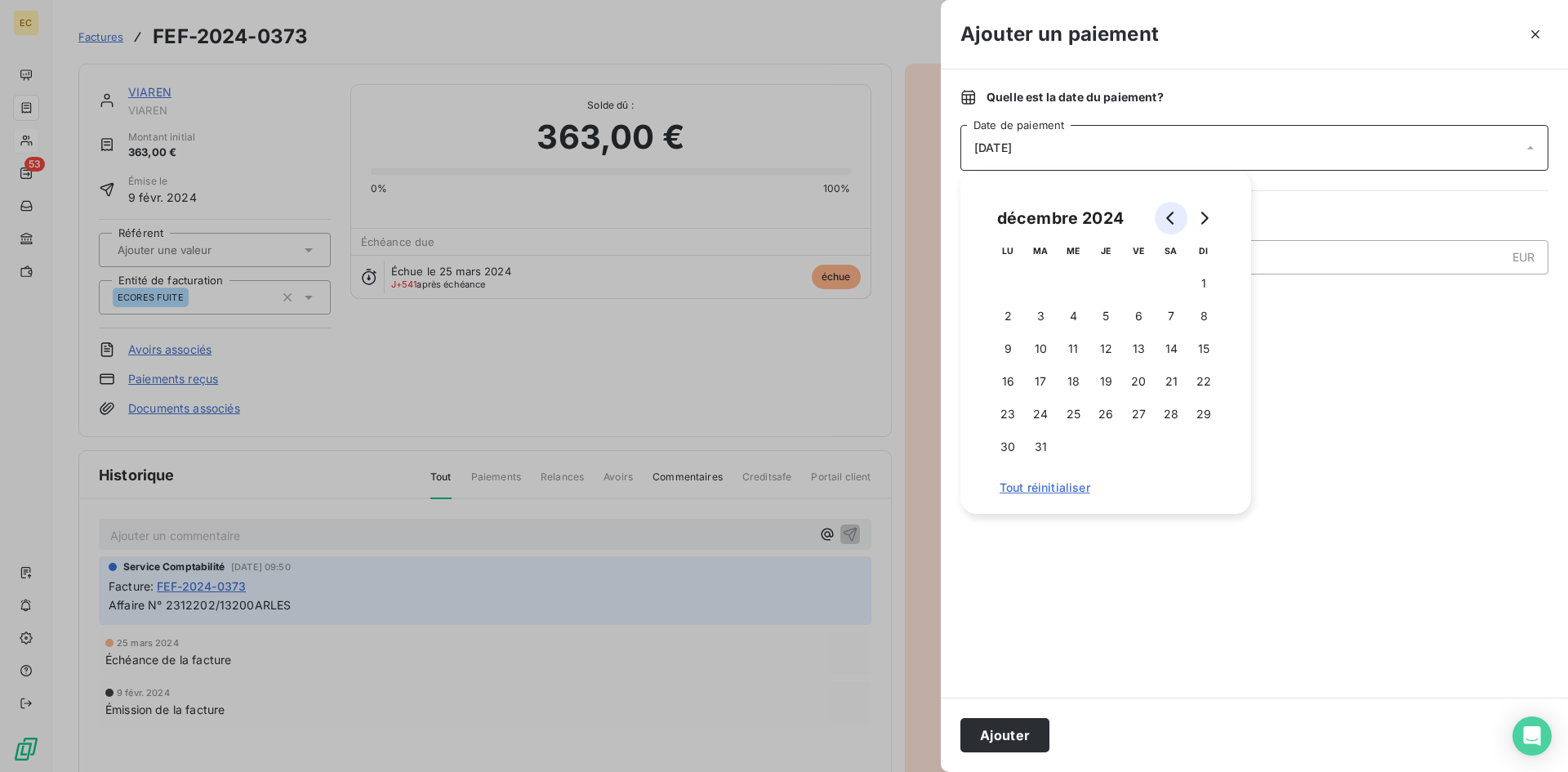
click at [1166, 216] on icon "Go to previous month" at bounding box center [1171, 218] width 13 height 13
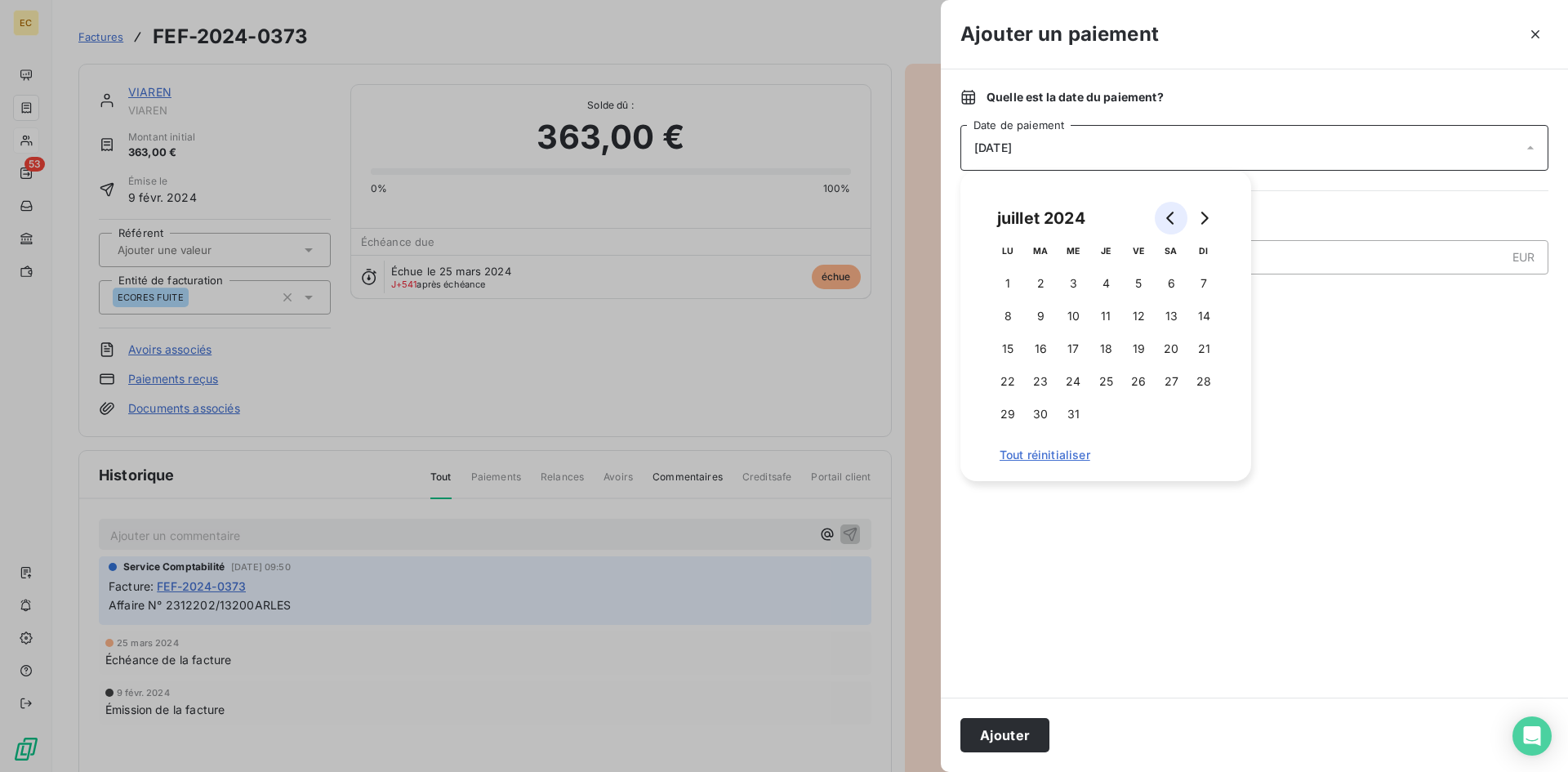
click at [1166, 216] on icon "Go to previous month" at bounding box center [1171, 218] width 13 height 13
click at [1113, 312] on button "7" at bounding box center [1106, 316] width 33 height 33
click at [1042, 737] on button "Ajouter" at bounding box center [1005, 735] width 89 height 35
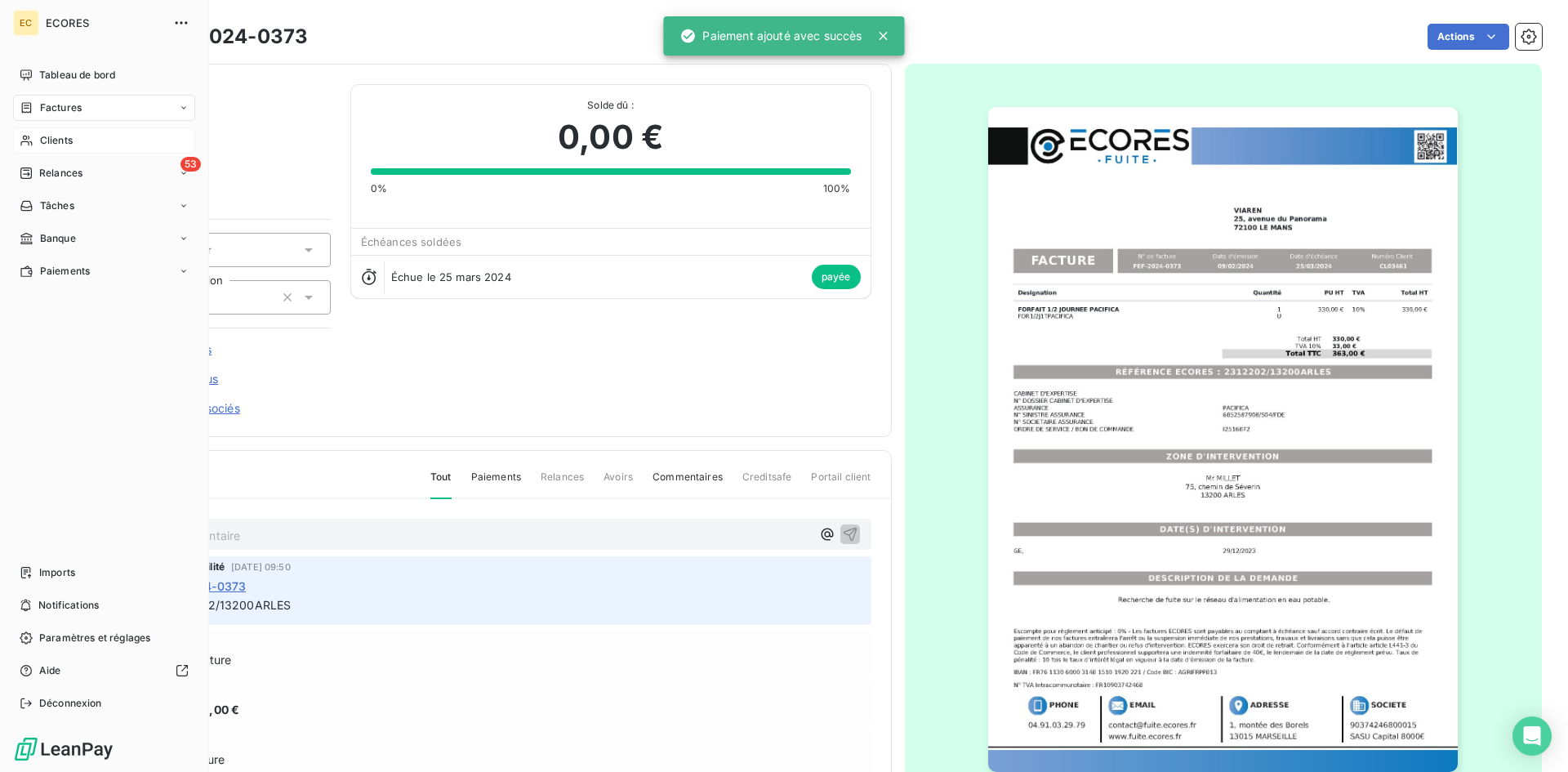
click at [54, 114] on span "Factures" at bounding box center [61, 108] width 41 height 15
click at [70, 77] on span "Tableau de bord" at bounding box center [78, 75] width 76 height 15
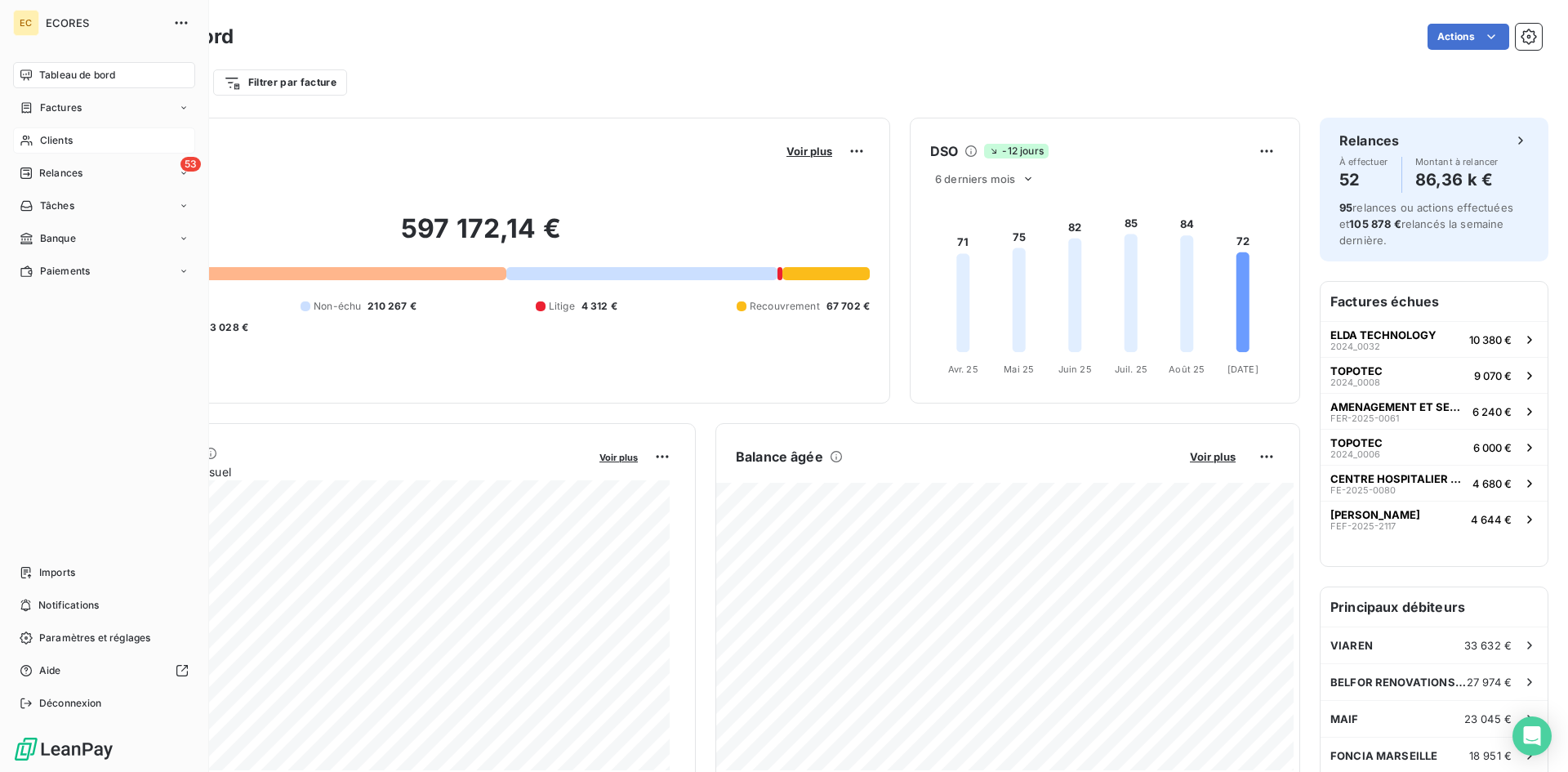
click at [45, 139] on span "Clients" at bounding box center [57, 140] width 33 height 15
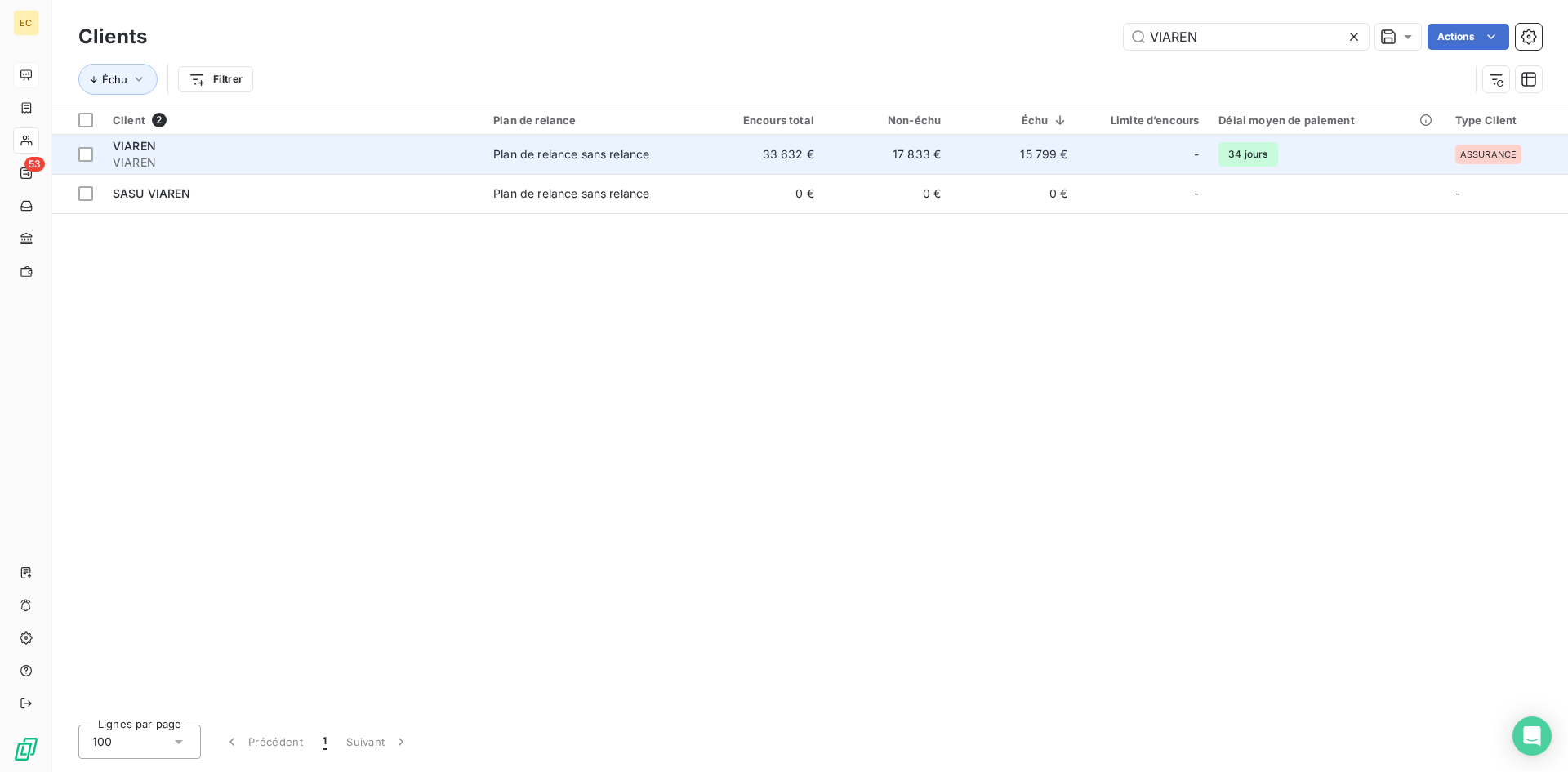
click at [217, 156] on span "VIAREN" at bounding box center [294, 162] width 361 height 16
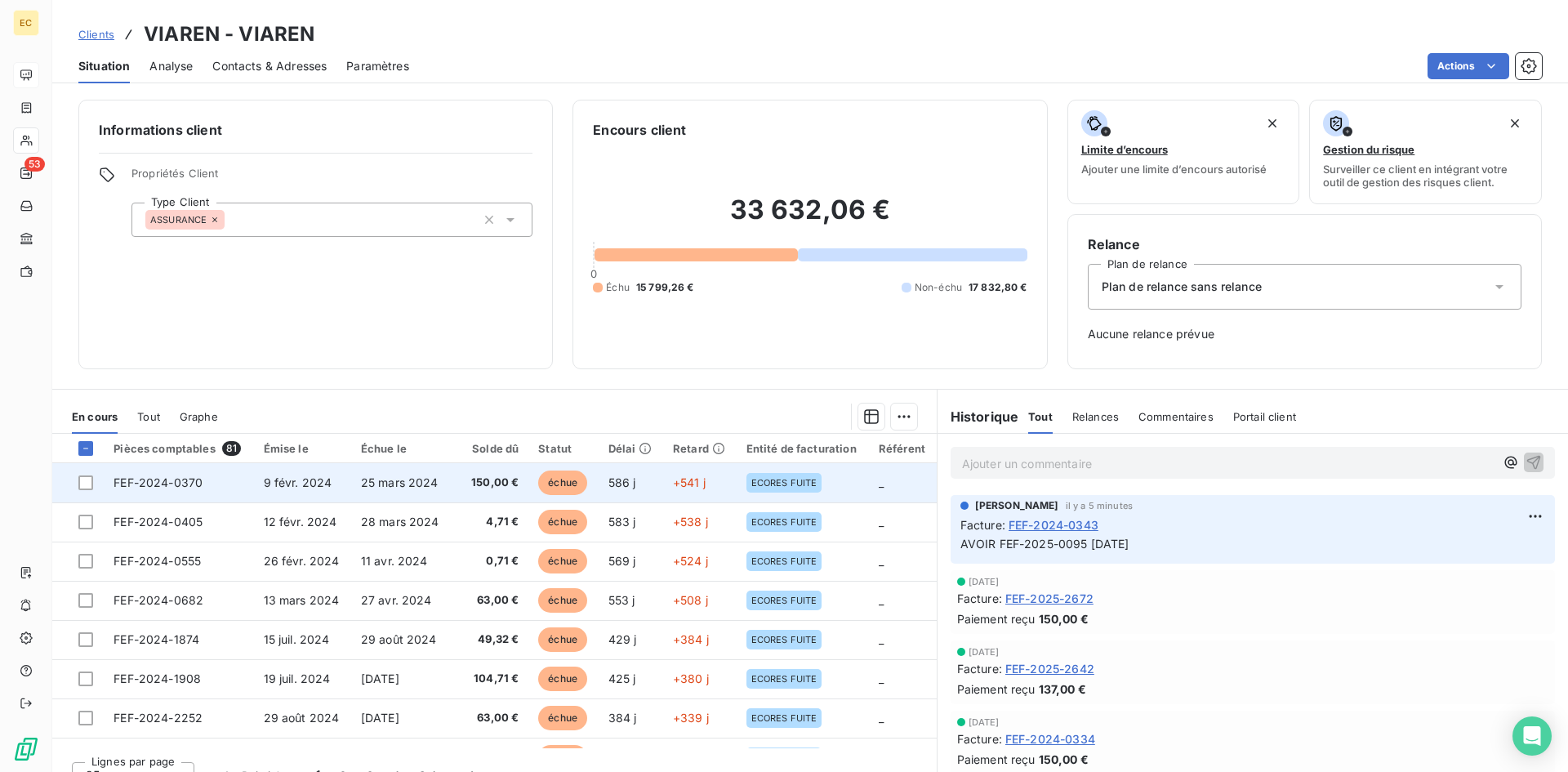
click at [328, 490] on td "9 févr. 2024" at bounding box center [303, 482] width 97 height 40
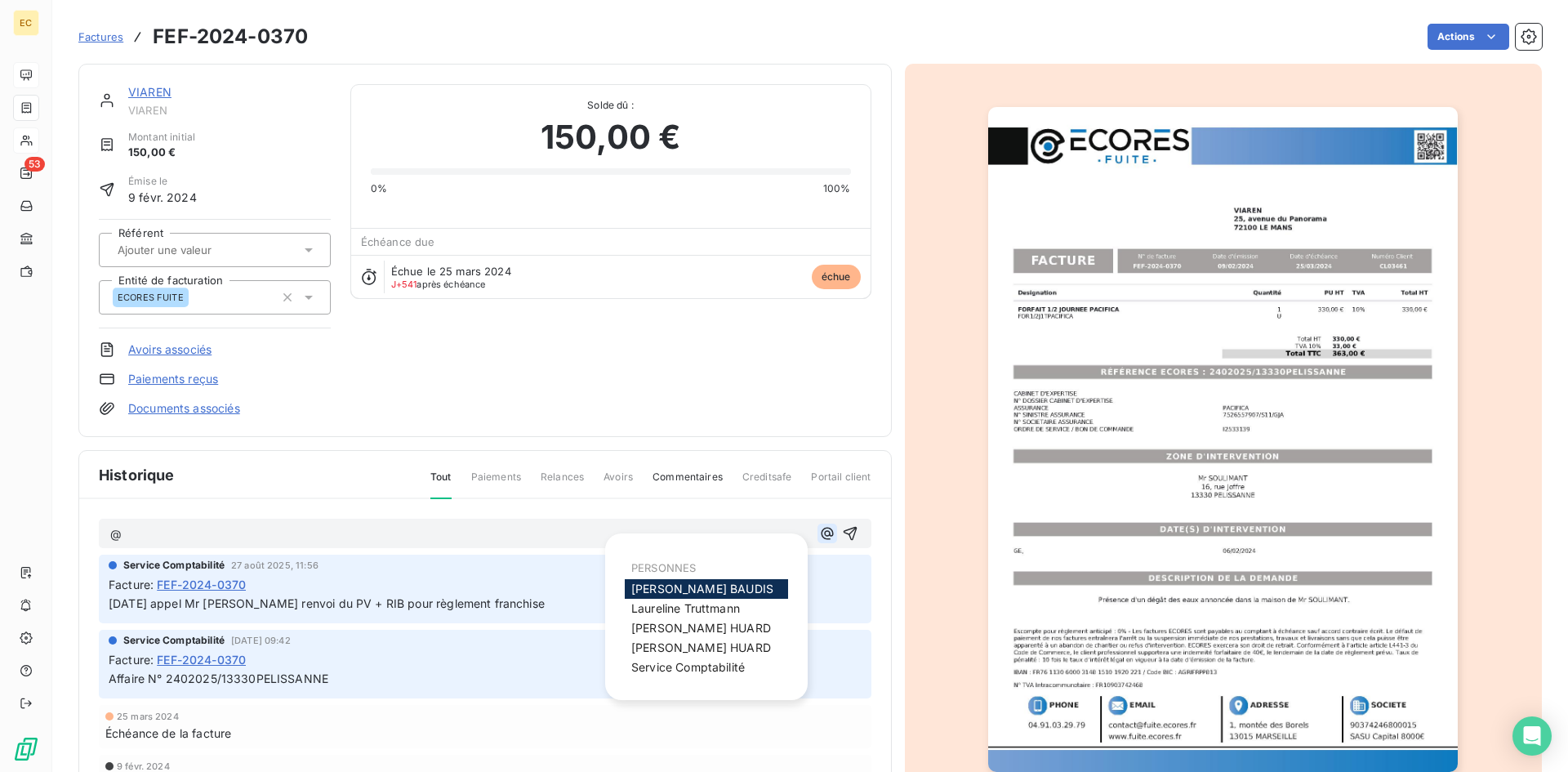
click at [819, 528] on icon "button" at bounding box center [827, 534] width 16 height 16
click at [718, 672] on span "Service Comptabilité" at bounding box center [688, 666] width 114 height 14
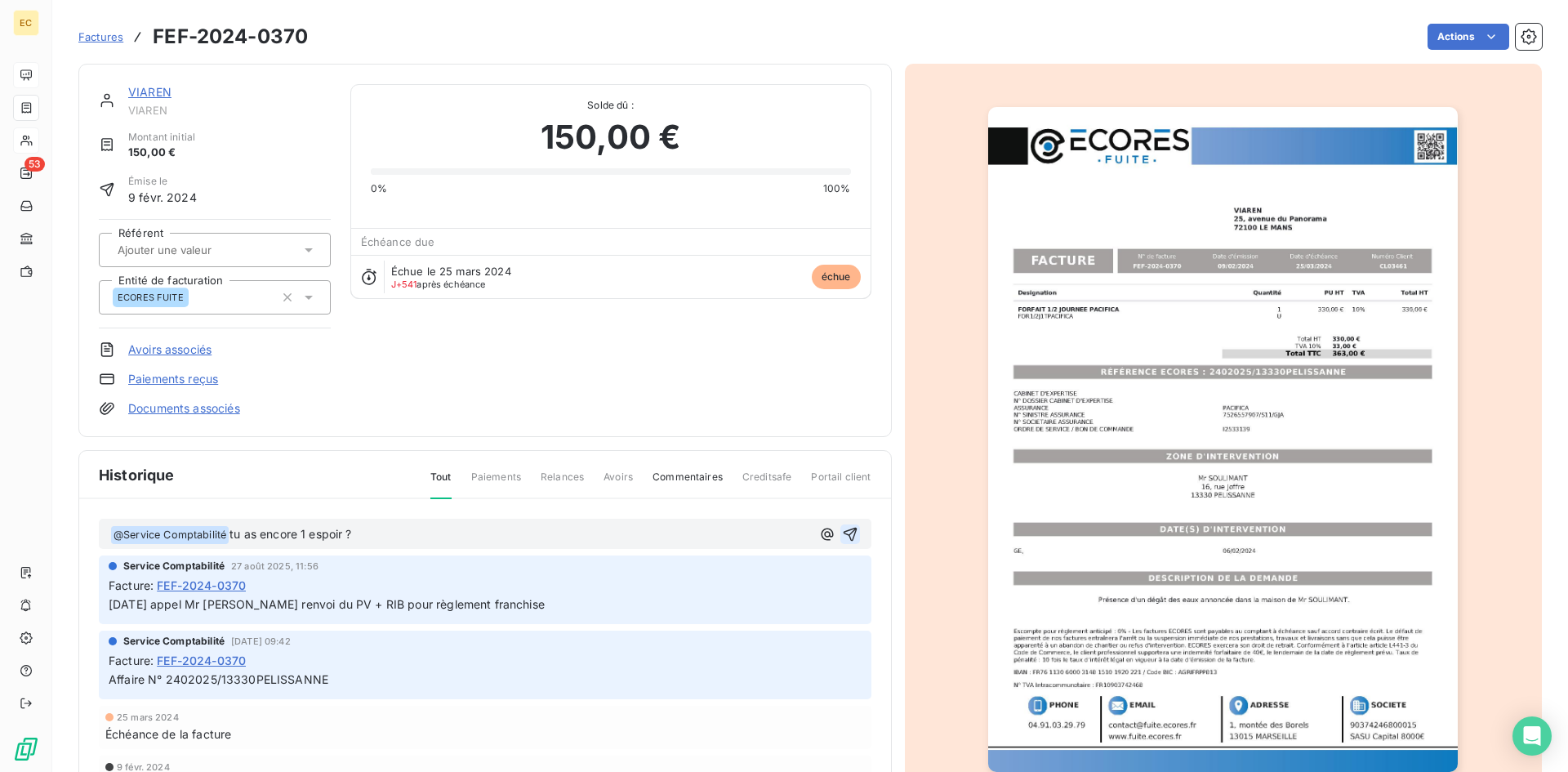
click at [842, 526] on icon "button" at bounding box center [850, 534] width 16 height 16
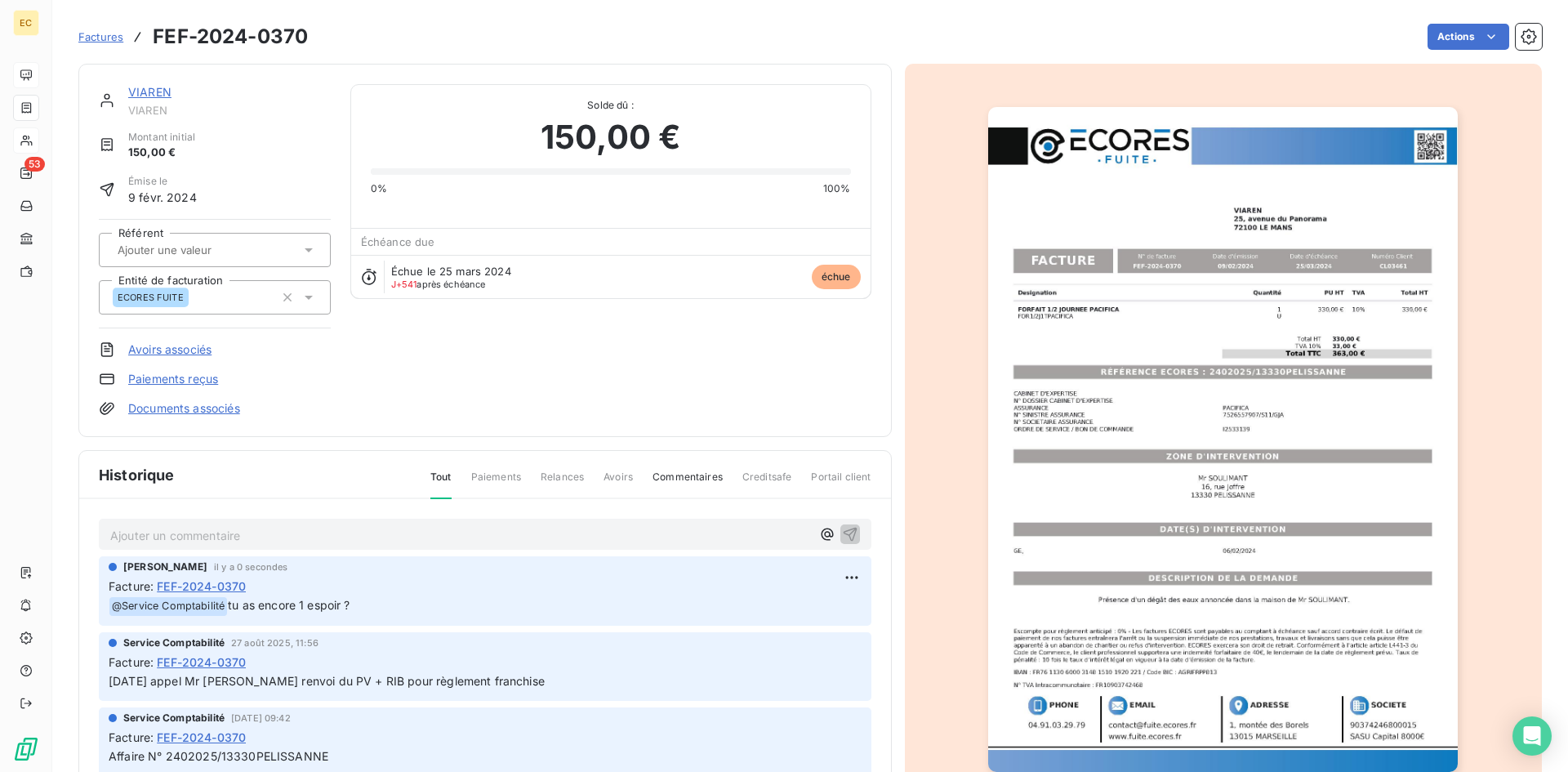
click at [144, 91] on link "VIAREN" at bounding box center [149, 92] width 43 height 14
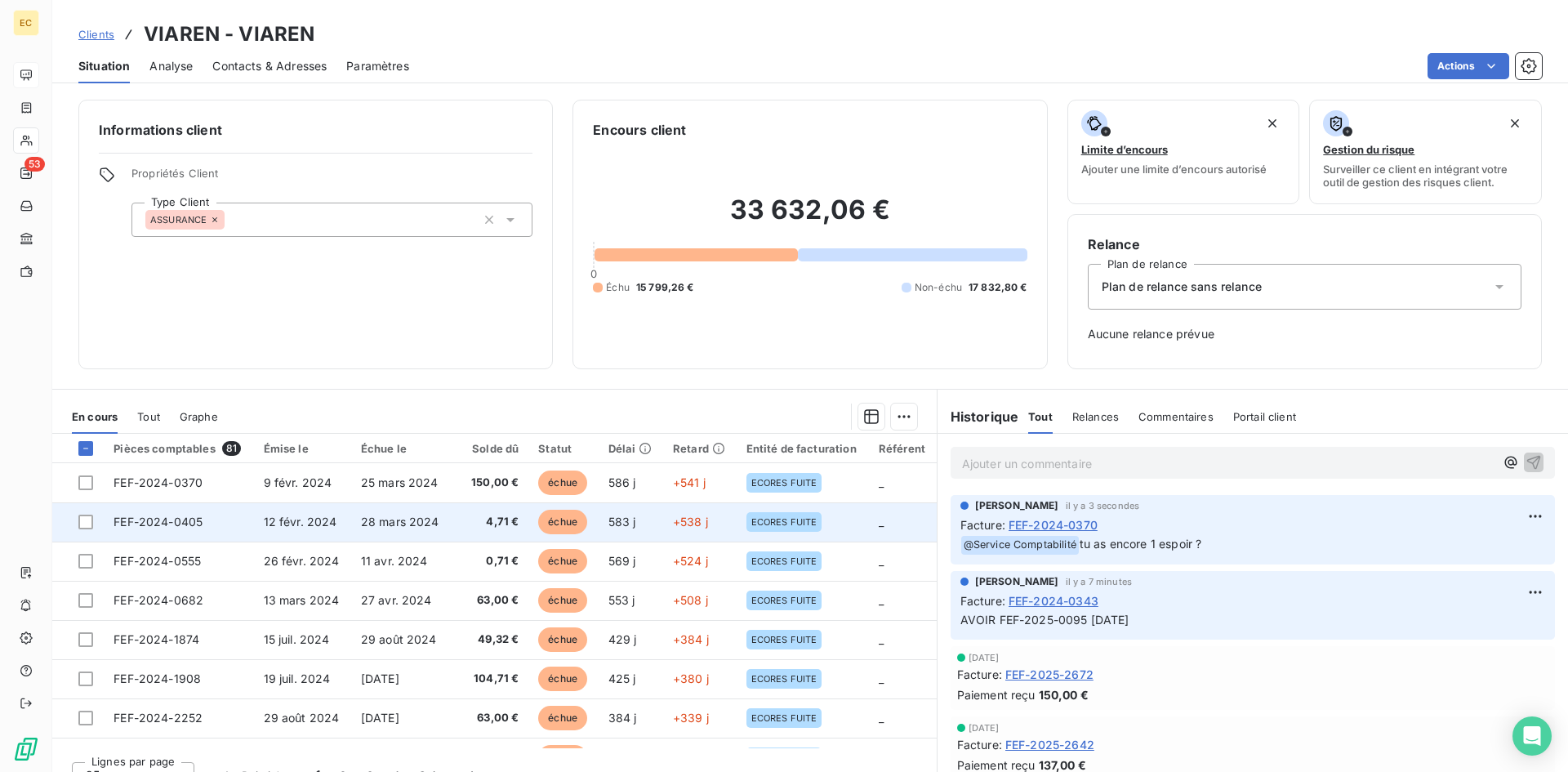
click at [232, 530] on td "FEF-2024-0405" at bounding box center [178, 522] width 149 height 40
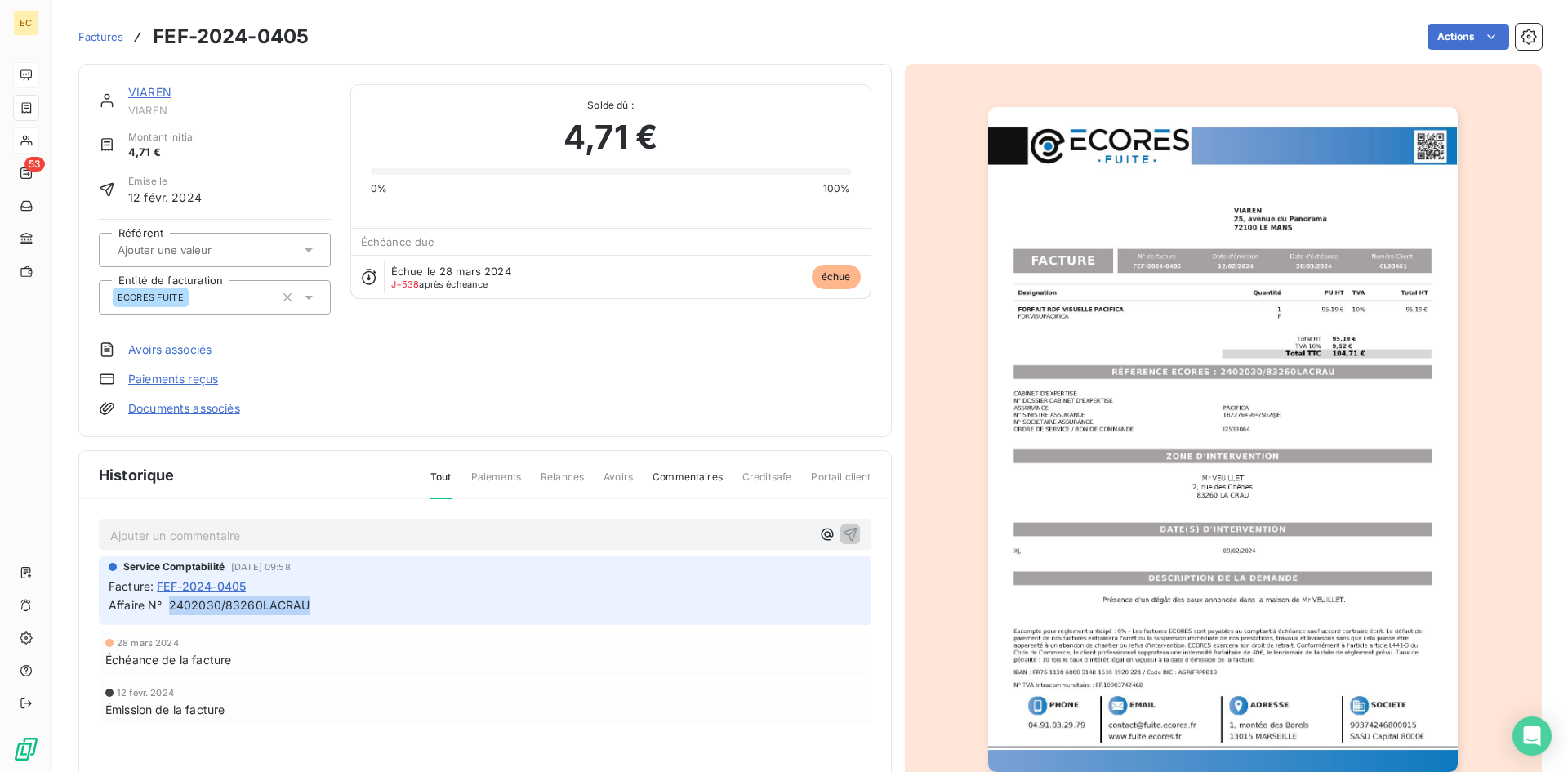
drag, startPoint x: 308, startPoint y: 607, endPoint x: 170, endPoint y: 610, distance: 138.0
click at [170, 610] on p "Affaire N° 2402030/83260LACRAU" at bounding box center [485, 605] width 753 height 19
copy span "2402030/83260LACRAU"
